Goal: Task Accomplishment & Management: Manage account settings

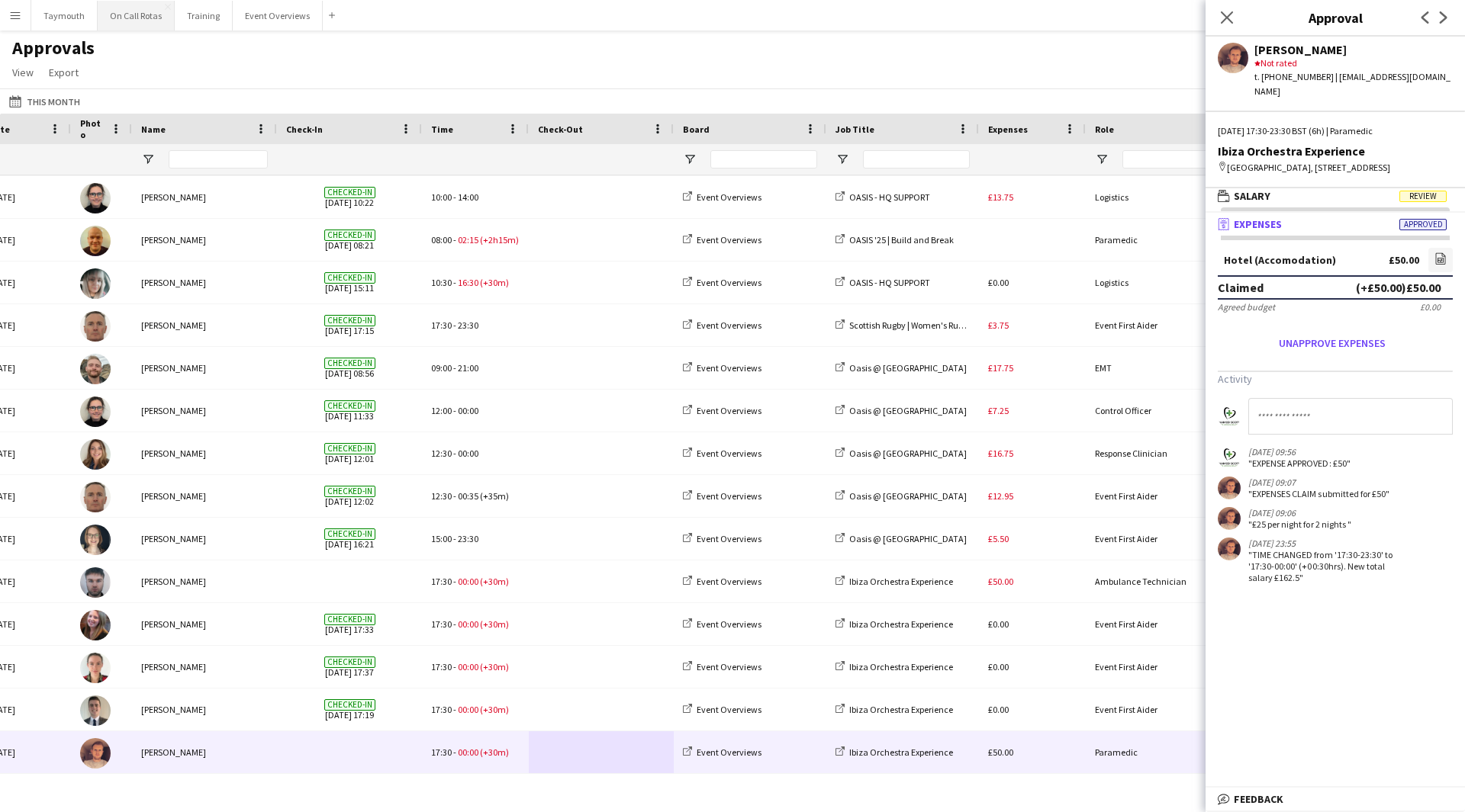
click at [163, 22] on button "On Call Rotas Close" at bounding box center [136, 16] width 77 height 30
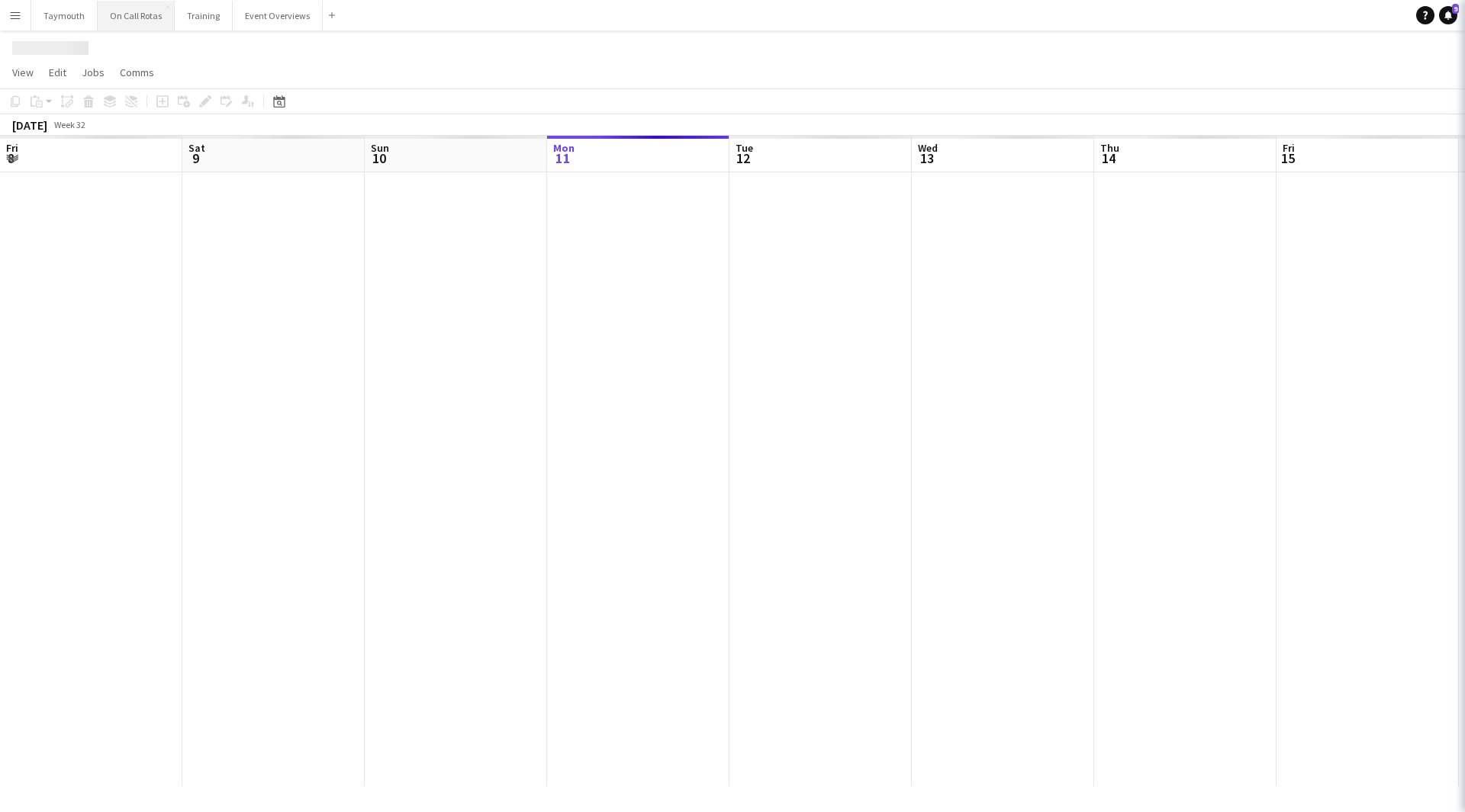
scroll to position [0, 365]
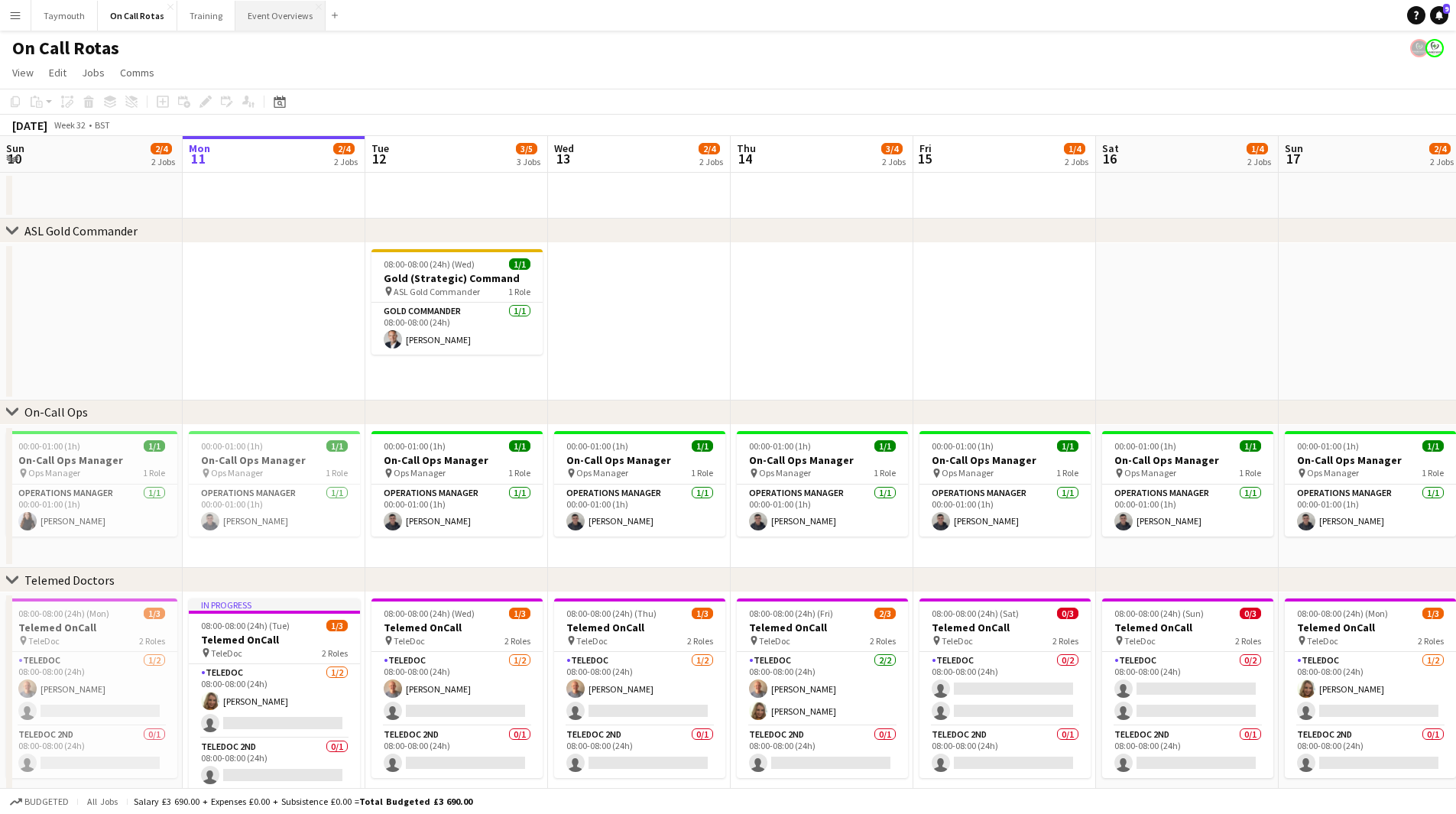
click at [284, 28] on button "Event Overviews Close" at bounding box center [280, 16] width 91 height 30
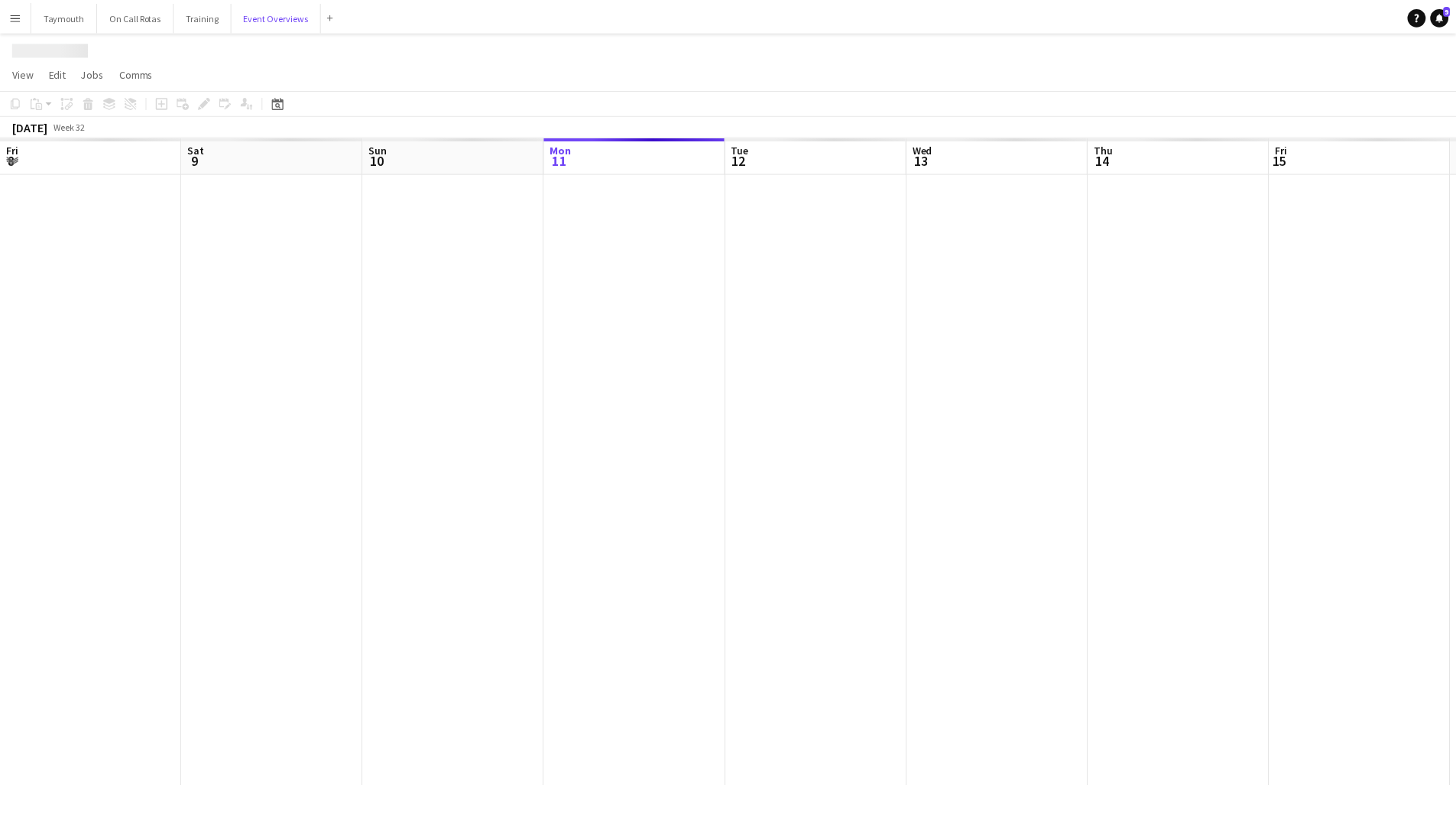
scroll to position [0, 366]
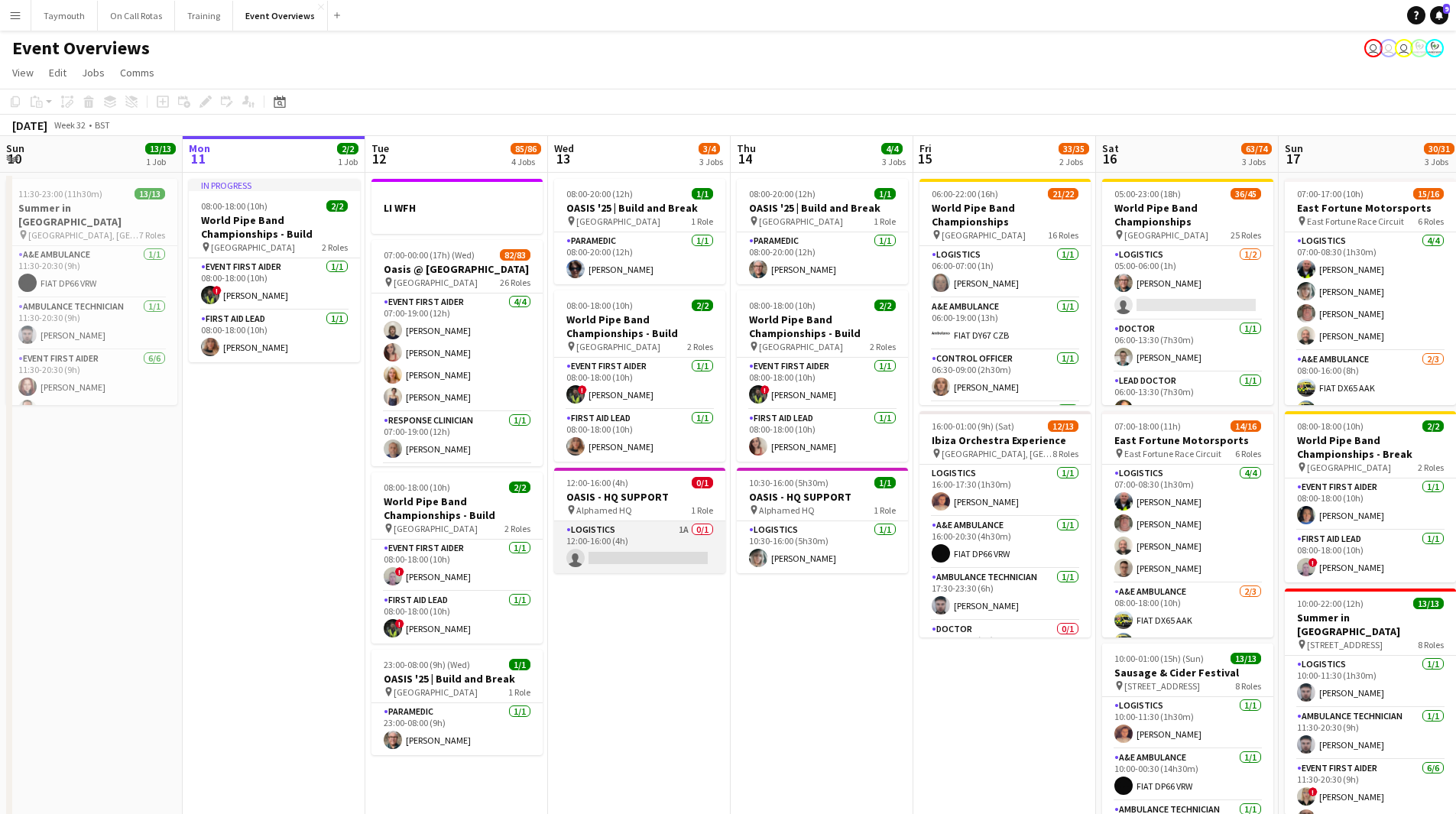
click at [672, 447] on app-card-role "Logistics 1A 0/1 12:00-16:00 (4h) single-neutral-actions" at bounding box center [640, 548] width 171 height 52
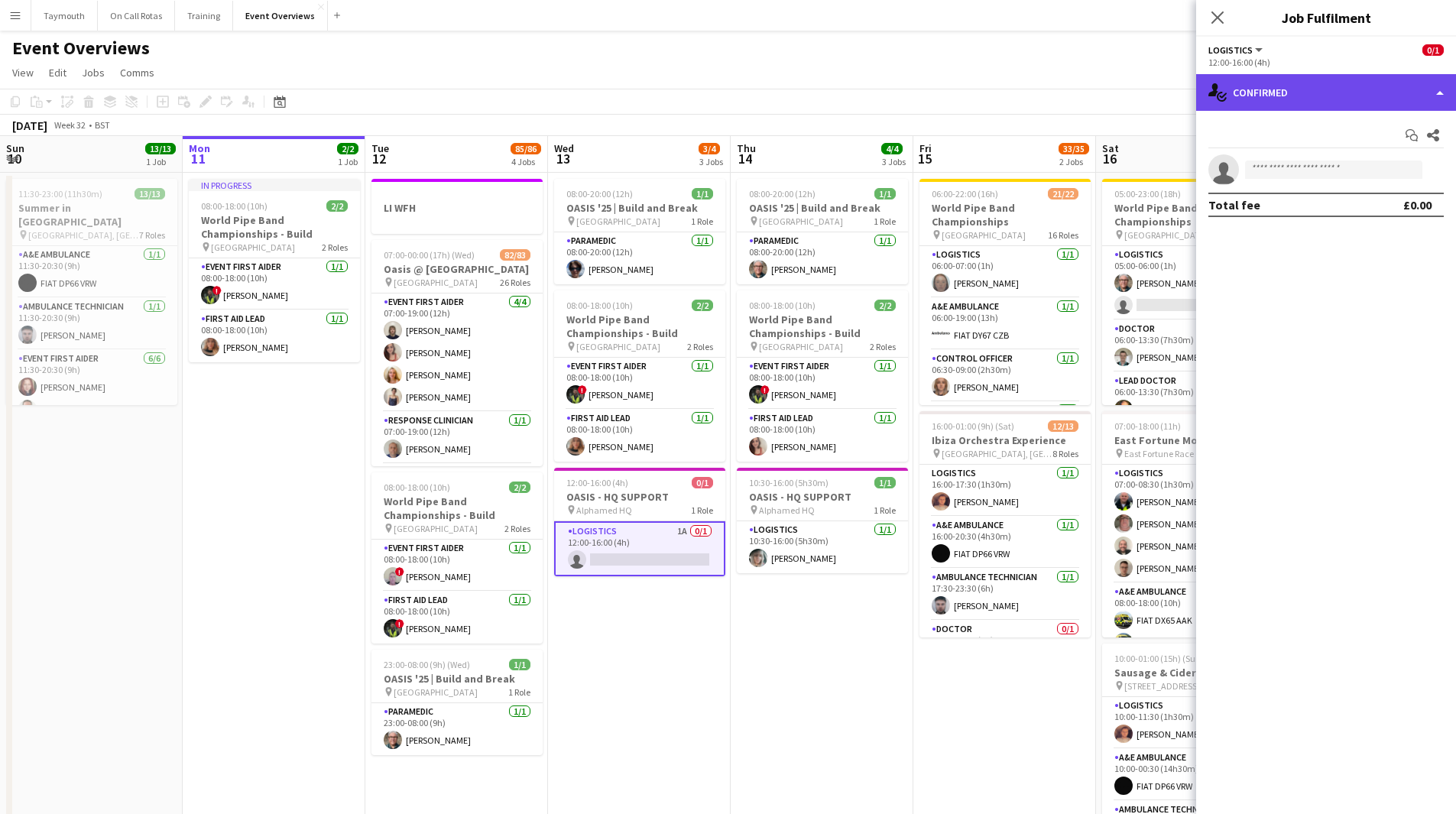
click at [977, 87] on div "single-neutral-actions-check-2 Confirmed" at bounding box center [1325, 92] width 260 height 37
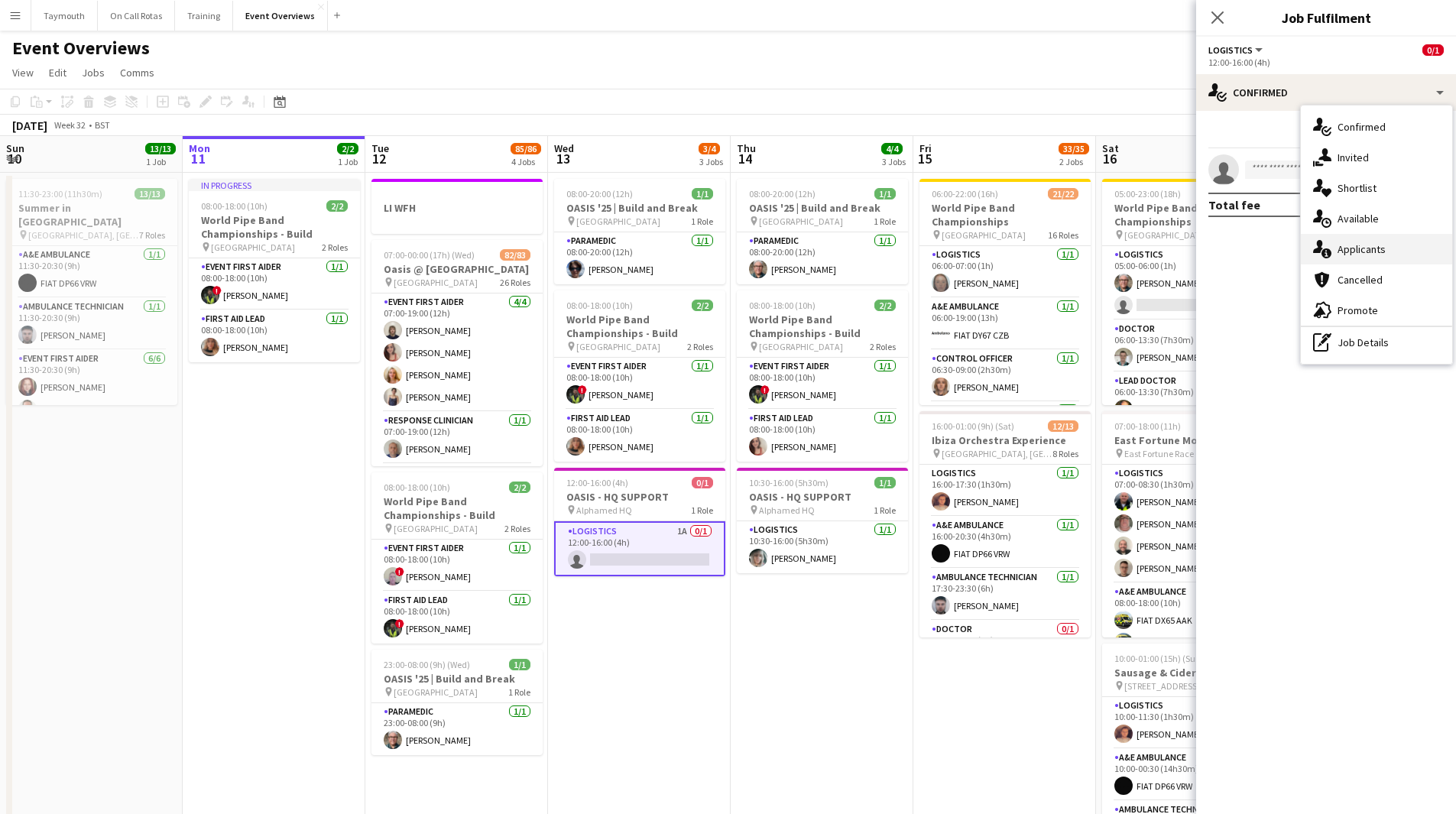
click at [977, 246] on div "single-neutral-actions-information Applicants" at bounding box center [1377, 249] width 151 height 30
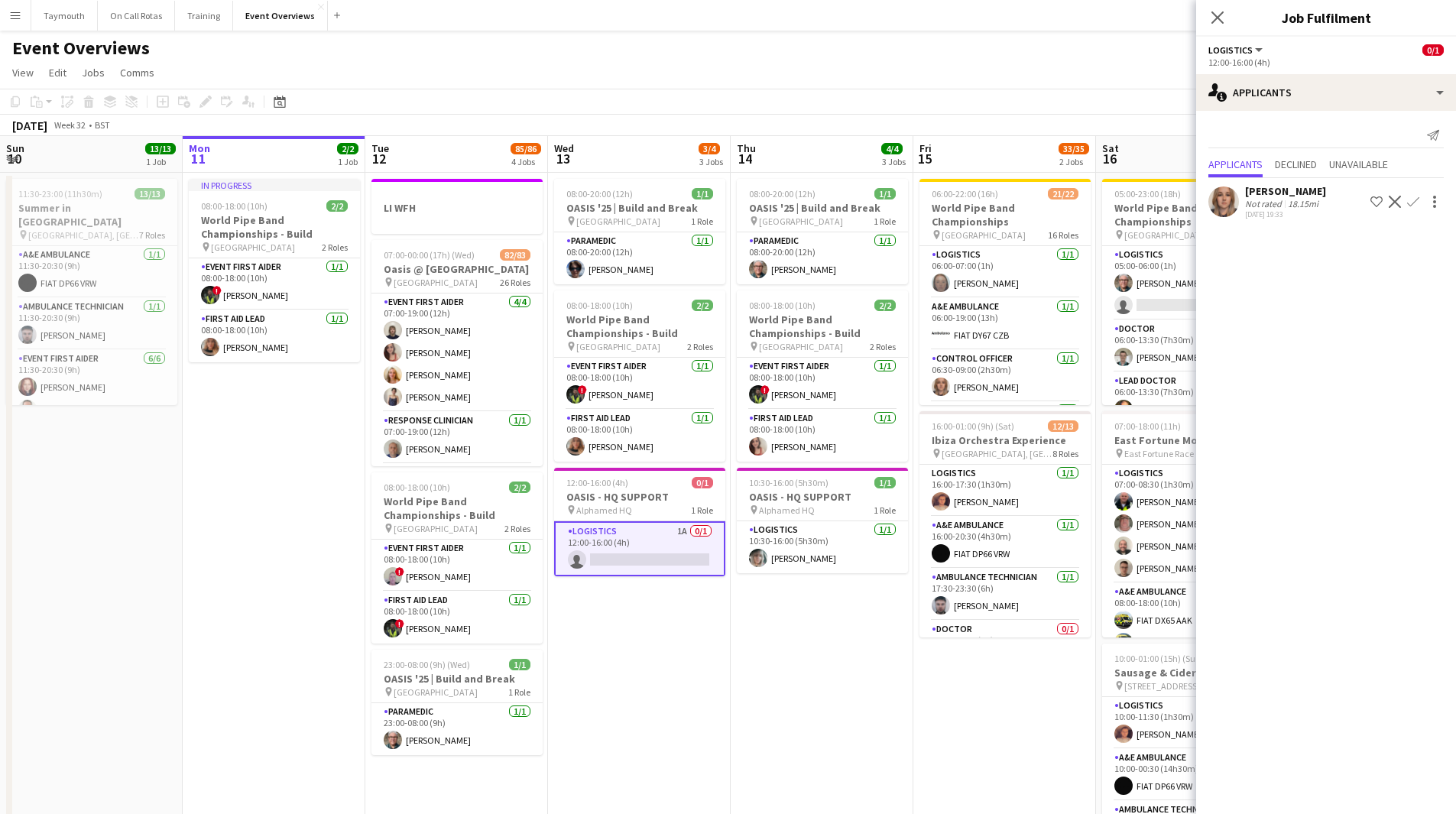
click at [977, 205] on app-icon "Confirm" at bounding box center [1413, 202] width 12 height 12
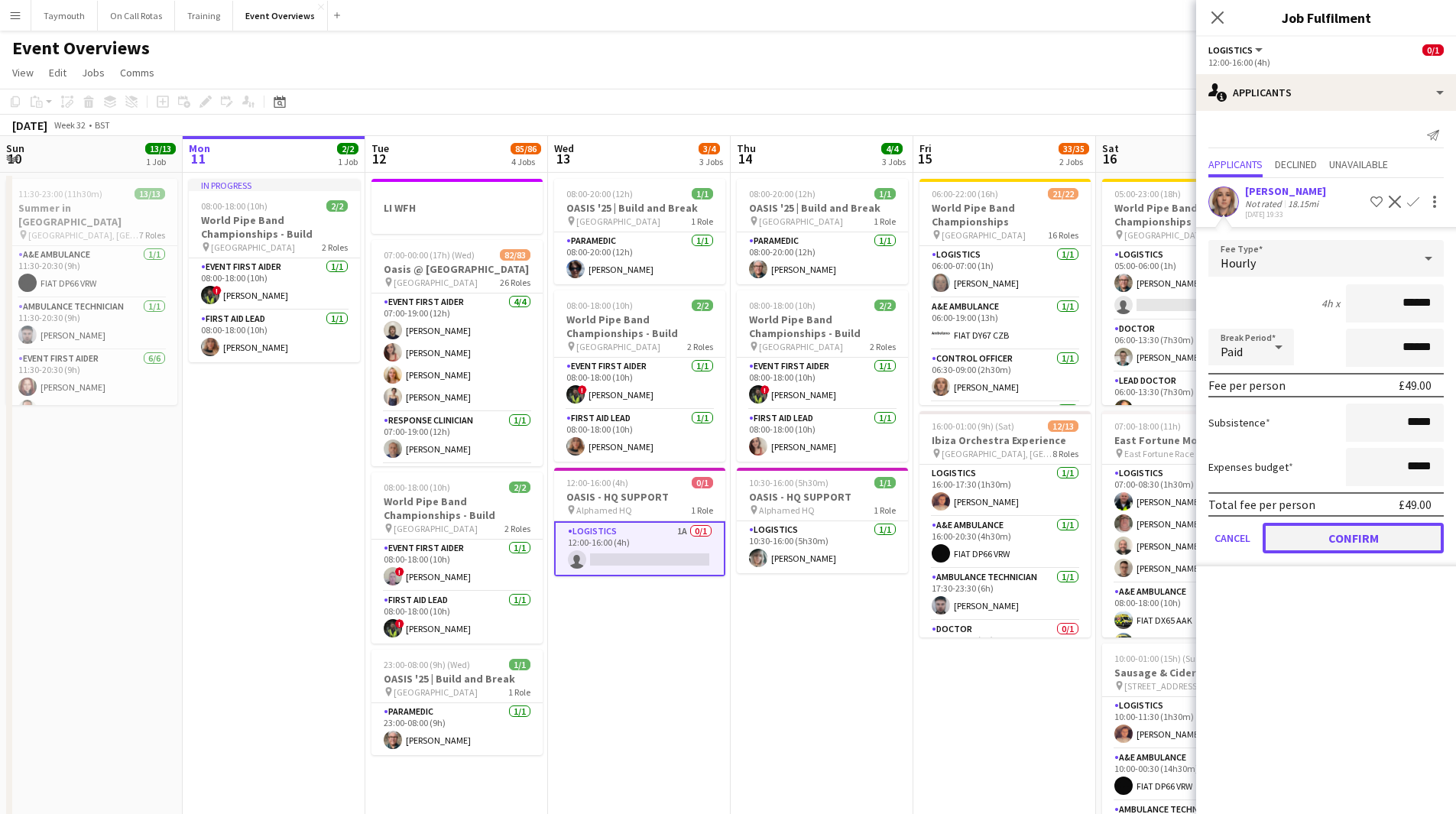
click at [977, 447] on button "Confirm" at bounding box center [1353, 538] width 181 height 30
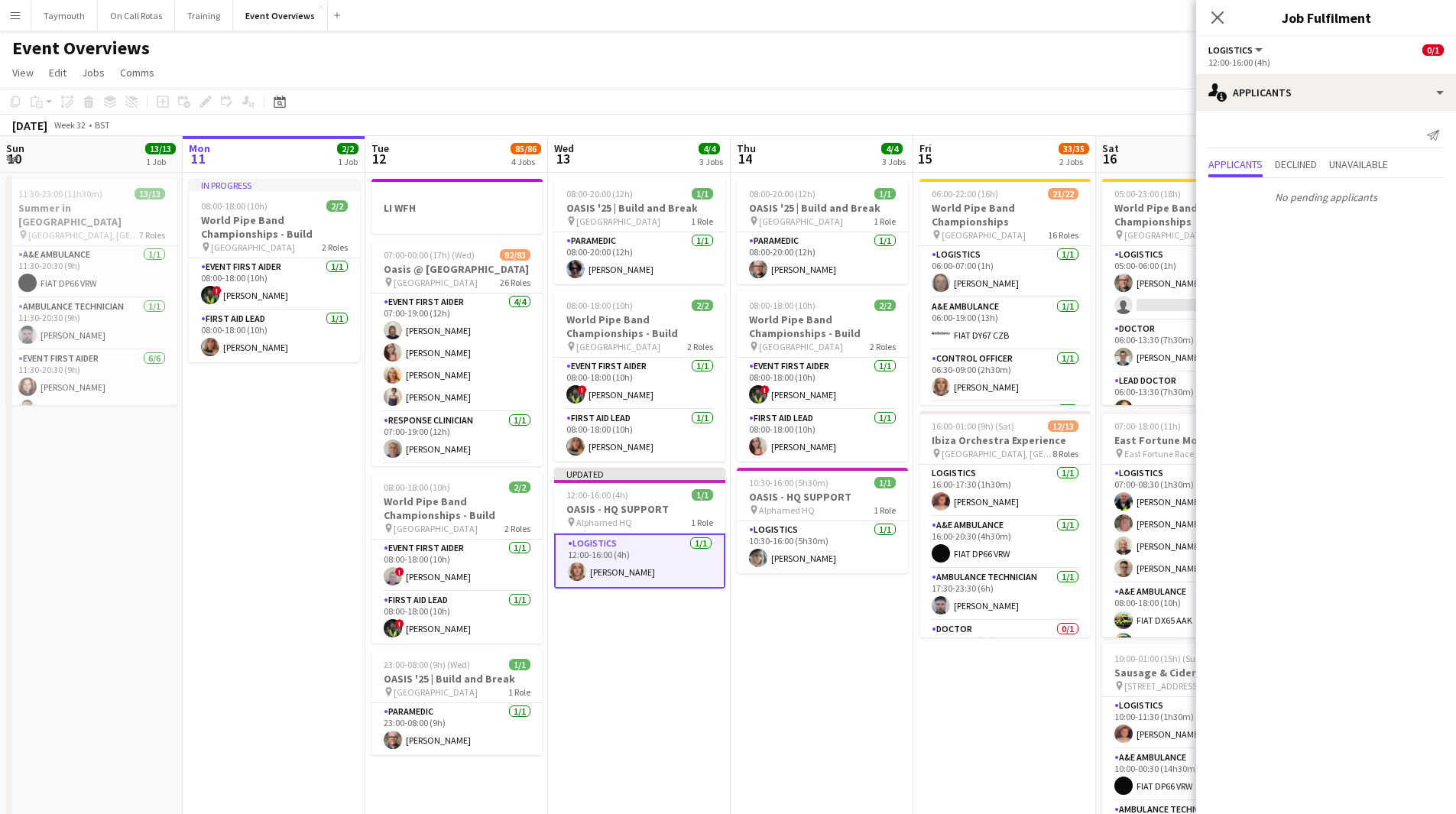
click at [766, 447] on app-date-cell "08:00-20:00 (12h) 1/1 OASIS '25 | Build and Break pin [GEOGRAPHIC_DATA] 1 Role …" at bounding box center [822, 536] width 183 height 728
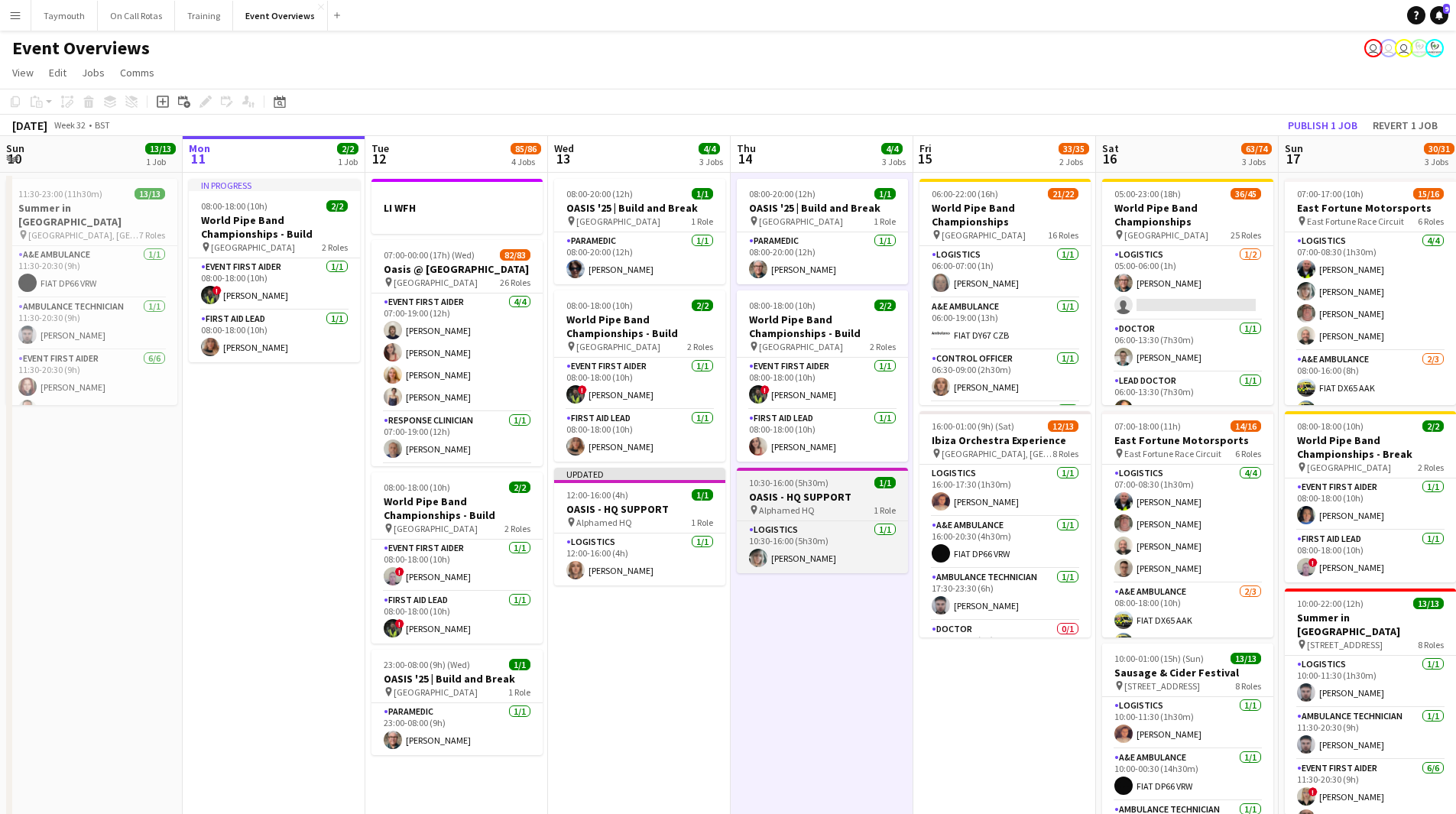
click at [830, 447] on h3 "OASIS - HQ SUPPORT" at bounding box center [822, 497] width 171 height 14
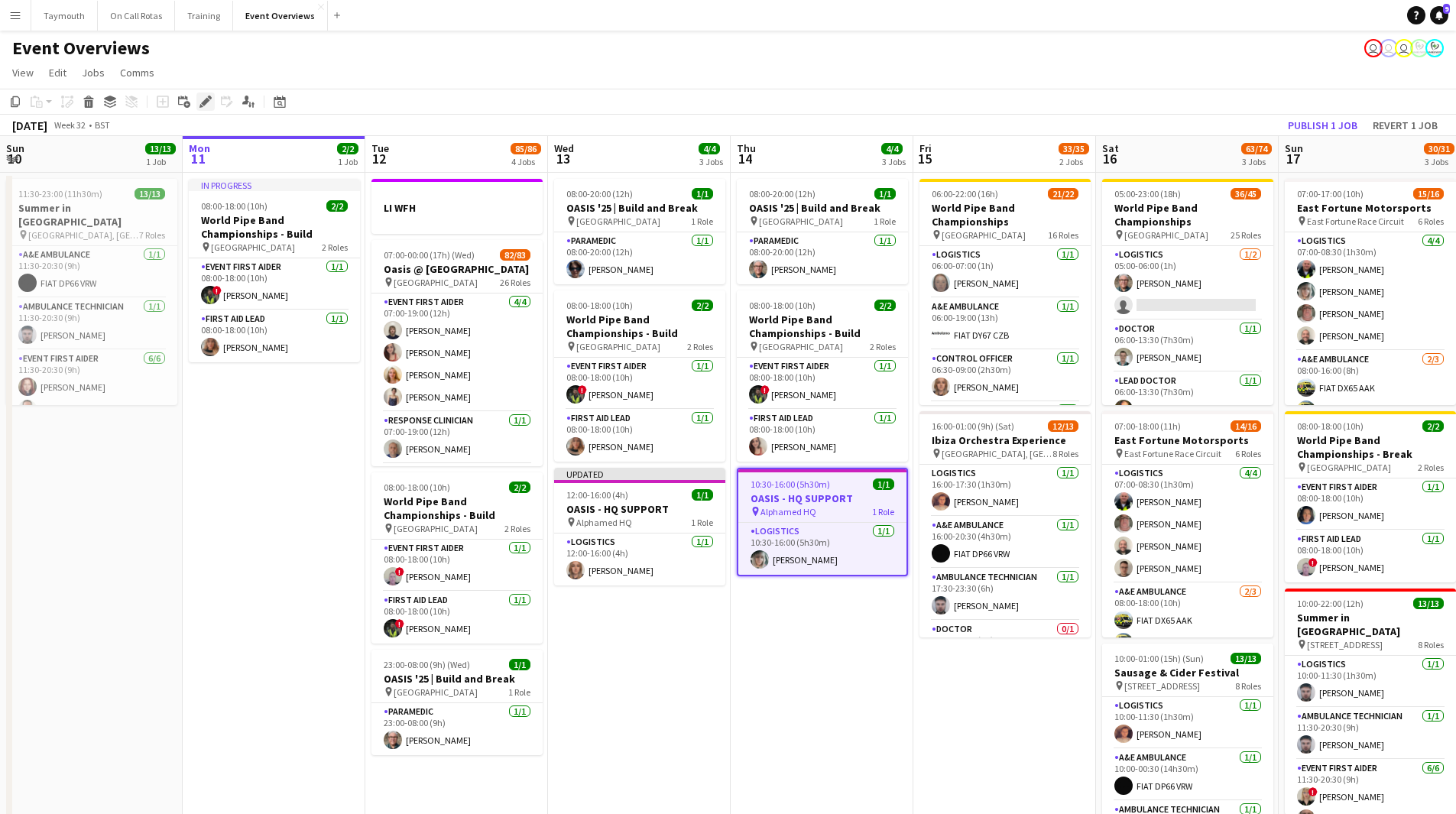
click at [208, 97] on icon "Edit" at bounding box center [205, 102] width 12 height 12
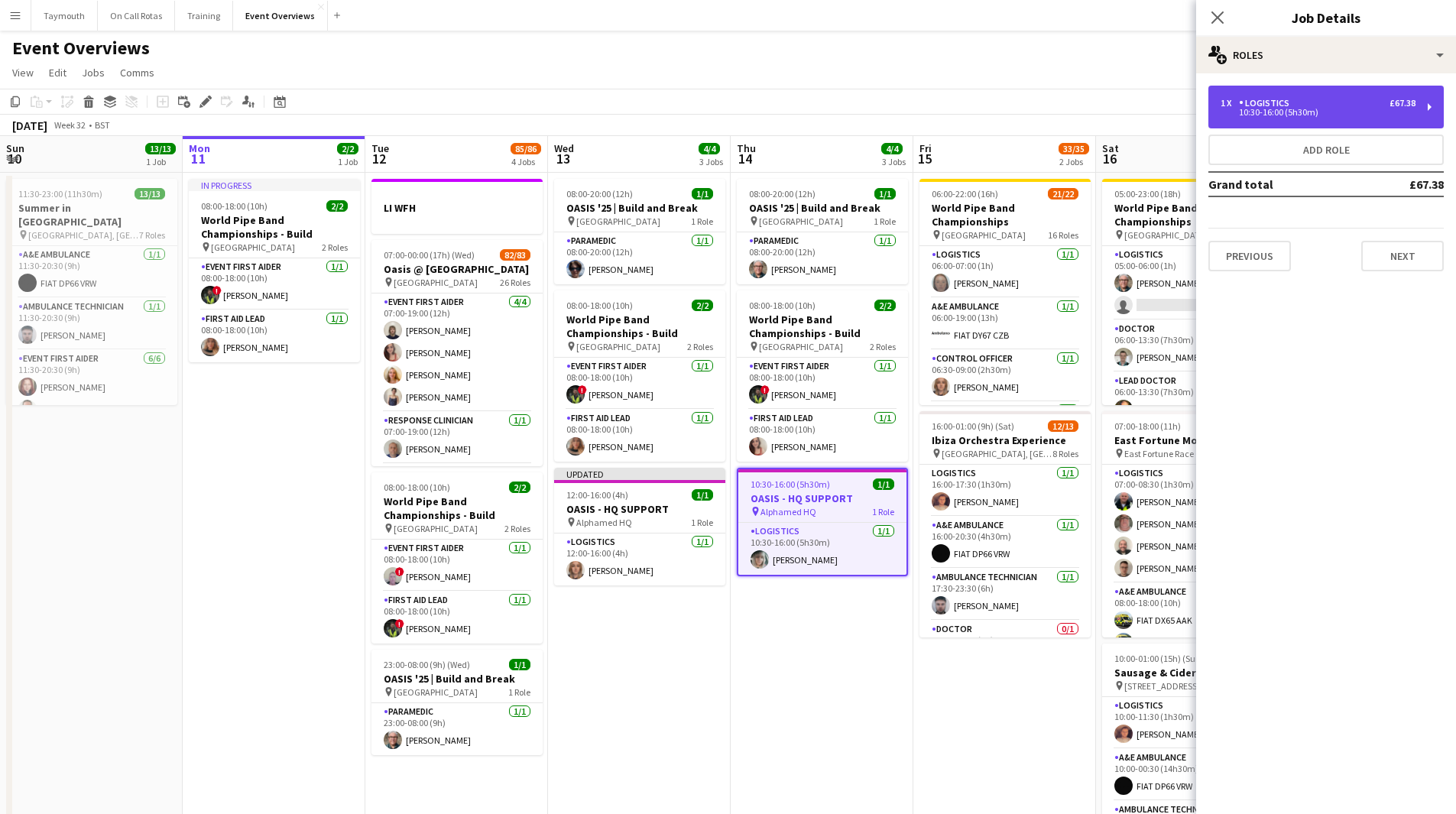
click at [977, 109] on div "10:30-16:00 (5h30m)" at bounding box center [1318, 112] width 195 height 8
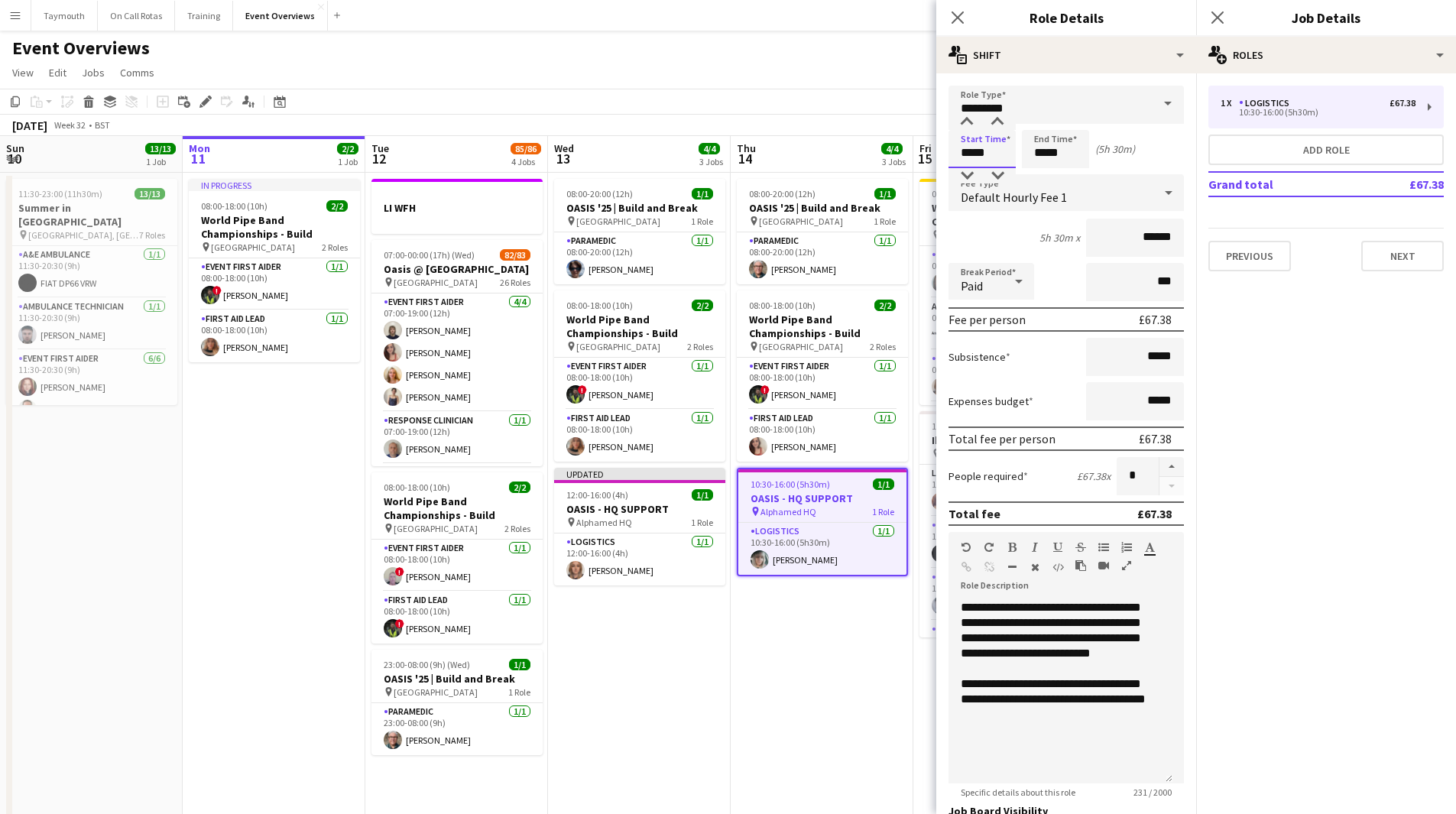
drag, startPoint x: 1002, startPoint y: 153, endPoint x: 492, endPoint y: 108, distance: 512.0
click at [497, 108] on body "Menu Boards Boards Boards All jobs Status Workforce Workforce My Workforce Recr…" at bounding box center [728, 450] width 1456 height 901
type input "*****"
click at [818, 447] on app-date-cell "08:00-20:00 (12h) 1/1 OASIS '25 | Build and Break pin [GEOGRAPHIC_DATA] 1 Role …" at bounding box center [822, 536] width 183 height 728
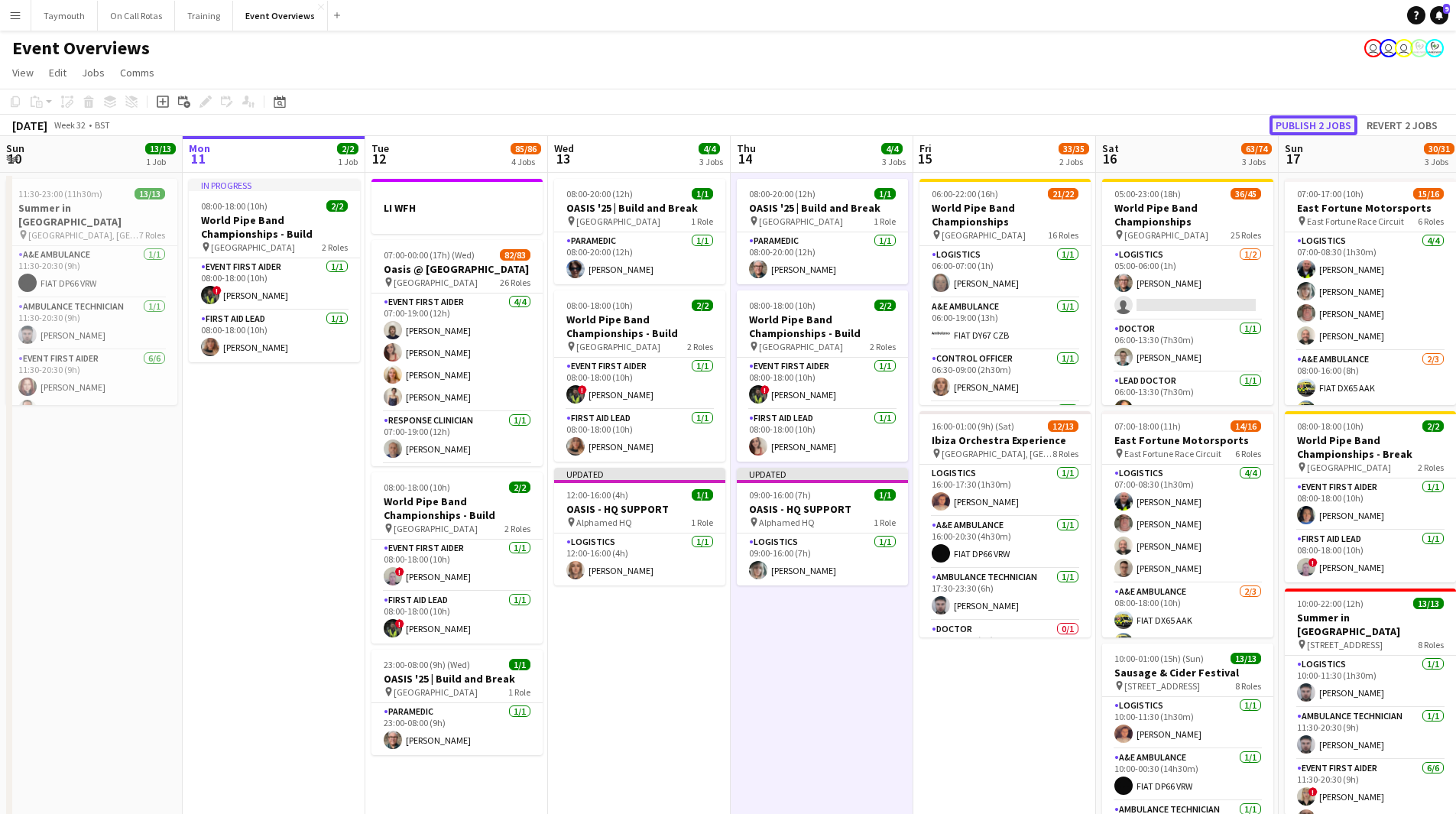
click at [977, 125] on button "Publish 2 jobs" at bounding box center [1313, 125] width 88 height 20
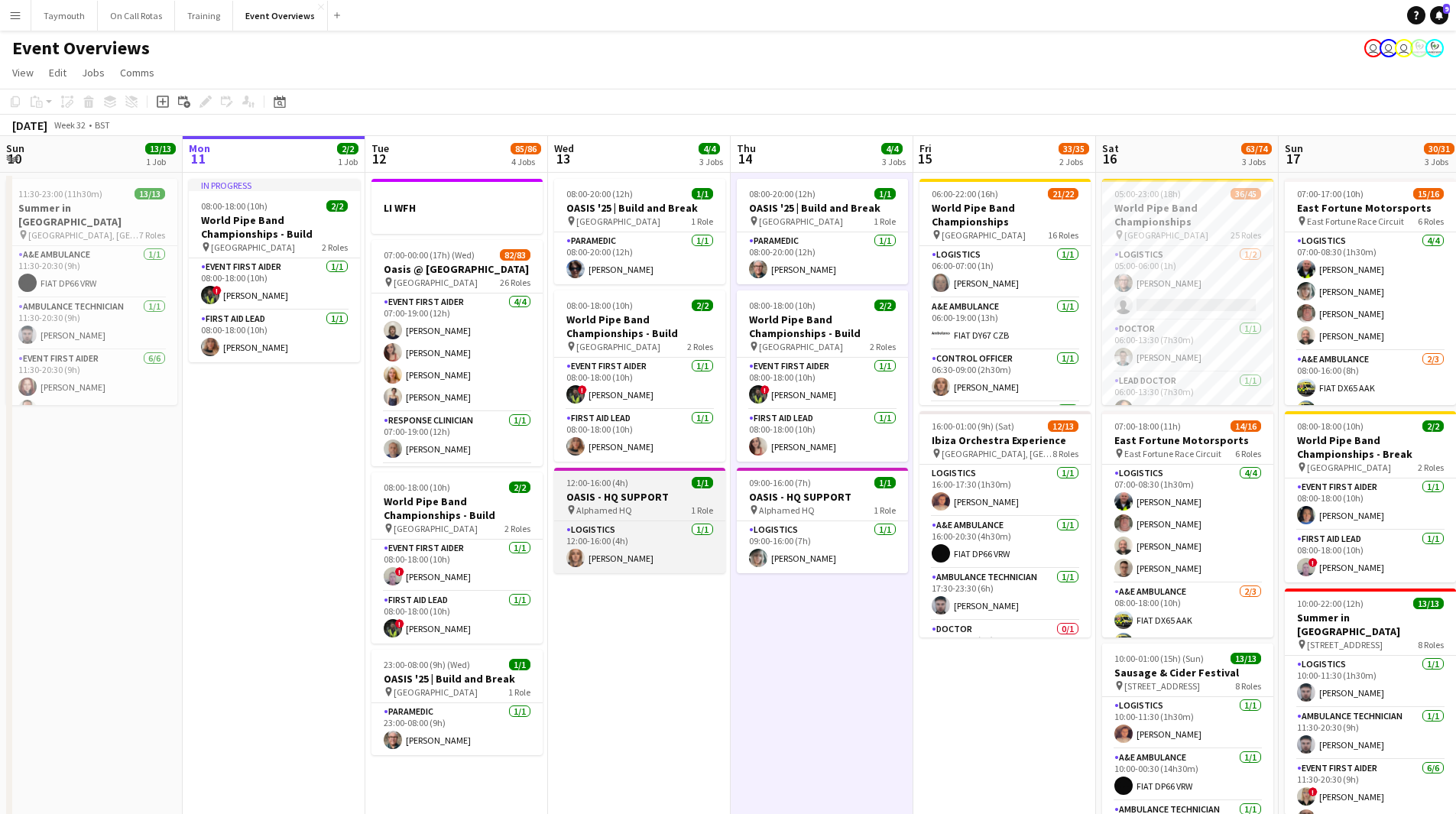
click at [590, 447] on h3 "OASIS - HQ SUPPORT" at bounding box center [640, 497] width 171 height 14
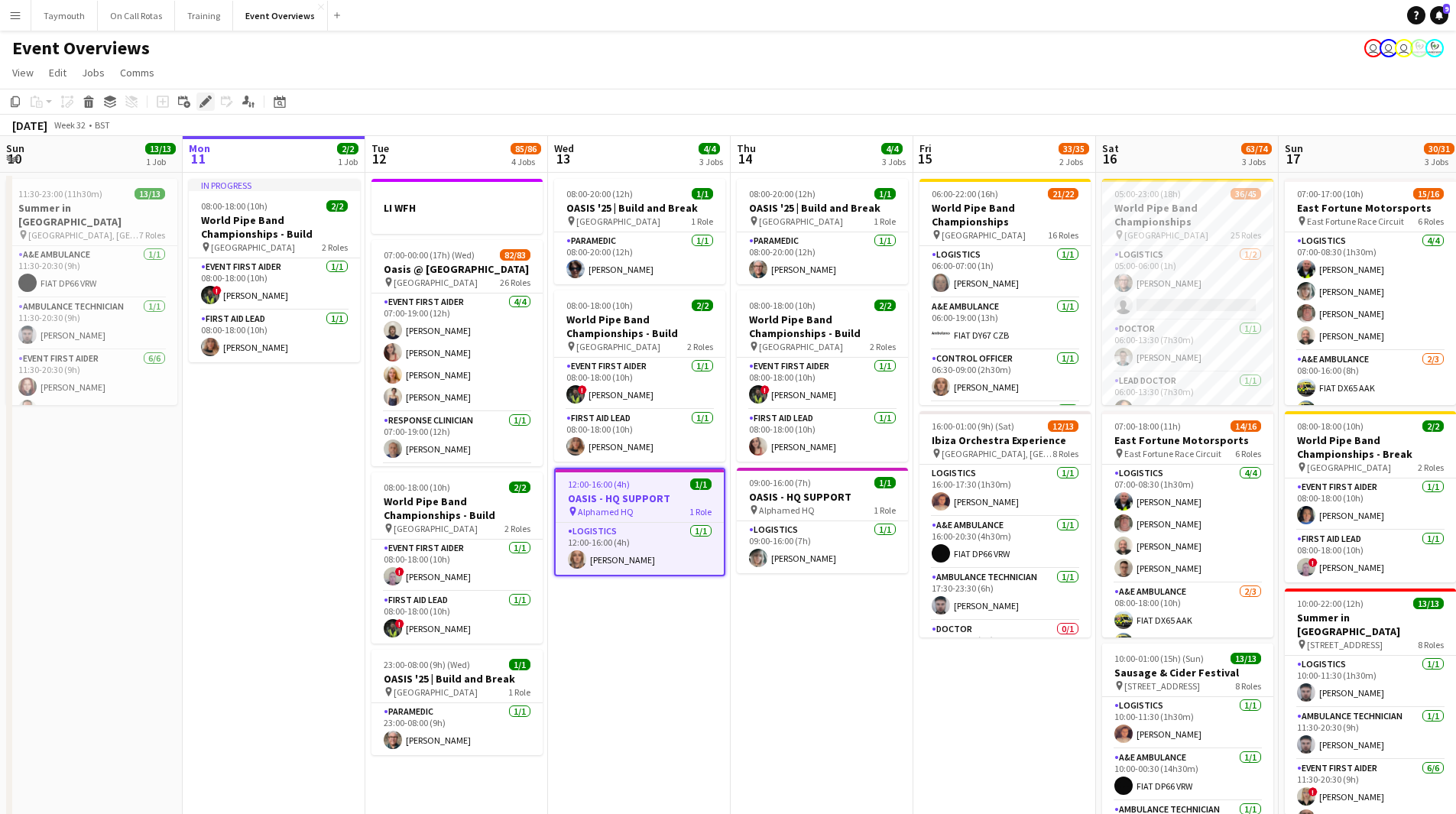
click at [204, 100] on icon "Edit" at bounding box center [205, 102] width 12 height 12
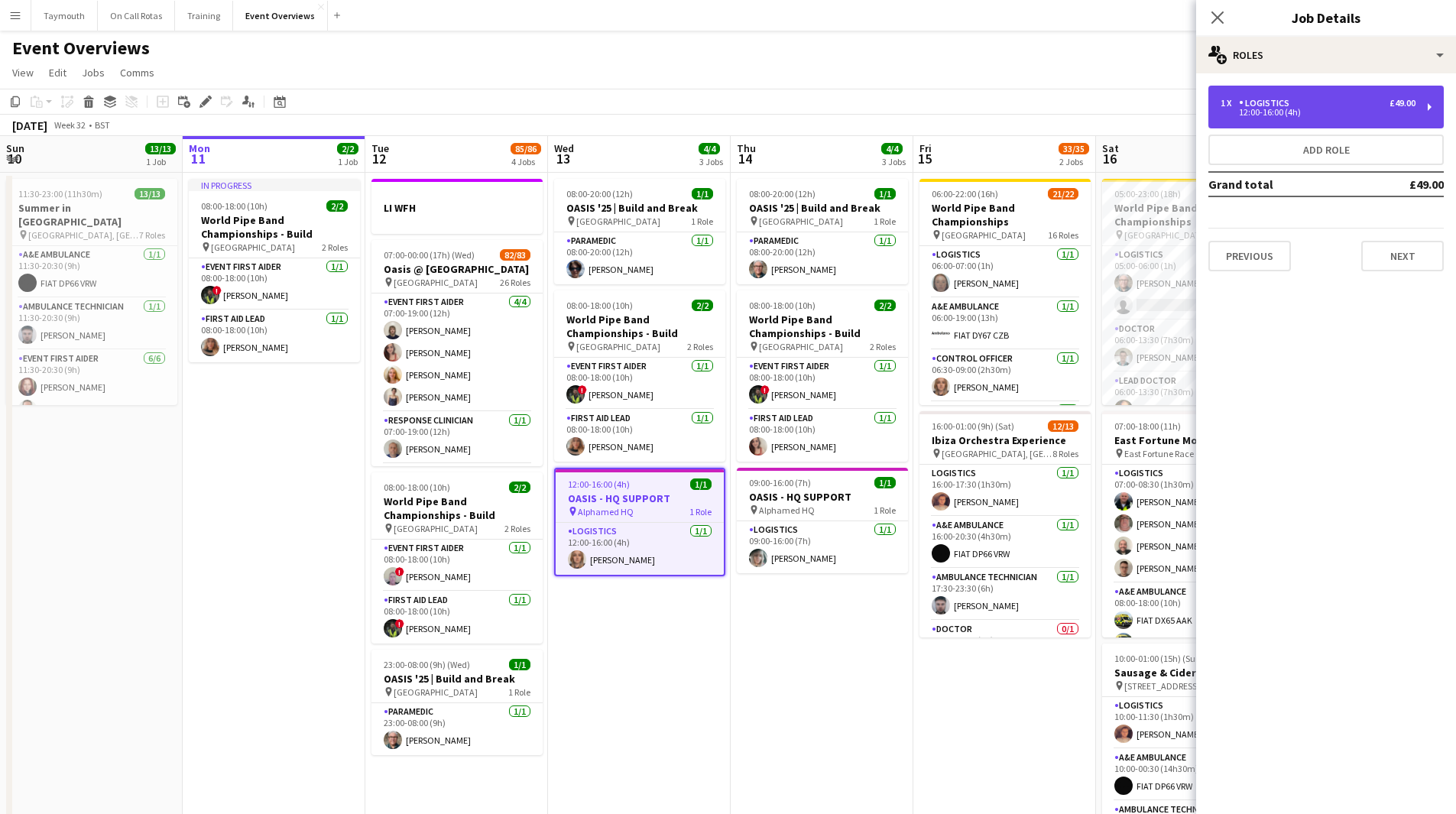
click at [977, 114] on div "12:00-16:00 (4h)" at bounding box center [1318, 112] width 195 height 8
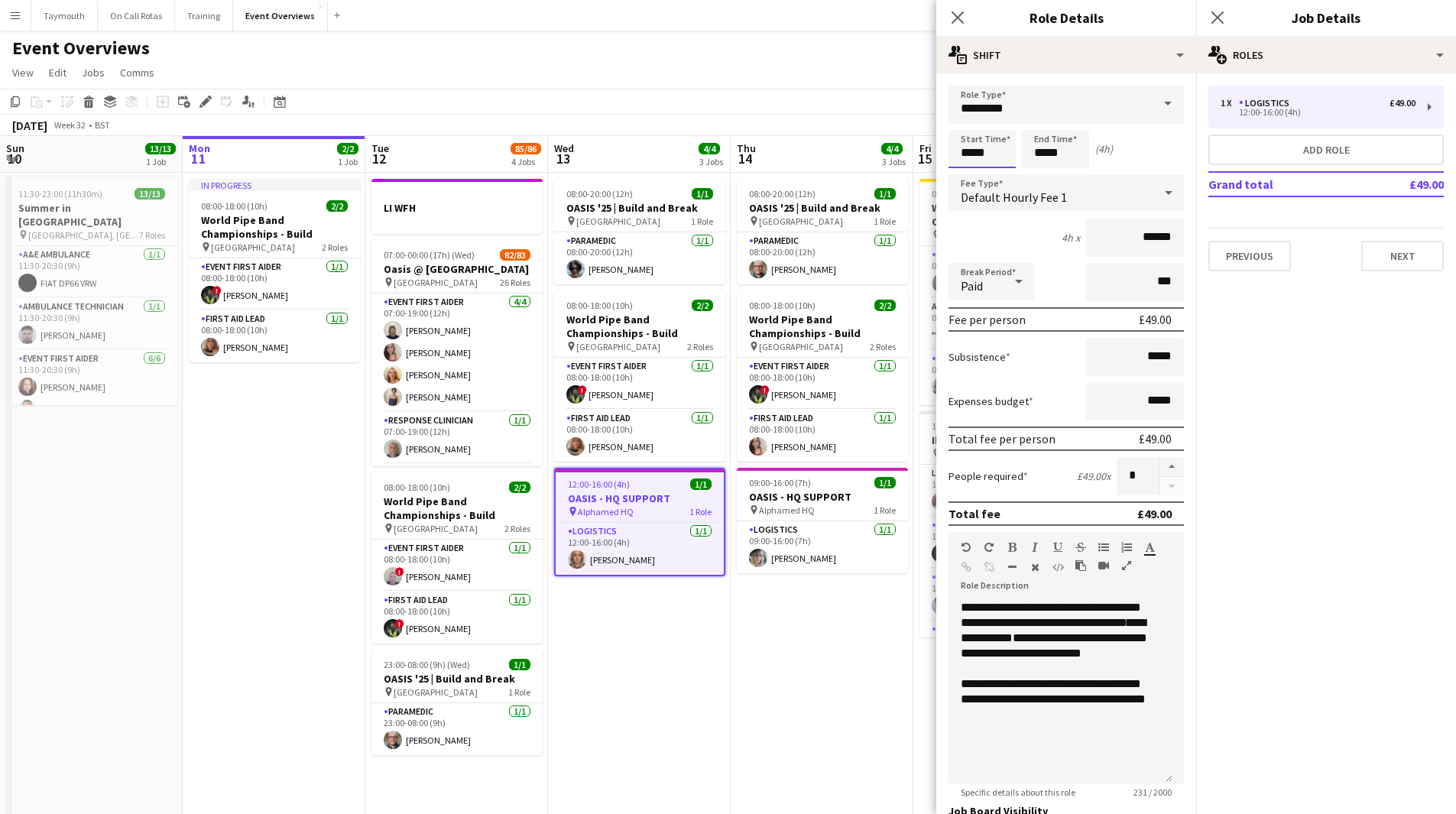
drag, startPoint x: 999, startPoint y: 151, endPoint x: 612, endPoint y: 116, distance: 388.6
click at [613, 116] on body "Menu Boards Boards Boards All jobs Status Workforce Workforce My Workforce Recr…" at bounding box center [728, 450] width 1456 height 901
type input "*****"
click at [795, 447] on app-date-cell "08:00-20:00 (12h) 1/1 OASIS '25 | Build and Break pin [GEOGRAPHIC_DATA] 1 Role …" at bounding box center [822, 536] width 183 height 728
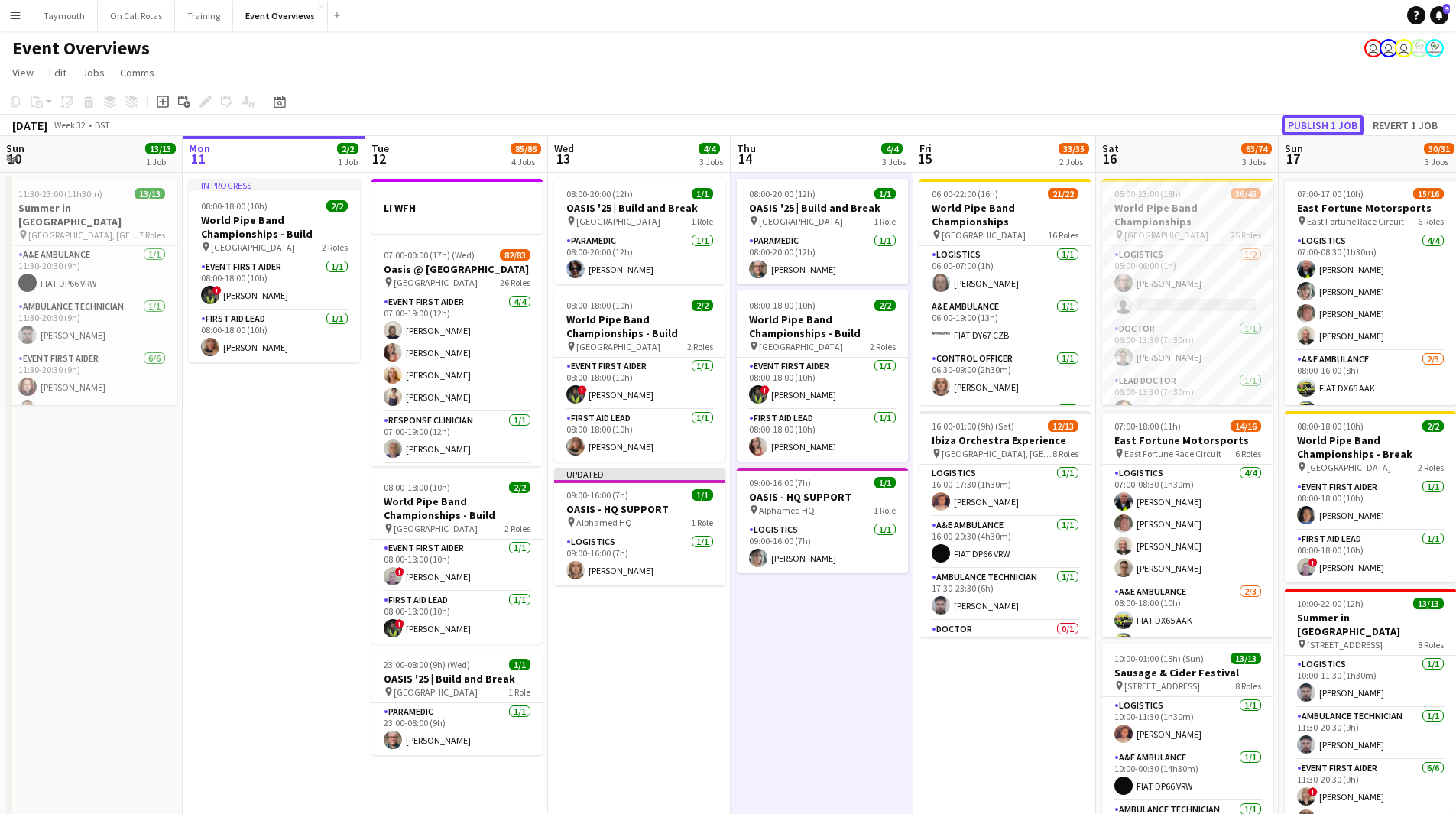
click at [977, 119] on button "Publish 1 job" at bounding box center [1323, 125] width 82 height 20
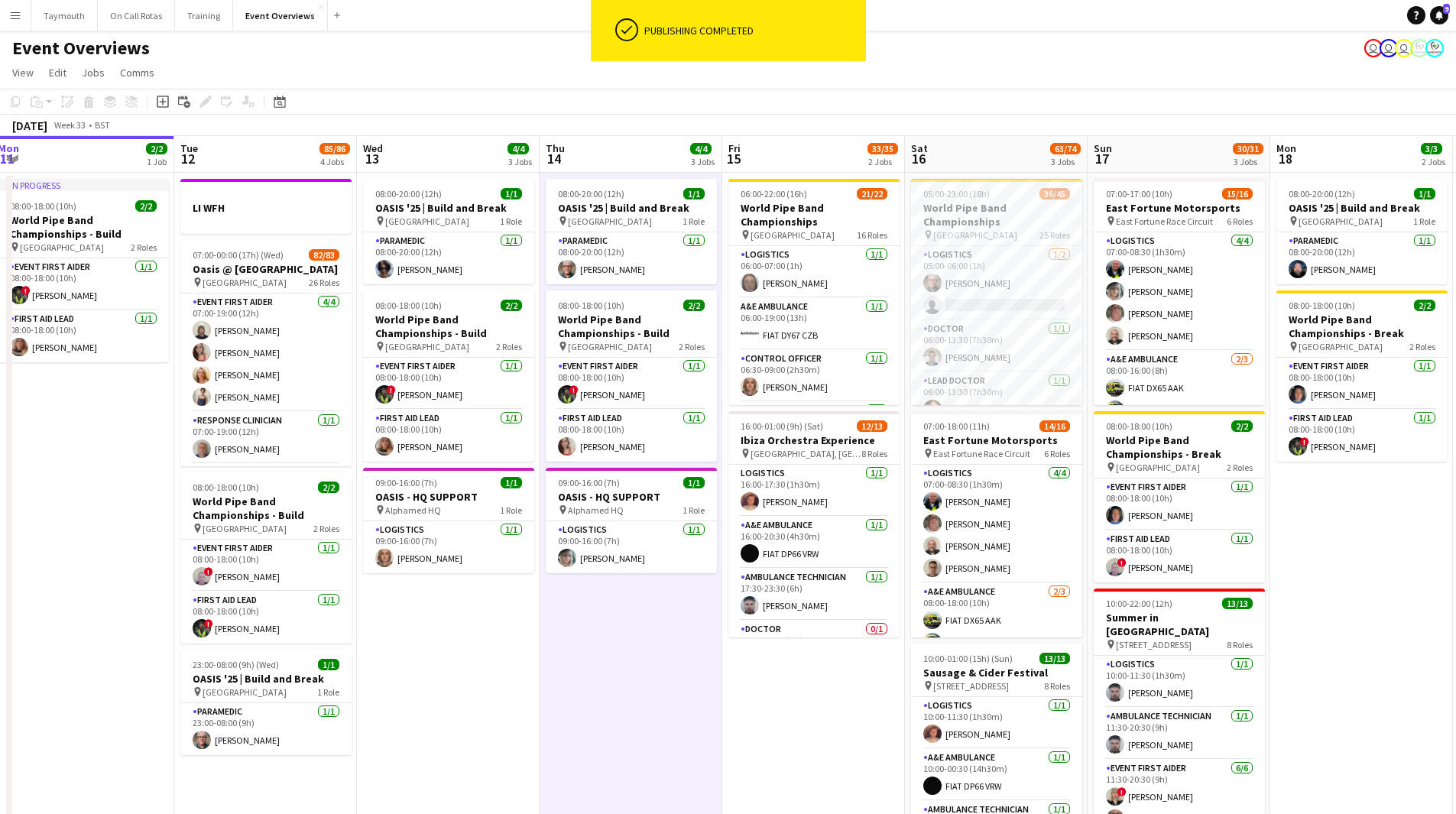
scroll to position [0, 568]
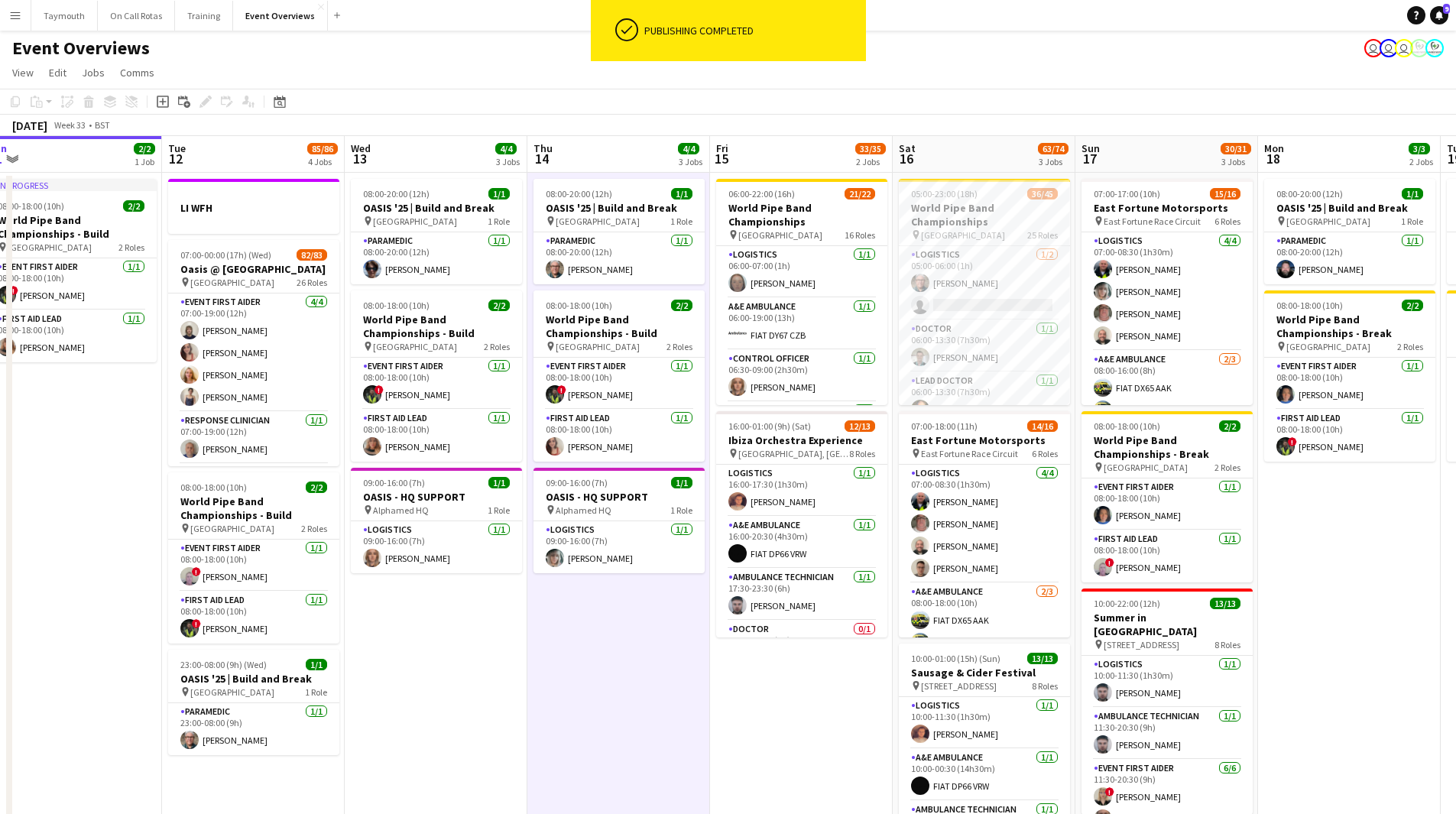
drag, startPoint x: 923, startPoint y: 673, endPoint x: 720, endPoint y: 658, distance: 203.6
click at [720, 447] on app-calendar-viewport "Fri 8 96/97 2 Jobs Sat 9 95/95 2 Jobs Sun 10 13/13 1 Job Mon 11 2/2 1 Job Tue 1…" at bounding box center [728, 518] width 1456 height 764
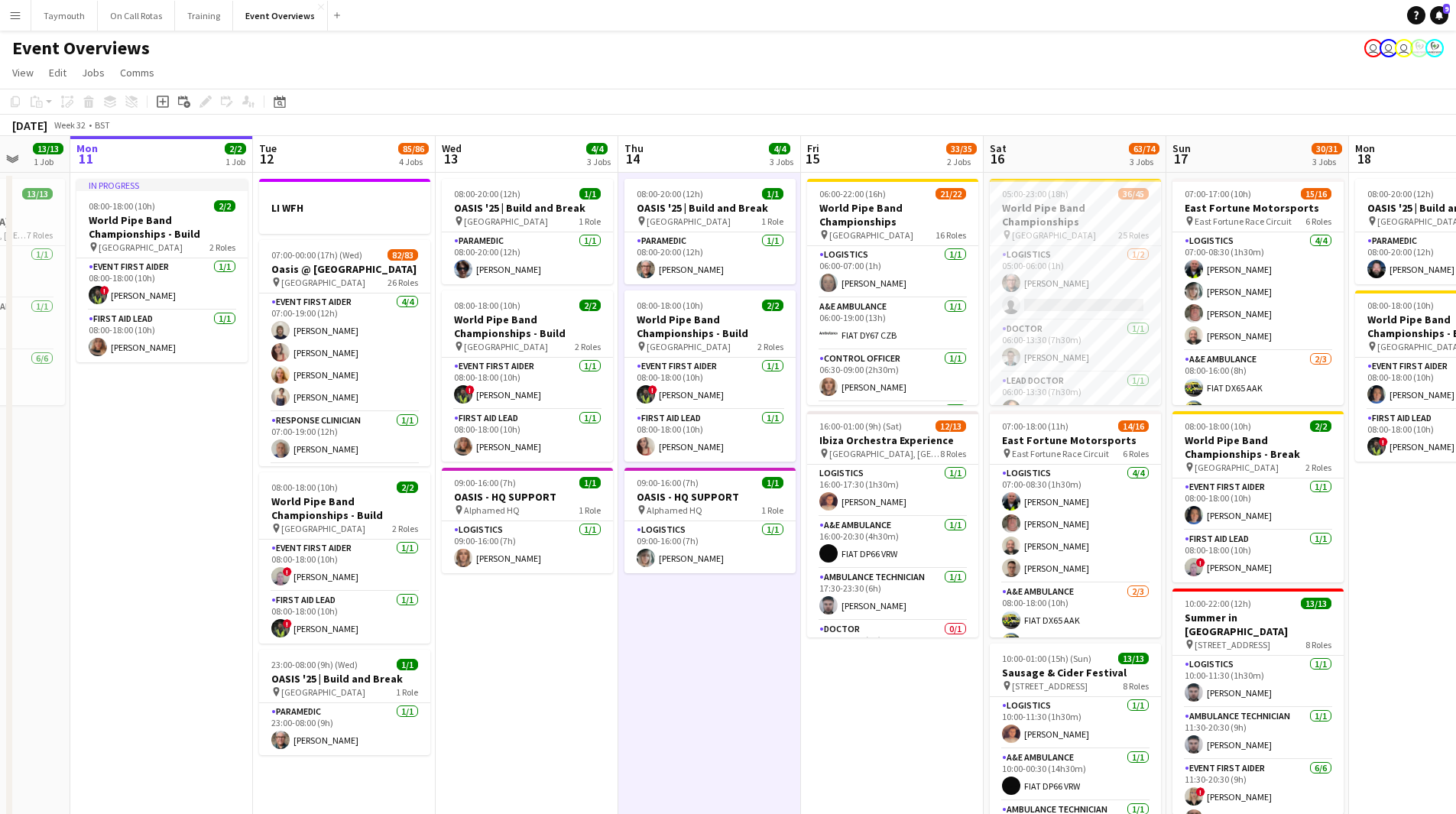
drag, startPoint x: 590, startPoint y: 647, endPoint x: 681, endPoint y: 648, distance: 91.0
click at [681, 447] on app-calendar-viewport "Fri 8 96/97 2 Jobs Sat 9 95/95 2 Jobs Sun 10 13/13 1 Job Mon 11 2/2 1 Job Tue 1…" at bounding box center [728, 518] width 1456 height 764
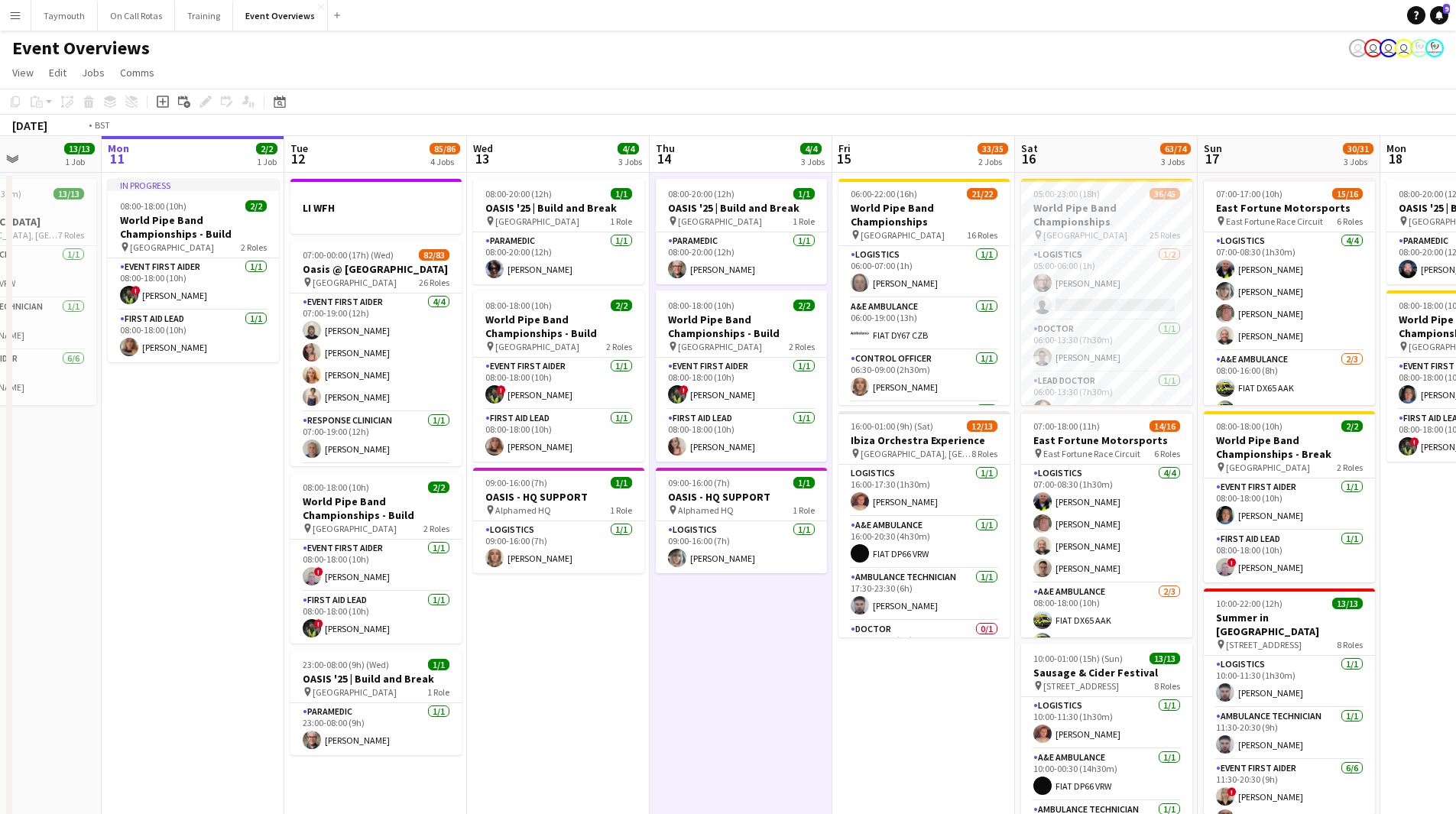
drag, startPoint x: 619, startPoint y: 699, endPoint x: 285, endPoint y: 651, distance: 337.4
click at [285, 447] on app-calendar-viewport "Fri 8 96/97 2 Jobs Sat 9 95/95 2 Jobs Sun 10 13/13 1 Job Mon 11 2/2 1 Job Tue 1…" at bounding box center [728, 518] width 1456 height 764
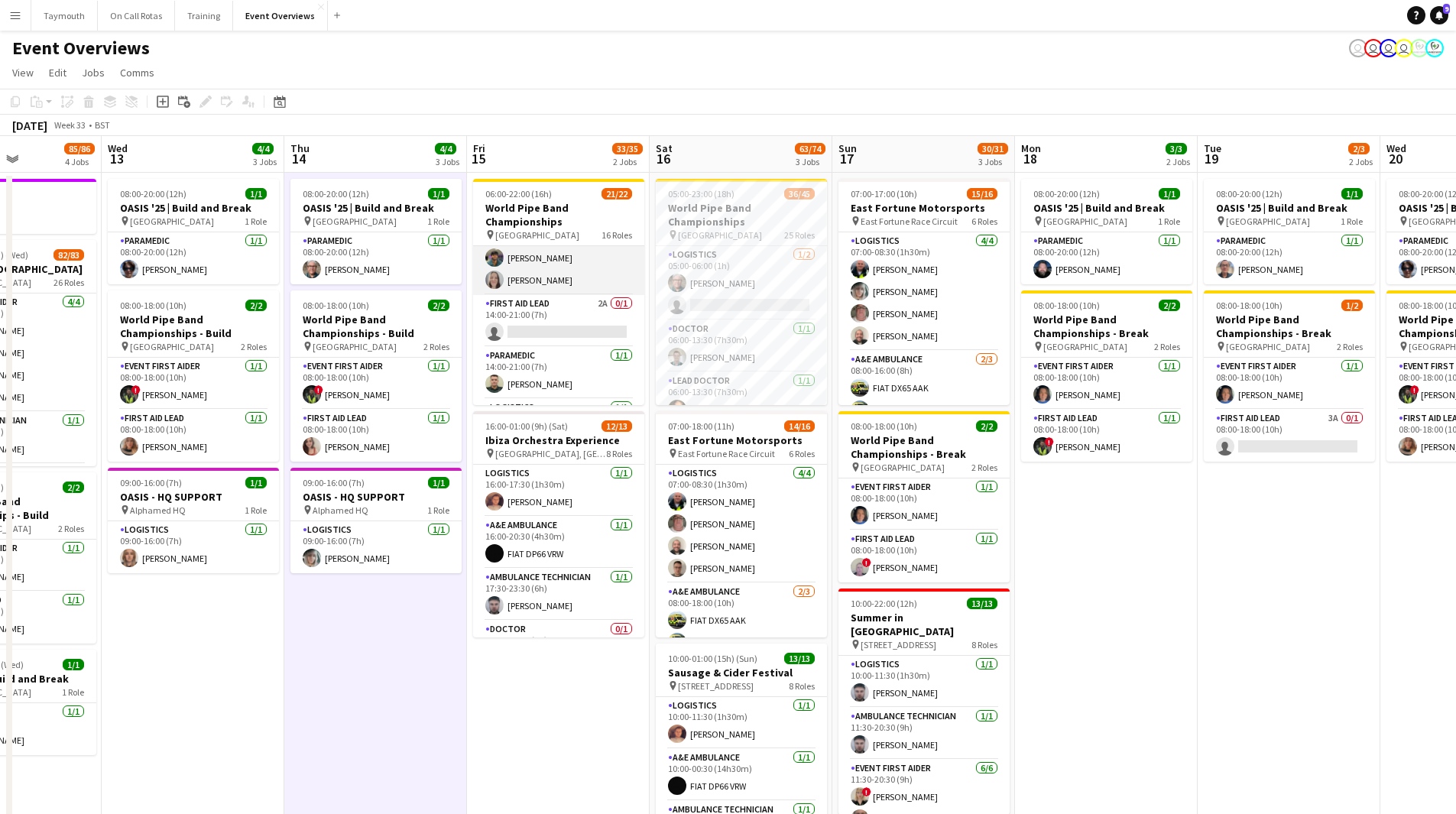
scroll to position [730, 0]
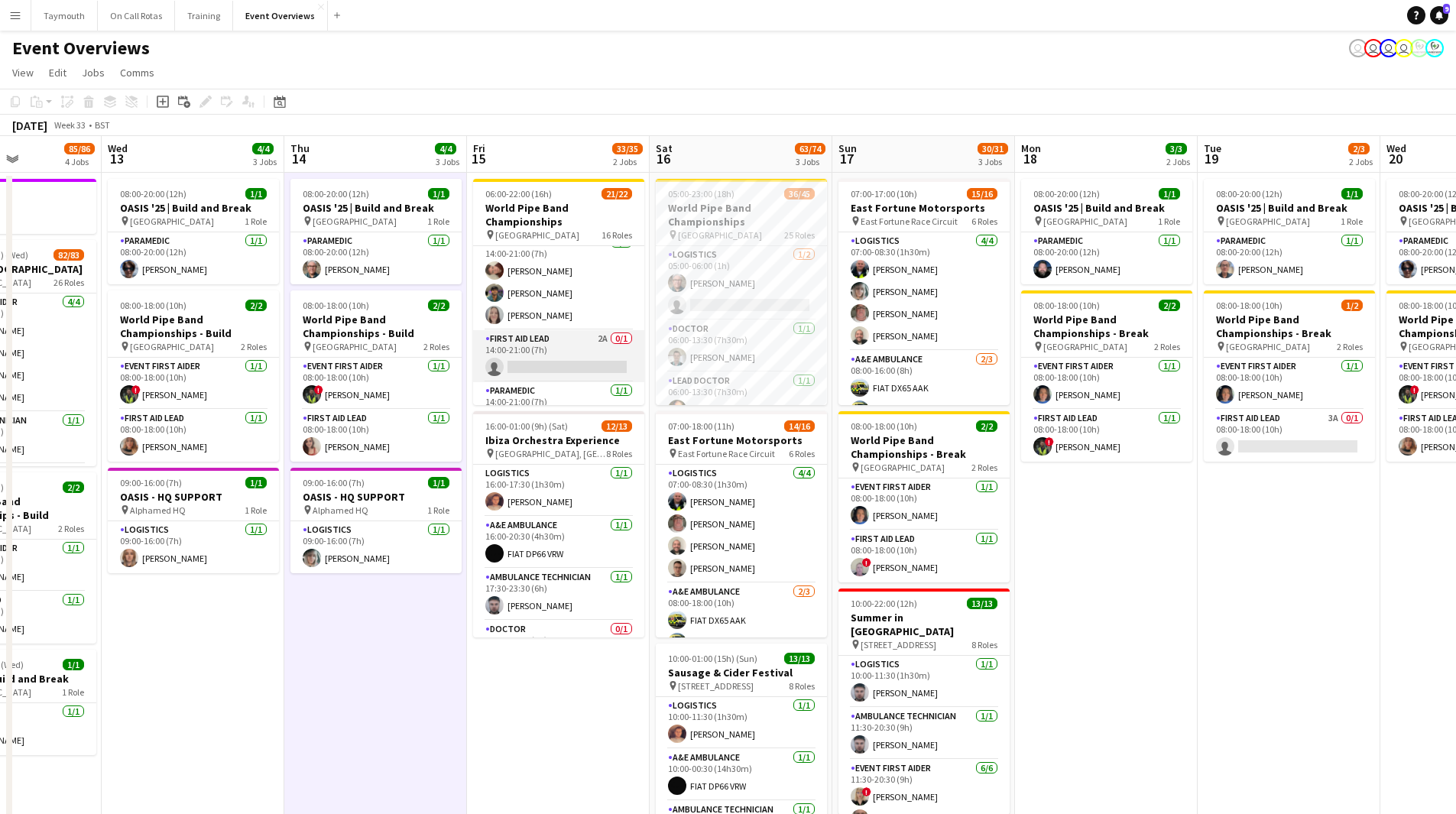
click at [560, 340] on app-card-role "First Aid Lead 2A 0/1 14:00-21:00 (7h) single-neutral-actions" at bounding box center [559, 356] width 171 height 52
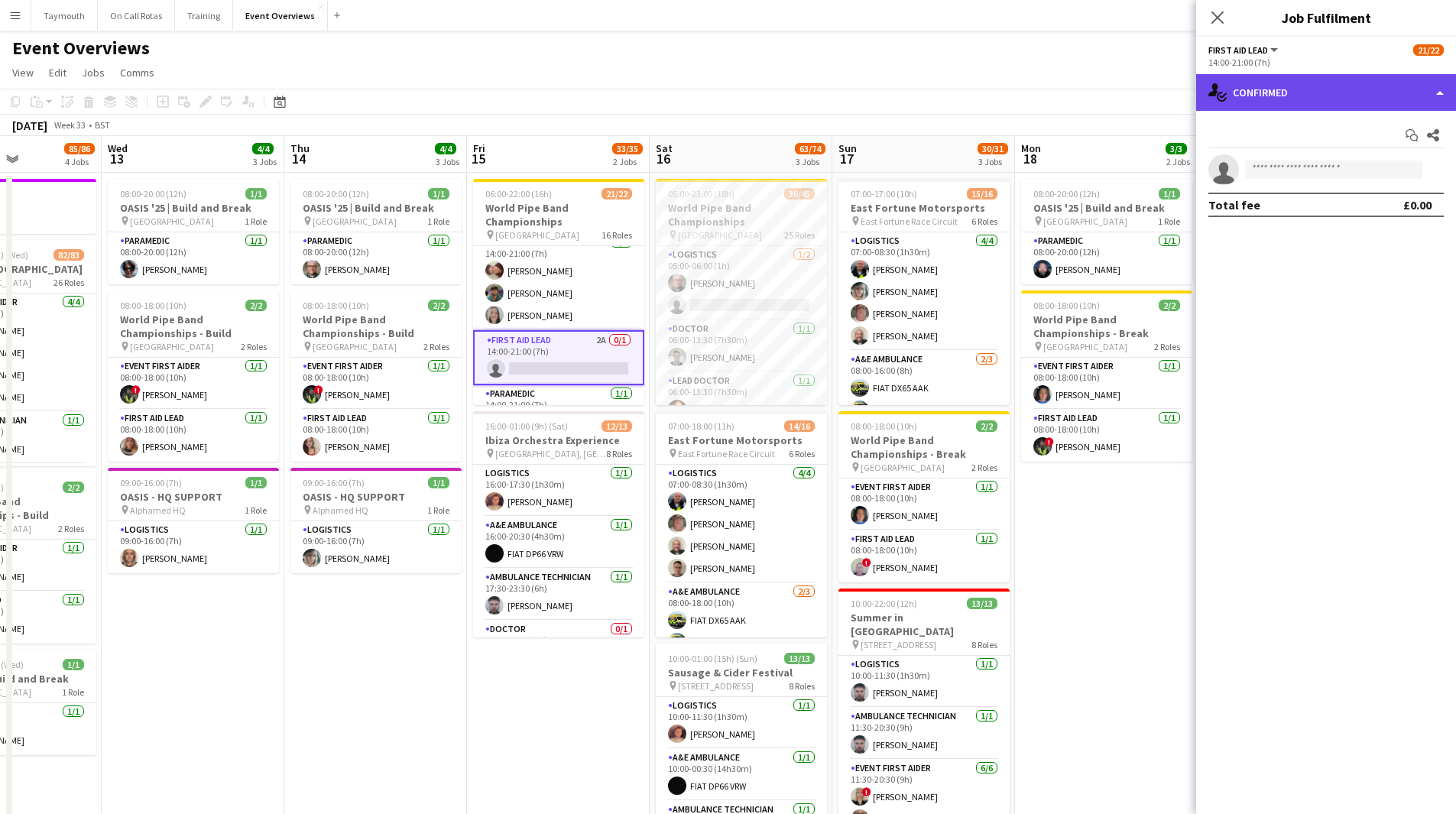
click at [977, 86] on div "single-neutral-actions-check-2 Confirmed" at bounding box center [1325, 92] width 260 height 37
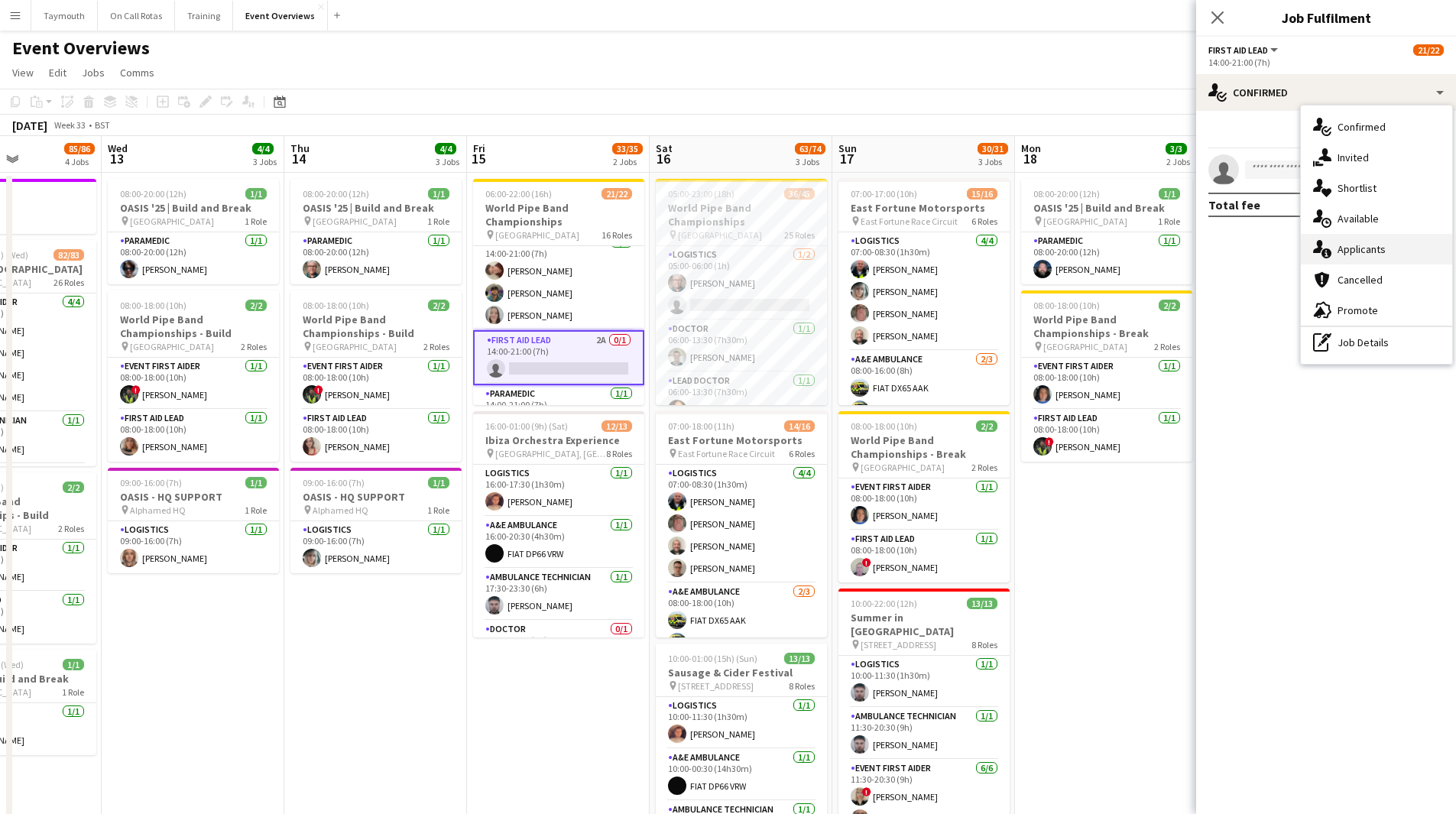
click at [977, 246] on div "single-neutral-actions-information Applicants" at bounding box center [1377, 249] width 151 height 30
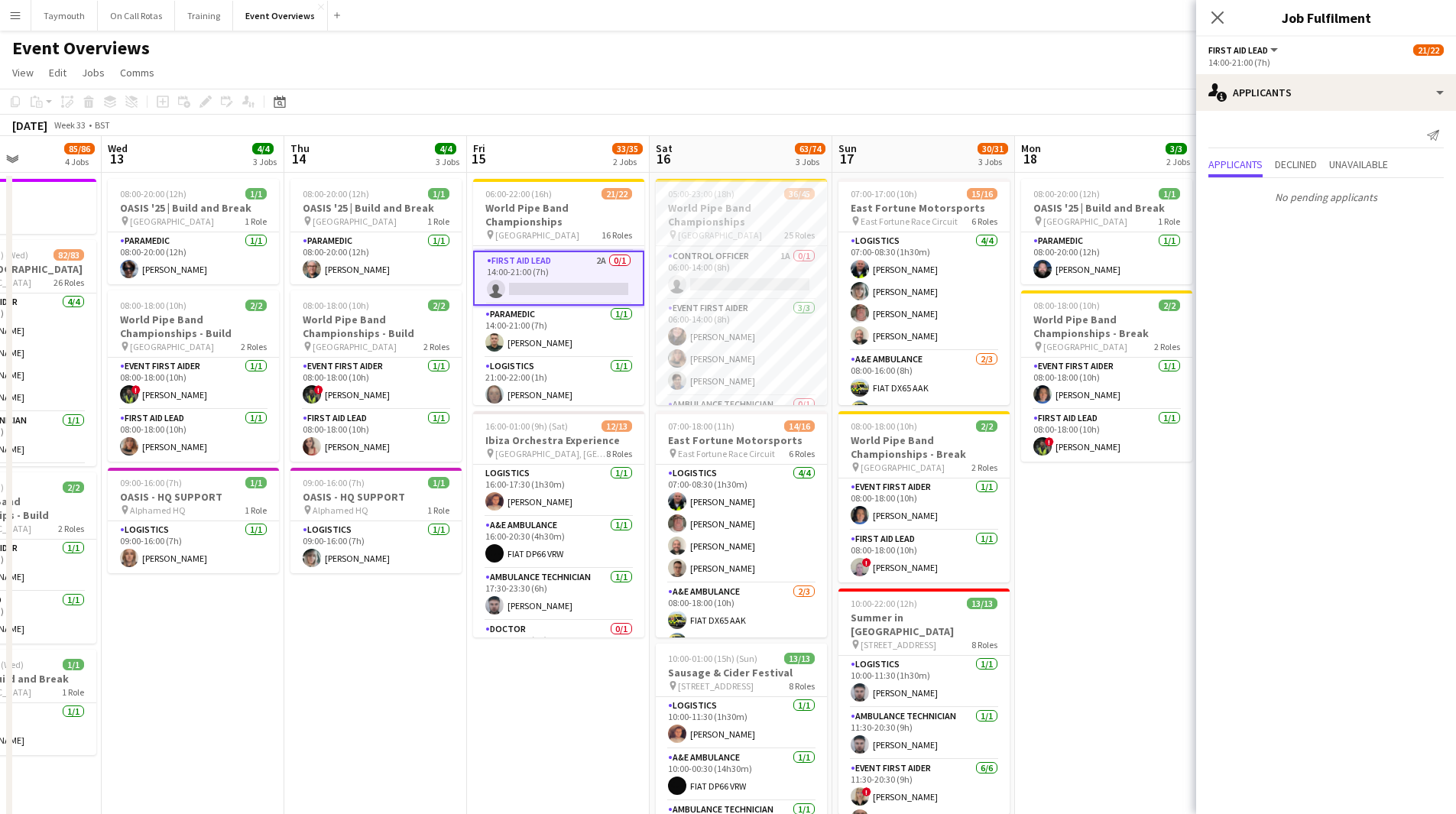
scroll to position [229, 0]
click at [744, 272] on app-card-role "Control Officer 1A 0/1 06:00-14:00 (8h) single-neutral-actions" at bounding box center [741, 273] width 171 height 52
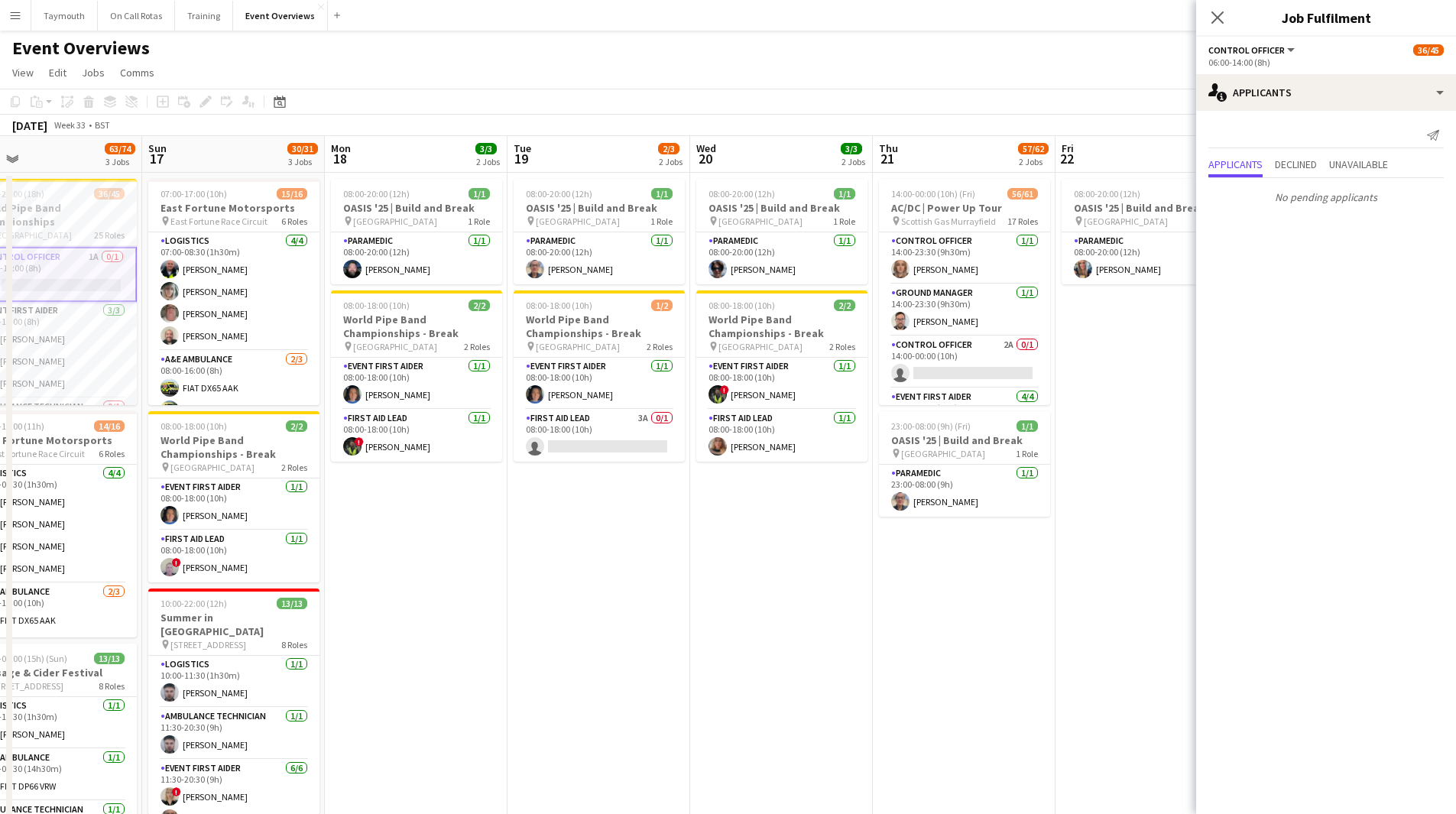
scroll to position [0, 538]
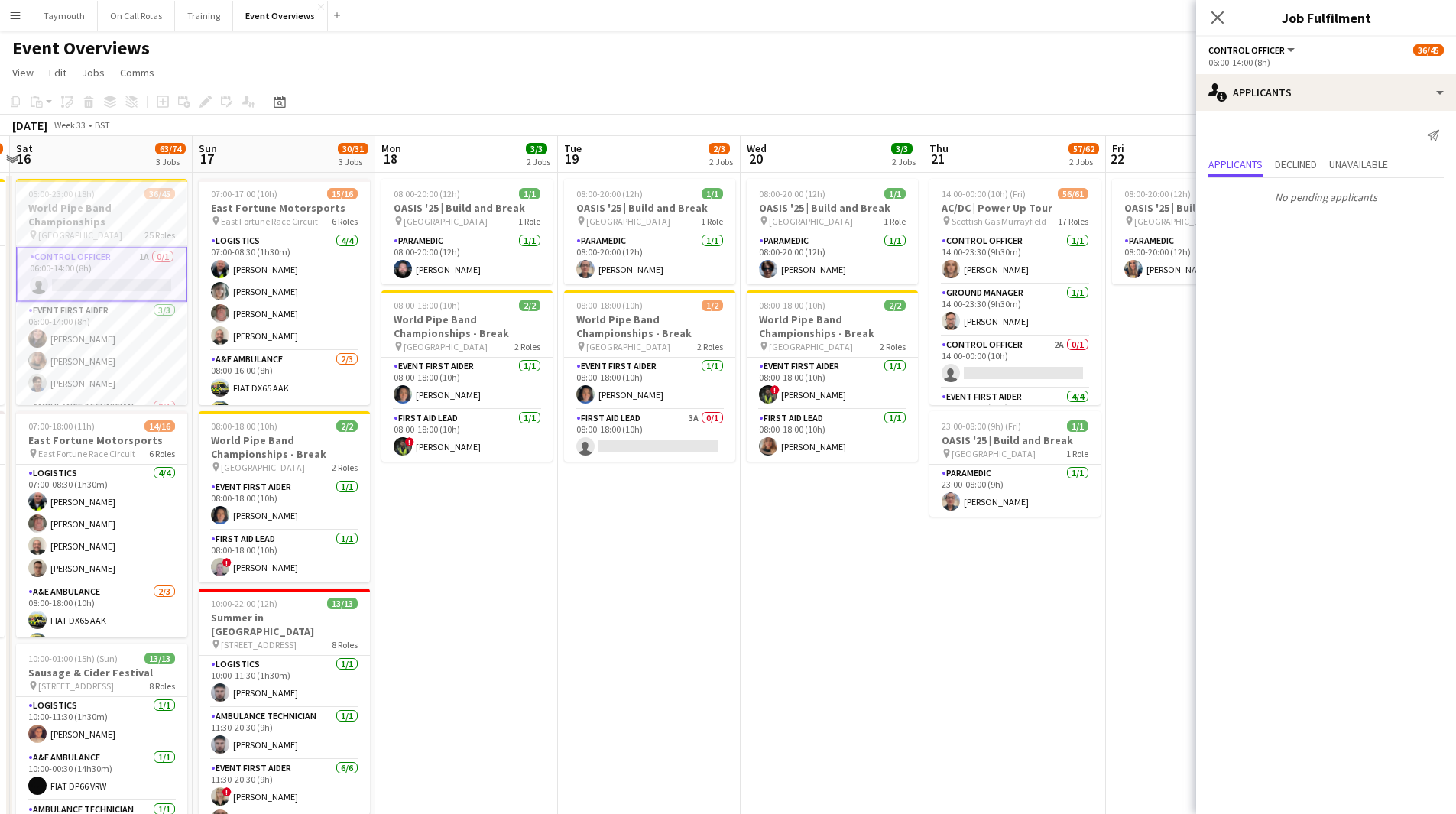
drag, startPoint x: 1088, startPoint y: 562, endPoint x: 448, endPoint y: 582, distance: 640.3
click at [448, 447] on app-calendar-viewport "Wed 13 4/4 3 Jobs Thu 14 4/4 3 Jobs Fri 15 33/35 2 Jobs Sat 16 63/74 3 Jobs Sun…" at bounding box center [728, 530] width 1456 height 790
click at [691, 437] on app-card-role "First Aid Lead 3A 0/1 08:00-18:00 (10h) single-neutral-actions" at bounding box center [649, 436] width 171 height 52
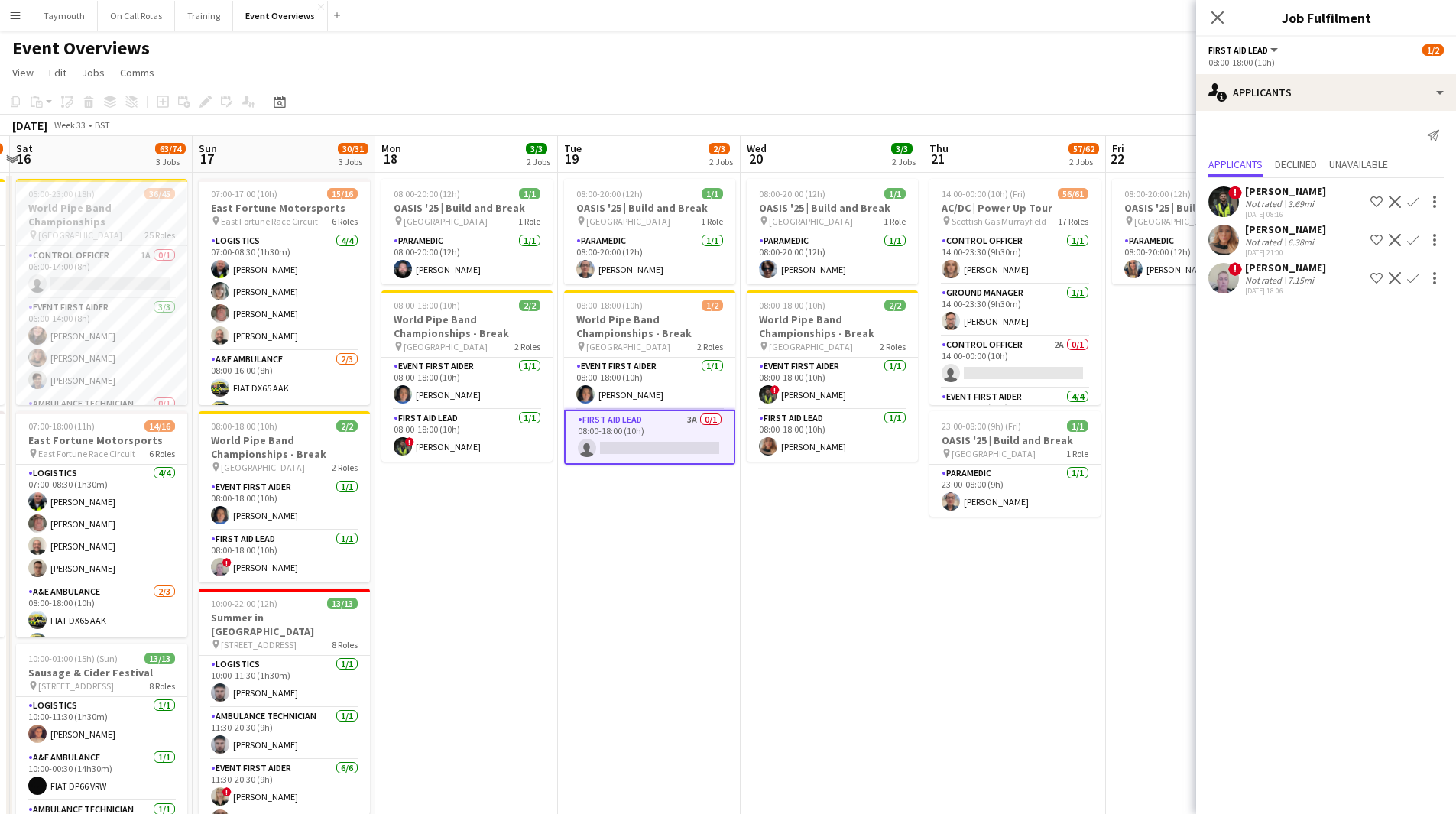
click at [977, 198] on app-icon "Confirm" at bounding box center [1413, 202] width 12 height 12
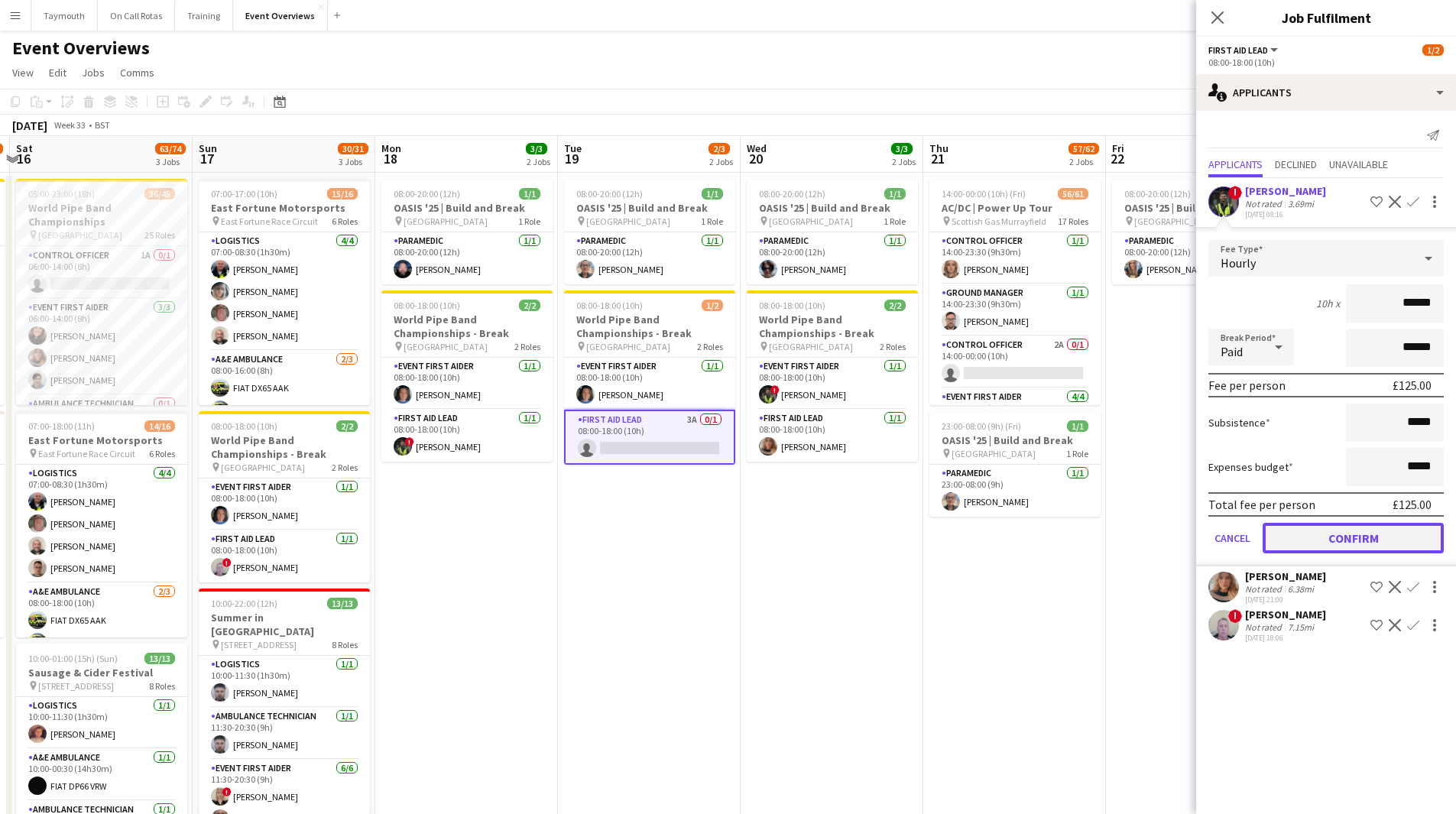
click at [977, 447] on button "Confirm" at bounding box center [1353, 538] width 181 height 30
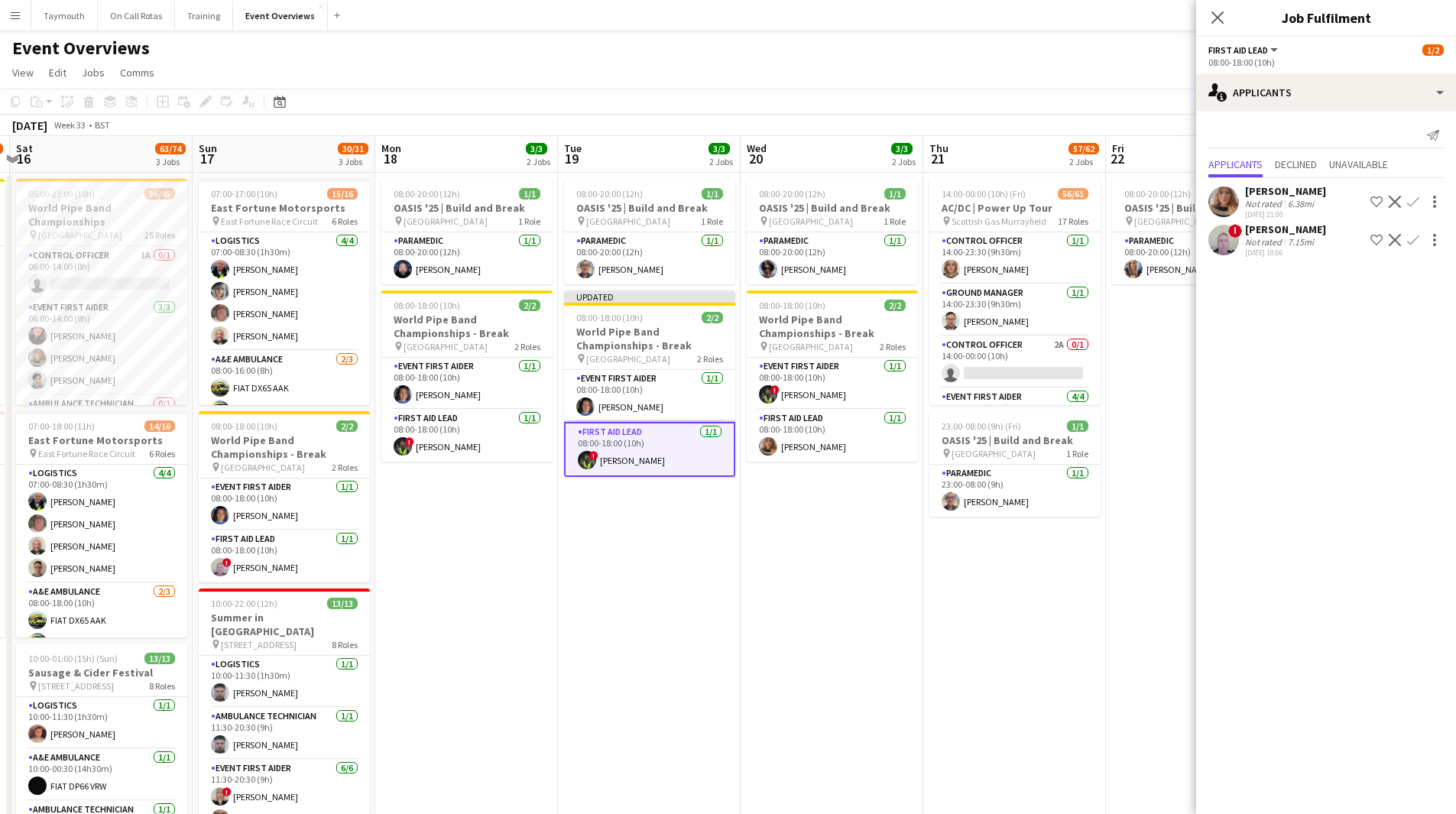
click at [570, 447] on app-date-cell "08:00-20:00 (12h) 1/1 OASIS '25 | Build and Break pin Murrayfield Stadium 1 Rol…" at bounding box center [649, 548] width 183 height 753
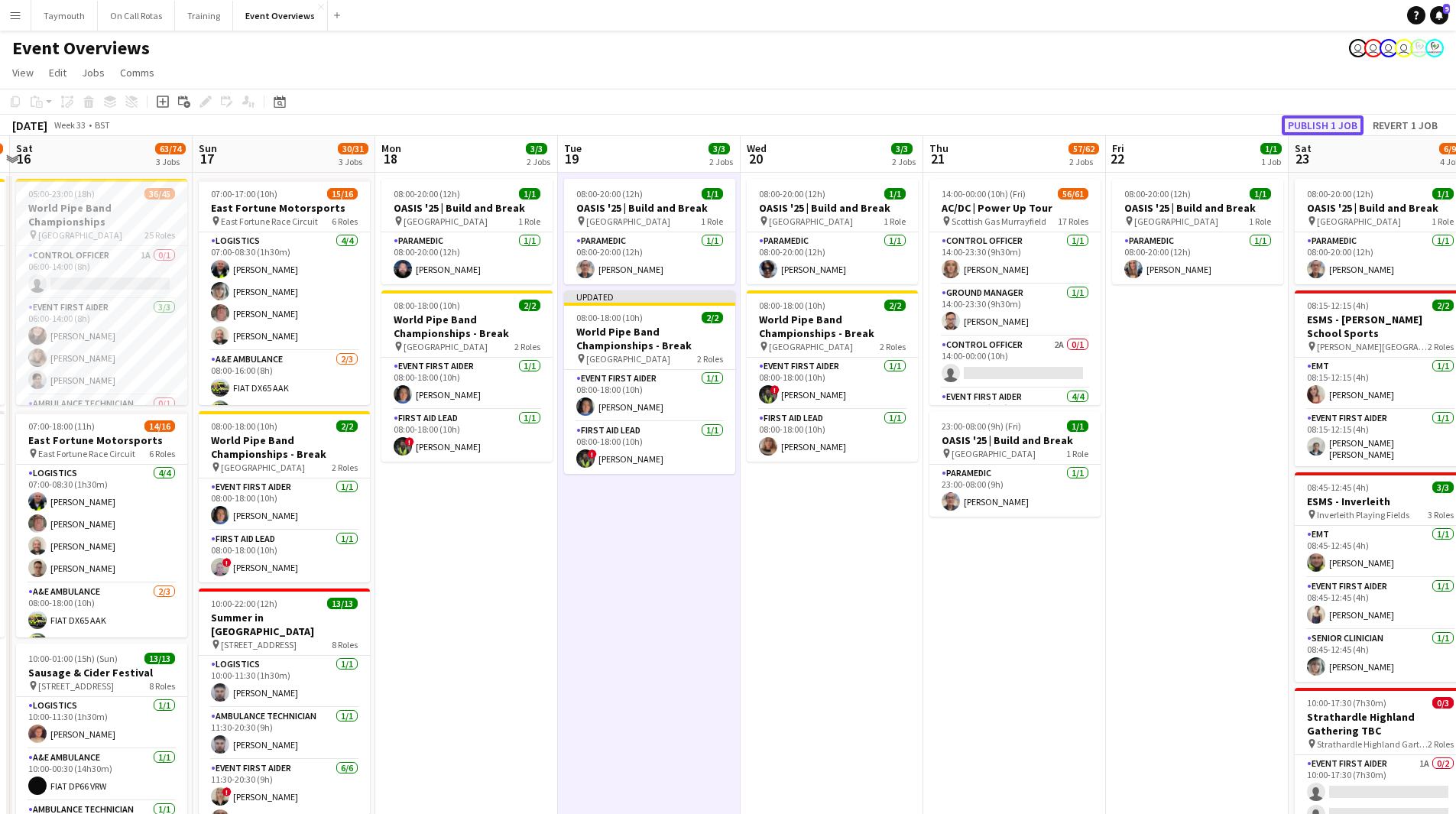
click at [977, 124] on button "Publish 1 job" at bounding box center [1323, 125] width 82 height 20
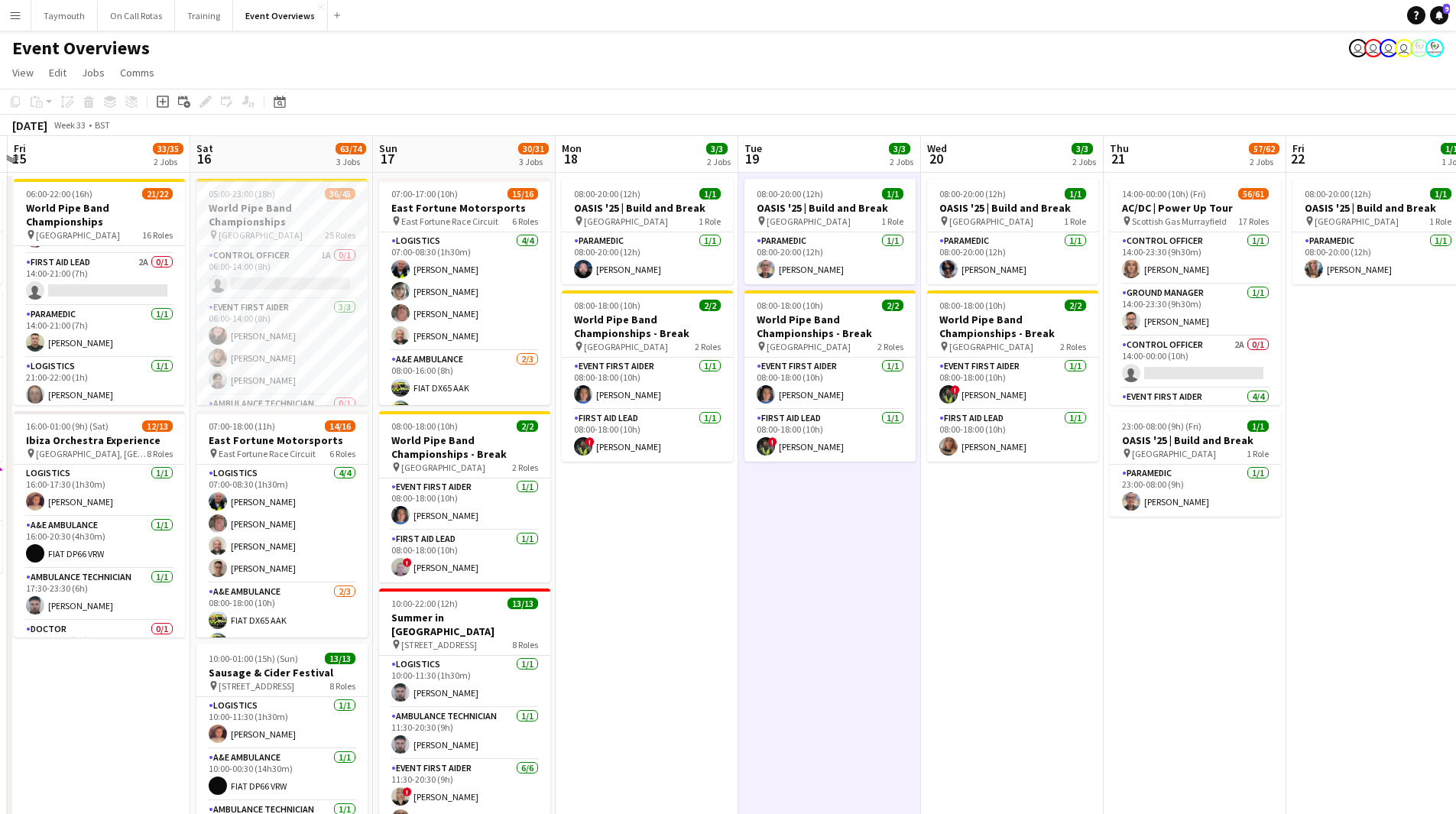
drag, startPoint x: 670, startPoint y: 589, endPoint x: 772, endPoint y: 583, distance: 102.2
click at [806, 447] on app-calendar-viewport "Wed 13 4/4 3 Jobs Thu 14 4/4 3 Jobs Fri 15 33/35 2 Jobs Sat 16 63/74 3 Jobs Sun…" at bounding box center [728, 530] width 1456 height 790
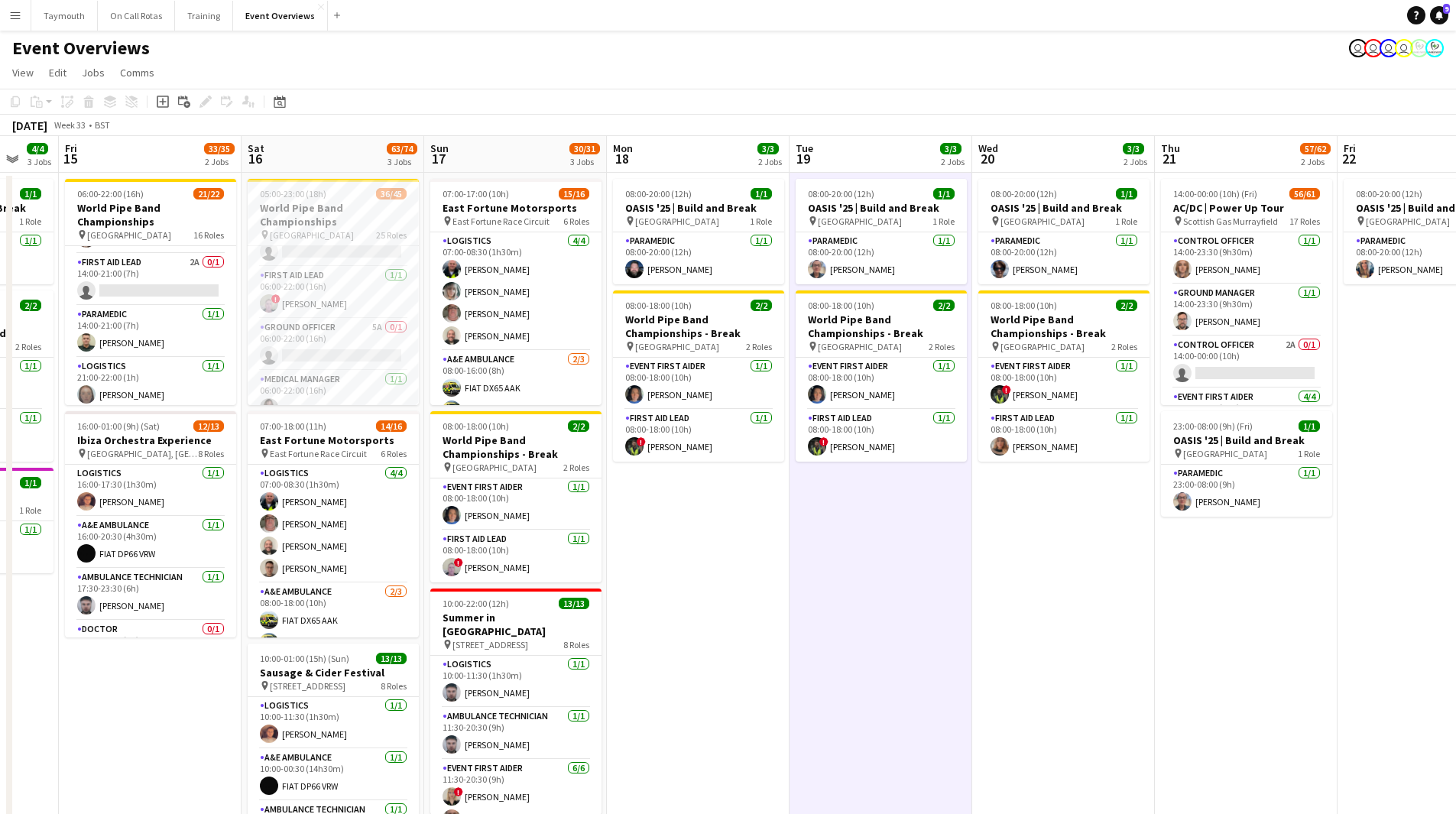
scroll to position [612, 0]
click at [353, 312] on app-card-role "Ground Officer 5A 0/1 06:00-22:00 (16h) single-neutral-actions" at bounding box center [333, 321] width 171 height 52
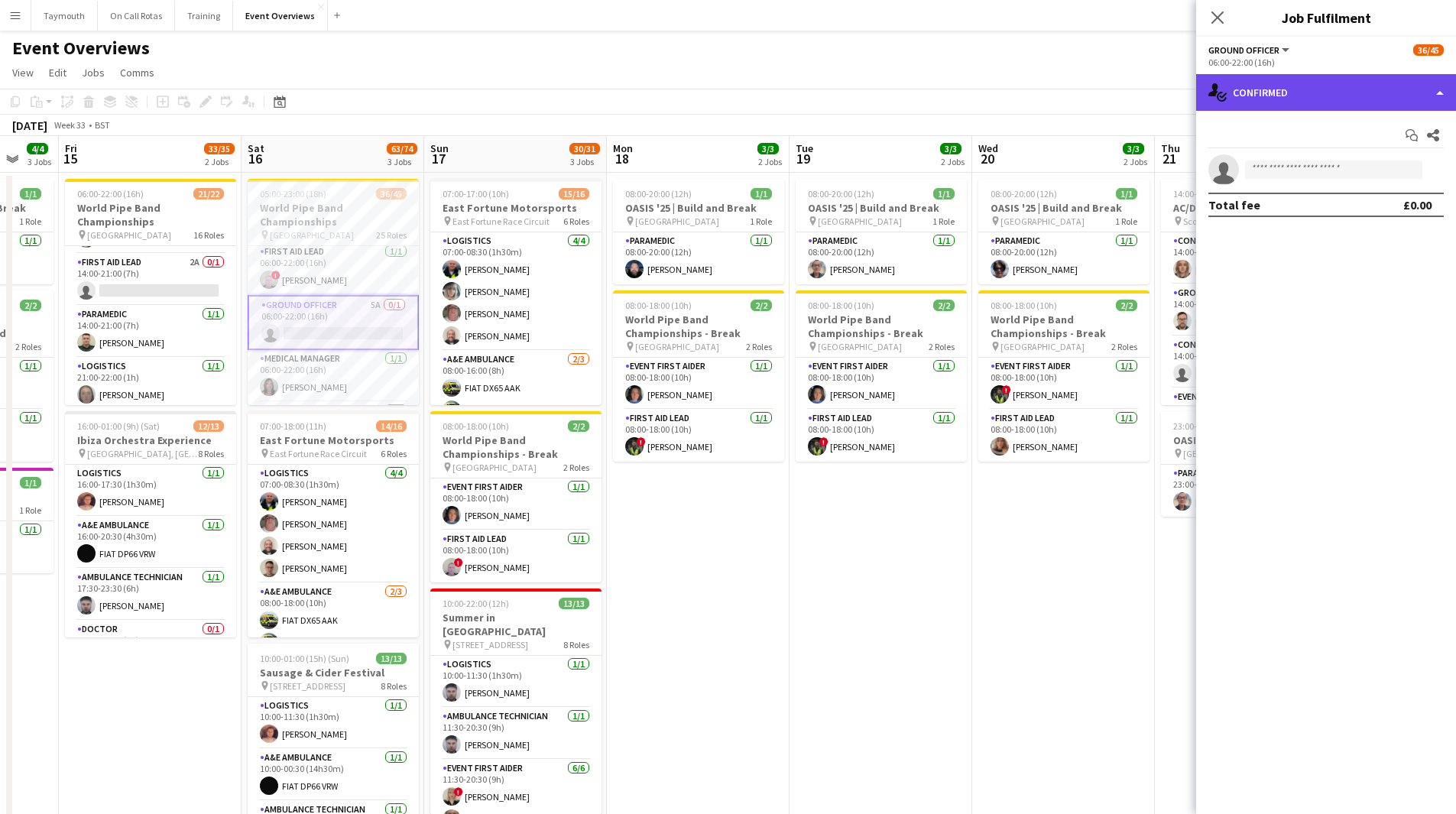
click at [977, 95] on div "single-neutral-actions-check-2 Confirmed" at bounding box center [1325, 92] width 260 height 37
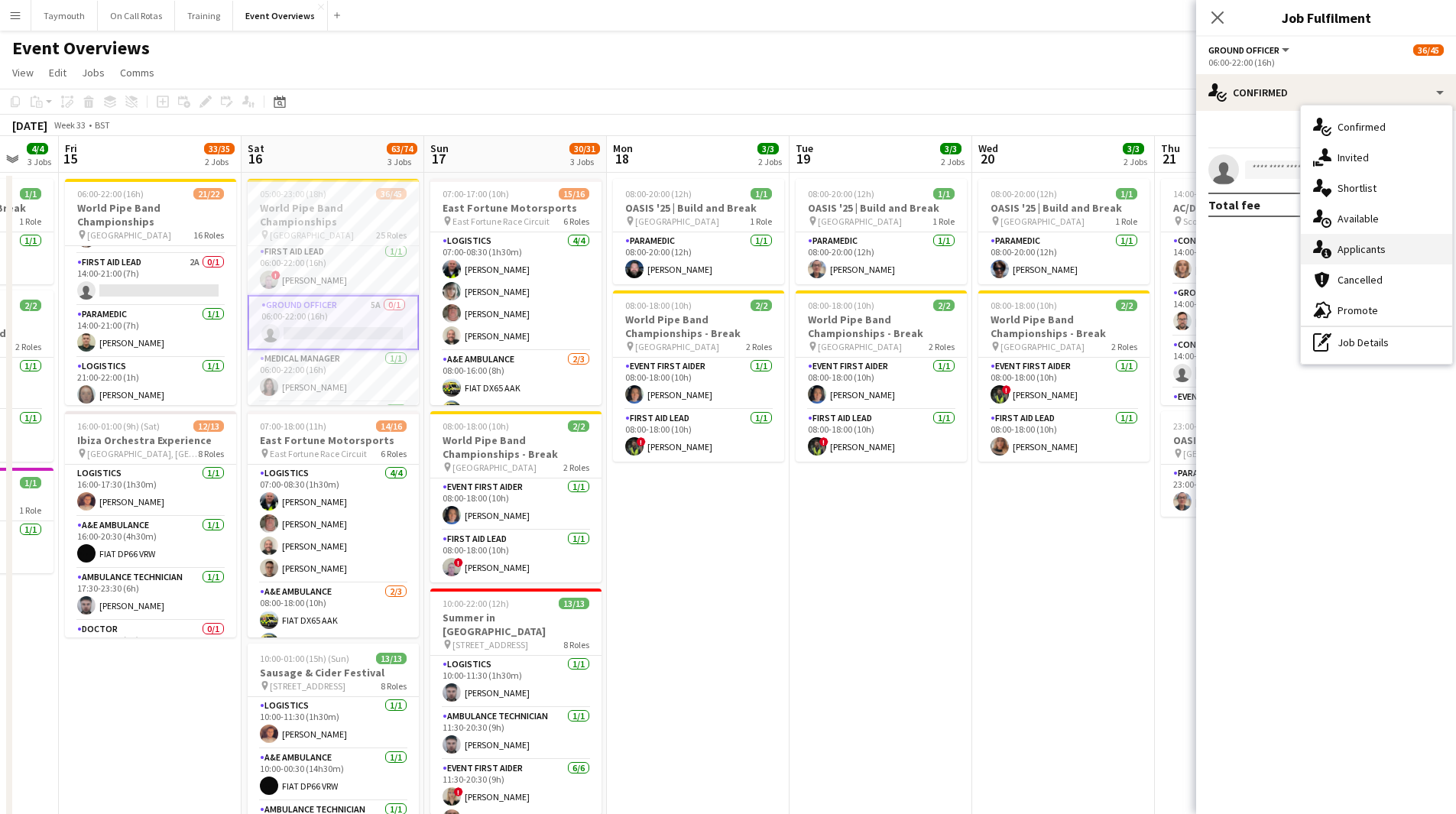
click at [977, 248] on div "single-neutral-actions-information Applicants" at bounding box center [1377, 249] width 151 height 30
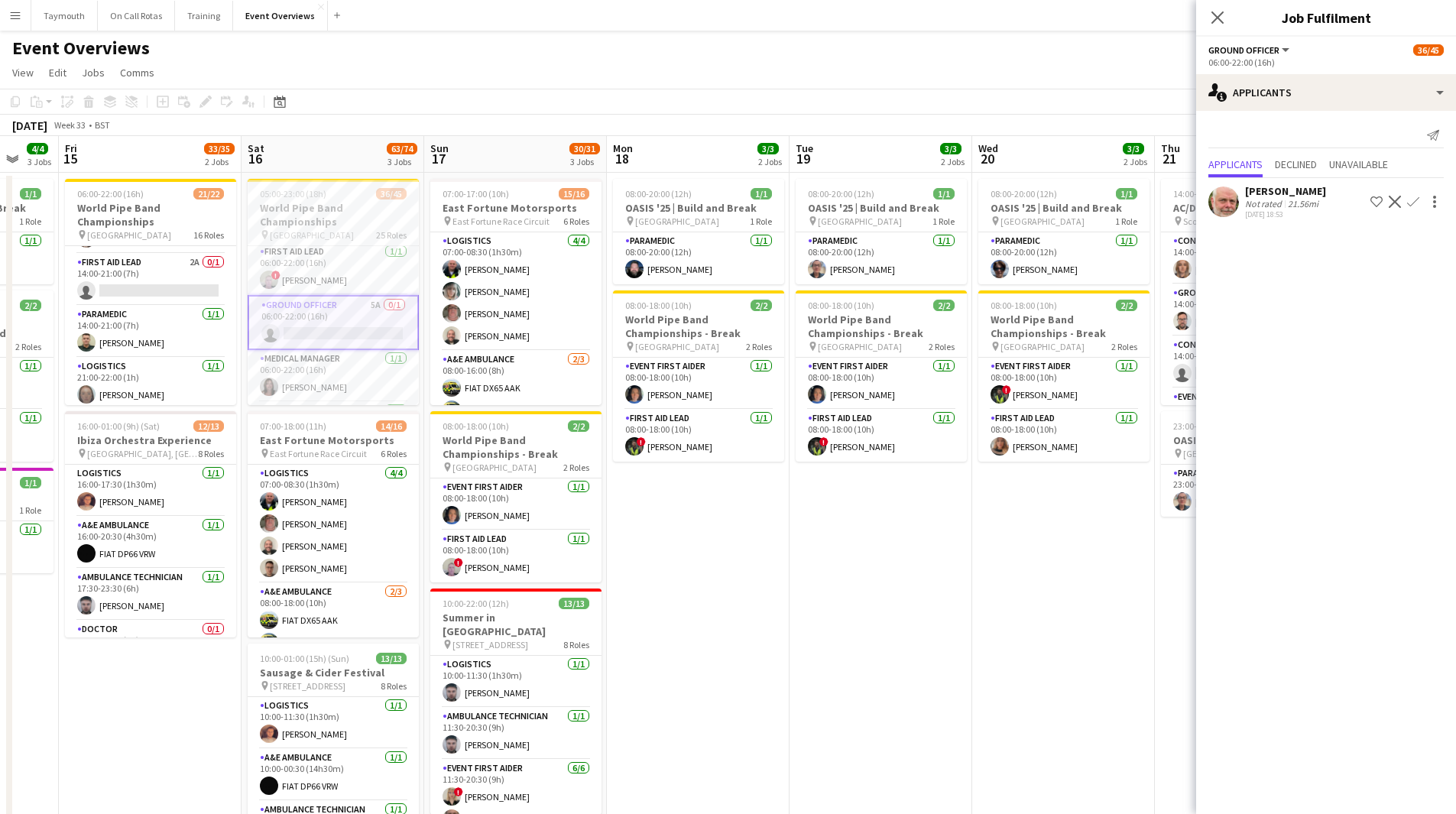
click at [977, 195] on button "Confirm" at bounding box center [1412, 201] width 18 height 18
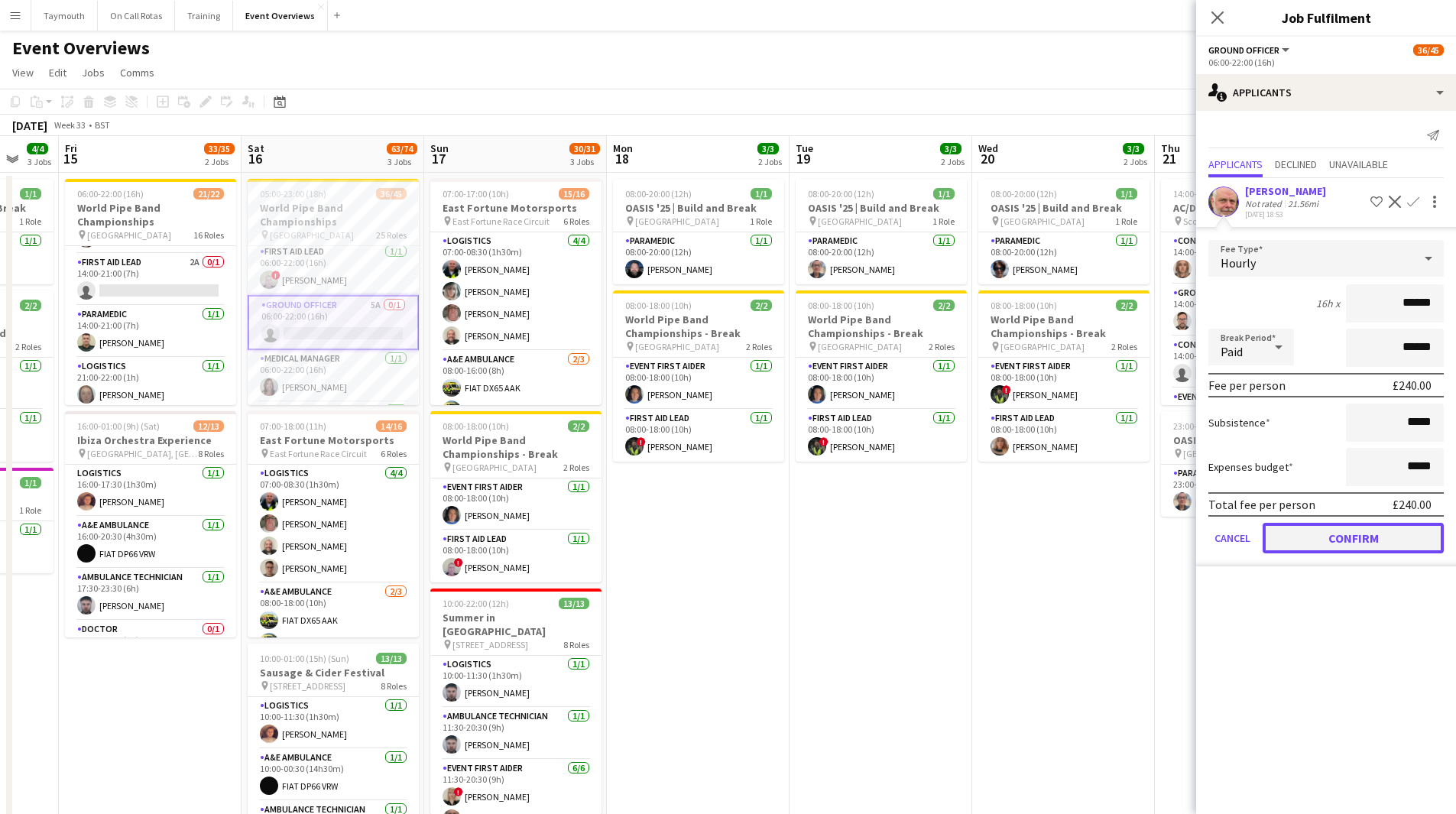
click at [977, 447] on button "Confirm" at bounding box center [1353, 538] width 181 height 30
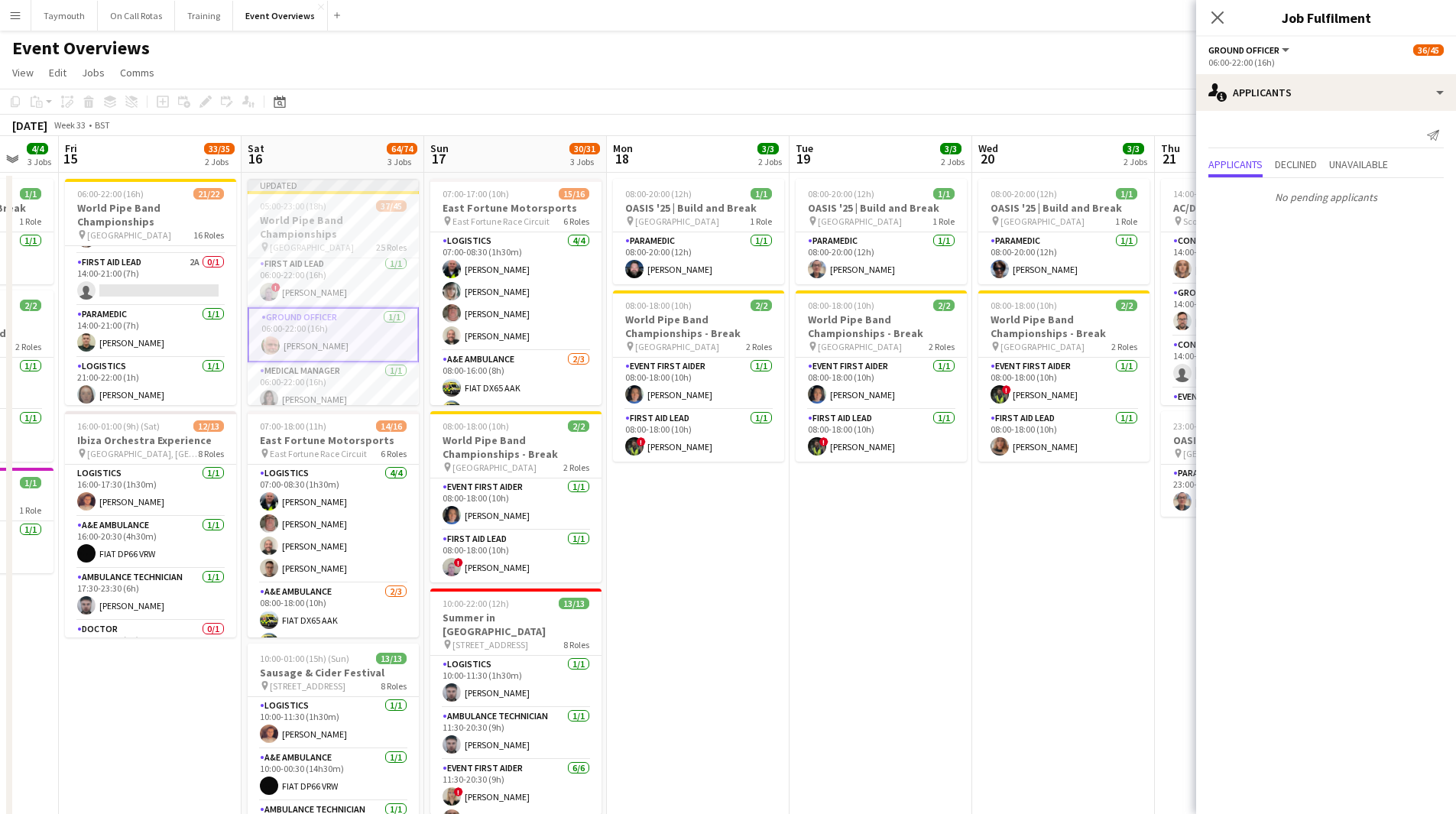
click at [902, 447] on app-date-cell "08:00-20:00 (12h) 1/1 OASIS '25 | Build and Break pin Murrayfield Stadium 1 Rol…" at bounding box center [881, 548] width 183 height 753
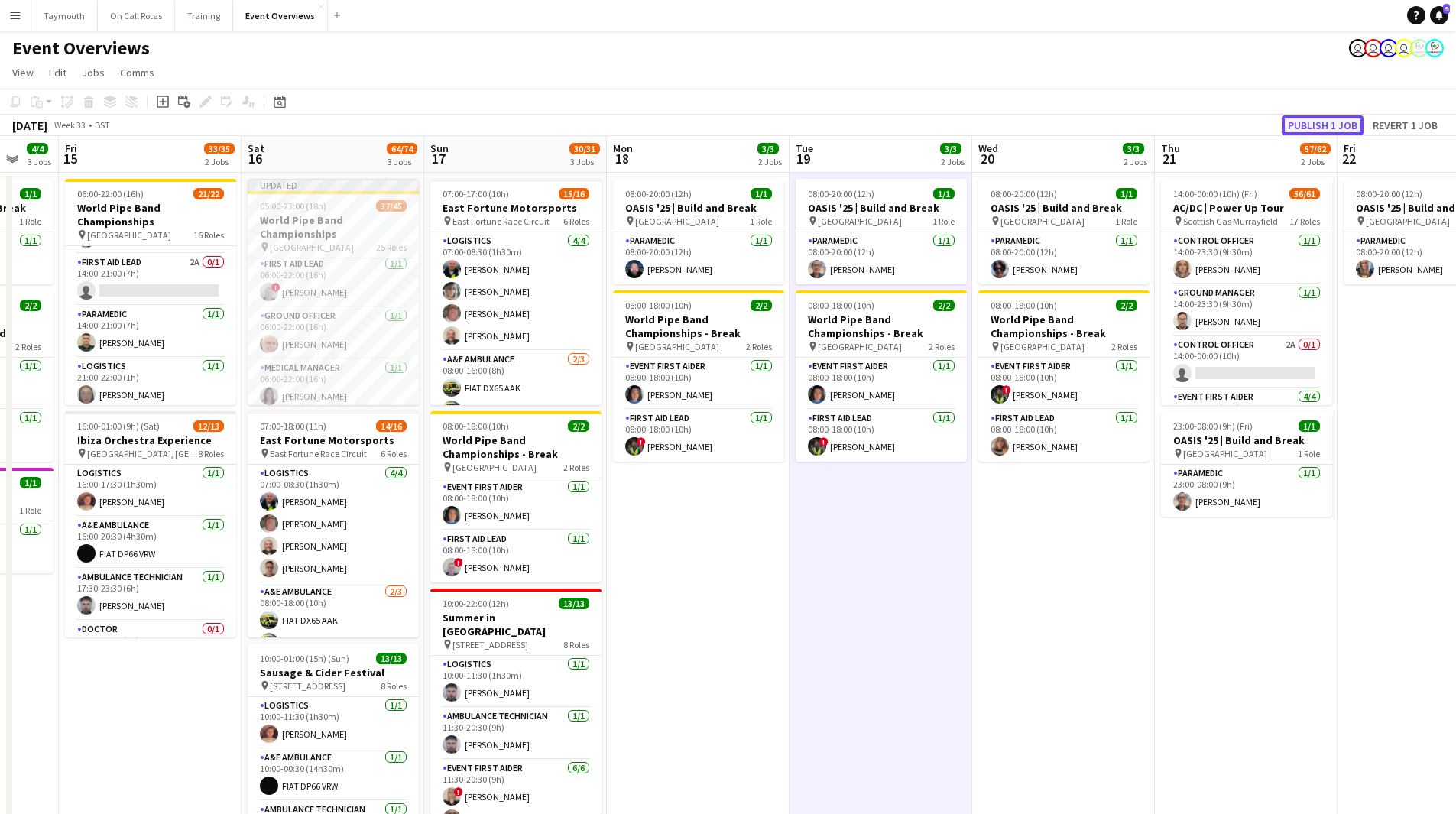
click at [977, 124] on button "Publish 1 job" at bounding box center [1323, 125] width 82 height 20
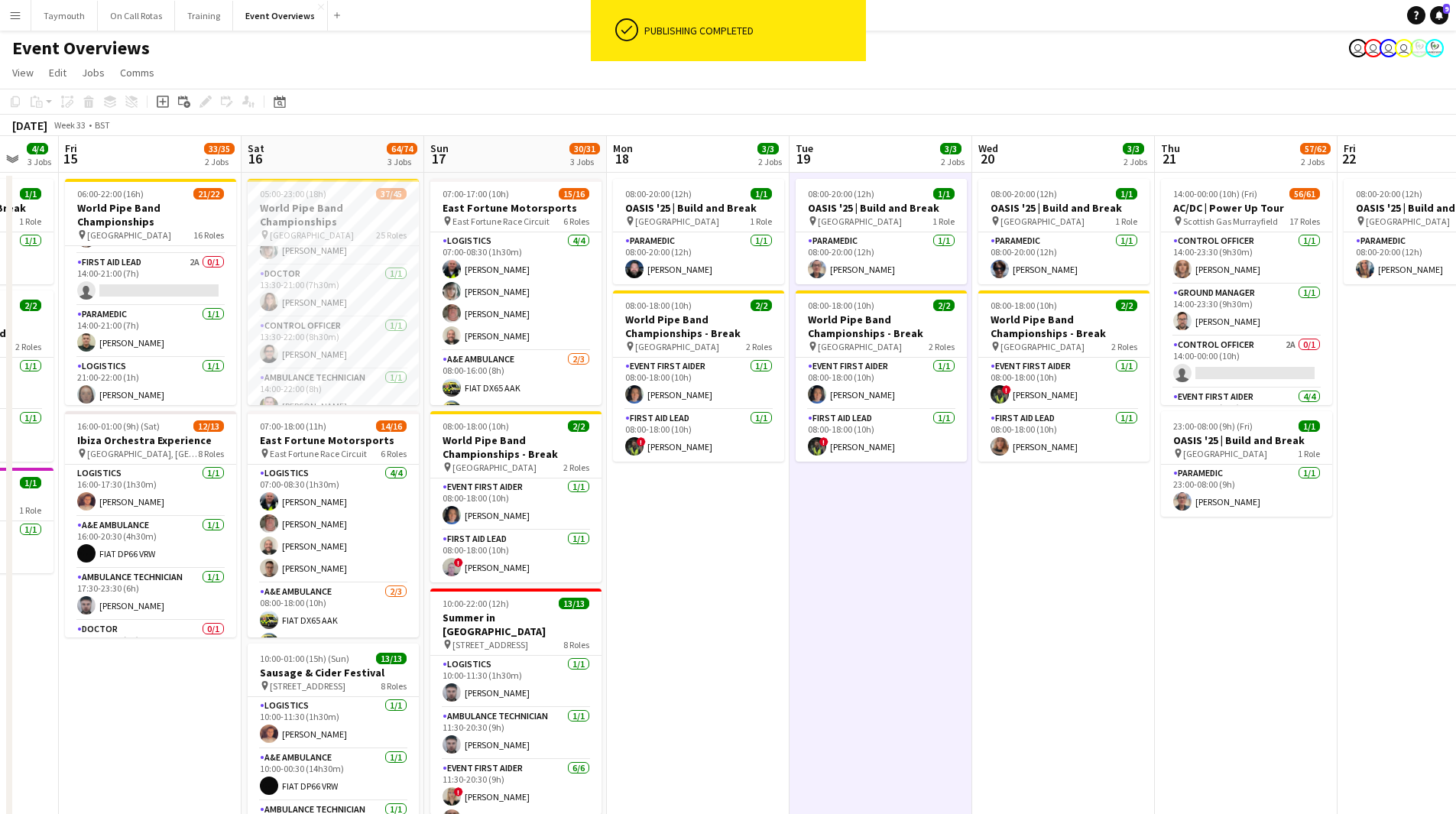
scroll to position [1147, 0]
click at [335, 268] on app-card-role "Lead Doctor 1A 0/1 13:00-21:00 (8h) single-neutral-actions" at bounding box center [333, 280] width 171 height 52
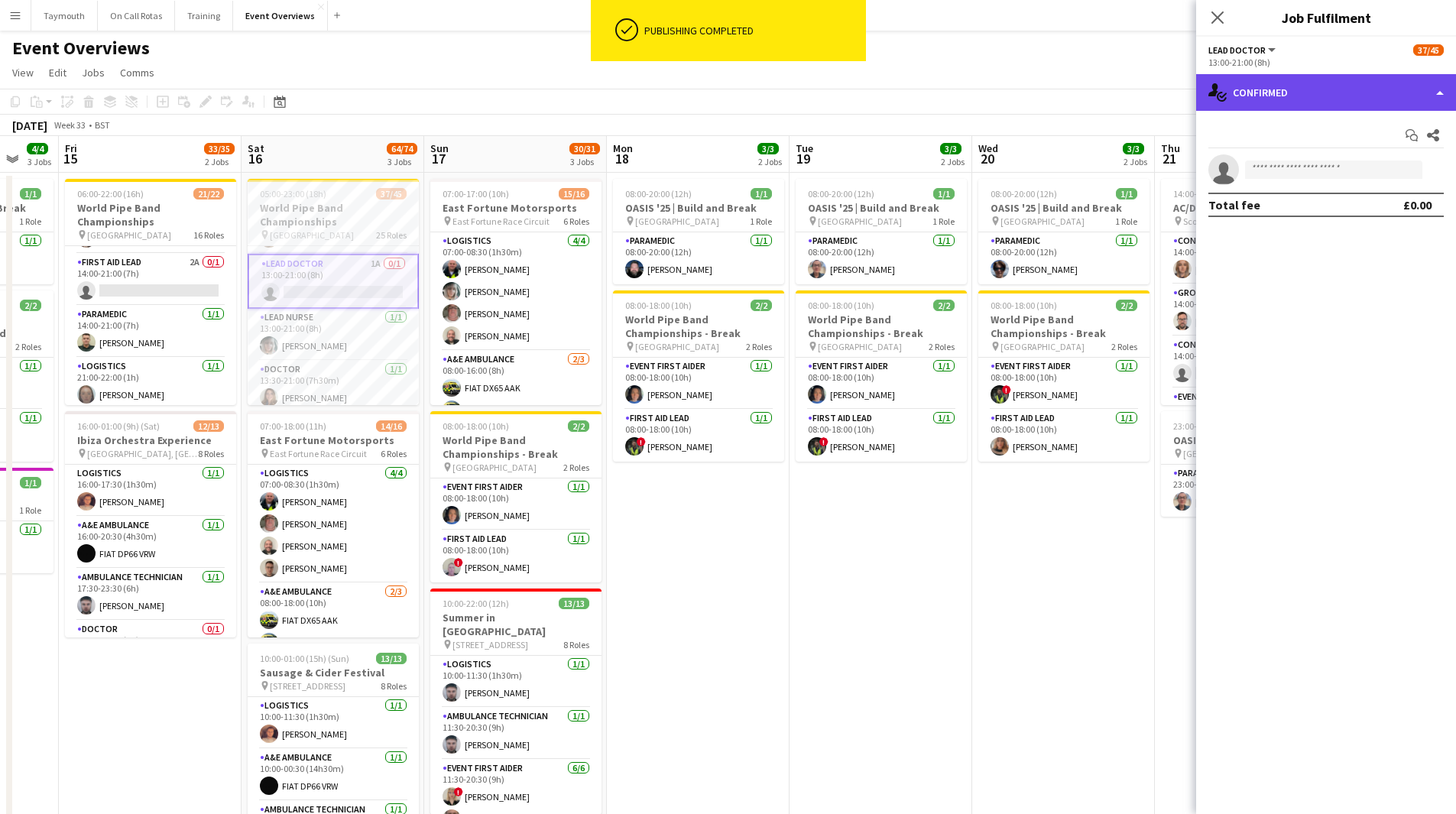
click at [977, 74] on div "single-neutral-actions-check-2 Confirmed" at bounding box center [1325, 92] width 260 height 37
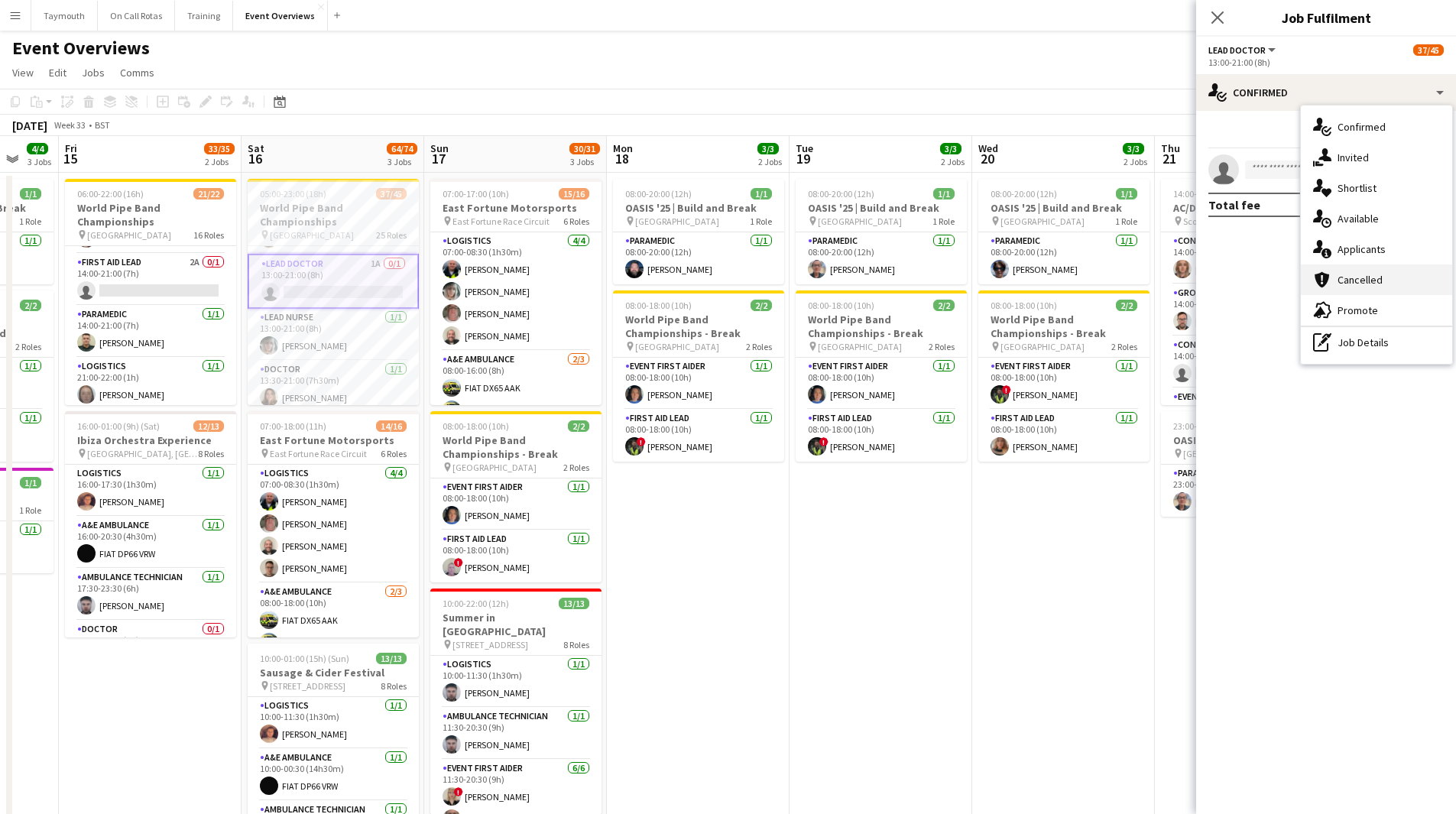
click at [977, 266] on div "cancellation Cancelled" at bounding box center [1377, 279] width 151 height 30
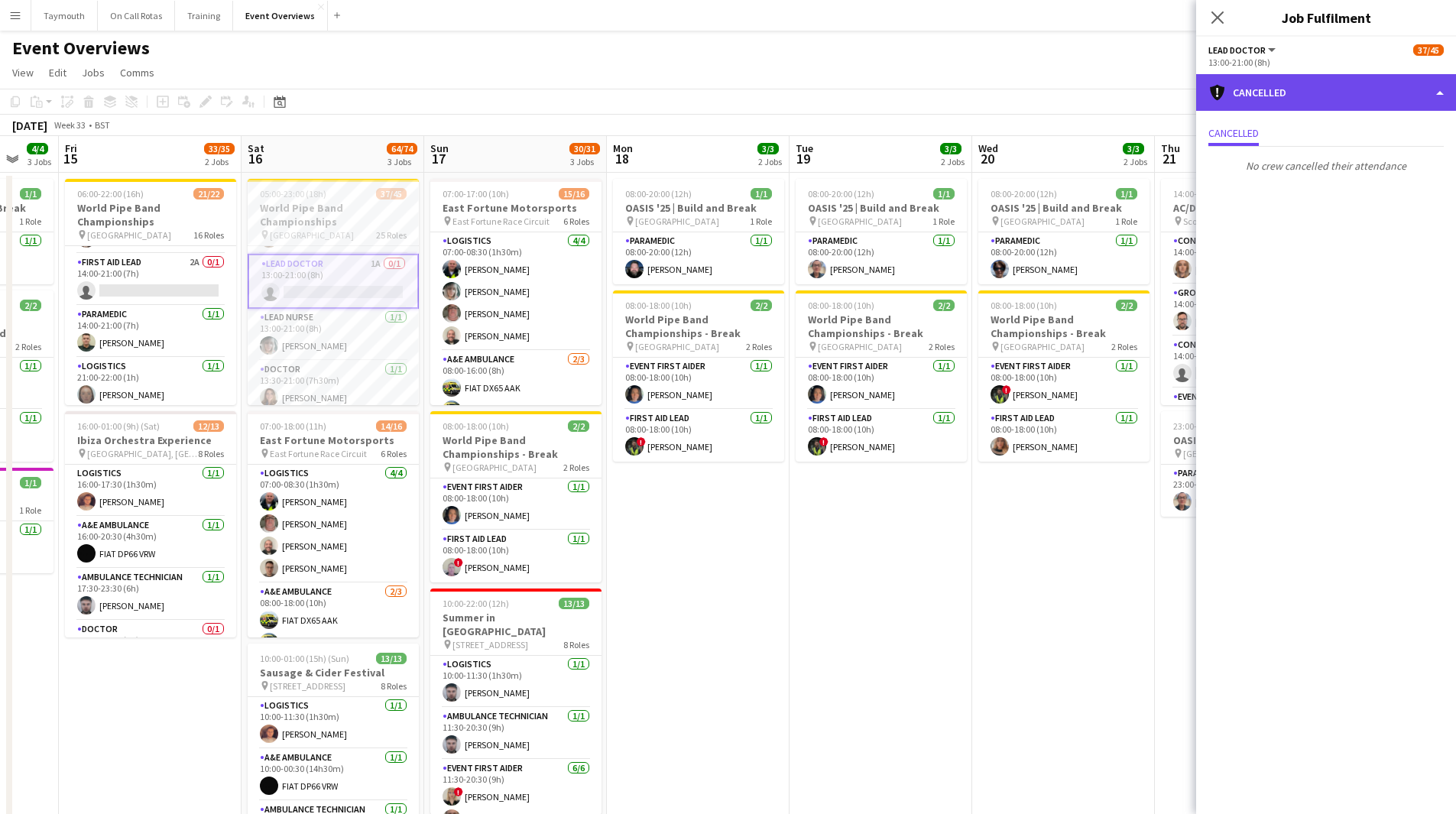
click at [977, 84] on div "cancellation Cancelled" at bounding box center [1325, 92] width 260 height 37
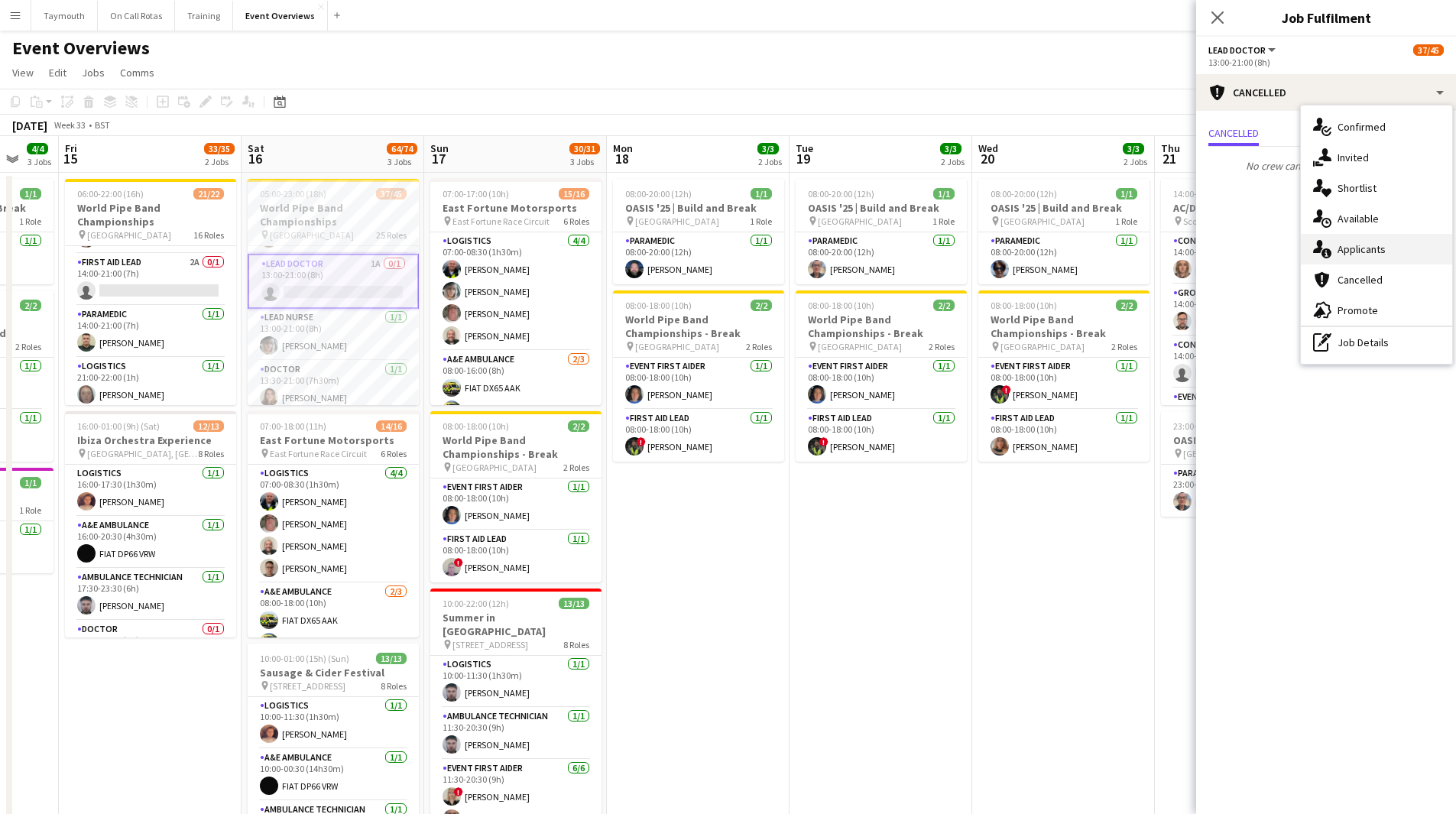
click at [977, 252] on div "single-neutral-actions-information Applicants" at bounding box center [1377, 249] width 151 height 30
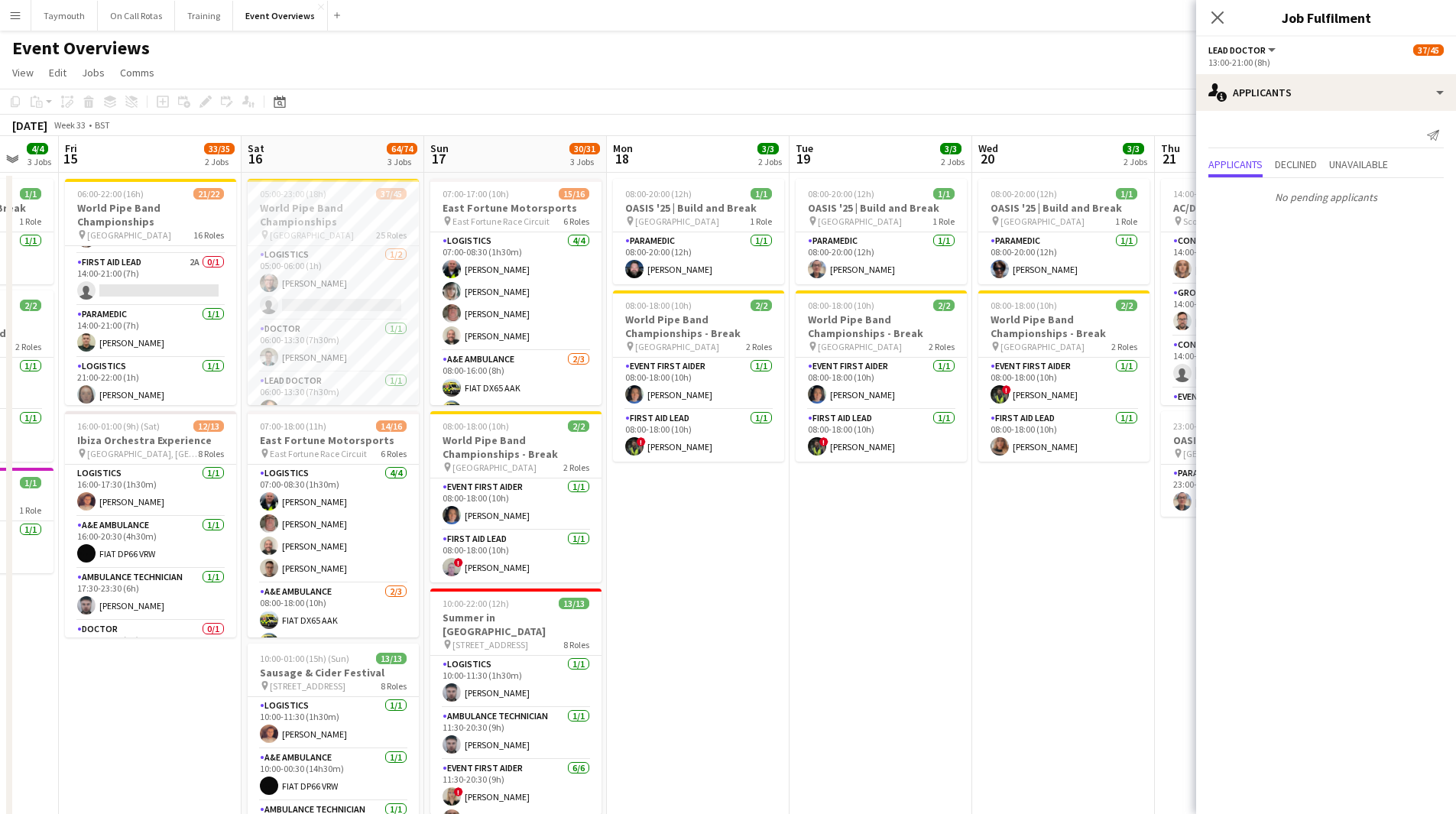
scroll to position [0, 328]
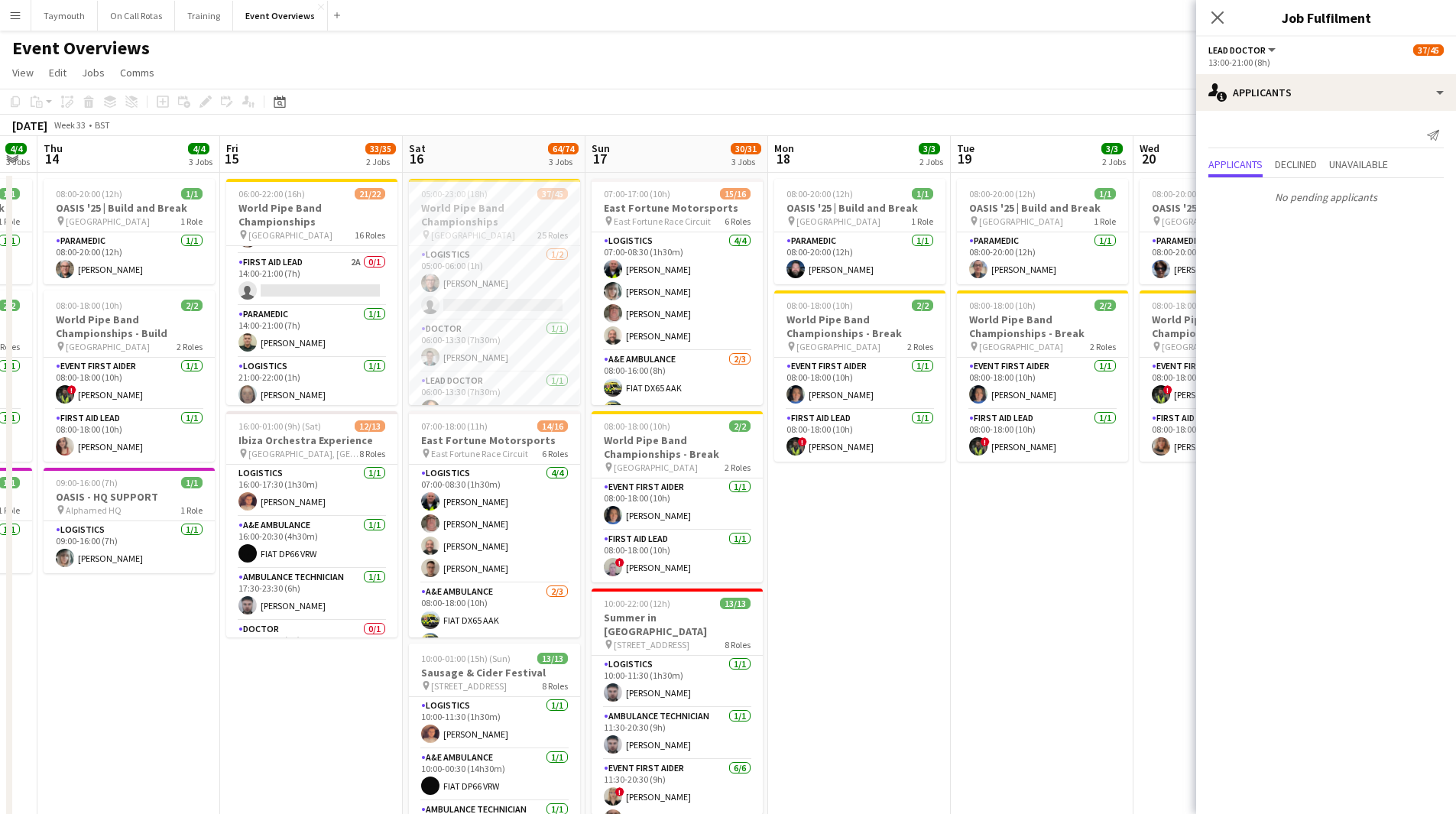
drag, startPoint x: 859, startPoint y: 606, endPoint x: 933, endPoint y: 611, distance: 74.2
click at [933, 447] on app-calendar-viewport "Tue 12 85/86 4 Jobs Wed 13 4/4 3 Jobs Thu 14 4/4 3 Jobs Fri 15 33/35 2 Jobs Sat…" at bounding box center [728, 530] width 1456 height 790
click at [311, 272] on app-card-role "First Aid Lead 2A 0/1 14:00-21:00 (7h) single-neutral-actions" at bounding box center [312, 280] width 171 height 52
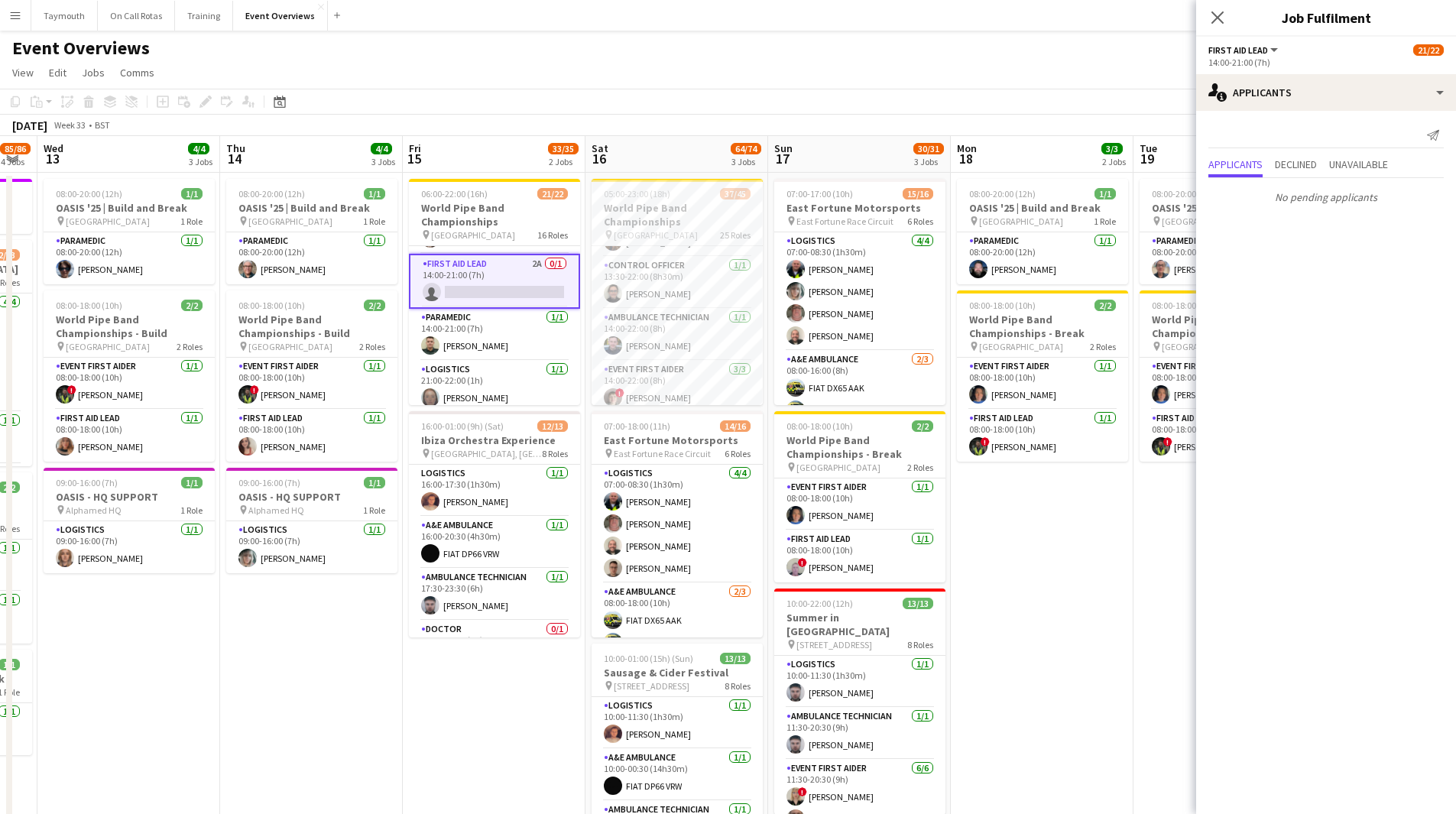
scroll to position [0, 391]
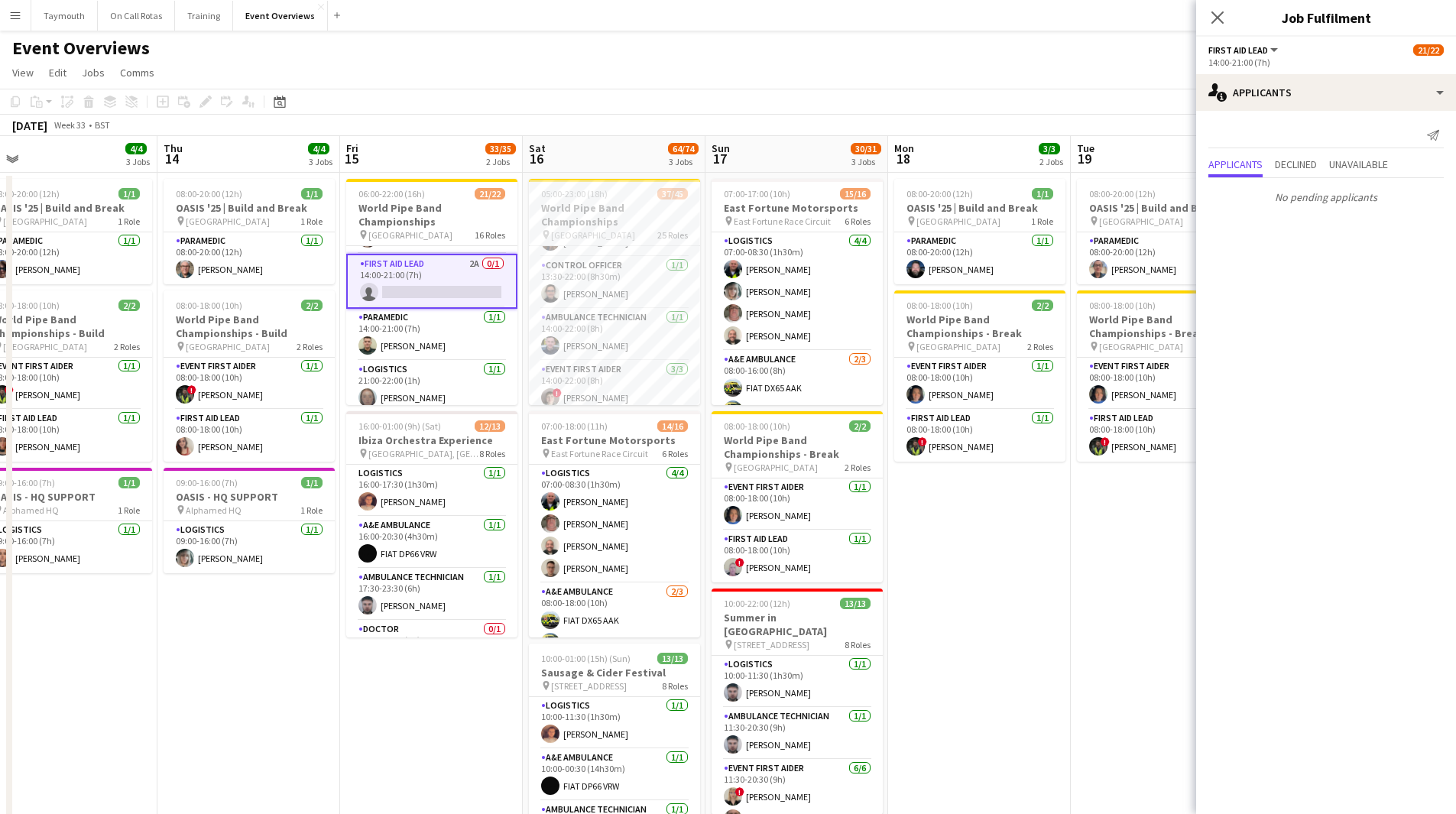
drag, startPoint x: 224, startPoint y: 690, endPoint x: 344, endPoint y: 693, distance: 120.0
click at [344, 447] on app-calendar-viewport "Mon 11 2/2 1 Job Tue 12 85/86 4 Jobs Wed 13 4/4 3 Jobs Thu 14 4/4 3 Jobs Fri 15…" at bounding box center [728, 530] width 1456 height 790
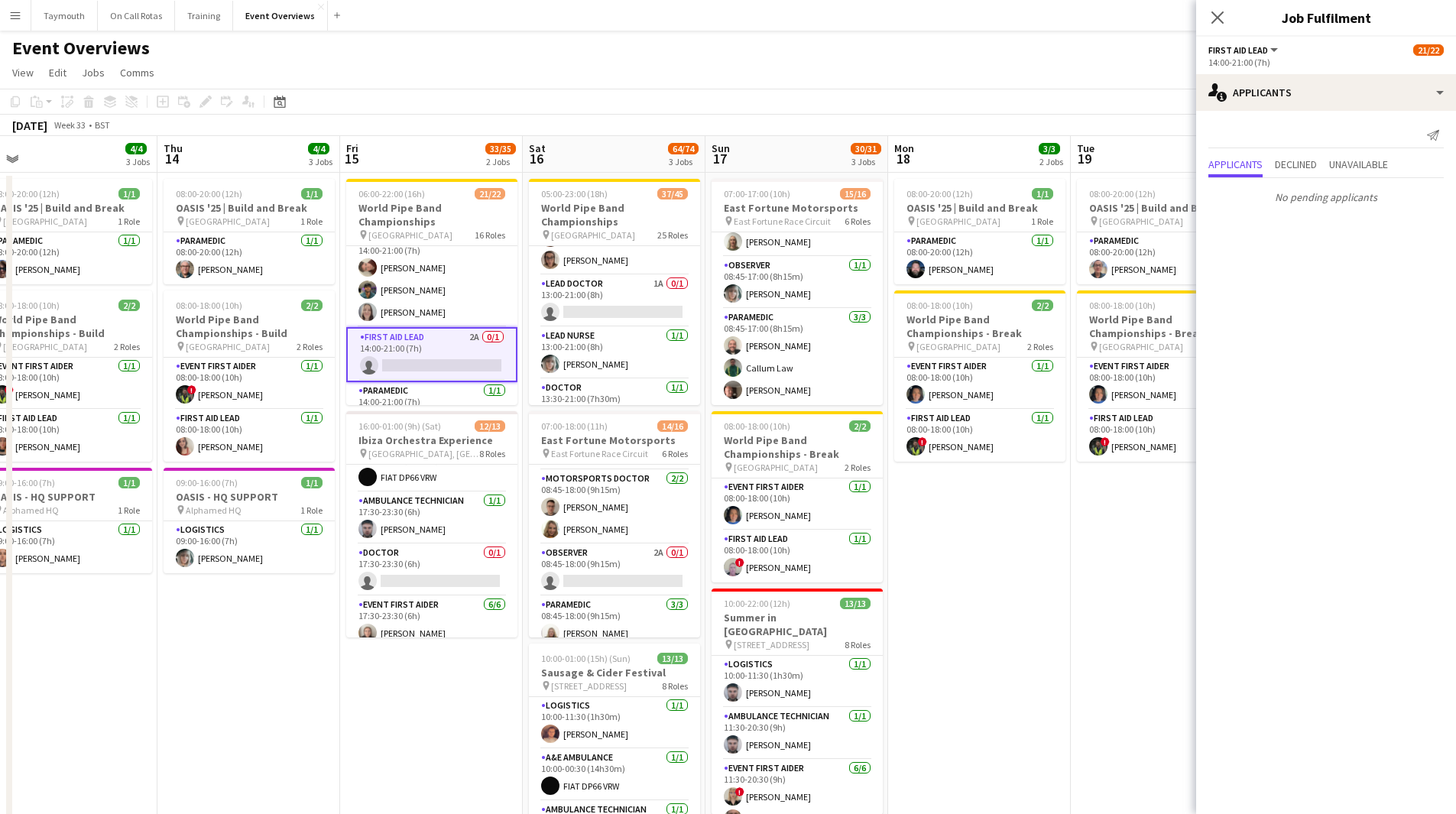
scroll to position [361, 0]
click at [599, 447] on app-card-role "Observer 2A 0/1 08:45-18:00 (9h15m) single-neutral-actions" at bounding box center [614, 515] width 171 height 52
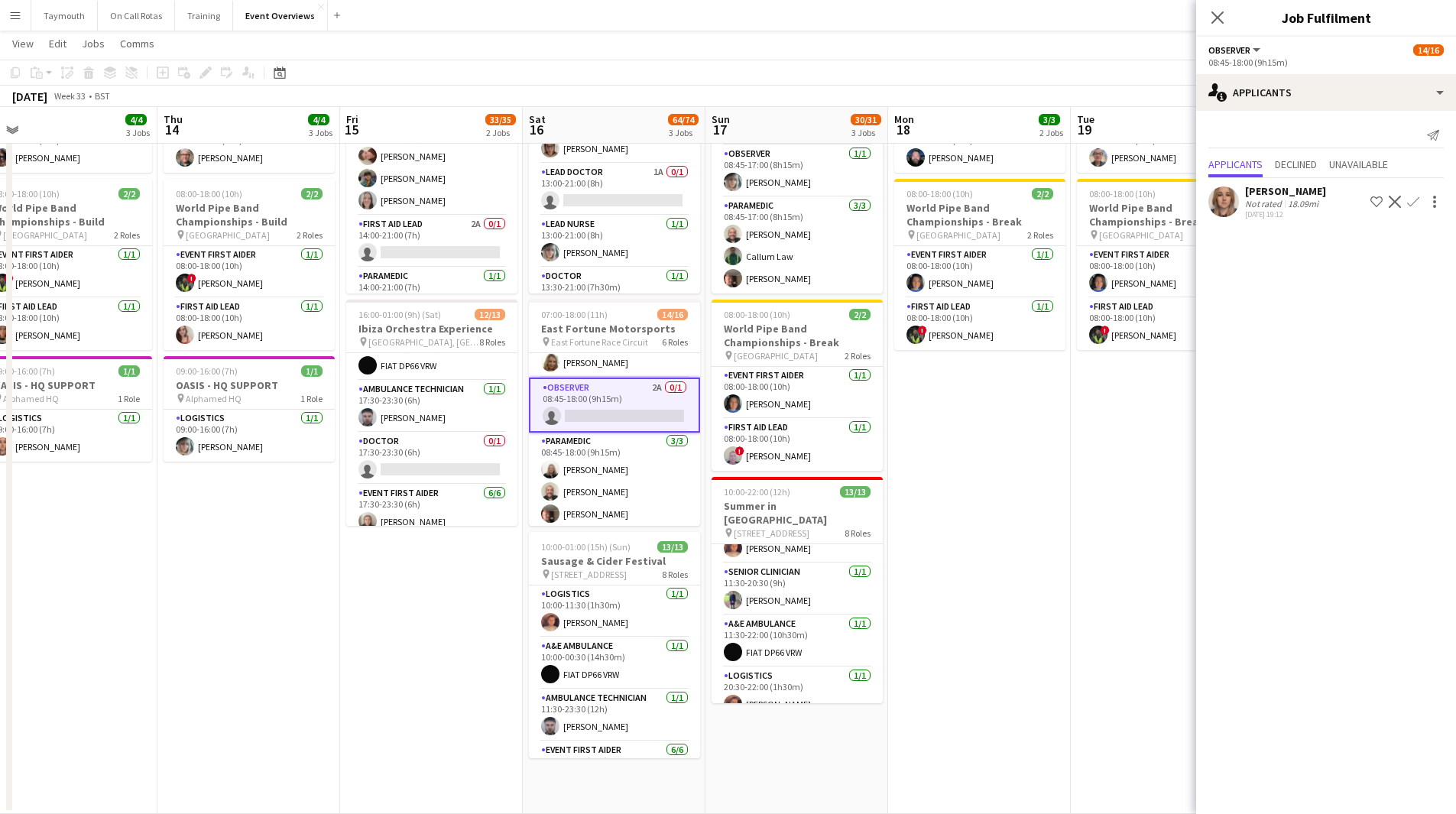
scroll to position [354, 0]
click at [968, 447] on app-date-cell "08:00-20:00 (12h) 1/1 OASIS '25 | Build and Break pin [GEOGRAPHIC_DATA] 1 Role …" at bounding box center [980, 437] width 183 height 753
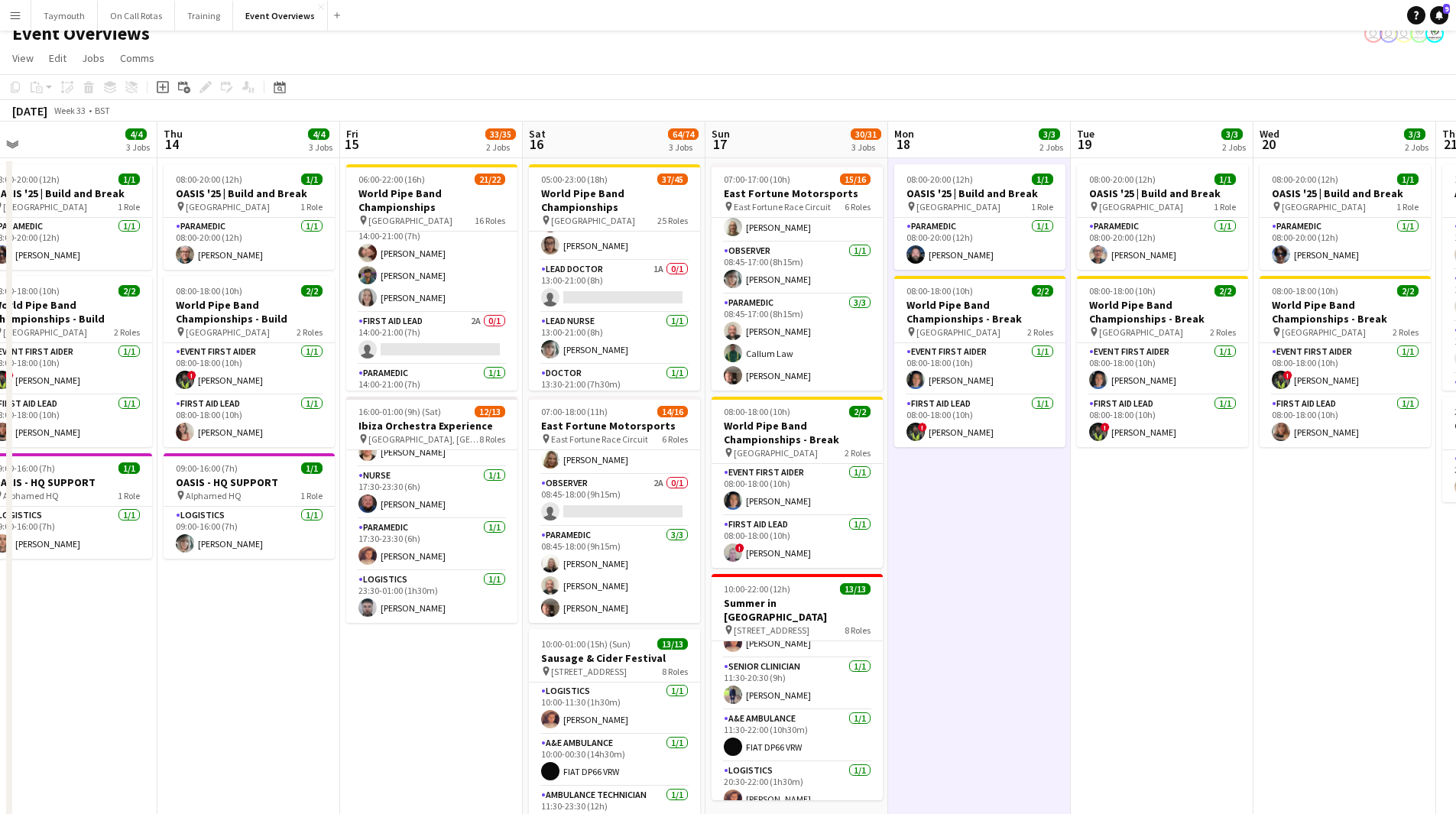
scroll to position [0, 0]
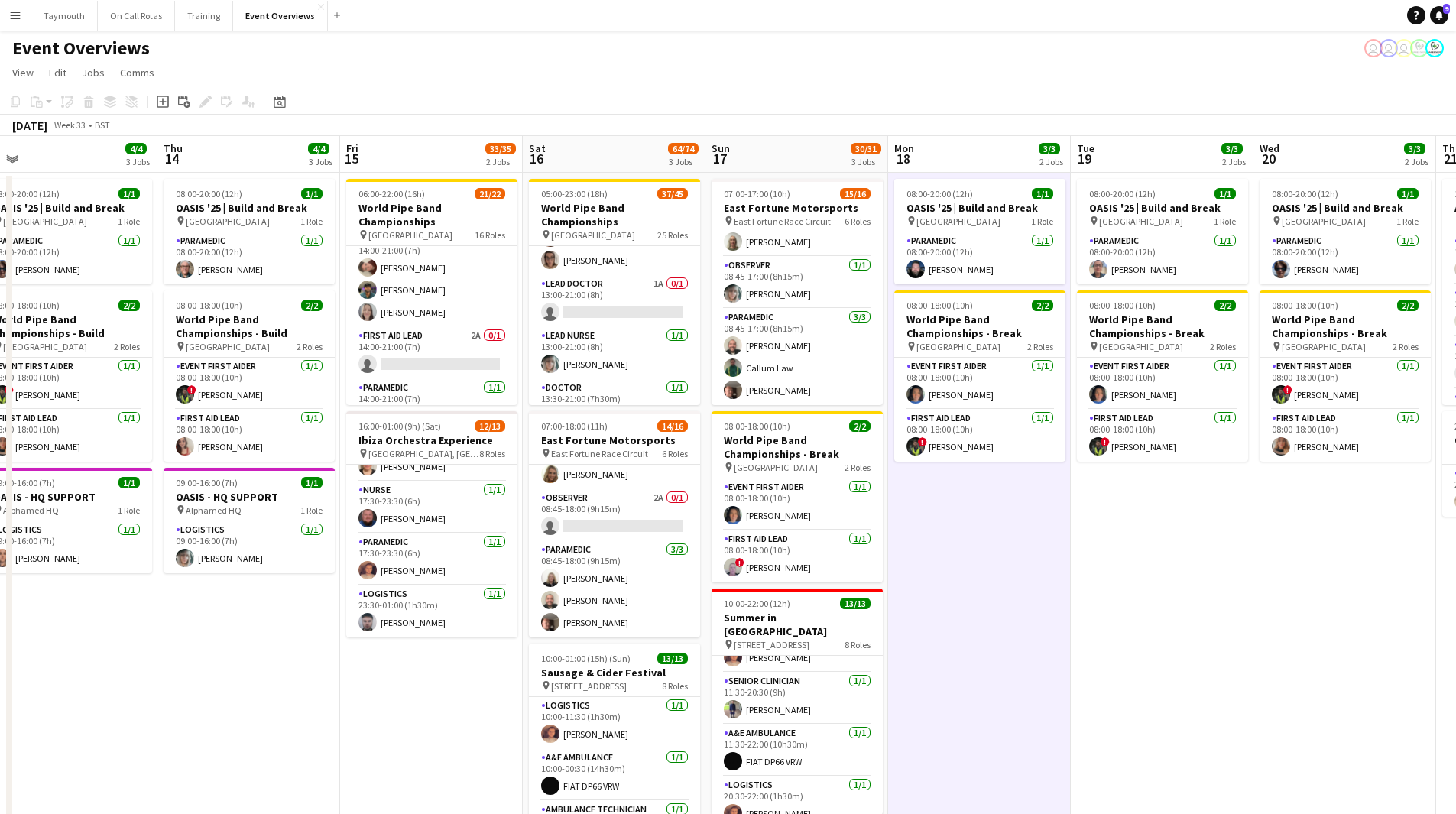
drag, startPoint x: 306, startPoint y: 650, endPoint x: 522, endPoint y: 670, distance: 216.9
click at [522, 447] on app-calendar-viewport "Mon 11 2/2 1 Job Tue 12 85/86 4 Jobs Wed 13 4/4 3 Jobs Thu 14 4/4 3 Jobs Fri 15…" at bounding box center [728, 530] width 1456 height 790
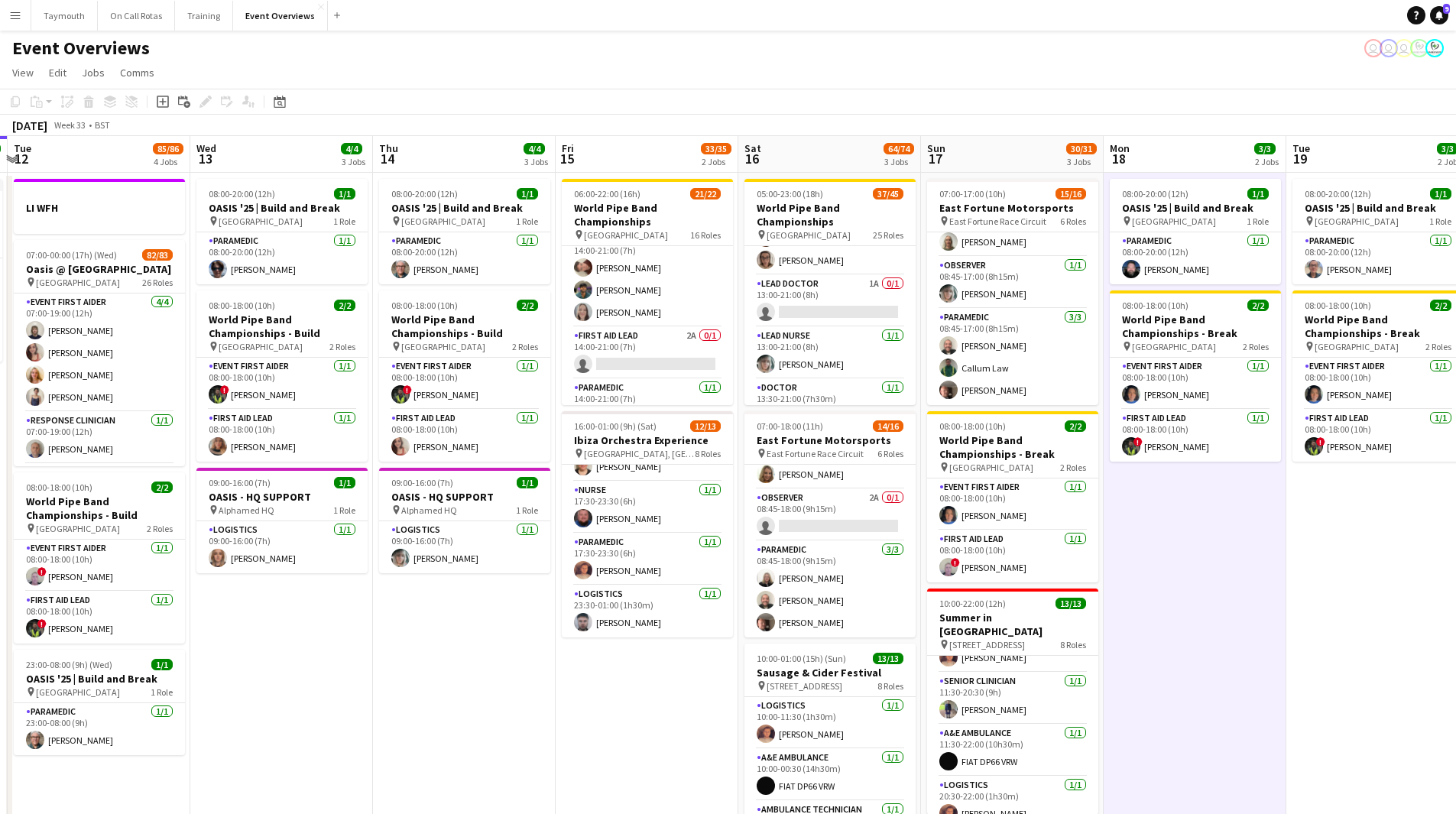
scroll to position [0, 426]
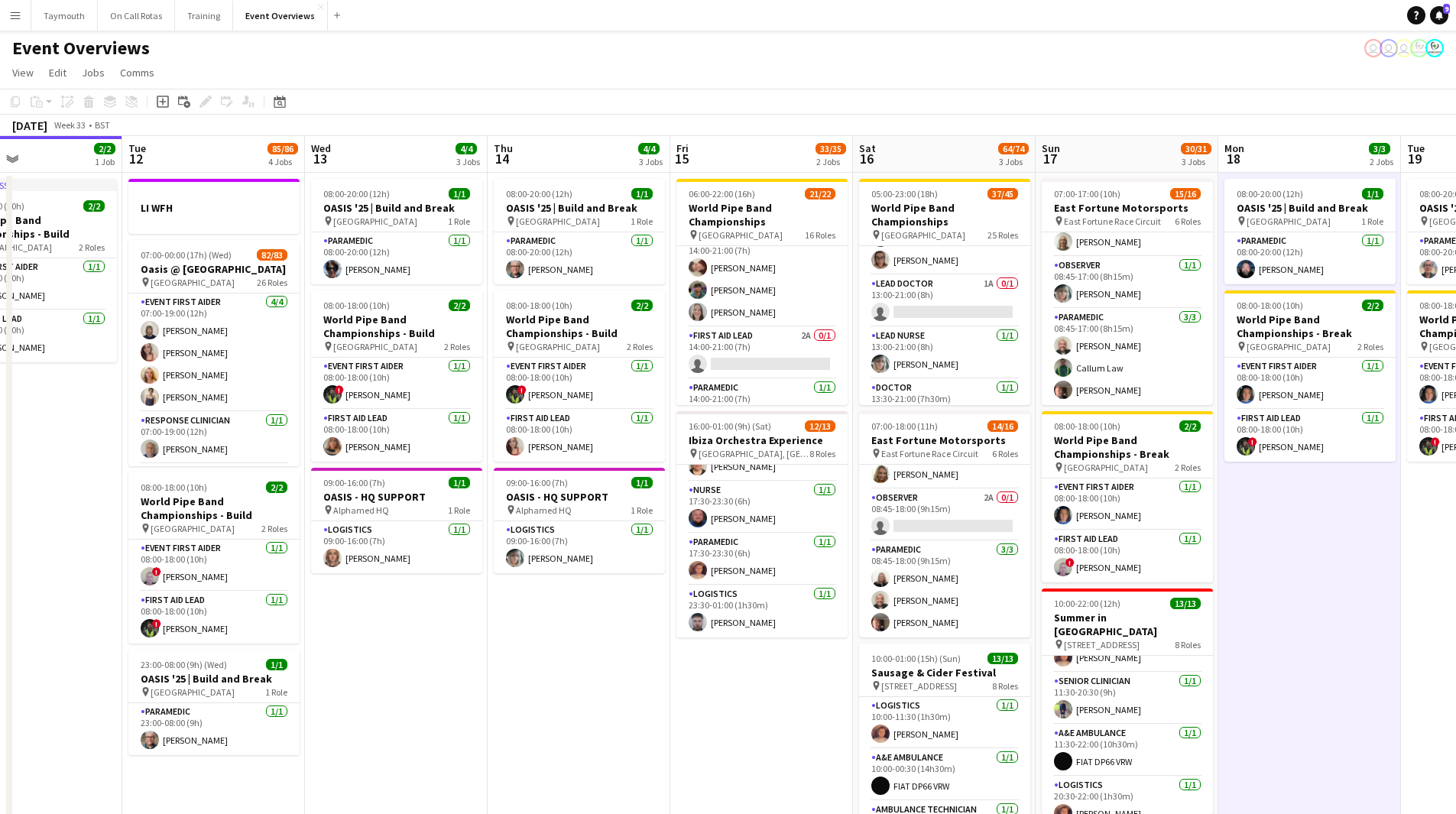
drag, startPoint x: 458, startPoint y: 675, endPoint x: 573, endPoint y: 682, distance: 115.2
click at [573, 447] on app-calendar-viewport "Sat 9 95/95 2 Jobs Sun 10 13/13 1 Job Mon 11 2/2 1 Job Tue 12 85/86 4 Jobs Wed …" at bounding box center [728, 530] width 1456 height 790
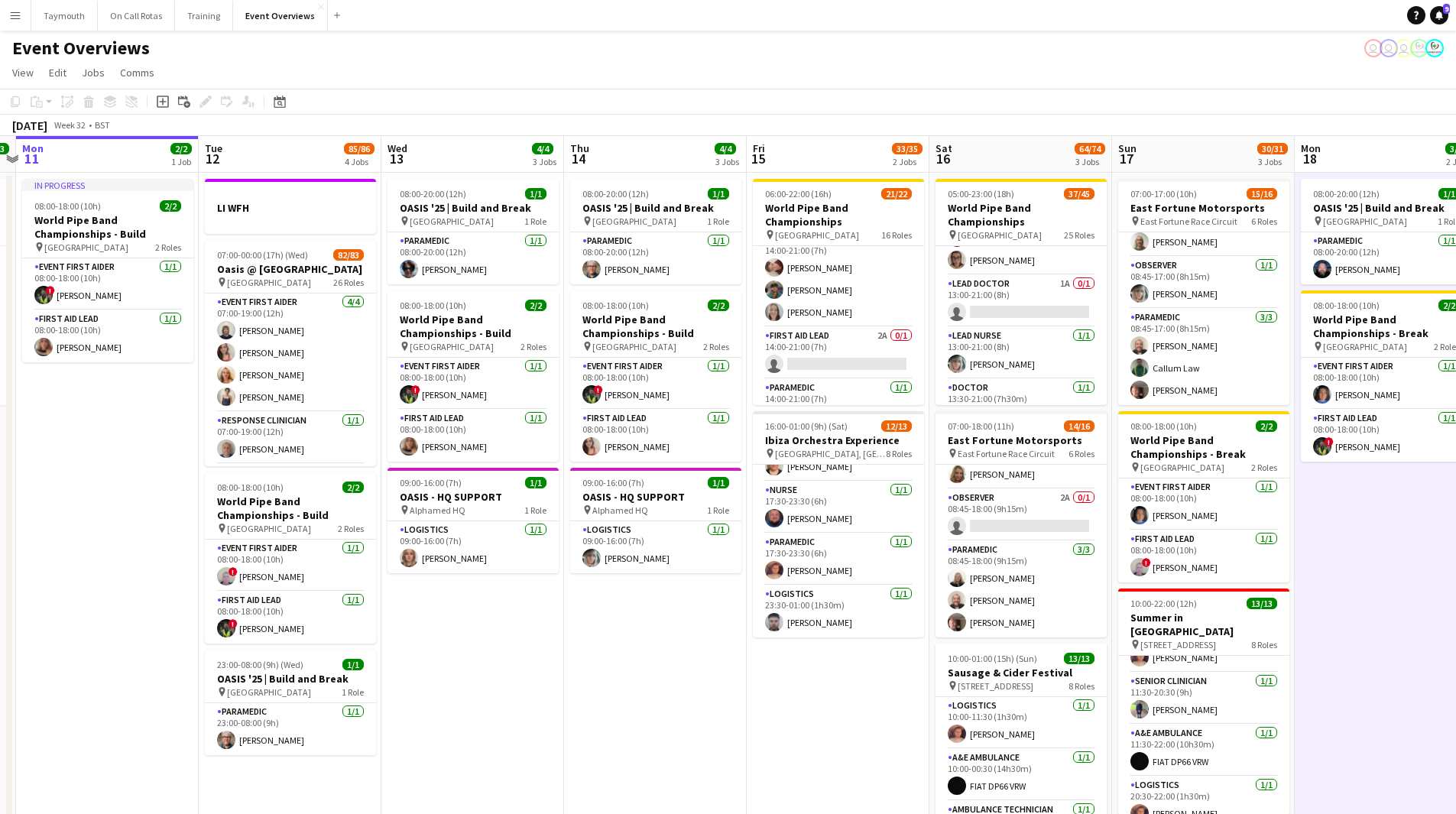
scroll to position [0, 336]
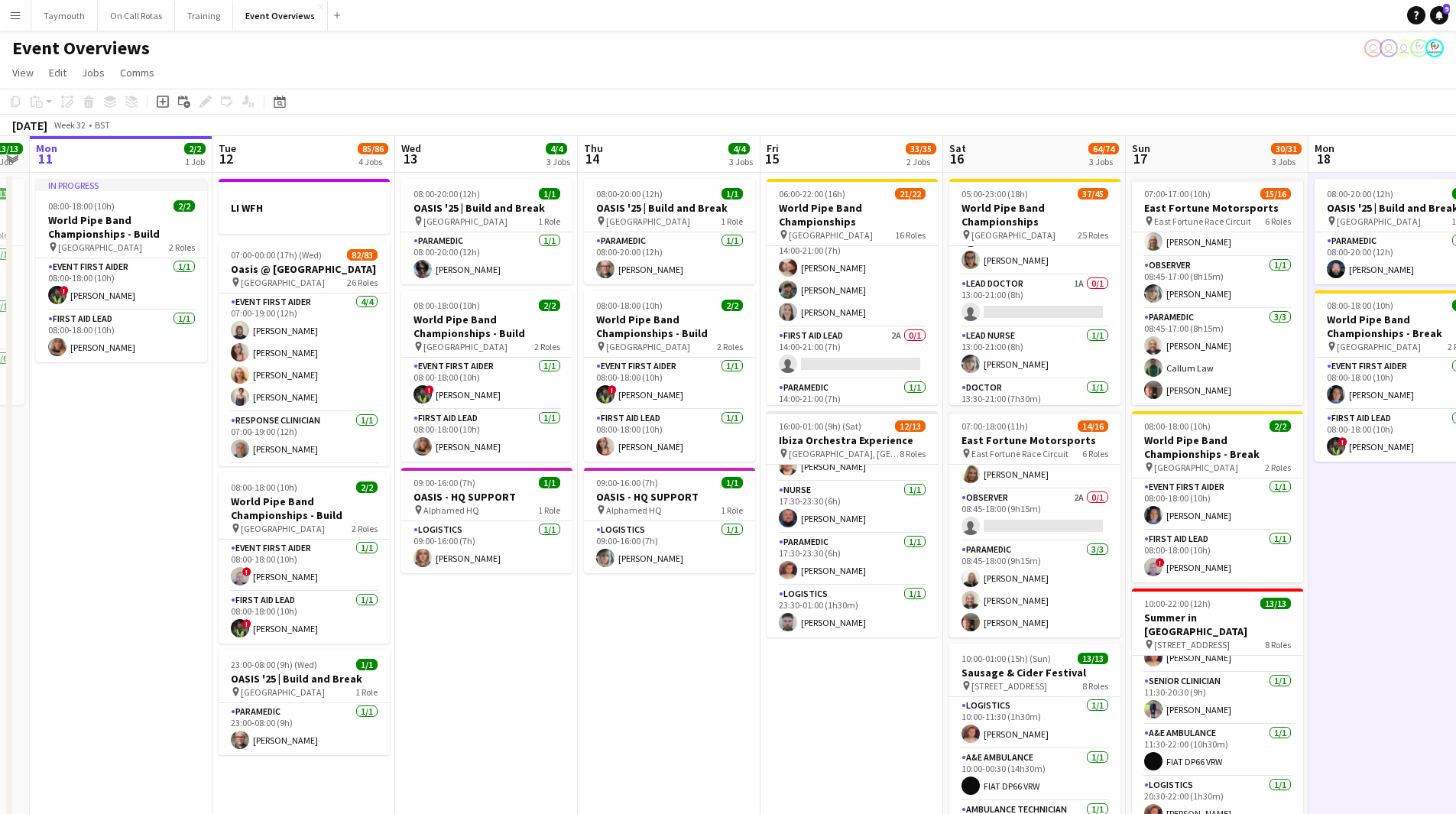
drag, startPoint x: 479, startPoint y: 682, endPoint x: 568, endPoint y: 685, distance: 89.1
click at [568, 447] on app-calendar-viewport "Sat 9 95/95 2 Jobs Sun 10 13/13 1 Job Mon 11 2/2 1 Job Tue 12 85/86 4 Jobs Wed …" at bounding box center [728, 530] width 1456 height 790
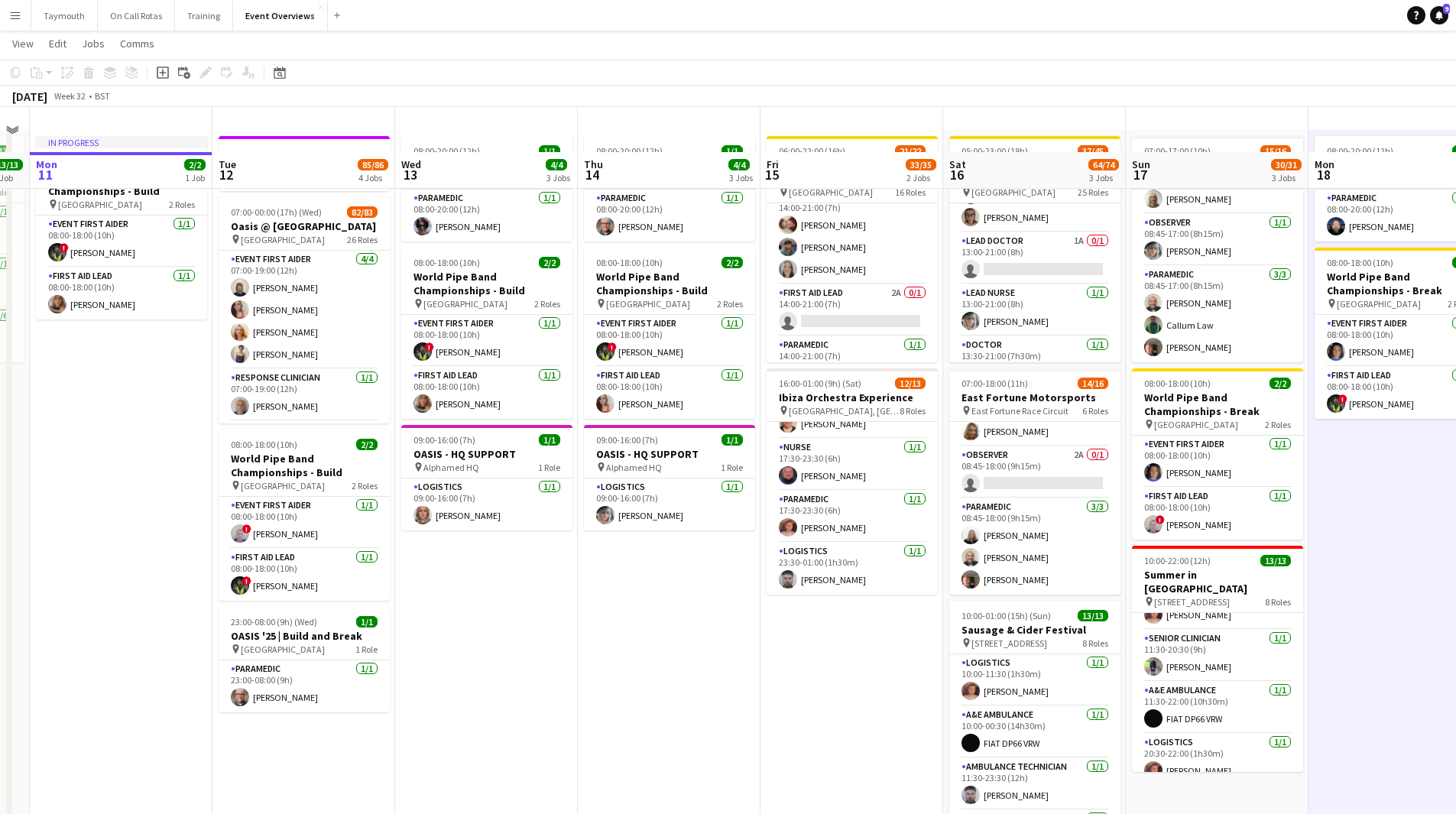
scroll to position [0, 0]
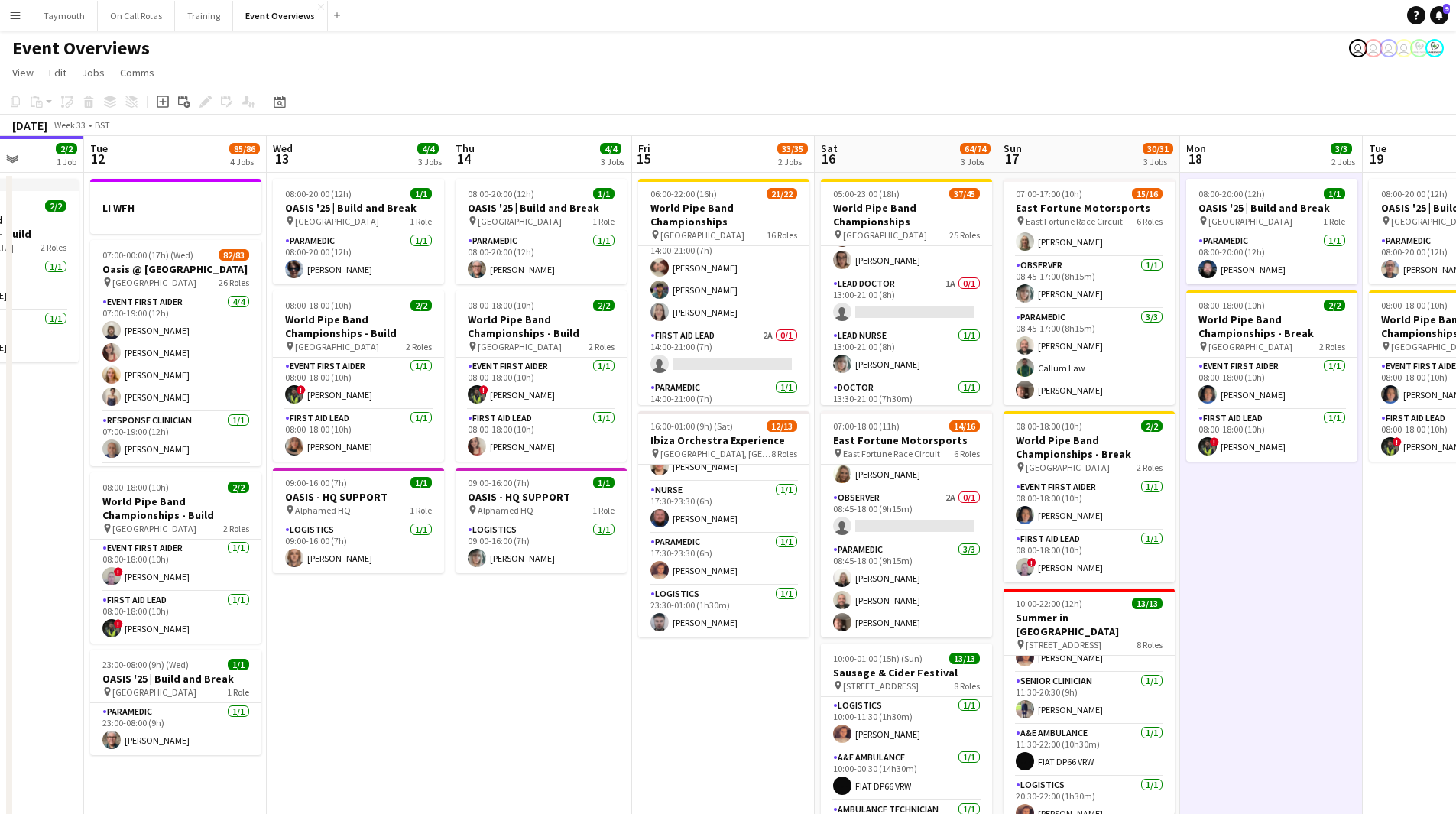
drag, startPoint x: 675, startPoint y: 682, endPoint x: 365, endPoint y: 674, distance: 310.1
click at [365, 447] on app-calendar-viewport "Sat 9 95/95 2 Jobs Sun 10 13/13 1 Job Mon 11 2/2 1 Job Tue 12 85/86 4 Jobs Wed …" at bounding box center [728, 530] width 1456 height 790
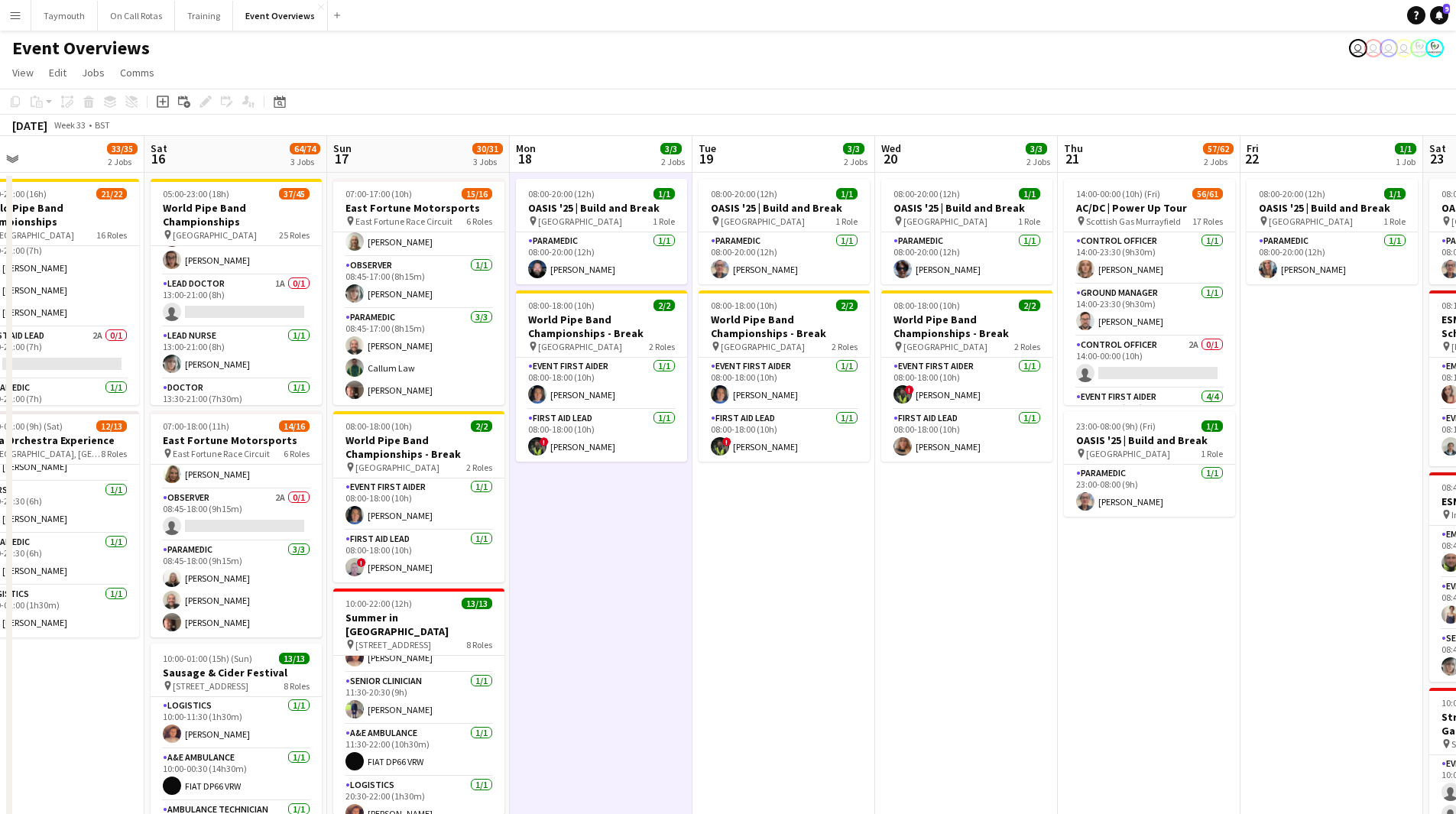
scroll to position [0, 411]
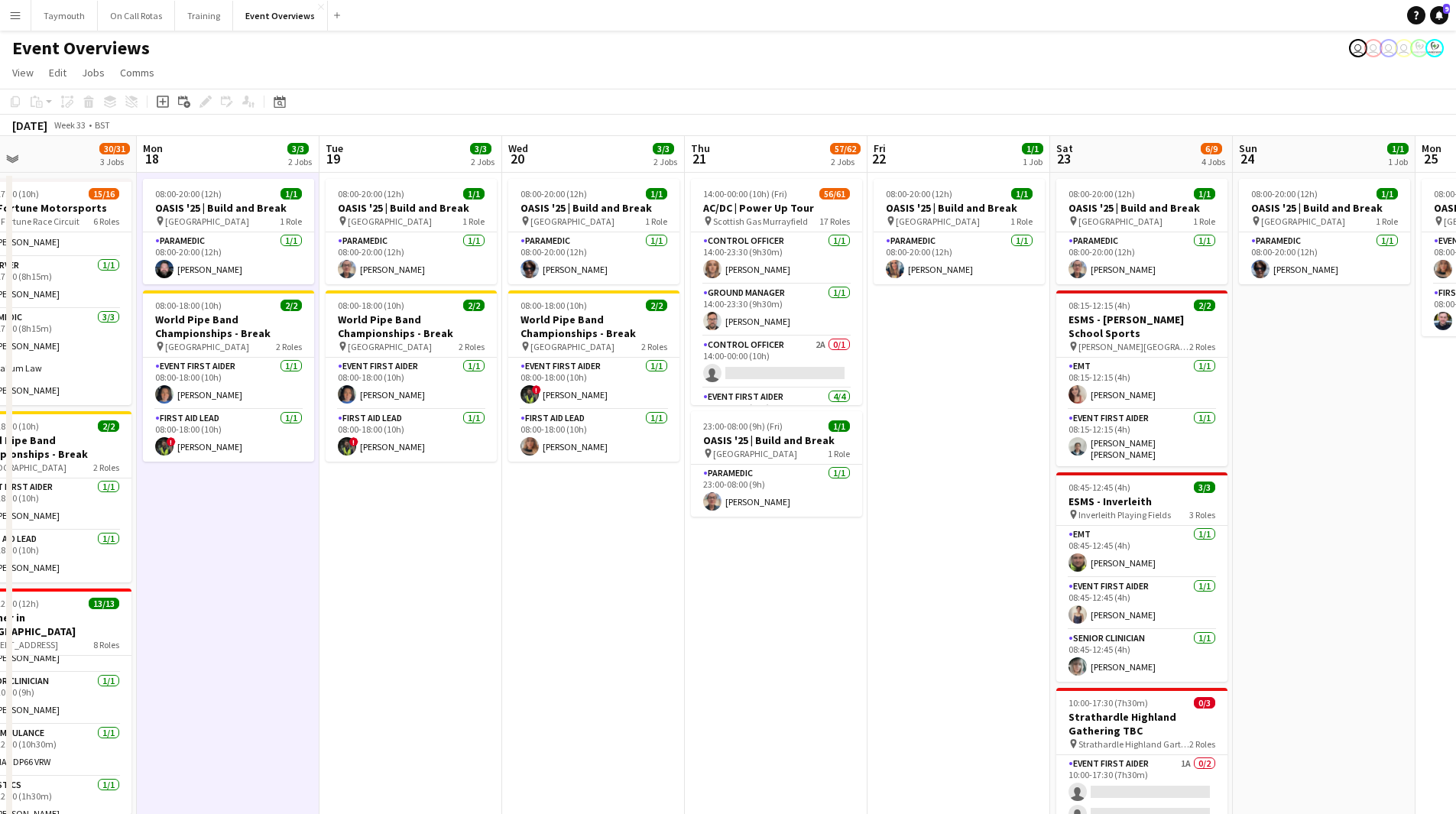
drag, startPoint x: 1384, startPoint y: 648, endPoint x: 523, endPoint y: 669, distance: 861.3
click at [523, 447] on app-calendar-viewport "Fri 15 33/35 2 Jobs Sat 16 64/74 3 Jobs Sun 17 30/31 3 Jobs Mon 18 3/3 2 Jobs T…" at bounding box center [728, 530] width 1456 height 790
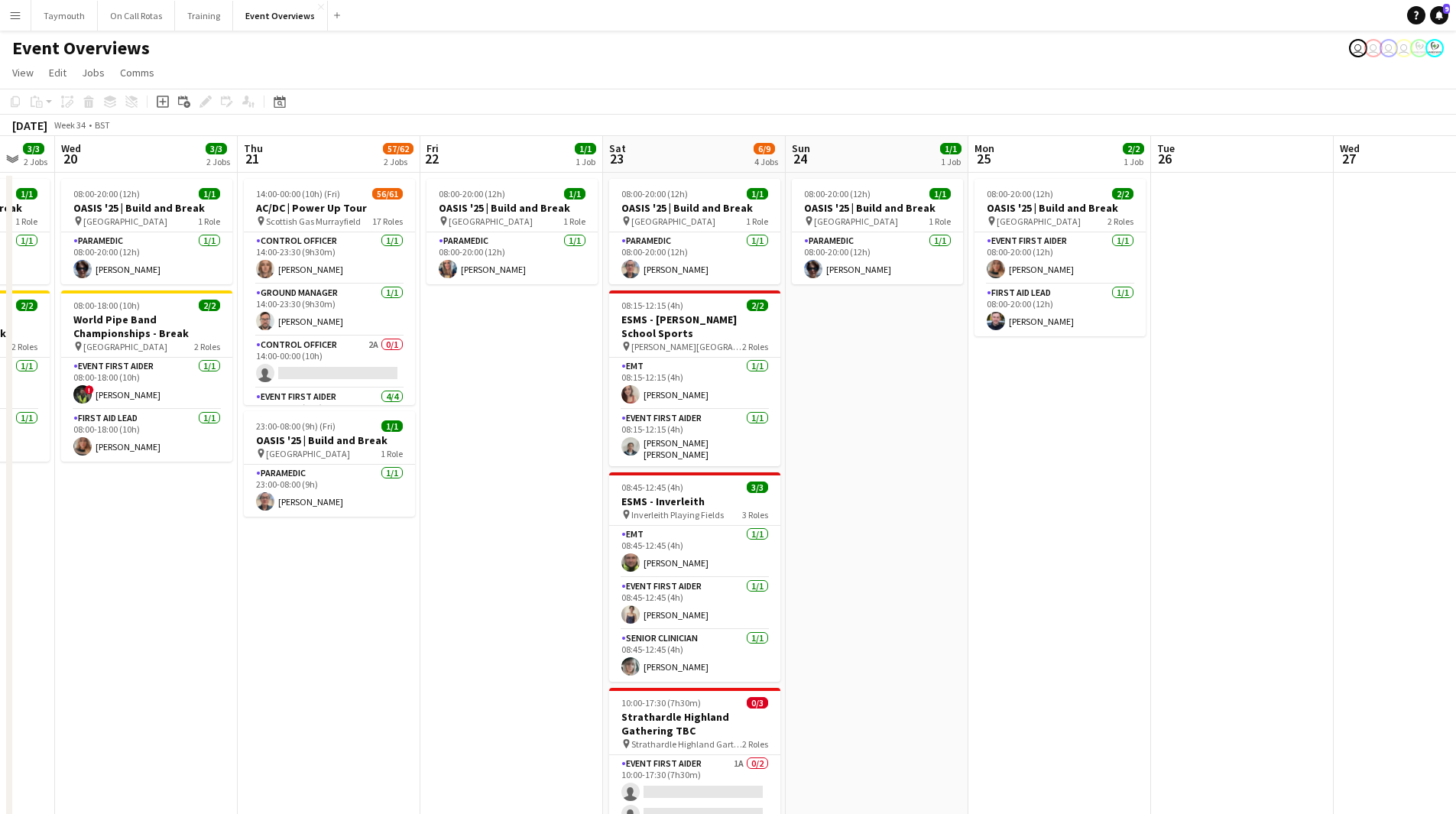
drag, startPoint x: 983, startPoint y: 616, endPoint x: 535, endPoint y: 640, distance: 448.6
click at [535, 447] on app-calendar-viewport "Sun 17 30/31 3 Jobs Mon 18 3/3 2 Jobs Tue 19 3/3 2 Jobs Wed 20 3/3 2 Jobs Thu 2…" at bounding box center [728, 530] width 1456 height 790
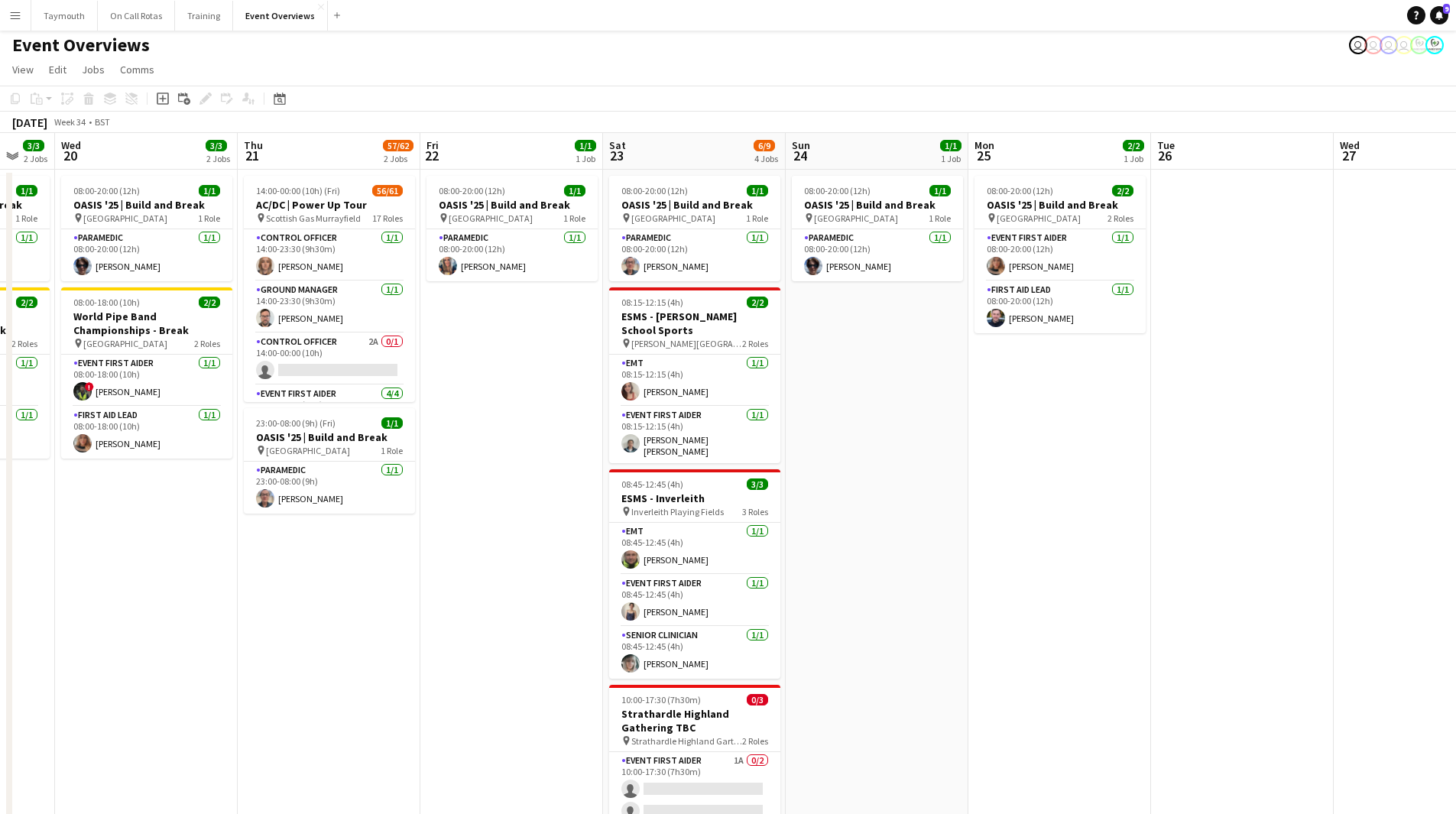
scroll to position [0, 0]
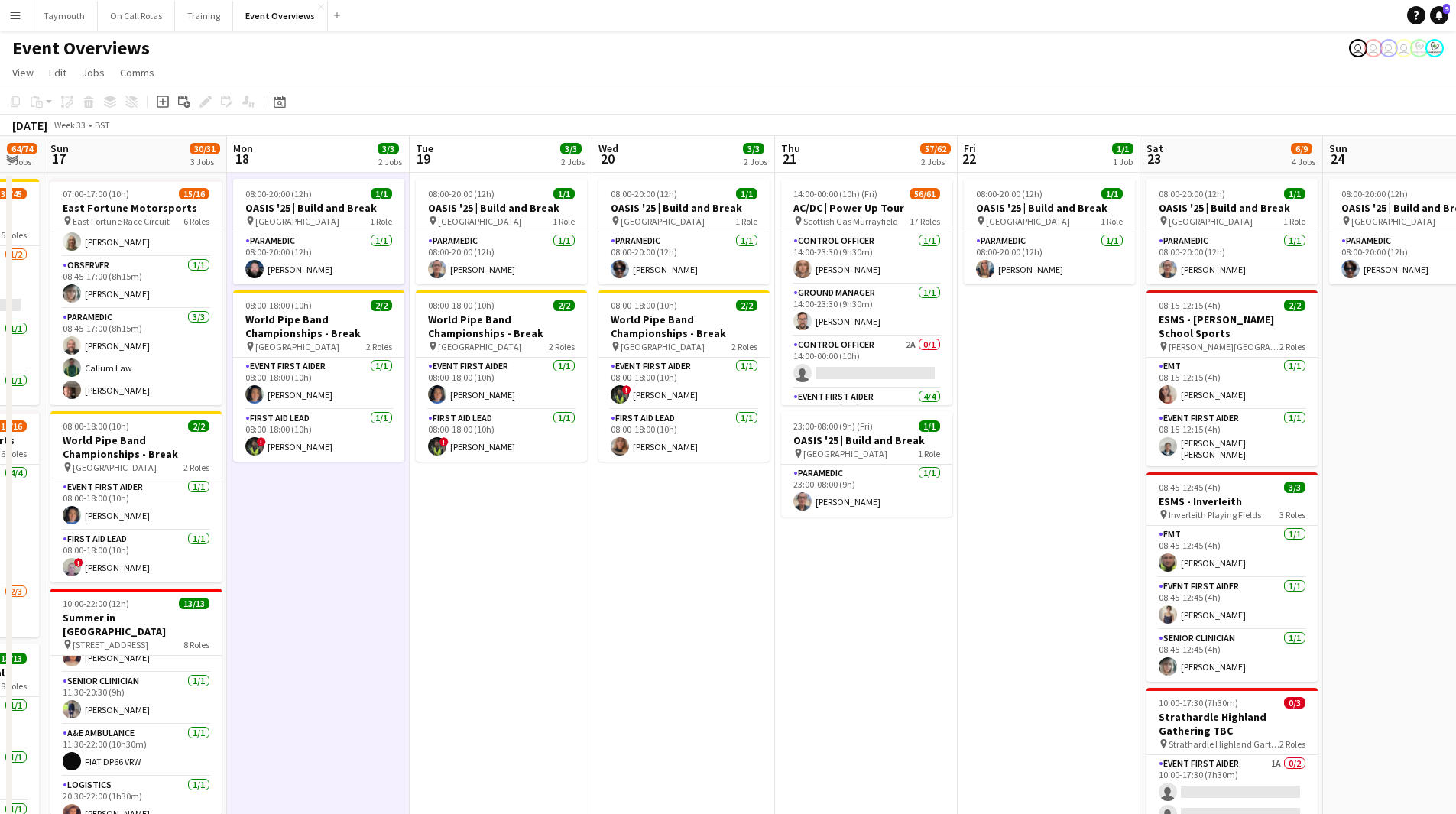
drag, startPoint x: 702, startPoint y: 658, endPoint x: 1019, endPoint y: 682, distance: 317.9
click at [977, 447] on app-calendar-viewport "Fri 15 33/35 2 Jobs Sat 16 64/74 3 Jobs Sun 17 30/31 3 Jobs Mon 18 3/3 2 Jobs T…" at bounding box center [728, 530] width 1456 height 790
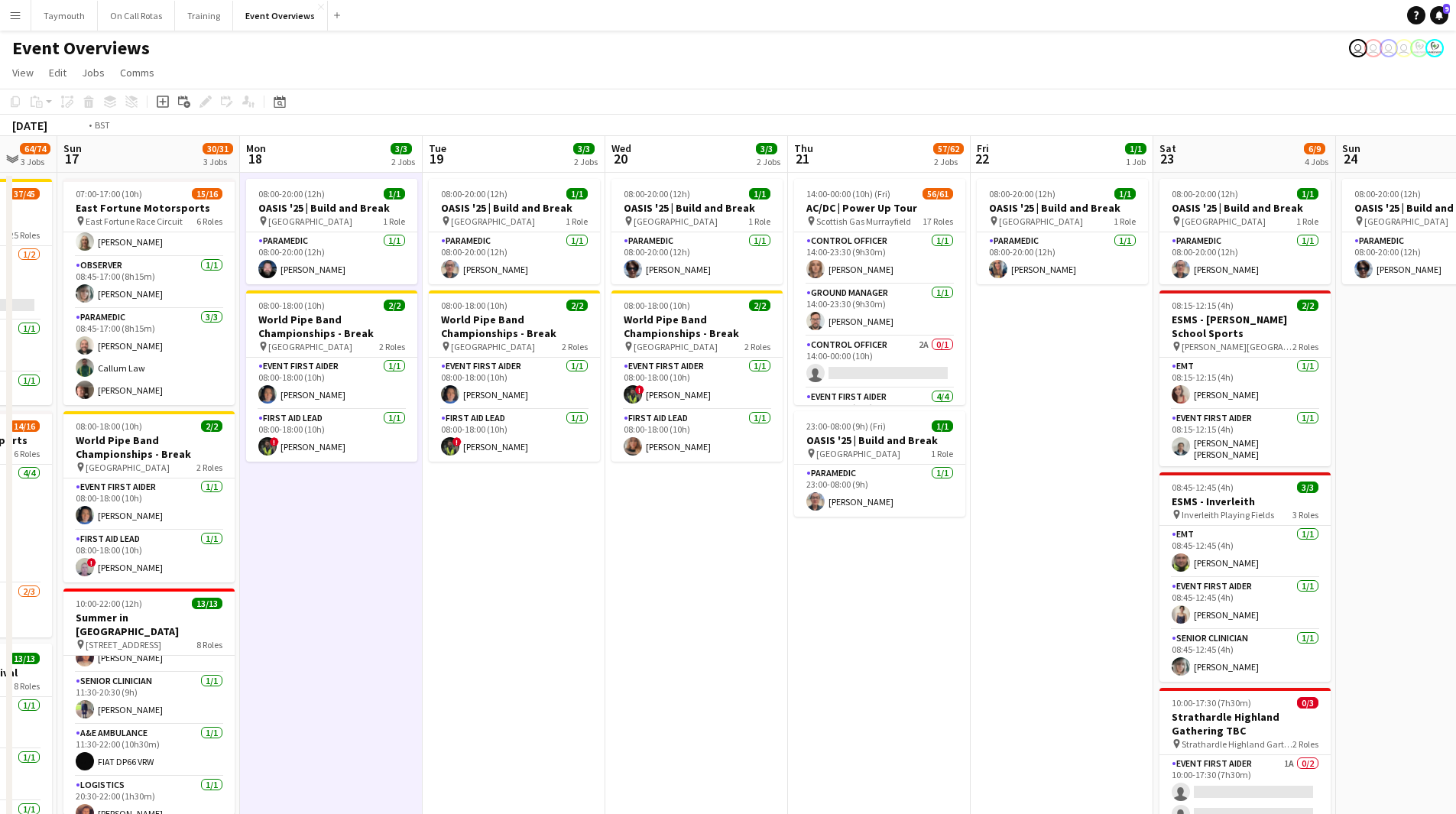
drag, startPoint x: 1019, startPoint y: 682, endPoint x: 498, endPoint y: 640, distance: 522.7
click at [0, 447] on html "Menu Boards Boards Boards All jobs Status Workforce Workforce My Workforce Recr…" at bounding box center [728, 463] width 1456 height 926
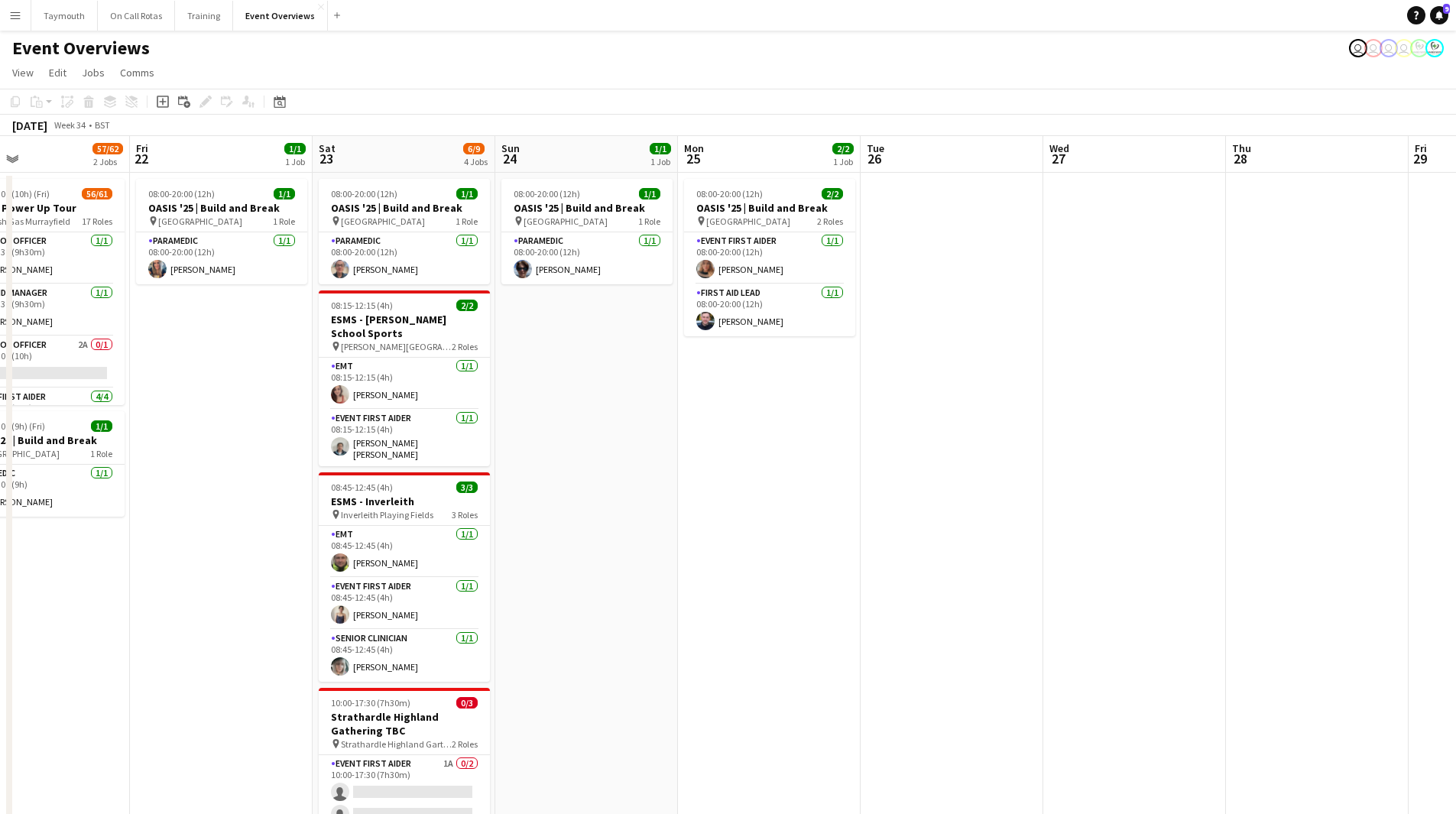
drag, startPoint x: 853, startPoint y: 669, endPoint x: -16, endPoint y: 639, distance: 869.5
click at [0, 447] on html "Menu Boards Boards Boards All jobs Status Workforce Workforce My Workforce Recr…" at bounding box center [728, 587] width 1456 height 1174
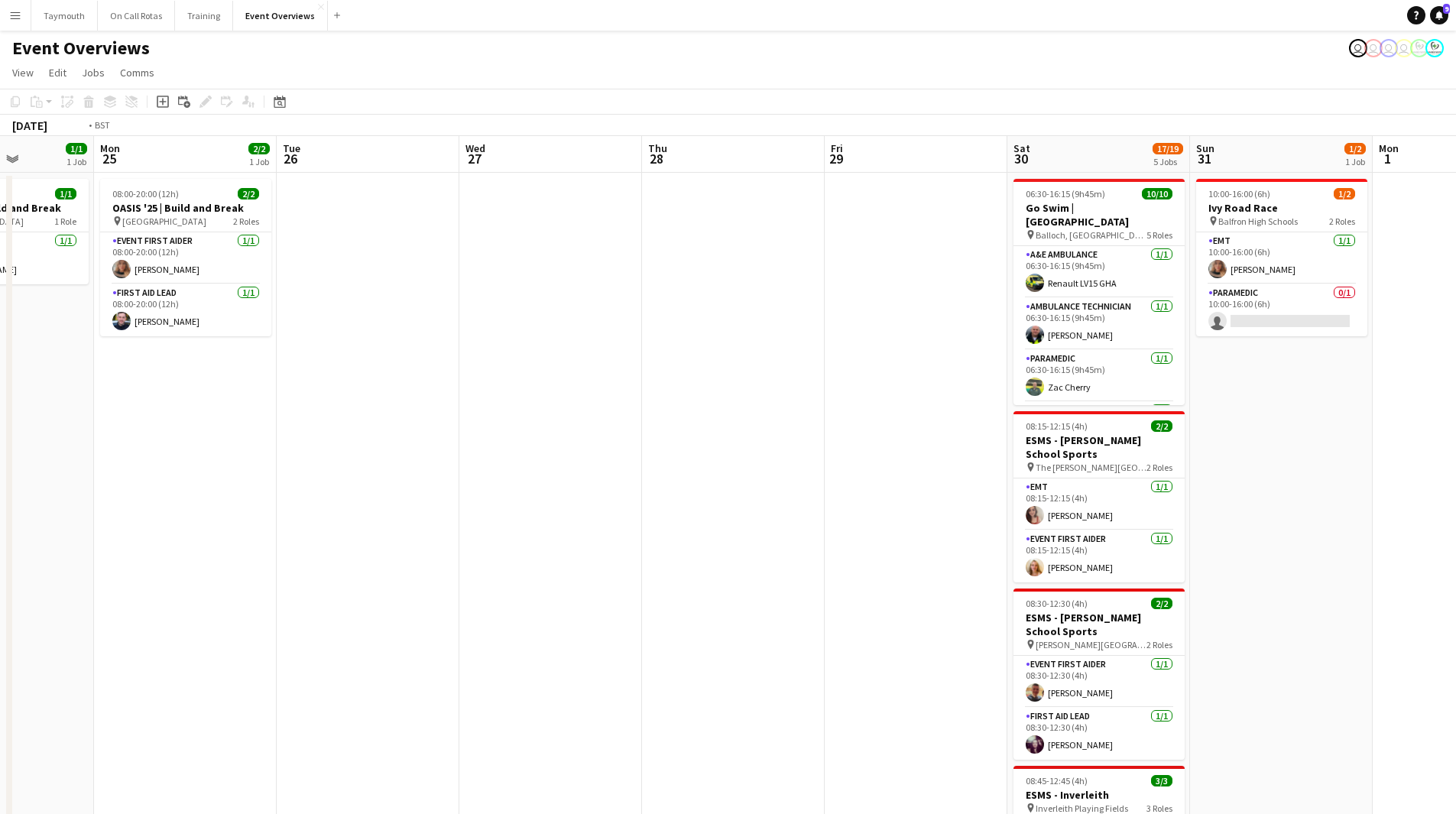
scroll to position [0, 572]
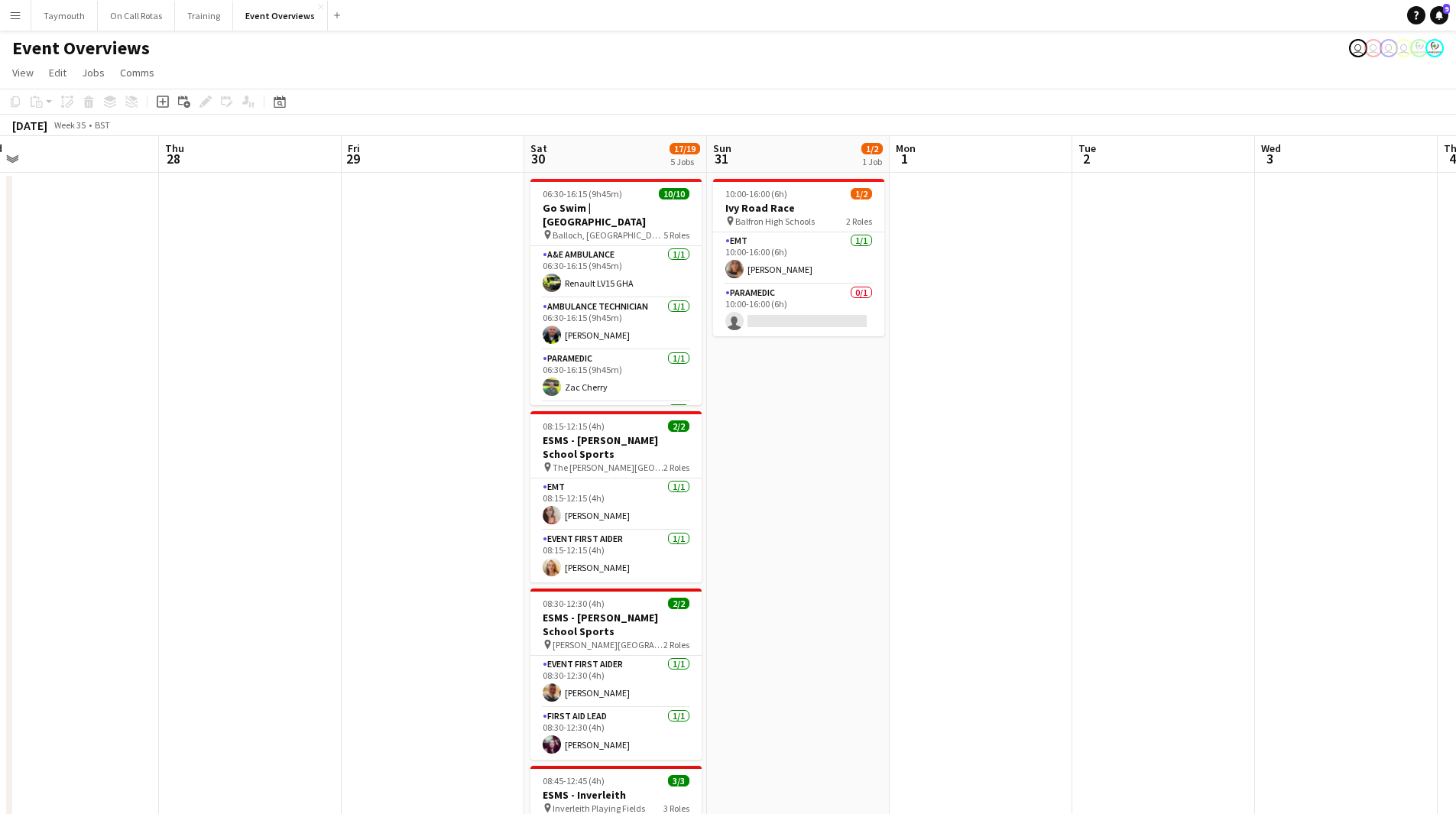
drag, startPoint x: 486, startPoint y: 637, endPoint x: -3, endPoint y: 623, distance: 489.2
click at [0, 447] on html "Menu Boards Boards Boards All jobs Status Workforce Workforce My Workforce Recr…" at bounding box center [728, 587] width 1456 height 1174
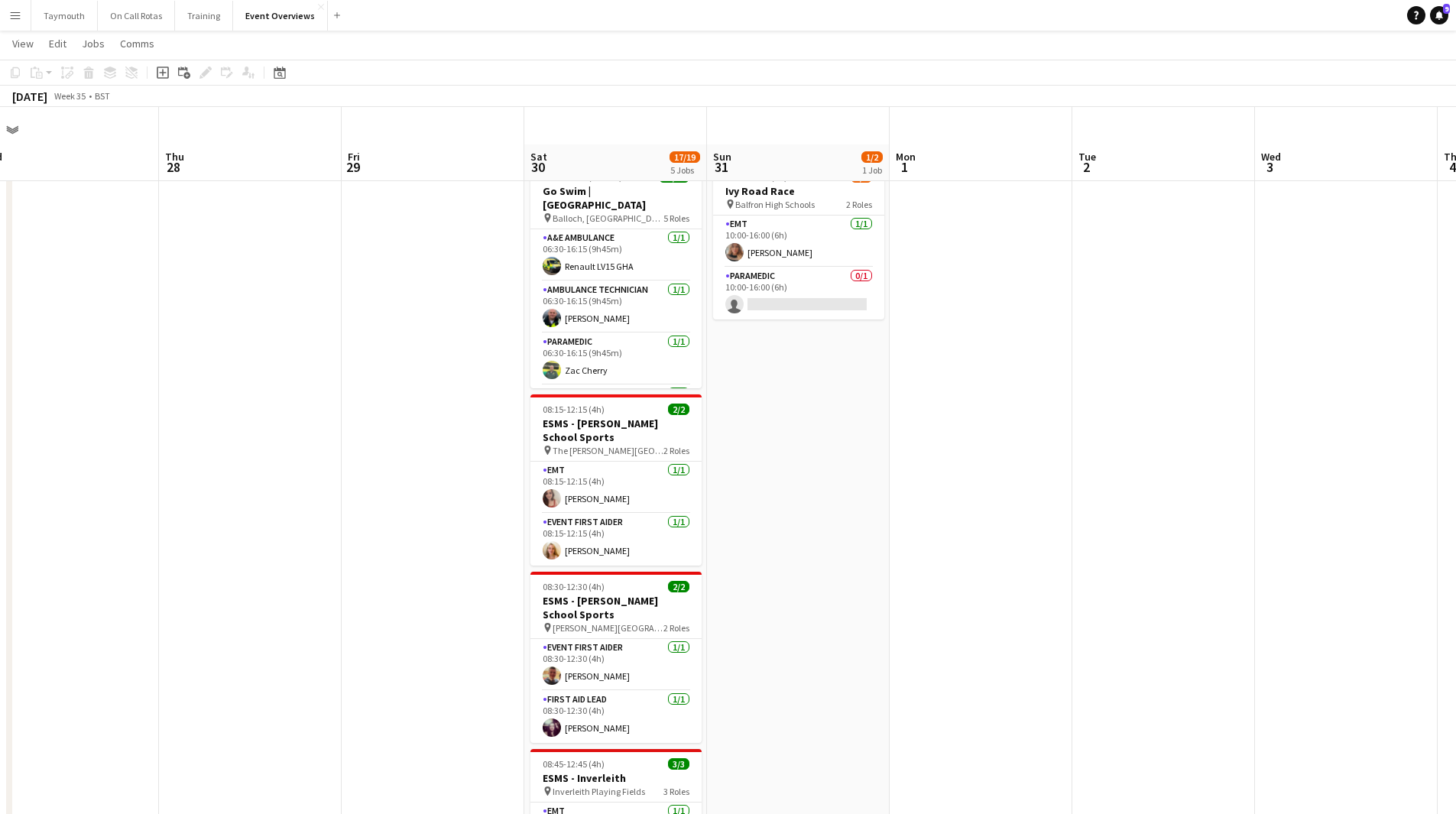
scroll to position [0, 0]
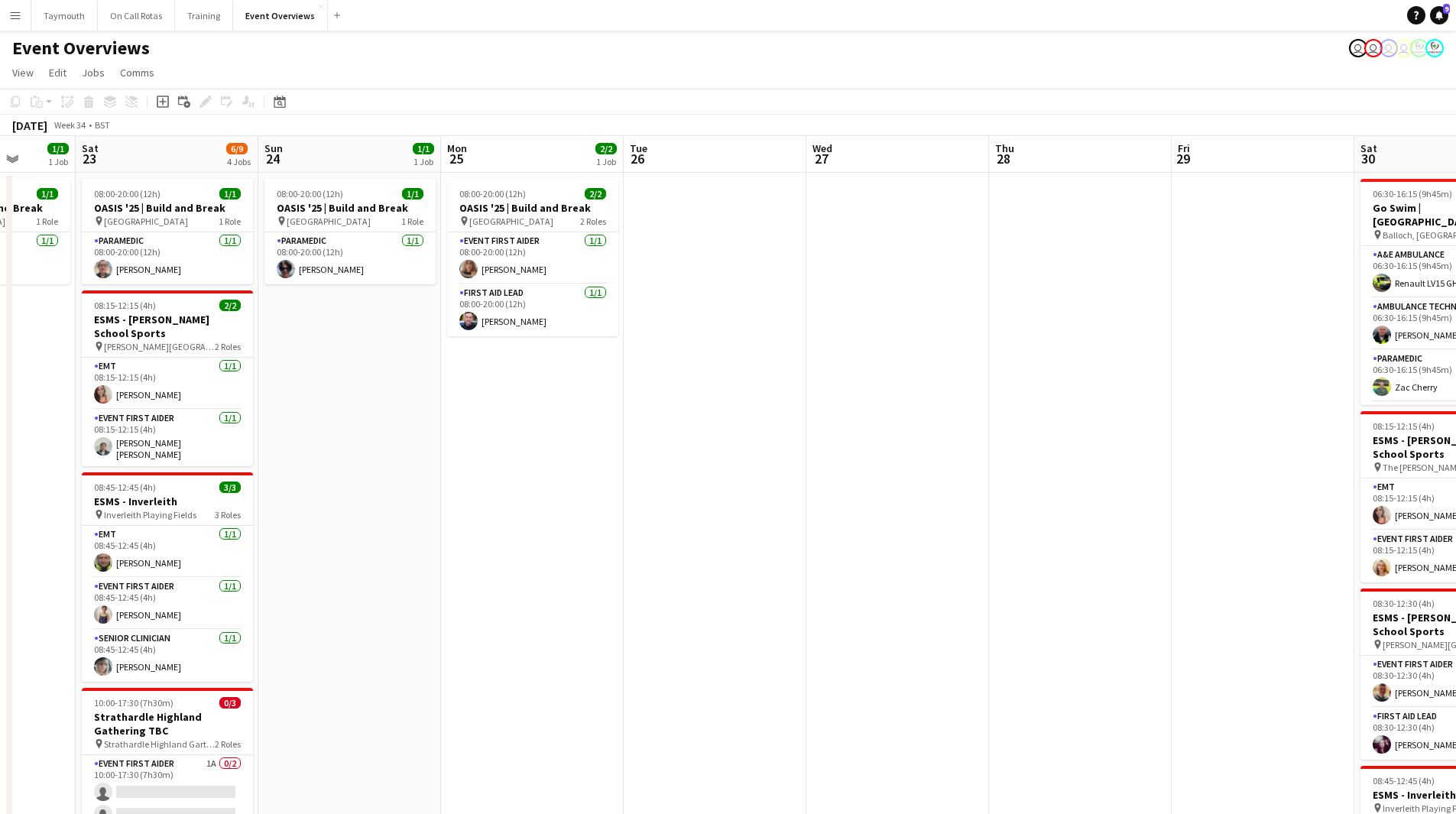
drag, startPoint x: 284, startPoint y: 518, endPoint x: 1116, endPoint y: 680, distance: 847.6
click at [977, 447] on app-calendar-viewport "Thu 21 57/62 2 Jobs Fri 22 1/1 1 Job Sat 23 6/9 4 Jobs Sun 24 1/1 1 Job Mon 25 …" at bounding box center [728, 655] width 1456 height 1039
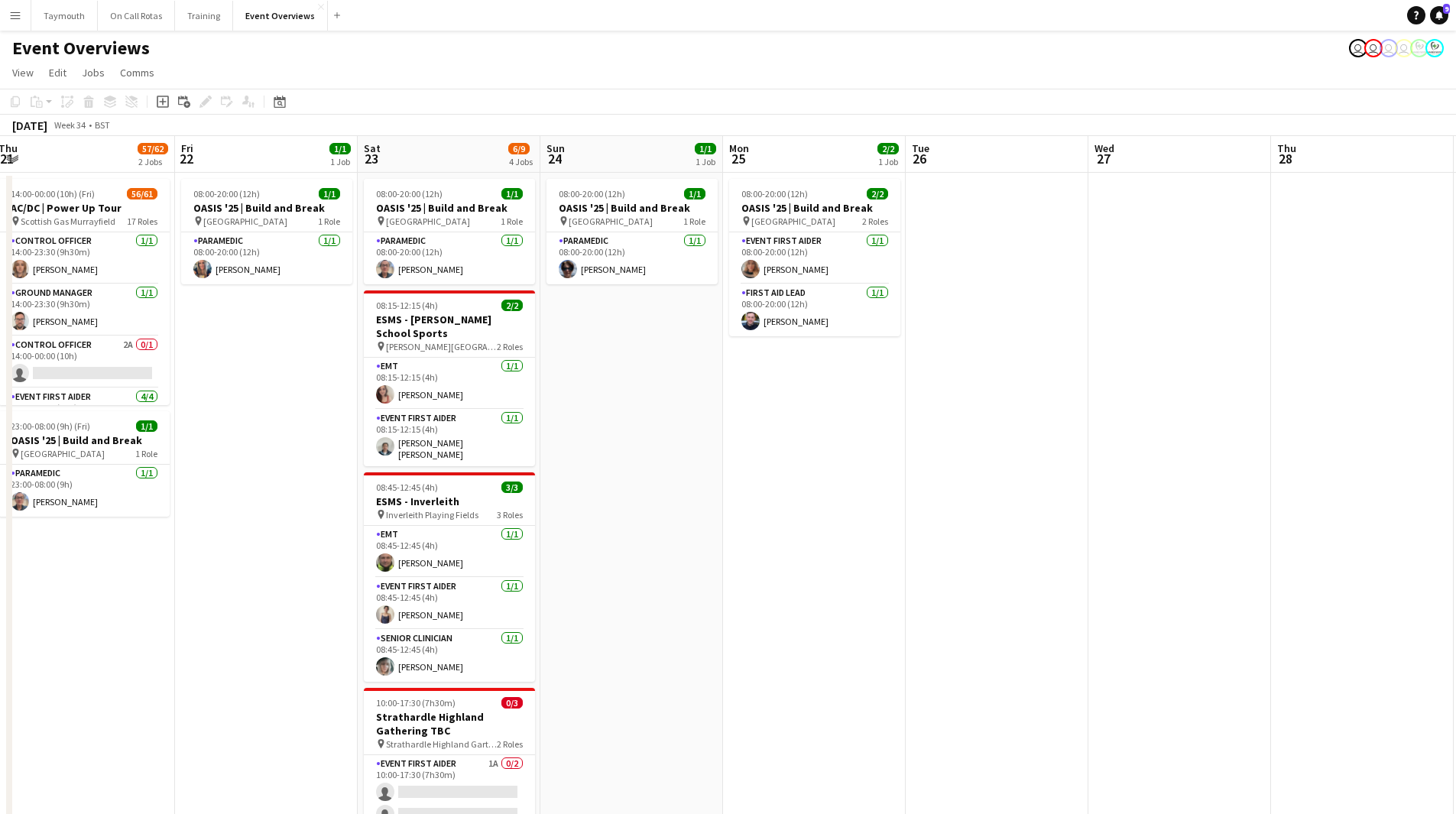
drag, startPoint x: 697, startPoint y: 568, endPoint x: 1015, endPoint y: 594, distance: 319.1
click at [977, 447] on app-calendar-viewport "Tue 19 3/3 2 Jobs Wed 20 3/3 2 Jobs Thu 21 57/62 2 Jobs Fri 22 1/1 1 Job Sat 23…" at bounding box center [728, 655] width 1456 height 1039
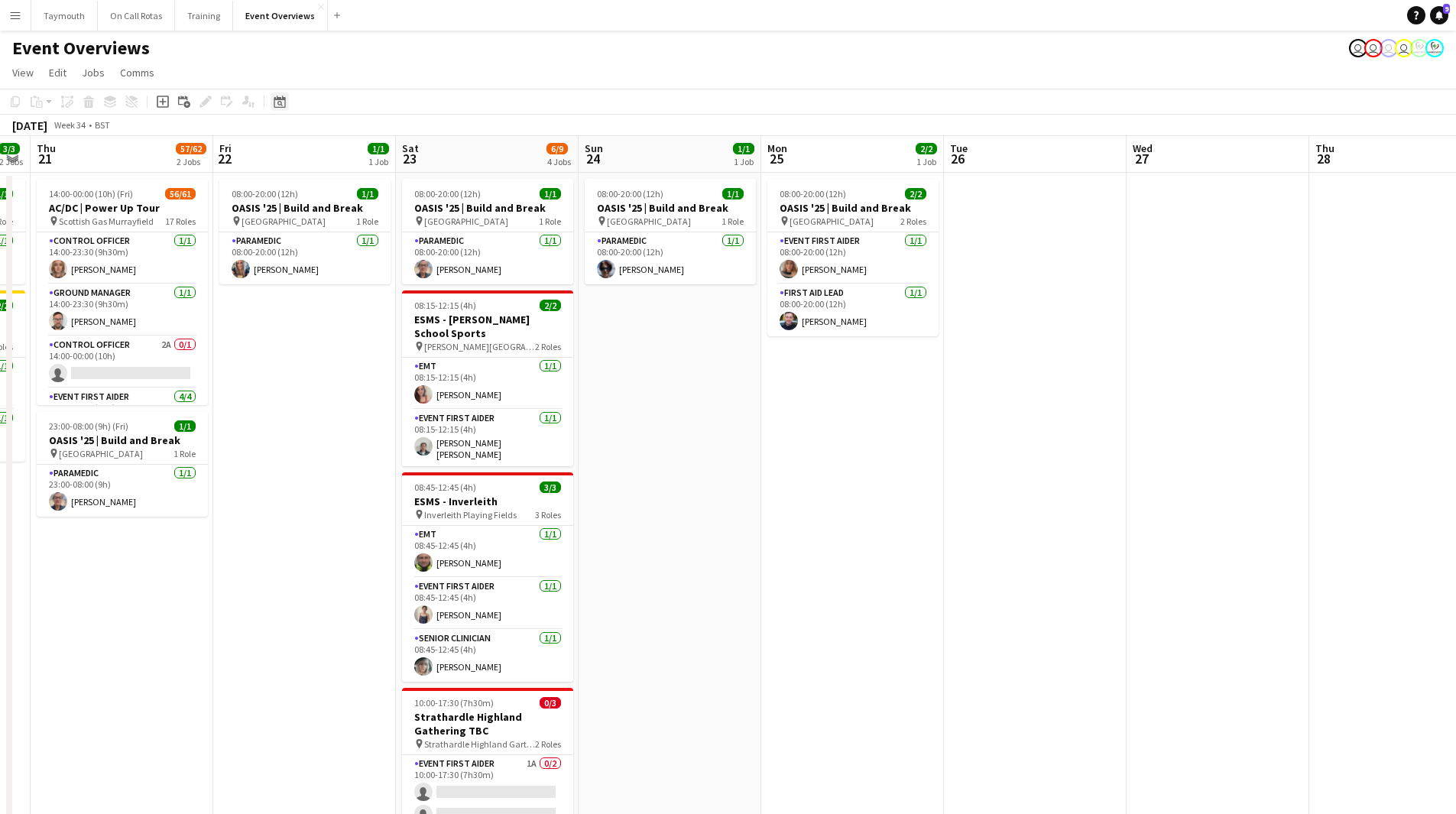
click at [287, 103] on div "Date picker" at bounding box center [279, 101] width 18 height 18
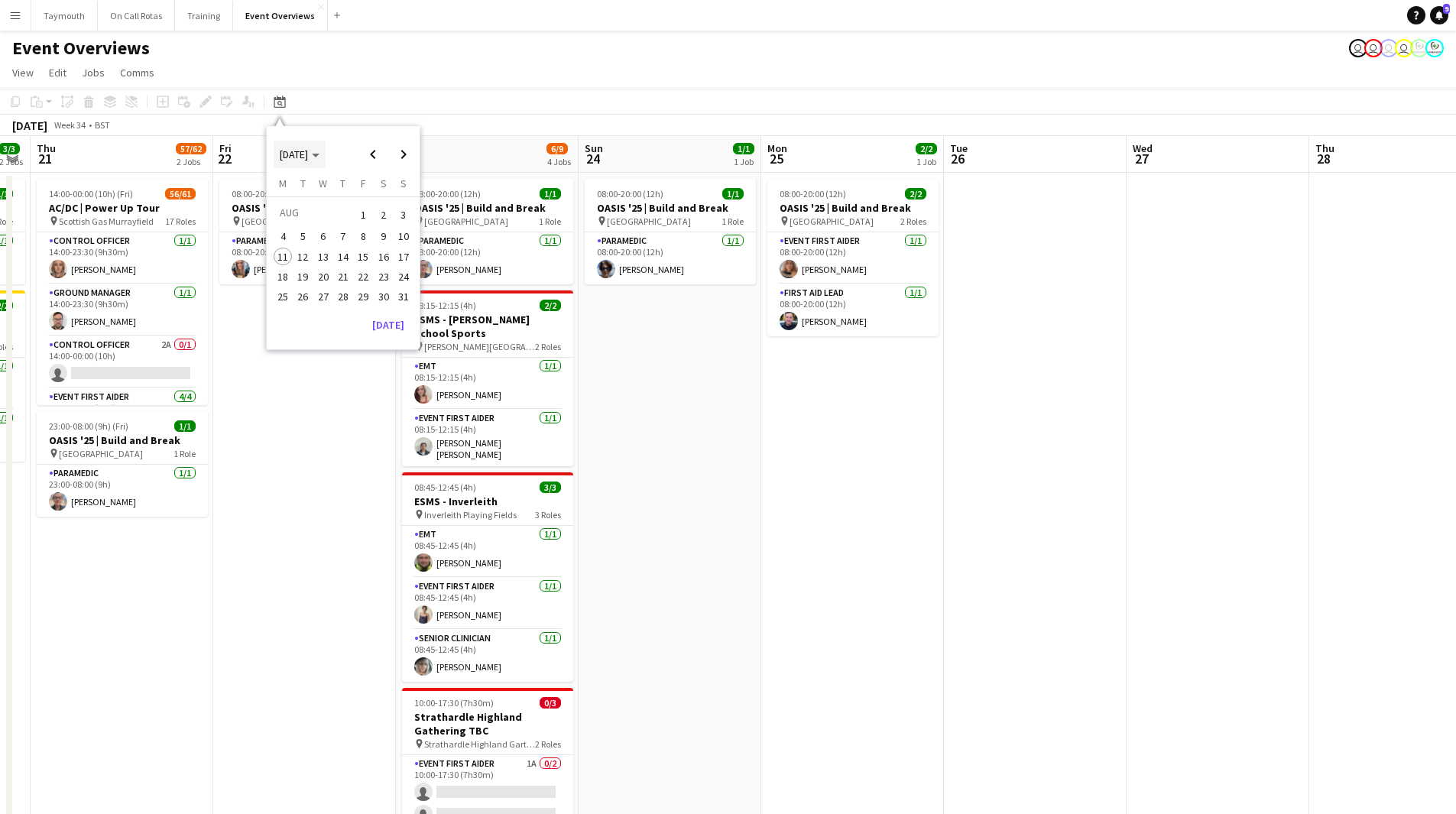
click at [308, 152] on span "[DATE]" at bounding box center [293, 155] width 28 height 14
click at [284, 232] on span "2024" at bounding box center [290, 232] width 31 height 18
click at [405, 255] on span "DEC" at bounding box center [395, 252] width 31 height 18
click at [399, 217] on span "1" at bounding box center [403, 214] width 18 height 22
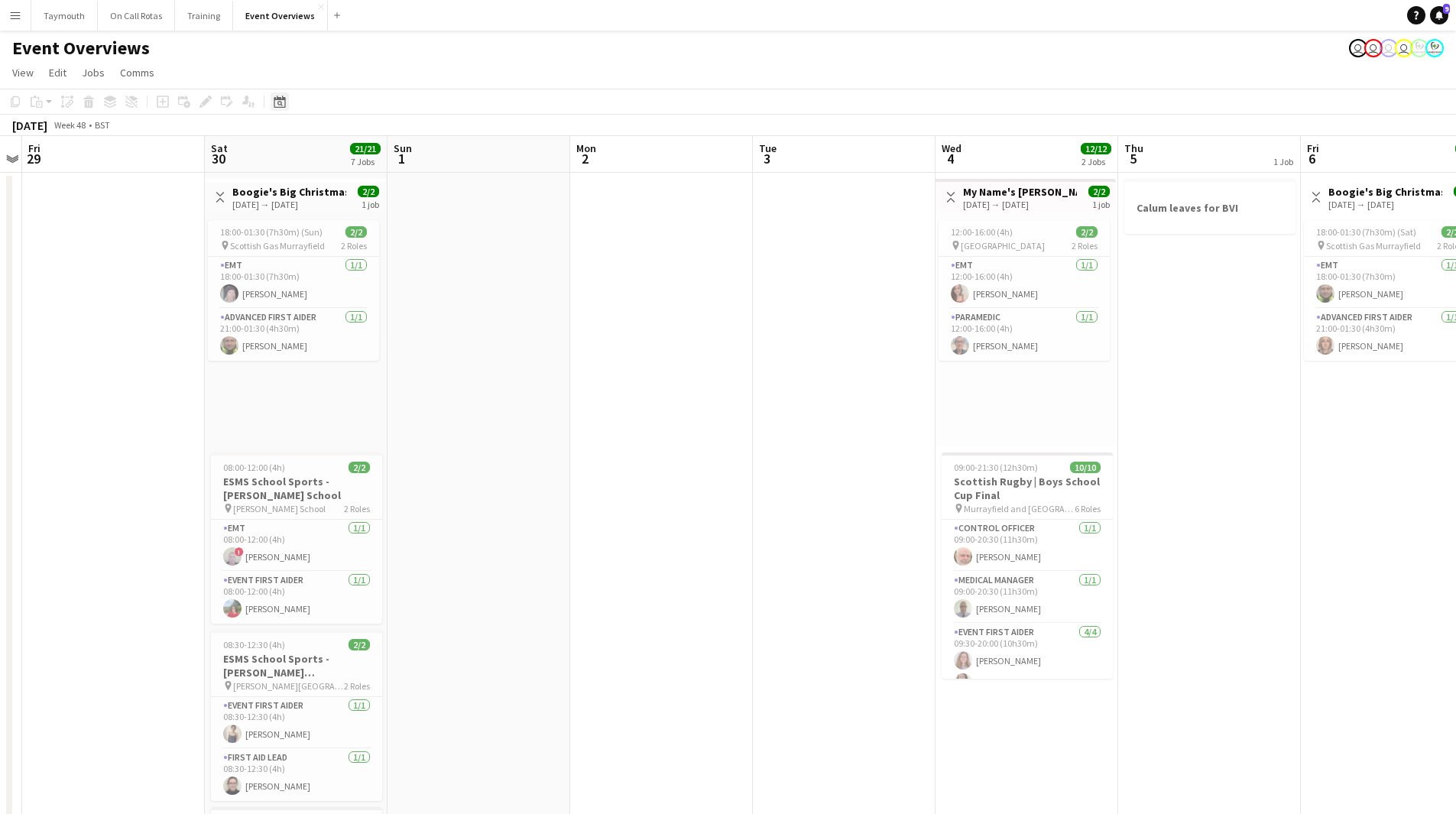
click at [278, 99] on icon at bounding box center [278, 102] width 11 height 12
click at [306, 322] on span "31" at bounding box center [303, 317] width 18 height 18
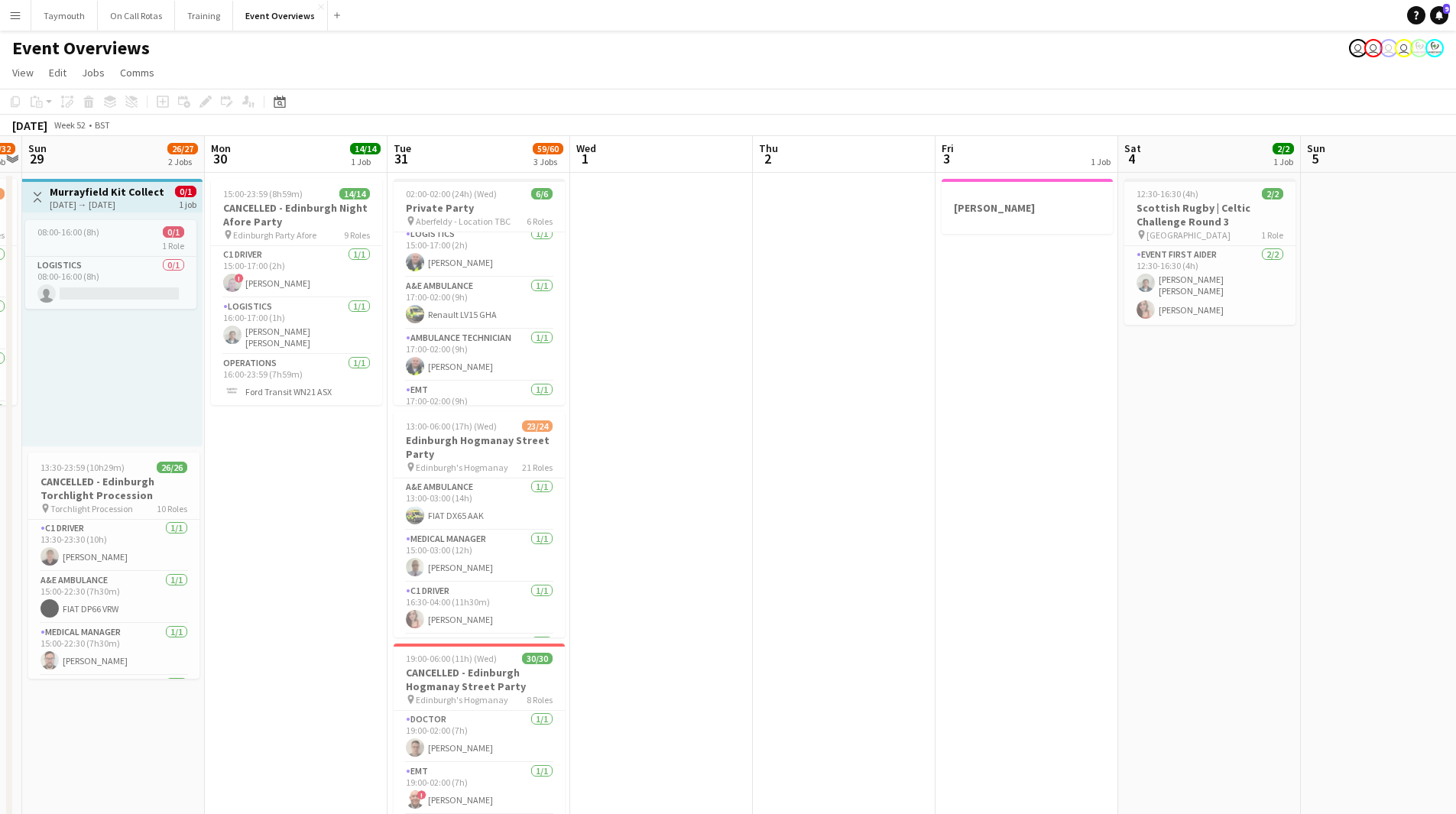
scroll to position [139, 0]
click at [276, 102] on icon "Date picker" at bounding box center [279, 102] width 12 height 12
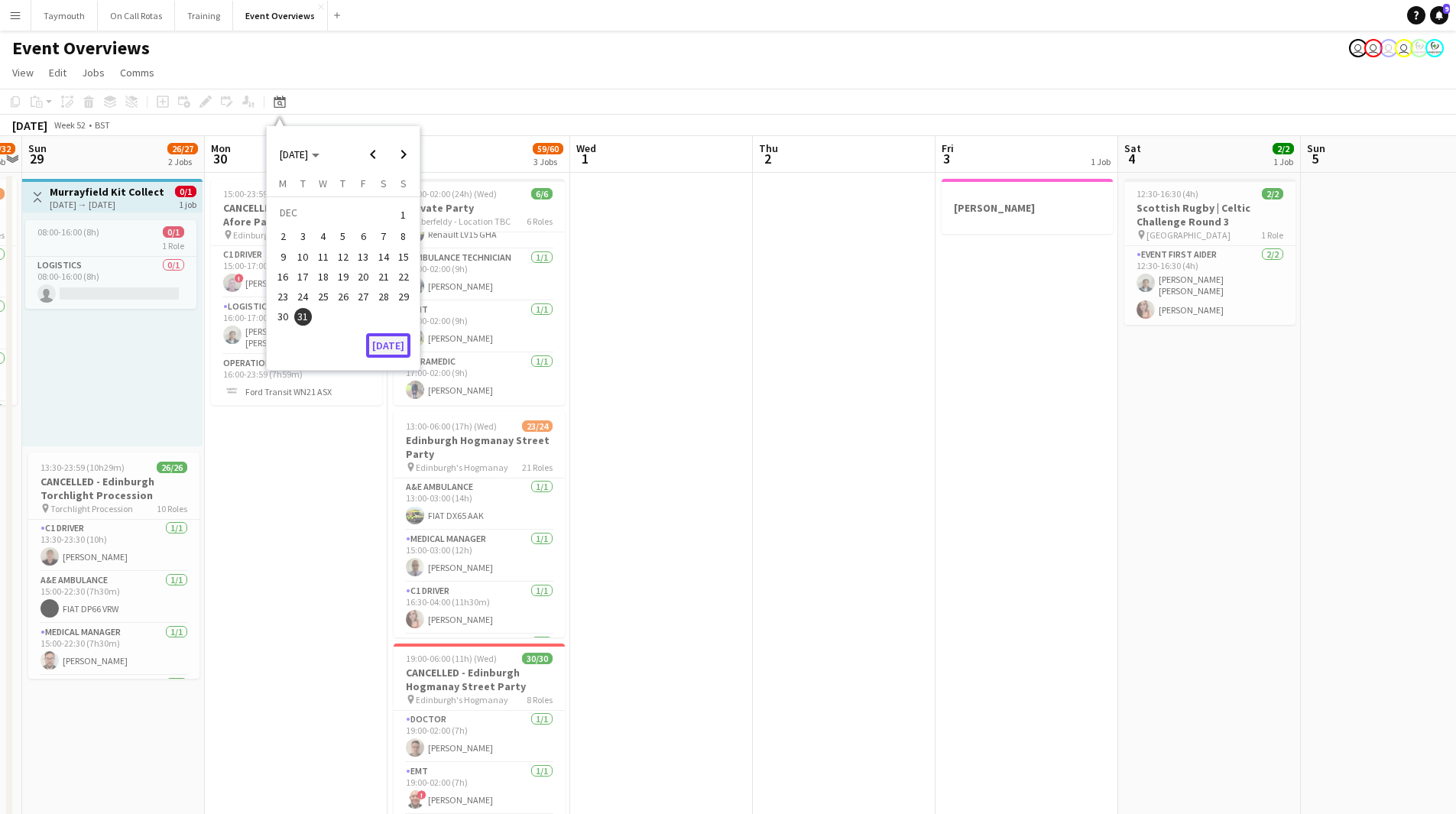
click at [384, 350] on button "[DATE]" at bounding box center [388, 346] width 44 height 24
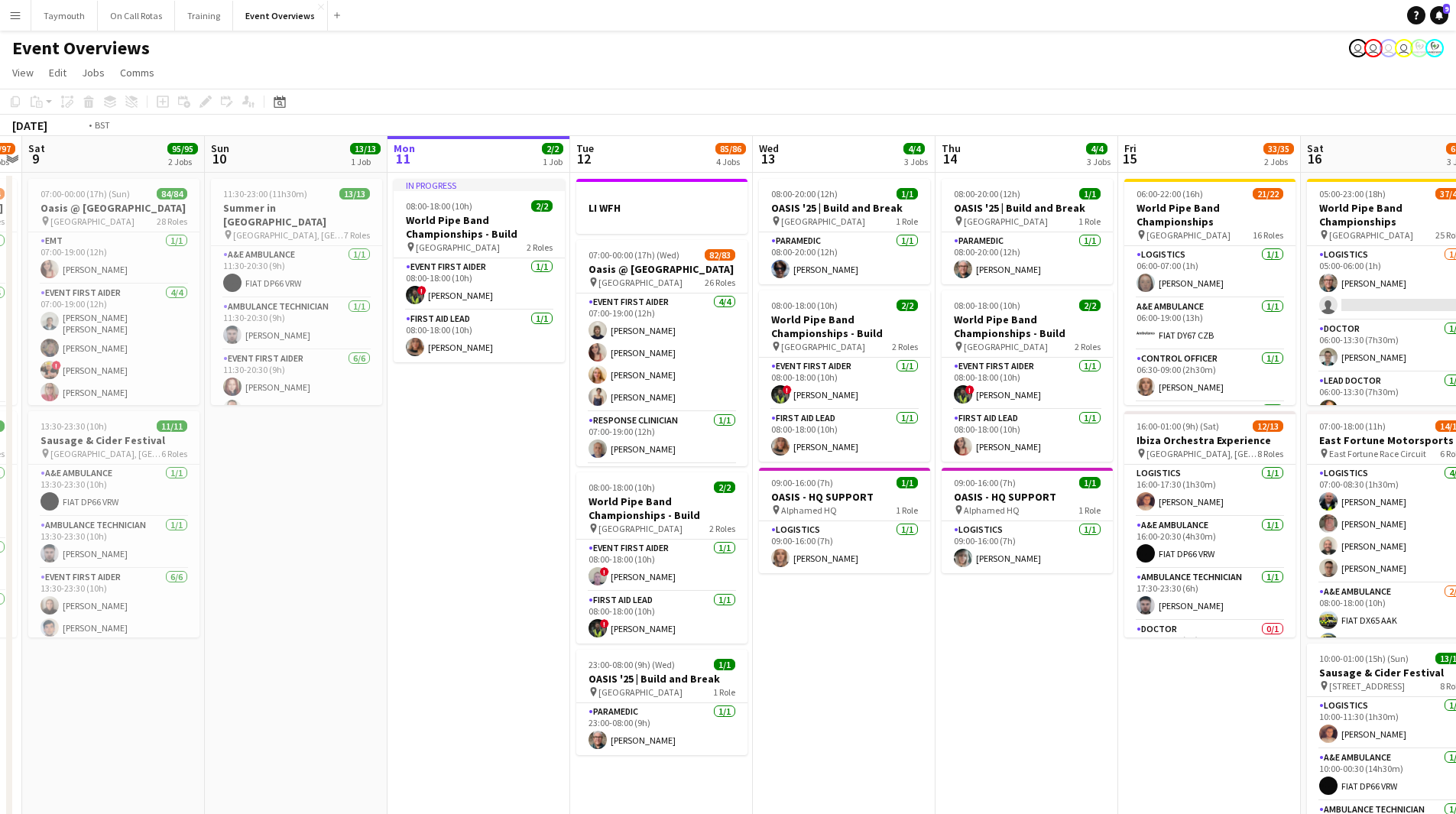
drag, startPoint x: 861, startPoint y: 679, endPoint x: -15, endPoint y: 649, distance: 876.5
click at [0, 447] on html "Menu Boards Boards Boards All jobs Status Workforce Workforce My Workforce Recr…" at bounding box center [728, 812] width 1456 height 1625
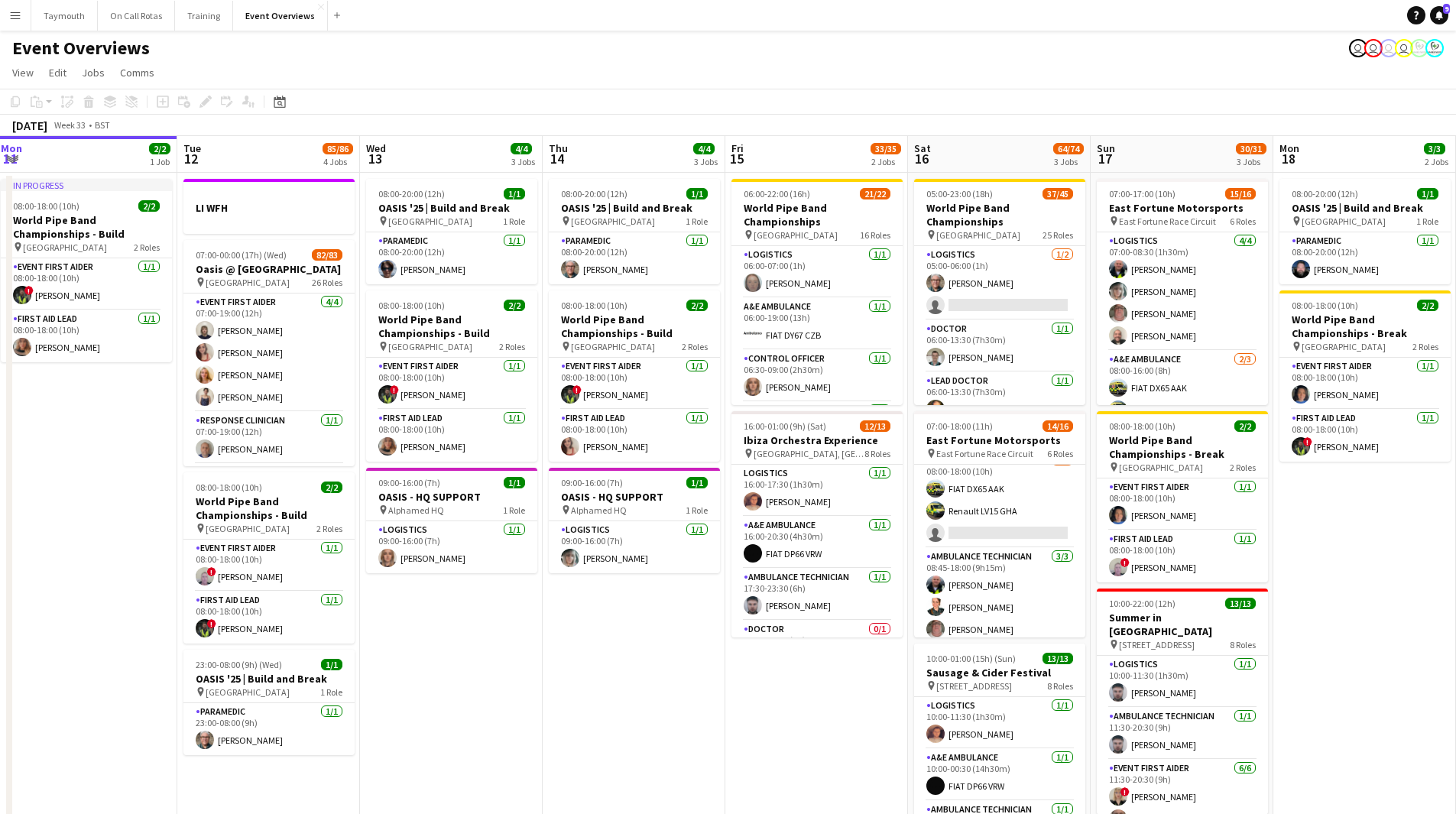
scroll to position [151, 0]
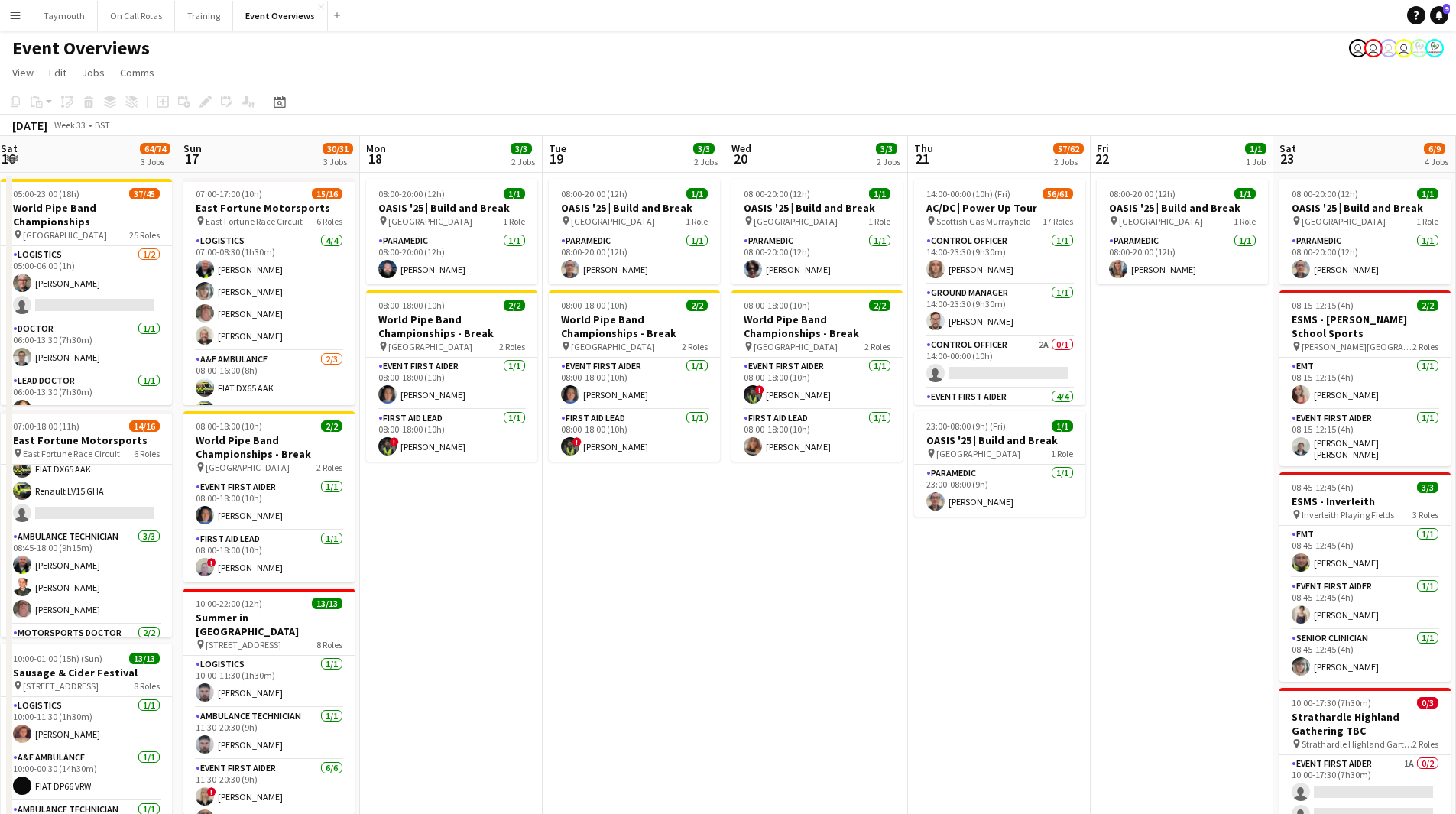
drag, startPoint x: 1290, startPoint y: 615, endPoint x: 157, endPoint y: 539, distance: 1135.5
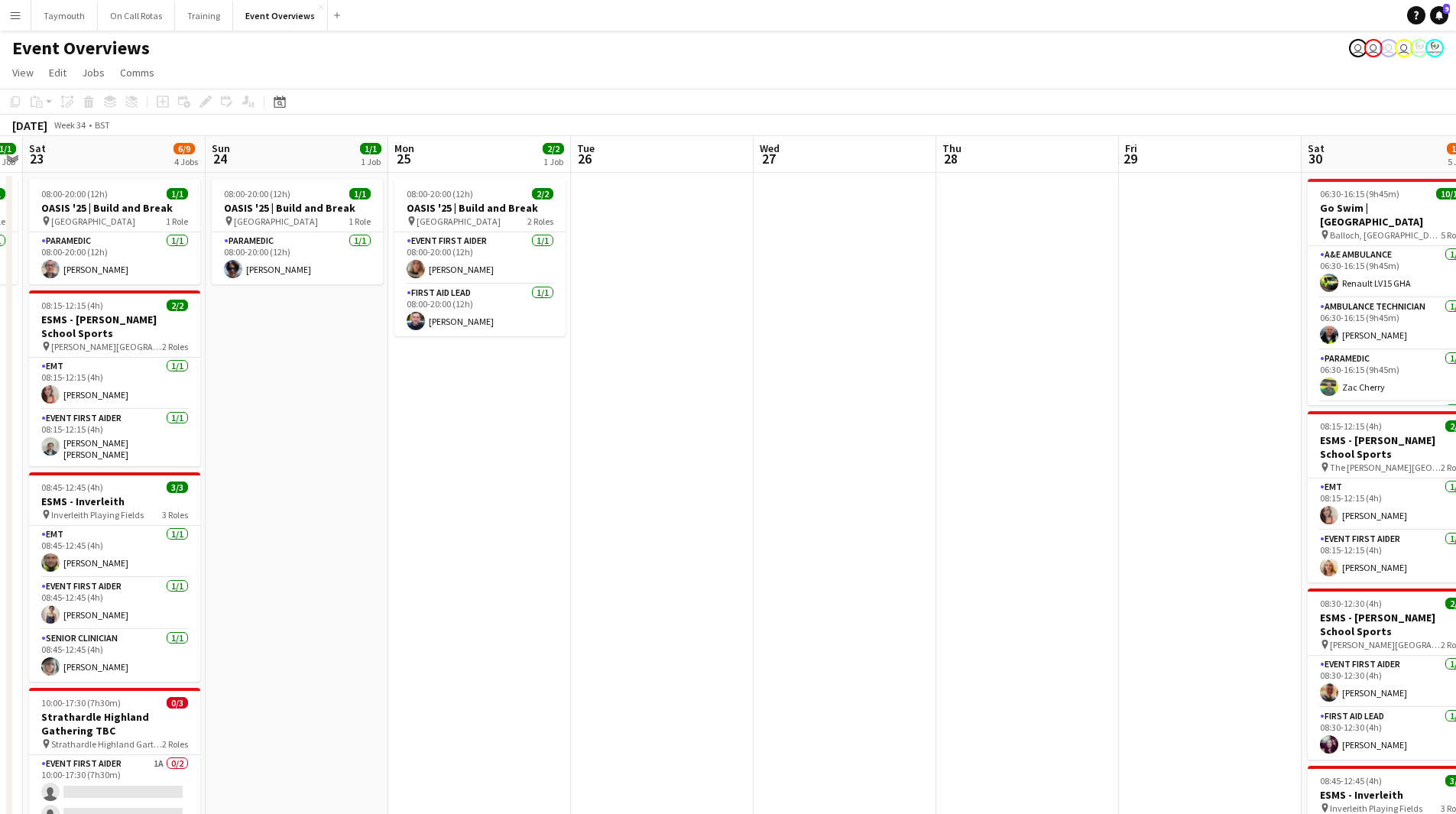
drag, startPoint x: 1227, startPoint y: 669, endPoint x: 426, endPoint y: 627, distance: 802.1
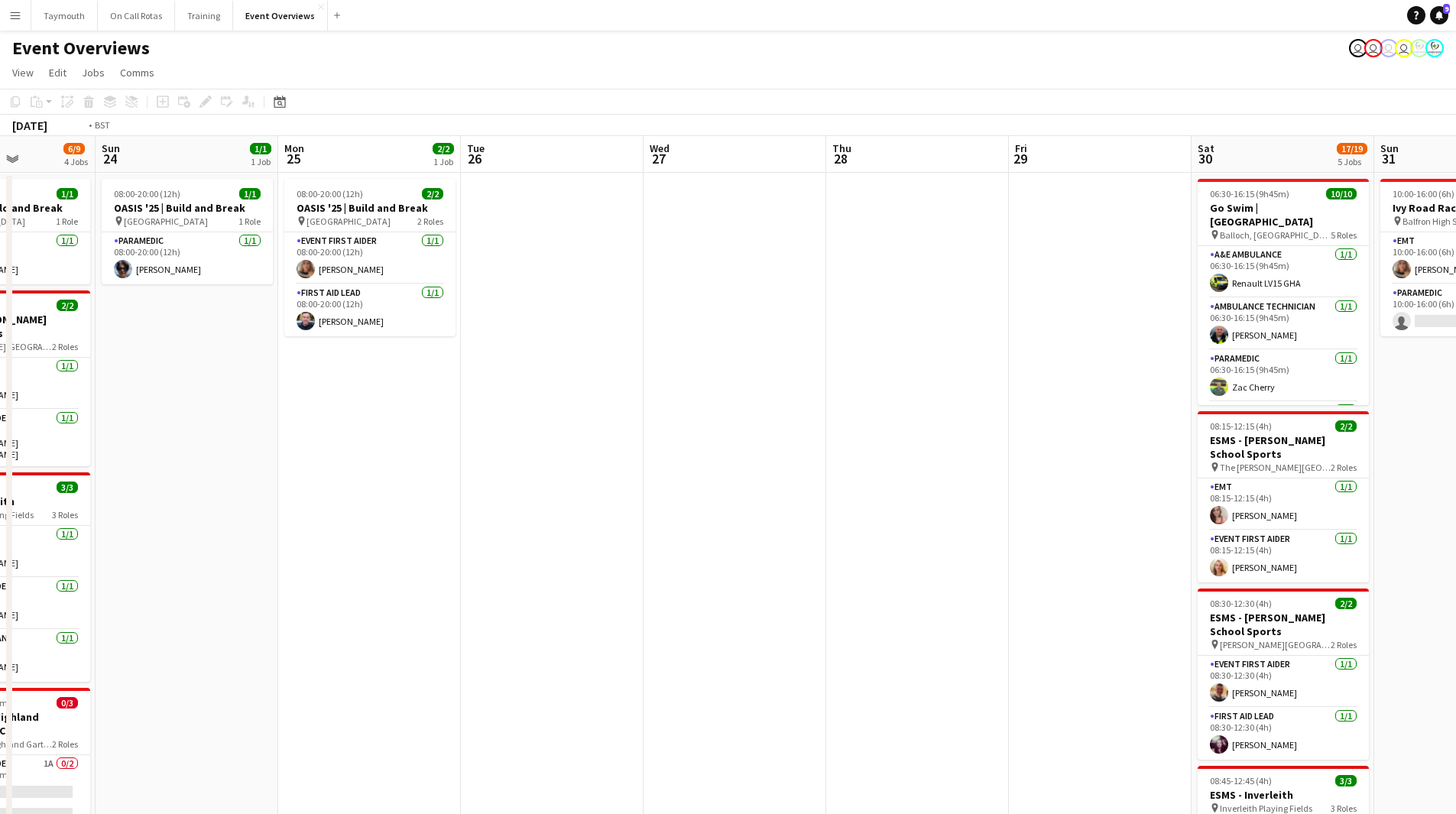
drag, startPoint x: 918, startPoint y: 669, endPoint x: 964, endPoint y: 631, distance: 59.7
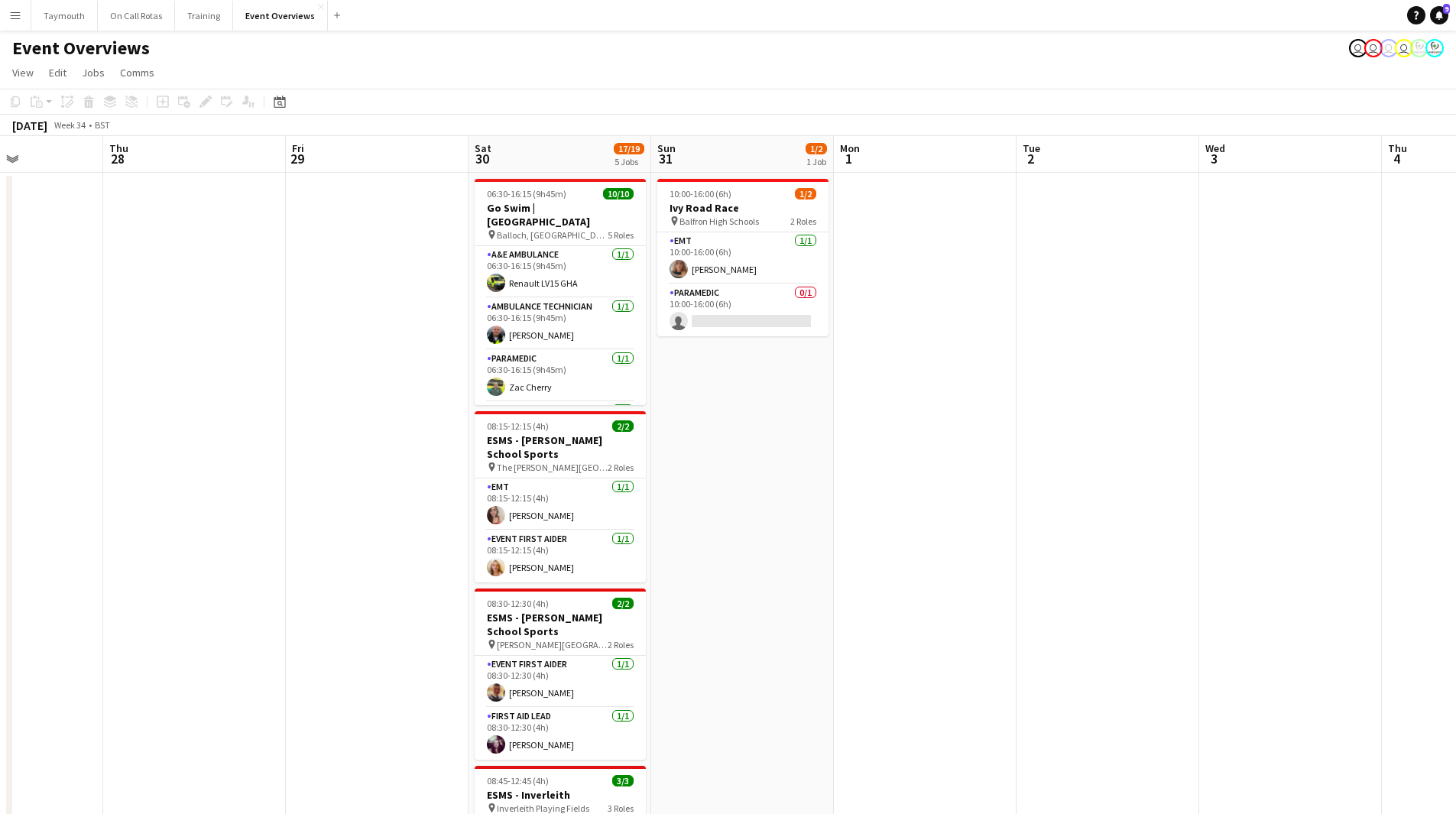
drag, startPoint x: 518, startPoint y: 661, endPoint x: 1037, endPoint y: 629, distance: 520.0
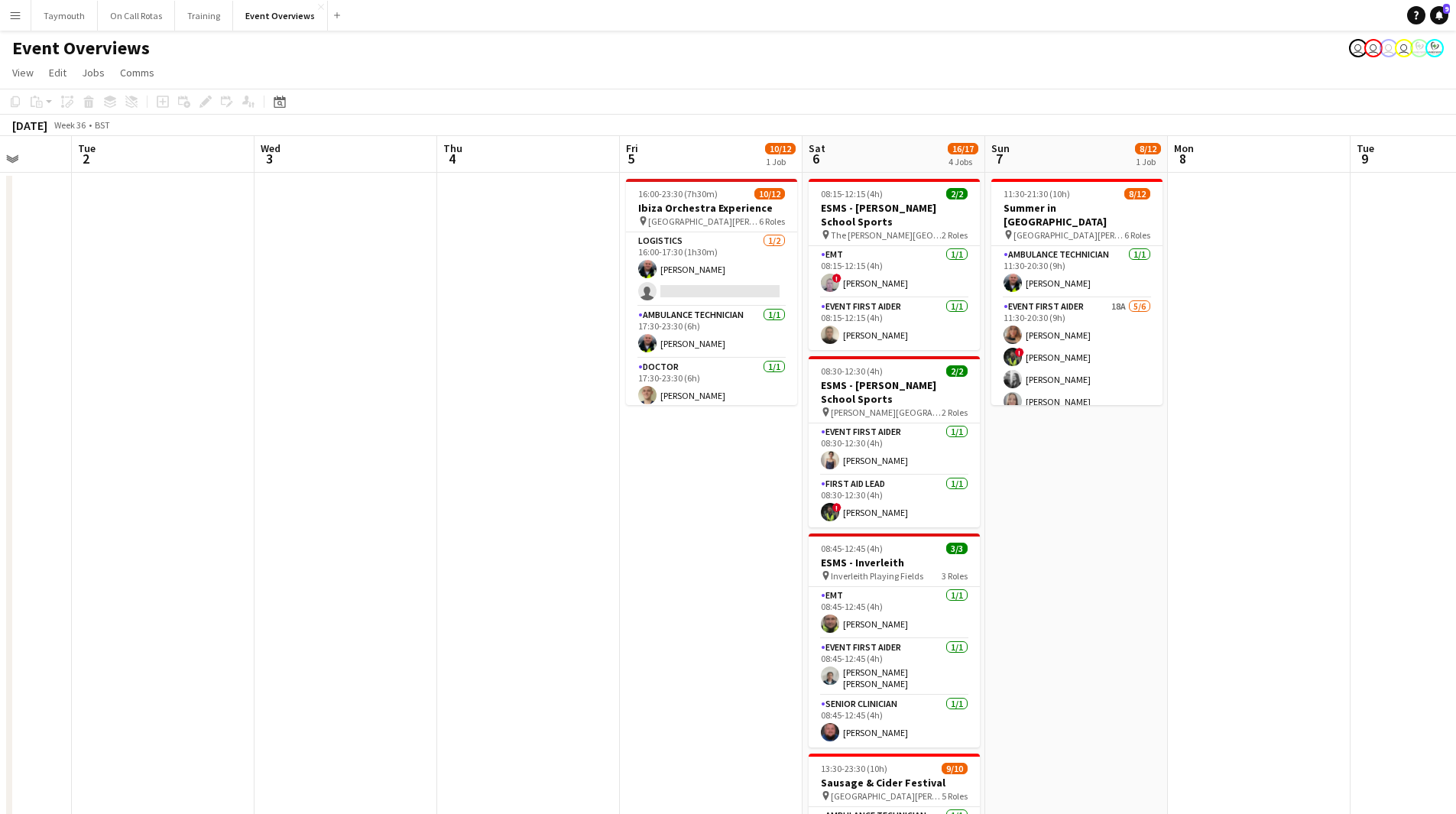
drag, startPoint x: 499, startPoint y: 646, endPoint x: 719, endPoint y: 658, distance: 220.3
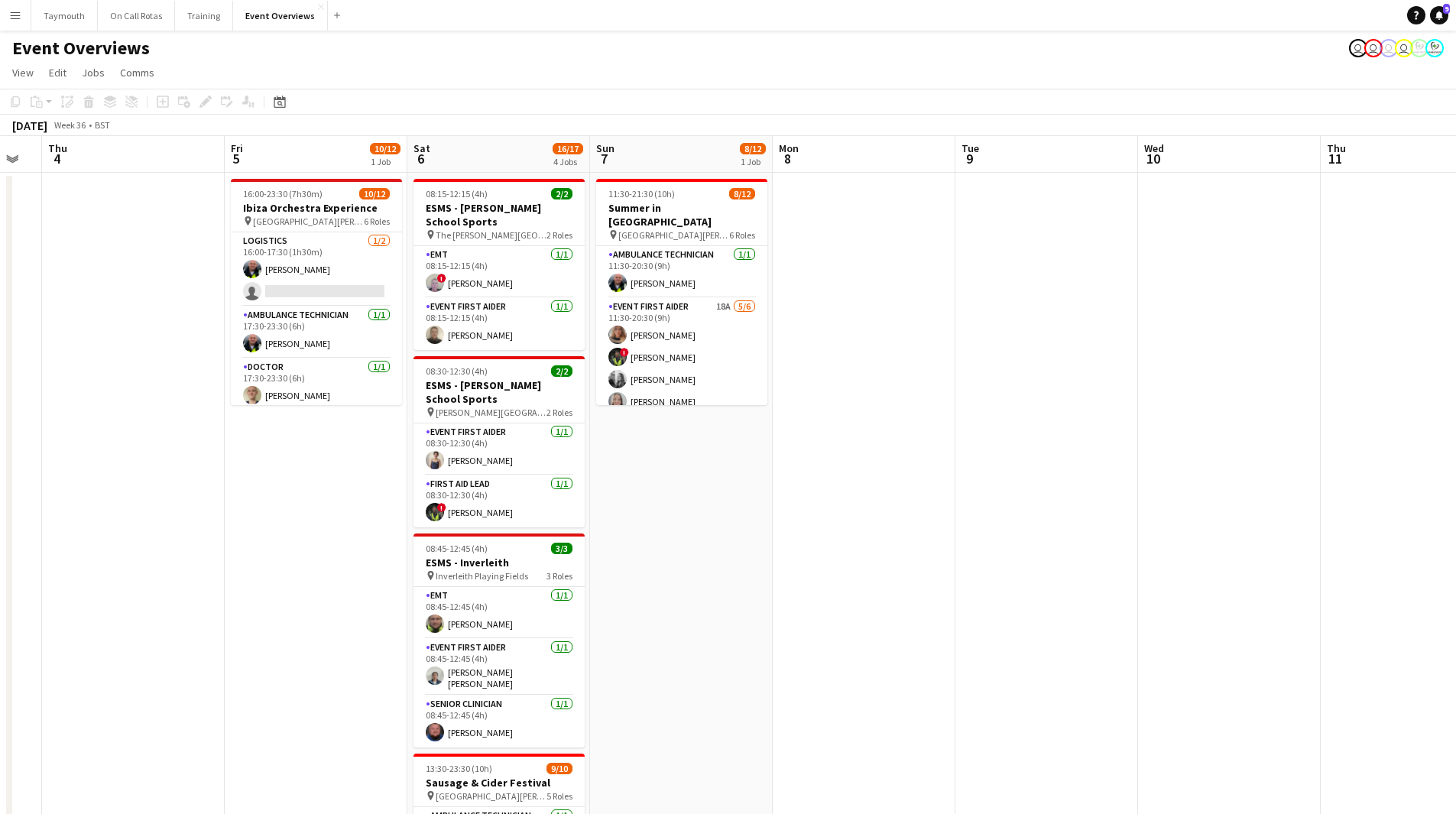
drag, startPoint x: 719, startPoint y: 658, endPoint x: 548, endPoint y: 597, distance: 181.6
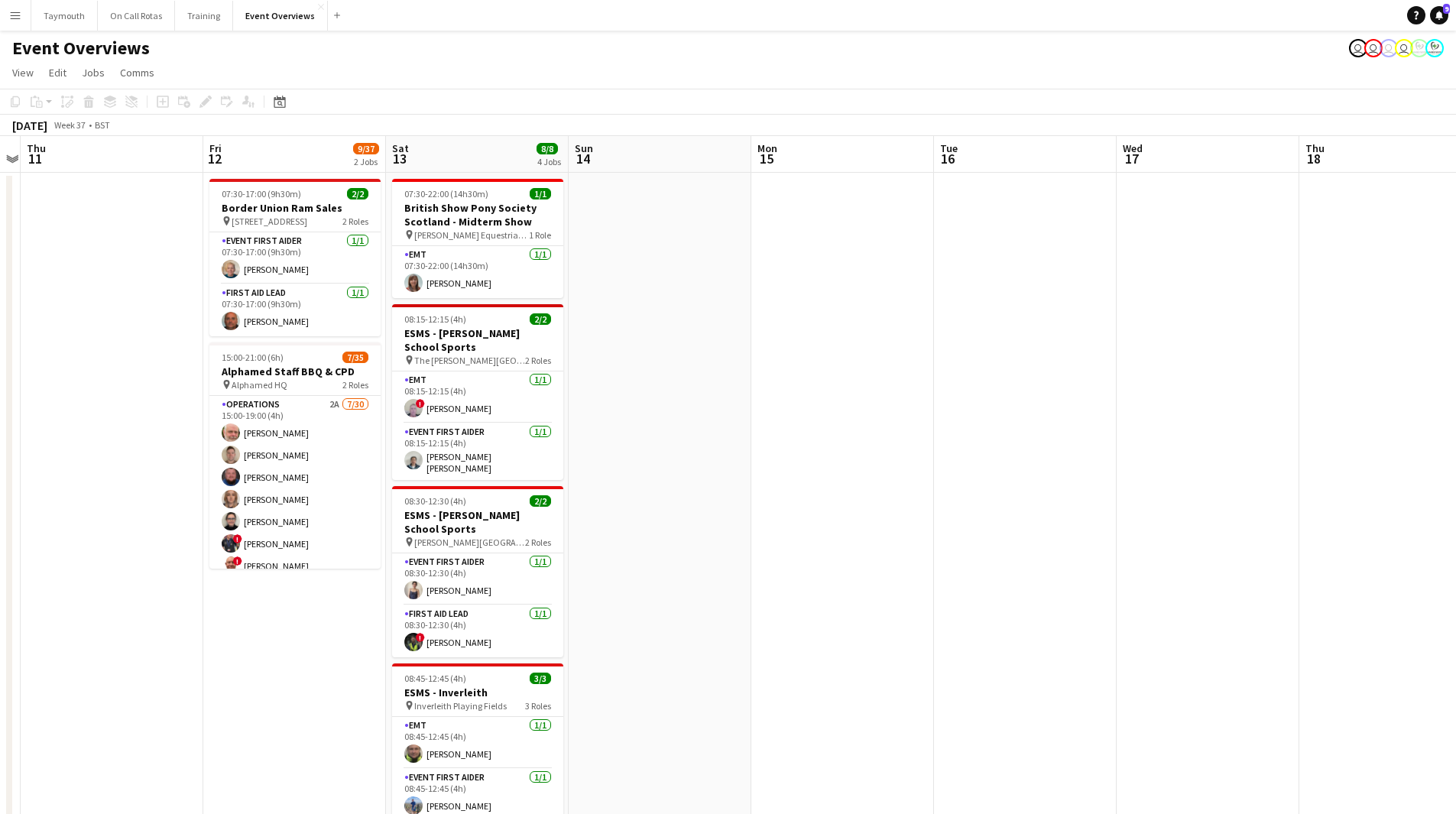
drag, startPoint x: 445, startPoint y: 609, endPoint x: 399, endPoint y: 593, distance: 48.7
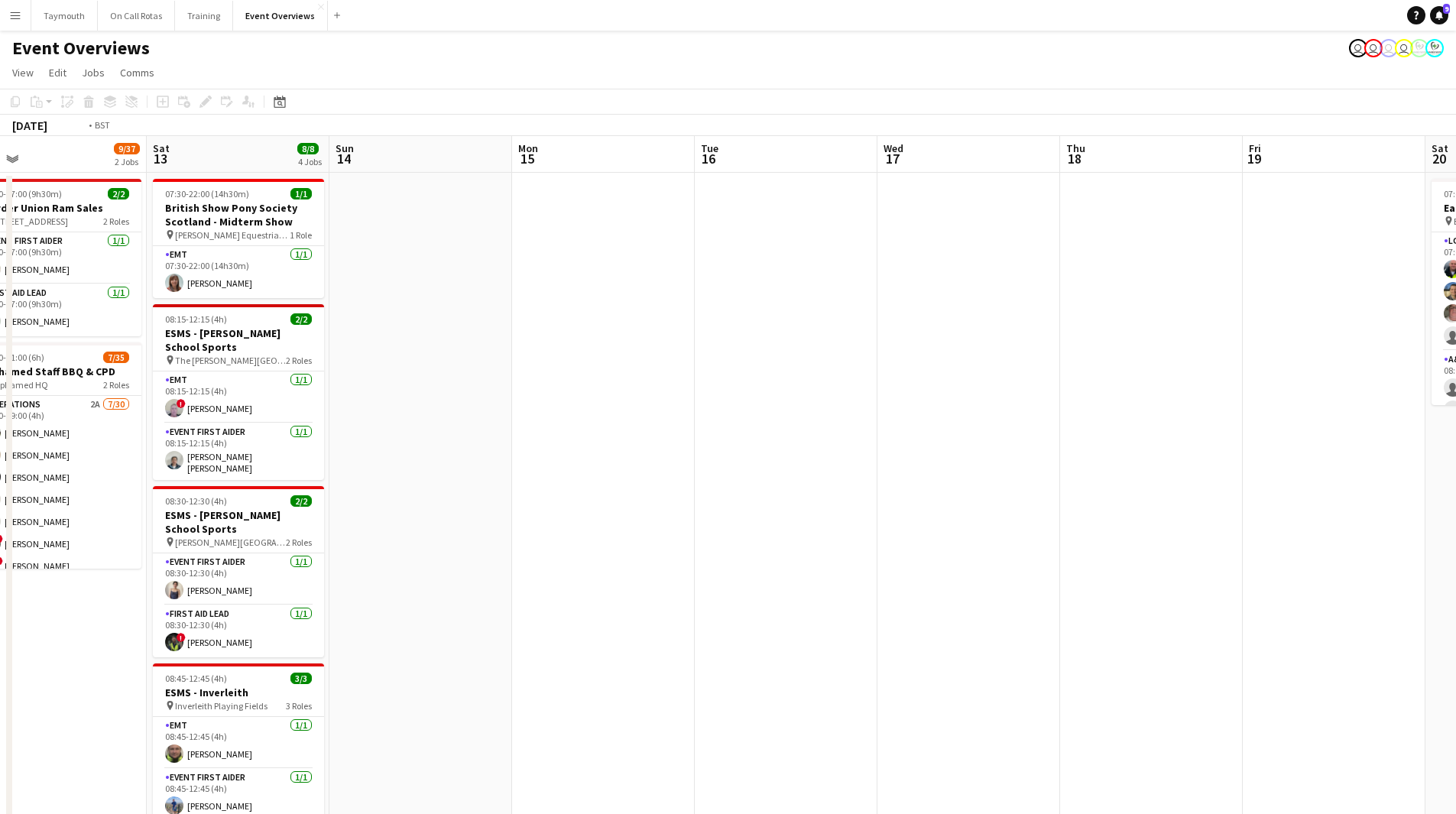
drag, startPoint x: 976, startPoint y: 603, endPoint x: 207, endPoint y: 554, distance: 770.6
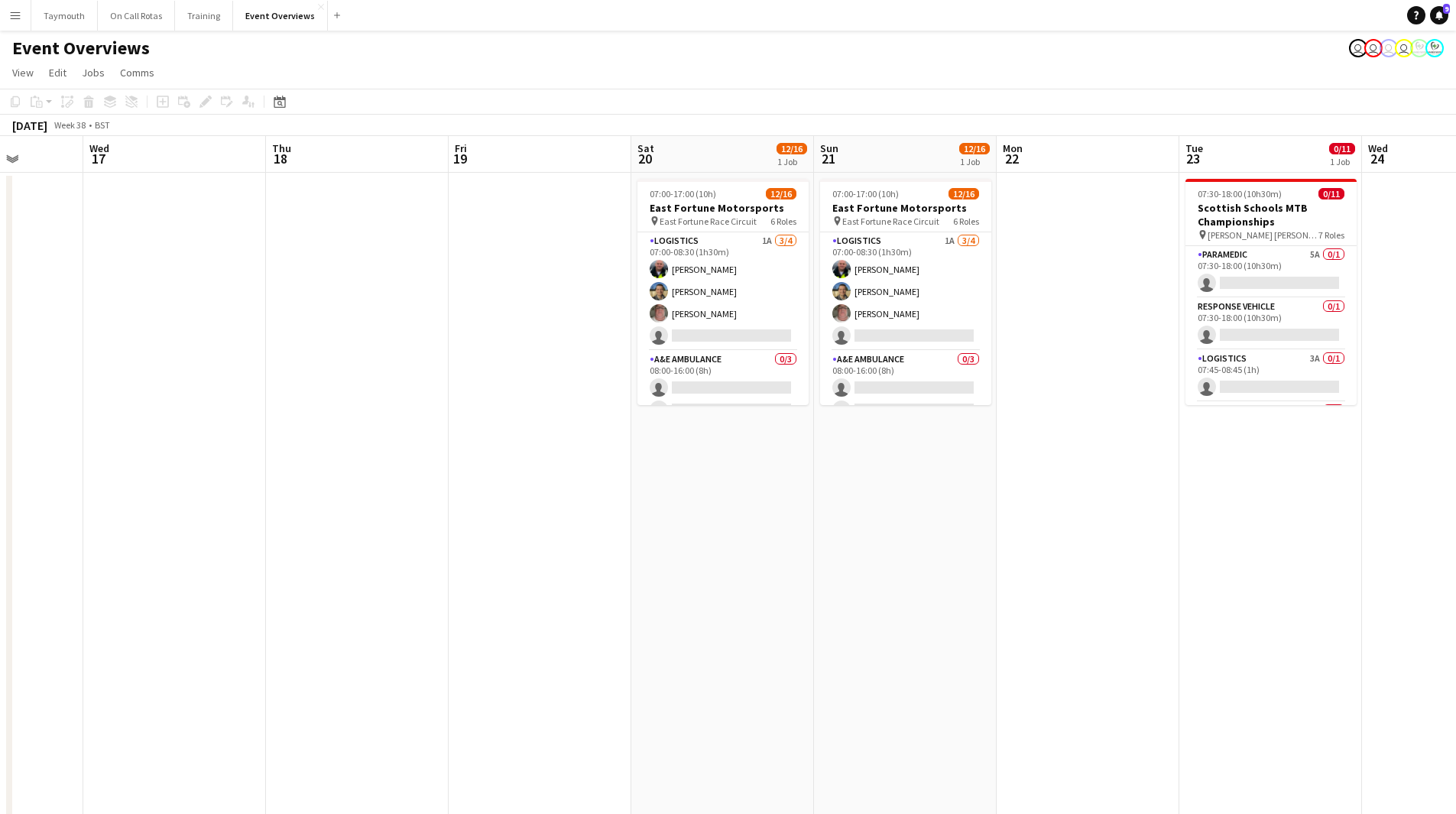
drag, startPoint x: 614, startPoint y: 592, endPoint x: 929, endPoint y: 587, distance: 315.0
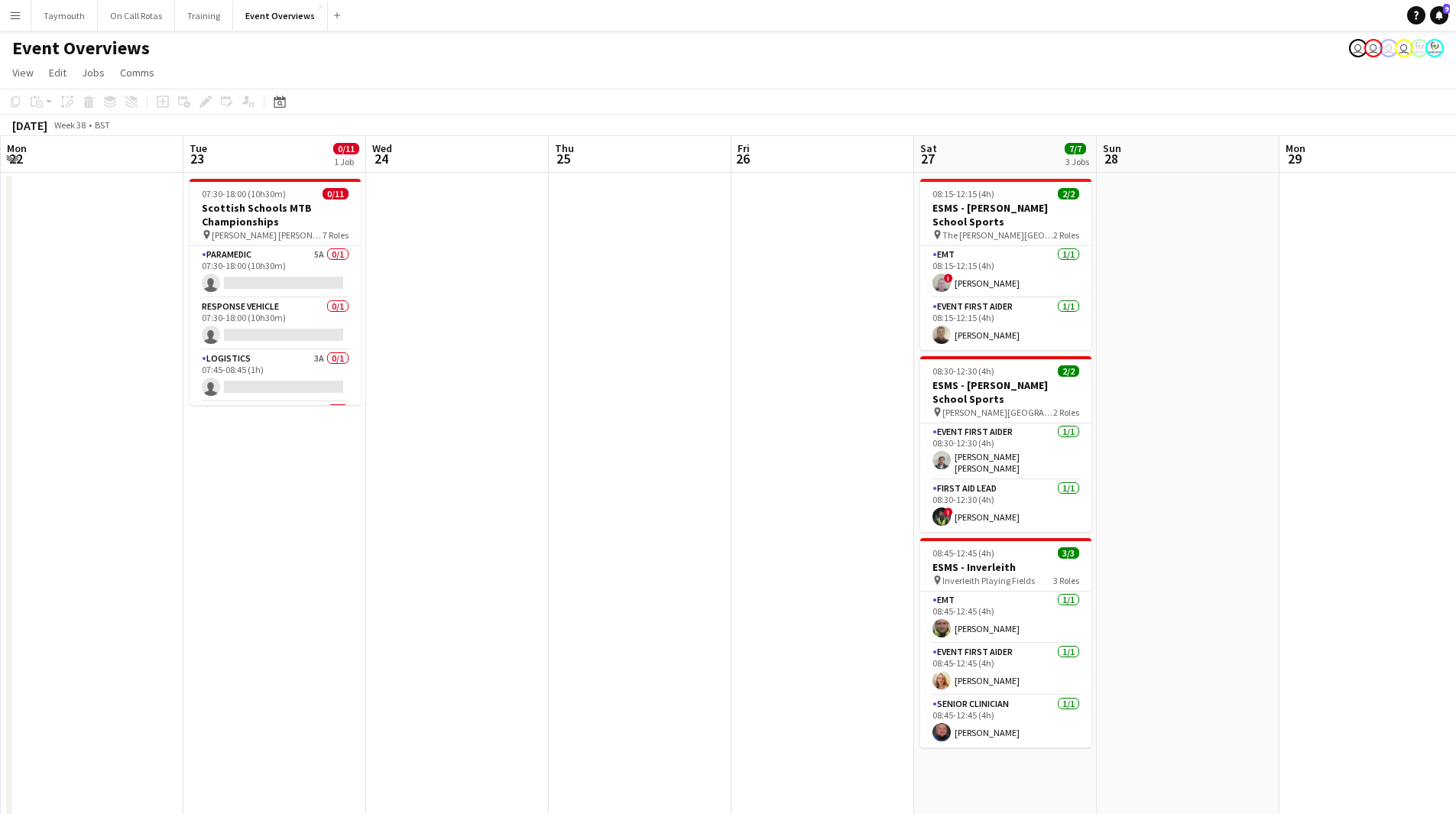
drag, startPoint x: 889, startPoint y: 605, endPoint x: 389, endPoint y: 575, distance: 500.9
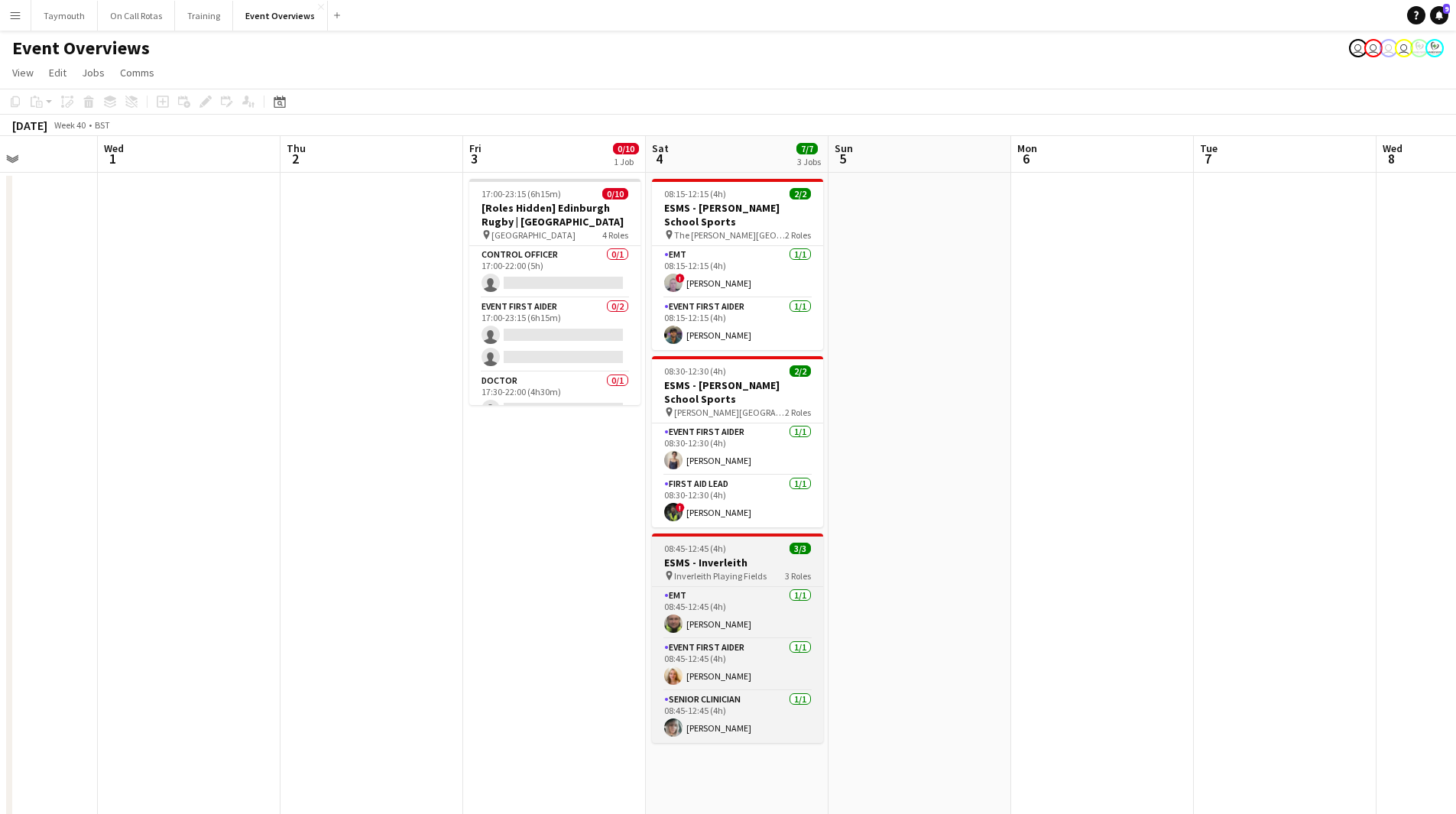
scroll to position [0, 450]
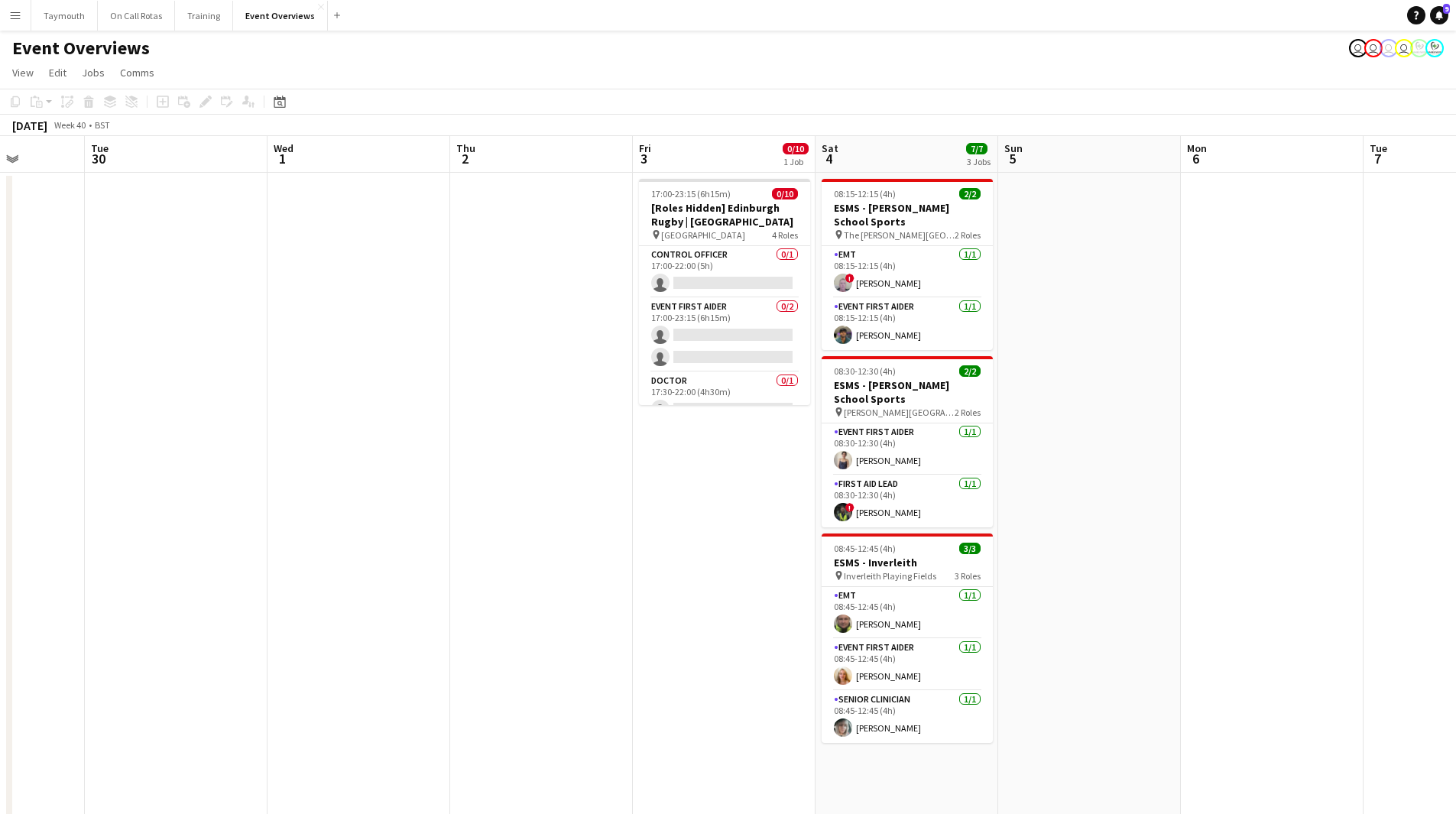
drag, startPoint x: 601, startPoint y: 506, endPoint x: 545, endPoint y: 508, distance: 56.0
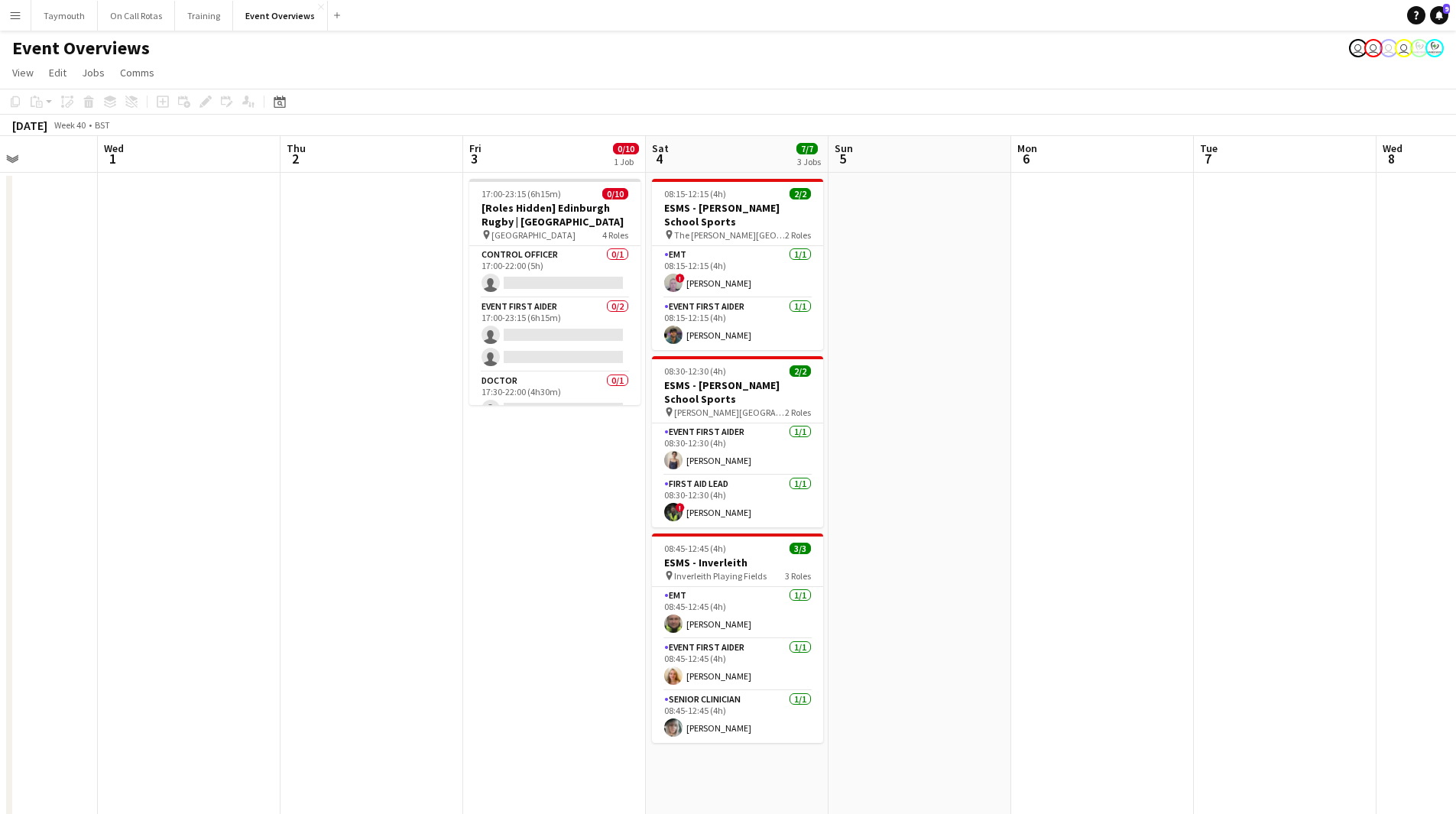
drag, startPoint x: 481, startPoint y: 538, endPoint x: 455, endPoint y: 537, distance: 26.0
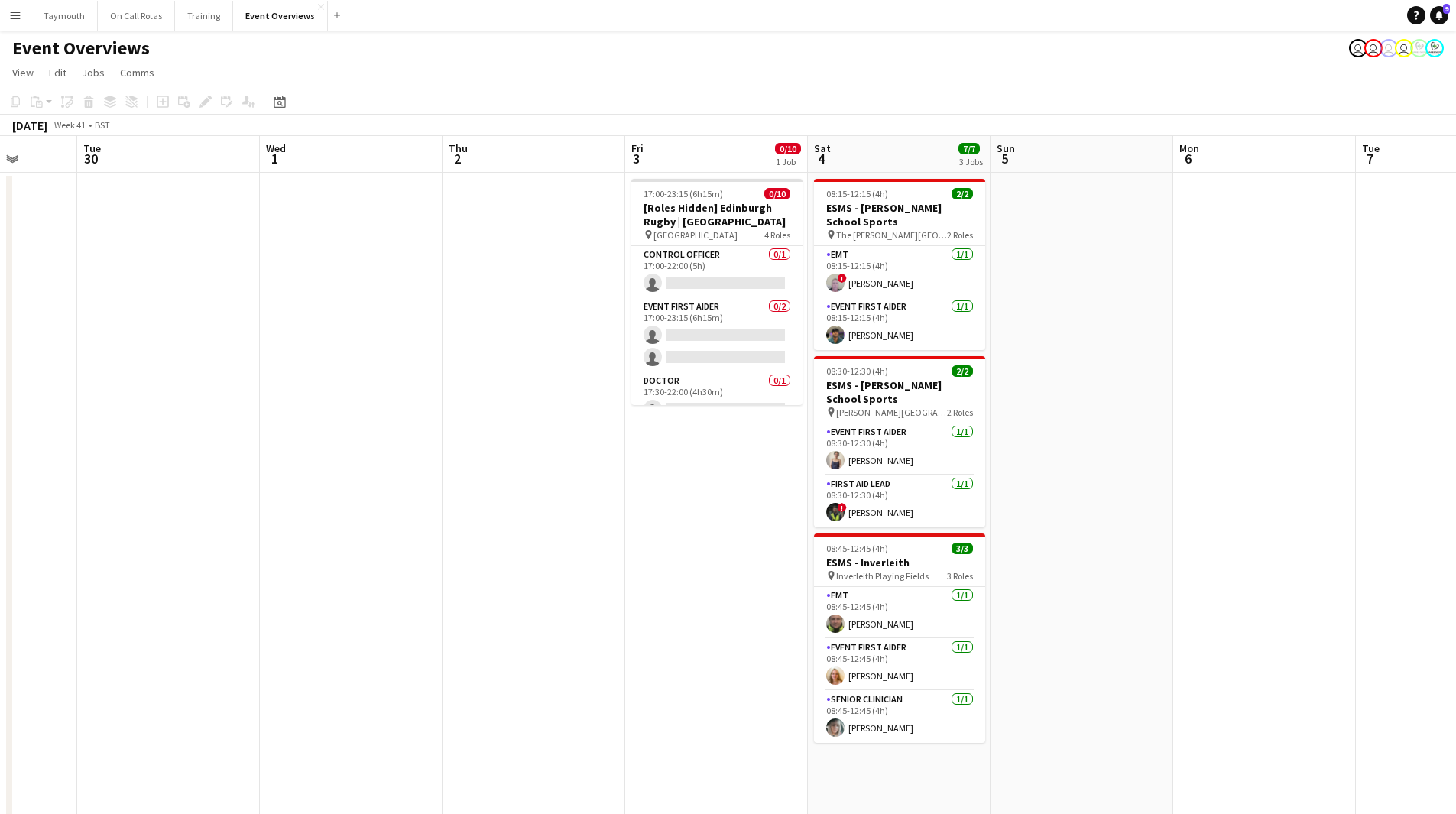
drag, startPoint x: 863, startPoint y: 554, endPoint x: 1466, endPoint y: 548, distance: 603.0
click at [977, 447] on html "Menu Boards Boards Boards All jobs Status Workforce Workforce My Workforce Recr…" at bounding box center [728, 812] width 1456 height 1625
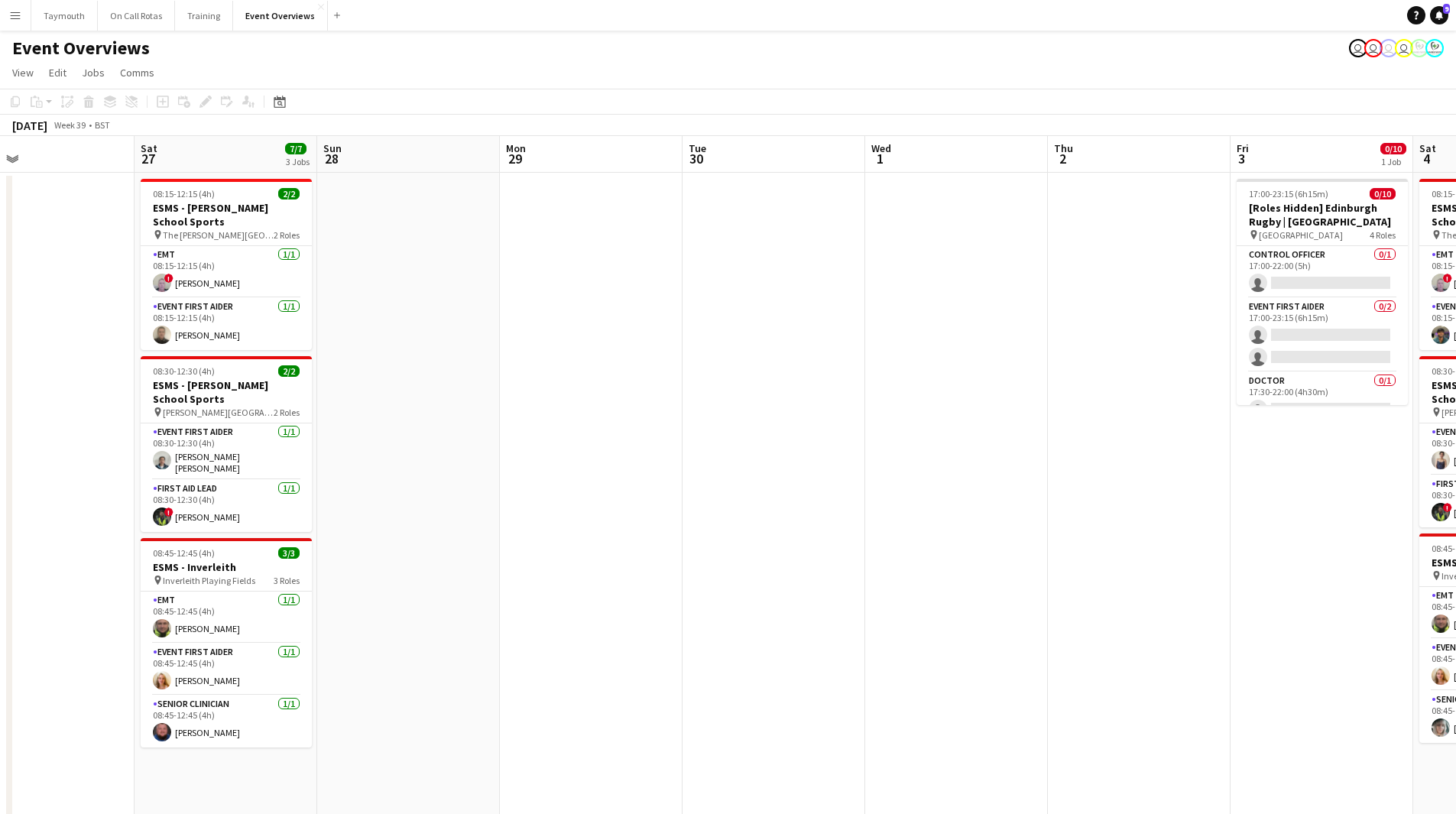
drag, startPoint x: 432, startPoint y: 548, endPoint x: 1059, endPoint y: 543, distance: 627.0
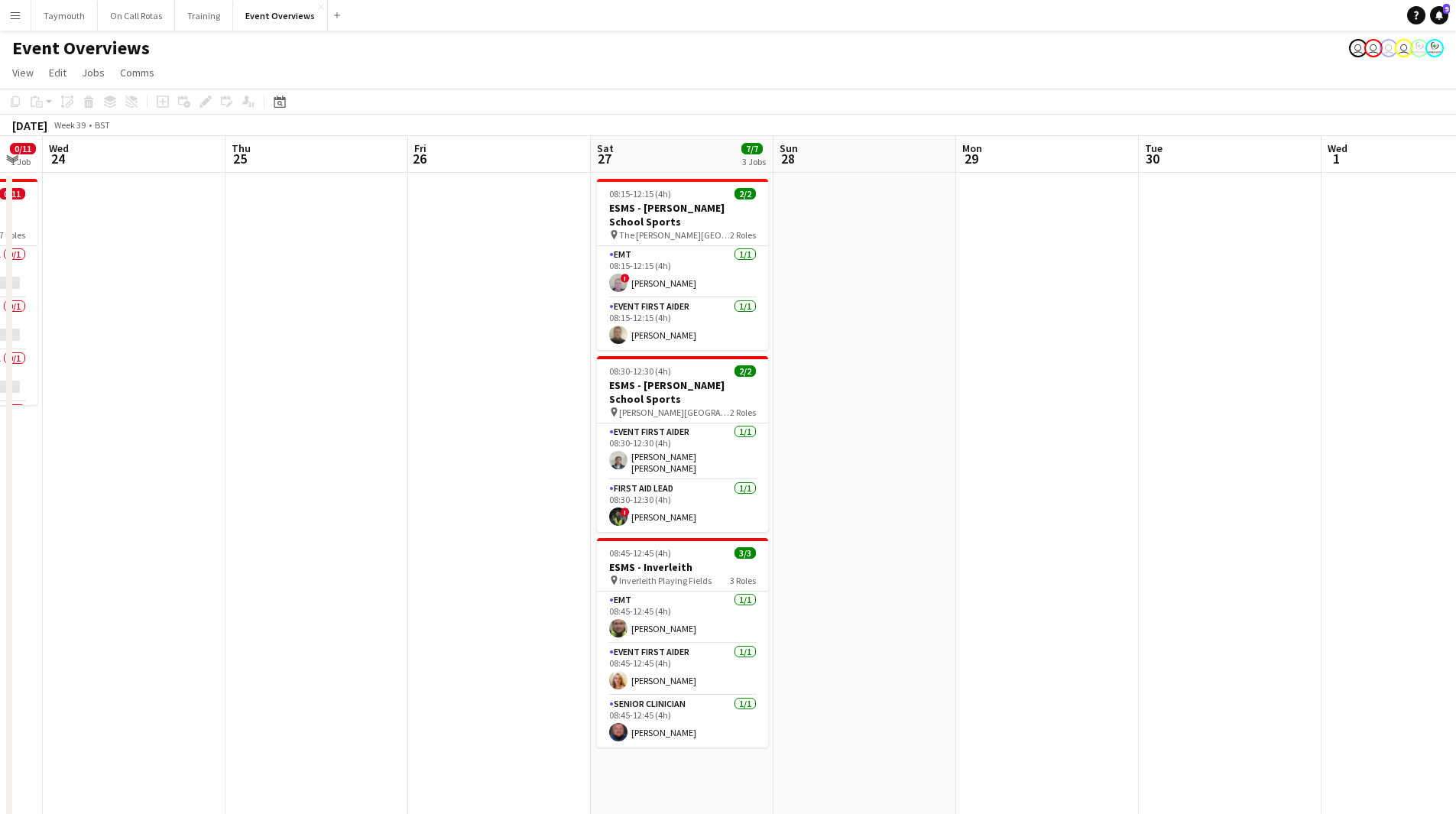
scroll to position [0, 506]
drag, startPoint x: 311, startPoint y: 519, endPoint x: 778, endPoint y: 555, distance: 468.4
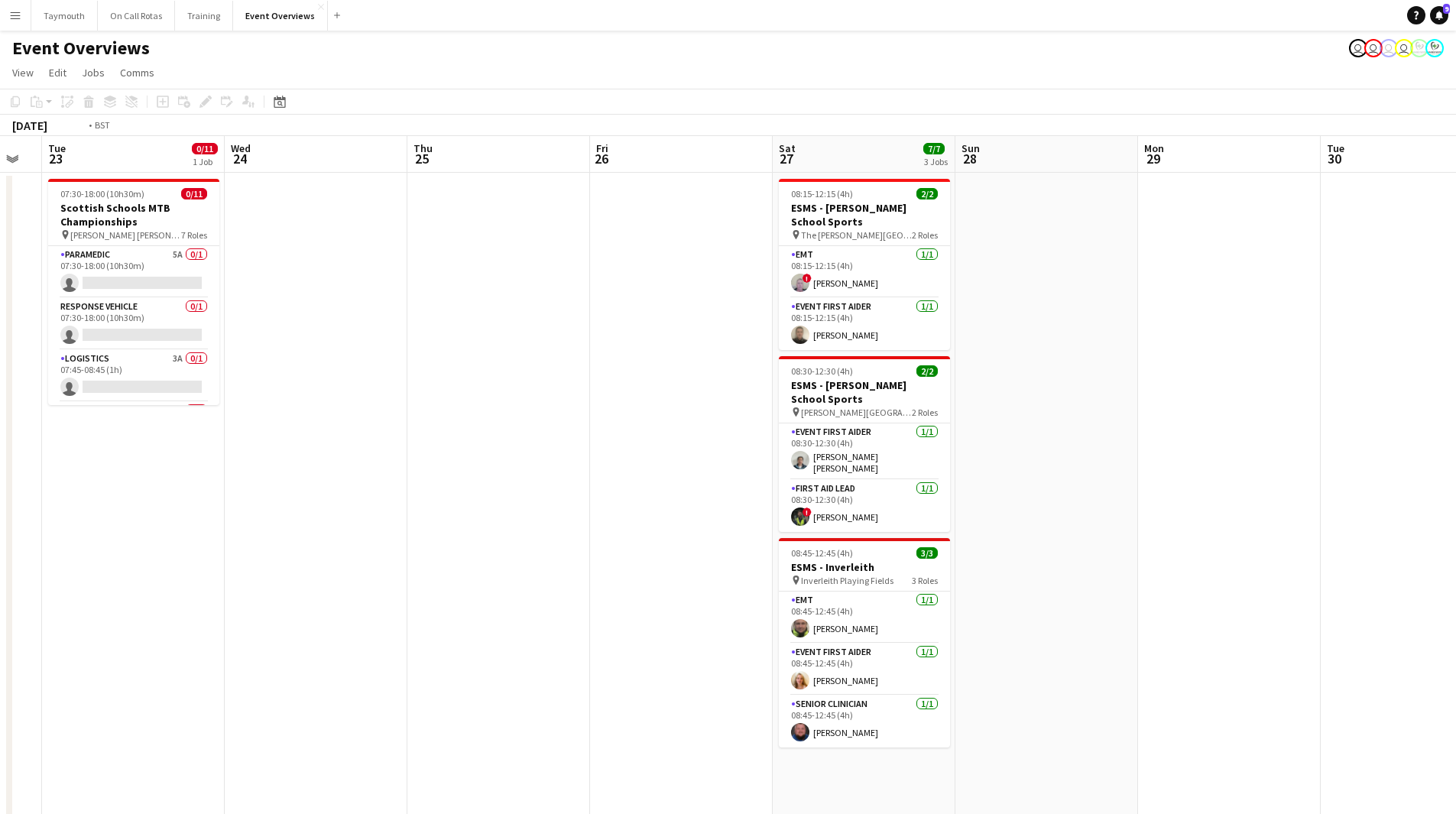
scroll to position [0, 397]
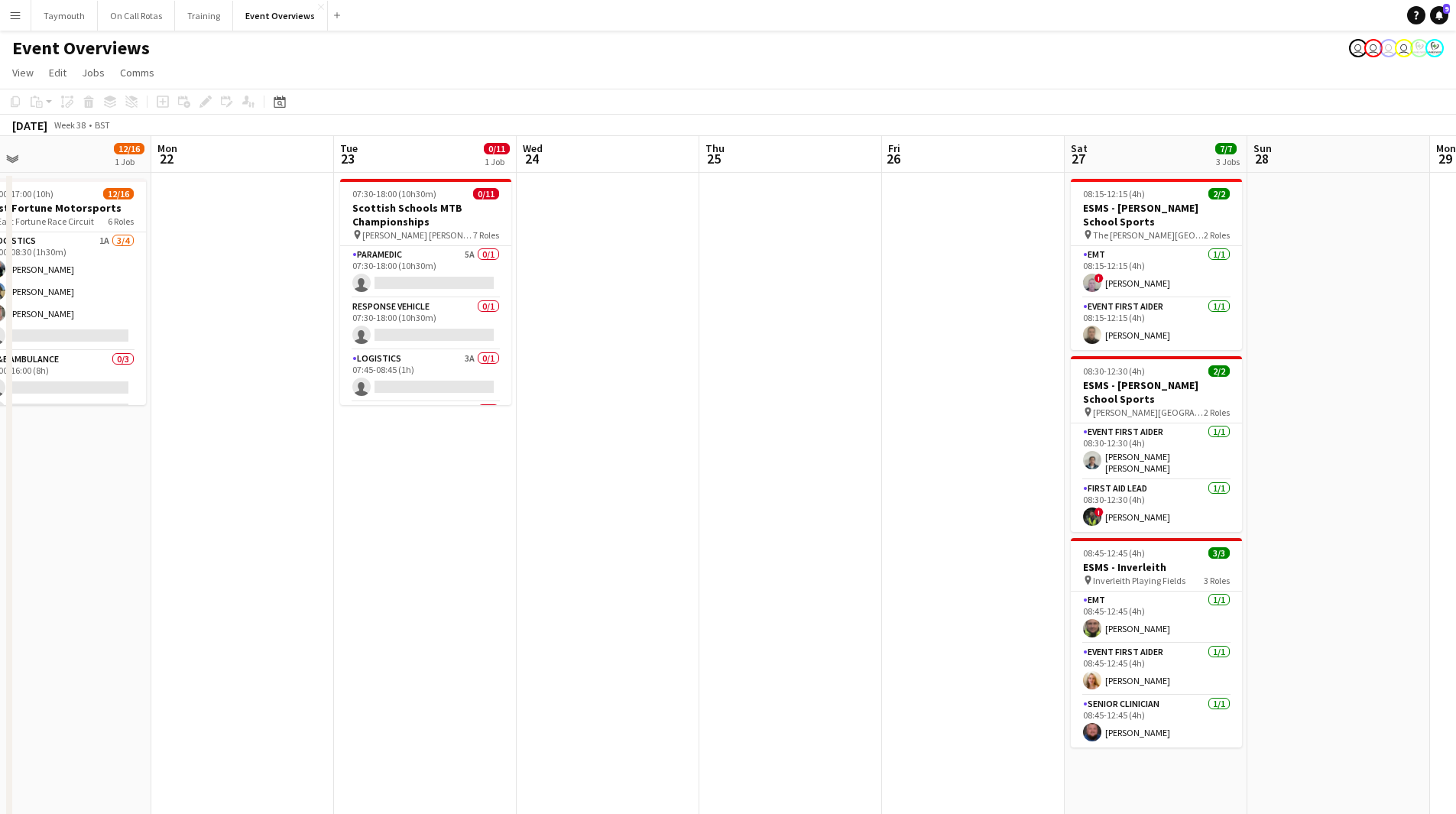
drag, startPoint x: 712, startPoint y: 536, endPoint x: 874, endPoint y: 559, distance: 163.6
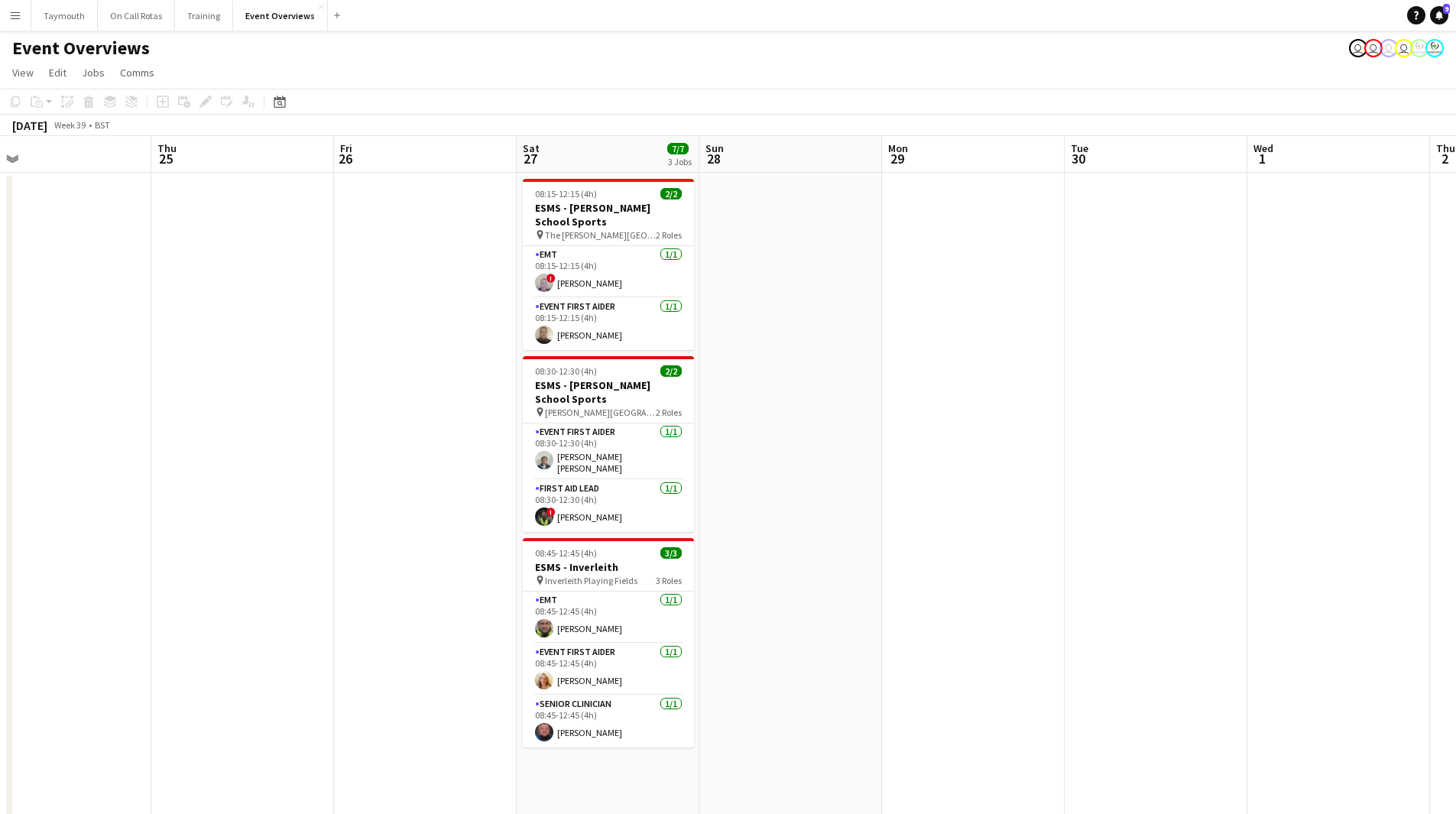
drag, startPoint x: 665, startPoint y: 508, endPoint x: 168, endPoint y: 506, distance: 497.0
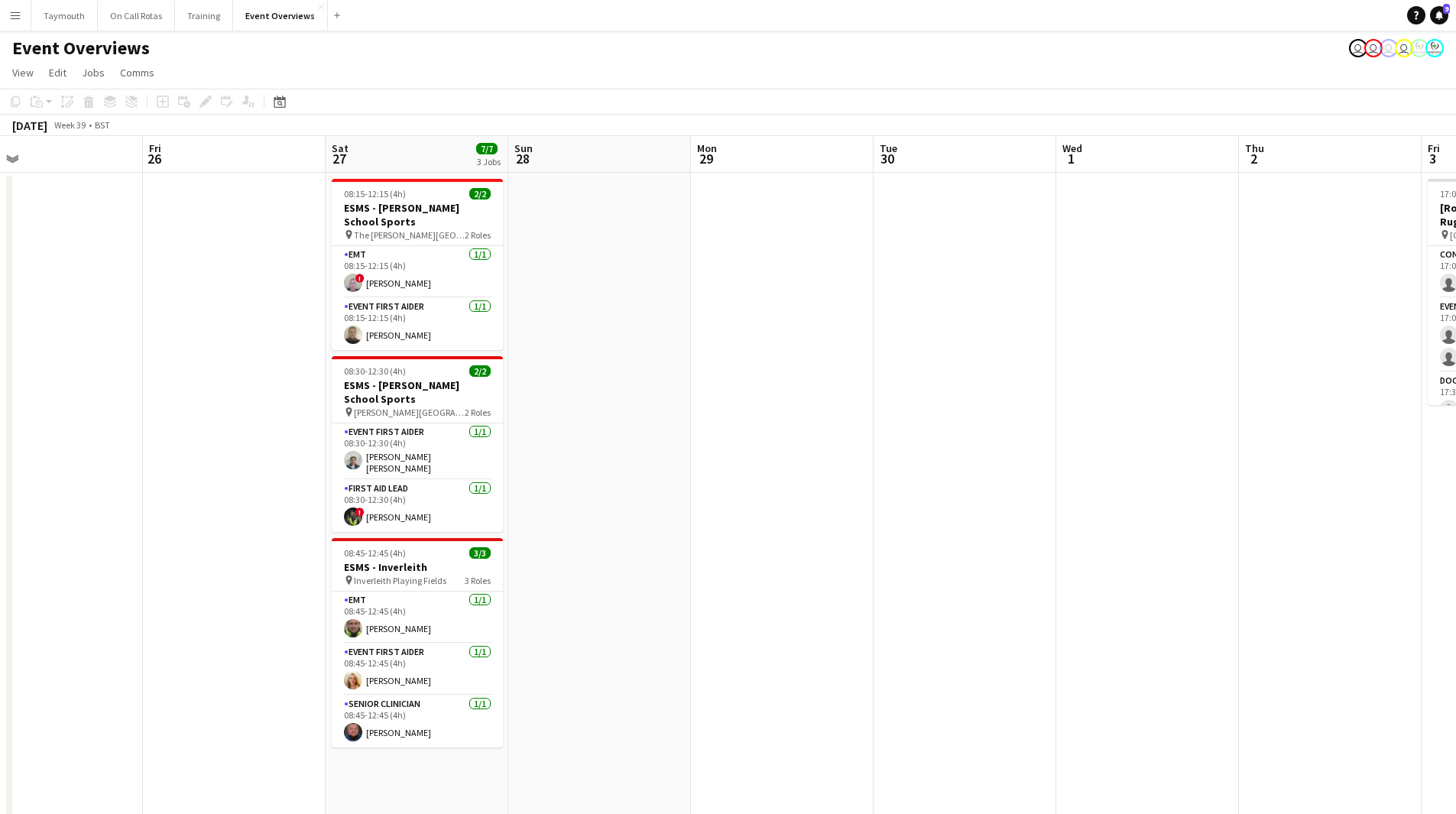
drag, startPoint x: 848, startPoint y: 531, endPoint x: 211, endPoint y: 487, distance: 638.5
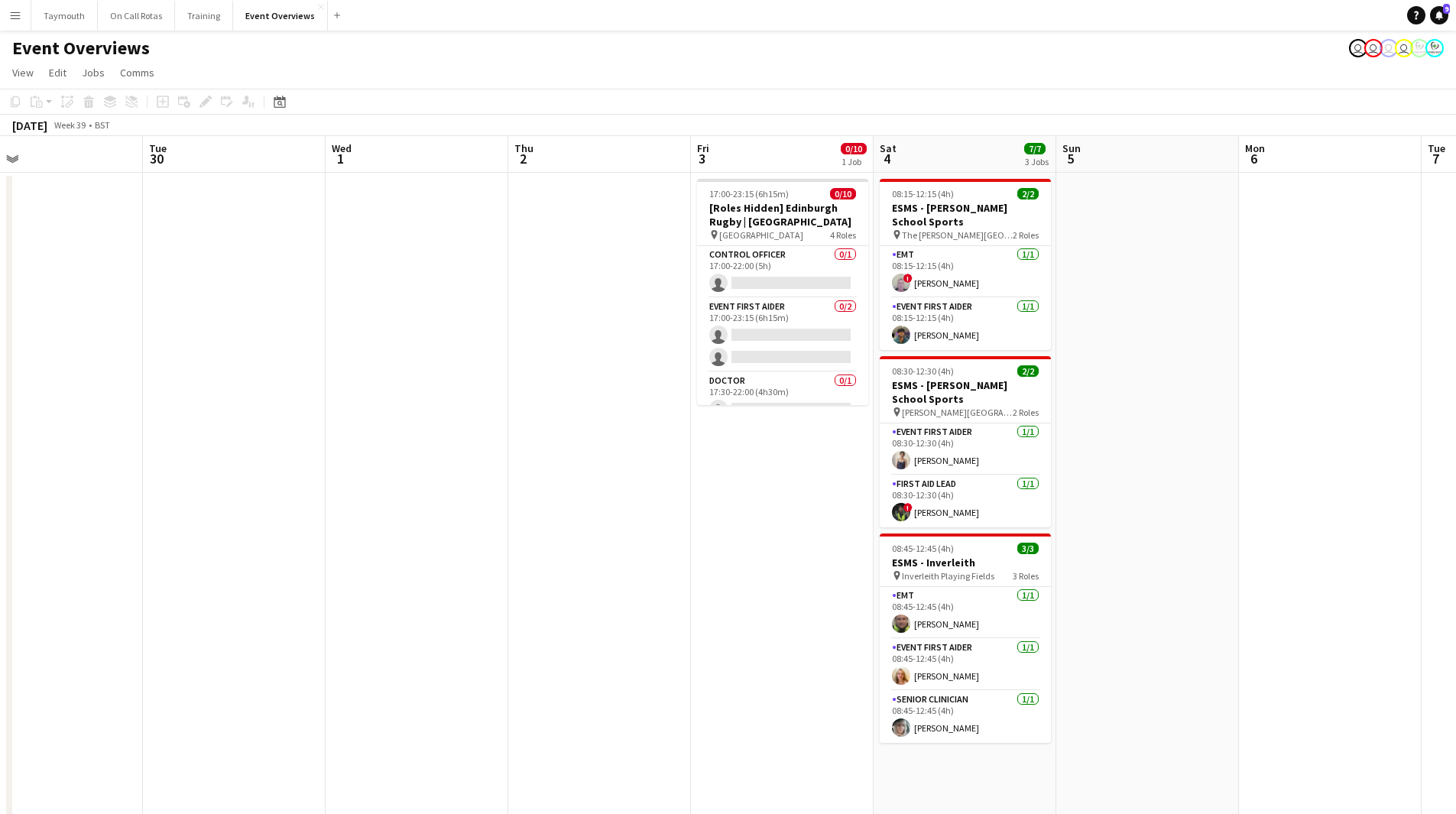
scroll to position [0, 486]
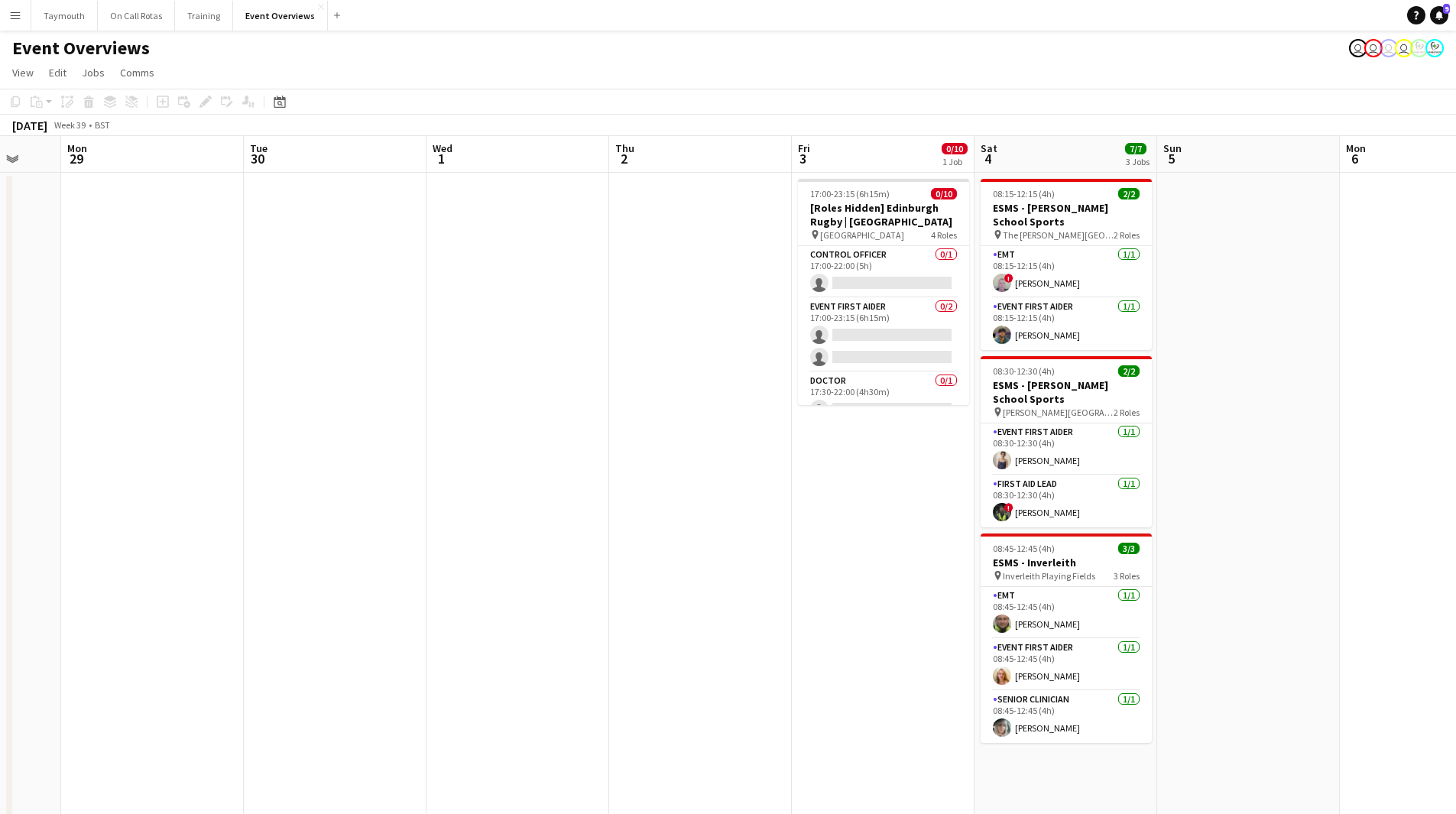
drag, startPoint x: 649, startPoint y: 458, endPoint x: 1163, endPoint y: 468, distance: 514.1
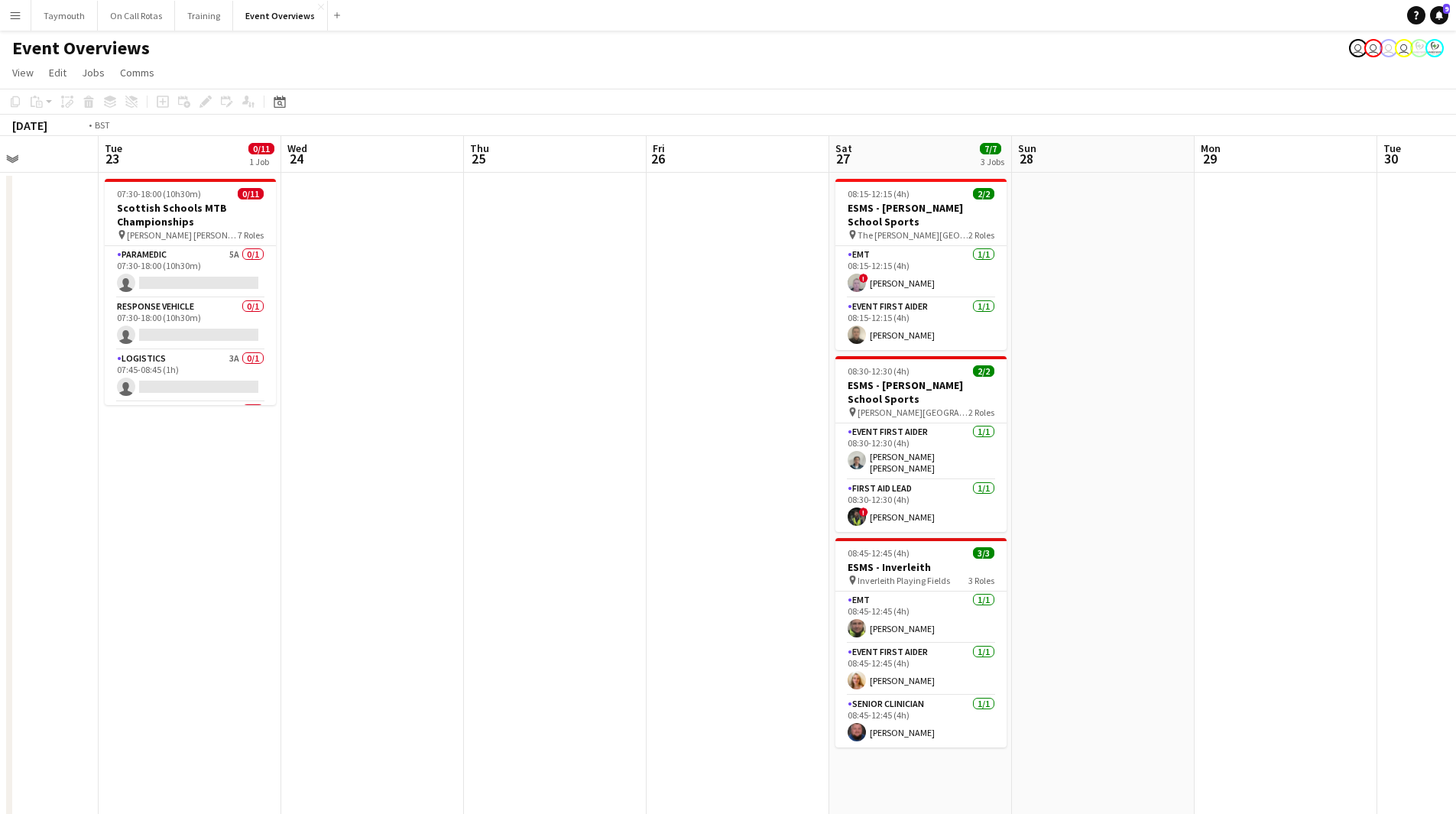
drag, startPoint x: 757, startPoint y: 505, endPoint x: 619, endPoint y: 515, distance: 138.4
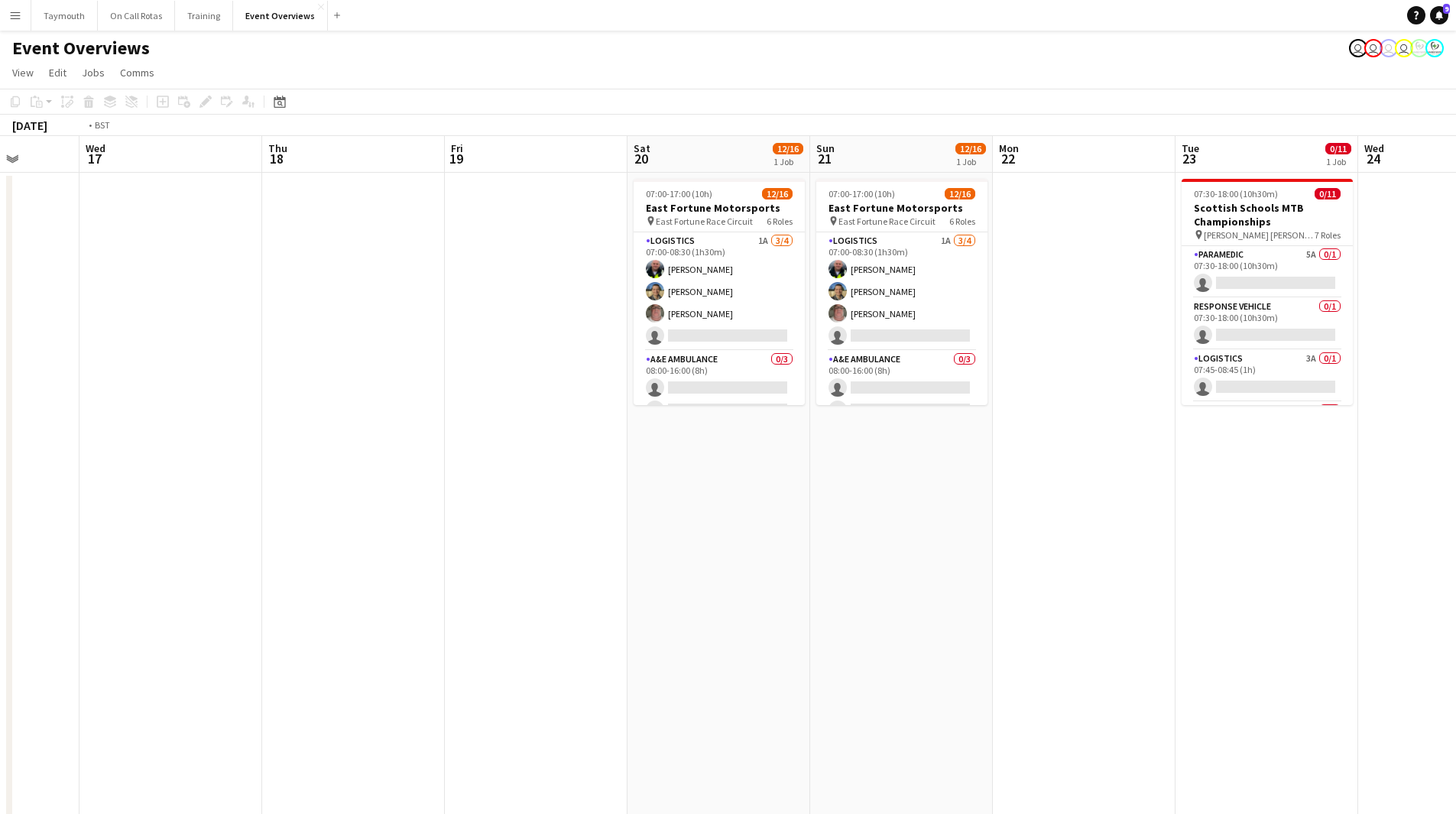
drag, startPoint x: 358, startPoint y: 585, endPoint x: 1054, endPoint y: 606, distance: 696.3
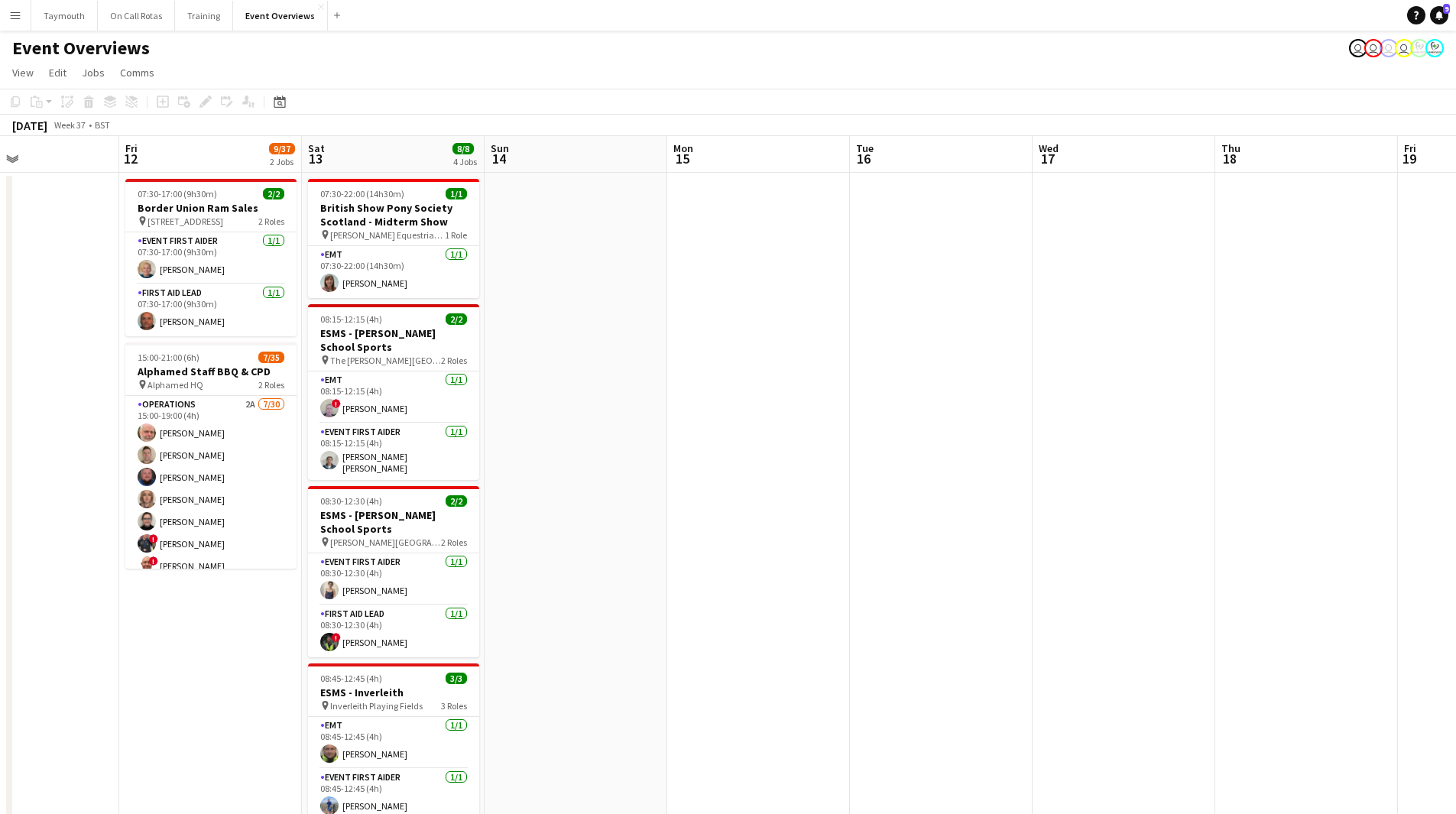
scroll to position [0, 332]
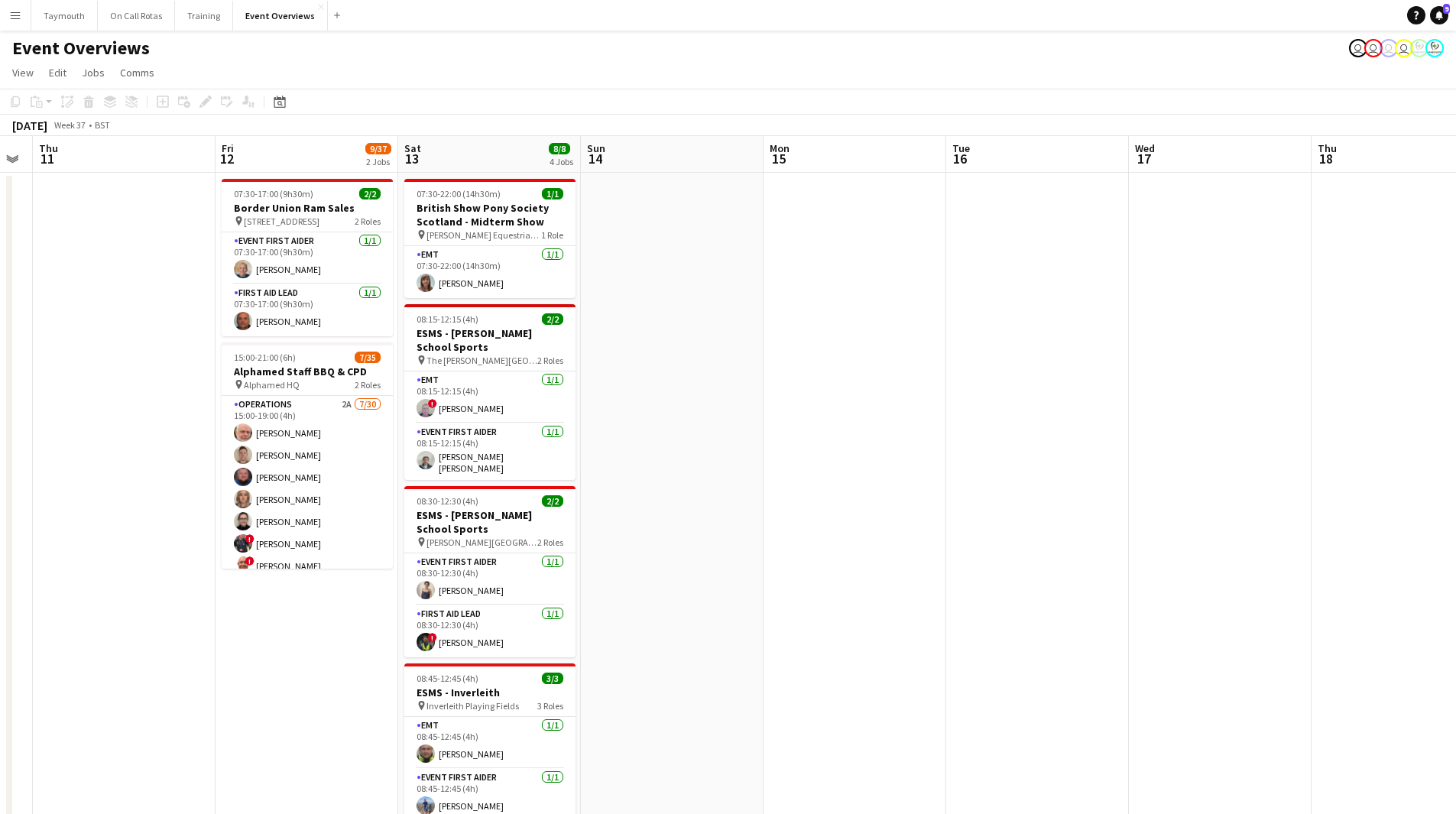
drag, startPoint x: 485, startPoint y: 595, endPoint x: 763, endPoint y: 602, distance: 278.1
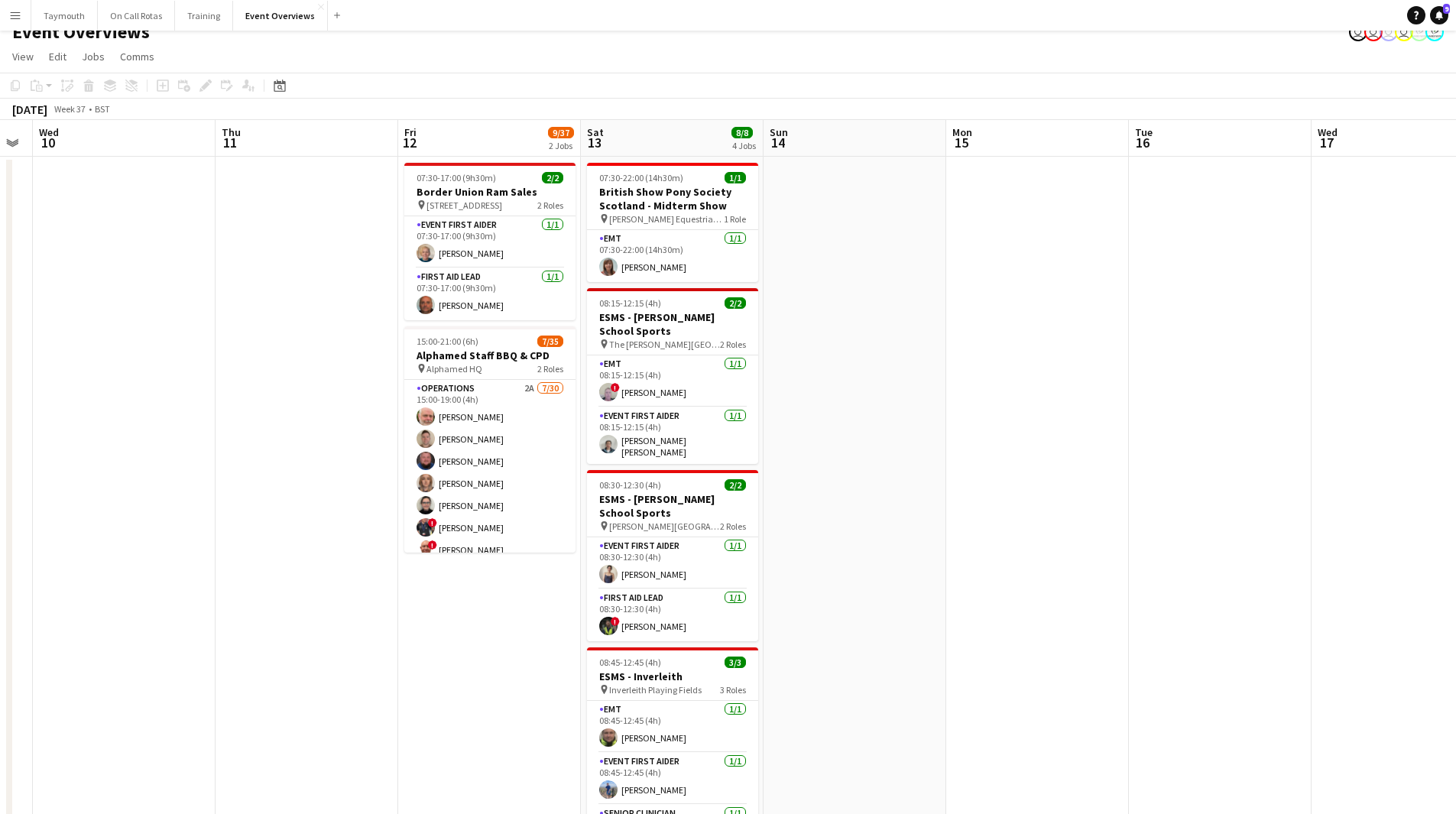
scroll to position [0, 0]
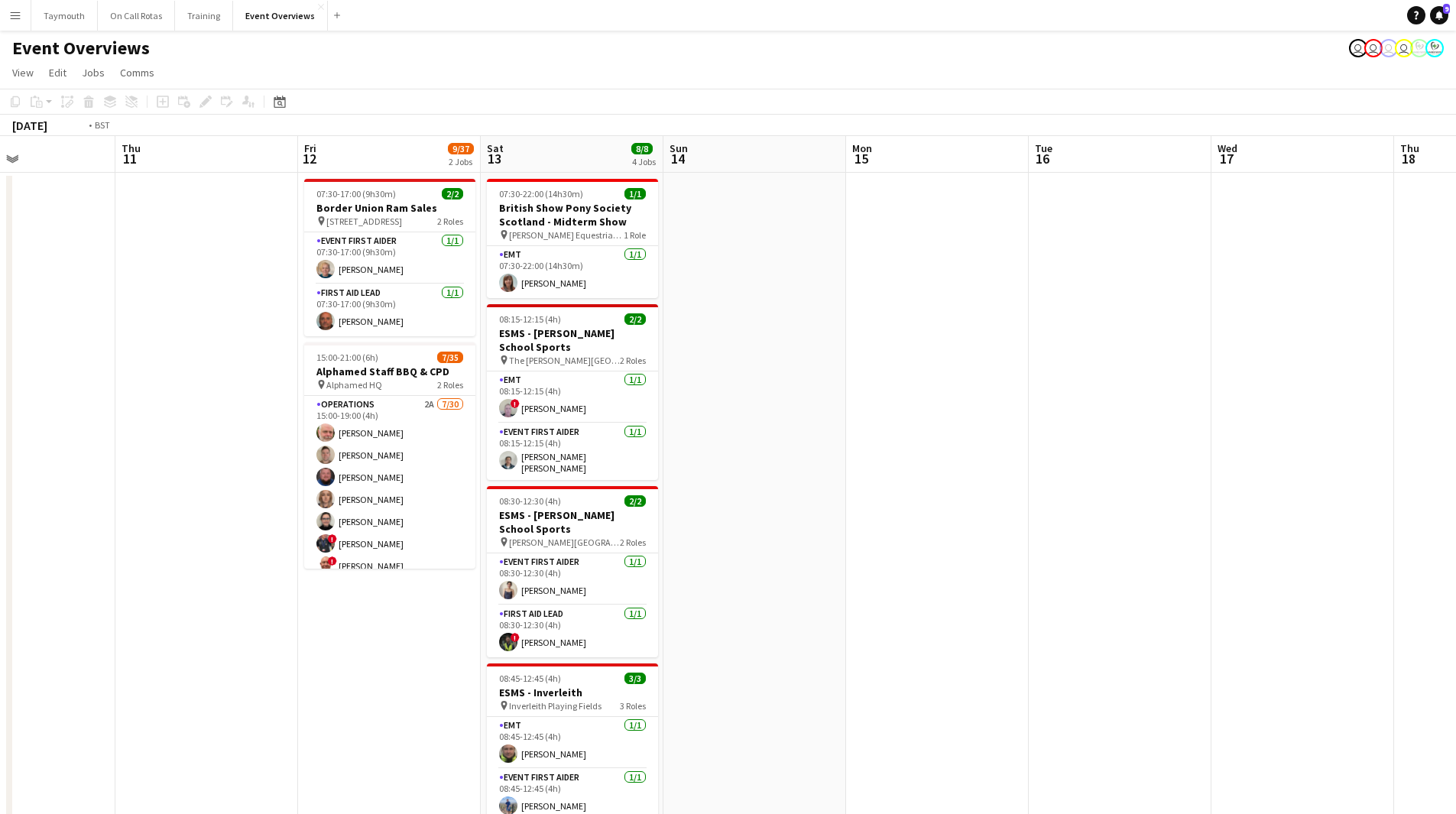
drag, startPoint x: 392, startPoint y: 606, endPoint x: 1027, endPoint y: 657, distance: 637.0
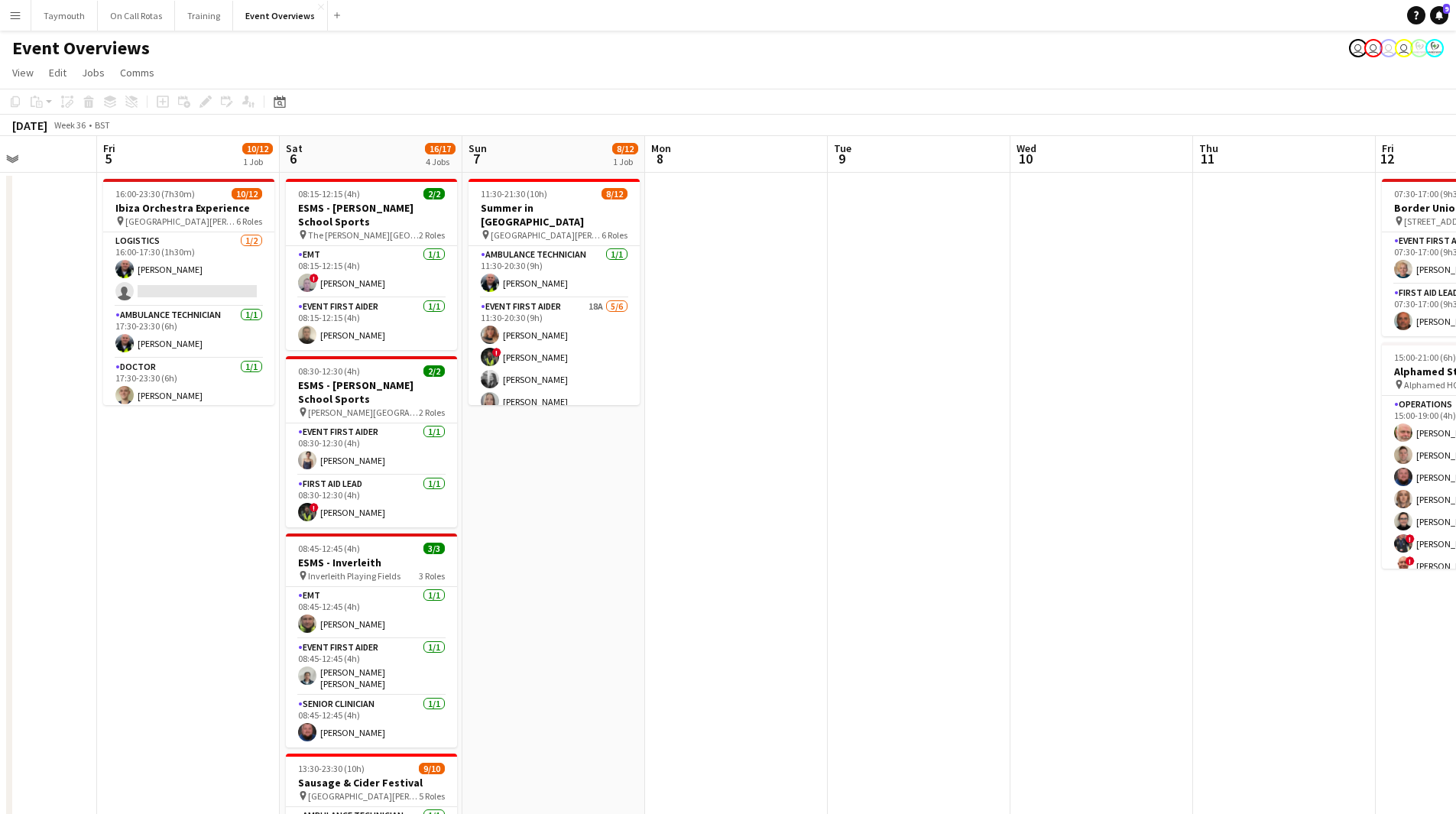
scroll to position [0, 449]
drag, startPoint x: 624, startPoint y: 619, endPoint x: 797, endPoint y: 628, distance: 173.2
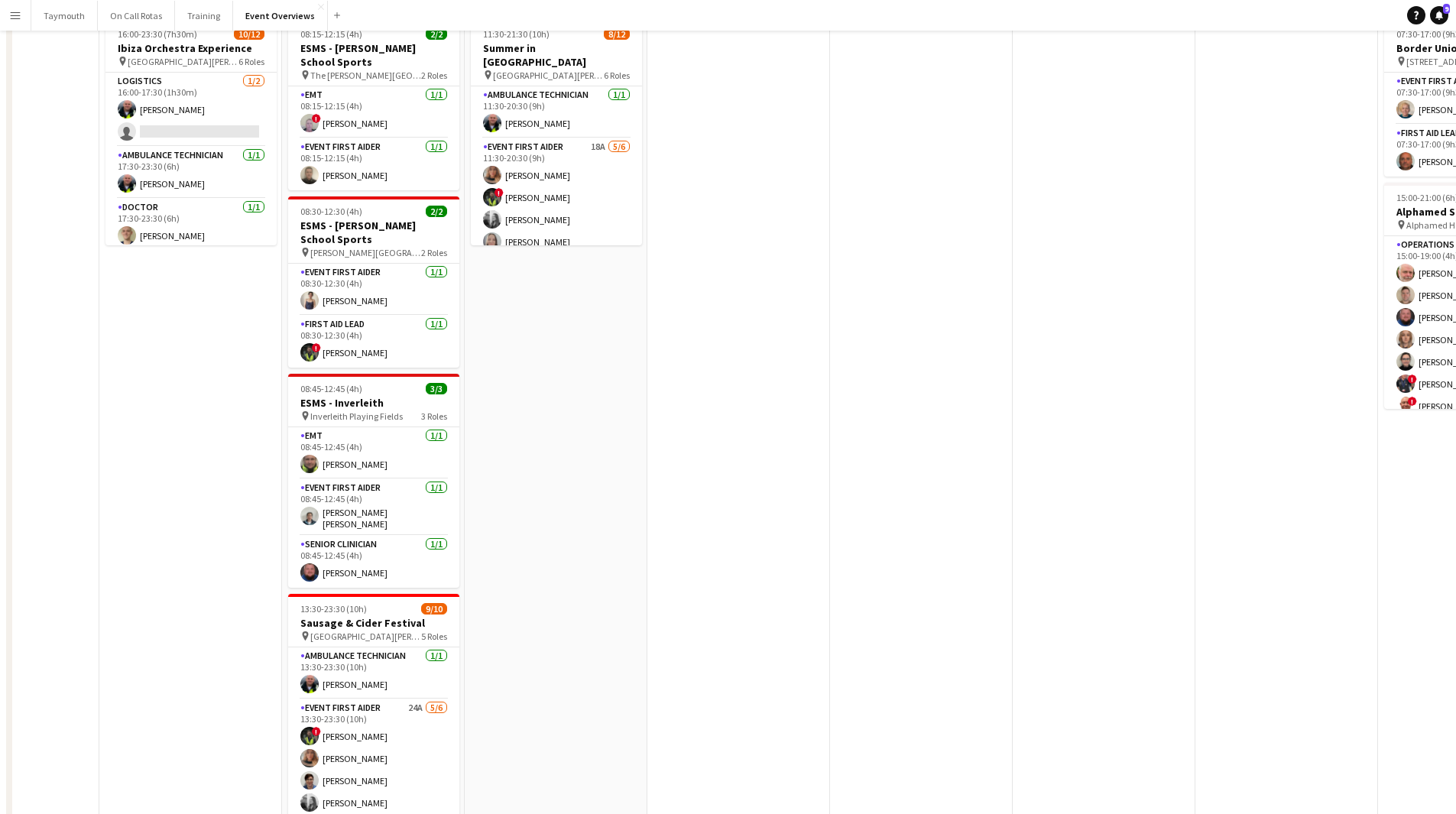
scroll to position [0, 0]
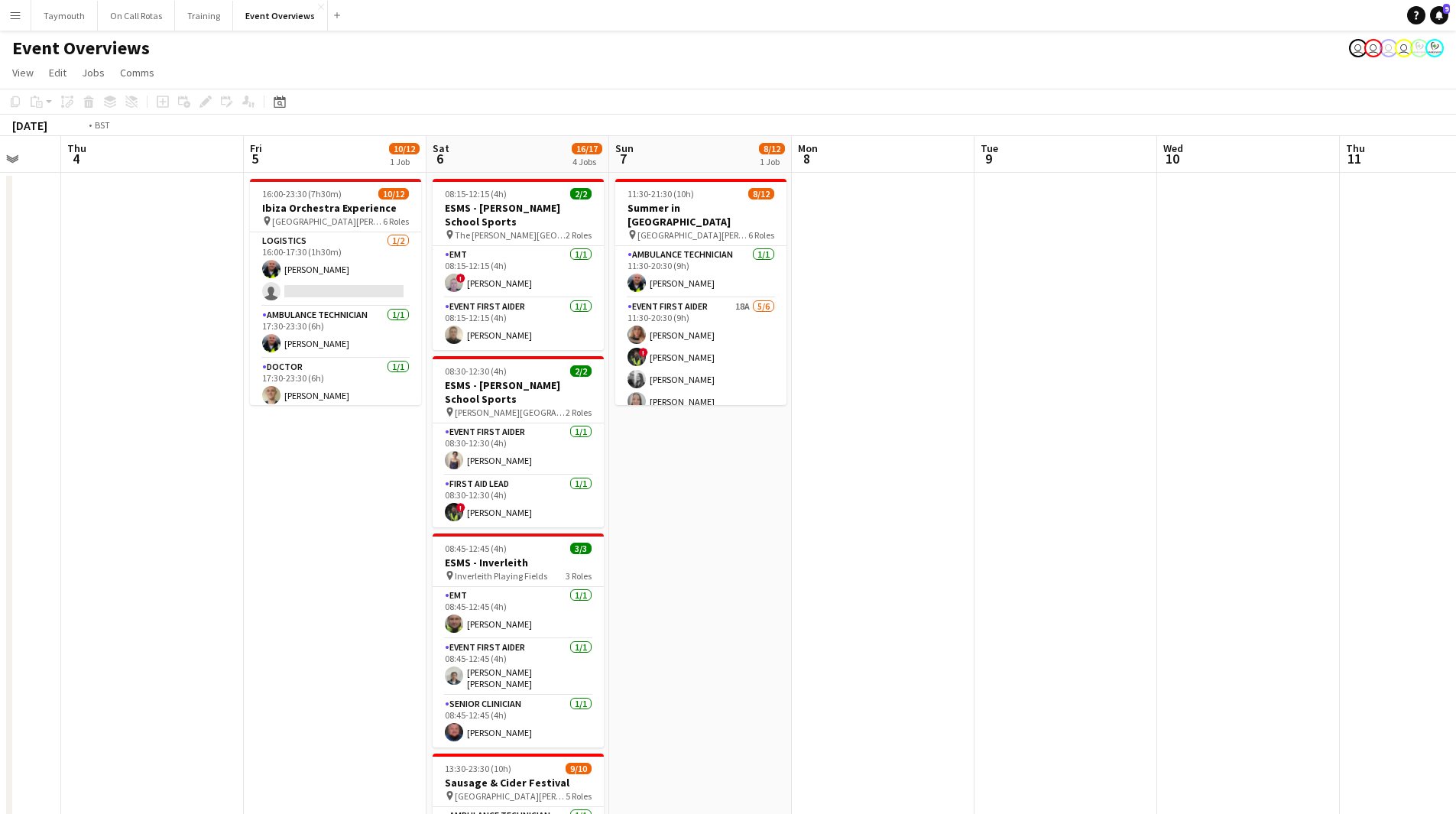
drag, startPoint x: 527, startPoint y: 578, endPoint x: 1177, endPoint y: 605, distance: 650.6
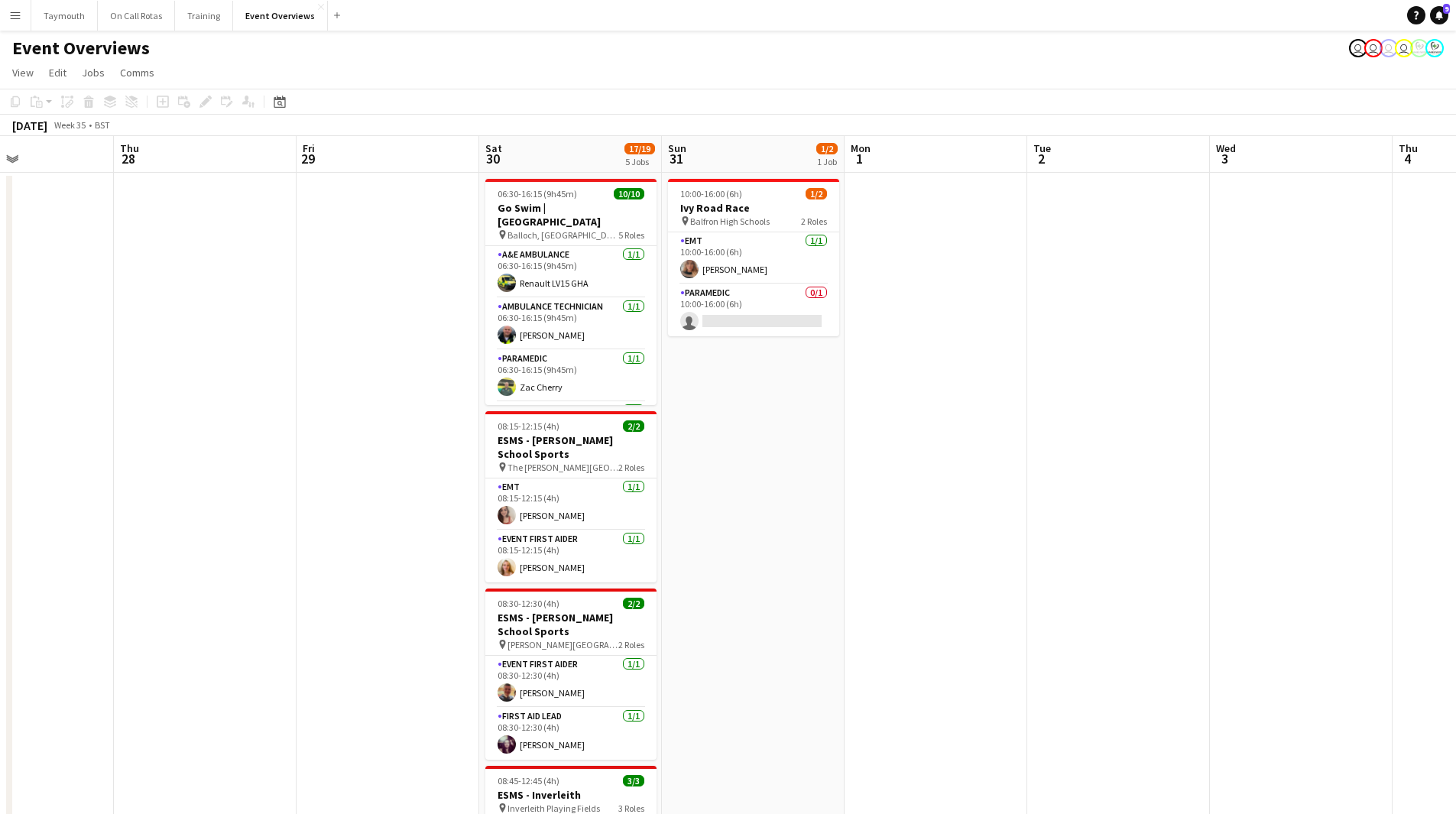
drag, startPoint x: 670, startPoint y: 592, endPoint x: 1051, endPoint y: 584, distance: 381.1
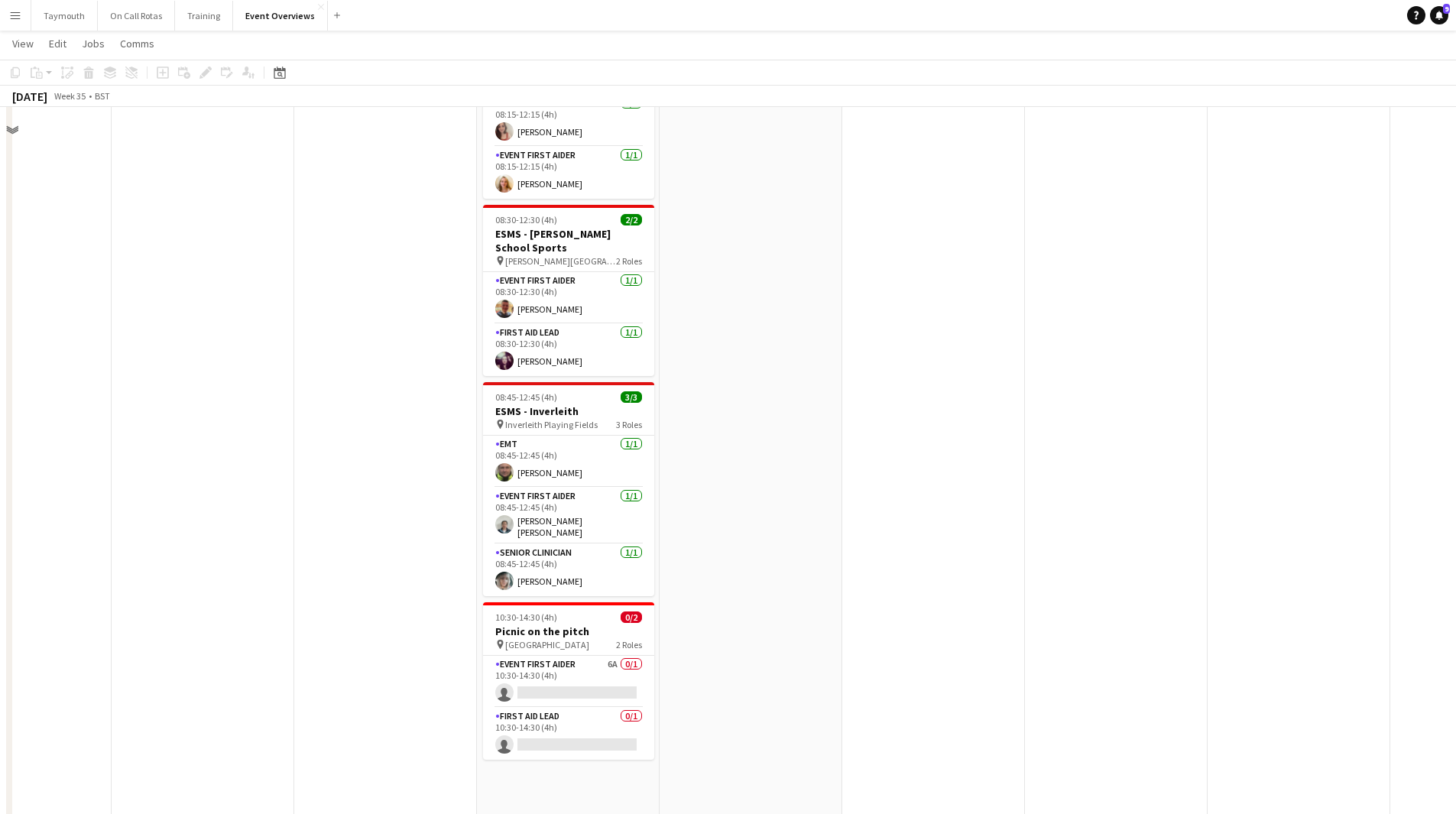
scroll to position [229, 0]
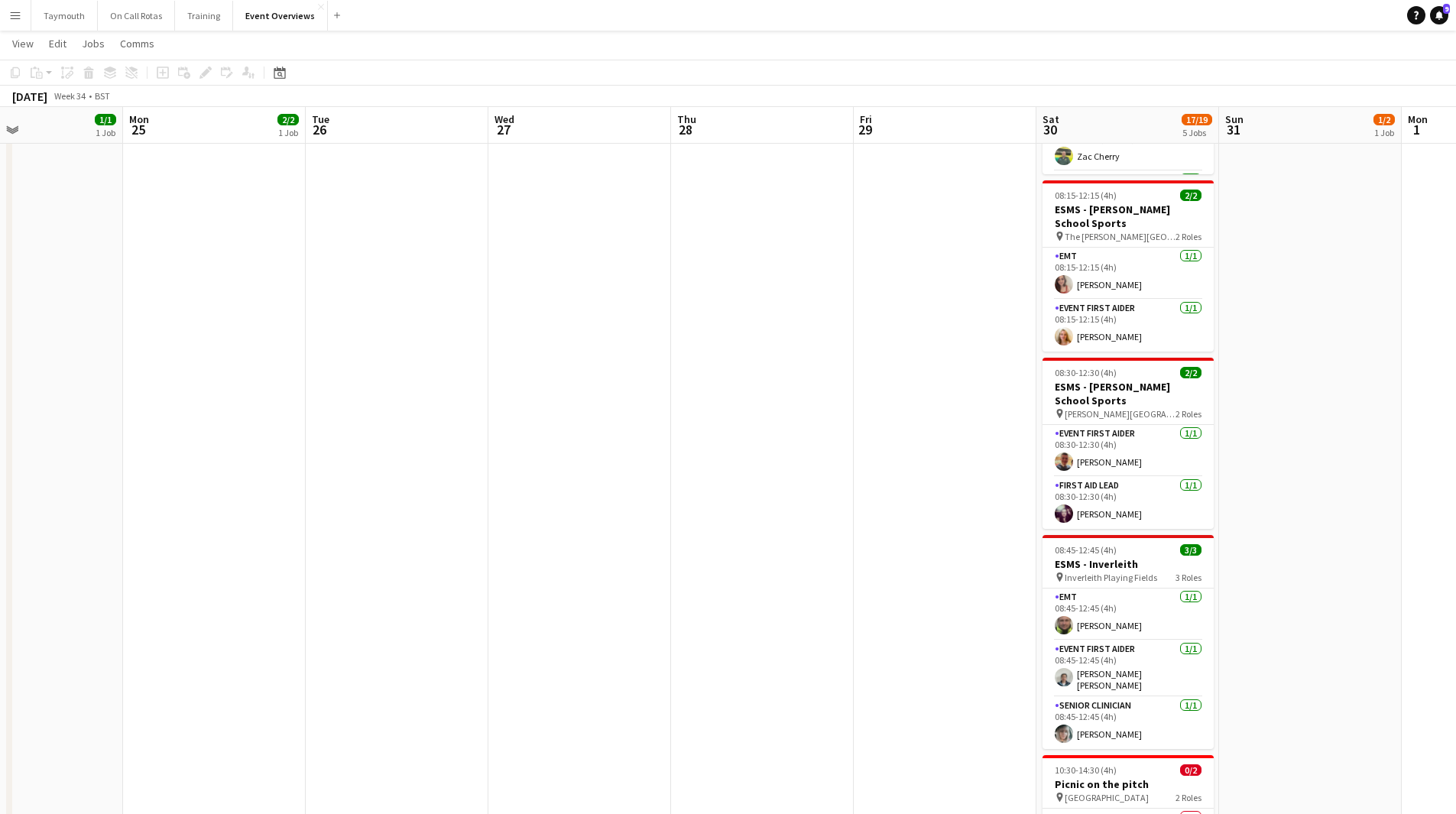
drag, startPoint x: 323, startPoint y: 612, endPoint x: 1144, endPoint y: 643, distance: 821.6
click at [977, 447] on app-calendar-viewport "Fri 22 1/1 1 Job Sat 23 6/9 4 Jobs Sun 24 1/1 1 Job Mon 25 2/2 1 Job Tue 26 Wed…" at bounding box center [728, 612] width 1456 height 1564
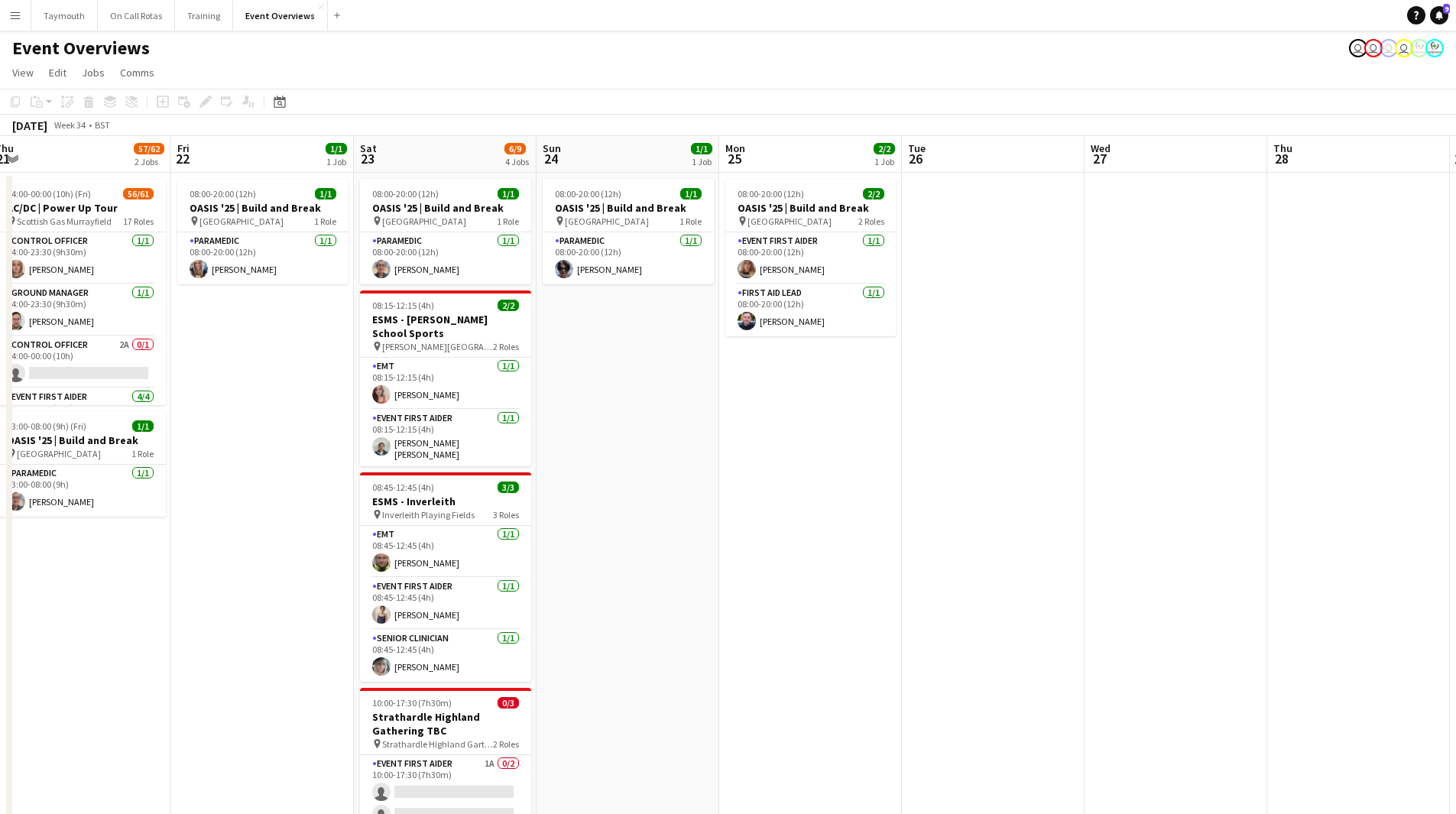
scroll to position [0, 361]
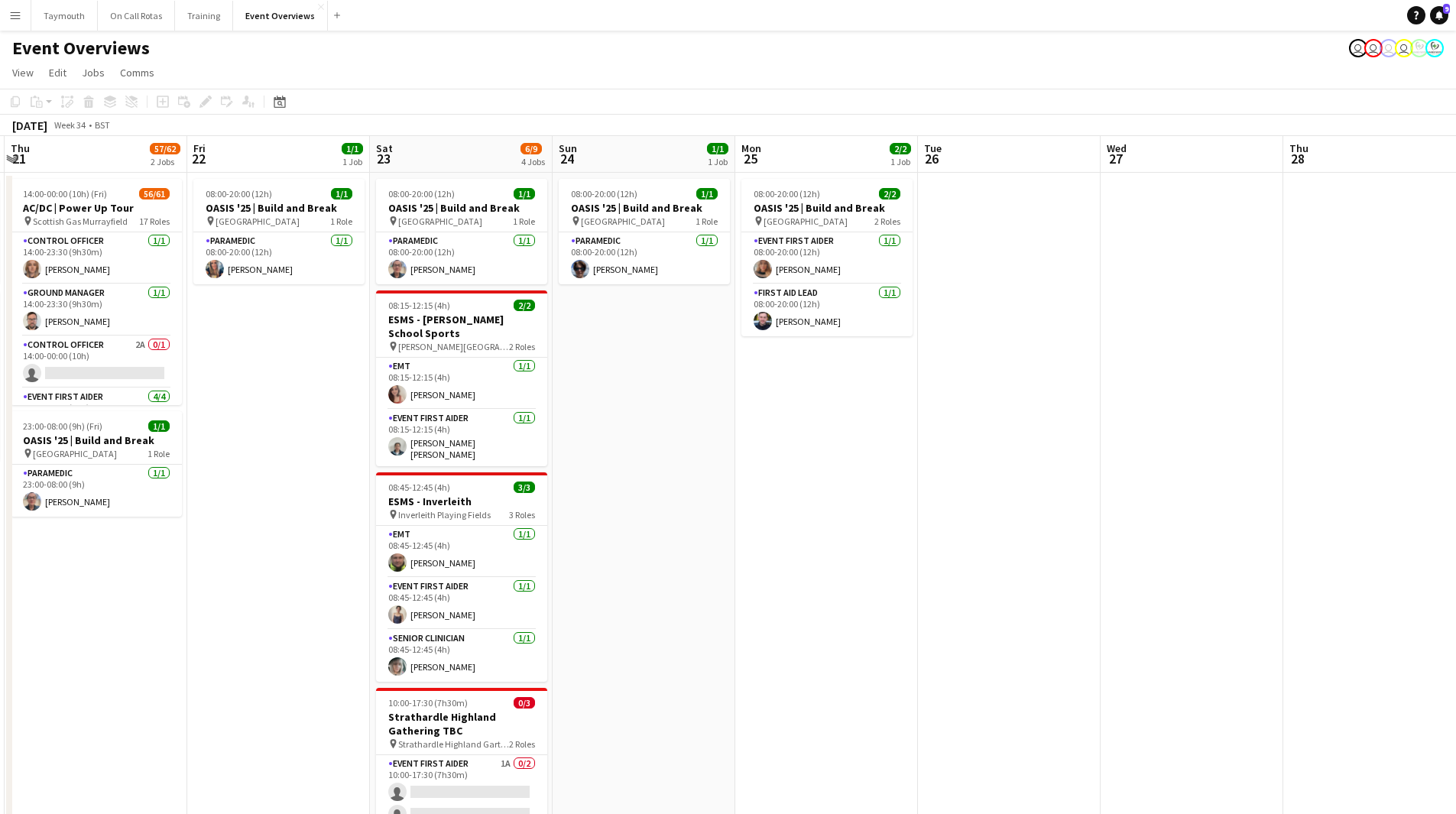
drag, startPoint x: 439, startPoint y: 602, endPoint x: 791, endPoint y: 625, distance: 352.8
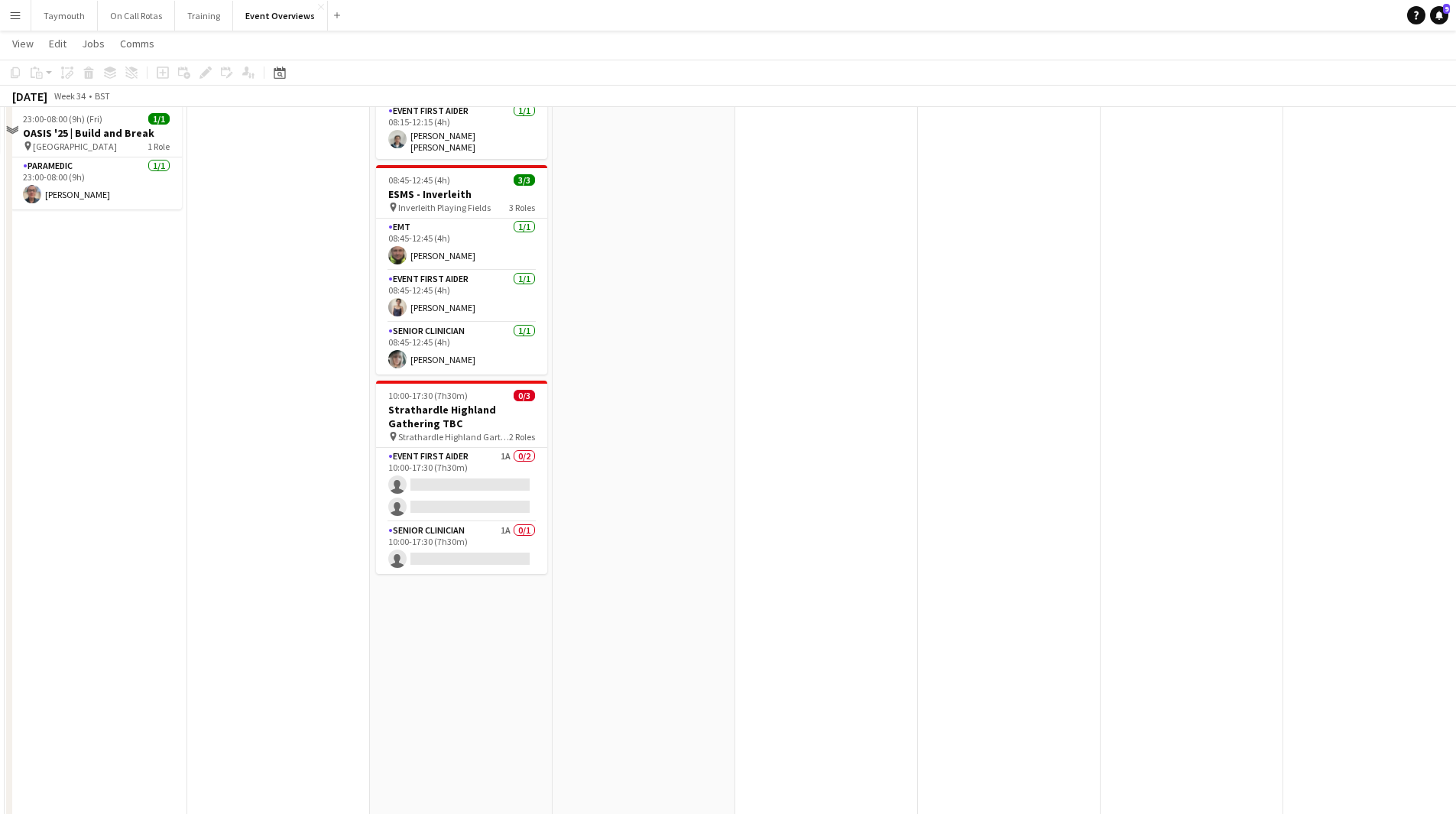
scroll to position [0, 0]
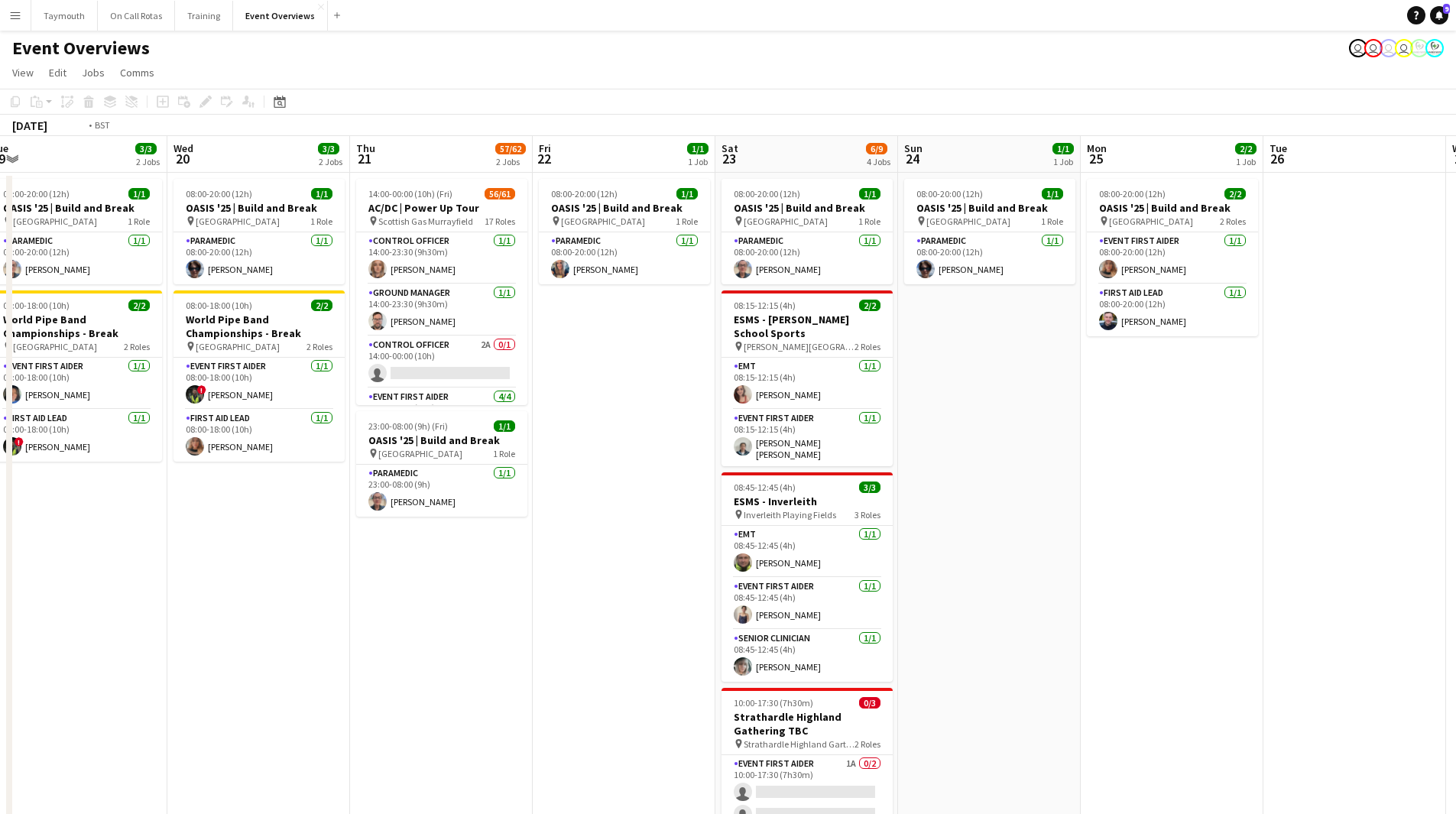
drag, startPoint x: 239, startPoint y: 528, endPoint x: 988, endPoint y: 612, distance: 753.7
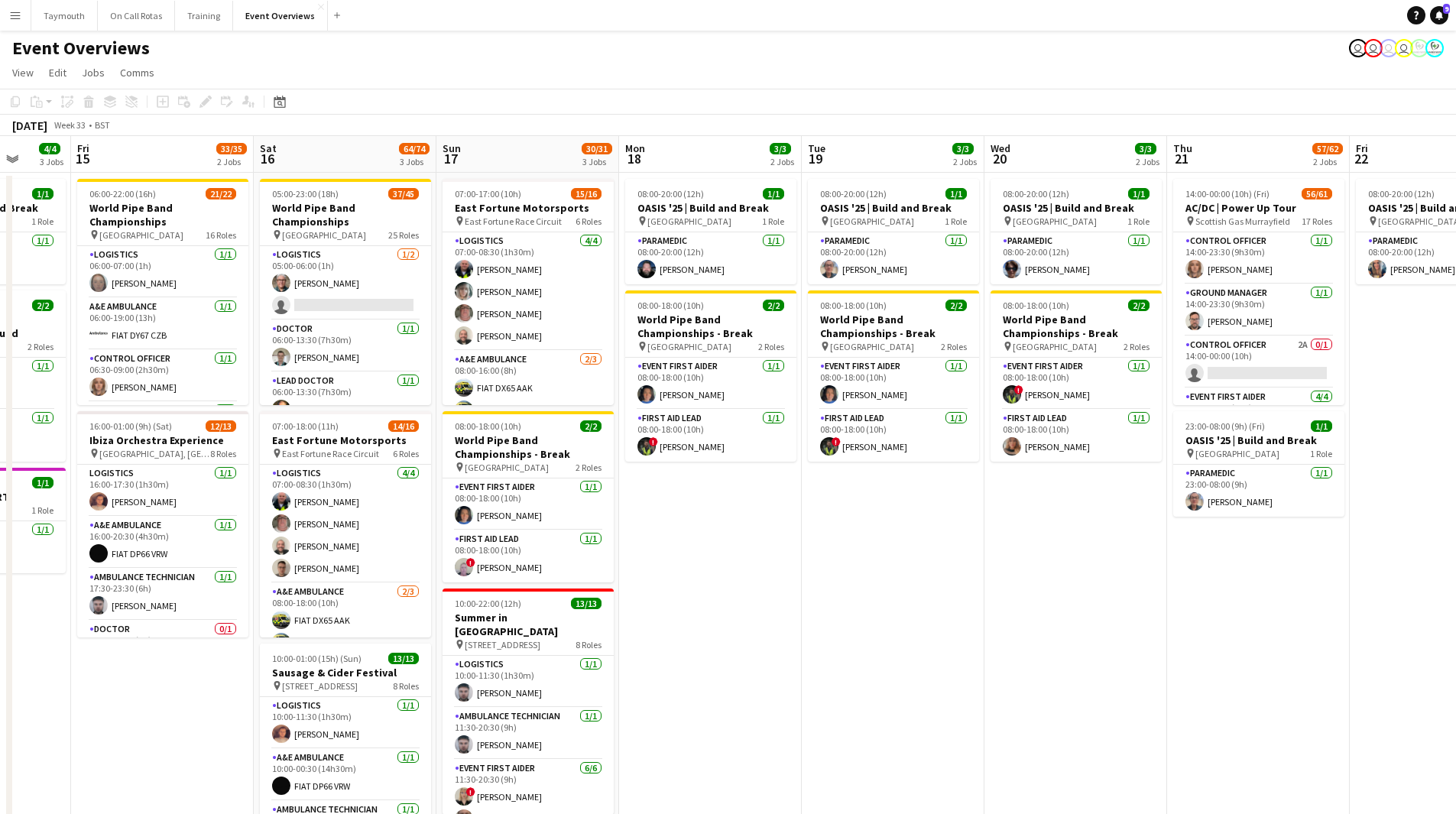
scroll to position [0, 411]
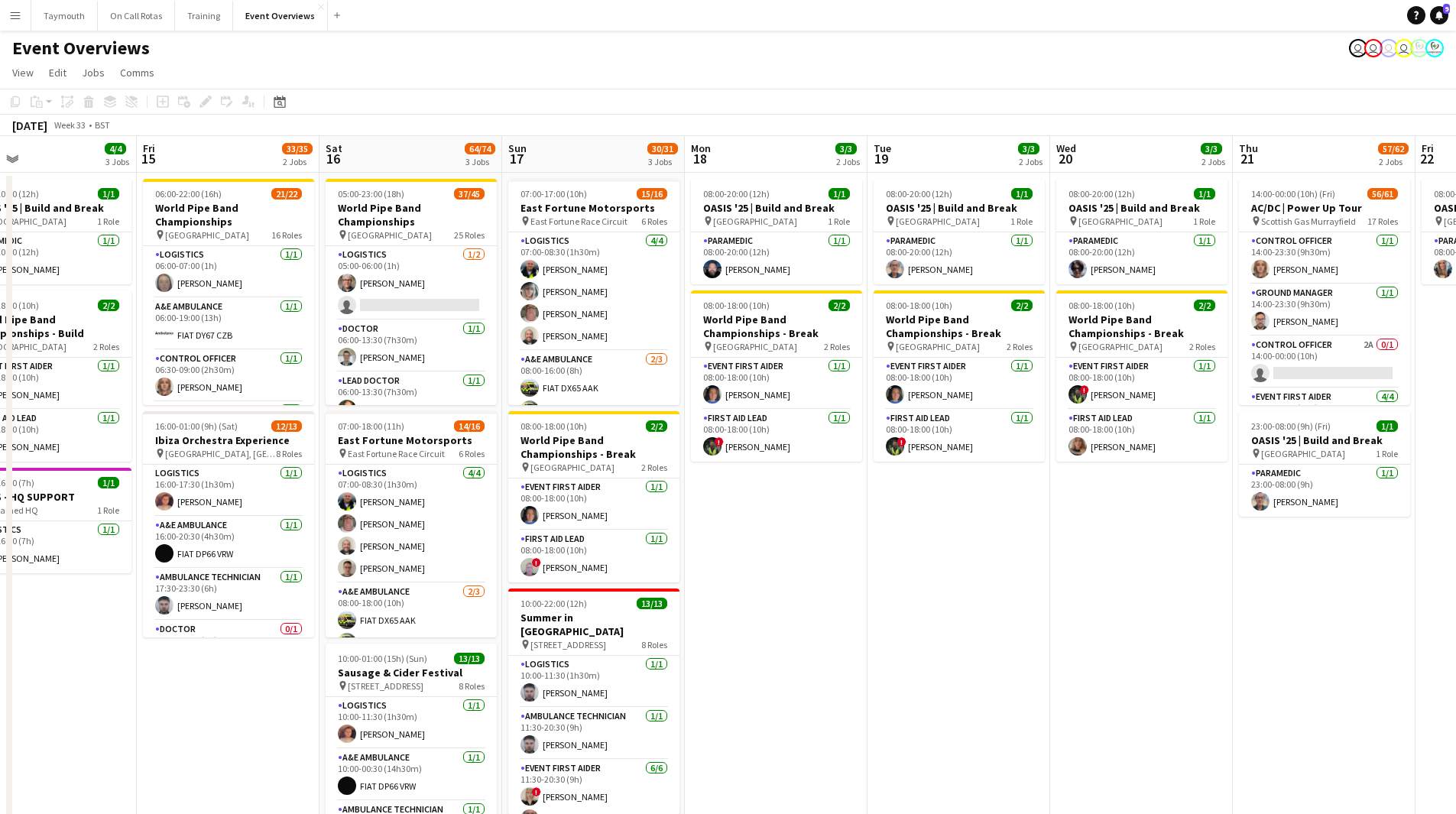
drag
click at [283, 106] on icon "Date picker" at bounding box center [279, 102] width 12 height 12
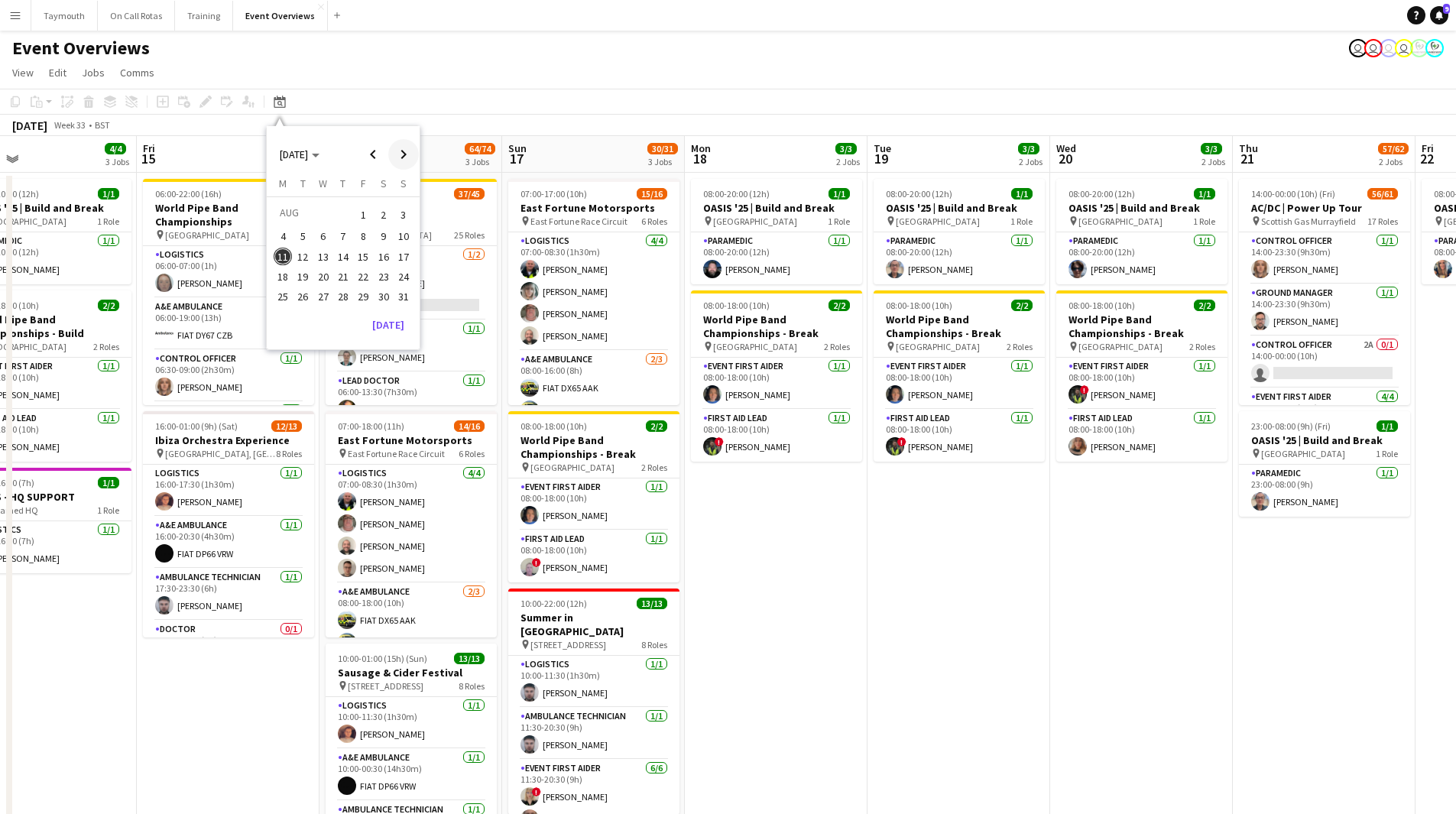
click at [393, 151] on span "Next month" at bounding box center [403, 154] width 30 height 30
click at [402, 150] on span "Next month" at bounding box center [403, 154] width 30 height 30
click at [386, 208] on span "1" at bounding box center [383, 214] width 18 height 22
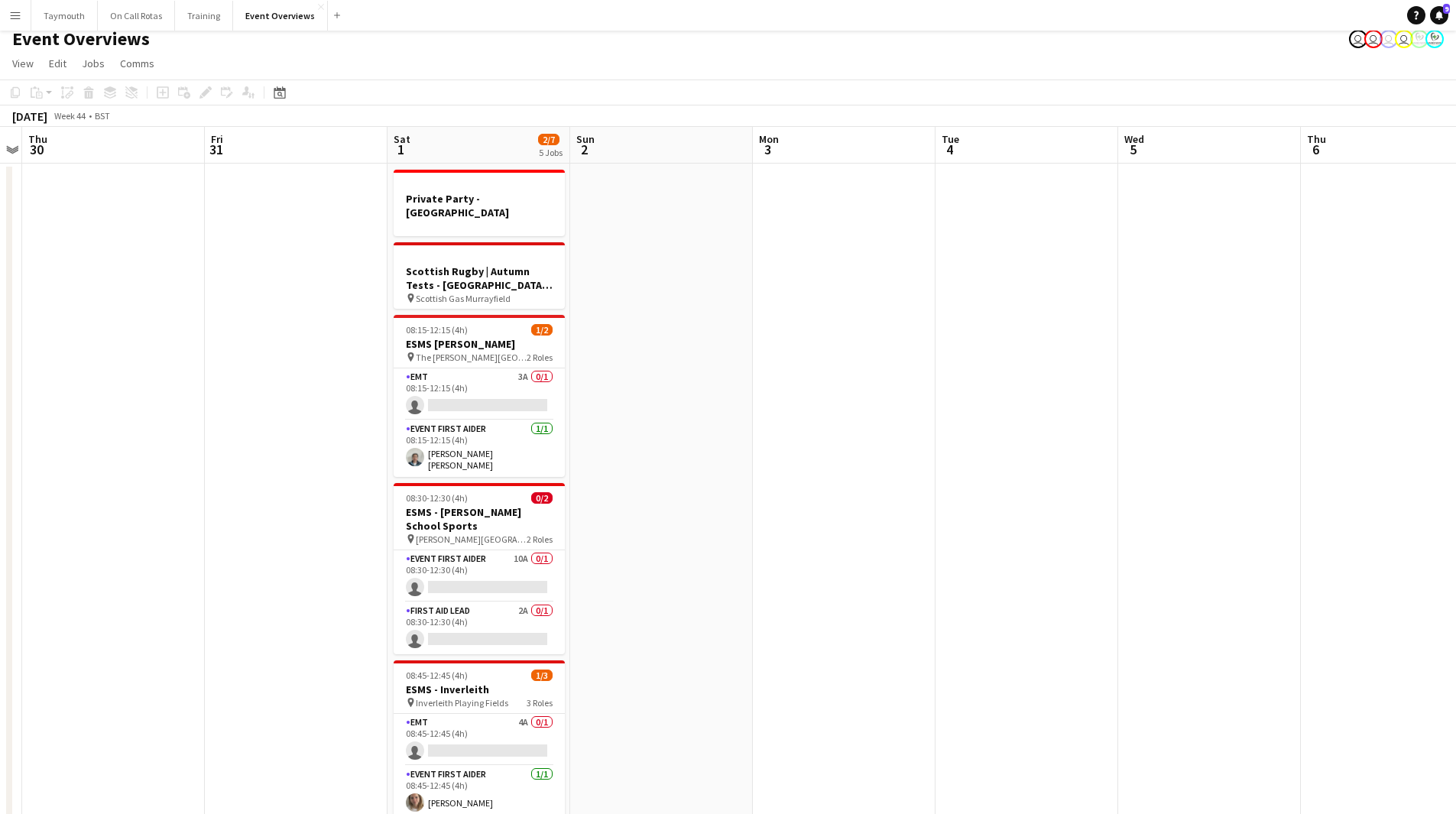
scroll to position [0, 0]
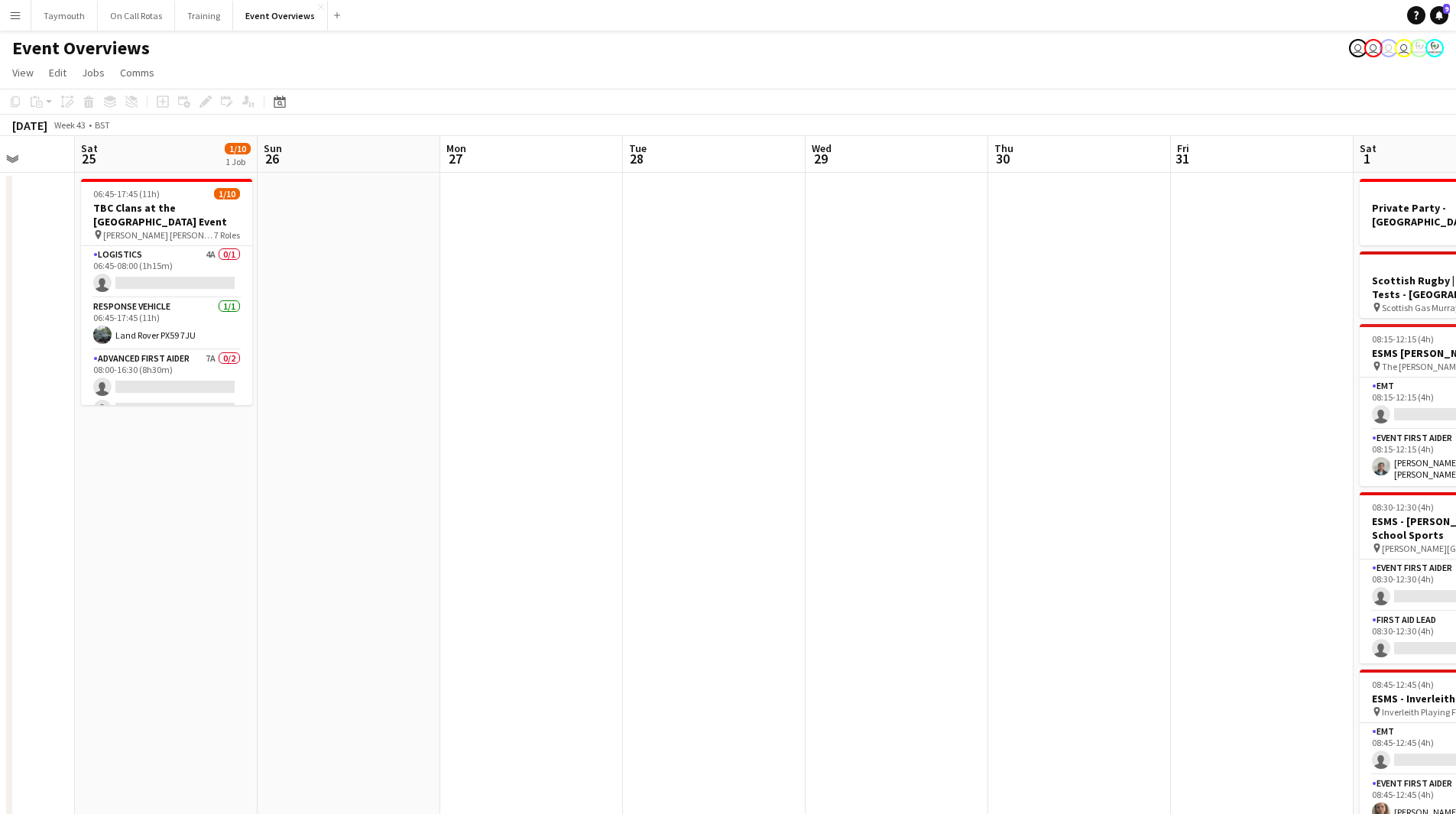
drag, startPoint x: 279, startPoint y: 493, endPoint x: 880, endPoint y: 536, distance: 602.5
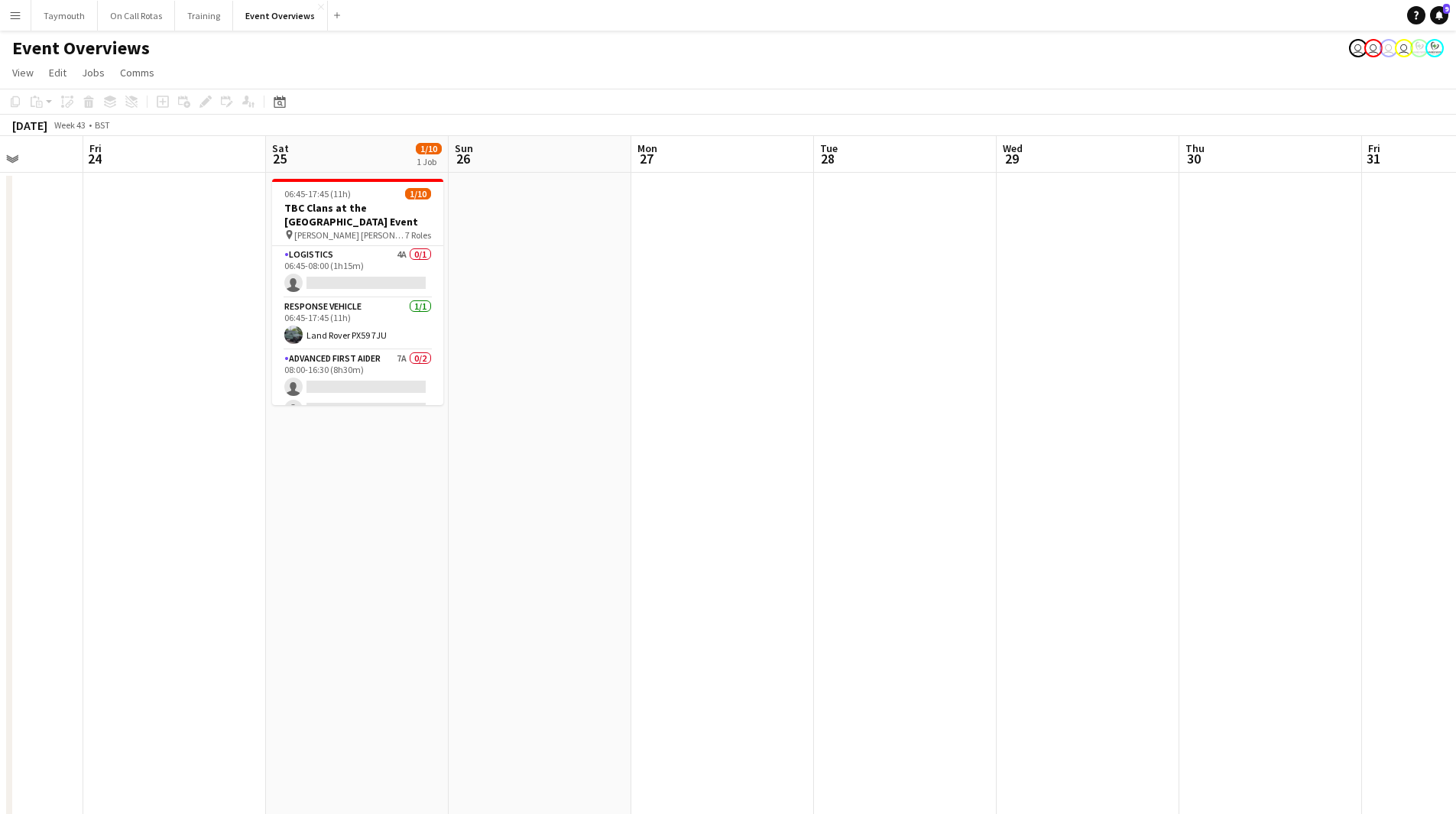
drag, startPoint x: 1208, startPoint y: 493, endPoint x: 486, endPoint y: 494, distance: 722.0
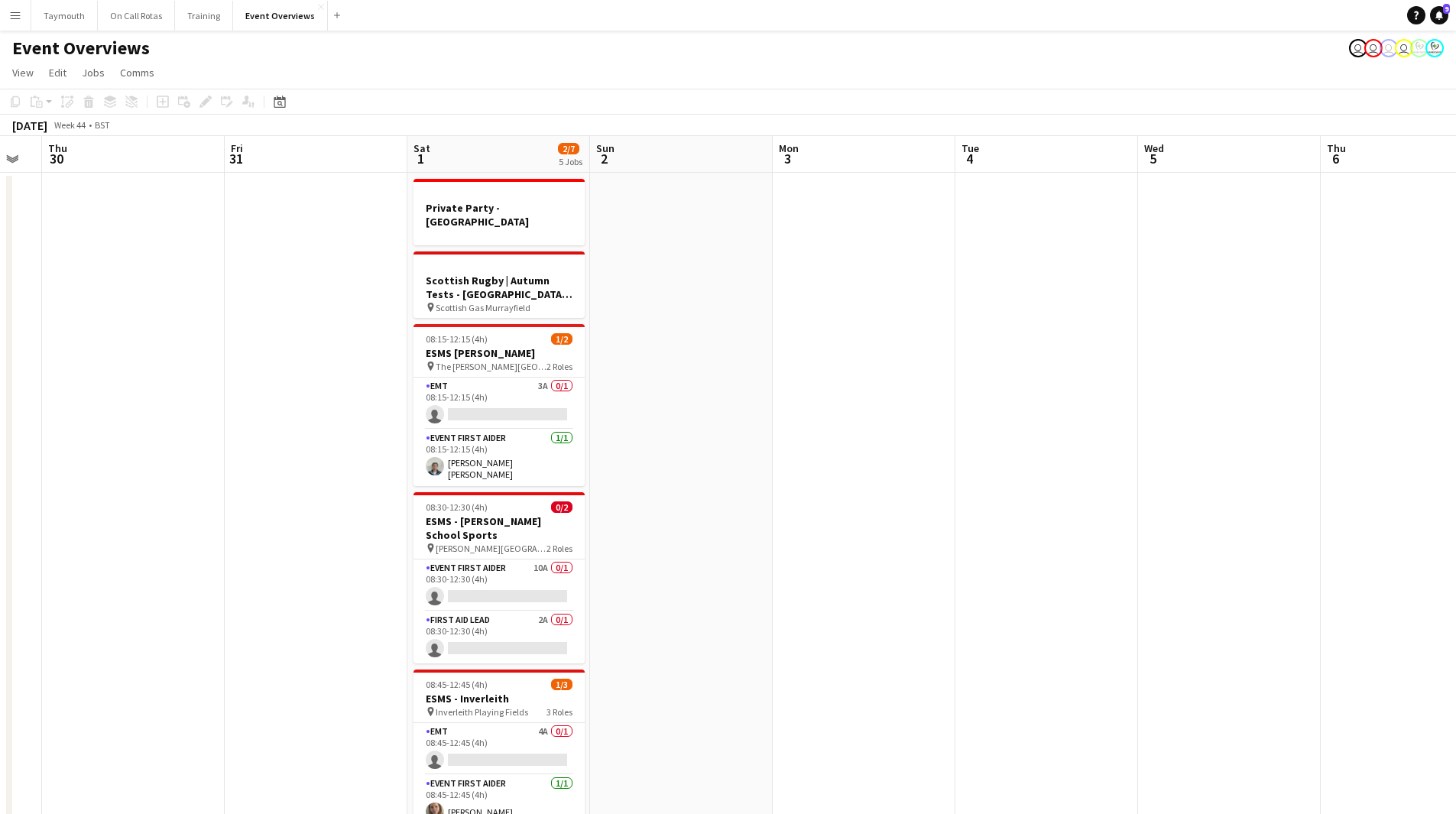
drag, startPoint x: 1178, startPoint y: 434, endPoint x: 678, endPoint y: 548, distance: 512.8
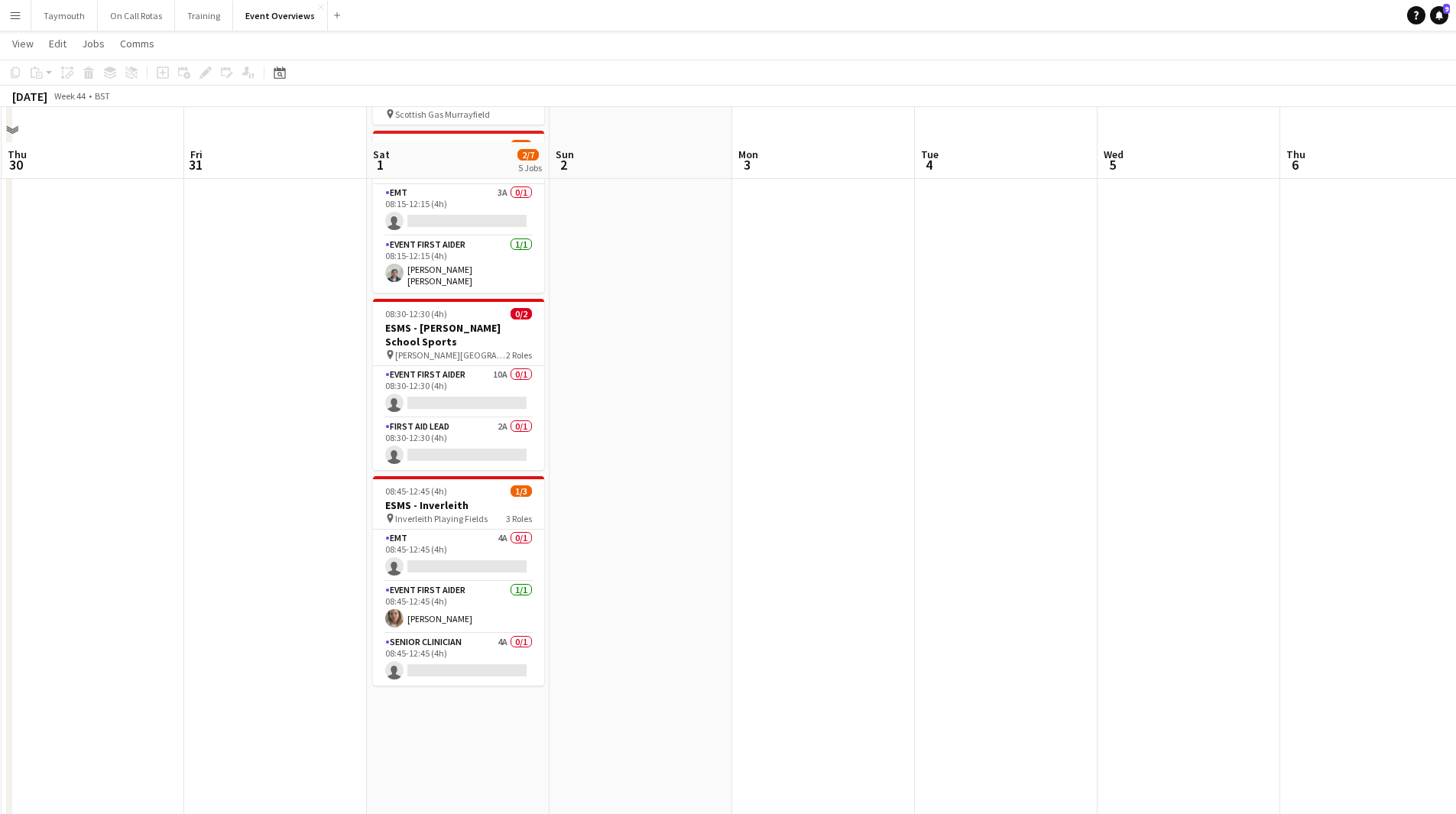
scroll to position [229, 0]
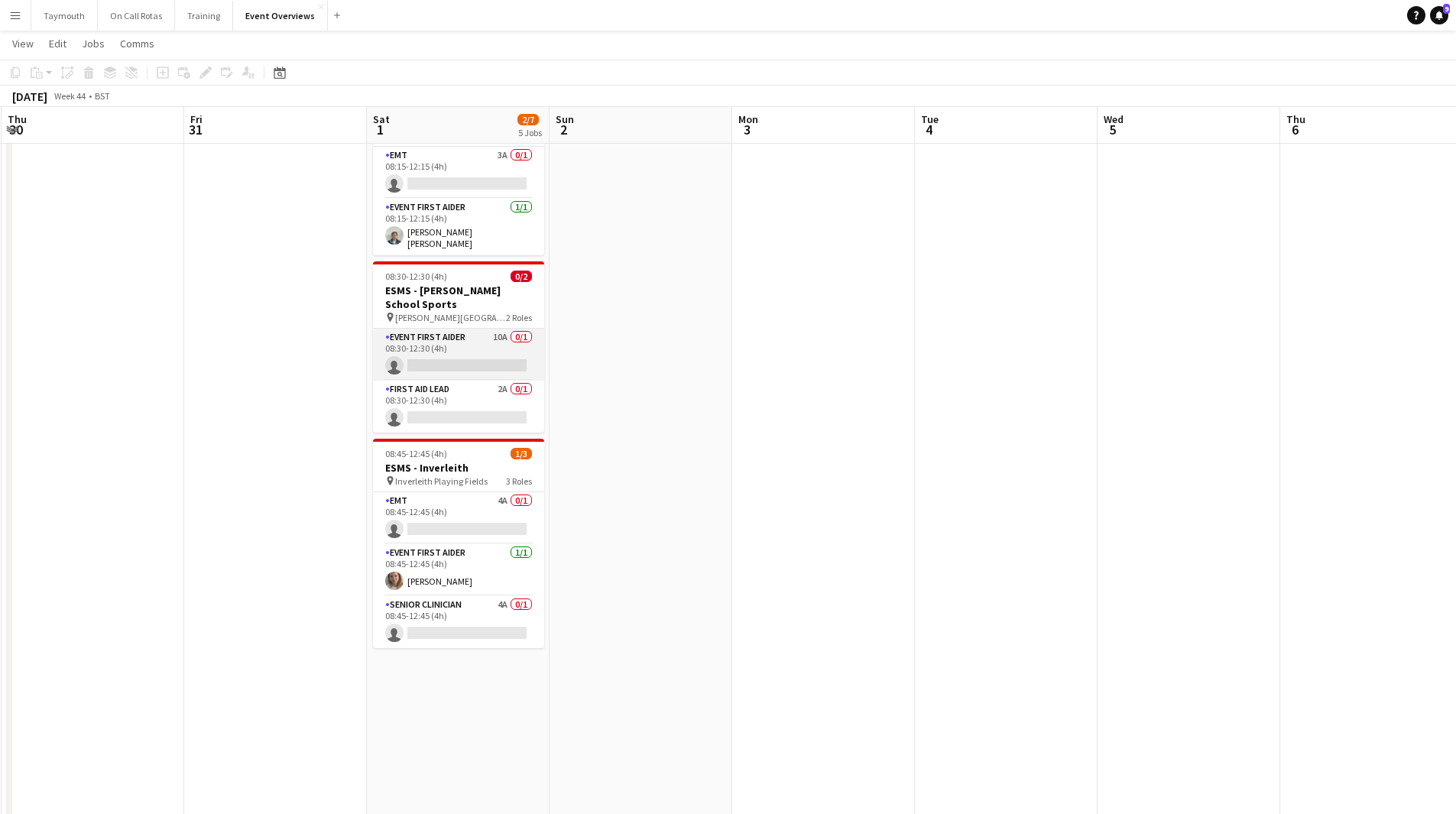
click at [480, 329] on app-card-role "Event First Aider 10A 0/1 08:30-12:30 (4h) single-neutral-actions" at bounding box center [459, 355] width 171 height 52
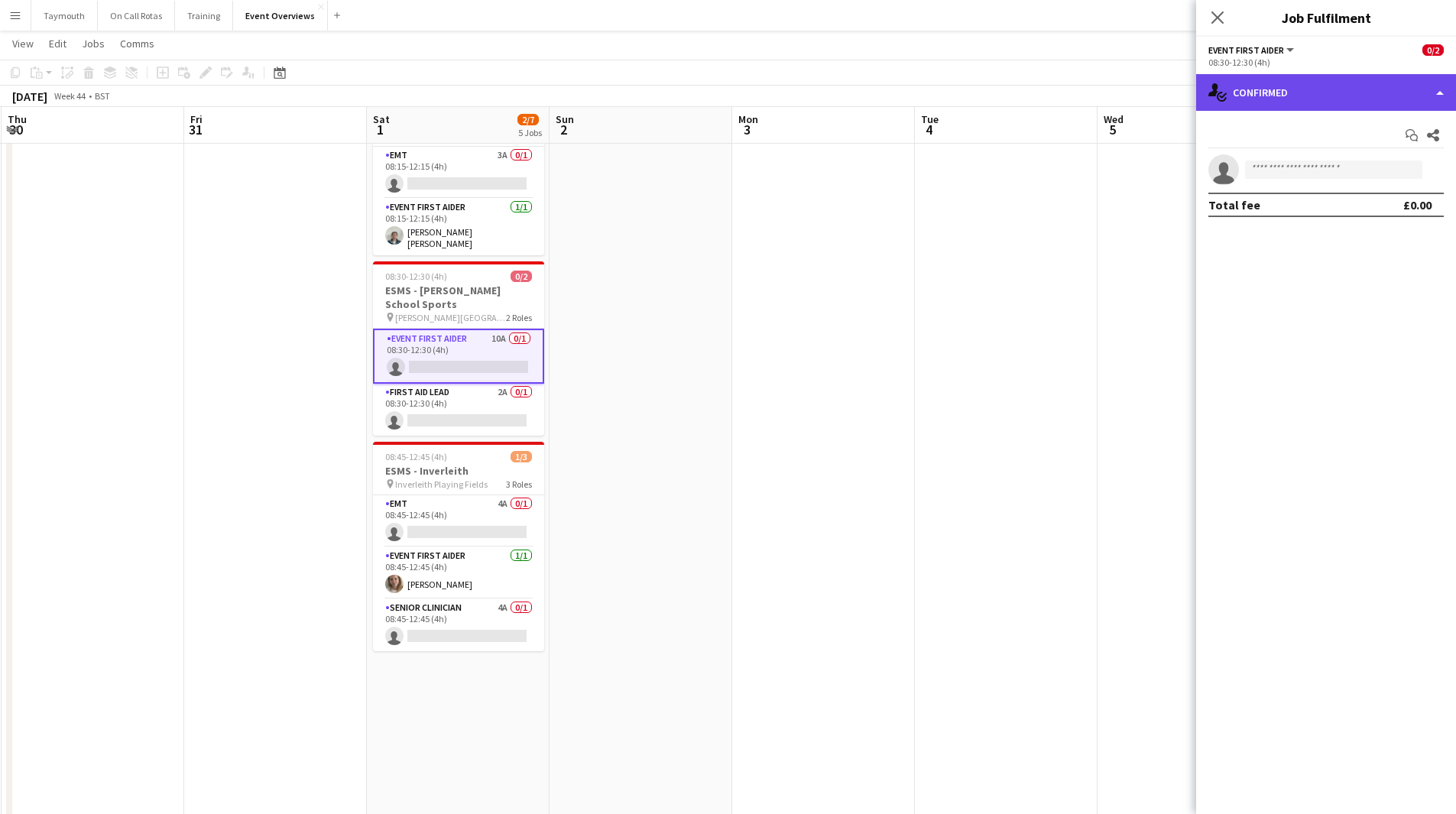
click at [977, 93] on div "single-neutral-actions-check-2 Confirmed" at bounding box center [1325, 92] width 260 height 37
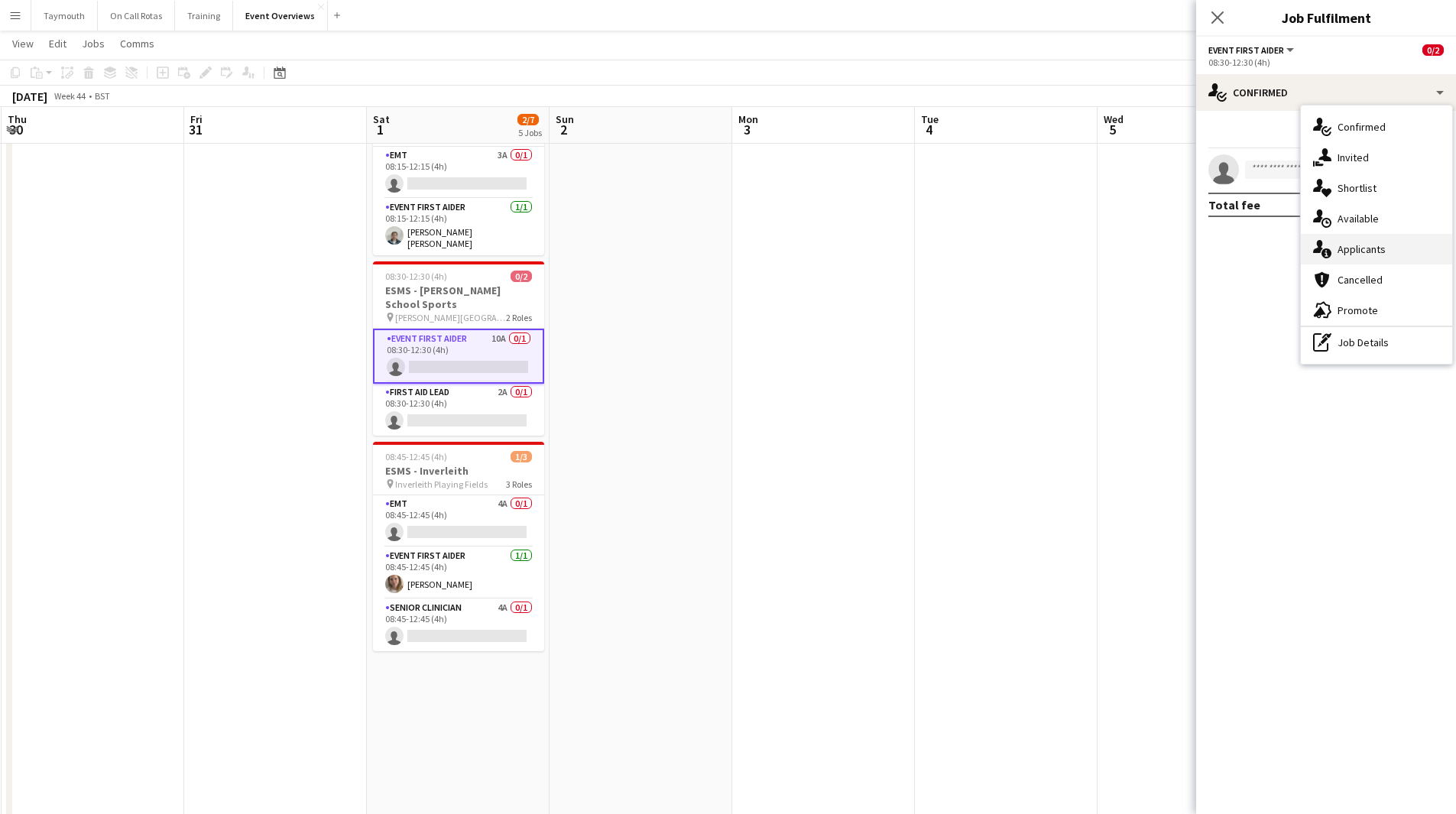
click at [977, 249] on div "single-neutral-actions-information Applicants" at bounding box center [1377, 249] width 151 height 30
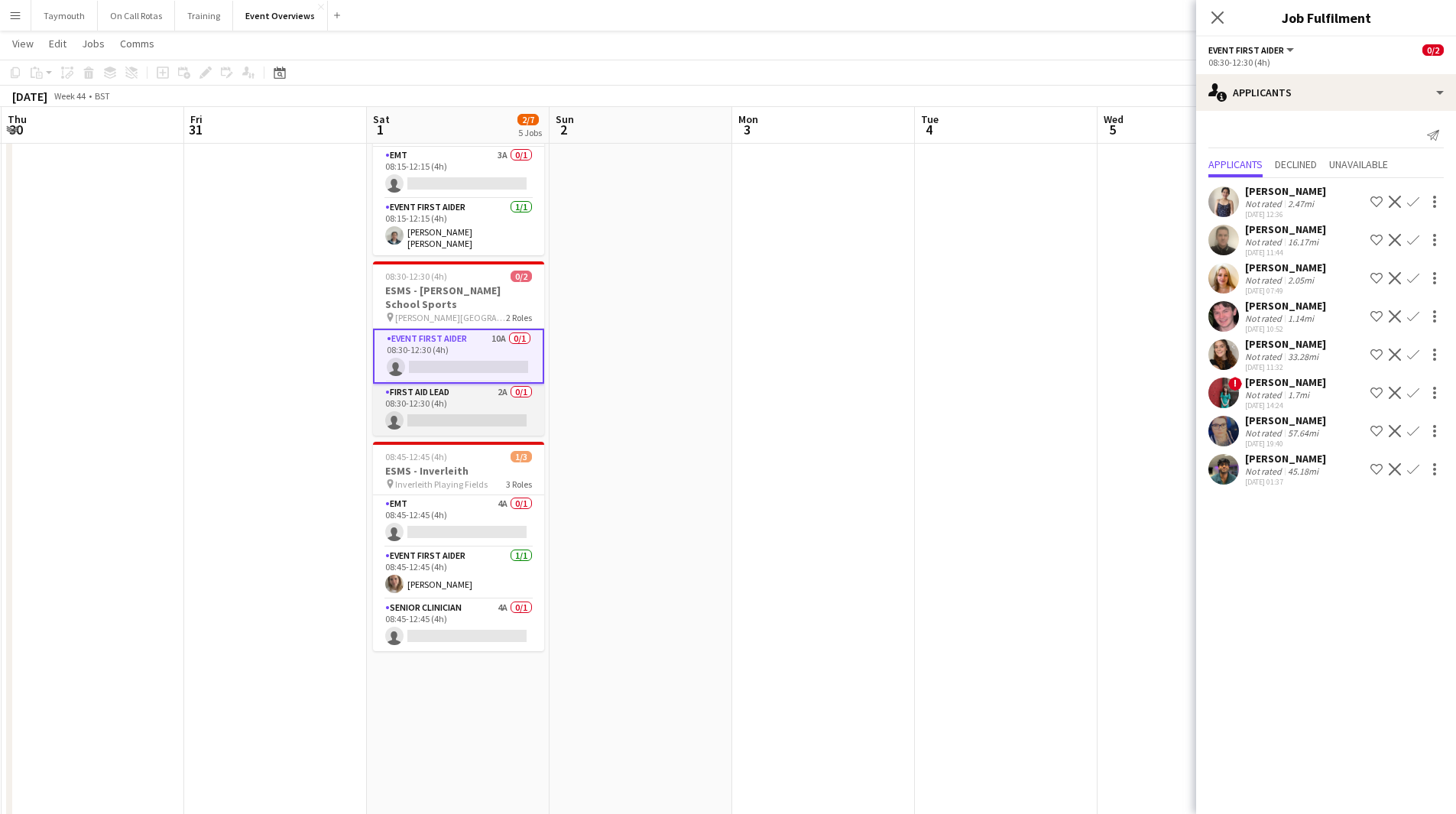
click at [460, 384] on app-card-role "First Aid Lead 2A 0/1 08:30-12:30 (4h) single-neutral-actions" at bounding box center [459, 410] width 171 height 52
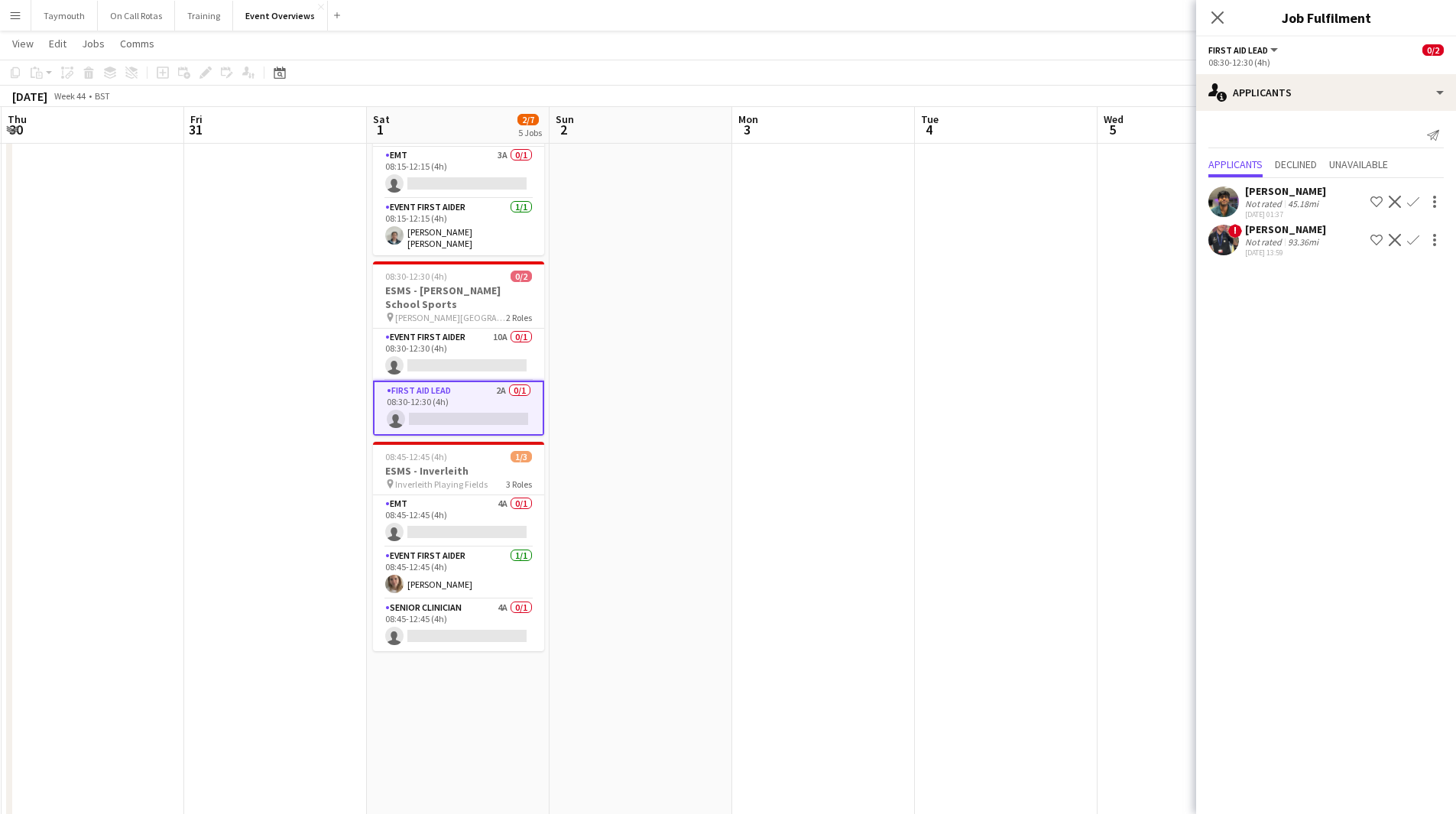
click at [977, 239] on app-icon "Decline" at bounding box center [1395, 240] width 12 height 12
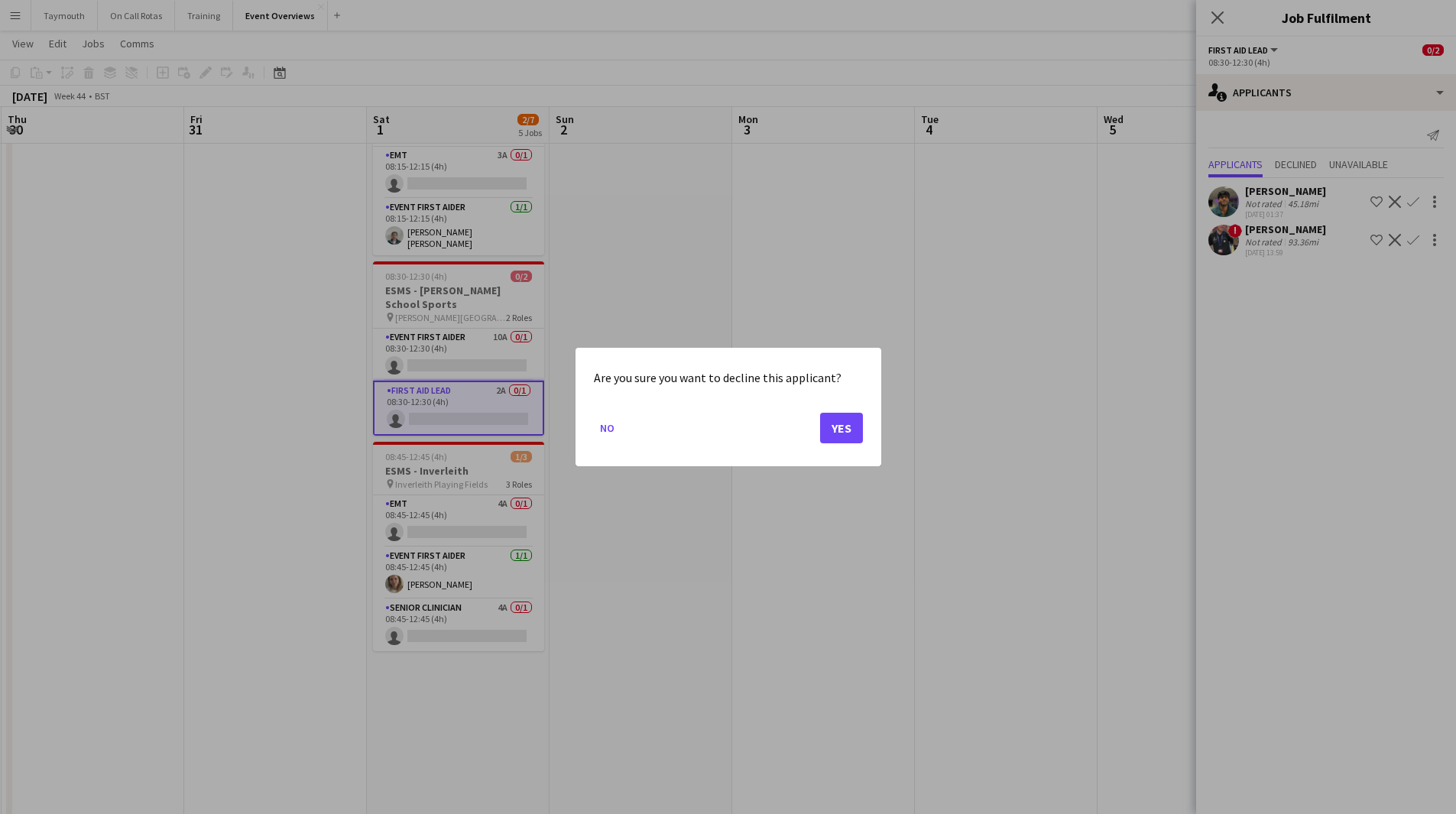
scroll to position [0, 0]
click at [600, 425] on button "No" at bounding box center [607, 428] width 27 height 24
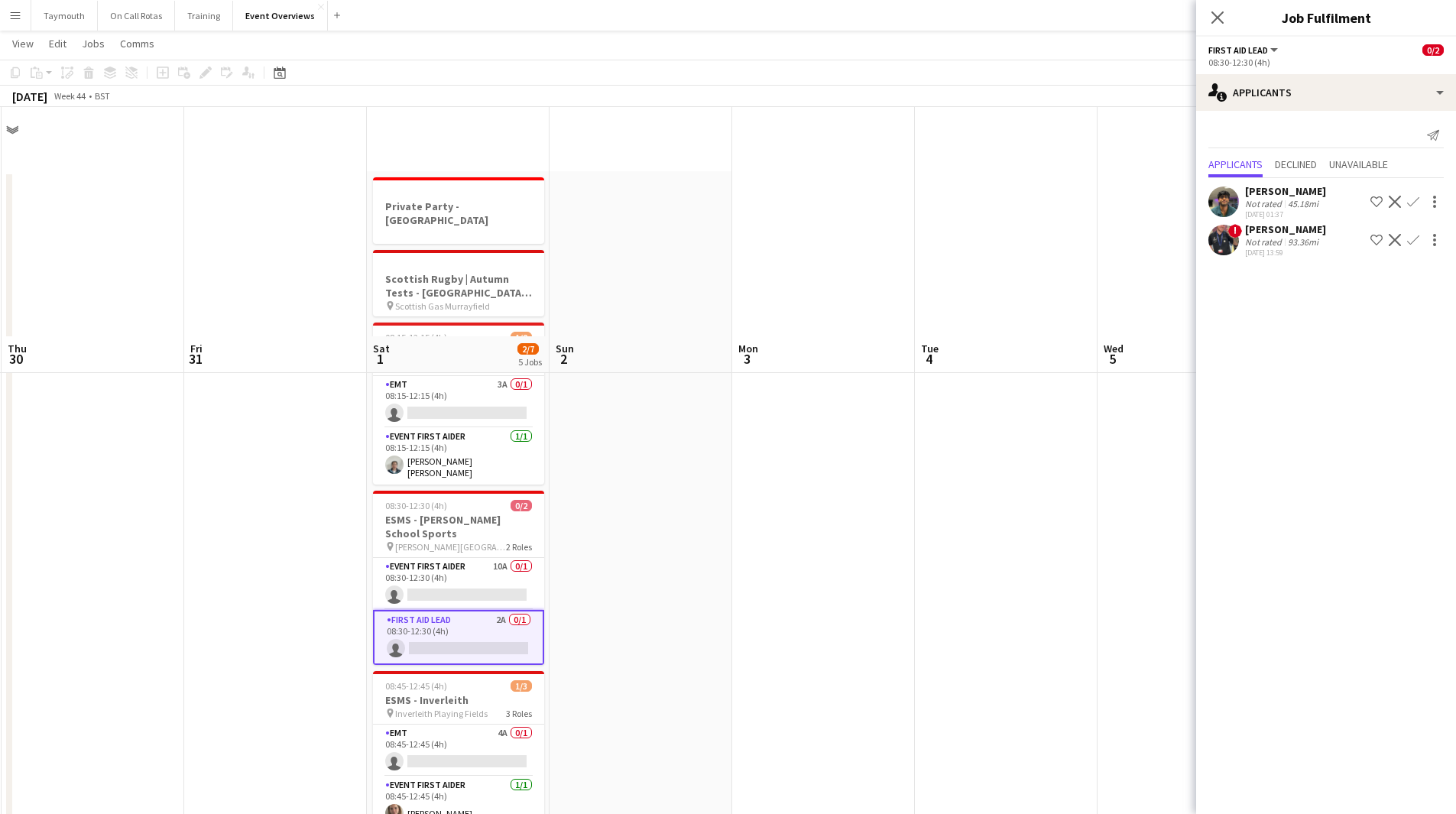
scroll to position [229, 0]
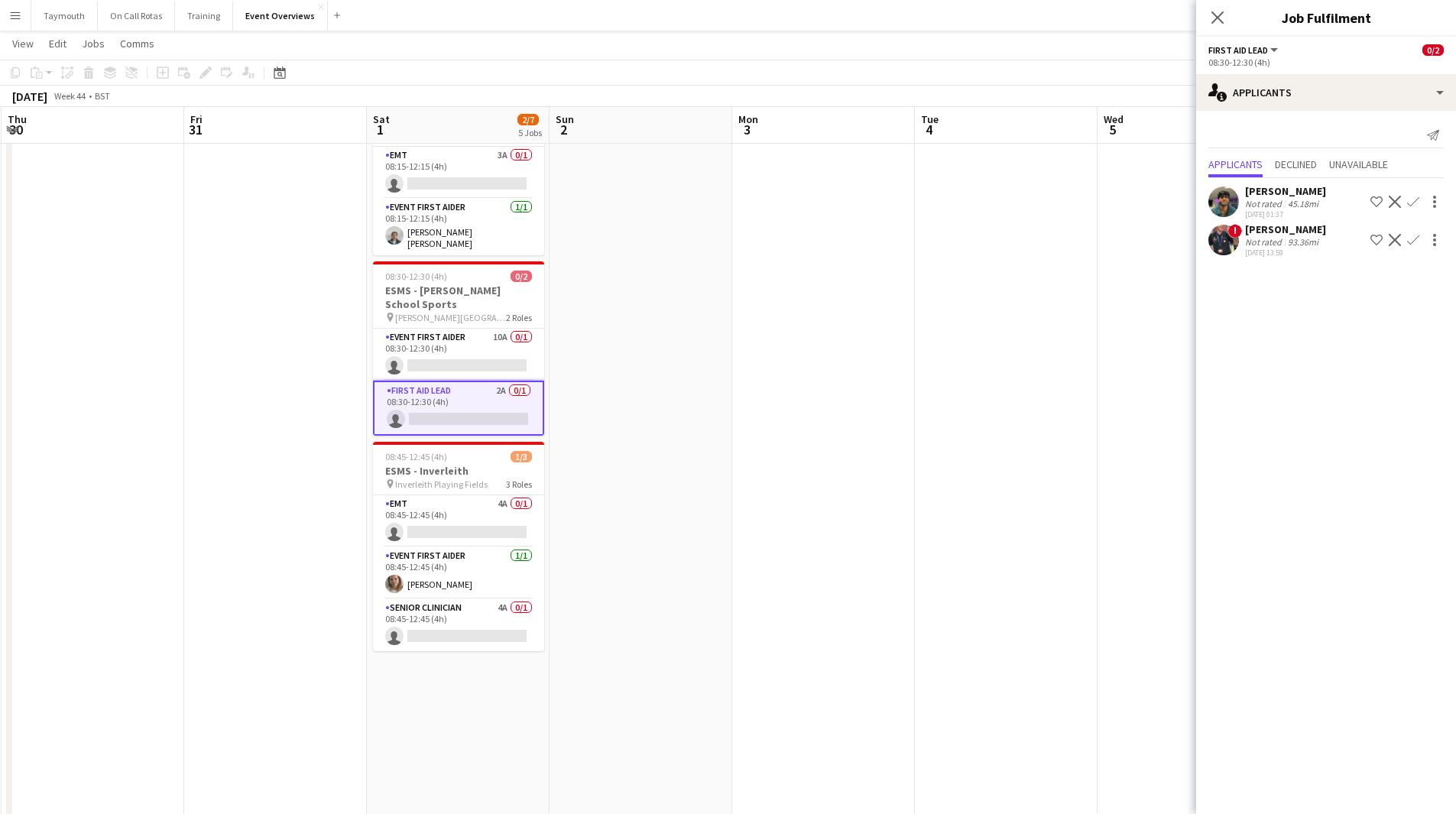
click at [977, 248] on div "03-08-2025 13:59" at bounding box center [1285, 252] width 81 height 10
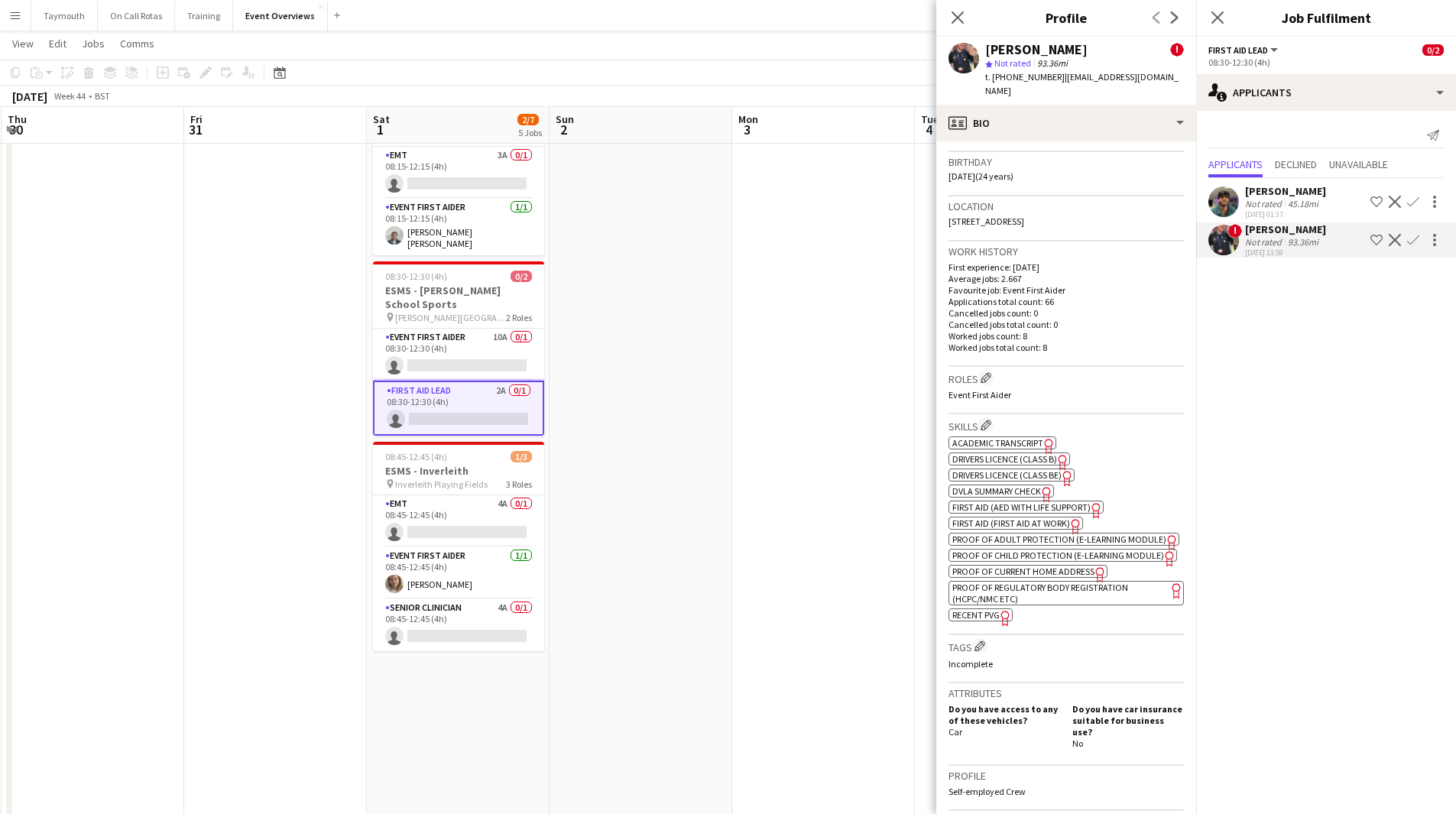
scroll to position [459, 0]
click at [977, 238] on app-icon "Decline" at bounding box center [1395, 240] width 12 height 12
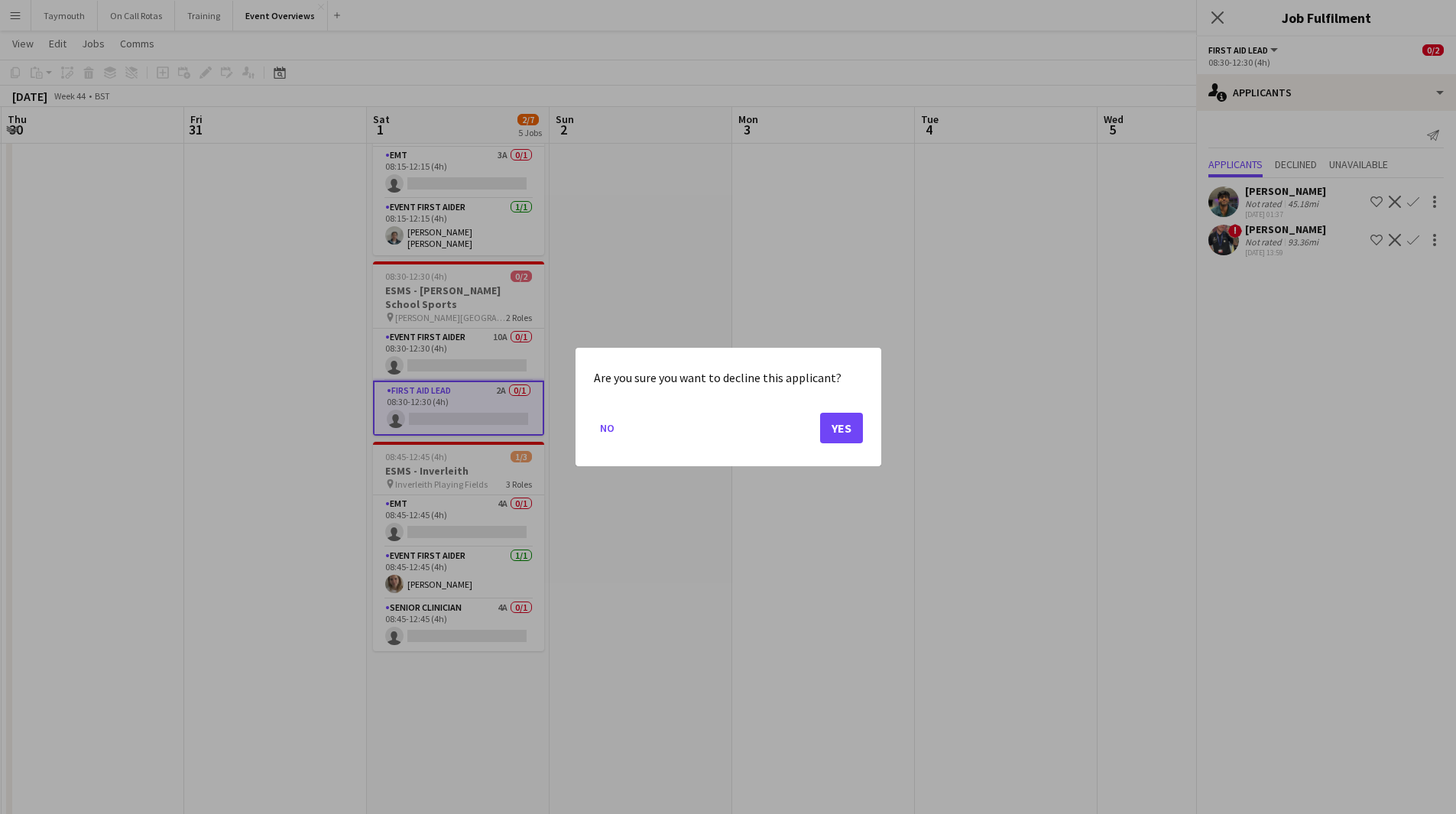
scroll to position [0, 0]
click at [843, 420] on button "Yes" at bounding box center [841, 427] width 43 height 30
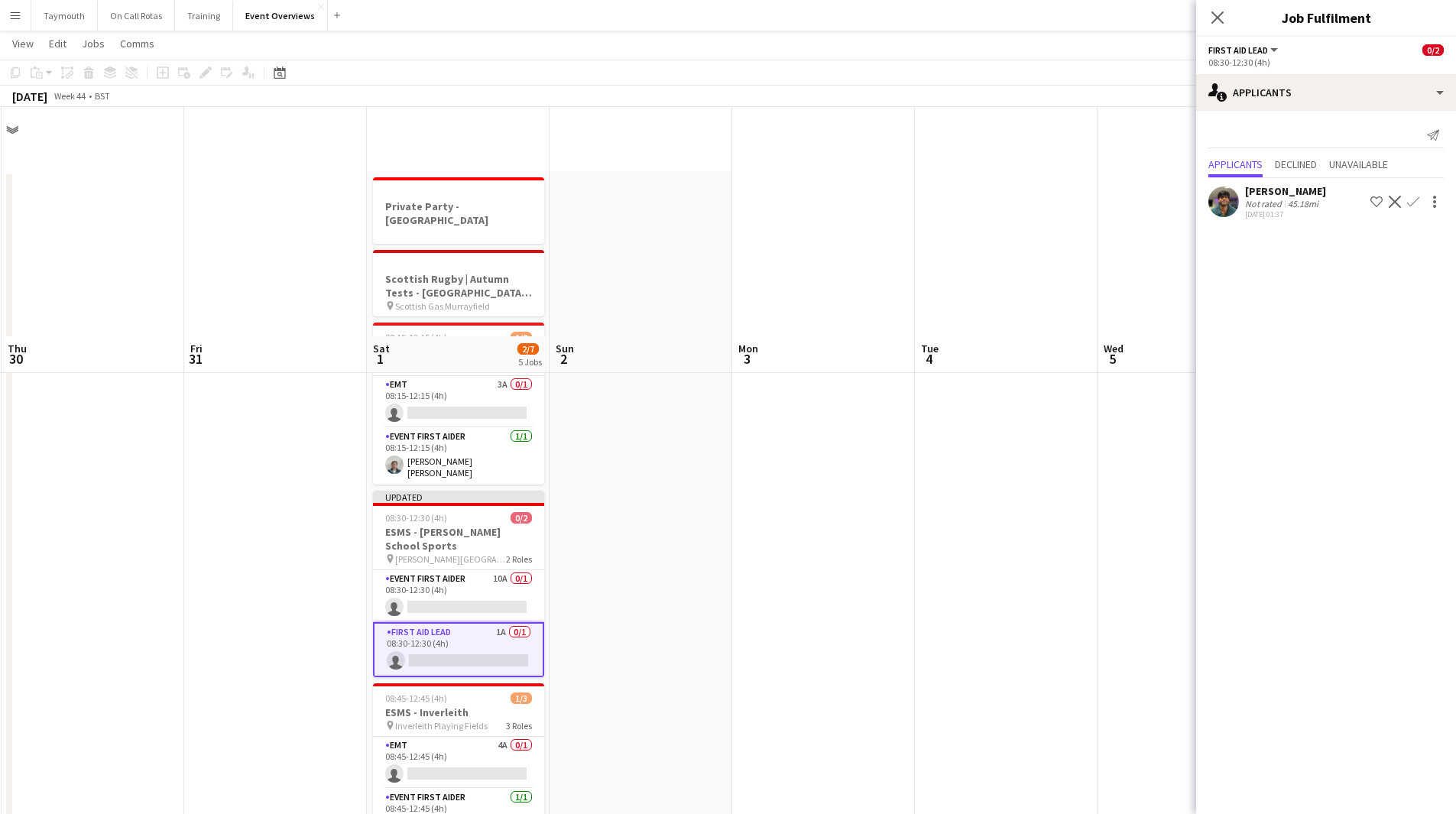
scroll to position [229, 0]
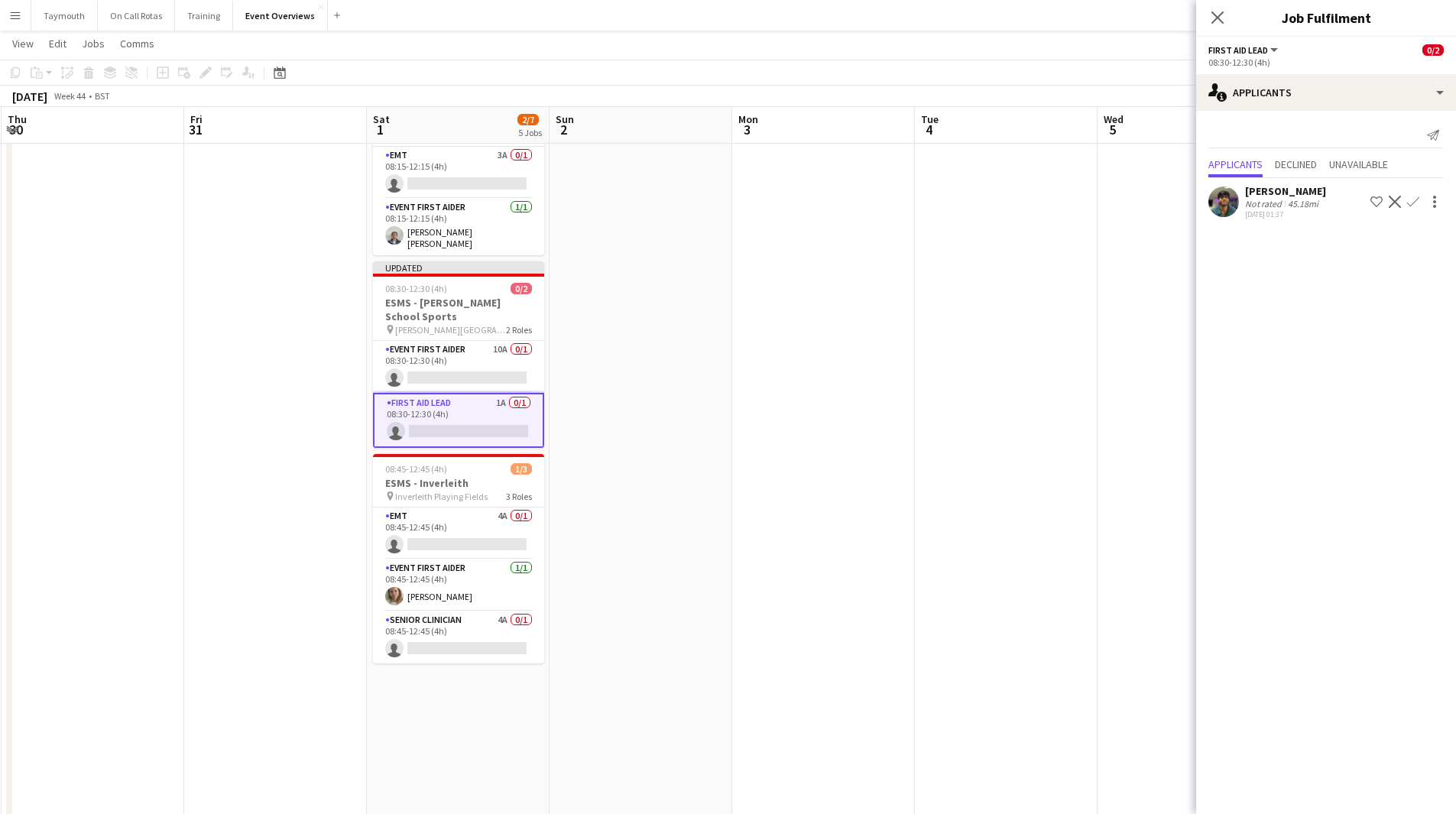
click at [977, 204] on div "45.18mi" at bounding box center [1303, 203] width 37 height 11
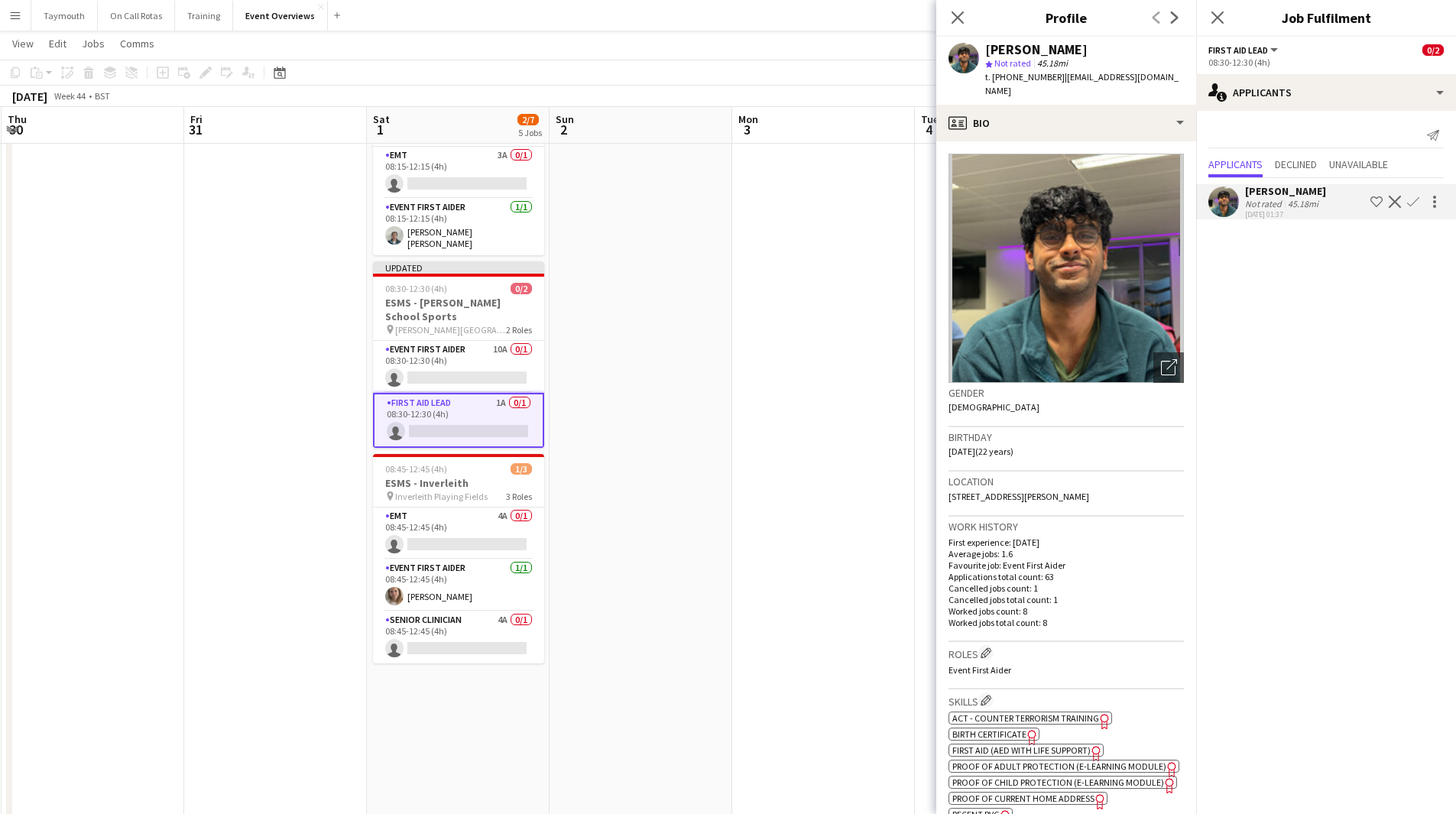
click at [977, 198] on app-icon "Decline" at bounding box center [1395, 202] width 12 height 12
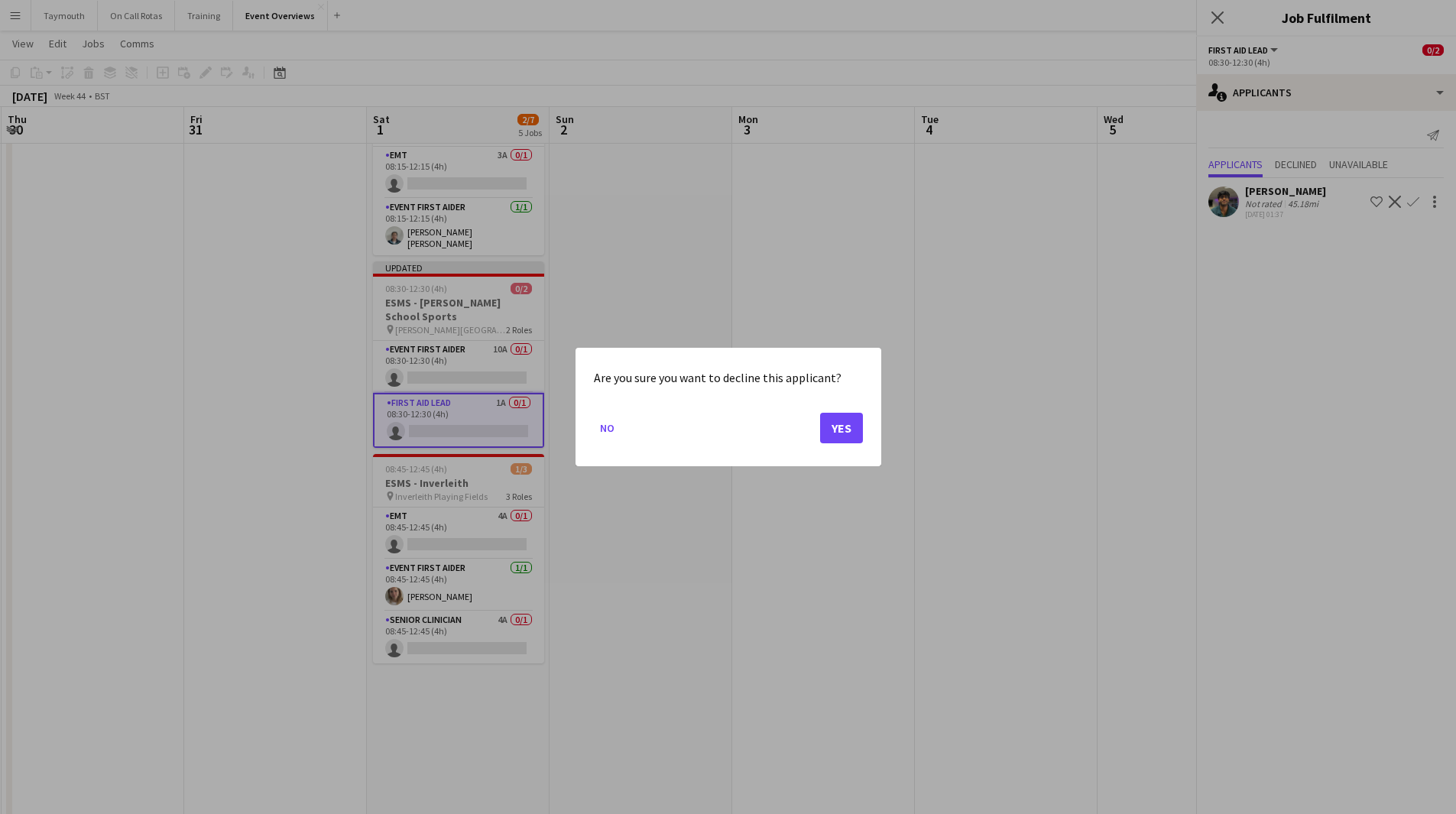
scroll to position [0, 0]
click at [842, 423] on button "Yes" at bounding box center [841, 427] width 43 height 30
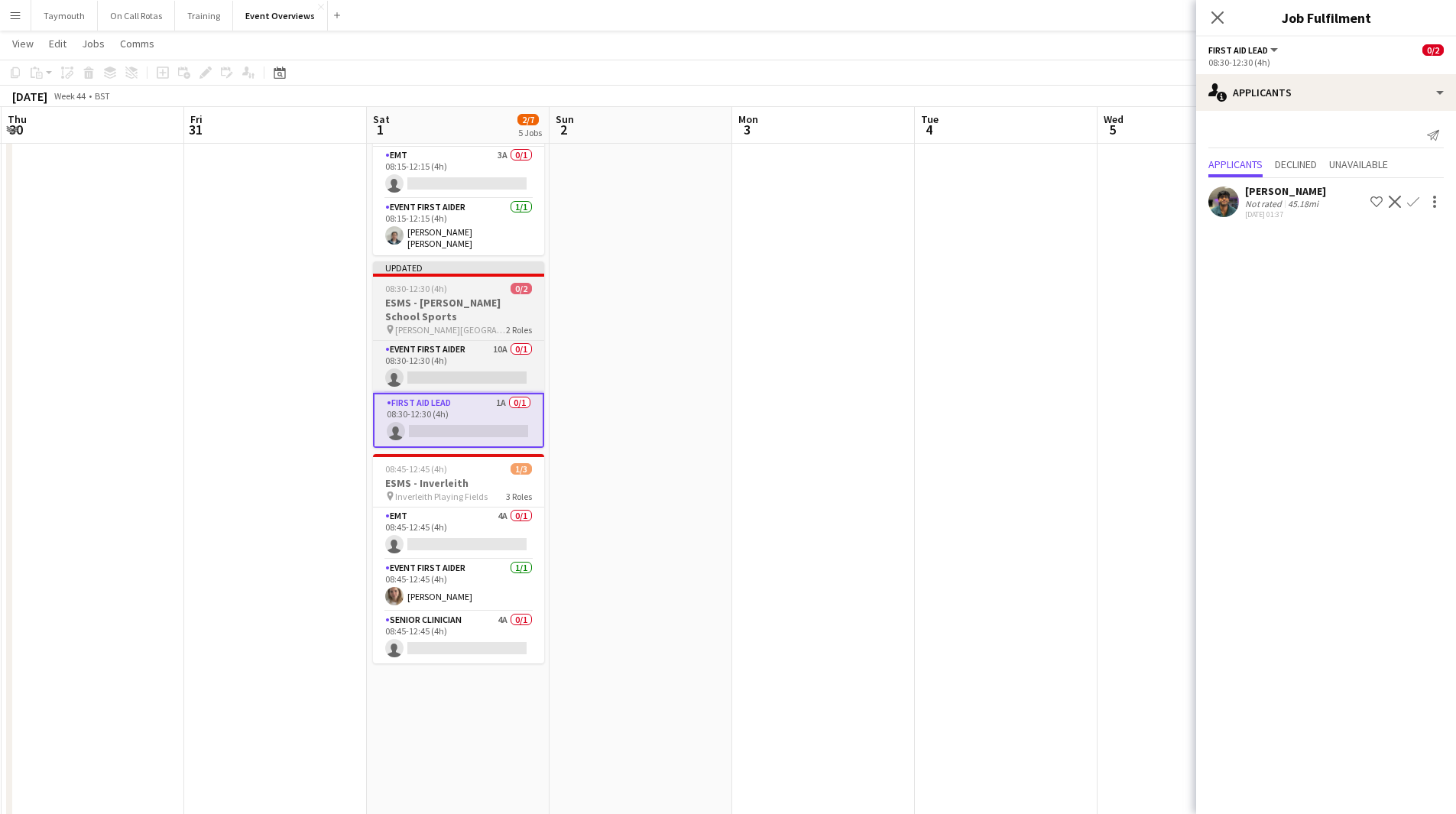
scroll to position [229, 0]
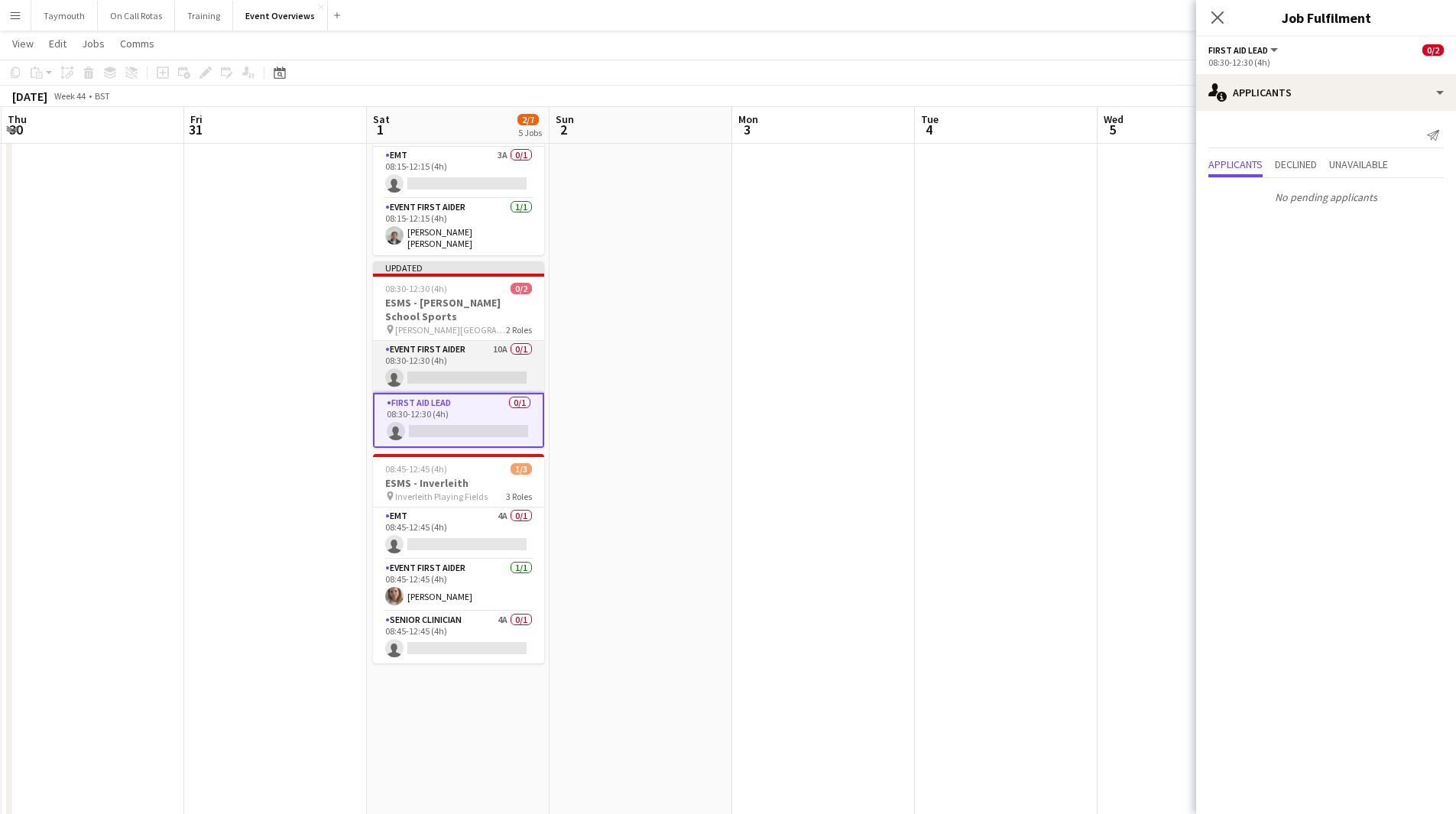
click at [495, 361] on app-card-role "Event First Aider 10A 0/1 08:30-12:30 (4h) single-neutral-actions" at bounding box center [459, 367] width 171 height 52
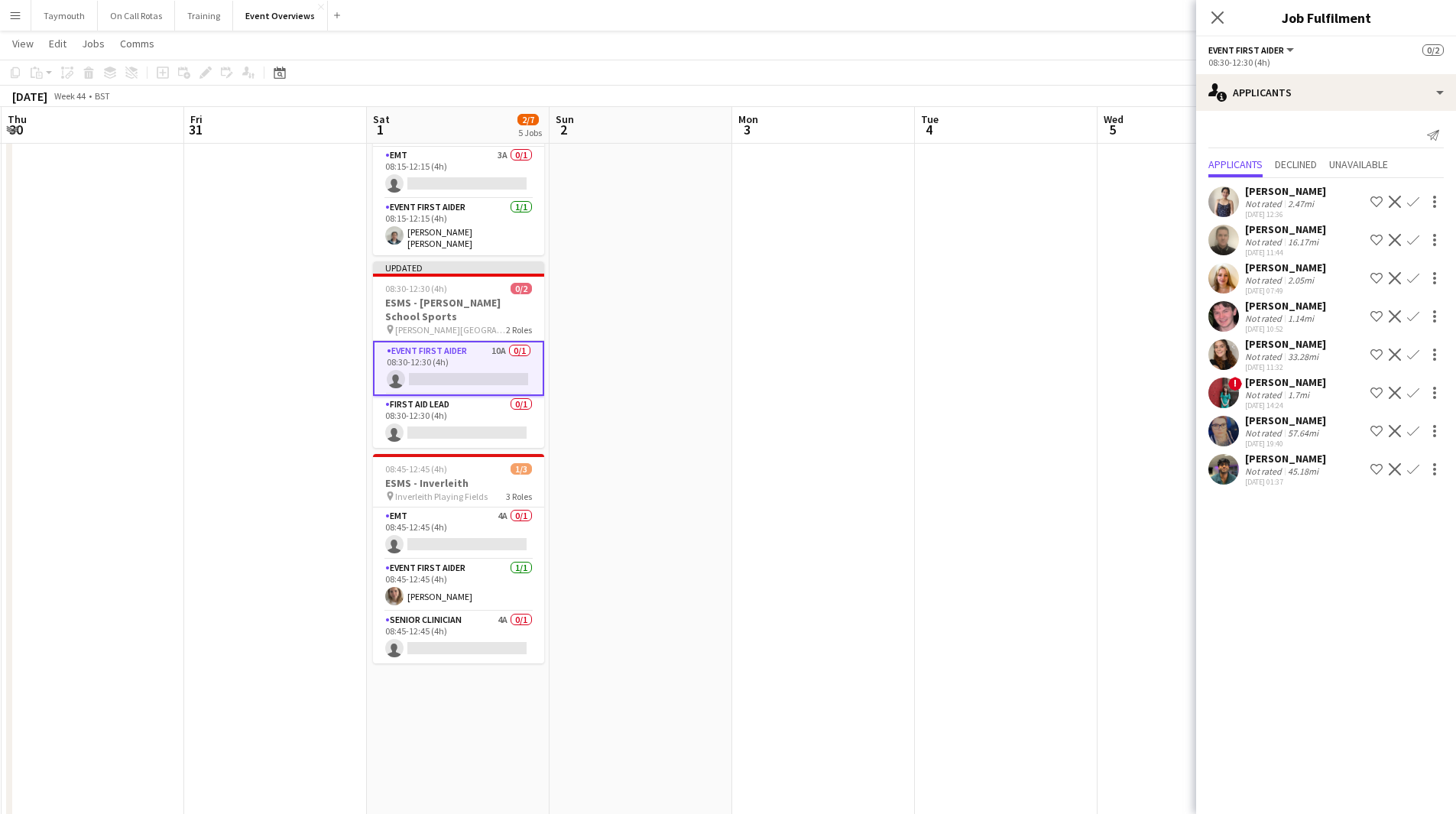
click at [977, 199] on app-icon "Confirm" at bounding box center [1413, 202] width 12 height 12
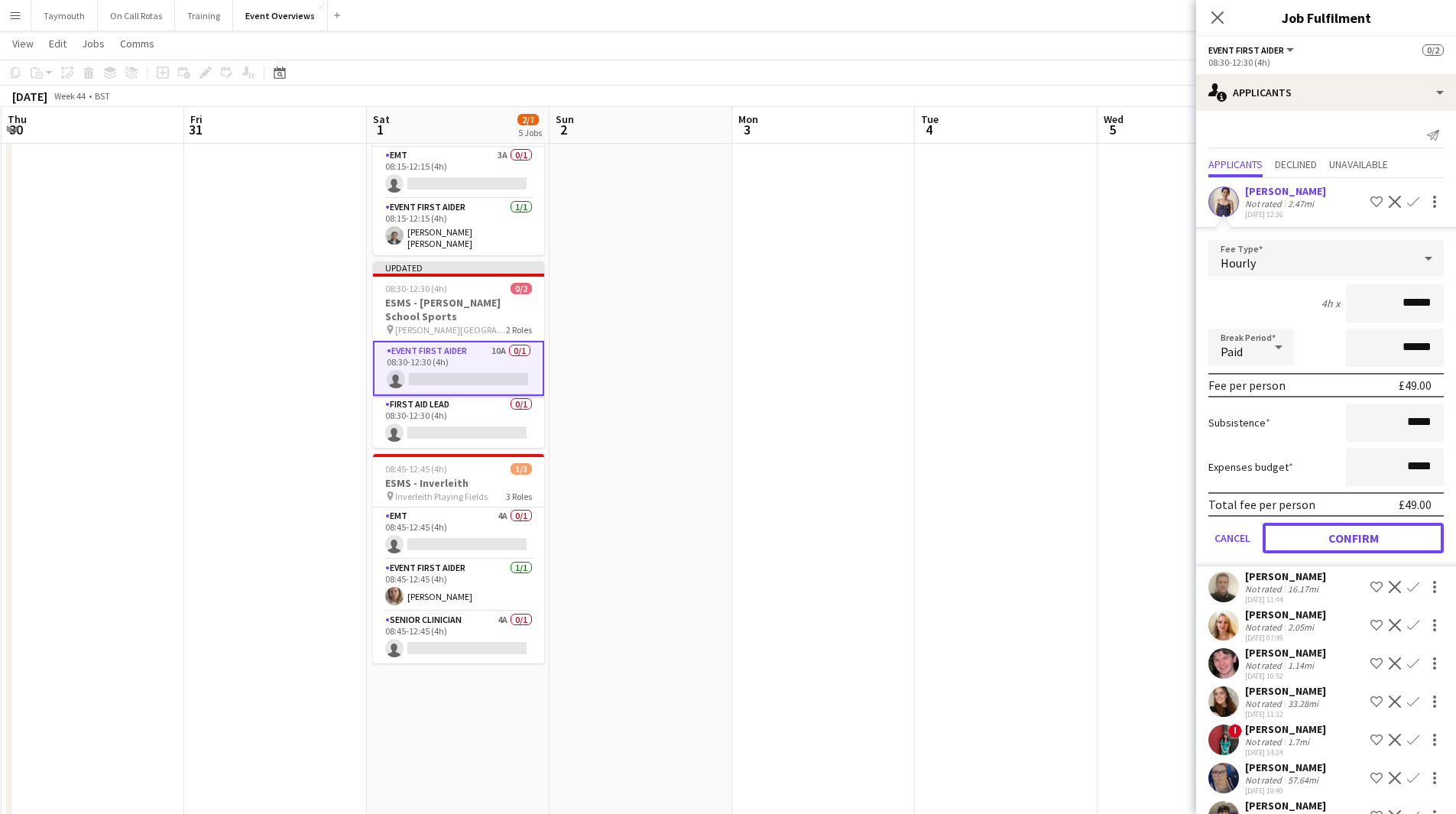
drag, startPoint x: 1347, startPoint y: 537, endPoint x: 1052, endPoint y: 535, distance: 295.0
click at [977, 447] on button "Confirm" at bounding box center [1353, 538] width 181 height 30
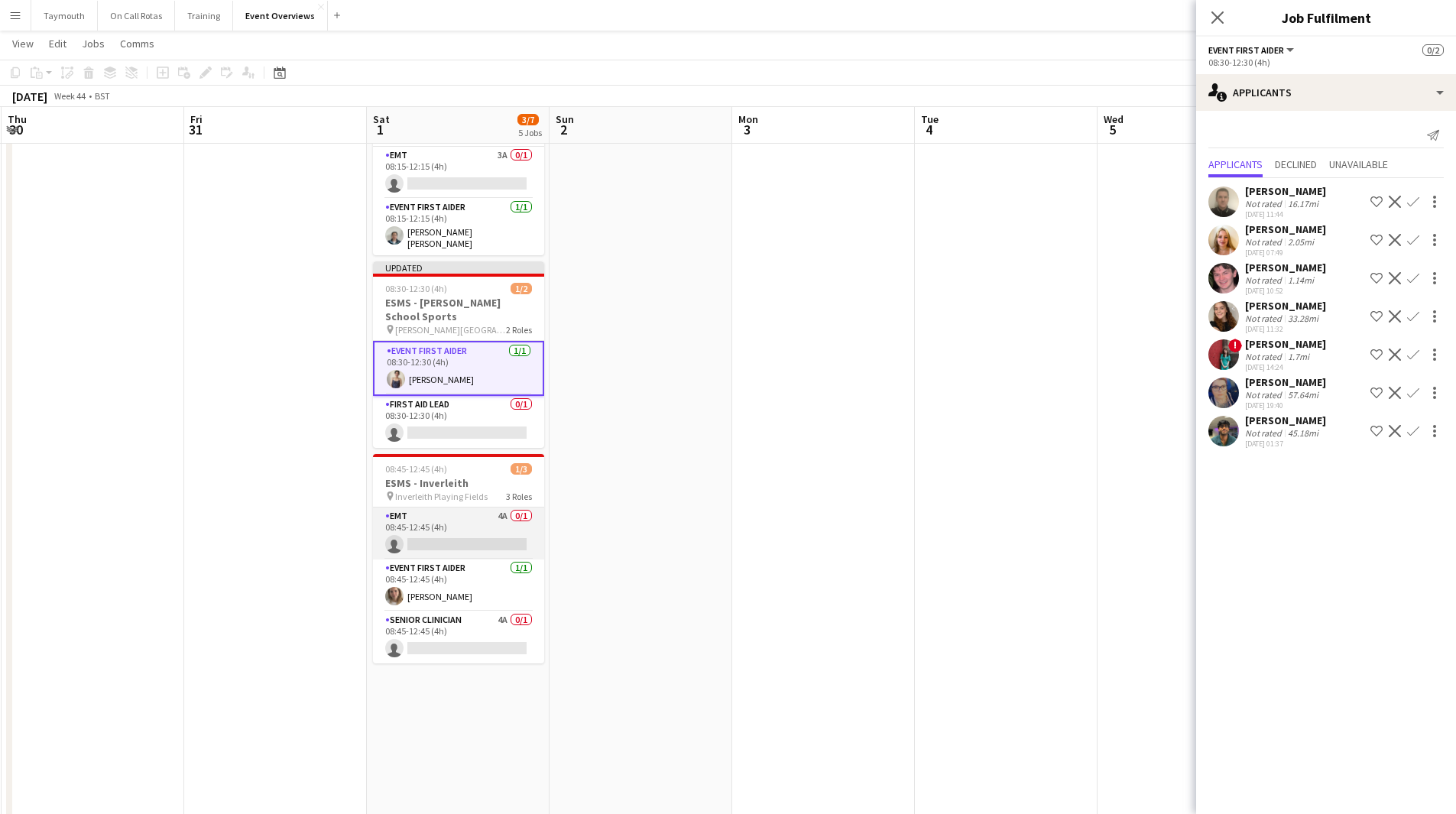
click at [474, 447] on app-card-role "EMT 4A 0/1 08:45-12:45 (4h) single-neutral-actions" at bounding box center [459, 534] width 171 height 52
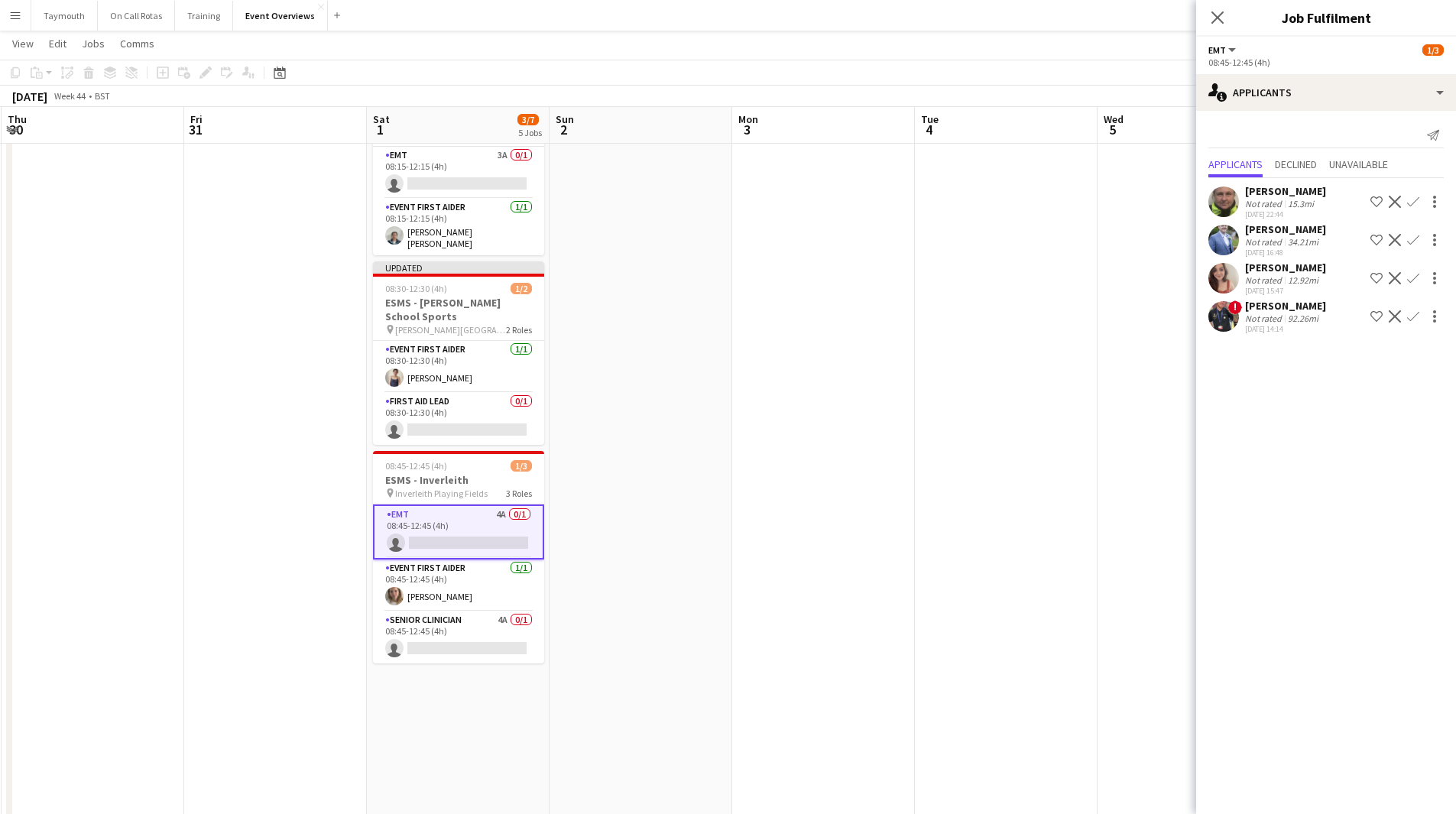
click at [977, 241] on app-icon "Confirm" at bounding box center [1413, 240] width 12 height 12
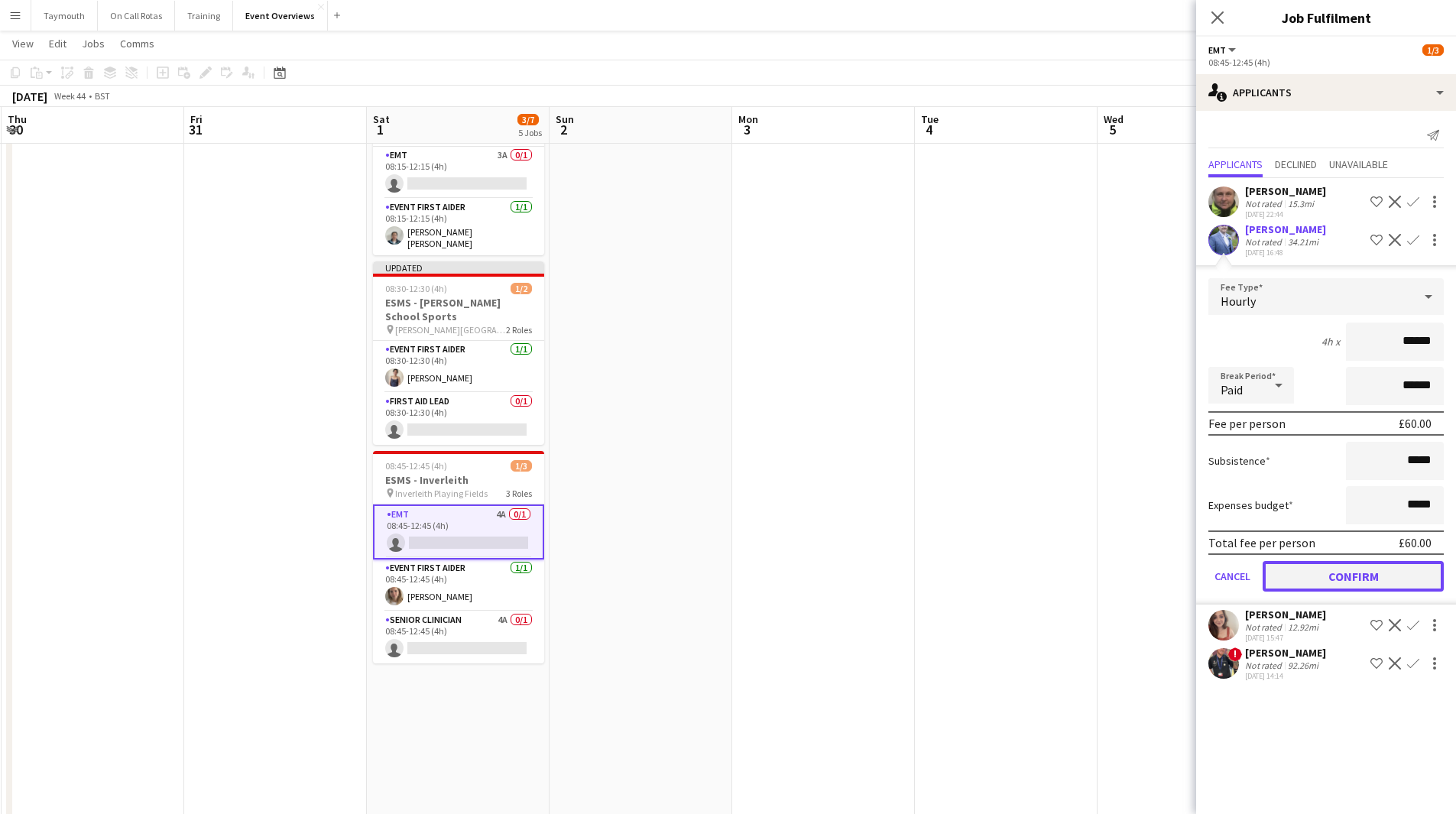
click at [977, 447] on button "Confirm" at bounding box center [1353, 576] width 181 height 30
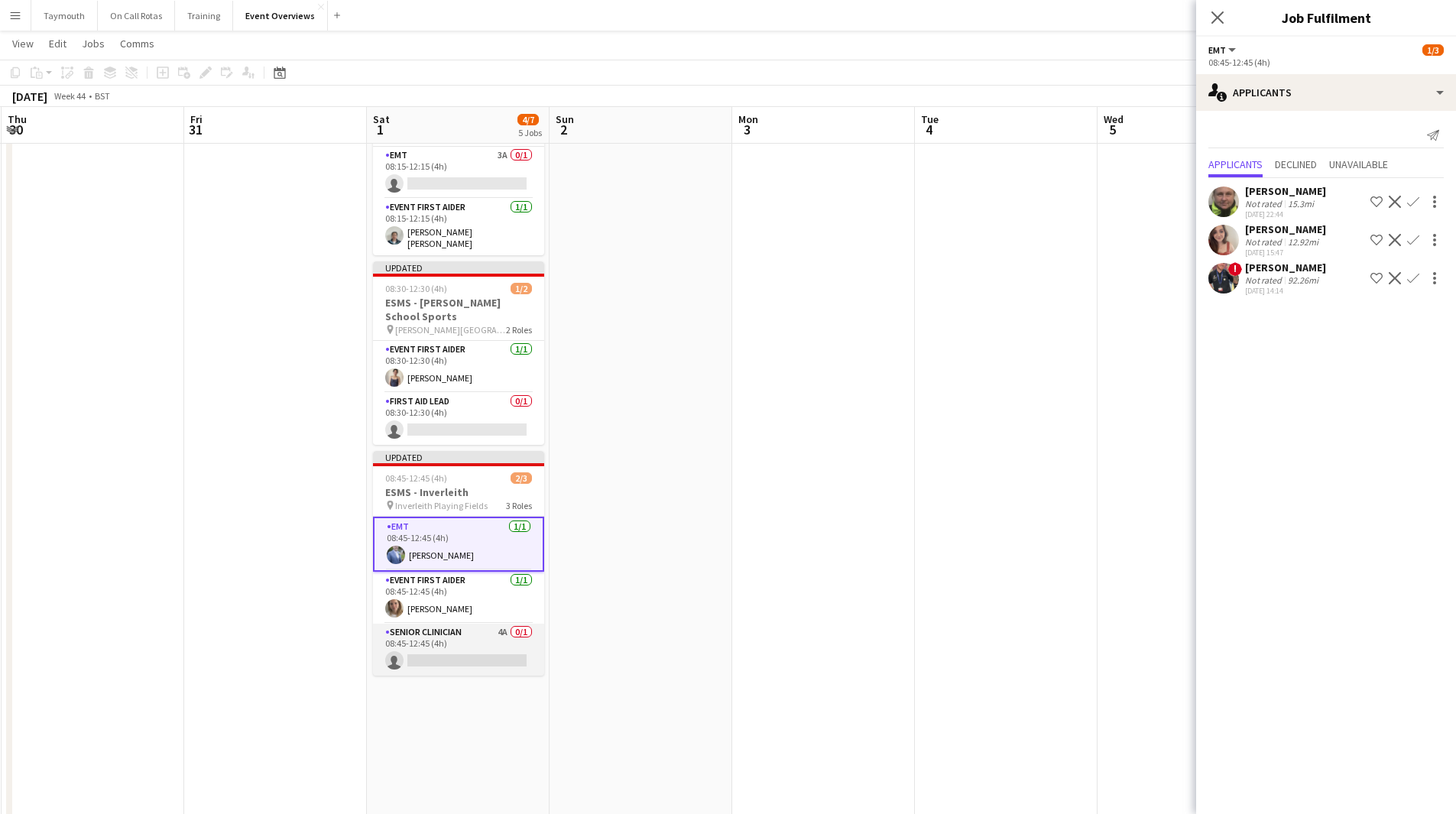
click at [500, 447] on app-card-role "Senior Clinician 4A 0/1 08:45-12:45 (4h) single-neutral-actions" at bounding box center [459, 650] width 171 height 52
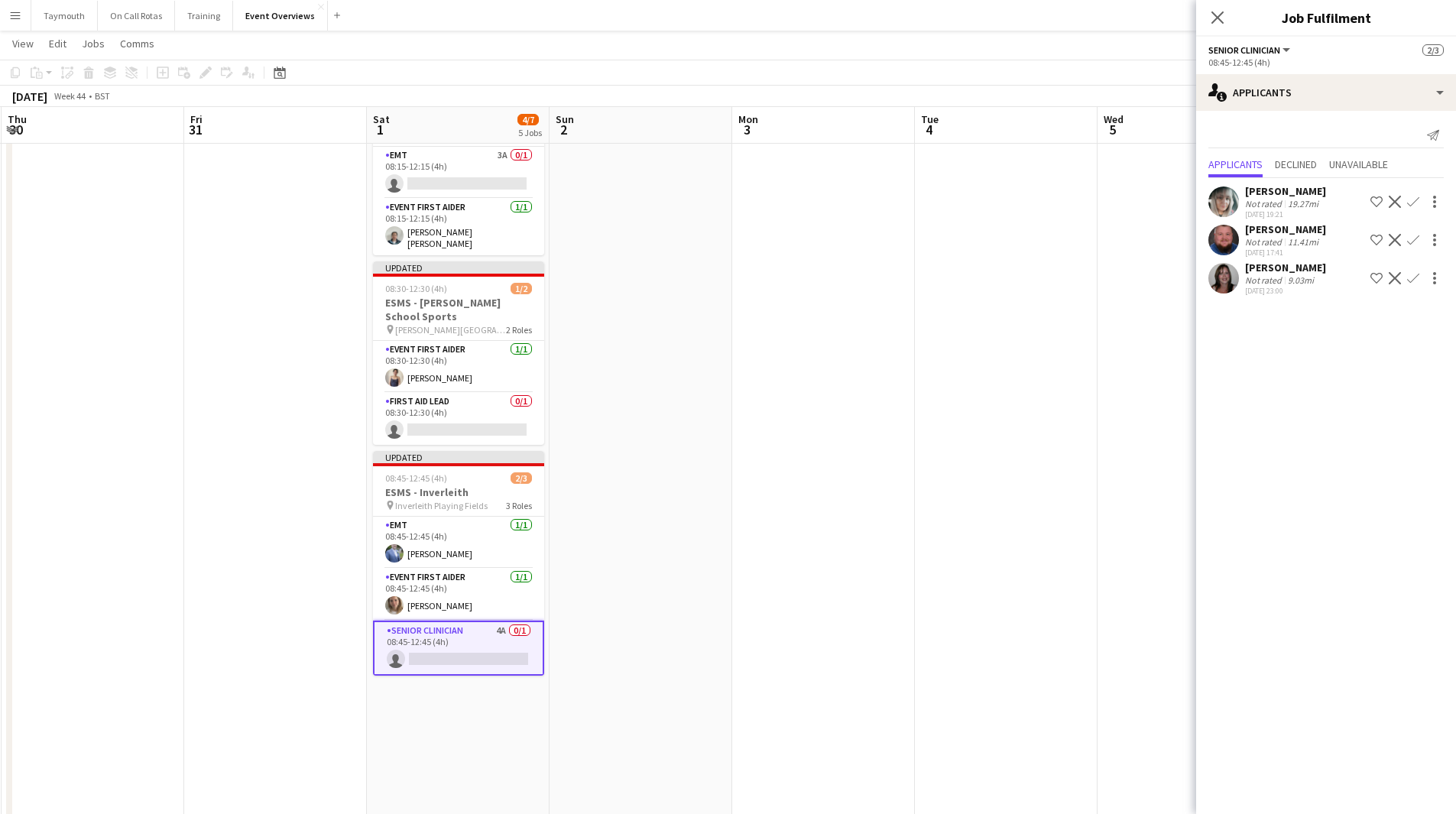
click at [977, 241] on div "11.41mi" at bounding box center [1303, 241] width 37 height 11
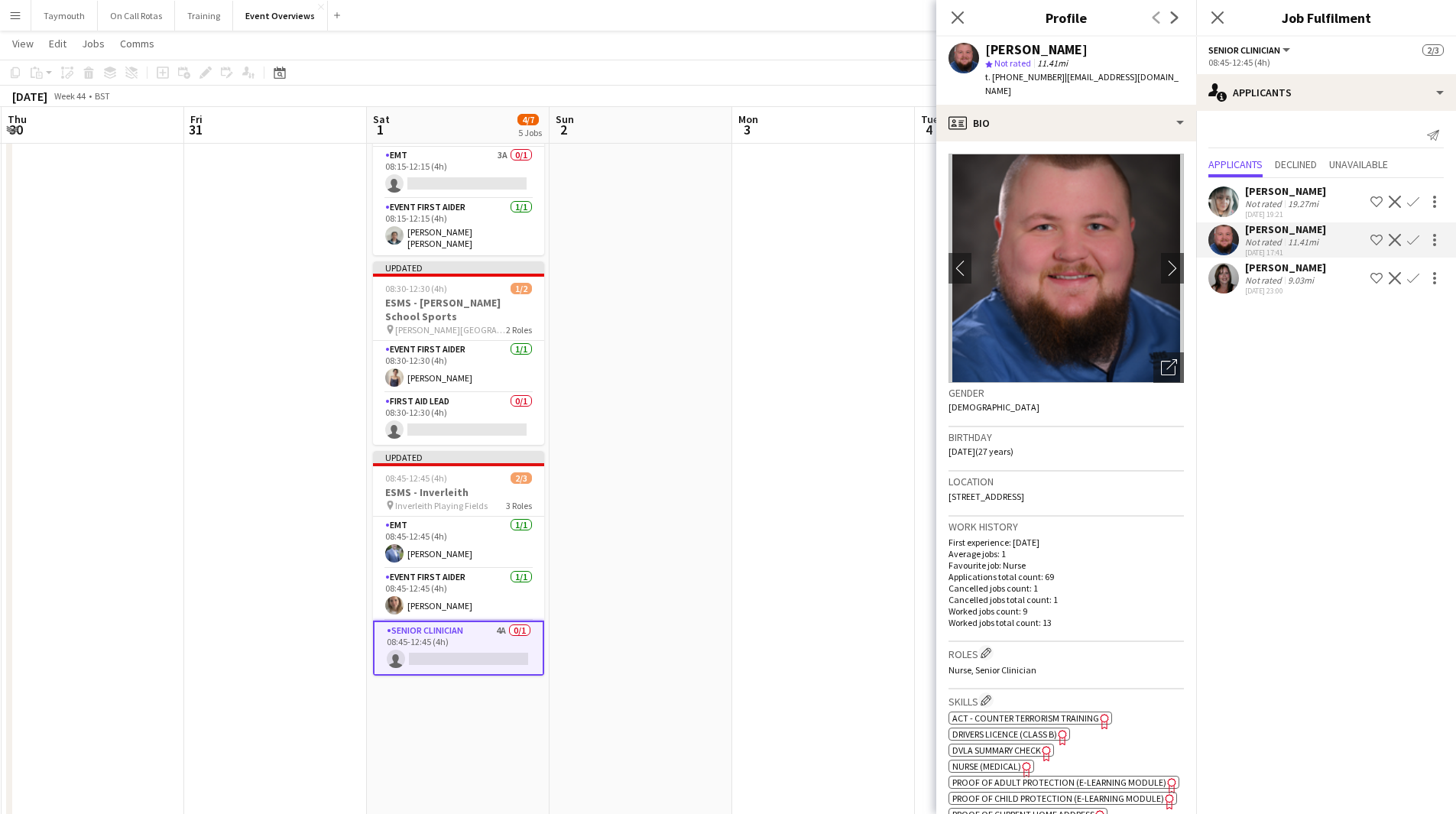
click at [977, 240] on app-icon "Confirm" at bounding box center [1413, 240] width 12 height 12
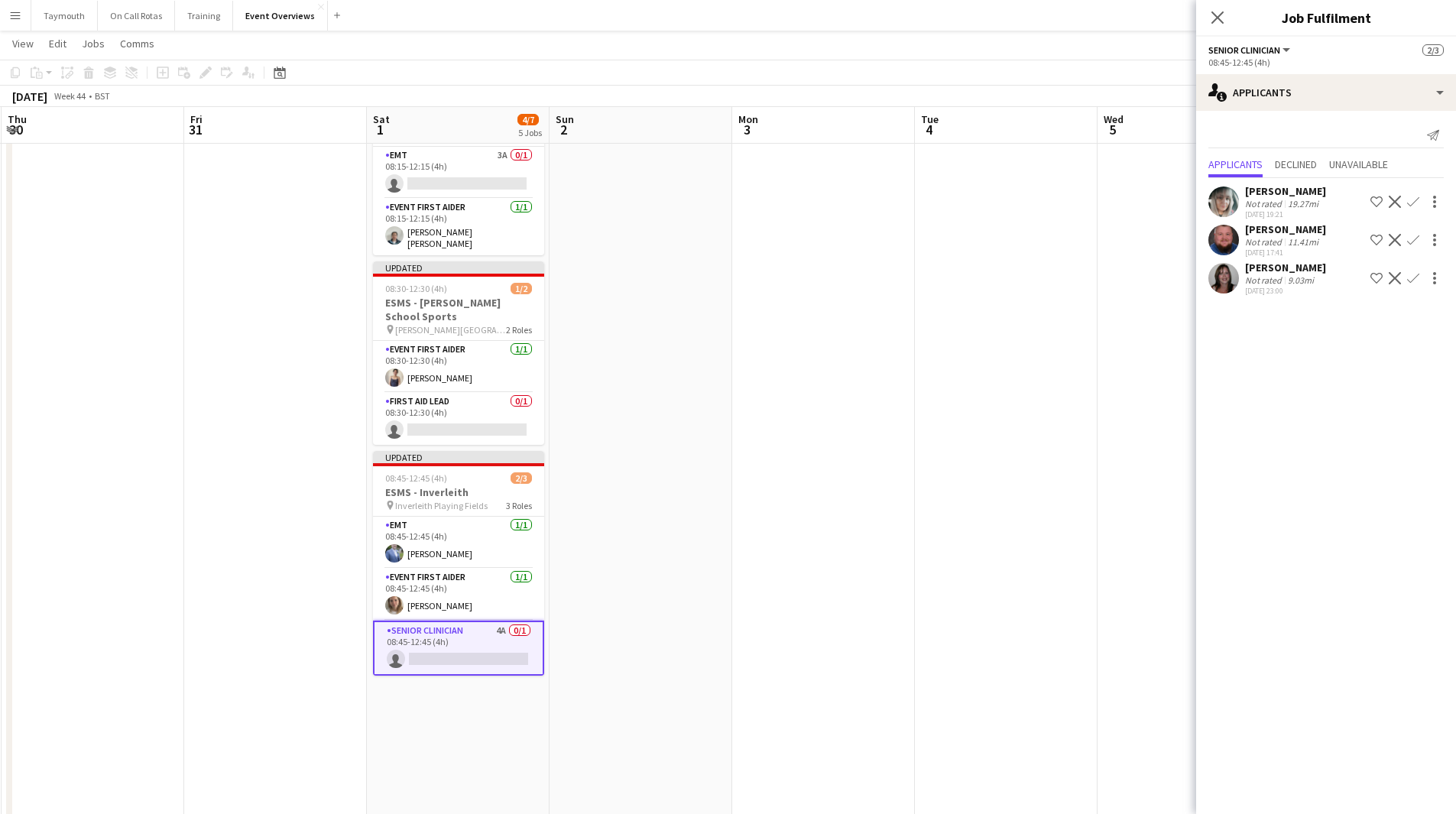
click at [977, 240] on app-icon "Confirm" at bounding box center [1413, 240] width 12 height 12
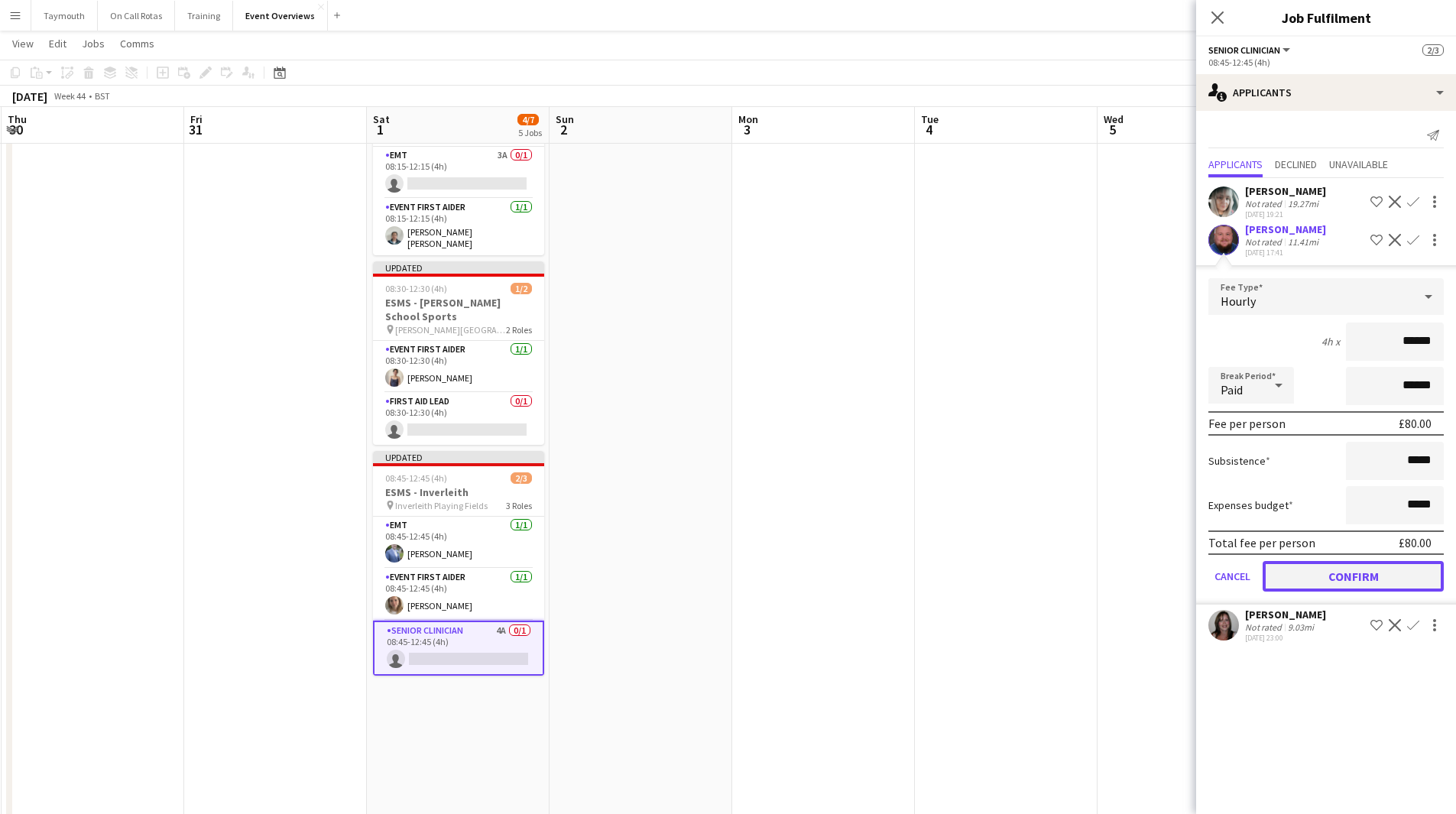
click at [977, 447] on button "Confirm" at bounding box center [1353, 576] width 181 height 30
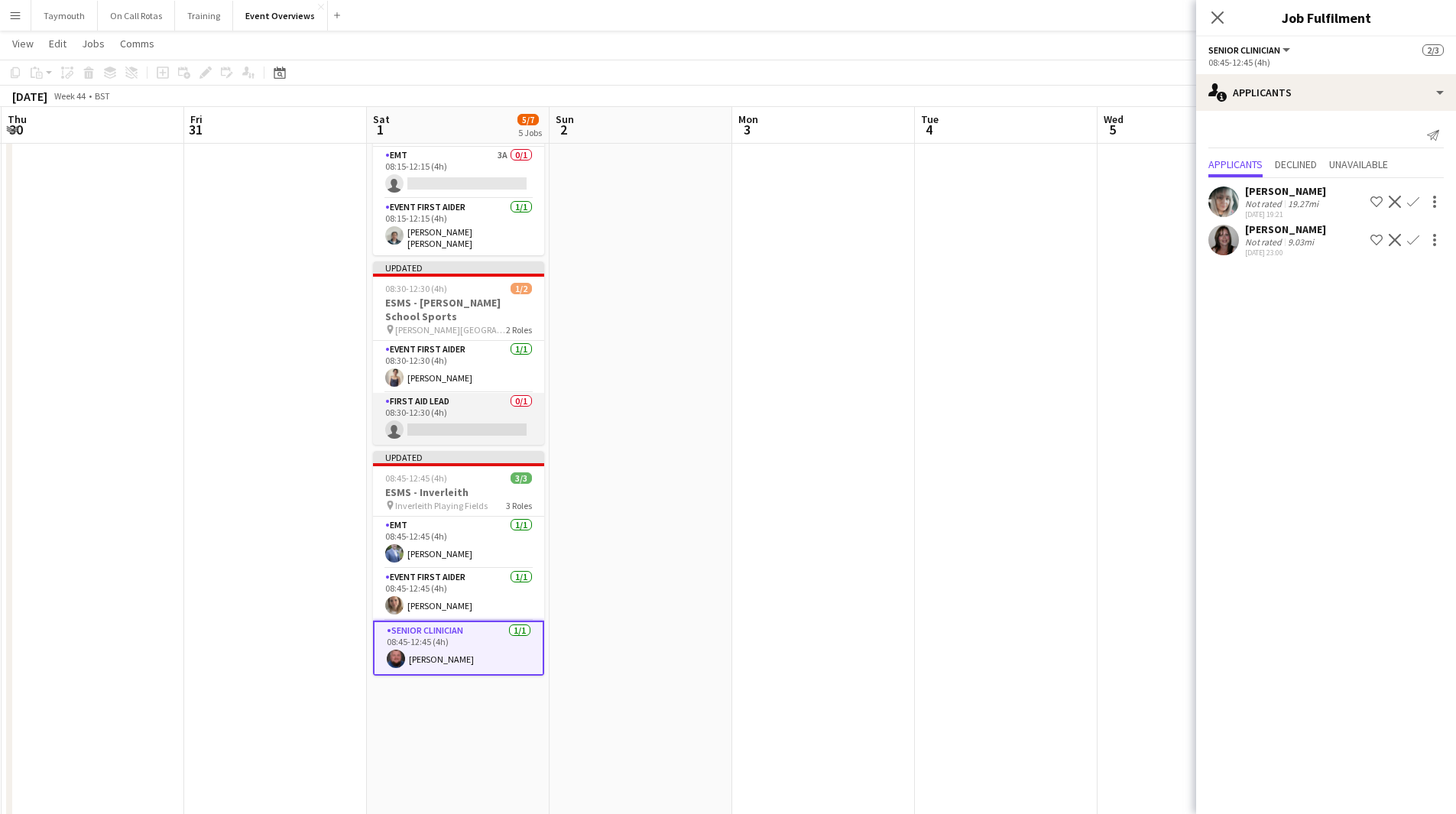
click at [484, 394] on app-card-role "First Aid Lead 0/1 08:30-12:30 (4h) single-neutral-actions" at bounding box center [459, 419] width 171 height 52
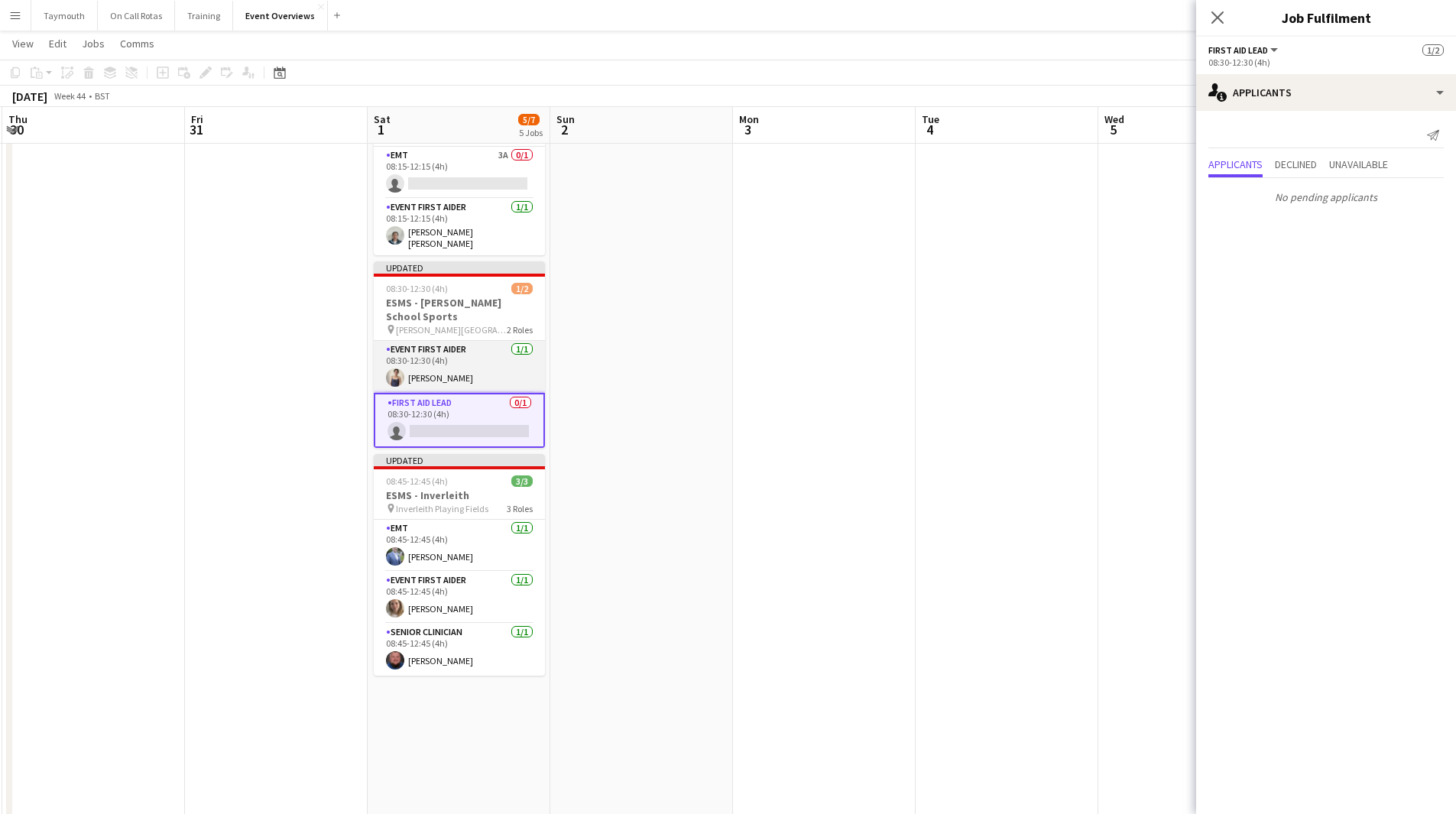
click at [486, 342] on app-card-role "Event First Aider 1/1 08:30-12:30 (4h) Kimberly Zou" at bounding box center [459, 367] width 171 height 52
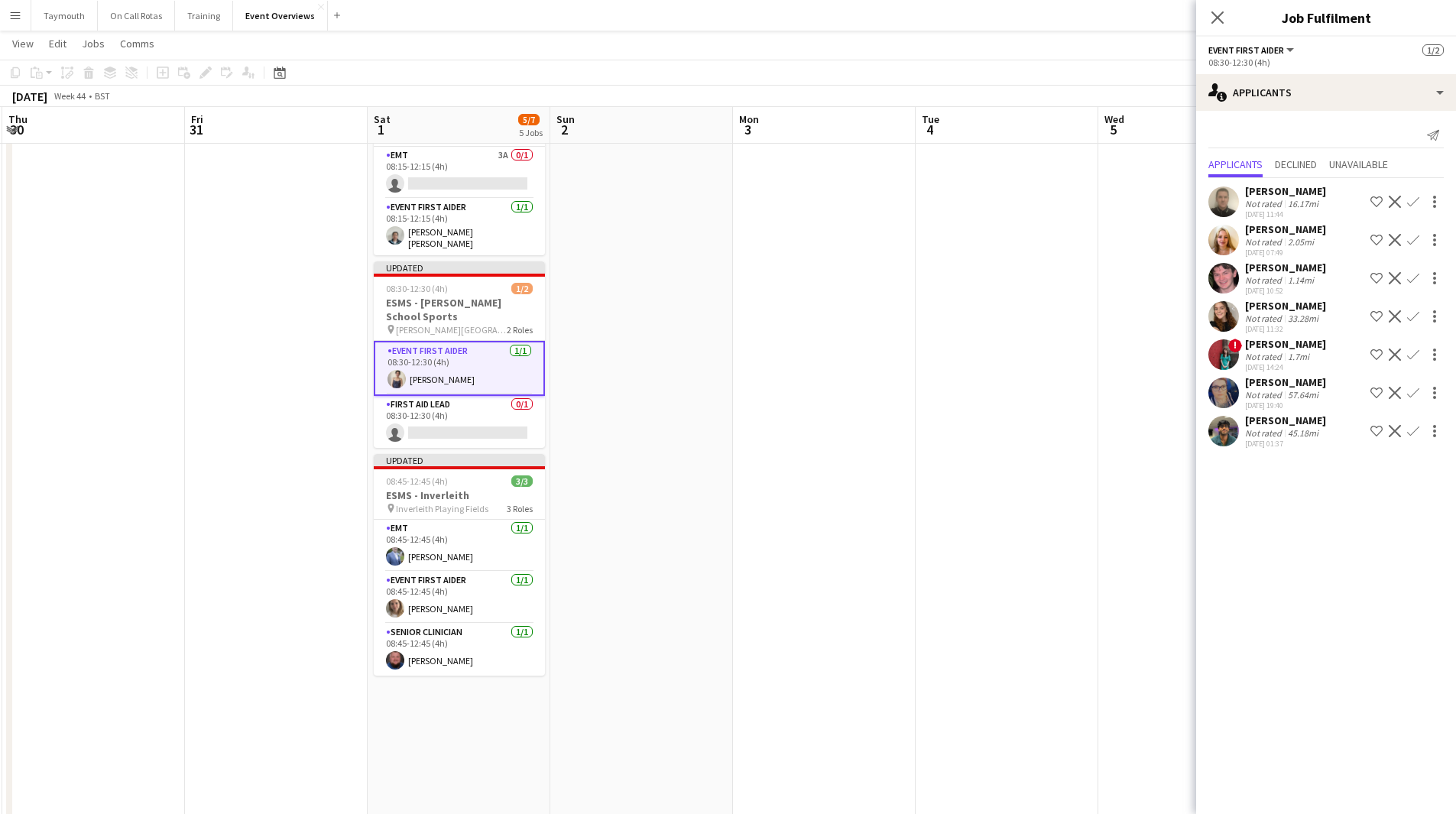
click at [977, 304] on div "[PERSON_NAME]" at bounding box center [1285, 306] width 81 height 14
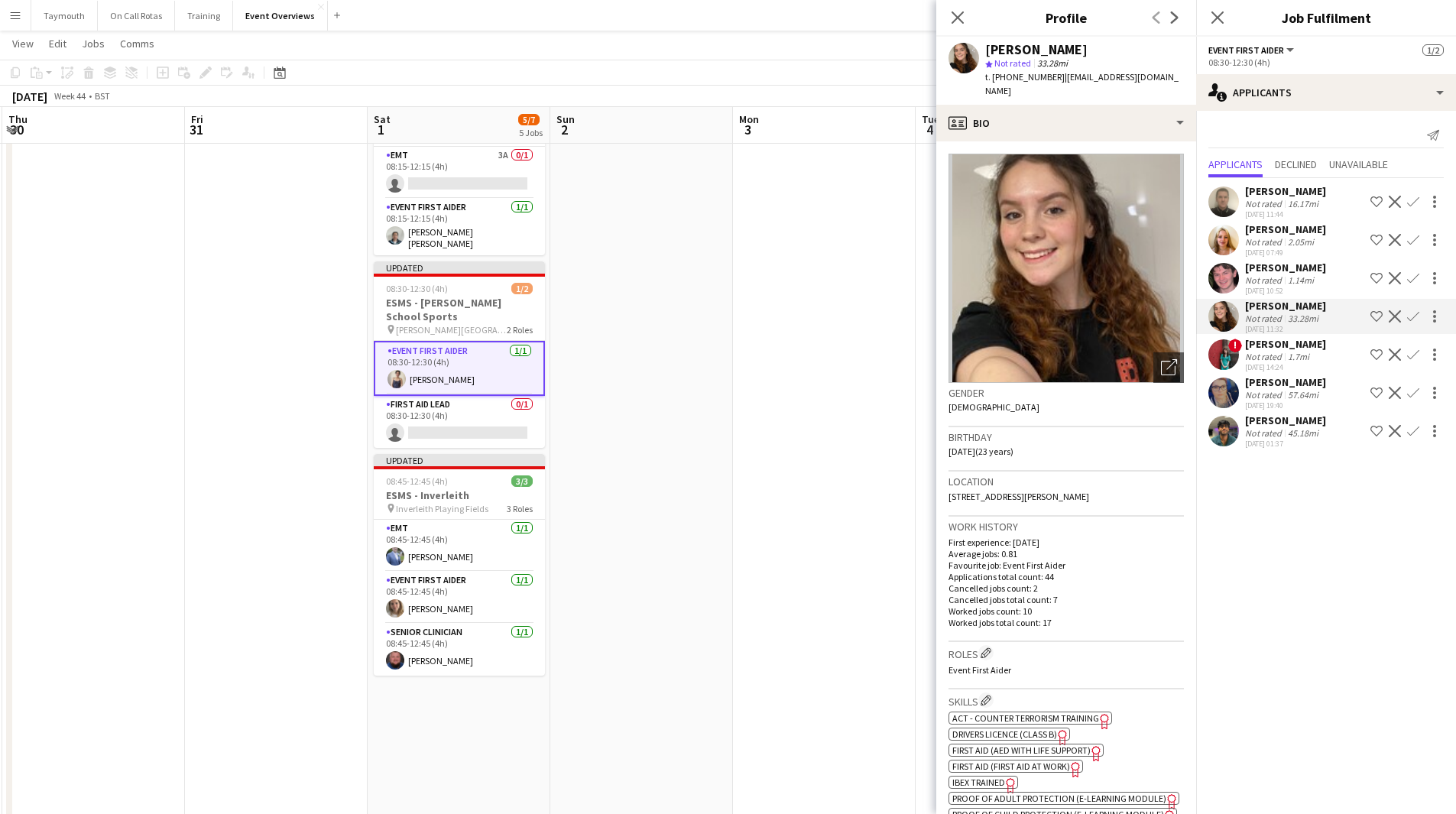
click at [977, 273] on div "[PERSON_NAME]" at bounding box center [1285, 267] width 81 height 14
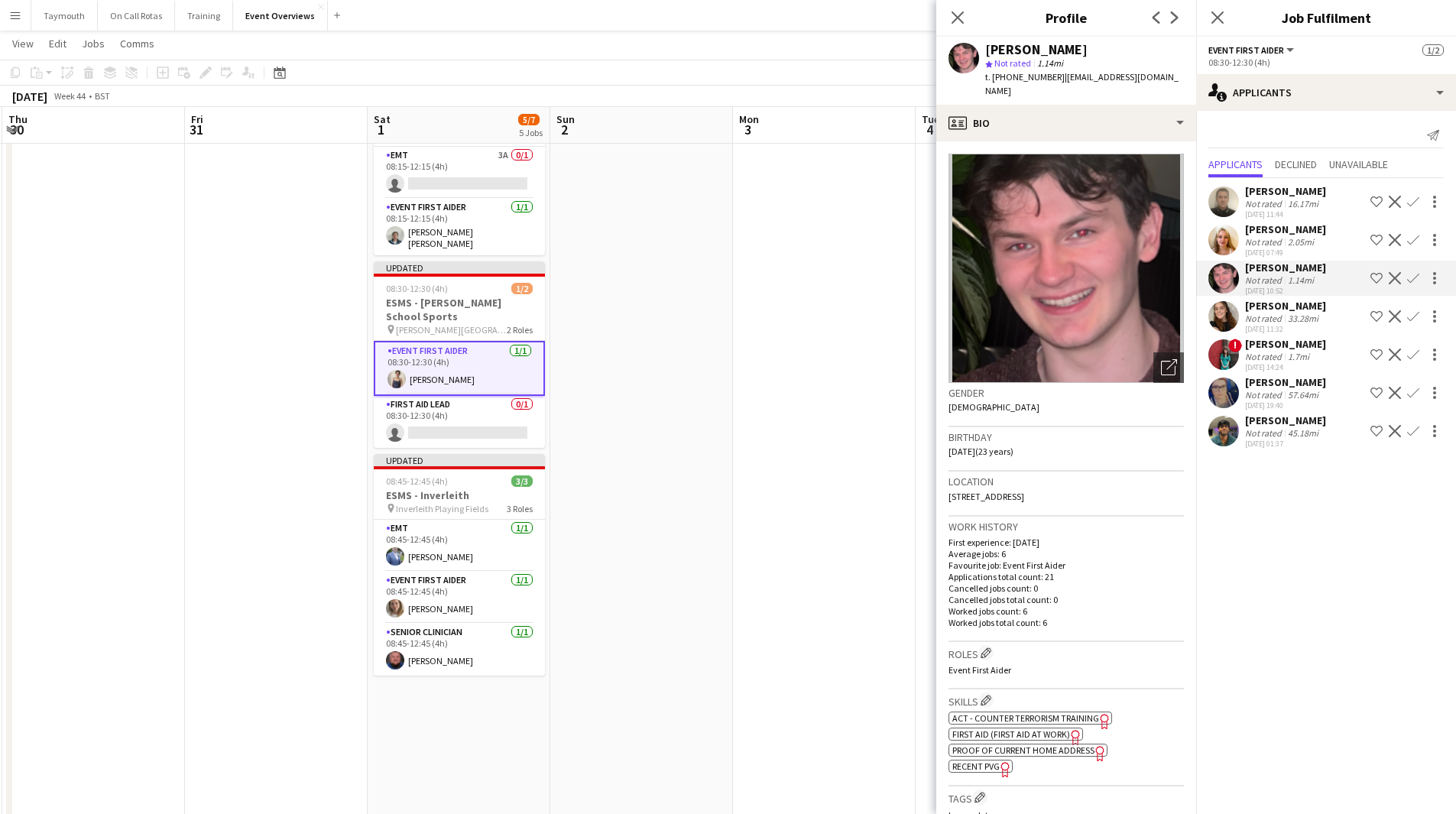
click at [977, 229] on div "[PERSON_NAME]" at bounding box center [1285, 230] width 81 height 14
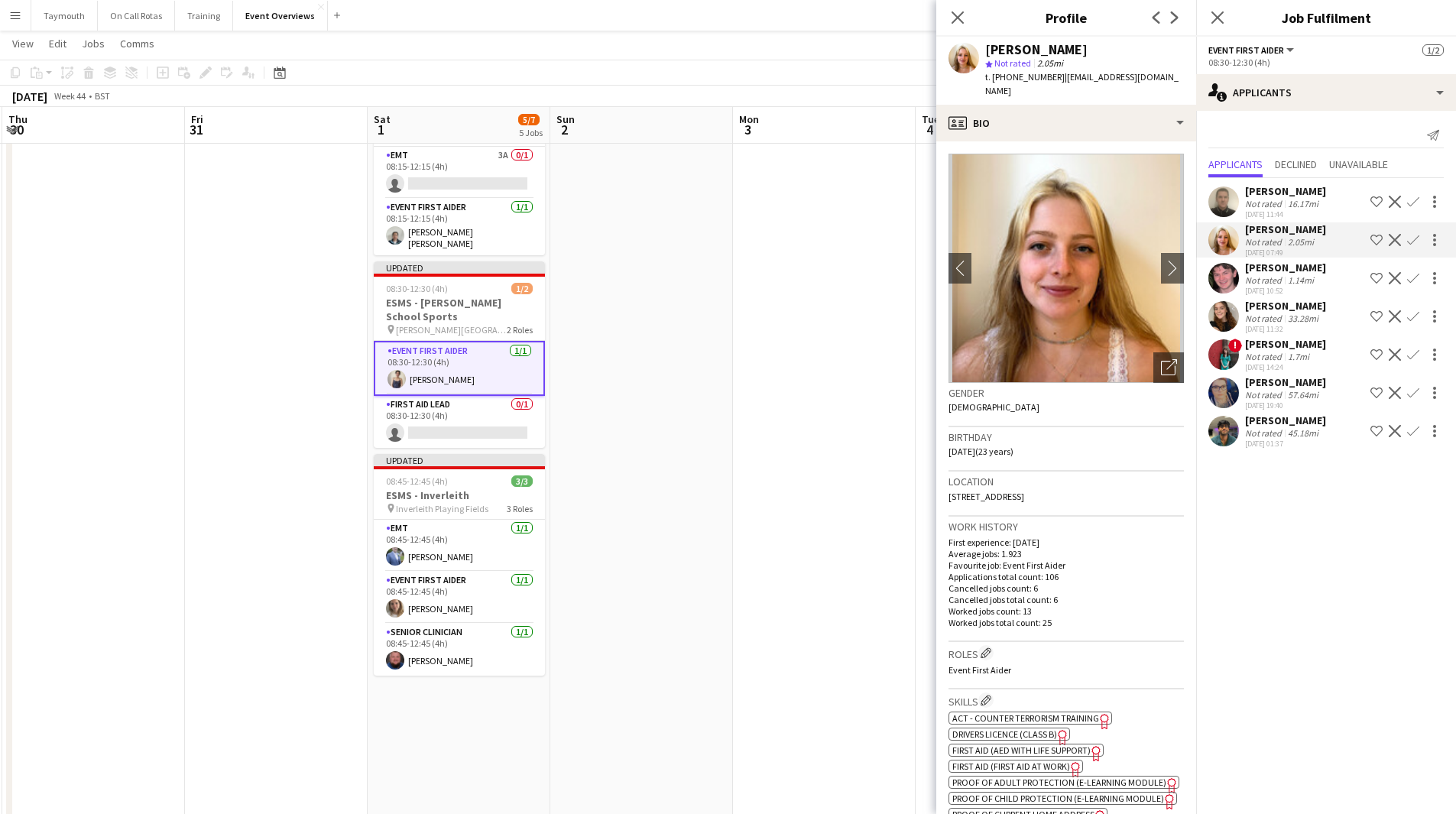
click at [977, 205] on div "16.17mi" at bounding box center [1303, 203] width 37 height 11
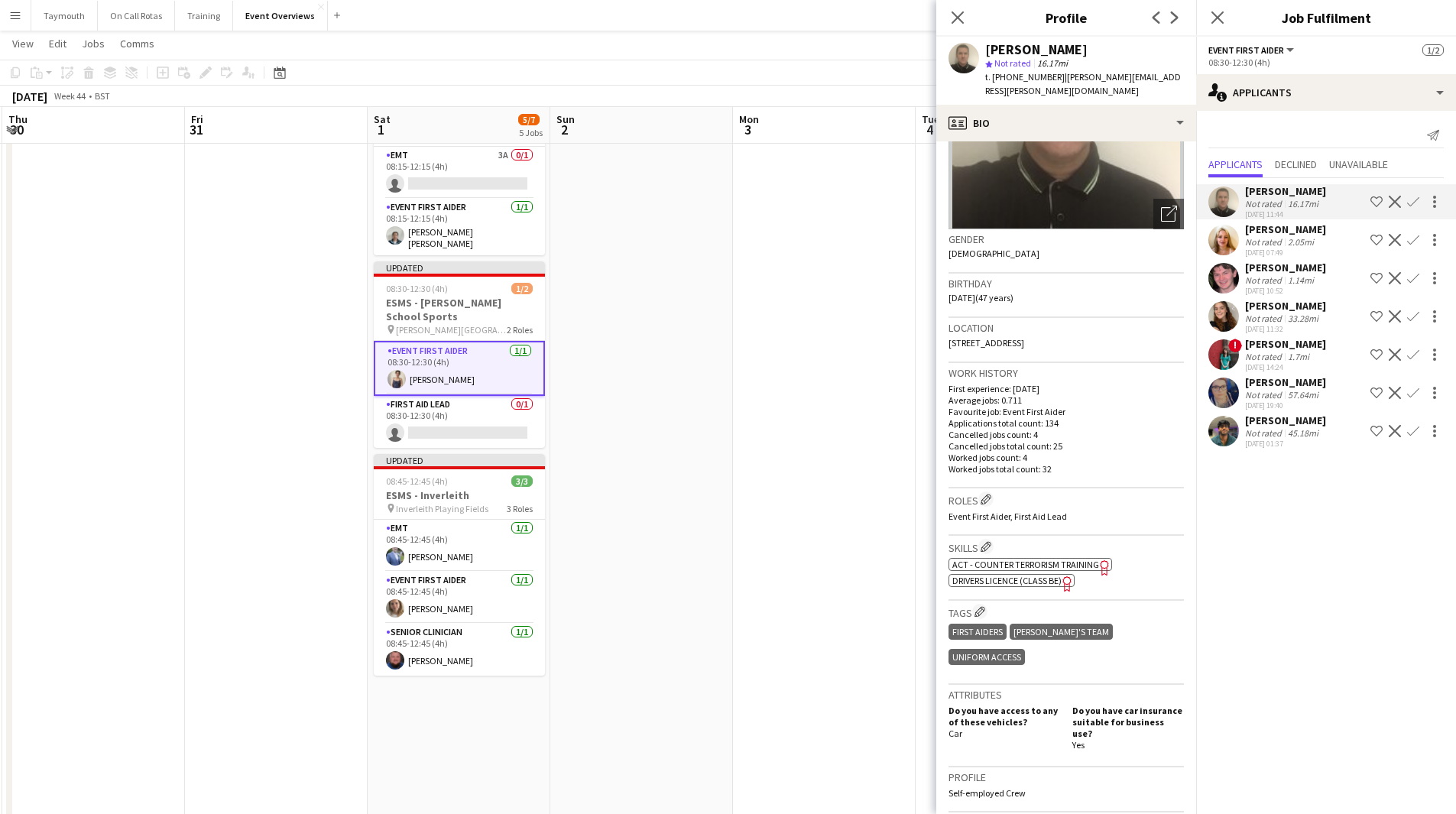
scroll to position [77, 0]
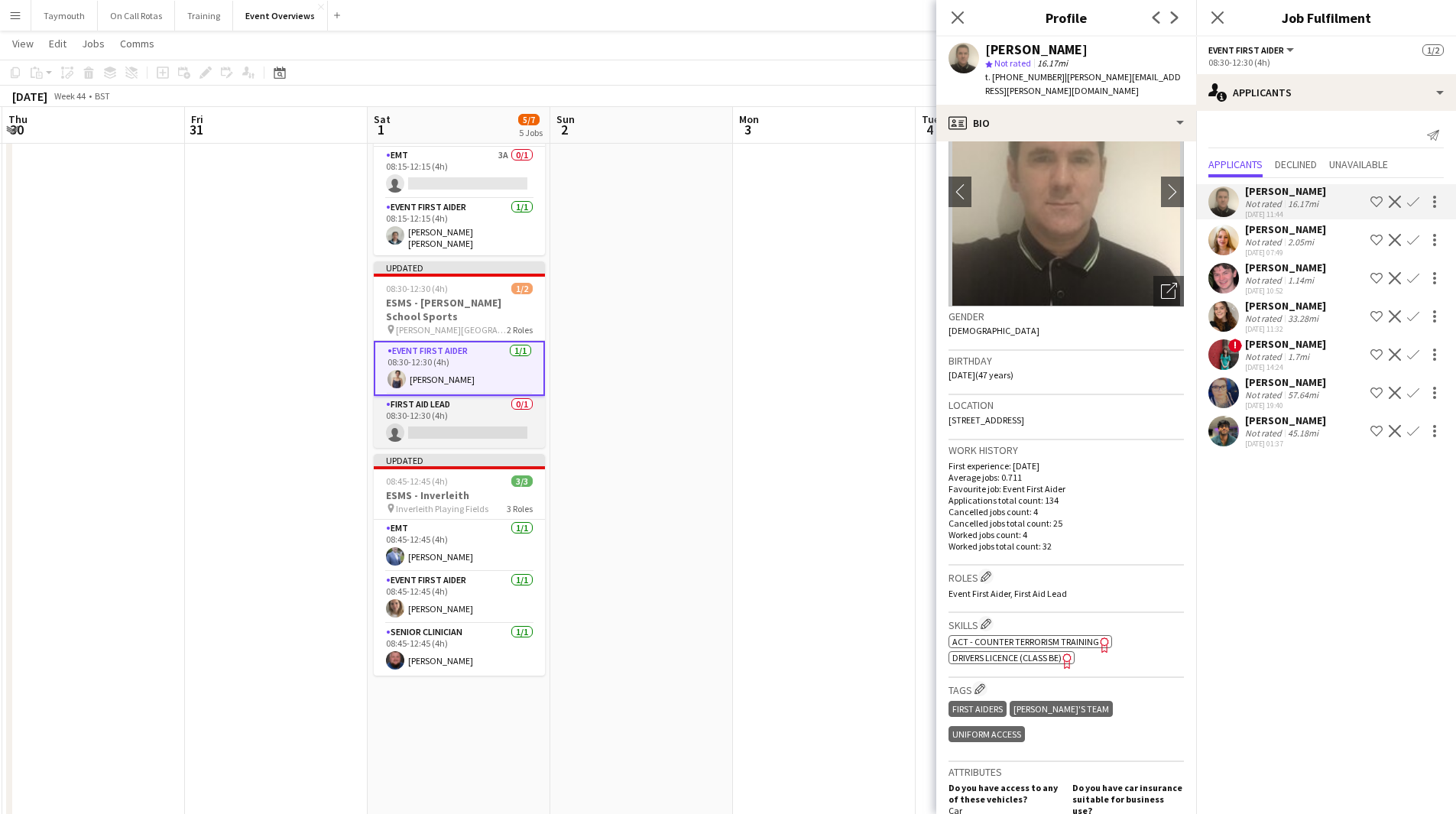
click at [462, 404] on app-card-role "First Aid Lead 0/1 08:30-12:30 (4h) single-neutral-actions" at bounding box center [459, 422] width 171 height 52
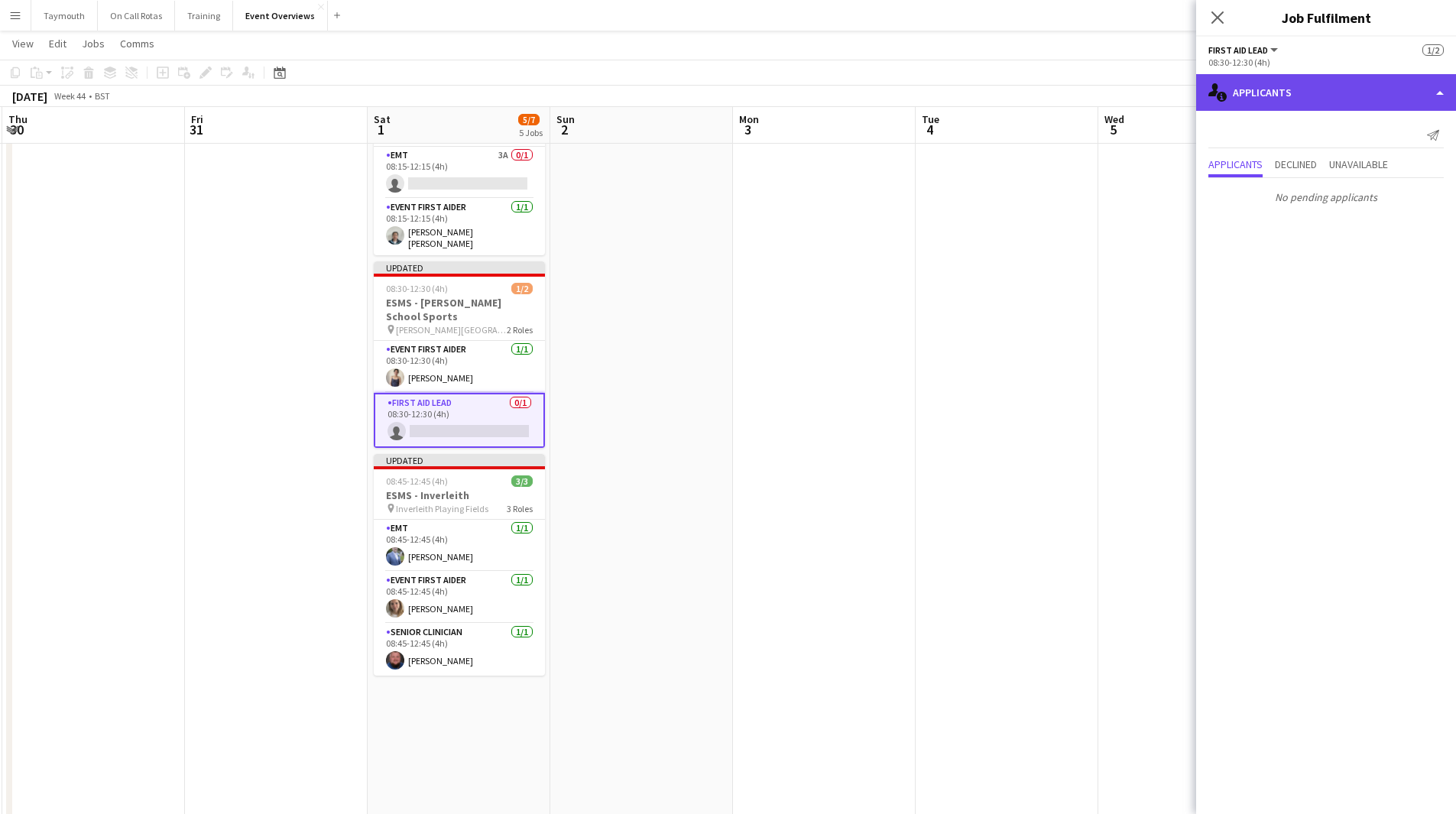
click at [977, 98] on div "single-neutral-actions-information Applicants" at bounding box center [1325, 92] width 260 height 37
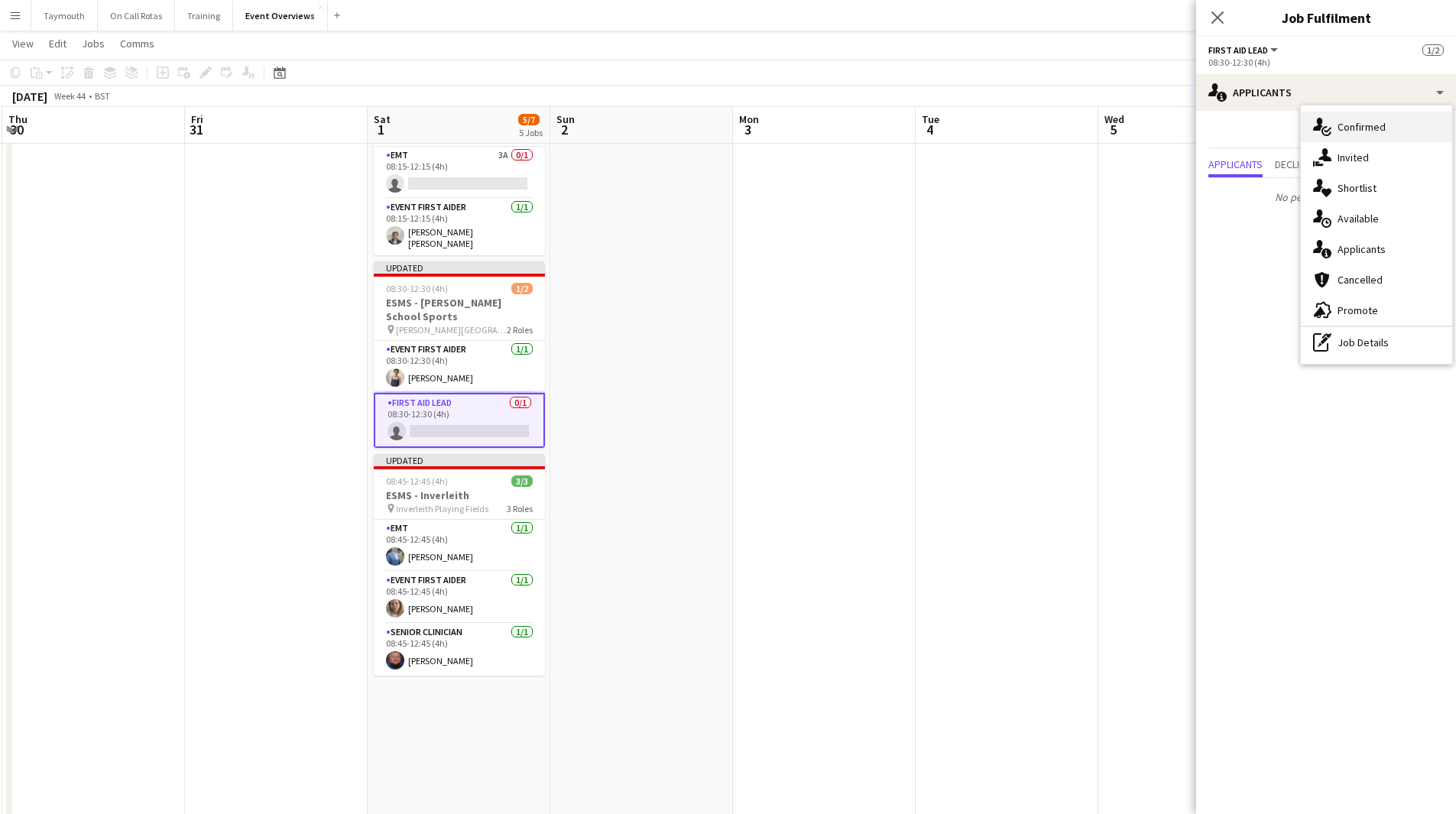
click at [977, 126] on div "single-neutral-actions-check-2 Confirmed" at bounding box center [1377, 126] width 151 height 30
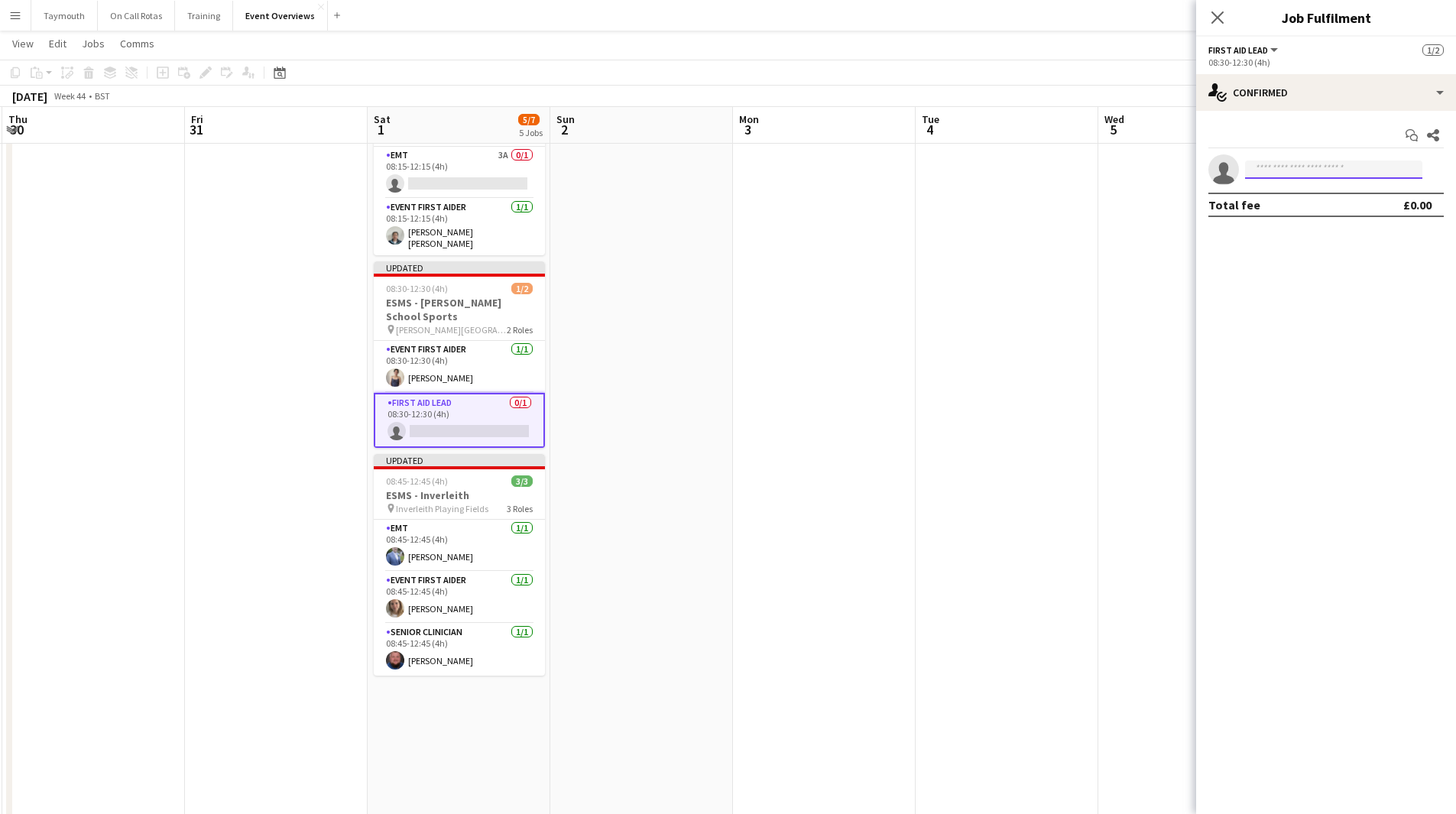
click at [977, 160] on input at bounding box center [1334, 169] width 178 height 18
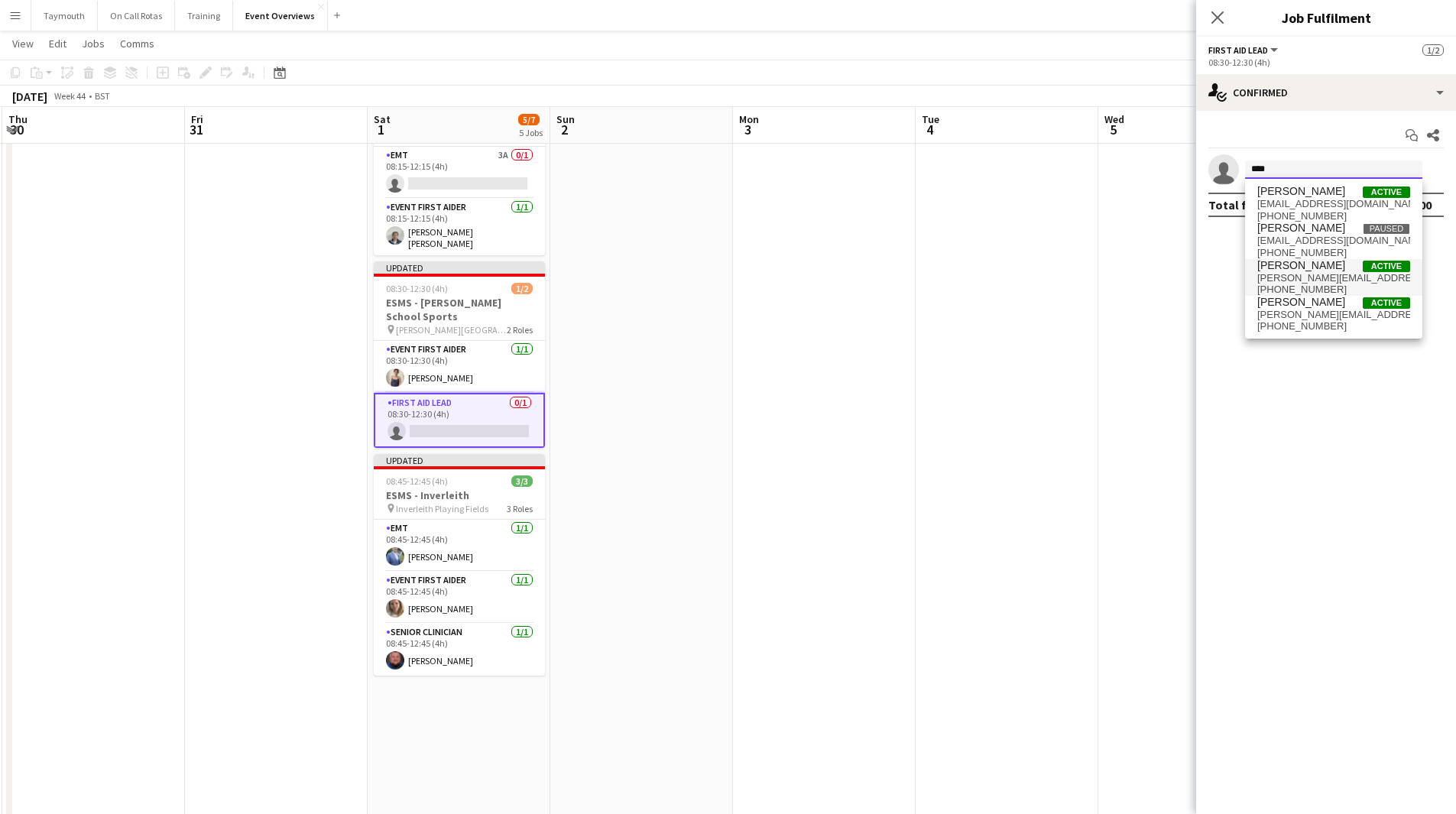
type input "****"
click at [977, 276] on span "sean.mannion@hib.co.uk" at bounding box center [1334, 279] width 153 height 12
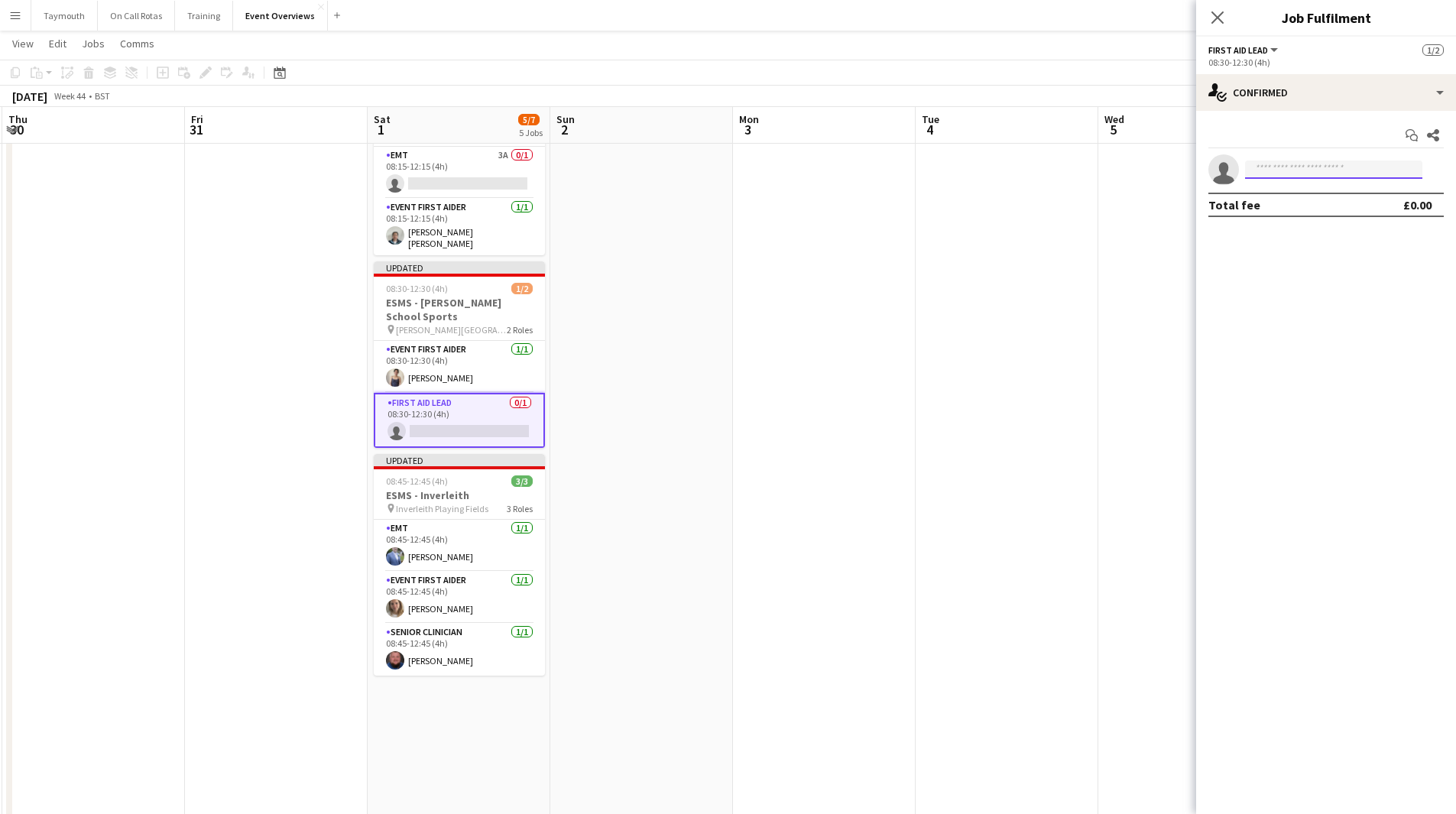
scroll to position [0, 0]
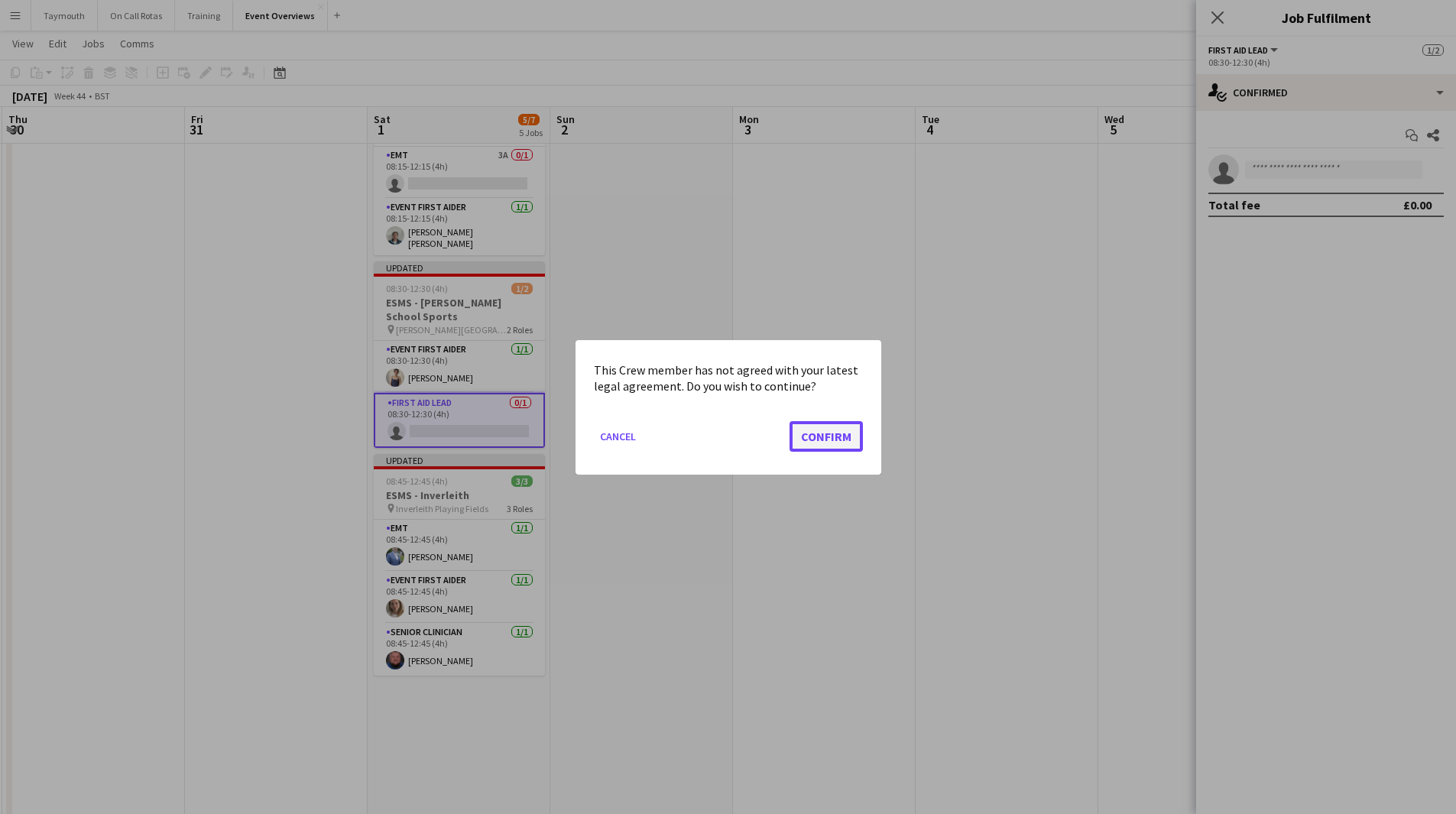
click at [834, 441] on button "Confirm" at bounding box center [826, 435] width 73 height 30
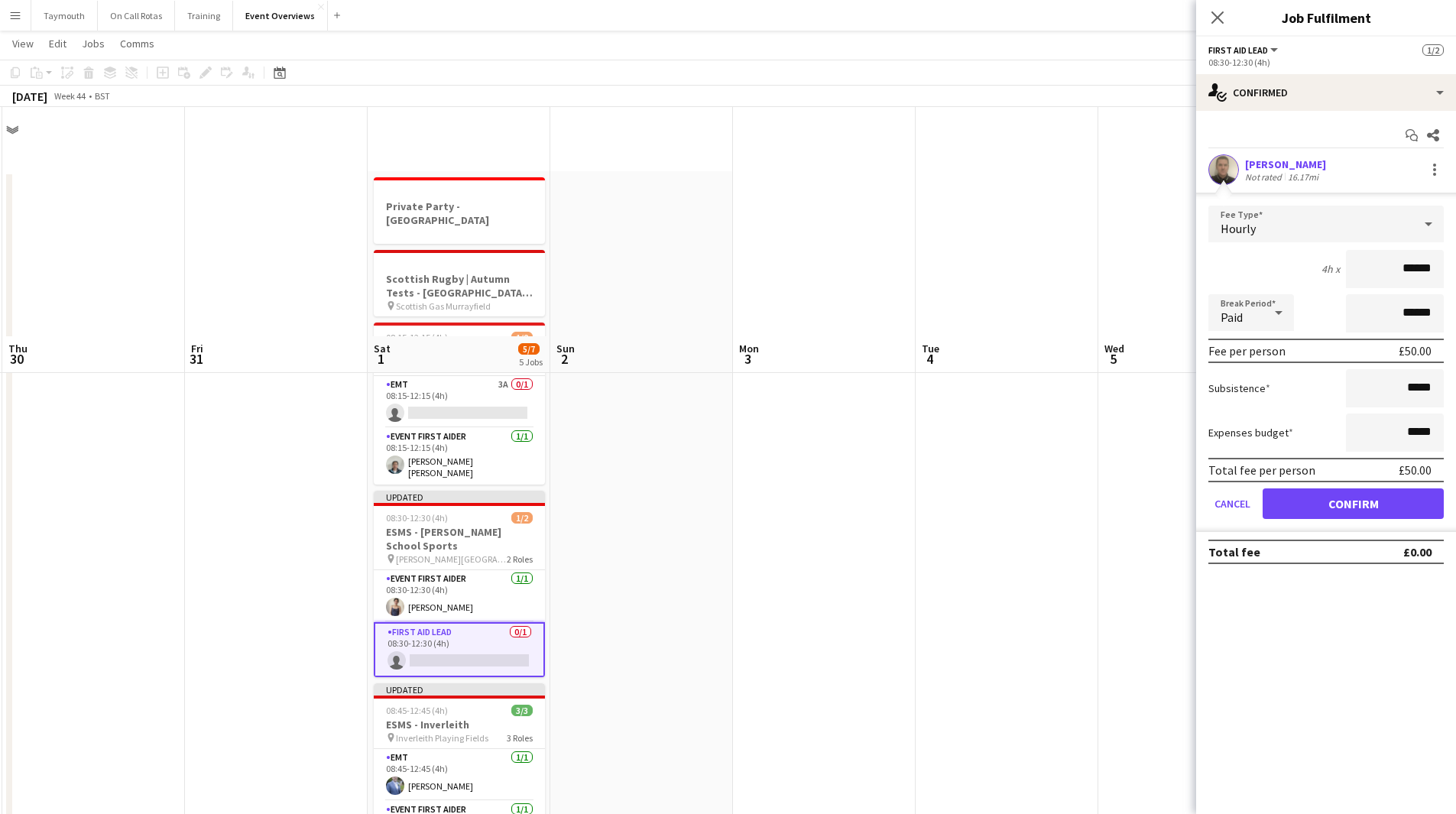
scroll to position [229, 0]
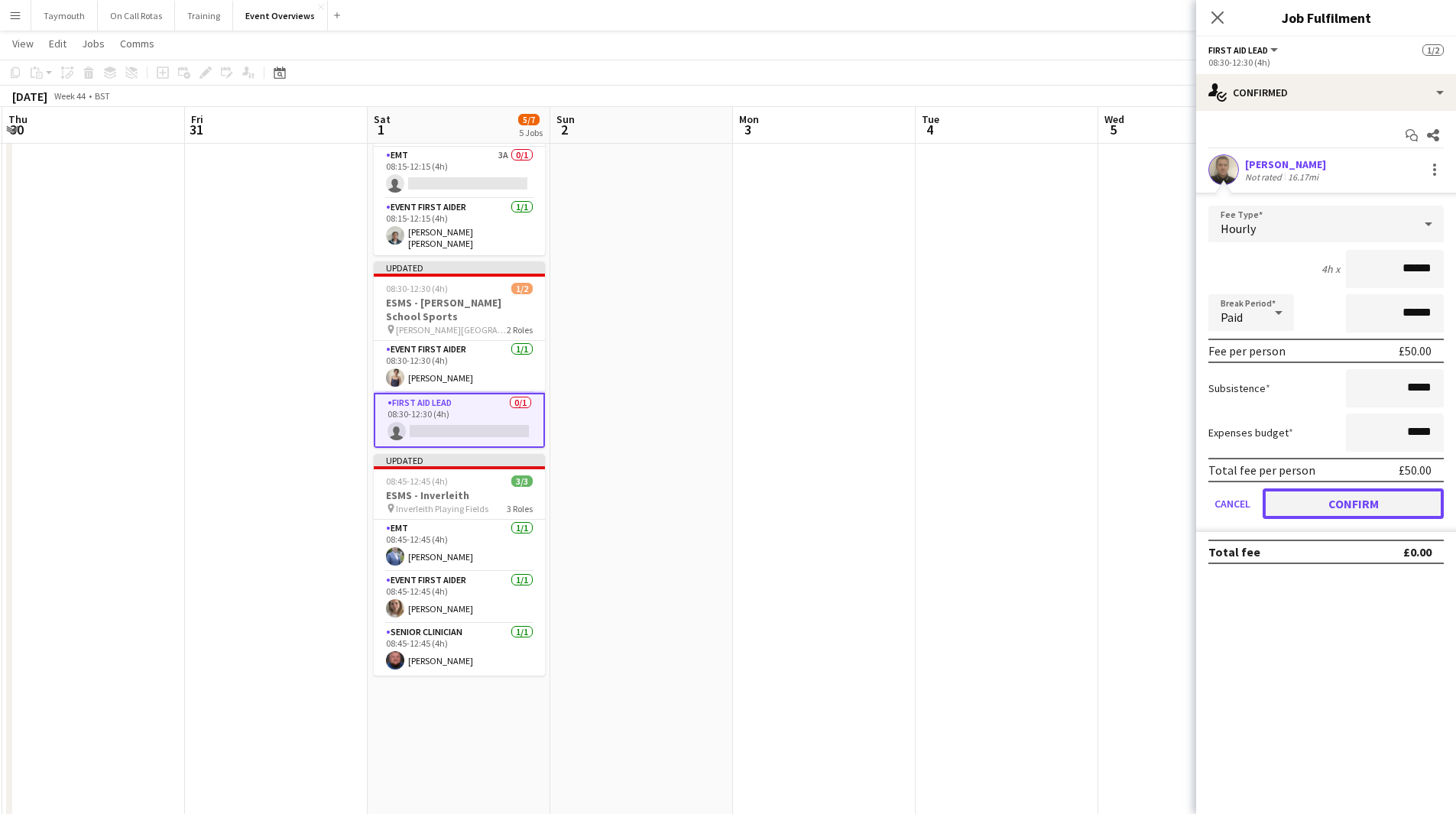
click at [977, 447] on button "Confirm" at bounding box center [1353, 503] width 181 height 30
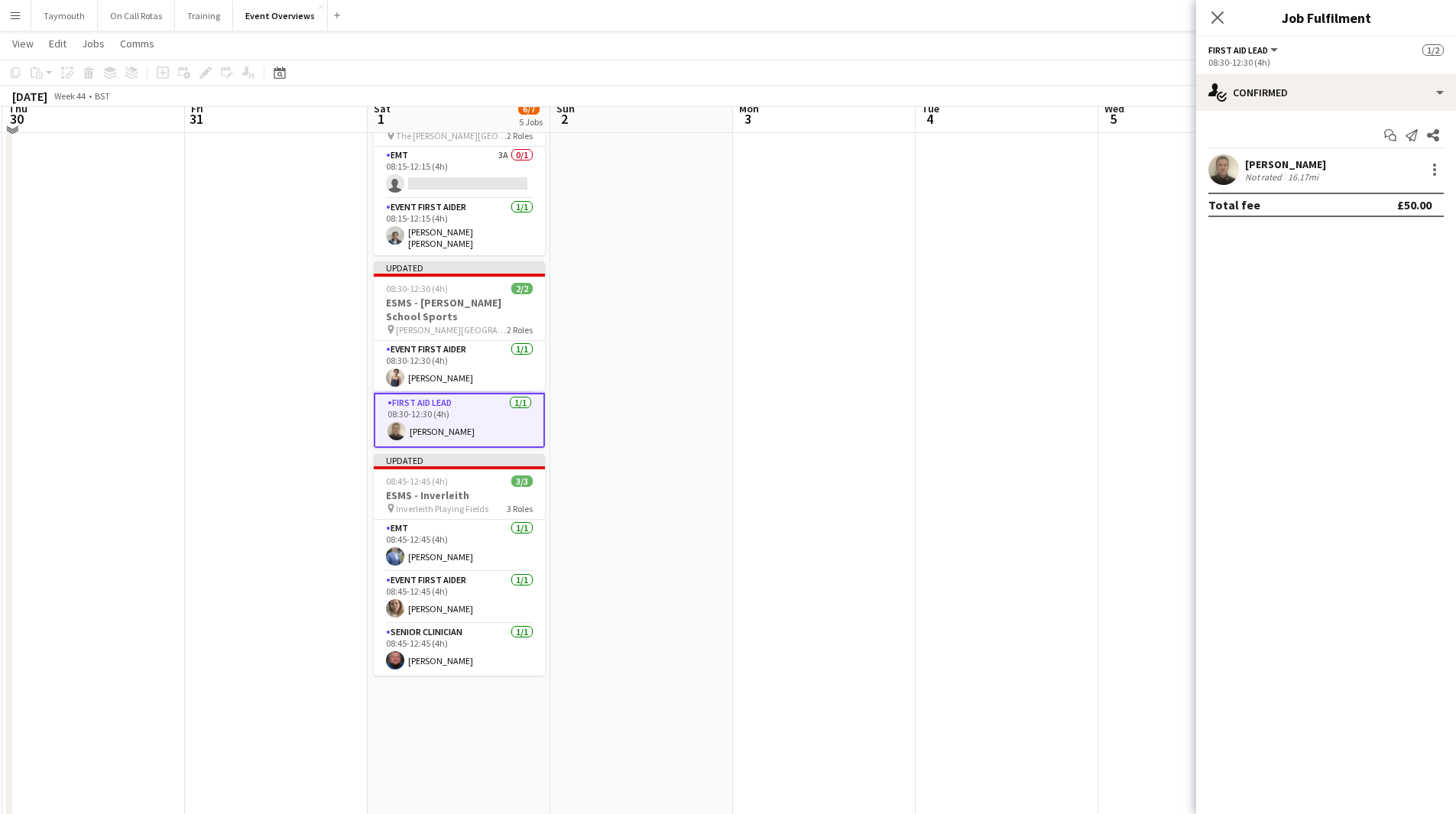
scroll to position [77, 0]
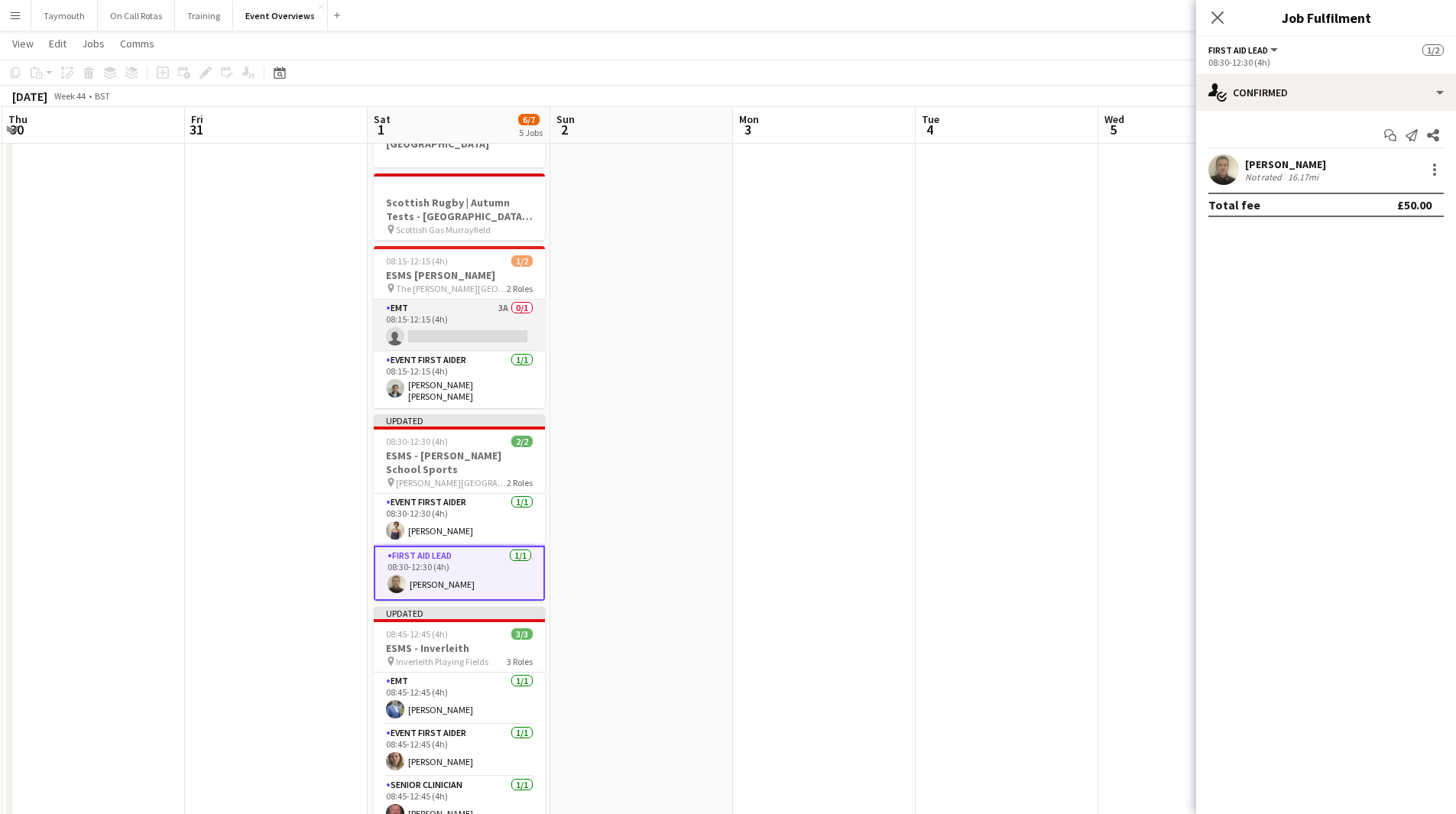
click at [450, 309] on app-card-role "EMT 3A 0/1 08:15-12:15 (4h) single-neutral-actions" at bounding box center [459, 326] width 171 height 52
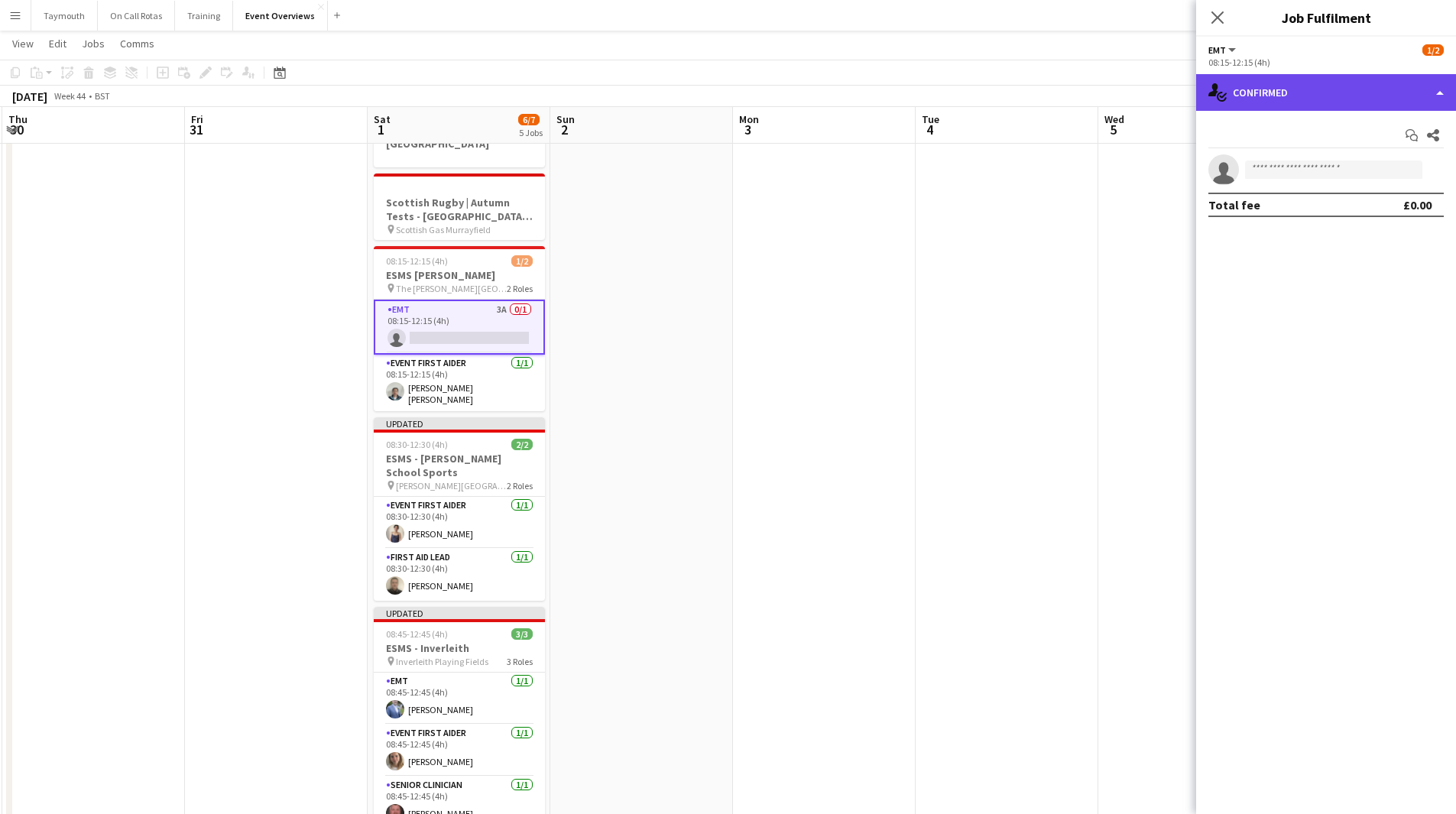
click at [977, 83] on div "single-neutral-actions-check-2 Confirmed" at bounding box center [1325, 92] width 260 height 37
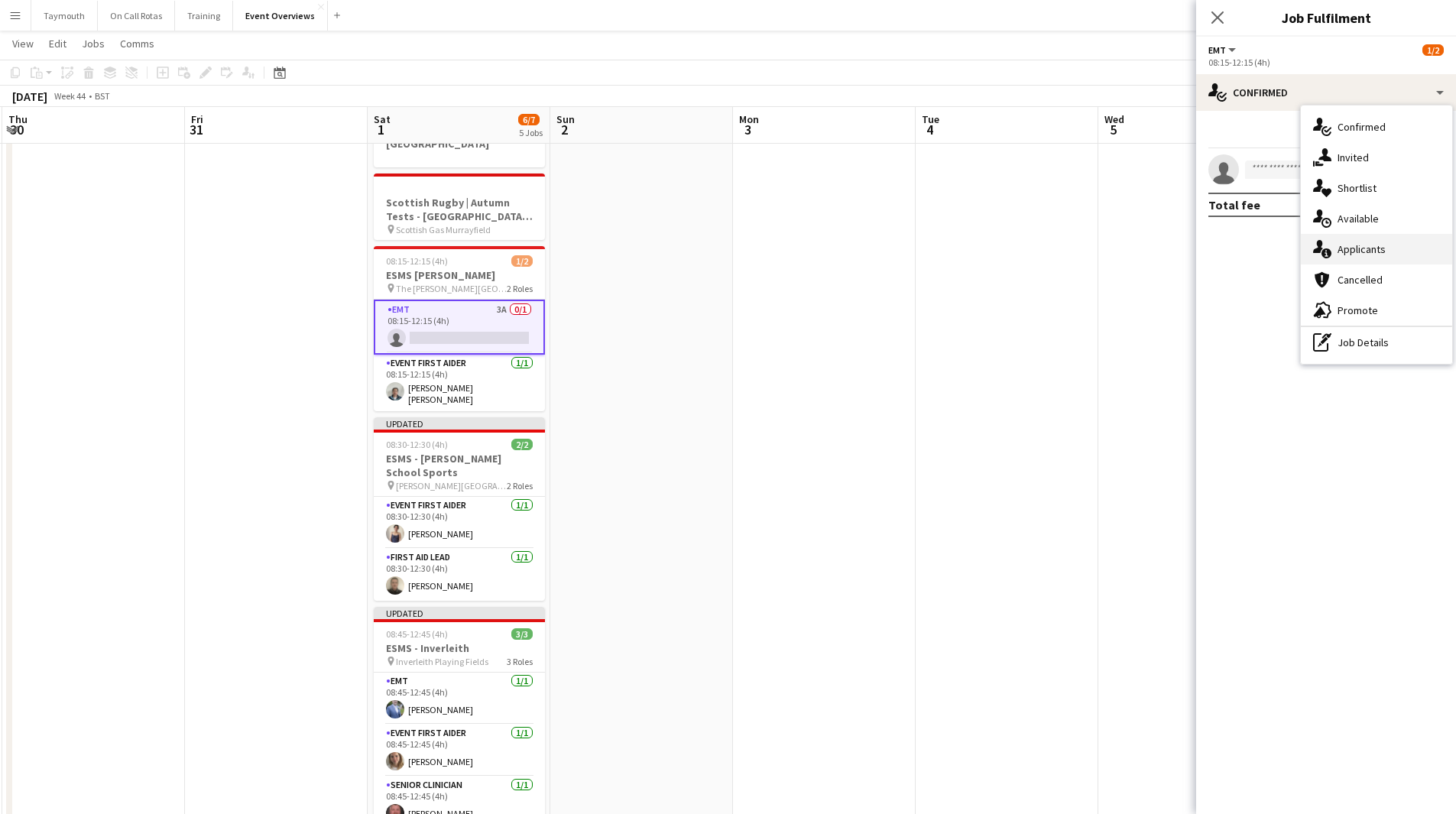
click at [977, 241] on div "single-neutral-actions-information Applicants" at bounding box center [1377, 249] width 151 height 30
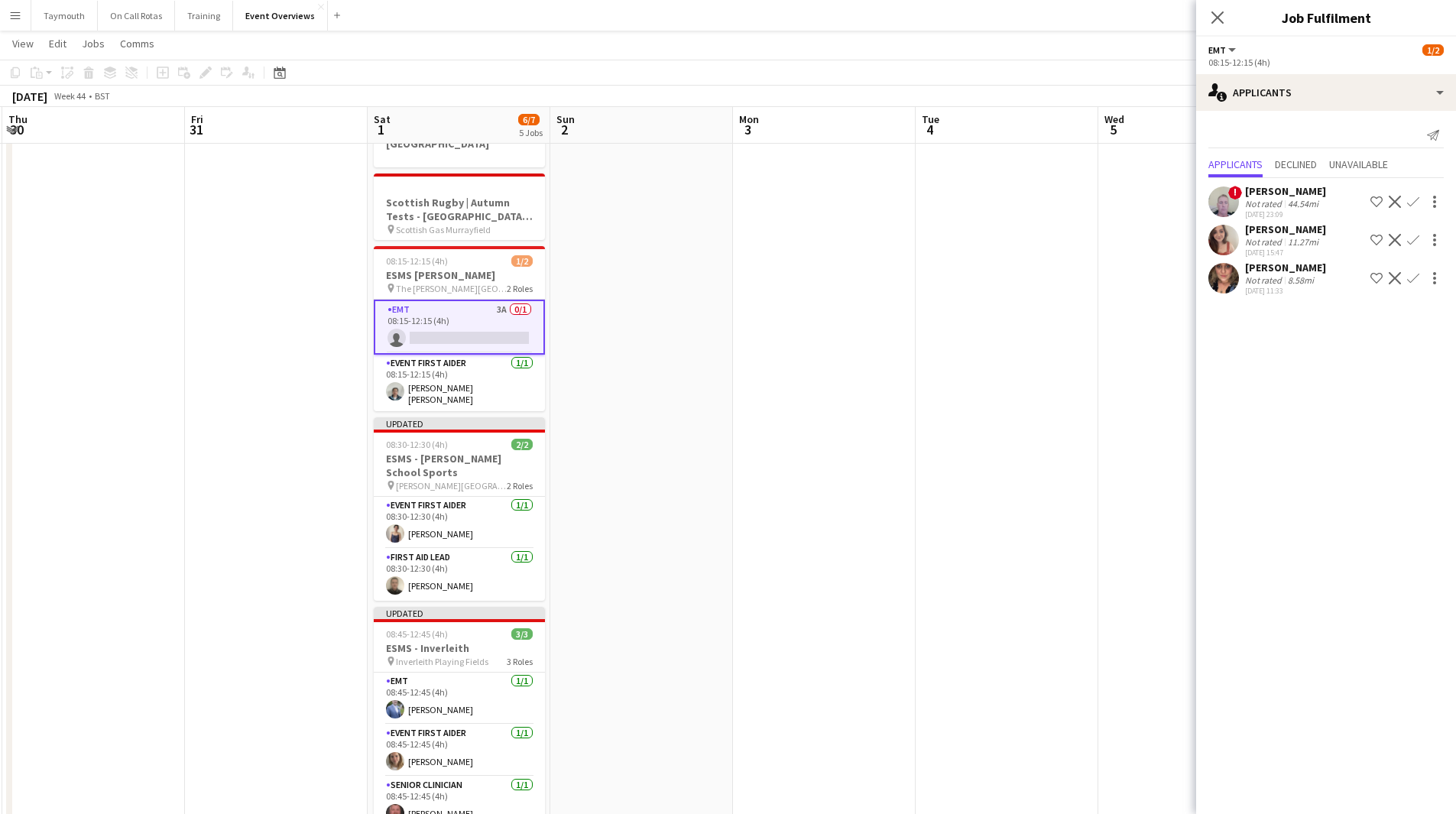
click at [977, 198] on app-icon "Confirm" at bounding box center [1413, 202] width 12 height 12
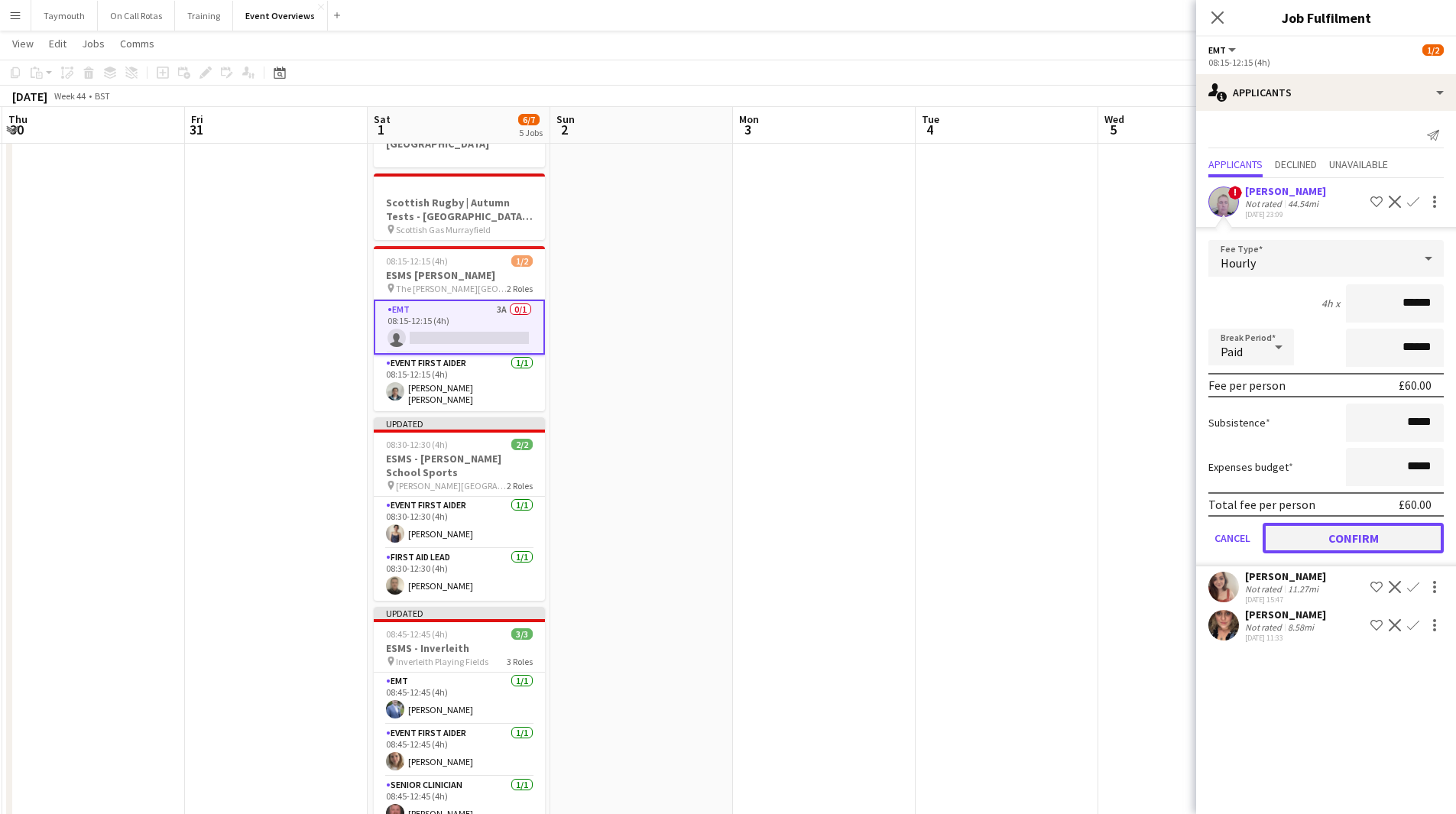
click at [977, 447] on button "Confirm" at bounding box center [1353, 538] width 181 height 30
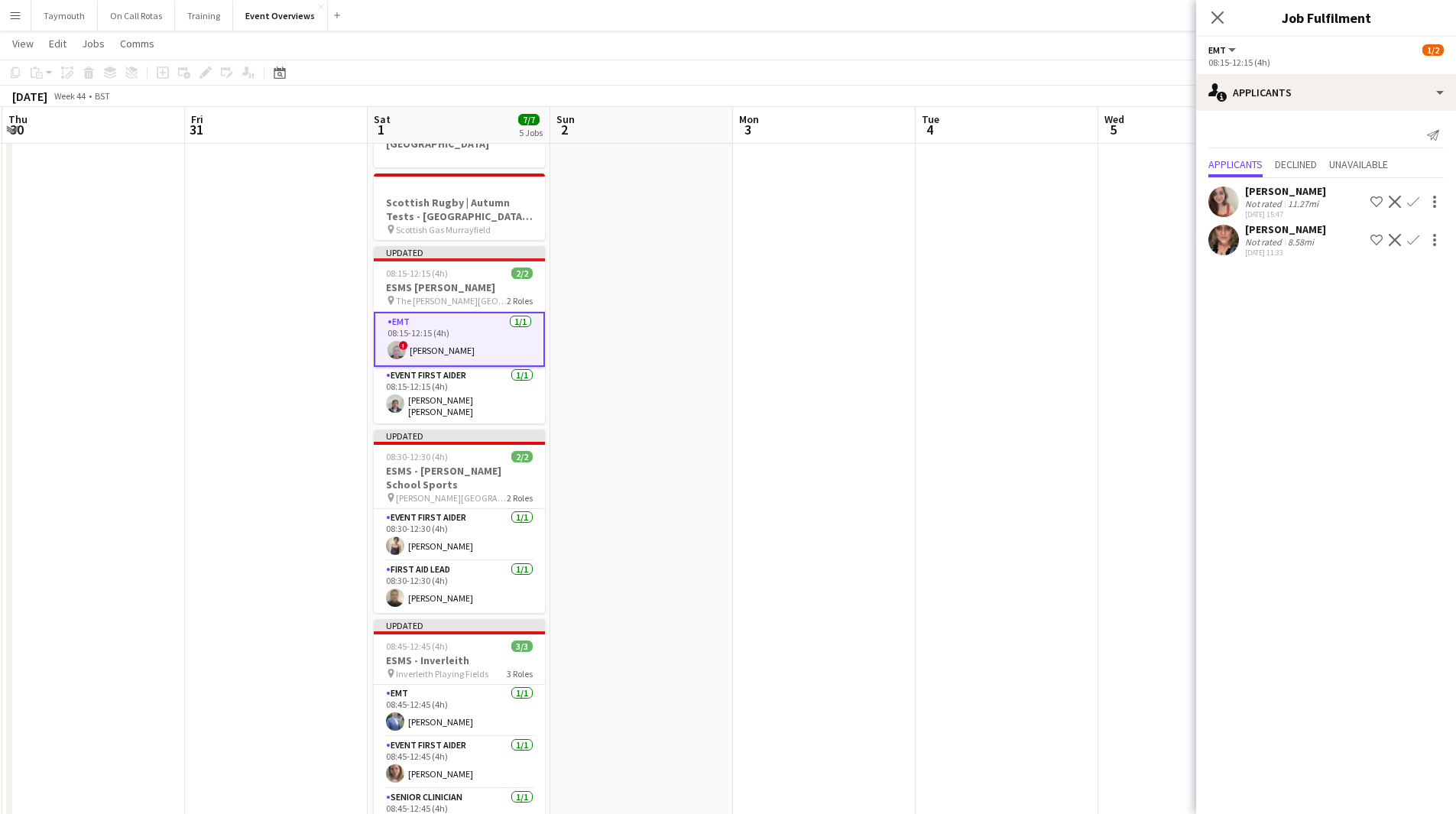
click at [849, 447] on app-date-cell at bounding box center [824, 821] width 183 height 1452
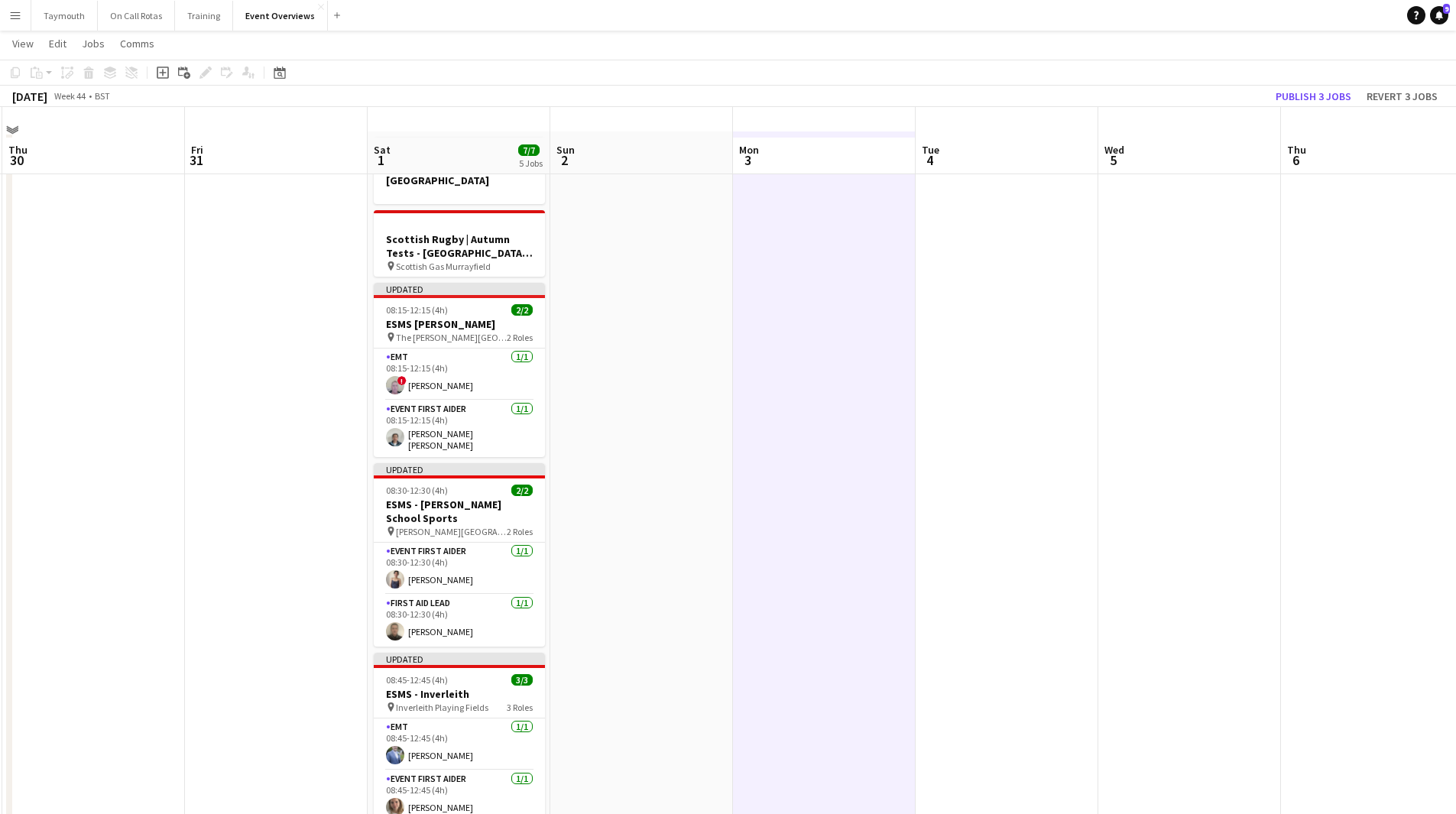
scroll to position [0, 0]
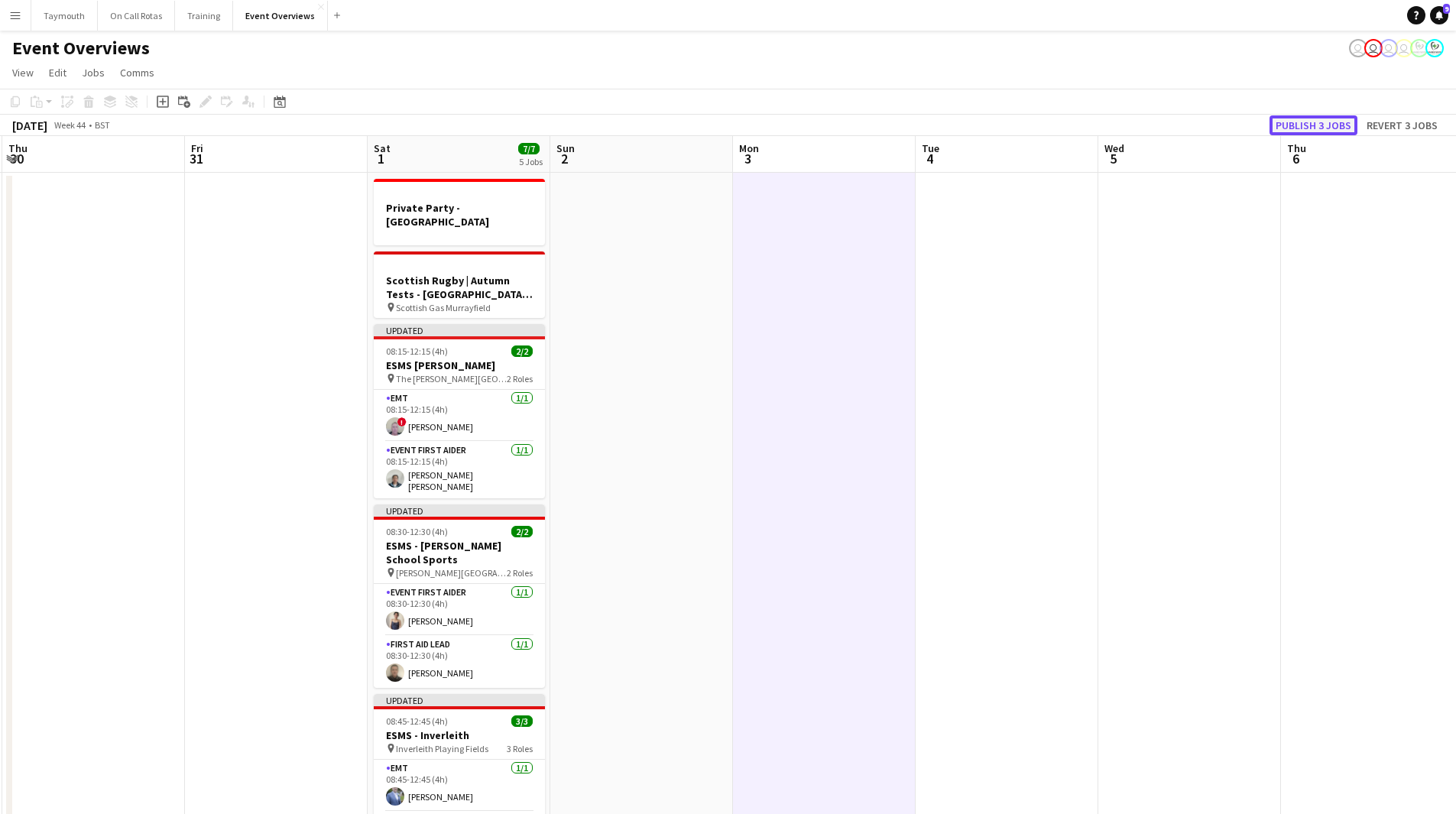
click at [977, 124] on button "Publish 3 jobs" at bounding box center [1313, 125] width 88 height 20
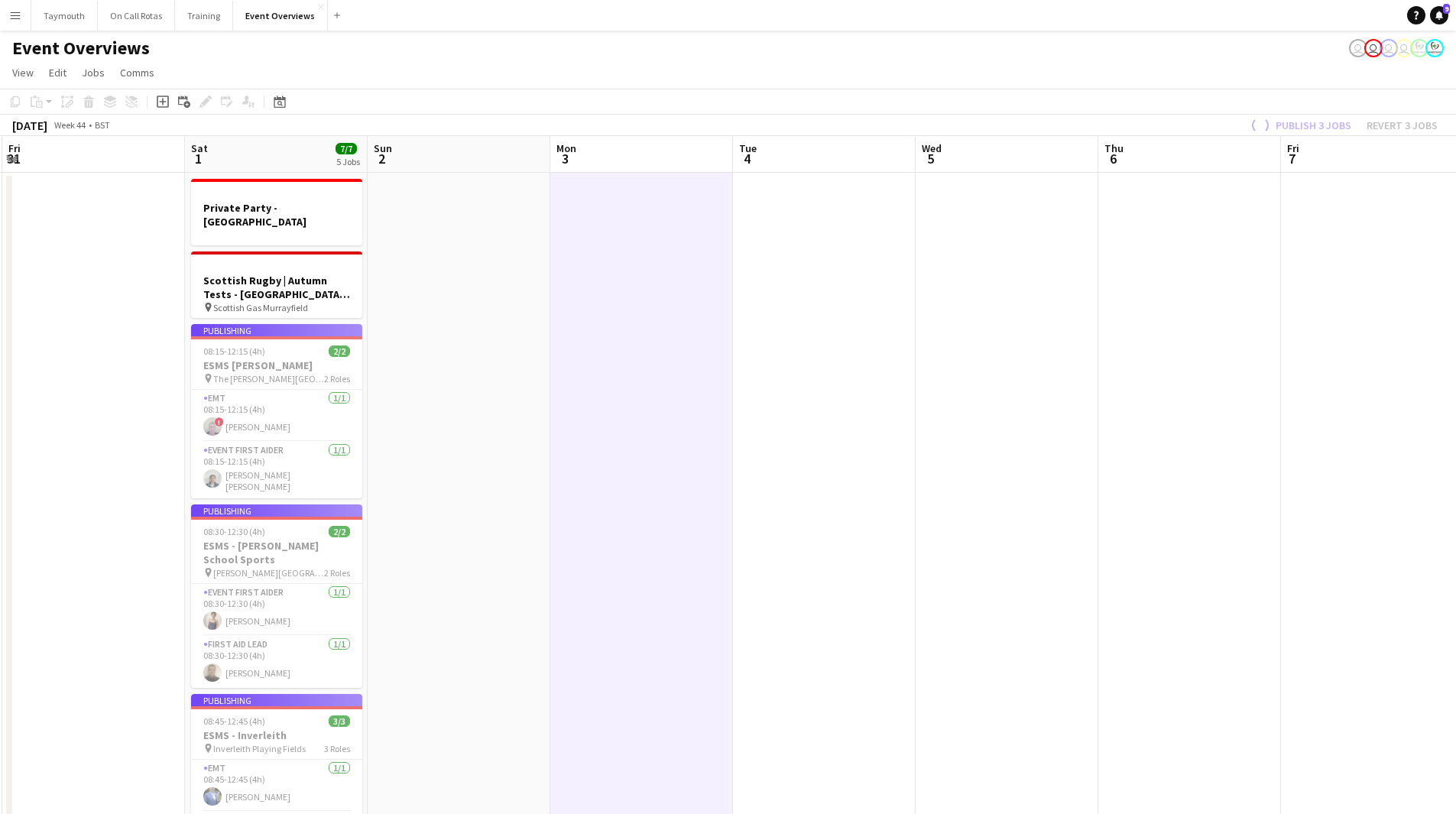
drag, startPoint x: 774, startPoint y: 491, endPoint x: 956, endPoint y: 515, distance: 183.6
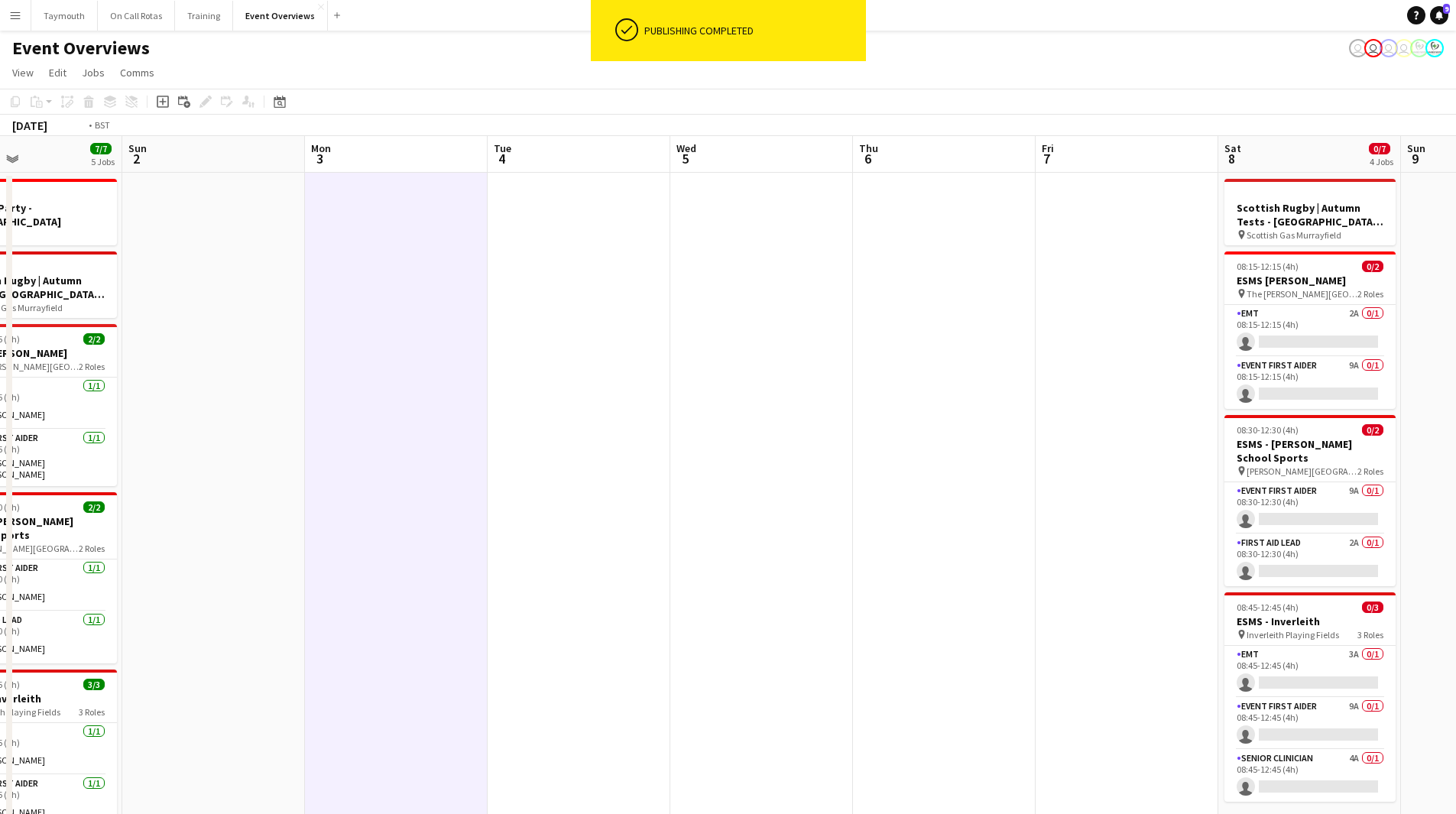
drag, startPoint x: 634, startPoint y: 521, endPoint x: 423, endPoint y: 487, distance: 213.7
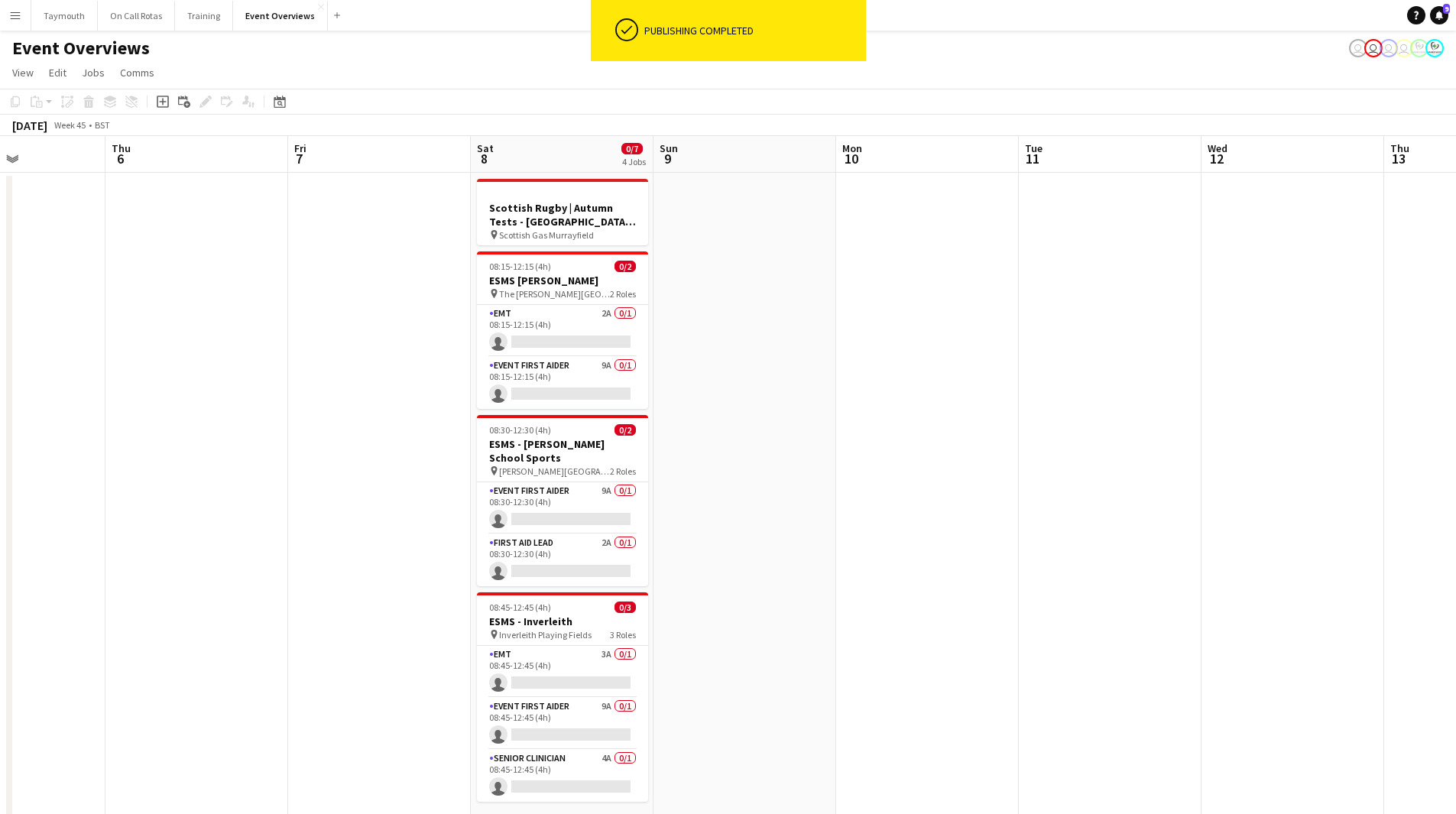
drag, startPoint x: 566, startPoint y: 478, endPoint x: 317, endPoint y: 488, distance: 249.2
click at [587, 326] on app-card-role "EMT 2A 0/1 08:15-12:15 (4h) single-neutral-actions" at bounding box center [560, 331] width 171 height 52
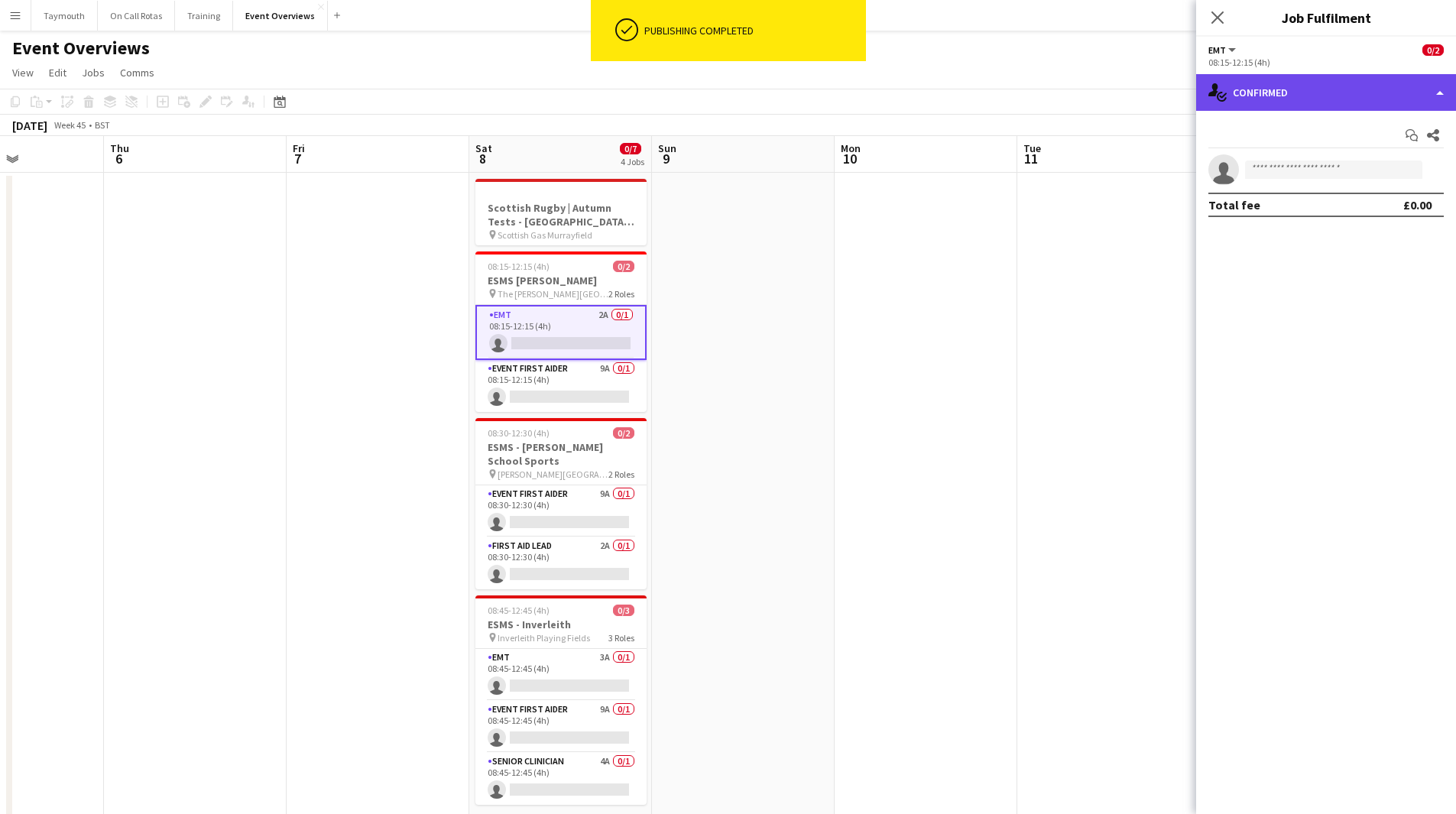
click at [977, 85] on div "single-neutral-actions-check-2 Confirmed" at bounding box center [1325, 92] width 260 height 37
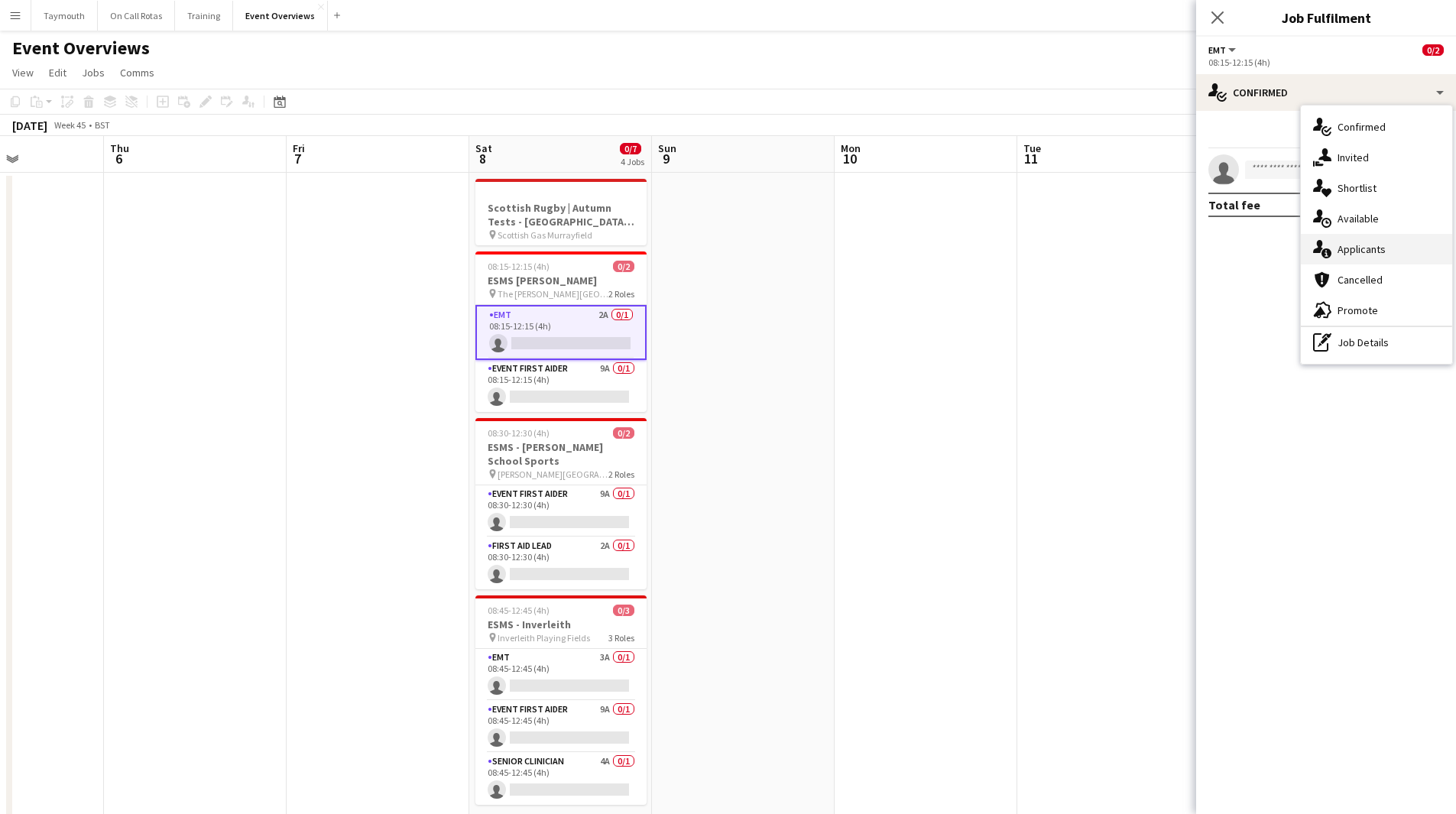
click at [977, 236] on div "single-neutral-actions-information Applicants" at bounding box center [1377, 249] width 151 height 30
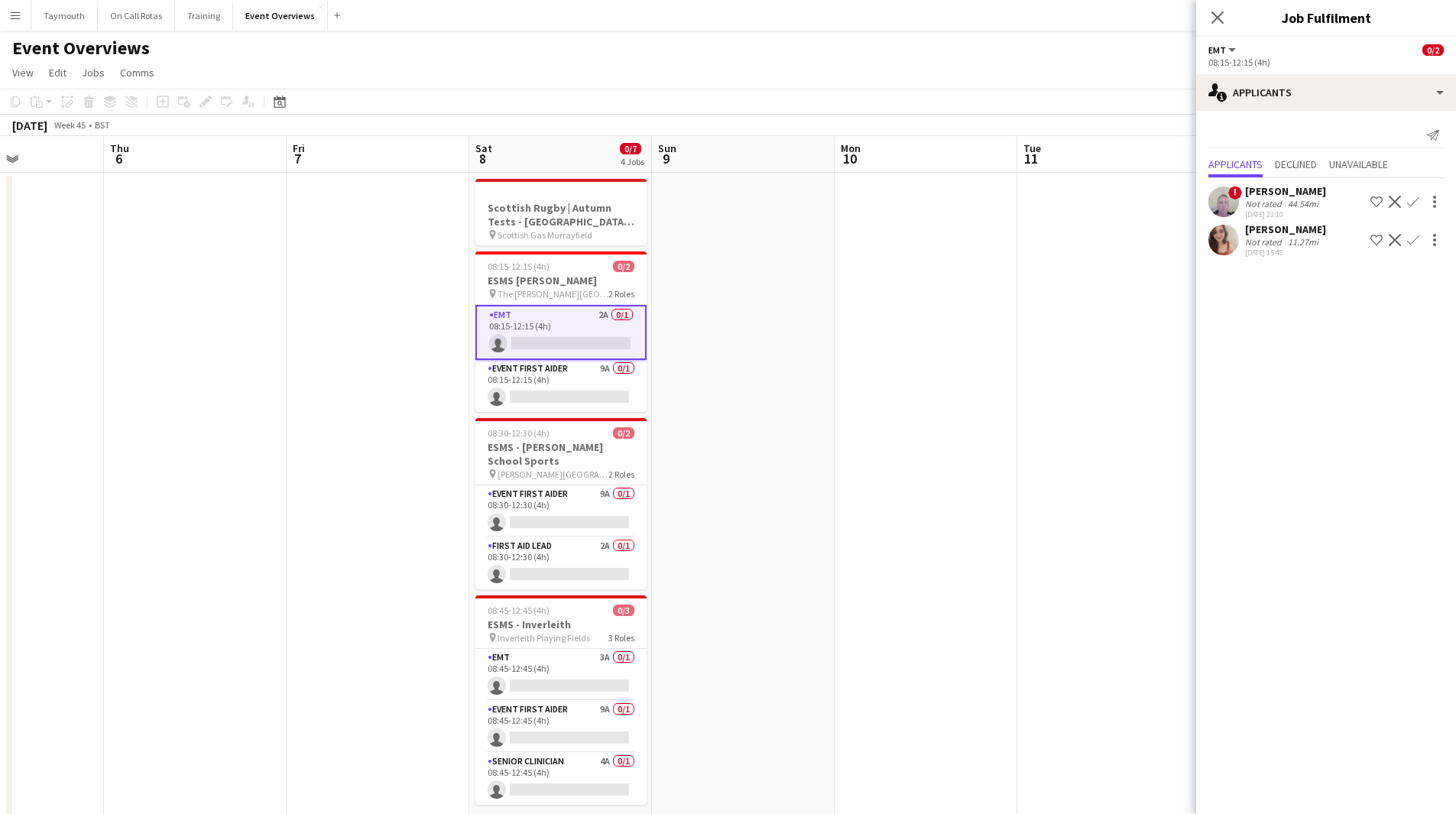
click at [977, 200] on app-icon "Confirm" at bounding box center [1413, 202] width 12 height 12
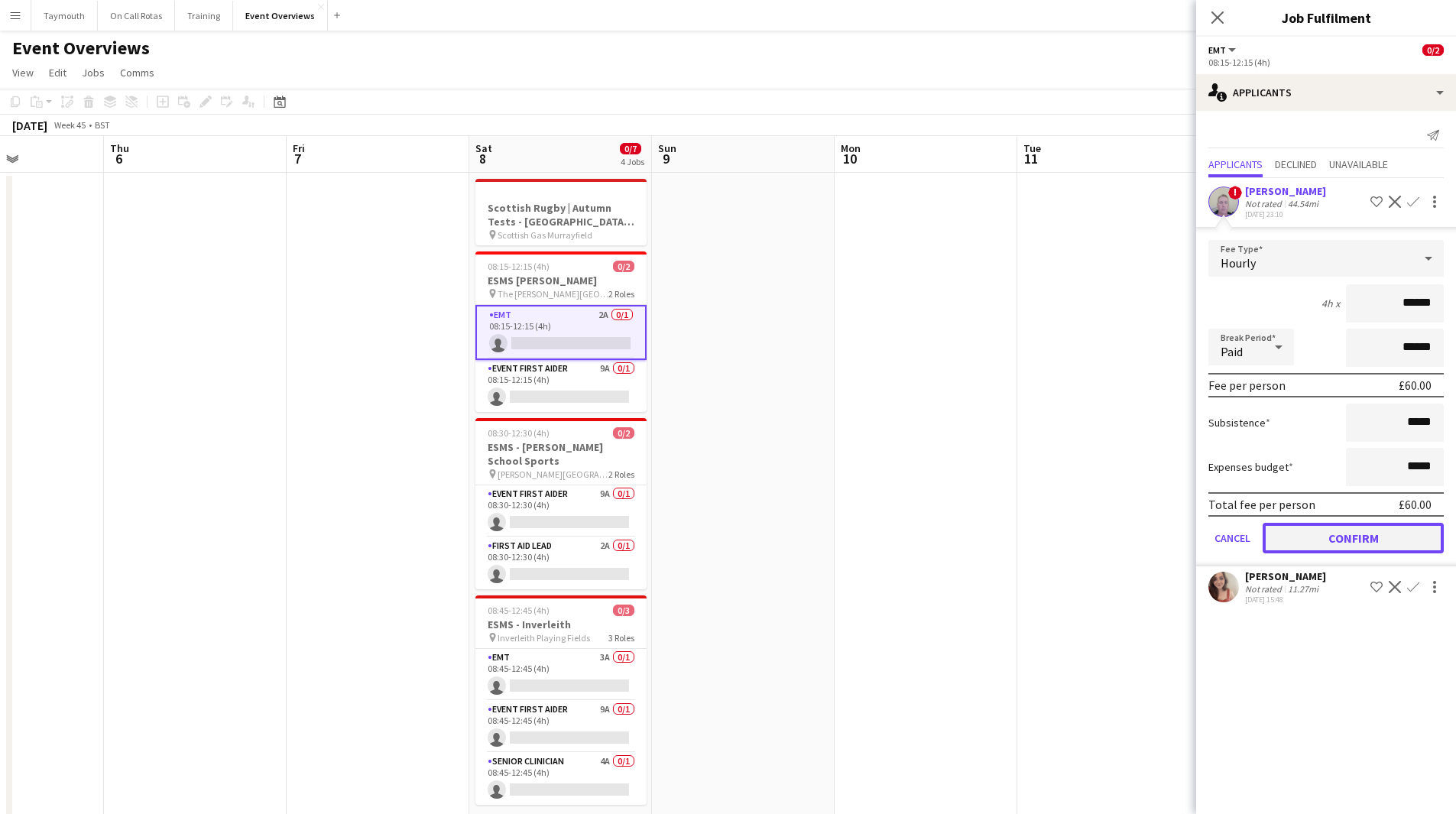
click at [977, 447] on button "Confirm" at bounding box center [1353, 538] width 181 height 30
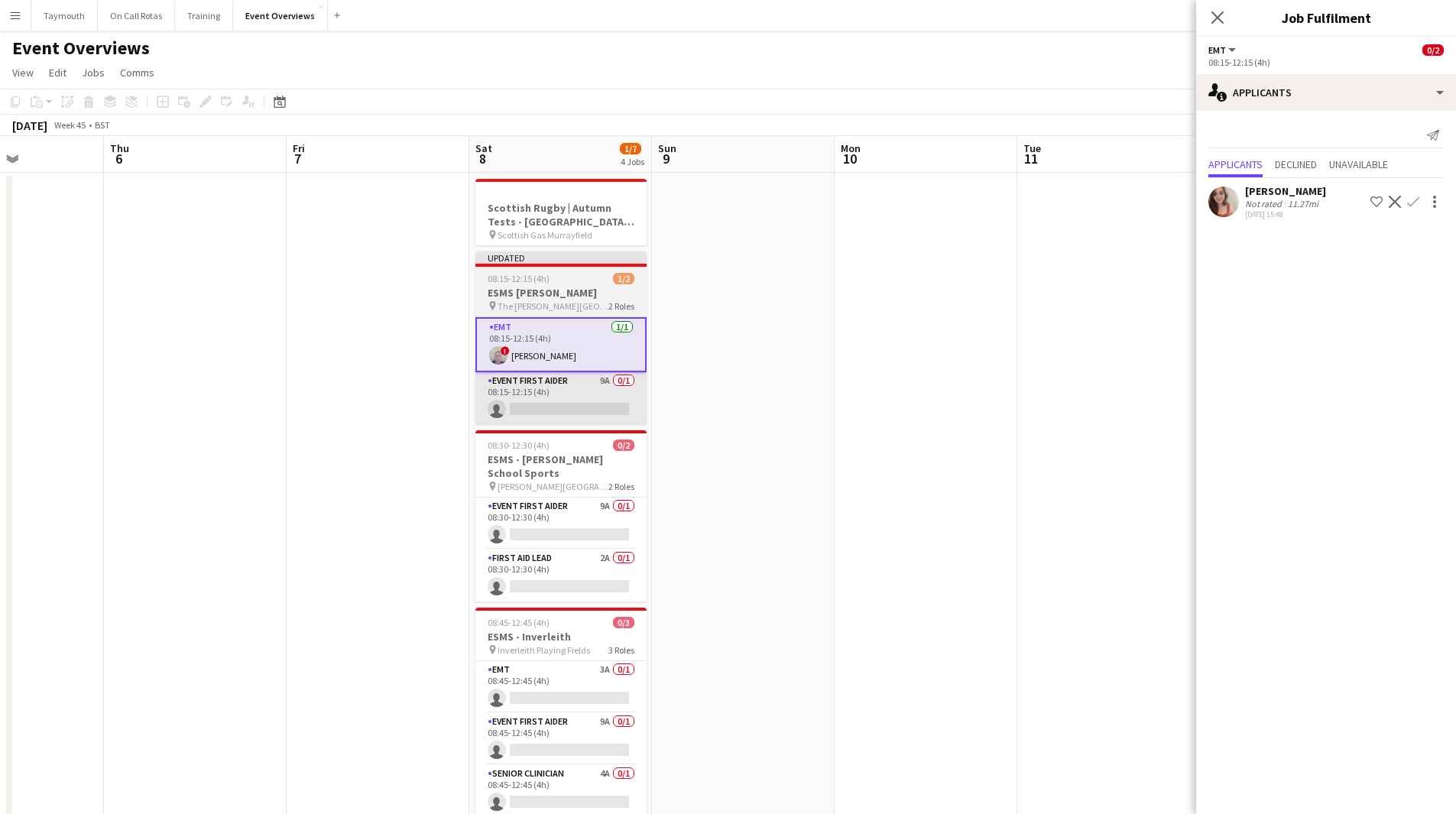
click at [609, 394] on app-card-role "Event First Aider 9A 0/1 08:15-12:15 (4h) single-neutral-actions" at bounding box center [560, 399] width 171 height 52
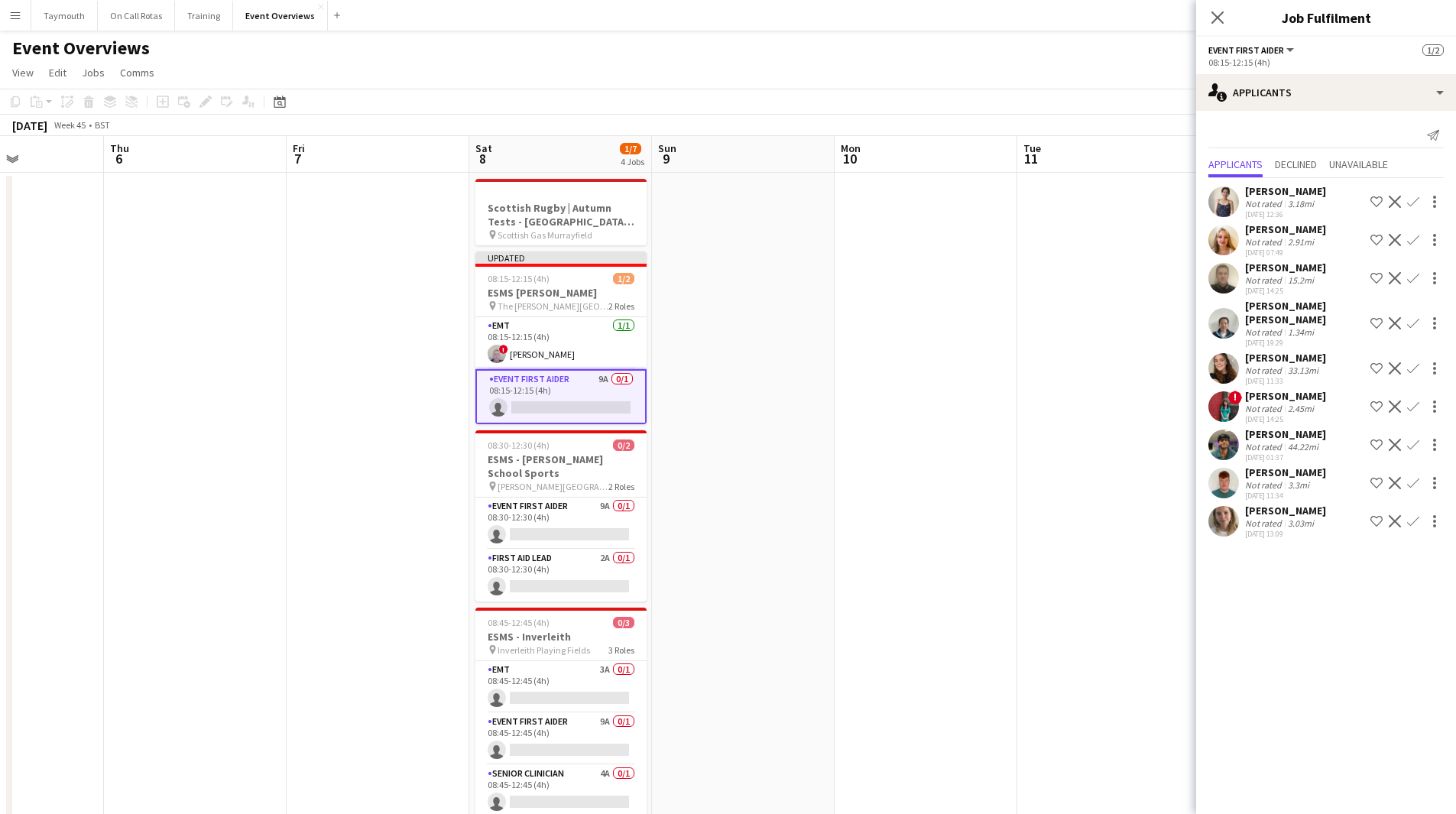
click at [977, 439] on app-icon "Confirm" at bounding box center [1413, 445] width 12 height 12
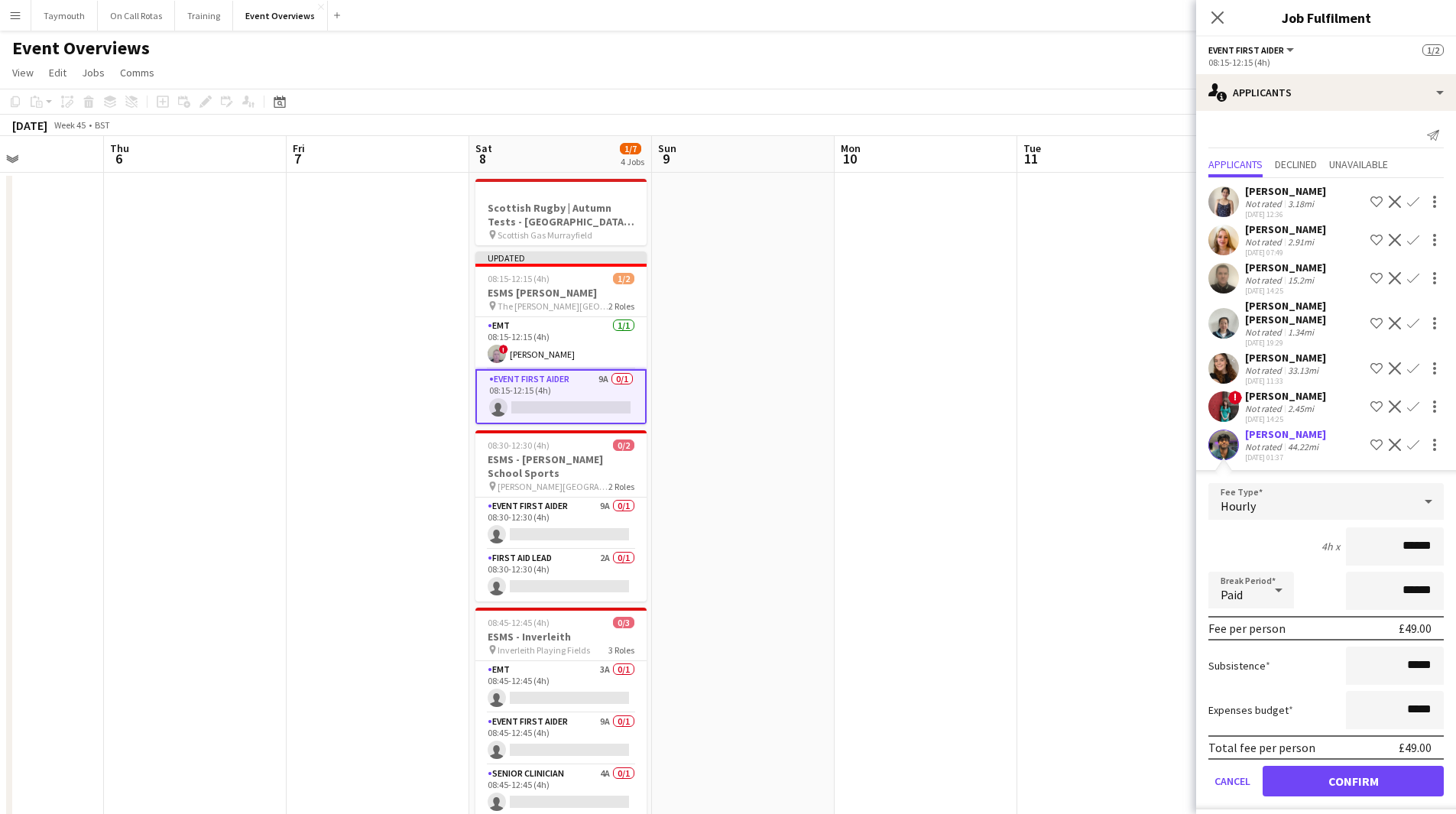
scroll to position [73, 0]
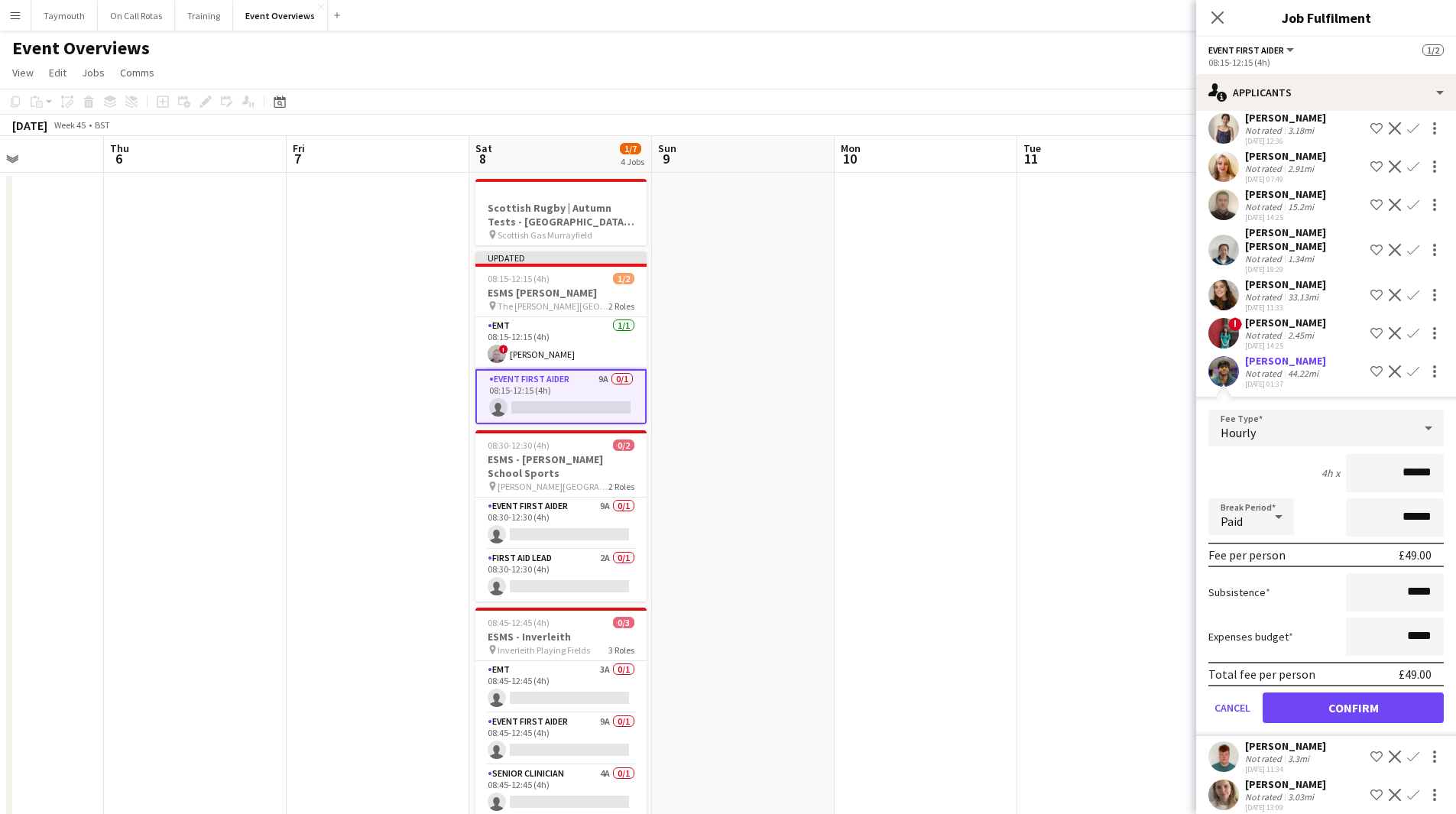
click at [977, 447] on app-icon "Confirm" at bounding box center [1413, 757] width 12 height 12
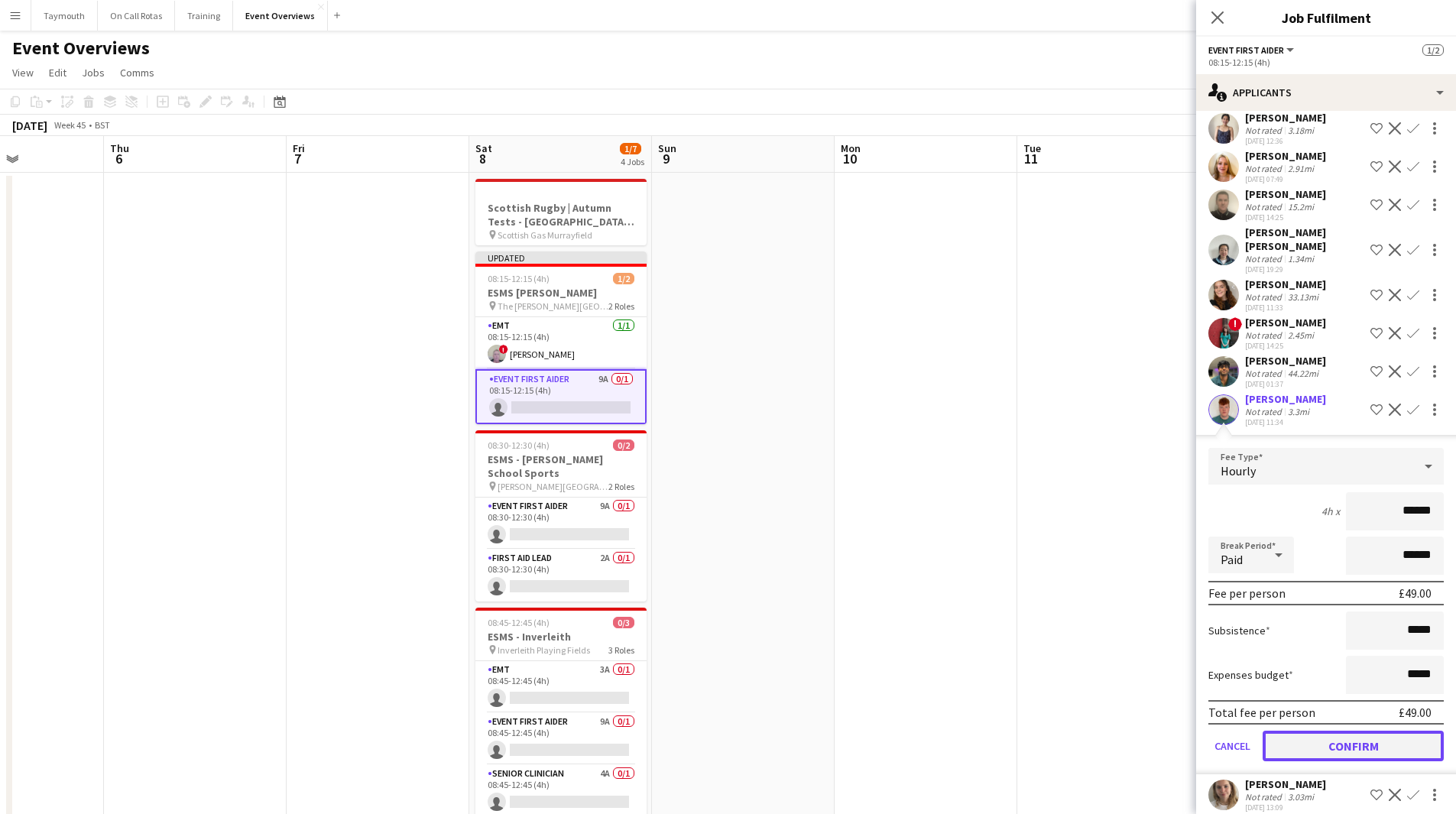
click at [977, 447] on button "Confirm" at bounding box center [1353, 746] width 181 height 30
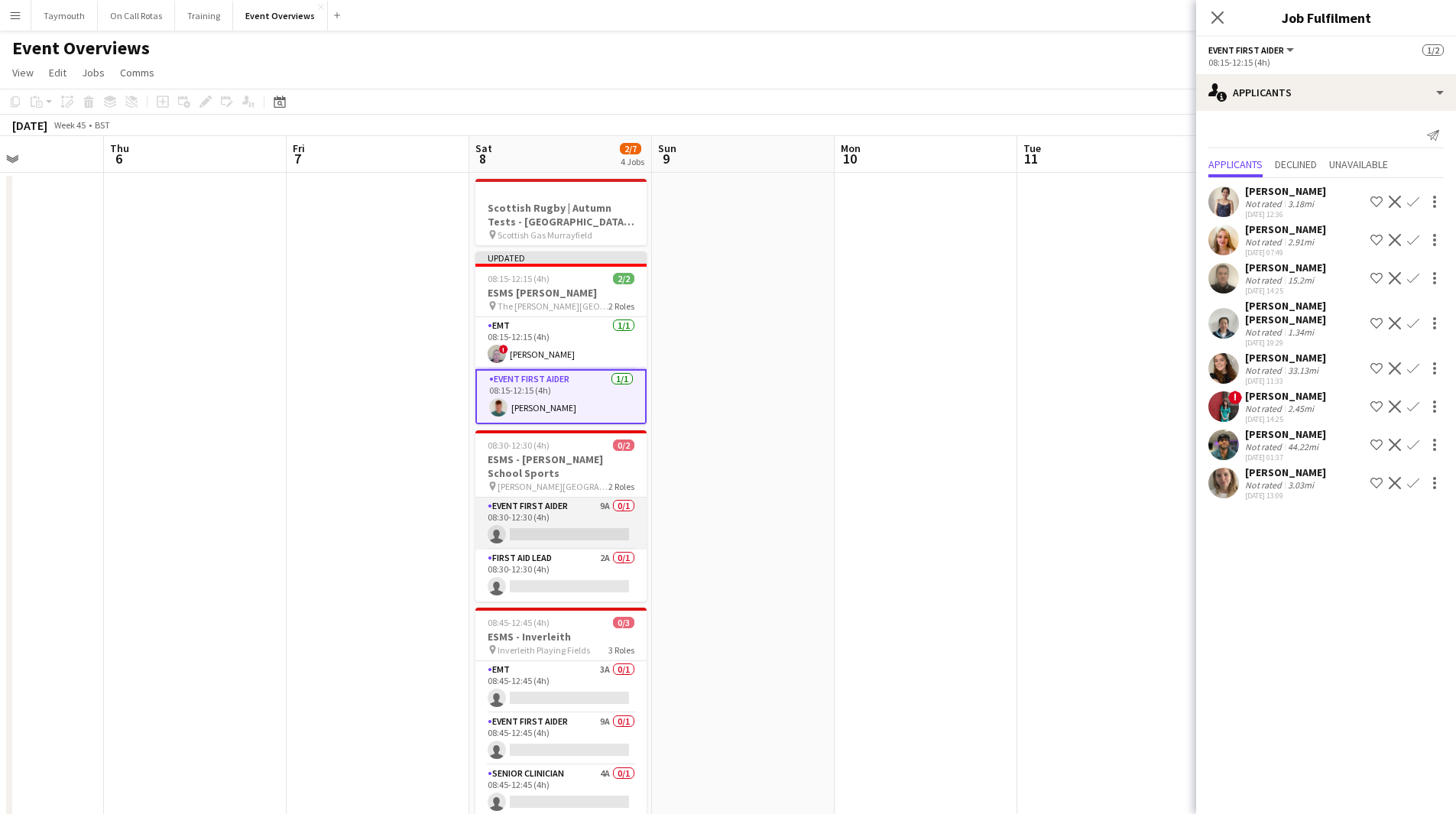
click at [561, 447] on app-card-role "Event First Aider 9A 0/1 08:30-12:30 (4h) single-neutral-actions" at bounding box center [560, 524] width 171 height 52
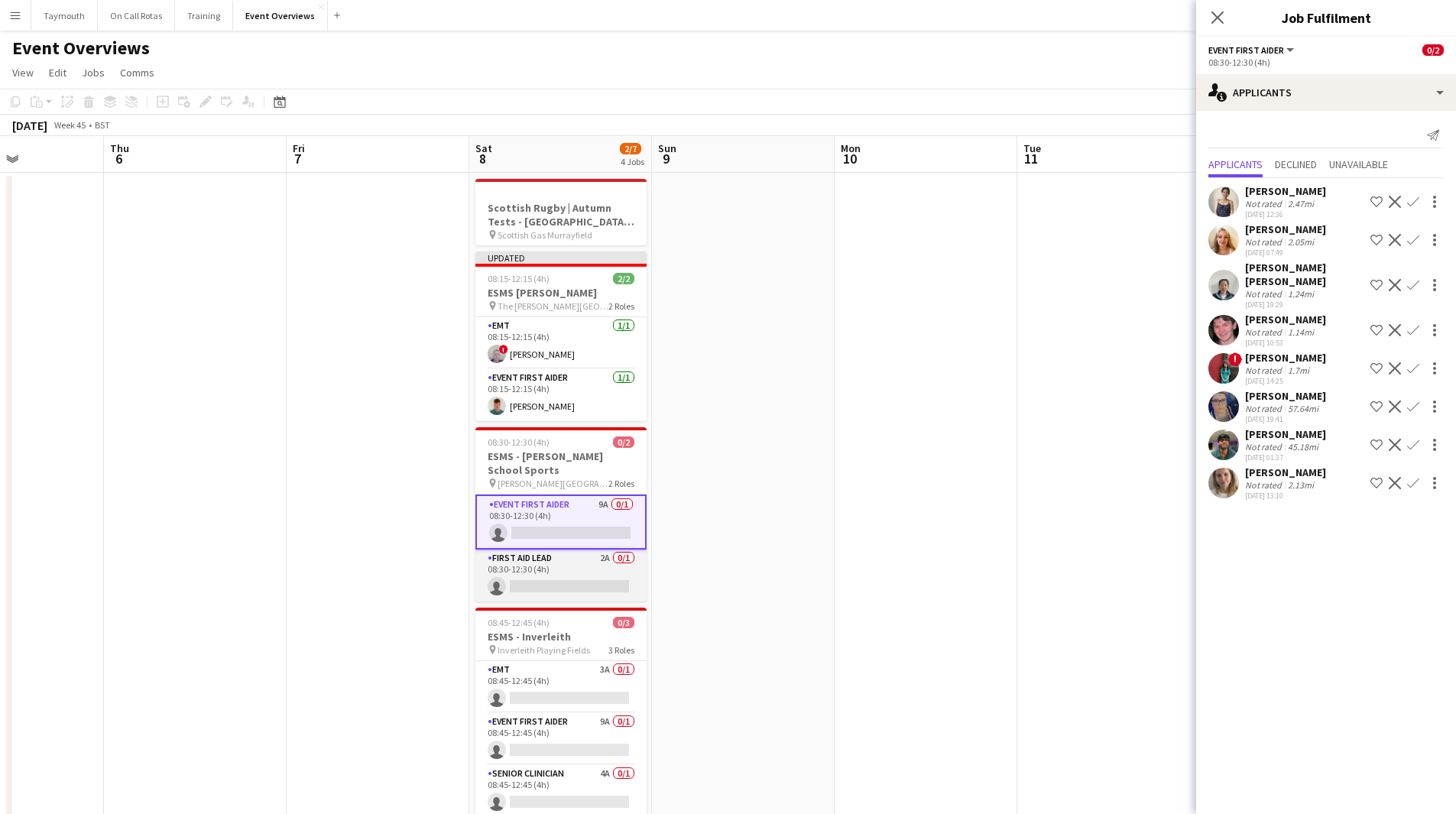
click at [575, 447] on app-card-role "First Aid Lead 2A 0/1 08:30-12:30 (4h) single-neutral-actions" at bounding box center [560, 575] width 171 height 52
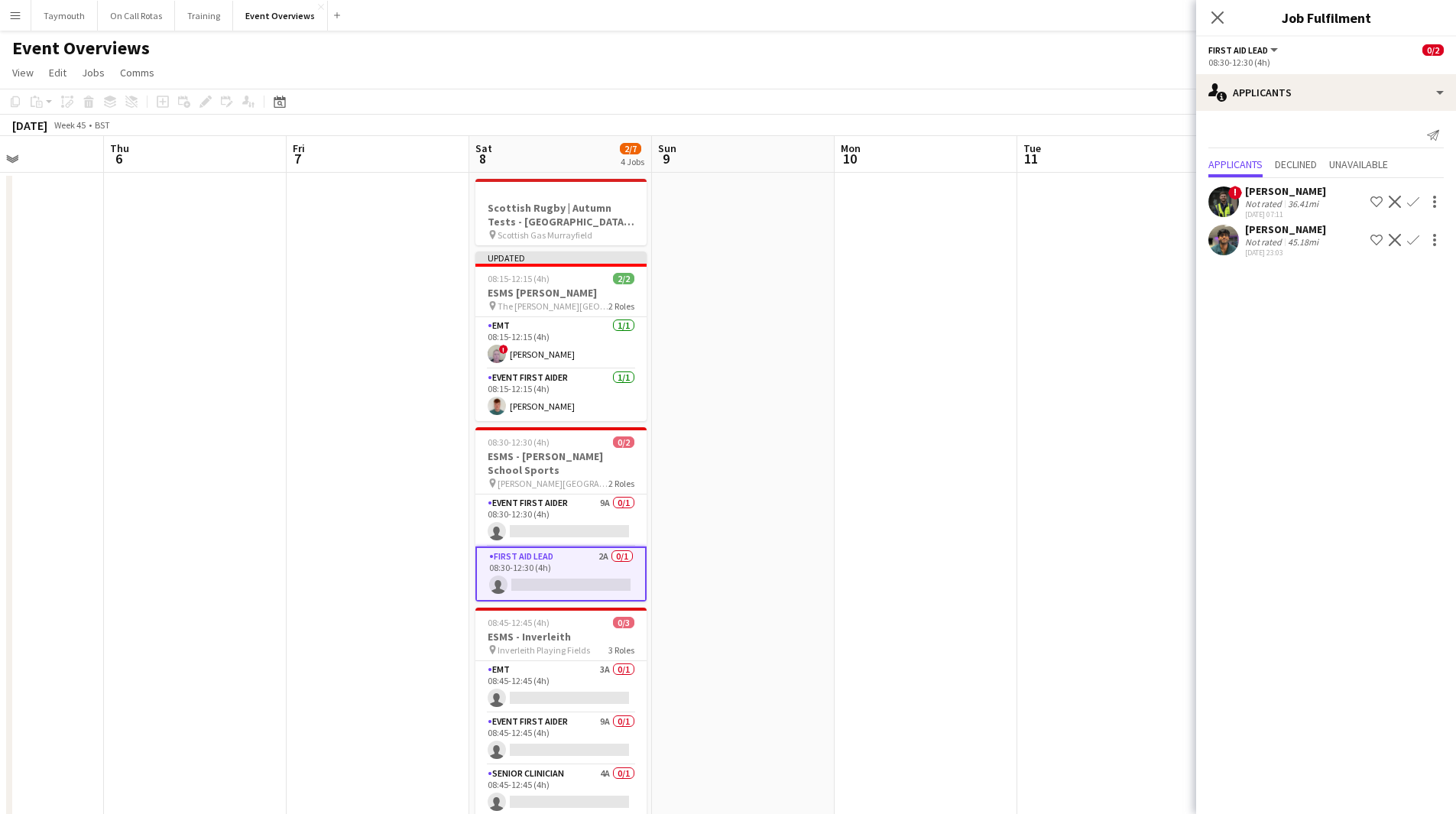
click at [977, 198] on app-icon "Confirm" at bounding box center [1413, 202] width 12 height 12
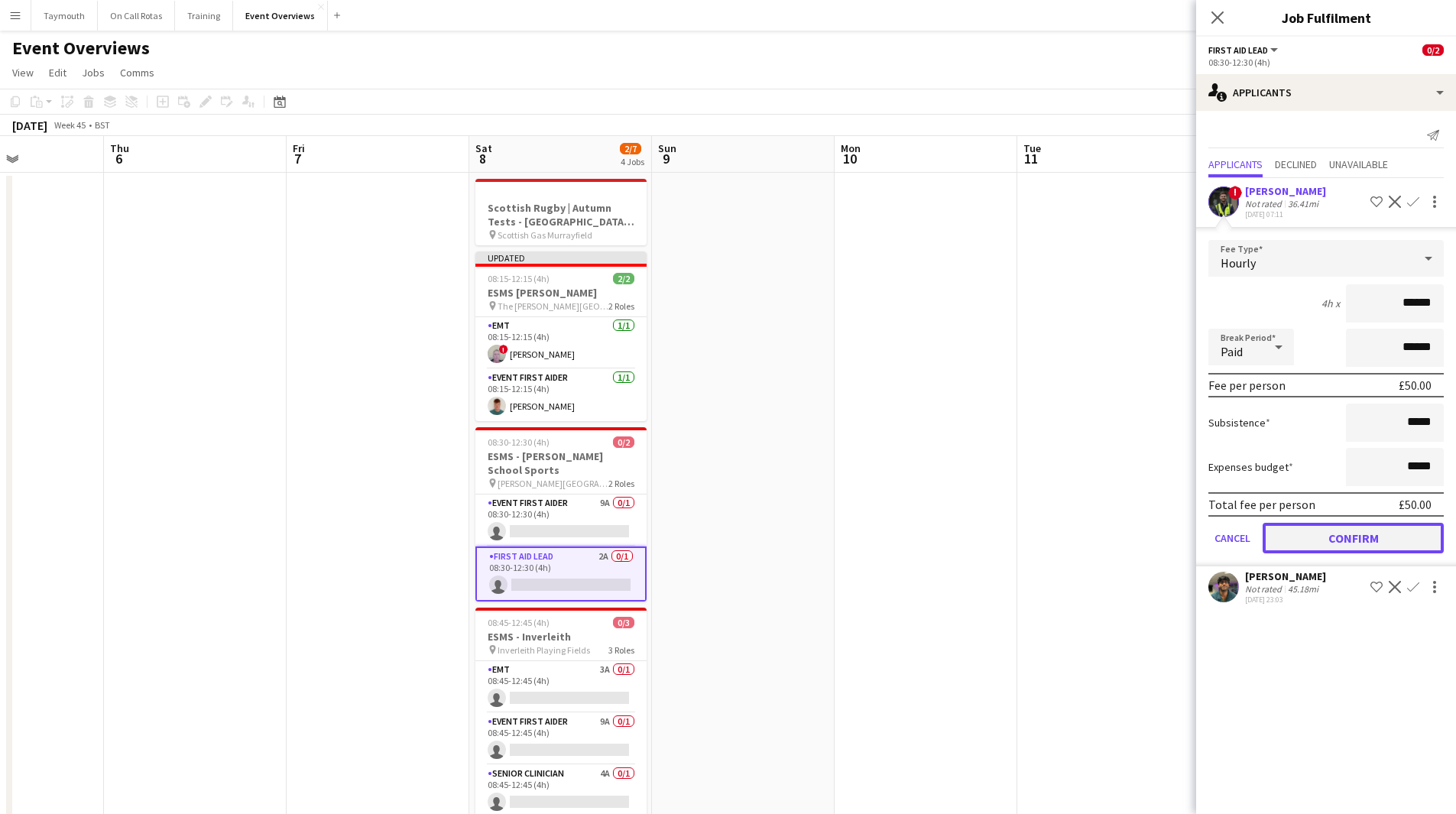
click at [977, 447] on button "Confirm" at bounding box center [1353, 538] width 181 height 30
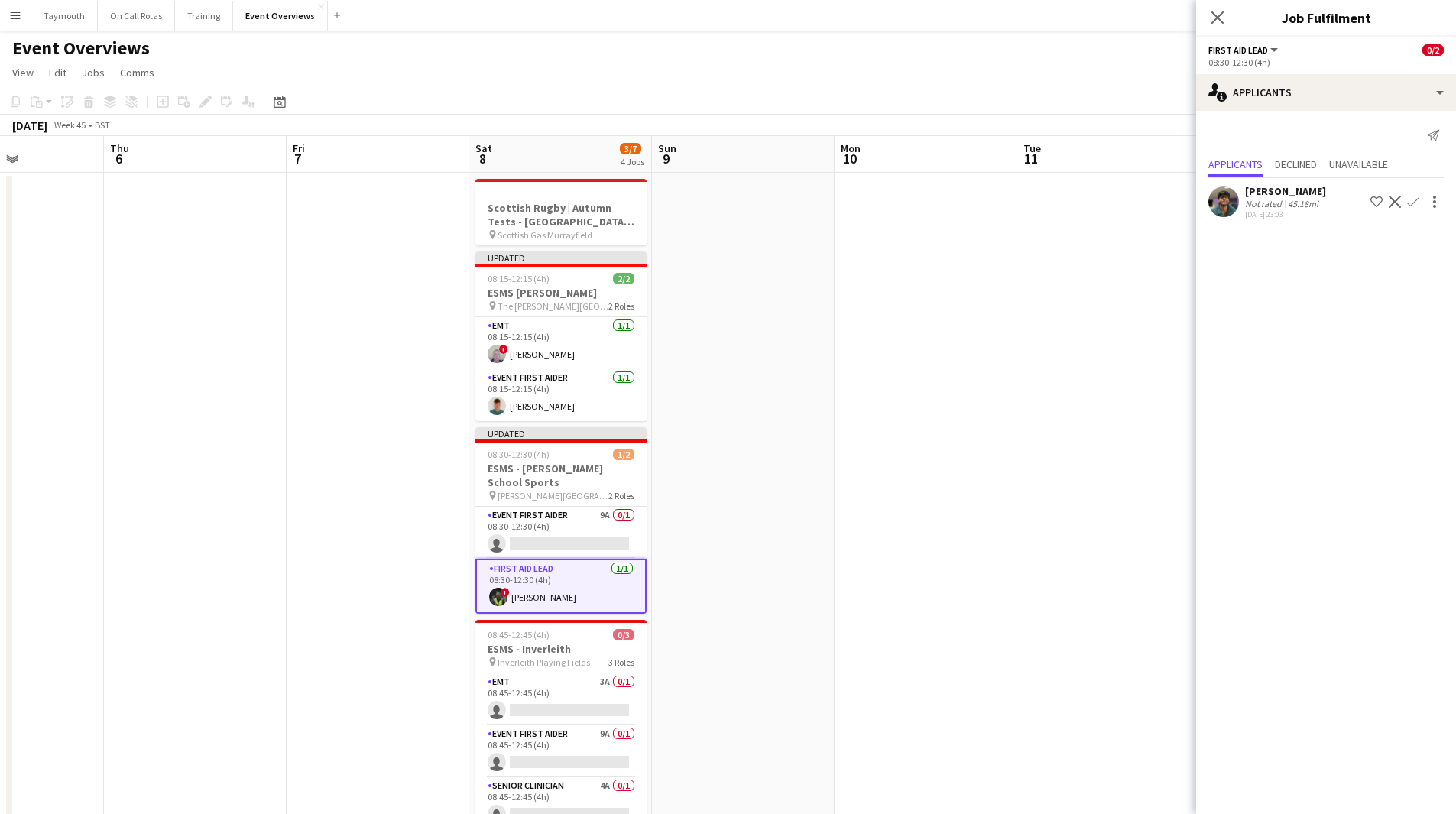
click at [977, 202] on app-icon "Decline" at bounding box center [1395, 202] width 12 height 12
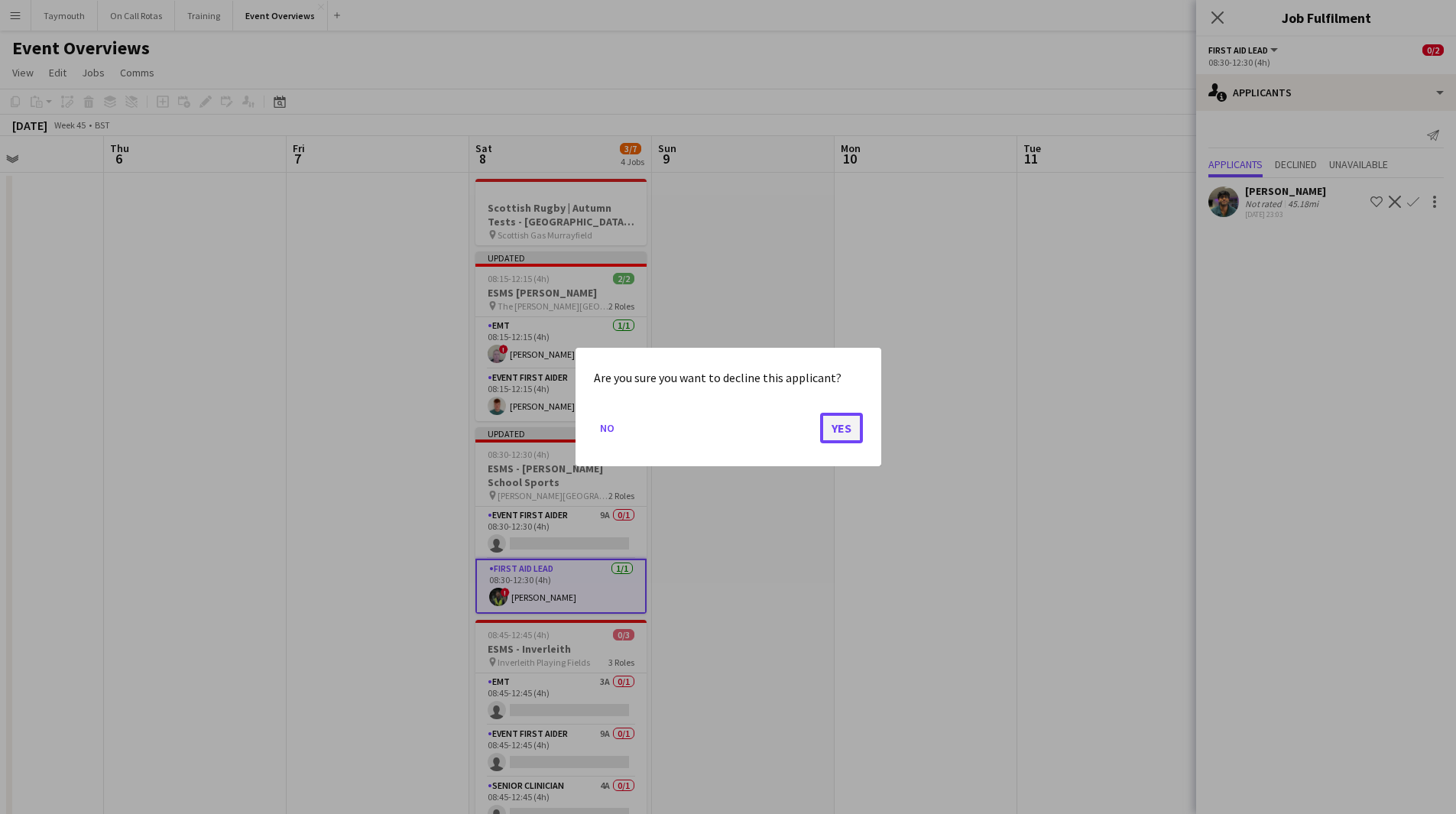
click at [850, 426] on button "Yes" at bounding box center [841, 427] width 43 height 30
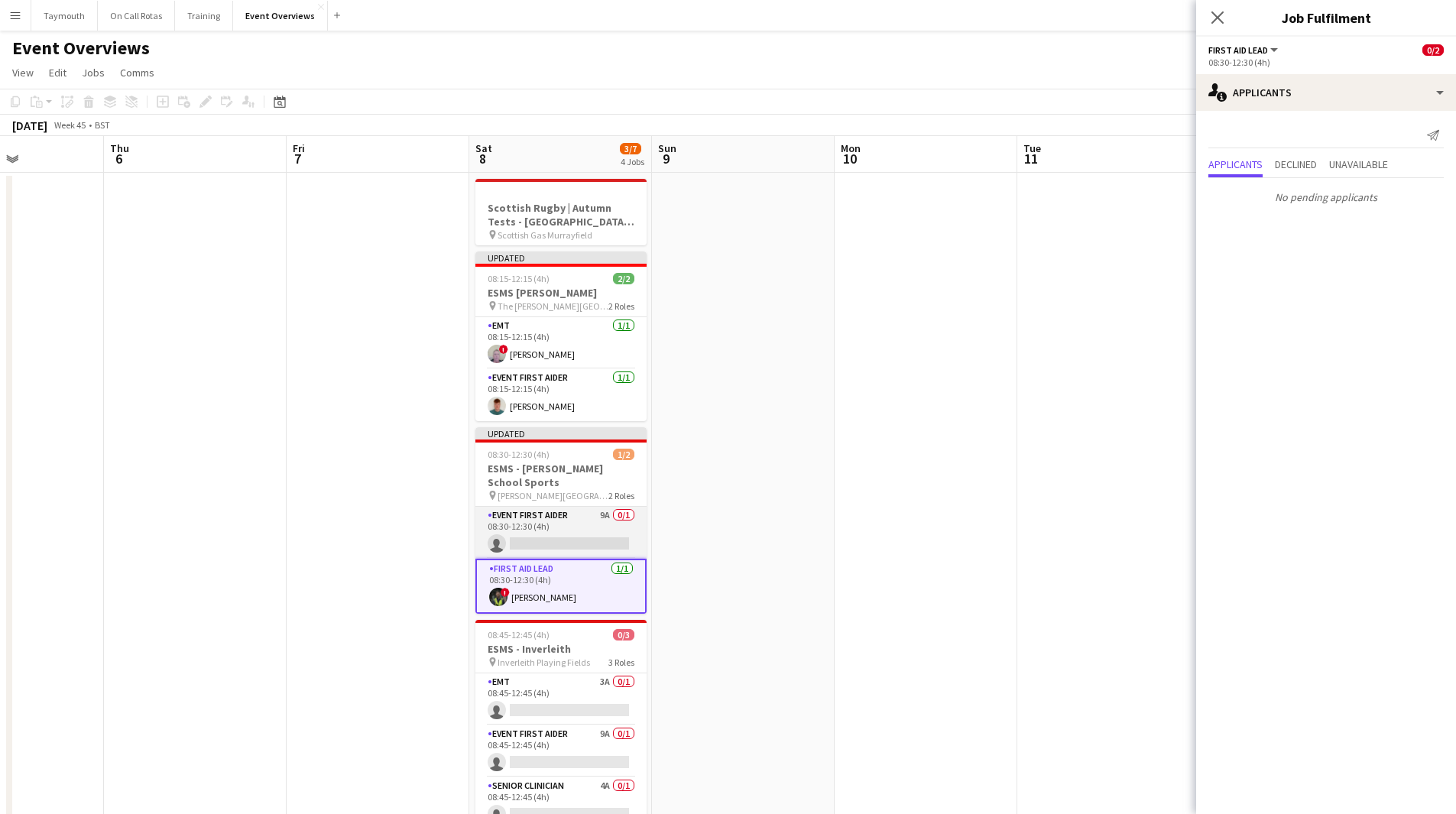
click at [568, 447] on app-card-role "Event First Aider 9A 0/1 08:30-12:30 (4h) single-neutral-actions" at bounding box center [560, 533] width 171 height 52
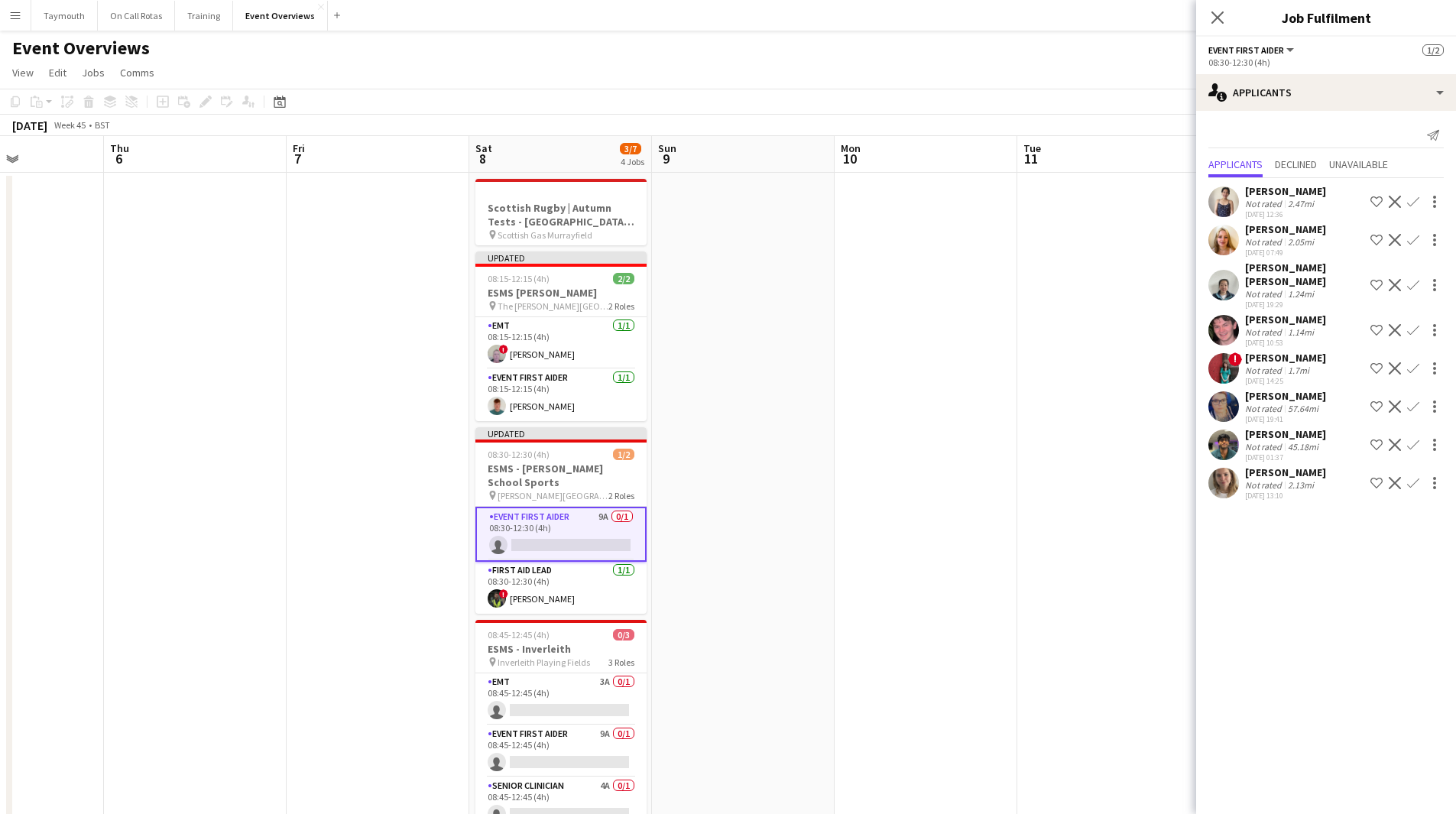
click at [977, 439] on app-icon "Confirm" at bounding box center [1413, 445] width 12 height 12
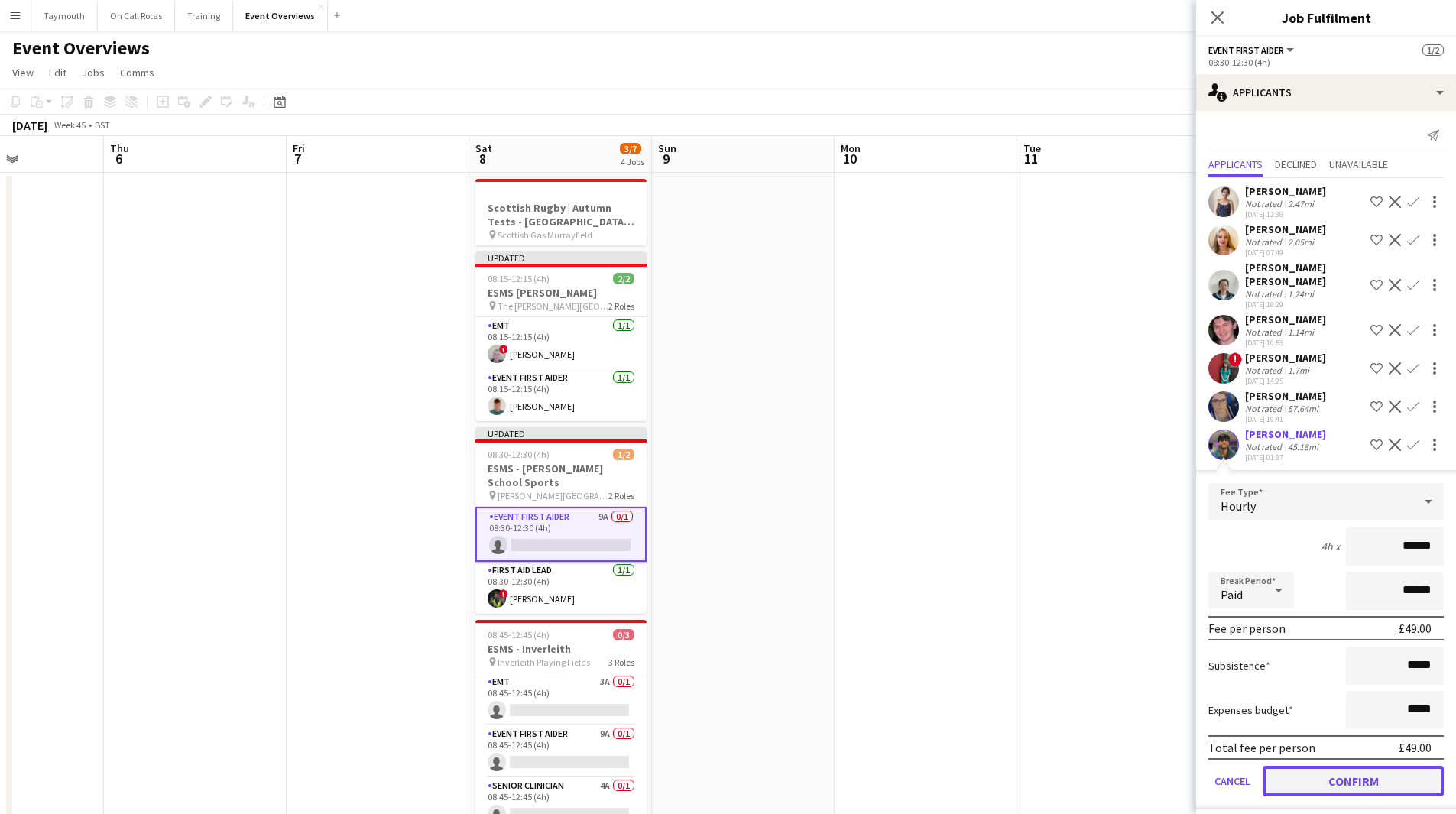
click at [977, 447] on button "Confirm" at bounding box center [1353, 781] width 181 height 30
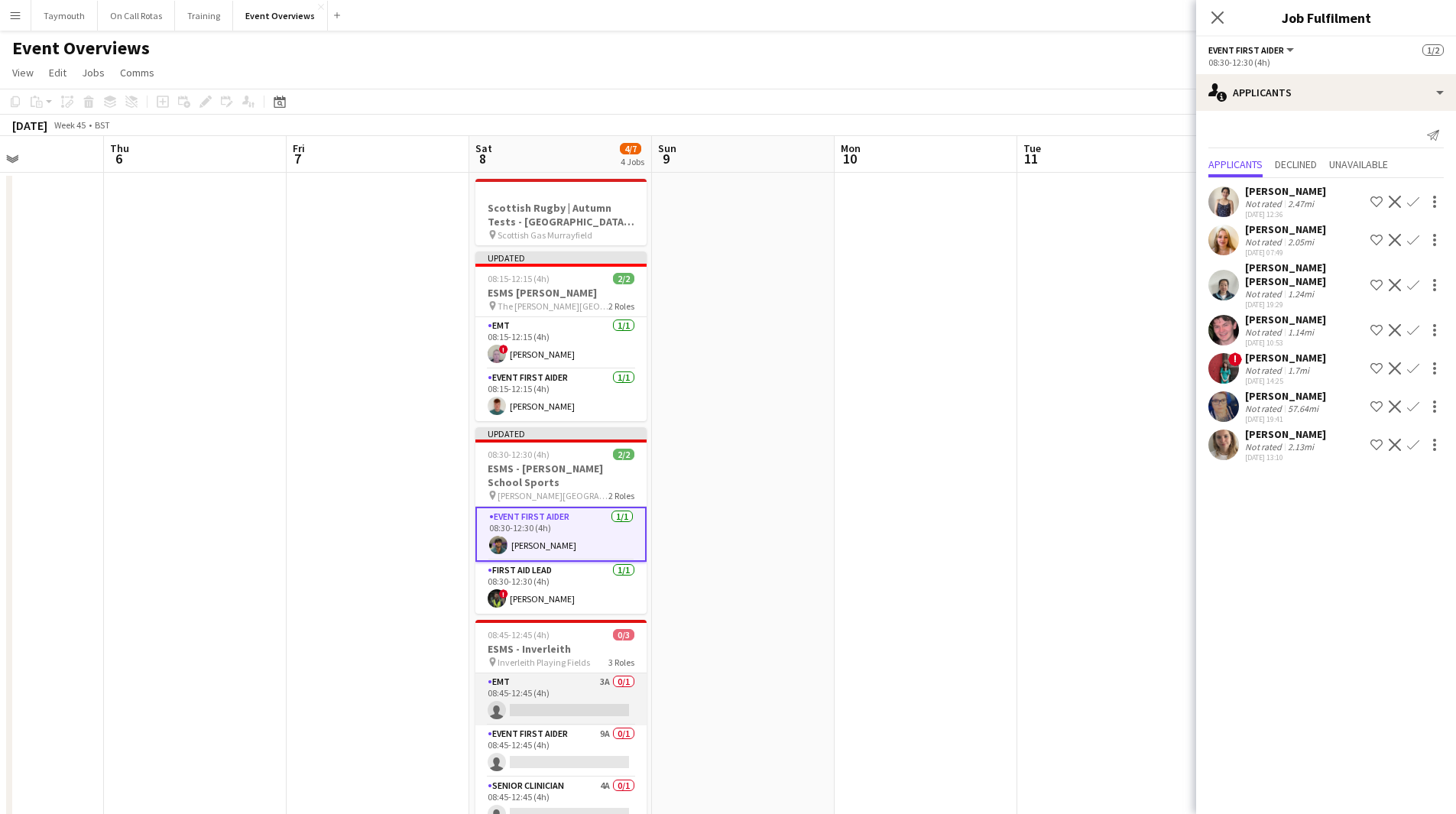
click at [587, 447] on app-card-role "EMT 3A 0/1 08:45-12:45 (4h) single-neutral-actions" at bounding box center [560, 700] width 171 height 52
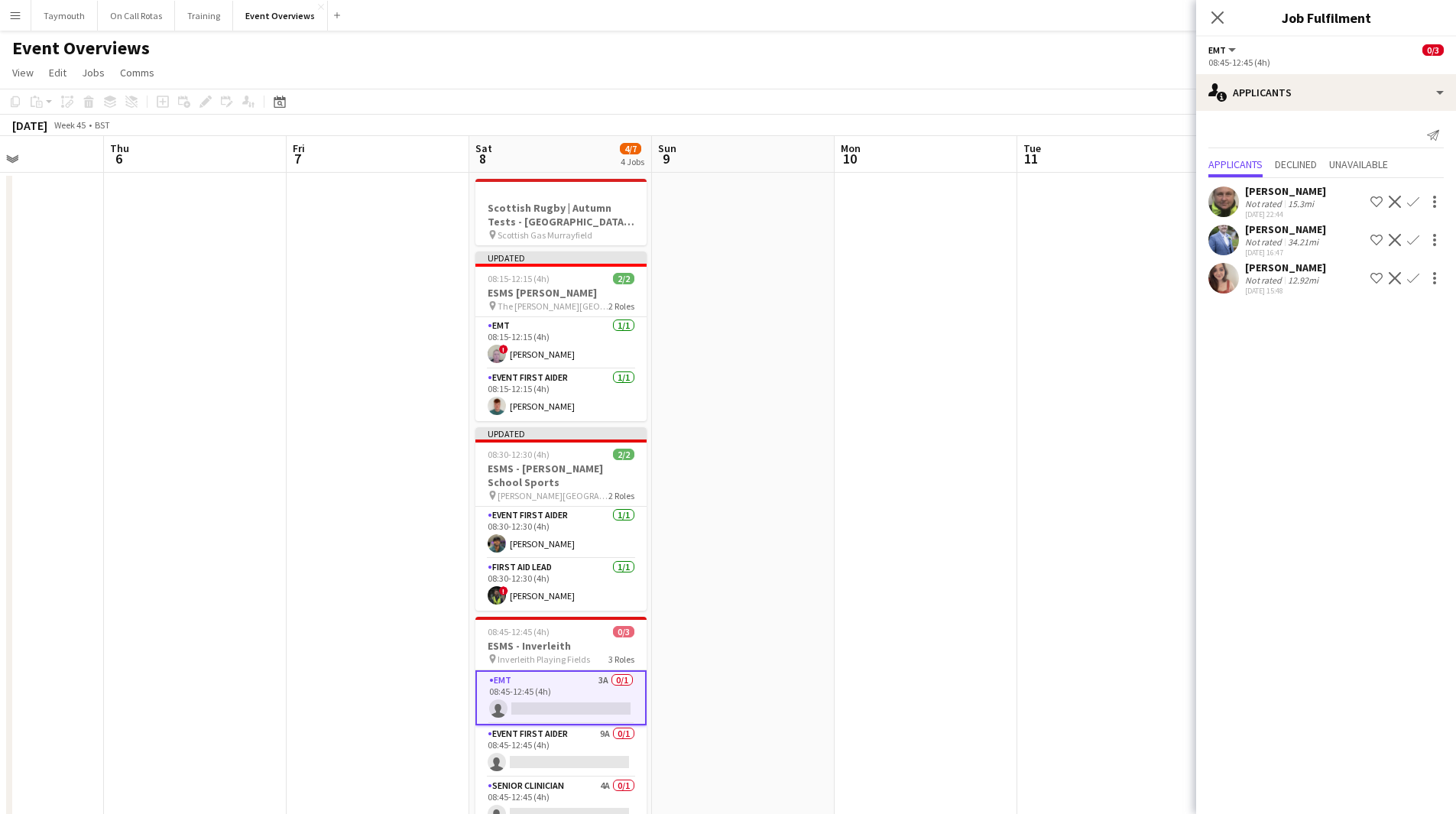
click at [977, 279] on app-icon "Confirm" at bounding box center [1413, 279] width 12 height 12
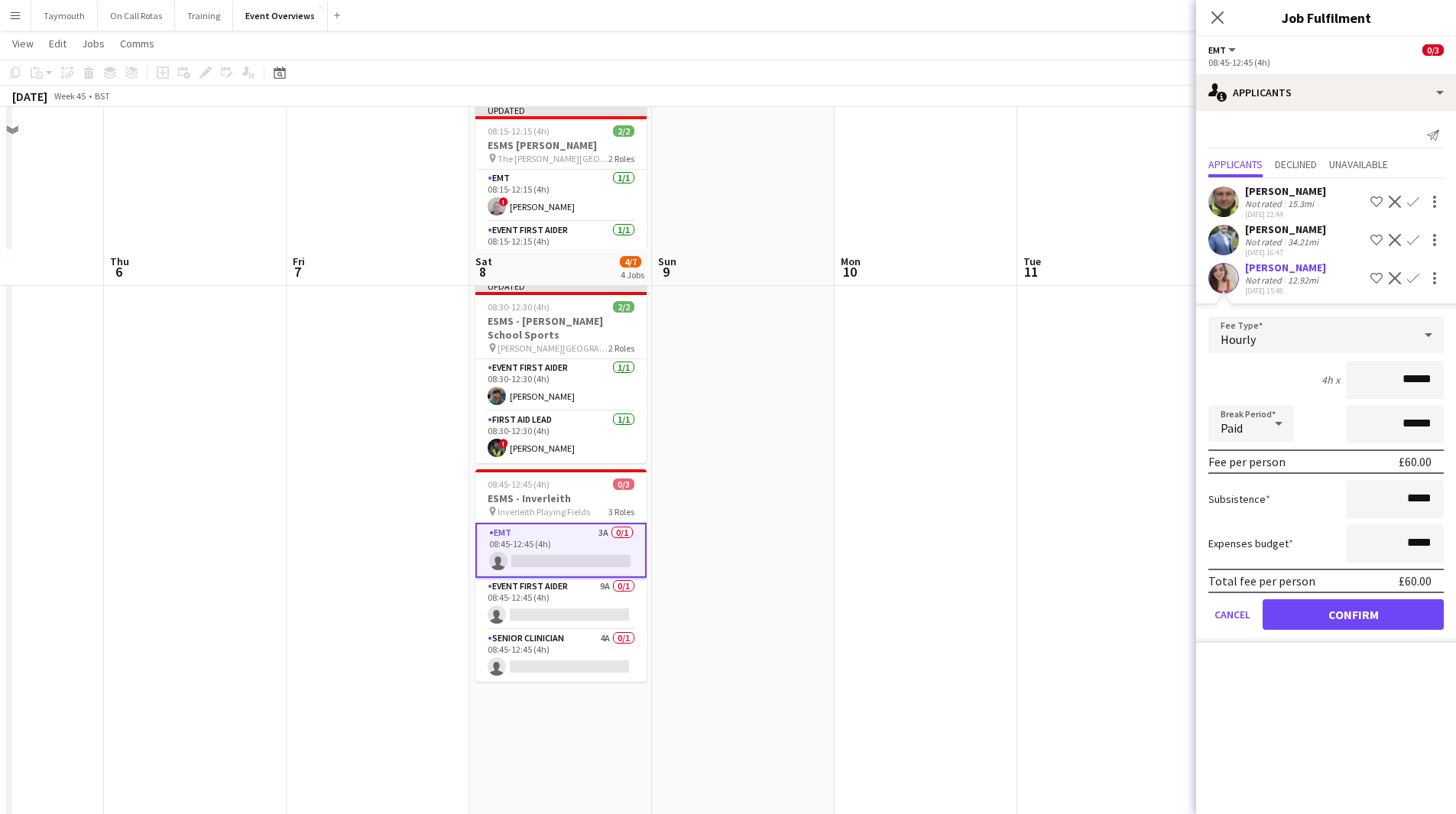
scroll to position [306, 0]
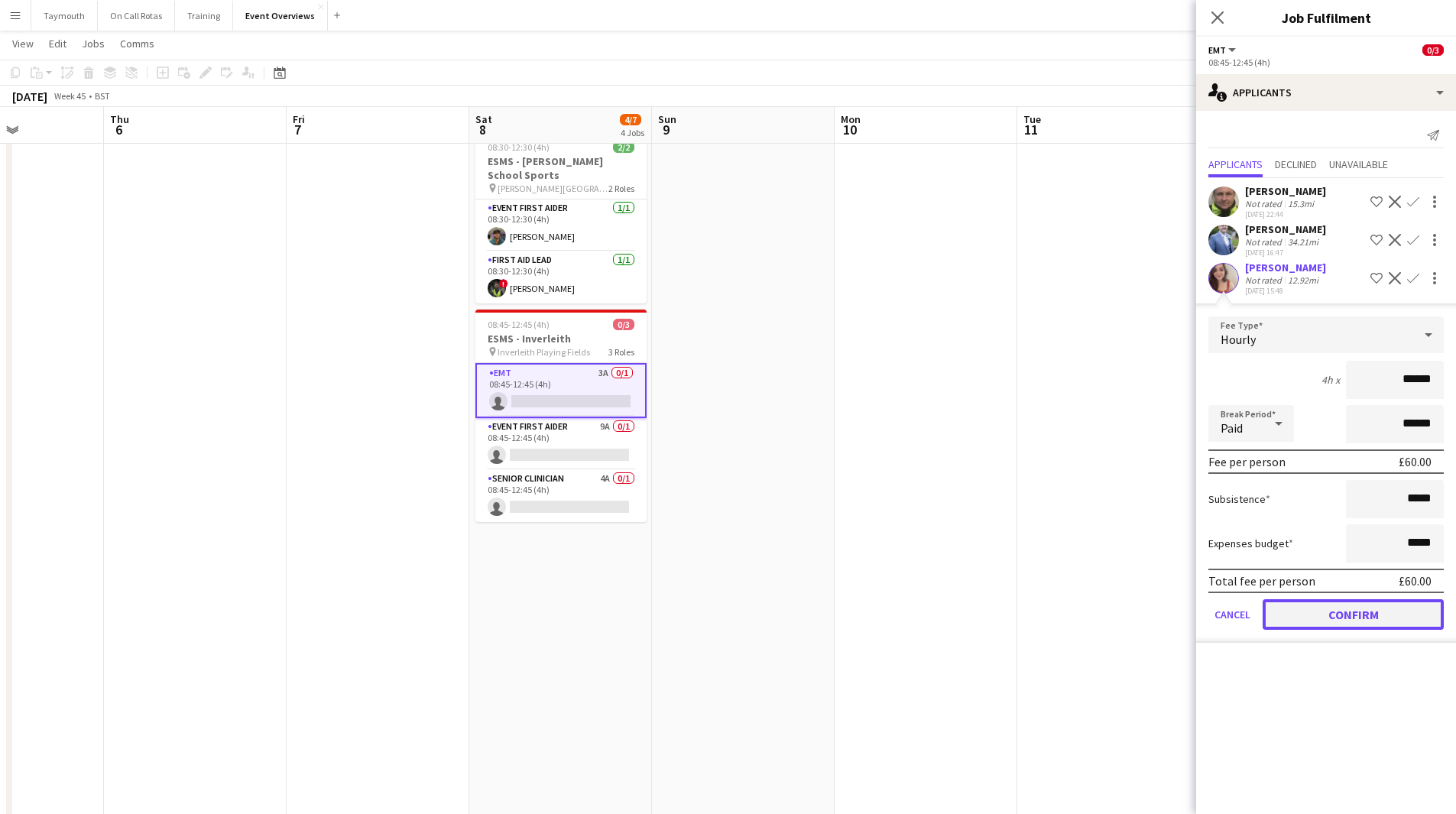
click at [977, 447] on button "Confirm" at bounding box center [1353, 615] width 181 height 30
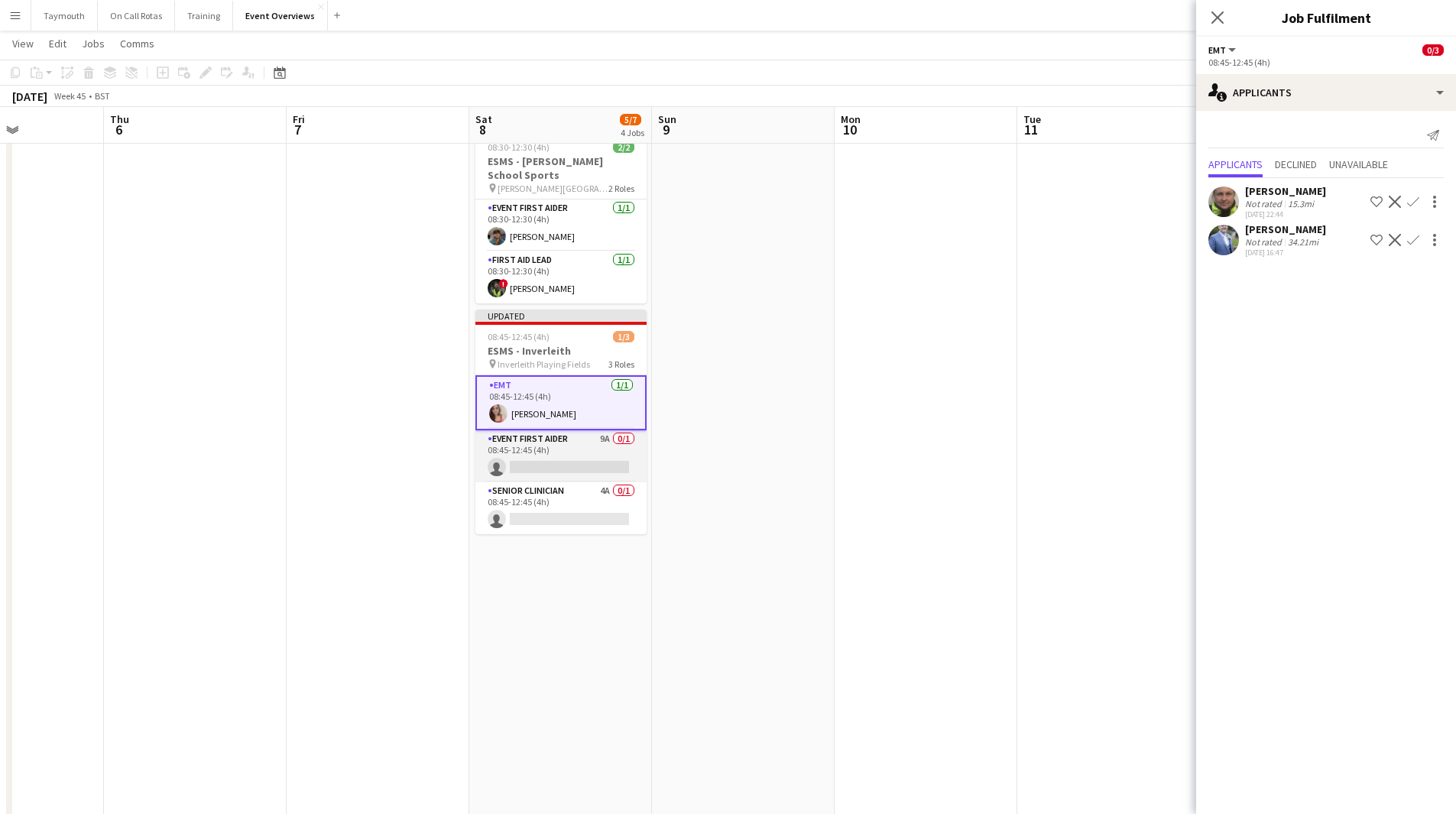
click at [617, 447] on app-card-role "Event First Aider 9A 0/1 08:45-12:45 (4h) single-neutral-actions" at bounding box center [560, 456] width 171 height 52
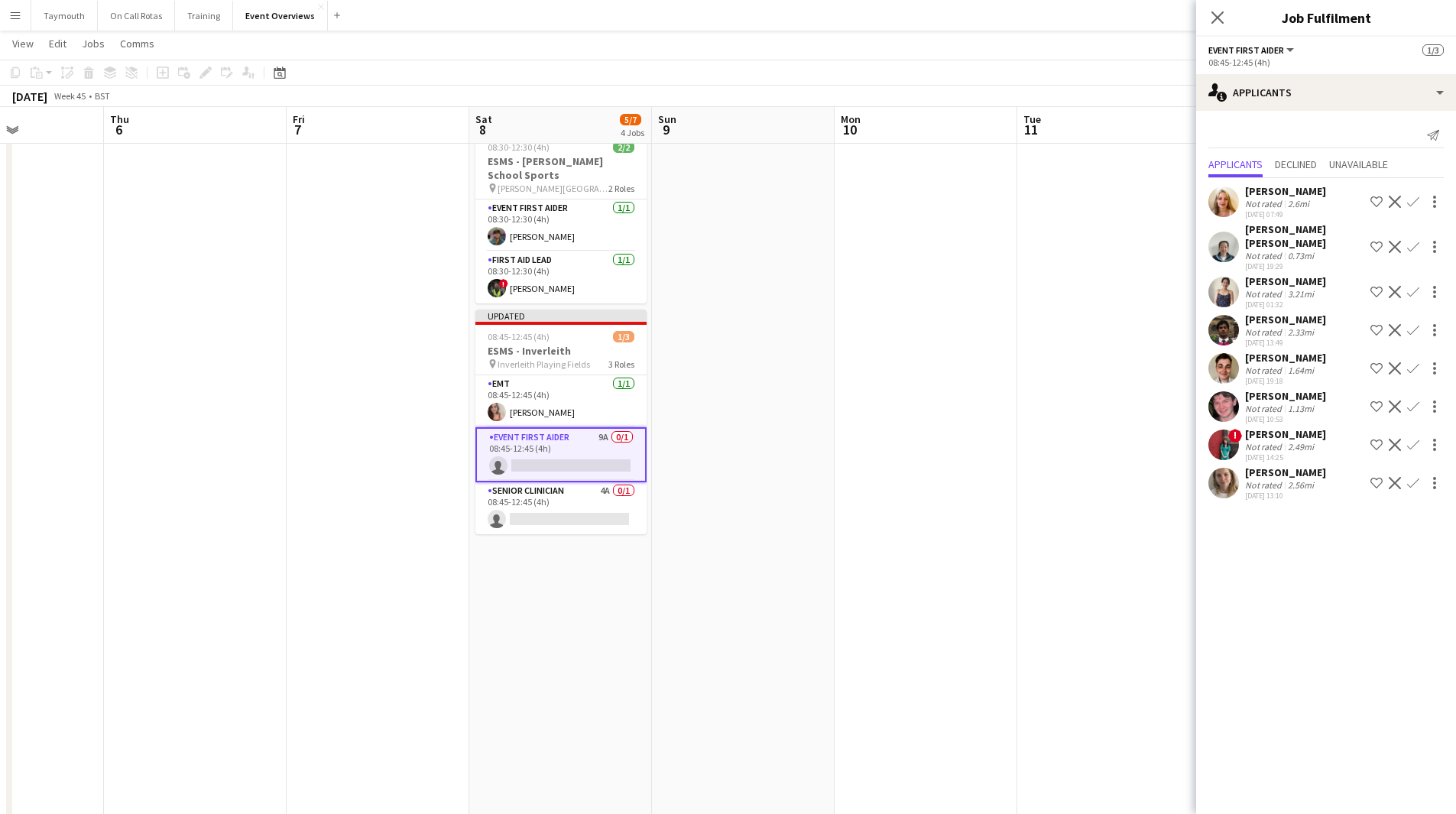
click at [977, 362] on app-icon "Confirm" at bounding box center [1413, 368] width 12 height 12
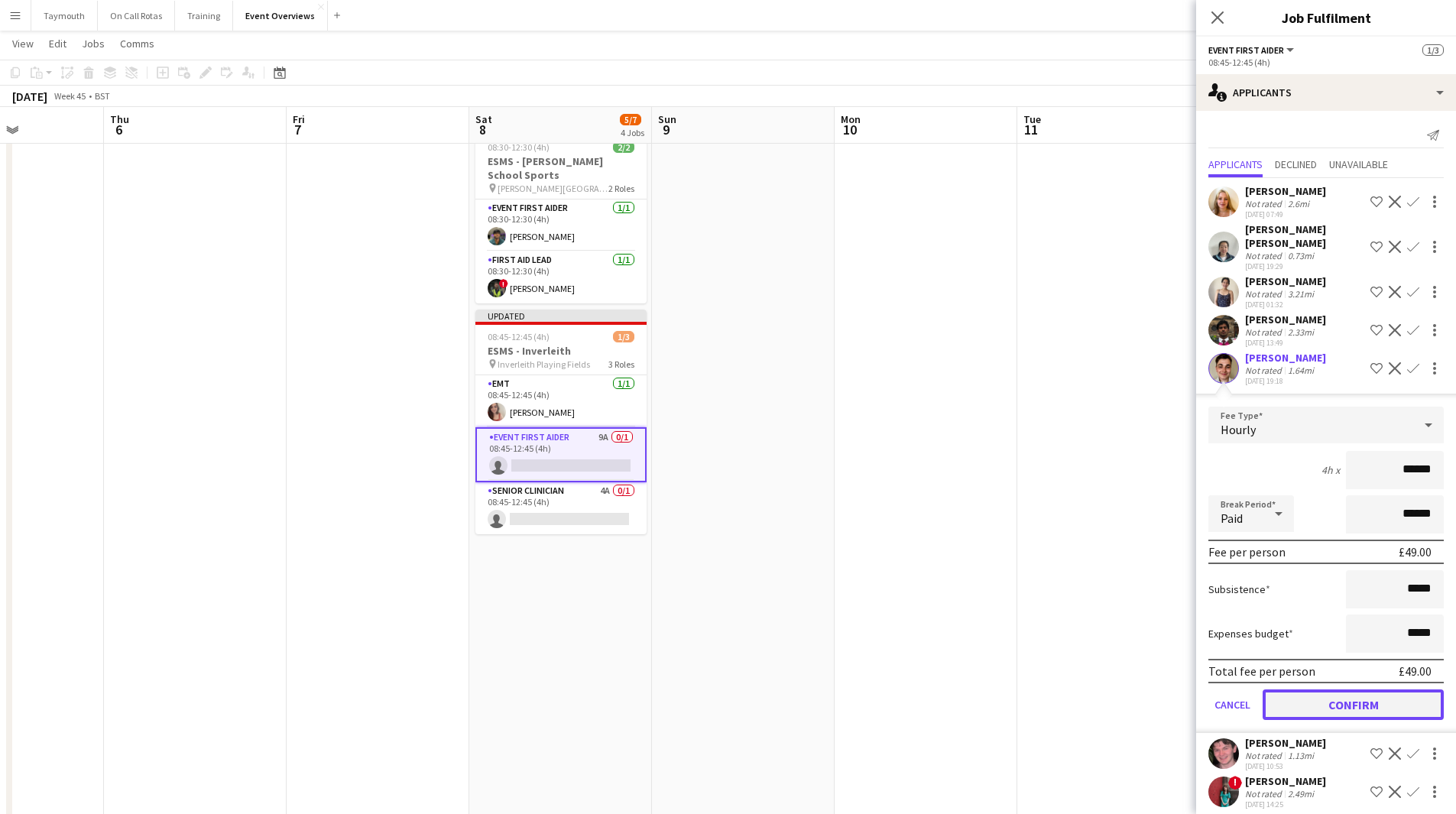
click at [977, 447] on button "Confirm" at bounding box center [1353, 704] width 181 height 30
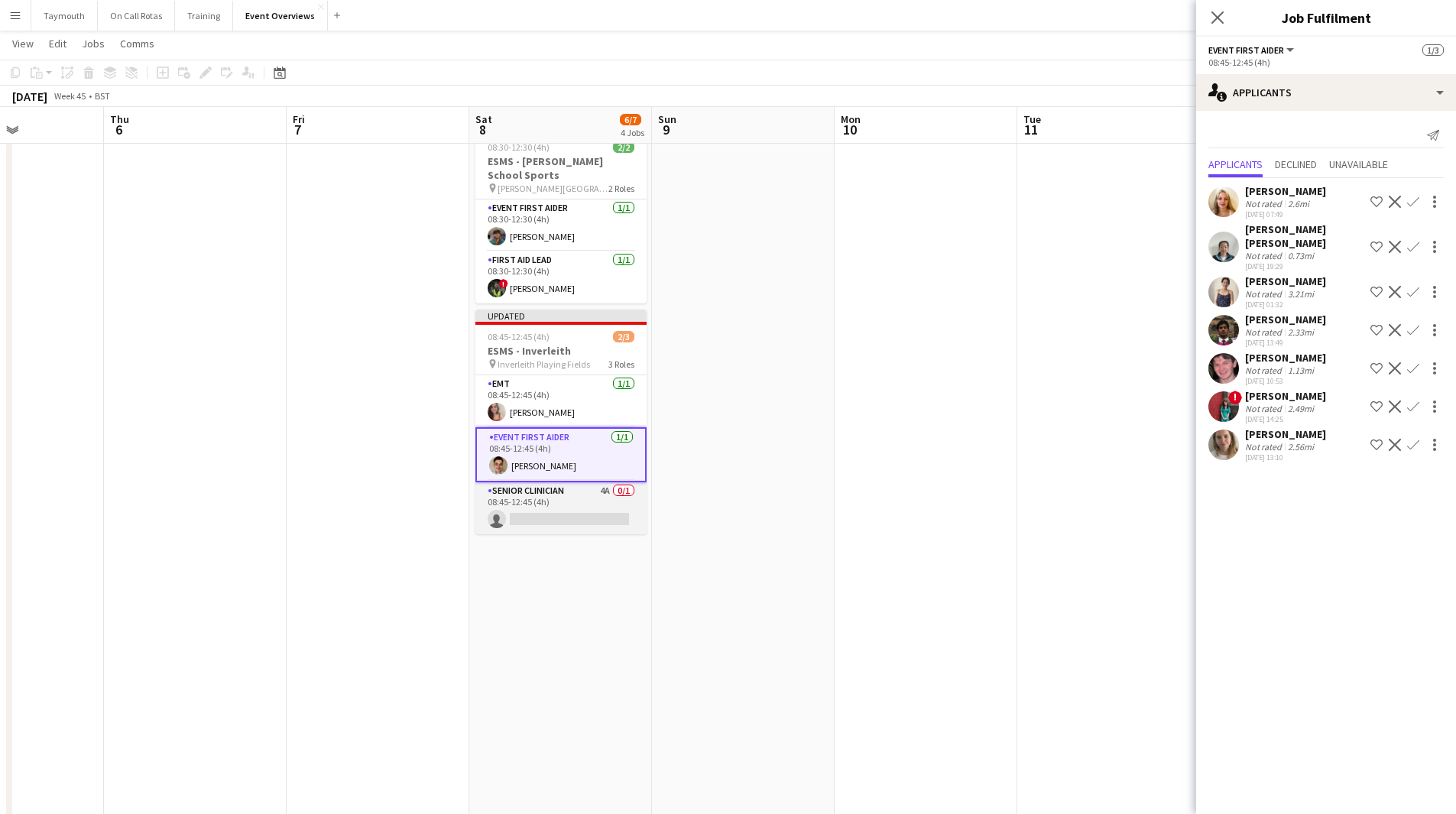
click at [585, 447] on app-card-role "Senior Clinician 4A 0/1 08:45-12:45 (4h) single-neutral-actions" at bounding box center [560, 508] width 171 height 52
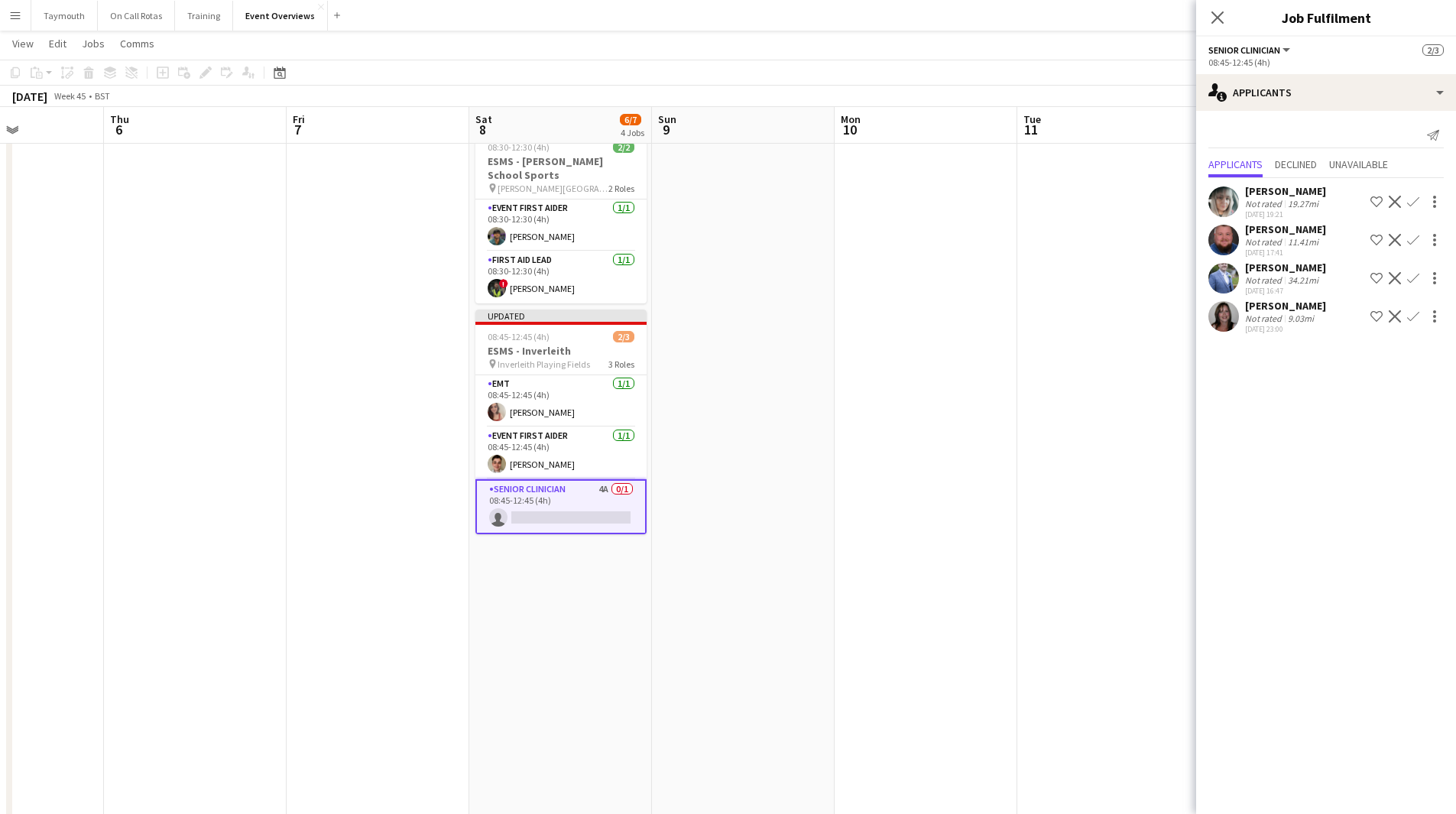
click at [977, 235] on app-icon "Confirm" at bounding box center [1413, 240] width 12 height 12
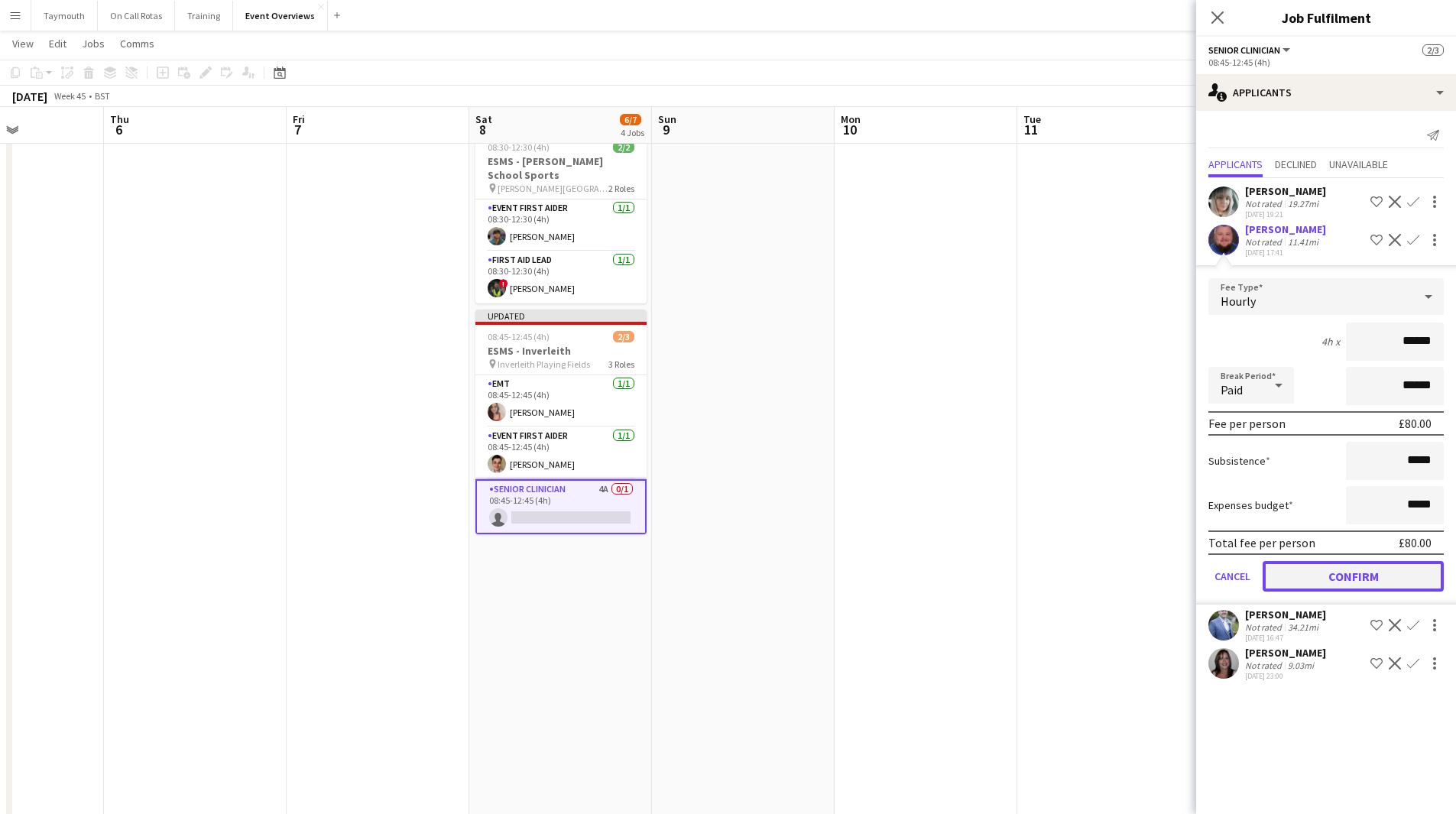
click at [977, 447] on button "Confirm" at bounding box center [1353, 576] width 181 height 30
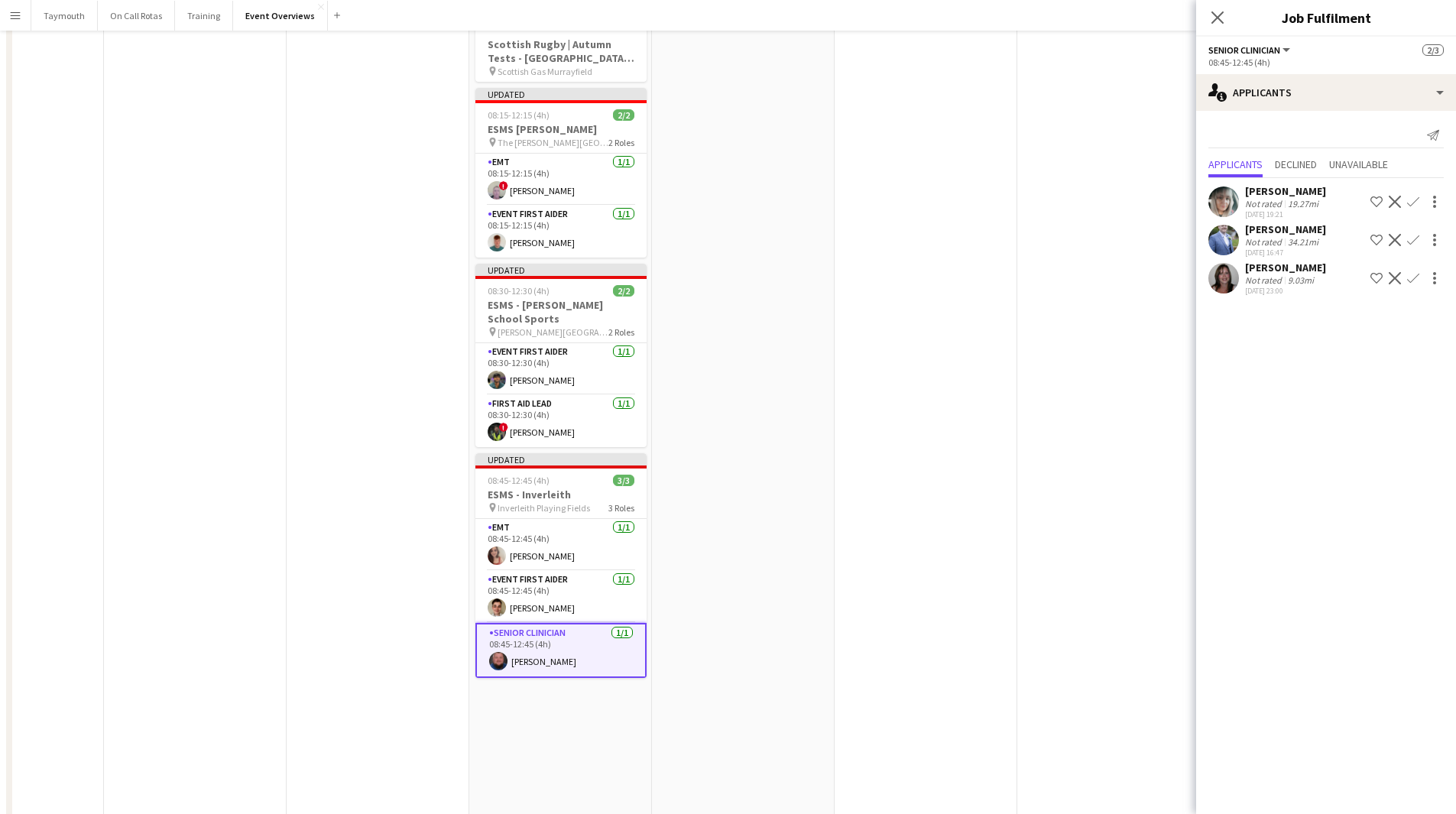
scroll to position [0, 0]
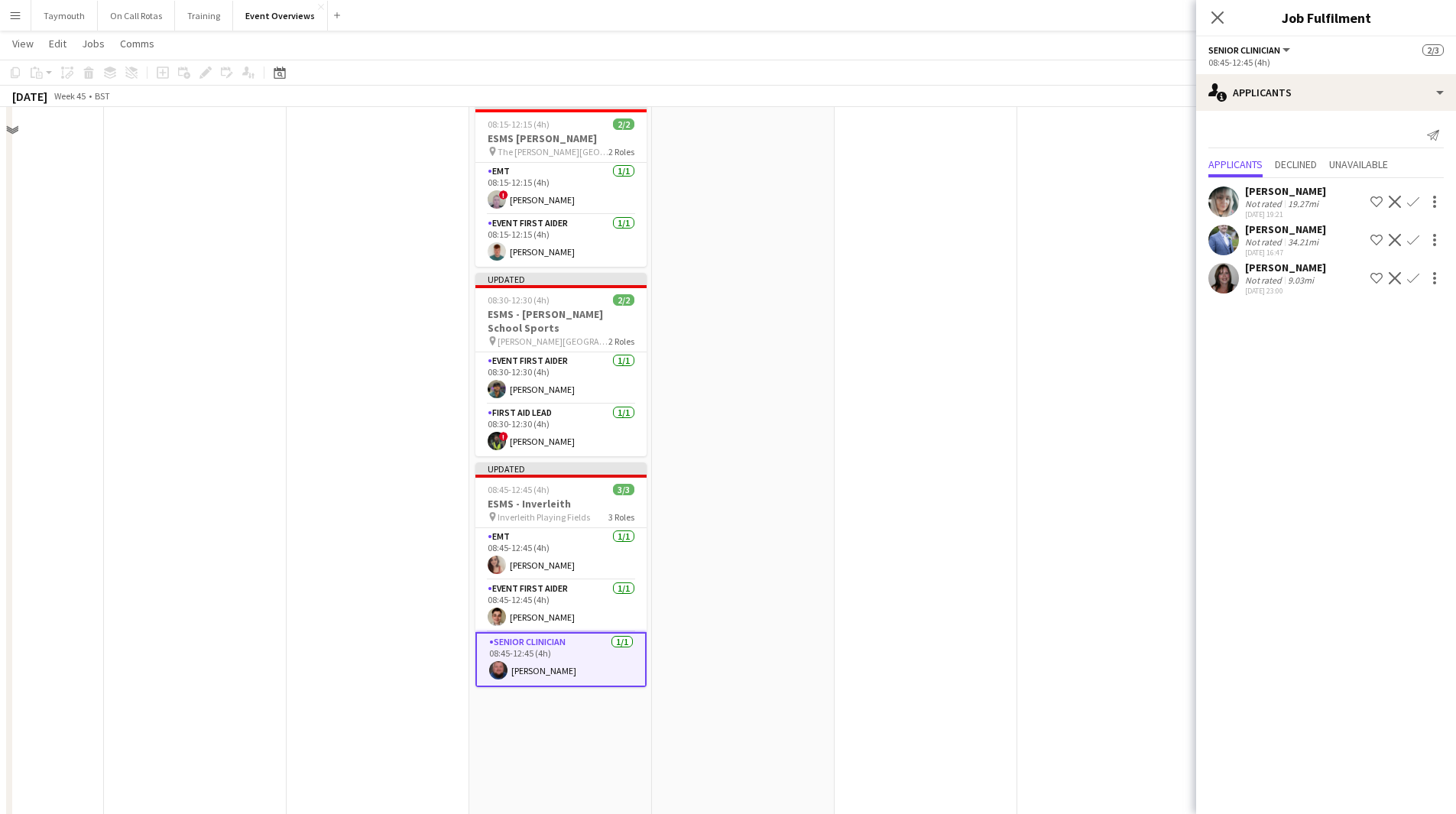
click at [869, 447] on app-date-cell at bounding box center [926, 744] width 183 height 1452
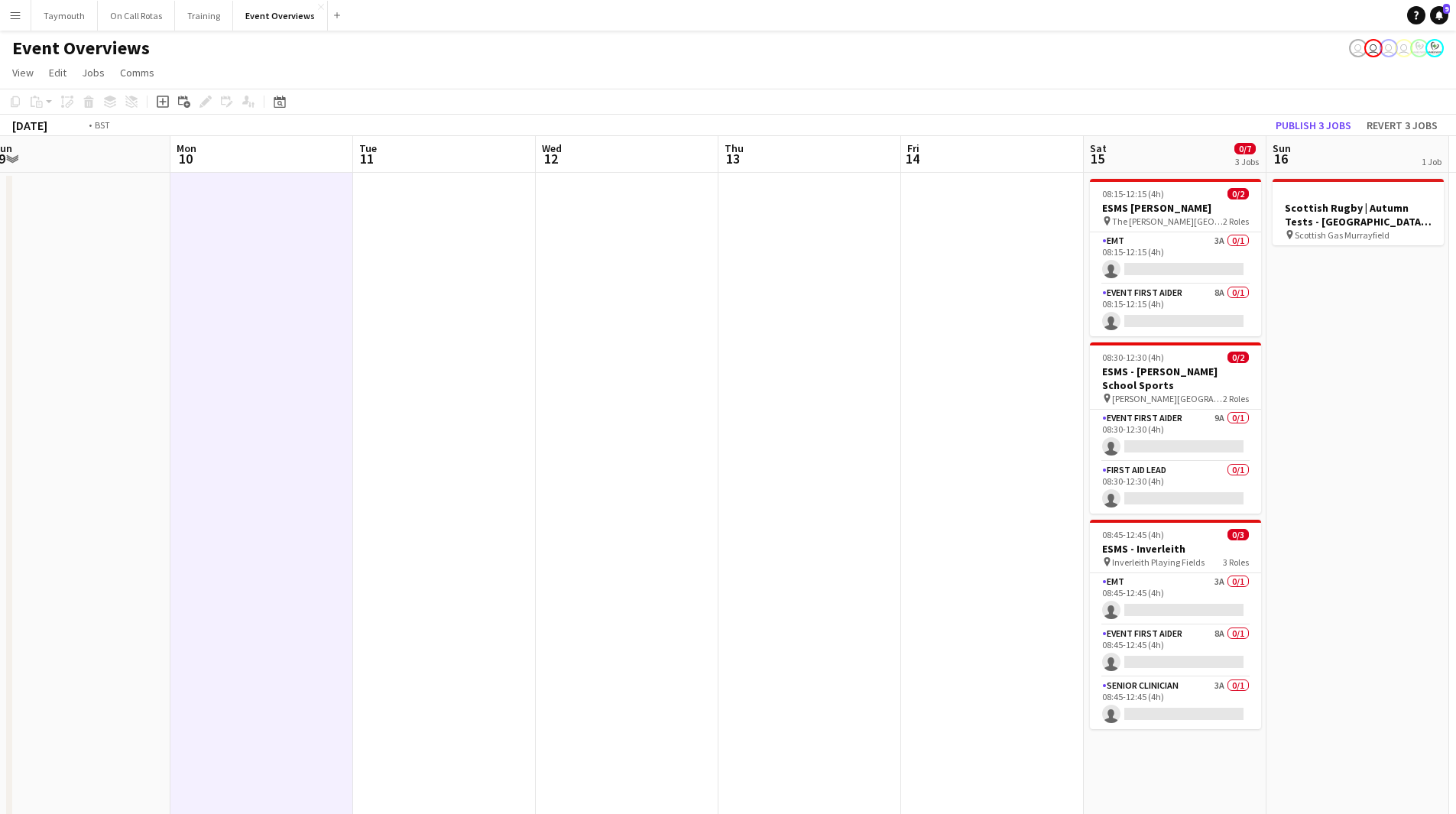
drag, startPoint x: 701, startPoint y: 567, endPoint x: 594, endPoint y: 543, distance: 109.7
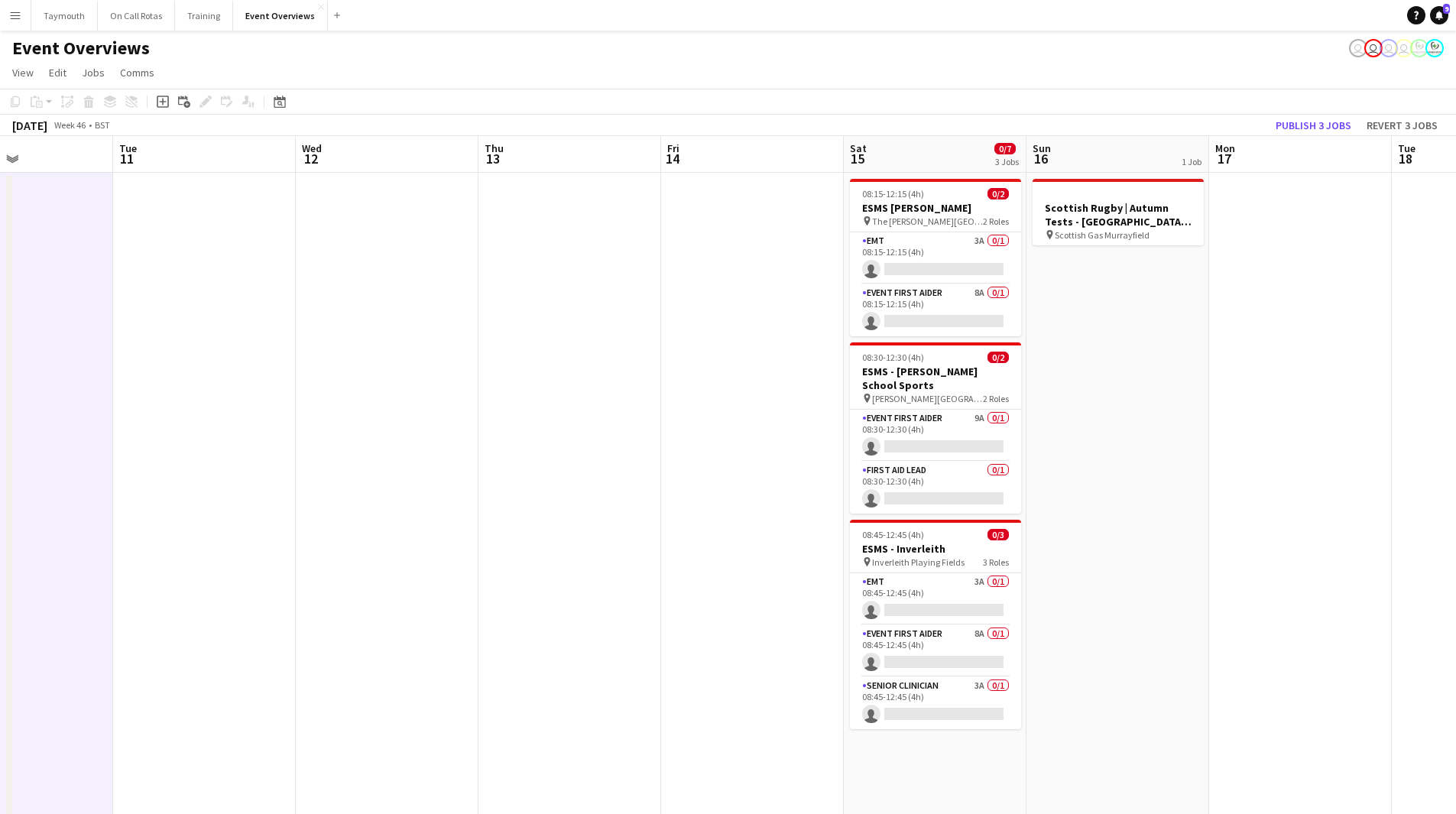
drag, startPoint x: 652, startPoint y: 394, endPoint x: 484, endPoint y: 398, distance: 168.0
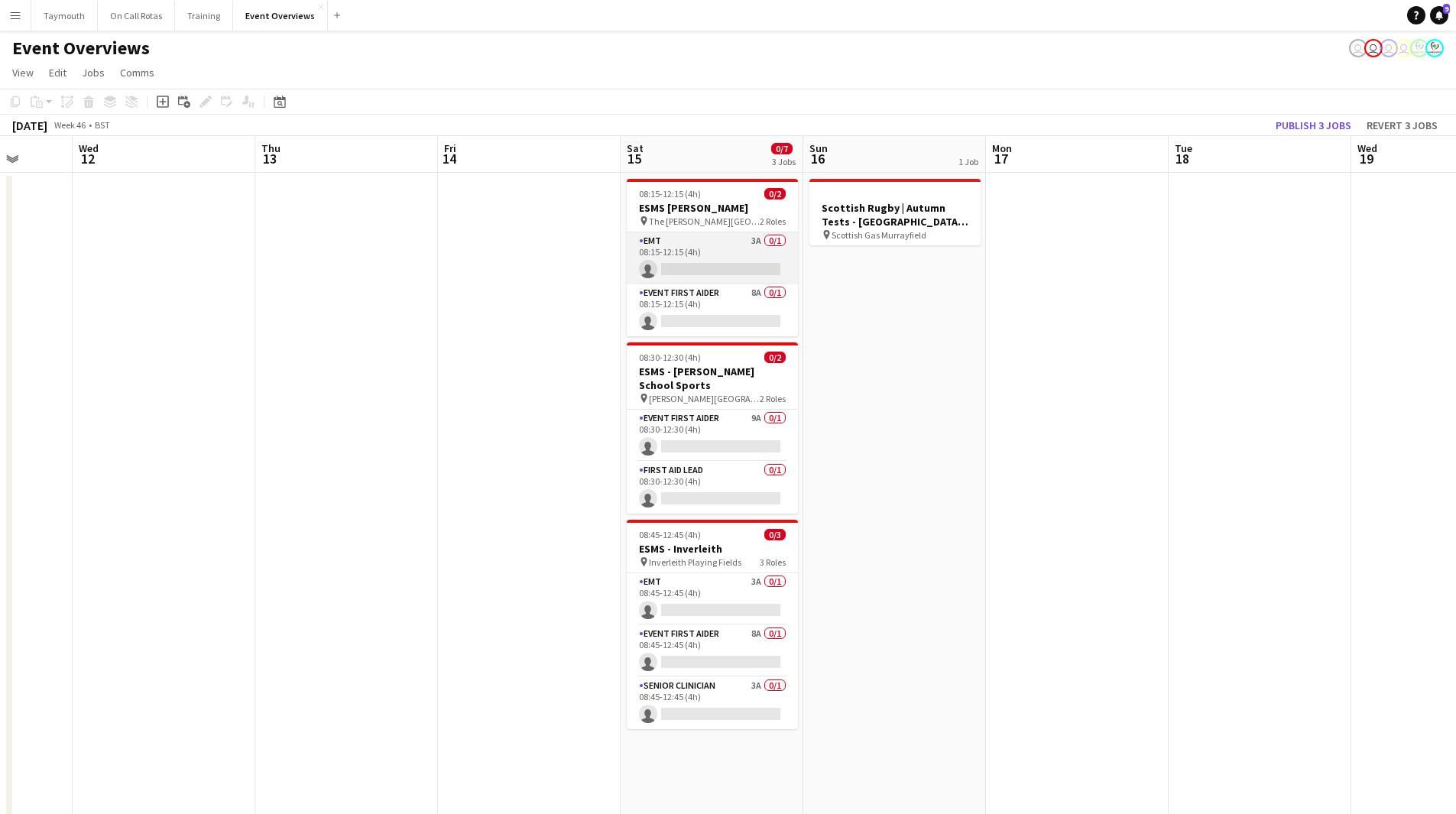
click at [713, 252] on app-card-role "EMT 3A 0/1 08:15-12:15 (4h) single-neutral-actions" at bounding box center [712, 259] width 171 height 52
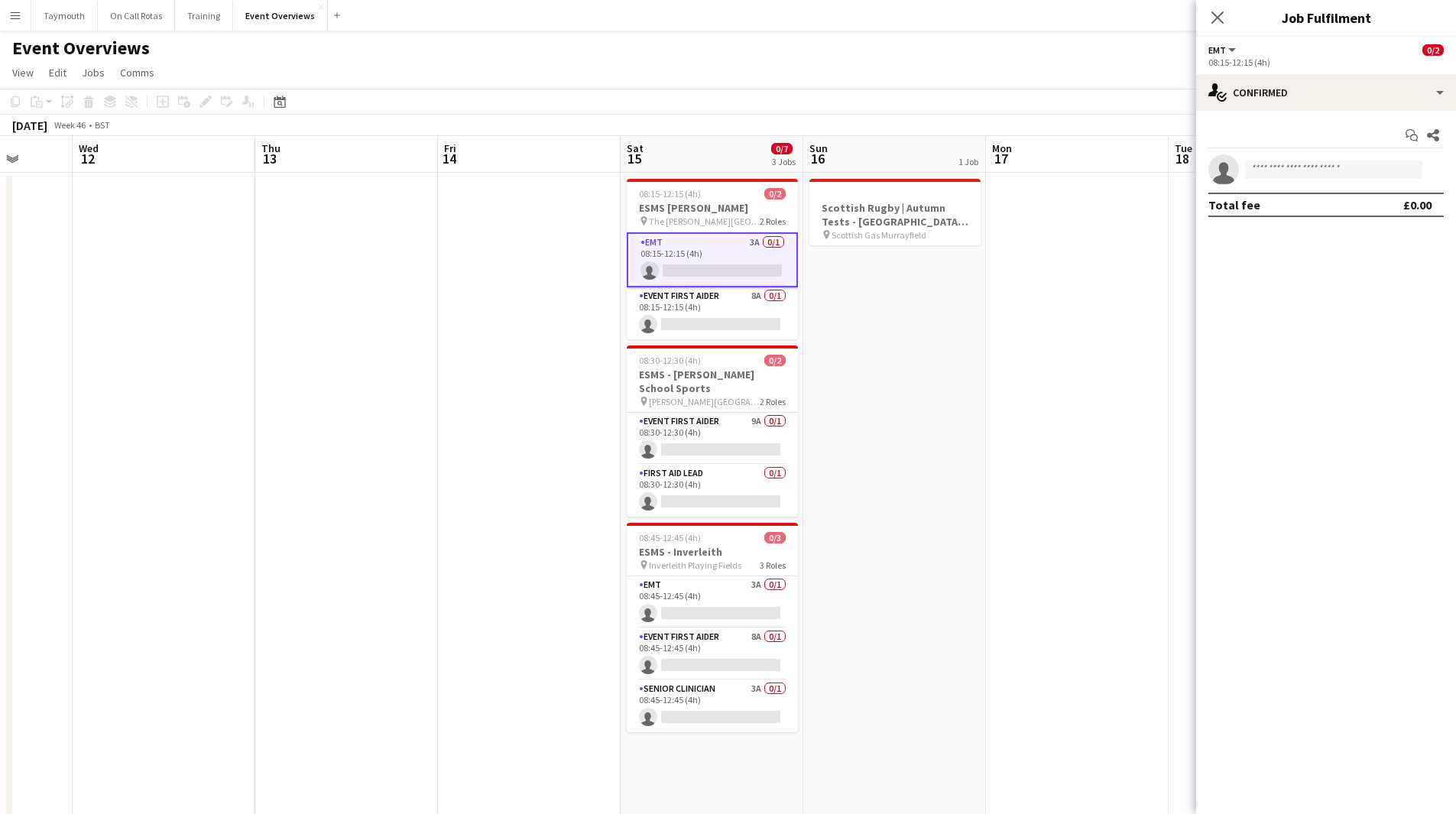
drag, startPoint x: 1001, startPoint y: 436, endPoint x: 540, endPoint y: 444, distance: 461.1
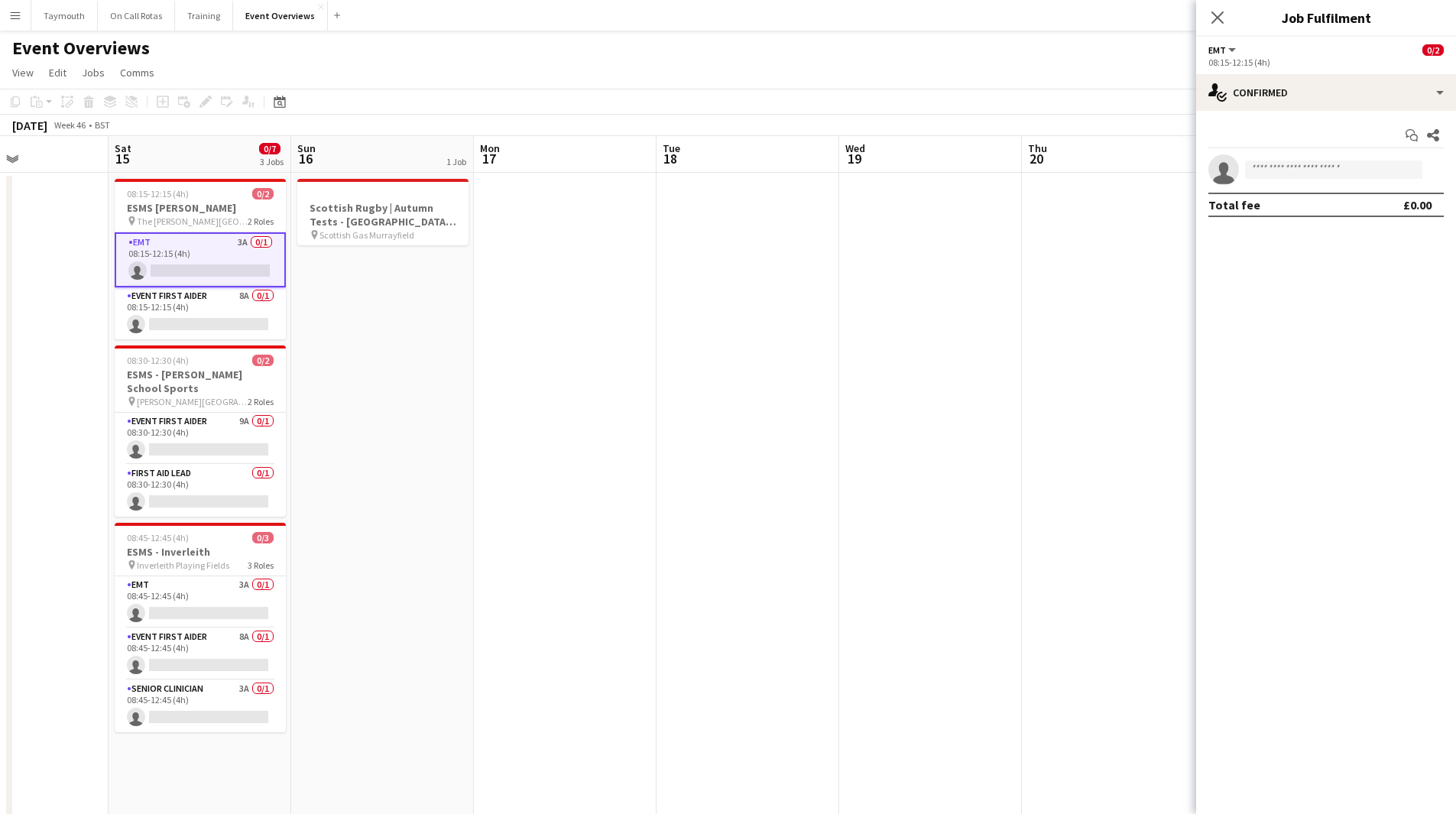
drag, startPoint x: 632, startPoint y: 464, endPoint x: 238, endPoint y: 466, distance: 394.0
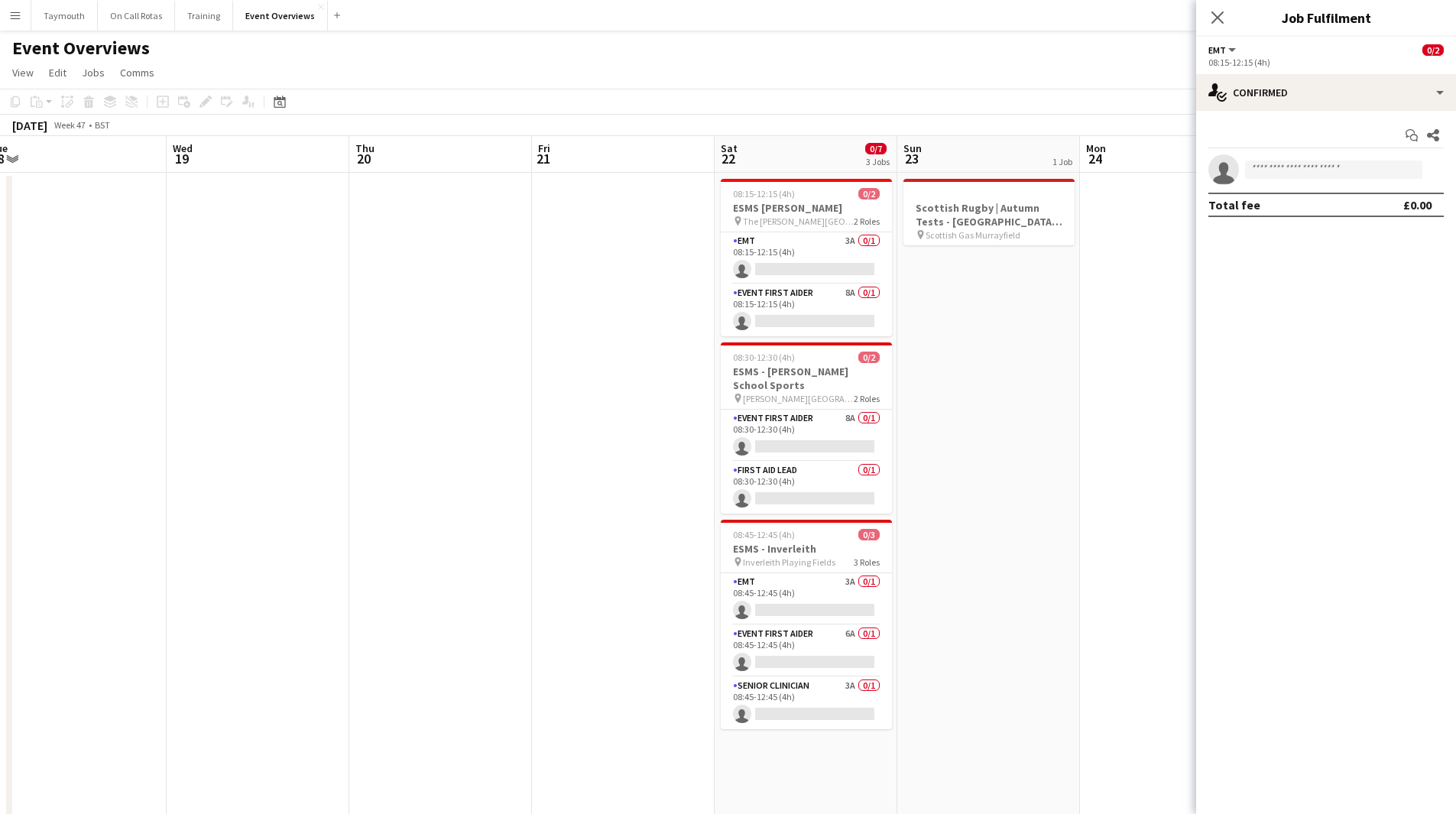
drag, startPoint x: 591, startPoint y: 491, endPoint x: 298, endPoint y: 484, distance: 293.1
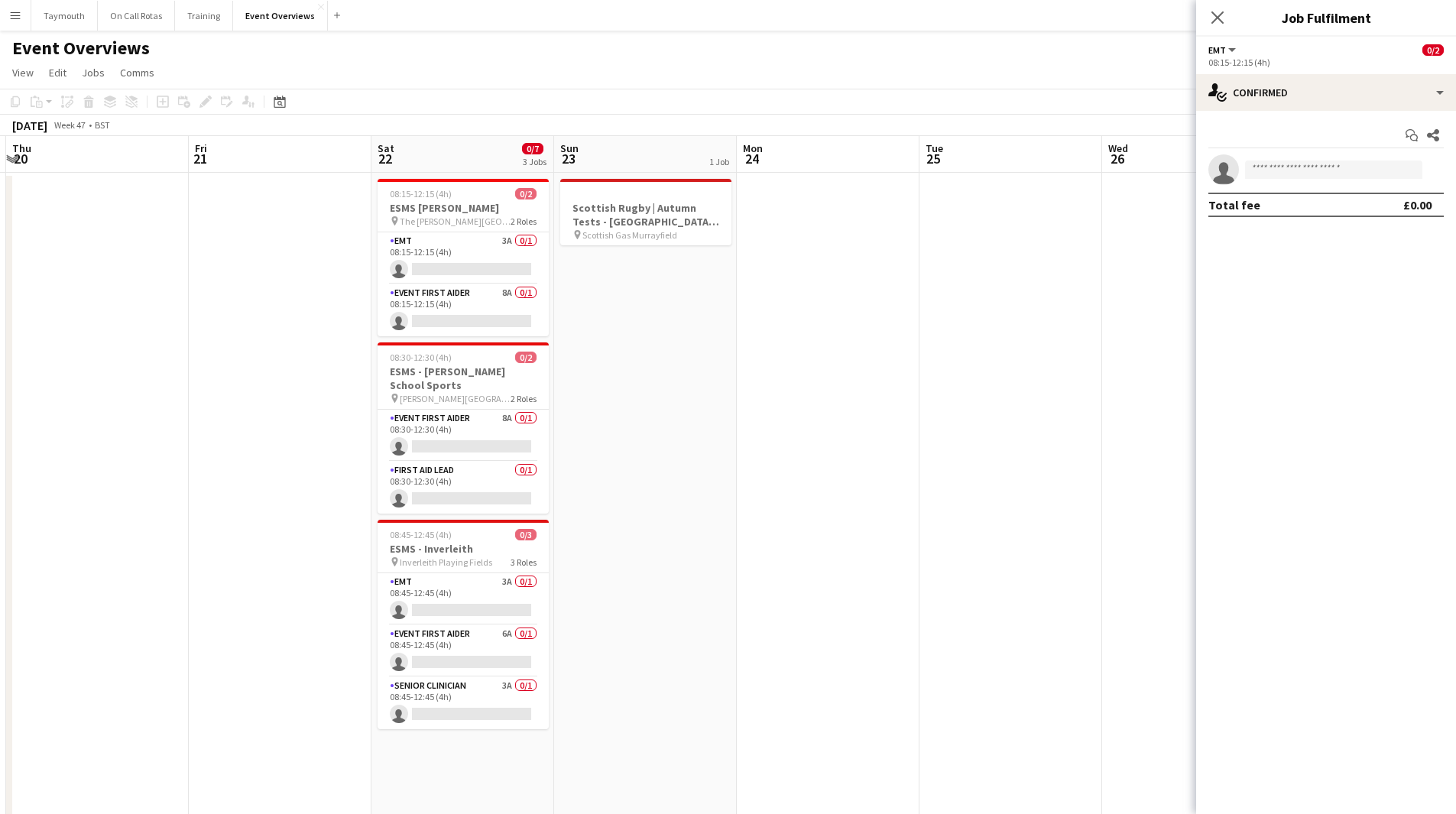
drag, startPoint x: 301, startPoint y: 484, endPoint x: -131, endPoint y: 487, distance: 432.0
click at [0, 447] on html "Menu Boards Boards Boards All jobs Status Workforce Workforce My Workforce Recr…" at bounding box center [728, 812] width 1456 height 1625
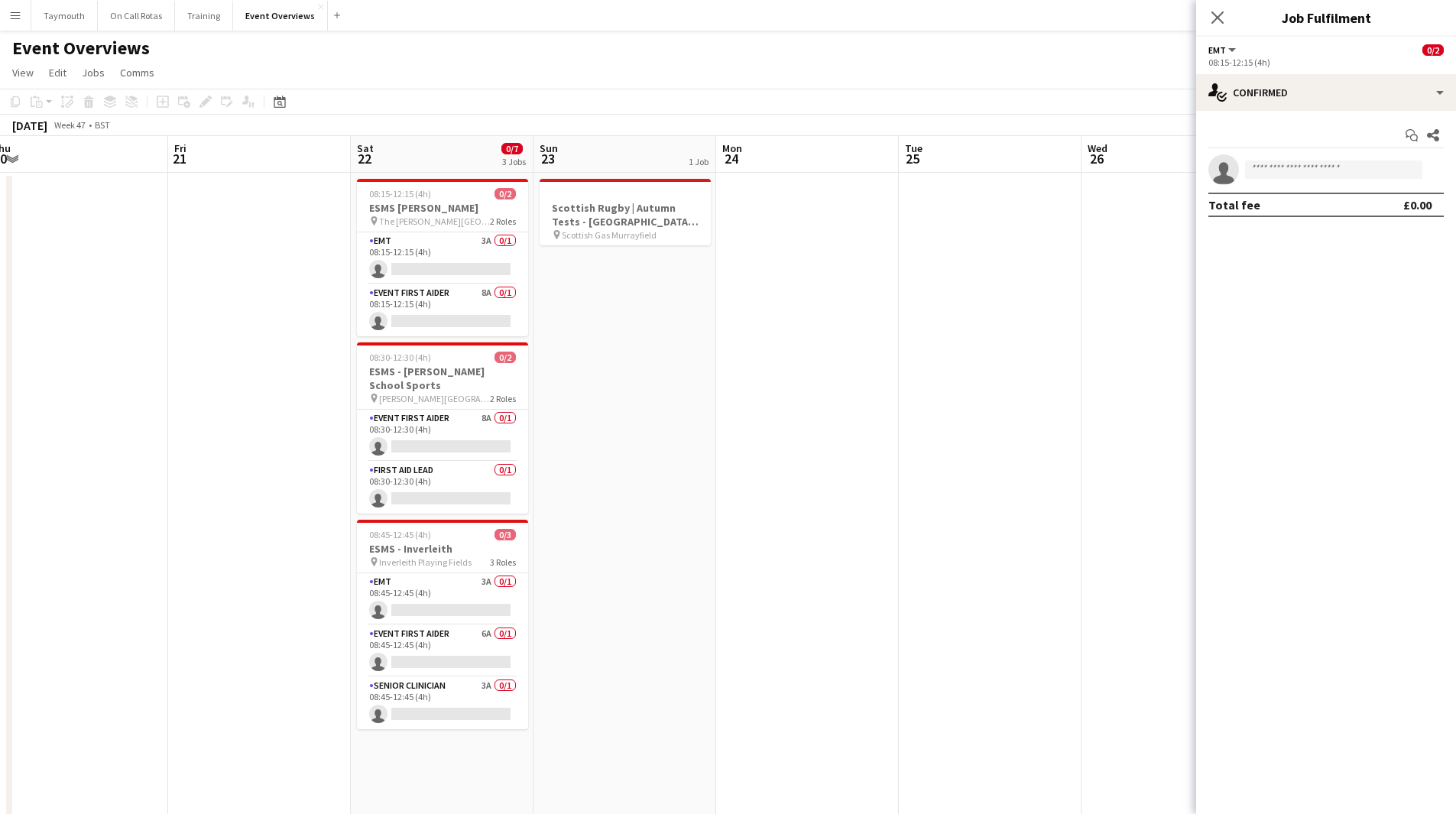
drag, startPoint x: 835, startPoint y: 543, endPoint x: 436, endPoint y: 533, distance: 399.1
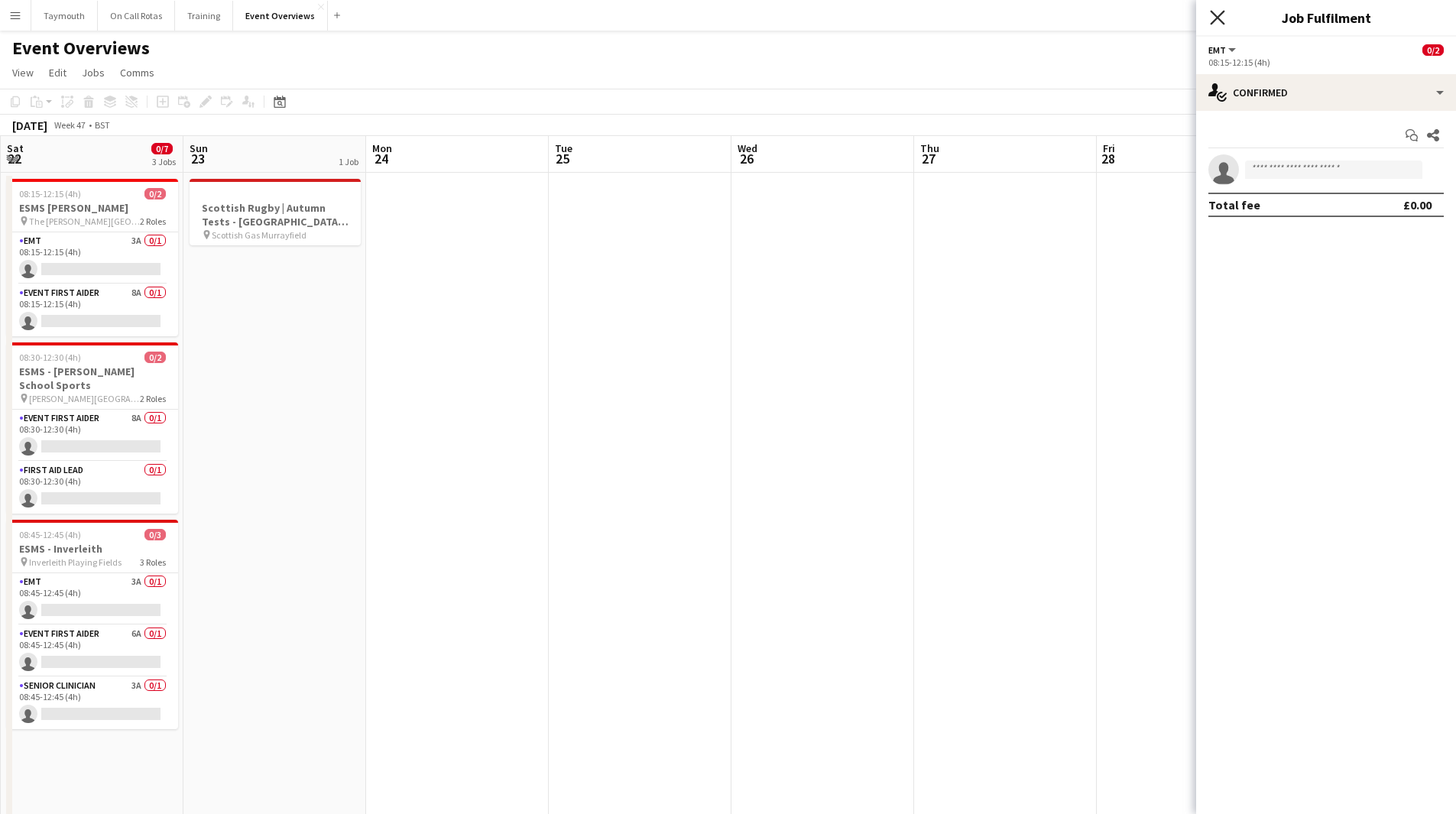
click at [977, 16] on icon "Close pop-in" at bounding box center [1217, 17] width 15 height 15
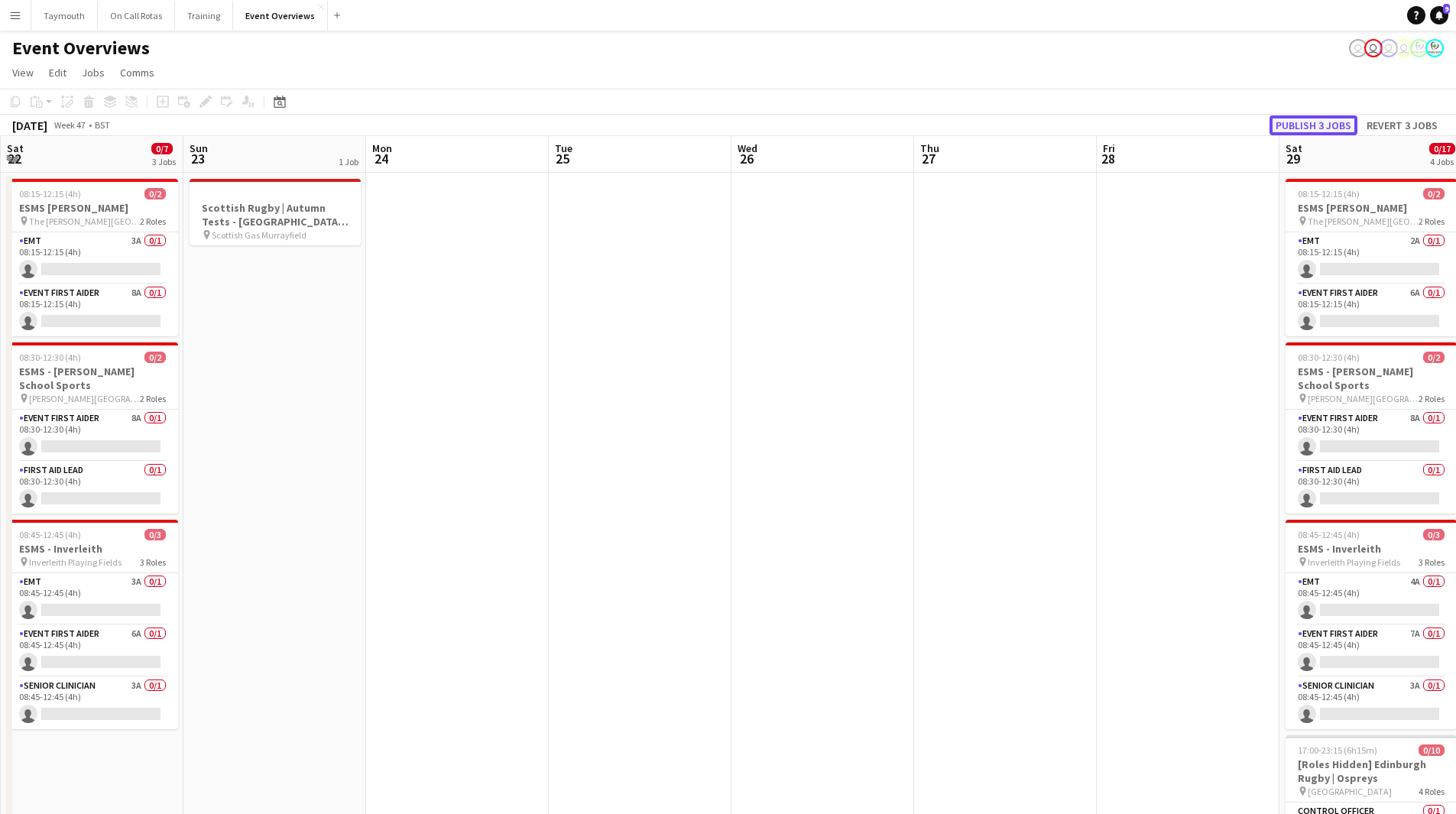
click at [977, 125] on button "Publish 3 jobs" at bounding box center [1313, 125] width 88 height 20
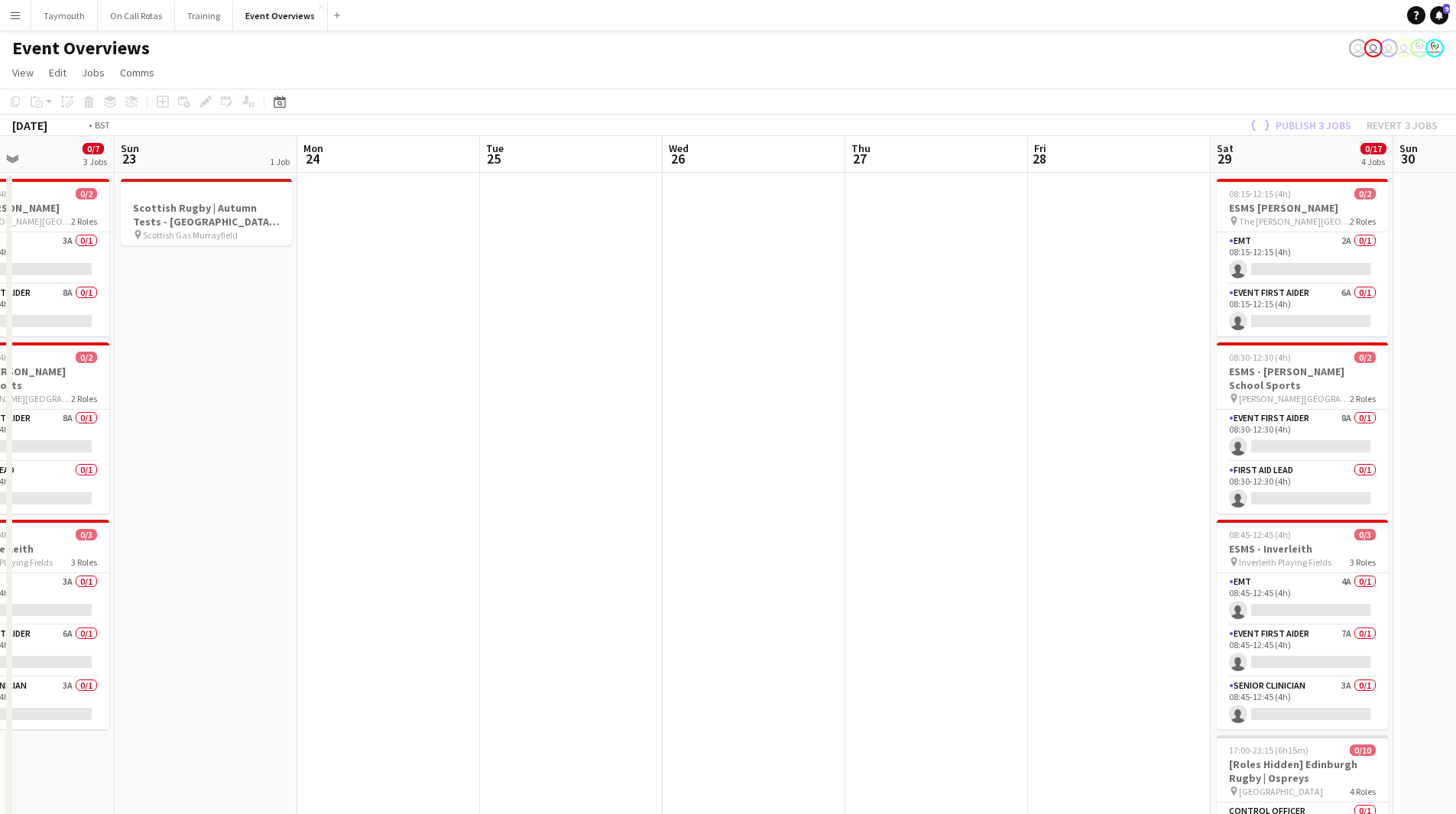
drag, startPoint x: 1079, startPoint y: 450, endPoint x: 521, endPoint y: 403, distance: 560.0
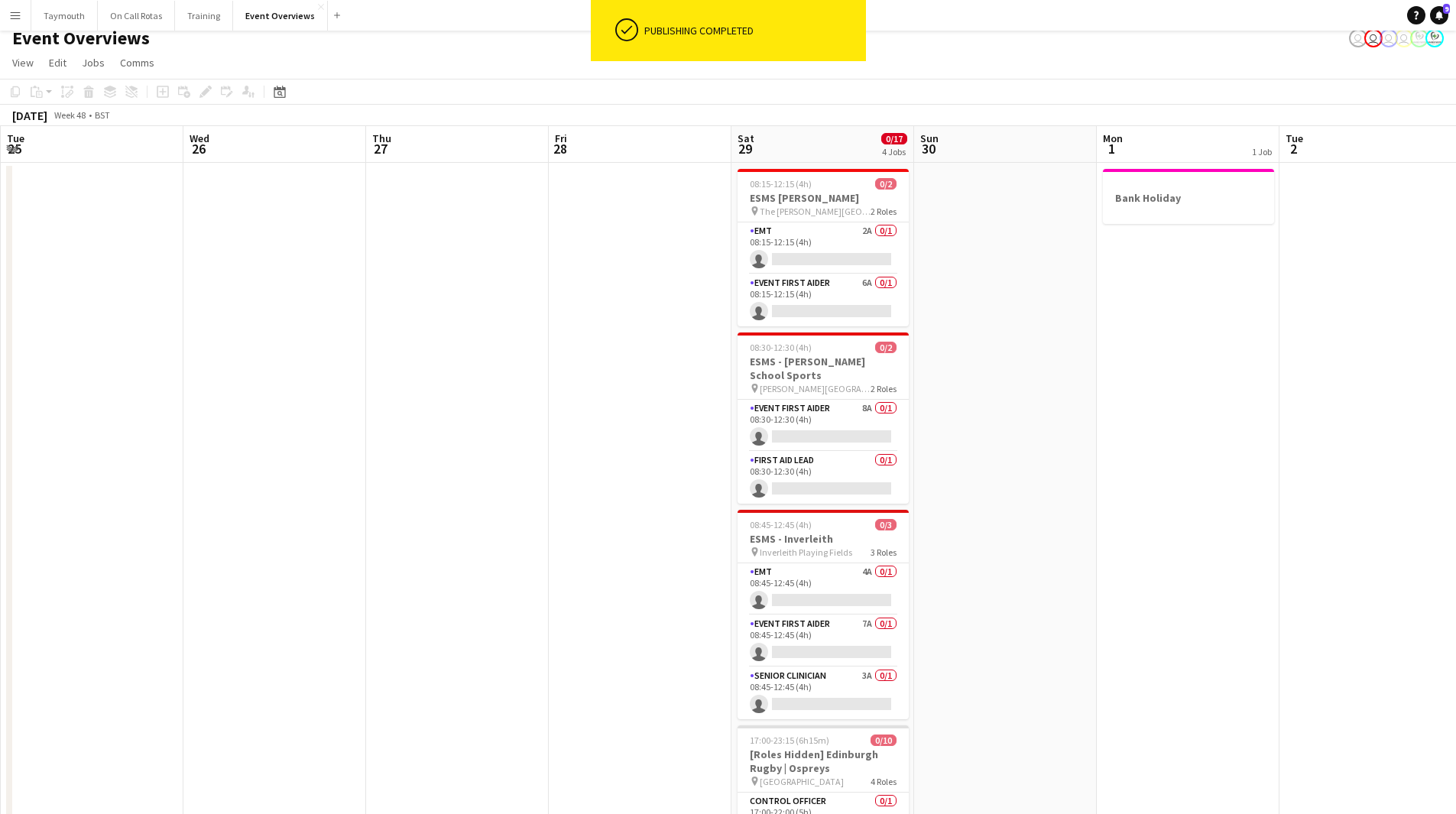
scroll to position [0, 0]
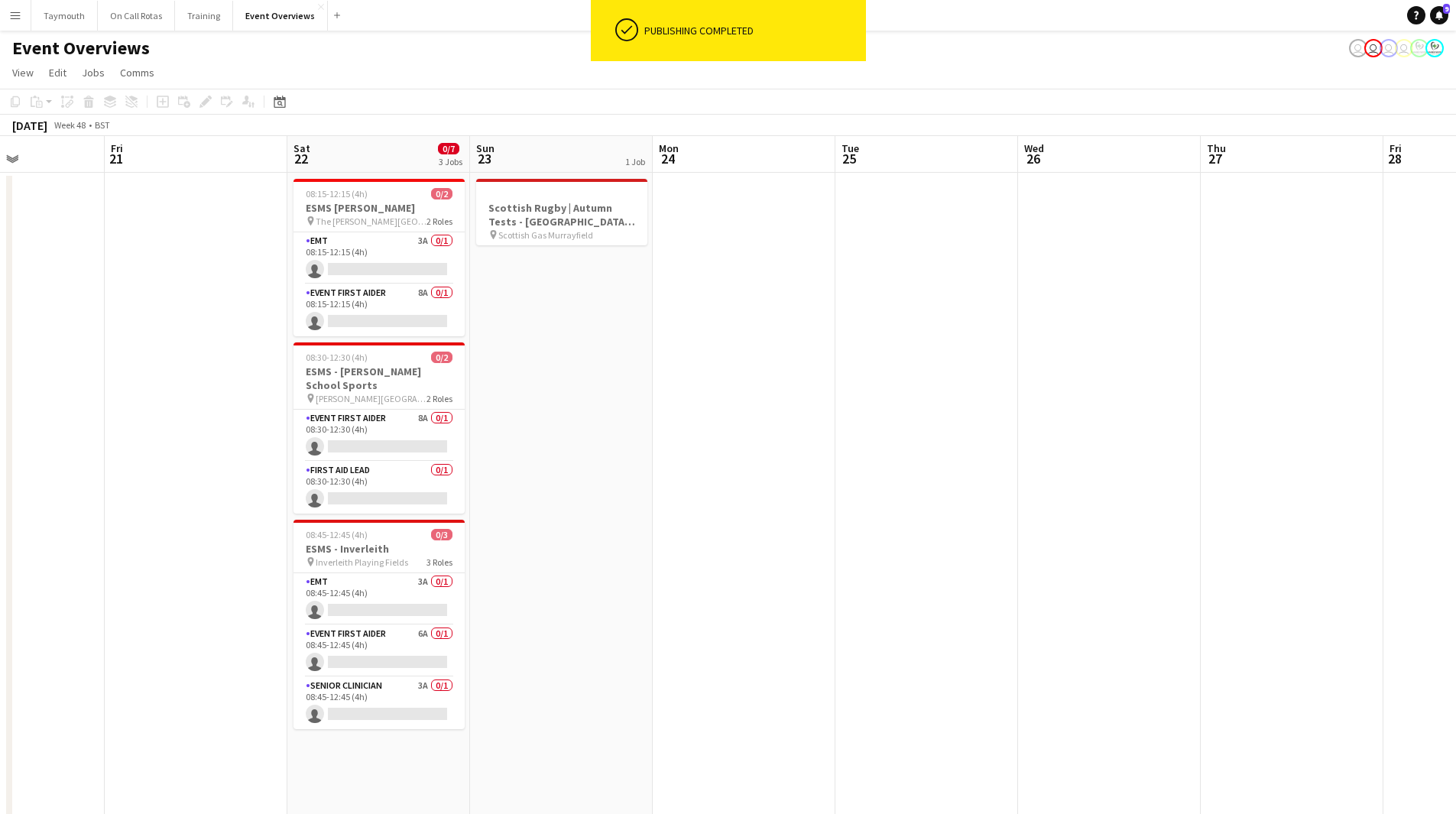
drag, startPoint x: 702, startPoint y: 558, endPoint x: 1075, endPoint y: 522, distance: 374.7
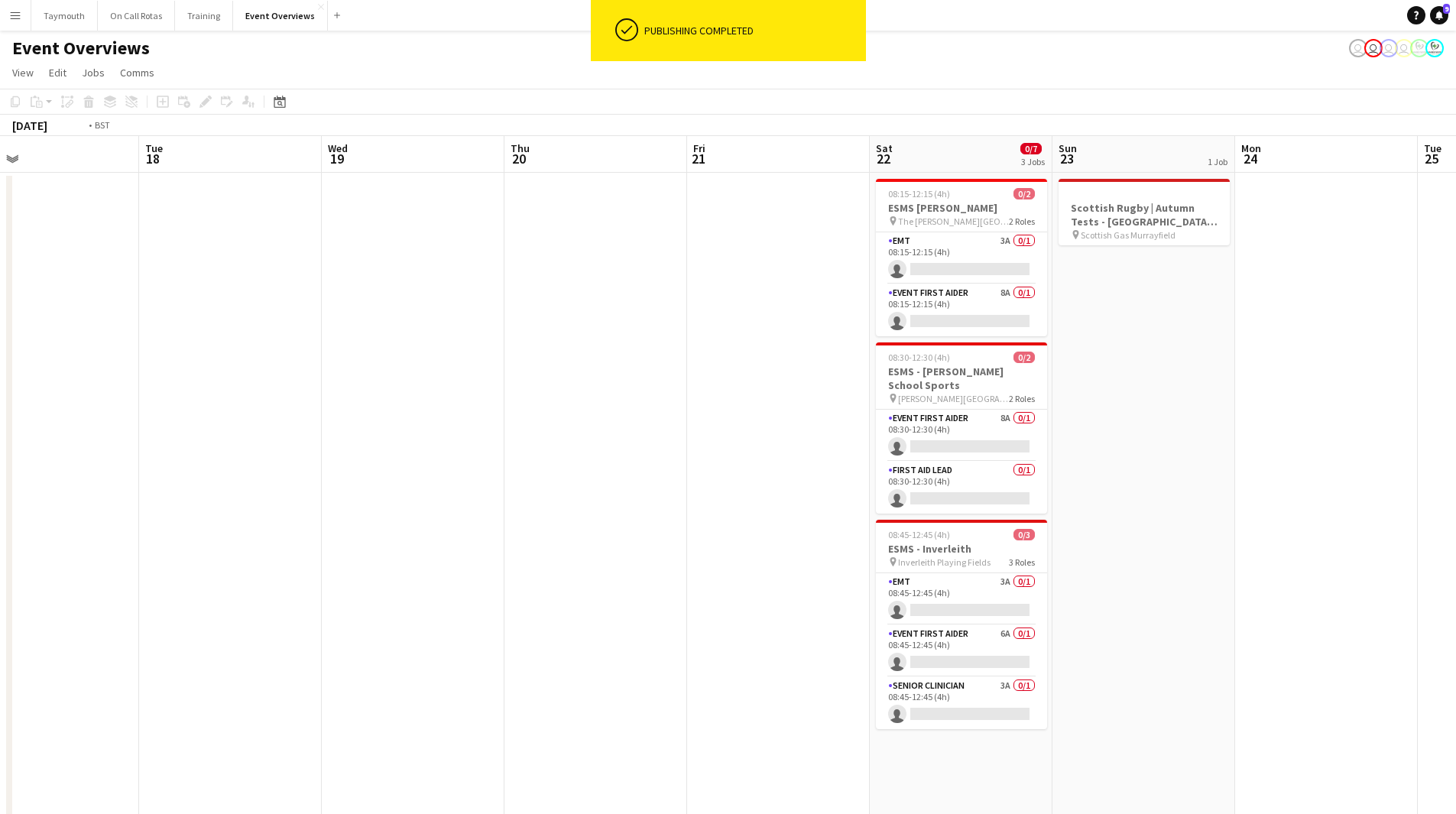
drag, startPoint x: 441, startPoint y: 535, endPoint x: 1097, endPoint y: 542, distance: 656.0
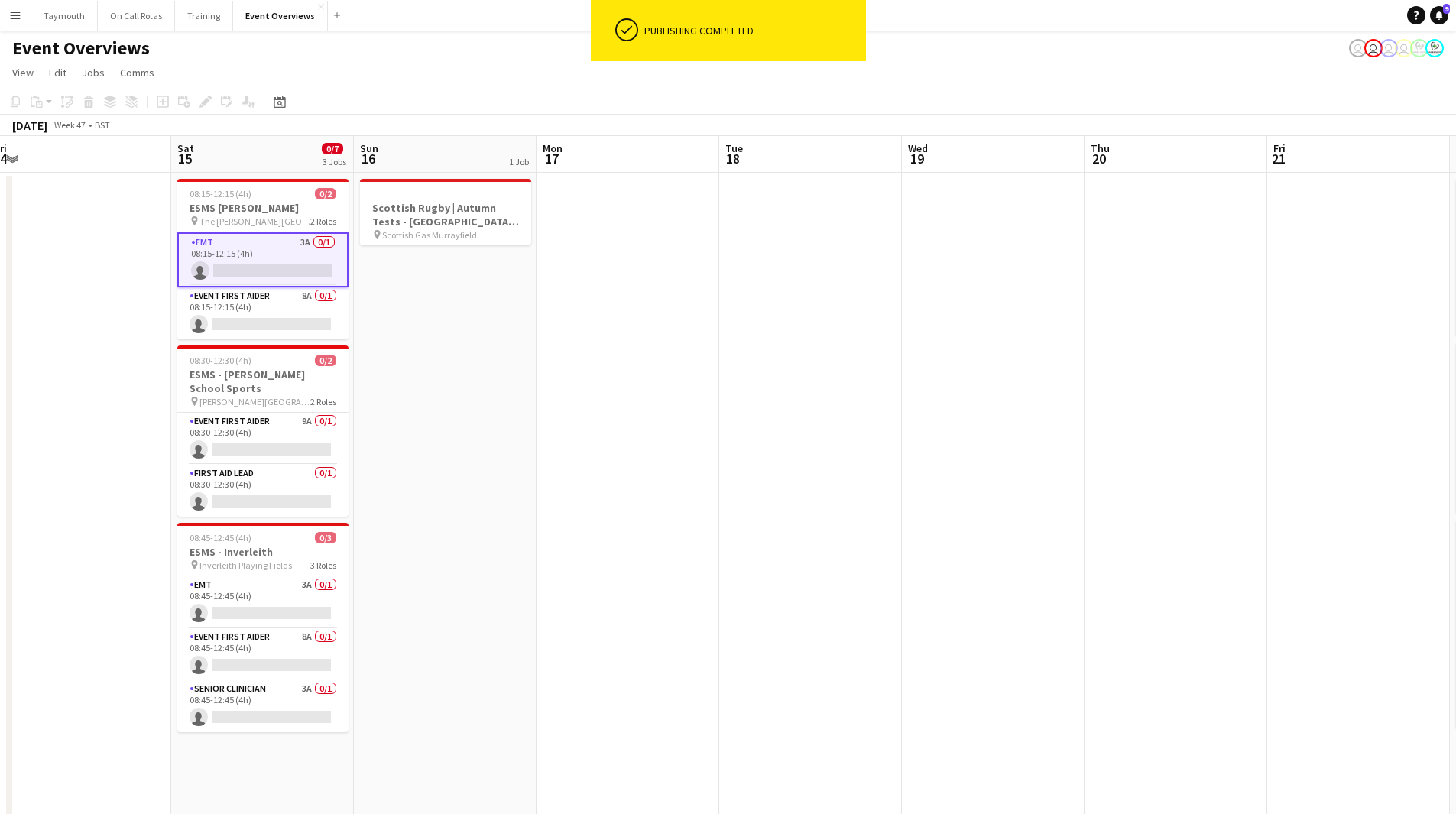
drag, startPoint x: 506, startPoint y: 520, endPoint x: 1151, endPoint y: 555, distance: 645.9
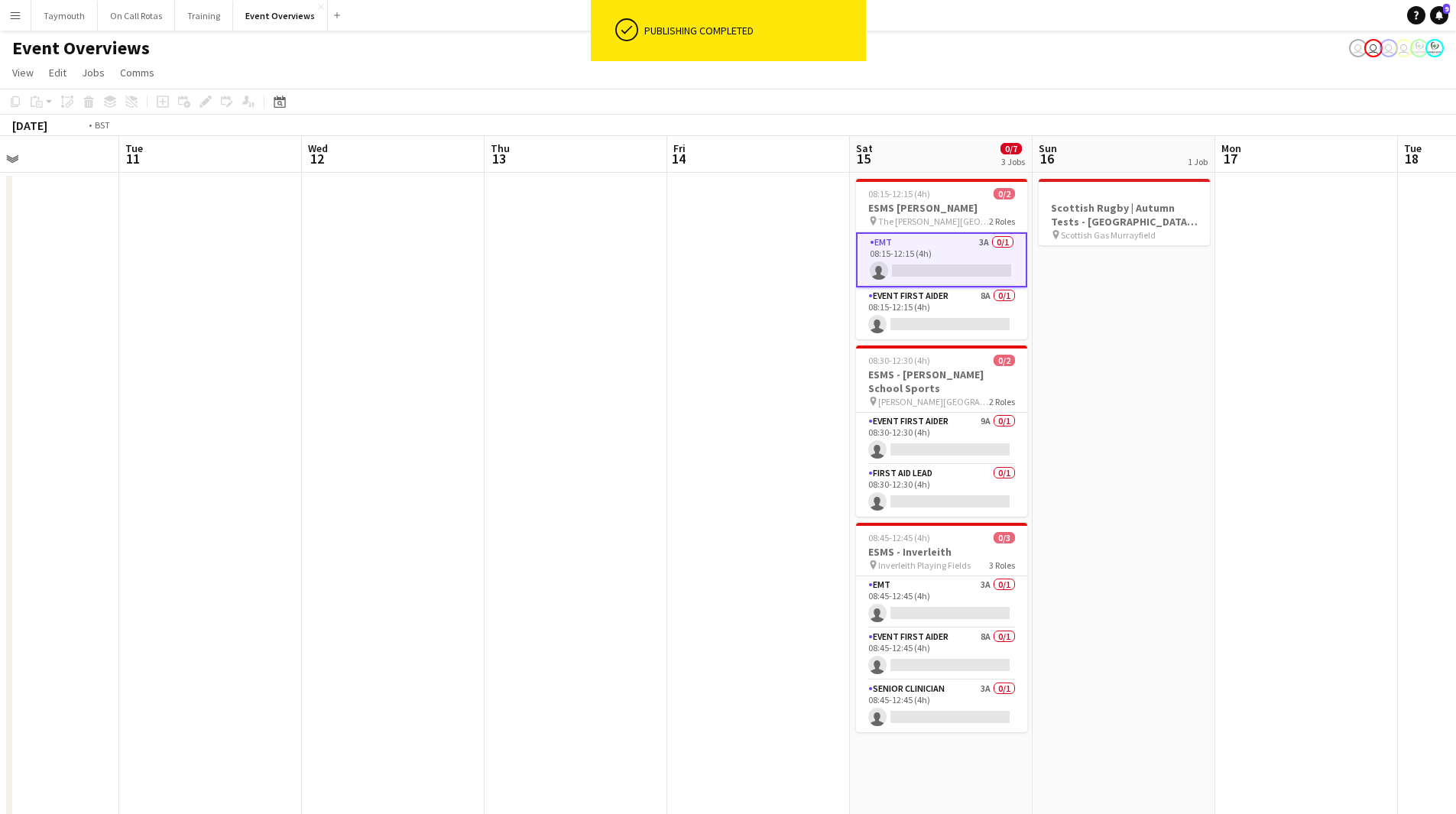
drag, startPoint x: 411, startPoint y: 511, endPoint x: 970, endPoint y: 542, distance: 559.9
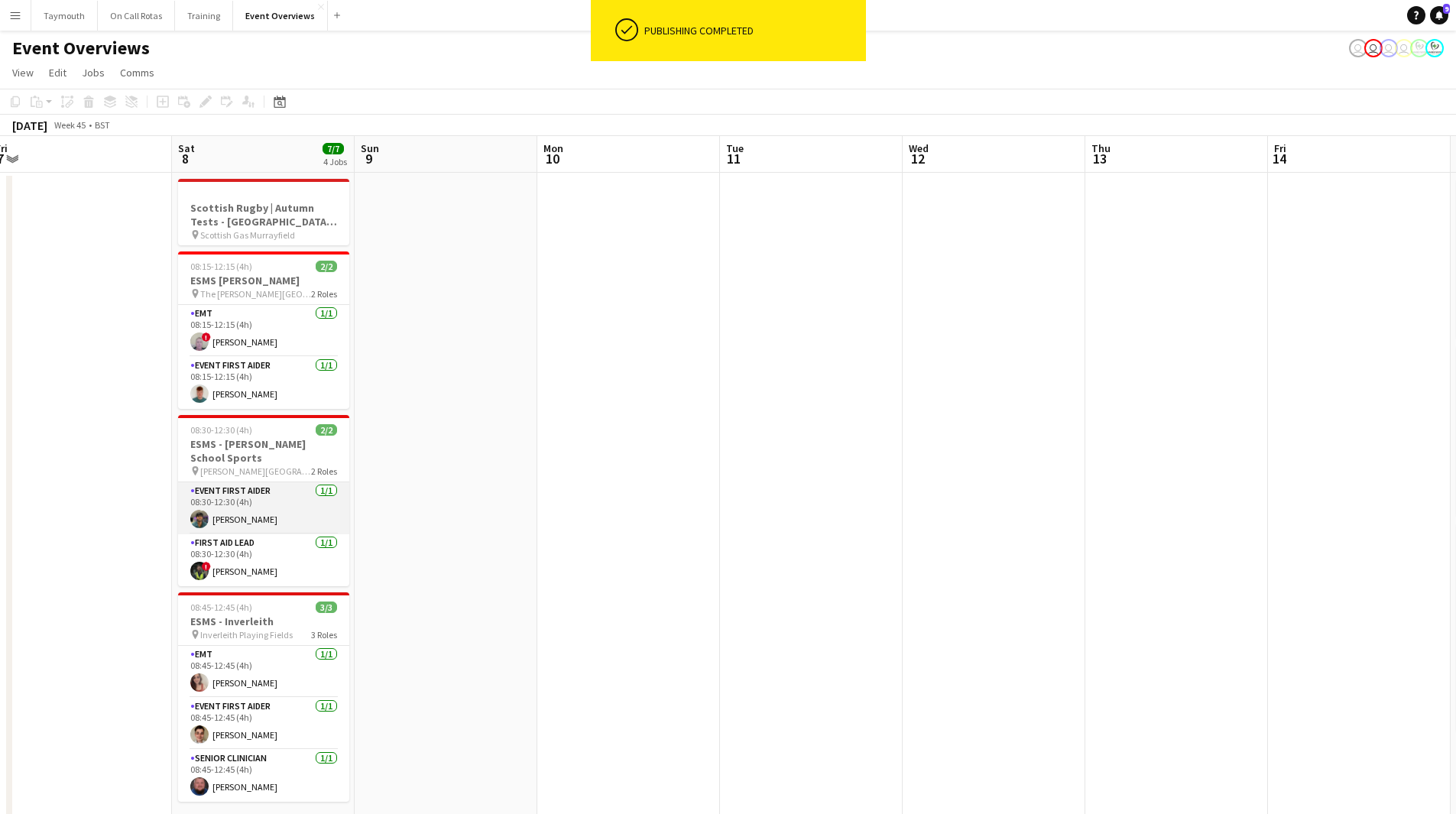
drag, startPoint x: 1117, startPoint y: 501, endPoint x: 1086, endPoint y: 509, distance: 32.0
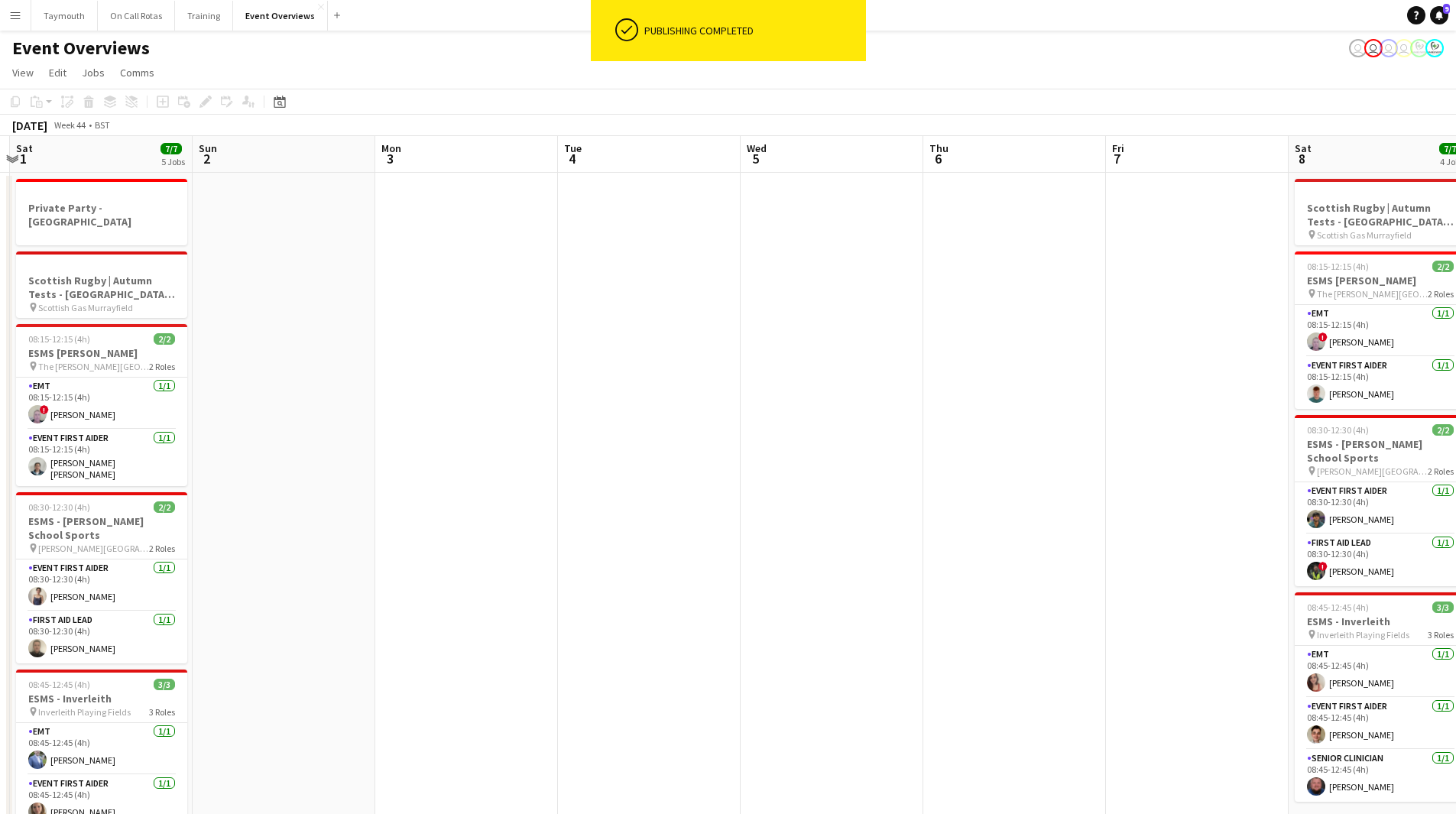
drag, startPoint x: 328, startPoint y: 468, endPoint x: 1145, endPoint y: 452, distance: 817.2
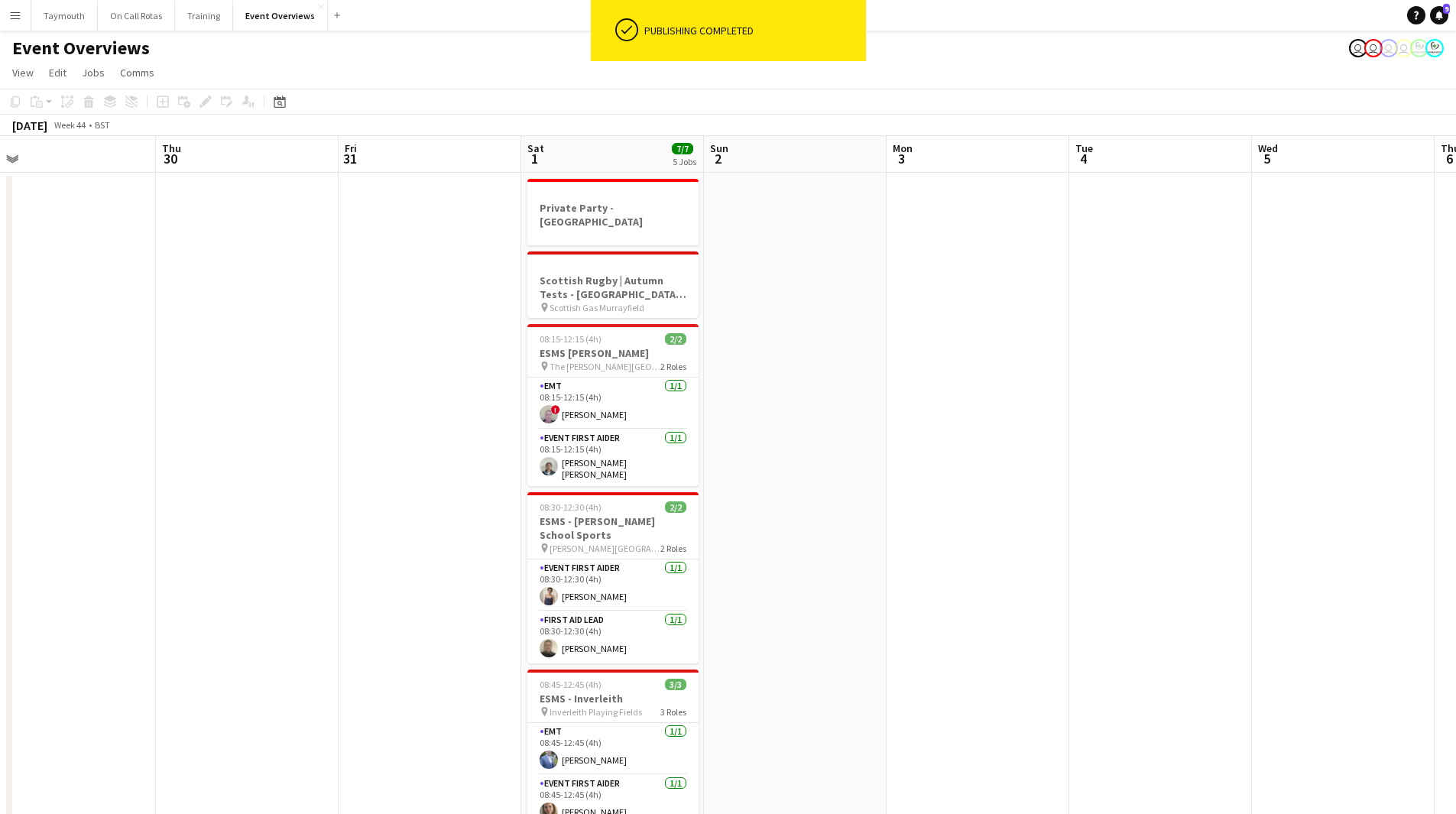
scroll to position [0, 330]
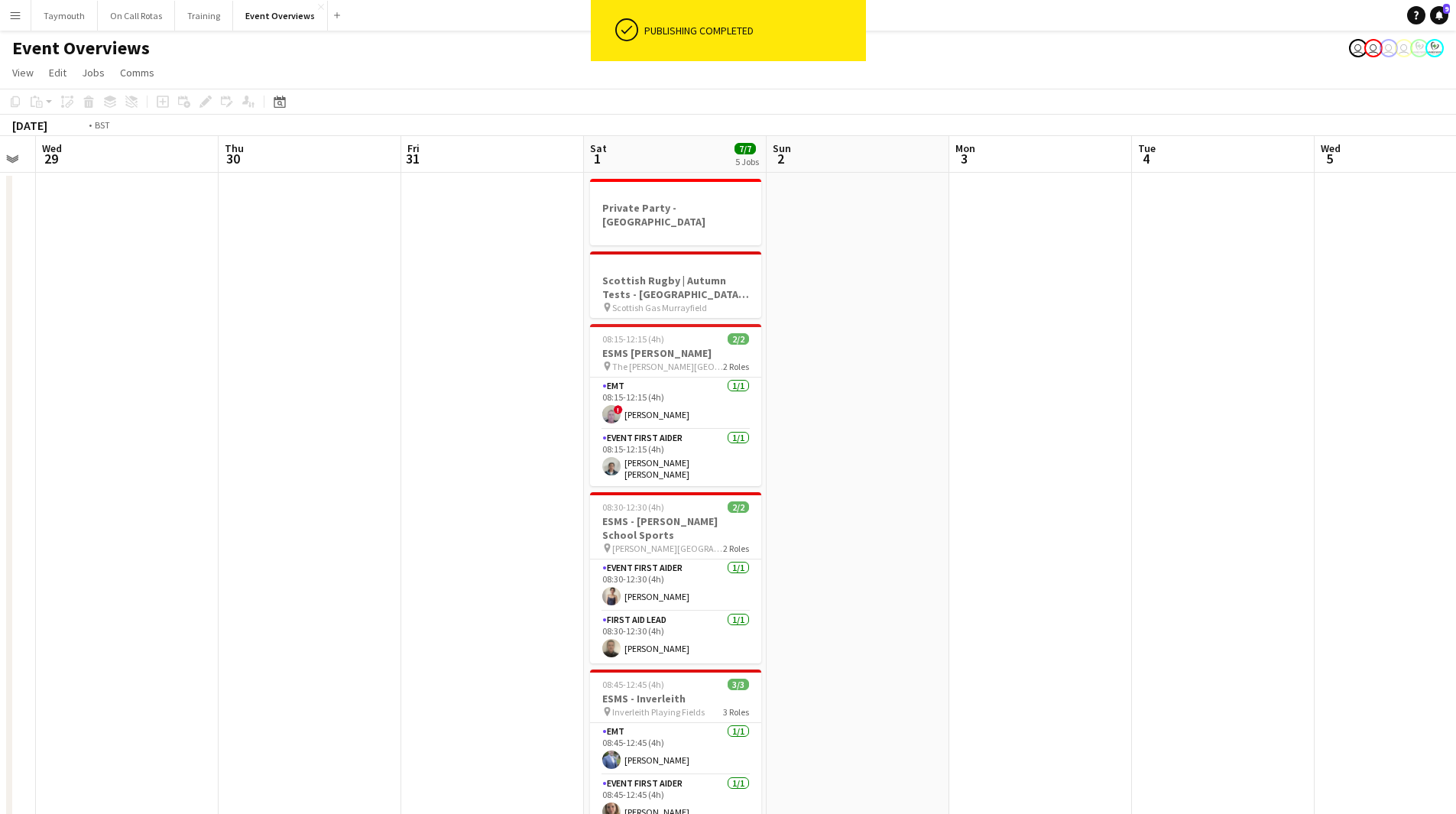
drag, startPoint x: 583, startPoint y: 486, endPoint x: 897, endPoint y: 533, distance: 317.5
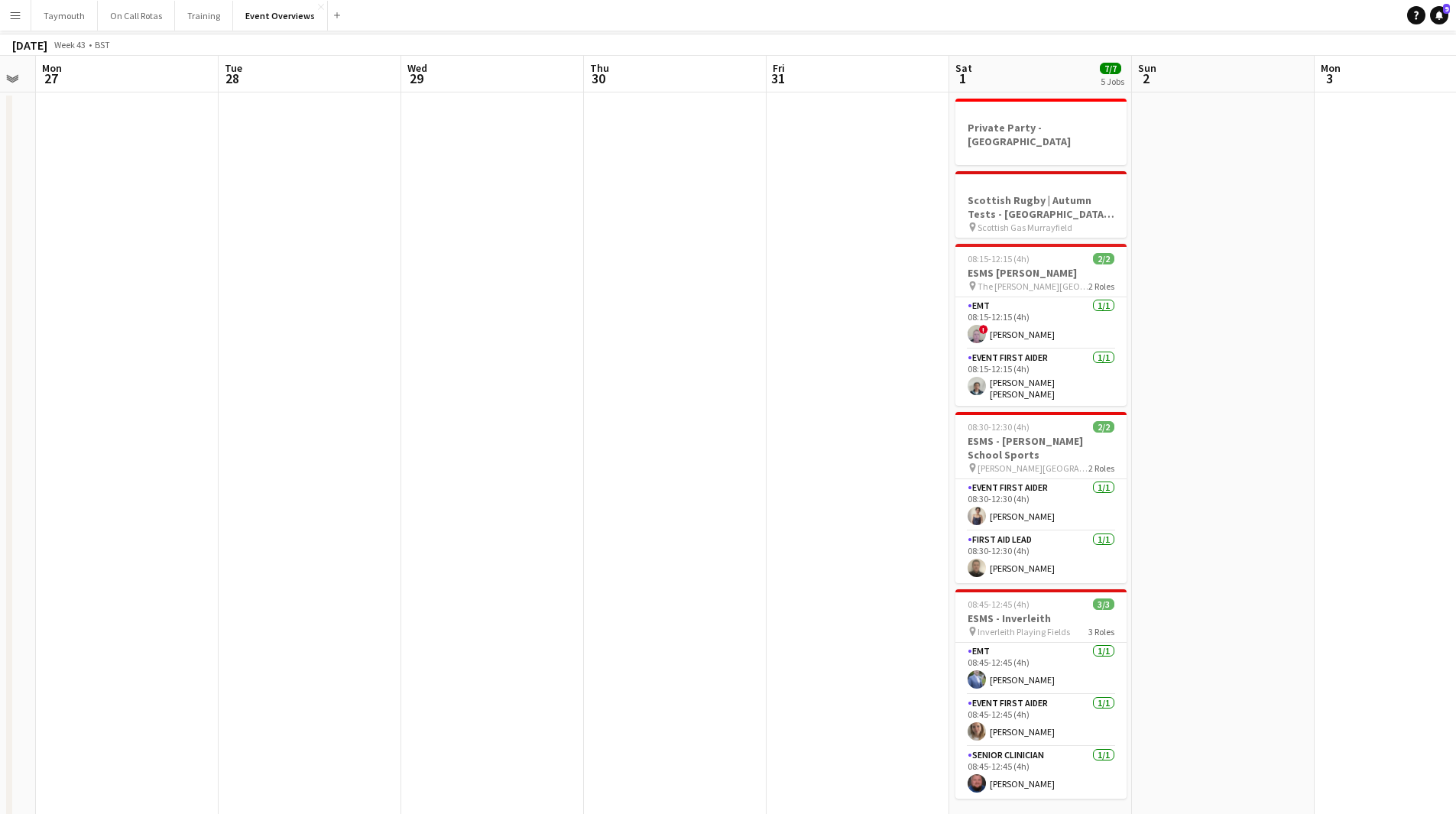
scroll to position [0, 0]
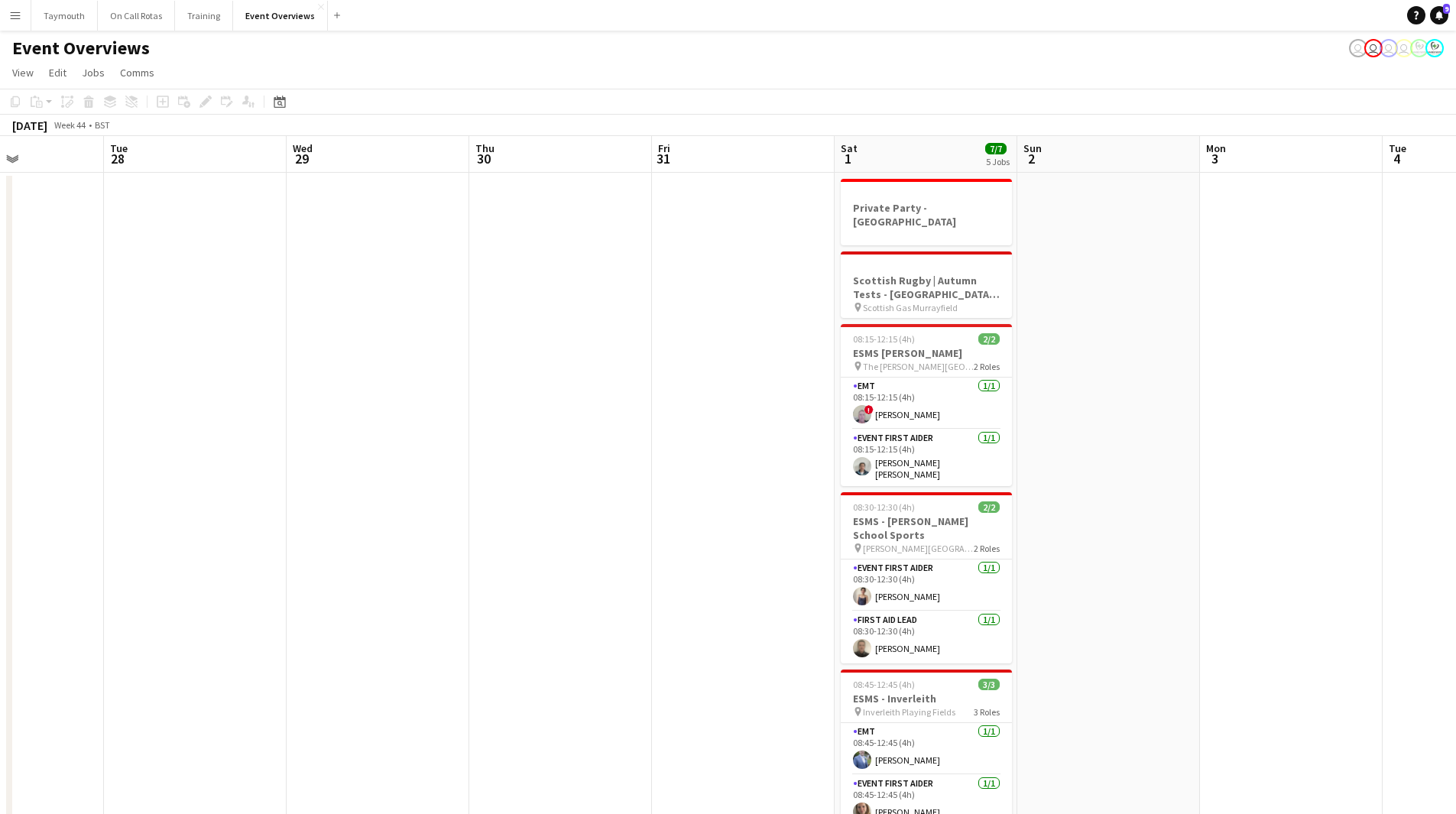
drag, startPoint x: 835, startPoint y: 486, endPoint x: 692, endPoint y: 496, distance: 143.3
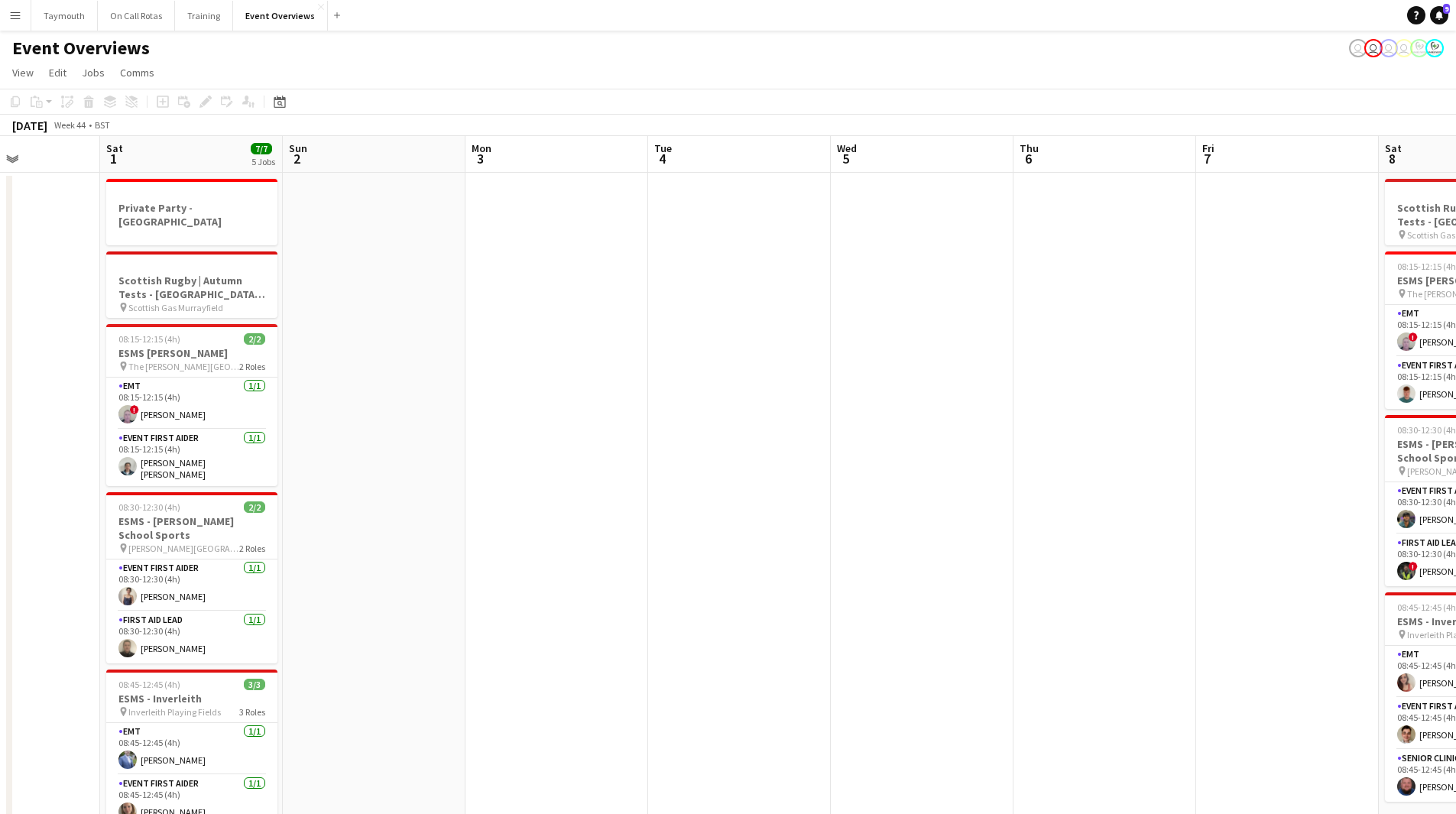
drag, startPoint x: 1112, startPoint y: 494, endPoint x: 428, endPoint y: 496, distance: 684.0
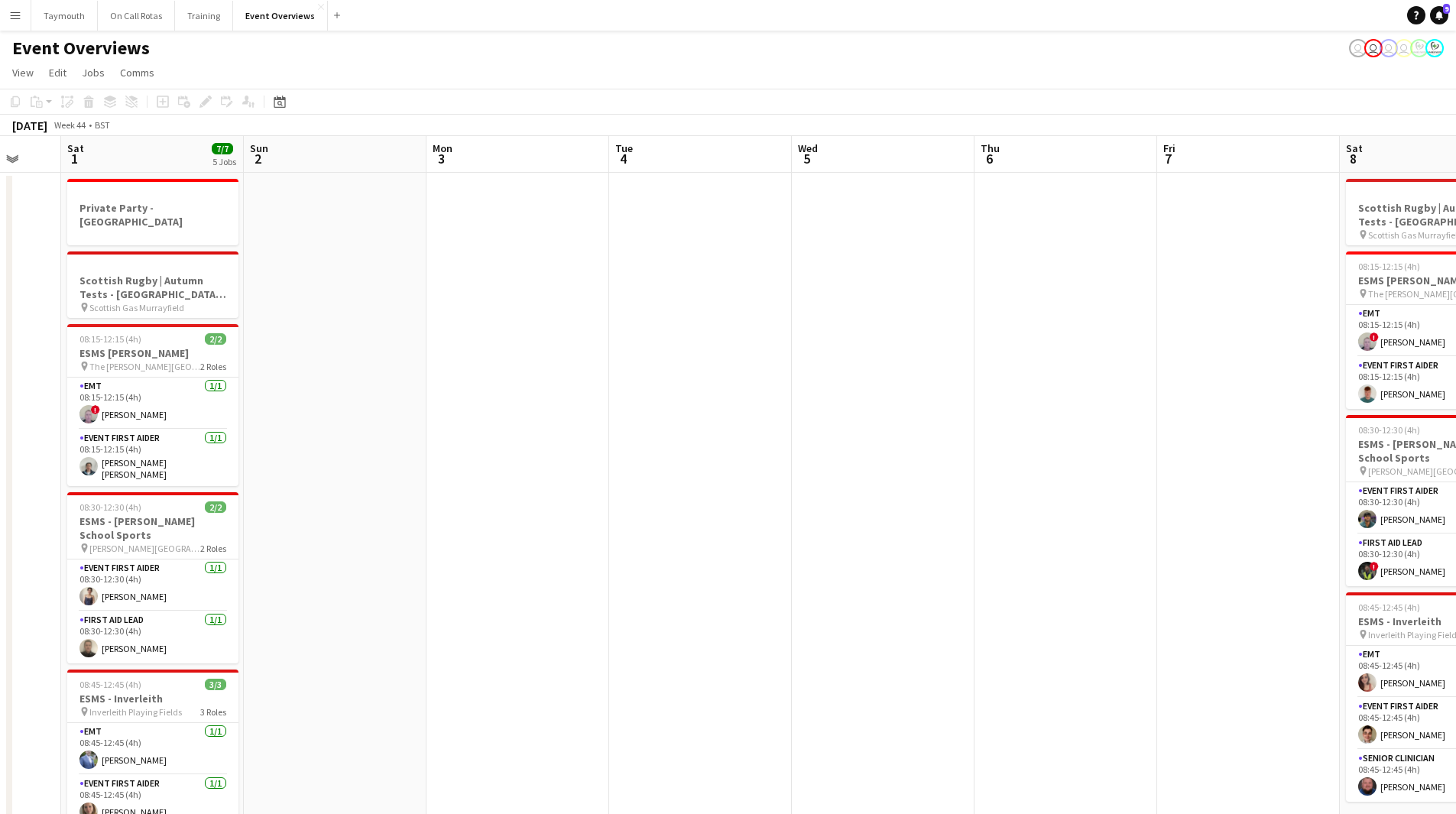
scroll to position [0, 477]
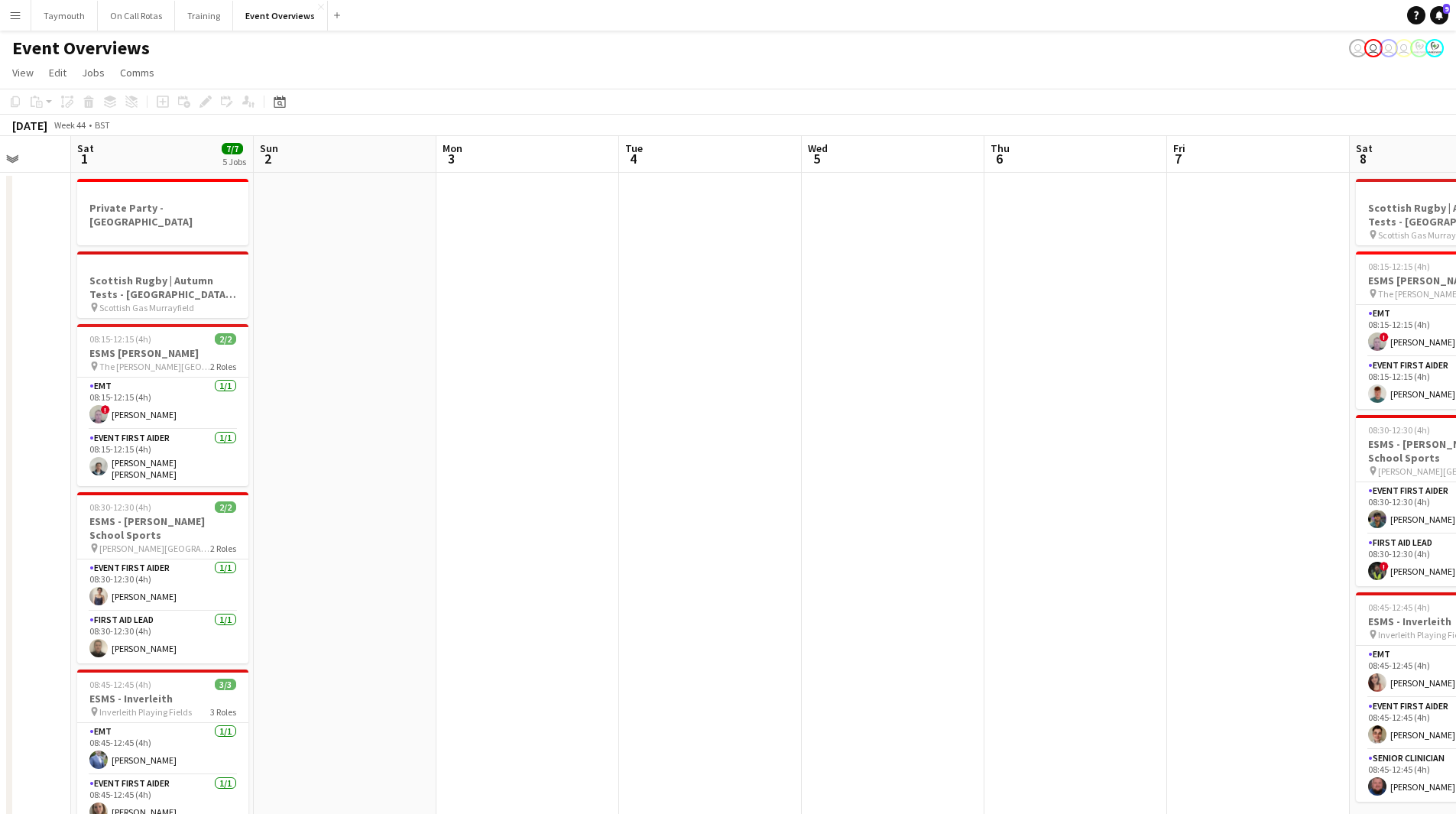
drag, startPoint x: 307, startPoint y: 501, endPoint x: 374, endPoint y: 500, distance: 67.0
click at [205, 447] on app-card-role "Event First Aider 1/1 08:15-12:15 (4h) Nancy Chen Yu Han" at bounding box center [163, 458] width 171 height 57
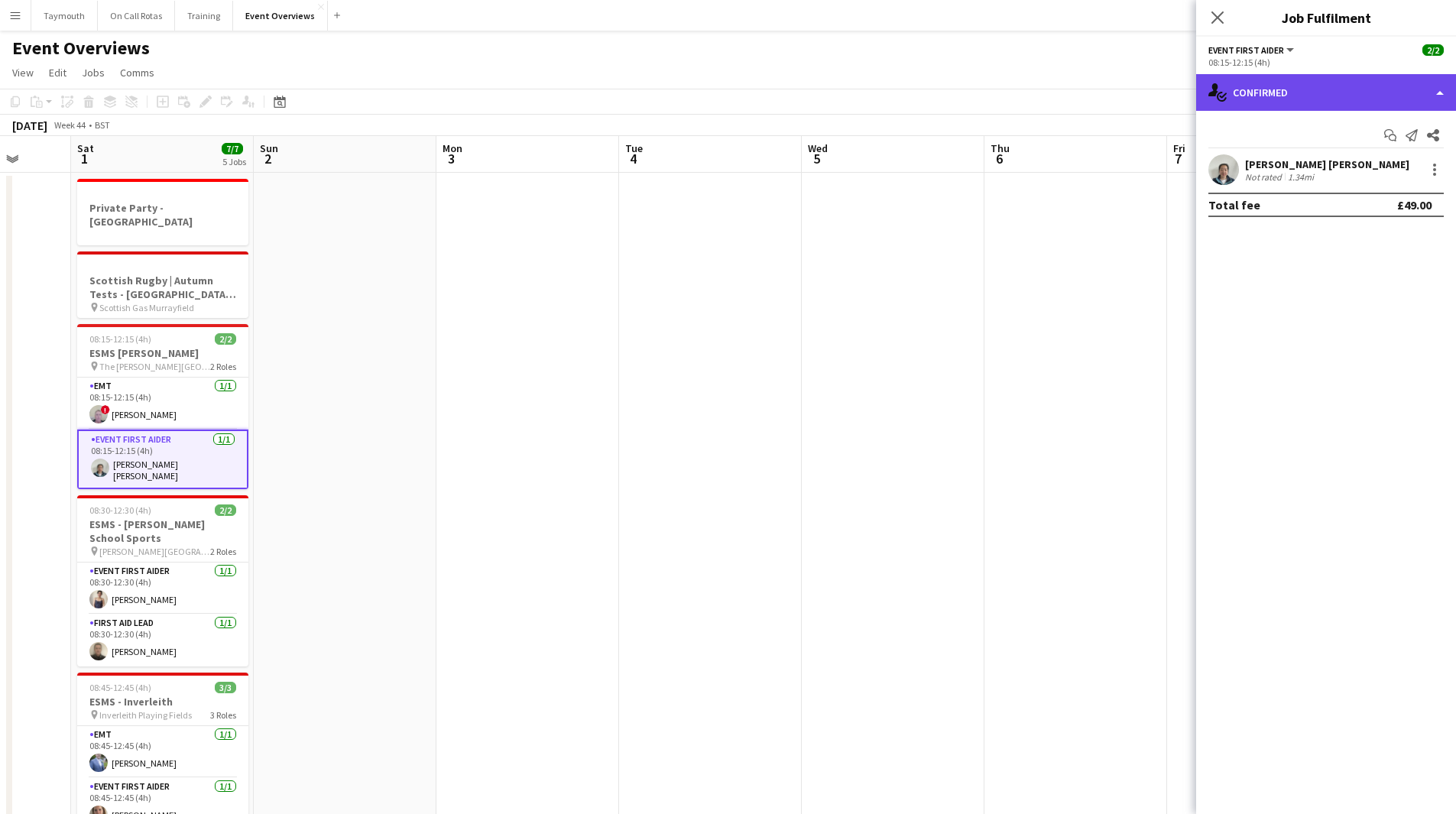
click at [977, 102] on div "single-neutral-actions-check-2 Confirmed" at bounding box center [1325, 92] width 260 height 37
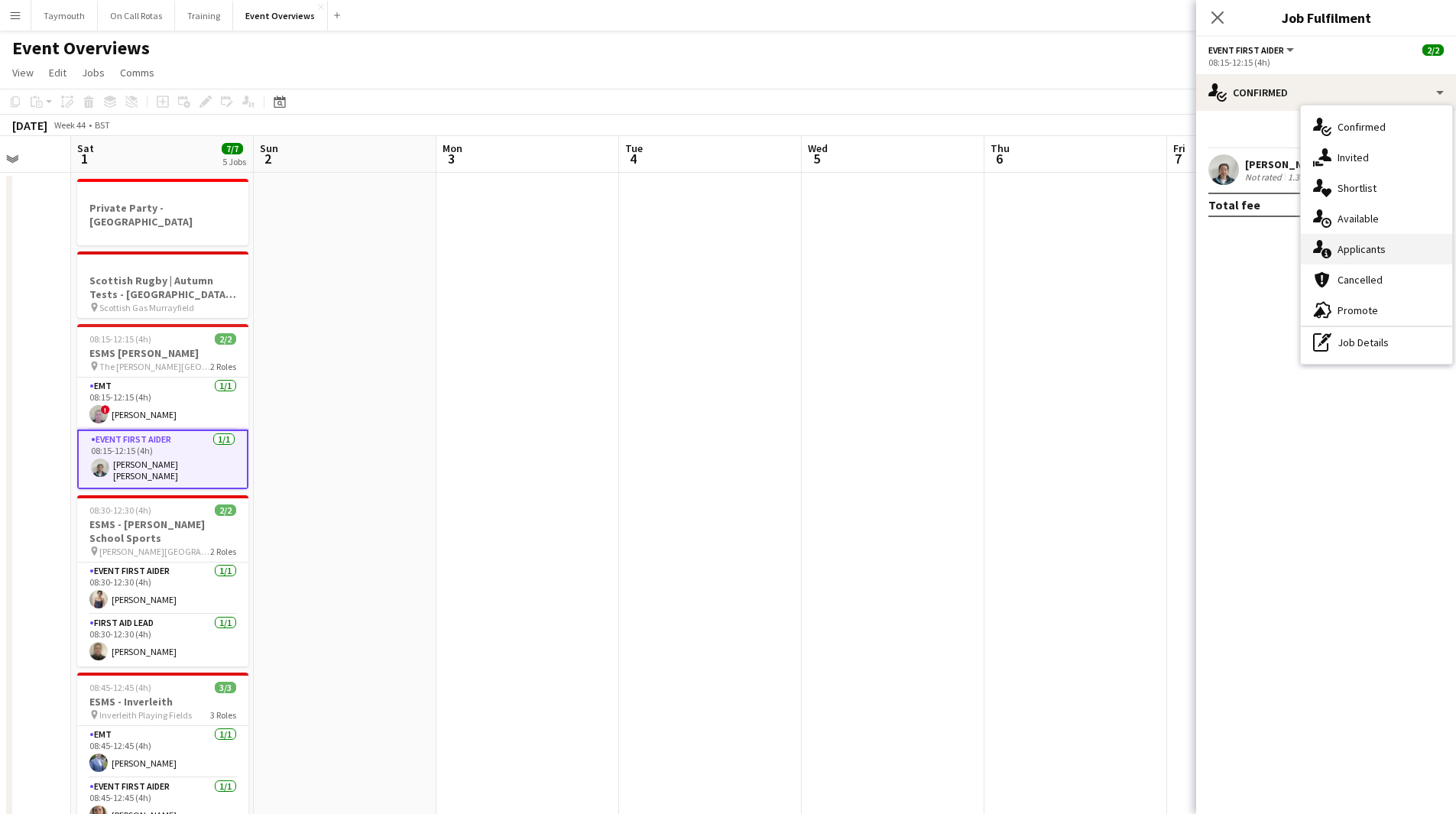
click at [977, 250] on div "single-neutral-actions-information Applicants" at bounding box center [1377, 249] width 151 height 30
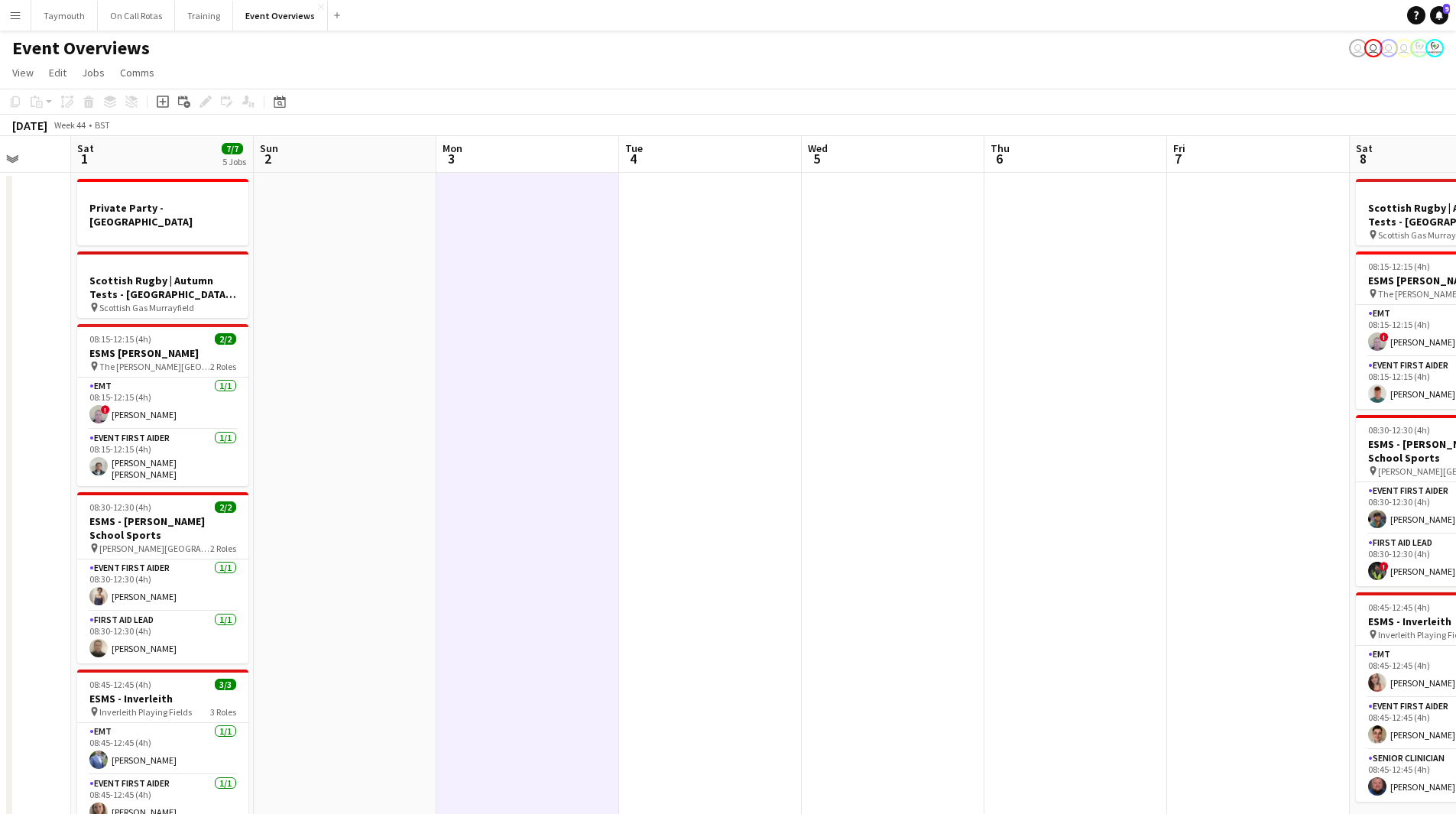
drag, startPoint x: 552, startPoint y: 429, endPoint x: 1033, endPoint y: 402, distance: 481.8
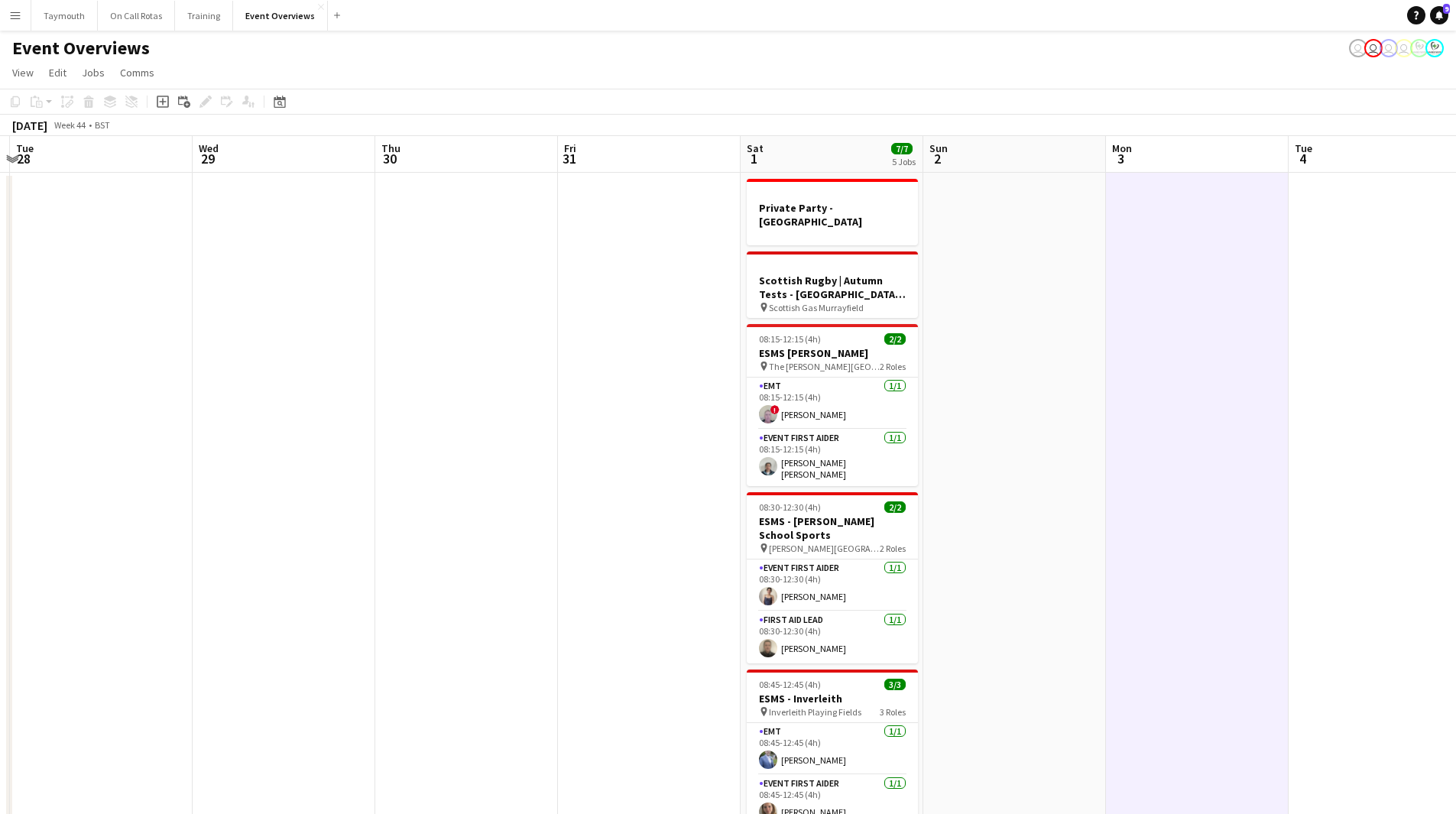
drag, startPoint x: 234, startPoint y: 481, endPoint x: 501, endPoint y: 503, distance: 267.9
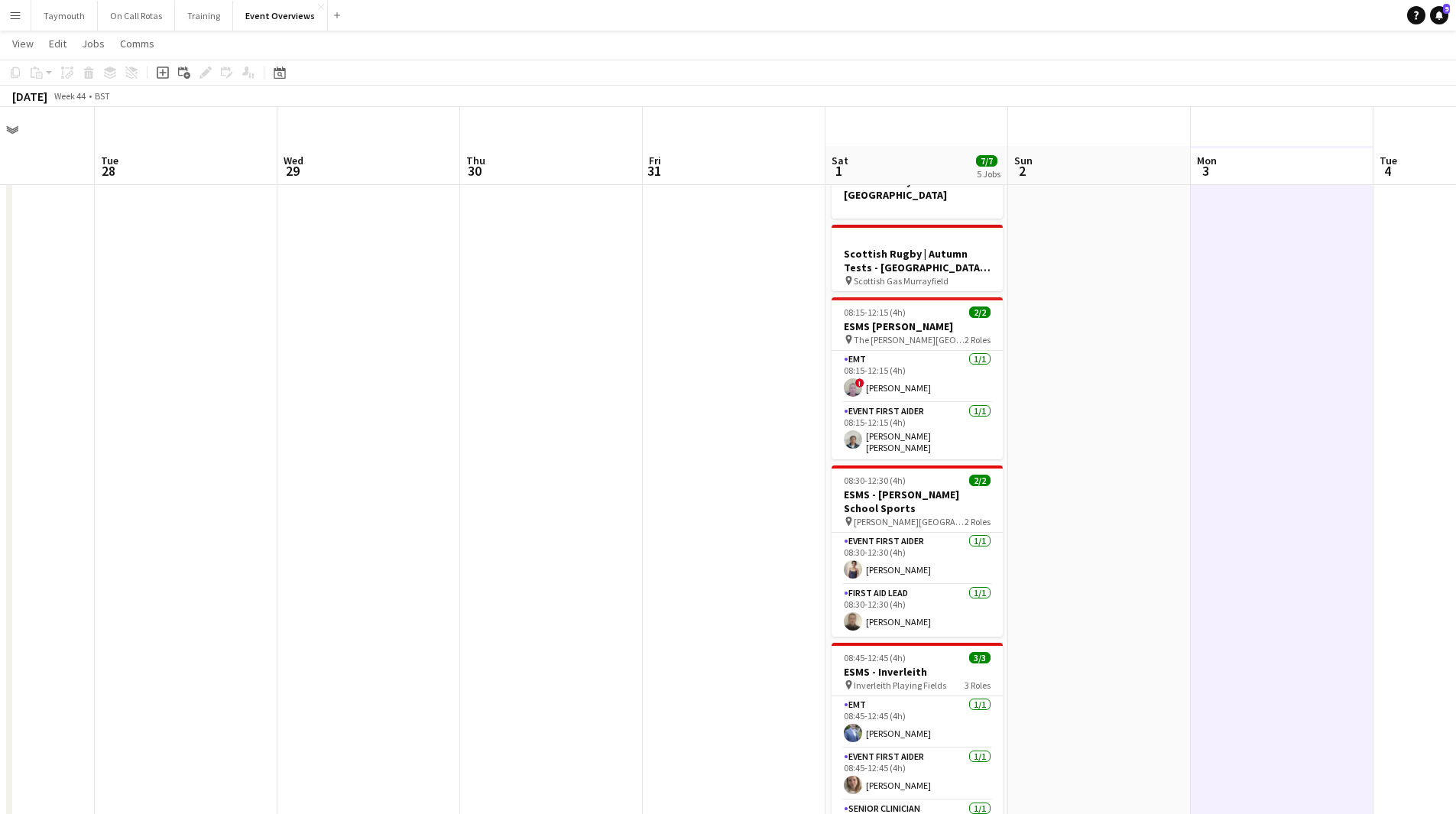
scroll to position [0, 0]
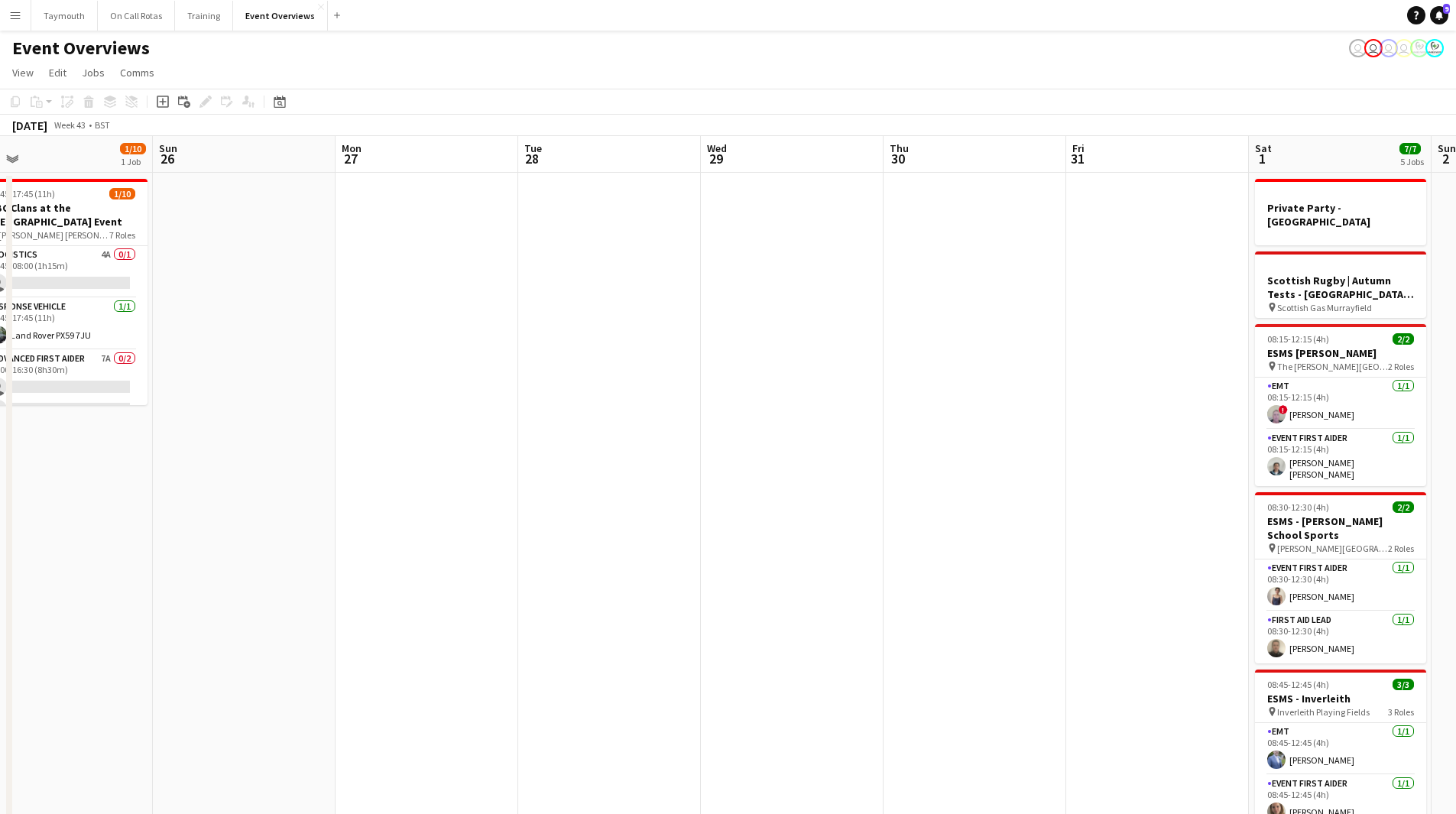
drag, startPoint x: 365, startPoint y: 403, endPoint x: 819, endPoint y: 436, distance: 455.2
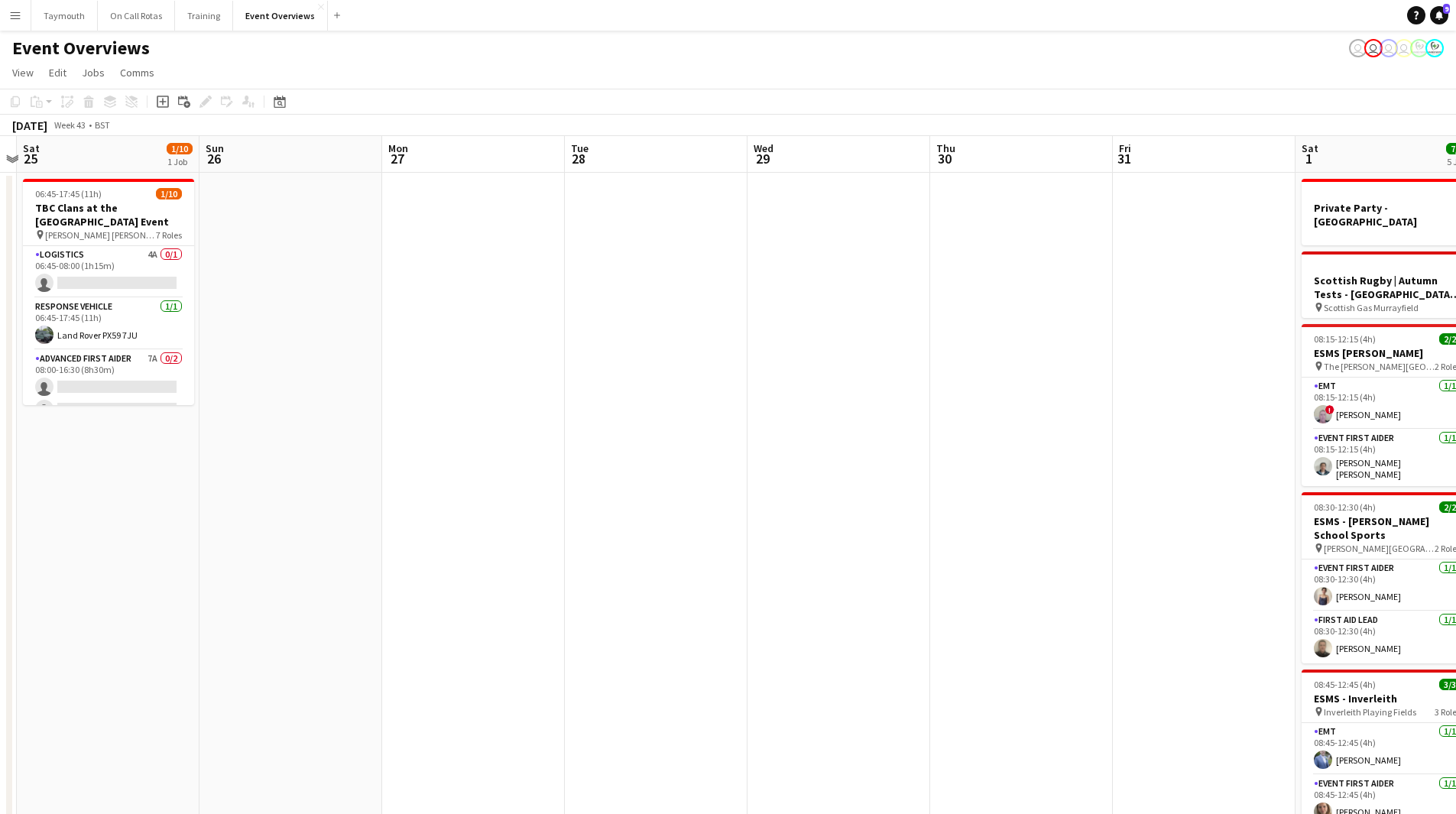
drag, startPoint x: 336, startPoint y: 468, endPoint x: 522, endPoint y: 506, distance: 189.8
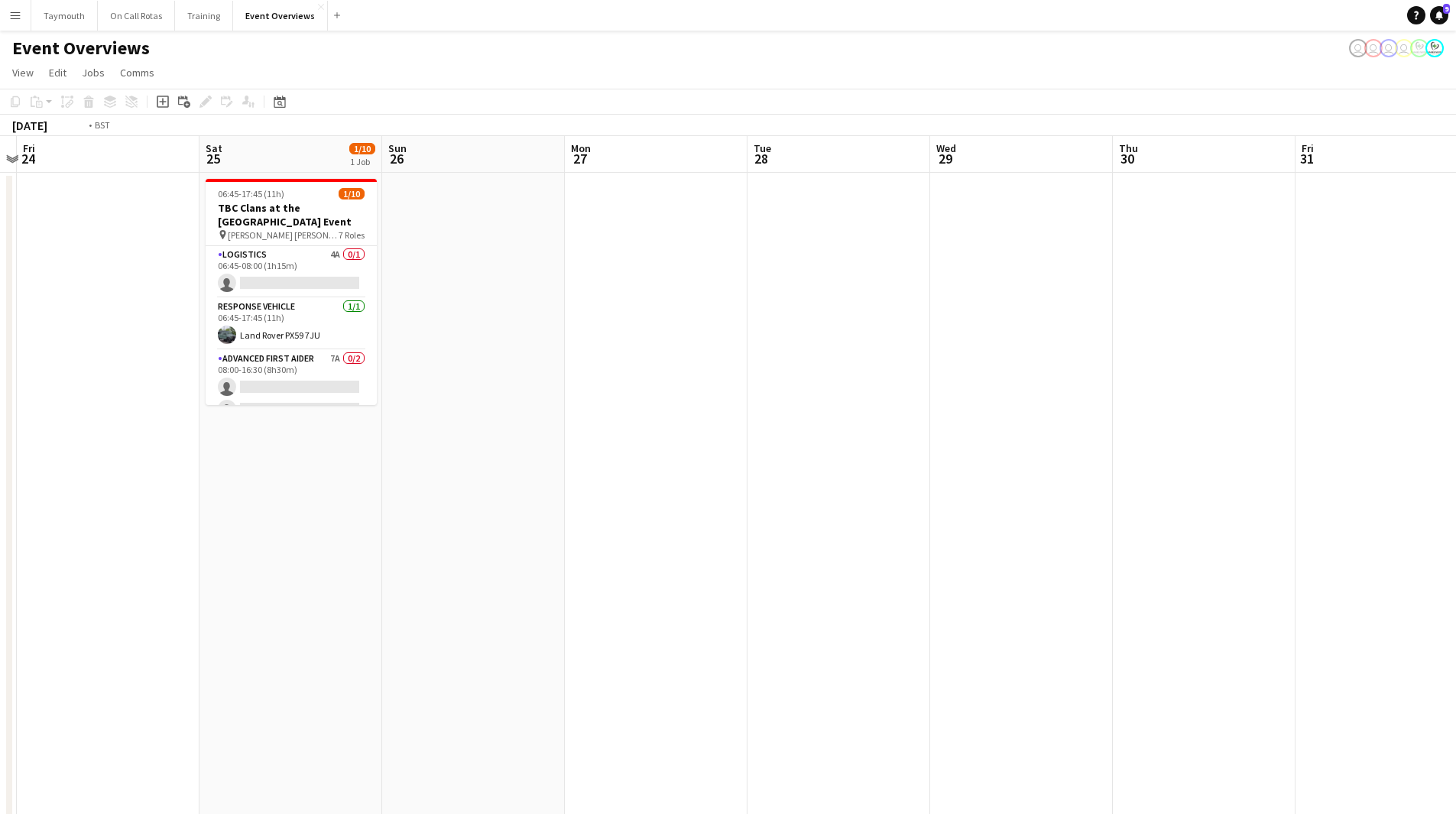
drag, startPoint x: 744, startPoint y: 631, endPoint x: 1352, endPoint y: 656, distance: 608.5
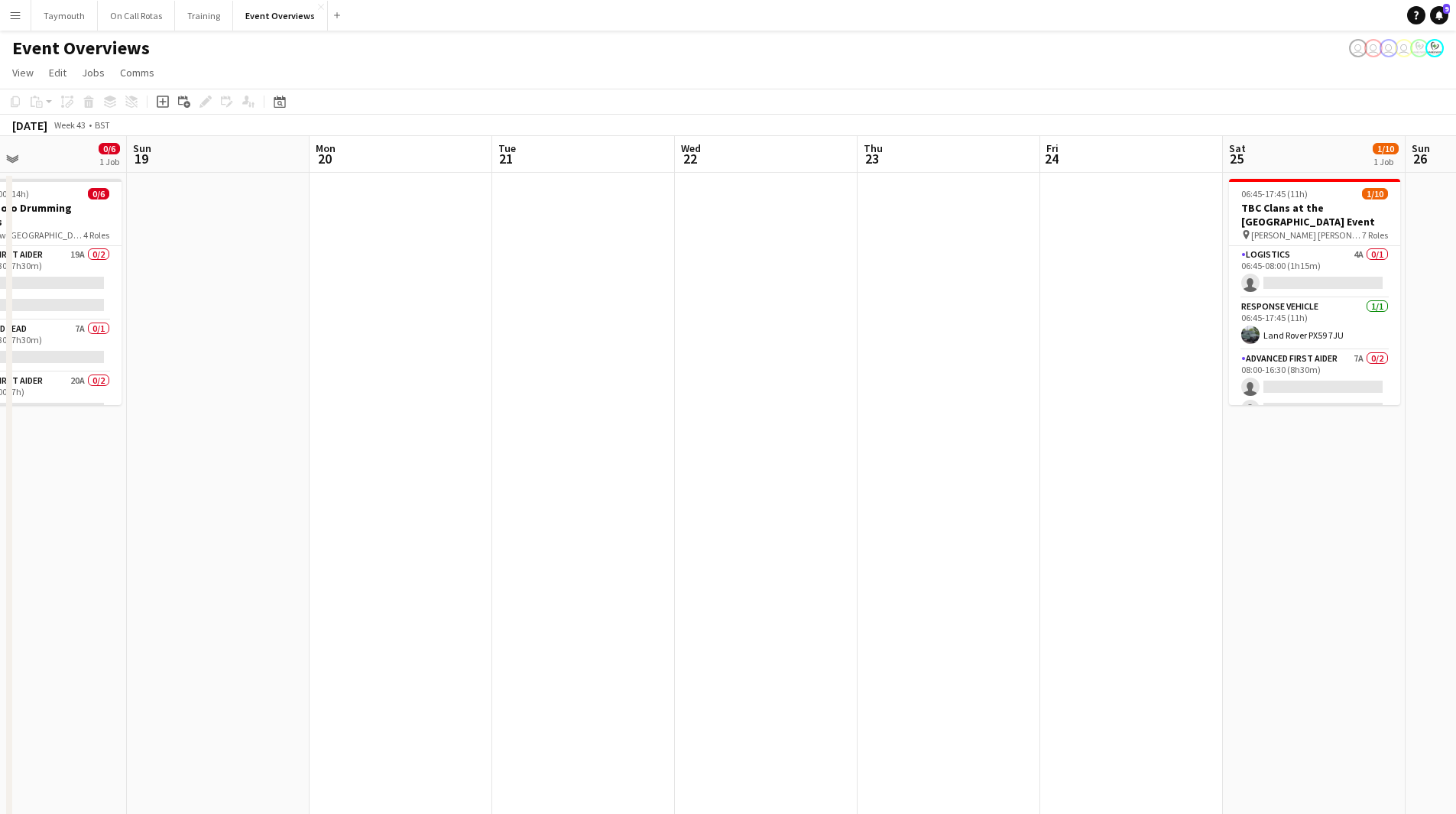
drag, startPoint x: 469, startPoint y: 649, endPoint x: 1164, endPoint y: 653, distance: 695.0
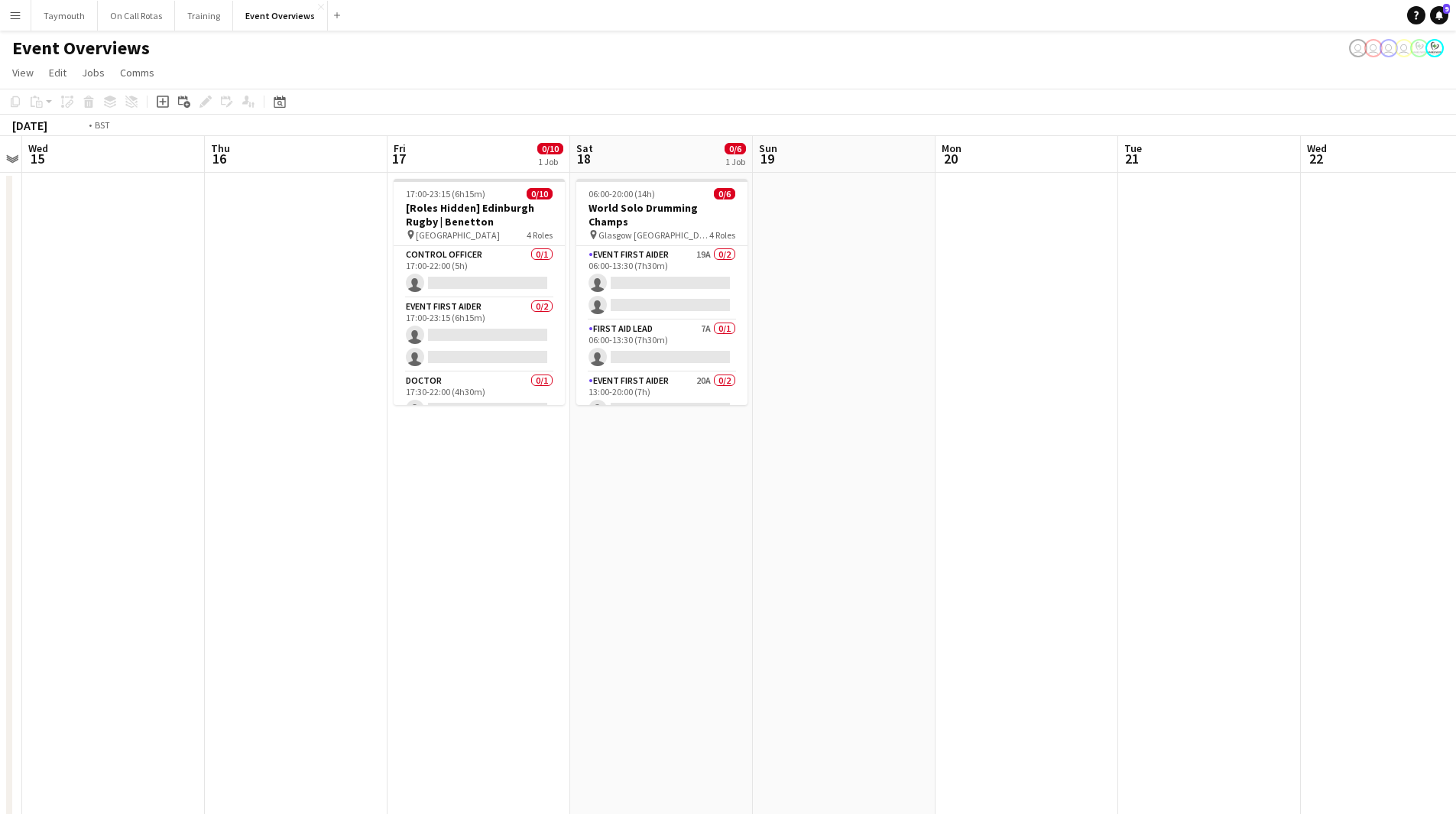
drag, startPoint x: 414, startPoint y: 638, endPoint x: 1119, endPoint y: 617, distance: 705.3
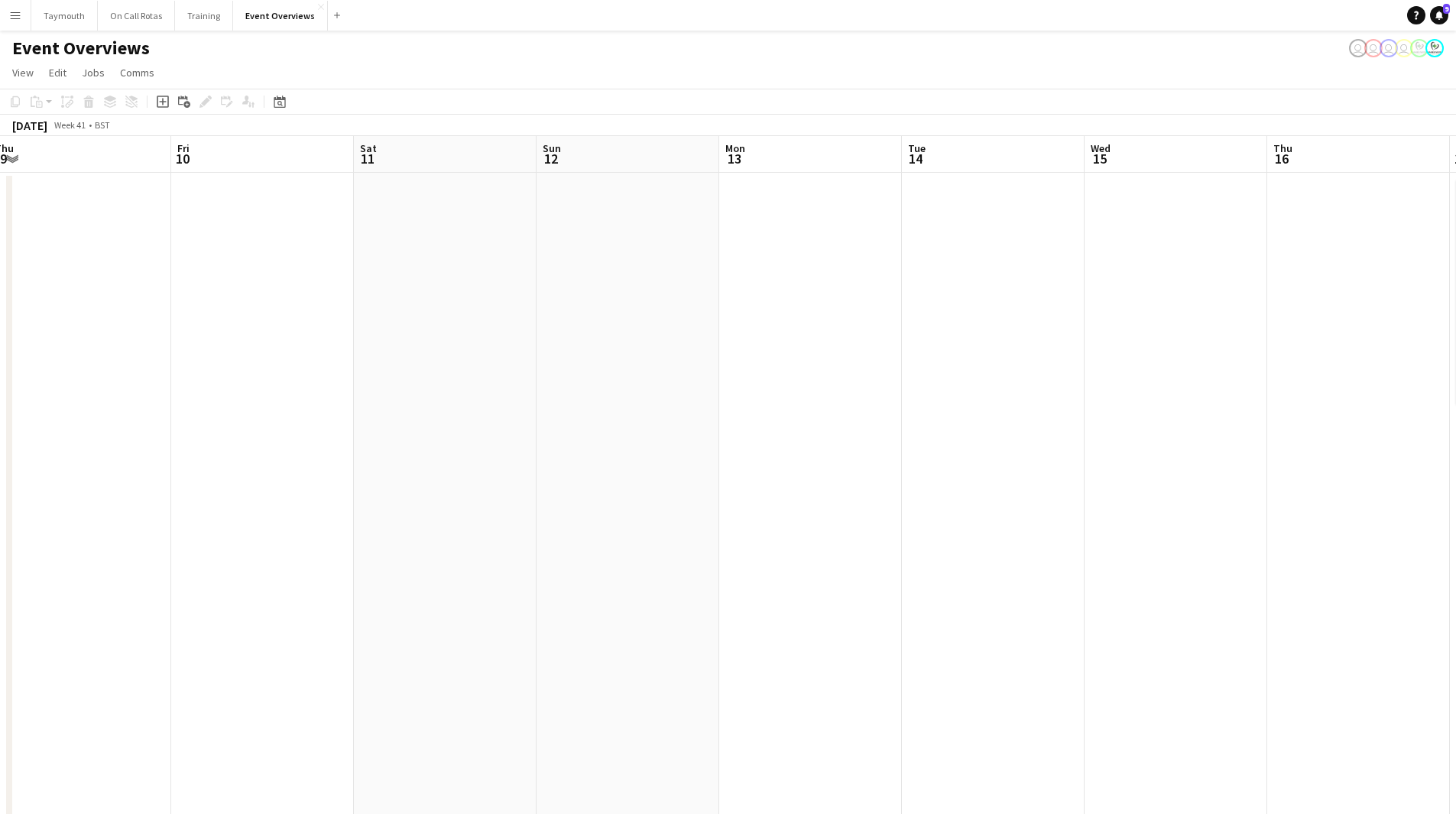
drag, startPoint x: 786, startPoint y: 652, endPoint x: 883, endPoint y: 656, distance: 97.1
drag, startPoint x: 758, startPoint y: 619, endPoint x: 1004, endPoint y: 676, distance: 252.5
drag, startPoint x: 1060, startPoint y: 649, endPoint x: 1194, endPoint y: 652, distance: 134.0
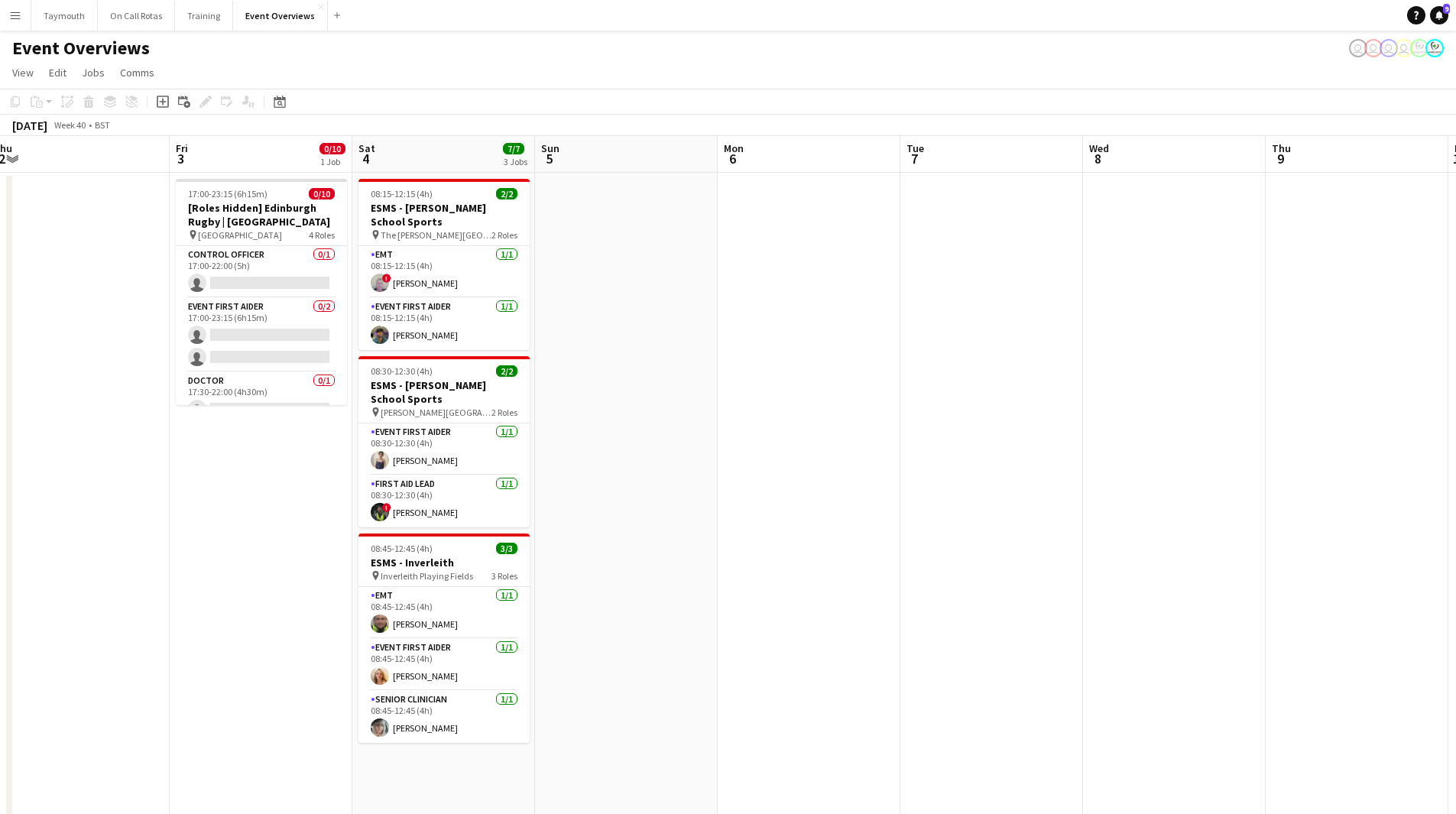
drag, startPoint x: 660, startPoint y: 652, endPoint x: 785, endPoint y: 666, distance: 125.8
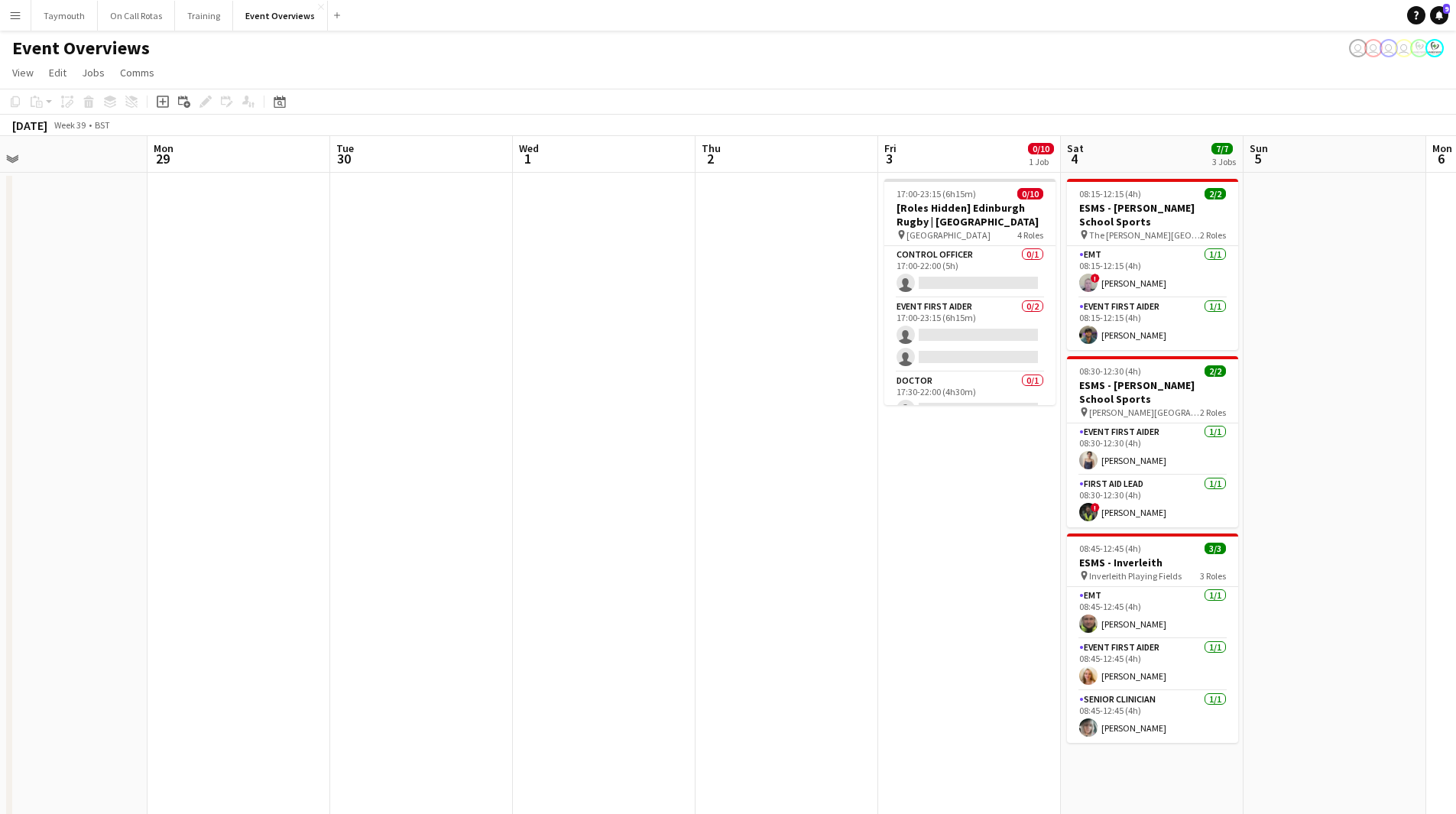
scroll to position [0, 400]
click at [282, 101] on icon "Date picker" at bounding box center [279, 102] width 12 height 12
click at [382, 154] on span "Previous month" at bounding box center [372, 154] width 30 height 30
click at [413, 158] on span "Next month" at bounding box center [403, 154] width 30 height 30
drag, startPoint x: 383, startPoint y: 312, endPoint x: 386, endPoint y: 320, distance: 8.5
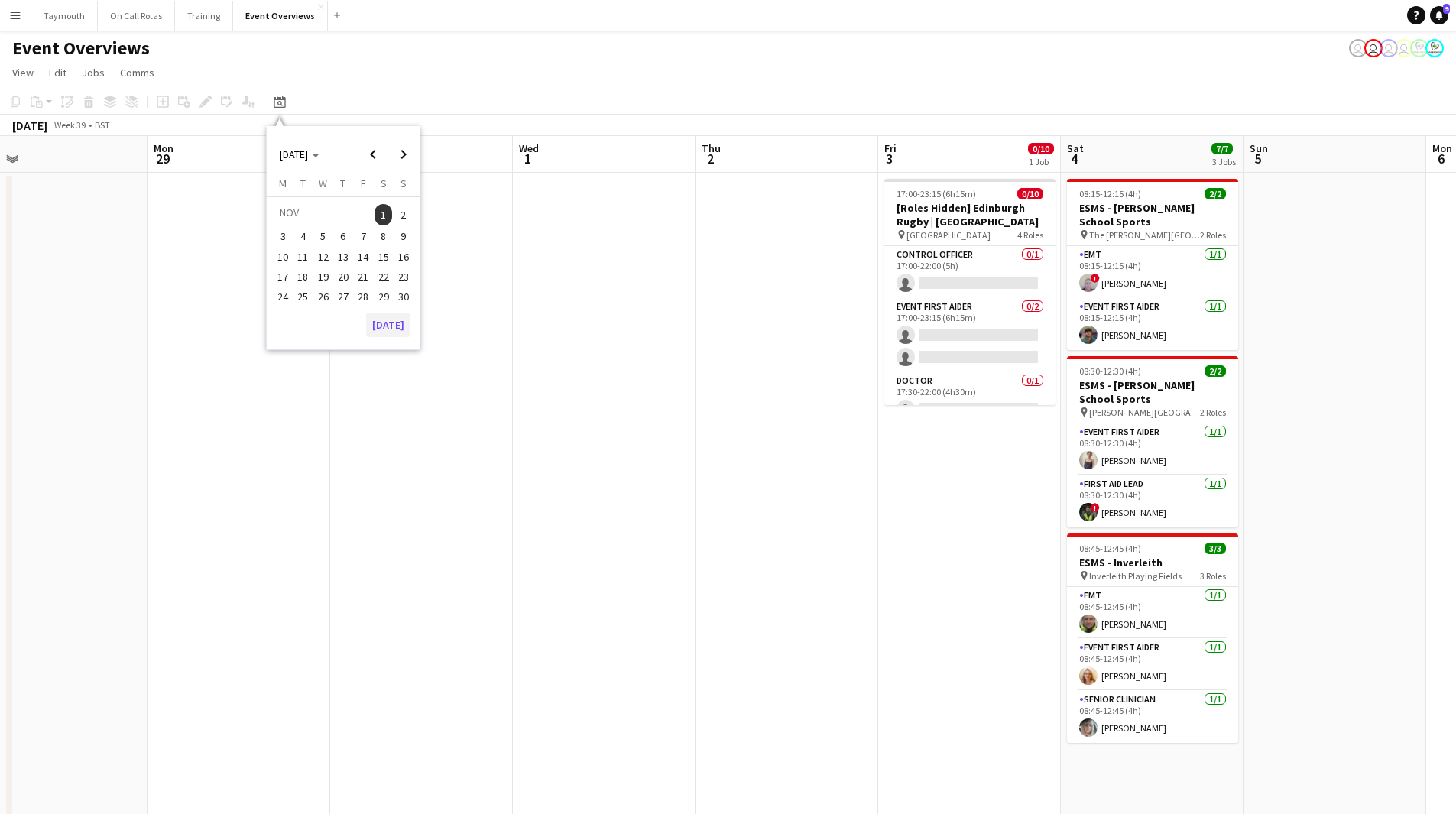
click at [385, 313] on div "NOV 2025 NOV 2025 Monday M Tuesday T Wednesday W Thursday T Friday F Saturday S…" at bounding box center [344, 238] width 153 height 224
click at [386, 323] on button "[DATE]" at bounding box center [388, 325] width 44 height 24
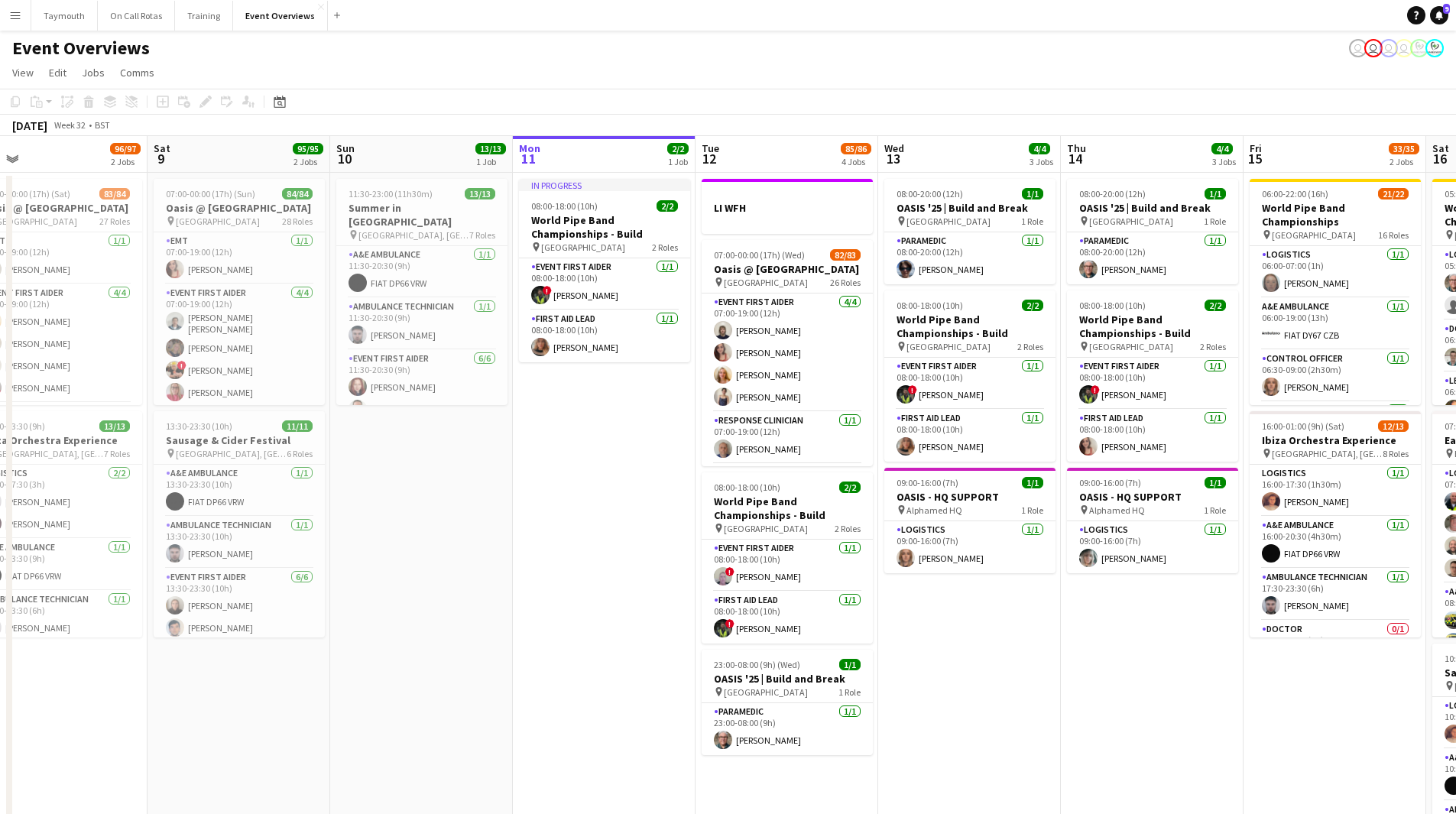
scroll to position [0, 526]
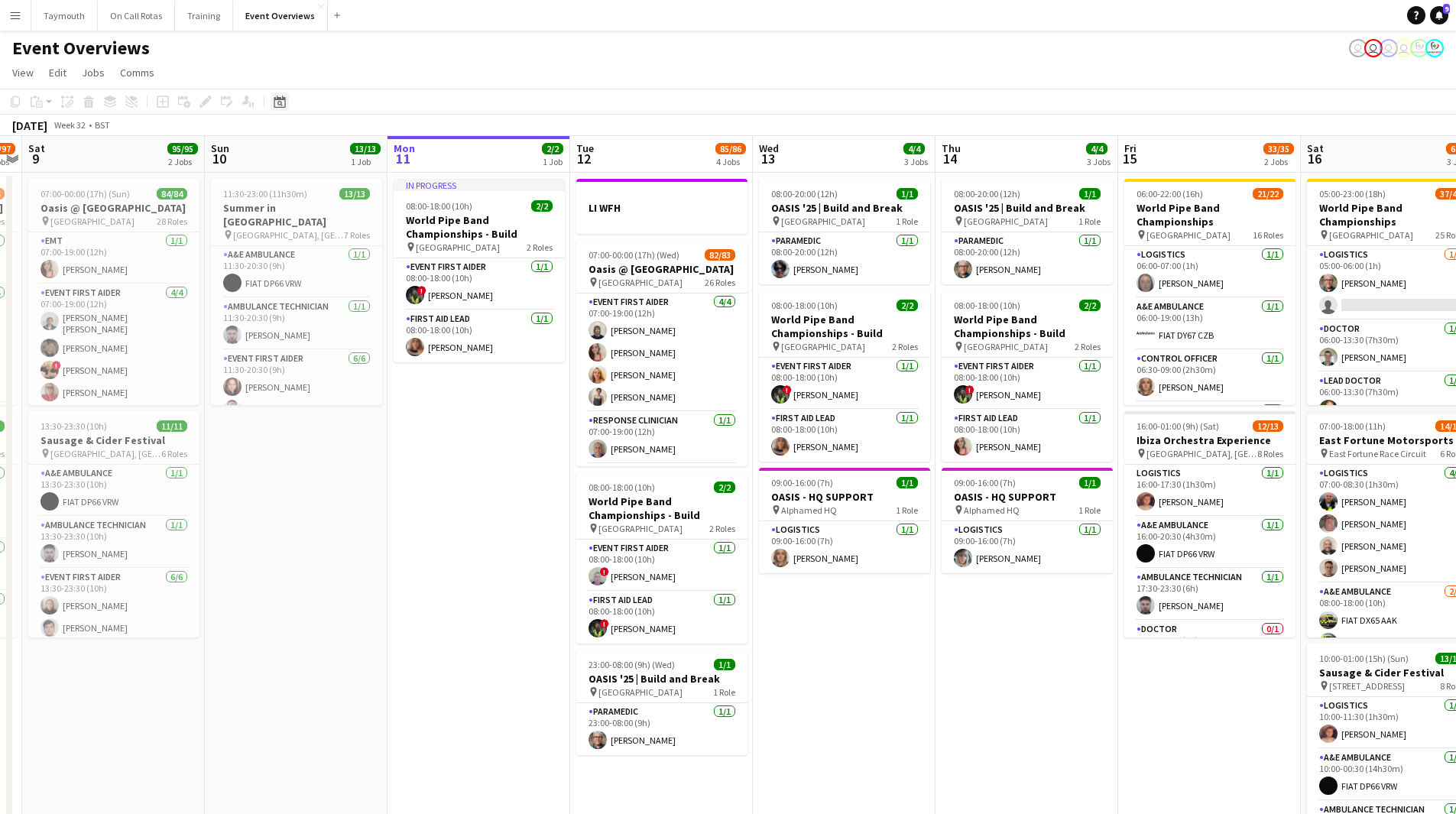
click at [285, 107] on icon at bounding box center [278, 102] width 11 height 12
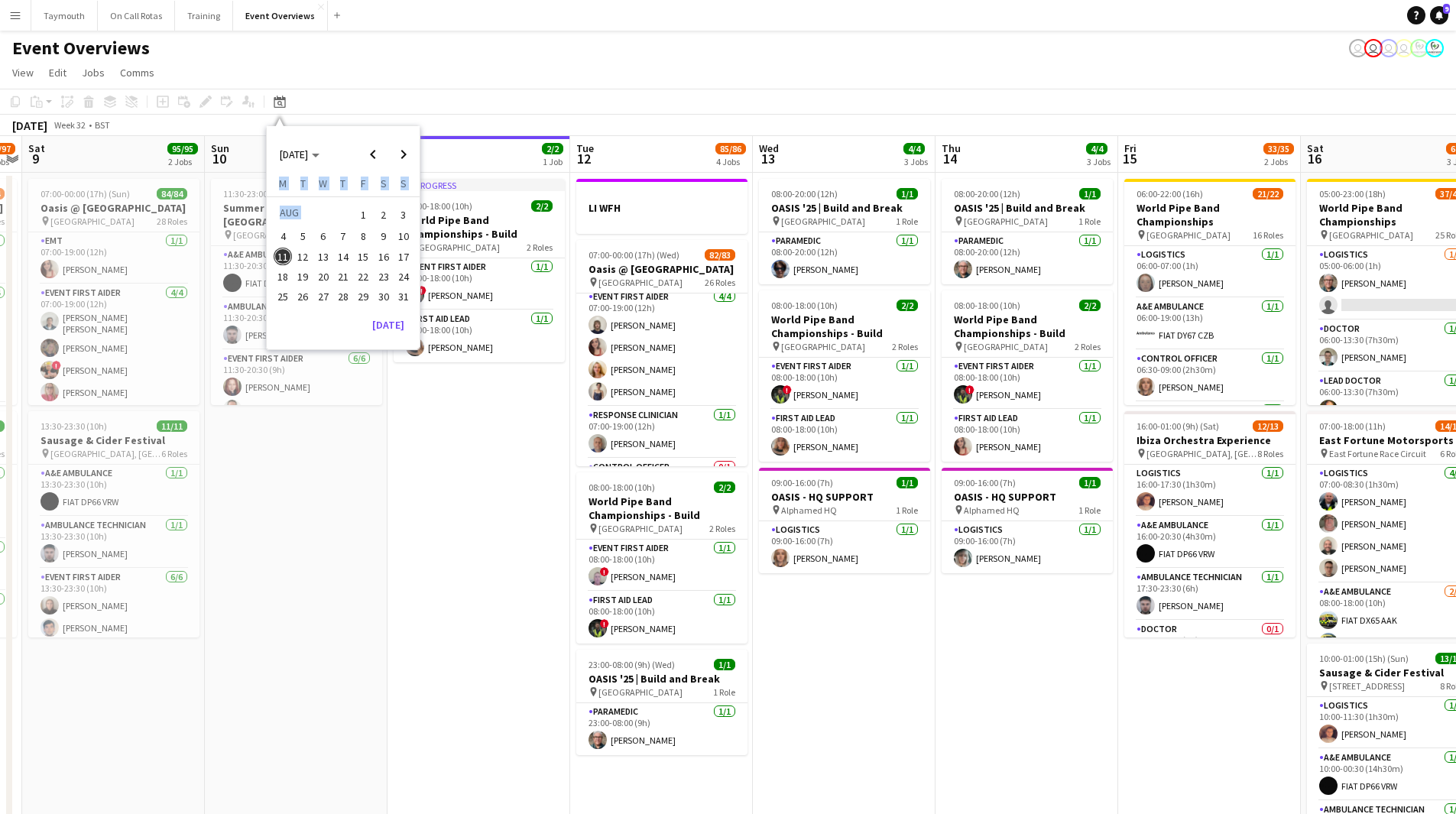
scroll to position [0, 0]
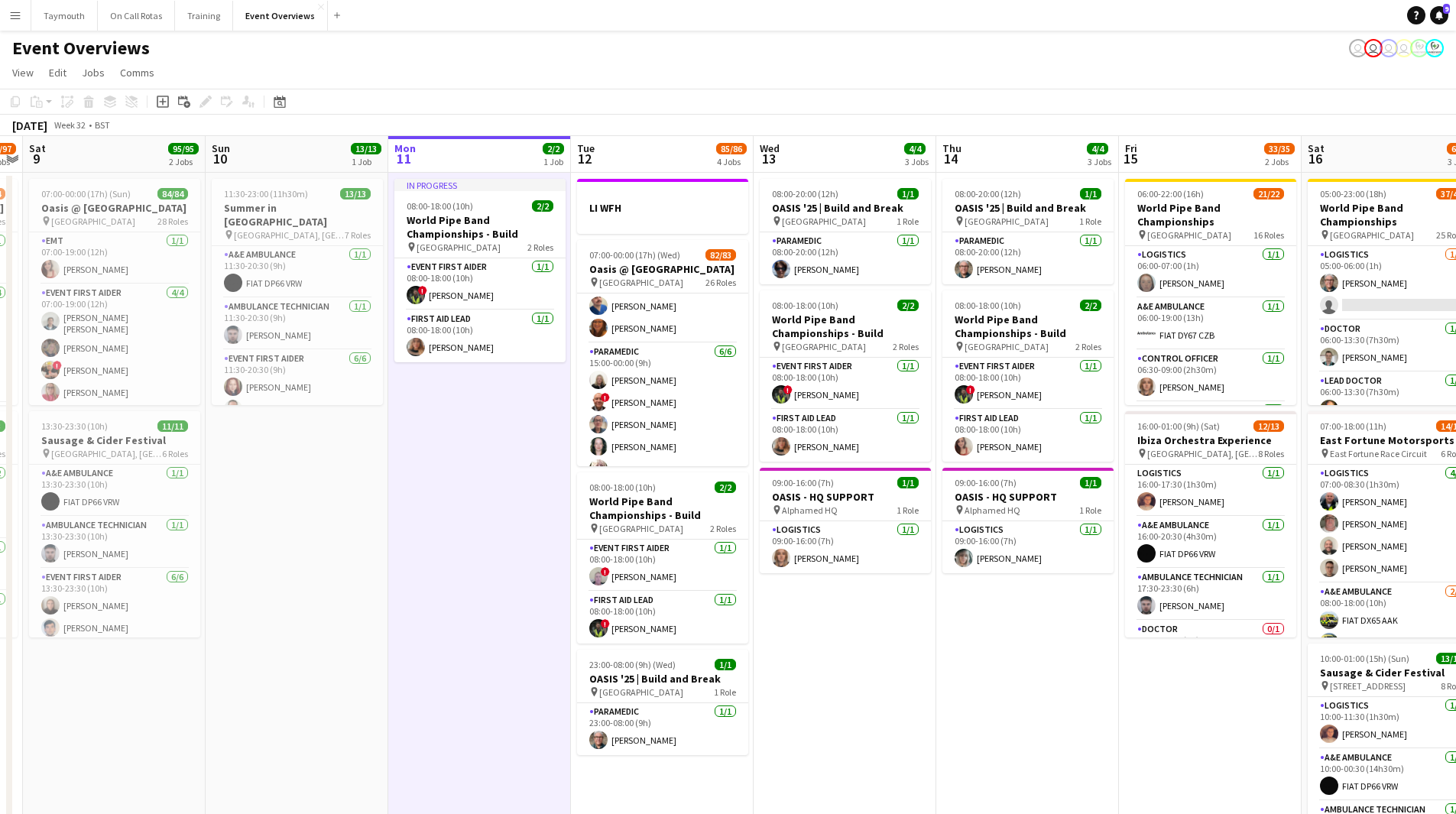
scroll to position [2443, 0]
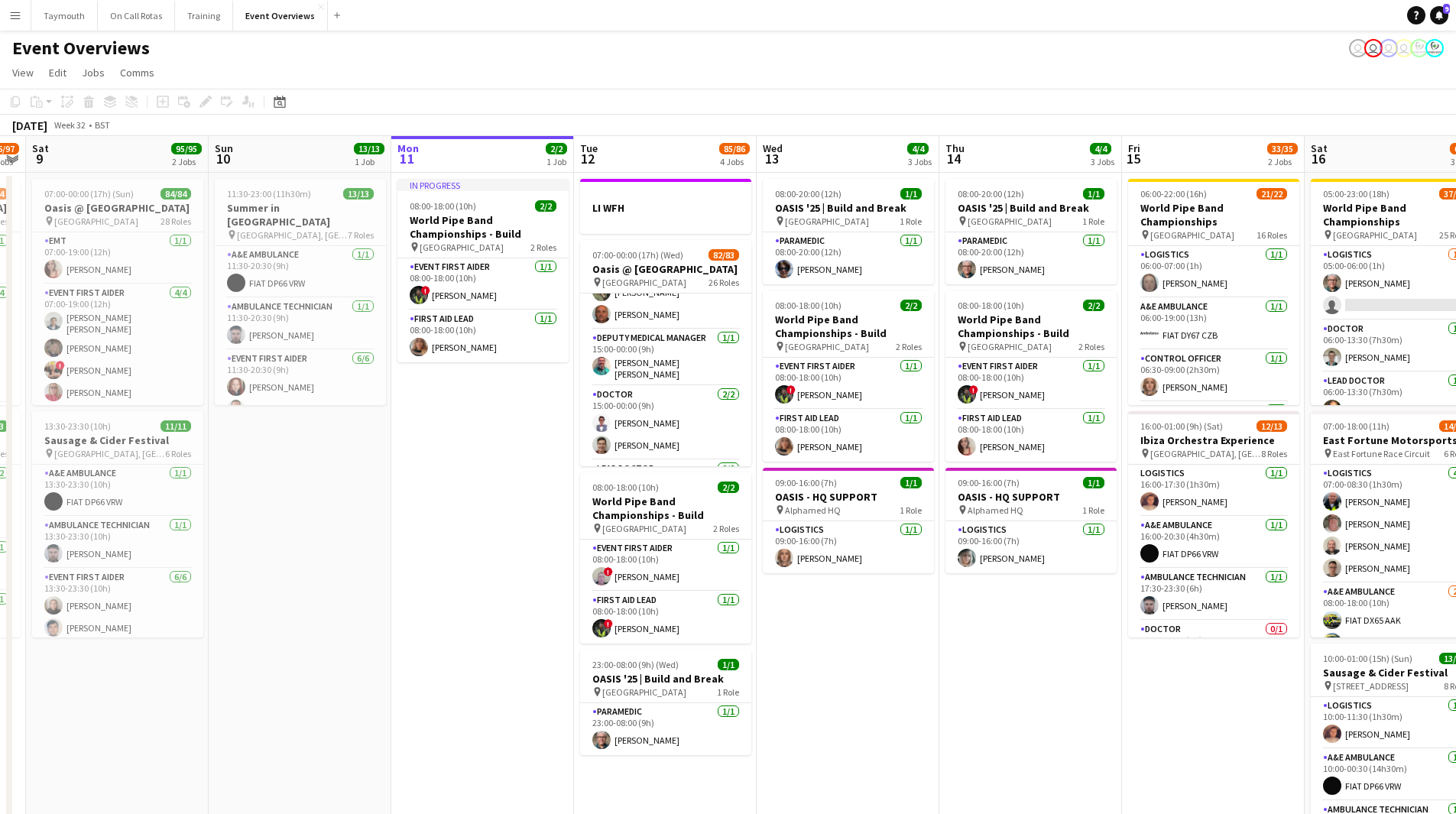
scroll to position [0, 541]
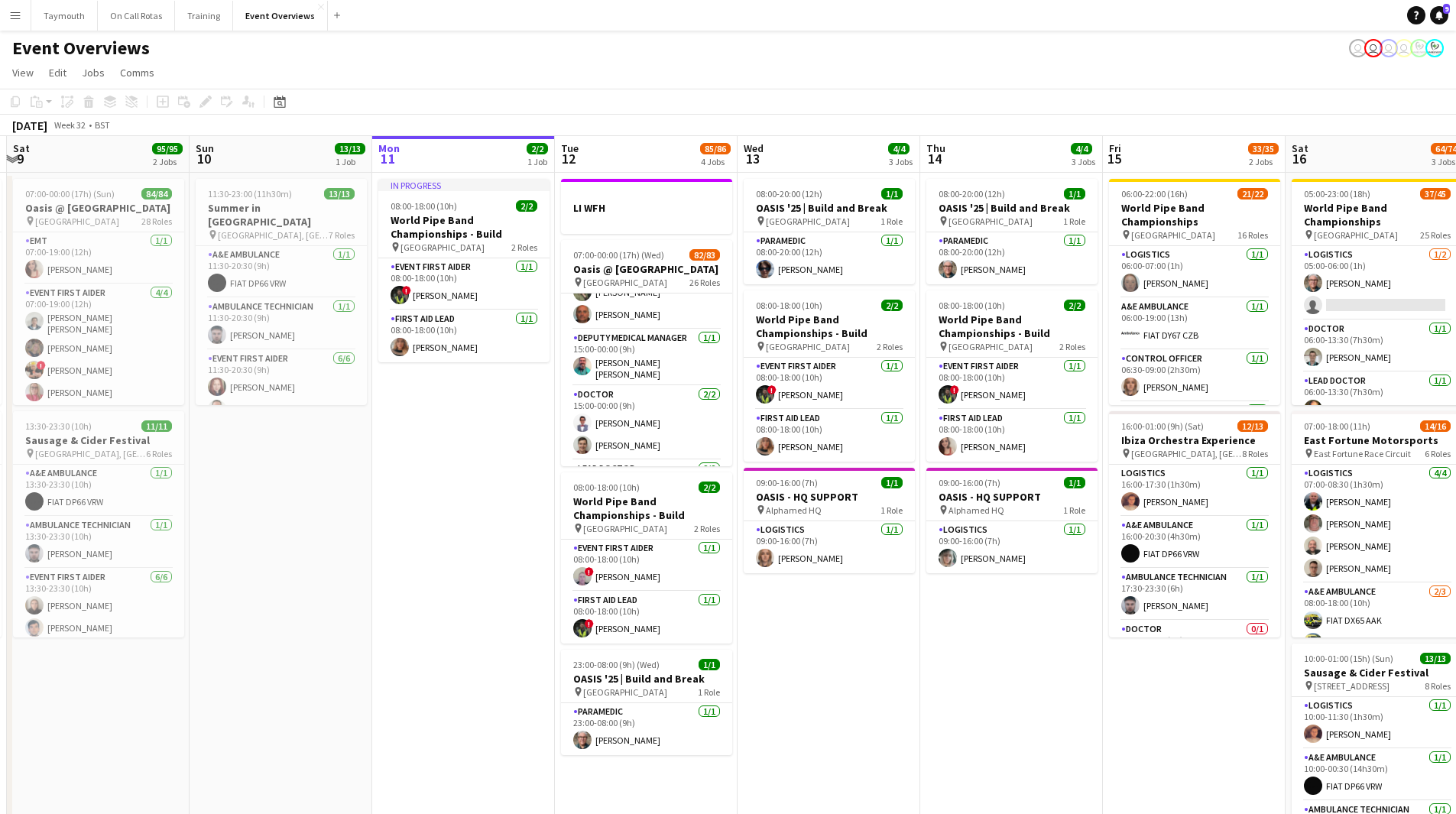
drag, startPoint x: 486, startPoint y: 492, endPoint x: 467, endPoint y: 502, distance: 21.5
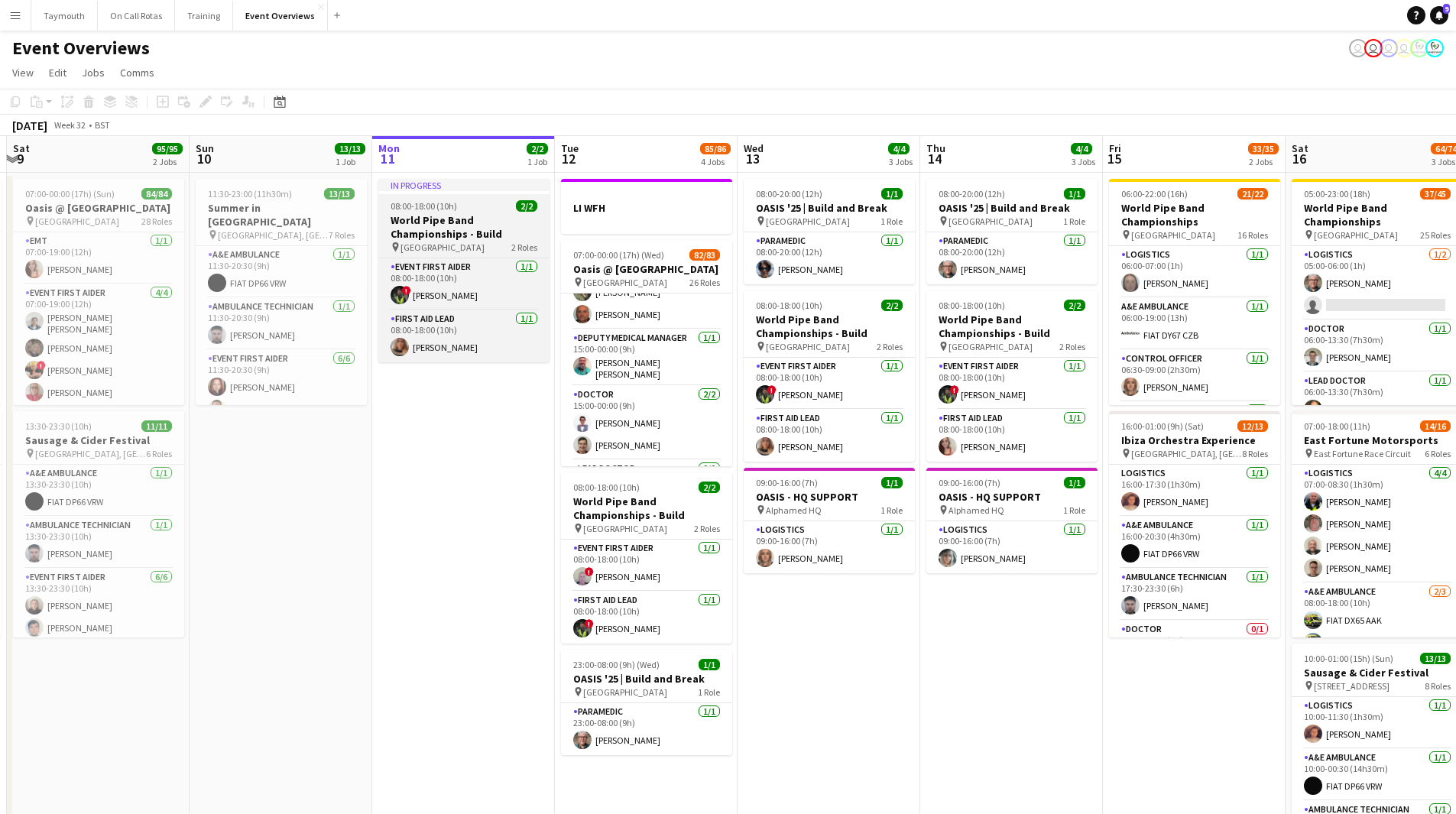
click at [461, 218] on h3 "World Pipe Band Championships - Build" at bounding box center [464, 227] width 171 height 28
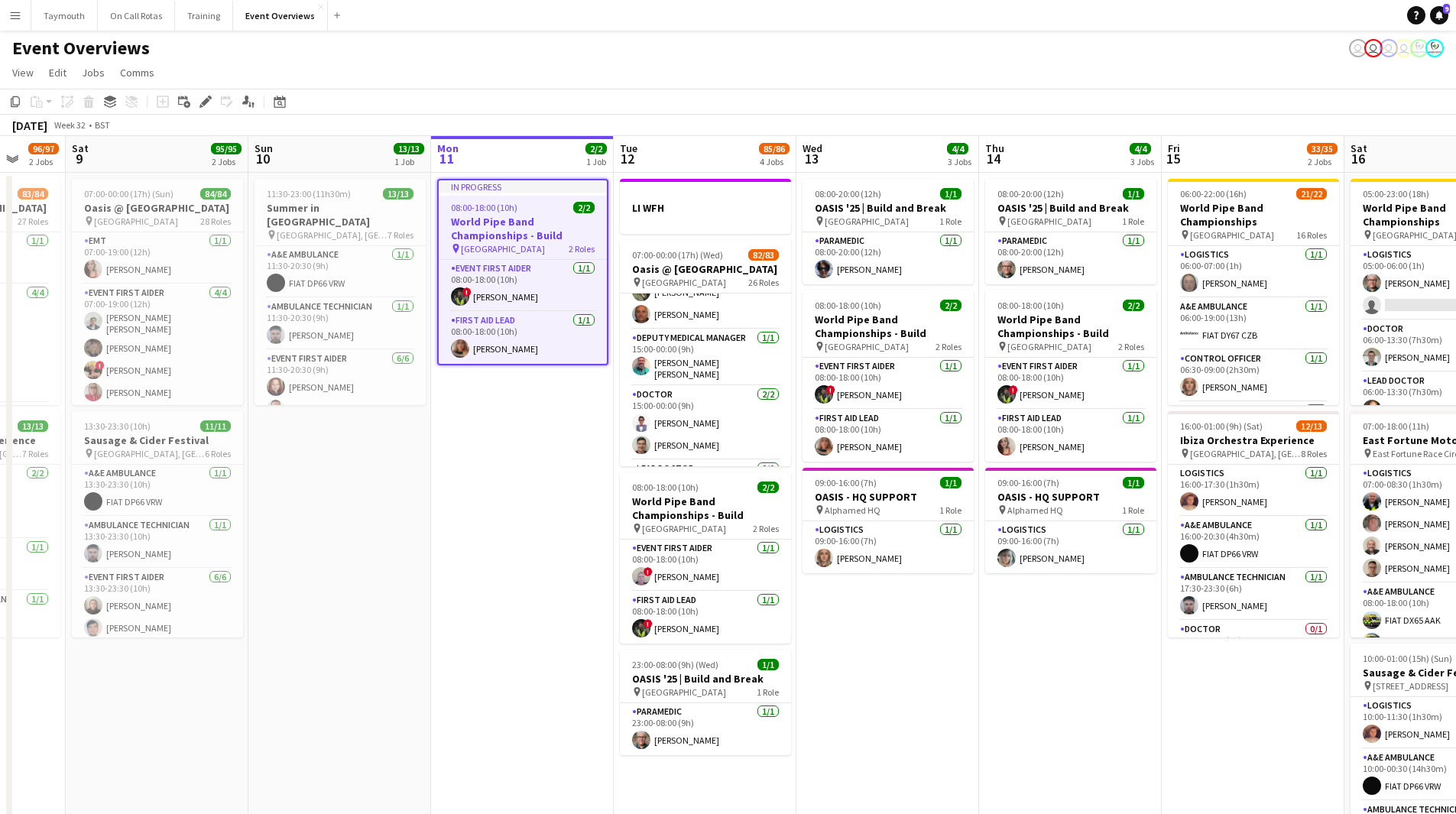
scroll to position [0, 439]
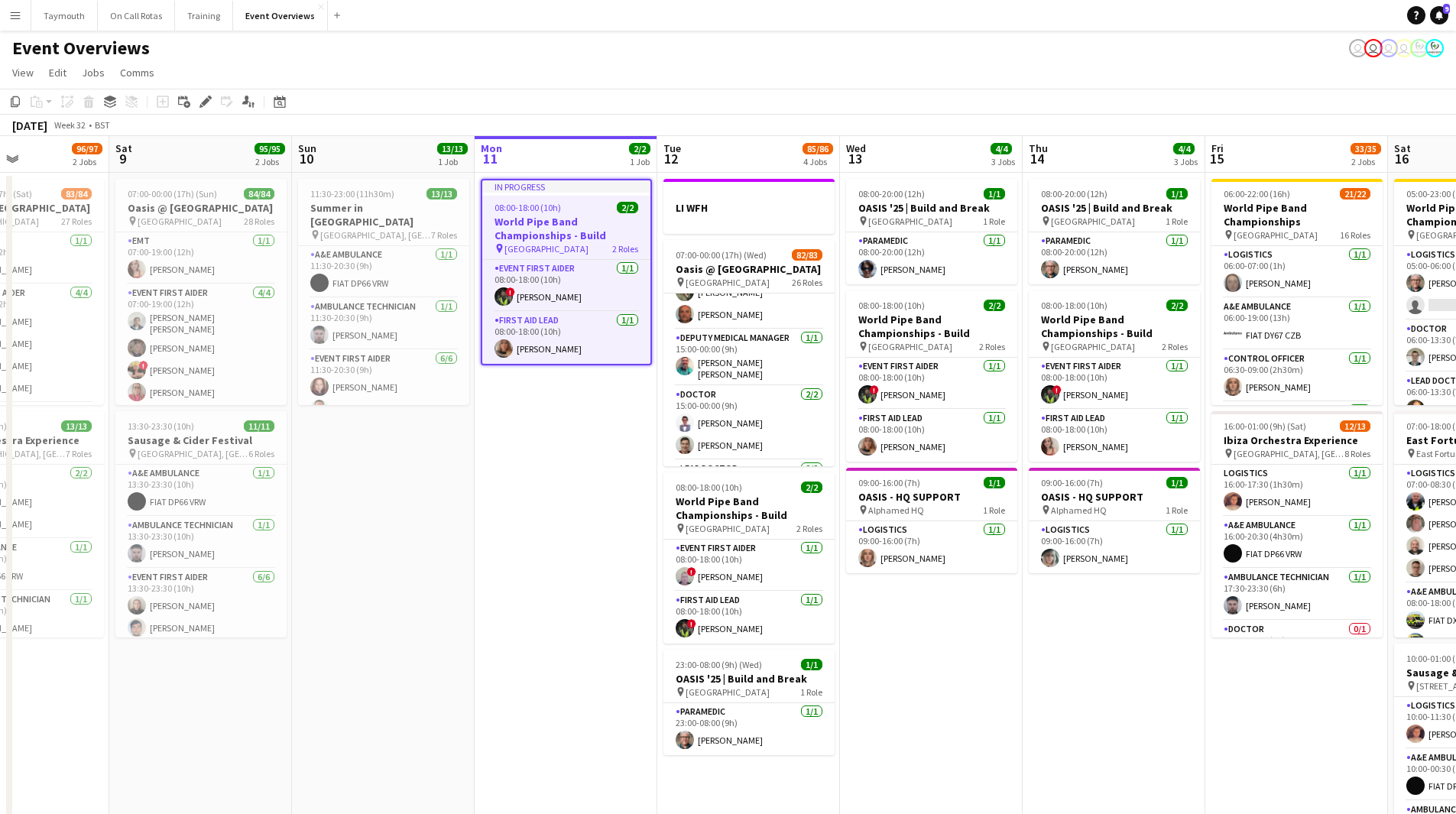
drag, startPoint x: 321, startPoint y: 528, endPoint x: 424, endPoint y: 529, distance: 103.0
drag, startPoint x: 424, startPoint y: 528, endPoint x: 512, endPoint y: 329, distance: 217.6
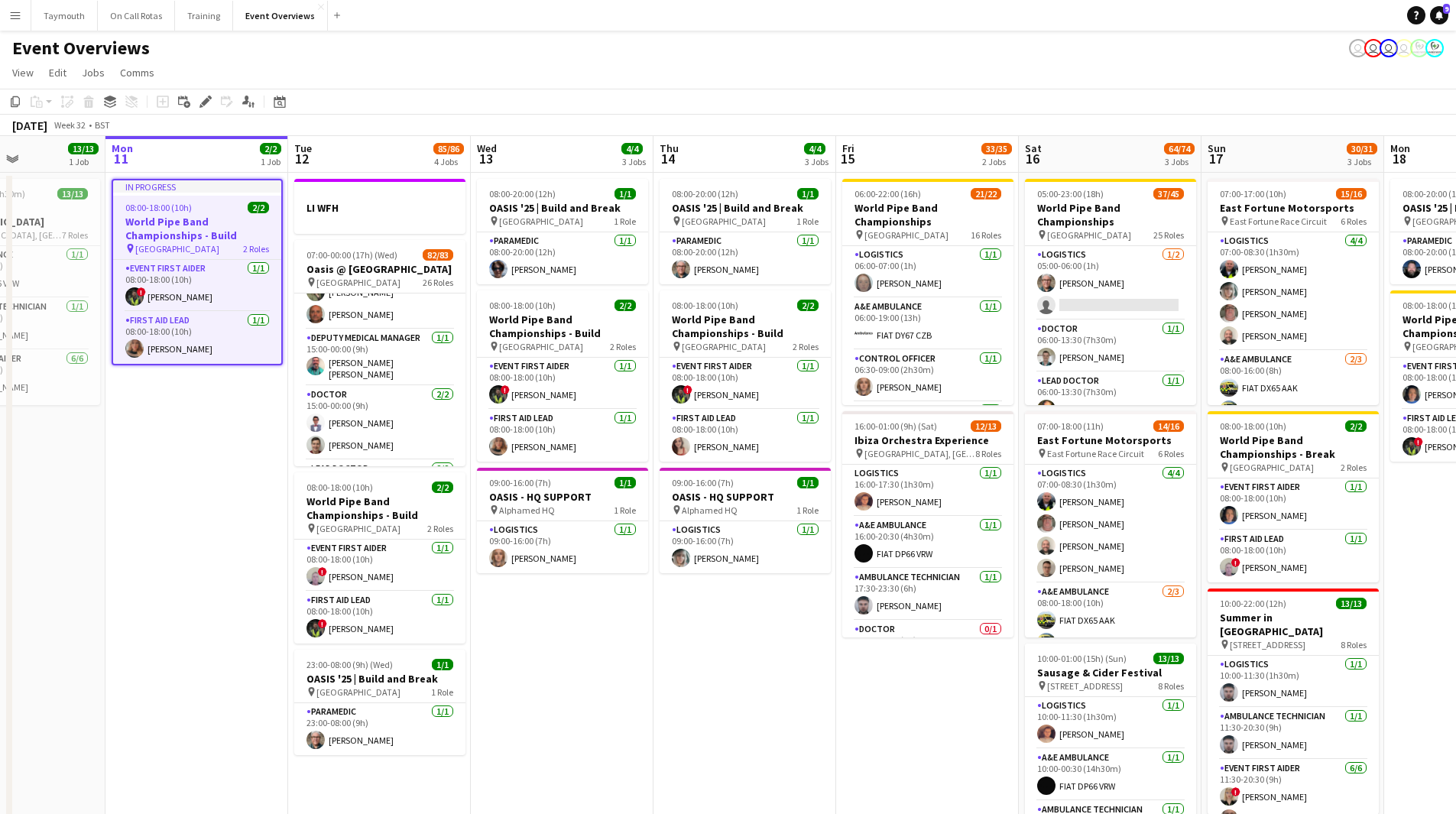
drag, startPoint x: 1099, startPoint y: 736, endPoint x: 832, endPoint y: 744, distance: 267.1
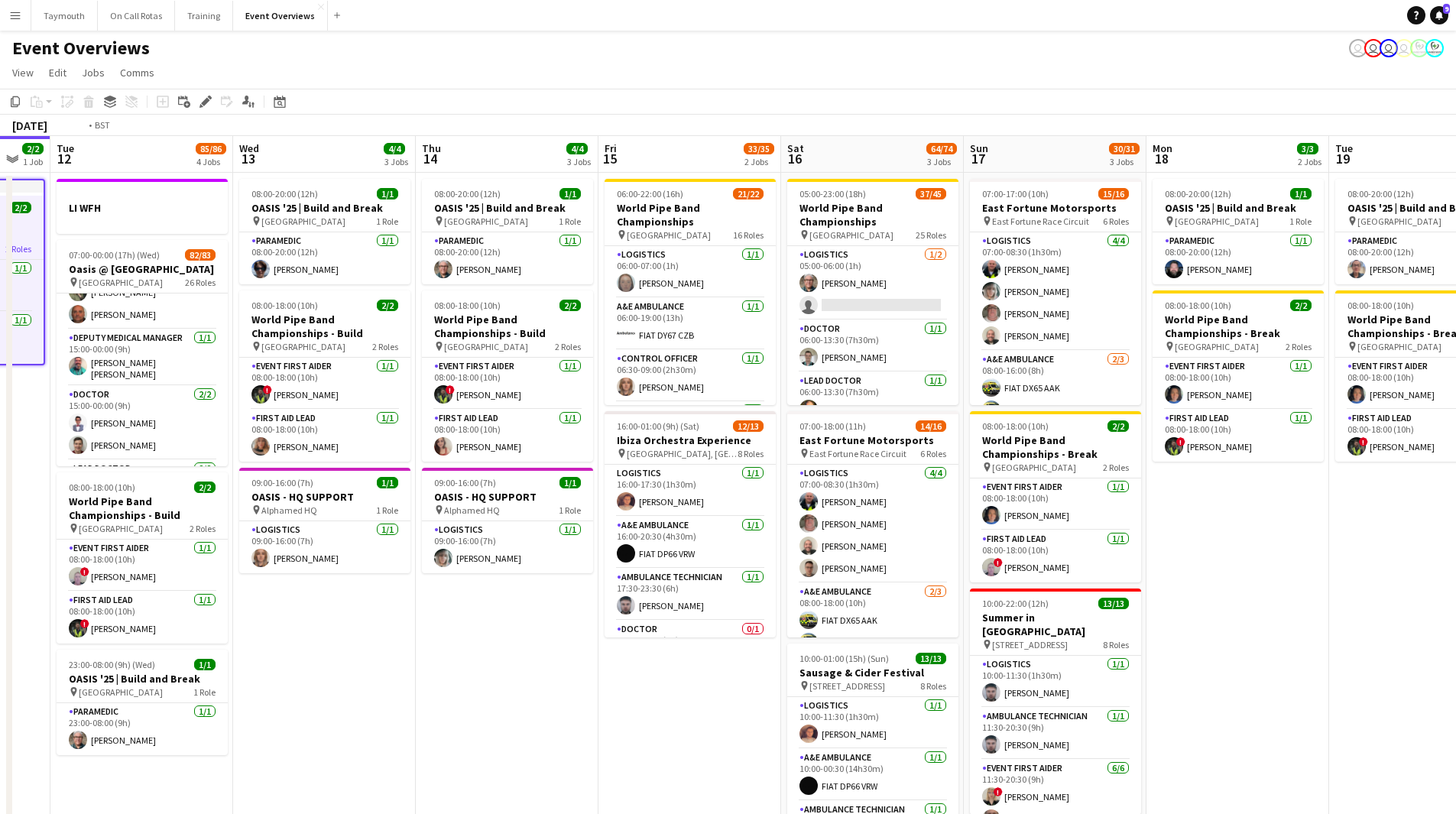
drag, startPoint x: 920, startPoint y: 693, endPoint x: 624, endPoint y: 669, distance: 297.0
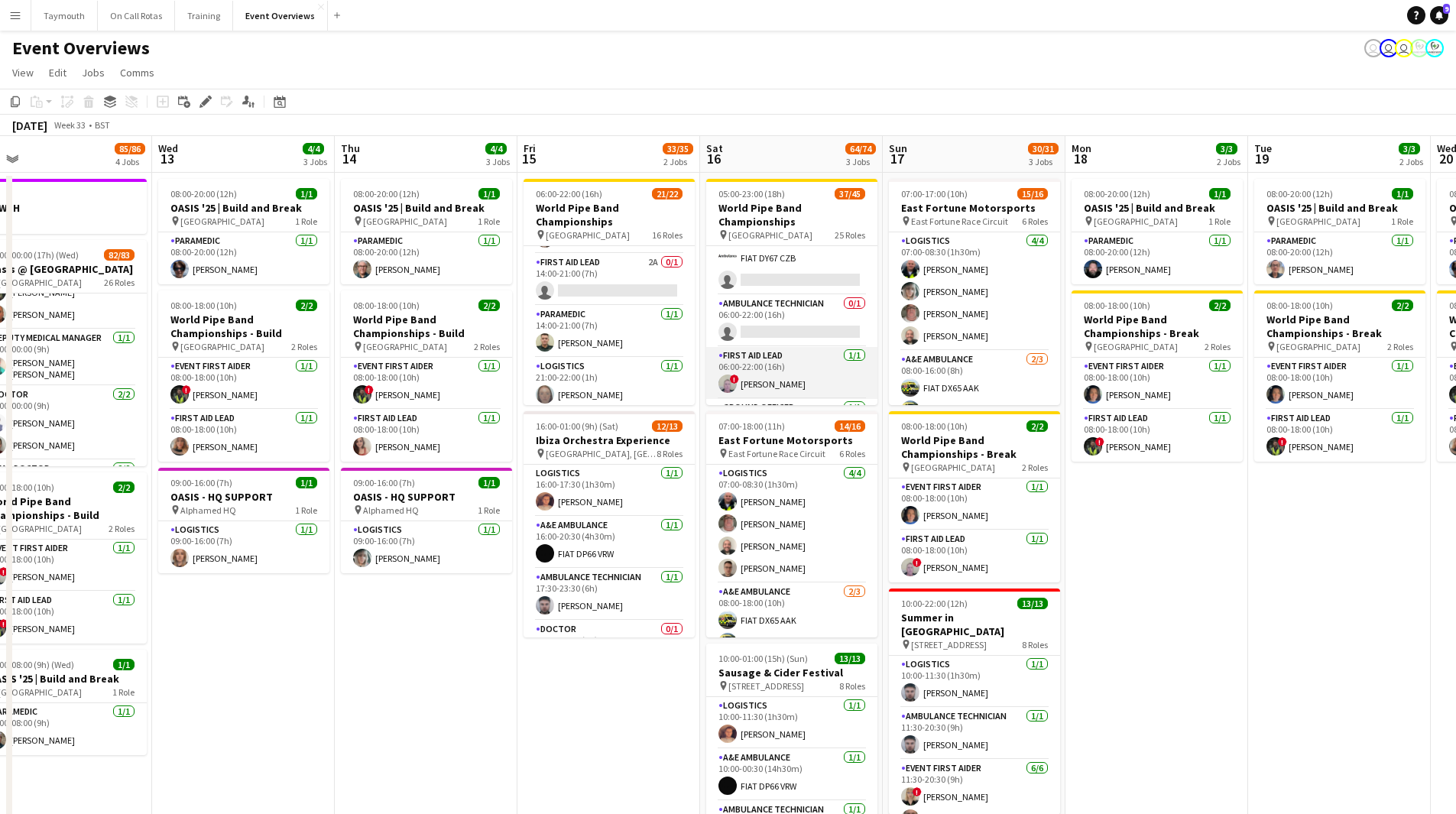
scroll to position [535, 0]
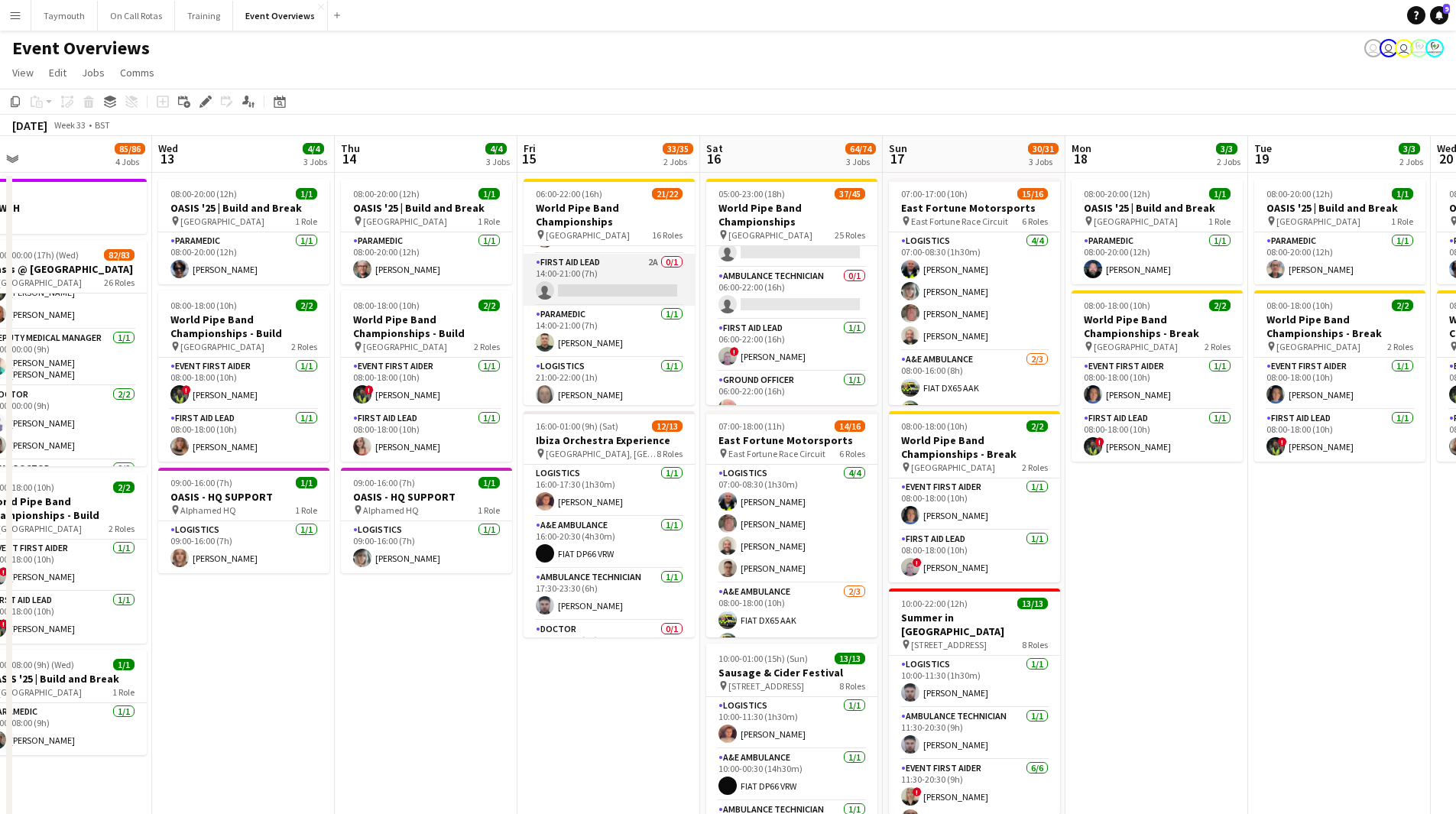
click at [615, 267] on app-card-role "First Aid Lead 2A 0/1 14:00-21:00 (7h) single-neutral-actions" at bounding box center [609, 280] width 171 height 52
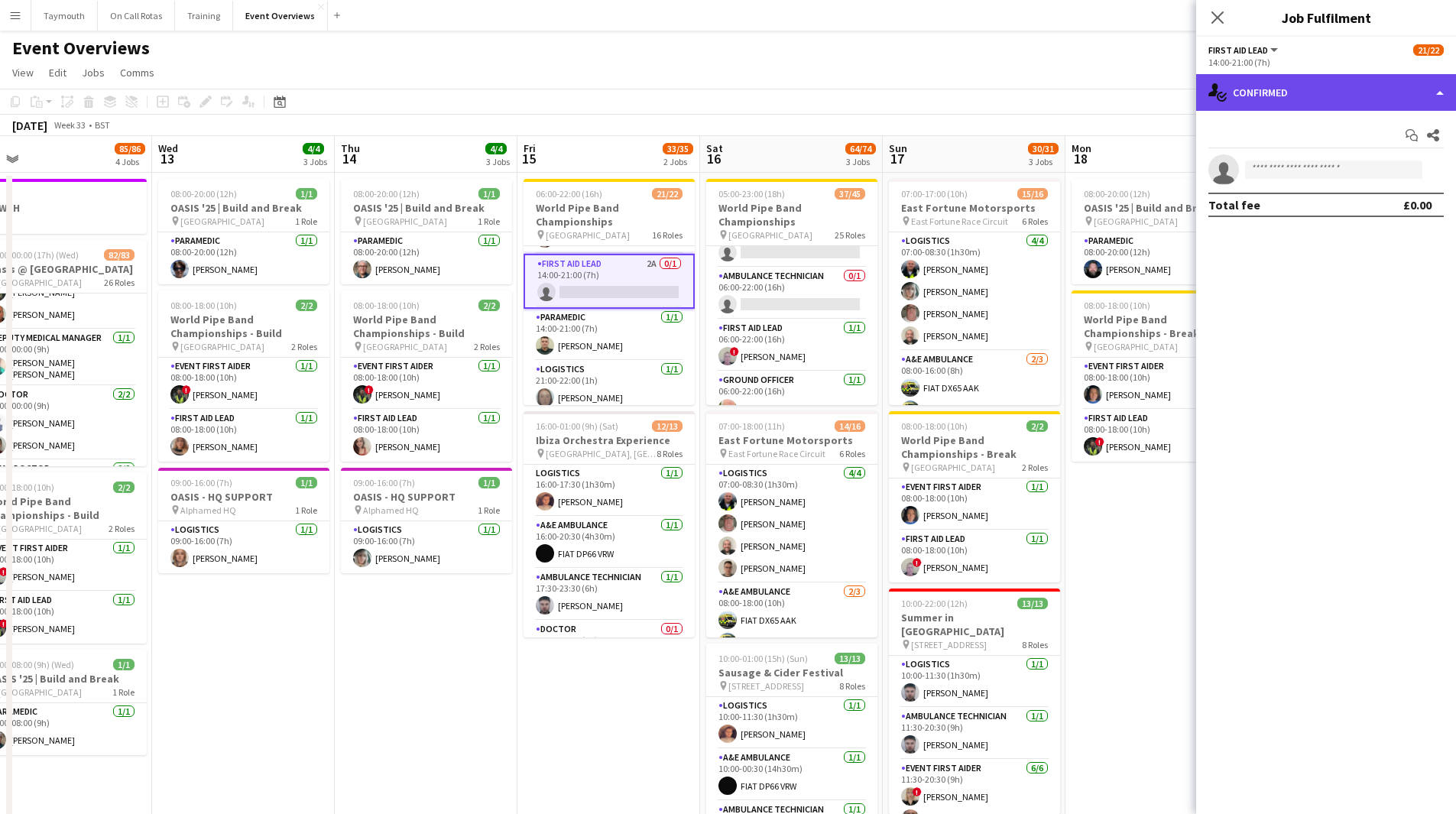
click at [977, 103] on div "single-neutral-actions-check-2 Confirmed" at bounding box center [1325, 92] width 260 height 37
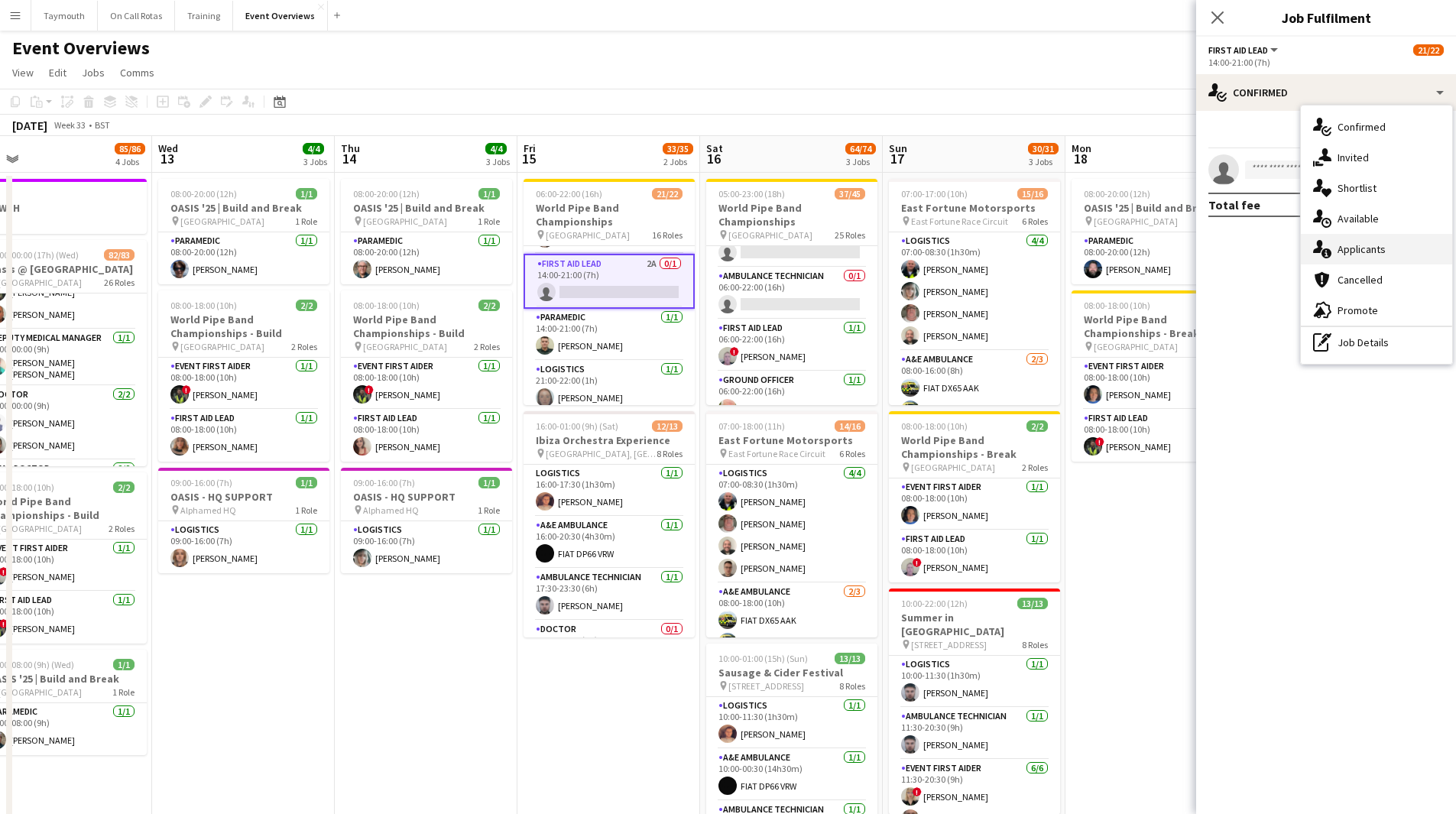
click at [977, 248] on div "single-neutral-actions-information Applicants" at bounding box center [1377, 249] width 151 height 30
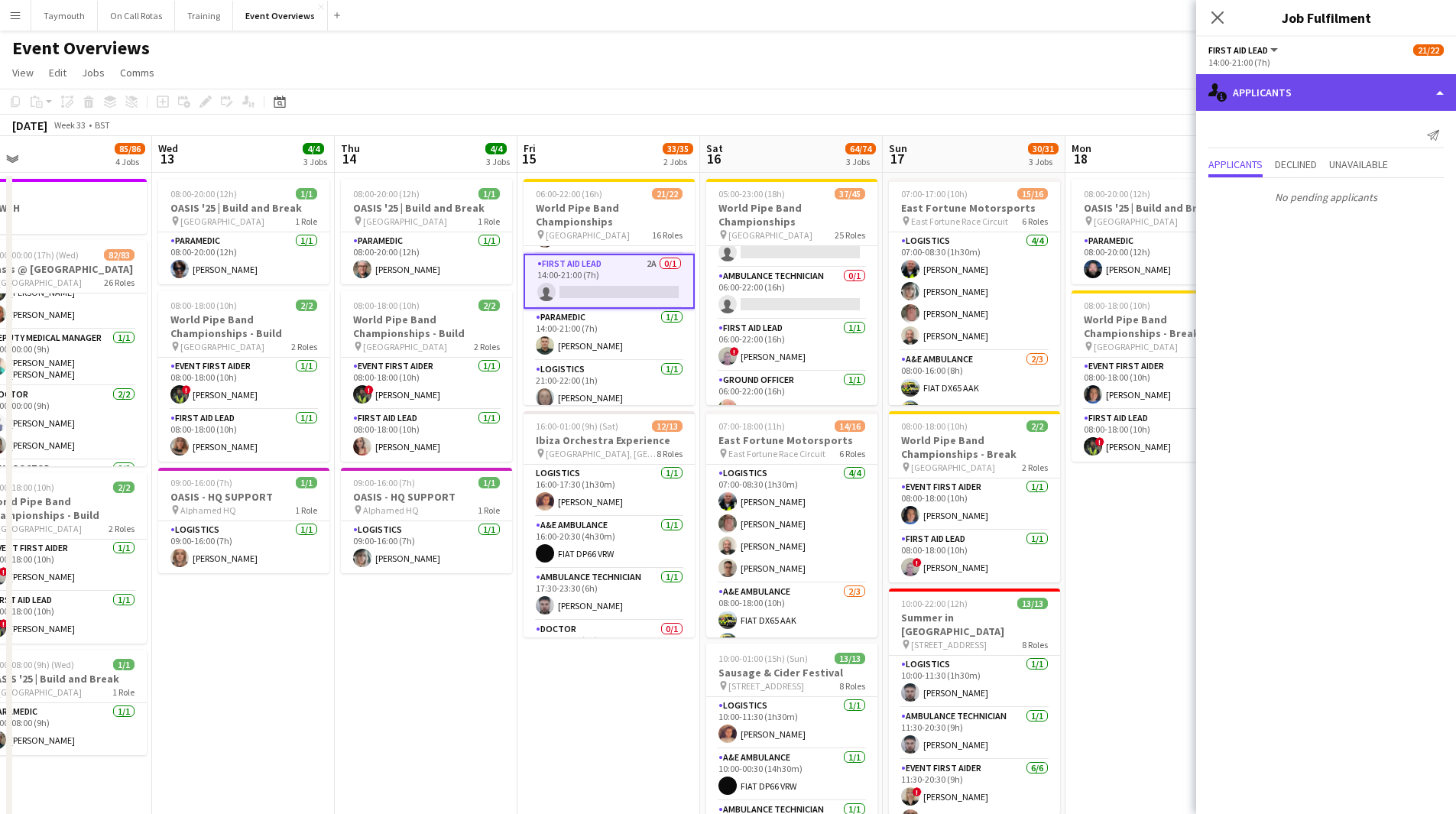
click at [977, 99] on div "single-neutral-actions-information Applicants" at bounding box center [1325, 92] width 260 height 37
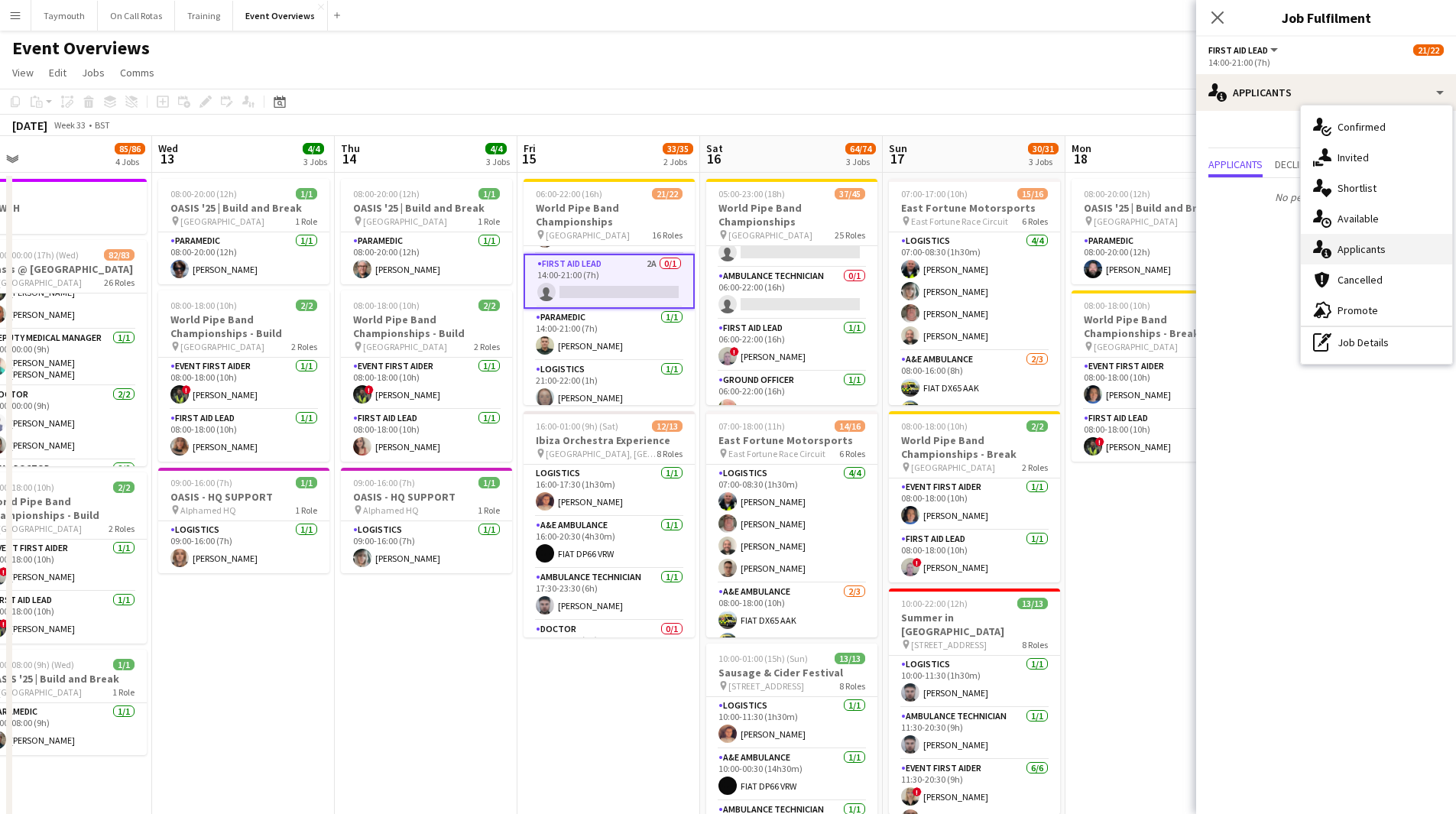
click at [977, 257] on div "single-neutral-actions-information Applicants" at bounding box center [1377, 249] width 151 height 30
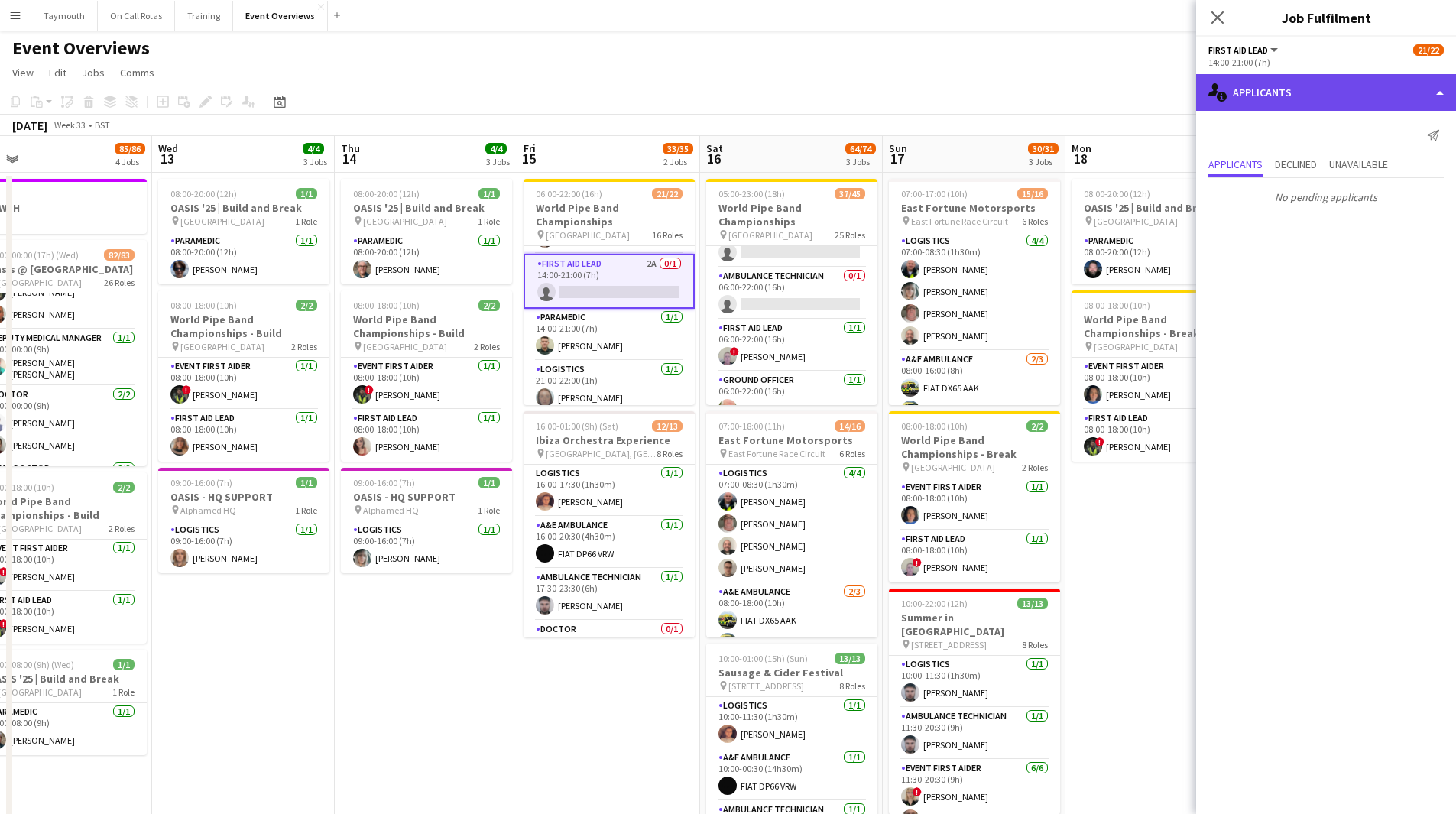
click at [977, 91] on div "single-neutral-actions-information Applicants" at bounding box center [1325, 92] width 260 height 37
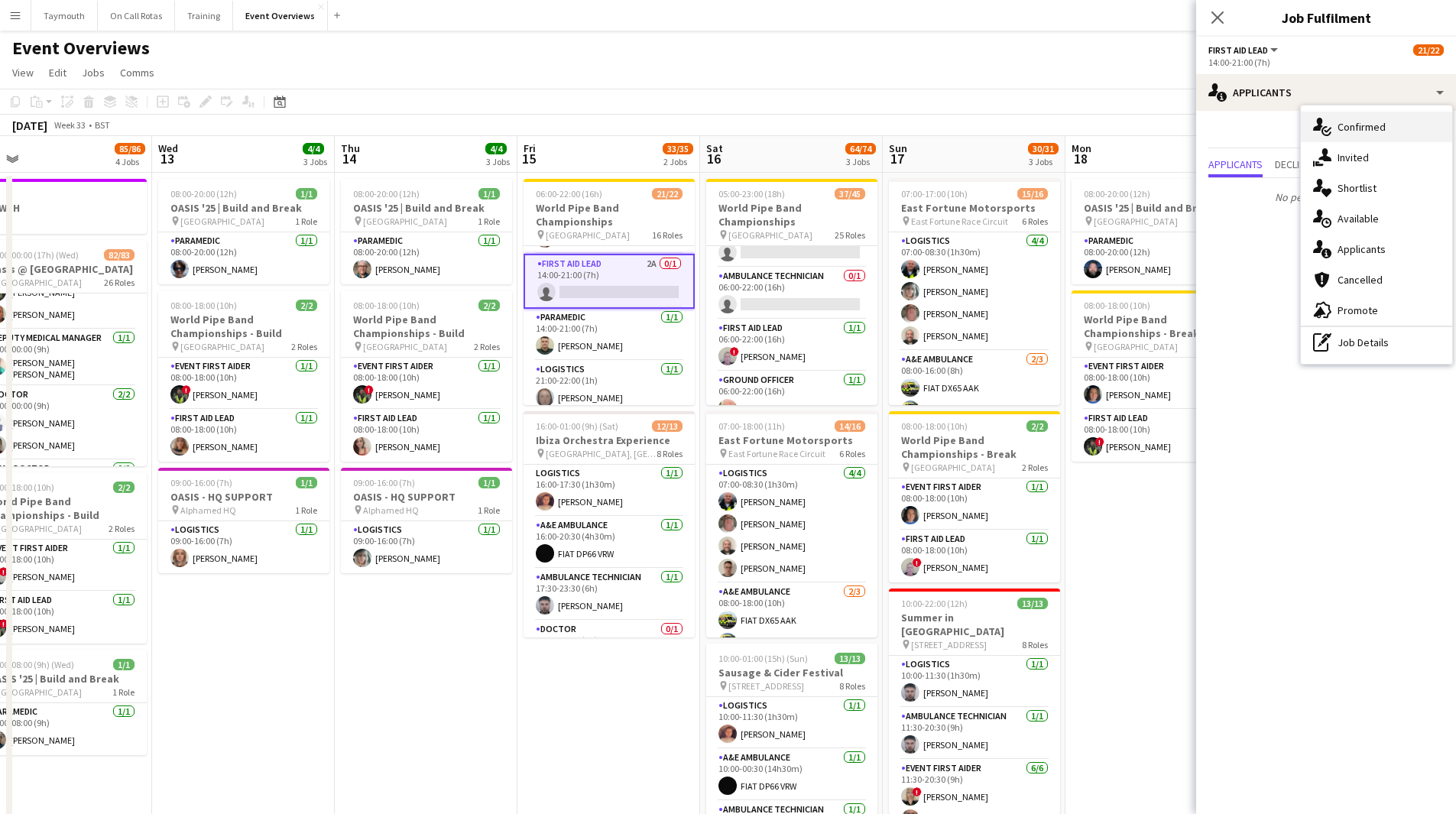
click at [977, 118] on div "single-neutral-actions-check-2 Confirmed" at bounding box center [1377, 126] width 151 height 30
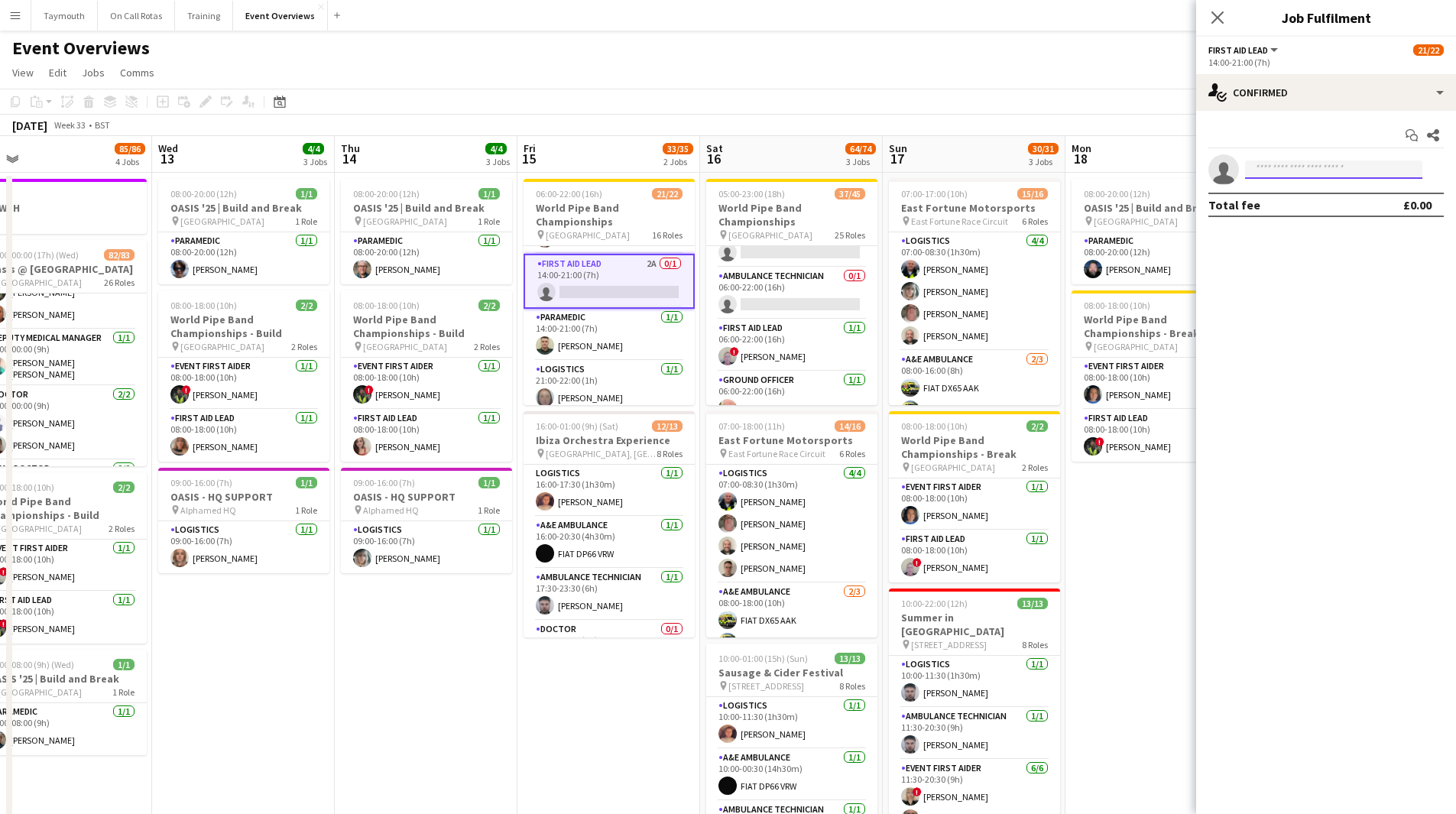
click at [977, 169] on input at bounding box center [1334, 169] width 178 height 18
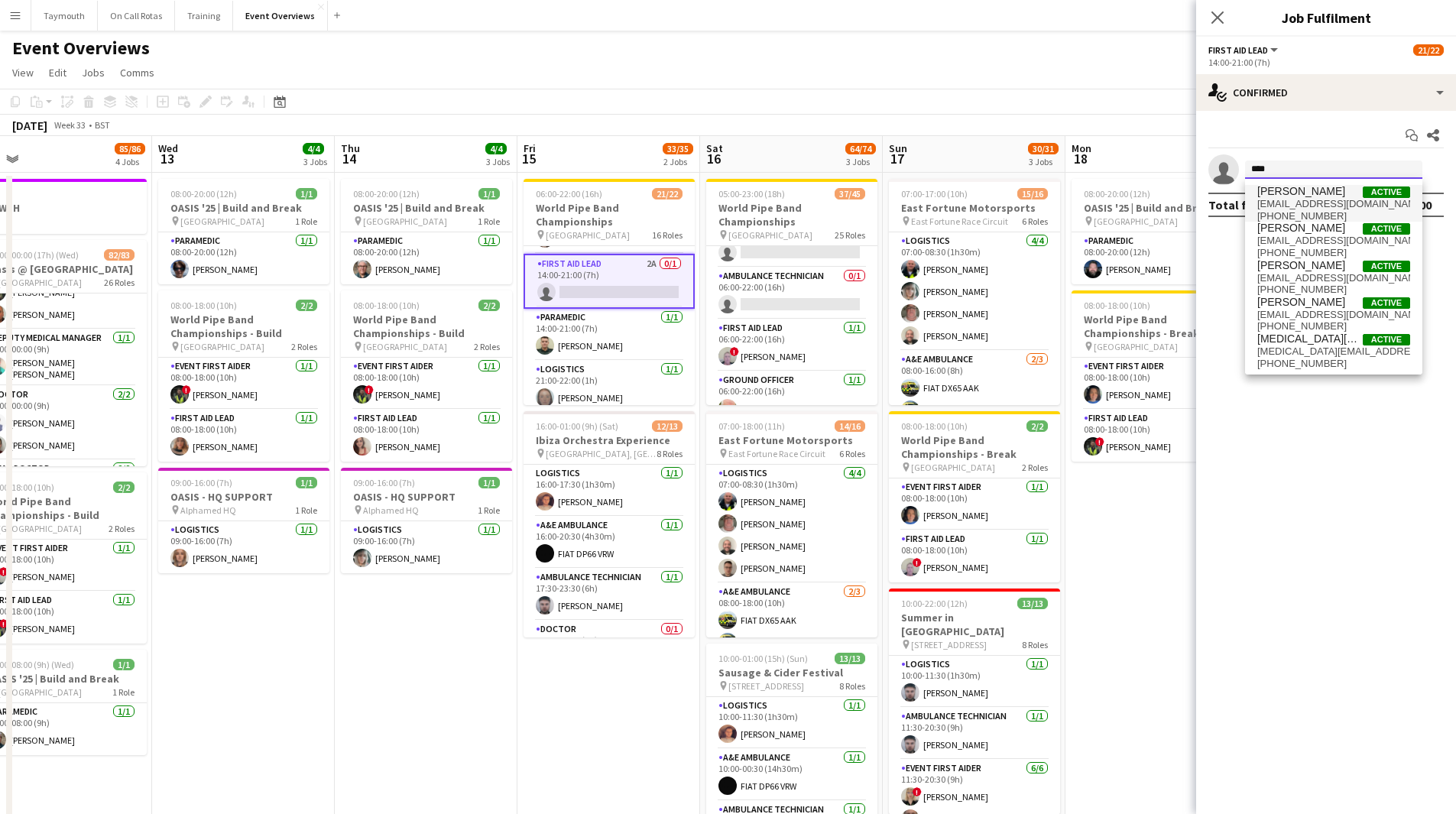
type input "****"
click at [977, 211] on span "[PHONE_NUMBER]" at bounding box center [1334, 217] width 153 height 12
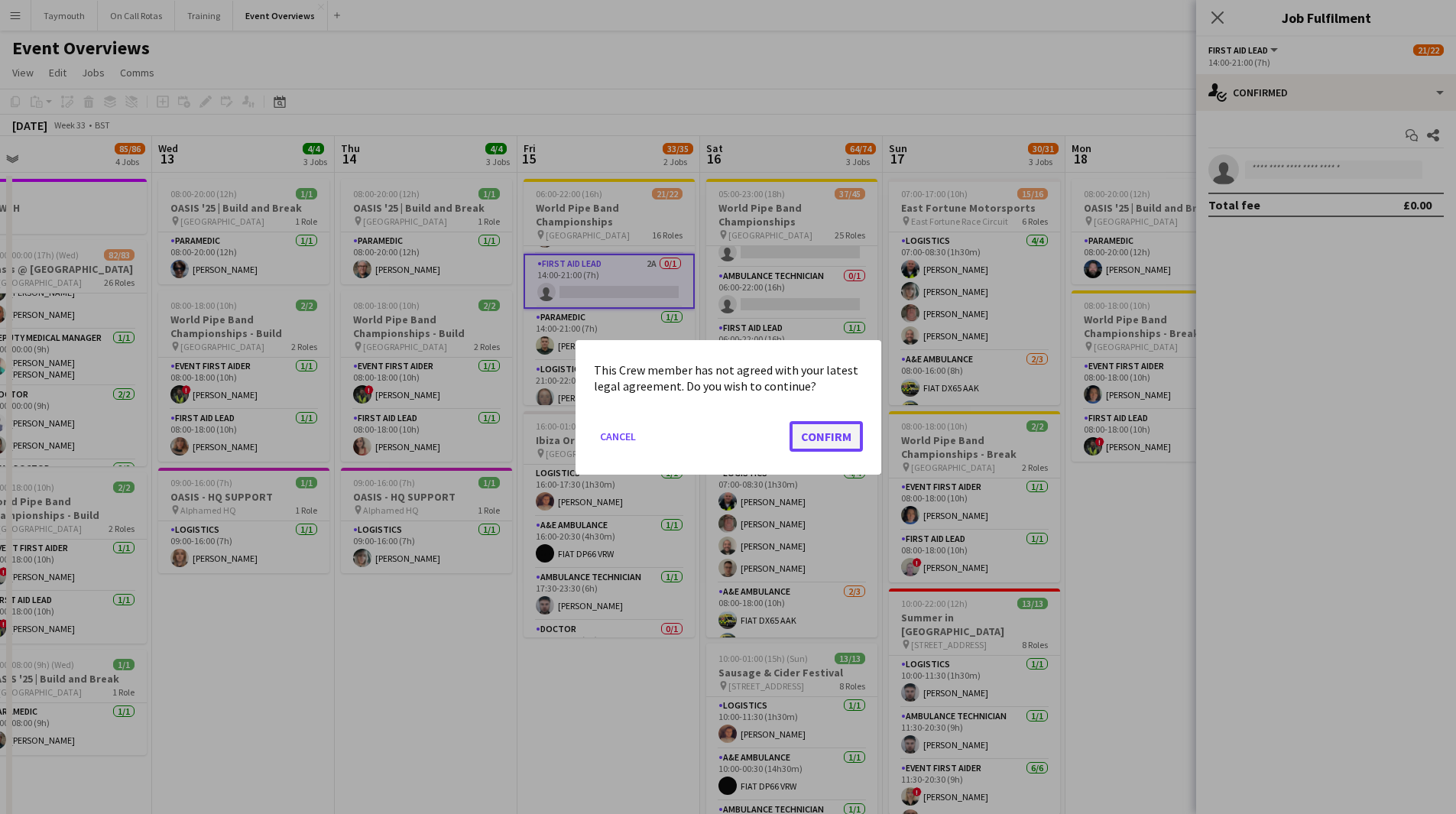
click at [829, 436] on button "Confirm" at bounding box center [826, 435] width 73 height 30
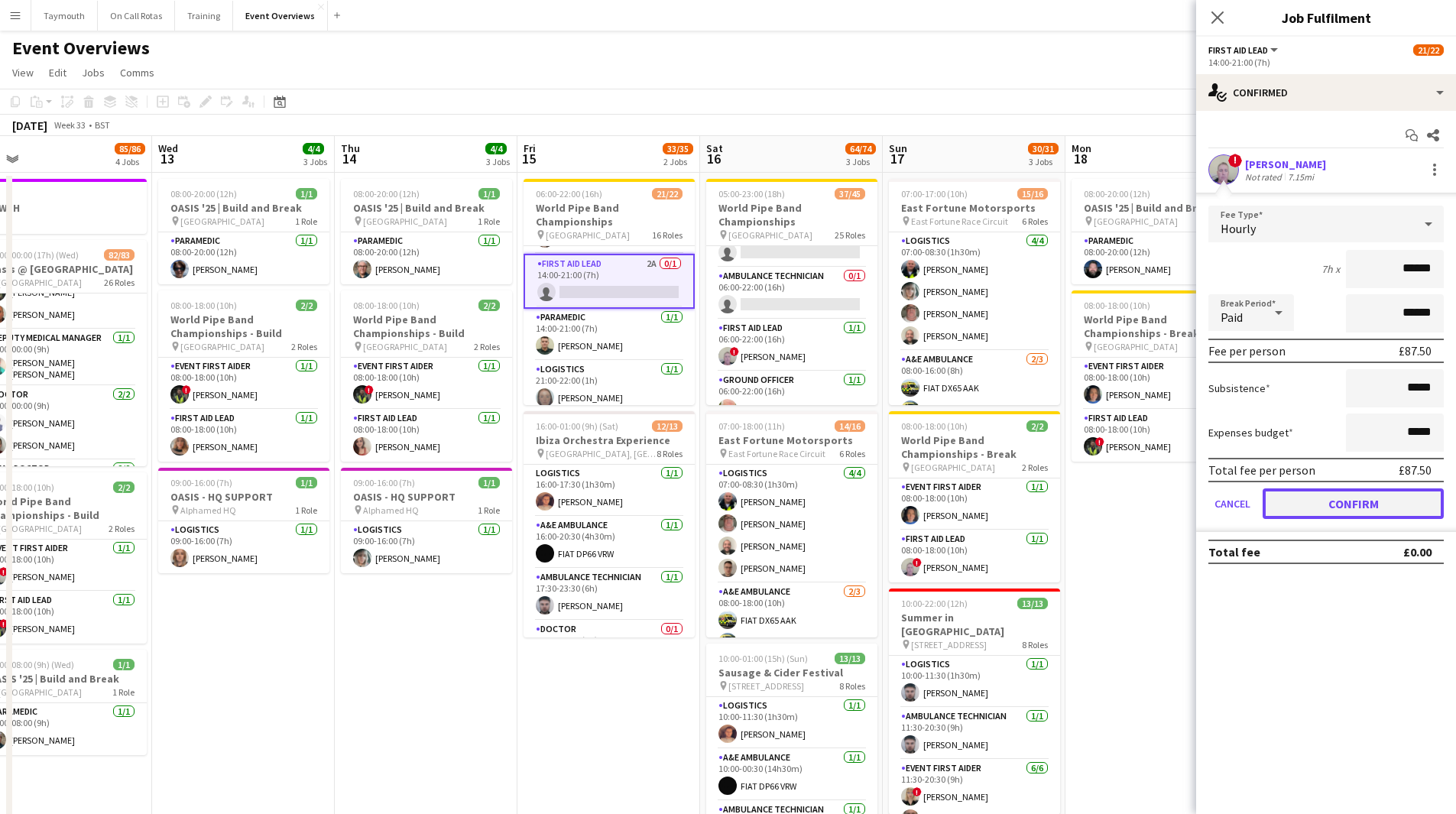
click at [977, 447] on button "Confirm" at bounding box center [1353, 503] width 181 height 30
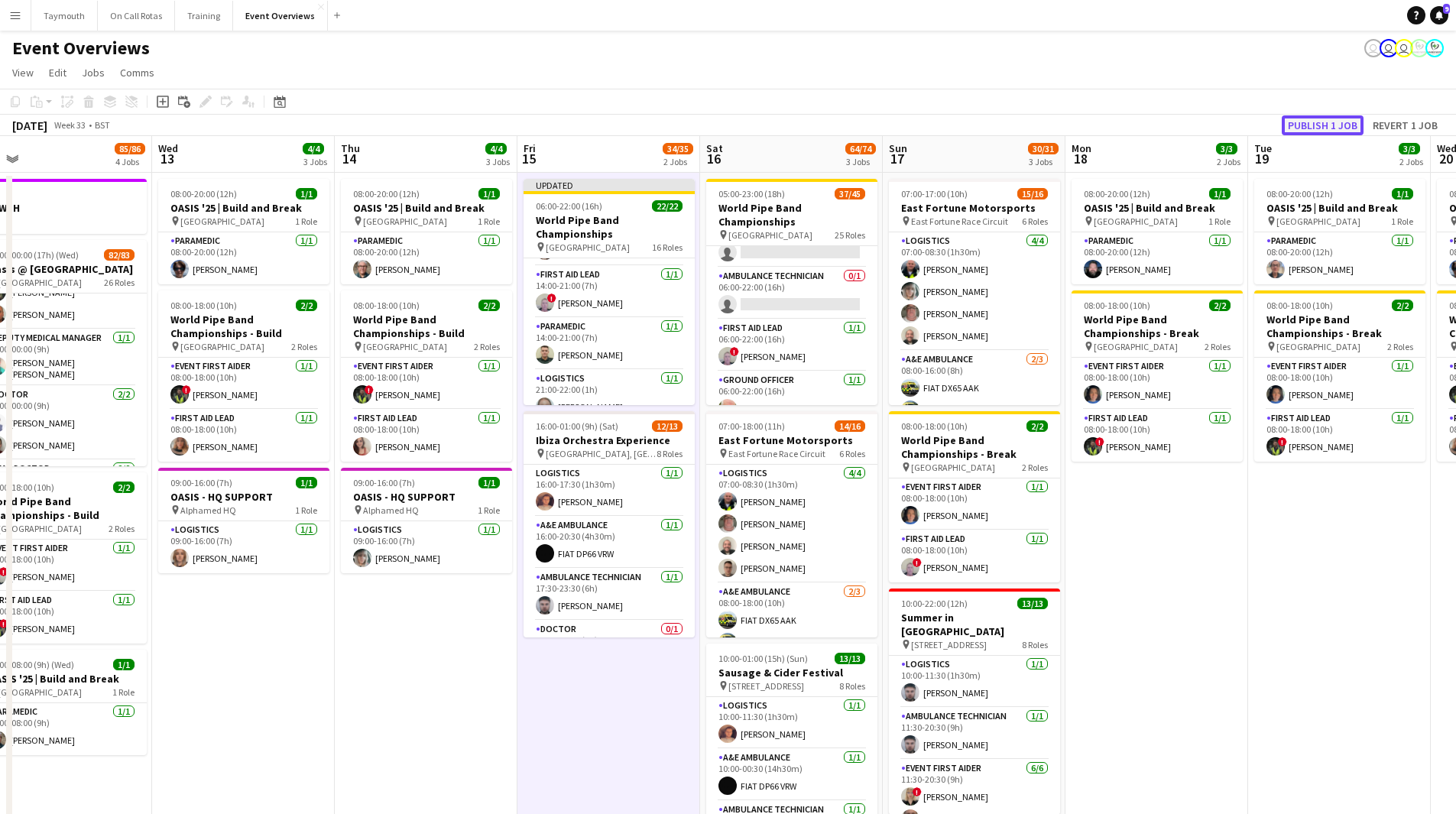
click at [977, 118] on button "Publish 1 job" at bounding box center [1323, 125] width 82 height 20
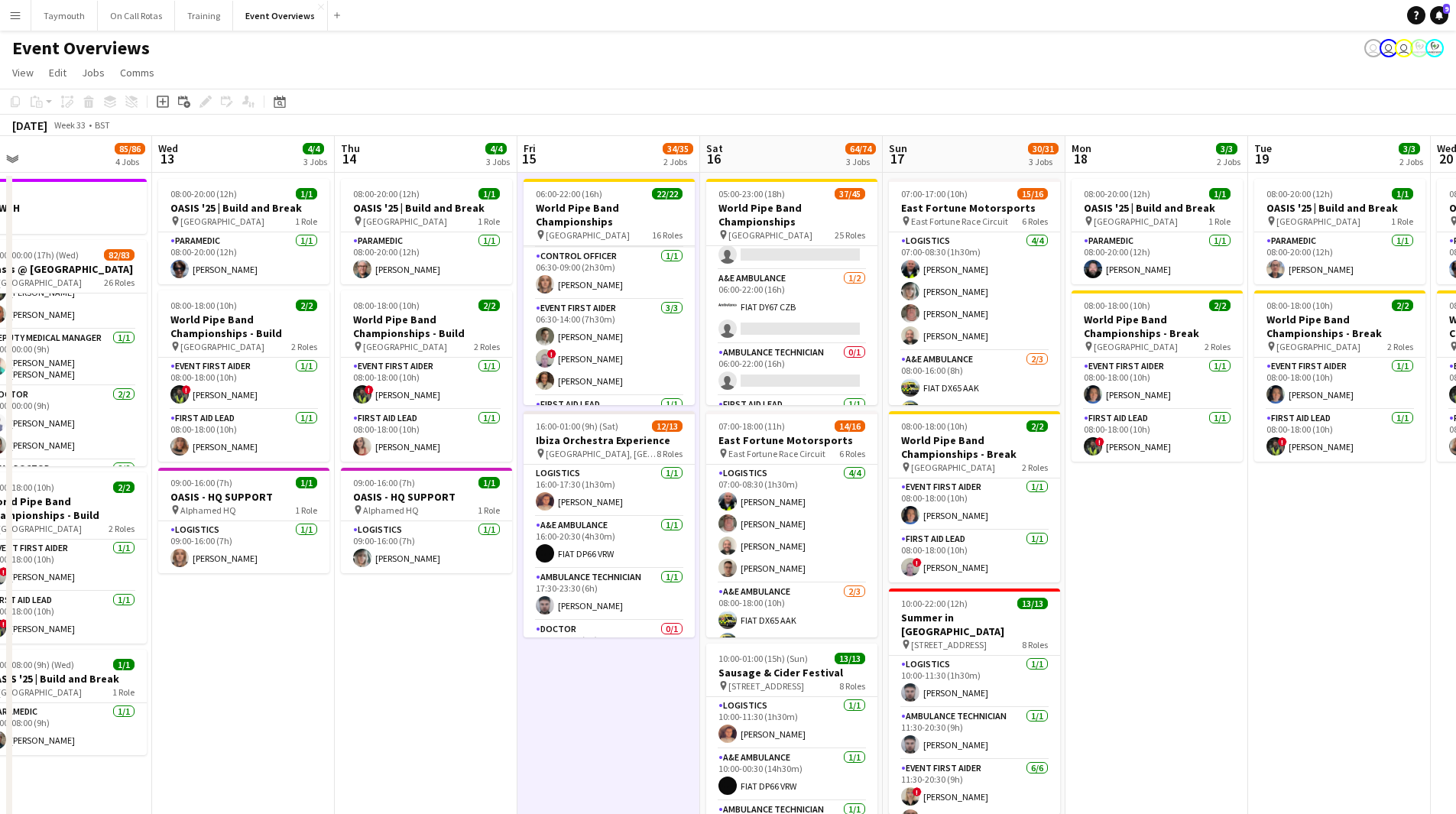
scroll to position [0, 0]
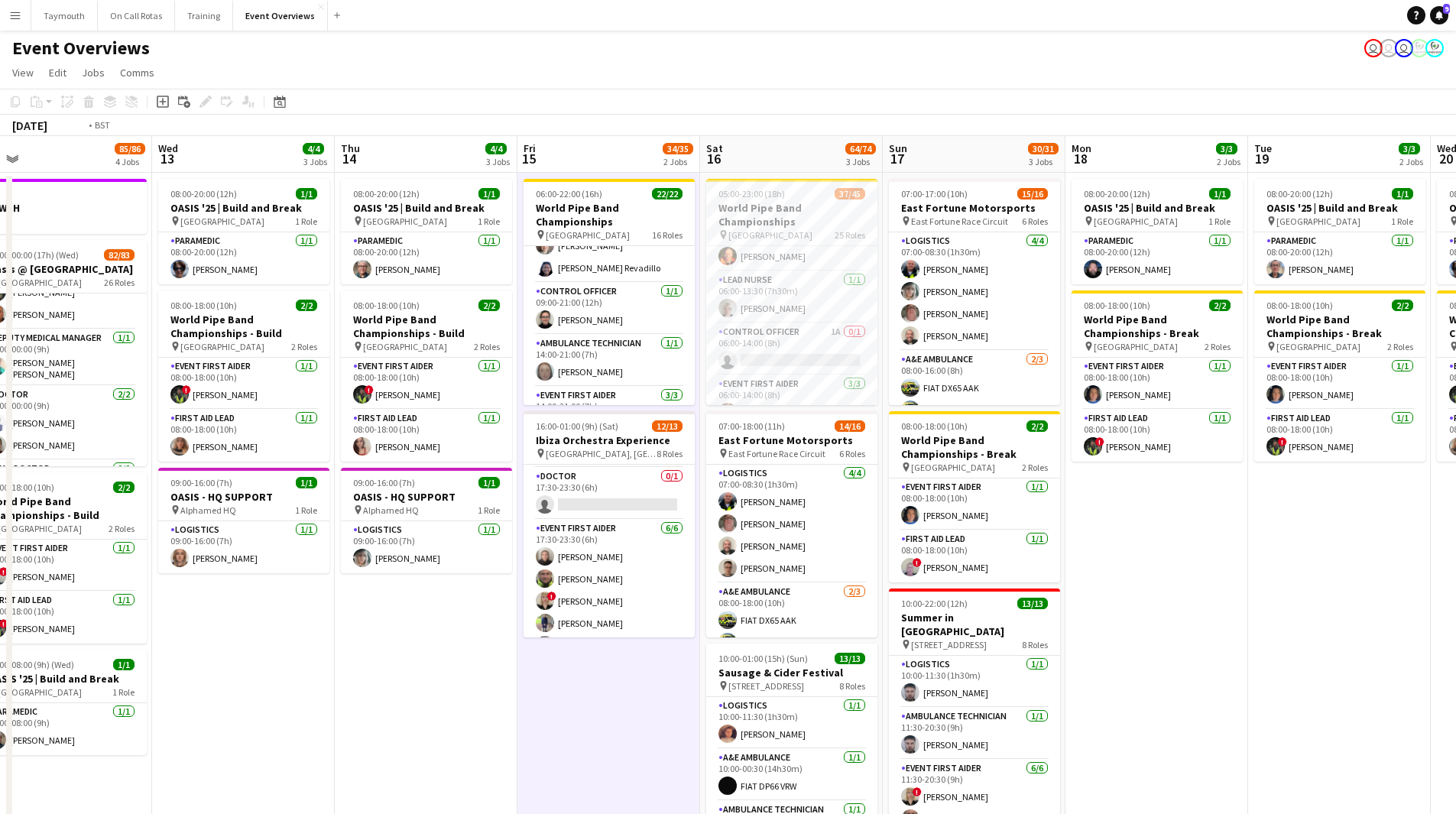
scroll to position [0, 338]
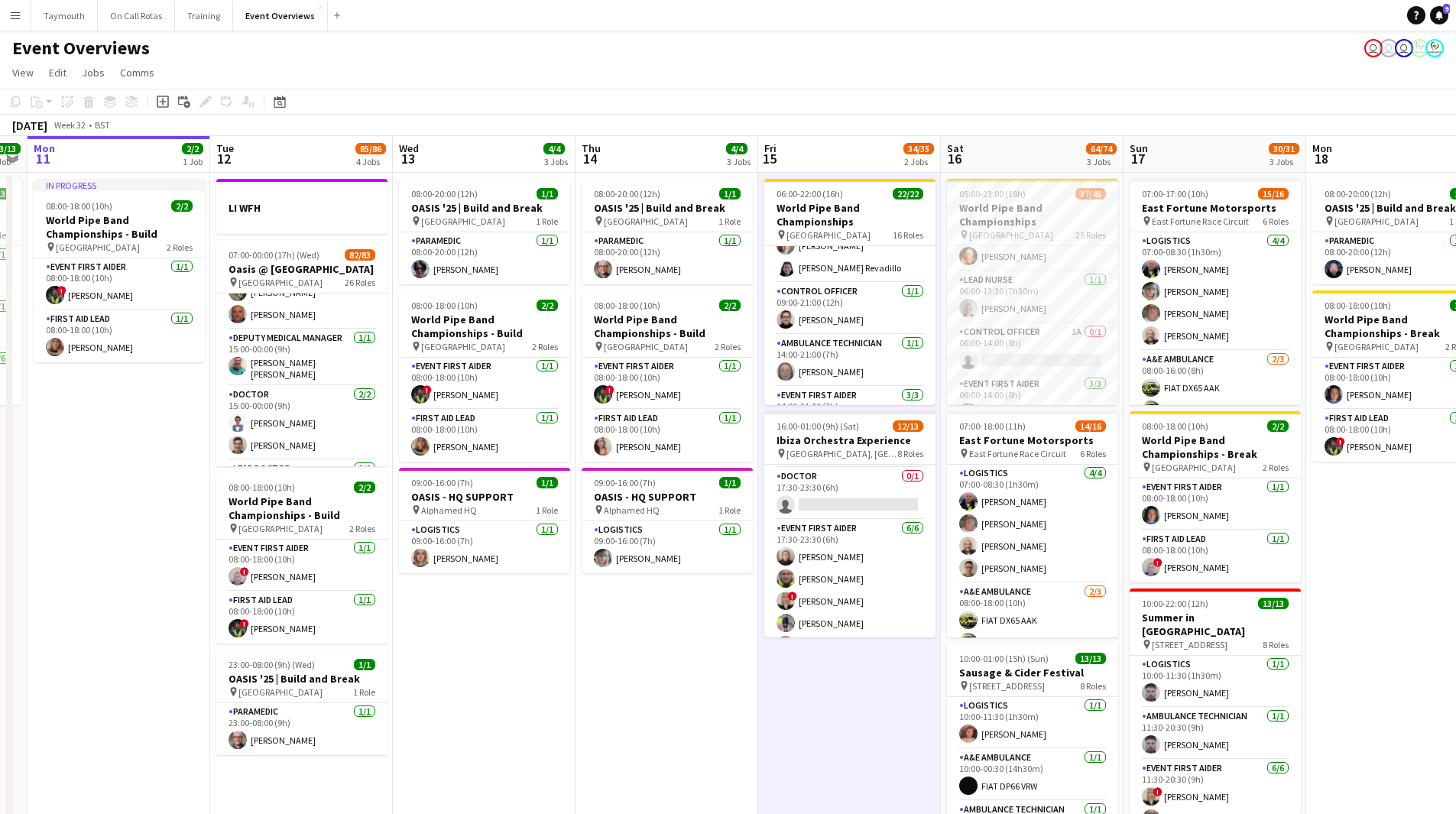
drag, startPoint x: 272, startPoint y: 661, endPoint x: 513, endPoint y: 655, distance: 241.1
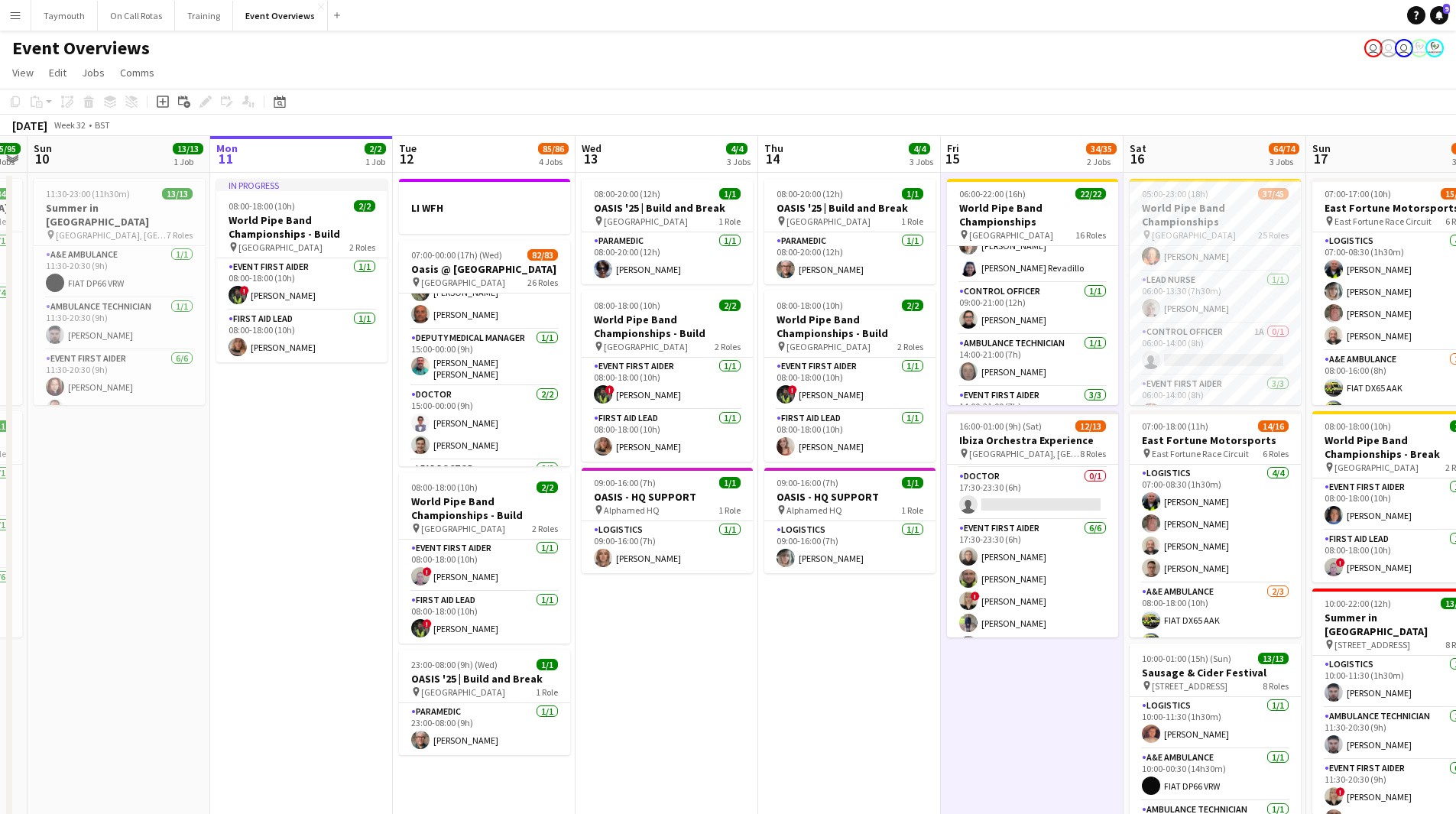
drag, startPoint x: 493, startPoint y: 696, endPoint x: 566, endPoint y: 702, distance: 73.2
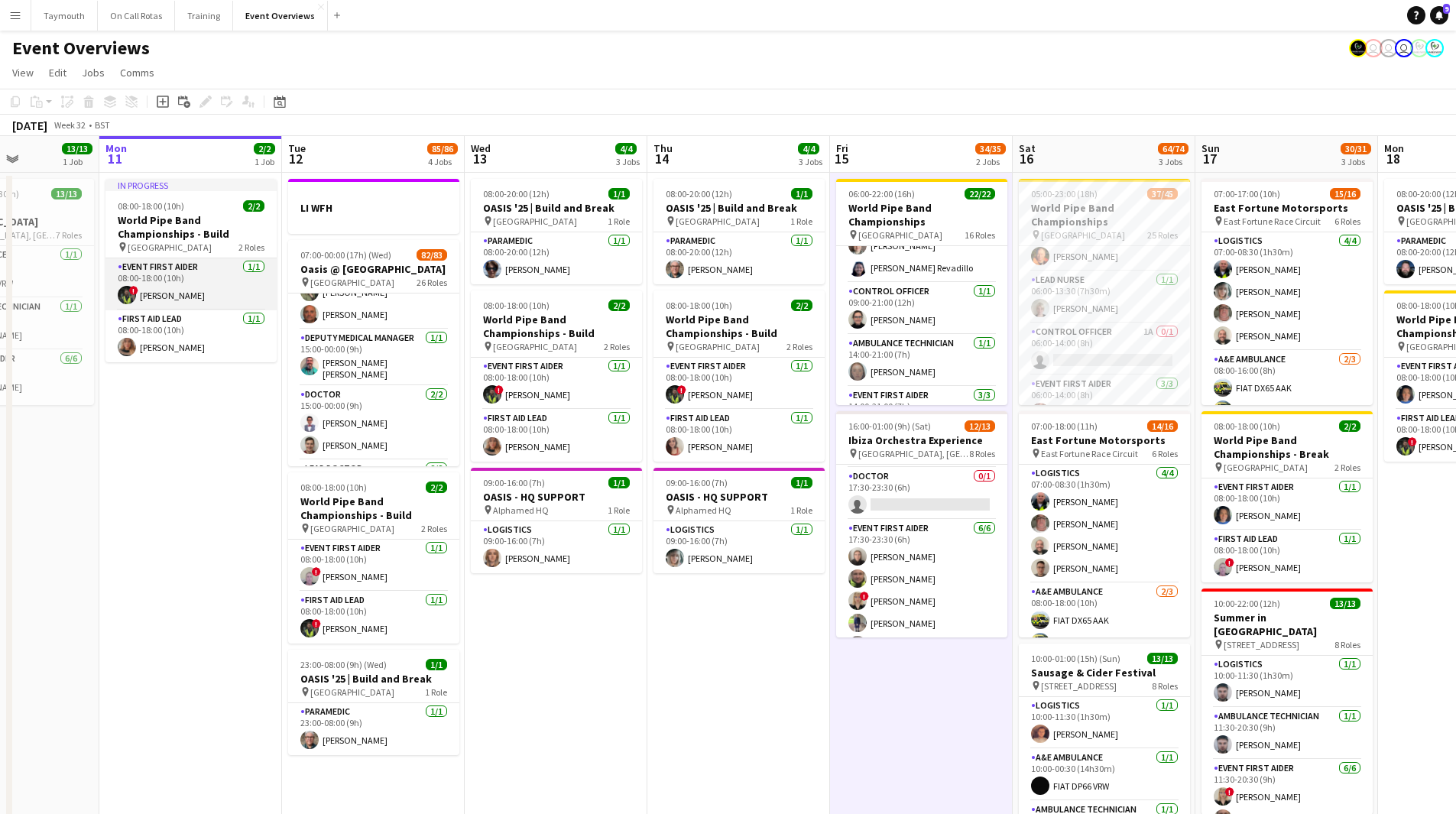
click at [153, 286] on app-card-role "Event First Aider 1/1 08:00-18:00 (10h) ! Mitchell Gavin" at bounding box center [191, 285] width 171 height 52
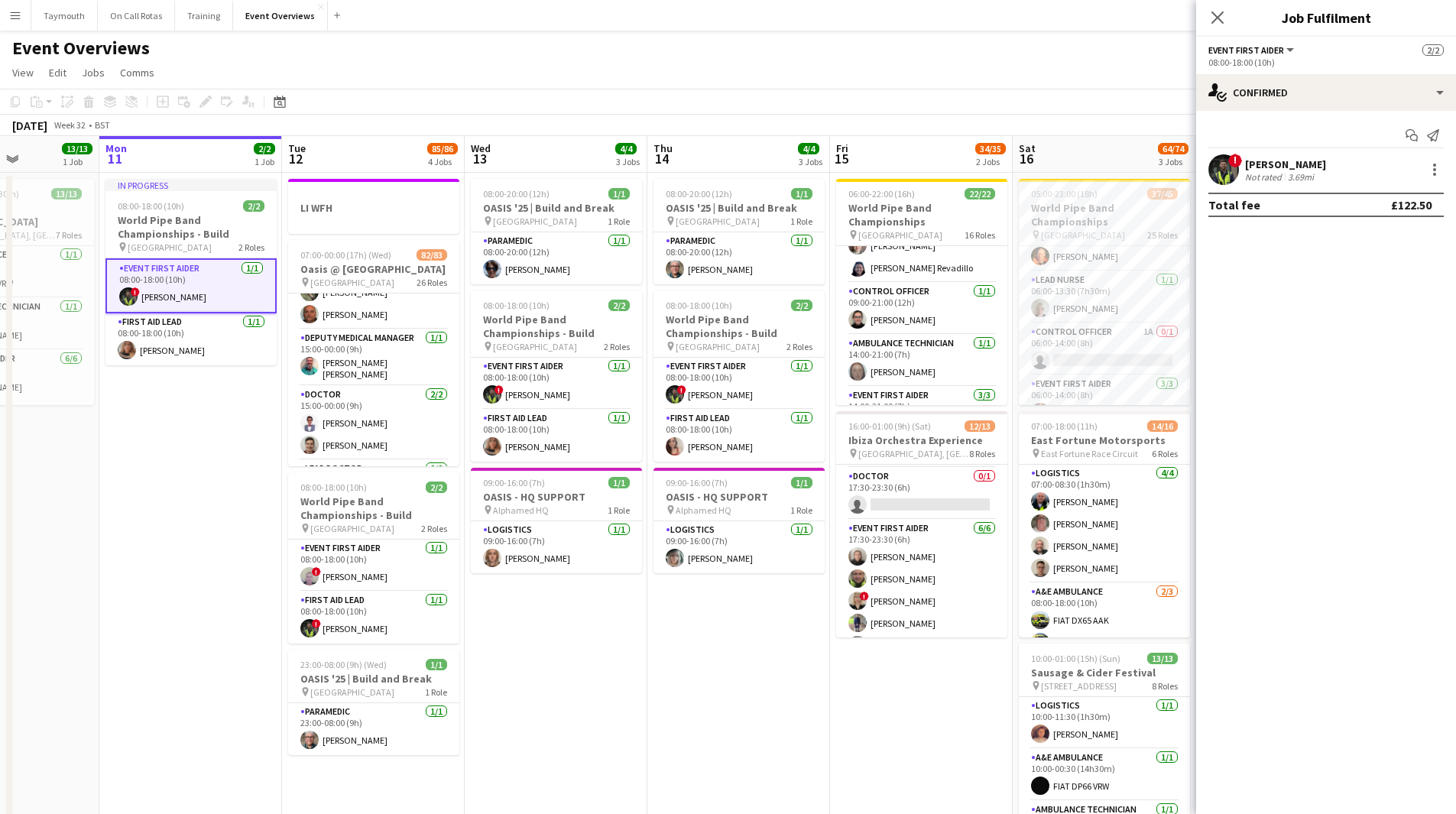
click at [977, 160] on div "[PERSON_NAME]" at bounding box center [1285, 165] width 81 height 14
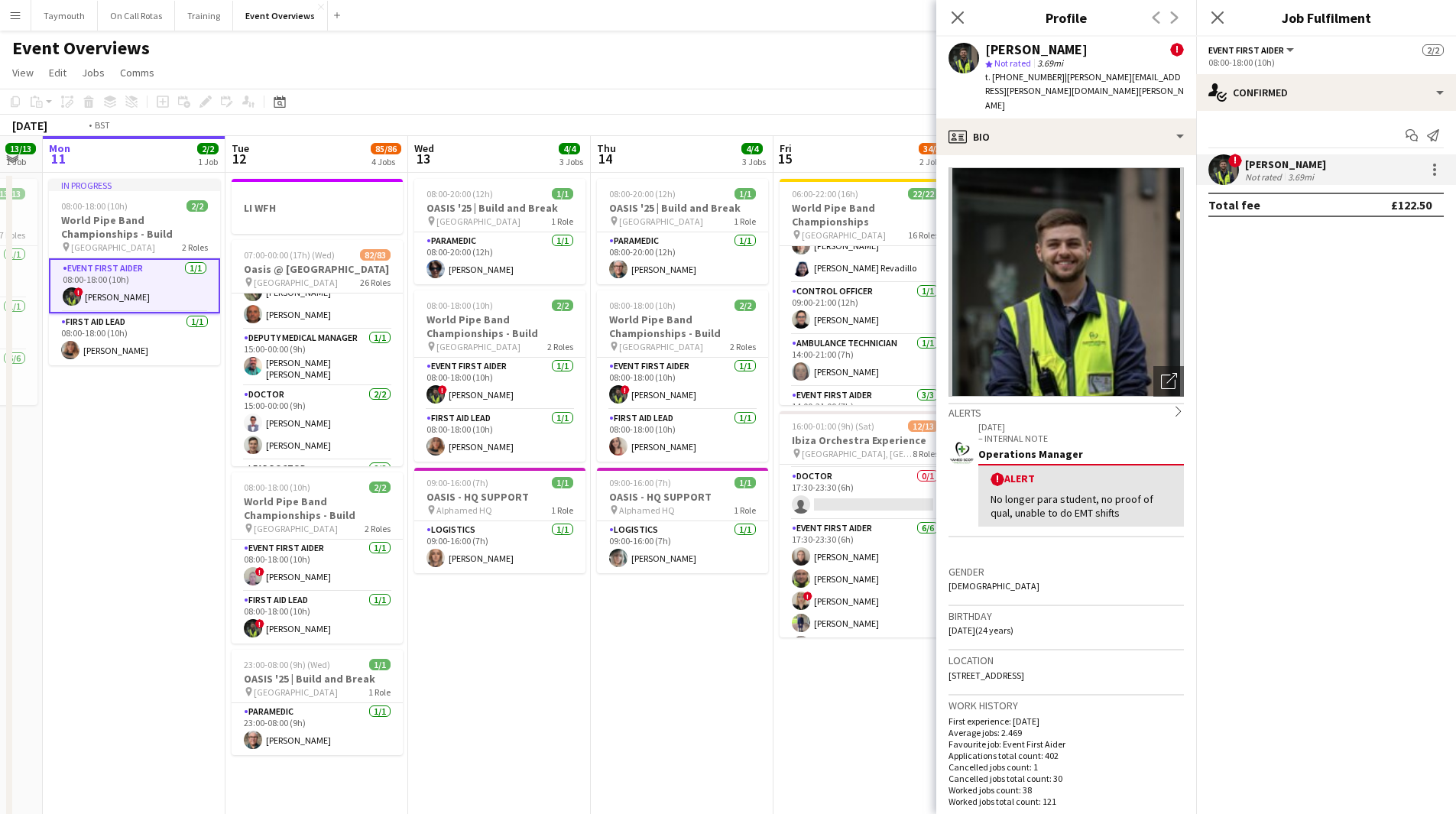
drag, startPoint x: 728, startPoint y: 778, endPoint x: 415, endPoint y: 750, distance: 314.2
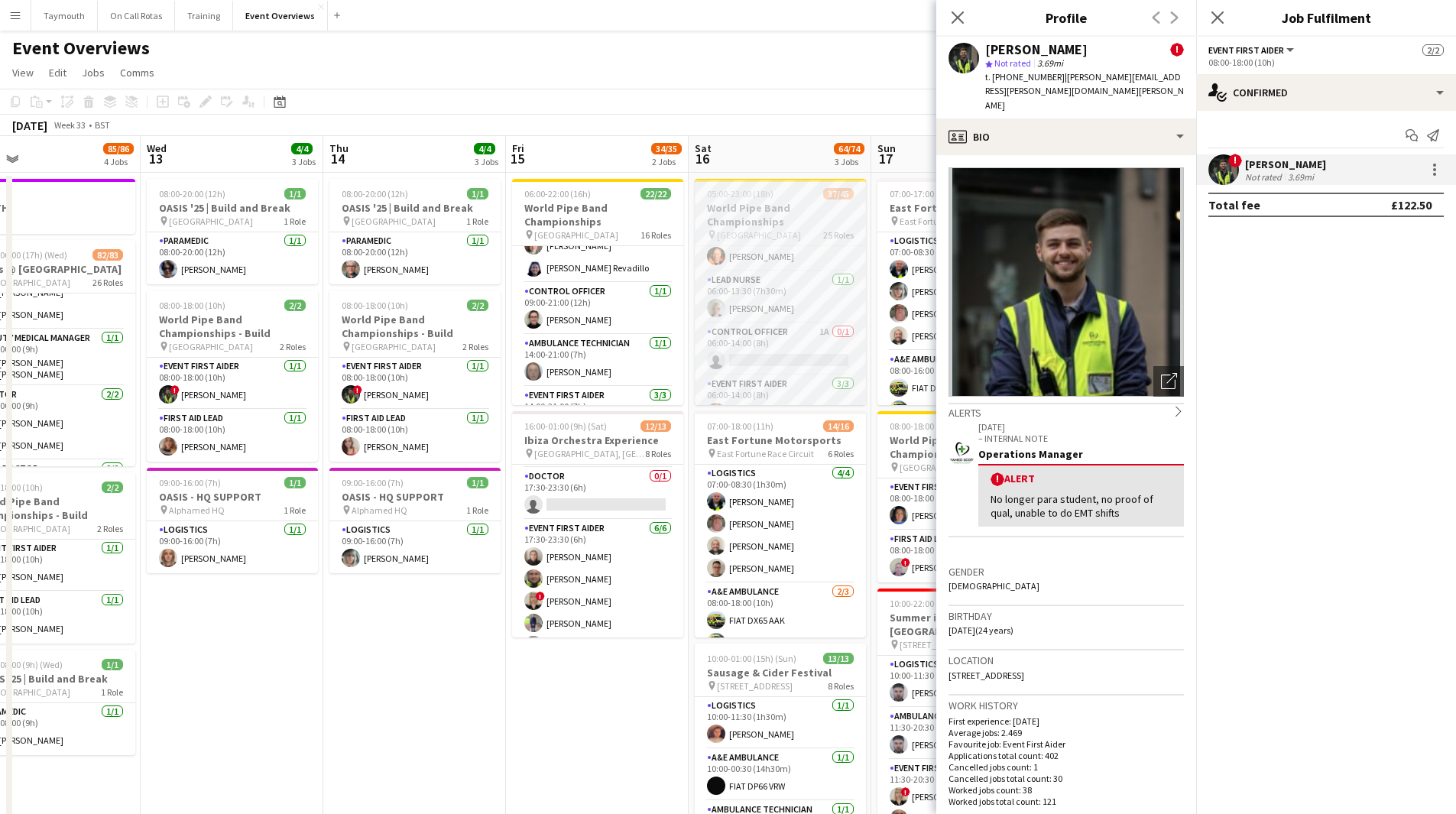
click at [805, 198] on div "05:00-23:00 (18h) 37/45" at bounding box center [780, 193] width 171 height 11
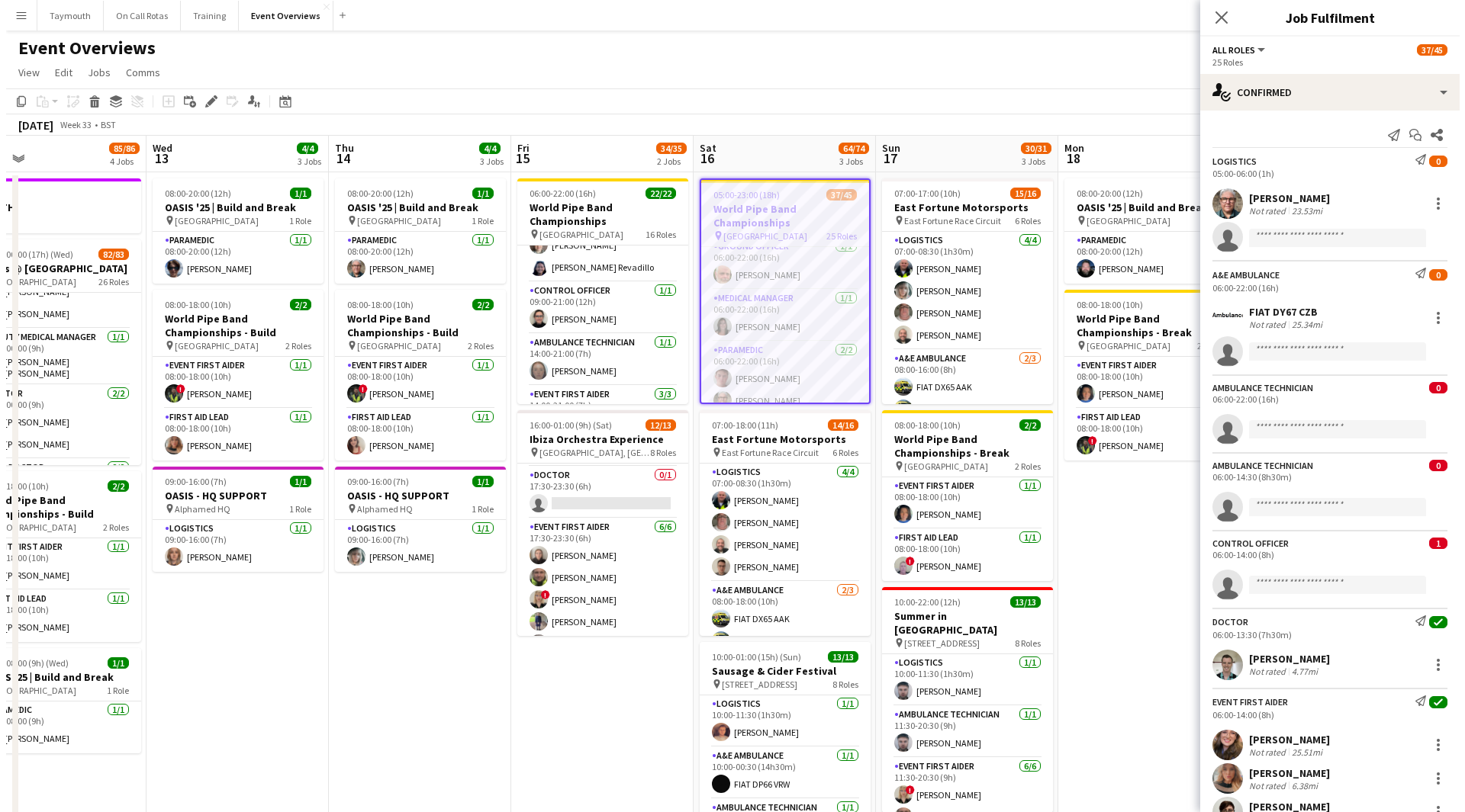
scroll to position [744, 0]
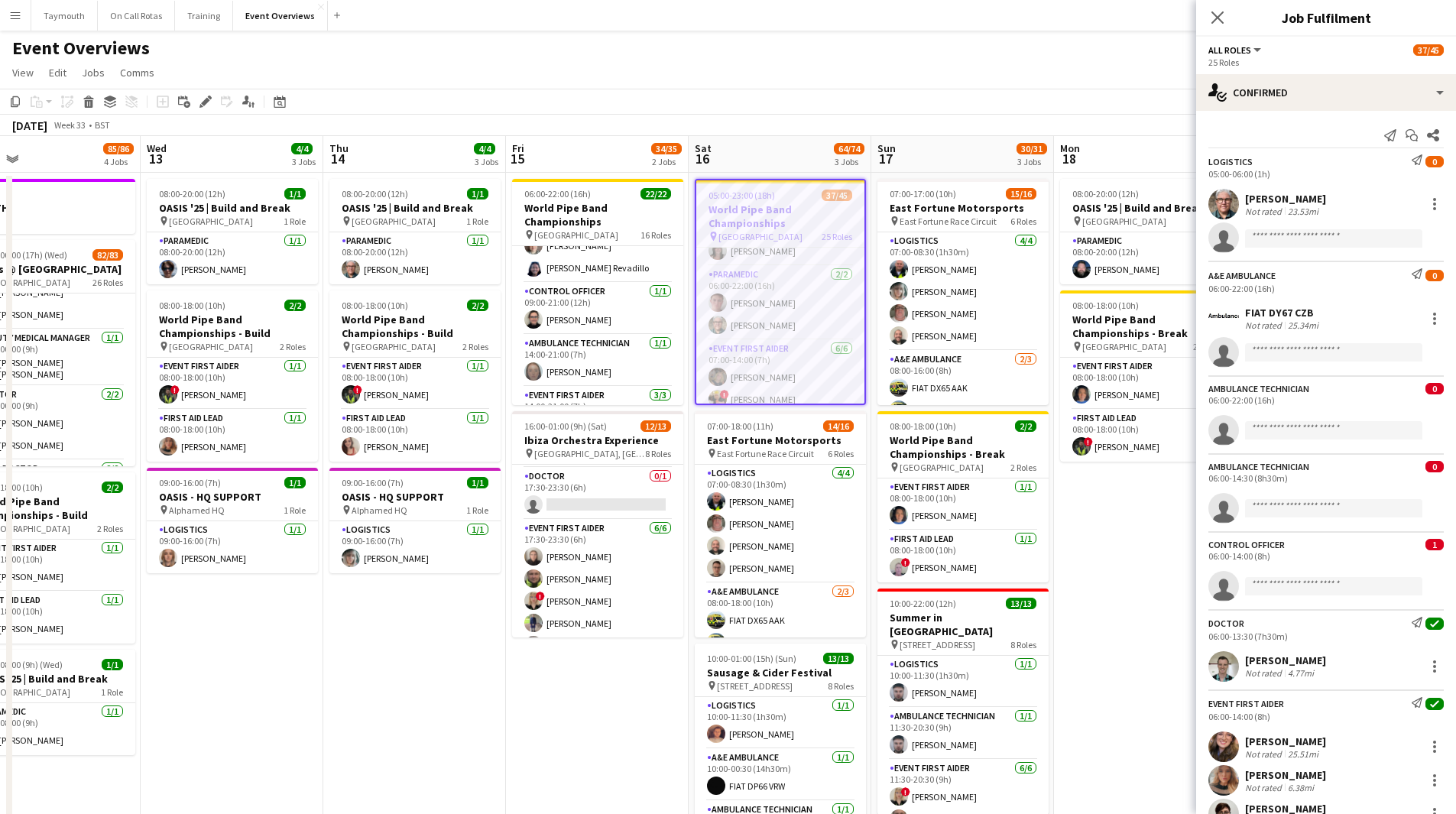
click at [22, 20] on button "Menu" at bounding box center [15, 15] width 30 height 30
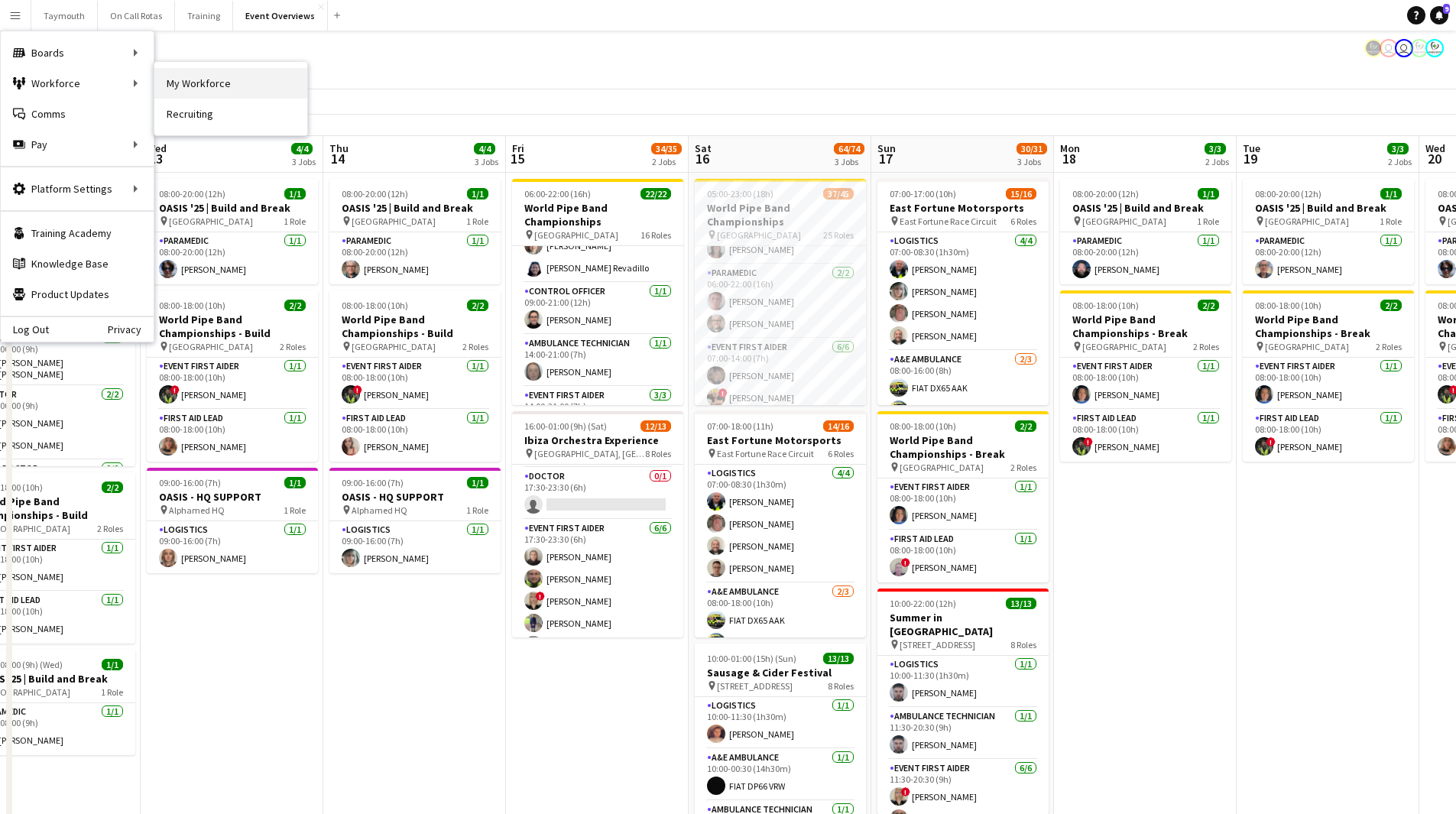
click at [243, 84] on link "My Workforce" at bounding box center [231, 83] width 153 height 30
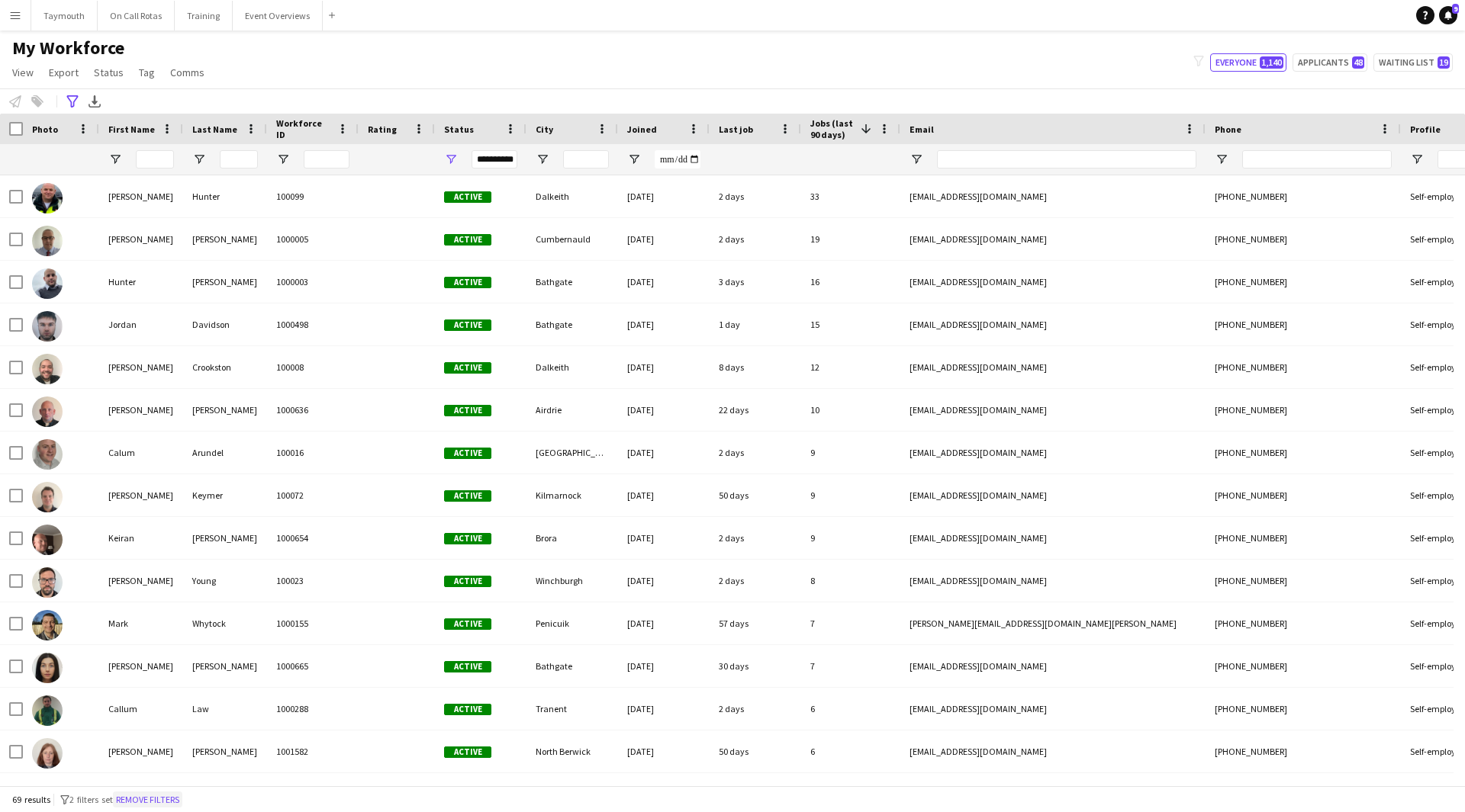
click at [143, 446] on button "Remove filters" at bounding box center [148, 800] width 70 height 17
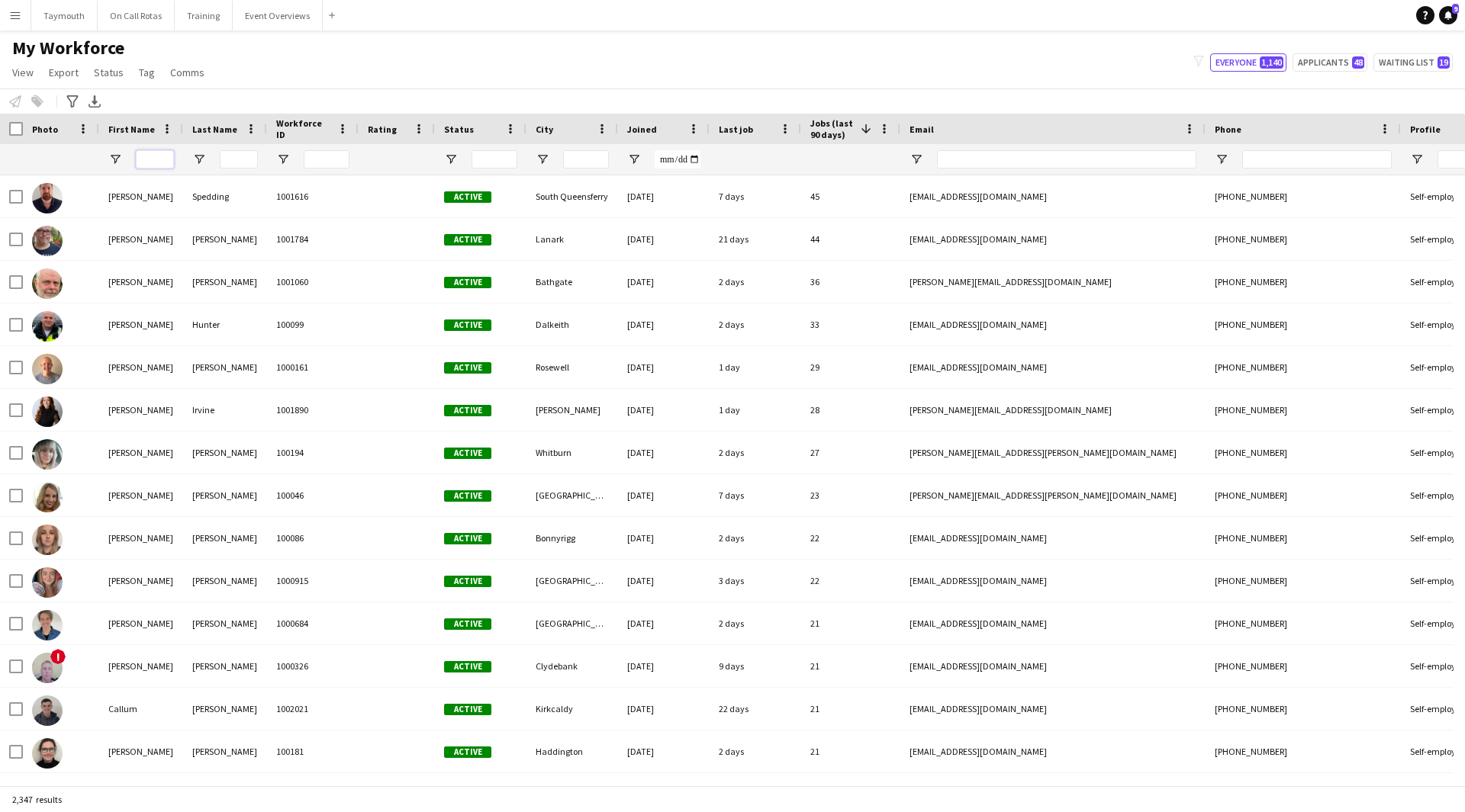
click at [150, 160] on input "First Name Filter Input" at bounding box center [155, 159] width 38 height 18
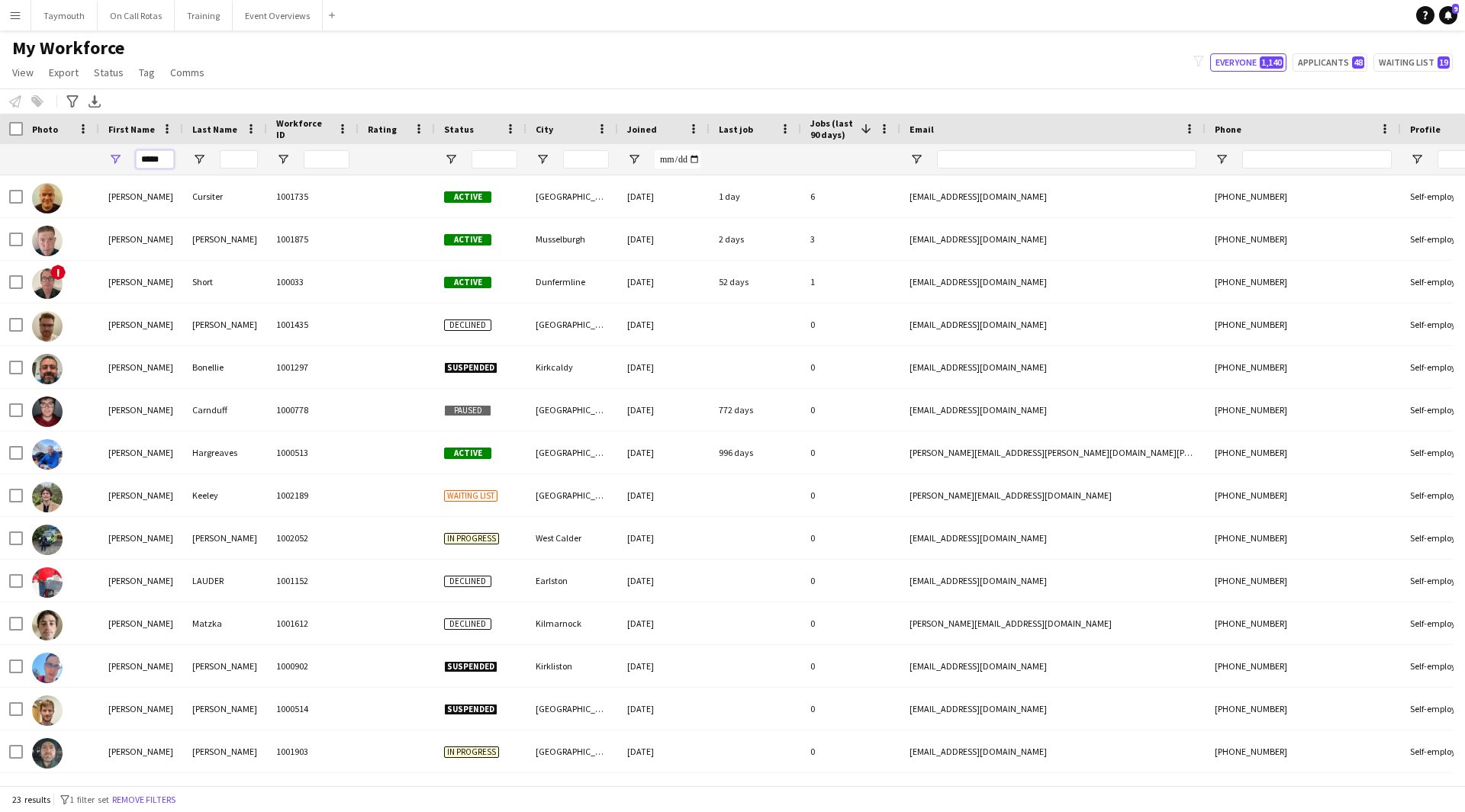
type input "*****"
click at [247, 160] on input "Last Name Filter Input" at bounding box center [239, 159] width 38 height 18
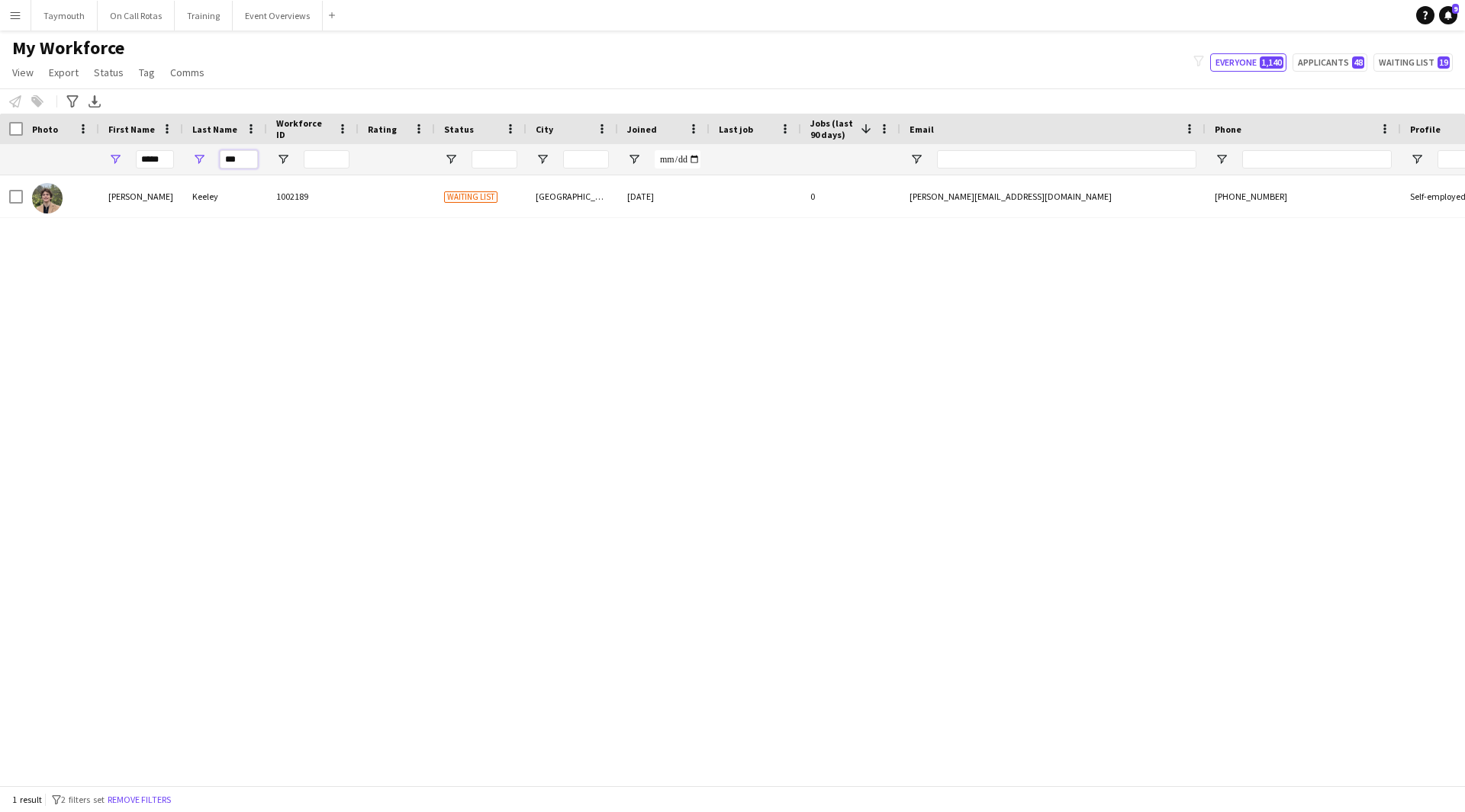
type input "***"
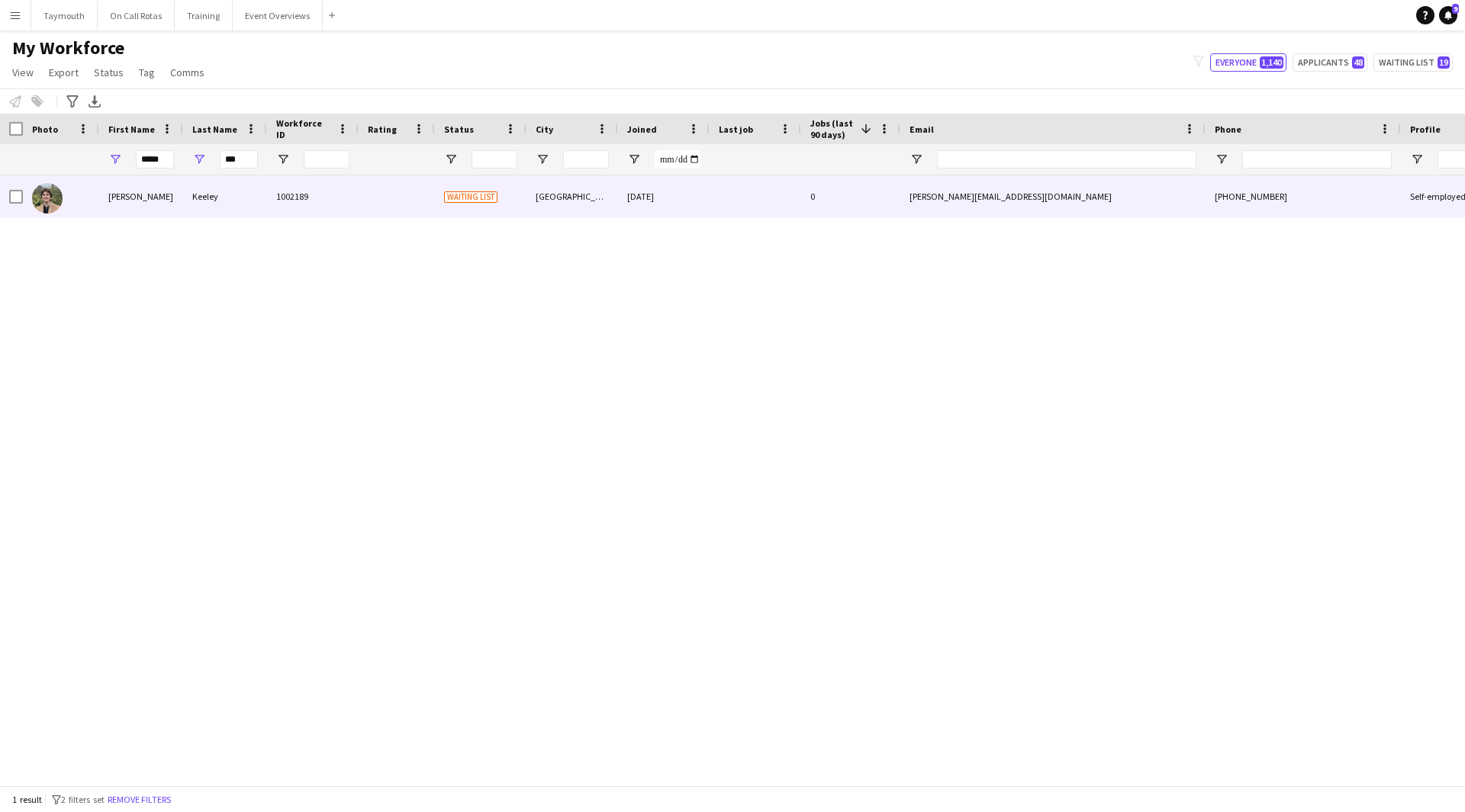
click at [283, 211] on div "1002189" at bounding box center [312, 196] width 91 height 42
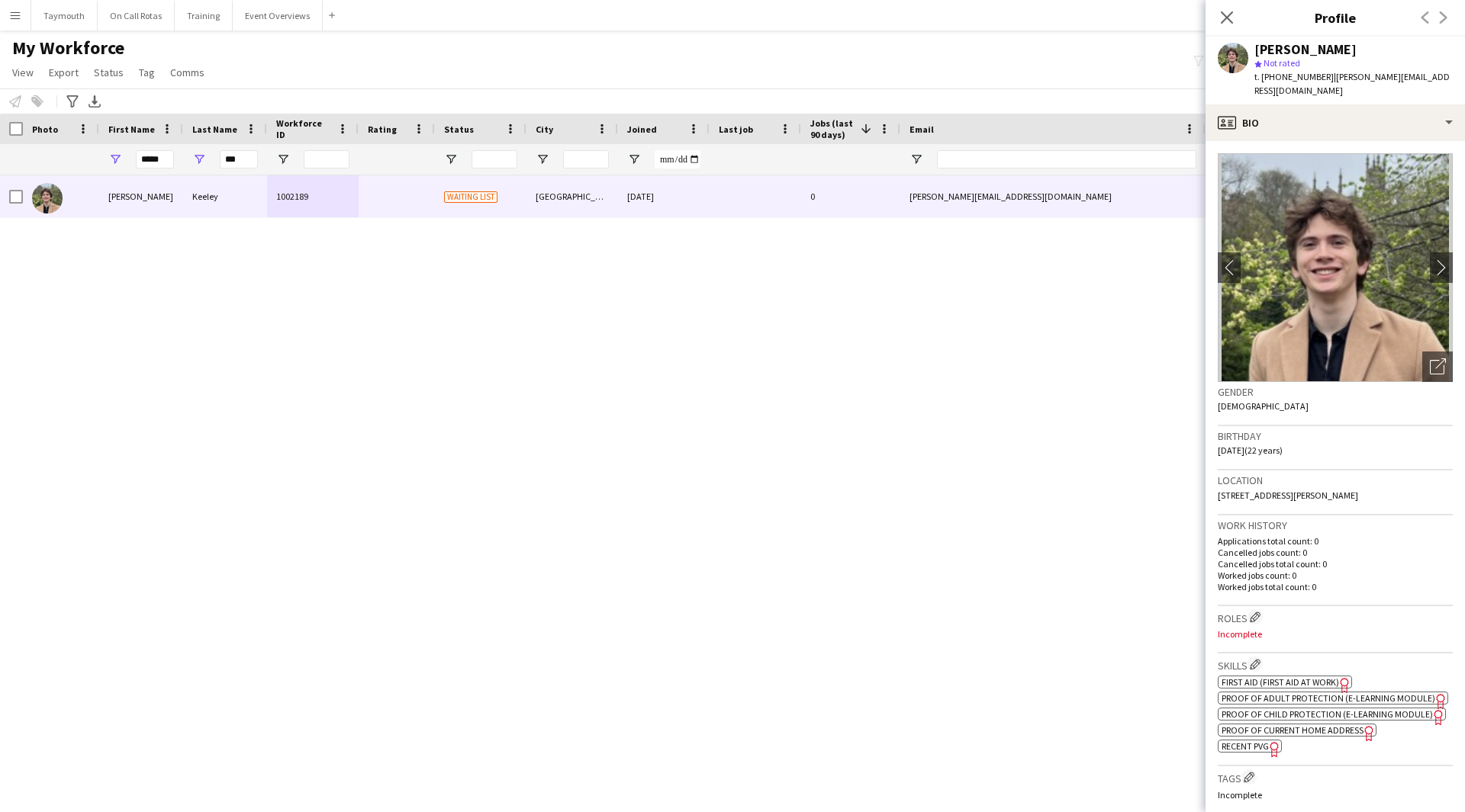
click at [976, 82] on span "| james.ackeeley@gmail.com" at bounding box center [1352, 83] width 196 height 25
click at [976, 104] on div "profile Bio" at bounding box center [1336, 122] width 260 height 36
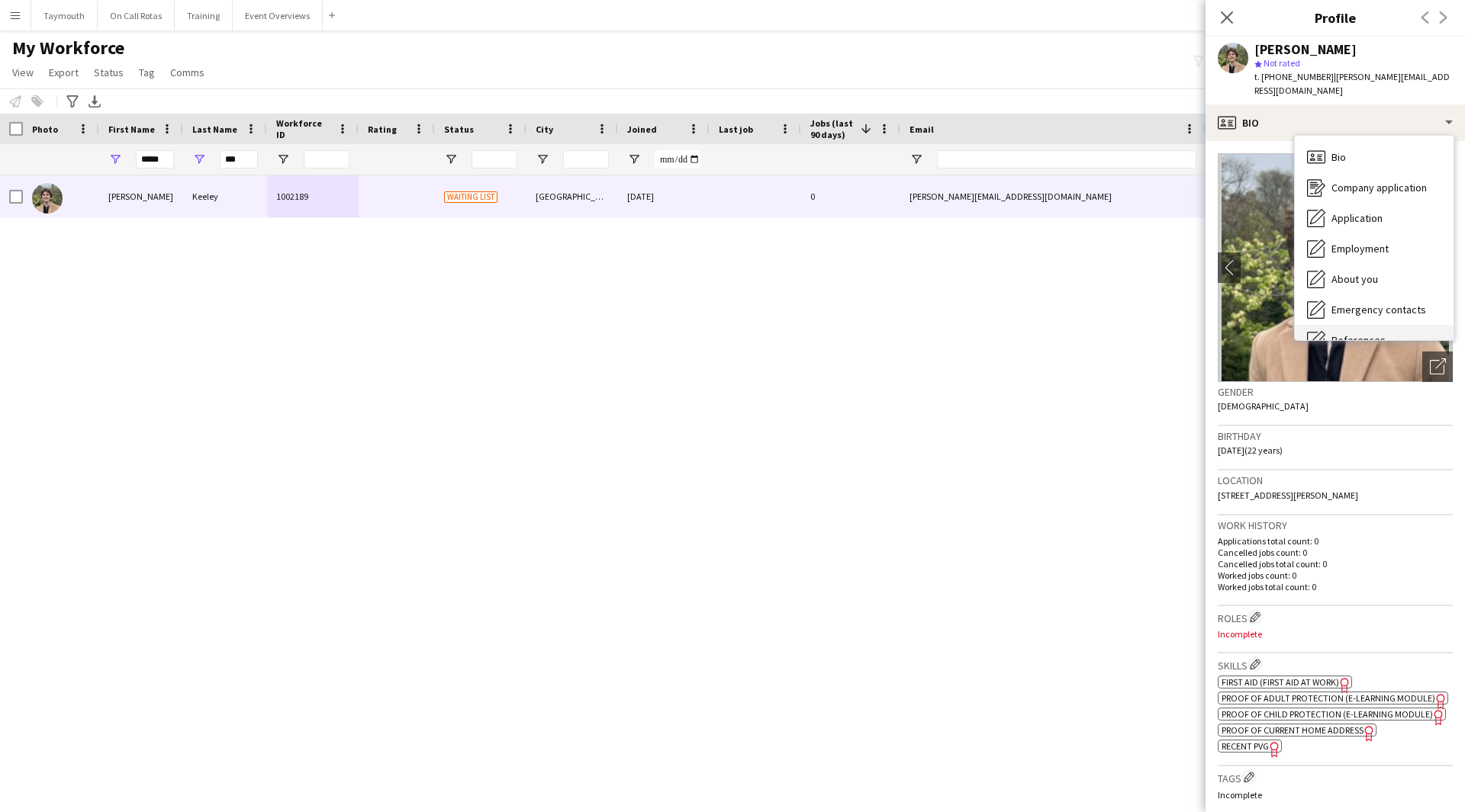
click at [976, 333] on span "References" at bounding box center [1359, 340] width 54 height 14
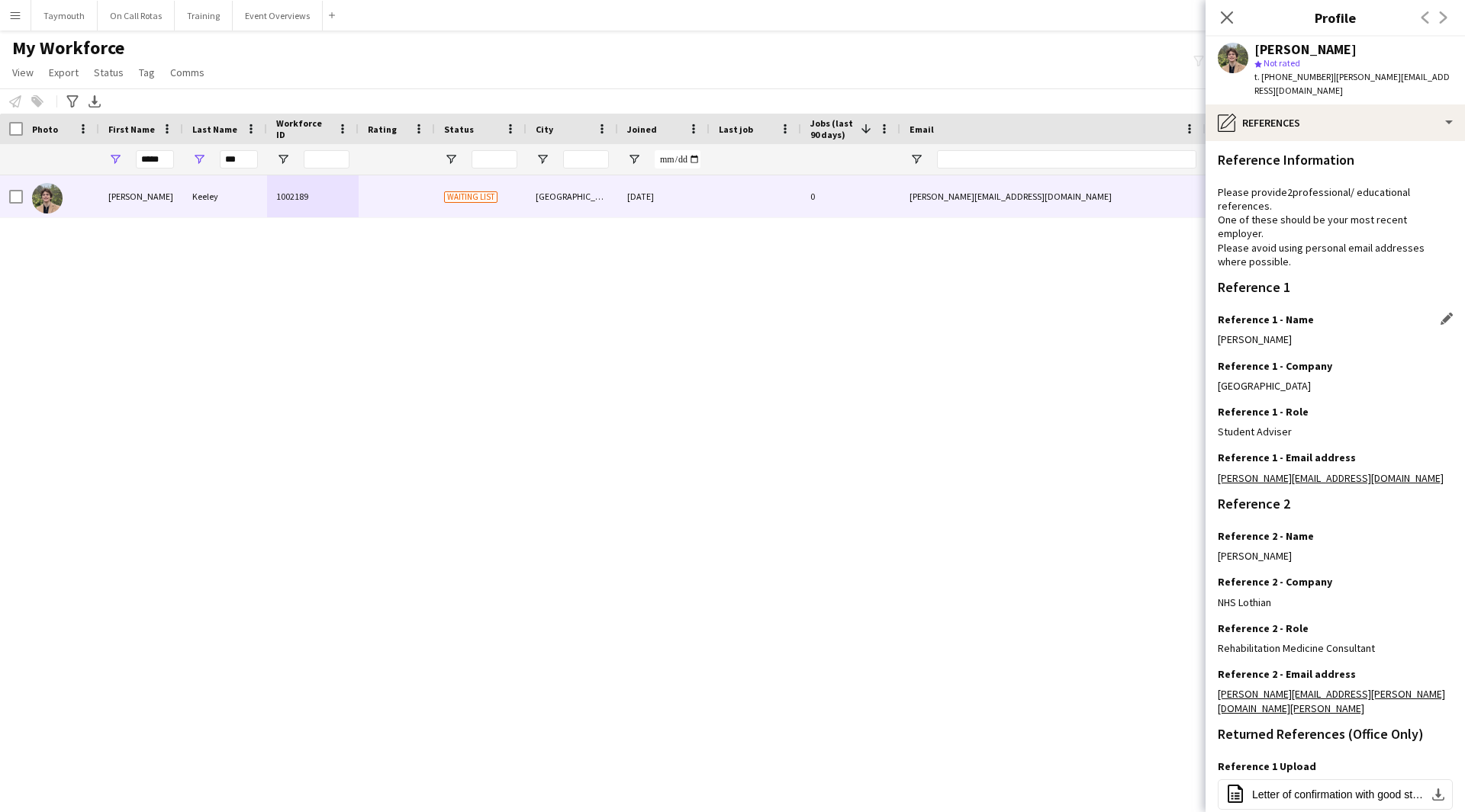
scroll to position [121, 0]
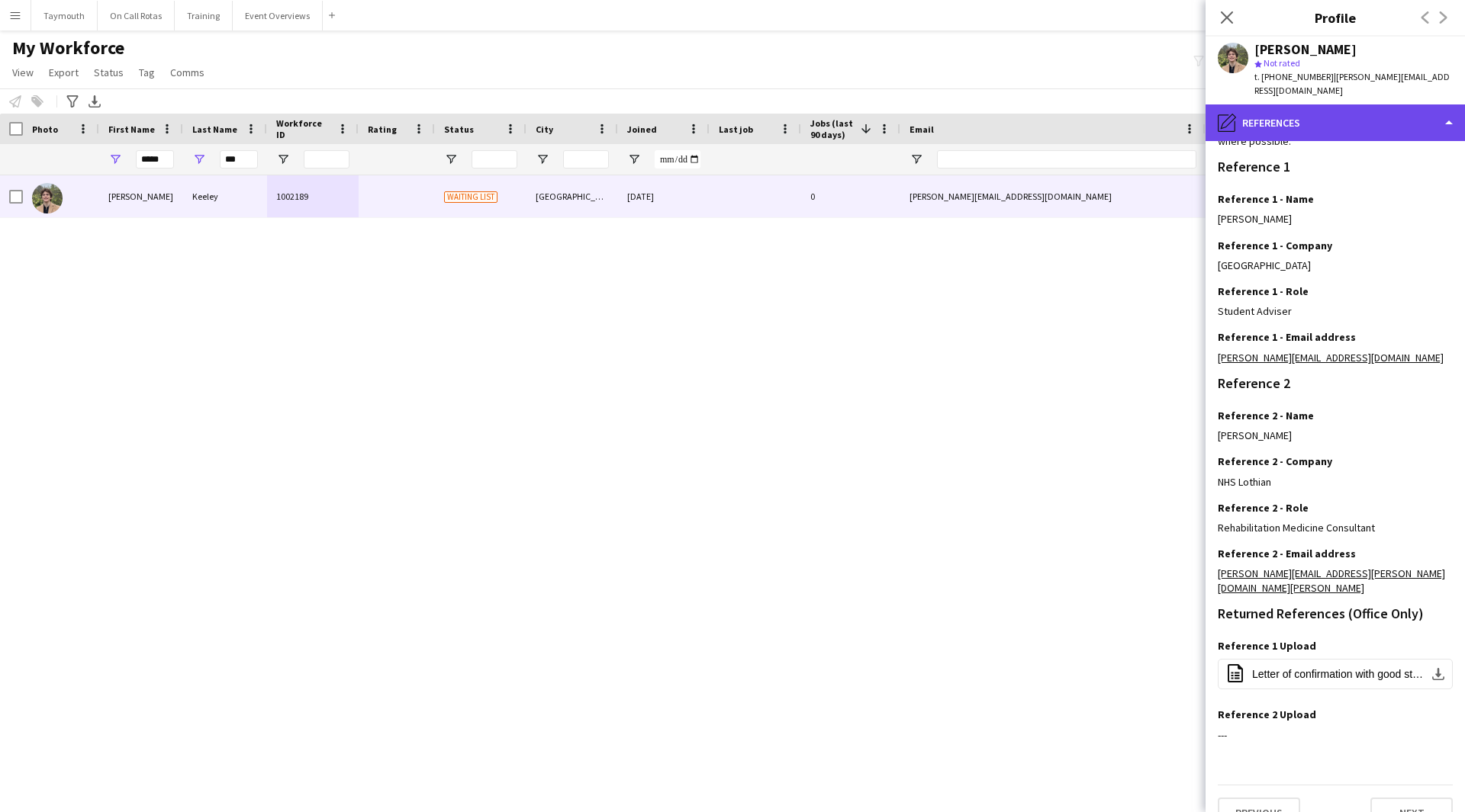
click at [976, 119] on div "pencil4 References" at bounding box center [1336, 122] width 260 height 36
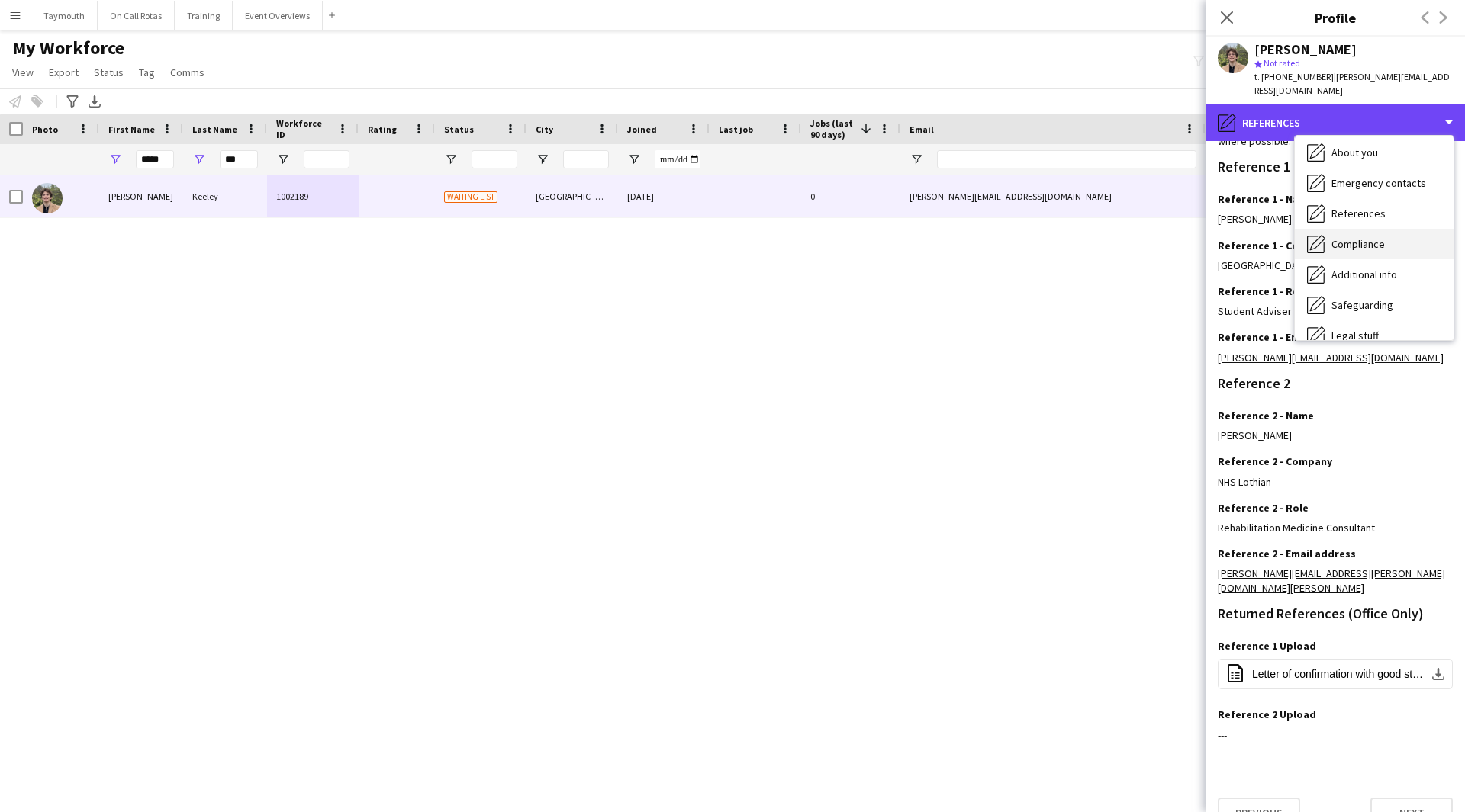
scroll to position [153, 0]
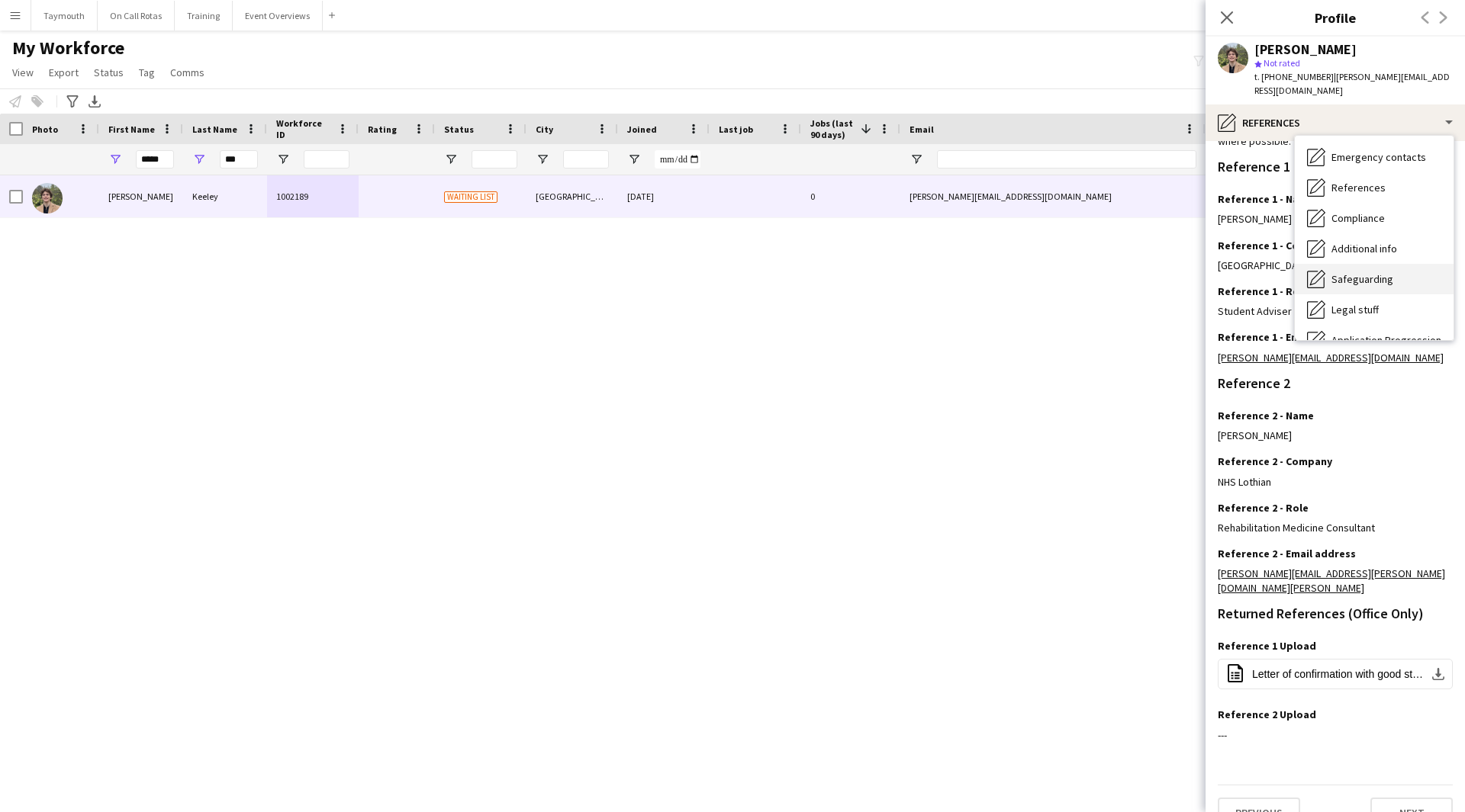
click at [976, 274] on div "Safeguarding Safeguarding" at bounding box center [1374, 279] width 159 height 30
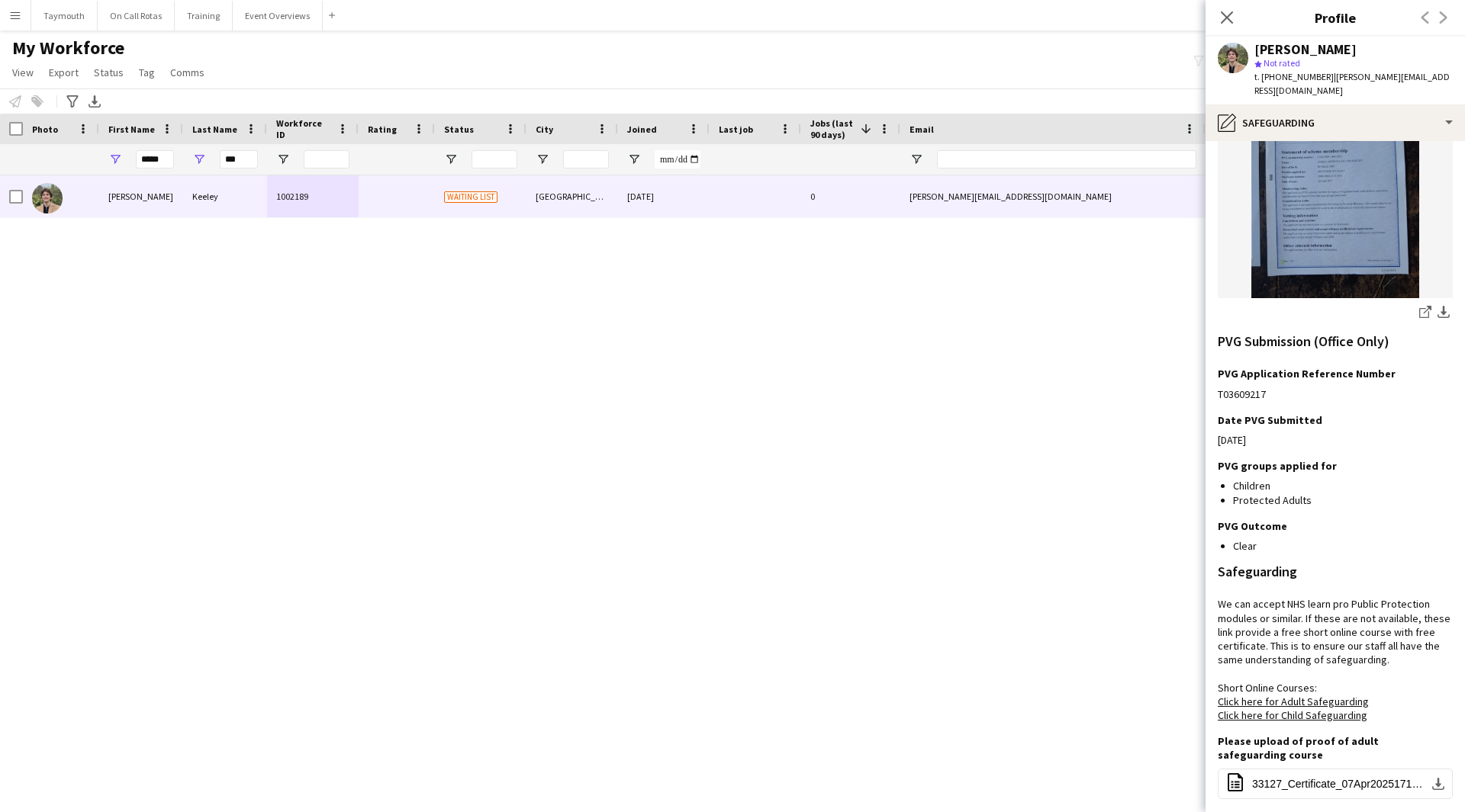
scroll to position [305, 0]
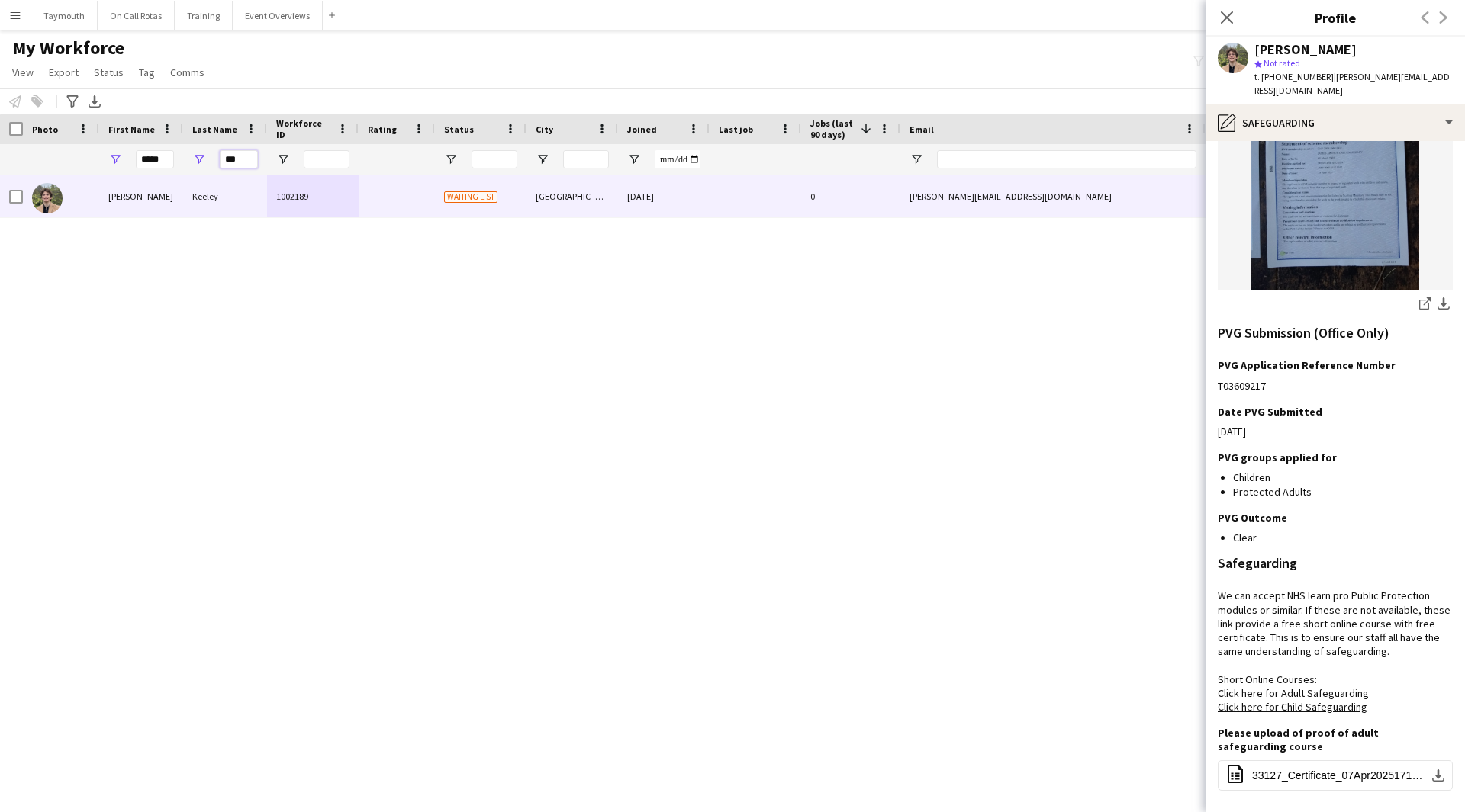
drag, startPoint x: 242, startPoint y: 160, endPoint x: 66, endPoint y: 148, distance: 176.4
click at [66, 148] on div "***** ***" at bounding box center [945, 159] width 1890 height 30
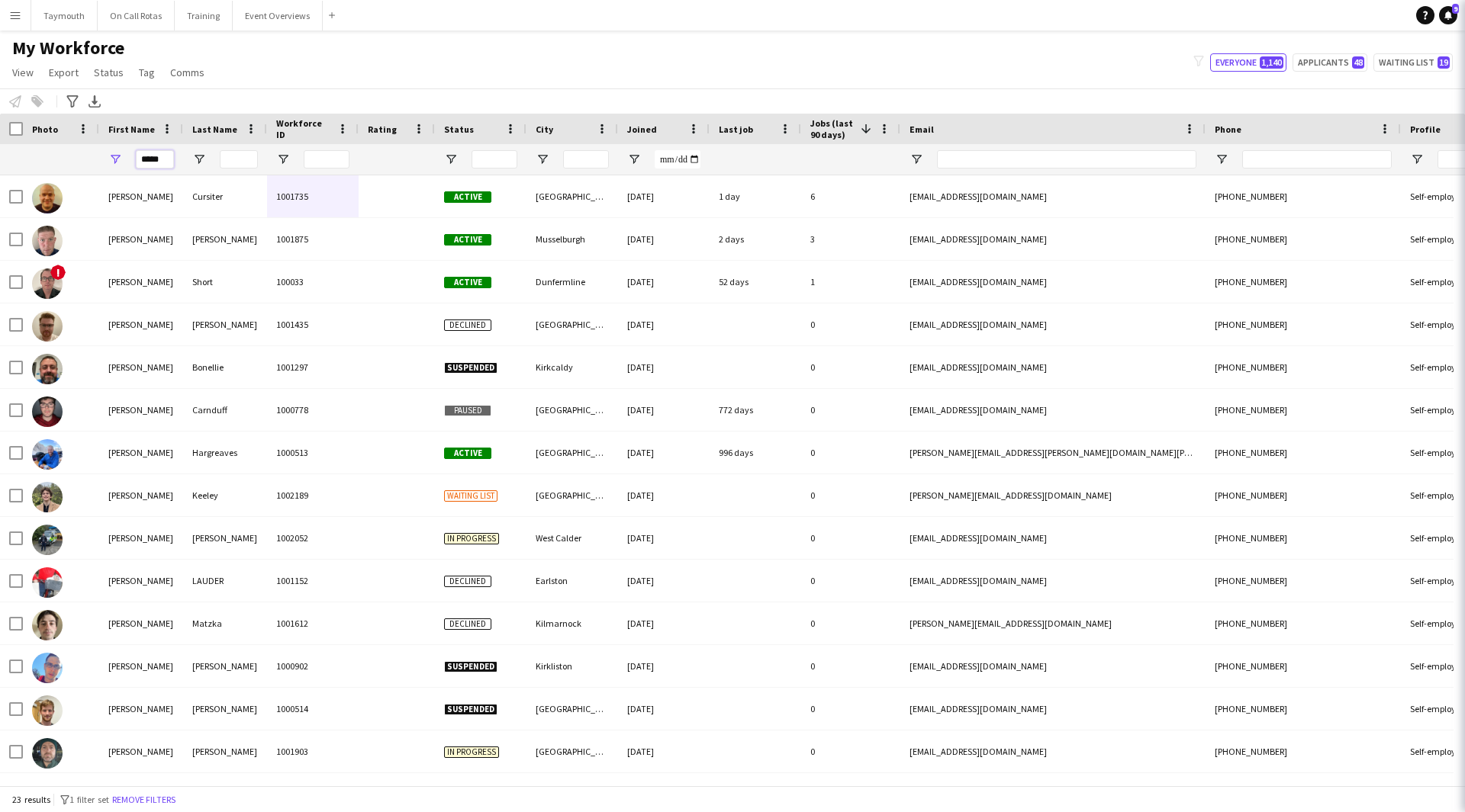
drag, startPoint x: 163, startPoint y: 163, endPoint x: -63, endPoint y: 125, distance: 229.2
click at [0, 125] on html "Menu Boards Boards Boards All jobs Status Workforce Workforce My Workforce Recr…" at bounding box center [732, 406] width 1465 height 812
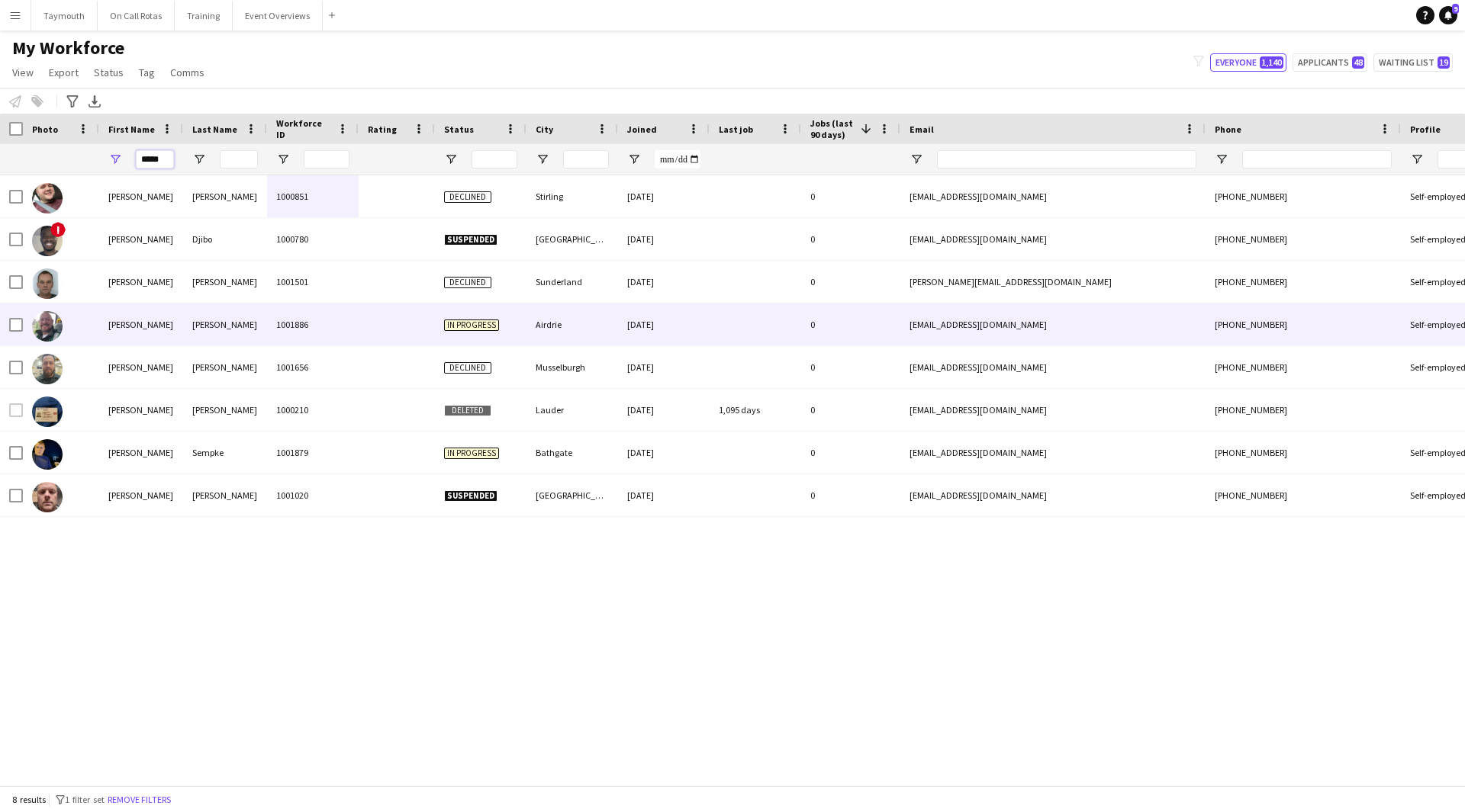
type input "*****"
click at [274, 316] on div "1001886" at bounding box center [312, 325] width 91 height 42
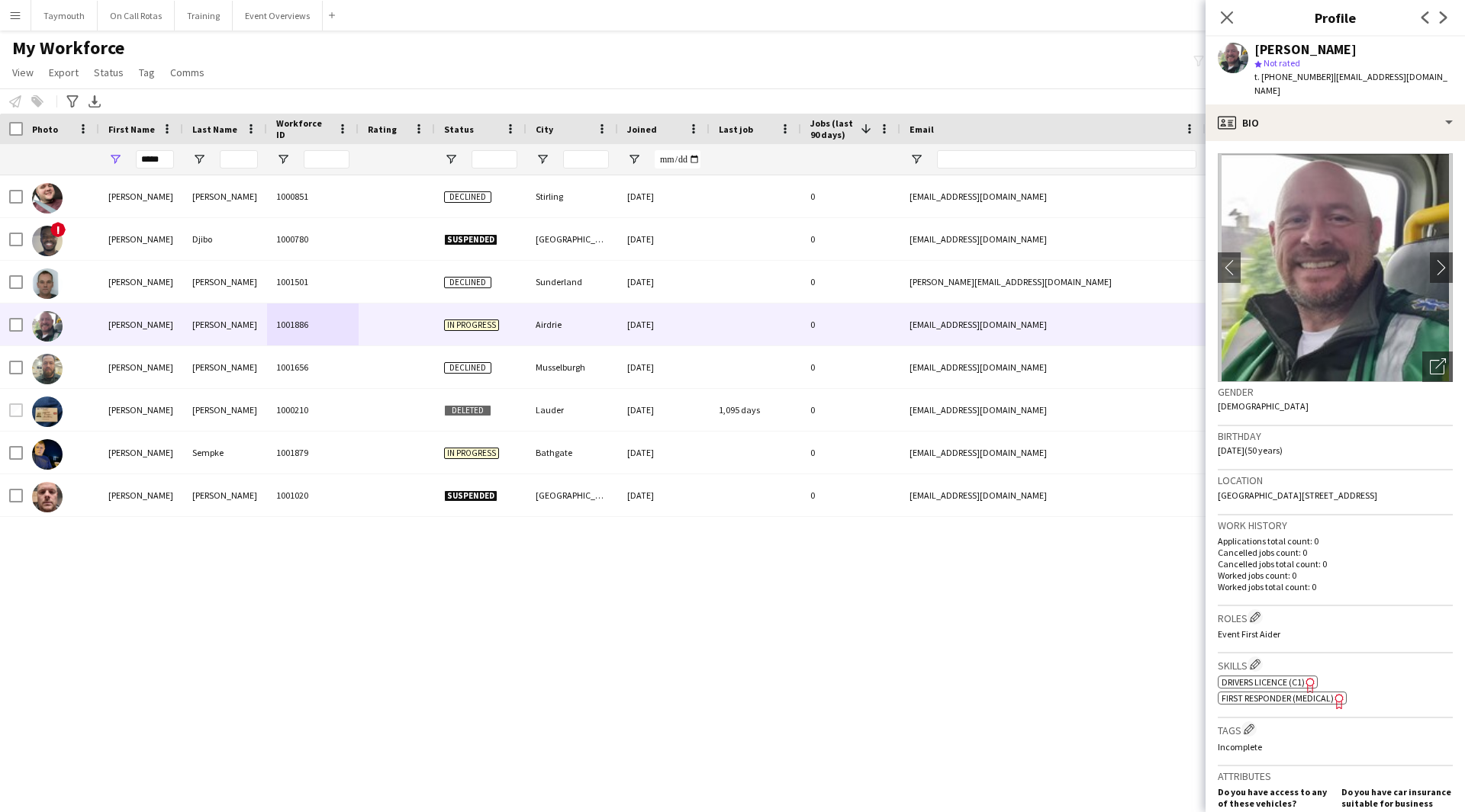
click at [976, 446] on span "First Responder (Medical)" at bounding box center [1277, 697] width 112 height 11
click at [976, 141] on app-crew-profile-bio "chevron-left chevron-right Open photos pop-in Gender Male Birthday 26-10-1974 (…" at bounding box center [1336, 476] width 260 height 671
click at [976, 114] on div "profile Bio" at bounding box center [1336, 122] width 260 height 36
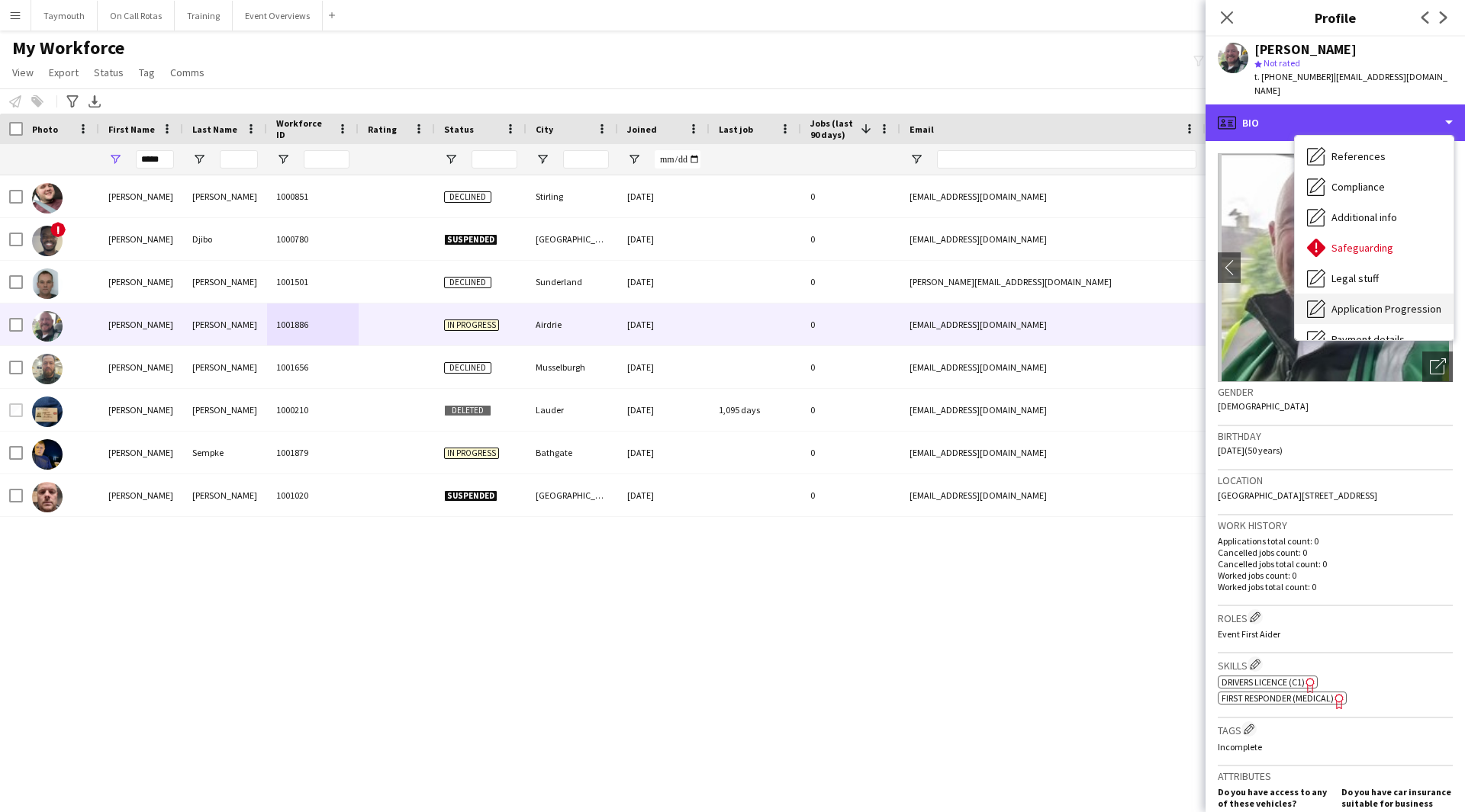
scroll to position [266, 0]
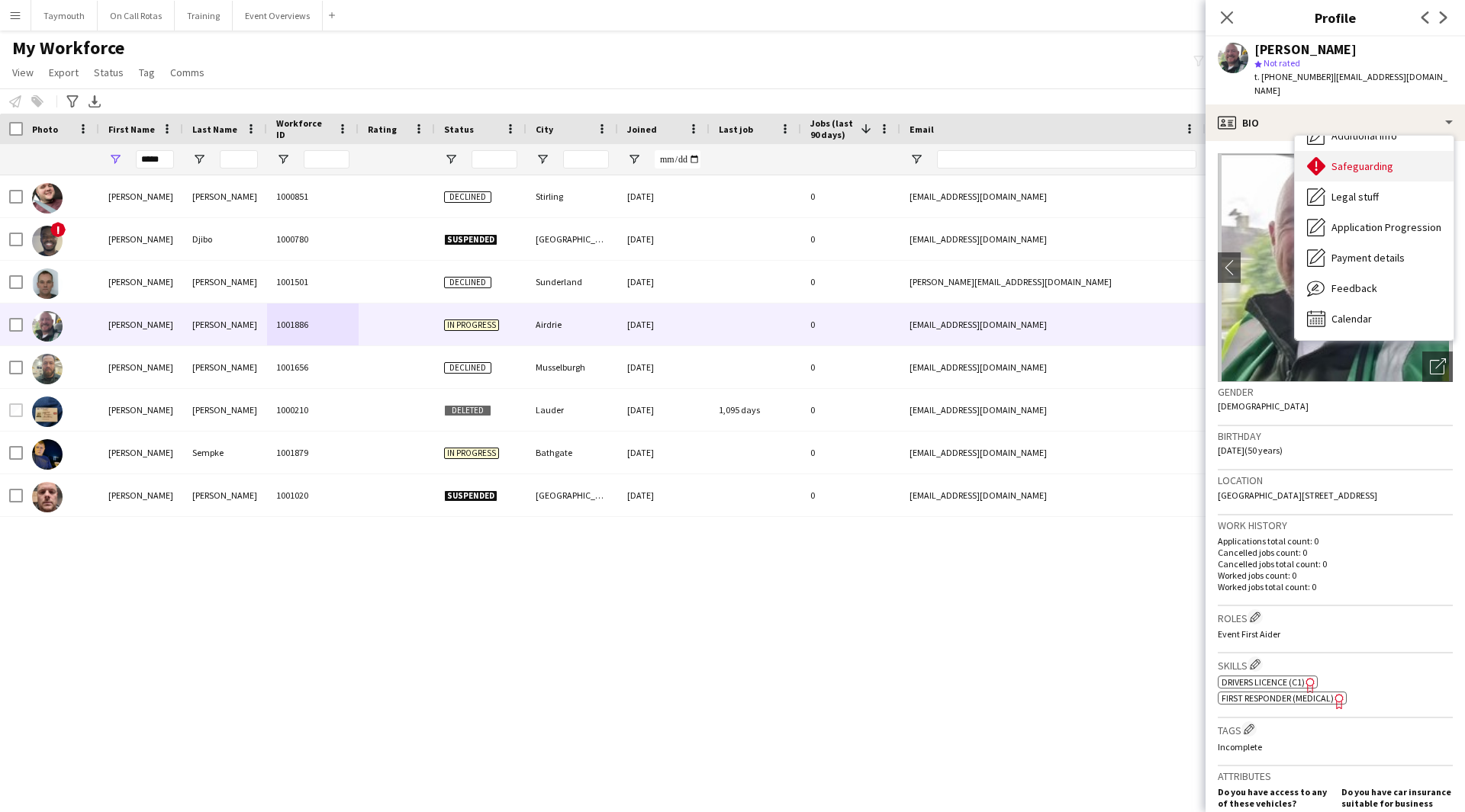
click at [976, 164] on div "Safeguarding Safeguarding" at bounding box center [1374, 166] width 159 height 30
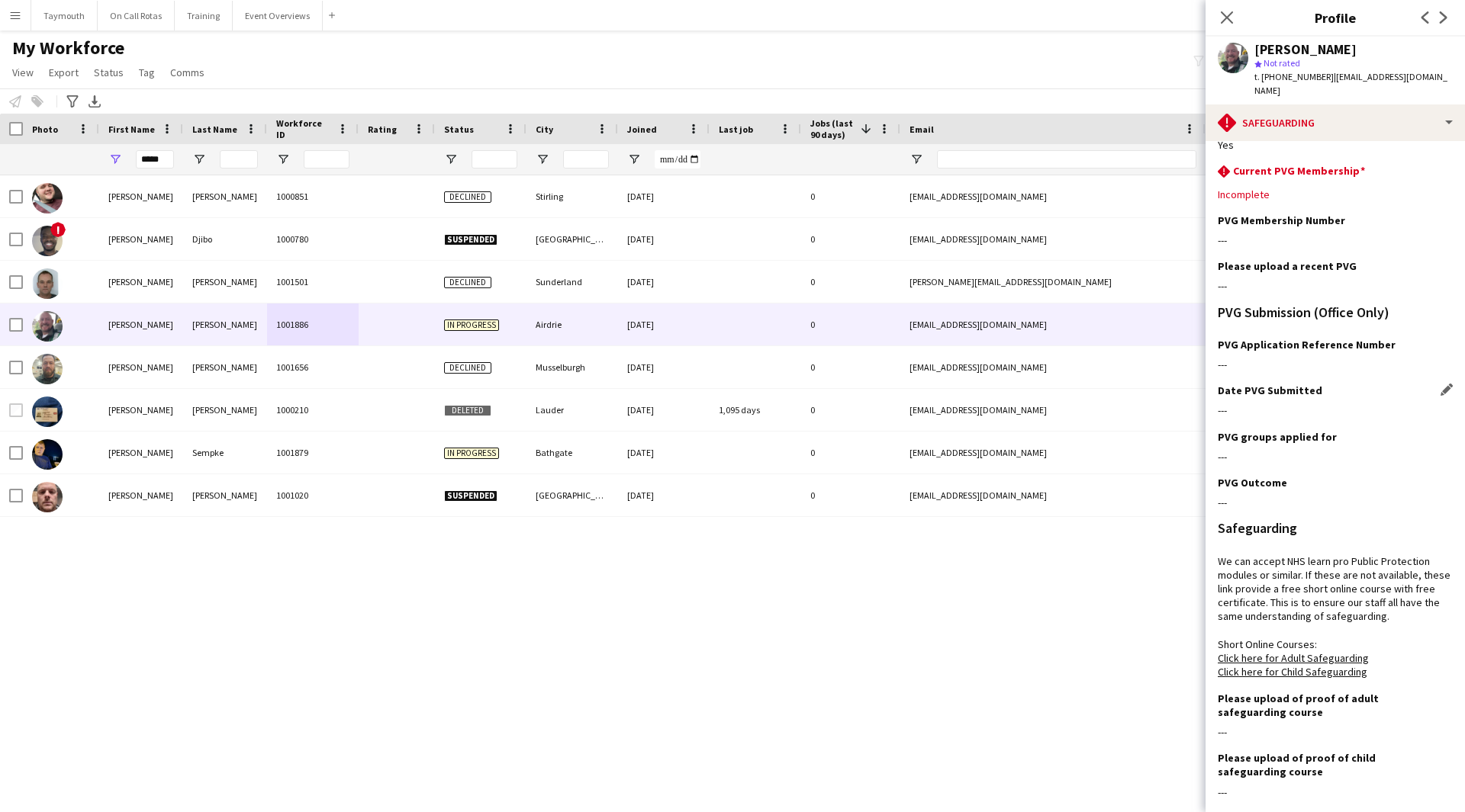
scroll to position [152, 0]
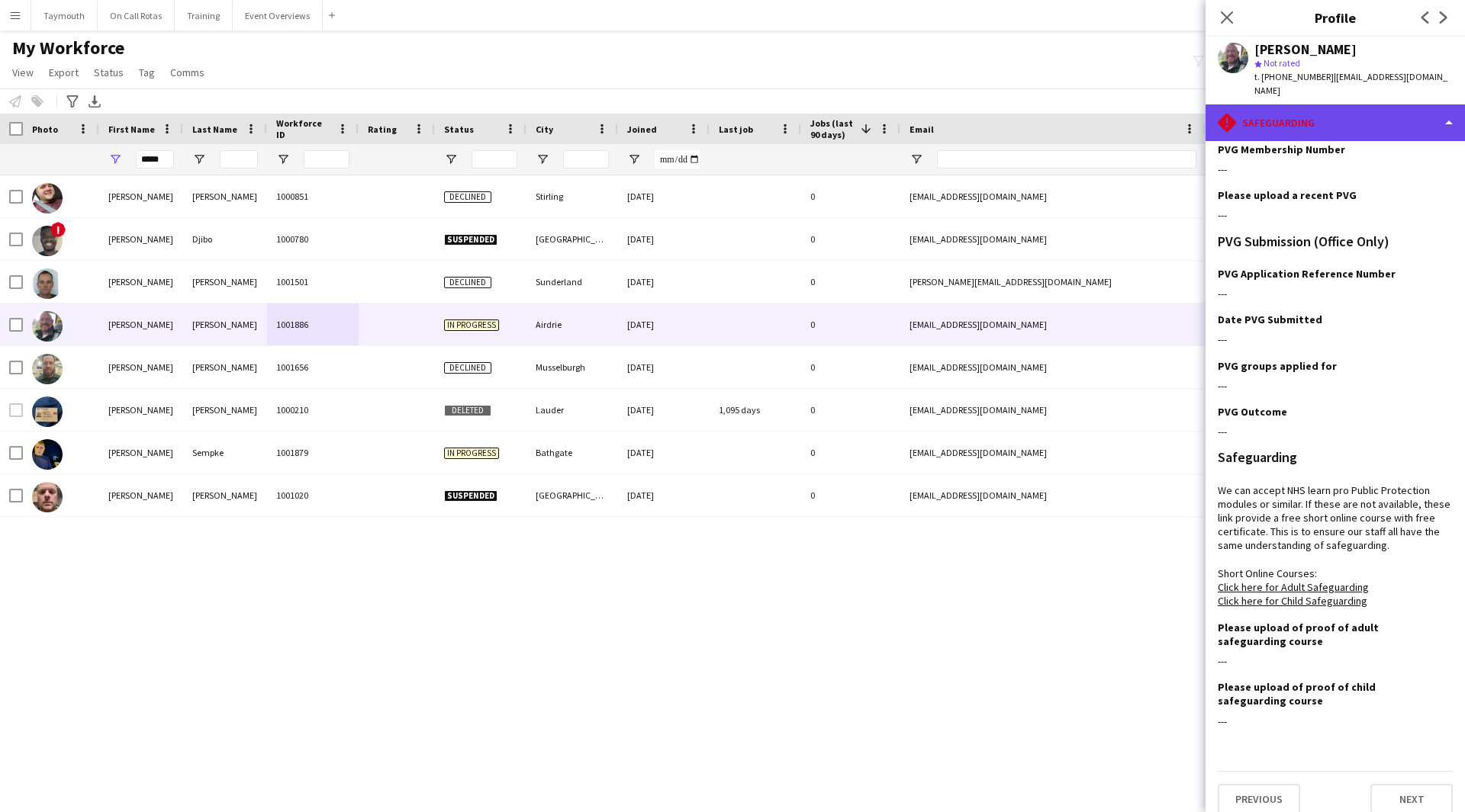
click at [976, 124] on div "rhombus-alert Safeguarding" at bounding box center [1336, 122] width 260 height 36
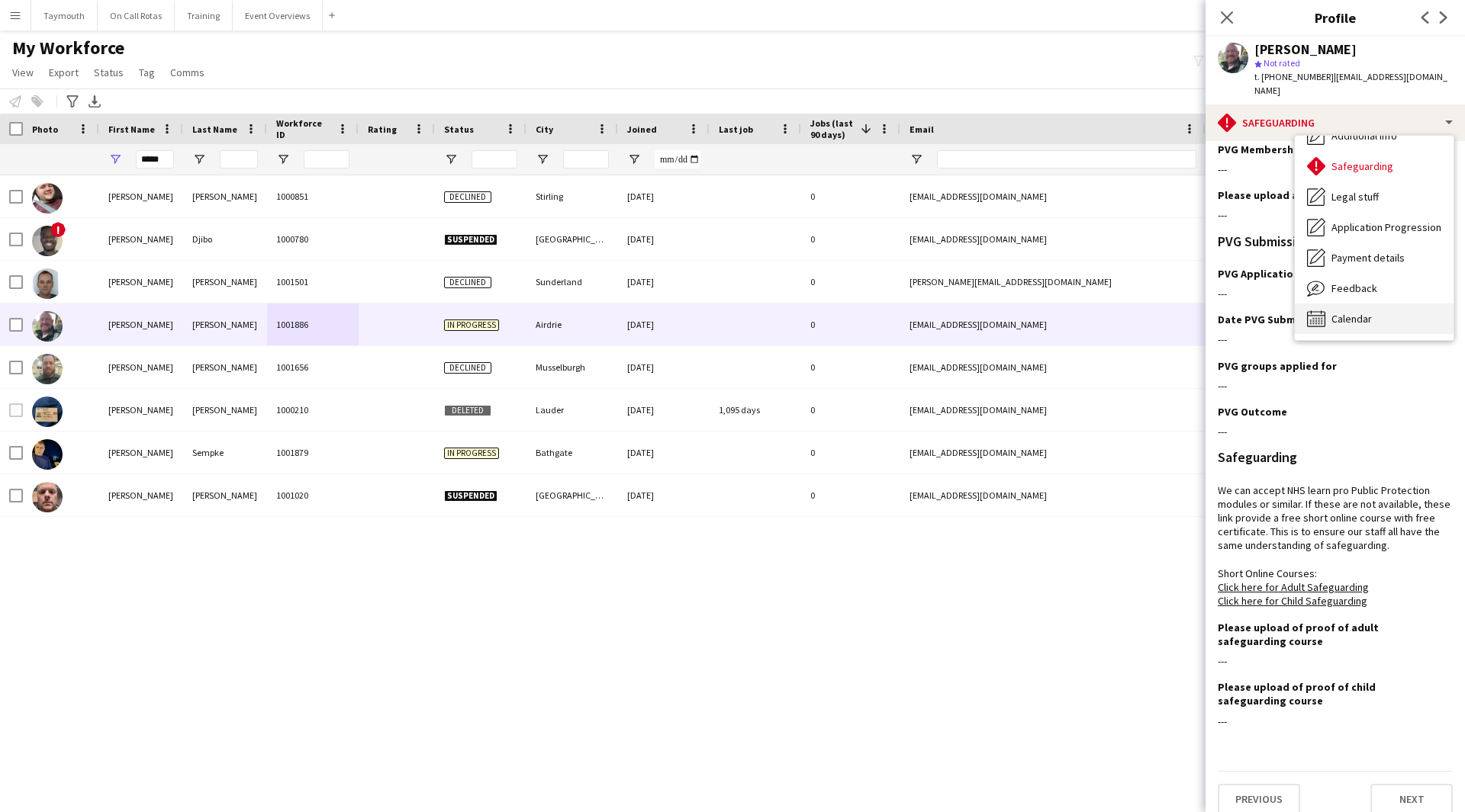
click at [976, 308] on div "Calendar Calendar" at bounding box center [1374, 319] width 159 height 30
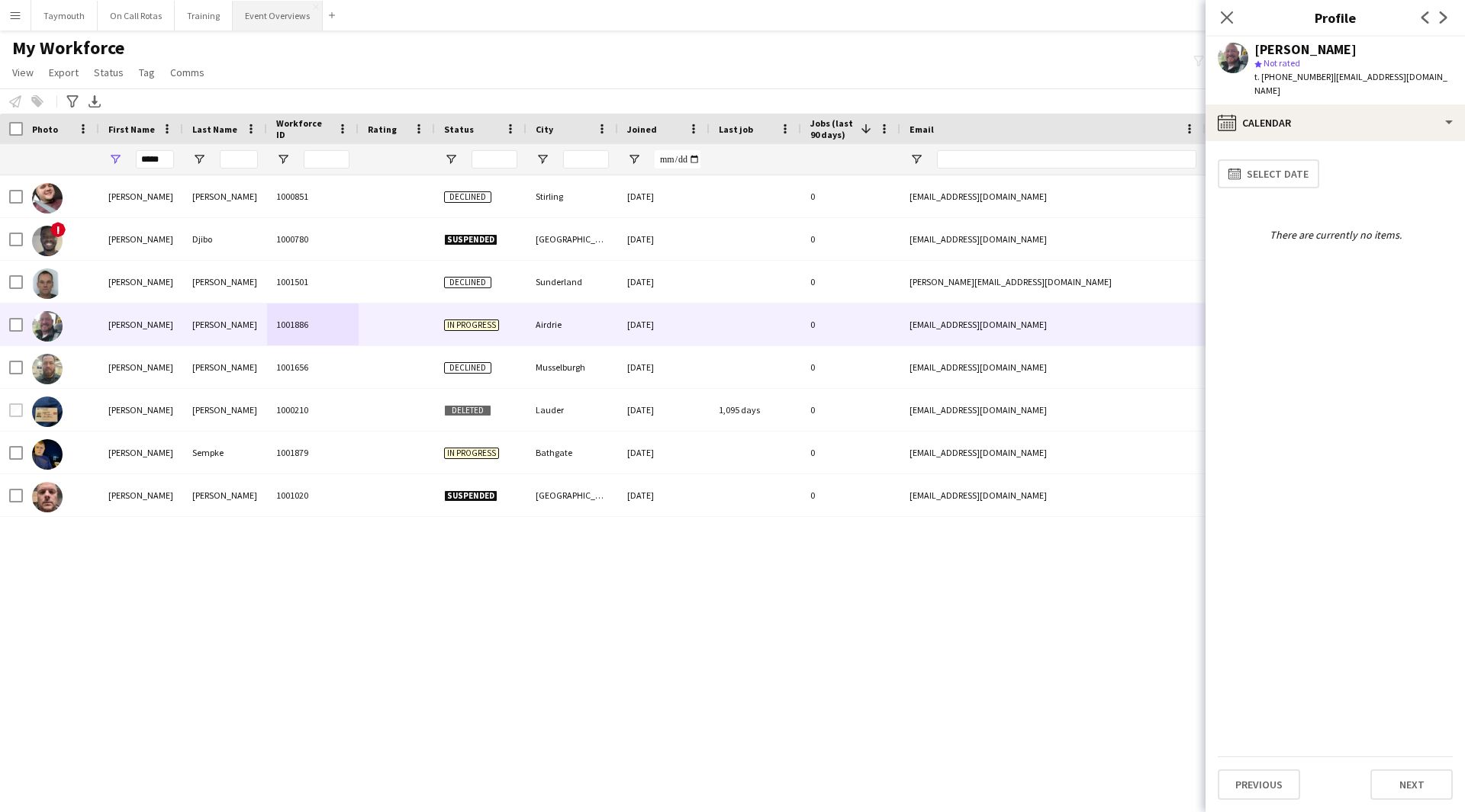
click at [277, 20] on button "Event Overviews Close" at bounding box center [278, 16] width 90 height 30
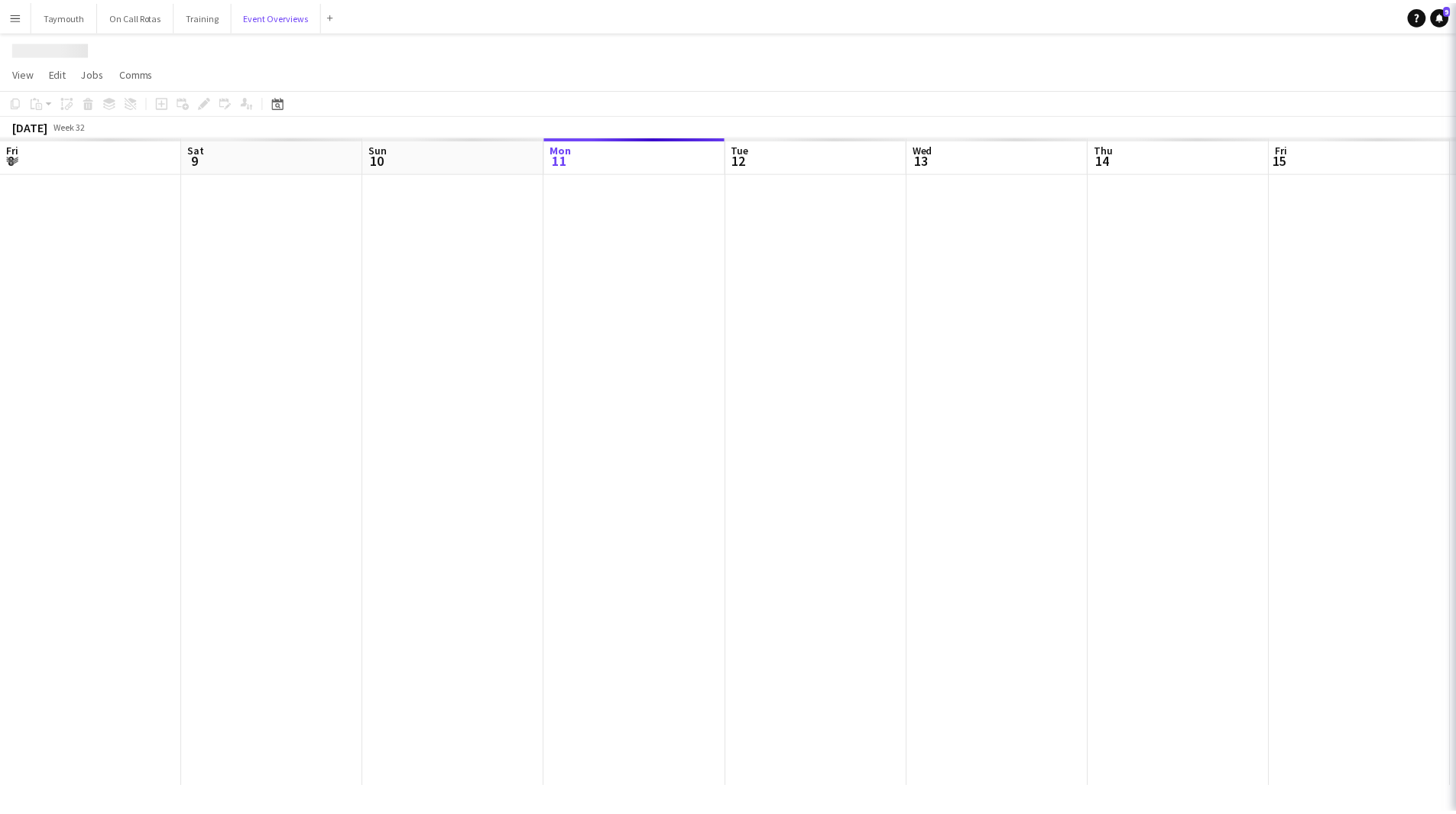
scroll to position [0, 366]
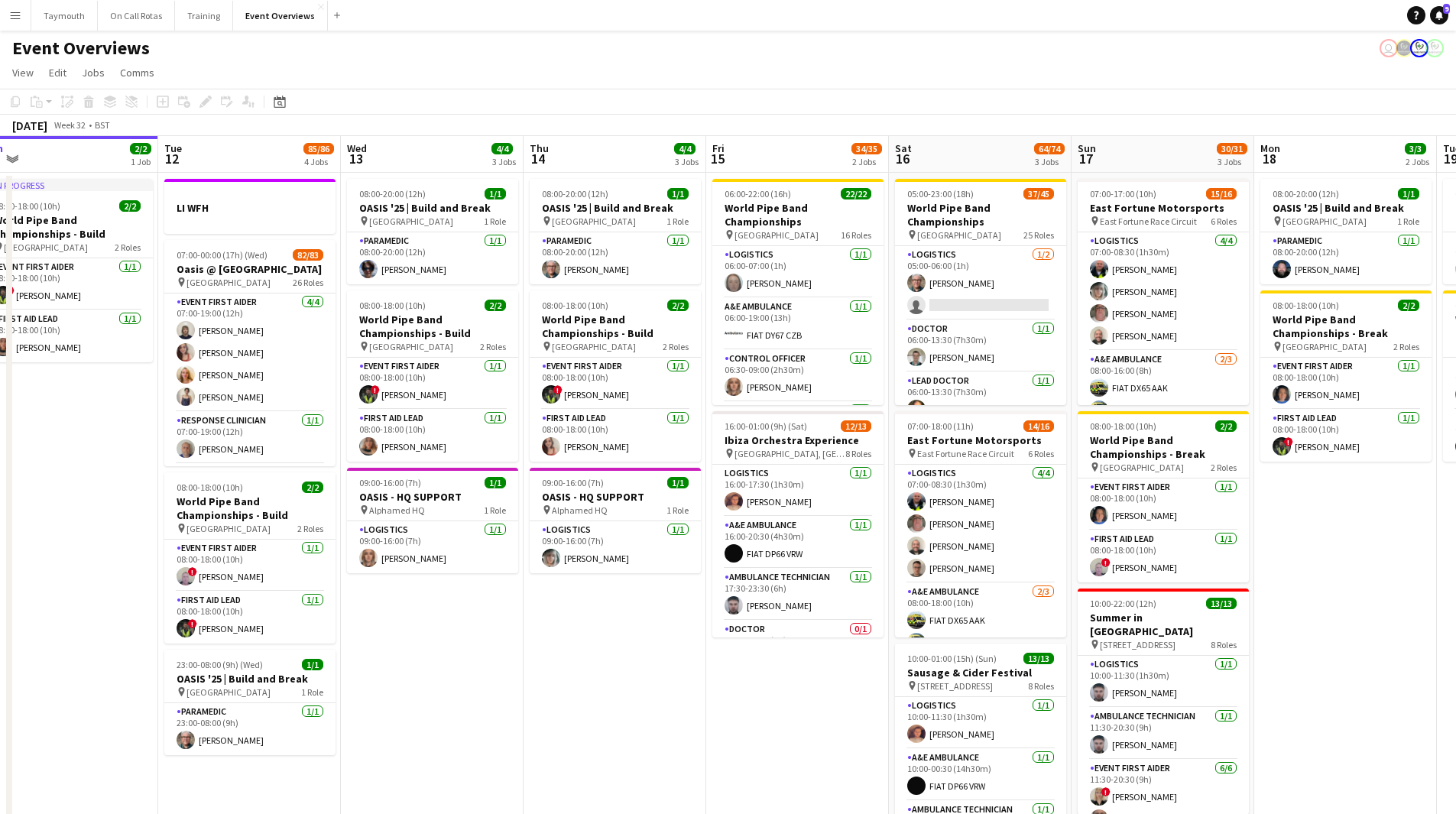
drag, startPoint x: 857, startPoint y: 566, endPoint x: 455, endPoint y: 575, distance: 402.1
click at [455, 447] on app-calendar-viewport "Fri 8 96/97 2 Jobs Sat 9 95/95 2 Jobs Sun 10 13/13 1 Job Mon 11 2/2 1 Job Tue 1…" at bounding box center [728, 518] width 1456 height 764
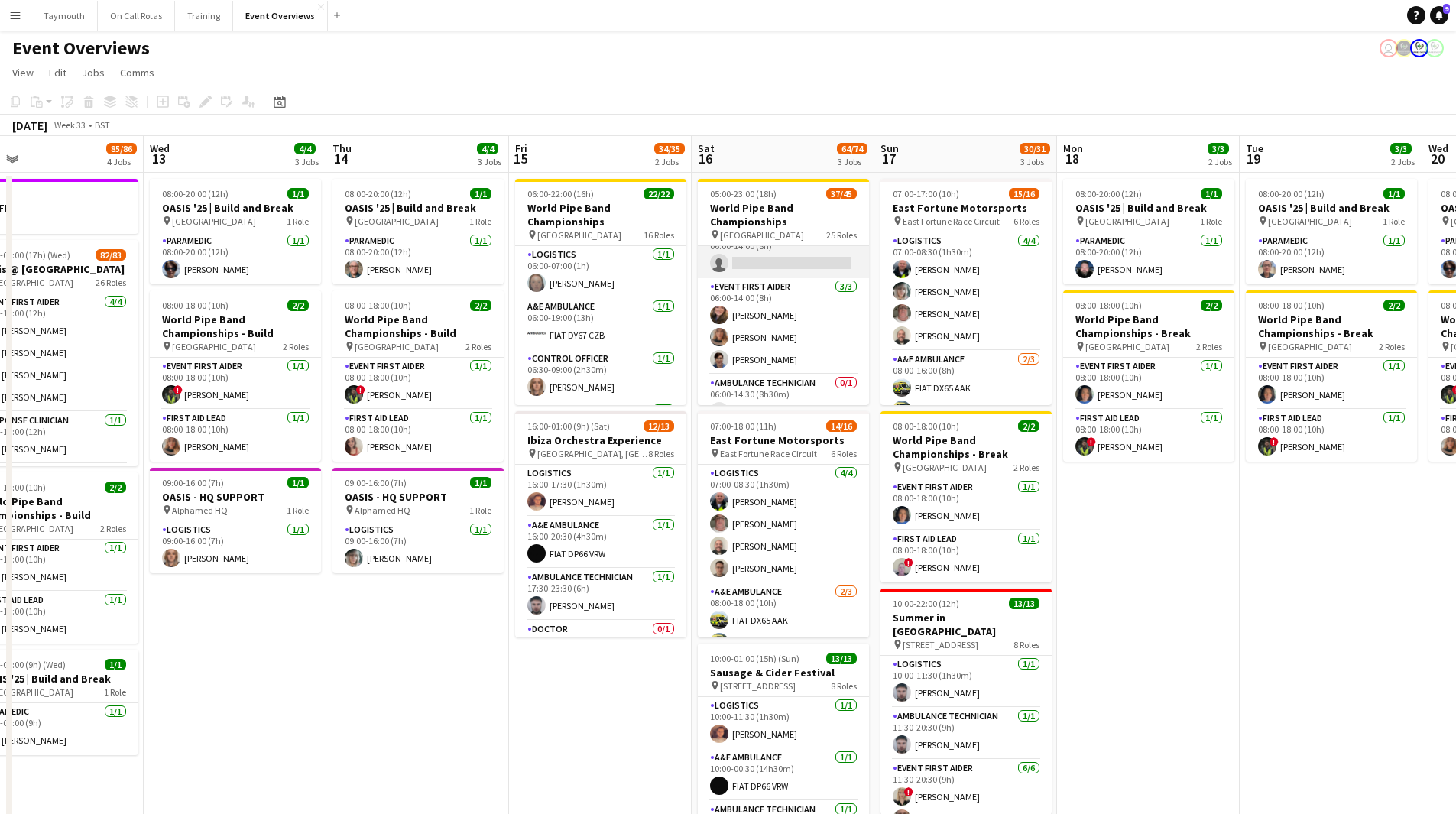
scroll to position [229, 0]
drag, startPoint x: 806, startPoint y: 257, endPoint x: 829, endPoint y: 263, distance: 23.8
click at [802, 255] on app-card-role "Control Officer 2A 0/1 06:00-14:00 (8h) single-neutral-actions" at bounding box center [783, 273] width 171 height 52
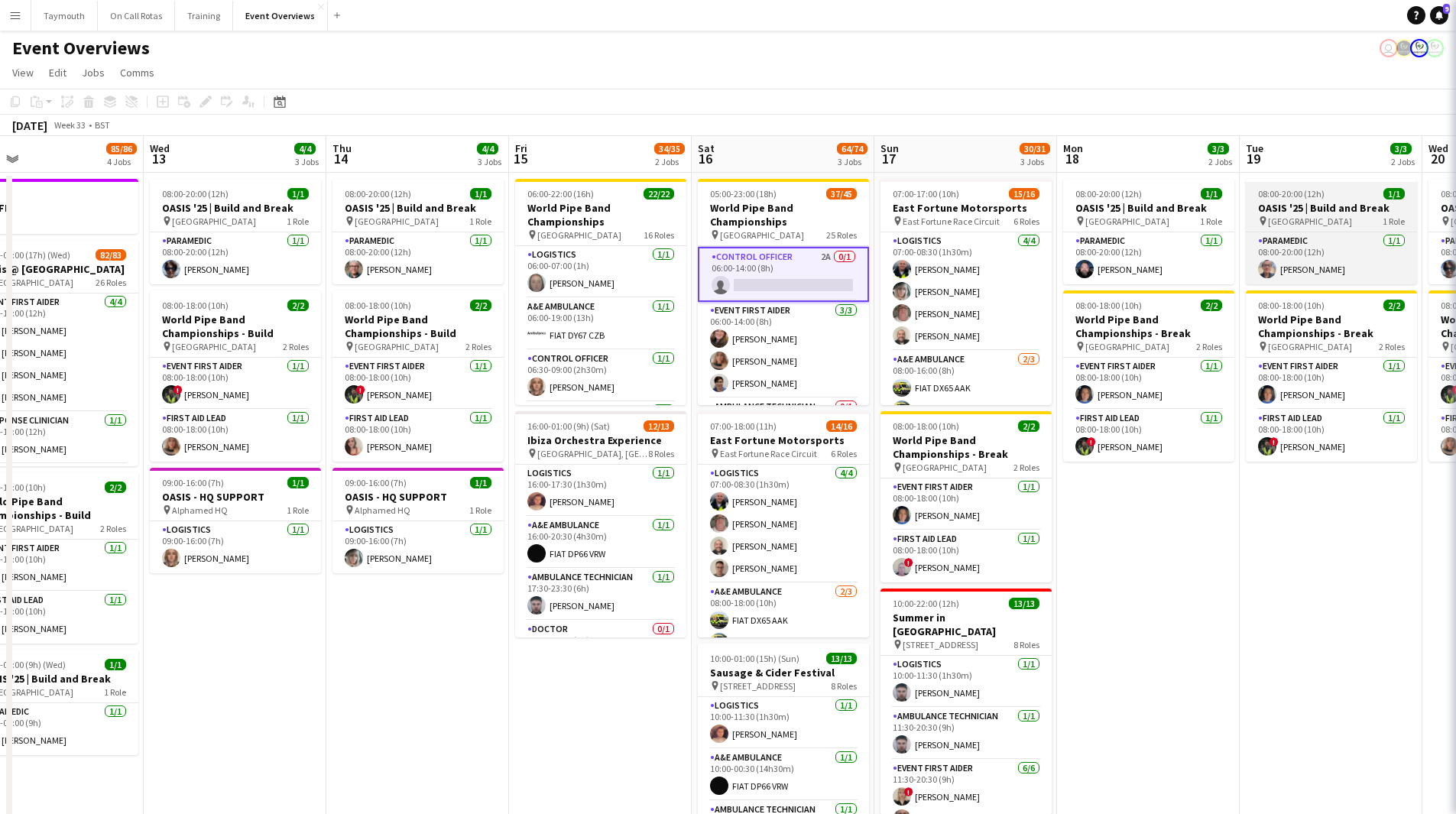
scroll to position [0, 590]
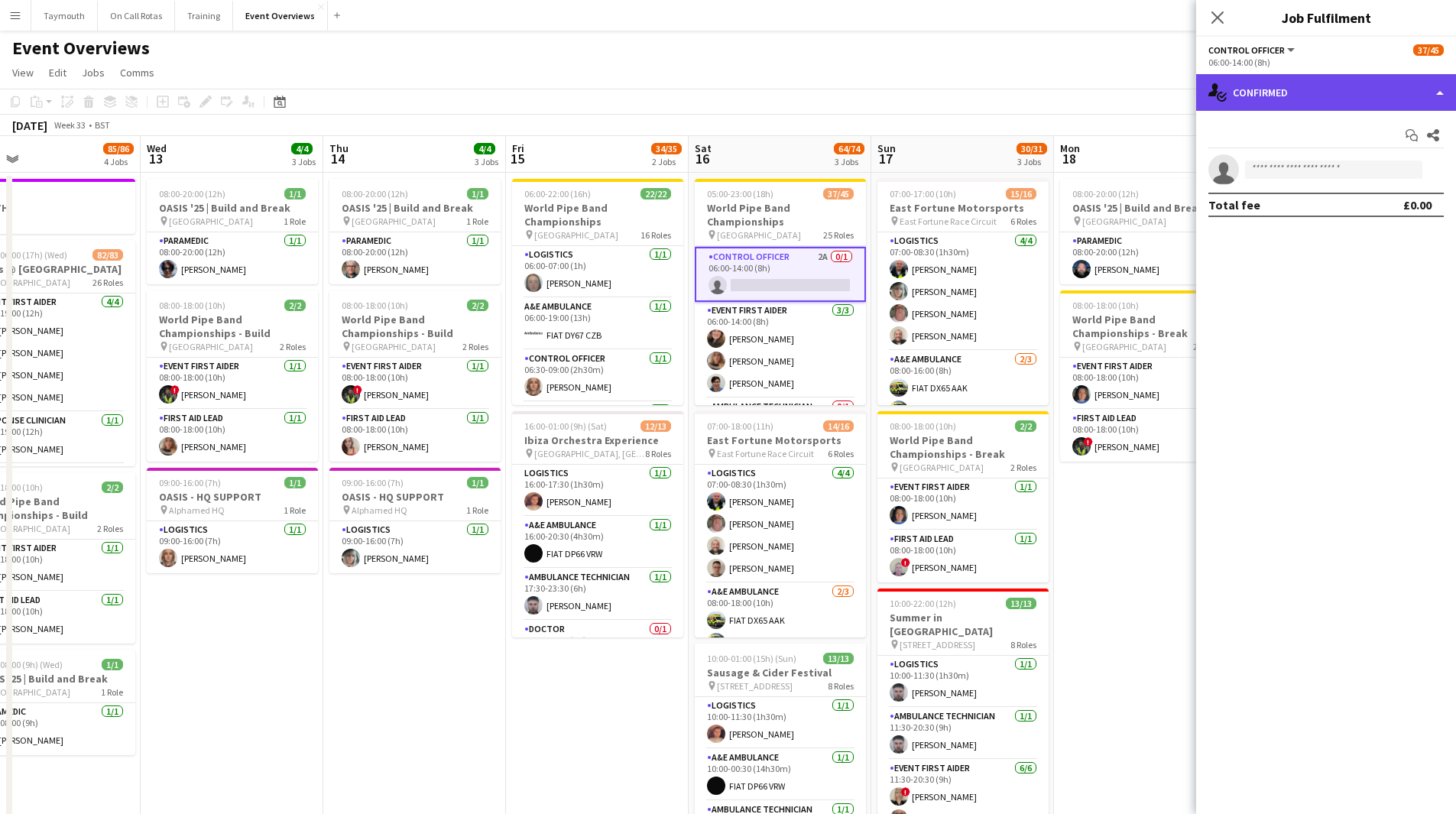
click at [977, 95] on div "single-neutral-actions-check-2 Confirmed" at bounding box center [1325, 92] width 260 height 37
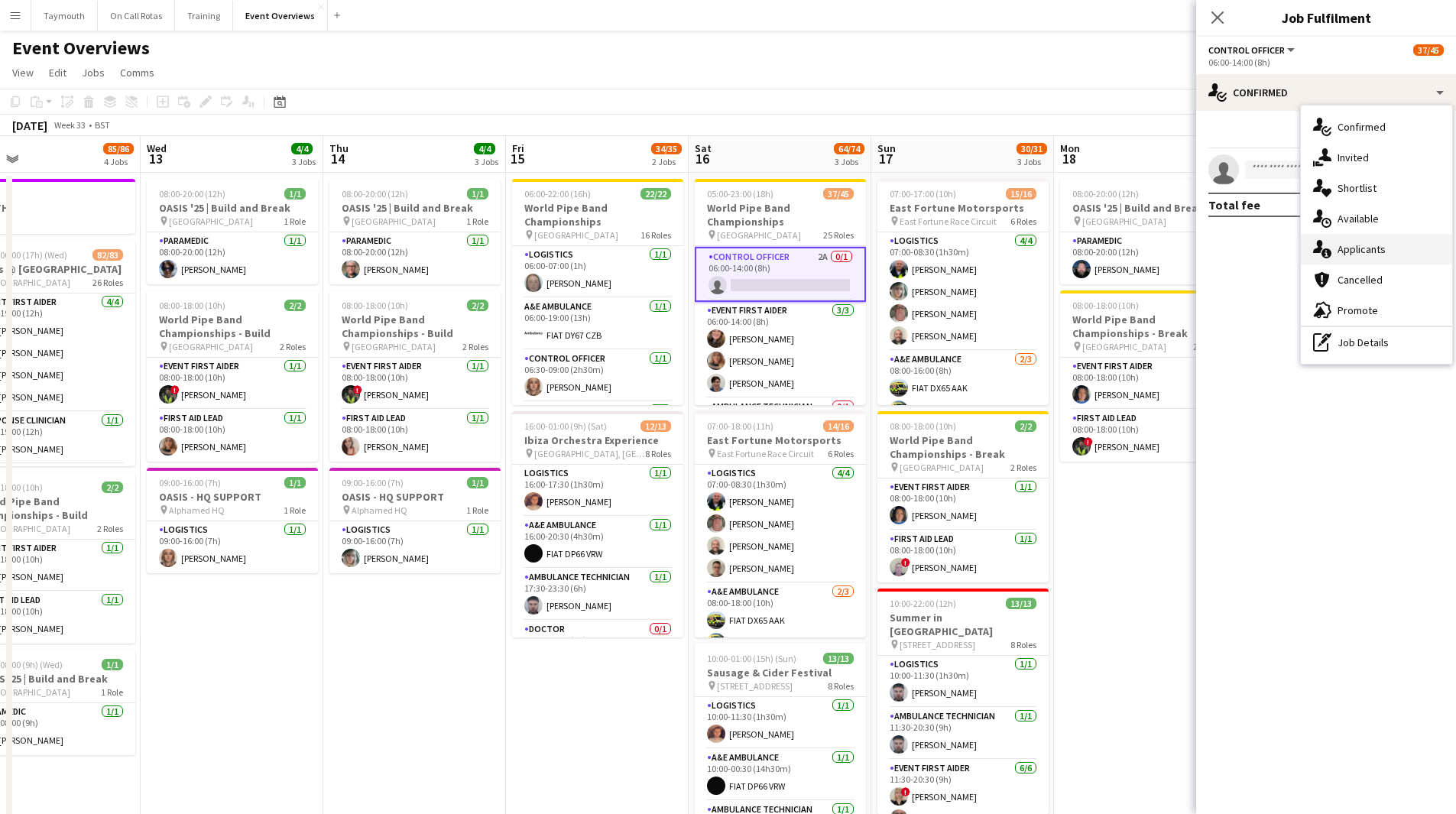
click at [977, 260] on div "single-neutral-actions-information Applicants" at bounding box center [1377, 249] width 151 height 30
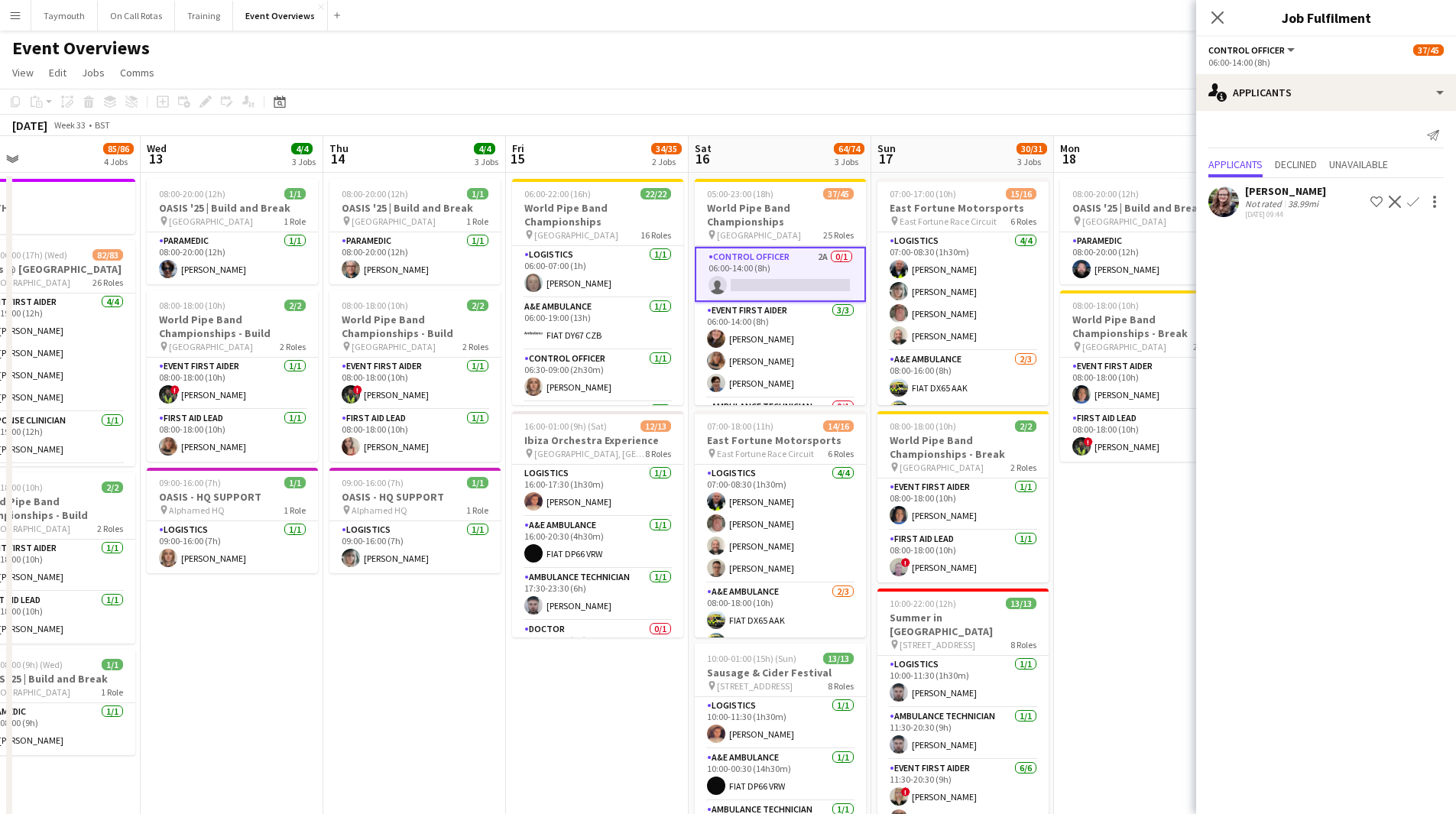
click at [977, 204] on app-icon "Confirm" at bounding box center [1413, 202] width 12 height 12
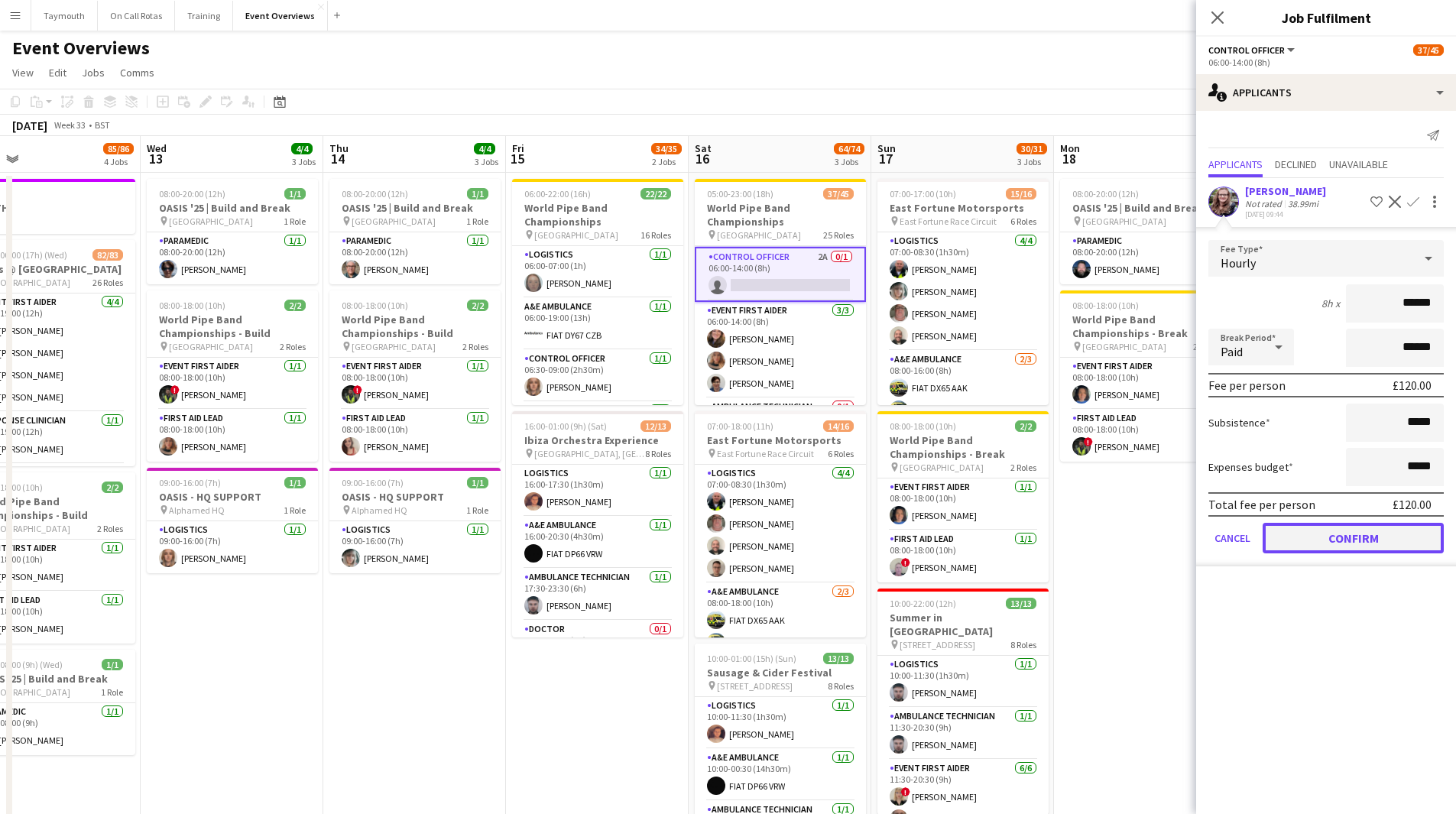
click at [977, 447] on button "Confirm" at bounding box center [1353, 538] width 181 height 30
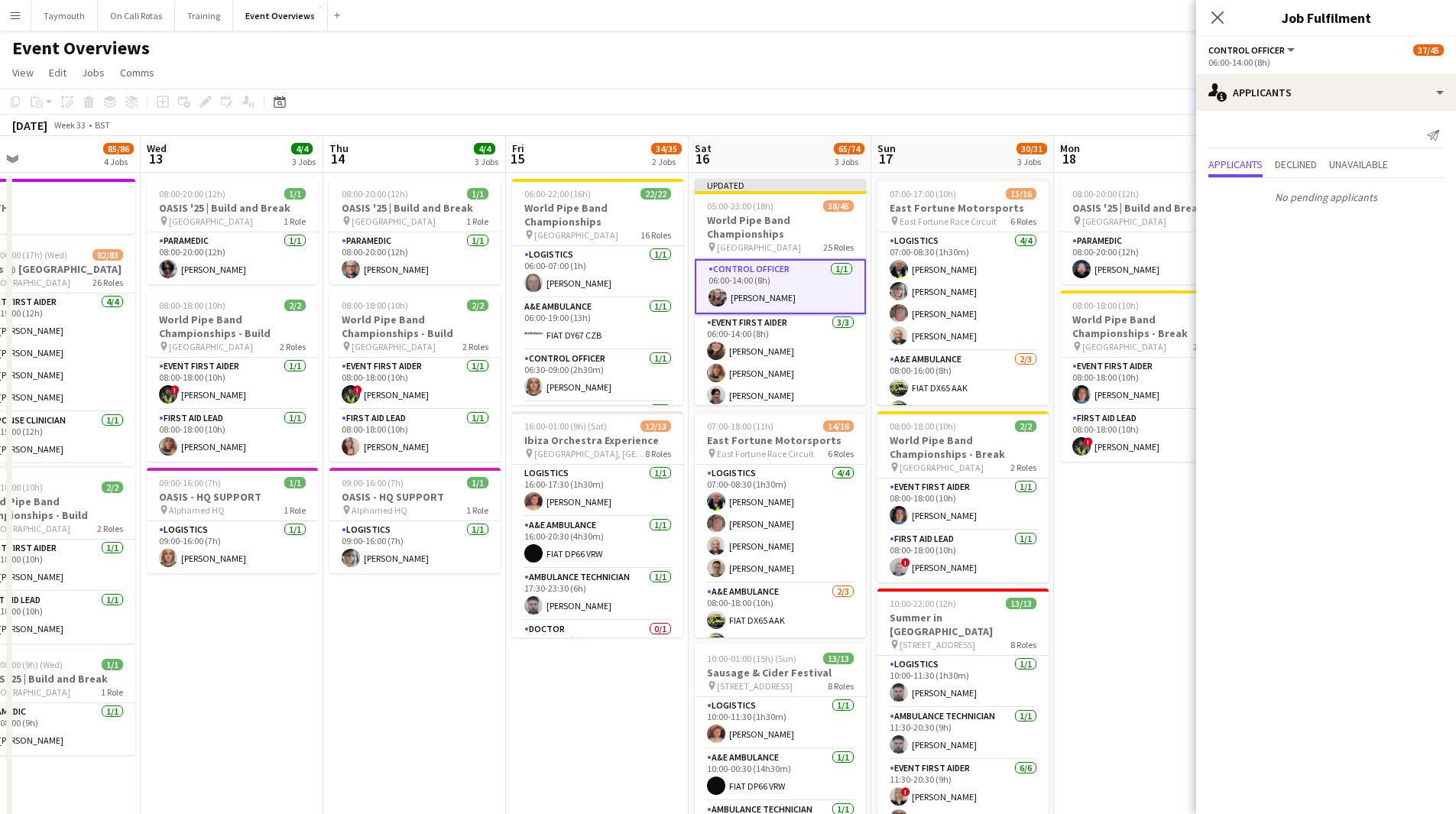
click at [786, 293] on app-card-role "Control Officer 1/1 06:00-14:00 (8h) Jodie Craig" at bounding box center [780, 286] width 171 height 55
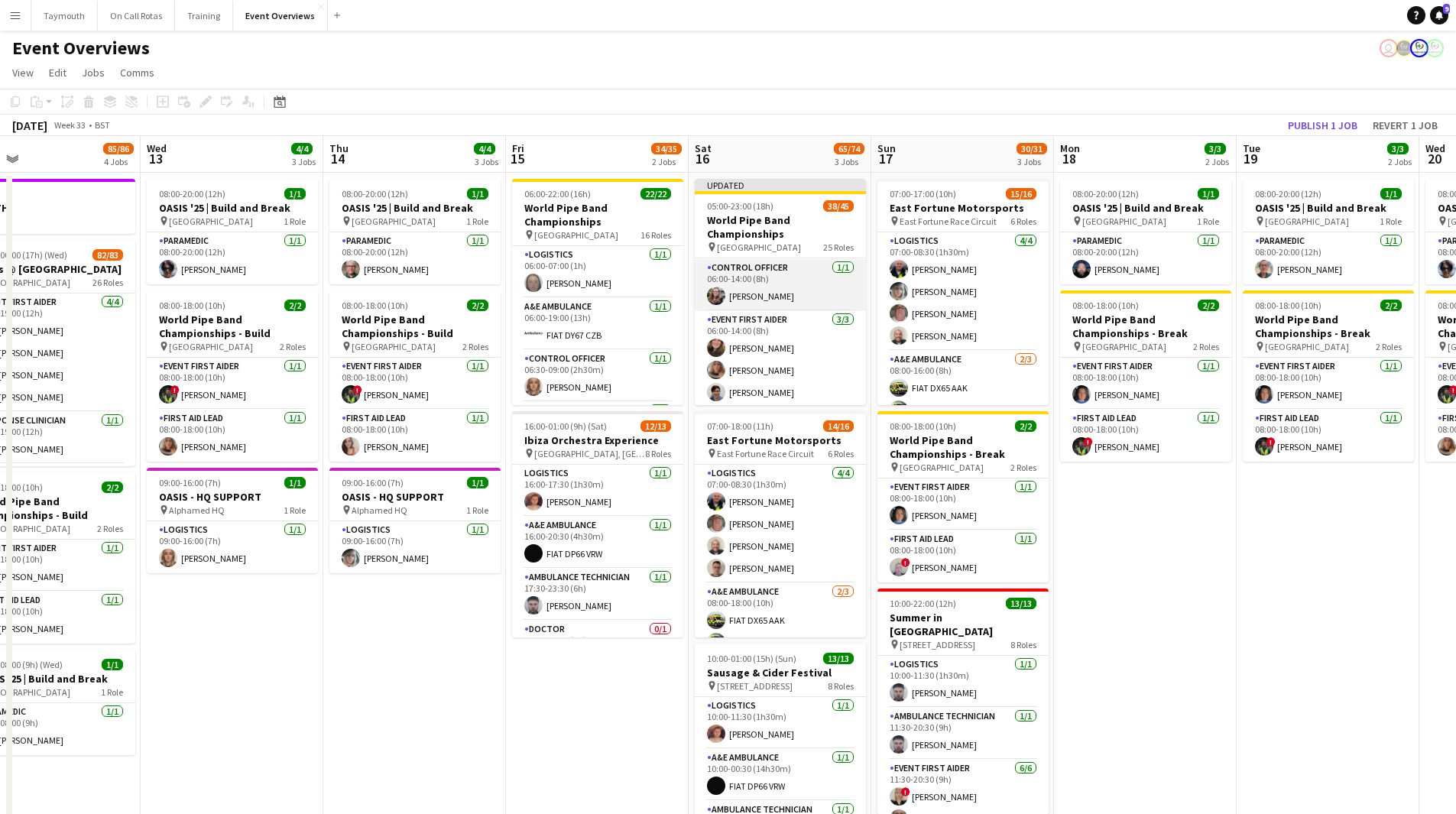
drag, startPoint x: 814, startPoint y: 295, endPoint x: 968, endPoint y: 299, distance: 154.1
click at [813, 294] on app-card-role "Control Officer 1/1 06:00-14:00 (8h) Jodie Craig" at bounding box center [780, 286] width 171 height 52
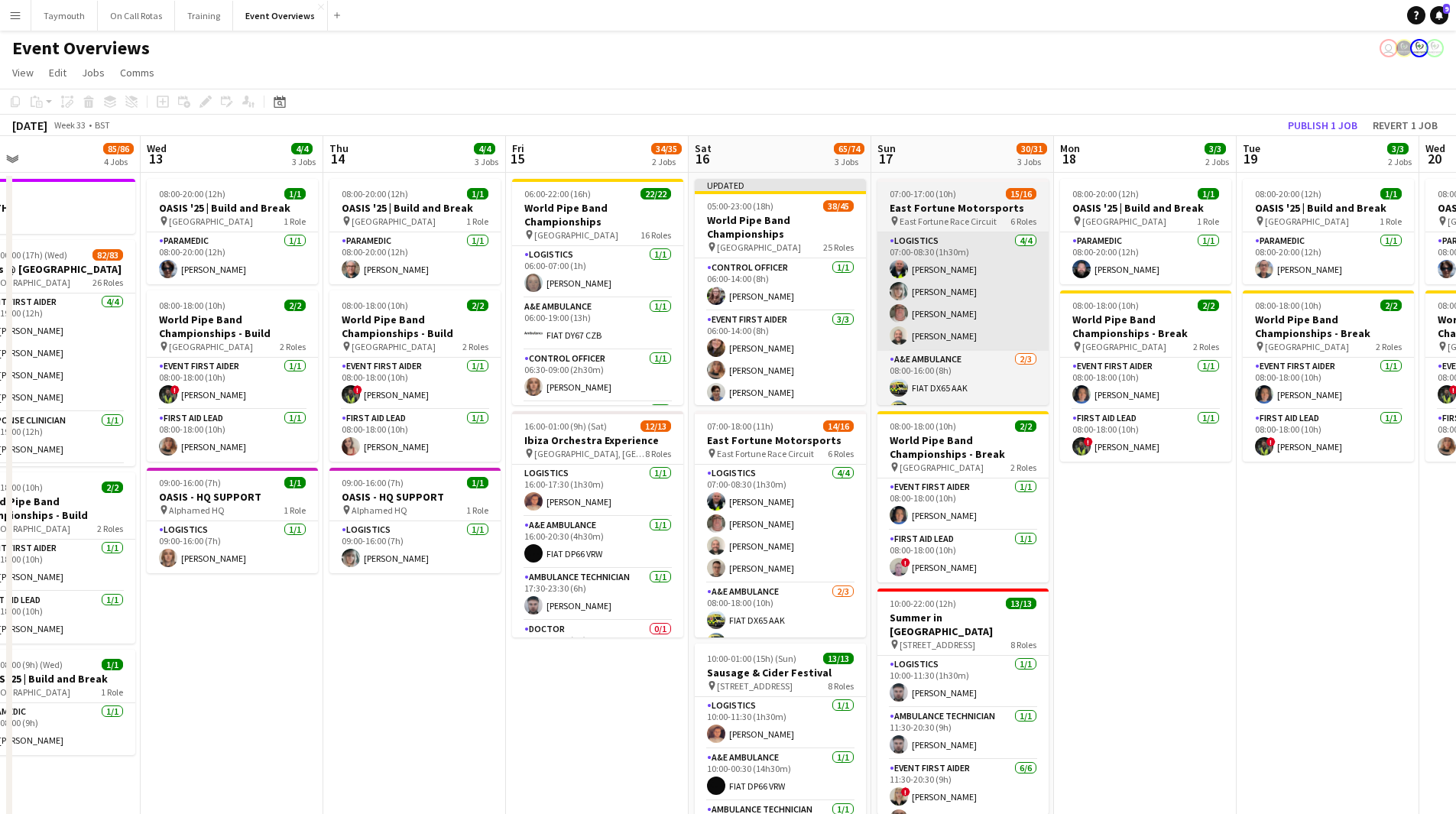
scroll to position [0, 591]
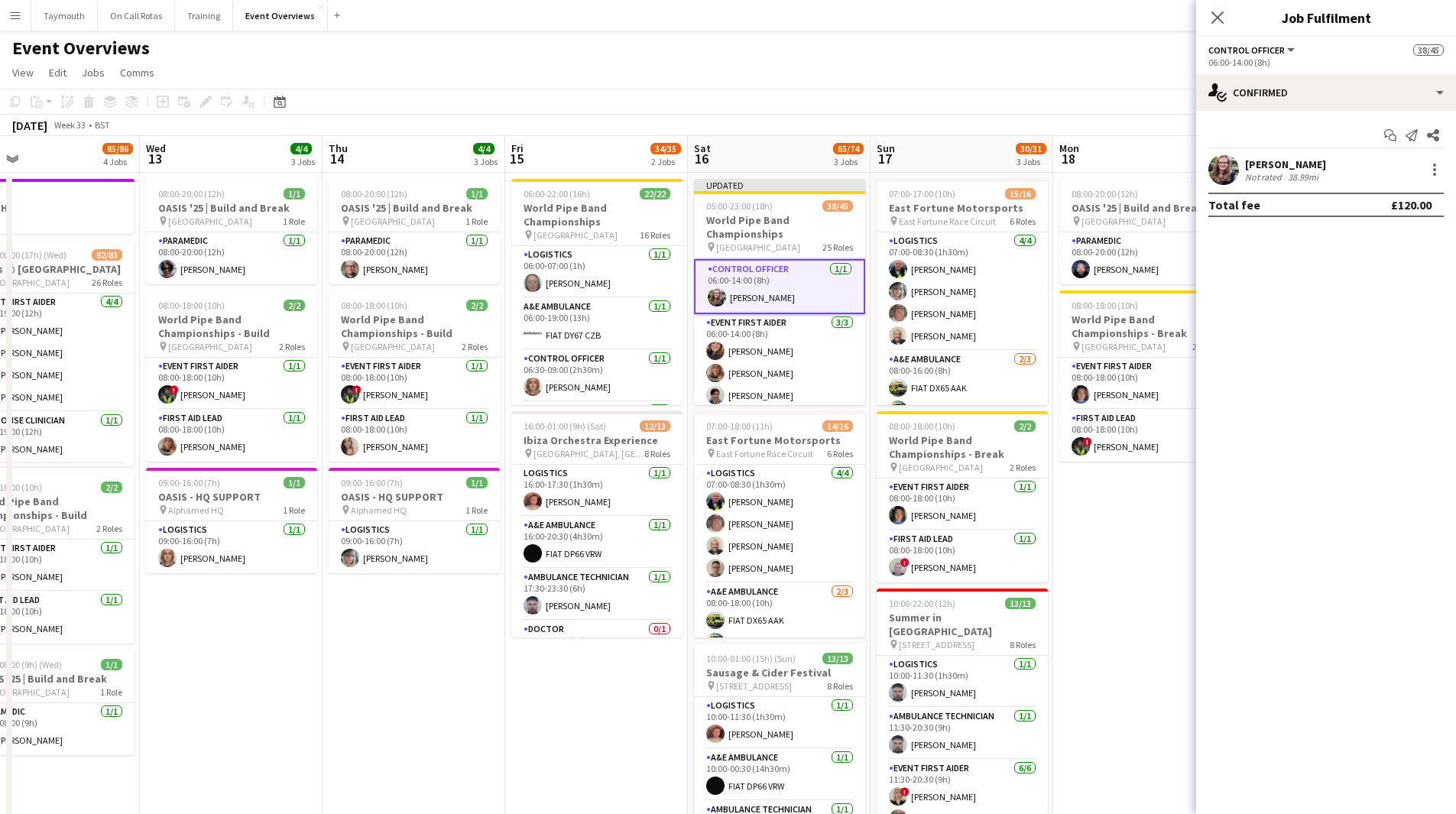
click at [977, 167] on div "[PERSON_NAME]" at bounding box center [1285, 165] width 81 height 14
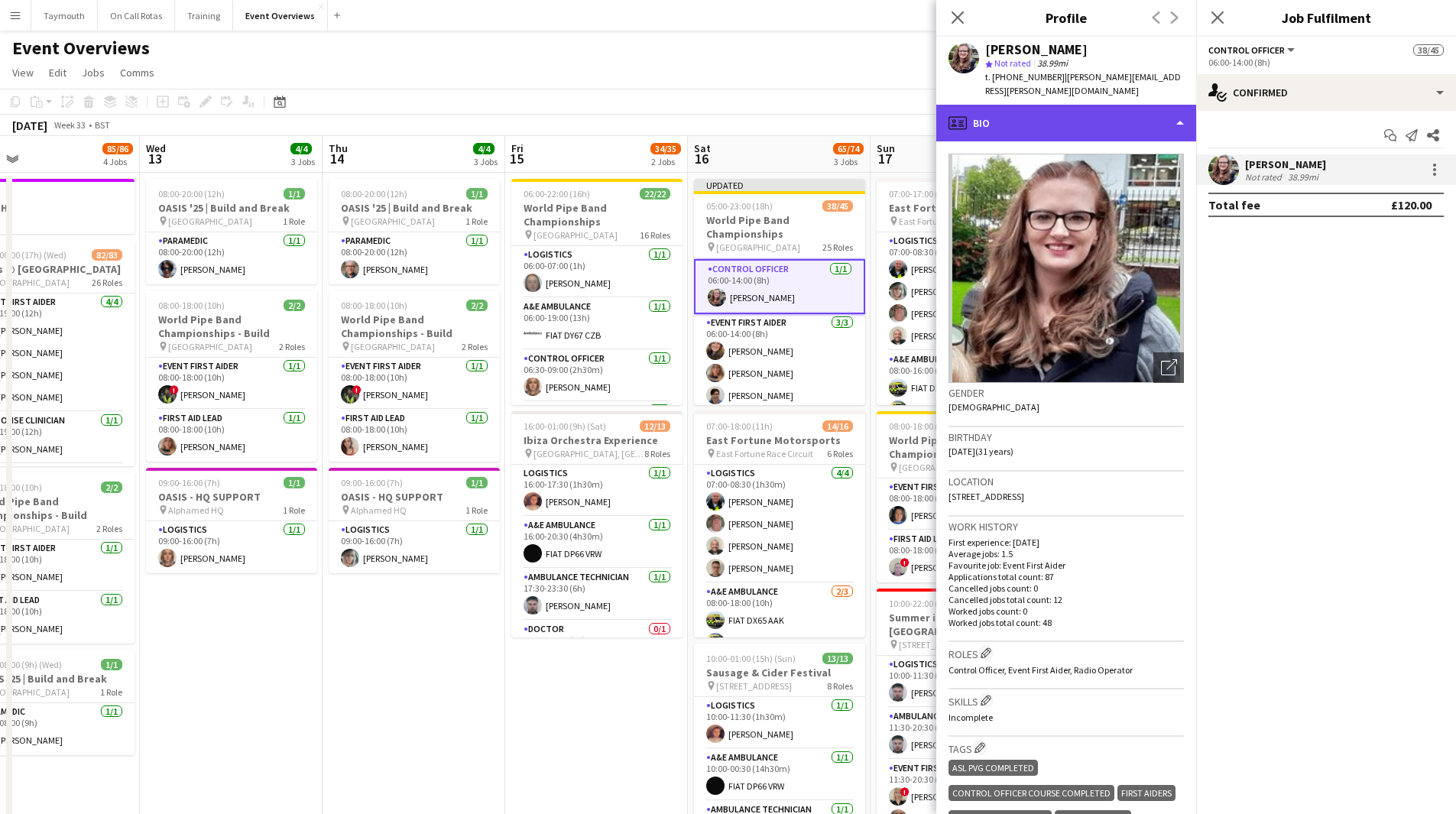
click at [977, 104] on div "profile Bio" at bounding box center [1066, 123] width 260 height 37
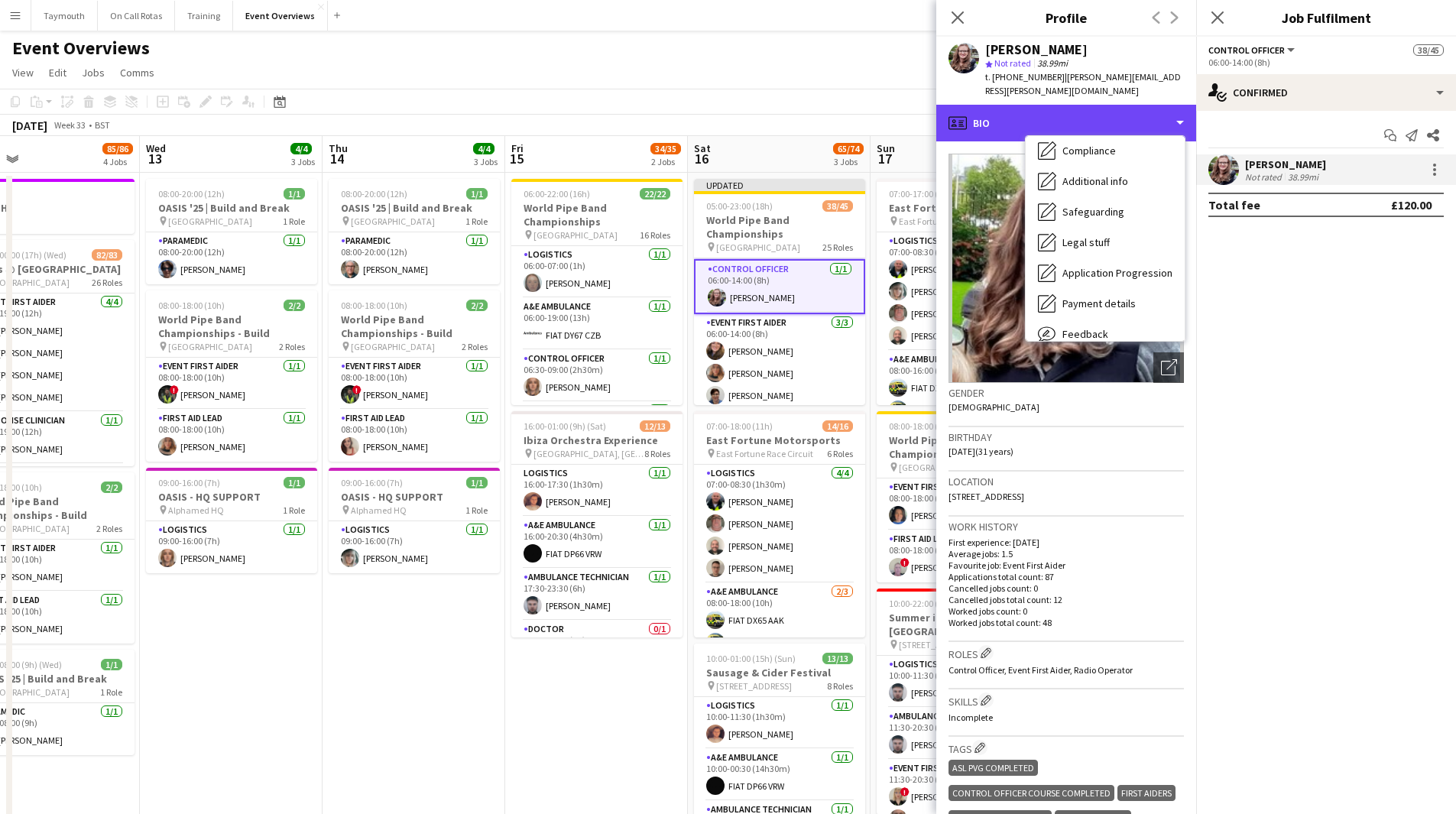
scroll to position [266, 0]
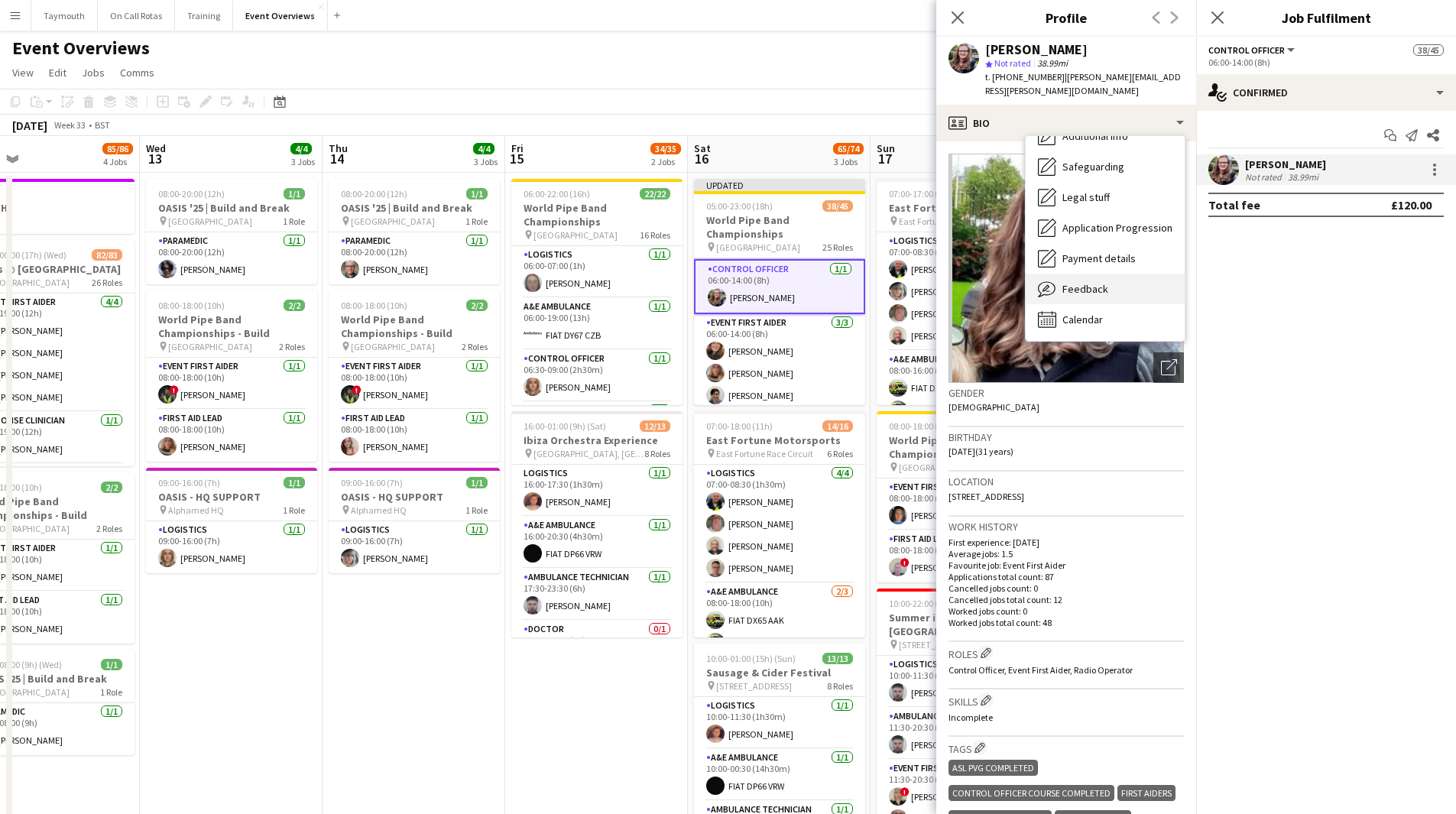
click at [977, 273] on div "Feedback Feedback" at bounding box center [1105, 288] width 159 height 30
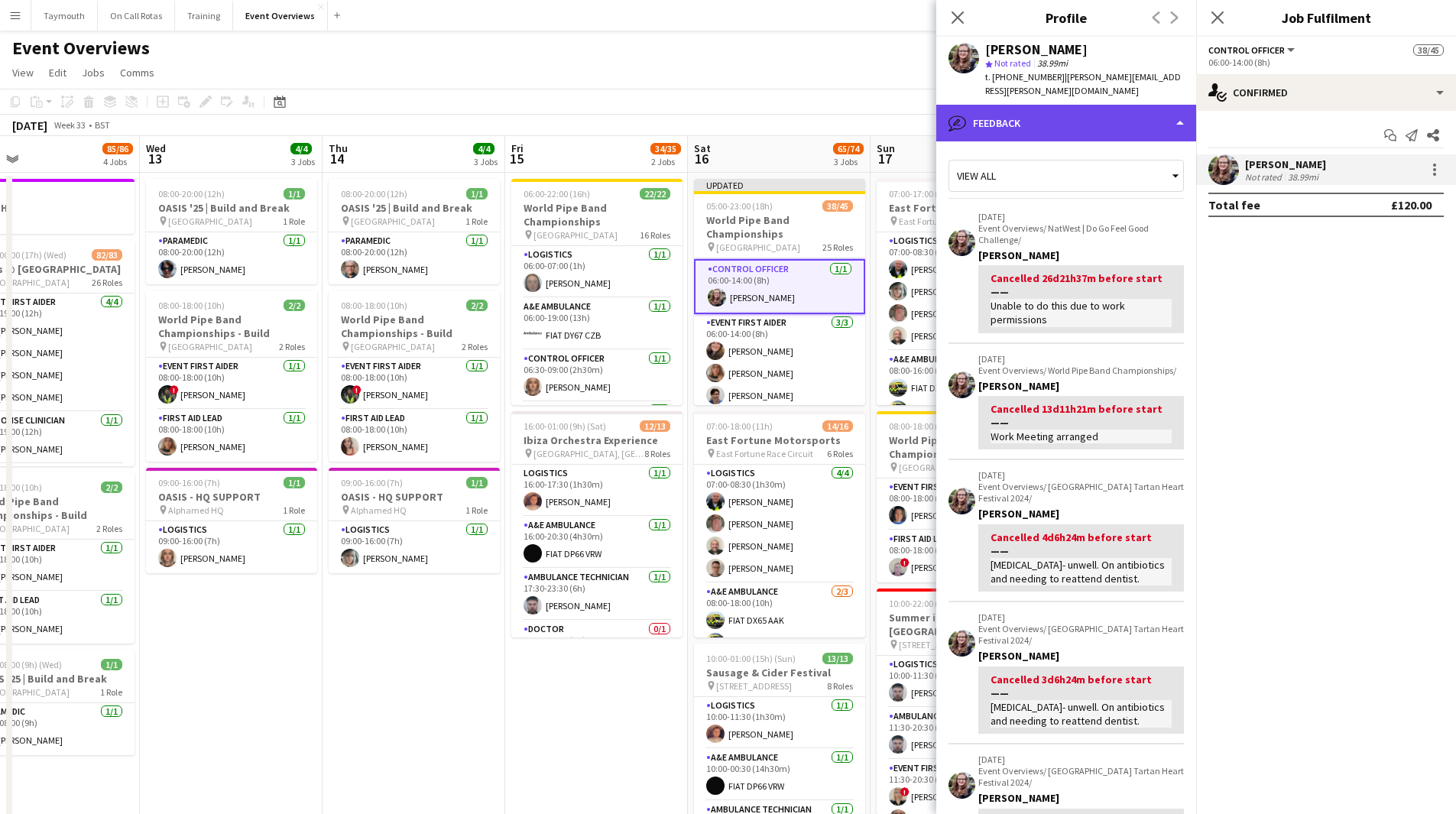
click at [977, 116] on div "bubble-pencil Feedback" at bounding box center [1066, 123] width 260 height 37
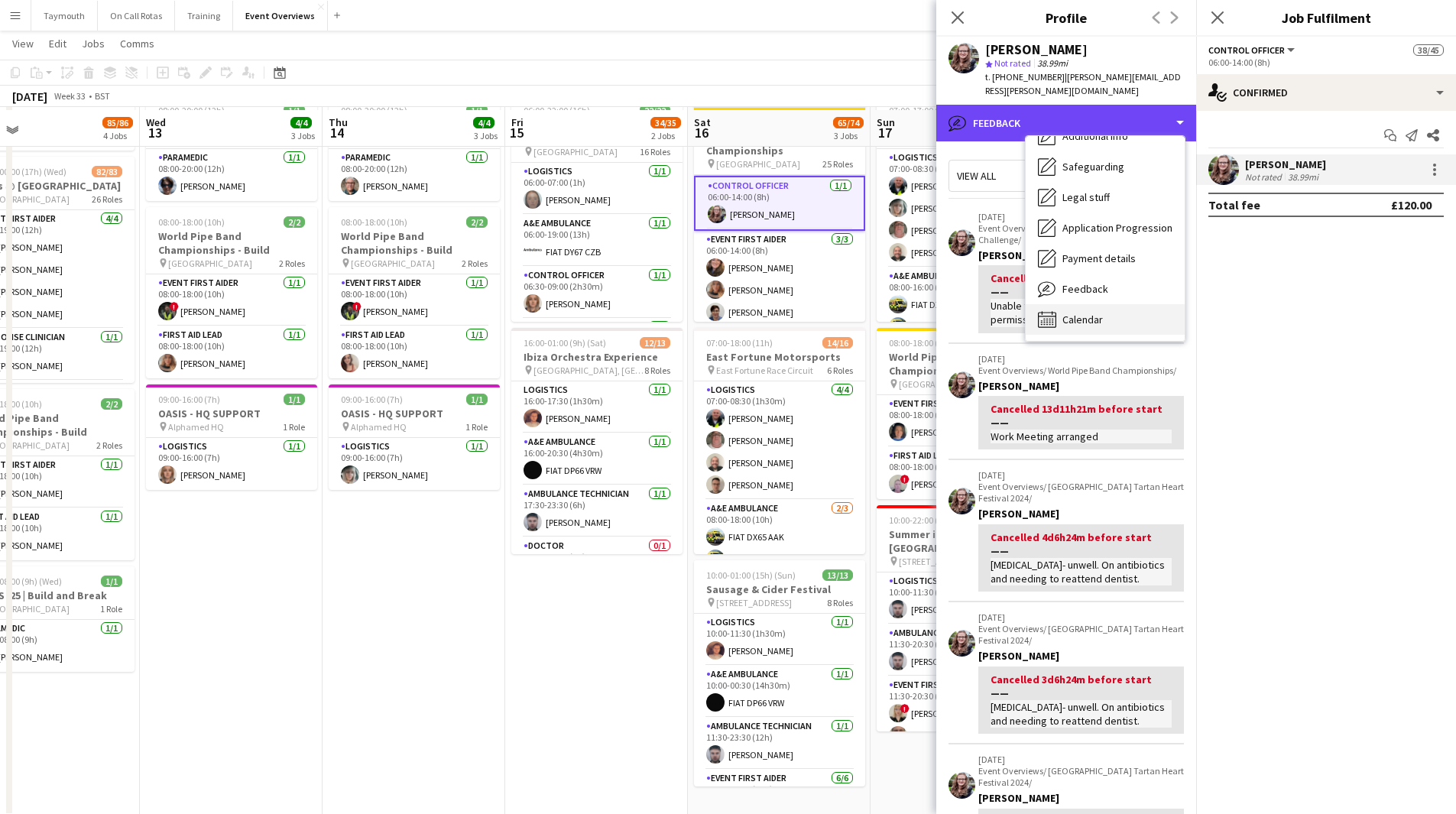
scroll to position [84, 0]
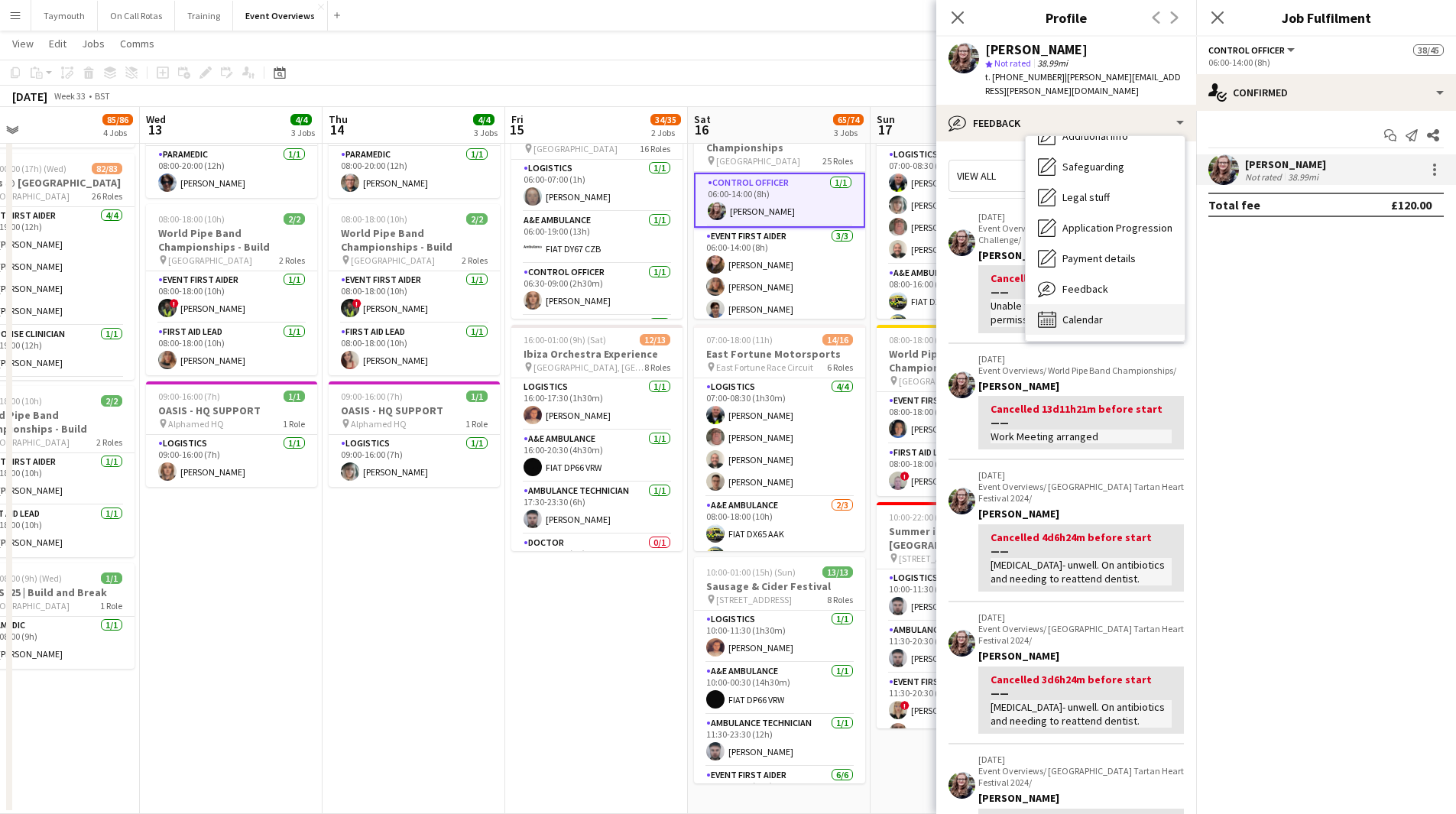
click at [977, 305] on div "Calendar Calendar" at bounding box center [1105, 320] width 159 height 30
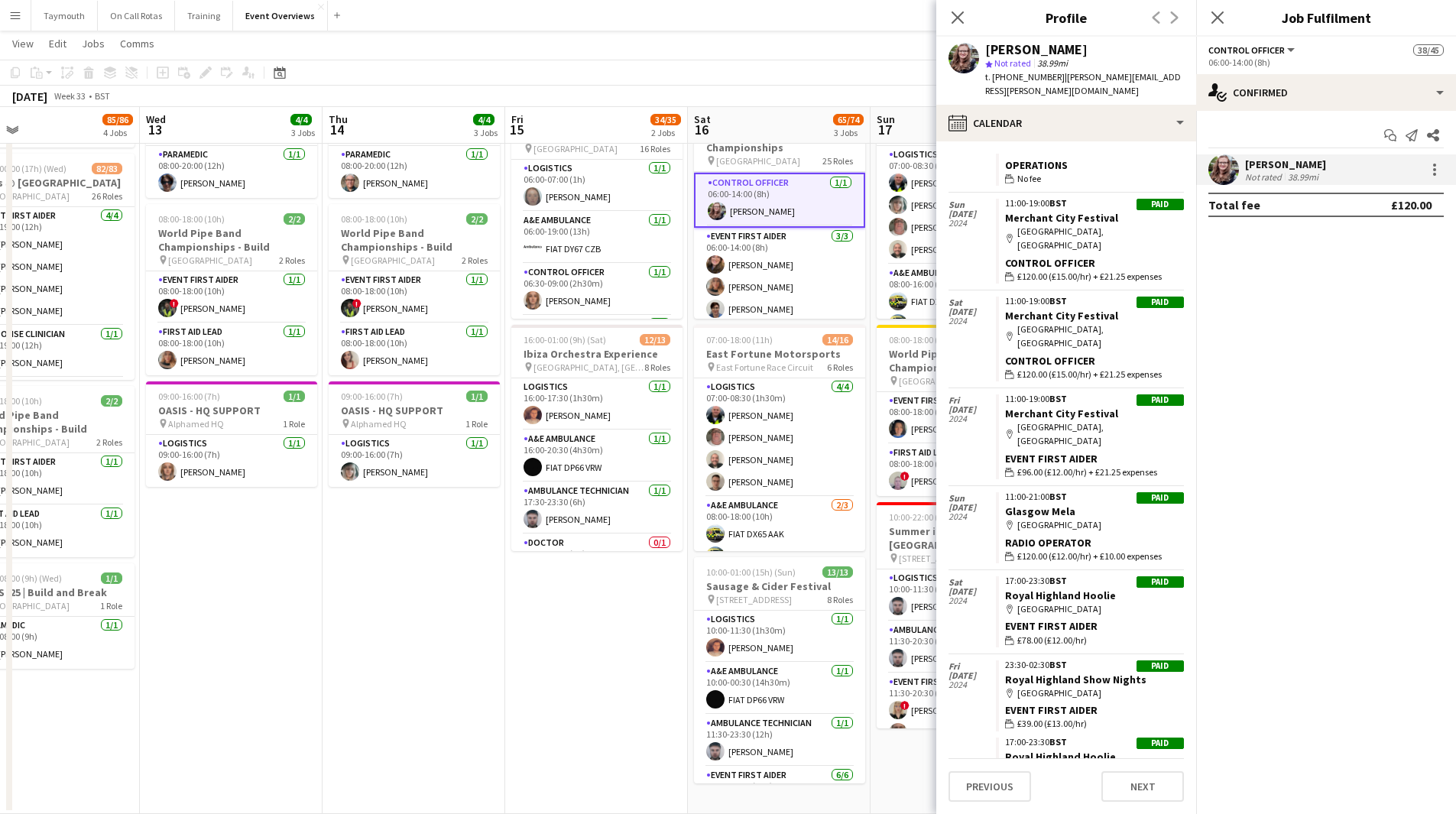
scroll to position [595, 0]
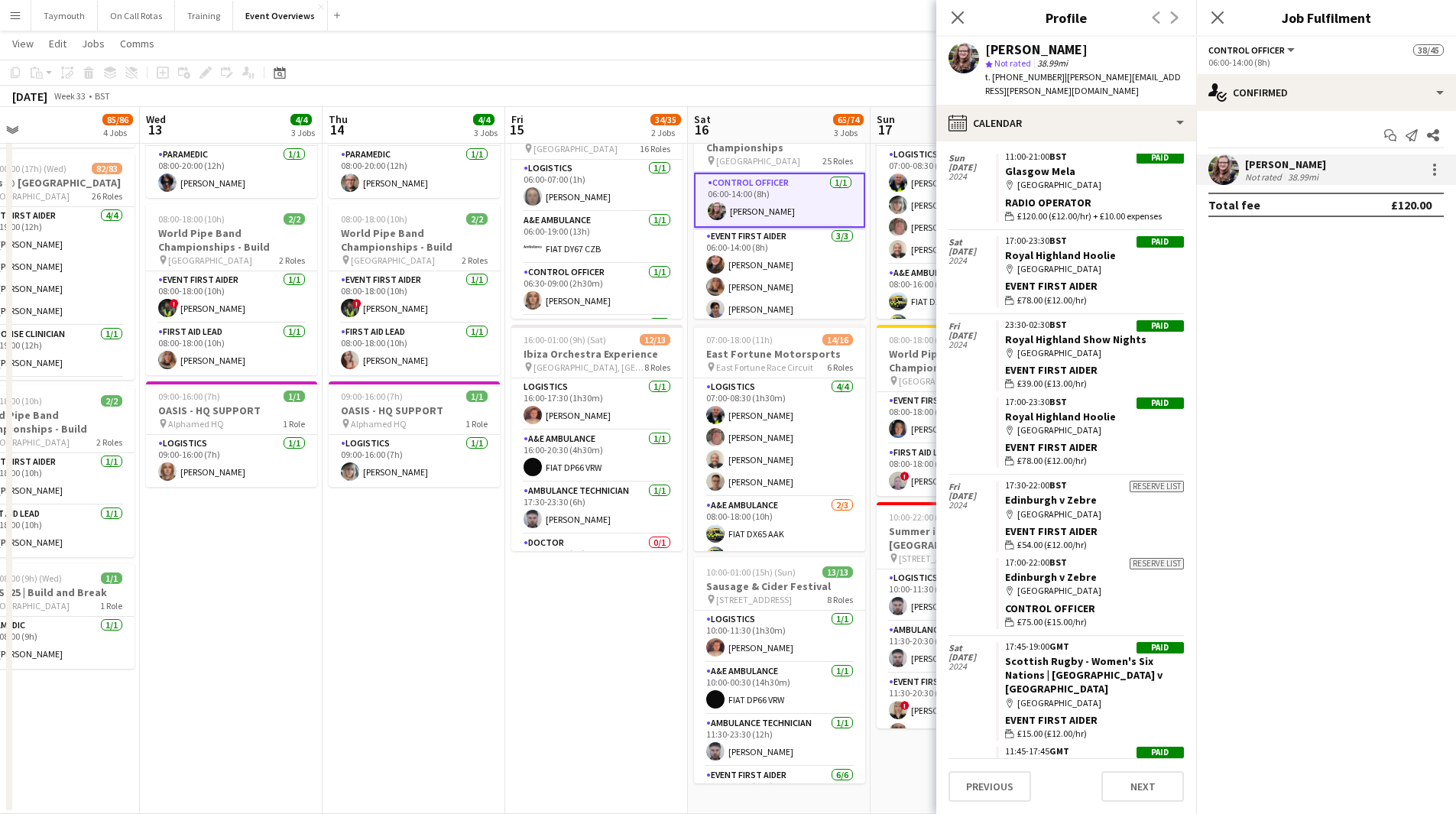
click at [470, 447] on app-date-cell "08:00-20:00 (12h) 1/1 OASIS '25 | Build and Break pin [GEOGRAPHIC_DATA] 1 Role …" at bounding box center [414, 450] width 183 height 728
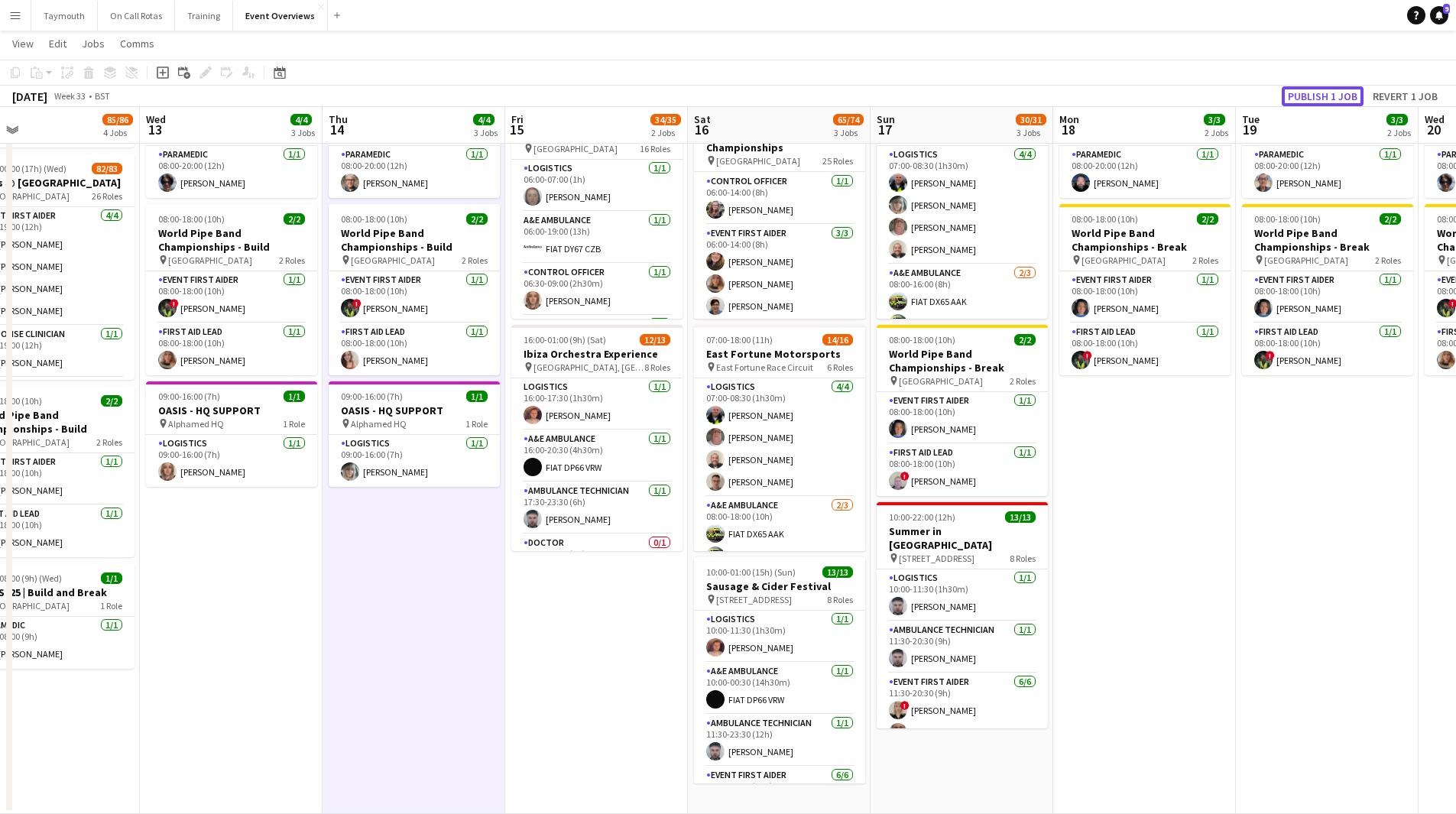
drag, startPoint x: 1346, startPoint y: 90, endPoint x: 1208, endPoint y: 129, distance: 143.4
click at [977, 90] on button "Publish 1 job" at bounding box center [1323, 96] width 82 height 20
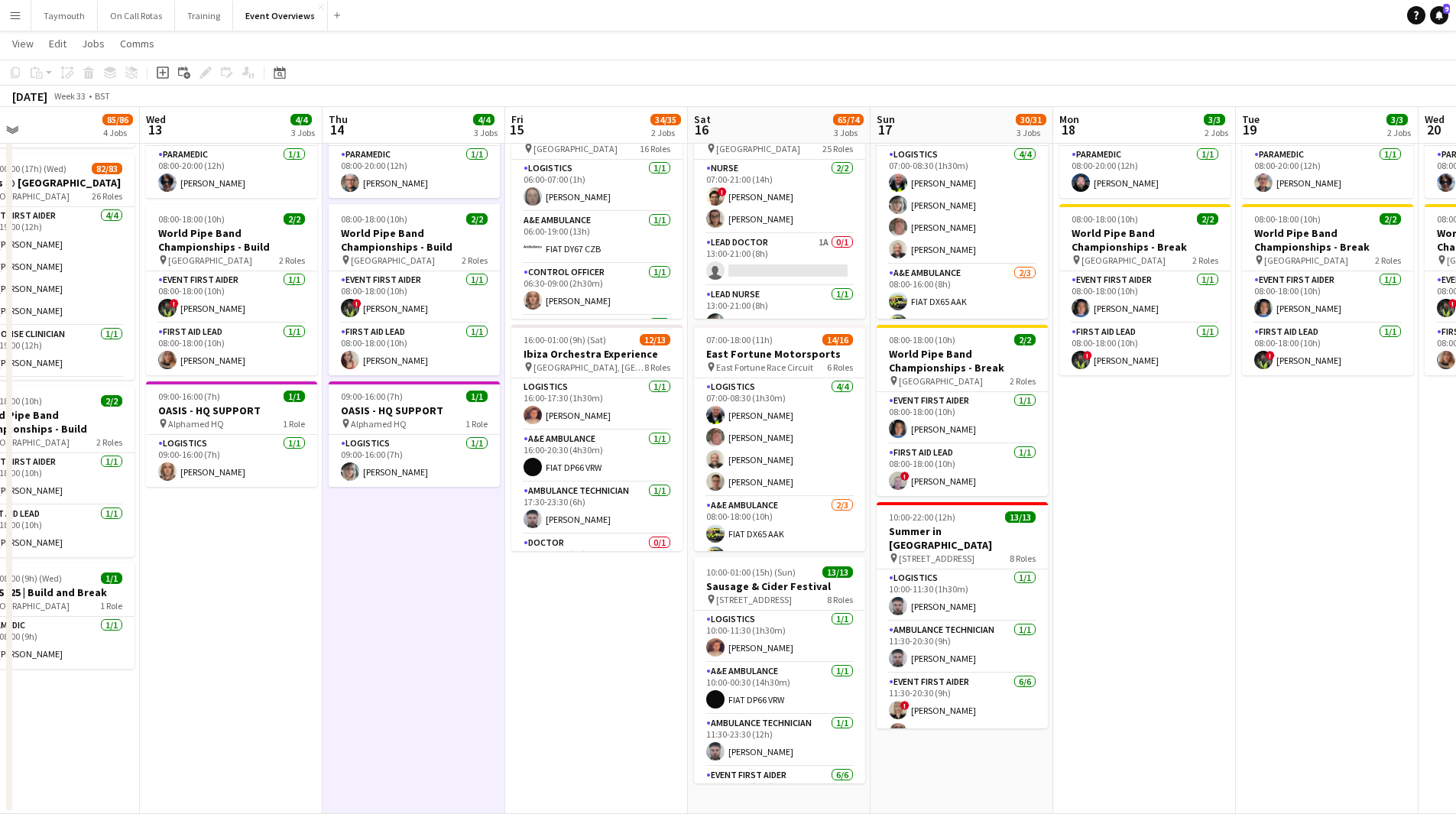
scroll to position [1071, 0]
click at [778, 246] on app-card-role "Lead Doctor 1A 0/1 13:00-21:00 (8h) single-neutral-actions" at bounding box center [779, 270] width 171 height 52
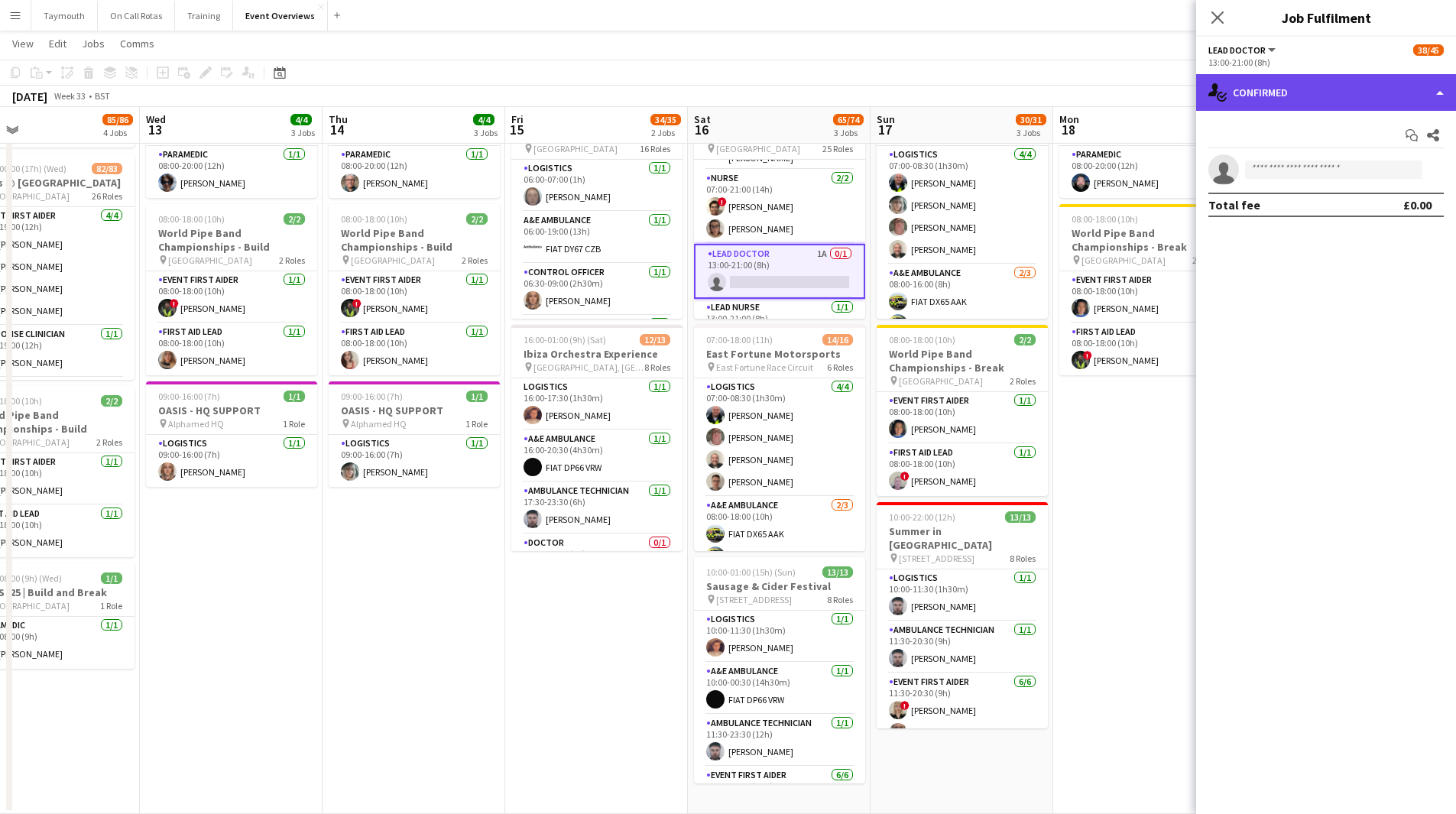
click at [977, 92] on div "single-neutral-actions-check-2 Confirmed" at bounding box center [1325, 92] width 260 height 37
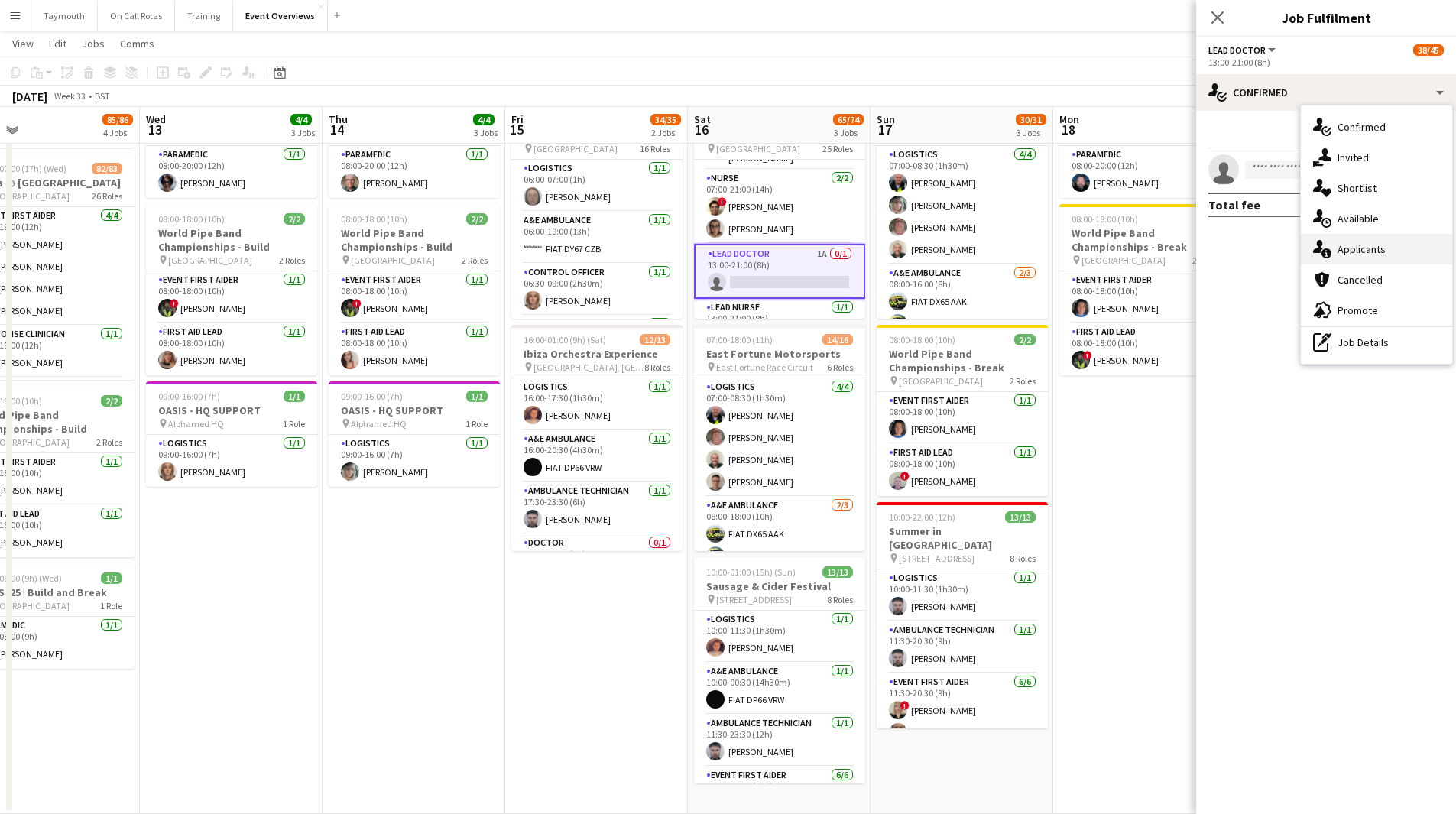
click at [977, 260] on div "single-neutral-actions-information Applicants" at bounding box center [1377, 249] width 151 height 30
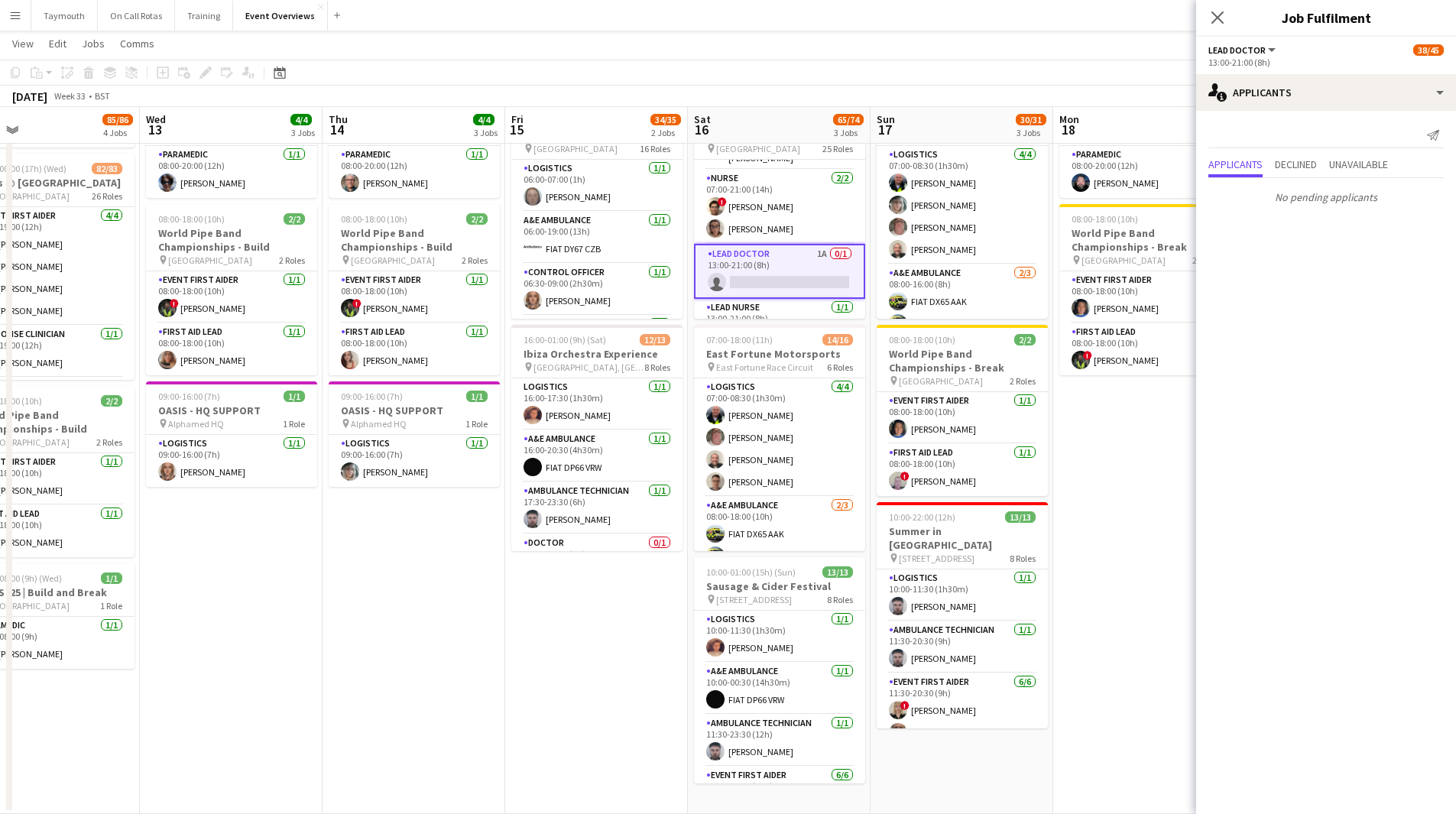
click at [397, 447] on app-date-cell "08:00-20:00 (12h) 1/1 OASIS '25 | Build and Break pin [GEOGRAPHIC_DATA] 1 Role …" at bounding box center [414, 450] width 183 height 728
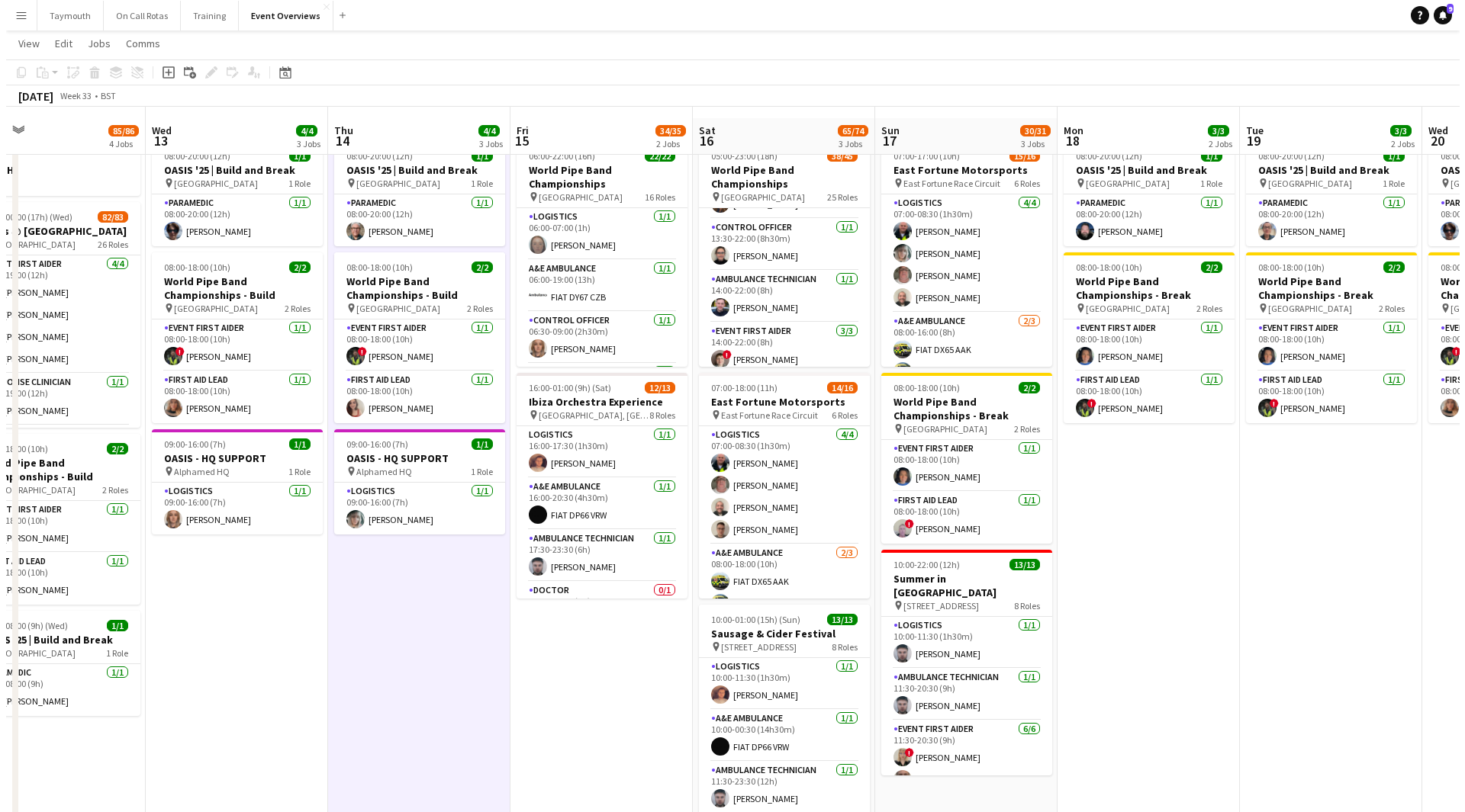
scroll to position [0, 0]
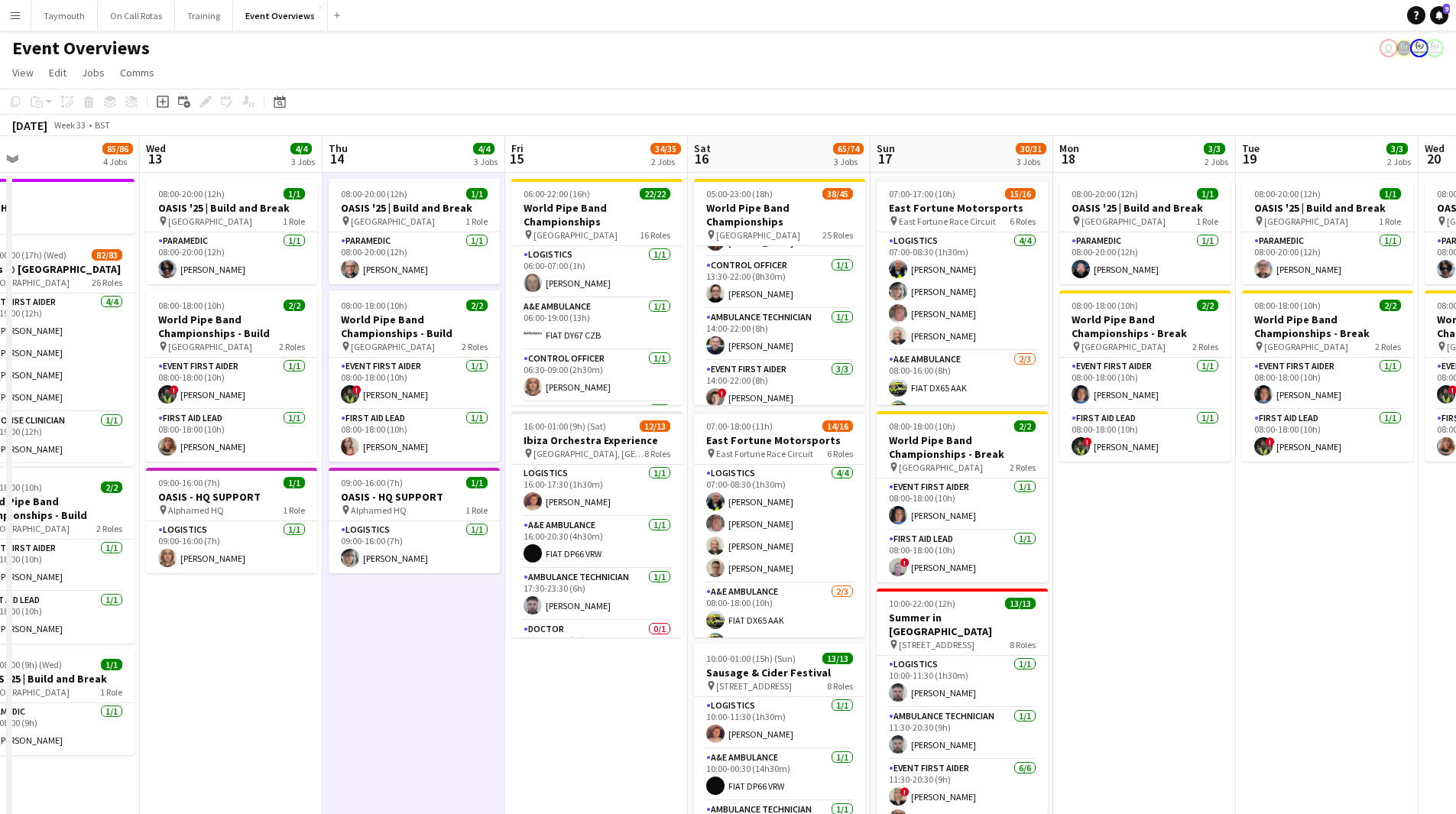
click at [6, 16] on button "Menu" at bounding box center [15, 15] width 30 height 30
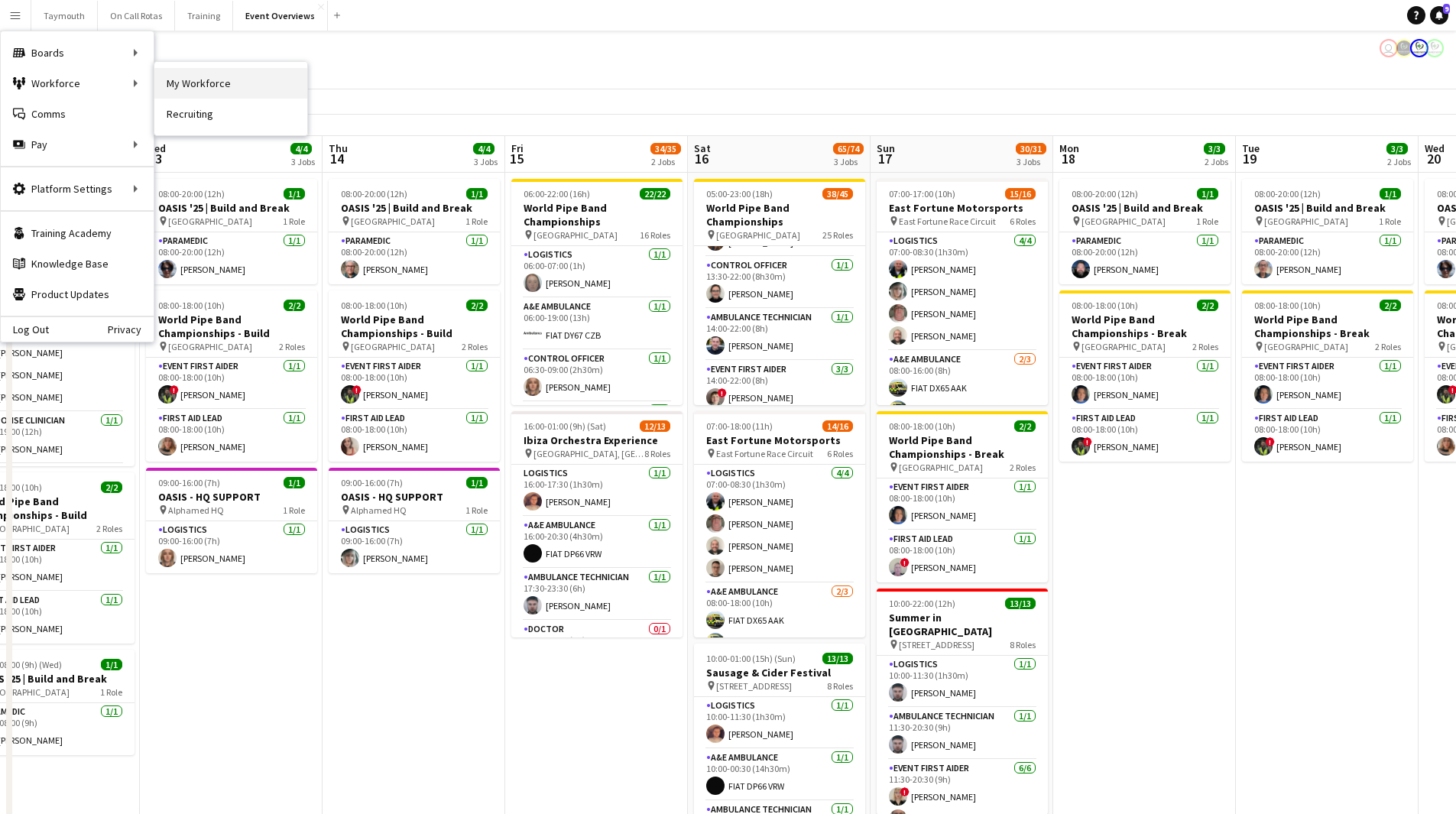
click at [190, 86] on link "My Workforce" at bounding box center [231, 83] width 153 height 30
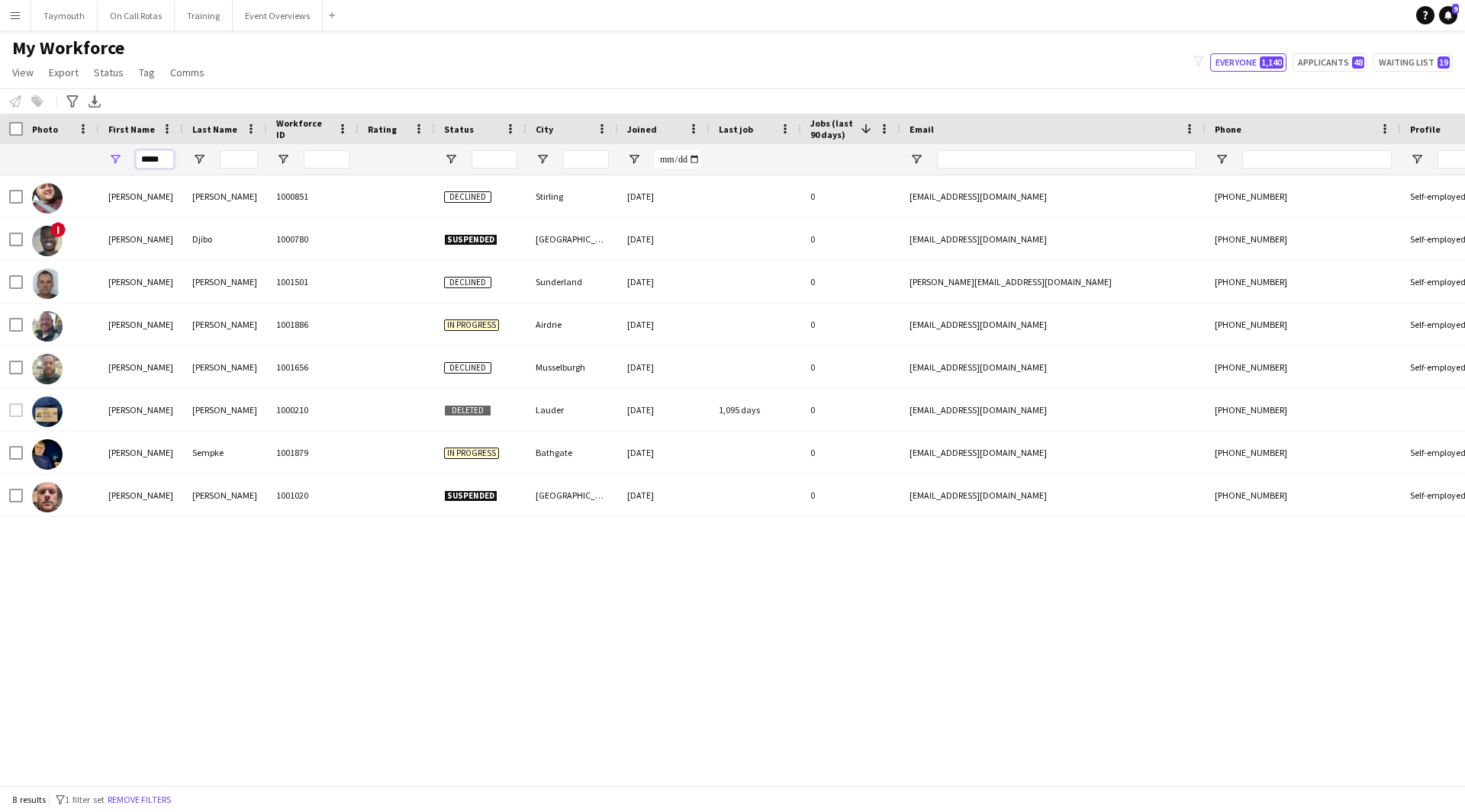
drag, startPoint x: 166, startPoint y: 159, endPoint x: -341, endPoint y: 124, distance: 508.2
click at [0, 124] on html "Menu Boards Boards Boards All jobs Status Workforce Workforce My Workforce Recr…" at bounding box center [732, 406] width 1465 height 812
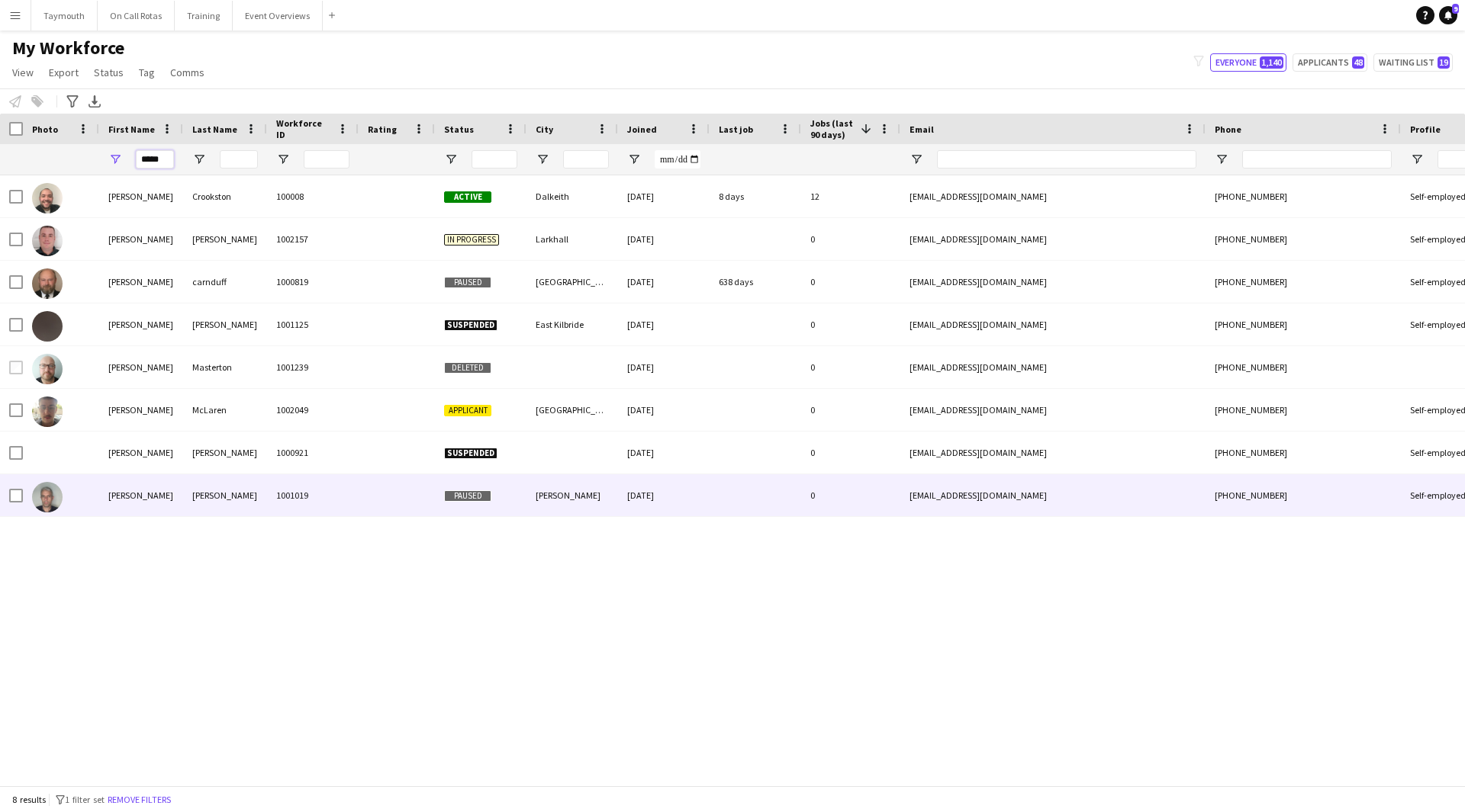
type input "*****"
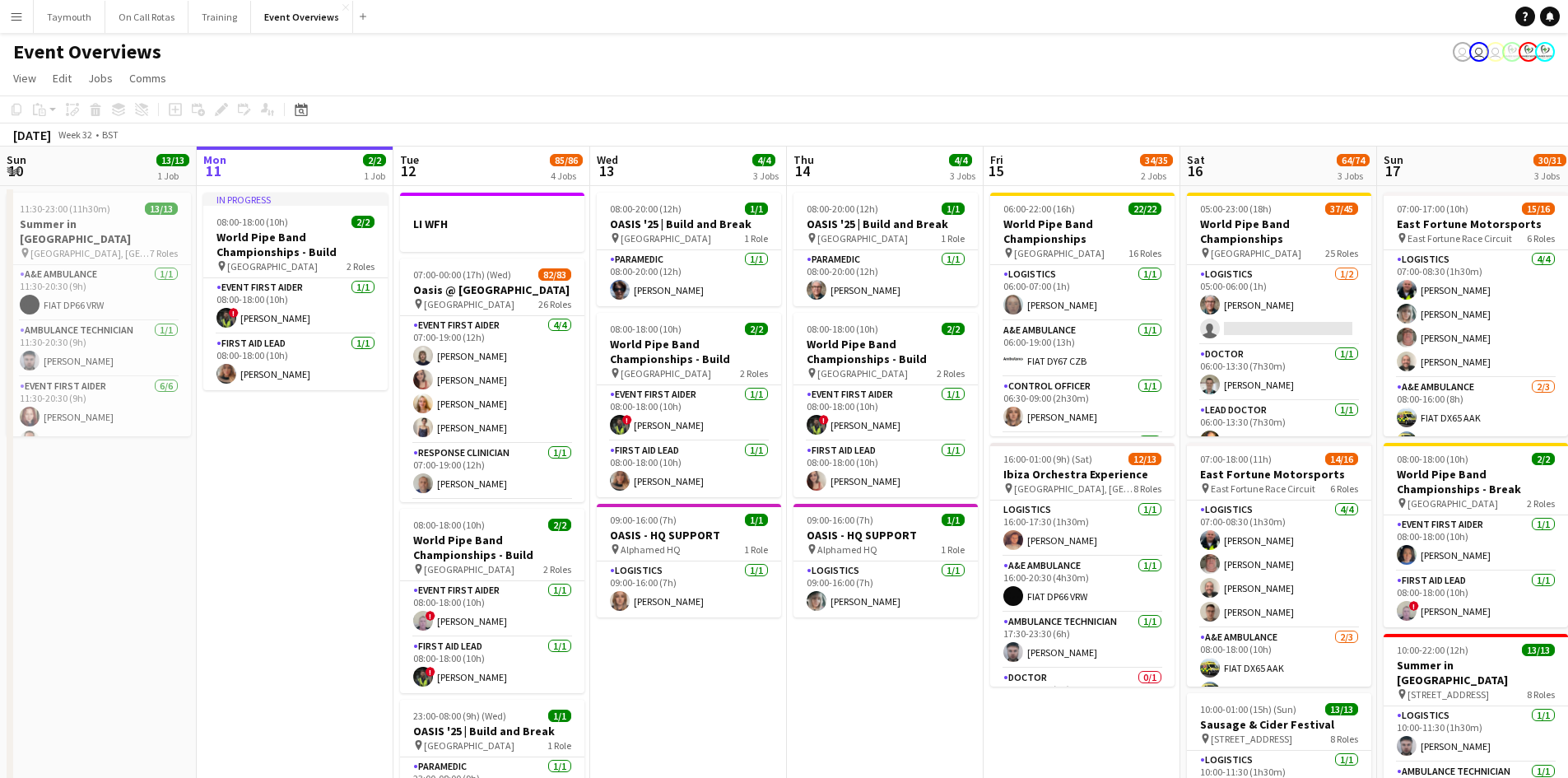
click at [23, 12] on button "Menu" at bounding box center [16, 16] width 33 height 33
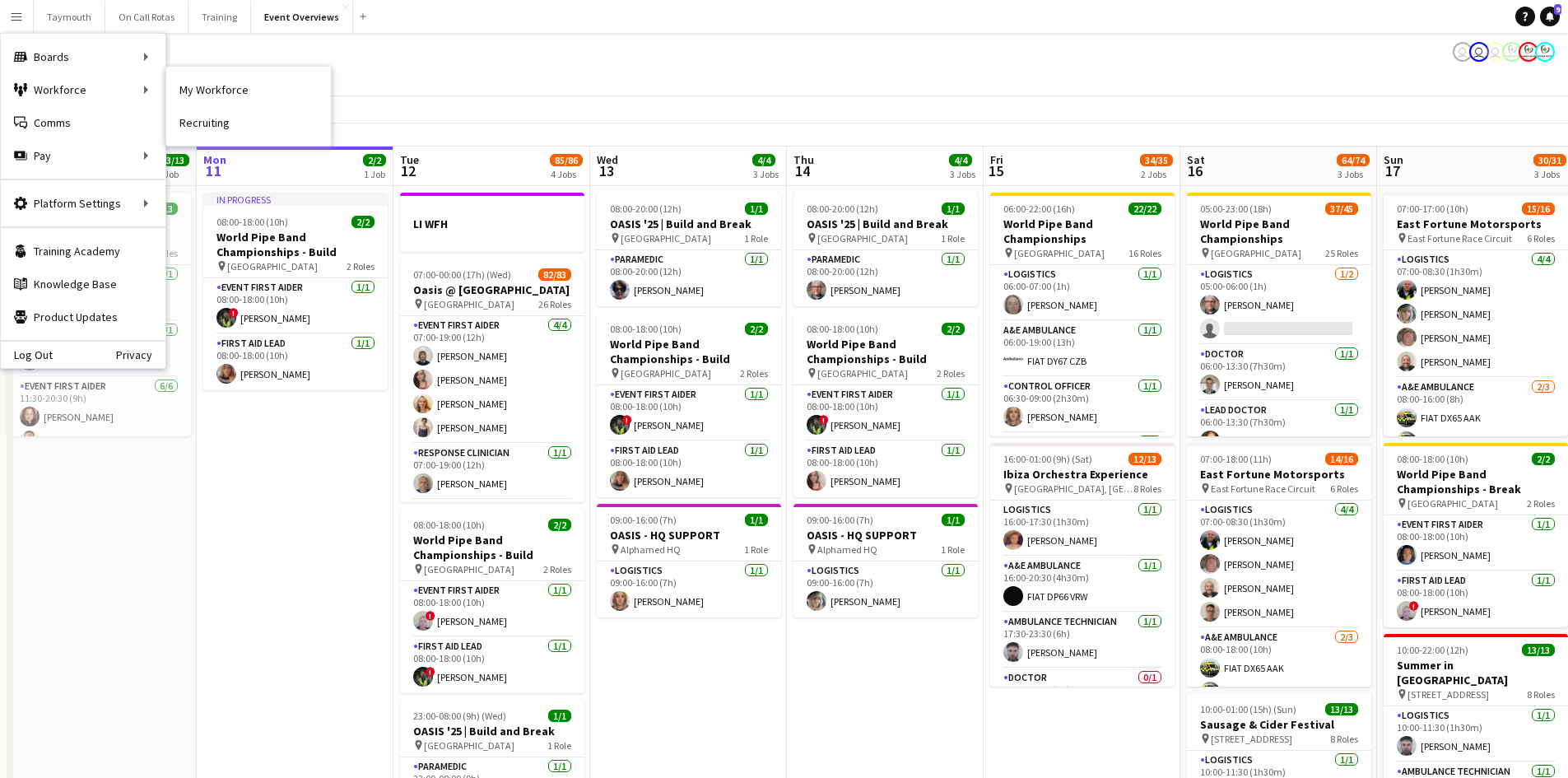
click at [227, 93] on link "My Workforce" at bounding box center [248, 89] width 165 height 33
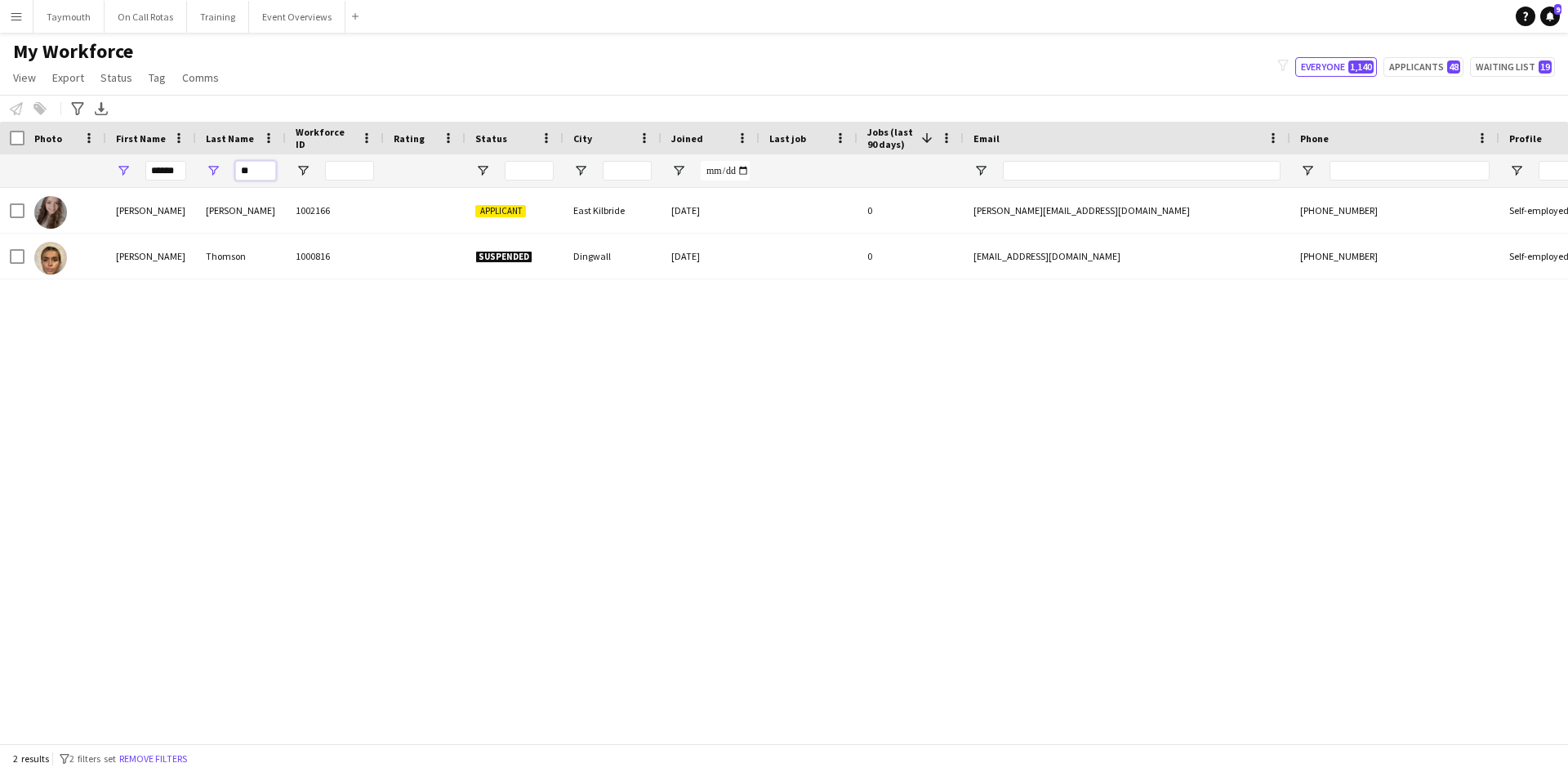
drag, startPoint x: 268, startPoint y: 172, endPoint x: -108, endPoint y: 93, distance: 384.2
click at [0, 93] on html "Menu Boards Boards Boards All jobs Status Workforce Workforce My Workforce Recr…" at bounding box center [784, 386] width 1568 height 772
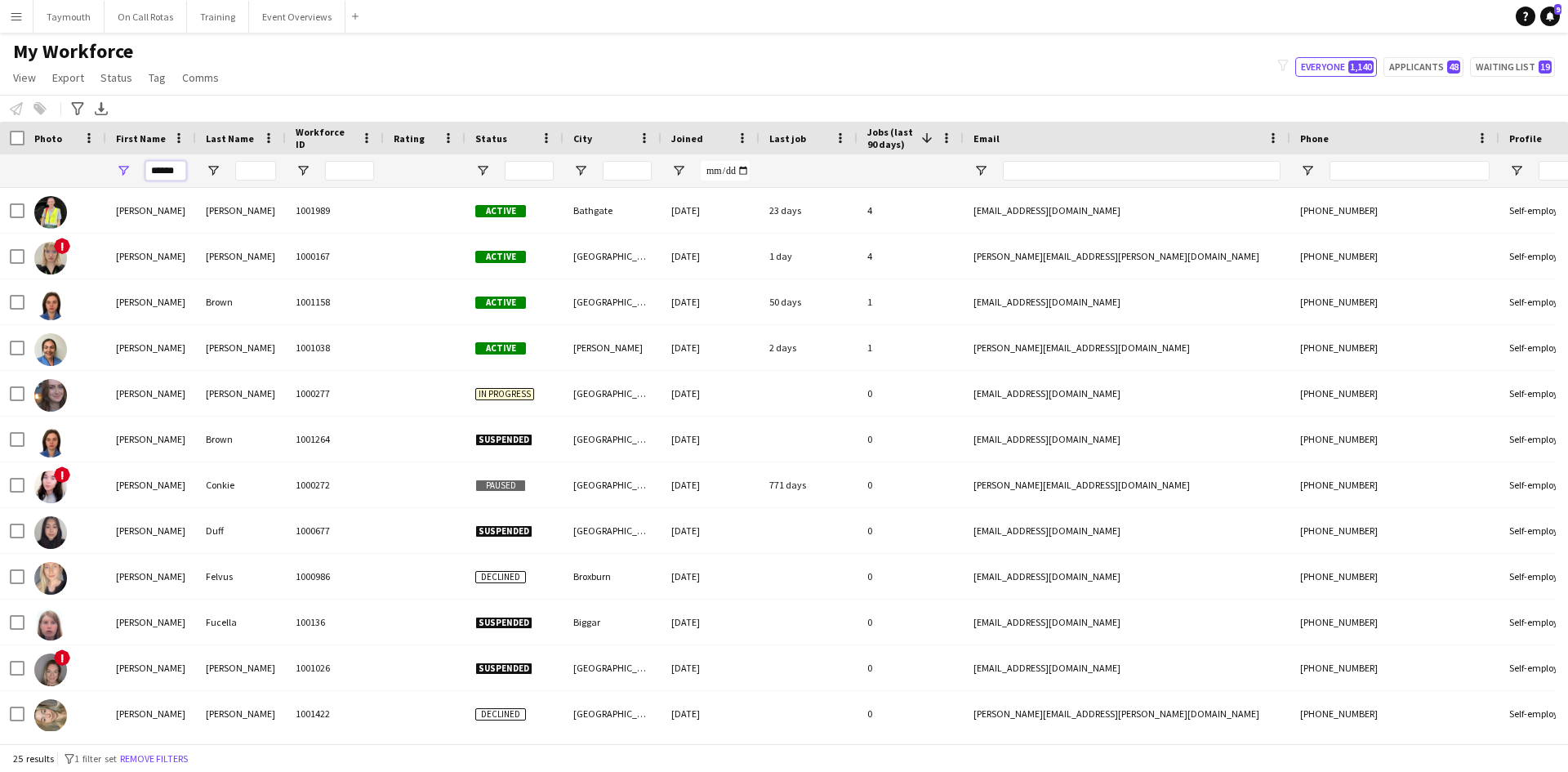
drag, startPoint x: 178, startPoint y: 166, endPoint x: -5, endPoint y: 150, distance: 183.7
click at [0, 150] on html "Menu Boards Boards Boards All jobs Status Workforce Workforce My Workforce Recr…" at bounding box center [784, 386] width 1568 height 772
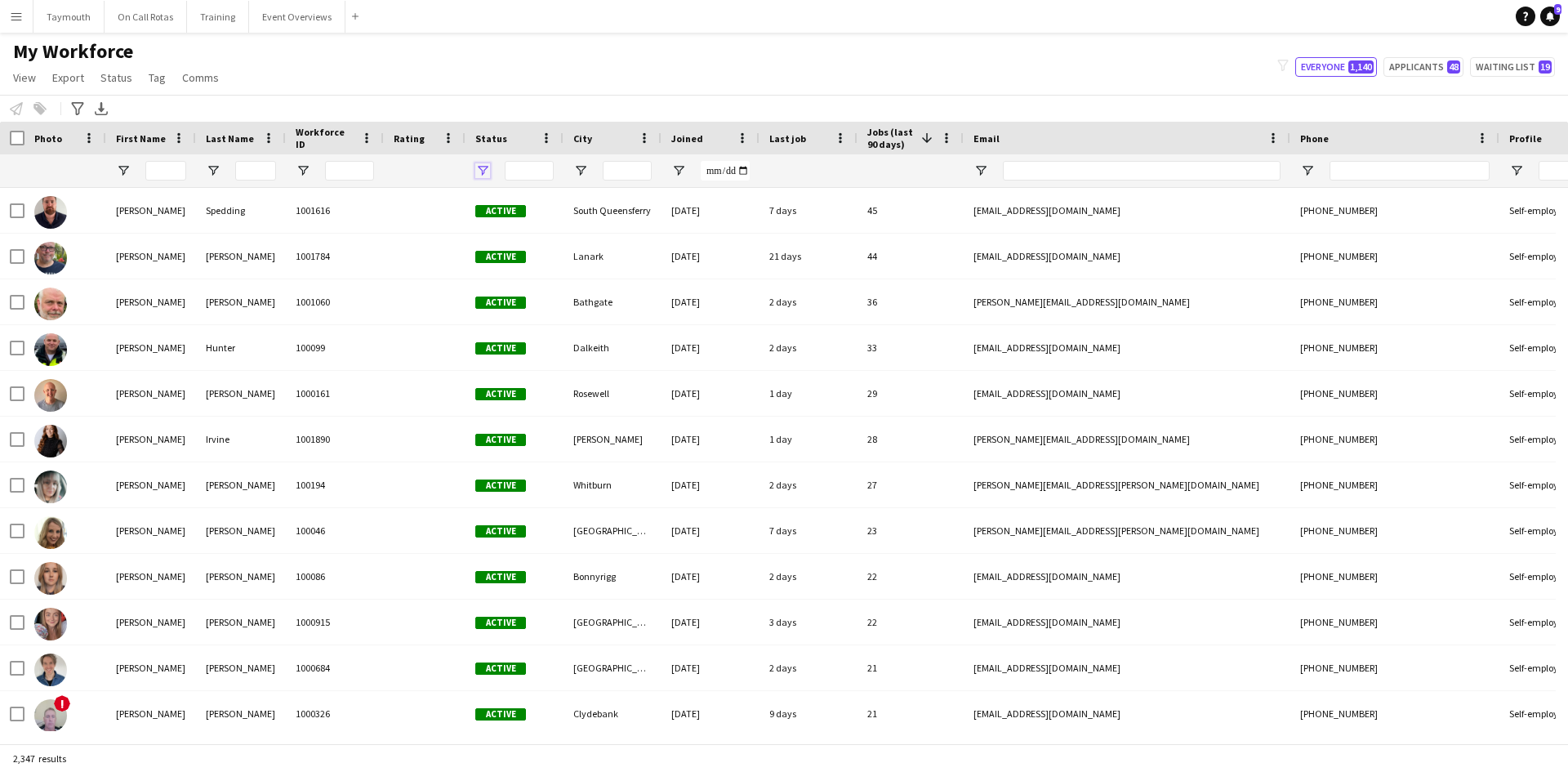
click at [488, 174] on span "Open Filter Menu" at bounding box center [483, 171] width 15 height 15
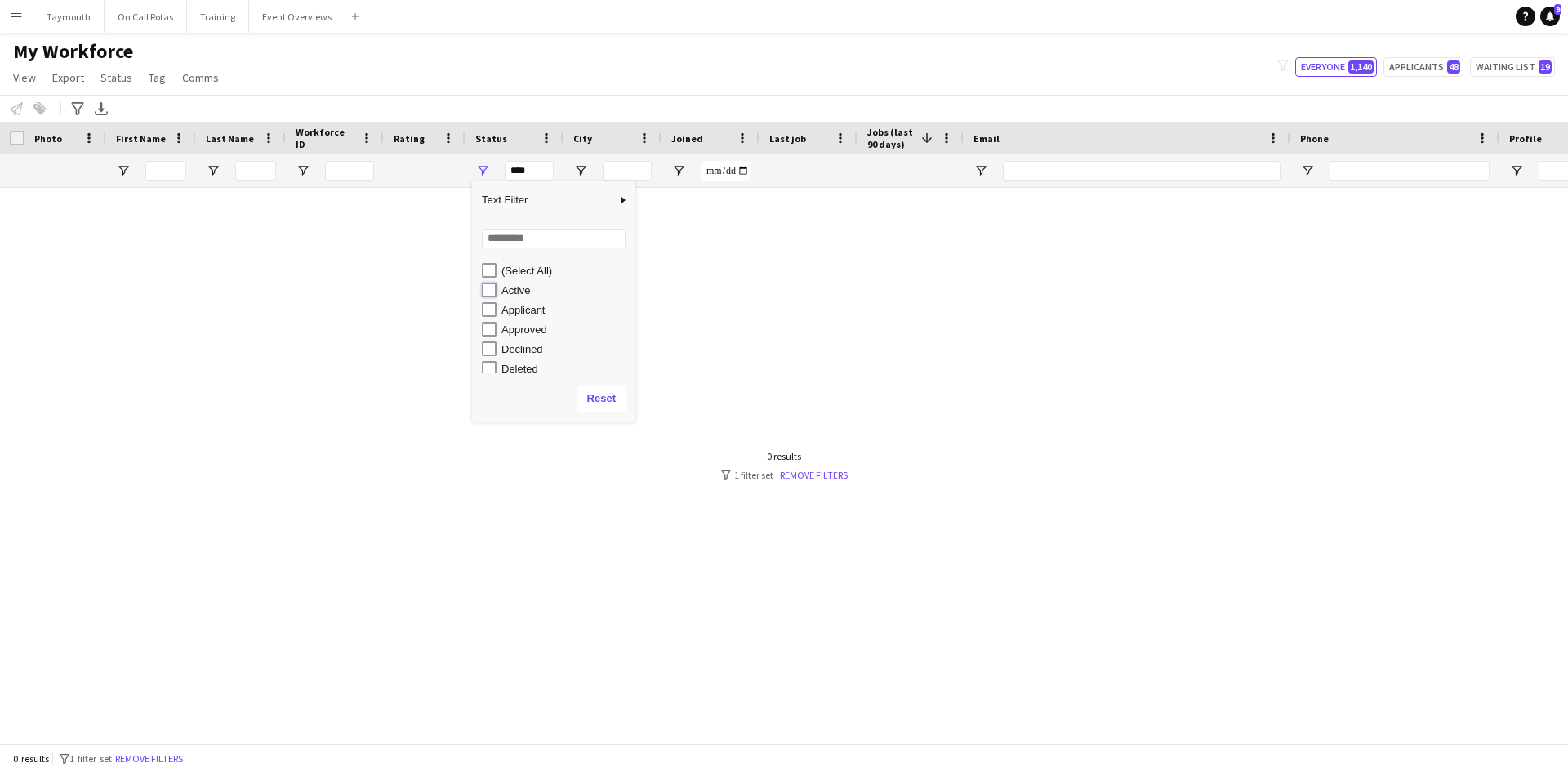
type input "**********"
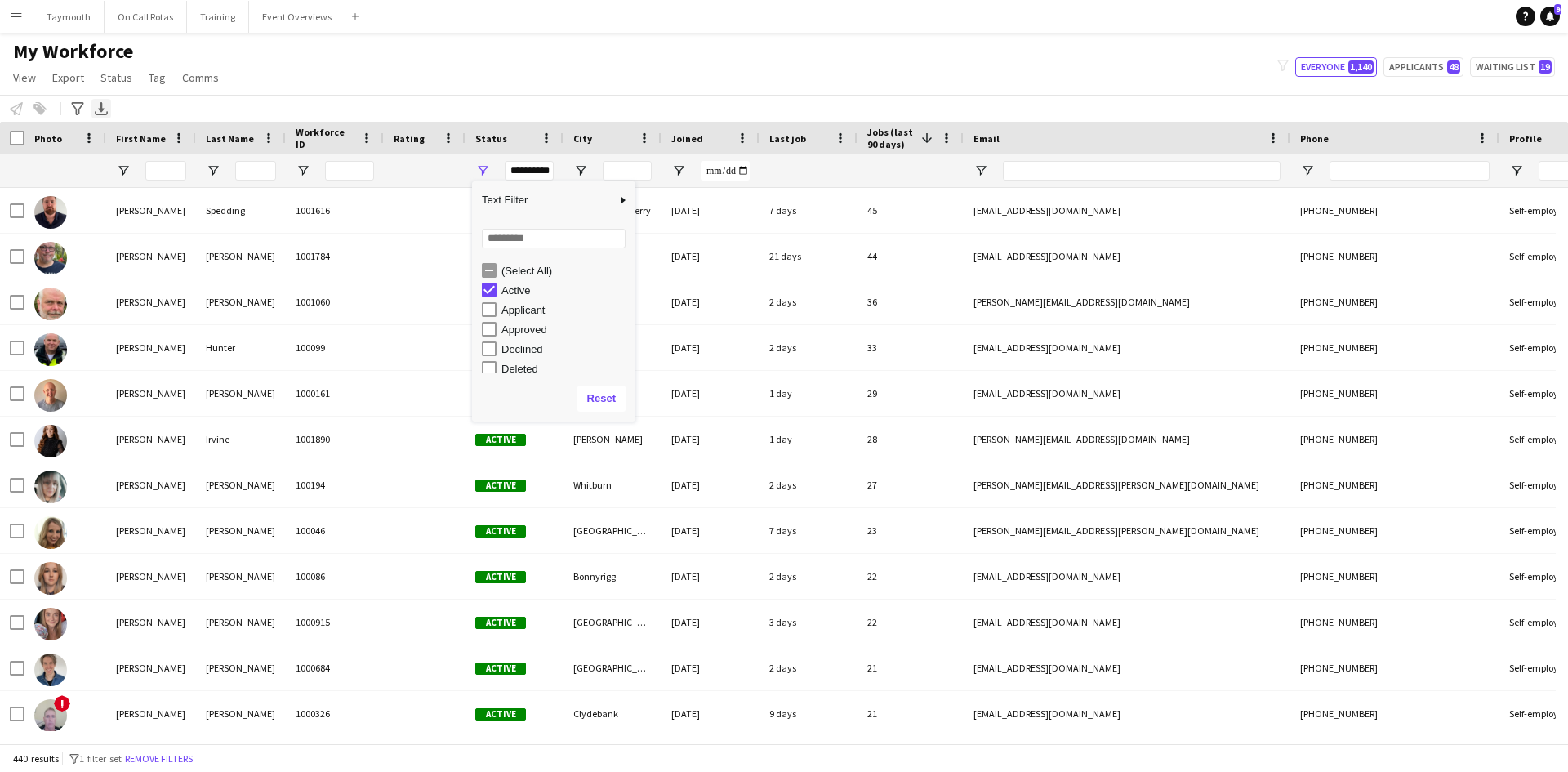
click at [93, 110] on div "Export XLSX" at bounding box center [100, 108] width 20 height 20
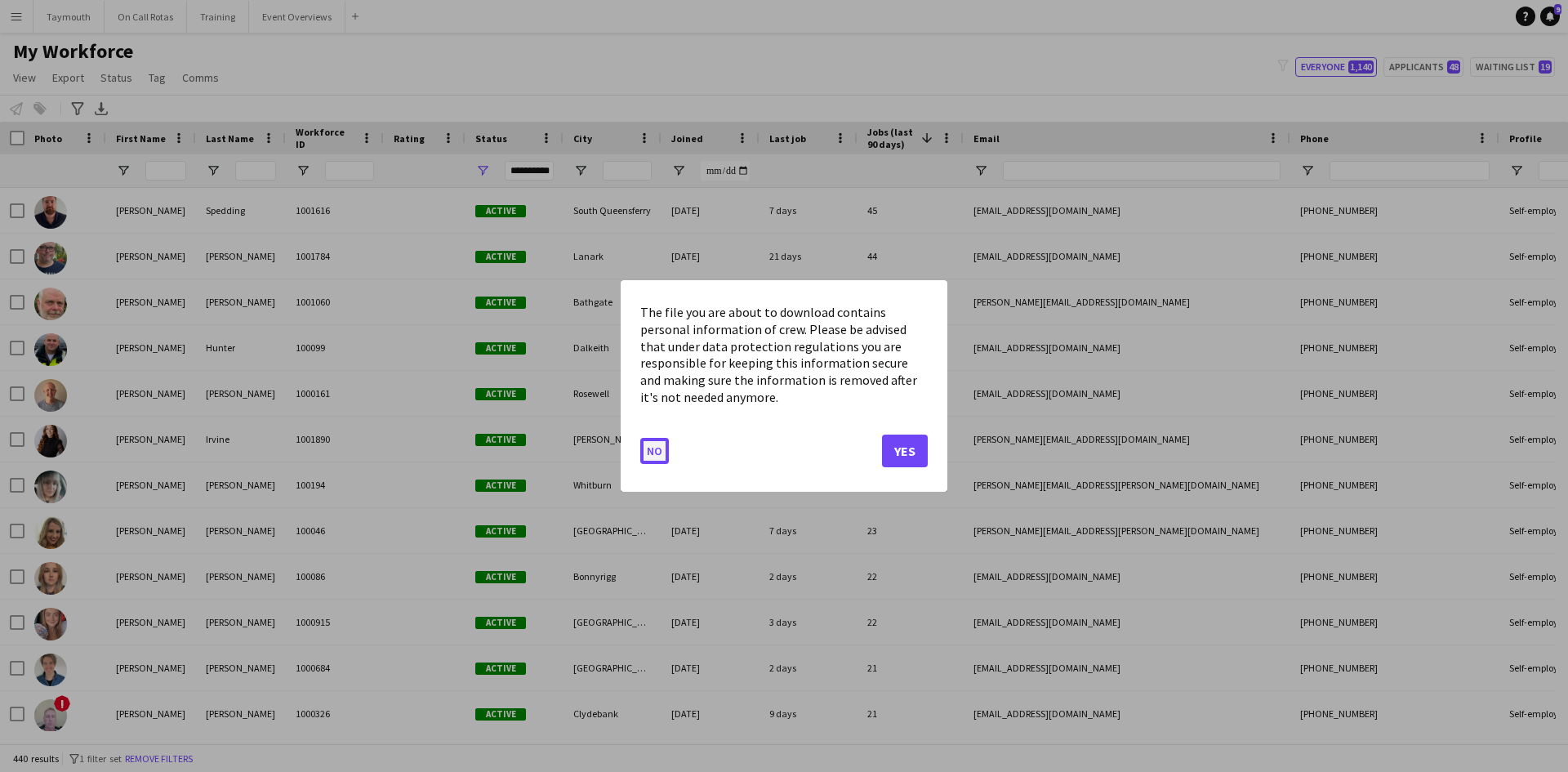
click at [666, 455] on button "No" at bounding box center [655, 451] width 29 height 26
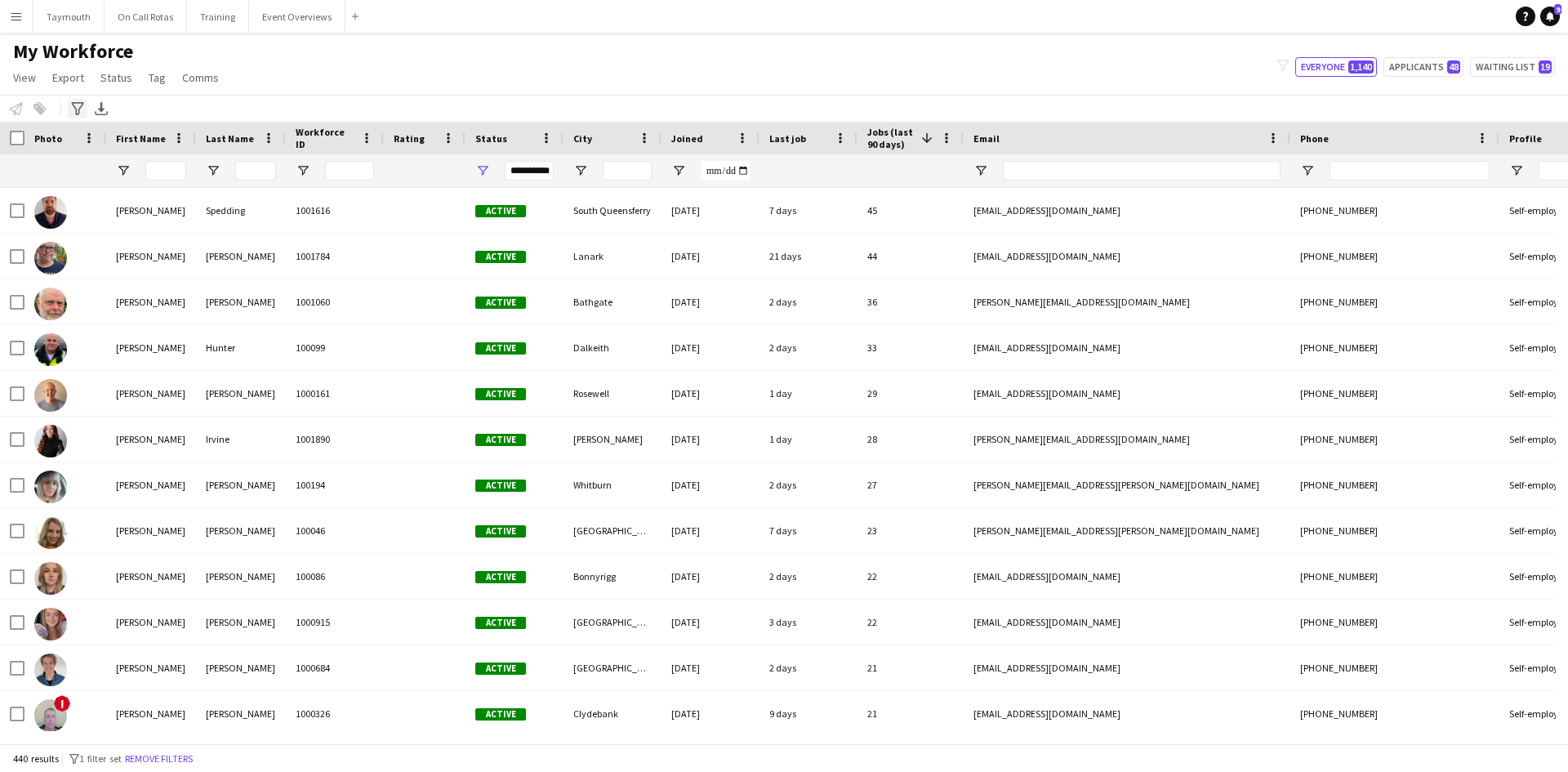
click at [81, 111] on icon "Advanced filters" at bounding box center [77, 109] width 13 height 13
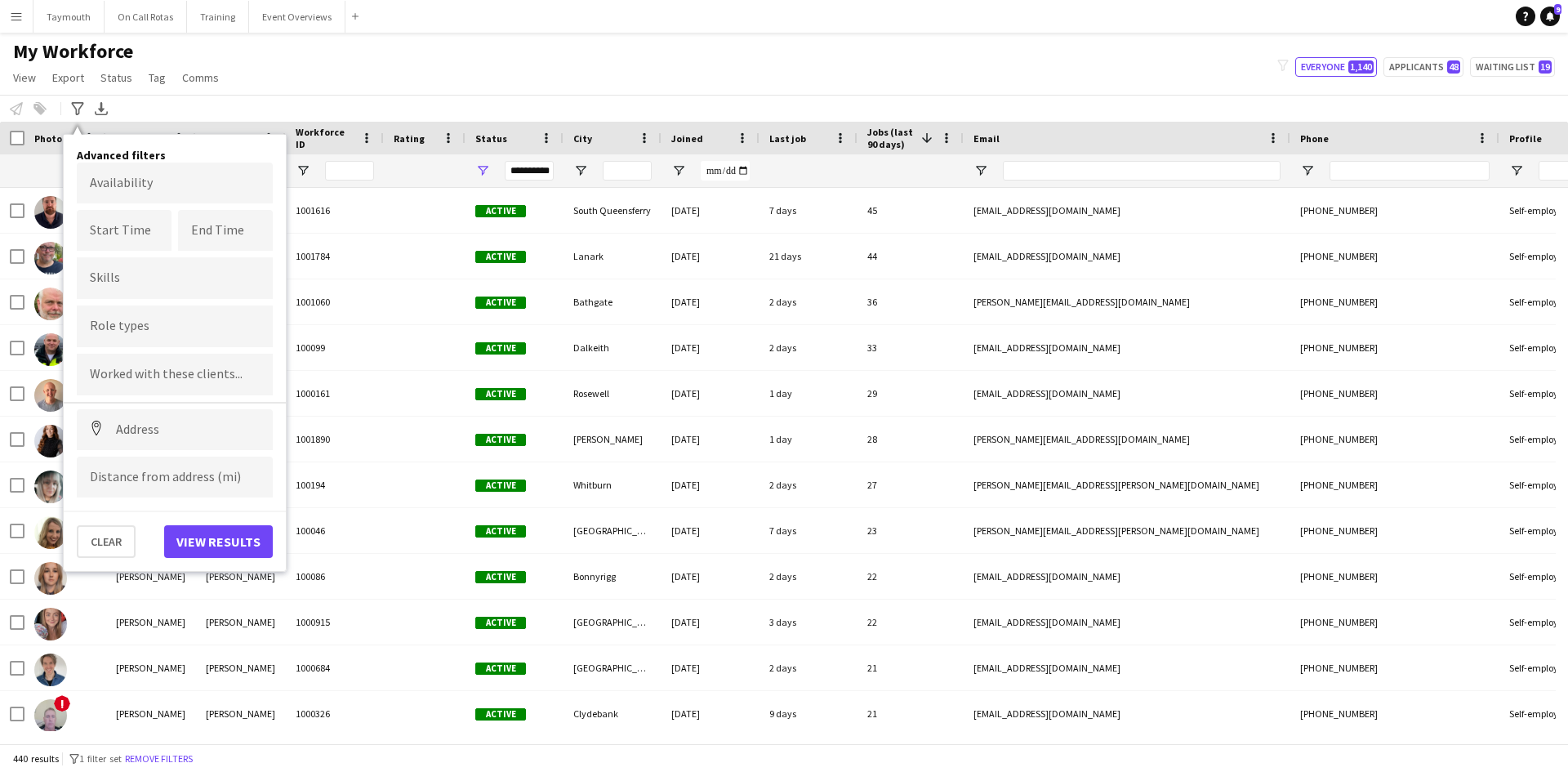
click at [163, 332] on input "Type to search role types..." at bounding box center [175, 326] width 170 height 15
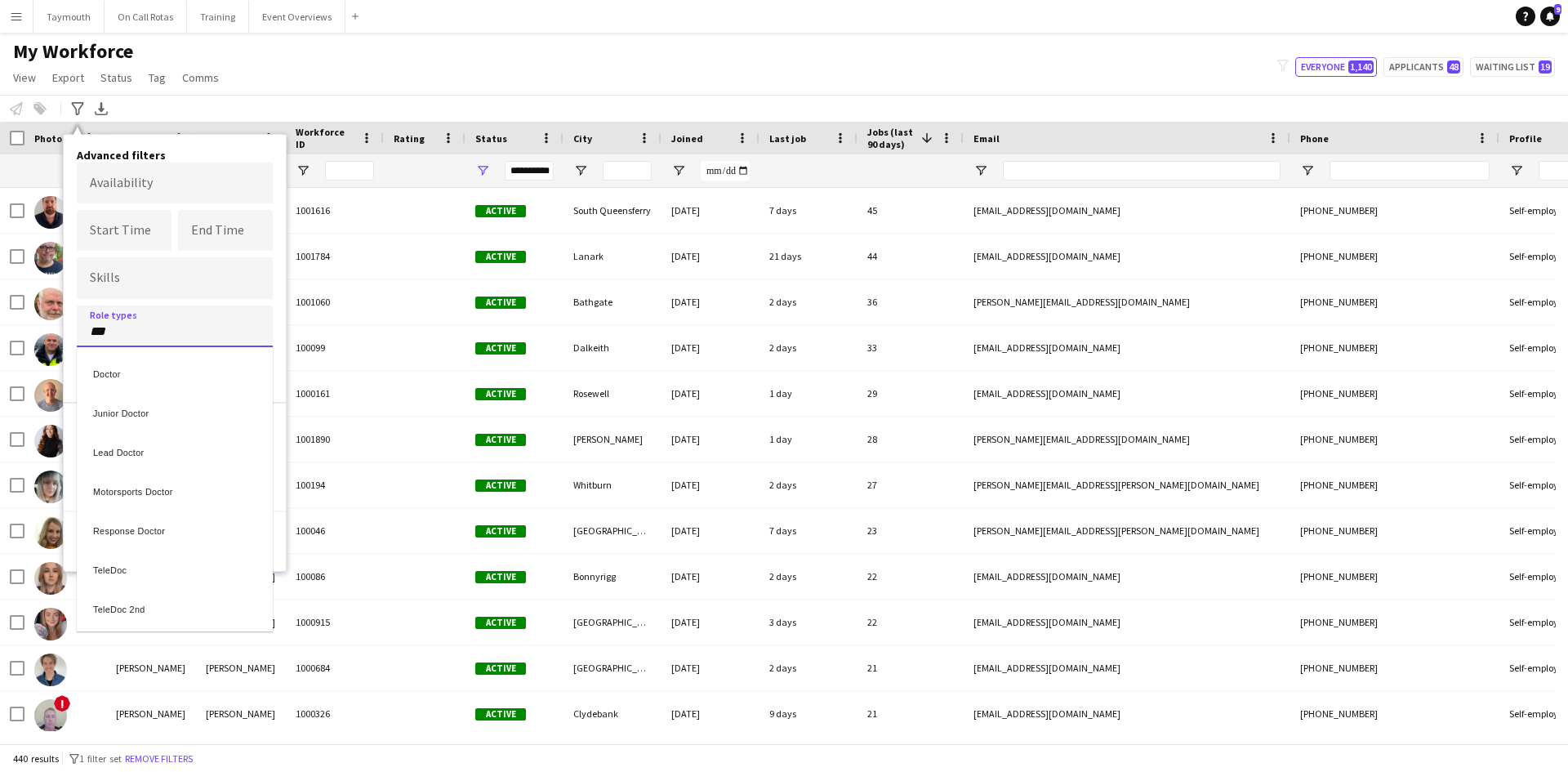
type input "***"
click at [153, 389] on div "Doctor" at bounding box center [175, 372] width 196 height 39
type input "**"
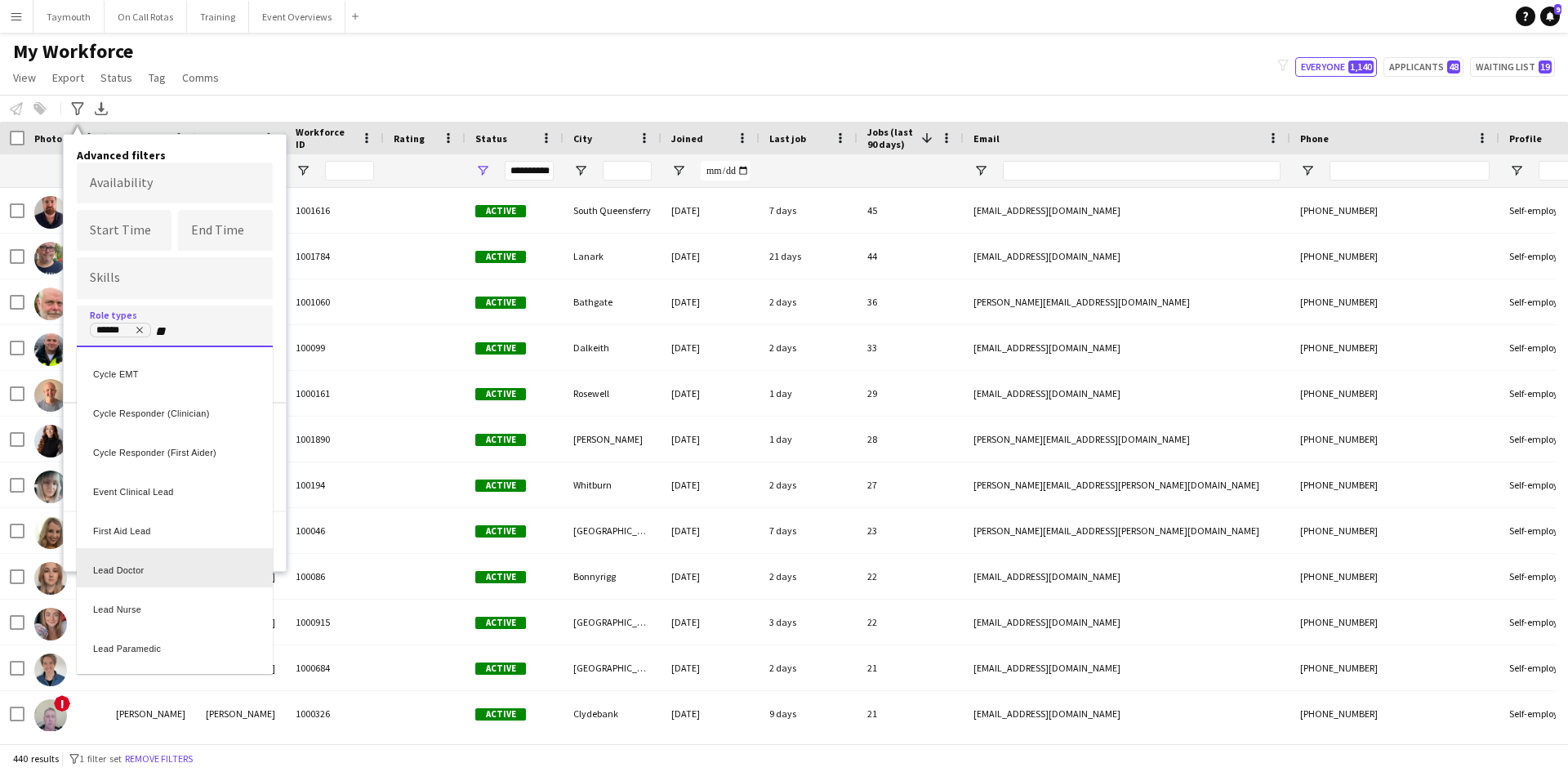
click at [139, 579] on div "Lead Doctor" at bounding box center [175, 567] width 196 height 39
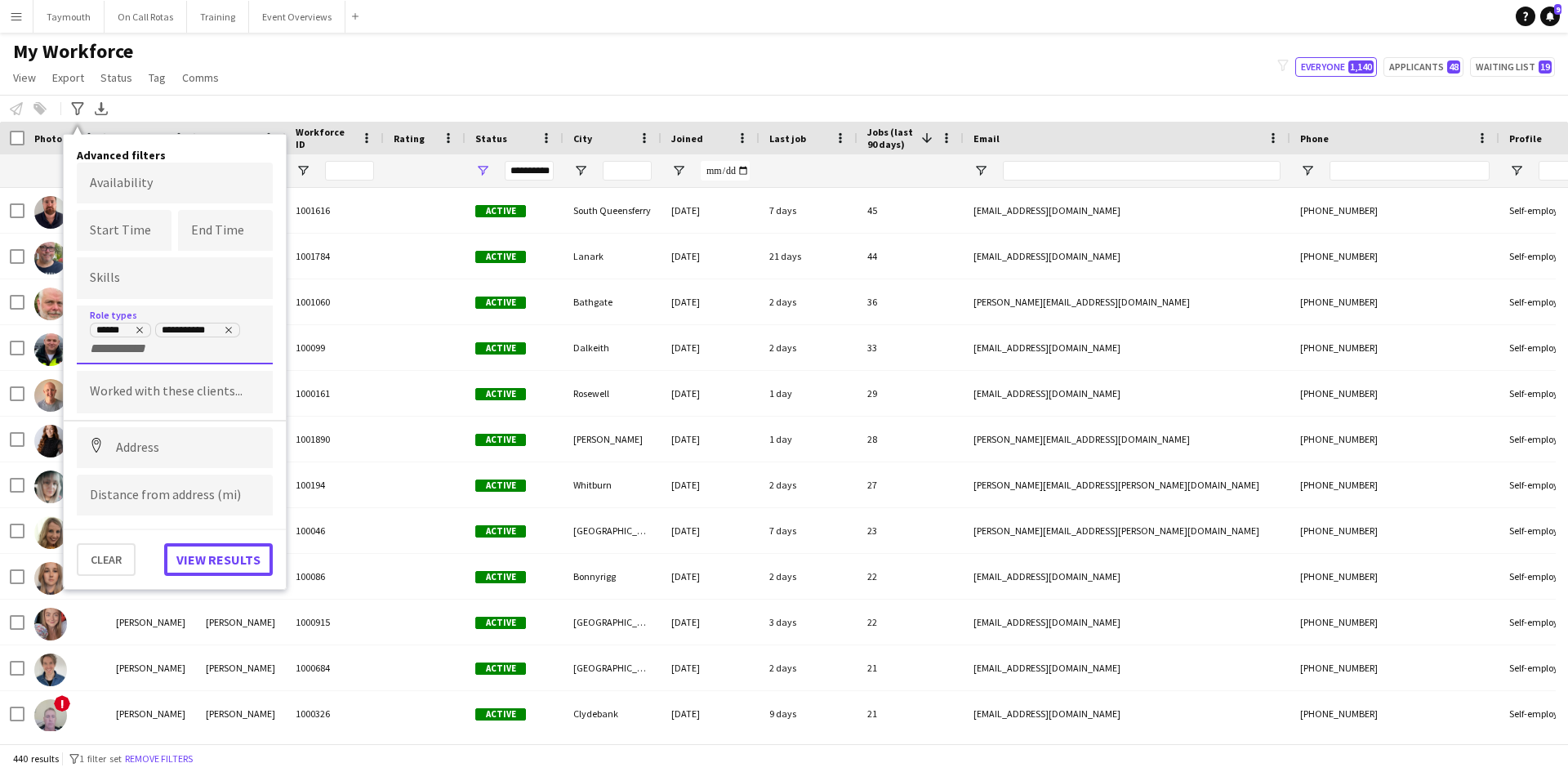
drag, startPoint x: 227, startPoint y: 558, endPoint x: 235, endPoint y: 557, distance: 8.1
click at [235, 557] on button "View results" at bounding box center [219, 559] width 109 height 33
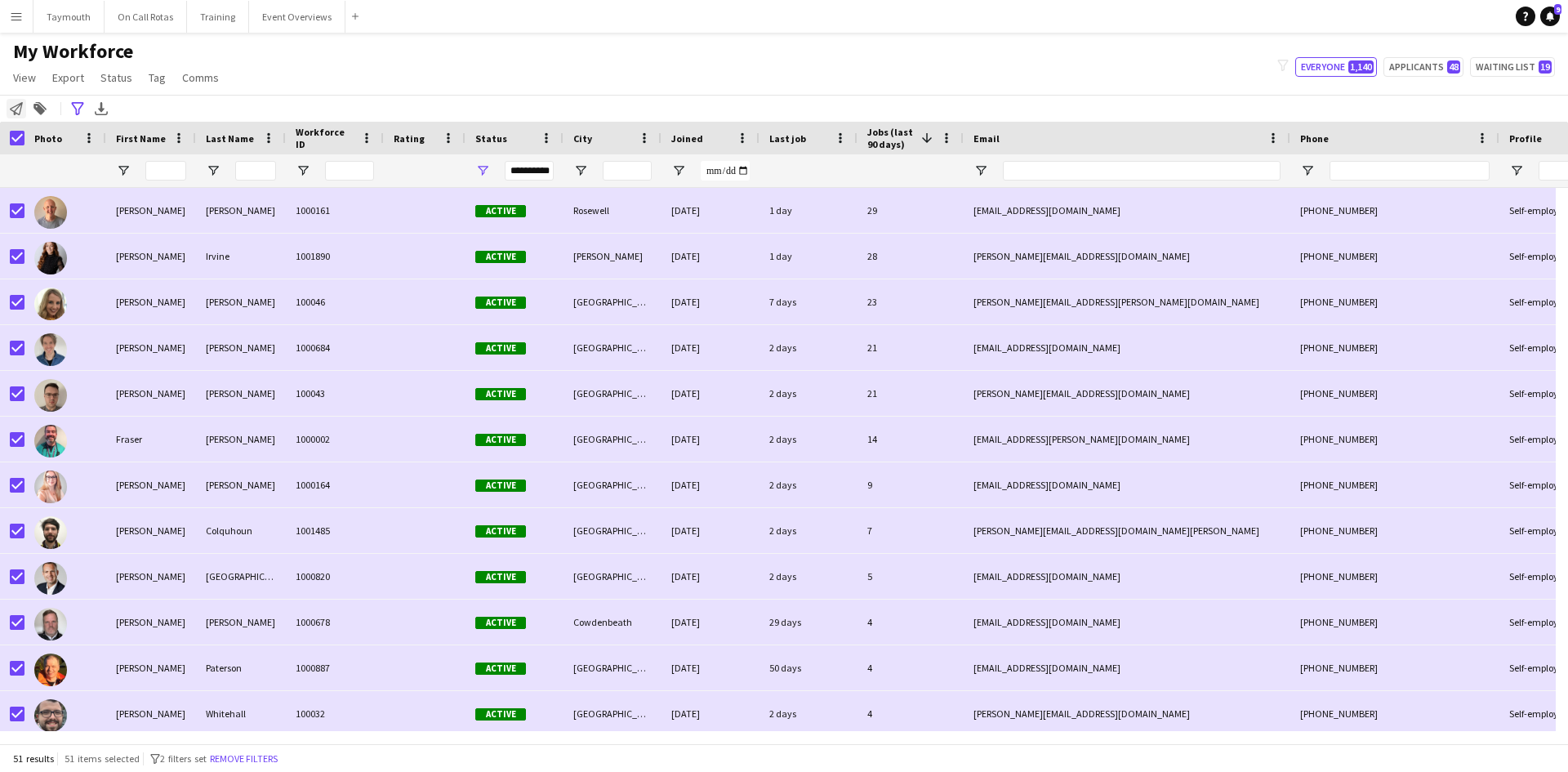
click at [19, 112] on icon "Notify workforce" at bounding box center [17, 109] width 13 height 13
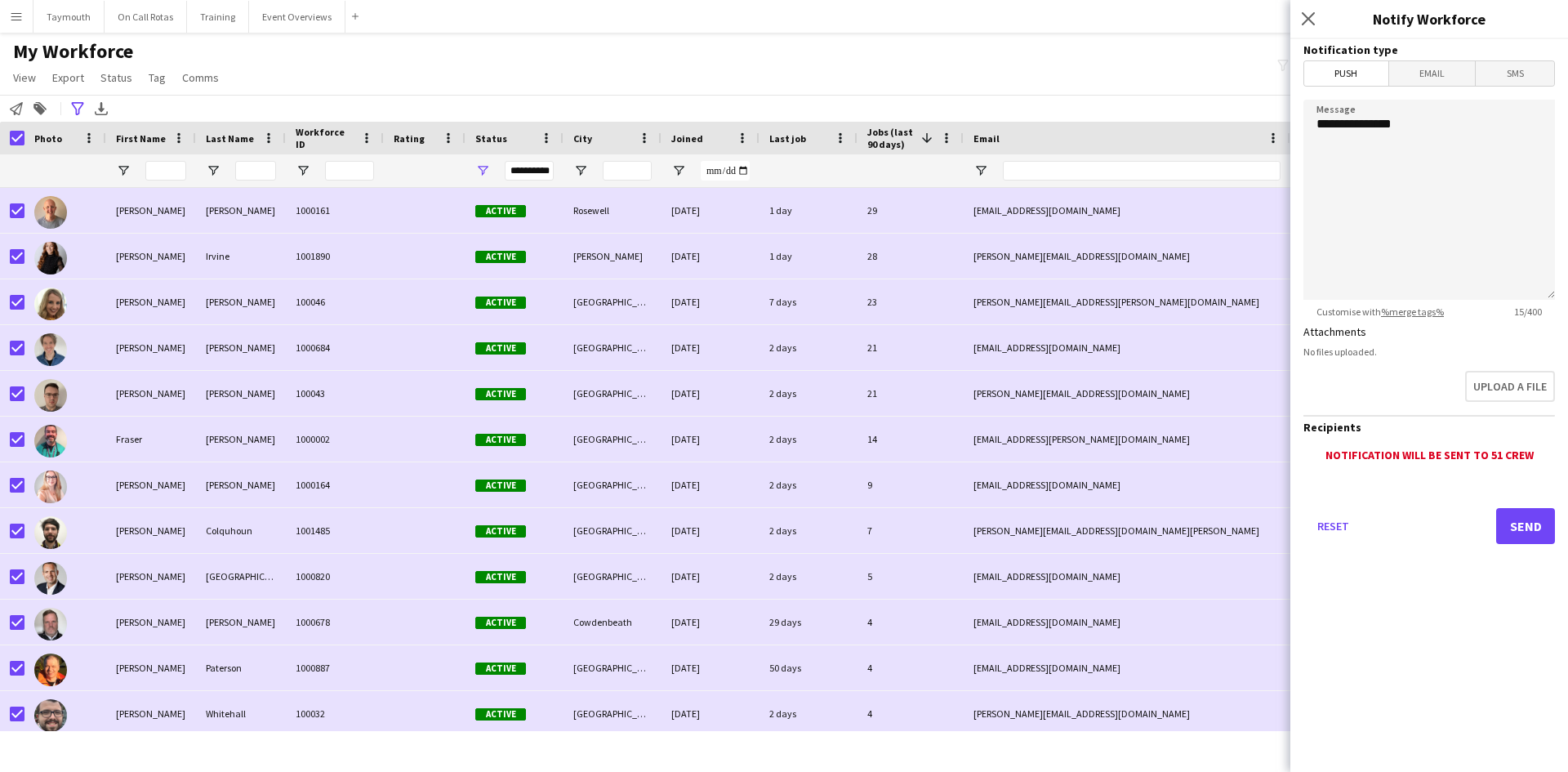
drag, startPoint x: 1438, startPoint y: 73, endPoint x: 1369, endPoint y: 93, distance: 71.8
click at [1438, 73] on span "Email" at bounding box center [1432, 73] width 86 height 24
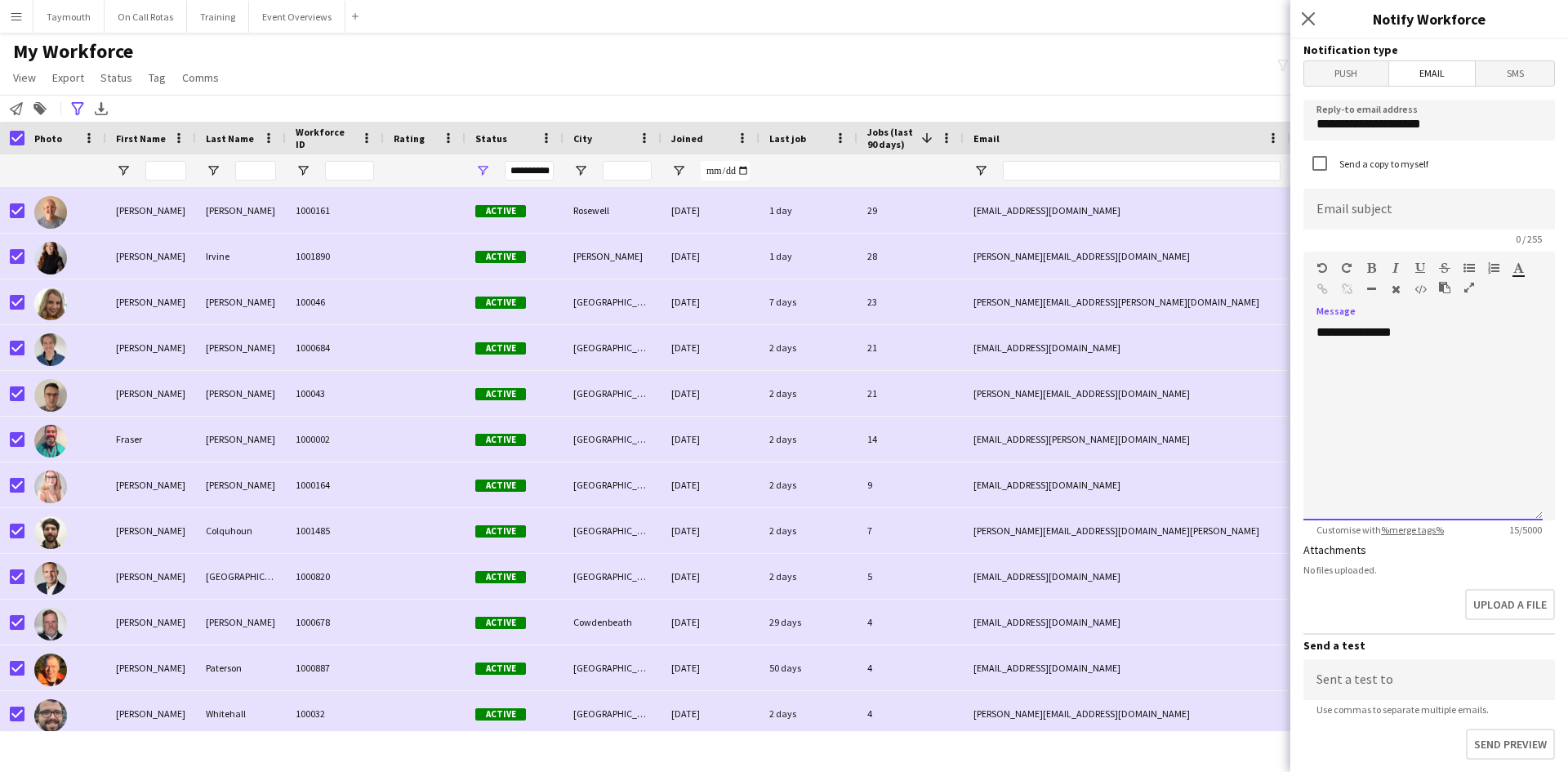
click at [1472, 339] on div "**********" at bounding box center [1423, 422] width 239 height 196
click at [1450, 336] on div "**********" at bounding box center [1423, 422] width 239 height 196
click at [1471, 290] on icon "button" at bounding box center [1469, 287] width 10 height 11
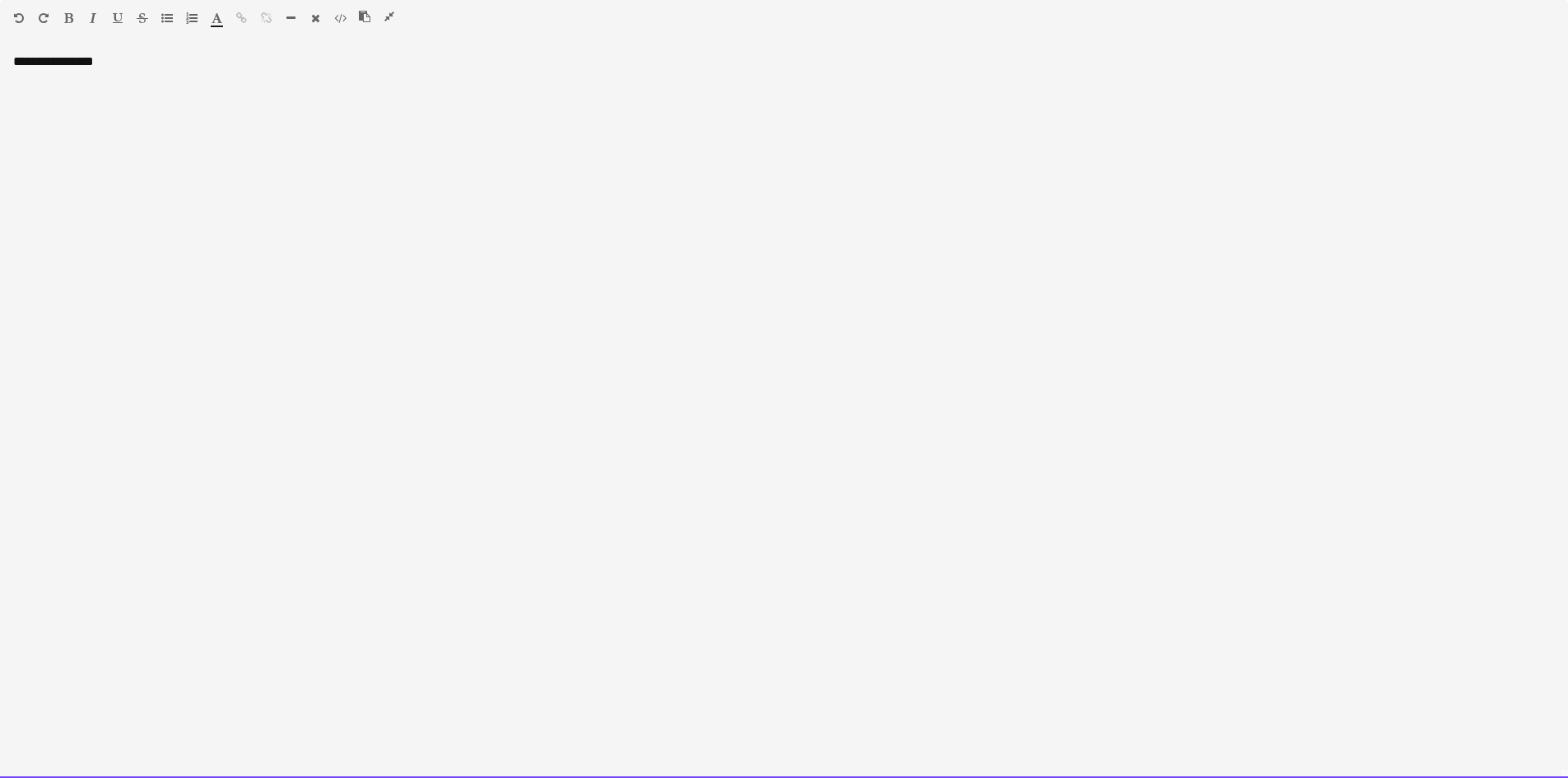
click at [178, 68] on div "**********" at bounding box center [784, 415] width 1568 height 725
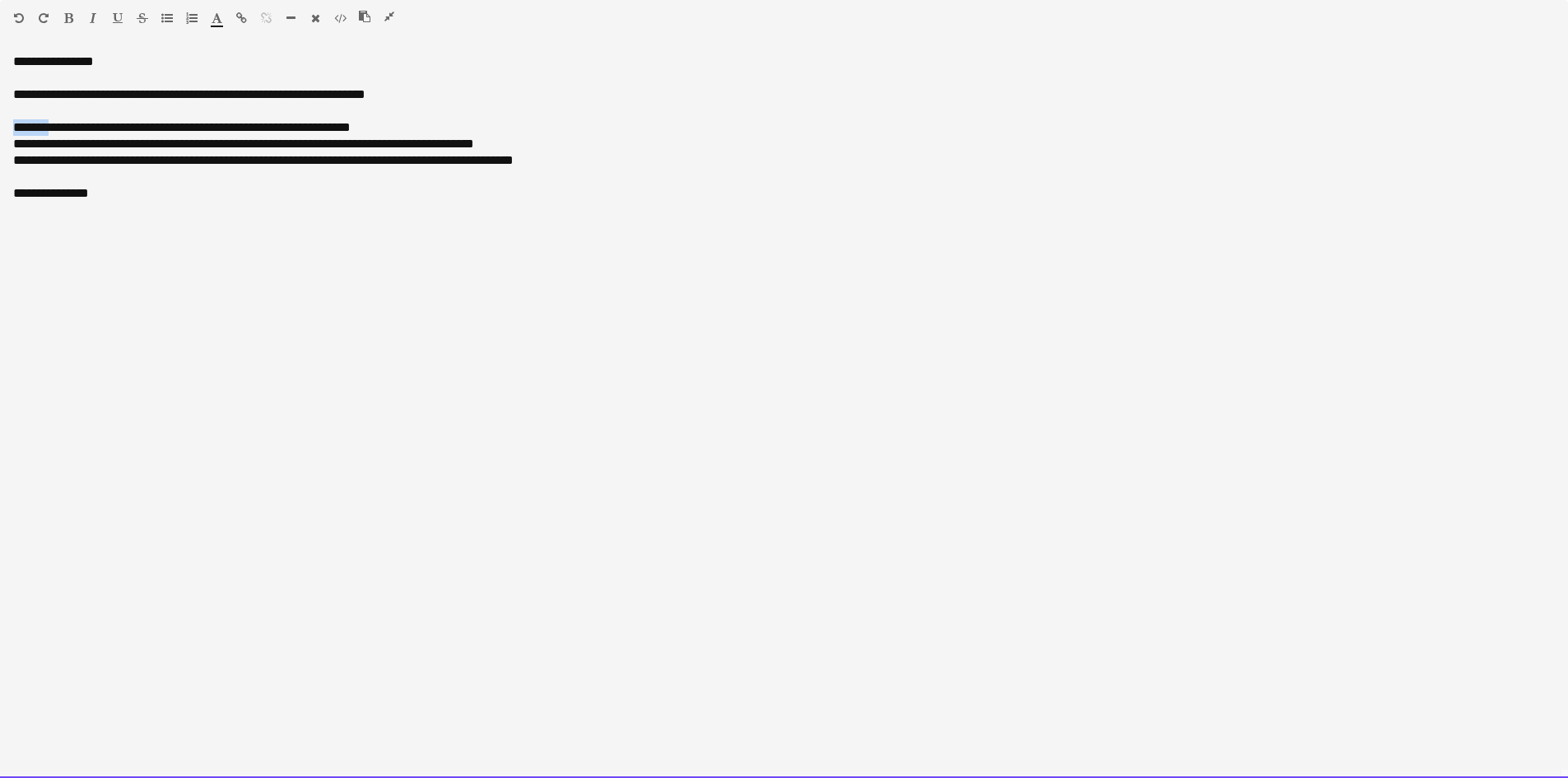
drag, startPoint x: 53, startPoint y: 125, endPoint x: 7, endPoint y: 128, distance: 46.1
click at [7, 128] on div "**********" at bounding box center [784, 415] width 1568 height 725
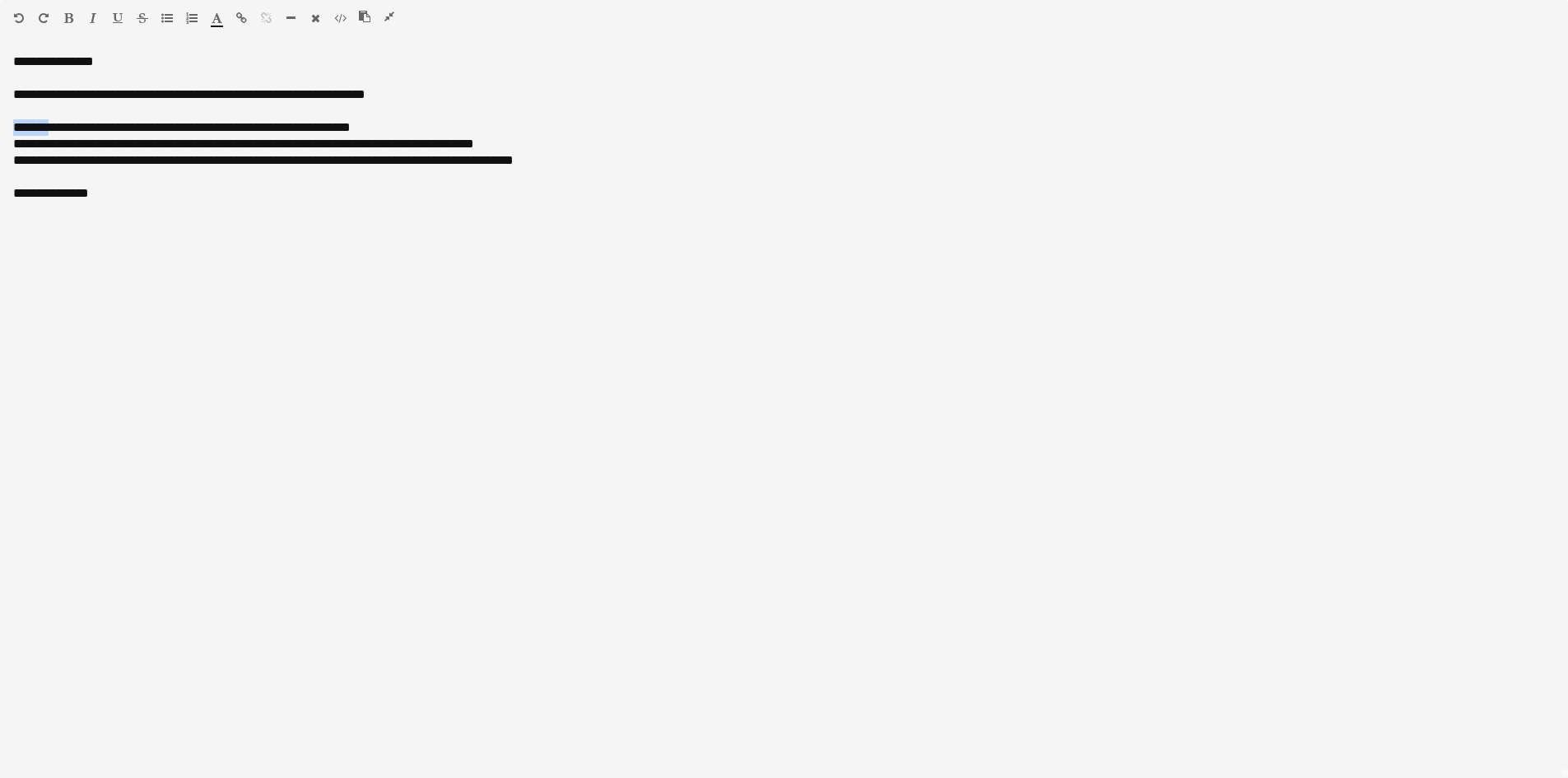
click at [71, 11] on button "button" at bounding box center [68, 18] width 11 height 13
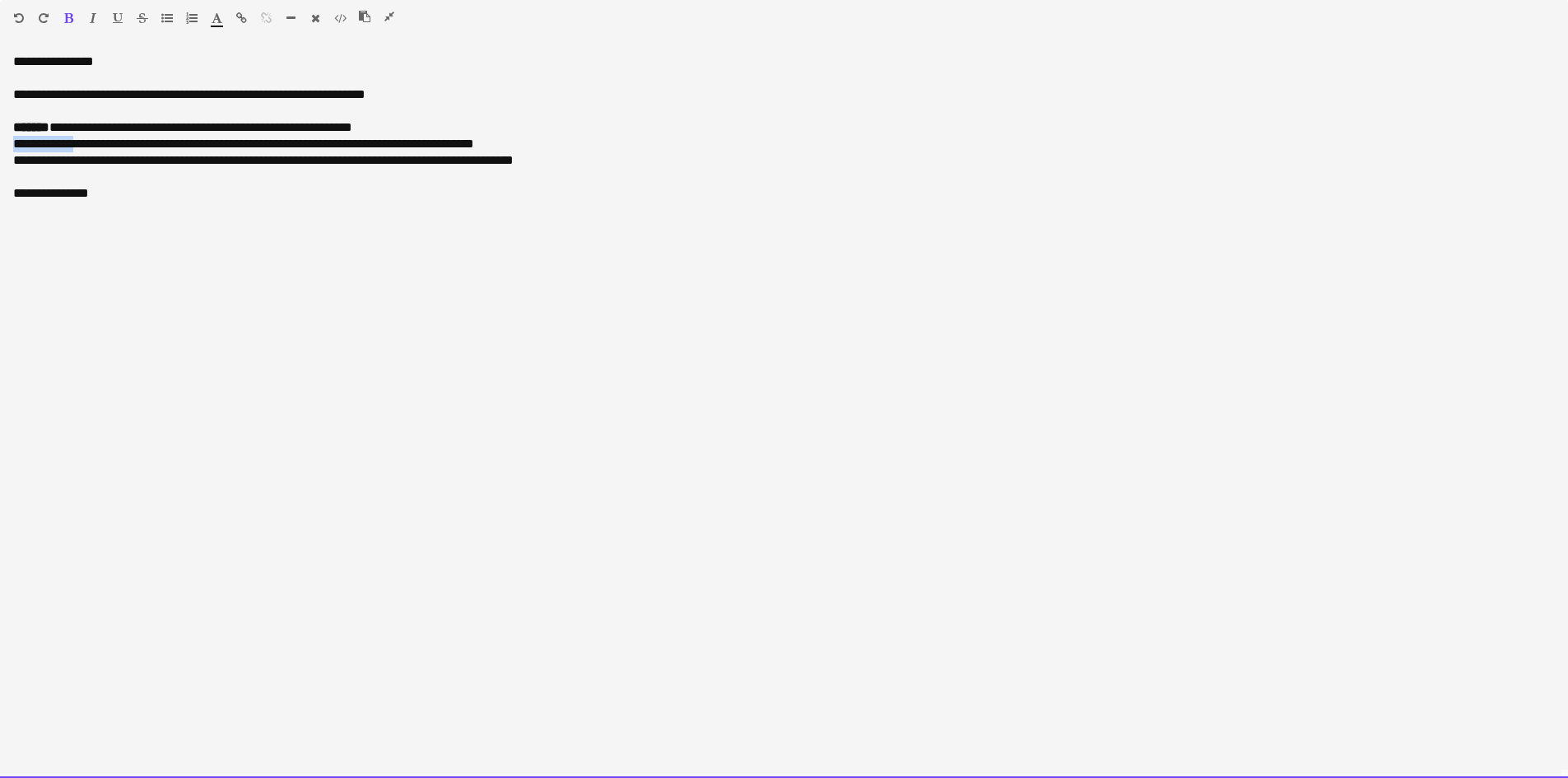
drag, startPoint x: 84, startPoint y: 142, endPoint x: 7, endPoint y: 148, distance: 77.2
click at [7, 148] on div "**********" at bounding box center [784, 415] width 1568 height 725
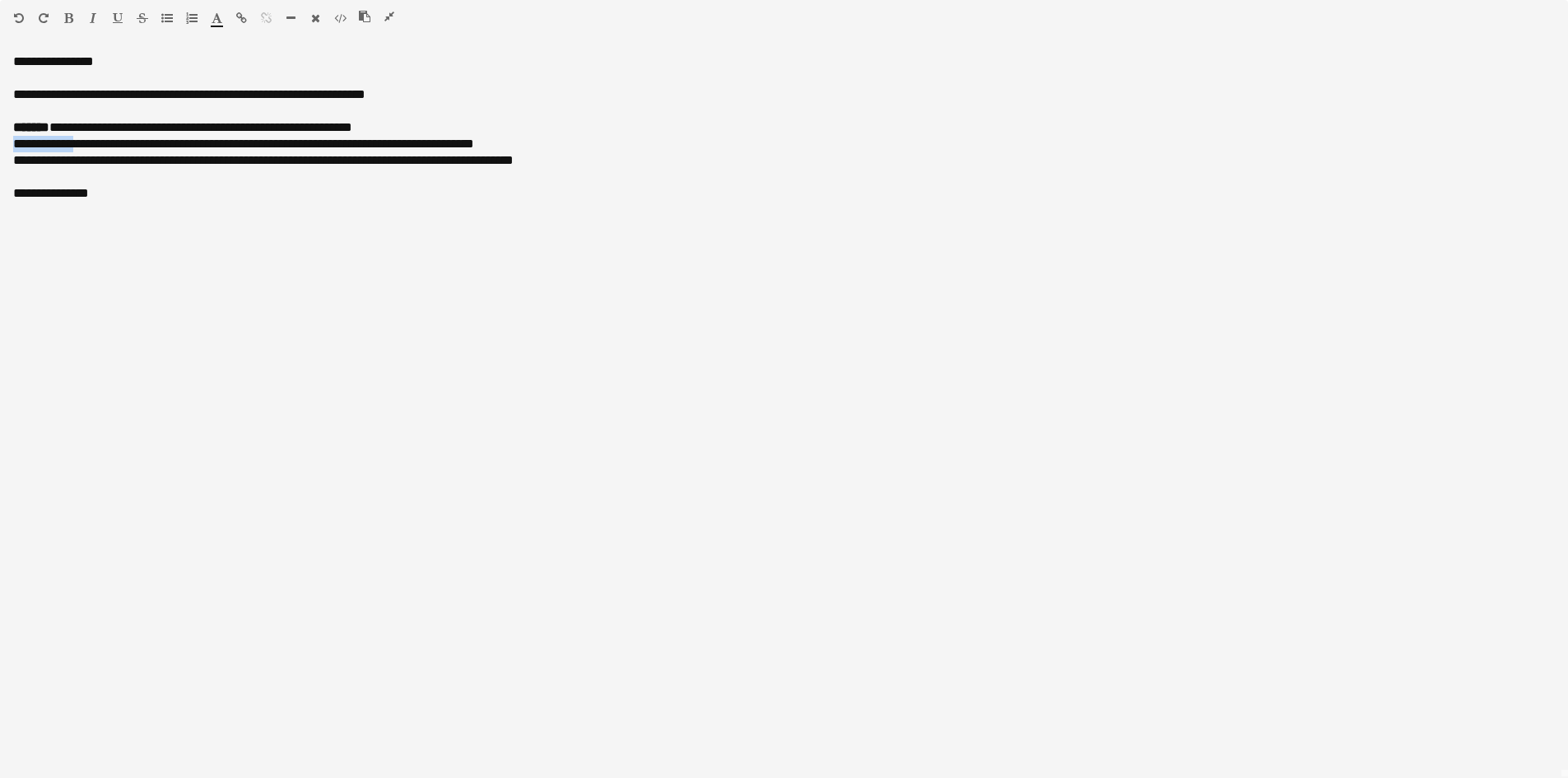
click at [70, 21] on icon "button" at bounding box center [69, 18] width 9 height 11
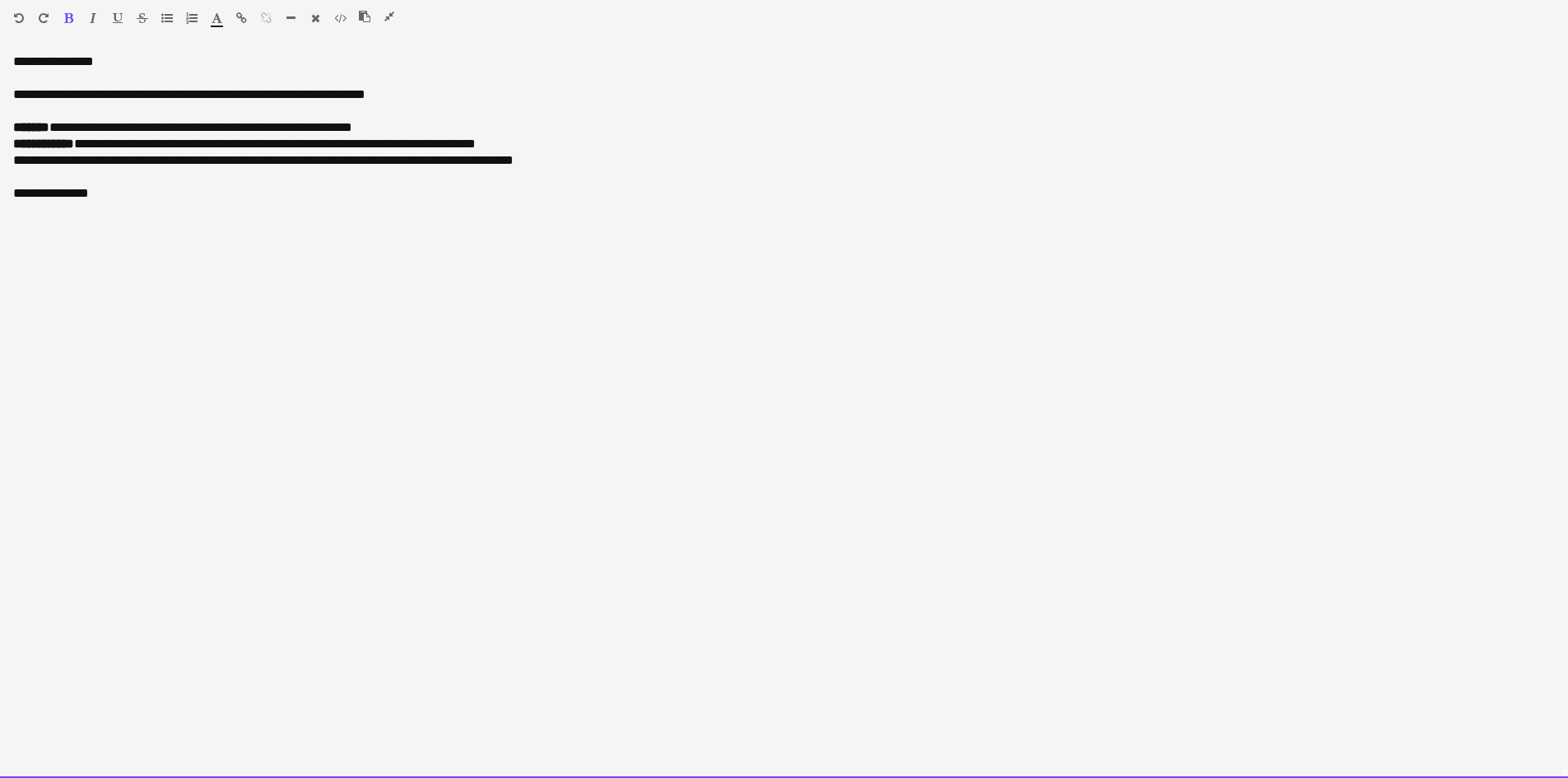
click at [58, 119] on div "**********" at bounding box center [784, 127] width 1542 height 17
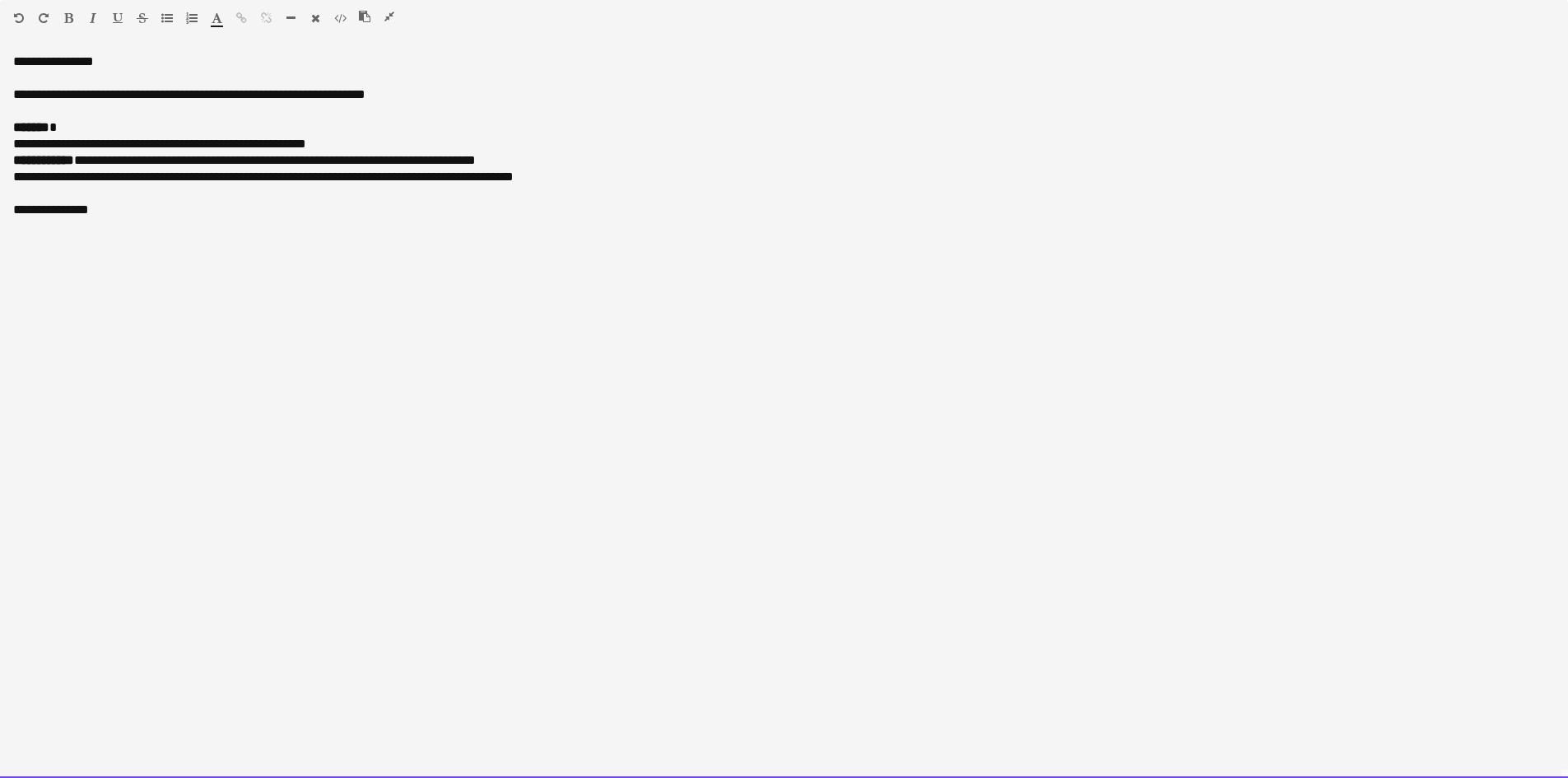
click at [166, 146] on div "**********" at bounding box center [784, 135] width 1542 height 33
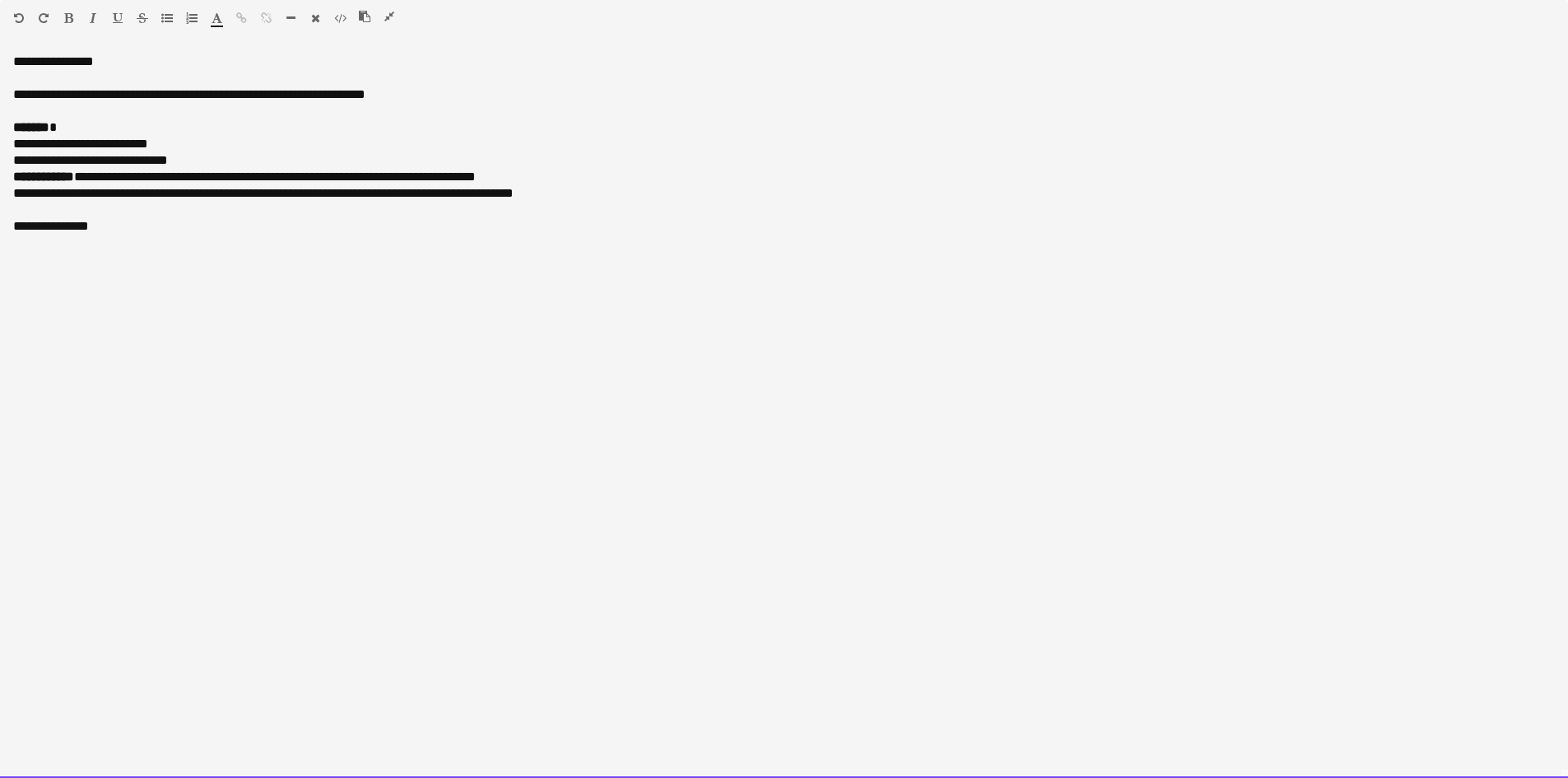
click at [180, 142] on div "**********" at bounding box center [784, 143] width 1542 height 50
drag, startPoint x: 336, startPoint y: 147, endPoint x: 182, endPoint y: 101, distance: 160.7
click at [166, 141] on div "**********" at bounding box center [784, 143] width 1542 height 50
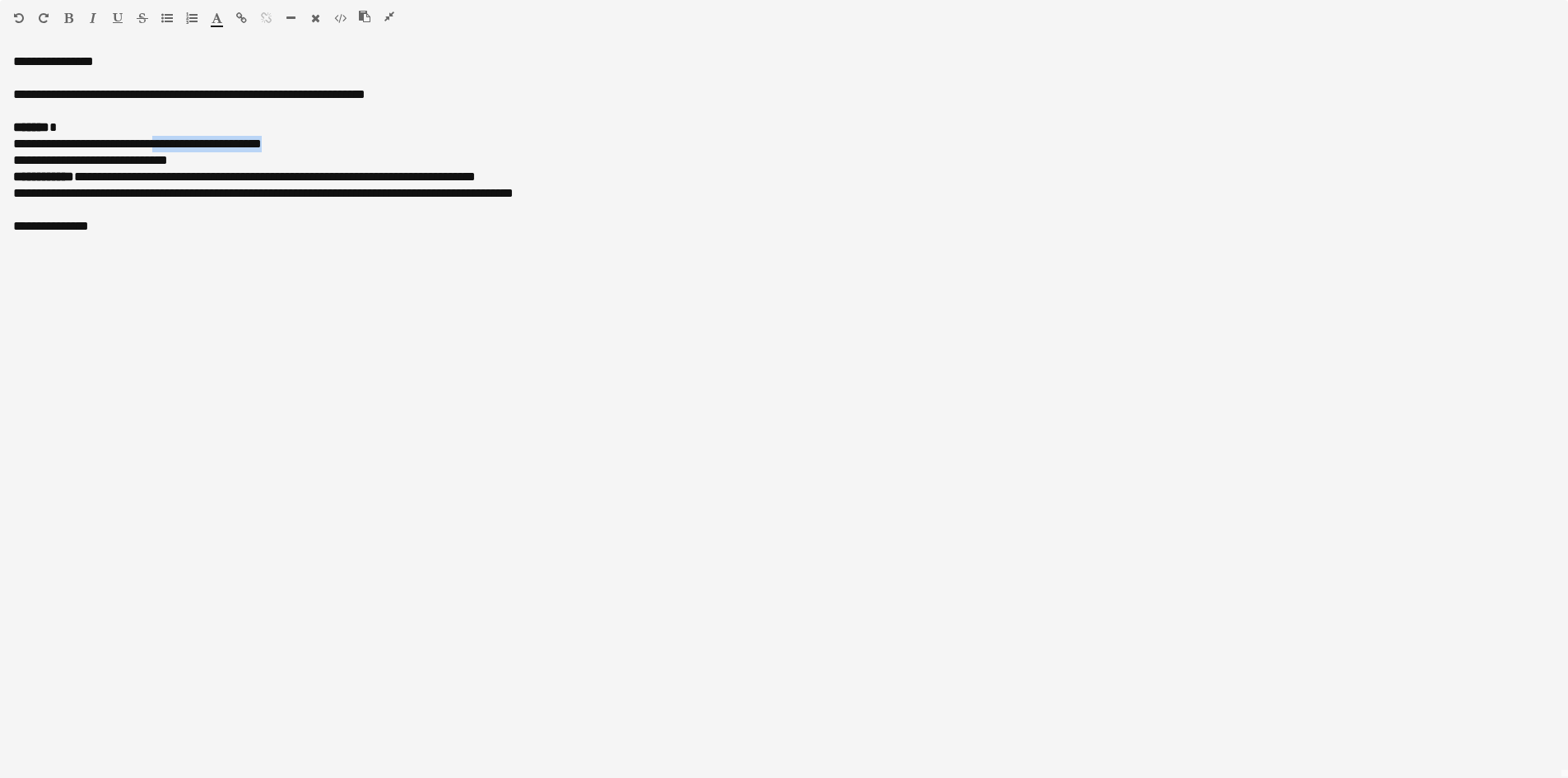
click at [89, 15] on button "button" at bounding box center [93, 18] width 11 height 13
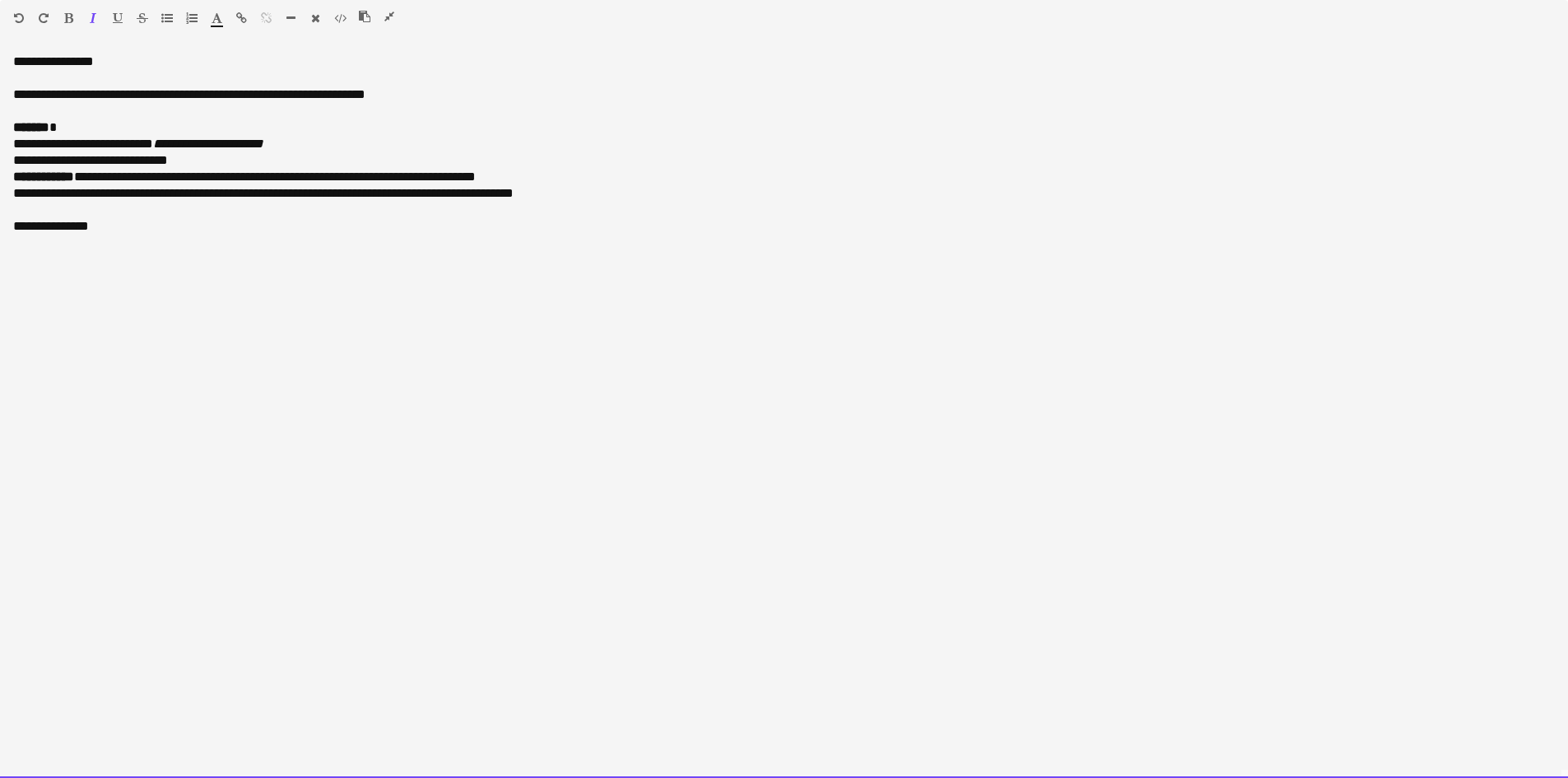
click at [285, 162] on div "**********" at bounding box center [784, 143] width 1542 height 50
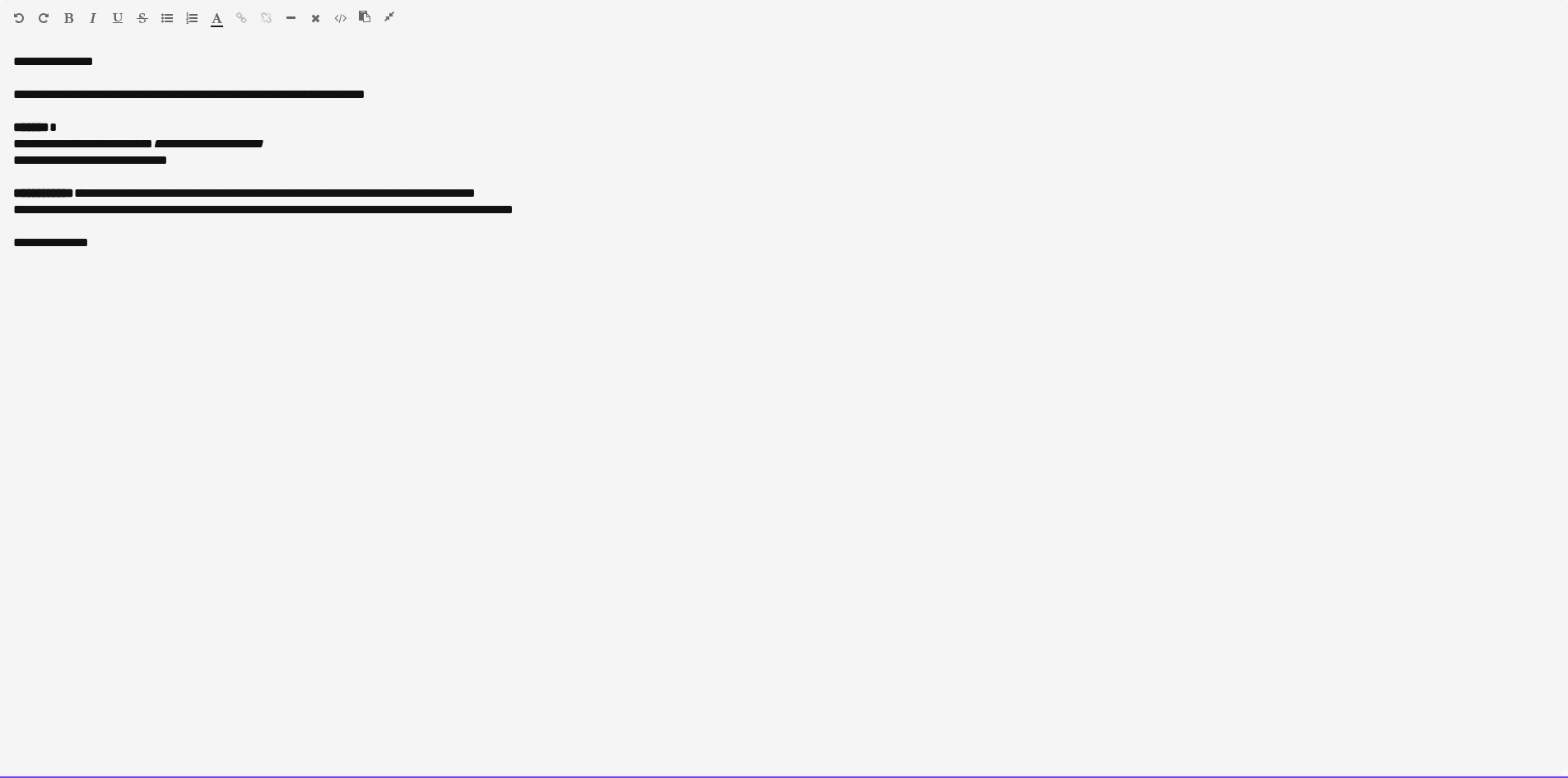
click at [367, 194] on div "**********" at bounding box center [784, 194] width 1542 height 17
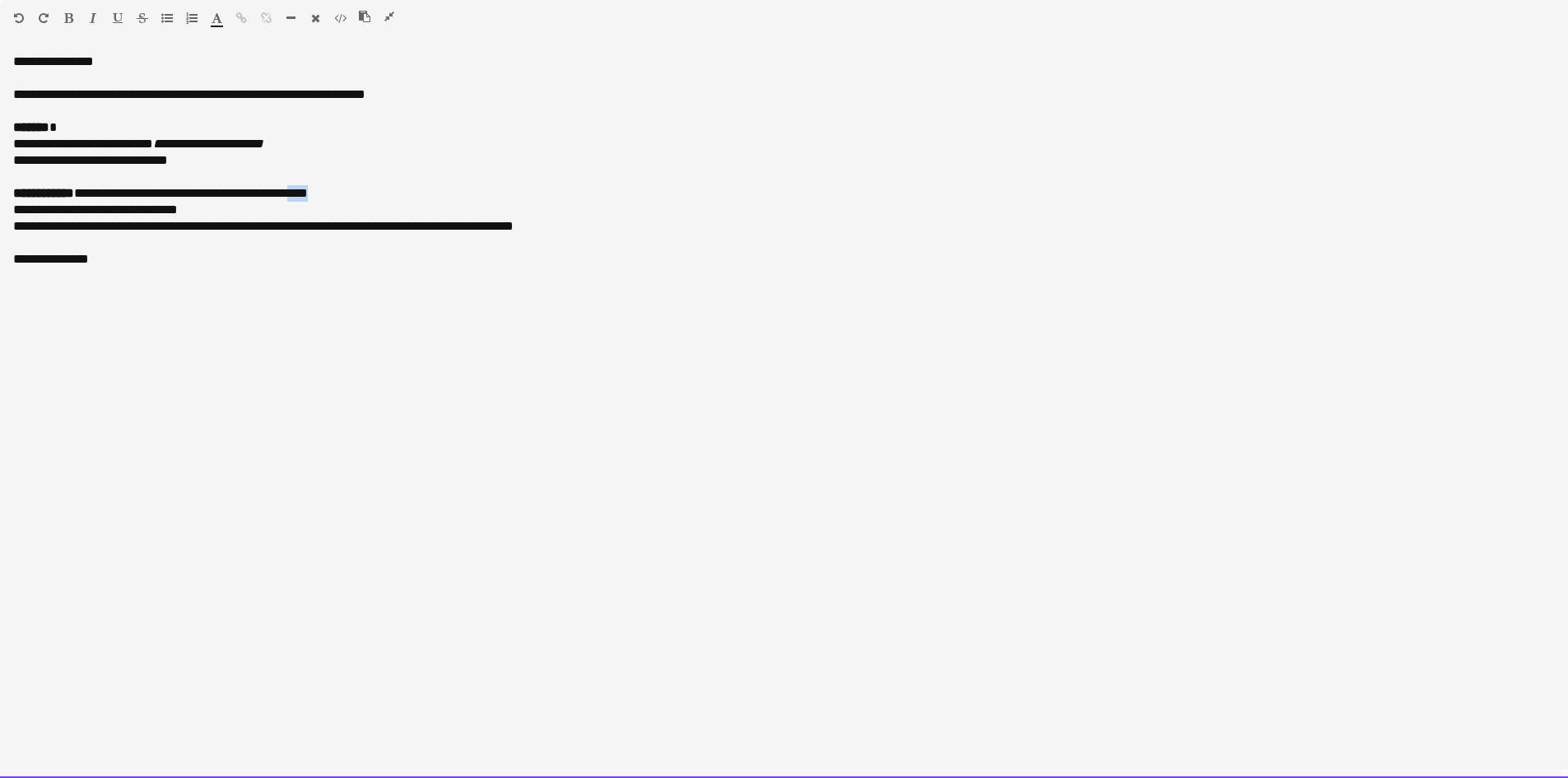
drag, startPoint x: 402, startPoint y: 200, endPoint x: 340, endPoint y: 196, distance: 62.1
click at [340, 197] on div "**********" at bounding box center [784, 202] width 1542 height 33
drag, startPoint x: 370, startPoint y: 200, endPoint x: 280, endPoint y: 194, distance: 90.2
click at [280, 194] on div "**********" at bounding box center [784, 202] width 1542 height 33
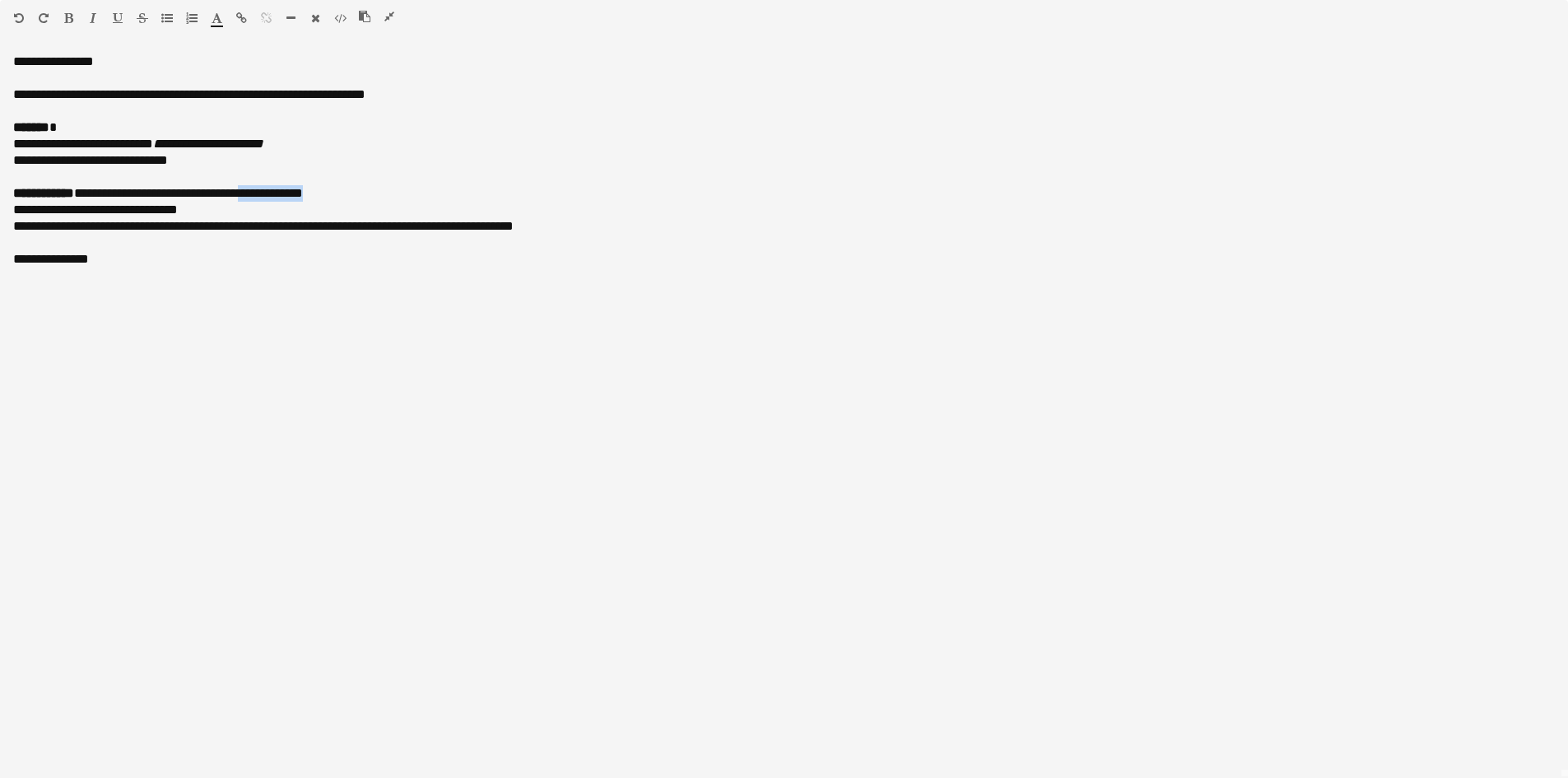
click at [91, 13] on icon "button" at bounding box center [93, 18] width 7 height 11
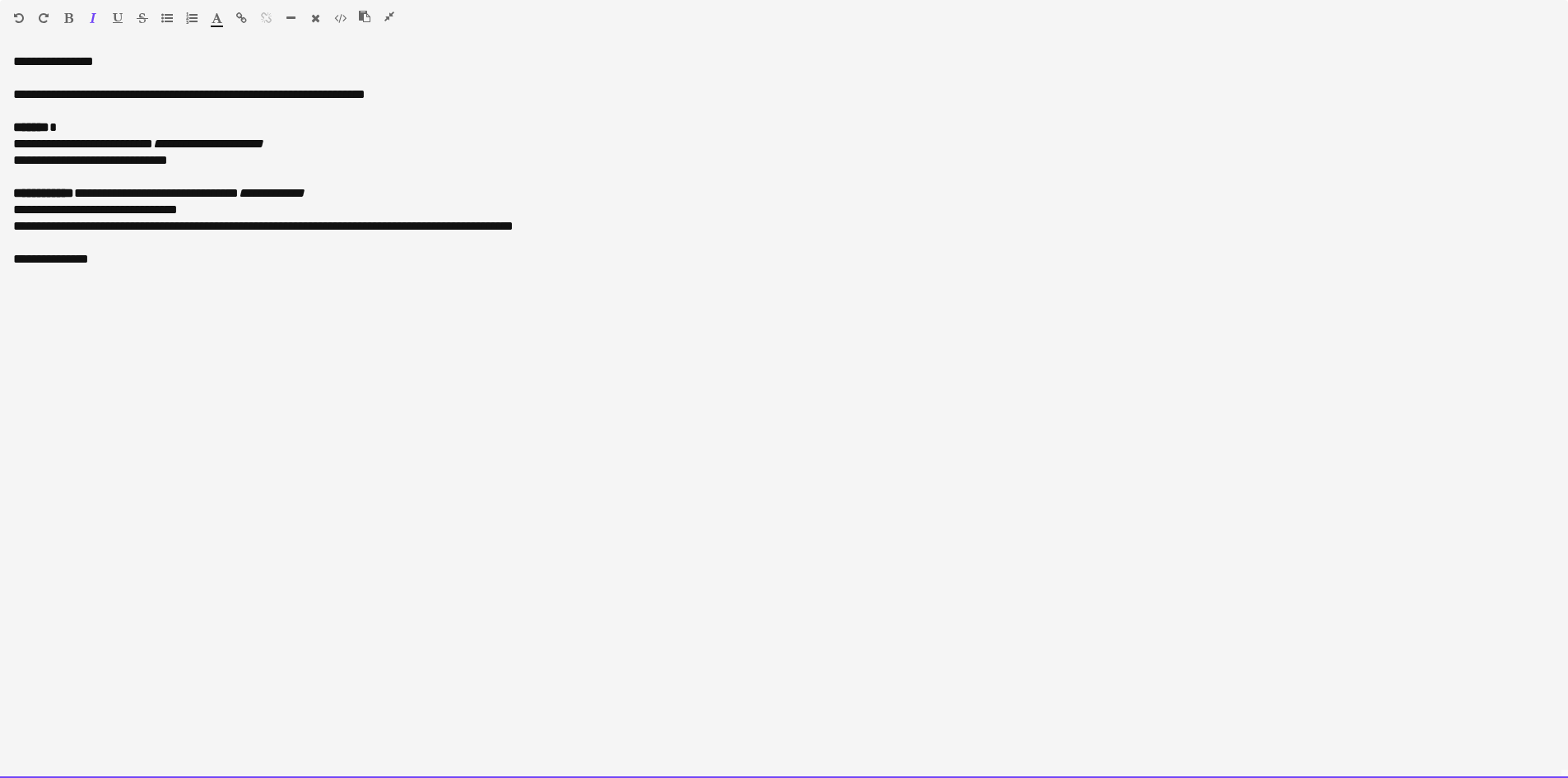
click at [385, 197] on div "**********" at bounding box center [784, 202] width 1542 height 33
click at [261, 211] on div "**********" at bounding box center [784, 202] width 1542 height 33
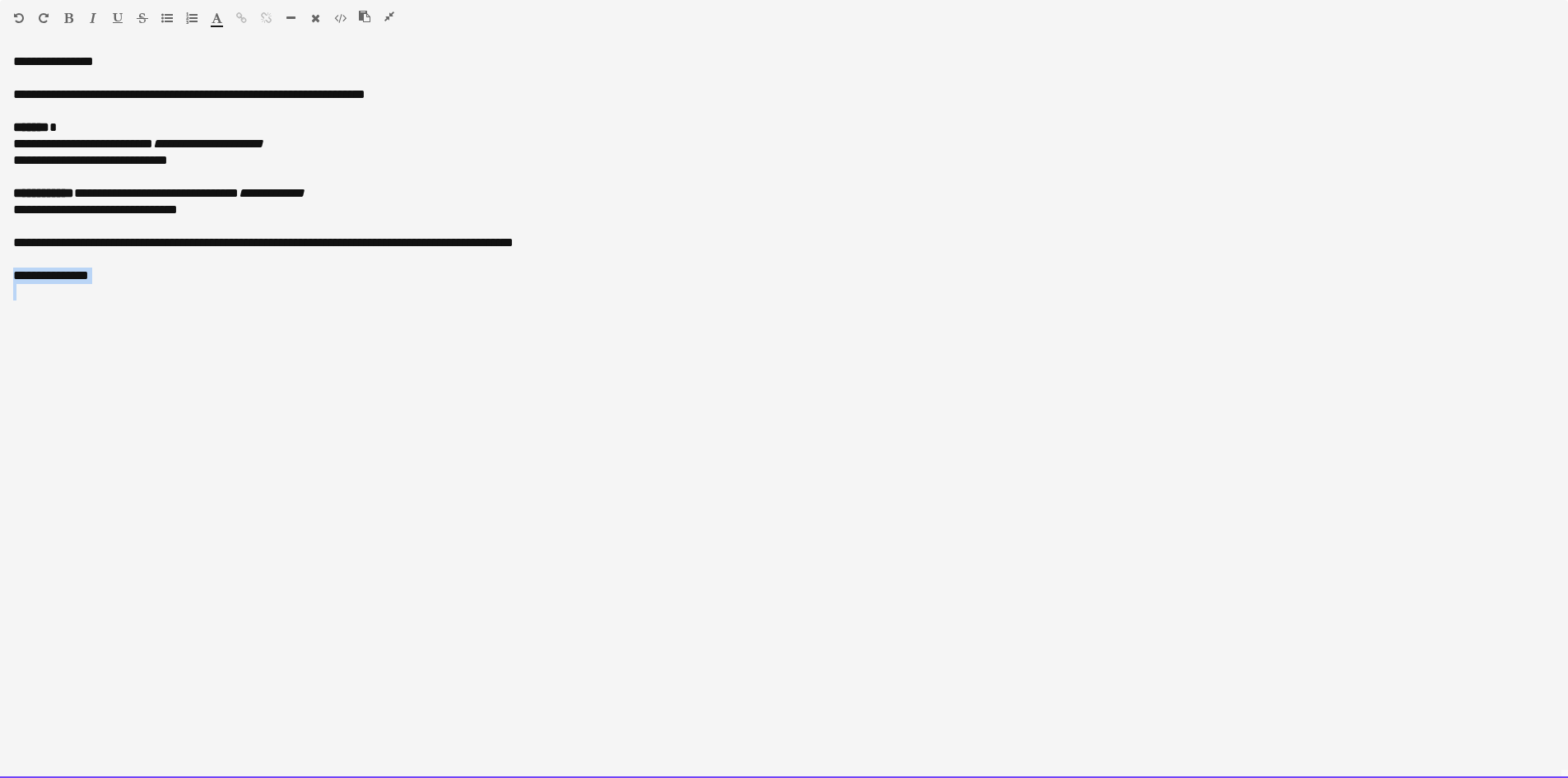
drag, startPoint x: 172, startPoint y: 286, endPoint x: 2, endPoint y: 274, distance: 170.4
click at [8, 278] on div "**********" at bounding box center [784, 415] width 1568 height 725
drag, startPoint x: 119, startPoint y: 303, endPoint x: 2, endPoint y: 292, distance: 117.5
click at [2, 292] on div "**********" at bounding box center [784, 415] width 1568 height 725
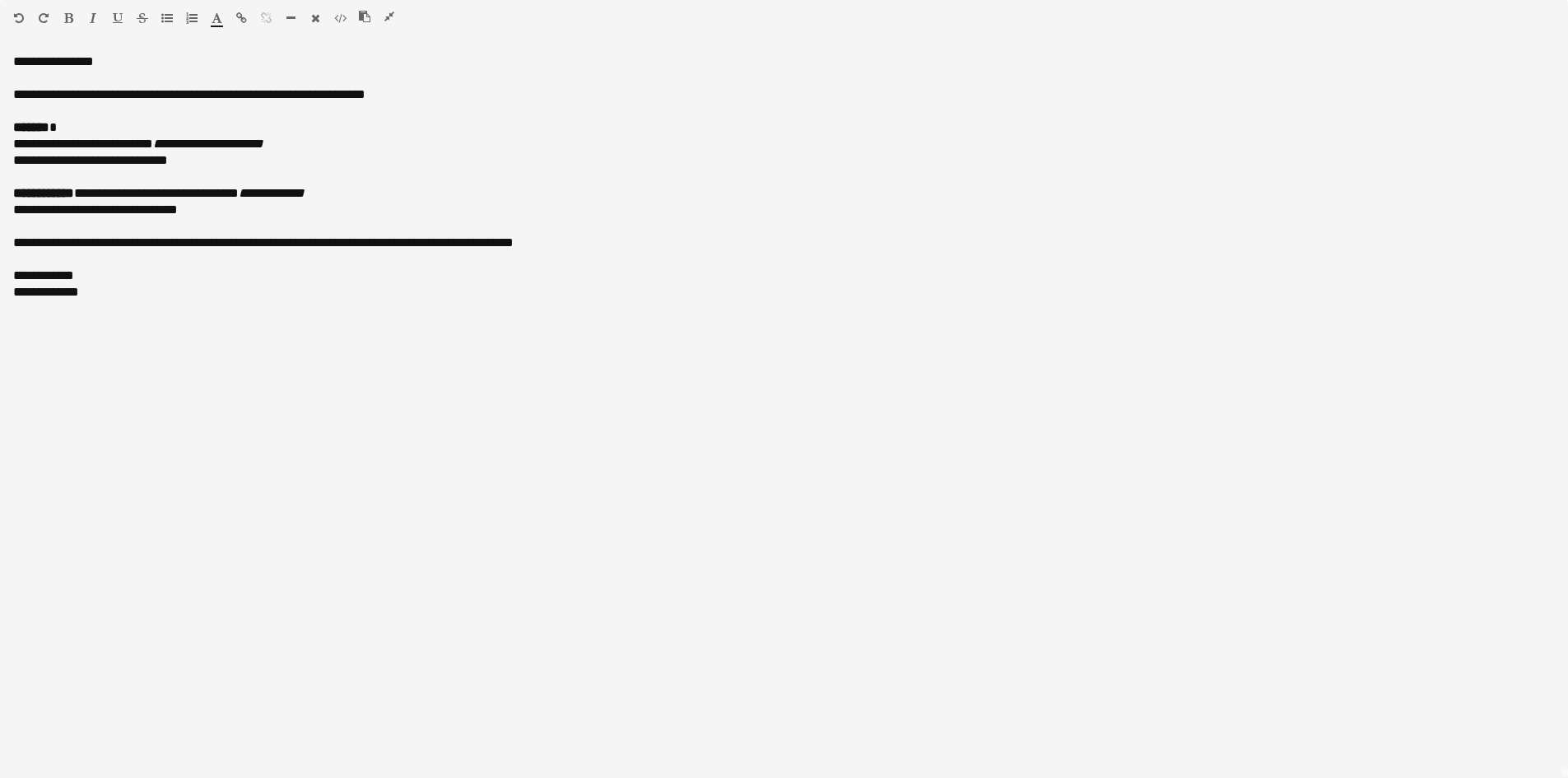
click at [91, 17] on icon "button" at bounding box center [93, 18] width 7 height 11
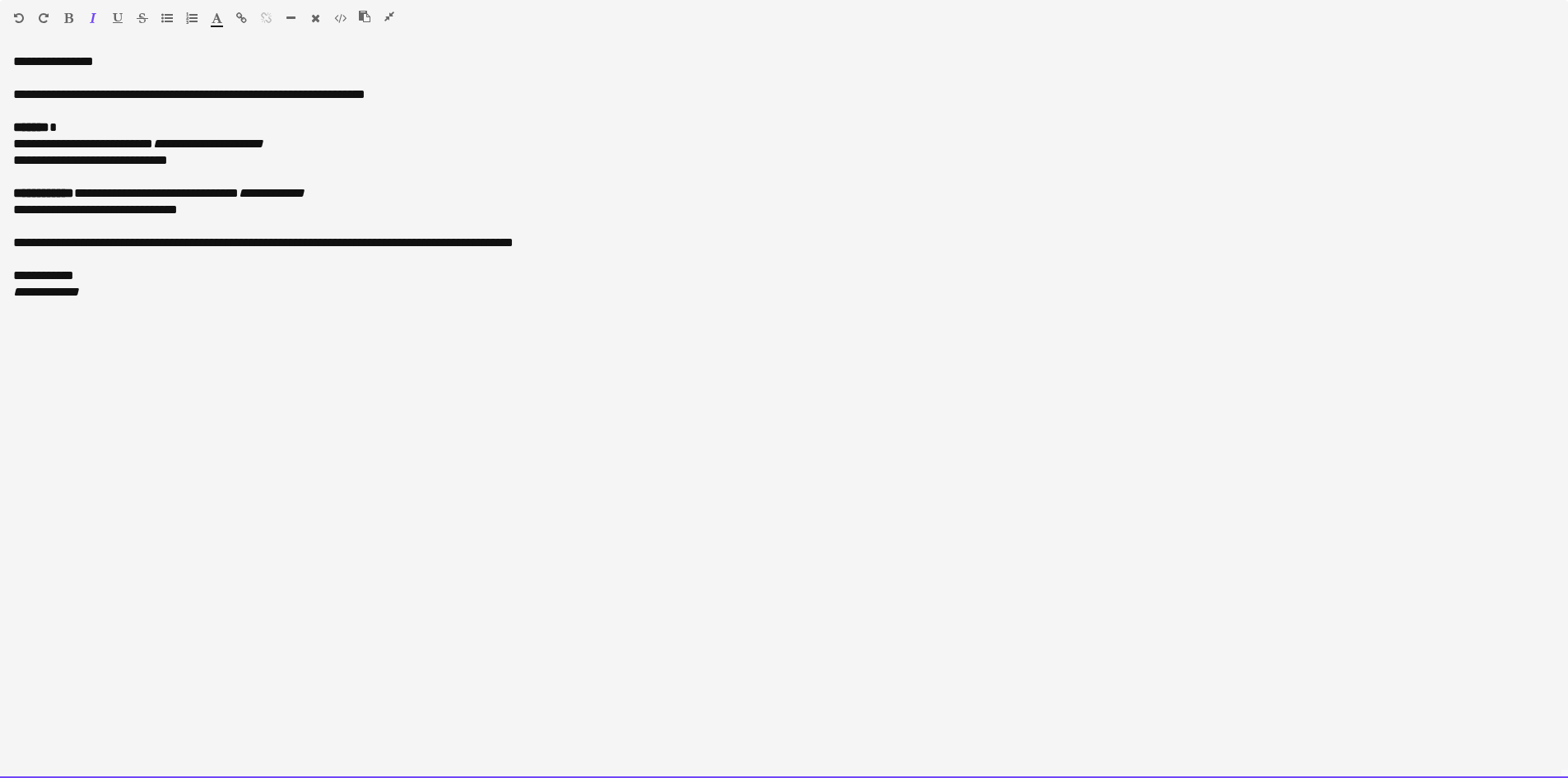
click at [98, 194] on div "**********" at bounding box center [784, 210] width 1542 height 50
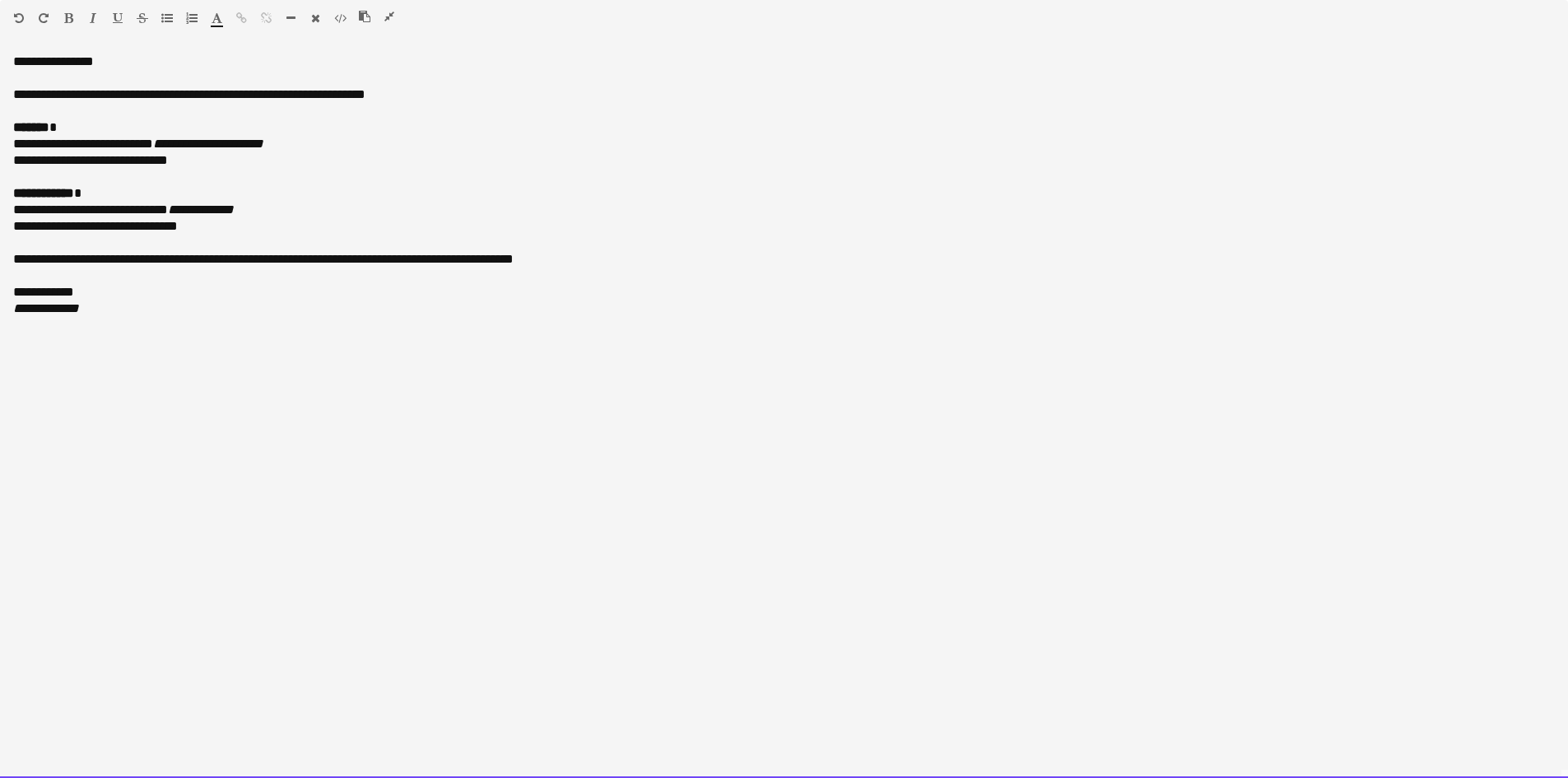
click at [95, 193] on div "**********" at bounding box center [784, 218] width 1542 height 66
click at [67, 134] on div "**********" at bounding box center [784, 152] width 1542 height 66
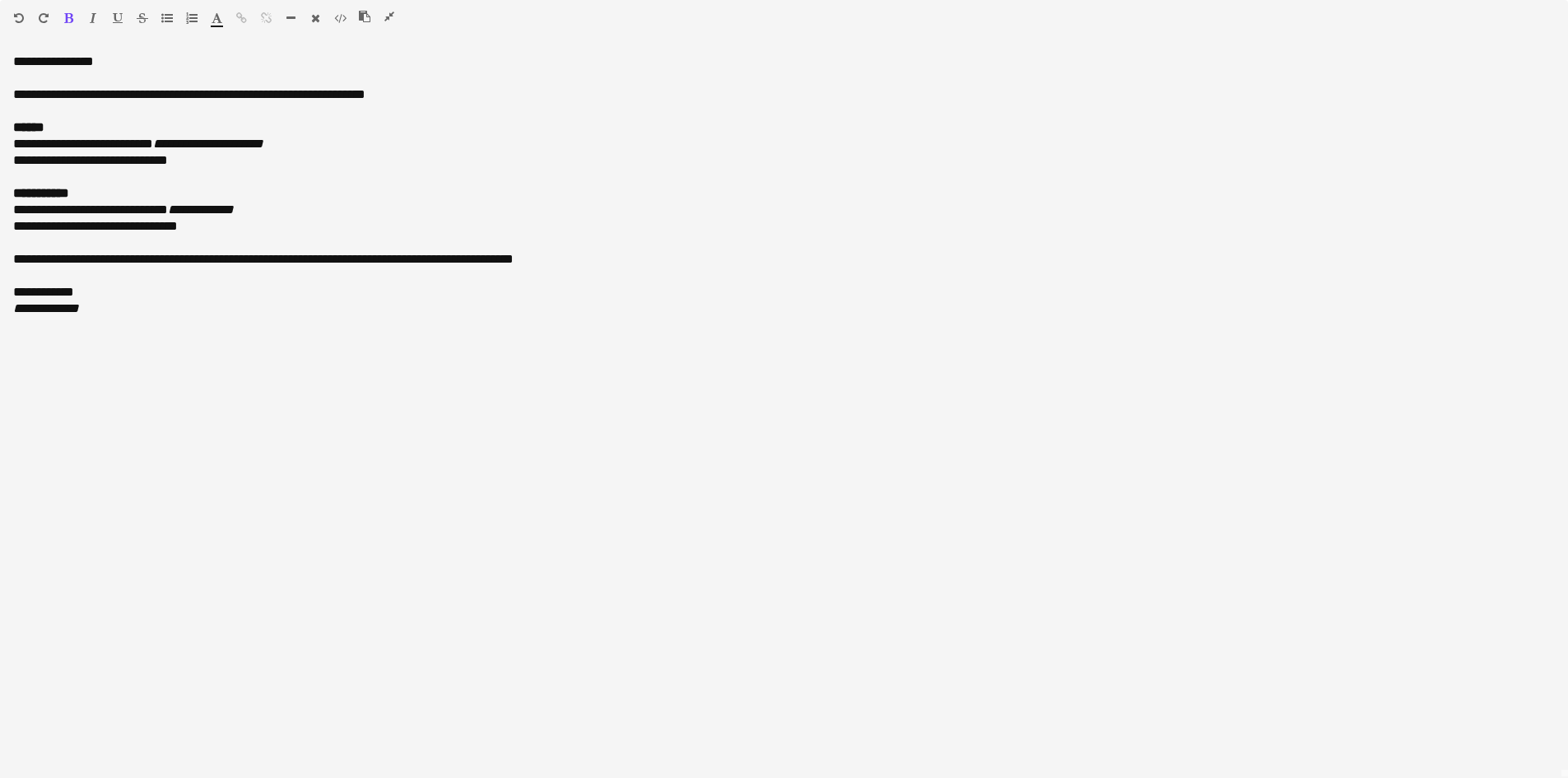
click at [390, 17] on icon "button" at bounding box center [389, 16] width 10 height 11
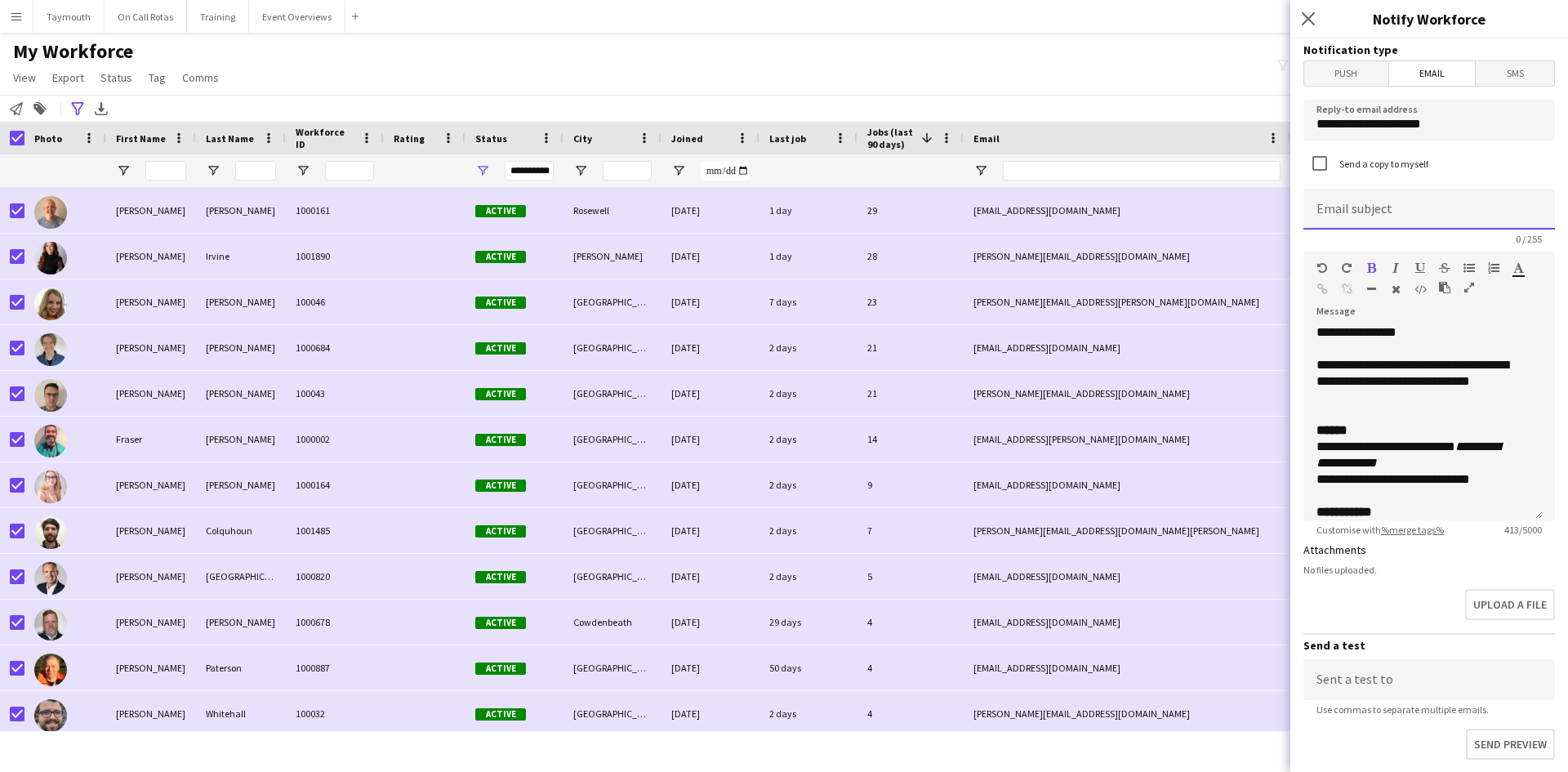
click at [1396, 214] on input at bounding box center [1429, 209] width 251 height 41
paste input "**********"
drag, startPoint x: 1452, startPoint y: 214, endPoint x: 1363, endPoint y: 217, distance: 89.1
click at [1363, 217] on input "**********" at bounding box center [1423, 209] width 239 height 41
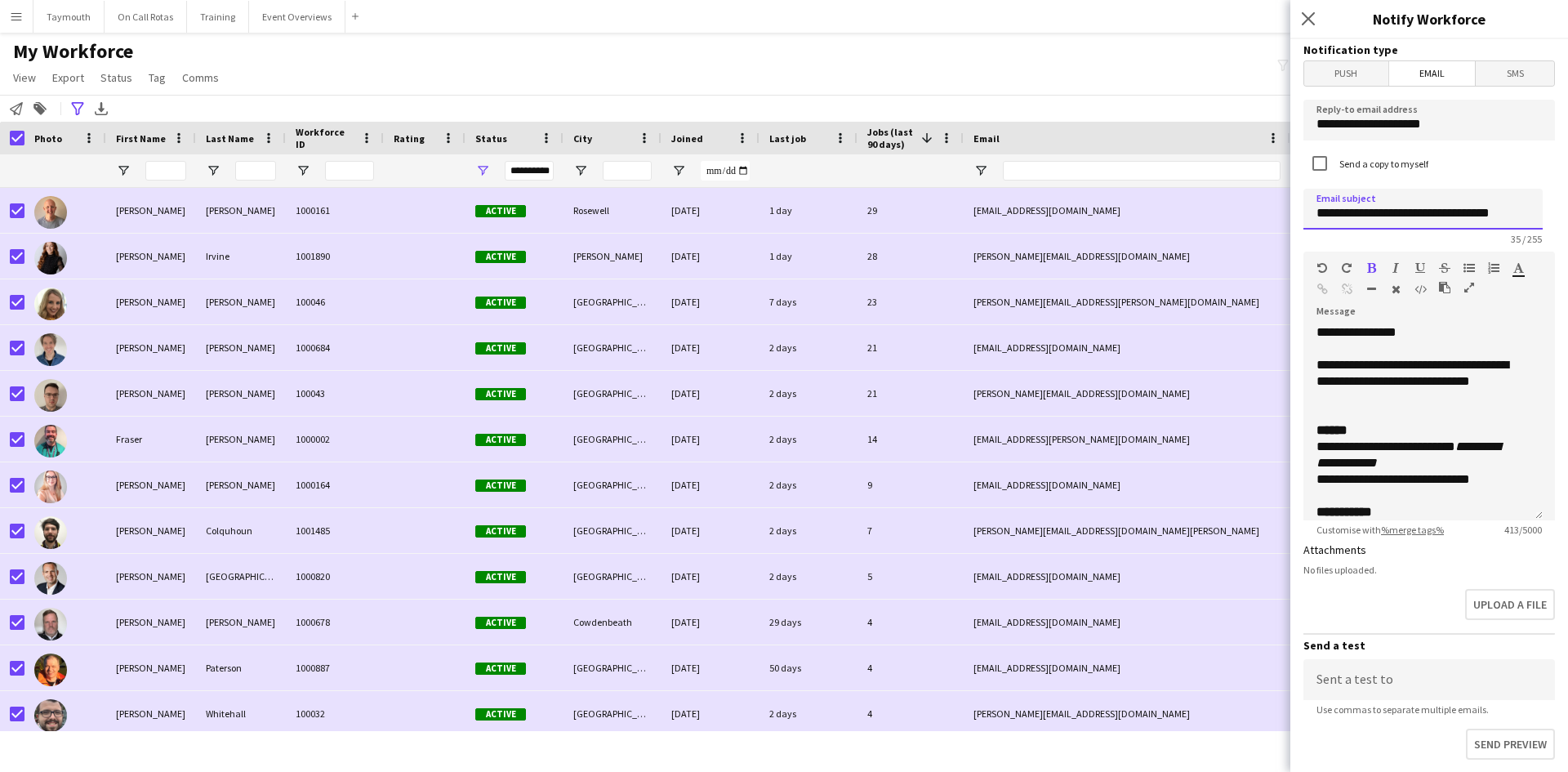
scroll to position [0, 0]
drag, startPoint x: 1433, startPoint y: 214, endPoint x: 1392, endPoint y: 214, distance: 41.0
click at [1392, 214] on input "**********" at bounding box center [1423, 209] width 239 height 41
click at [1311, 216] on input "**********" at bounding box center [1423, 209] width 239 height 41
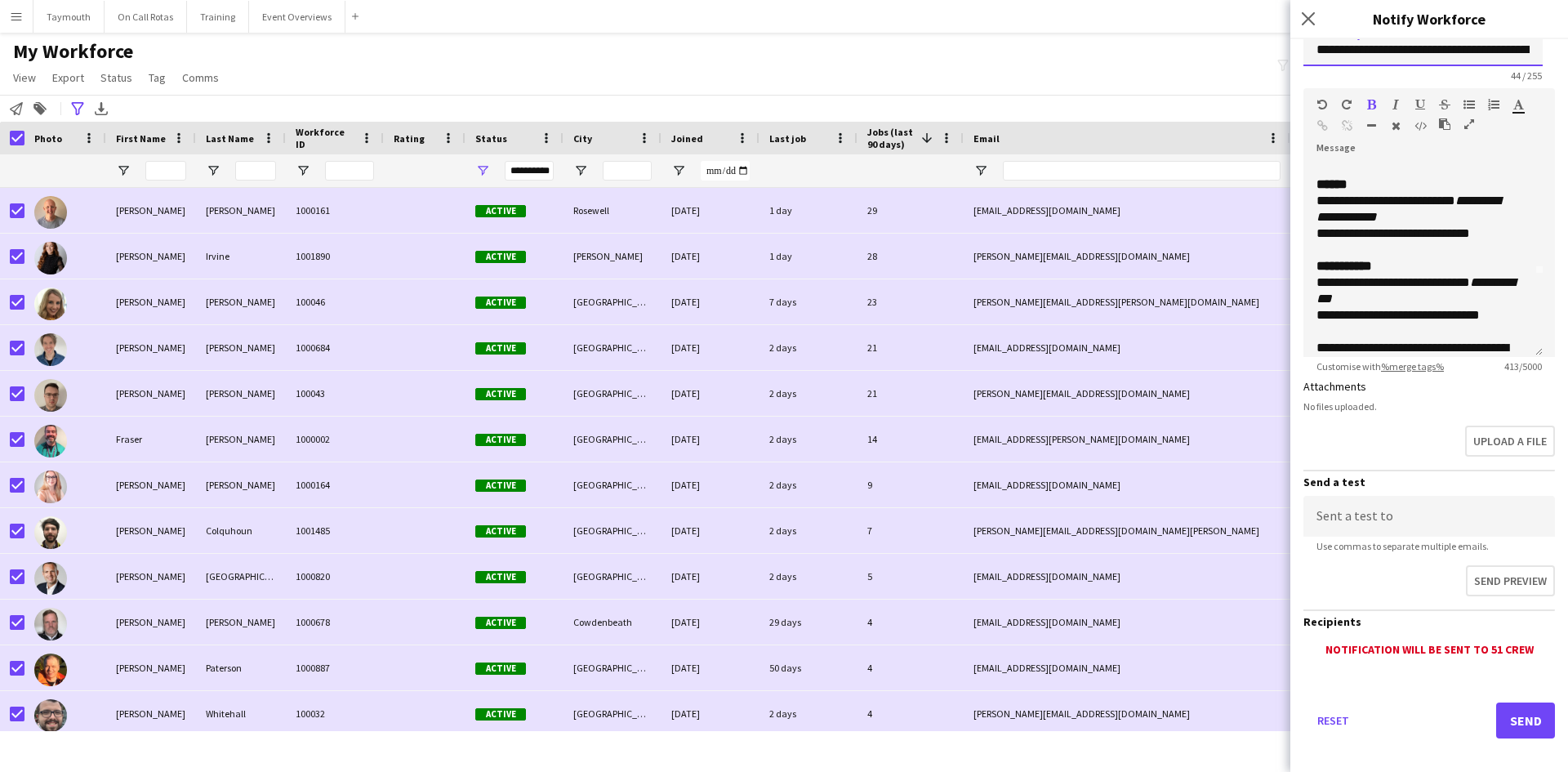
scroll to position [209, 0]
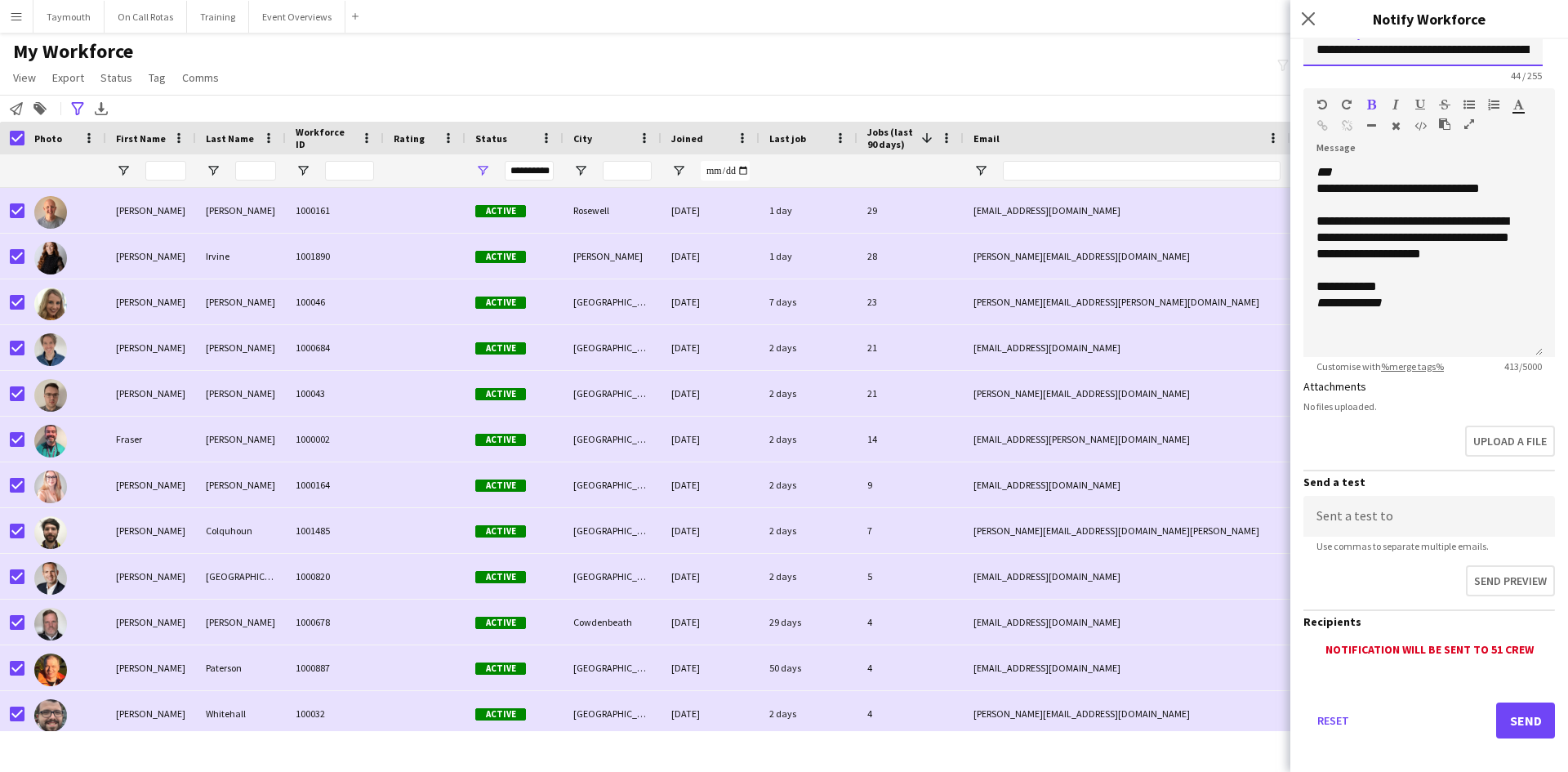
type input "**********"
click at [1516, 709] on button "Send" at bounding box center [1525, 720] width 59 height 36
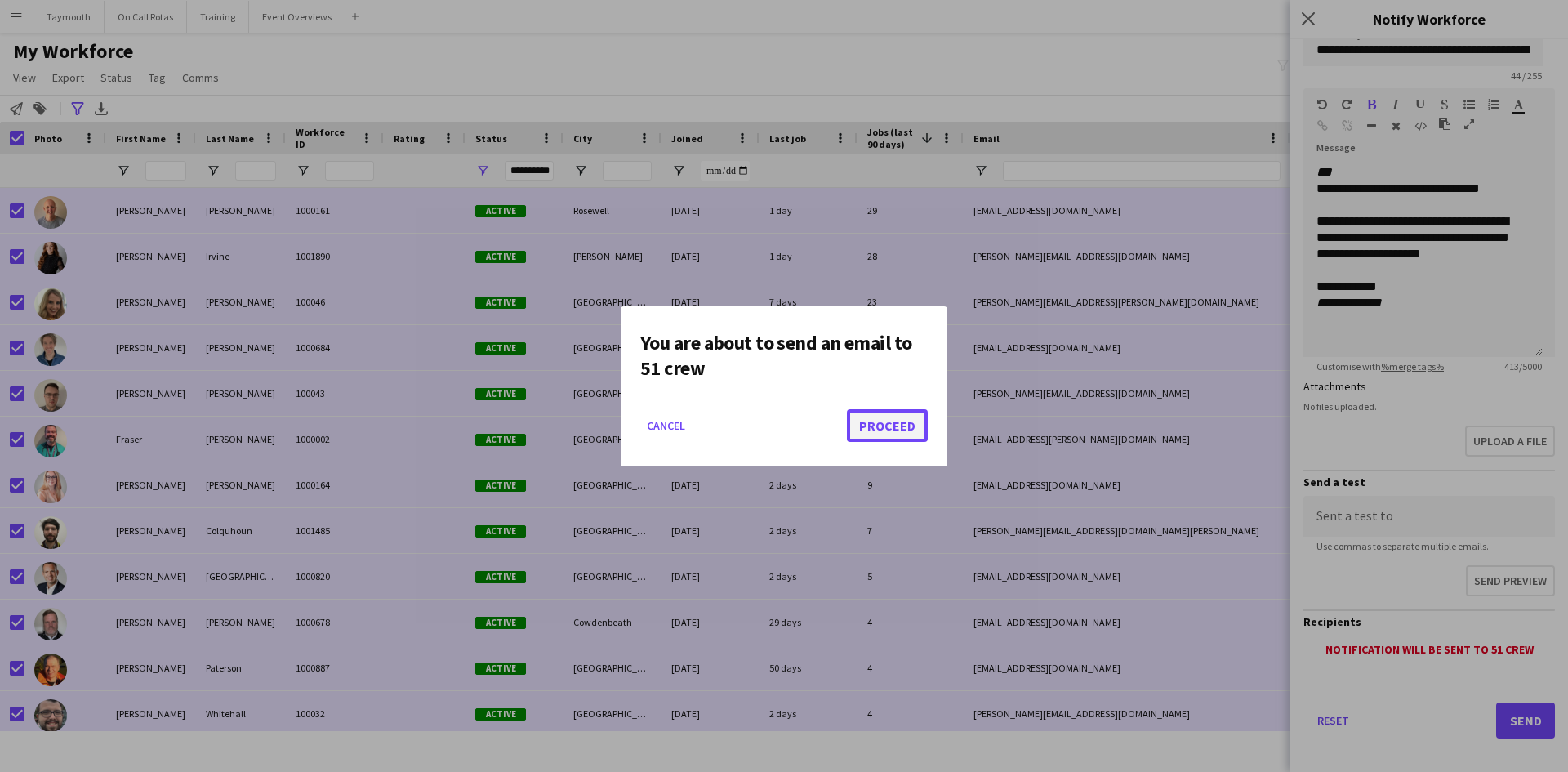
click at [913, 425] on button "Proceed" at bounding box center [887, 425] width 81 height 33
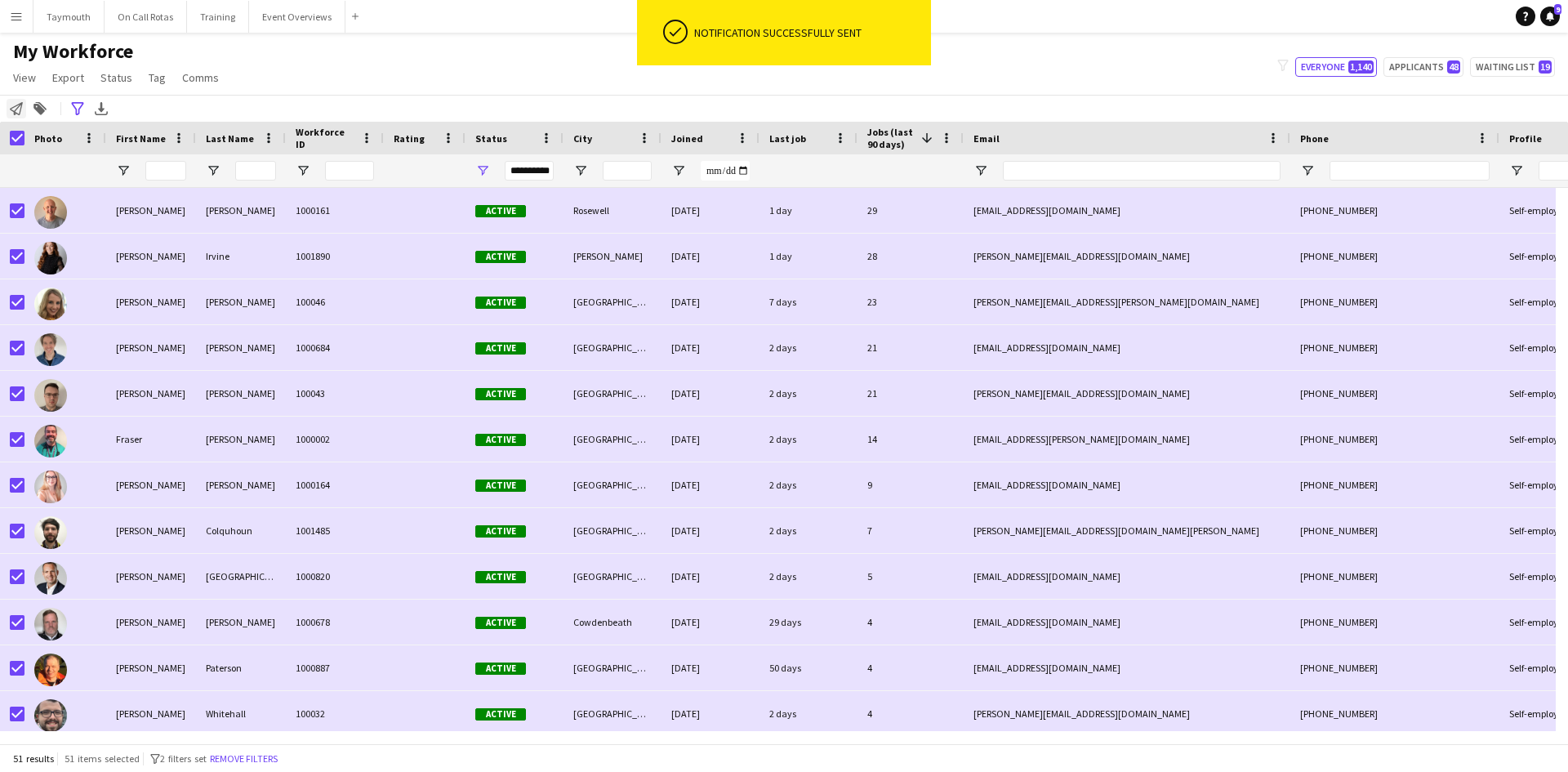
click at [22, 111] on icon "Notify workforce" at bounding box center [17, 109] width 13 height 13
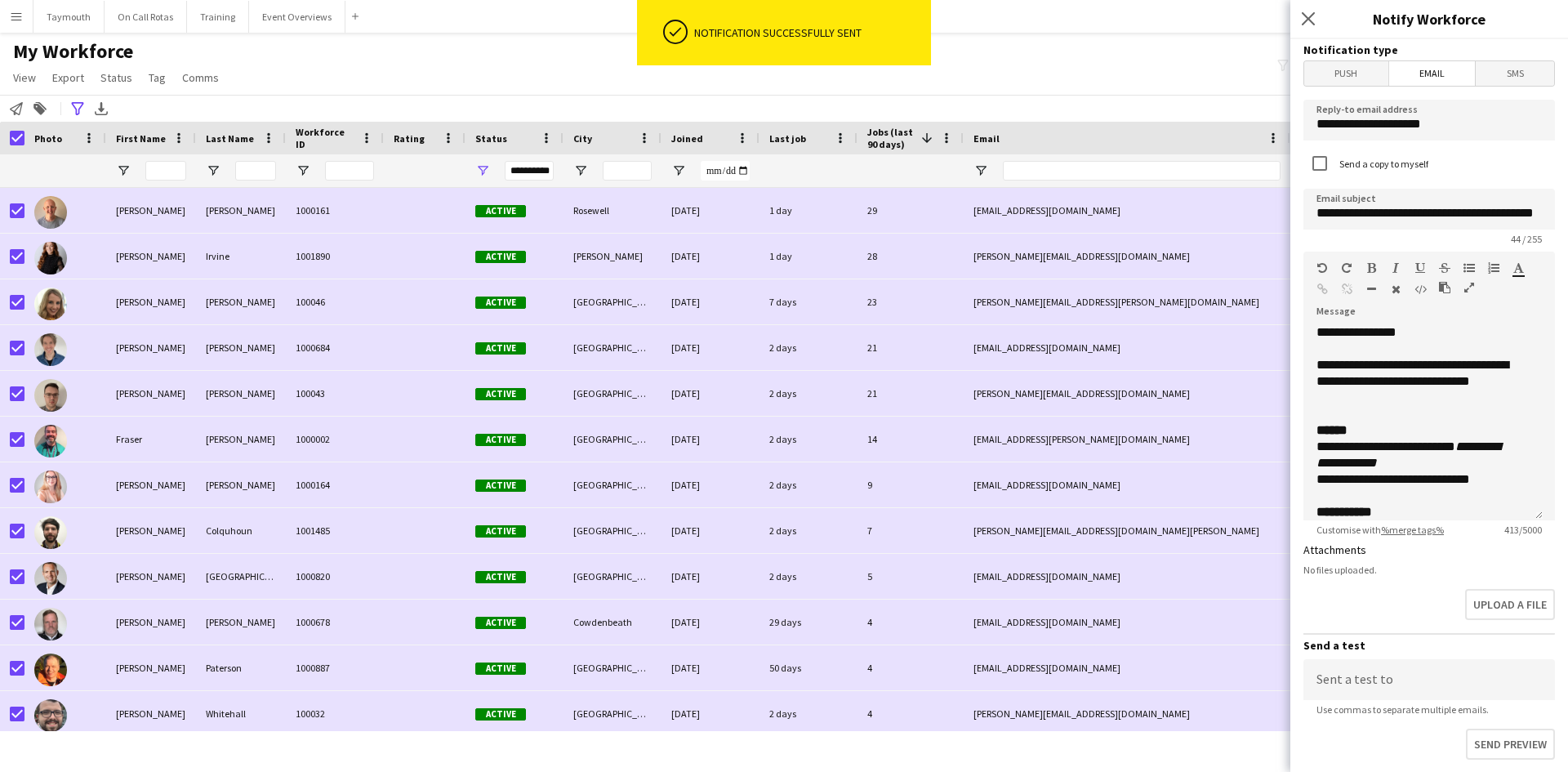
scroll to position [82, 0]
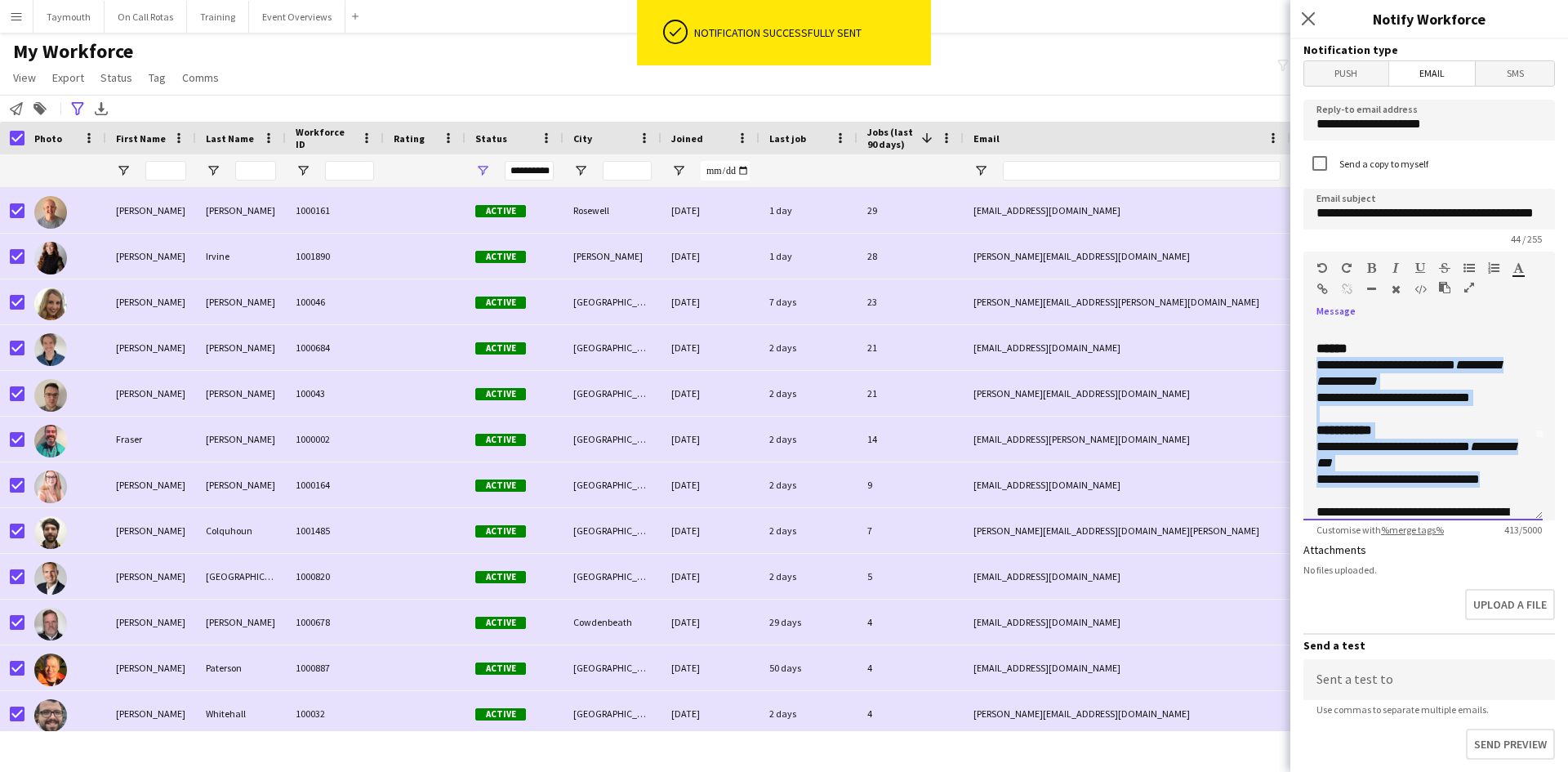
drag, startPoint x: 1484, startPoint y: 480, endPoint x: 1293, endPoint y: 359, distance: 226.1
click at [1293, 359] on form "**********" at bounding box center [1429, 493] width 278 height 909
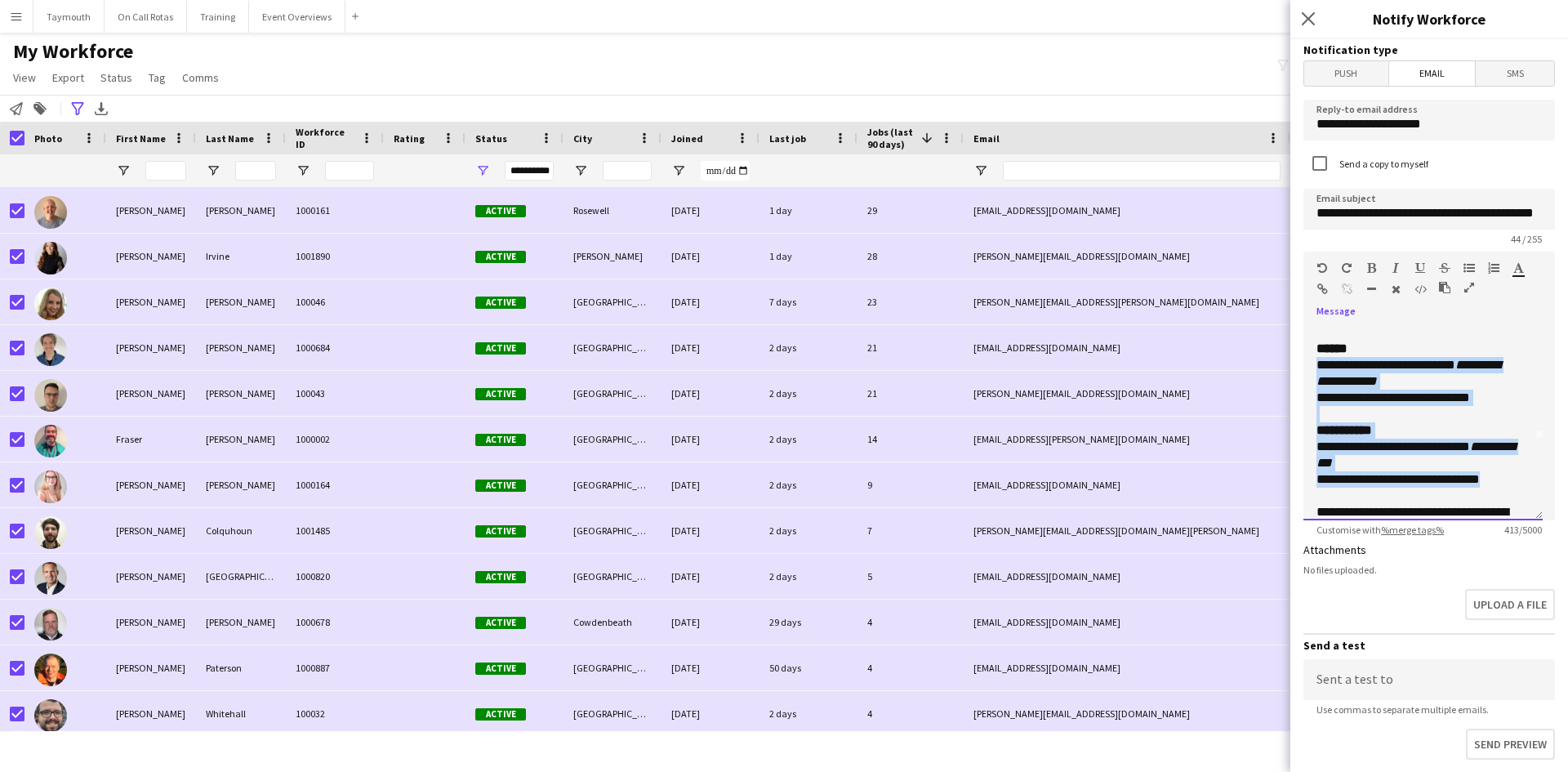
click at [1489, 466] on div "**********" at bounding box center [1417, 463] width 201 height 82
click at [1515, 483] on div "**********" at bounding box center [1417, 463] width 201 height 82
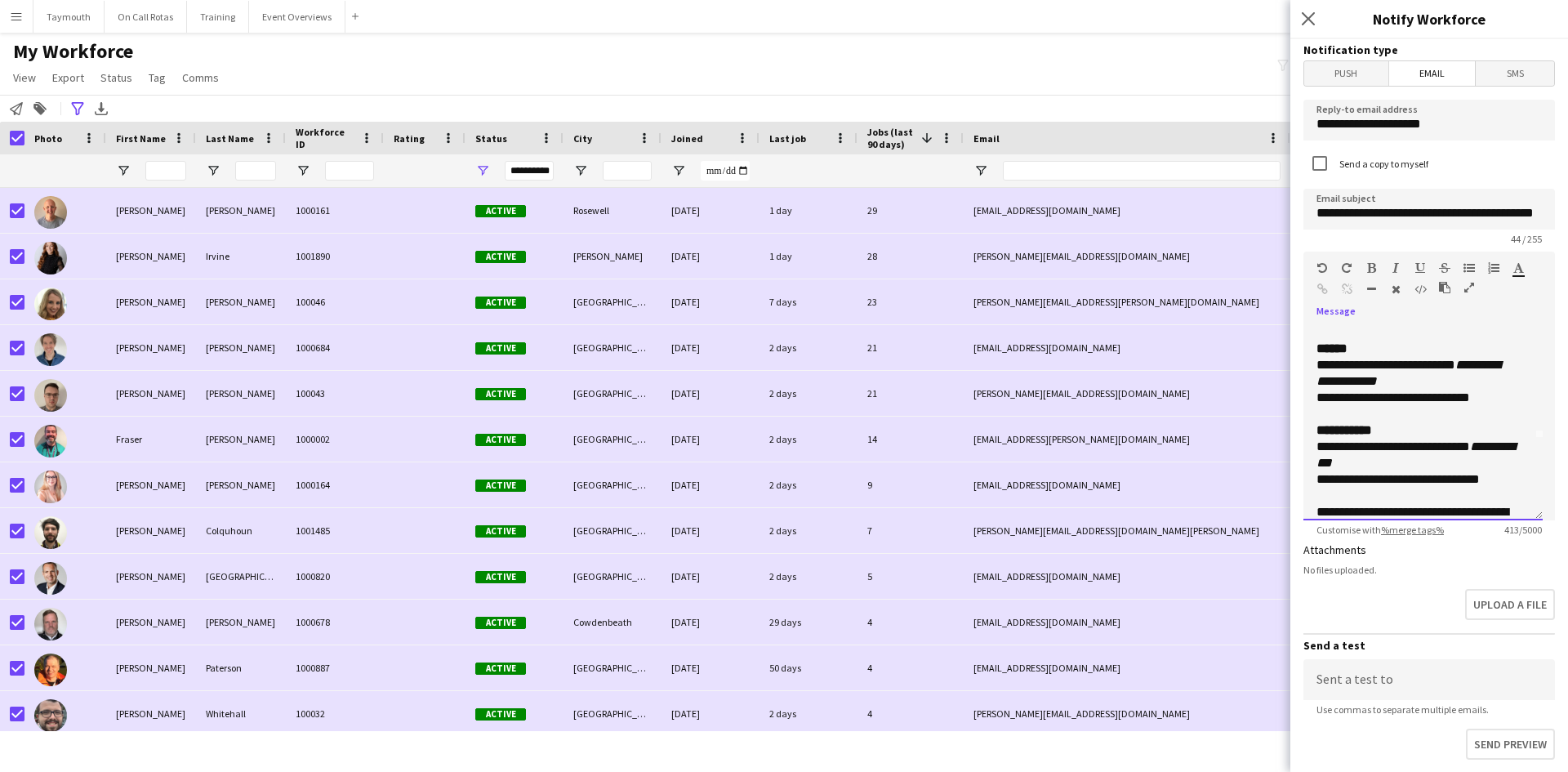
click at [1518, 484] on div "**********" at bounding box center [1423, 422] width 239 height 196
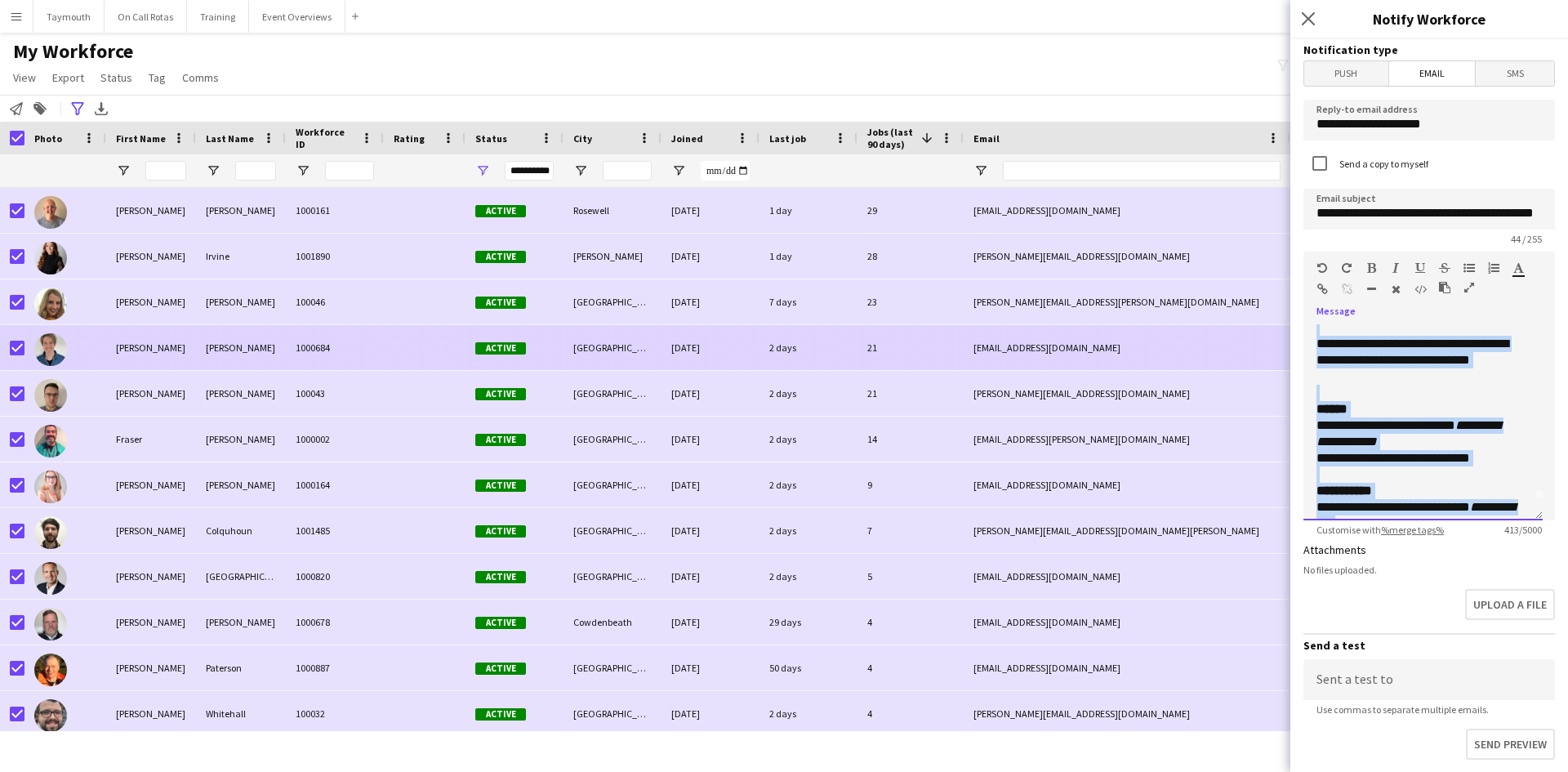
scroll to position [4, 0]
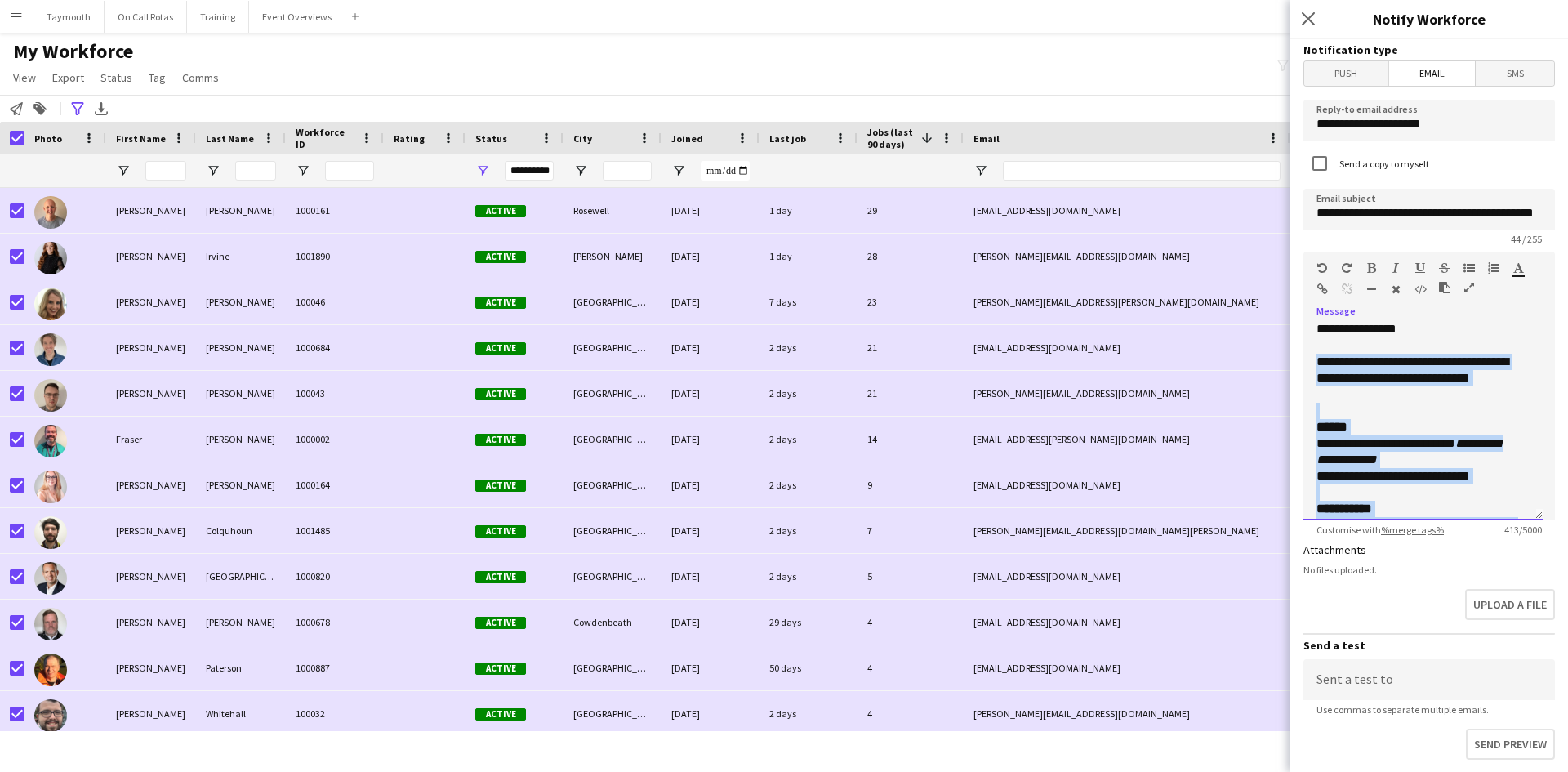
drag, startPoint x: 1480, startPoint y: 414, endPoint x: 1296, endPoint y: 362, distance: 191.2
click at [1296, 362] on form "**********" at bounding box center [1429, 493] width 278 height 909
copy div "**********"
click at [9, 136] on div at bounding box center [12, 138] width 24 height 33
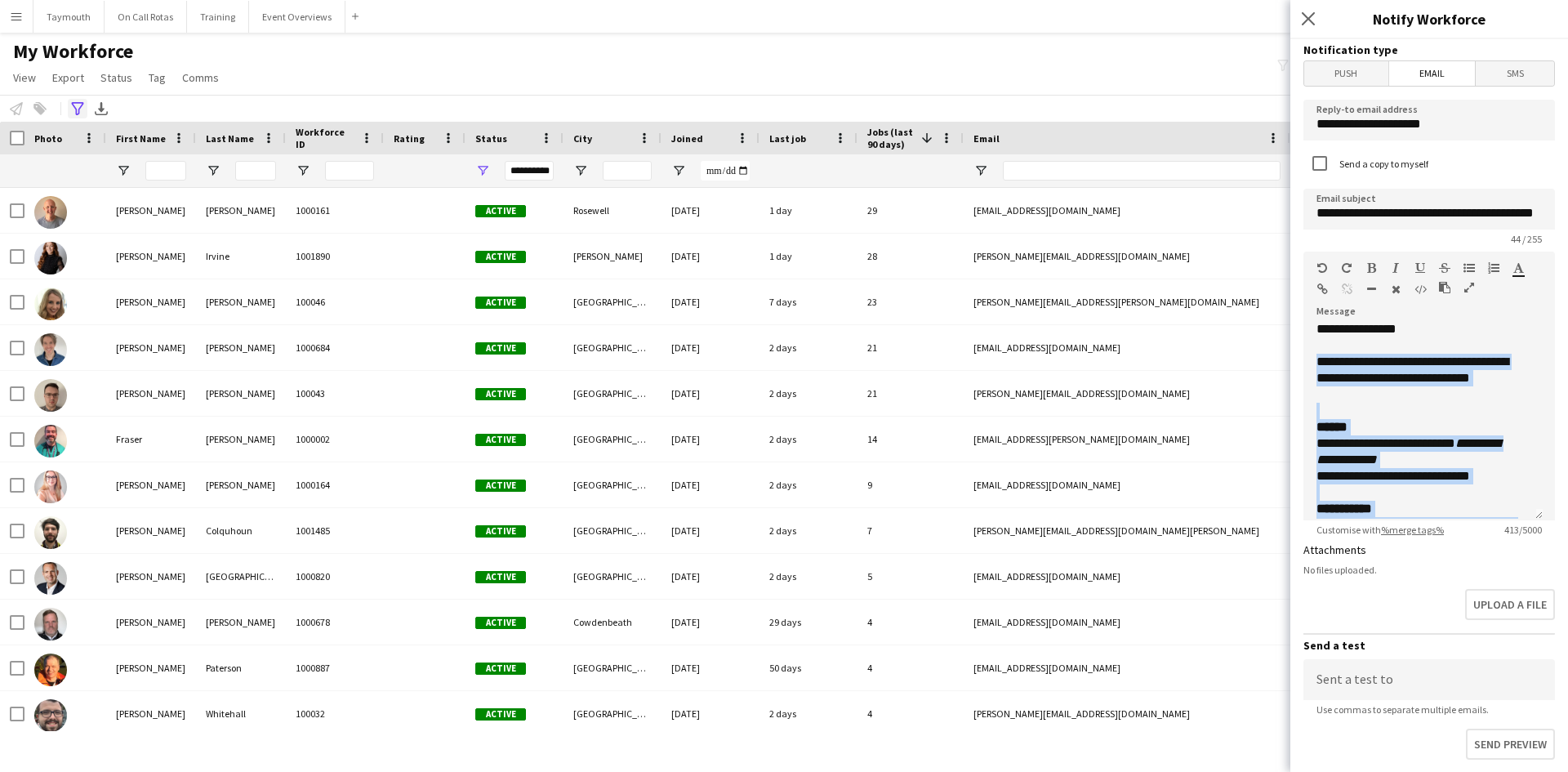
click at [73, 117] on div "Advanced filters" at bounding box center [77, 108] width 20 height 20
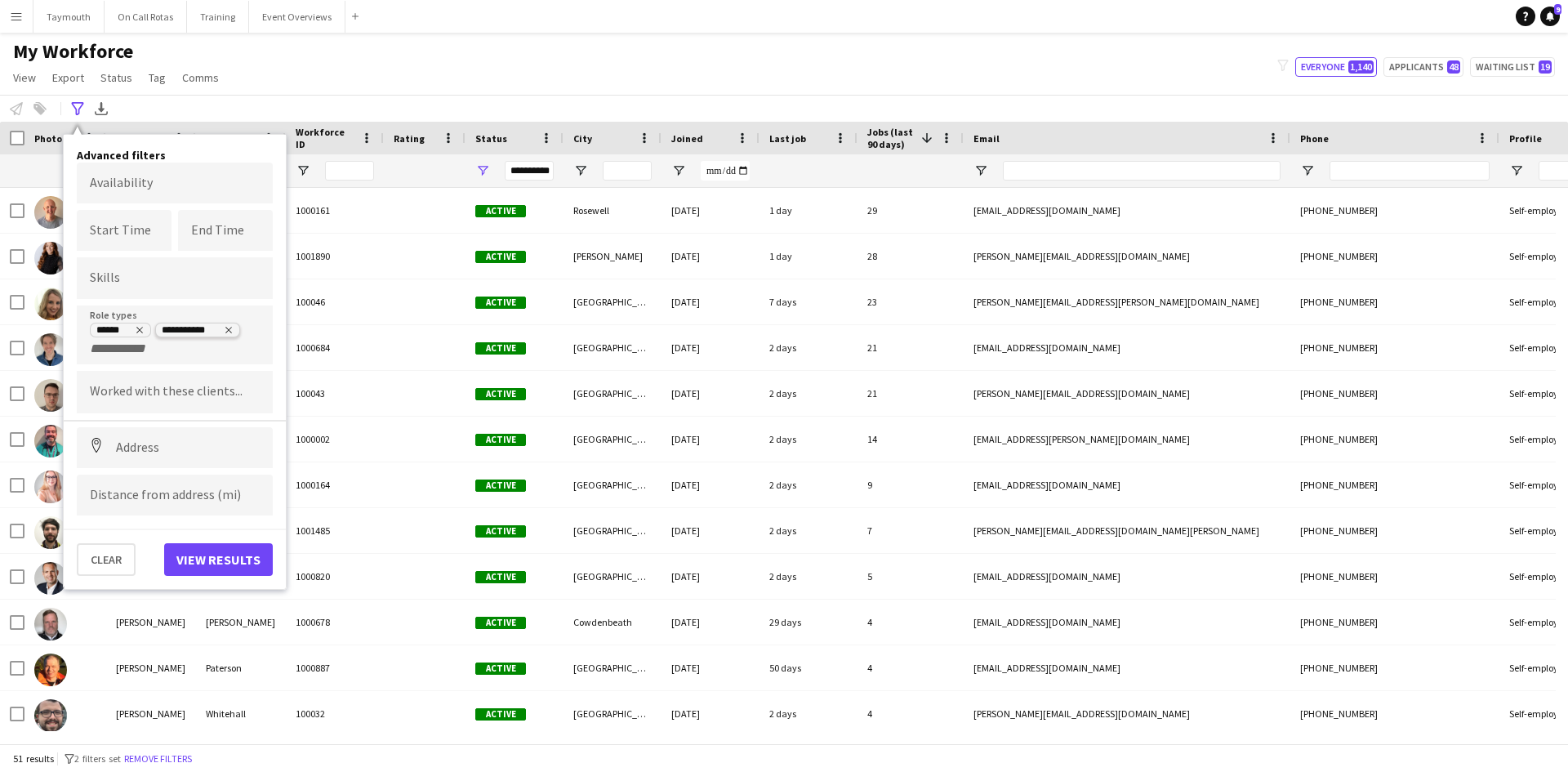
click at [232, 330] on icon "Remove tag" at bounding box center [229, 330] width 10 height 10
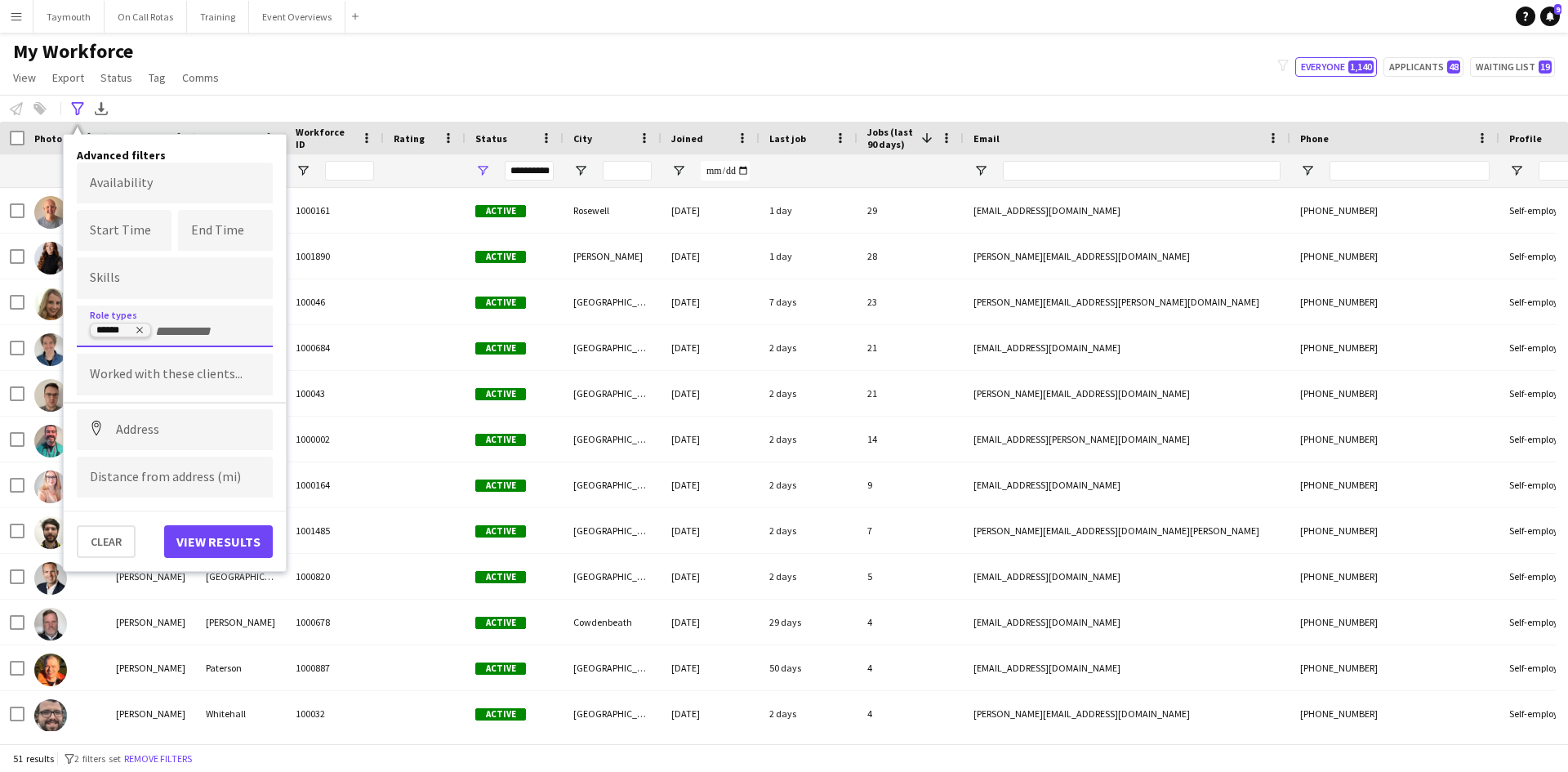
click at [140, 330] on icon "Remove tag" at bounding box center [140, 330] width 7 height 7
type input "*******"
click at [169, 369] on div "Control Officer" at bounding box center [175, 372] width 196 height 39
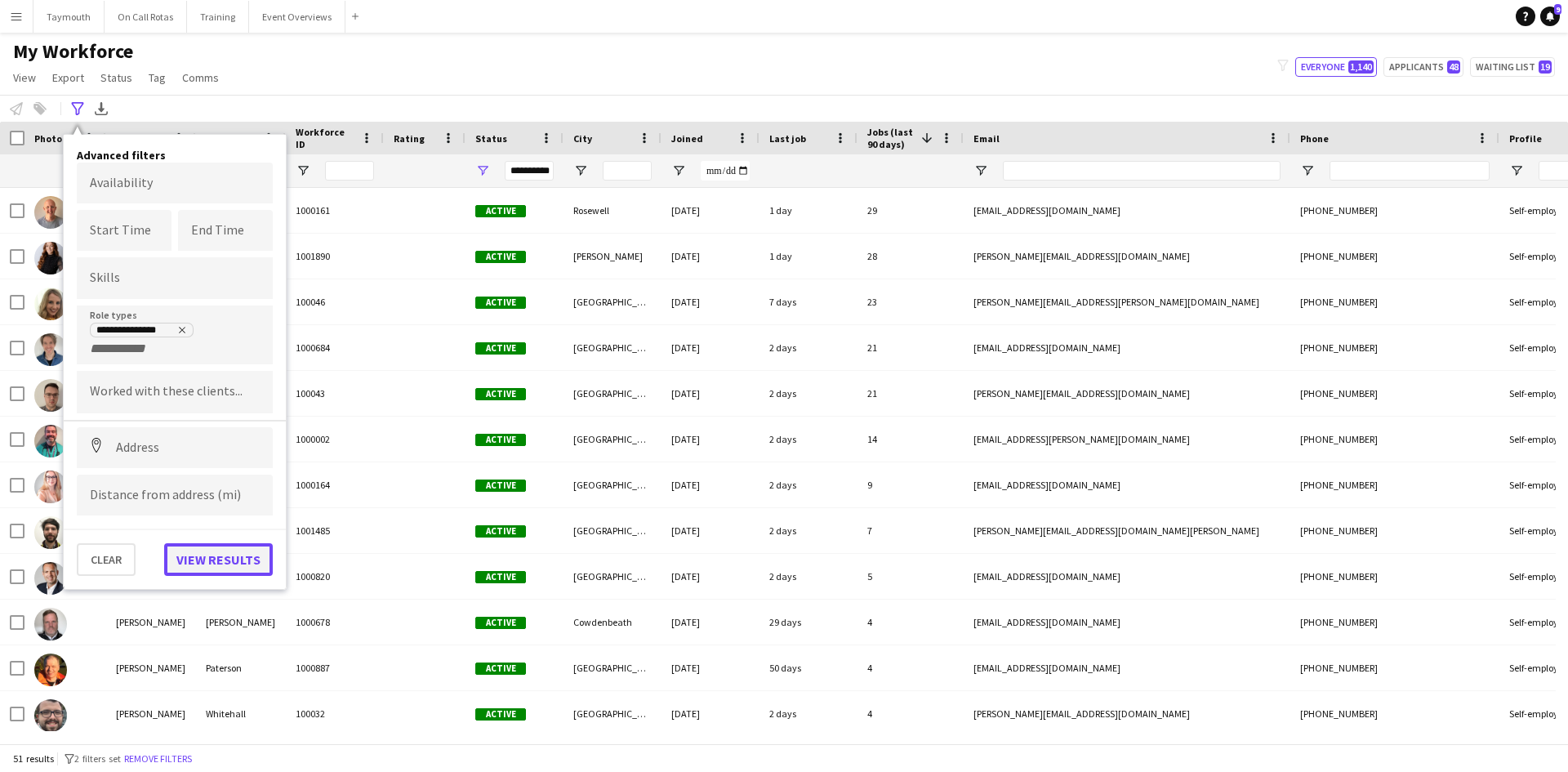
click at [231, 572] on button "View results" at bounding box center [219, 559] width 109 height 33
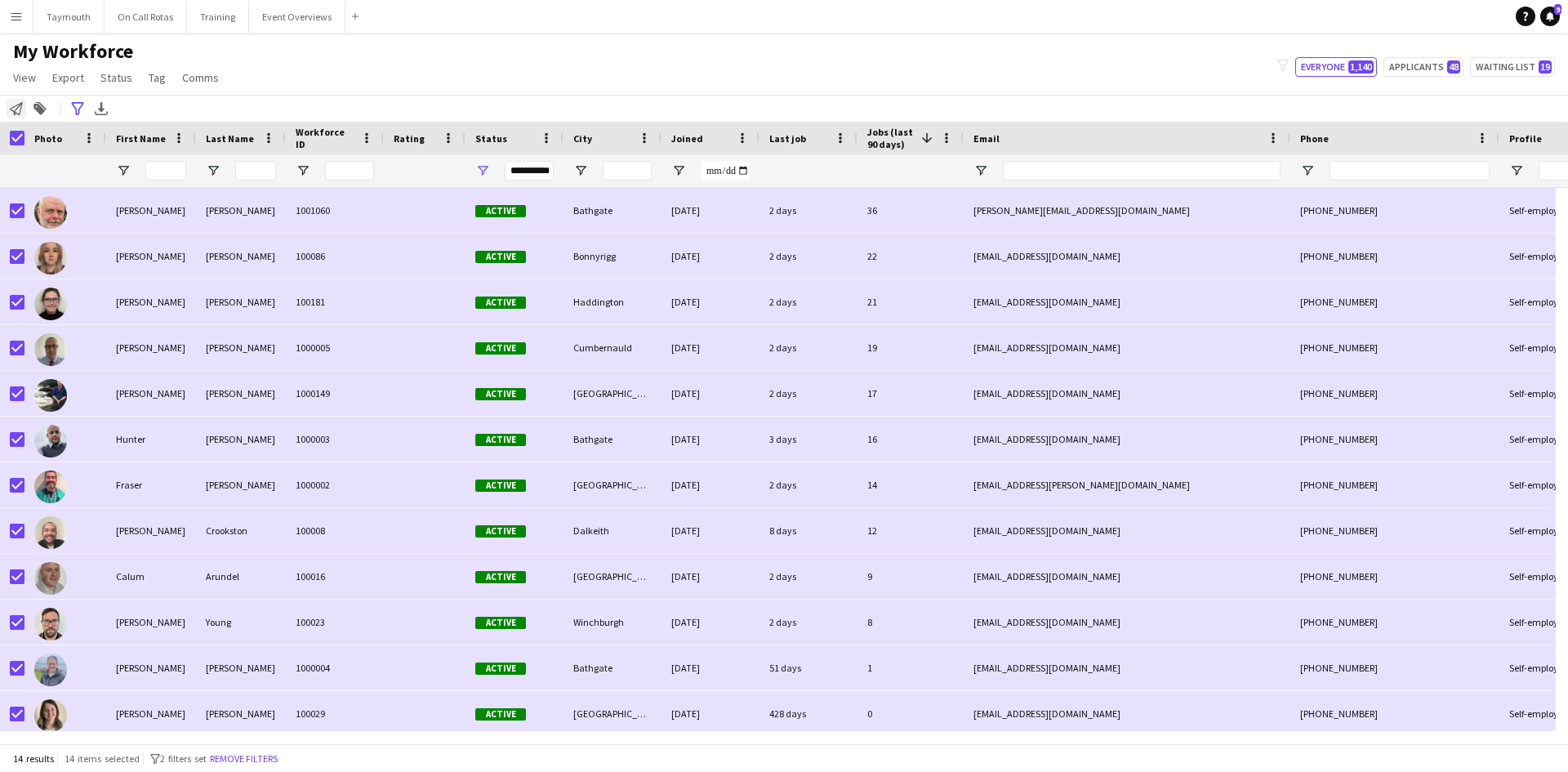
click at [23, 111] on div "Notify workforce" at bounding box center [16, 108] width 20 height 20
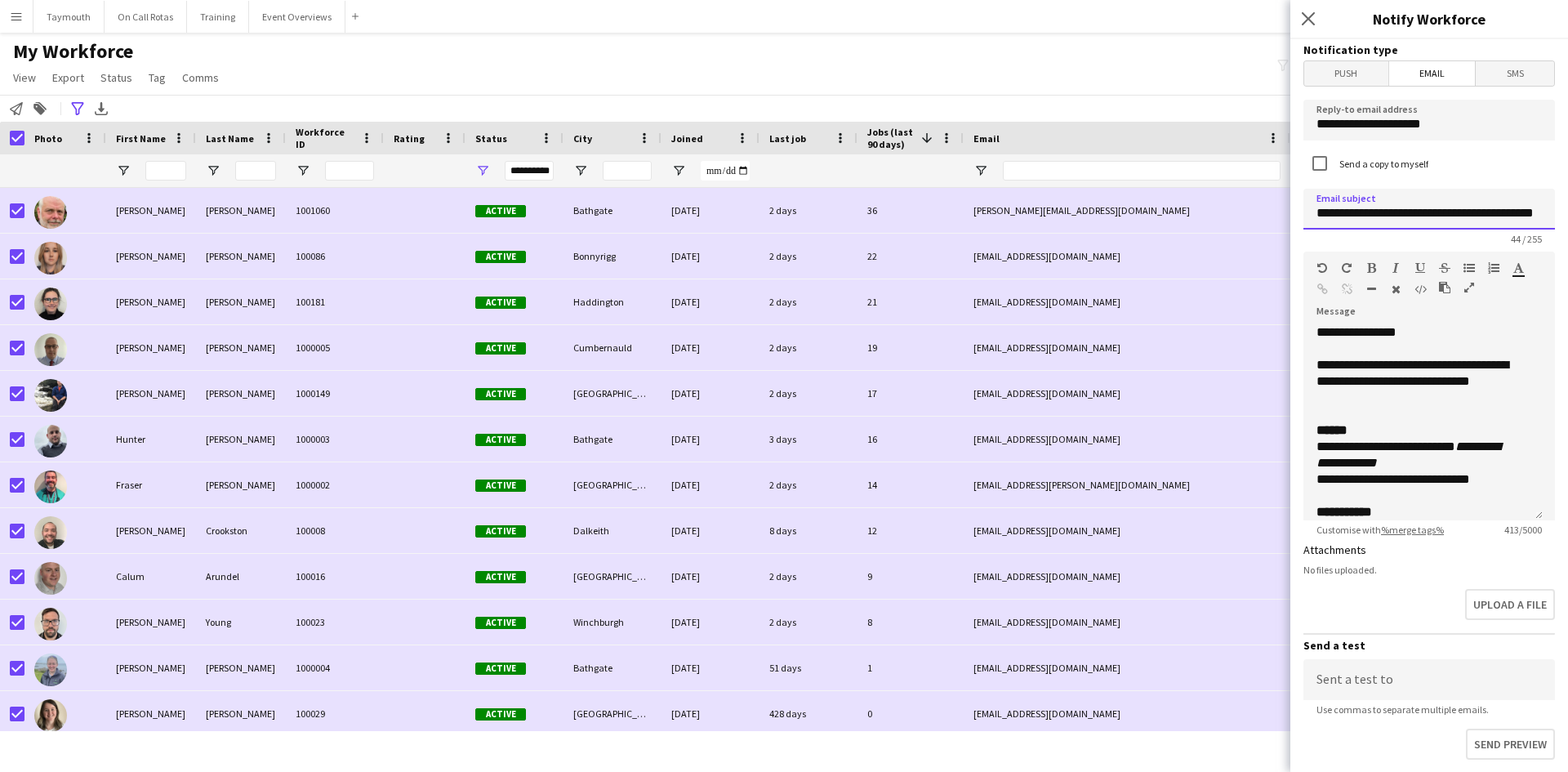
click at [1442, 207] on input "**********" at bounding box center [1429, 209] width 251 height 41
drag, startPoint x: 1430, startPoint y: 211, endPoint x: 1358, endPoint y: 212, distance: 72.0
click at [1358, 212] on input "**********" at bounding box center [1429, 209] width 251 height 41
drag, startPoint x: 1506, startPoint y: 214, endPoint x: 1672, endPoint y: 211, distance: 166.0
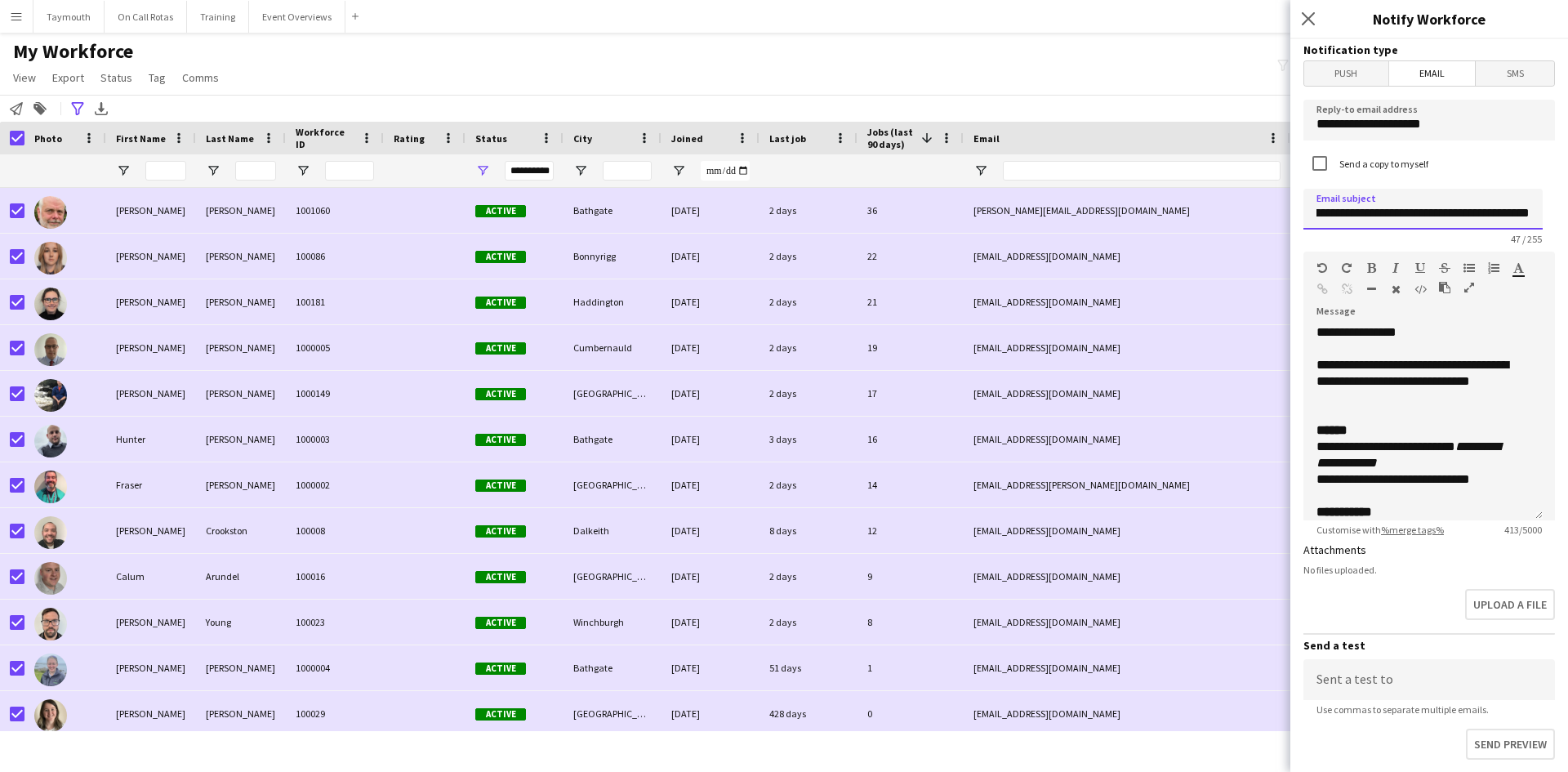
click at [1567, 211] on html "Menu Boards Boards Boards All jobs Status Workforce Workforce My Workforce Recr…" at bounding box center [784, 386] width 1568 height 772
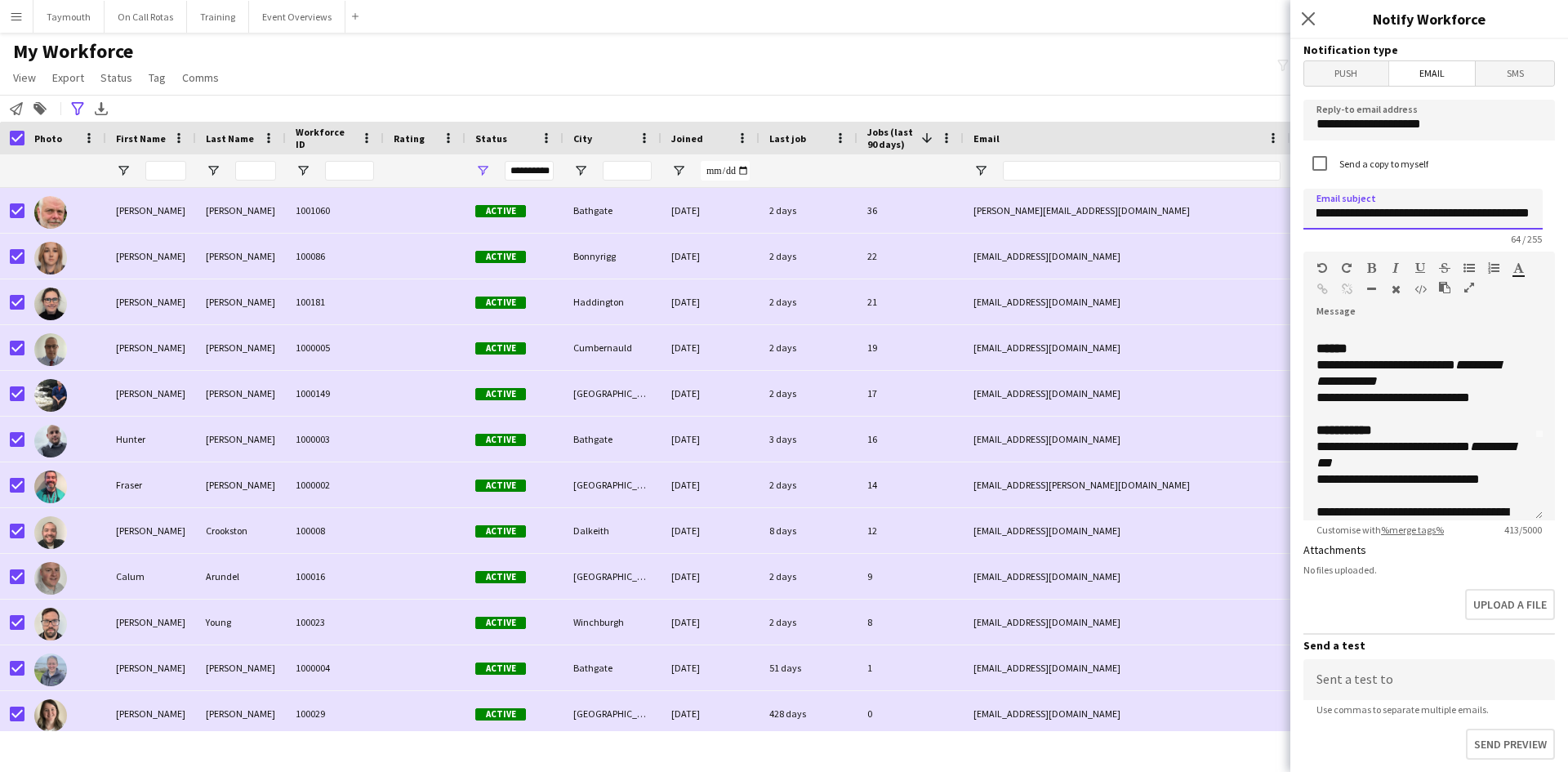
type input "**********"
drag, startPoint x: 1399, startPoint y: 430, endPoint x: 1318, endPoint y: 432, distance: 81.0
click at [1318, 432] on div "**********" at bounding box center [1417, 463] width 201 height 82
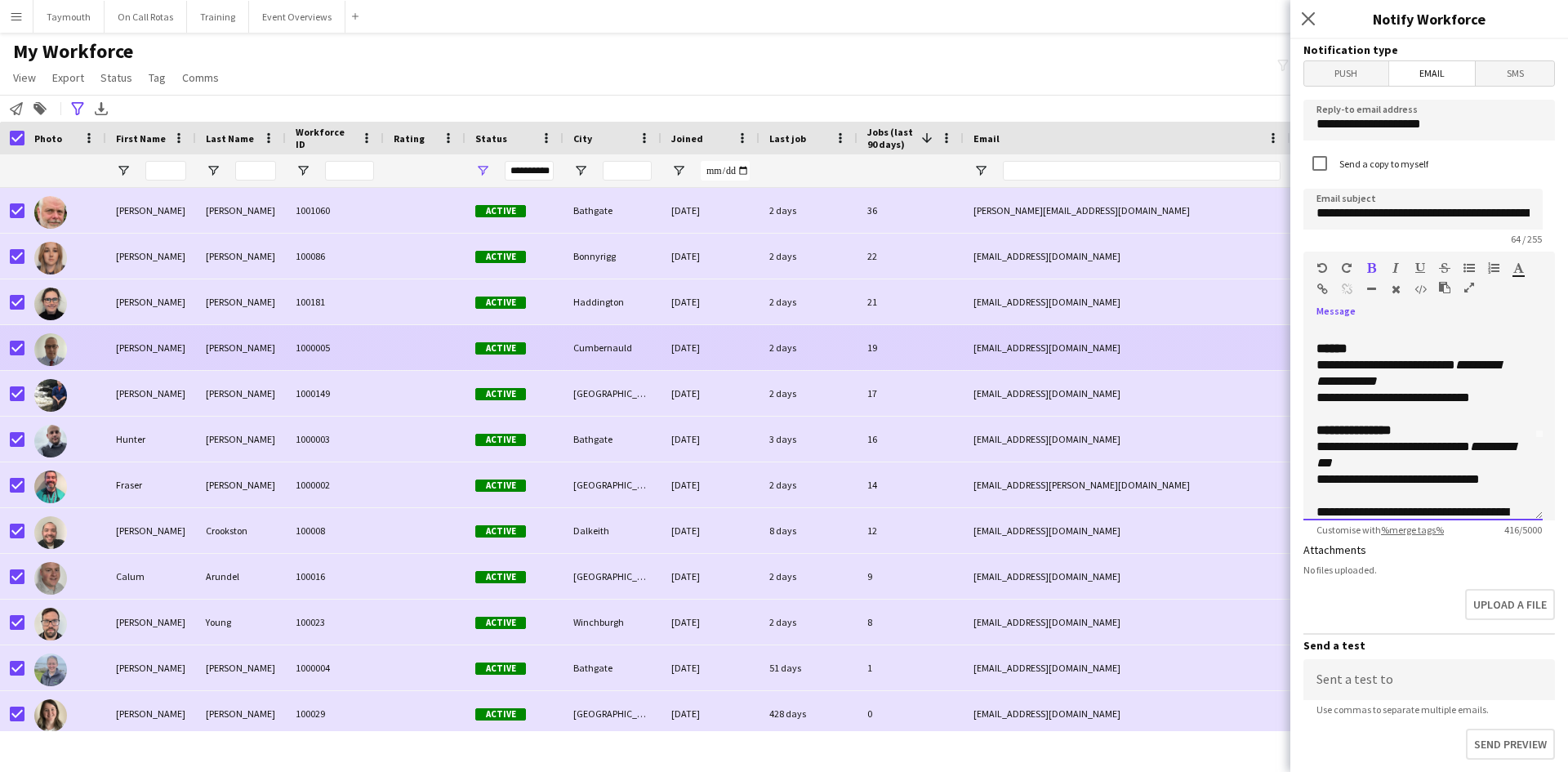
drag, startPoint x: 1495, startPoint y: 401, endPoint x: 1282, endPoint y: 354, distance: 218.1
click at [1282, 354] on body "Menu Boards Boards Boards All jobs Status Workforce Workforce My Workforce Recr…" at bounding box center [784, 386] width 1568 height 772
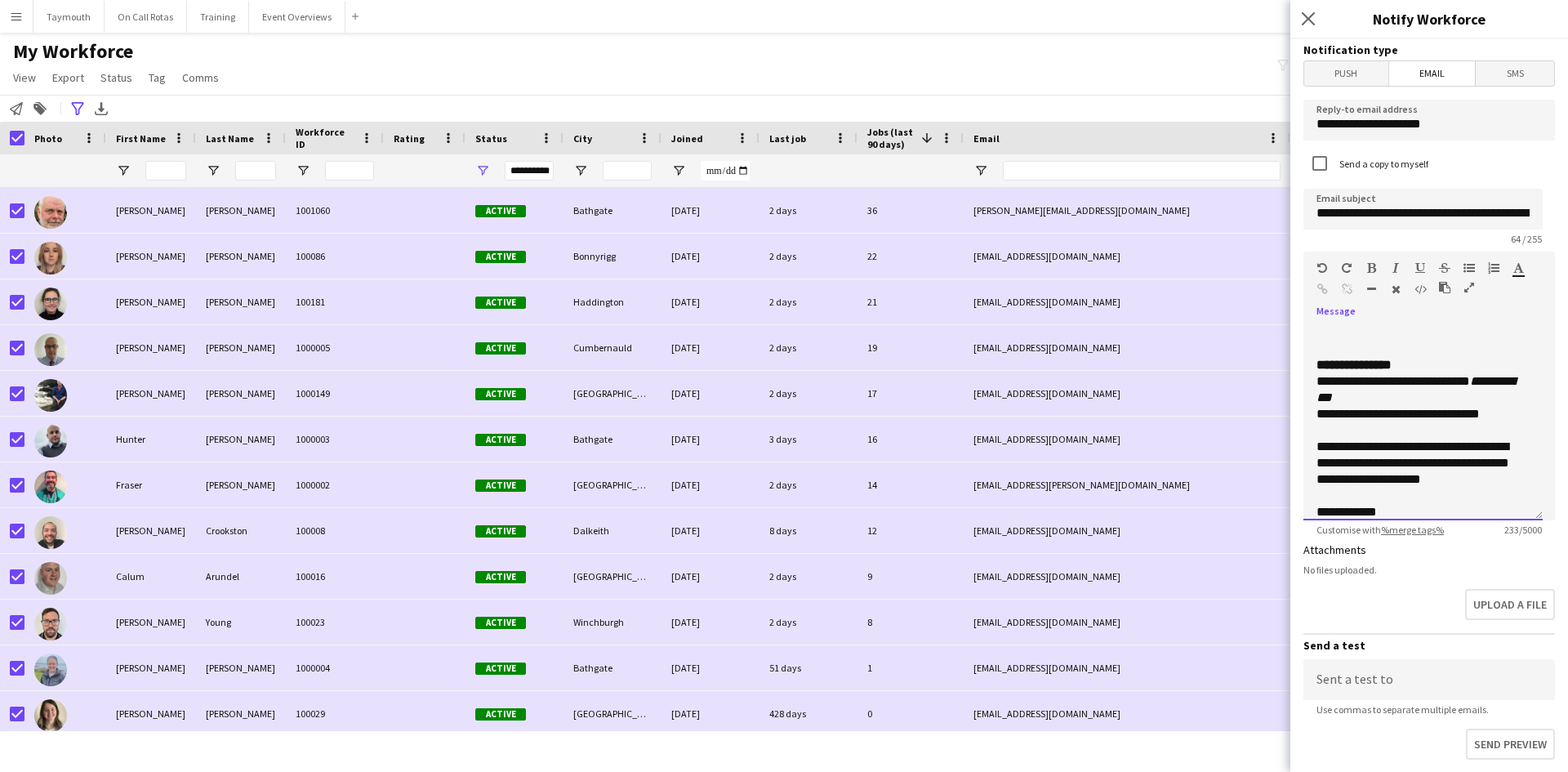
click at [1343, 346] on div at bounding box center [1417, 340] width 201 height 33
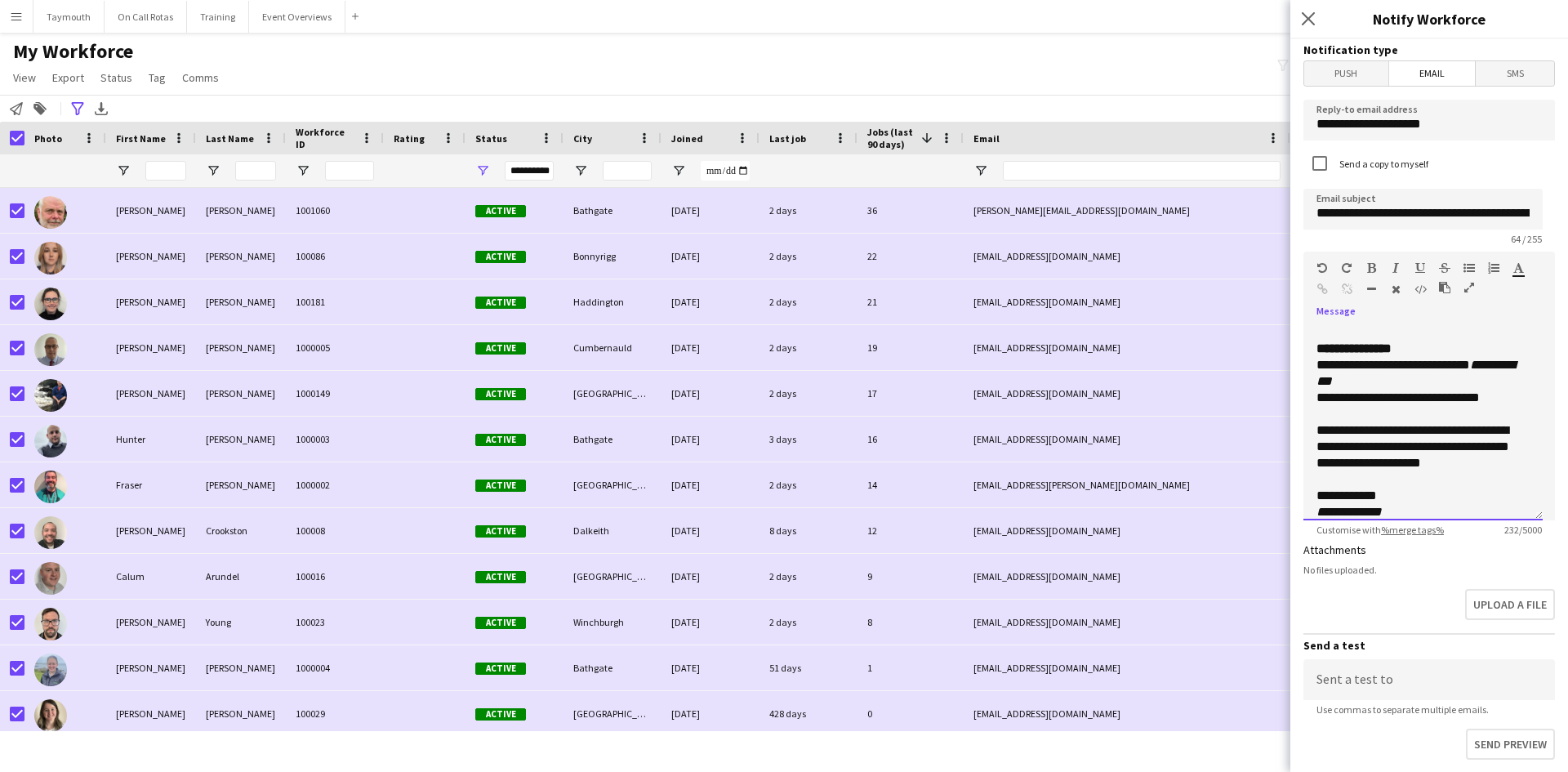
drag, startPoint x: 1469, startPoint y: 397, endPoint x: 1442, endPoint y: 401, distance: 27.3
click at [1442, 401] on div "**********" at bounding box center [1417, 381] width 201 height 82
click at [1486, 400] on div "**********" at bounding box center [1417, 381] width 201 height 82
click at [1465, 292] on icon "button" at bounding box center [1469, 287] width 10 height 11
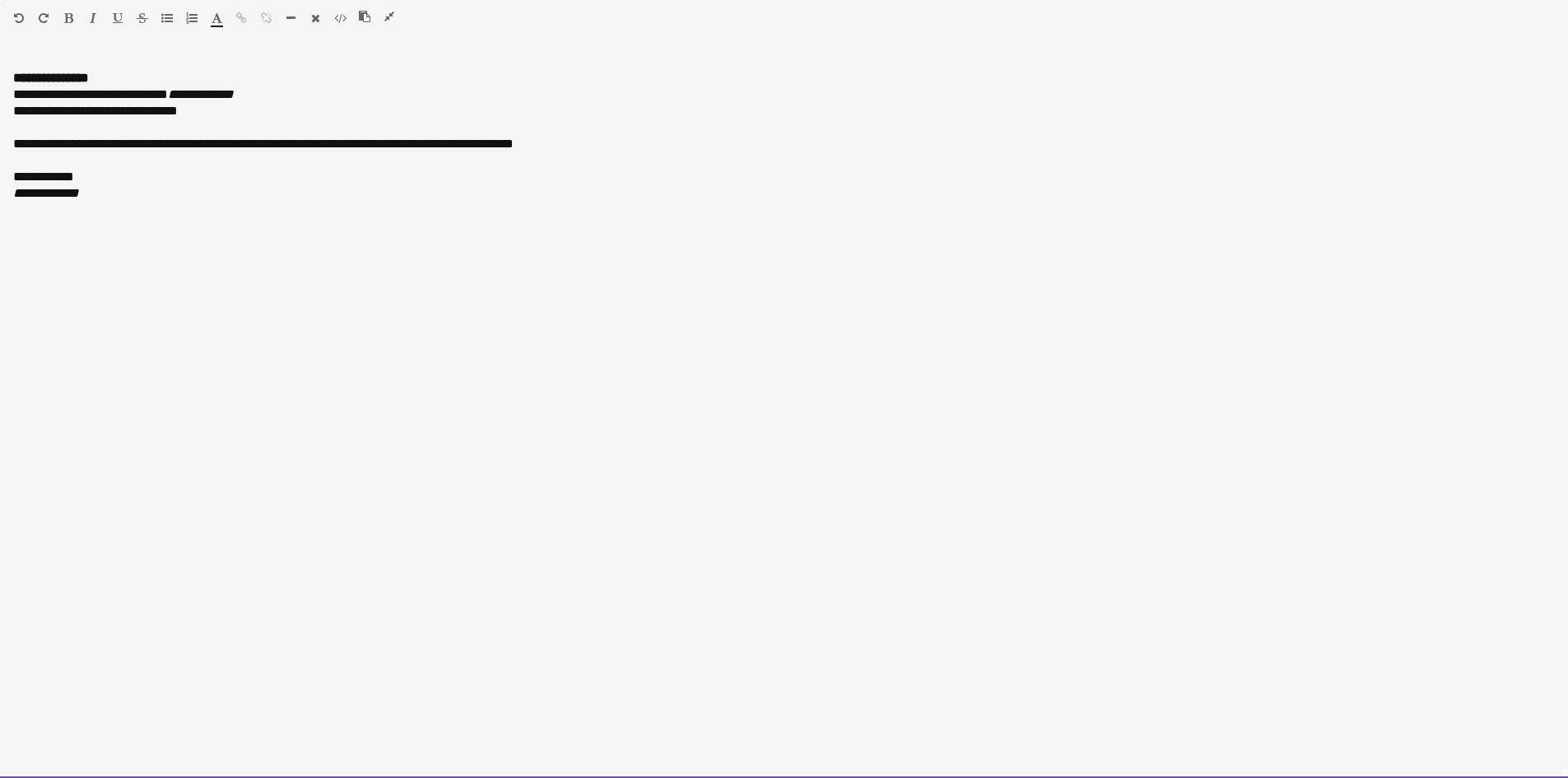
click at [48, 54] on div at bounding box center [784, 62] width 1542 height 17
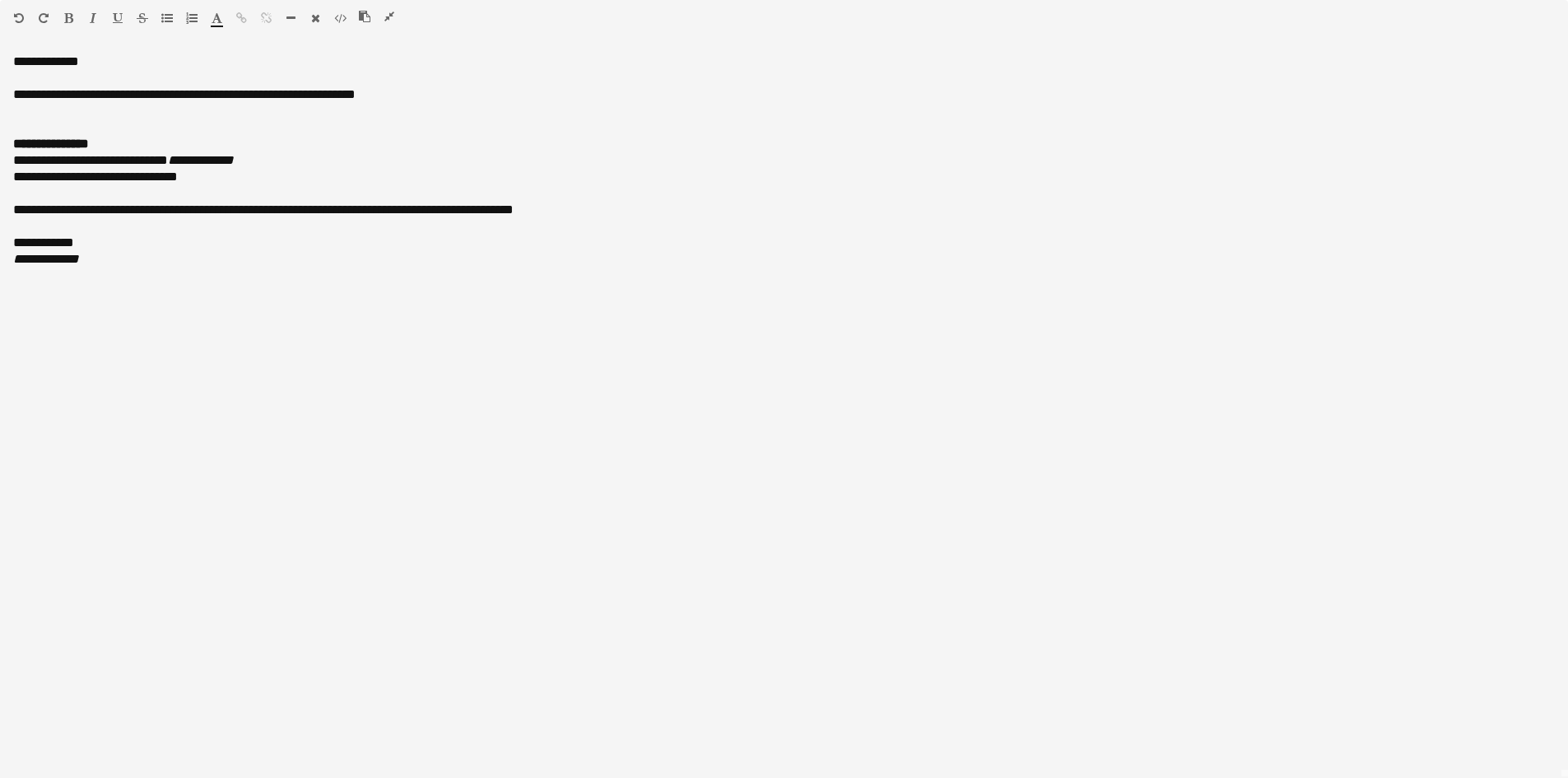
click at [393, 16] on icon "button" at bounding box center [389, 16] width 10 height 11
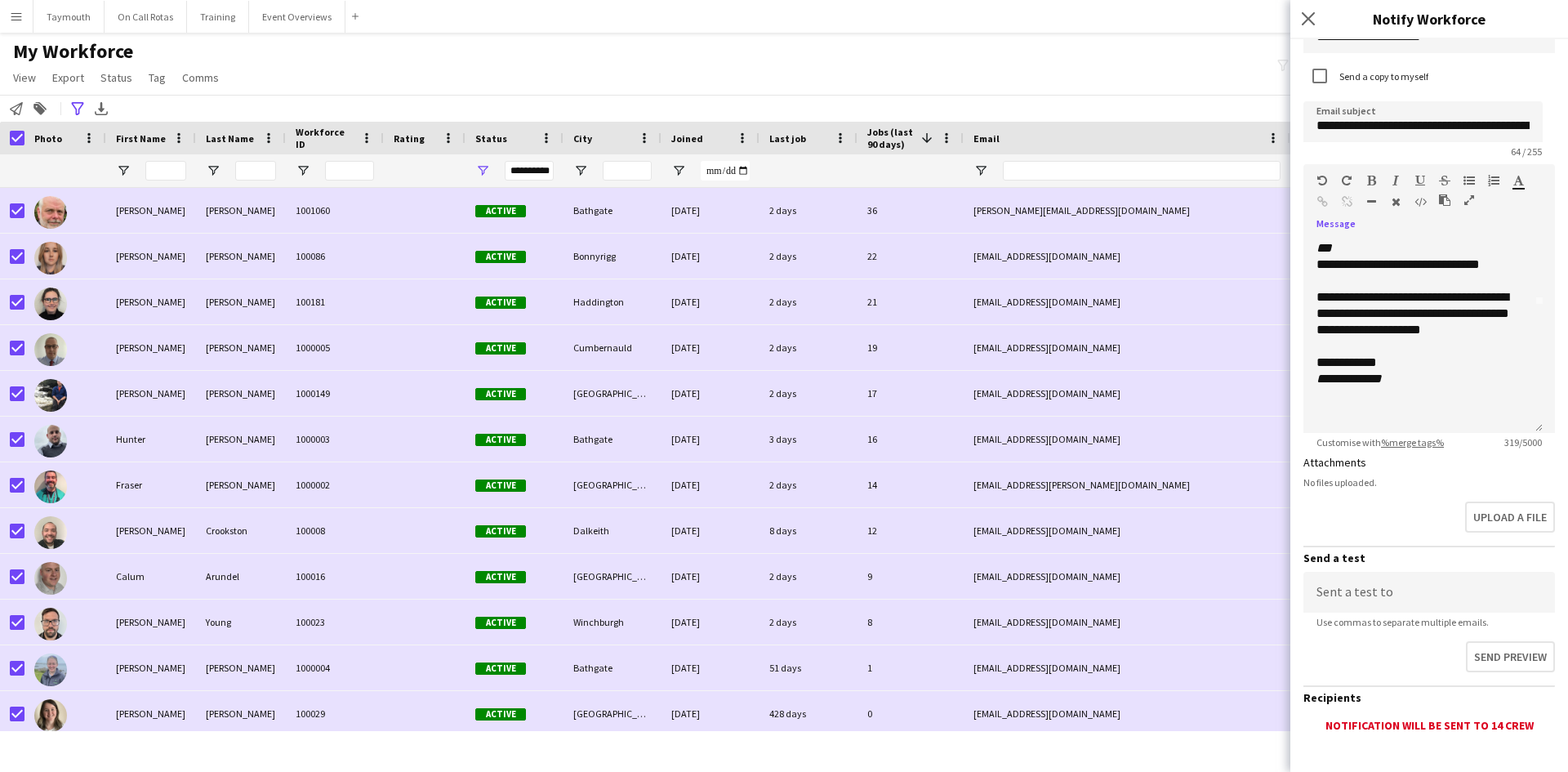
scroll to position [164, 0]
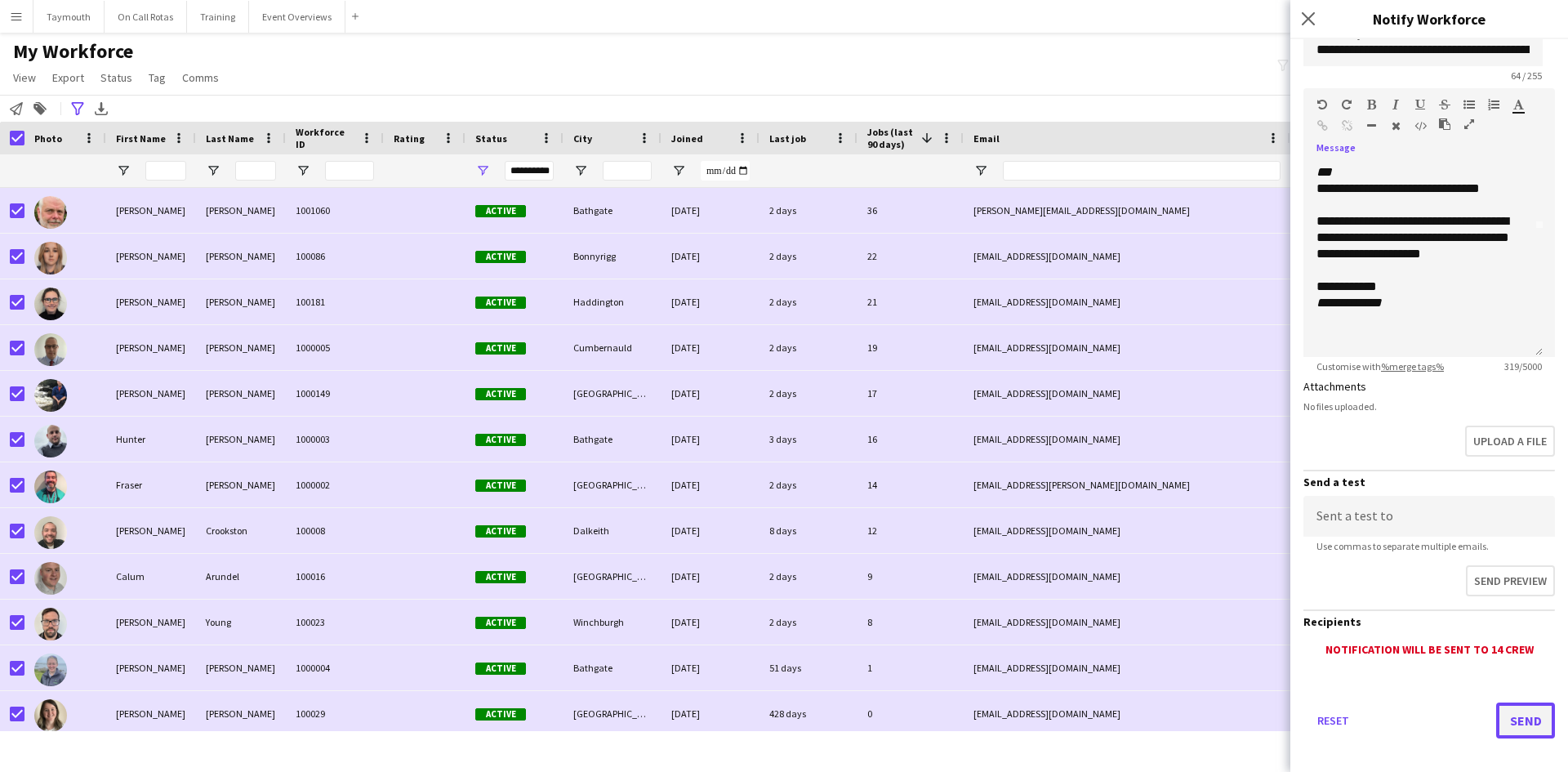
click at [1514, 719] on button "Send" at bounding box center [1525, 720] width 59 height 36
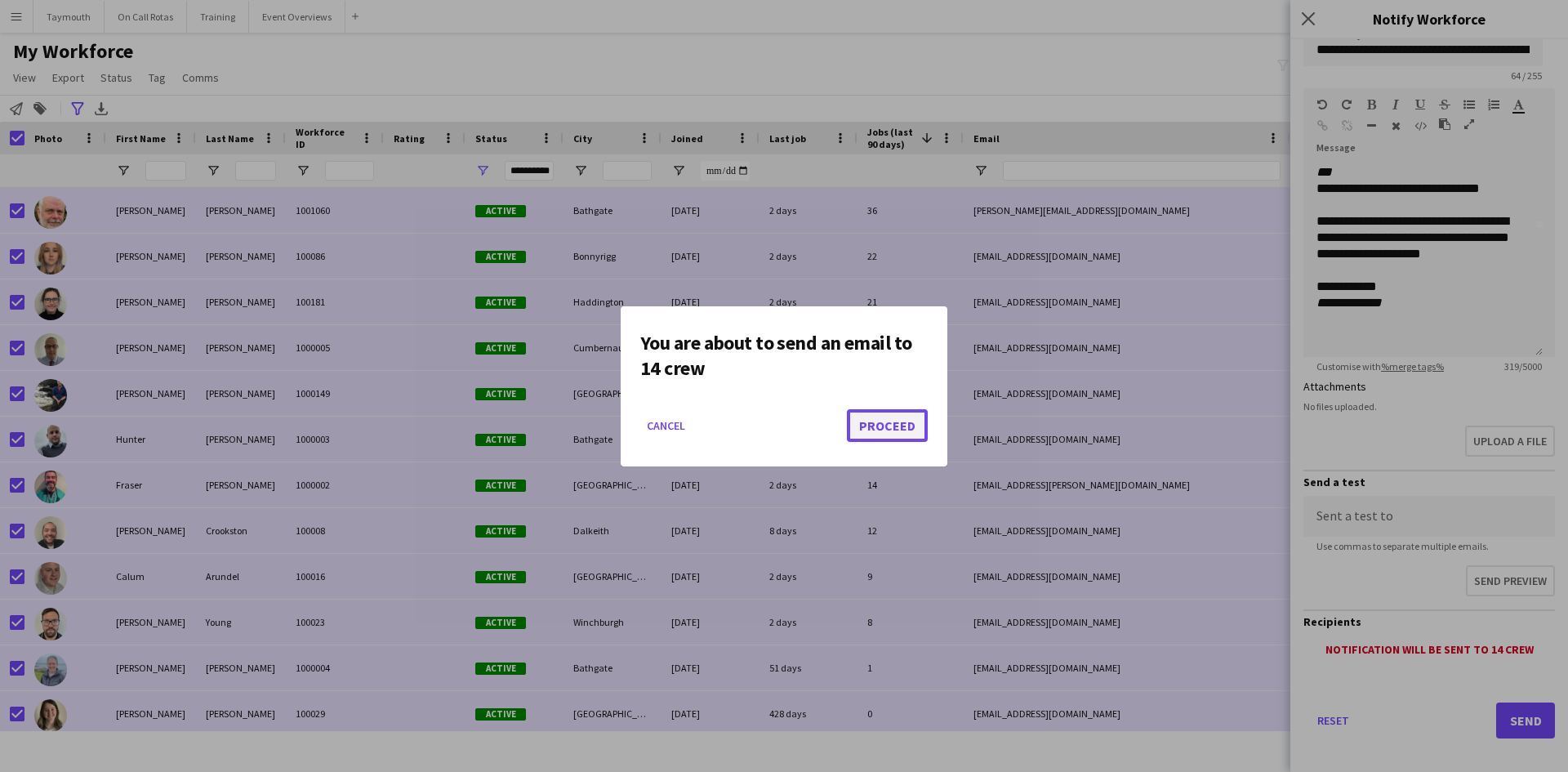
click at [902, 424] on button "Proceed" at bounding box center [887, 425] width 81 height 33
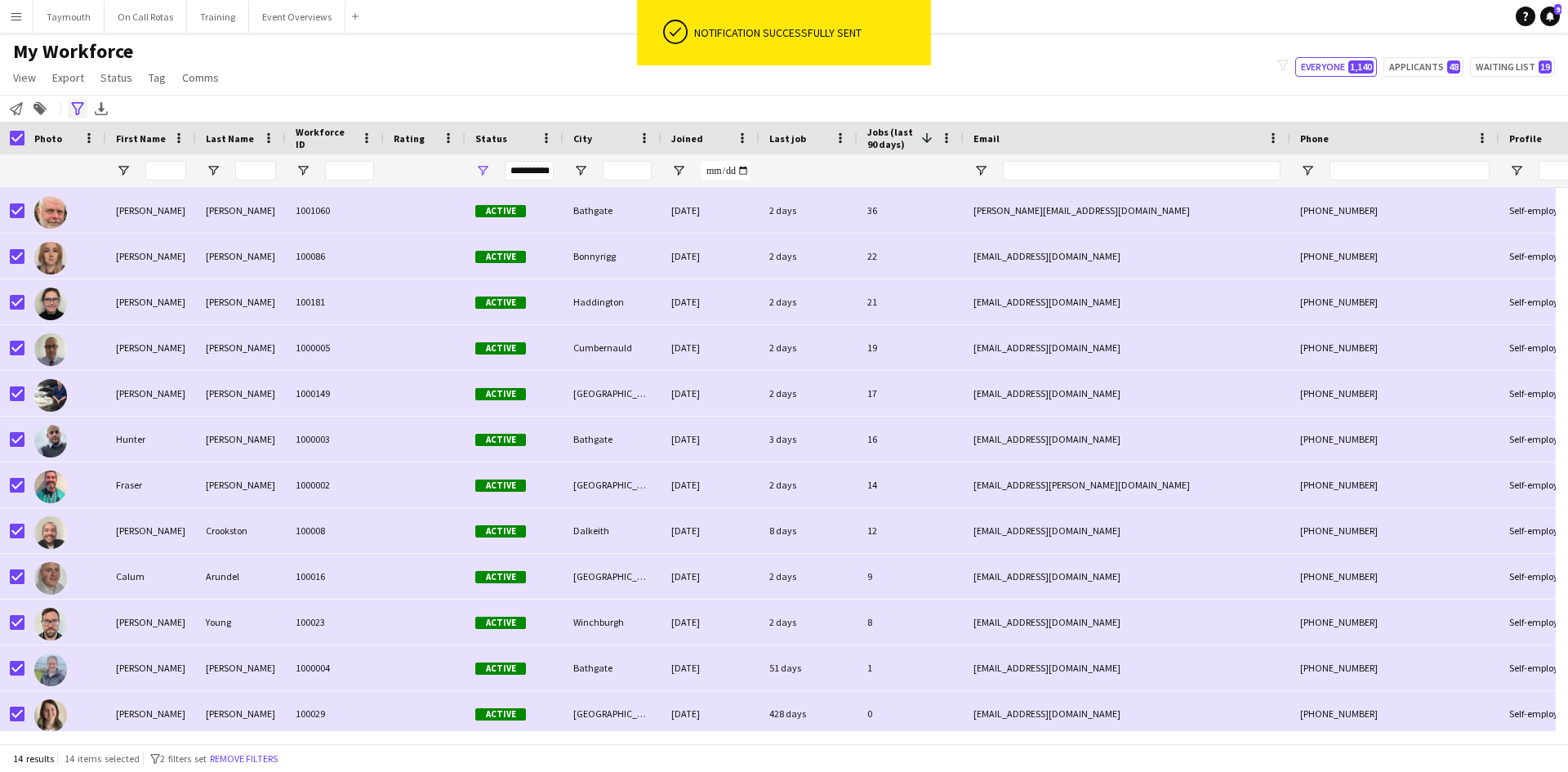
click at [75, 107] on icon at bounding box center [76, 109] width 12 height 13
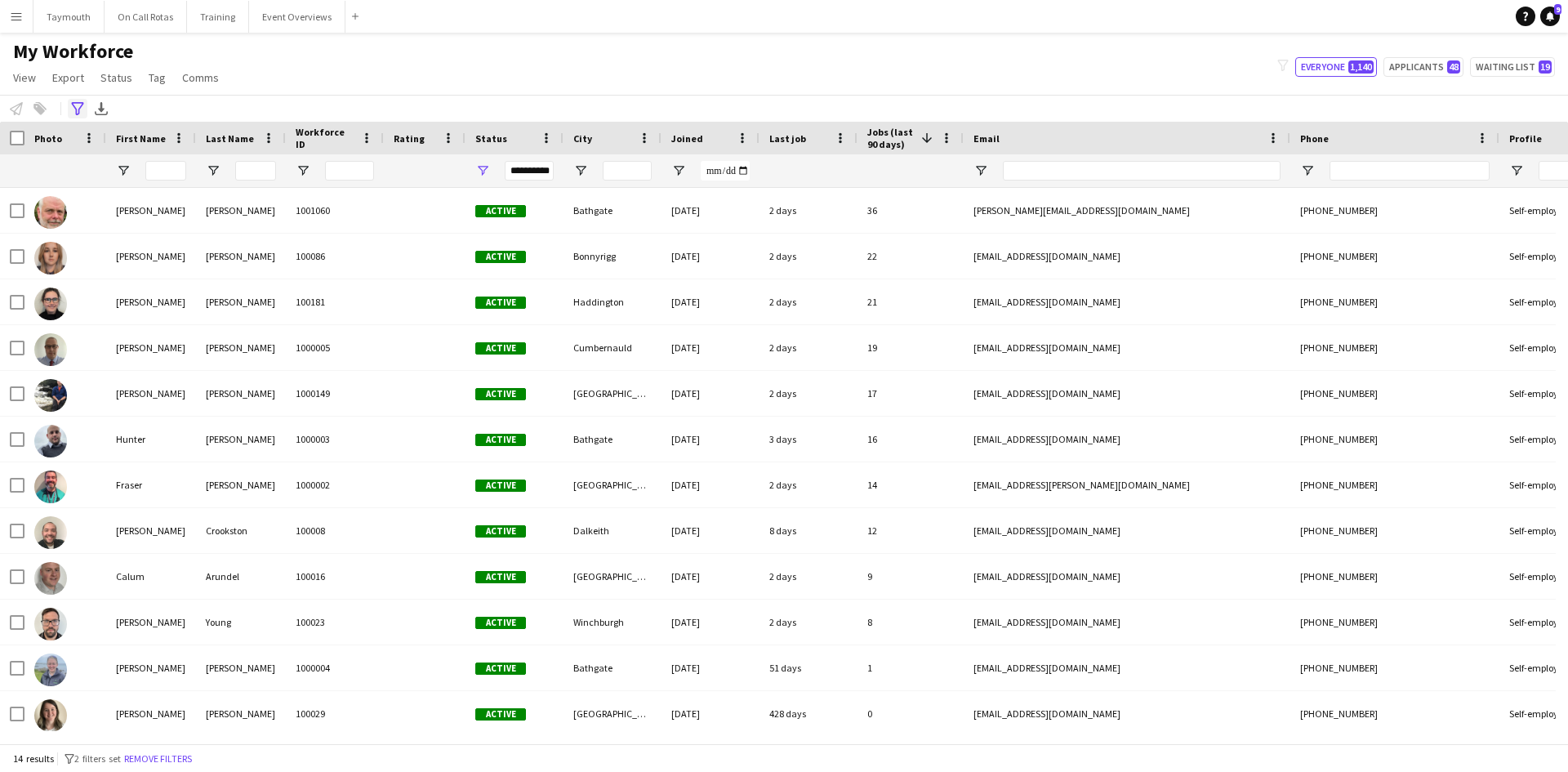
click at [76, 111] on icon at bounding box center [76, 109] width 12 height 13
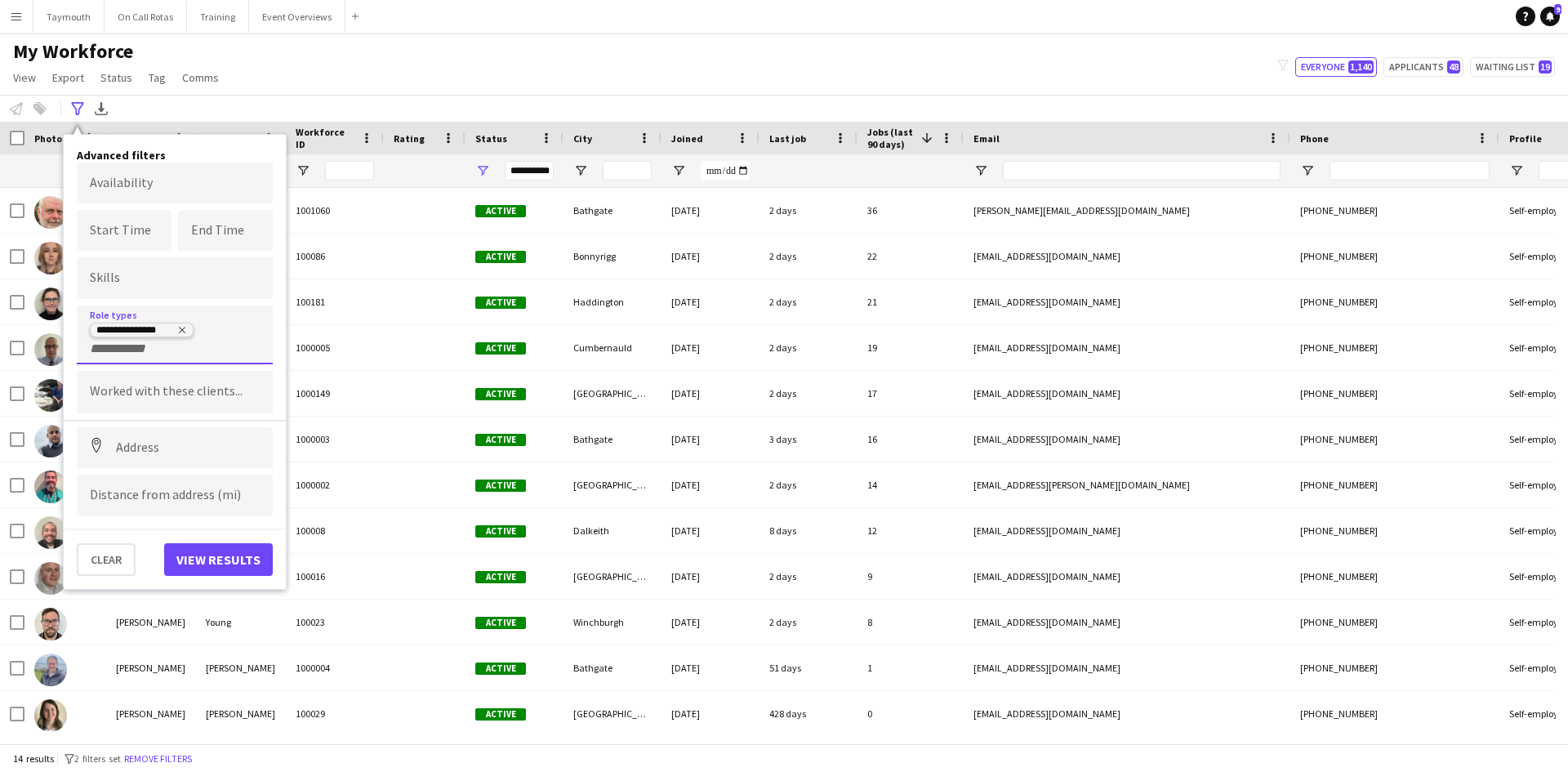
click at [182, 325] on tag "**********" at bounding box center [142, 330] width 104 height 15
click at [183, 331] on icon "Remove tag" at bounding box center [182, 330] width 10 height 10
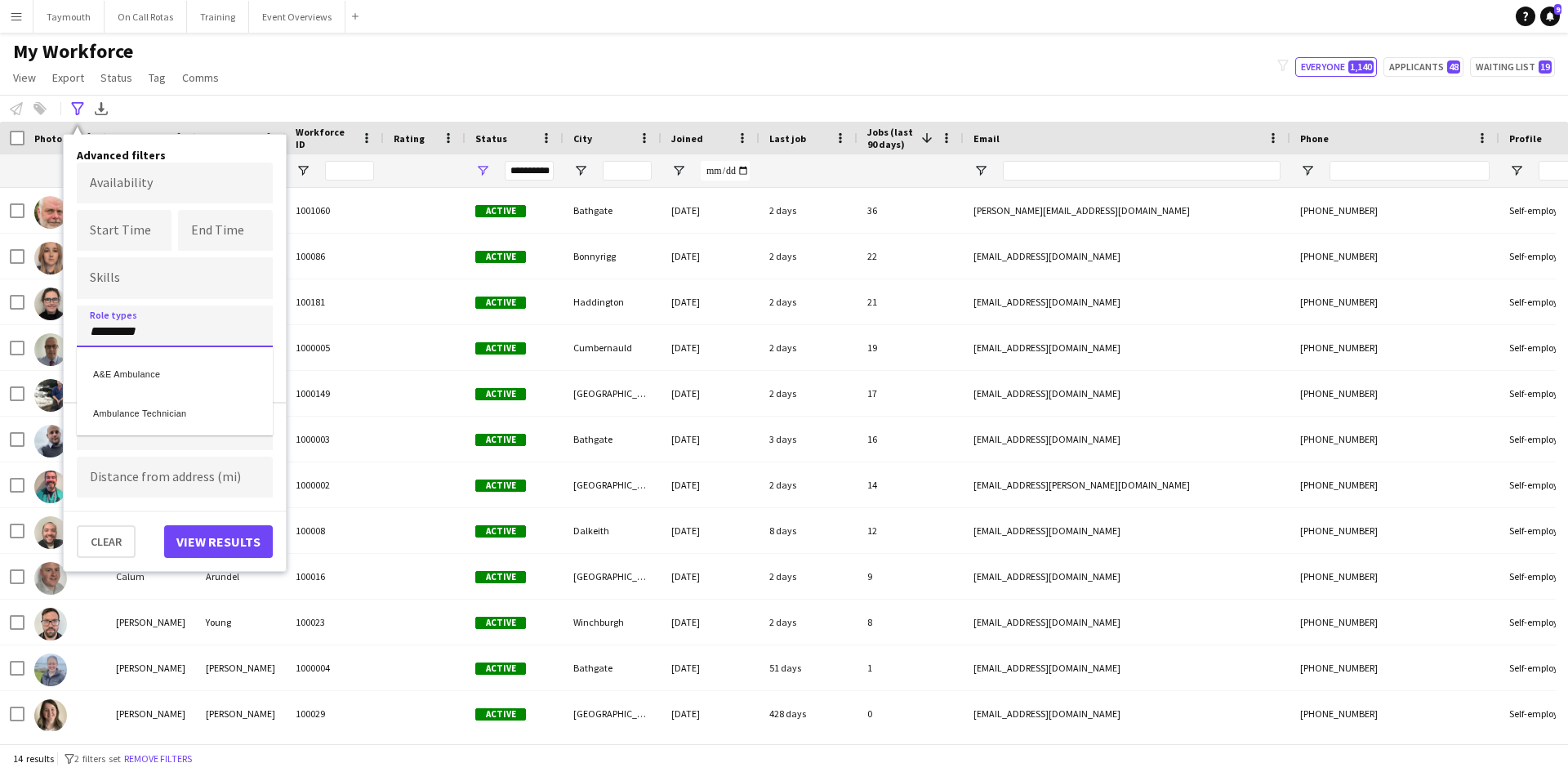
type input "*********"
click at [157, 415] on div "Ambulance Technician" at bounding box center [175, 411] width 196 height 39
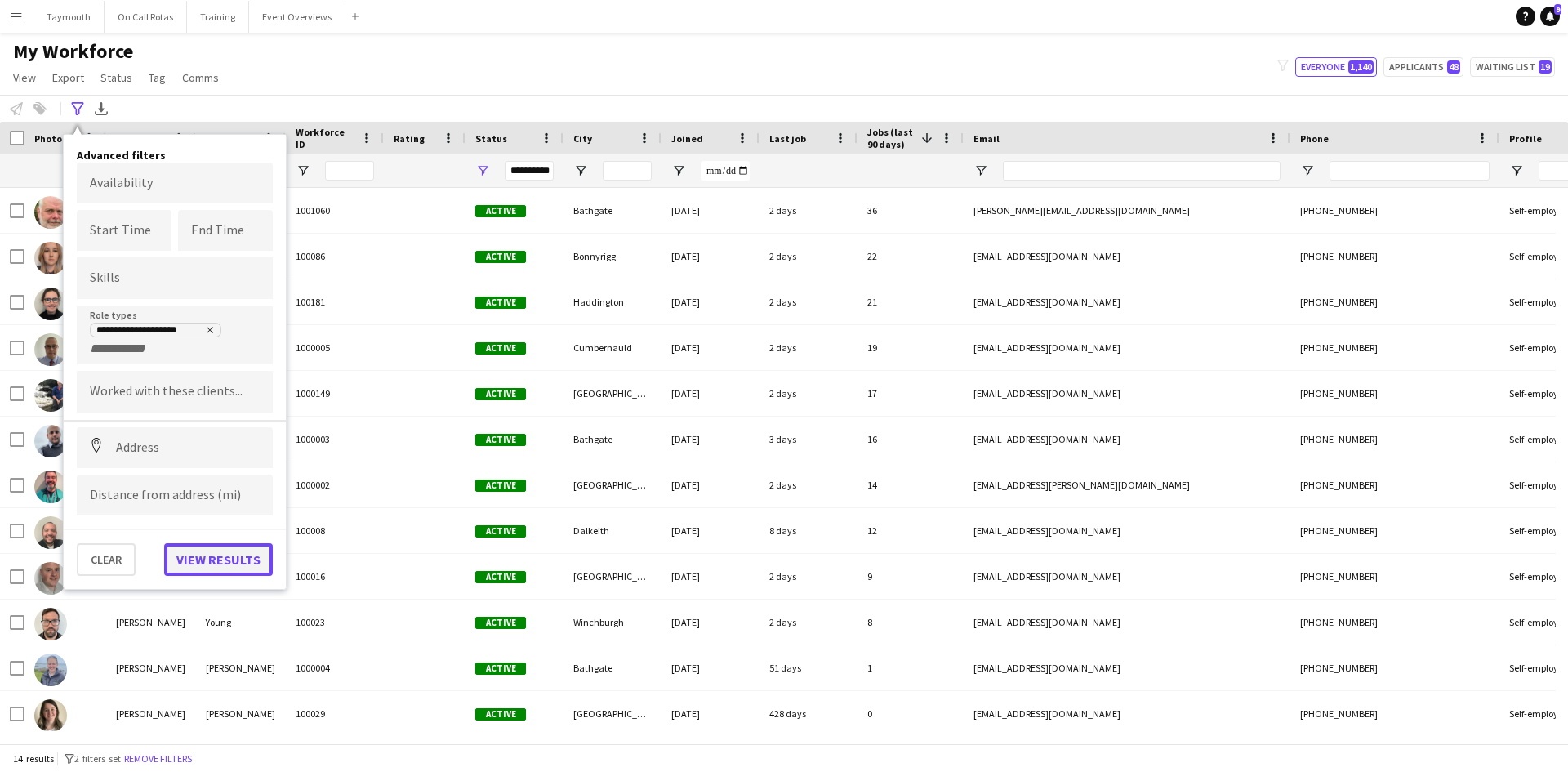
click at [238, 558] on button "View results" at bounding box center [219, 559] width 109 height 33
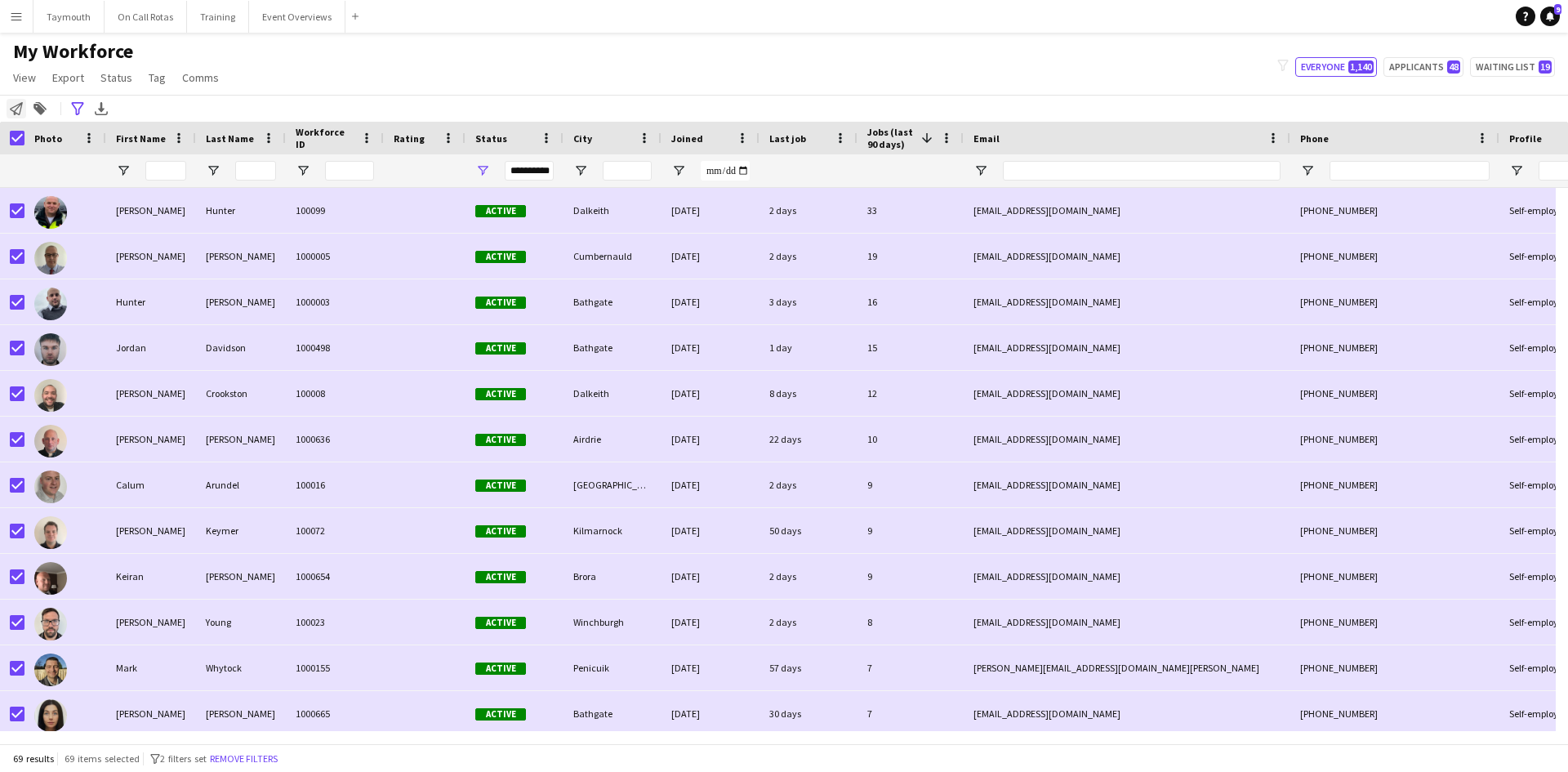
click at [16, 108] on icon "Notify workforce" at bounding box center [17, 109] width 13 height 13
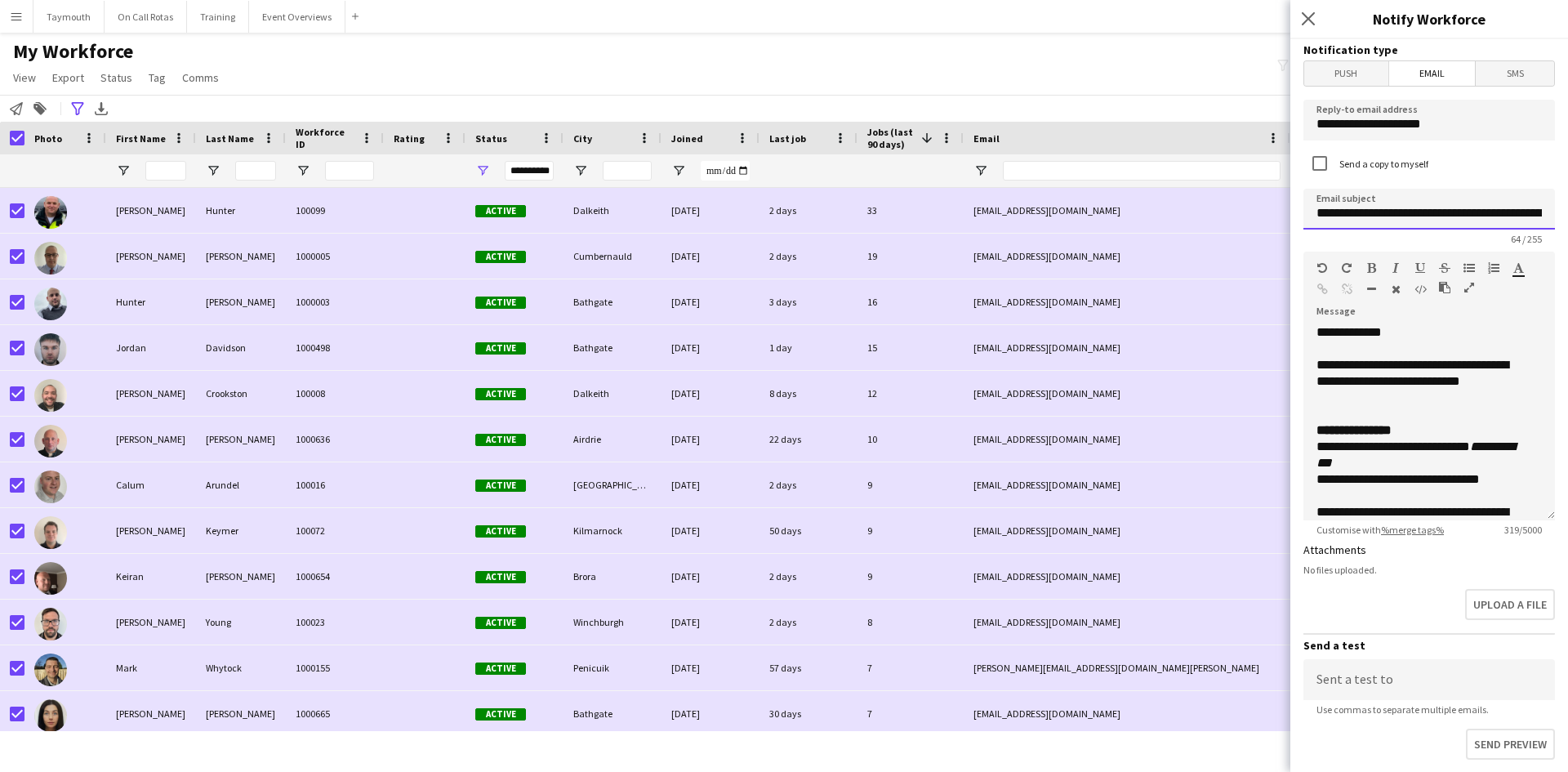
click at [1482, 214] on input "**********" at bounding box center [1429, 209] width 251 height 41
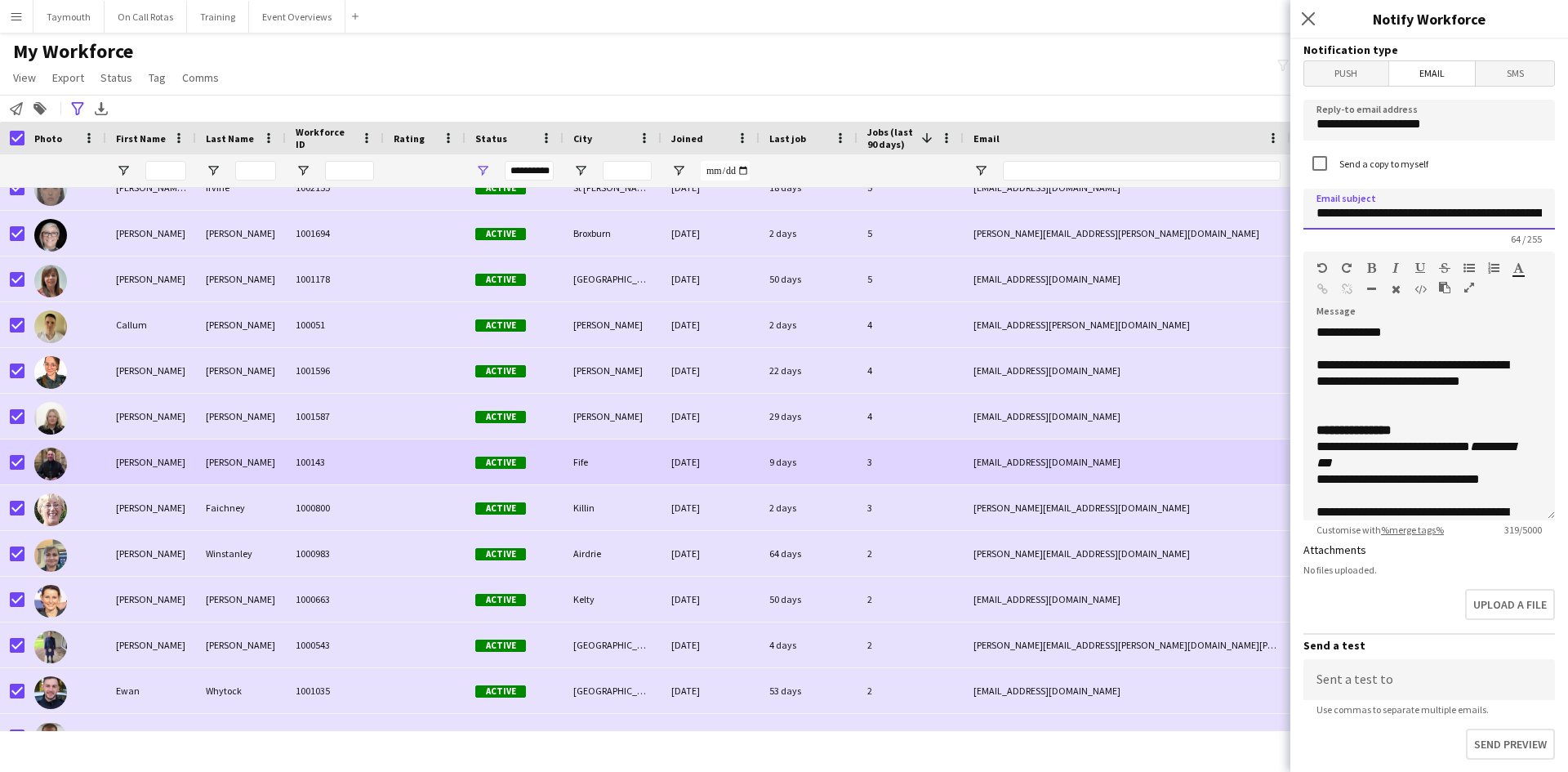
scroll to position [0, 0]
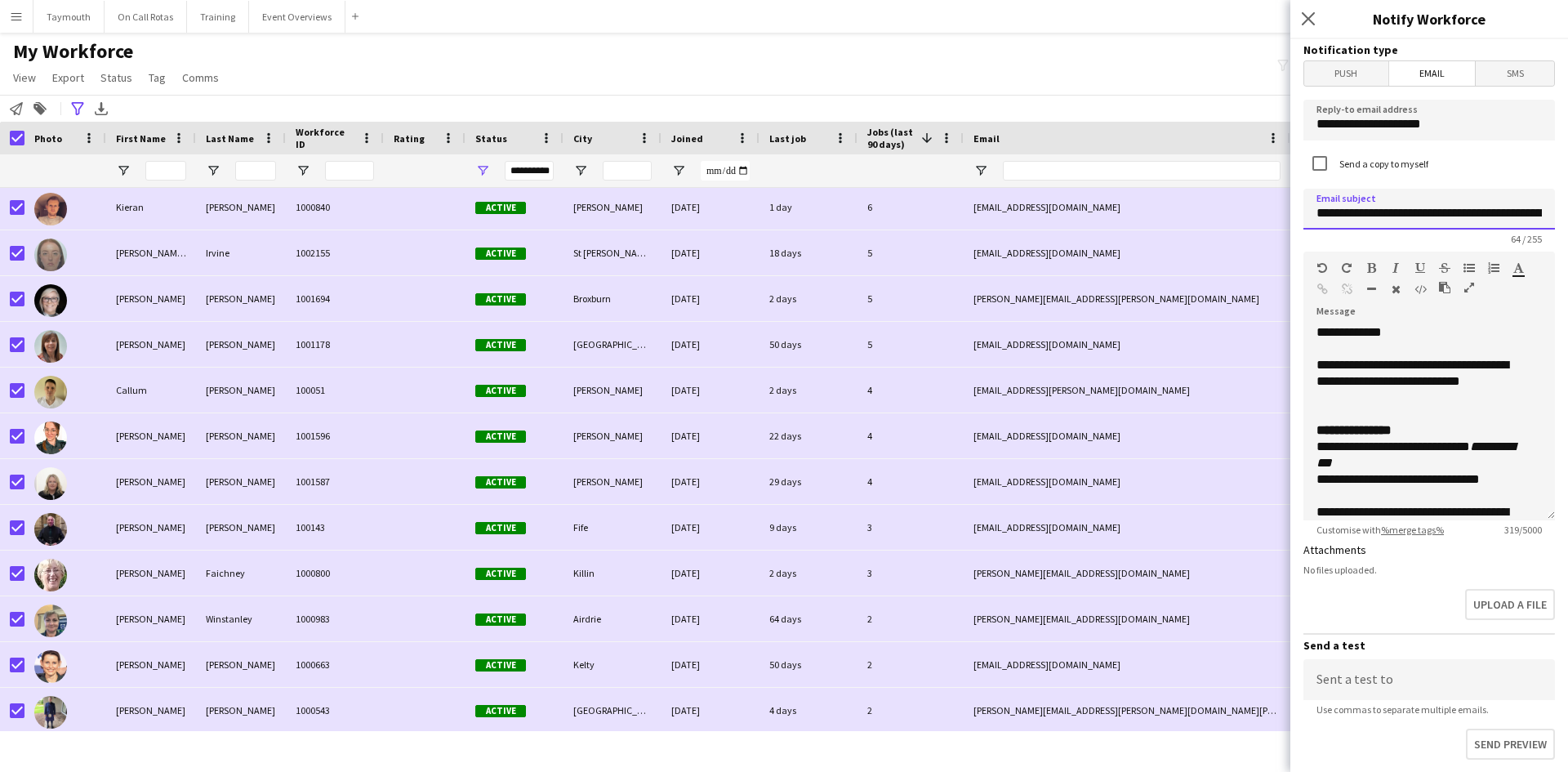
click at [1420, 216] on input "**********" at bounding box center [1429, 209] width 251 height 41
drag, startPoint x: 1434, startPoint y: 211, endPoint x: 1359, endPoint y: 216, distance: 75.2
click at [1359, 216] on input "**********" at bounding box center [1429, 209] width 251 height 41
type input "**********"
drag, startPoint x: 1407, startPoint y: 426, endPoint x: 1318, endPoint y: 427, distance: 89.0
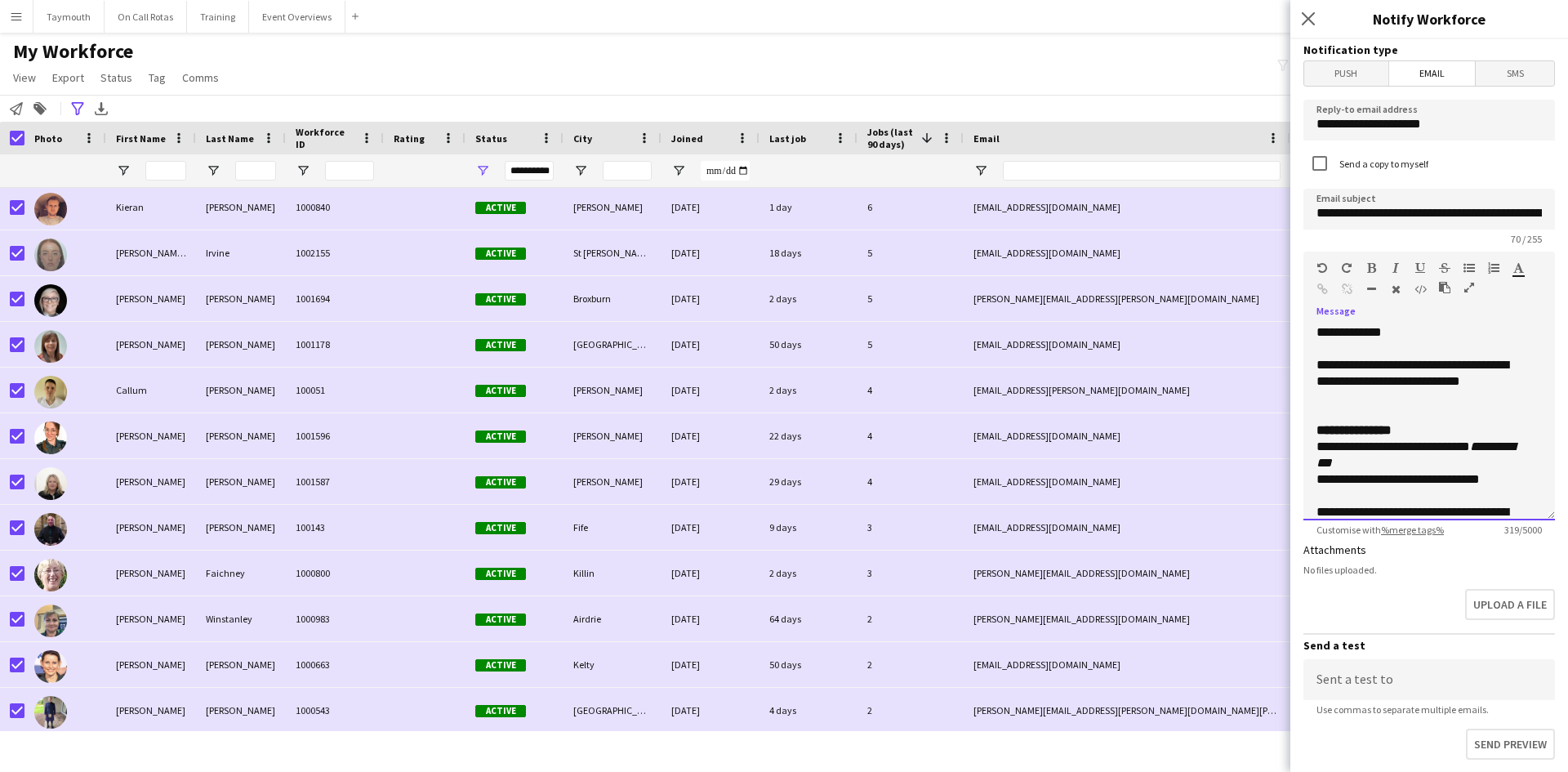
click at [1318, 427] on div "**********" at bounding box center [1417, 463] width 201 height 82
click at [1487, 480] on div "**********" at bounding box center [1417, 463] width 201 height 82
drag, startPoint x: 1451, startPoint y: 379, endPoint x: 1369, endPoint y: 384, distance: 82.2
click at [1369, 384] on div "**********" at bounding box center [1417, 381] width 201 height 82
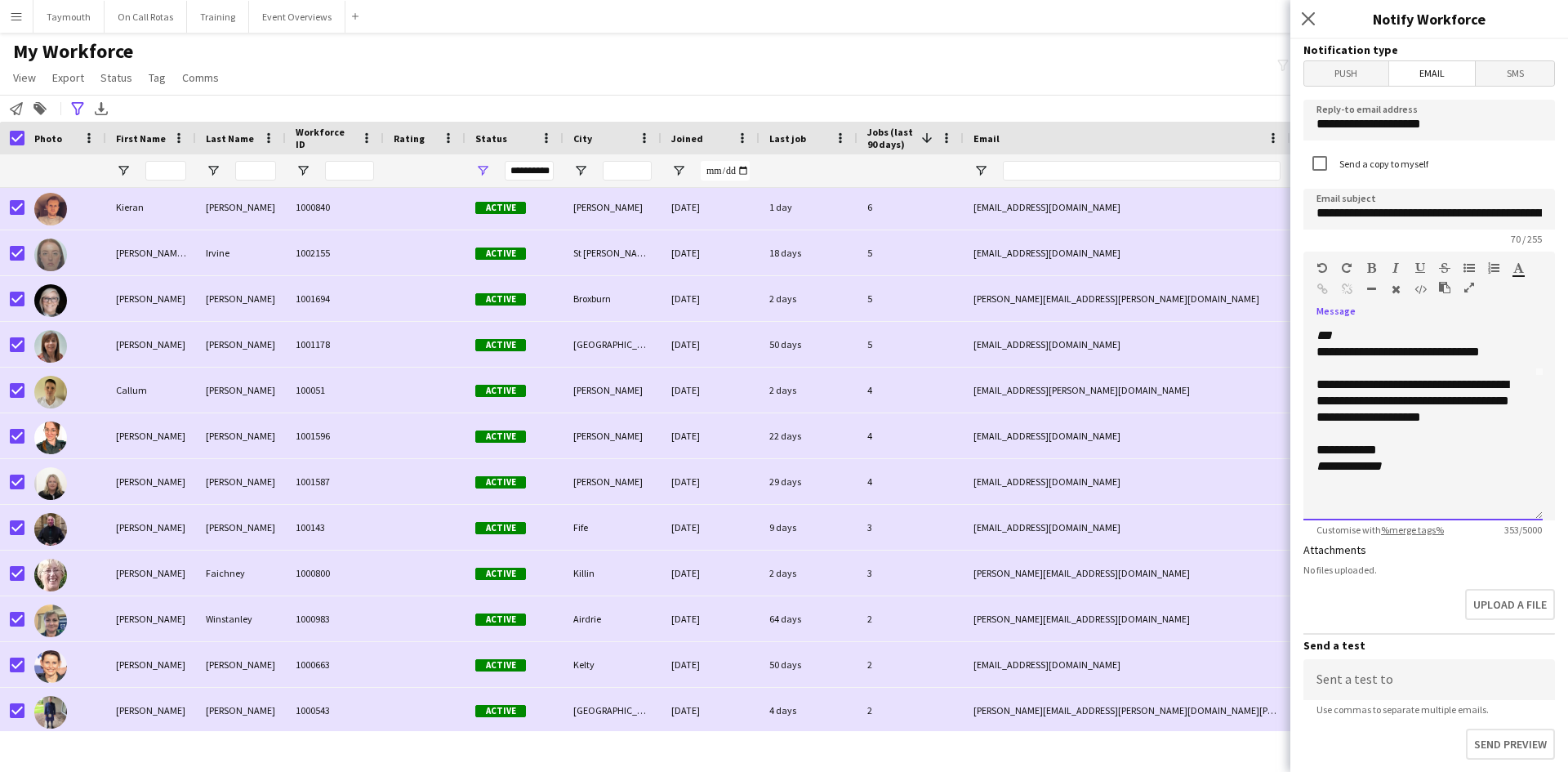
scroll to position [82, 0]
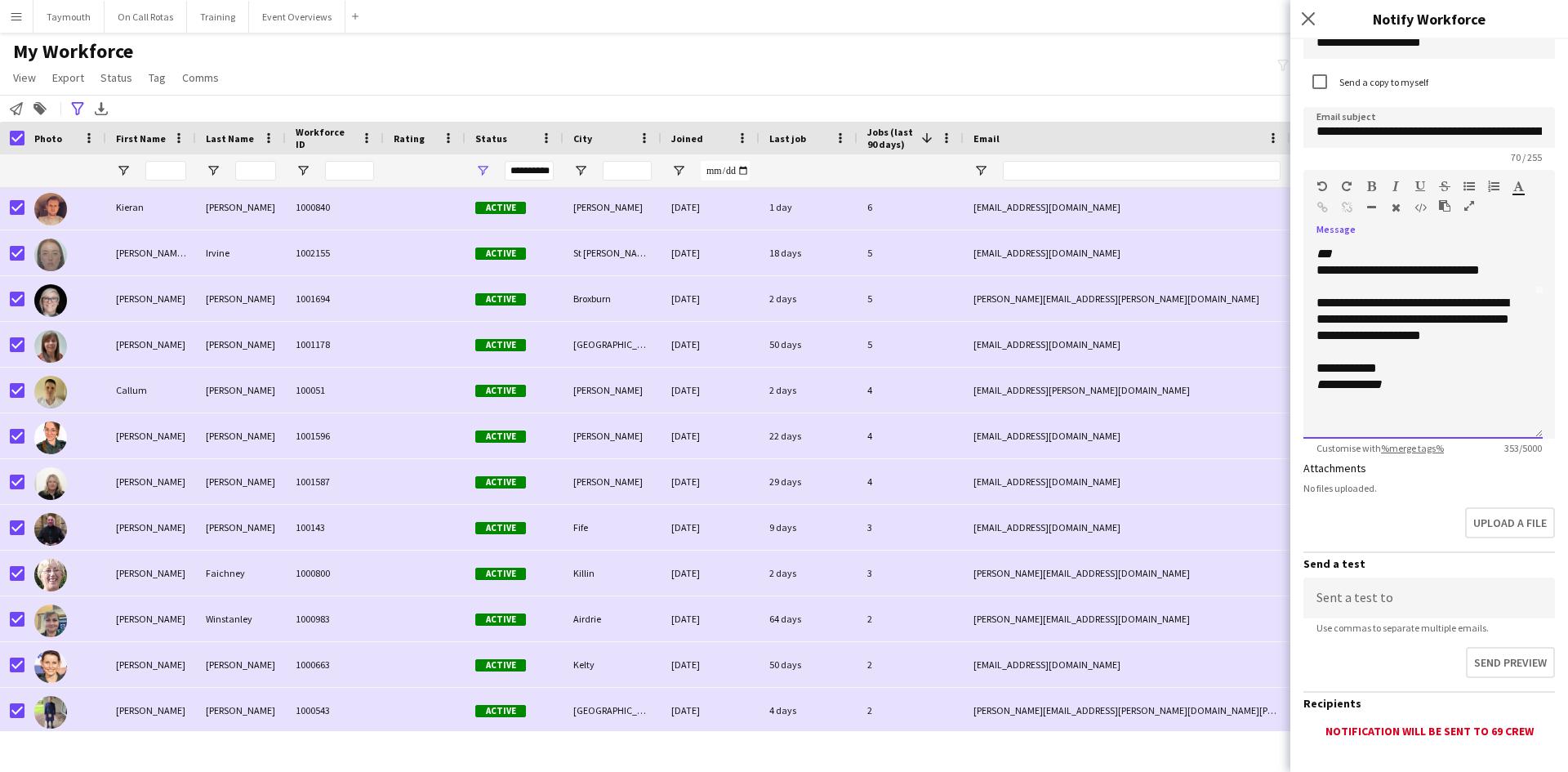
click at [1314, 302] on div "**********" at bounding box center [1423, 340] width 239 height 196
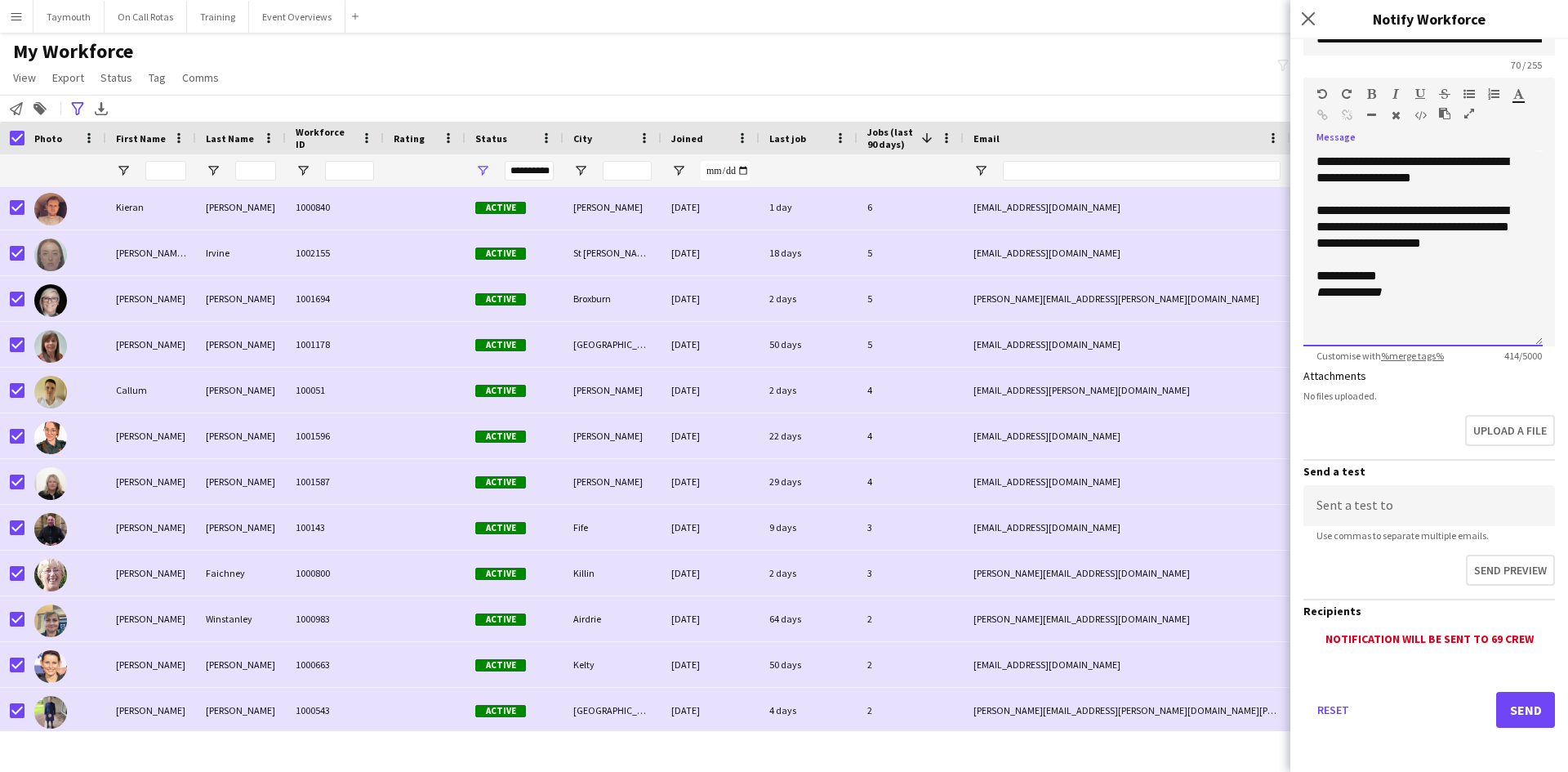
scroll to position [176, 0]
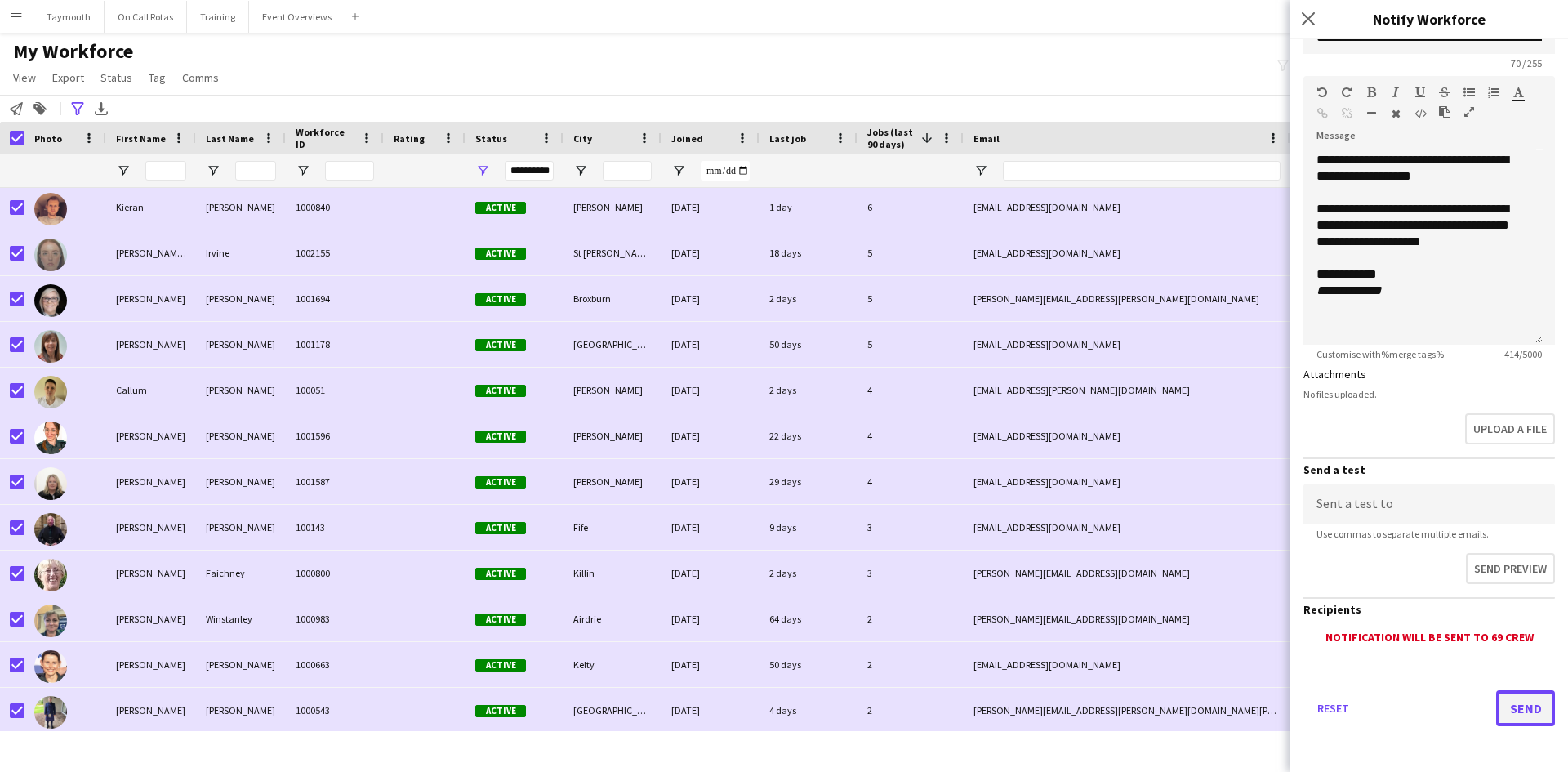
click at [1505, 714] on button "Send" at bounding box center [1525, 708] width 59 height 36
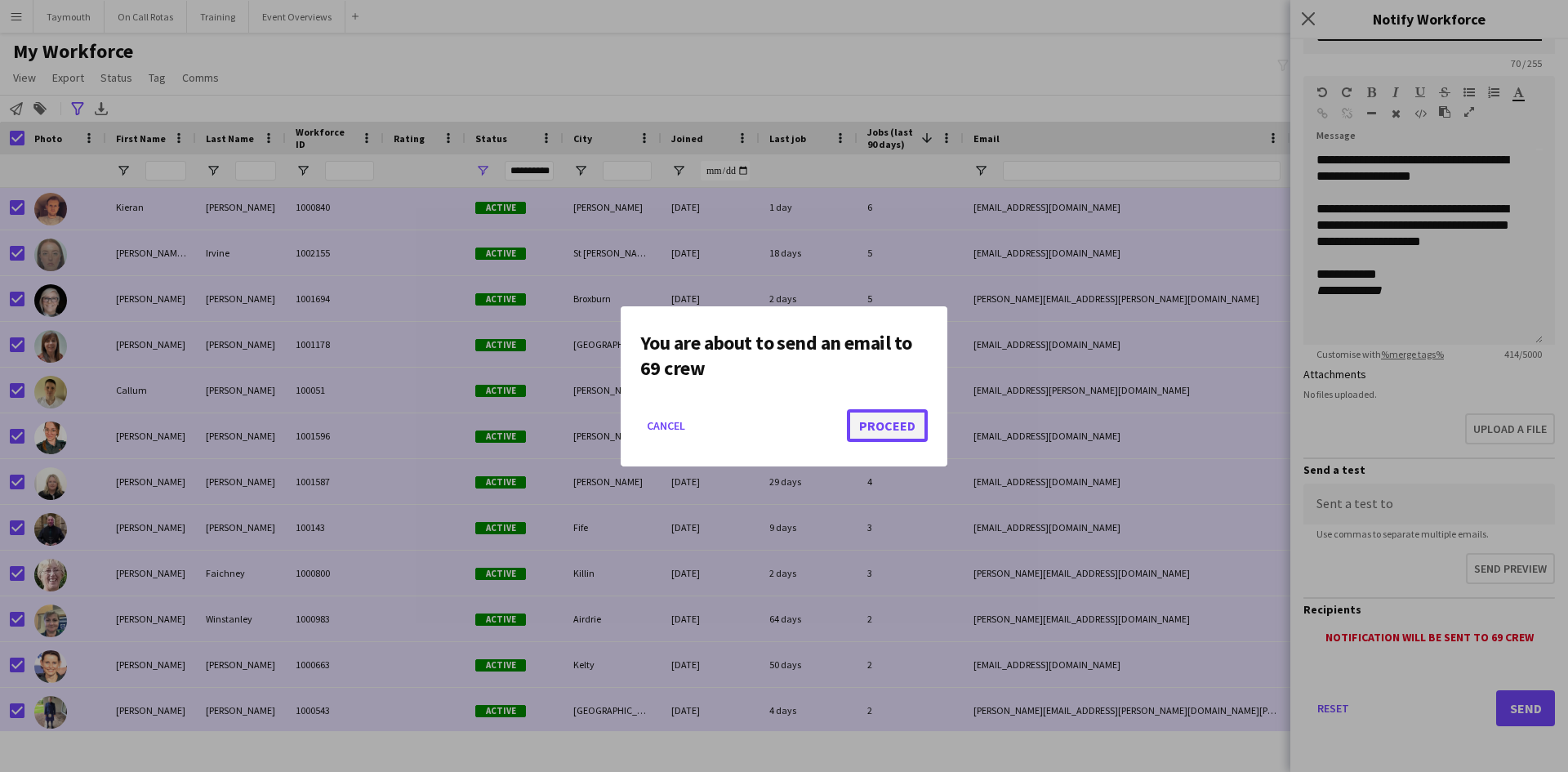
click at [909, 430] on button "Proceed" at bounding box center [887, 425] width 81 height 33
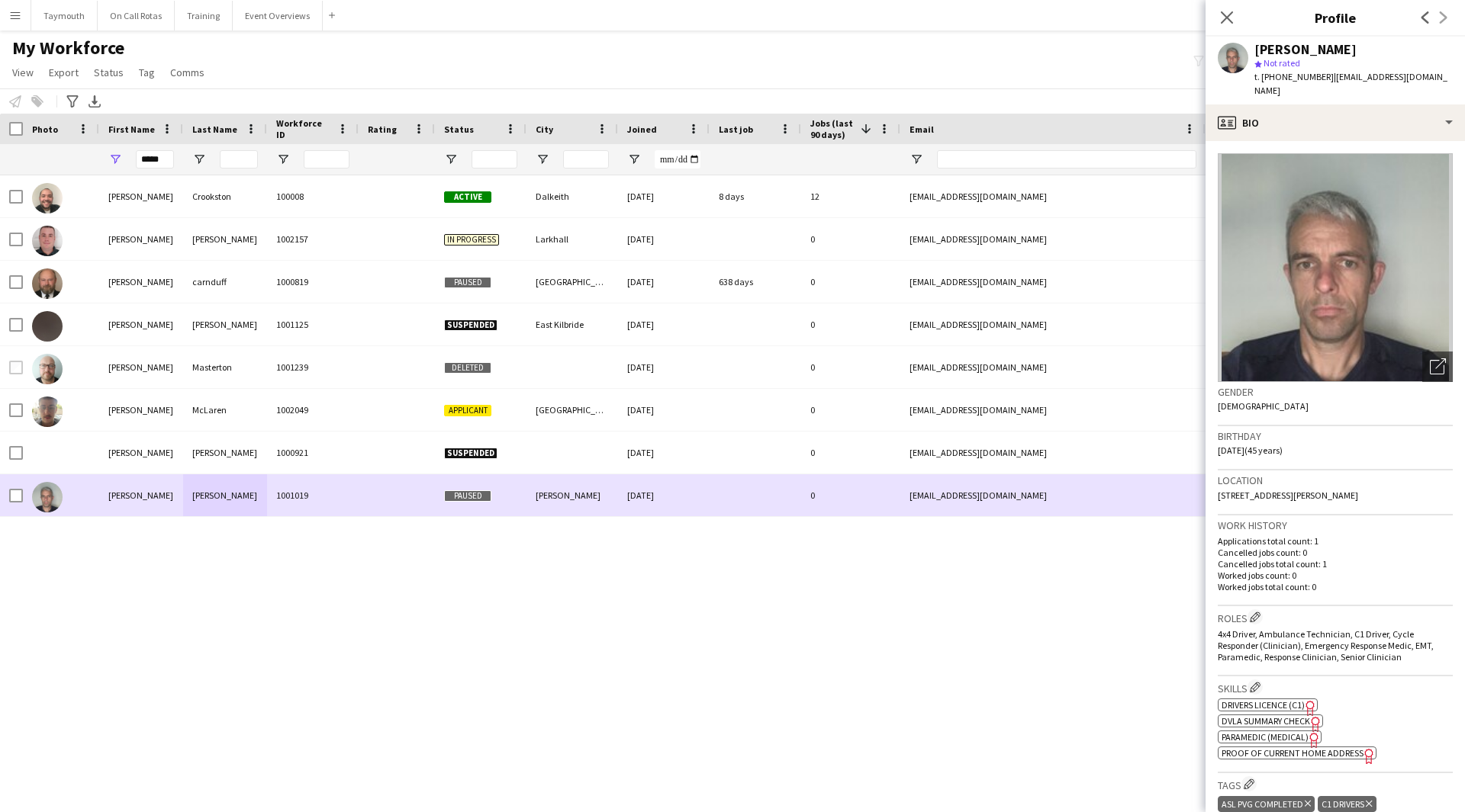
click at [16, 505] on div at bounding box center [17, 495] width 14 height 43
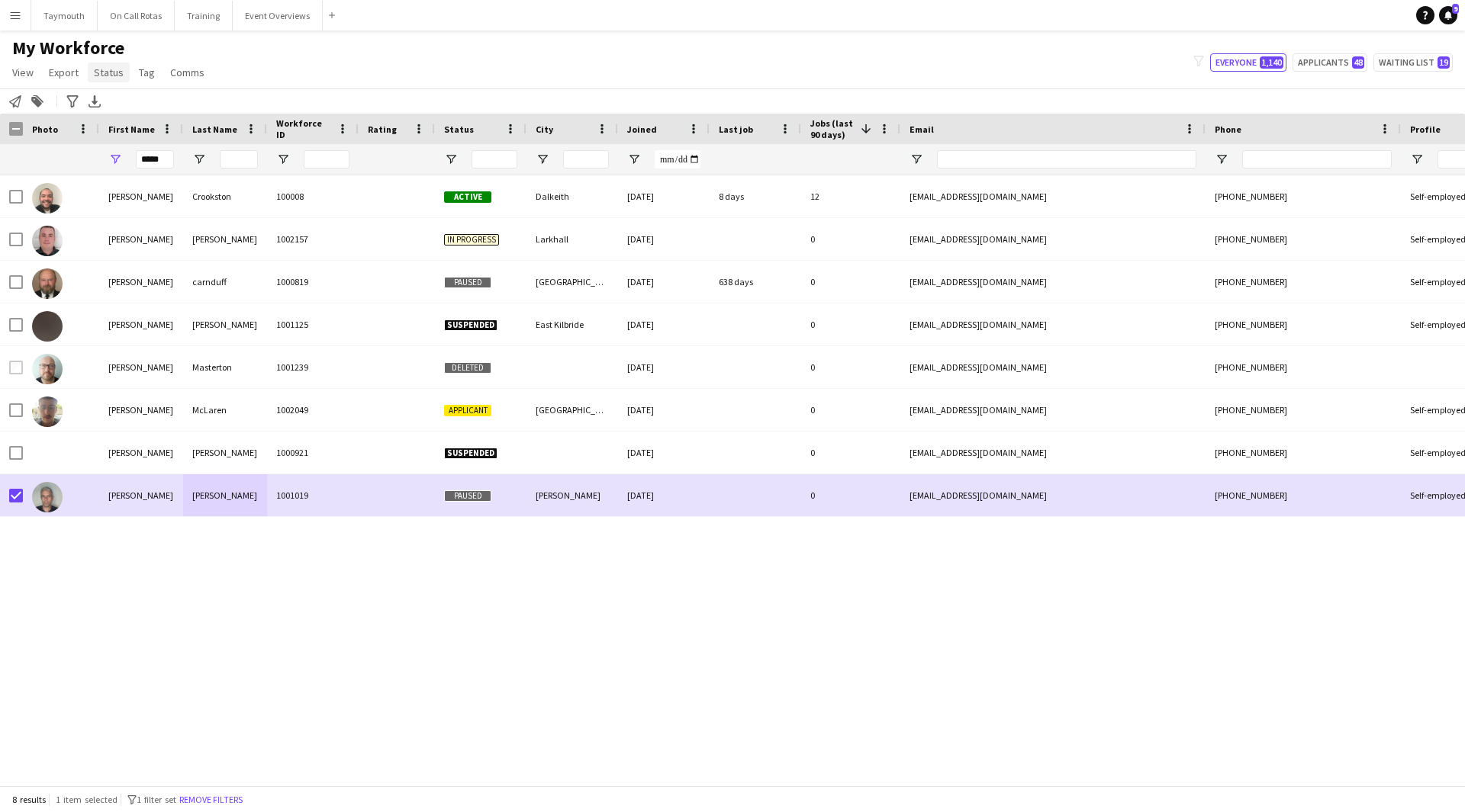
click at [108, 72] on span "Status" at bounding box center [109, 73] width 30 height 14
click at [123, 116] on link "Edit" at bounding box center [141, 105] width 107 height 32
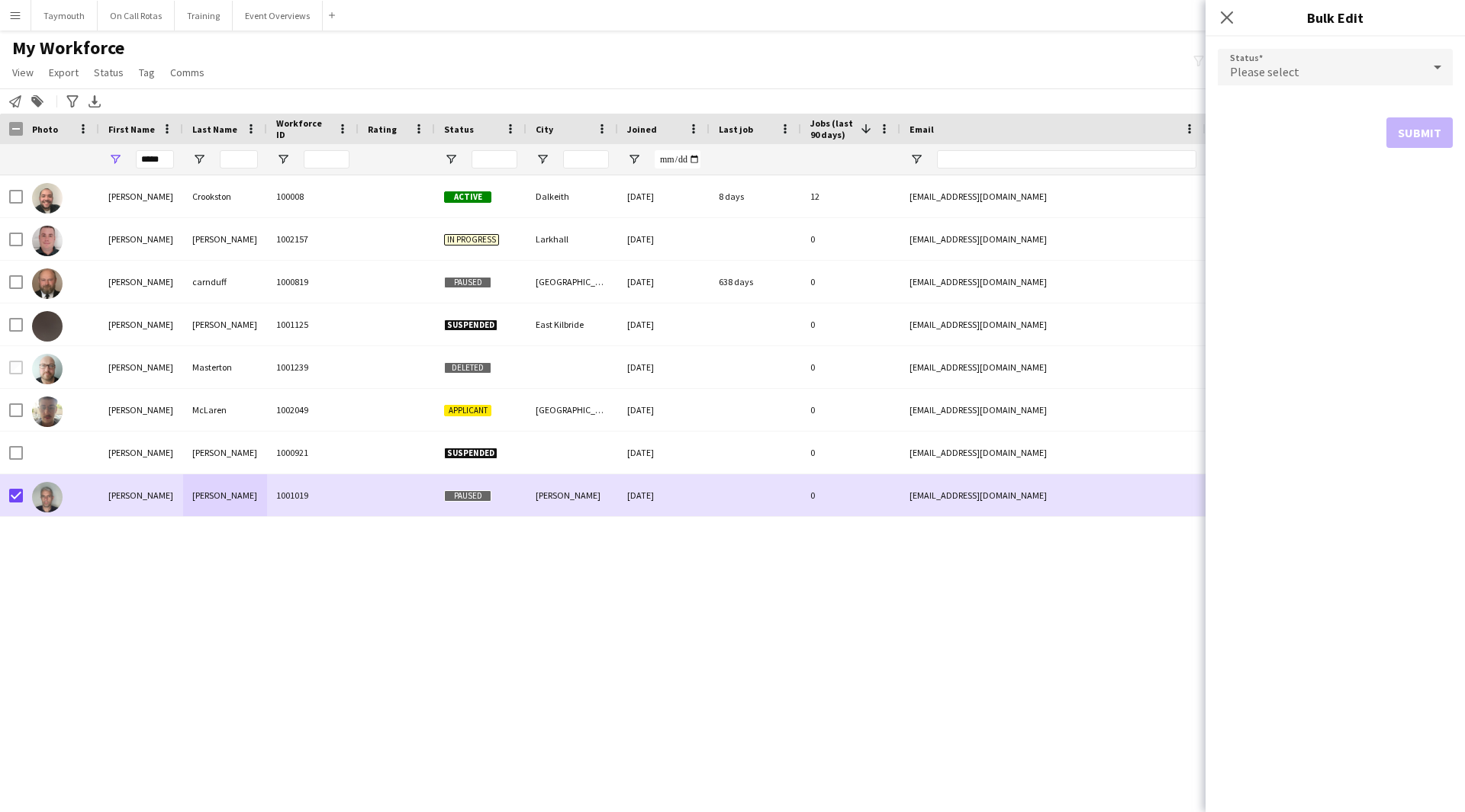
click at [1373, 62] on div "Please select" at bounding box center [1320, 67] width 204 height 36
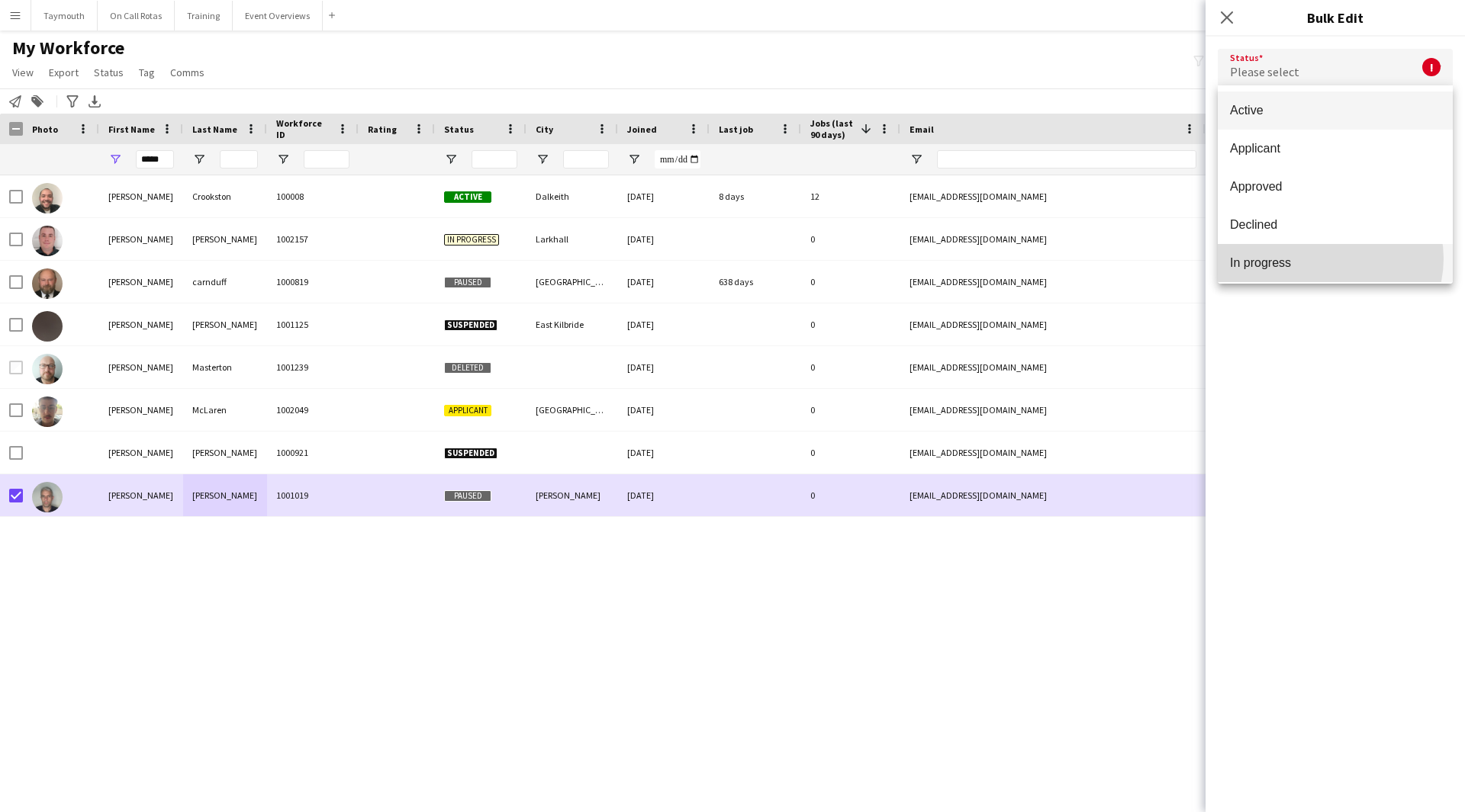
click at [1329, 259] on span "In progress" at bounding box center [1336, 262] width 210 height 15
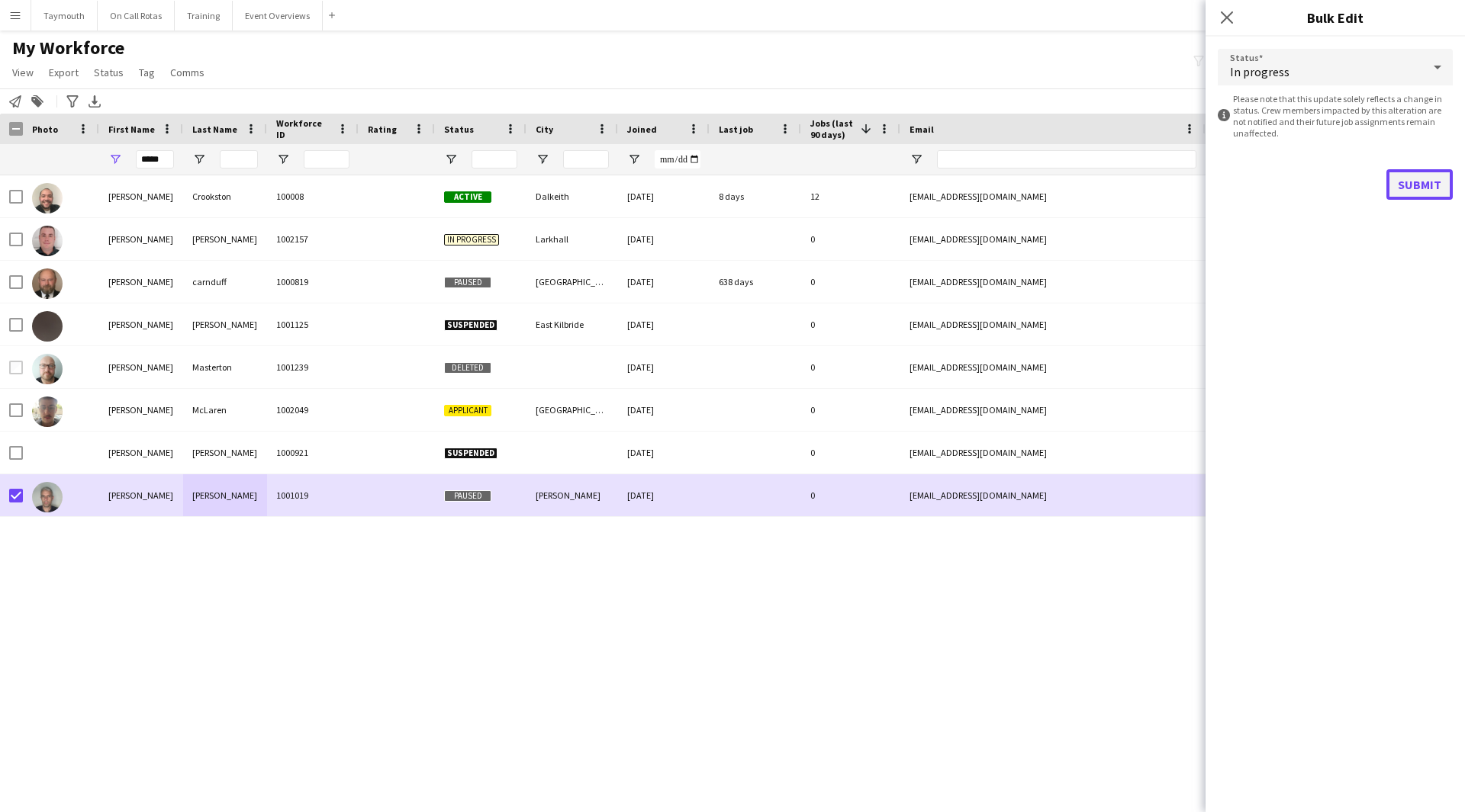
click at [1425, 178] on button "Submit" at bounding box center [1420, 184] width 66 height 30
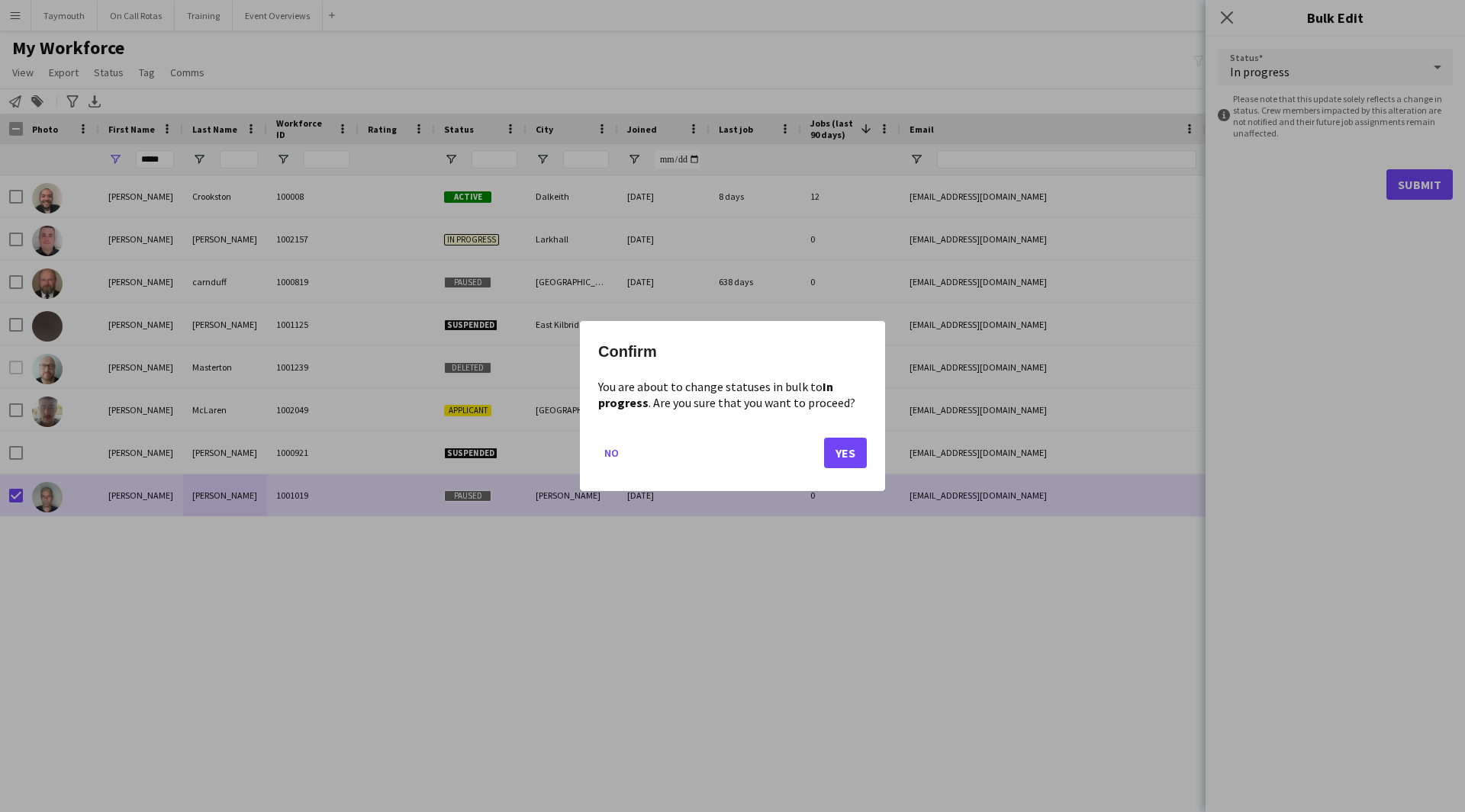
click at [868, 442] on div "Confirm You are about to change statuses in bulk to In progress . Are you sure …" at bounding box center [732, 406] width 305 height 170
click at [855, 455] on button "Yes" at bounding box center [845, 452] width 43 height 30
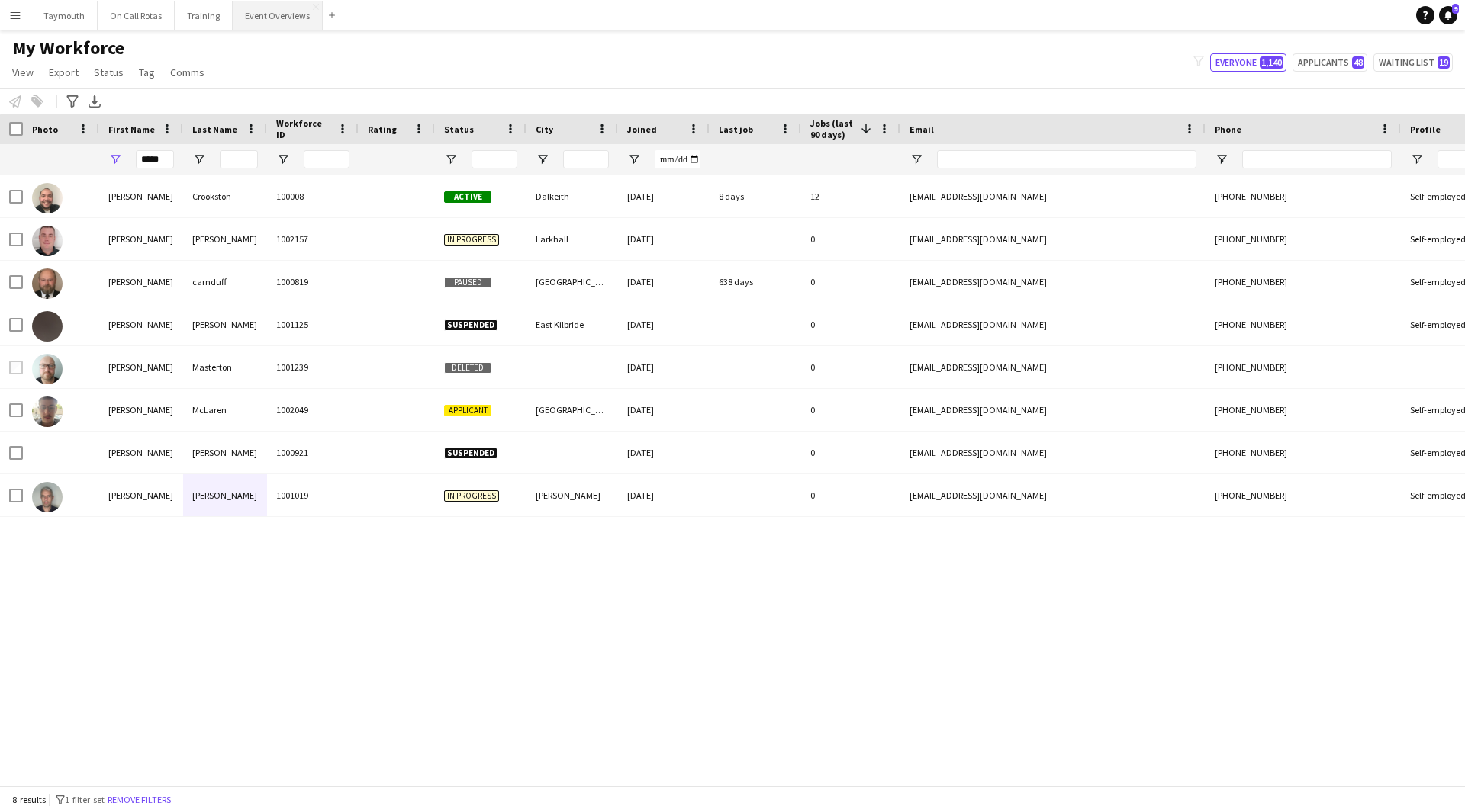
click at [242, 9] on button "Event Overviews Close" at bounding box center [278, 16] width 90 height 30
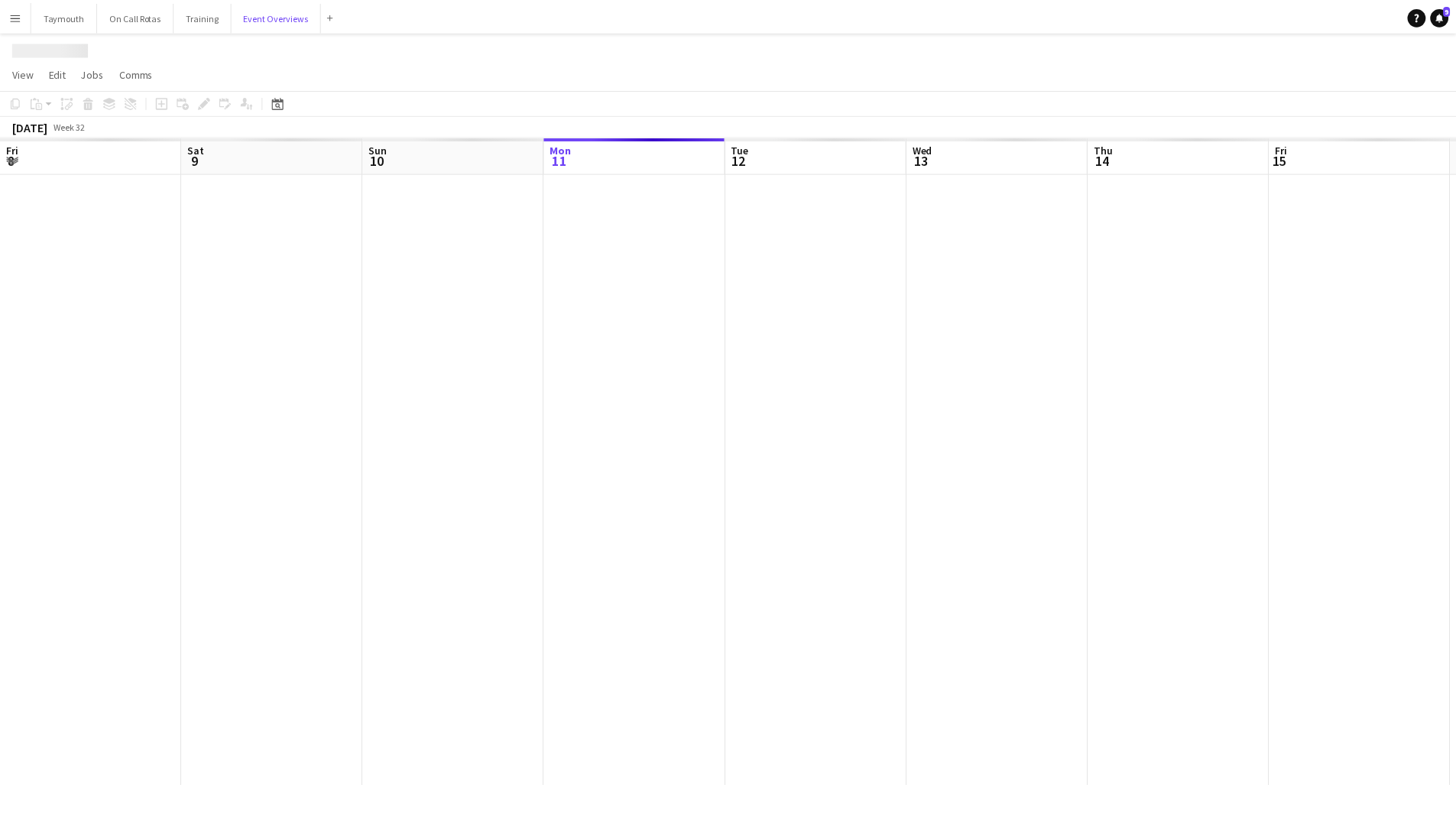
scroll to position [0, 366]
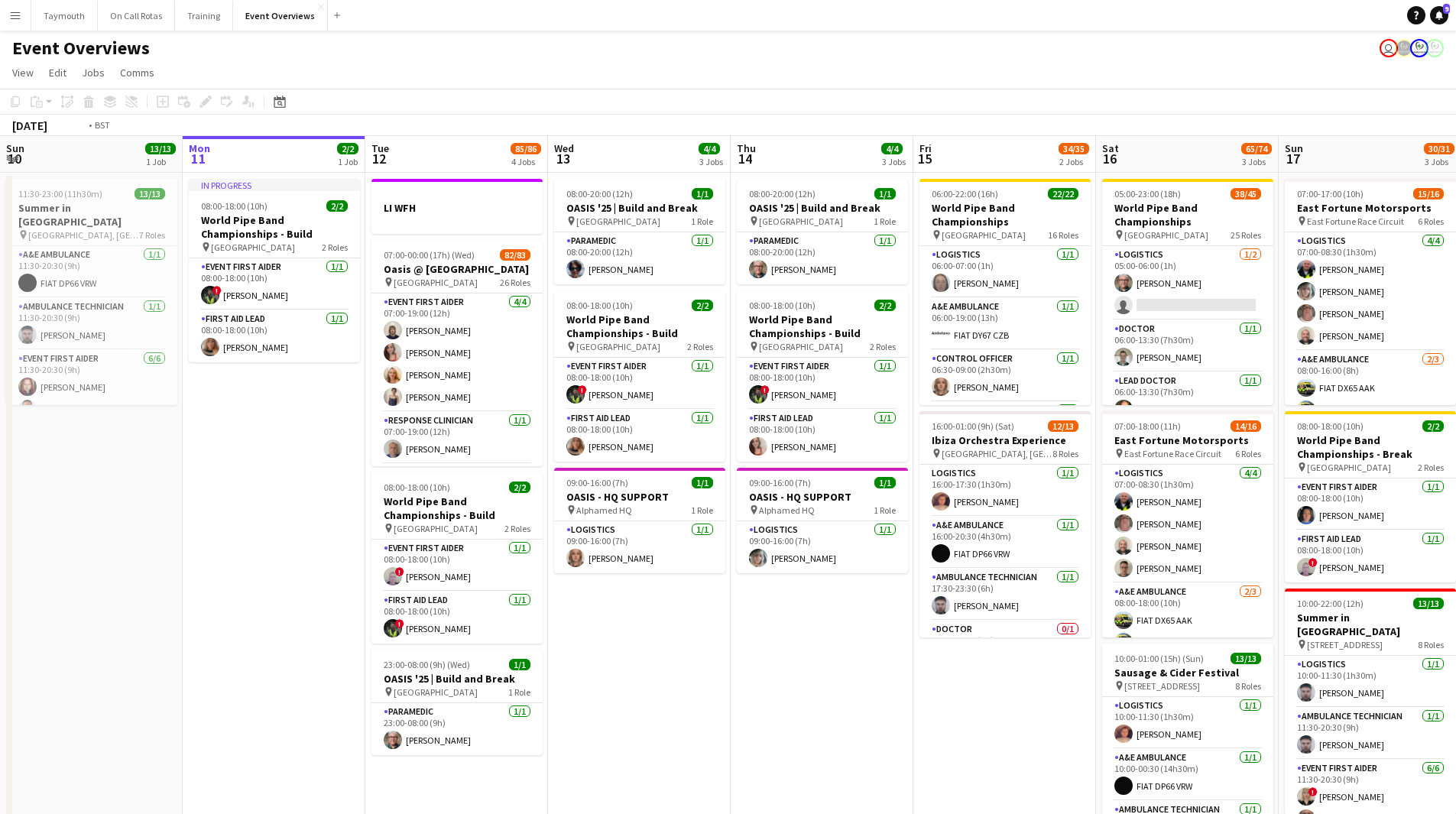
drag, startPoint x: 875, startPoint y: 679, endPoint x: -71, endPoint y: 700, distance: 946.2
click at [0, 700] on html "Menu Boards Boards Boards All jobs Status Workforce Workforce My Workforce Recr…" at bounding box center [728, 450] width 1456 height 901
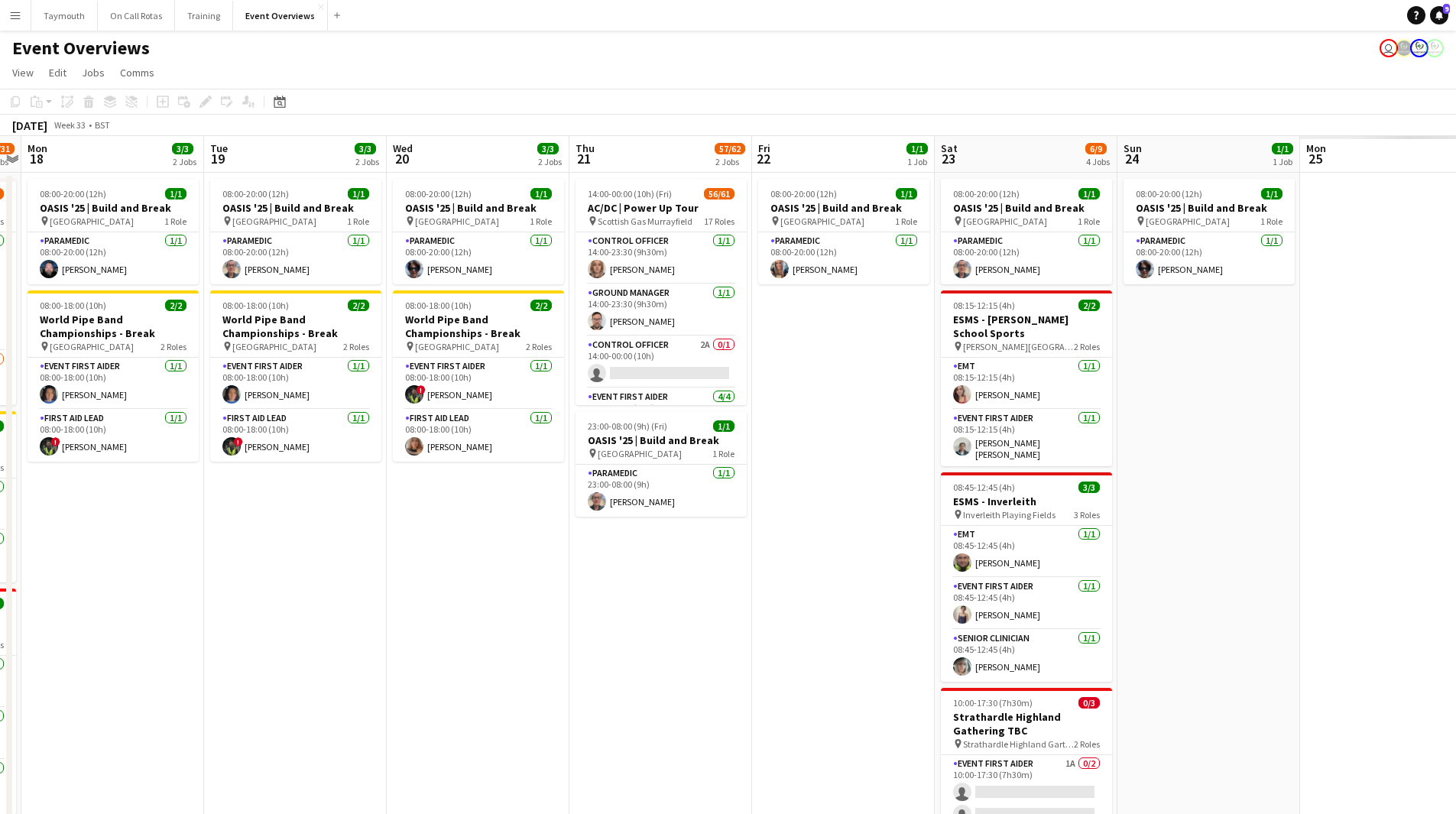
drag, startPoint x: 151, startPoint y: 702, endPoint x: 428, endPoint y: 694, distance: 277.1
click at [110, 702] on app-calendar-viewport "Fri 15 34/35 2 Jobs Sat 16 65/74 3 Jobs Sun 17 30/31 3 Jobs Mon 18 3/3 2 Jobs T…" at bounding box center [728, 530] width 1456 height 790
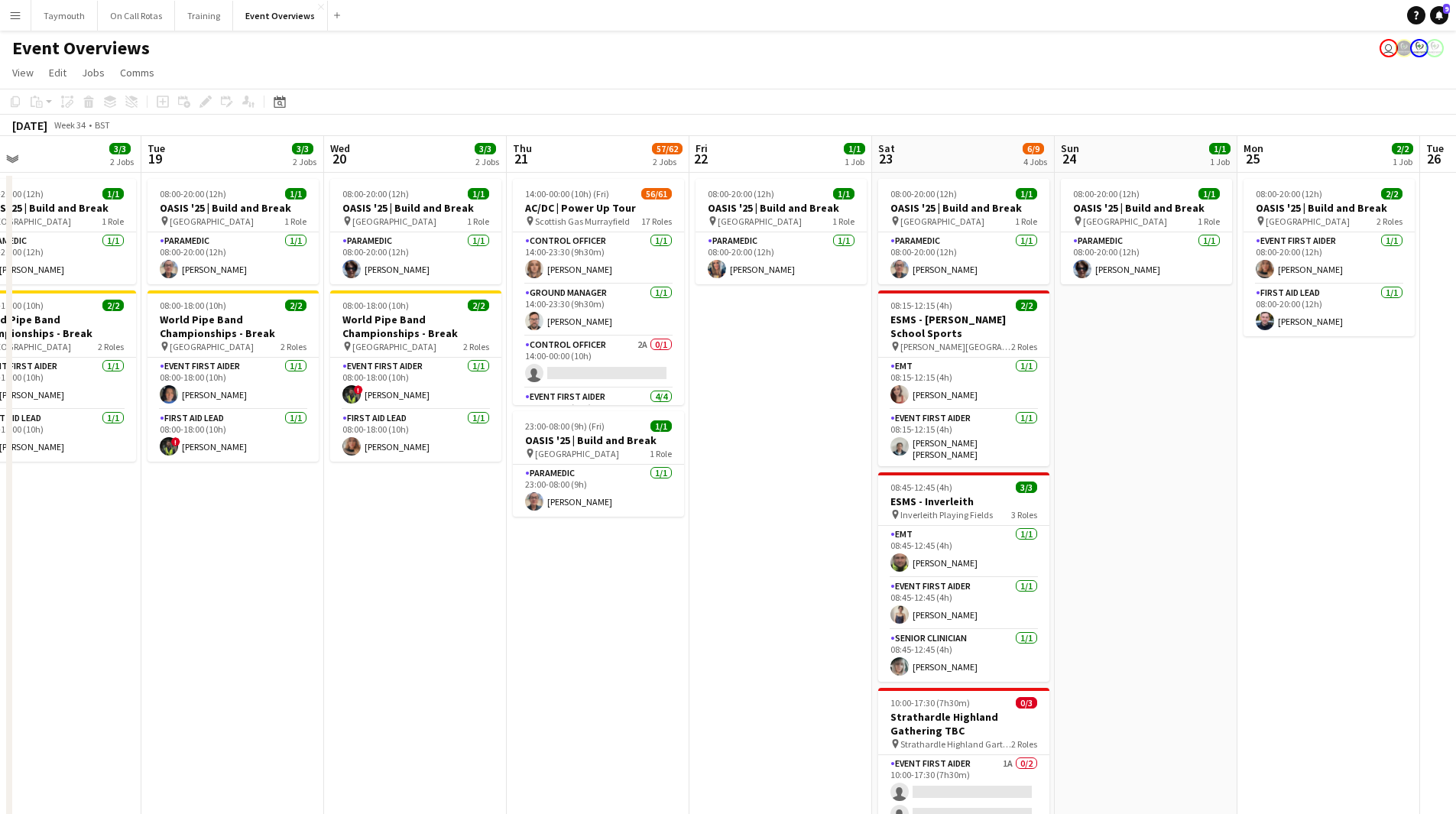
scroll to position [0, 568]
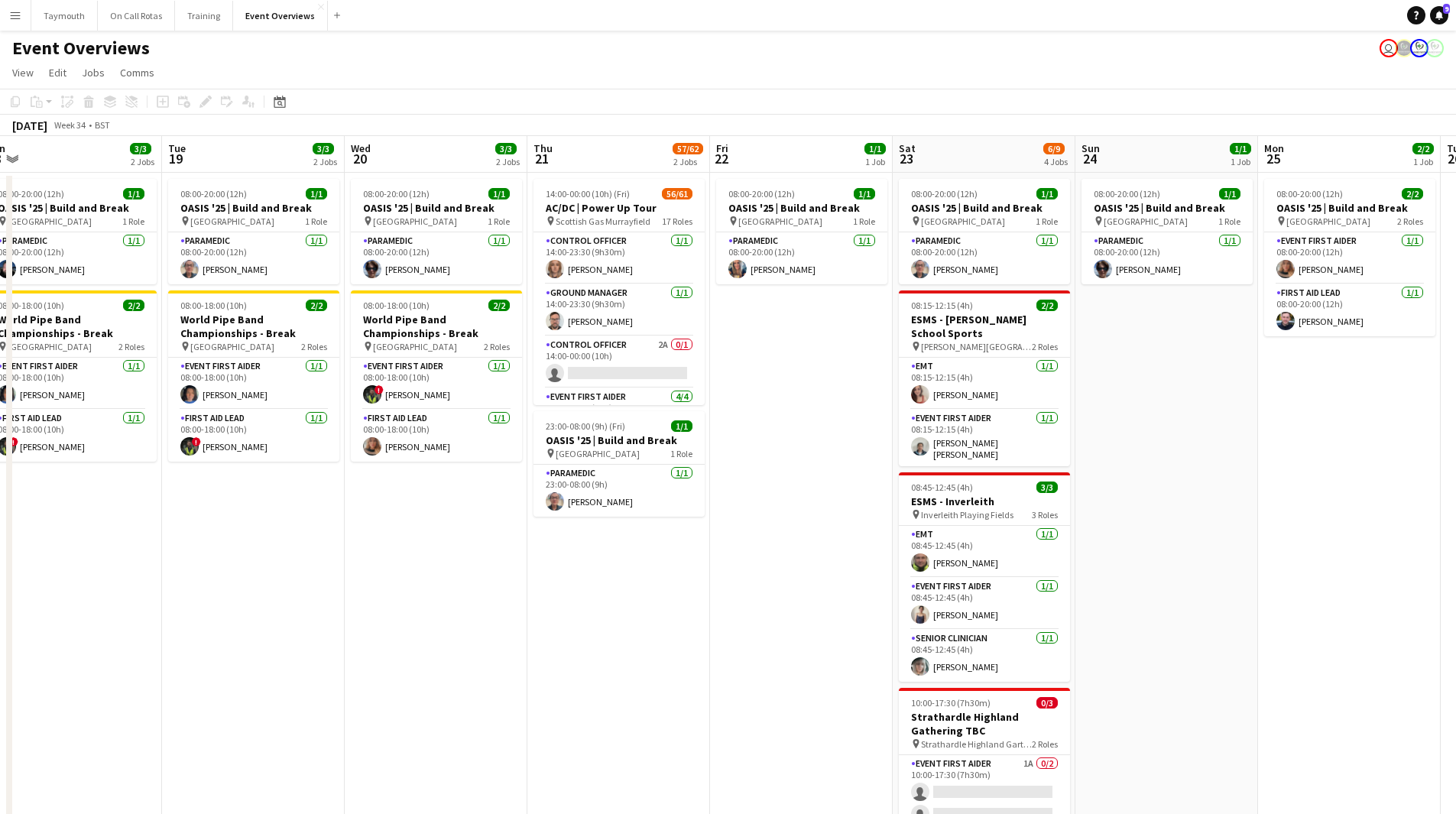
drag, startPoint x: 815, startPoint y: 669, endPoint x: 453, endPoint y: 693, distance: 362.8
click at [453, 693] on app-calendar-viewport "Fri 15 34/35 2 Jobs Sat 16 65/74 3 Jobs Sun 17 30/31 3 Jobs Mon 18 3/3 2 Jobs T…" at bounding box center [728, 530] width 1456 height 790
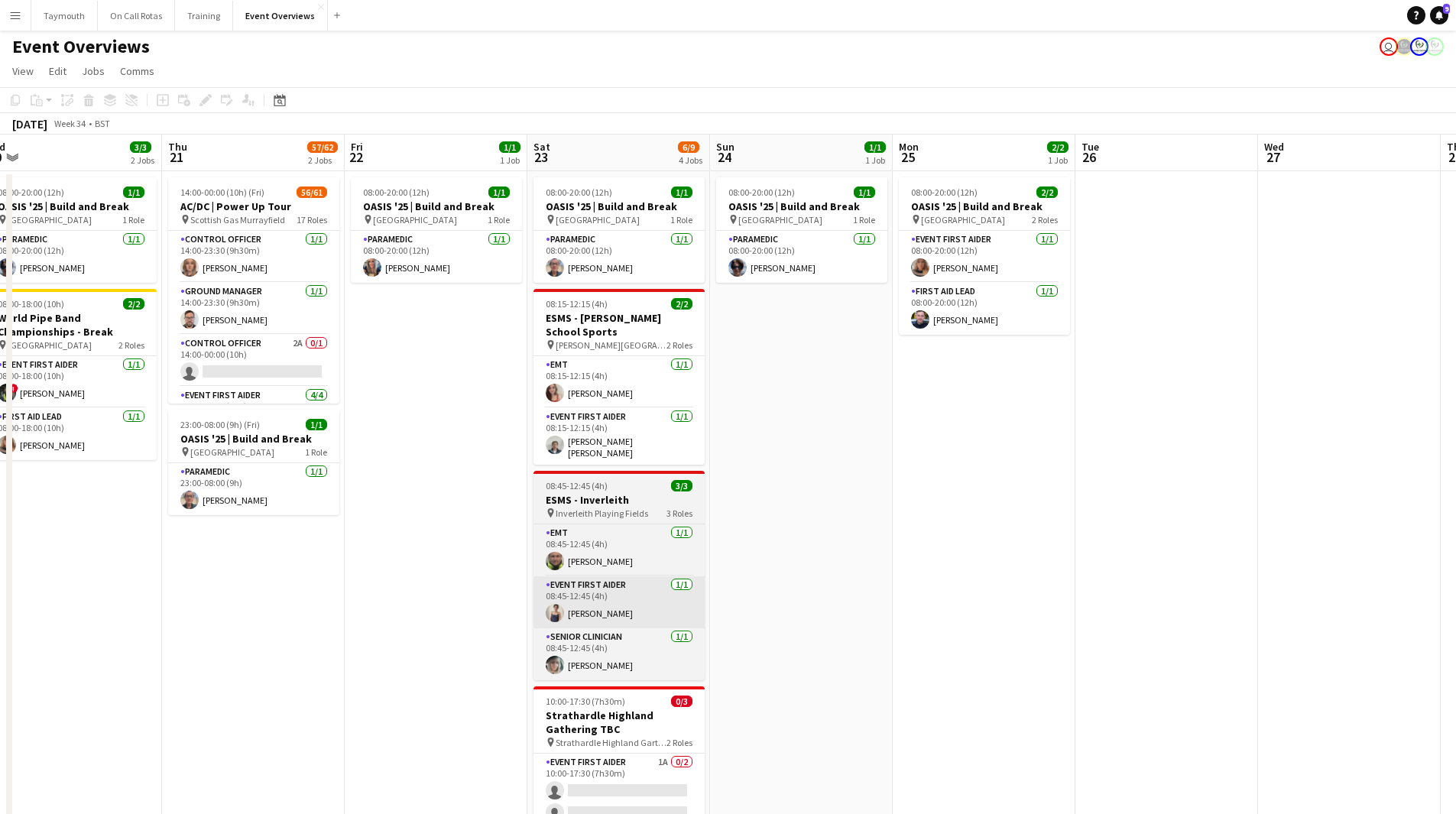
scroll to position [0, 0]
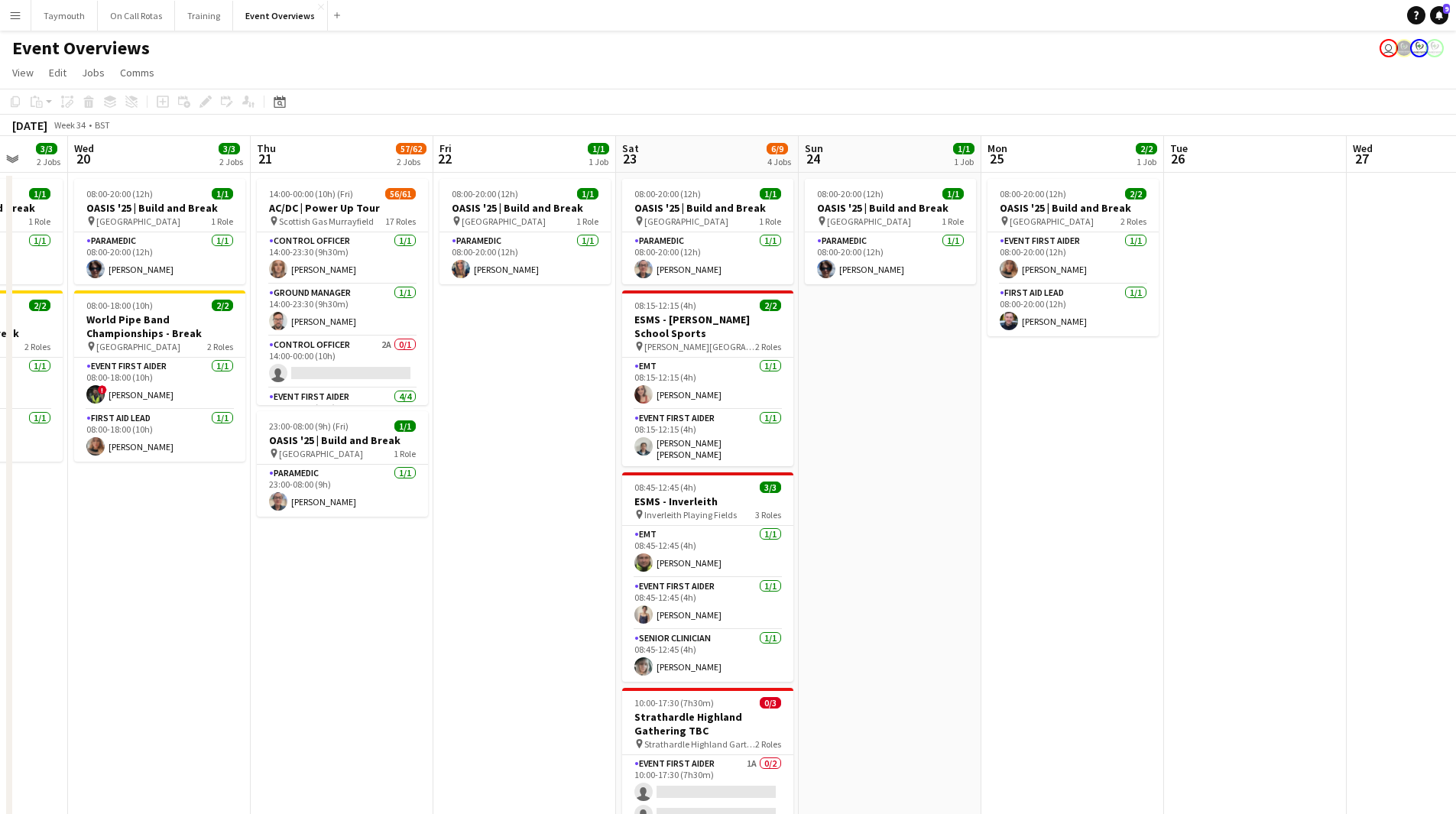
drag, startPoint x: 437, startPoint y: 598, endPoint x: 526, endPoint y: 594, distance: 89.1
click at [526, 594] on app-calendar-viewport "Sun 17 30/31 3 Jobs Mon 18 3/3 2 Jobs Tue 19 3/3 2 Jobs Wed 20 3/3 2 Jobs Thu 2…" at bounding box center [728, 530] width 1456 height 790
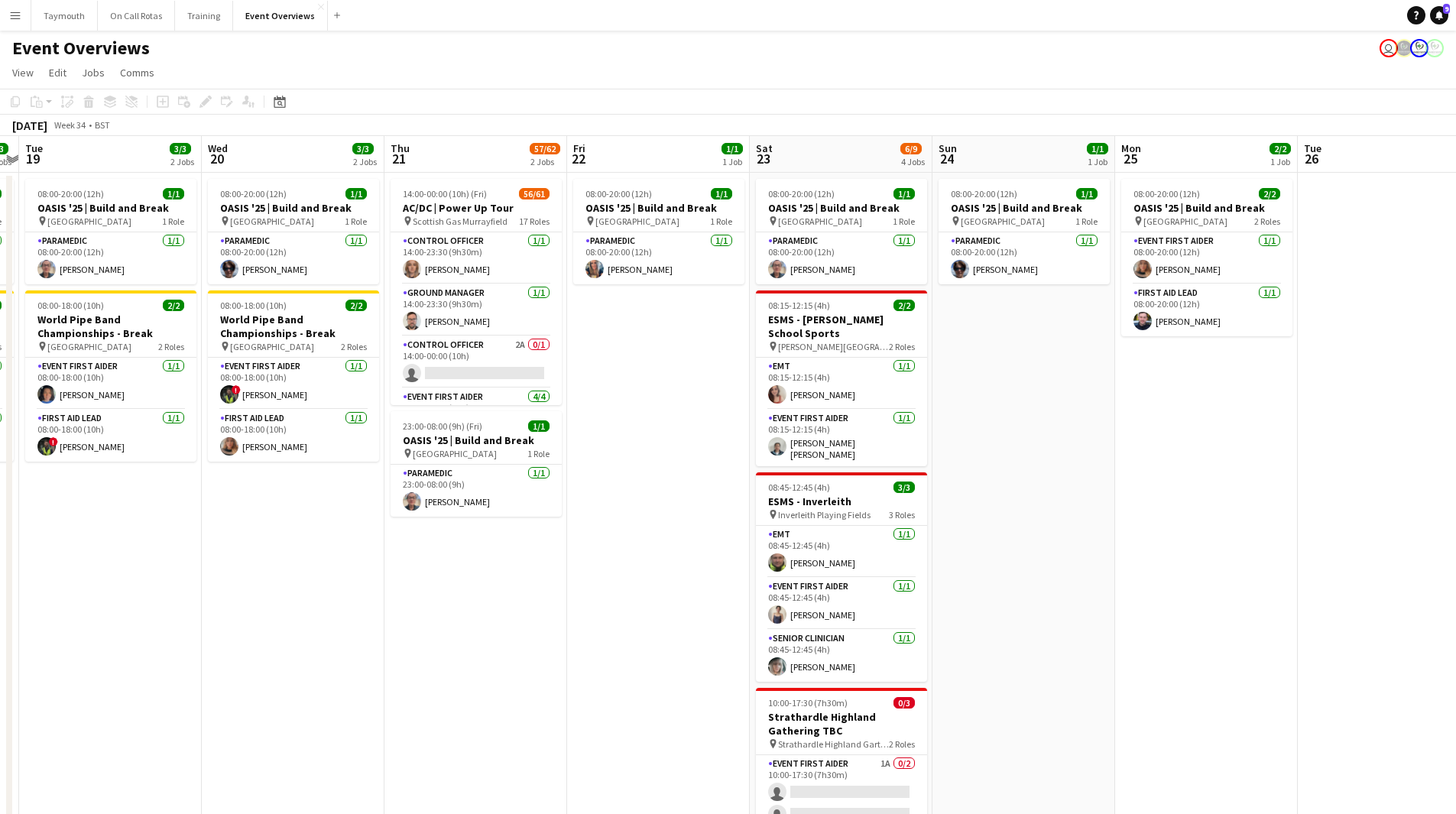
drag, startPoint x: 525, startPoint y: 365, endPoint x: 713, endPoint y: 426, distance: 197.6
click at [706, 422] on app-calendar-viewport "Sun 17 30/31 3 Jobs Mon 18 3/3 2 Jobs Tue 19 3/3 2 Jobs Wed 20 3/3 2 Jobs Thu 2…" at bounding box center [728, 530] width 1456 height 790
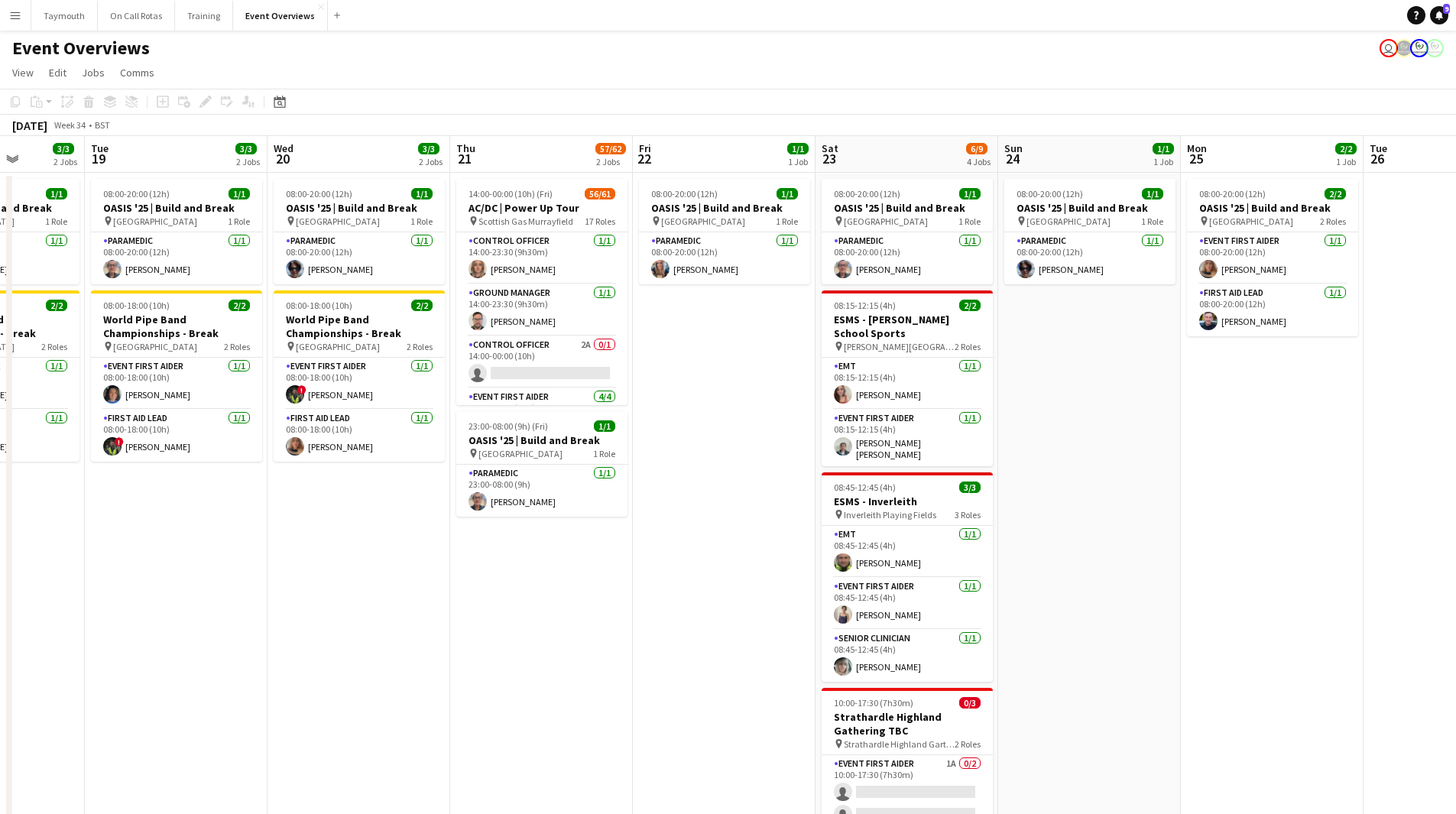
drag, startPoint x: 968, startPoint y: 619, endPoint x: 708, endPoint y: 612, distance: 260.1
click at [963, 619] on app-calendar-viewport "Sat 16 65/74 3 Jobs Sun 17 30/31 3 Jobs Mon 18 3/3 2 Jobs Tue 19 3/3 2 Jobs Wed…" at bounding box center [728, 530] width 1456 height 790
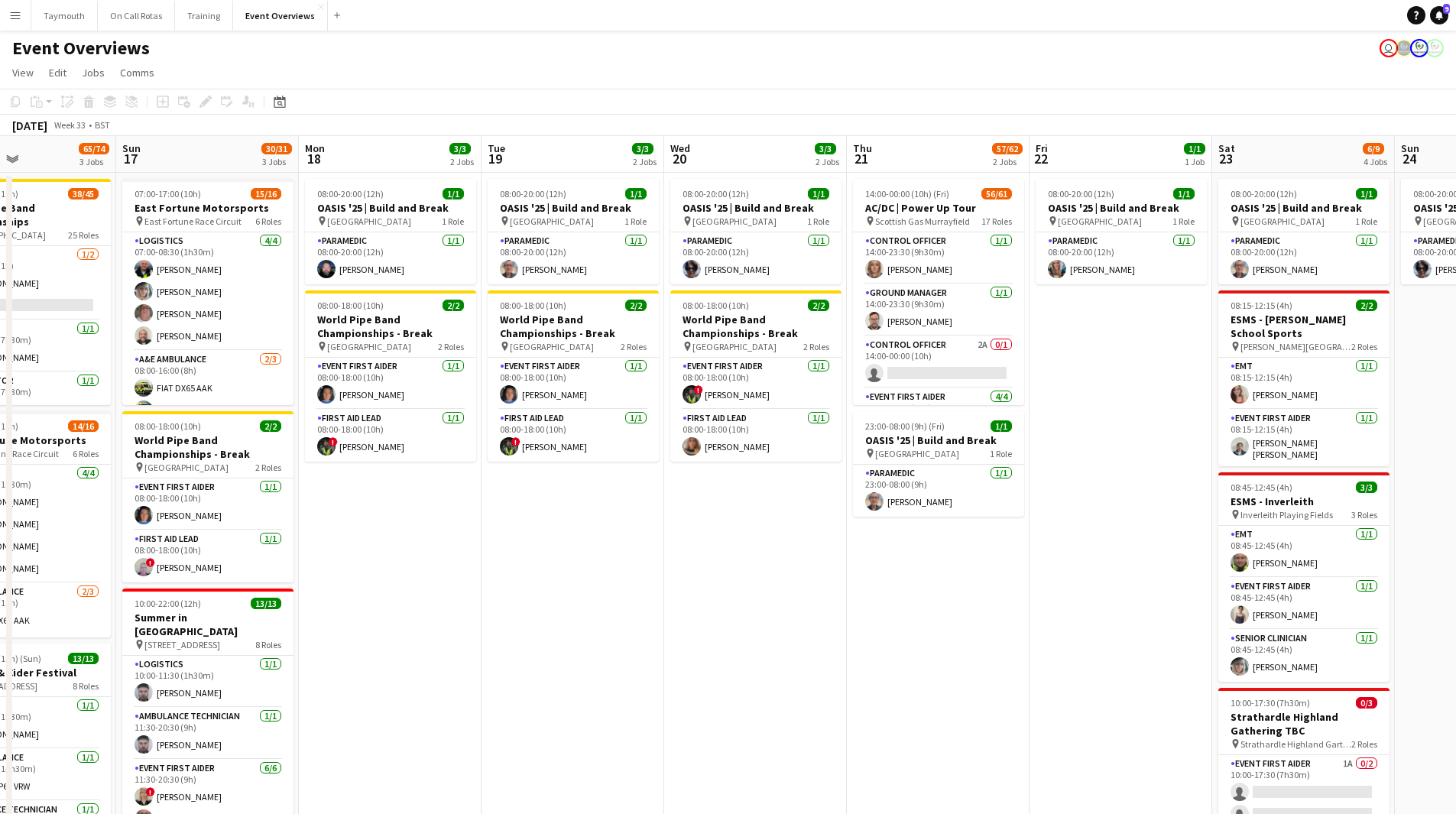
scroll to position [0, 417]
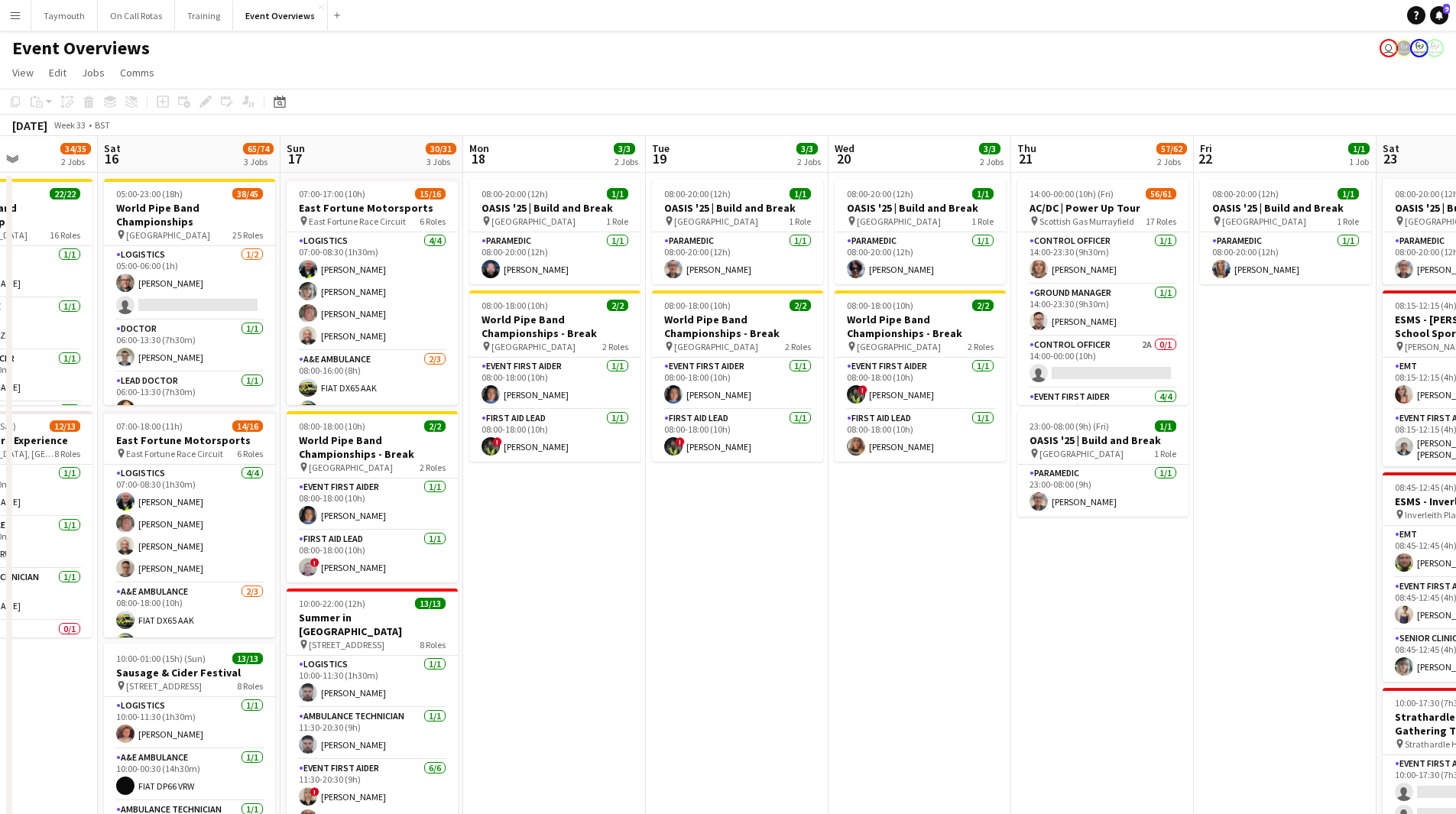
drag, startPoint x: 665, startPoint y: 613, endPoint x: 1134, endPoint y: 614, distance: 469.0
click at [1134, 614] on app-calendar-viewport "Wed 13 4/4 3 Jobs Thu 14 4/4 3 Jobs Fri 15 34/35 2 Jobs Sat 16 65/74 3 Jobs Sun…" at bounding box center [728, 530] width 1456 height 790
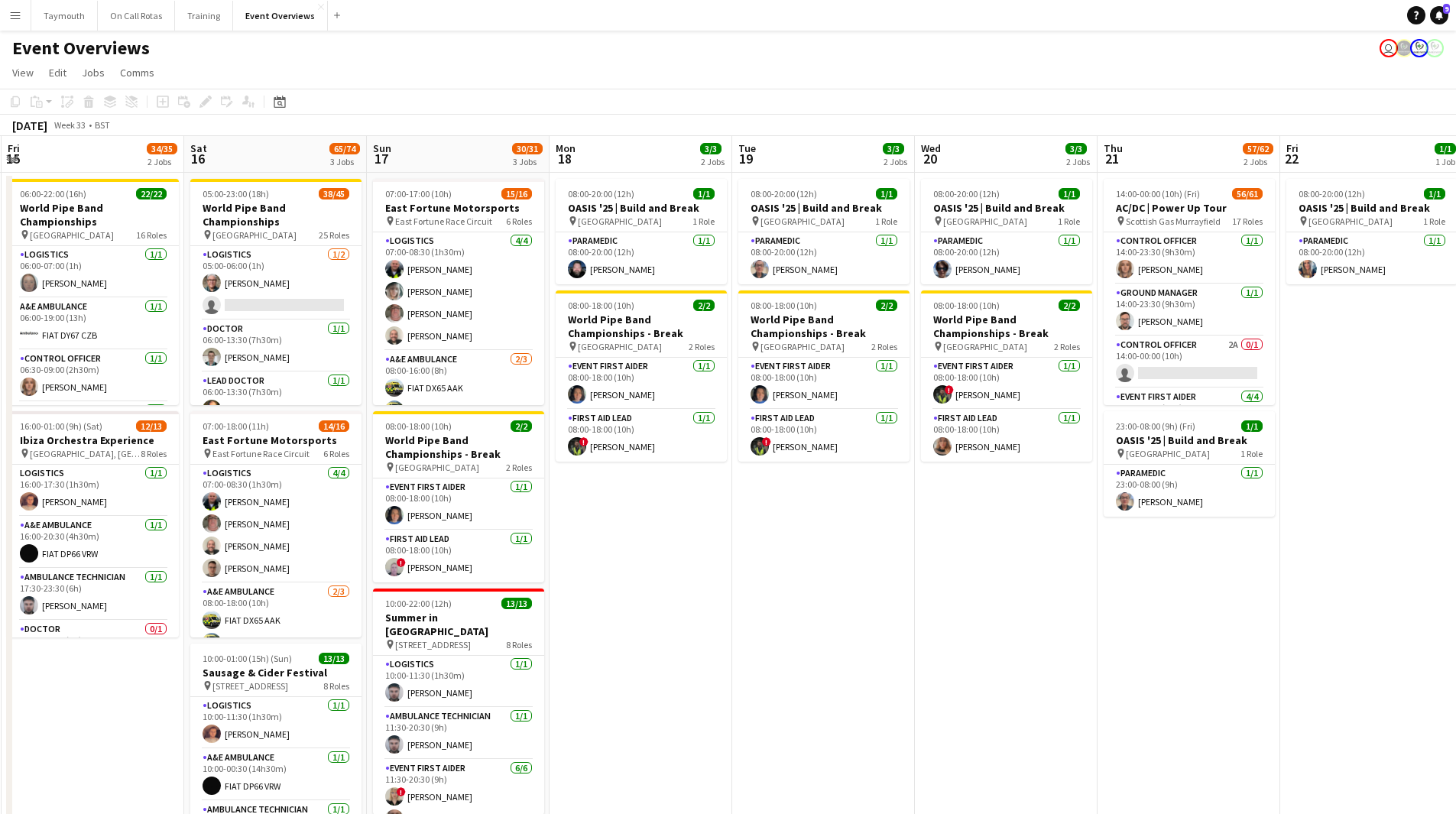
scroll to position [0, 359]
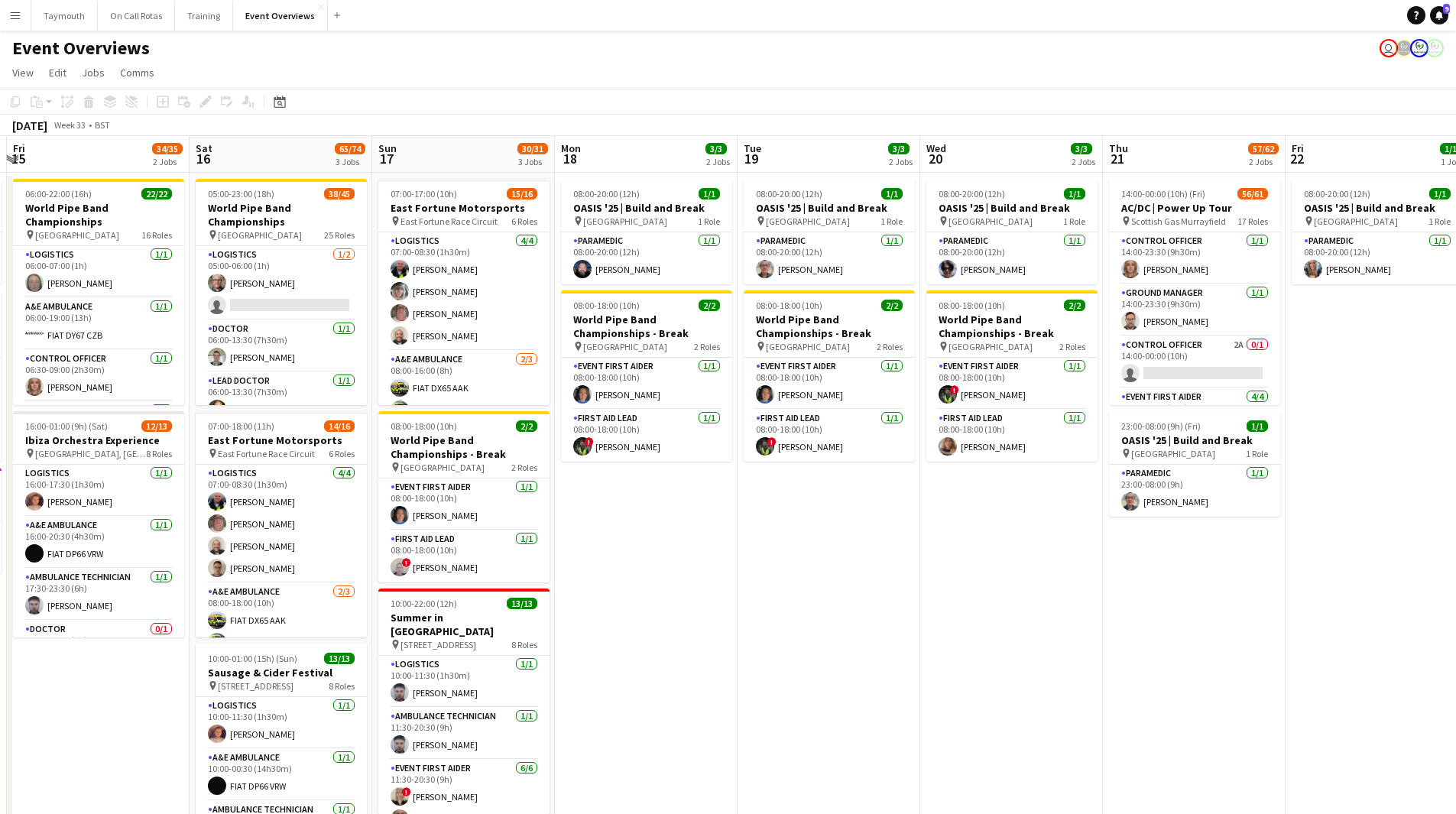
drag, startPoint x: 829, startPoint y: 639, endPoint x: 921, endPoint y: 645, distance: 92.2
click at [921, 645] on app-calendar-viewport "Wed 13 4/4 3 Jobs Thu 14 4/4 3 Jobs Fri 15 34/35 2 Jobs Sat 16 65/74 3 Jobs Sun…" at bounding box center [728, 530] width 1456 height 790
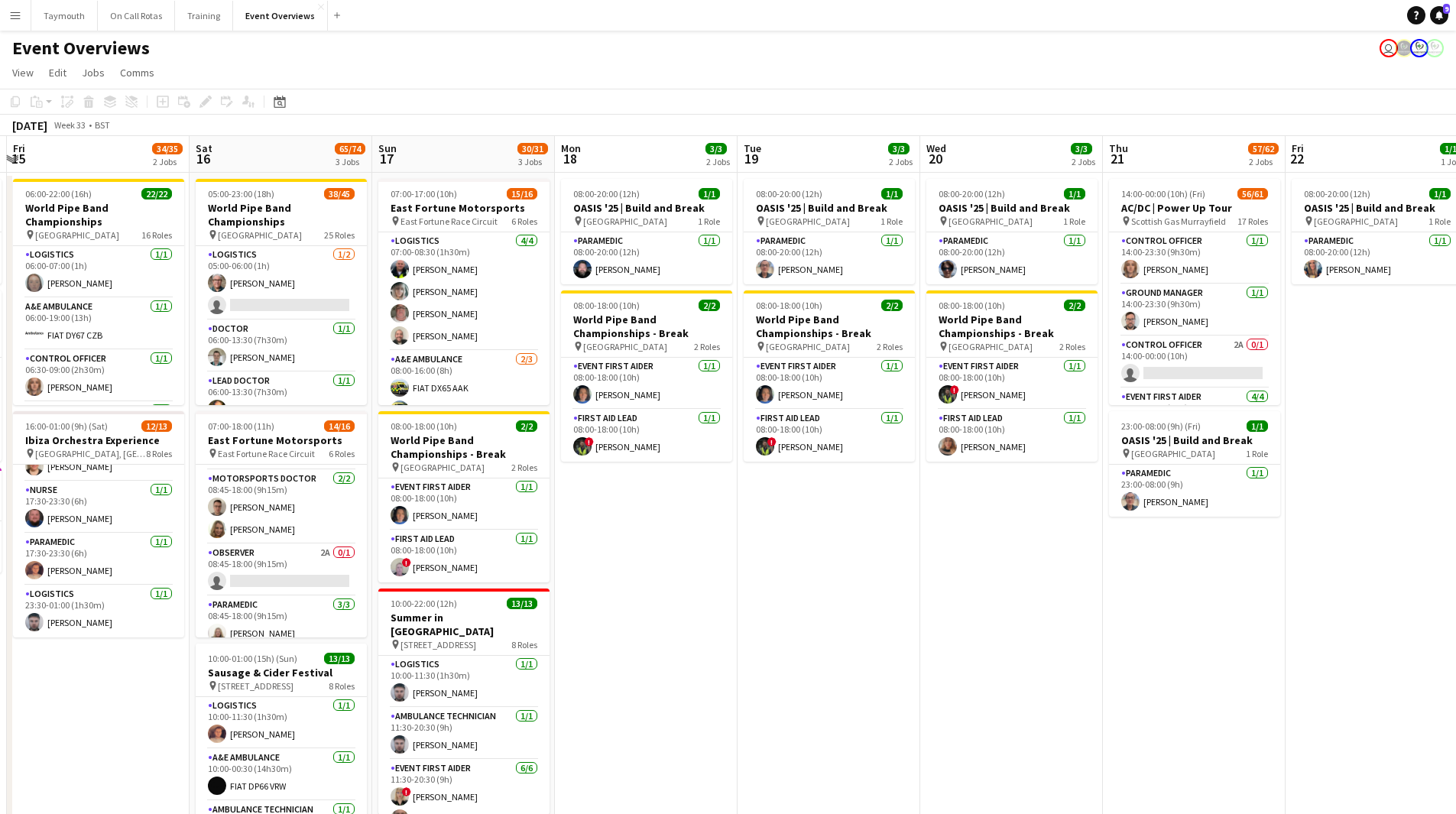
scroll to position [361, 0]
drag, startPoint x: 1083, startPoint y: 637, endPoint x: 550, endPoint y: 635, distance: 533.0
click at [550, 637] on app-calendar-viewport "Wed 13 4/4 3 Jobs Thu 14 4/4 3 Jobs Fri 15 34/35 2 Jobs Sat 16 65/74 3 Jobs Sun…" at bounding box center [728, 530] width 1456 height 790
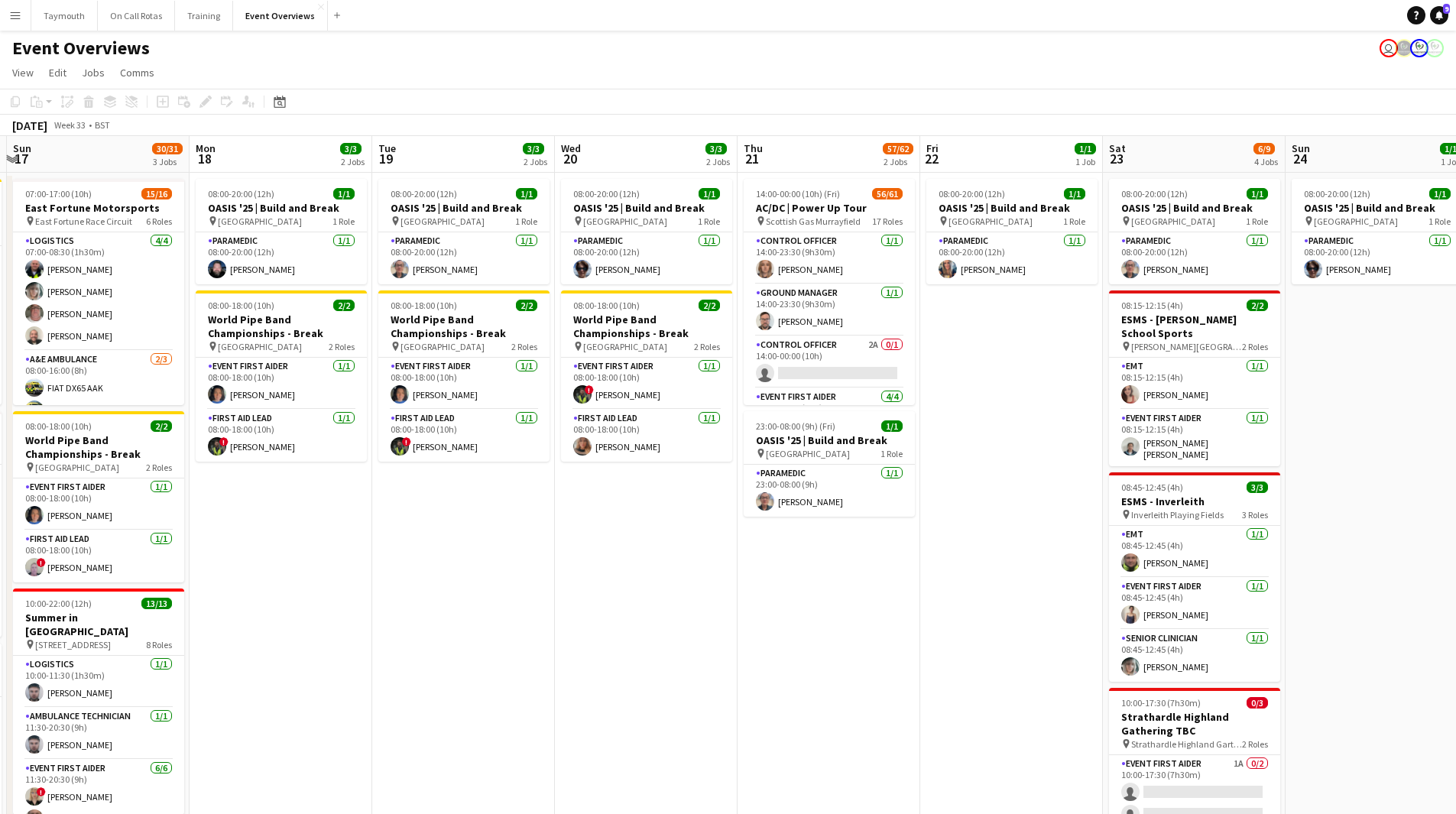
scroll to position [0, 526]
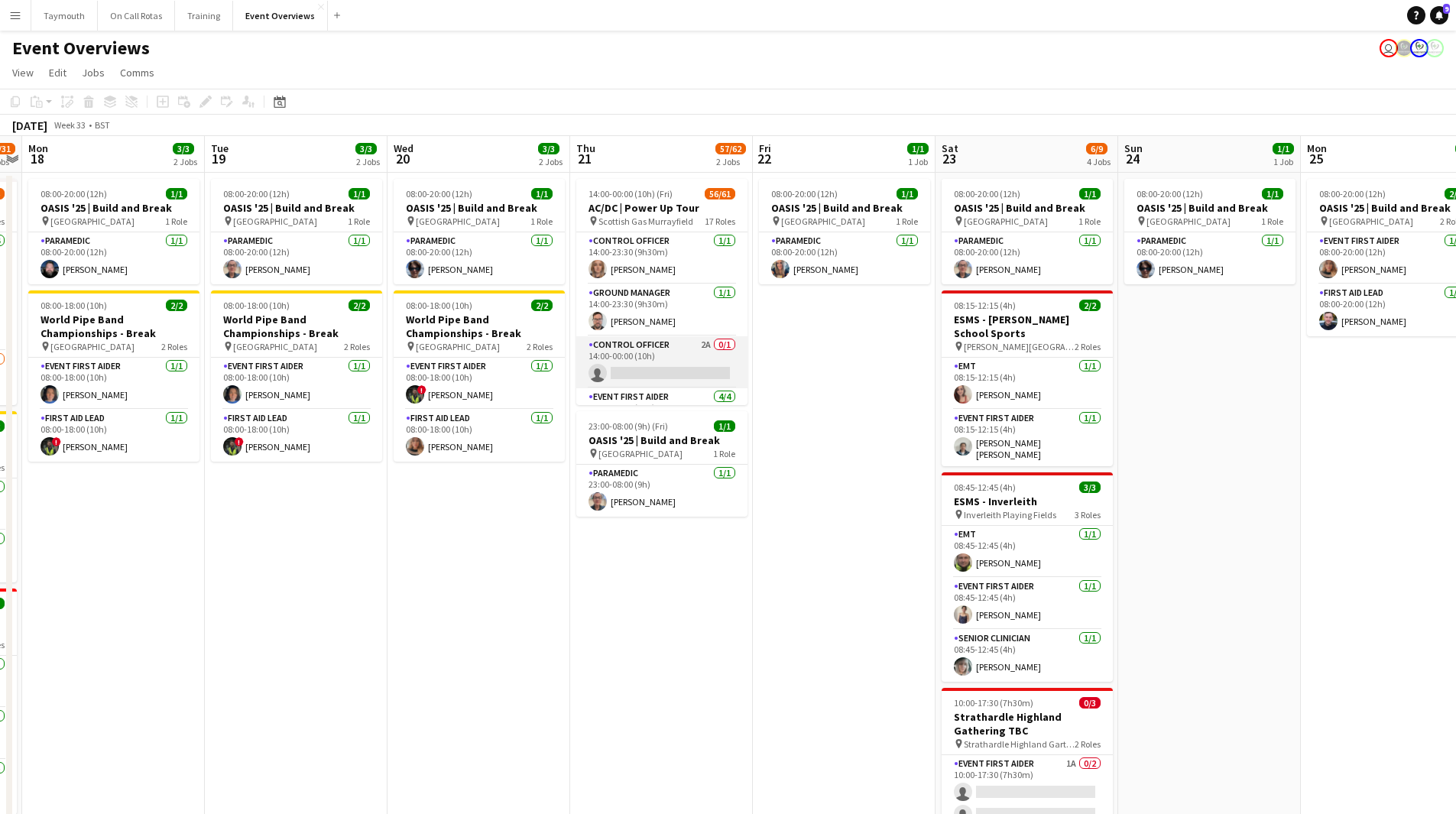
click at [643, 357] on app-card-role "Control Officer 2A 0/1 14:00-00:00 (10h) single-neutral-actions" at bounding box center [661, 362] width 171 height 52
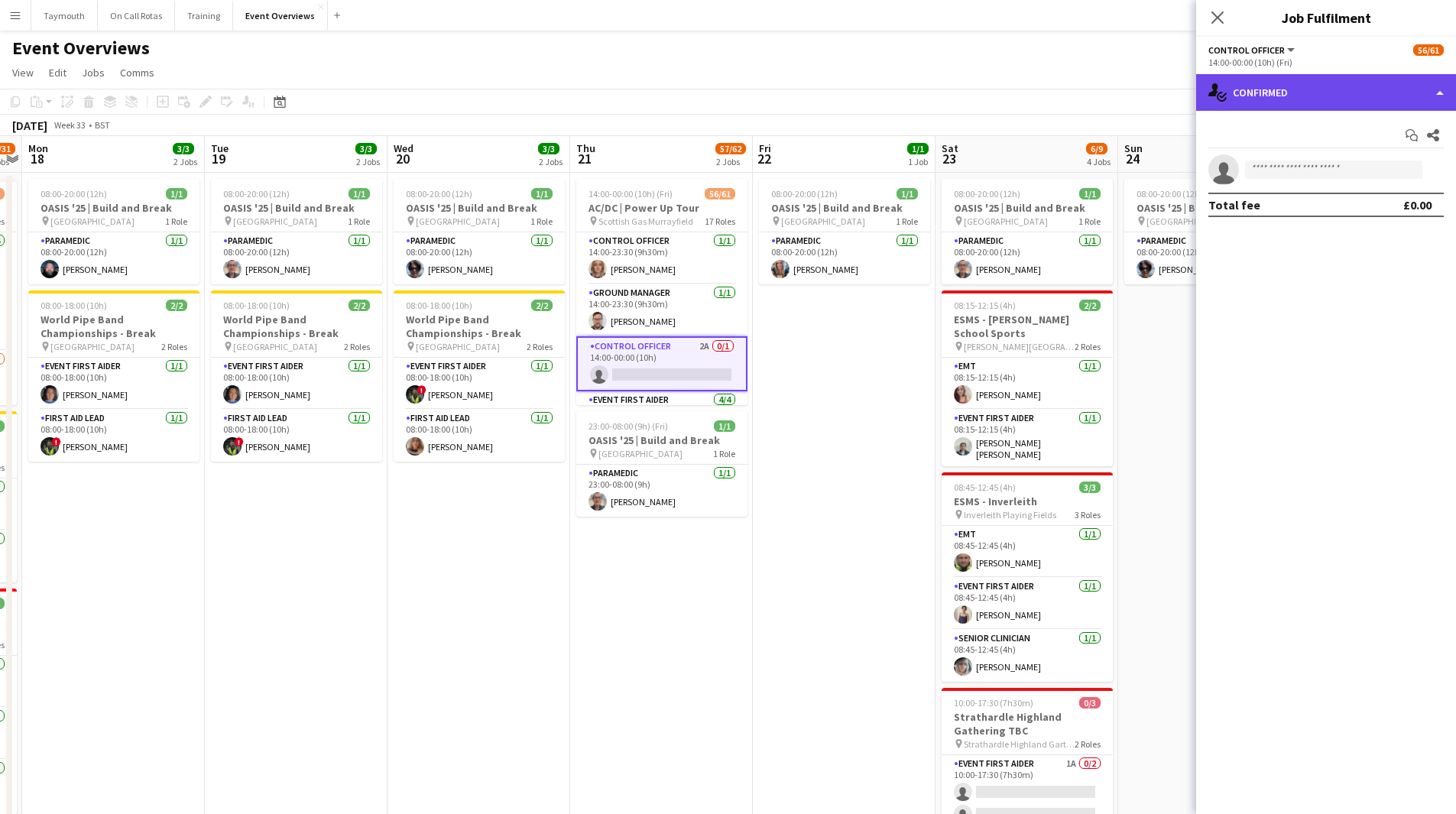
click at [1305, 93] on div "single-neutral-actions-check-2 Confirmed" at bounding box center [1325, 92] width 260 height 37
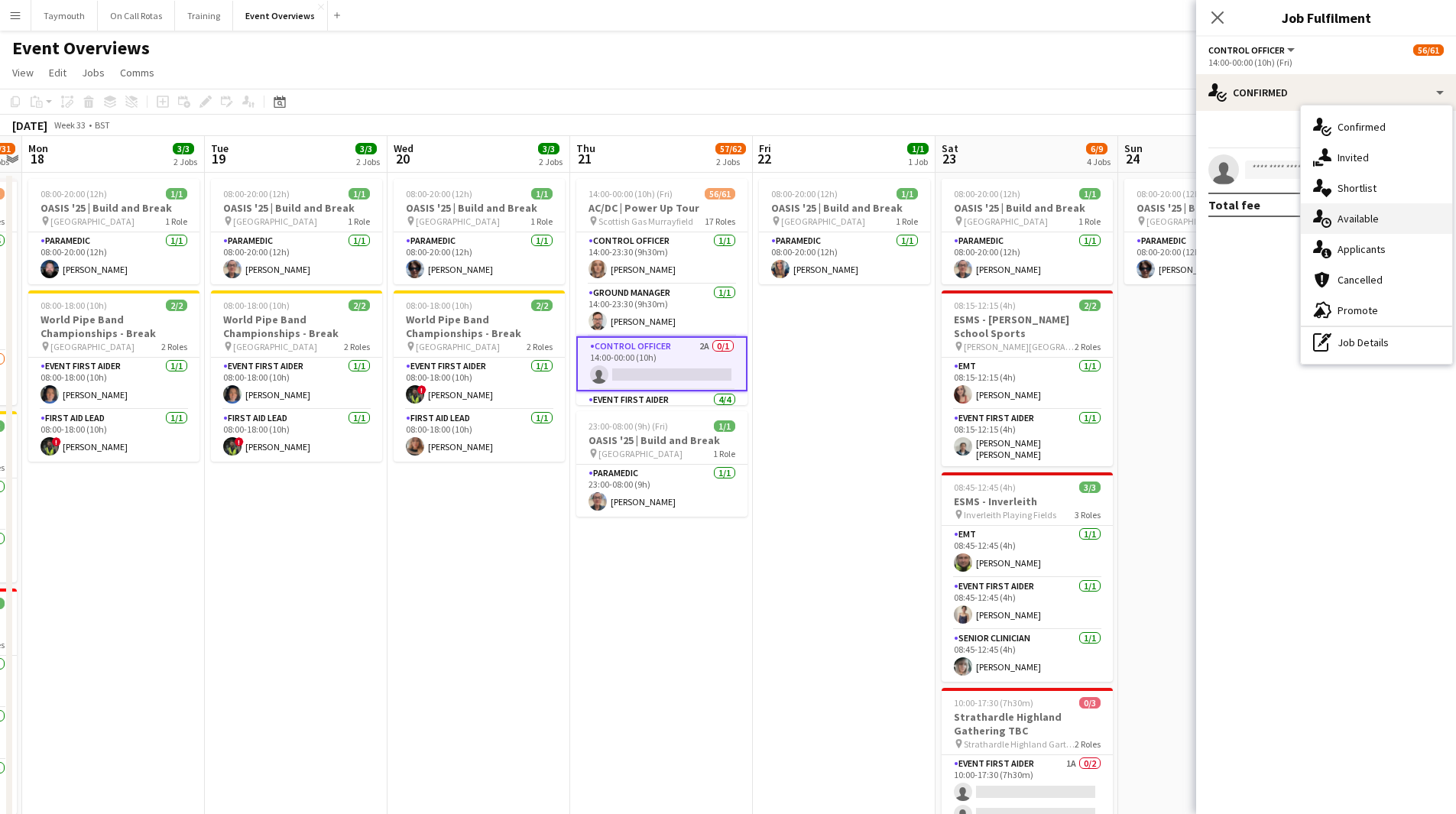
click at [1349, 219] on div "single-neutral-actions-upload Available" at bounding box center [1377, 219] width 151 height 30
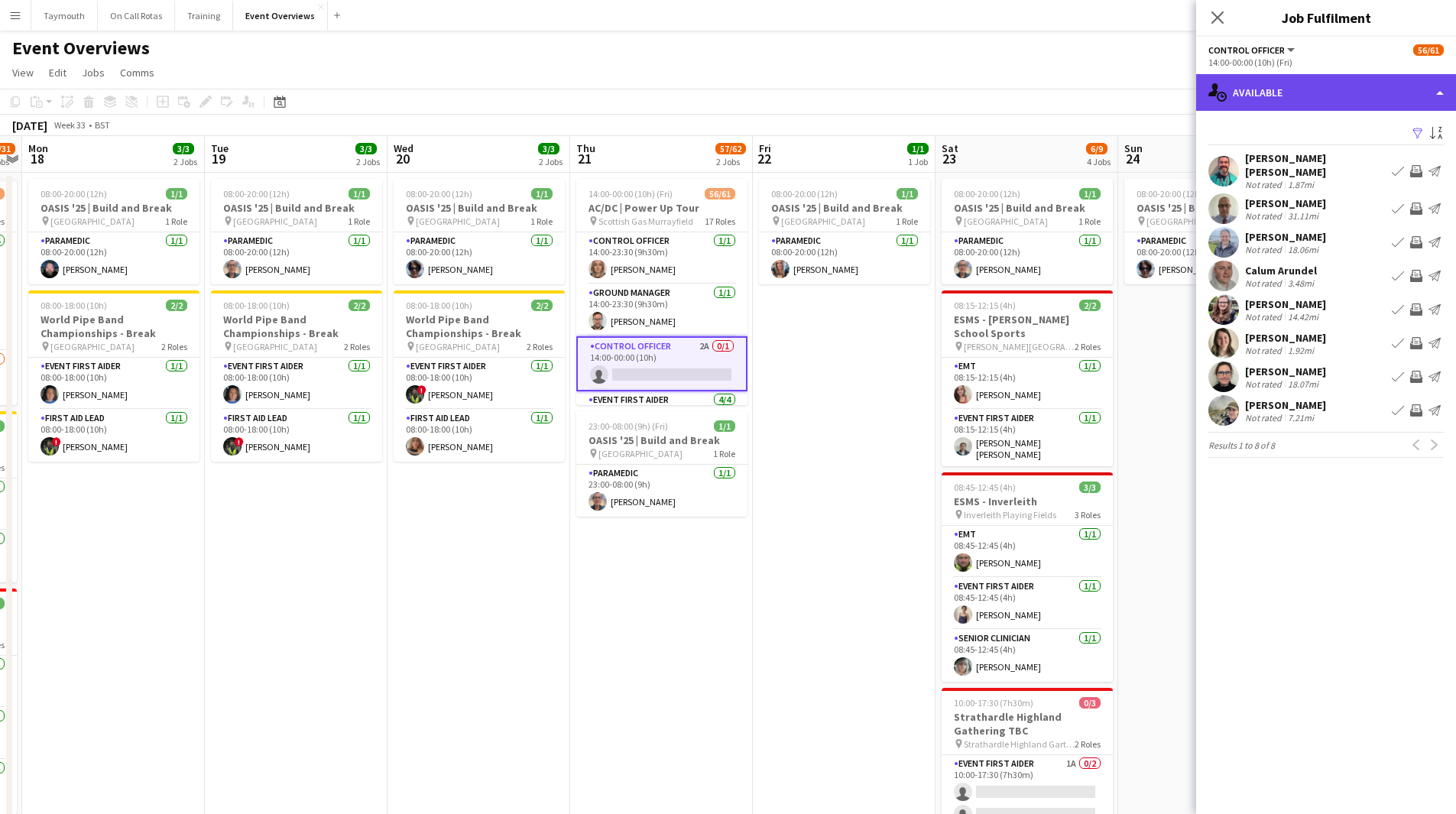
click at [1321, 84] on div "single-neutral-actions-upload Available" at bounding box center [1325, 92] width 260 height 37
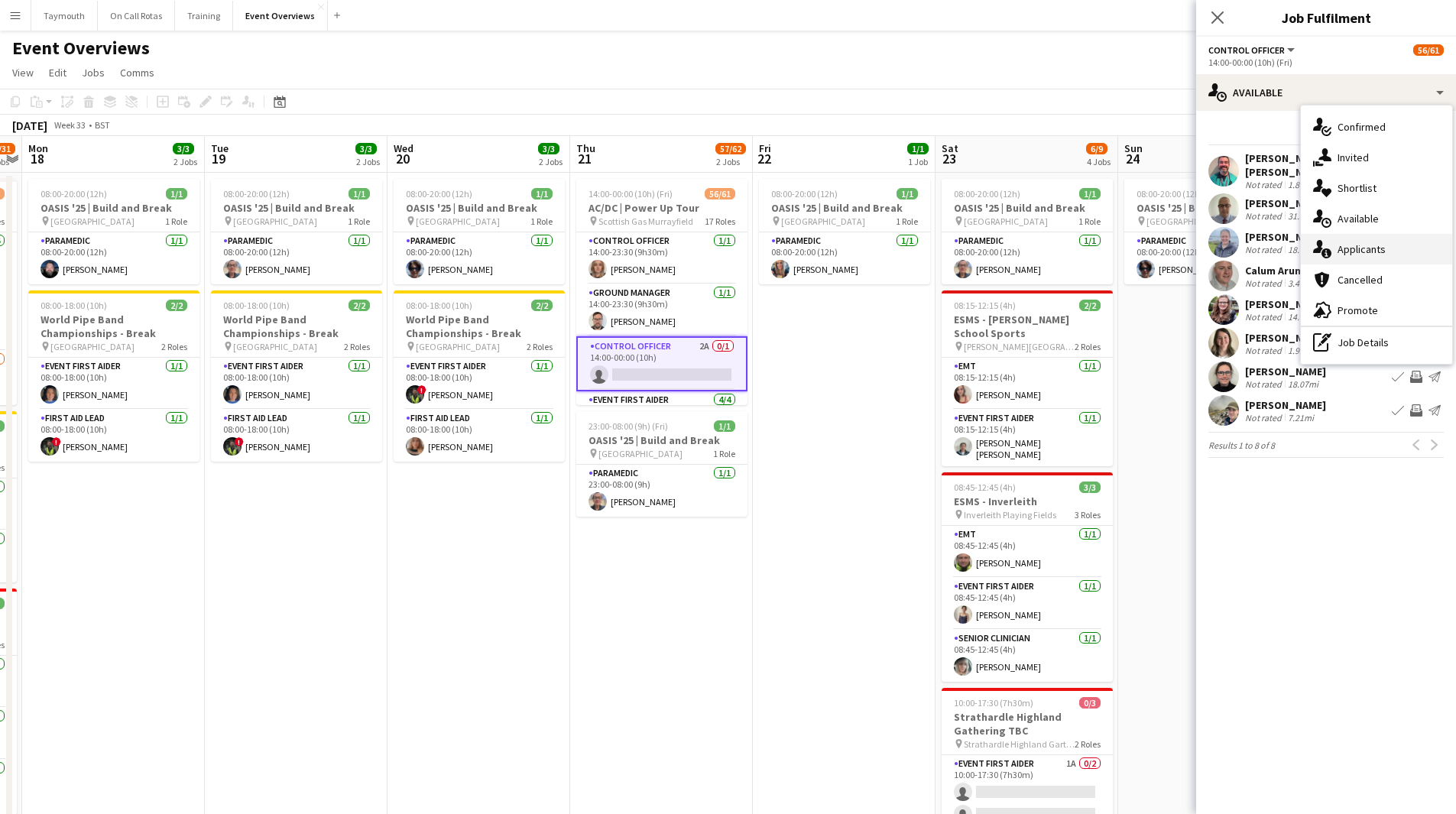
click at [1364, 245] on div "single-neutral-actions-information Applicants" at bounding box center [1377, 249] width 151 height 30
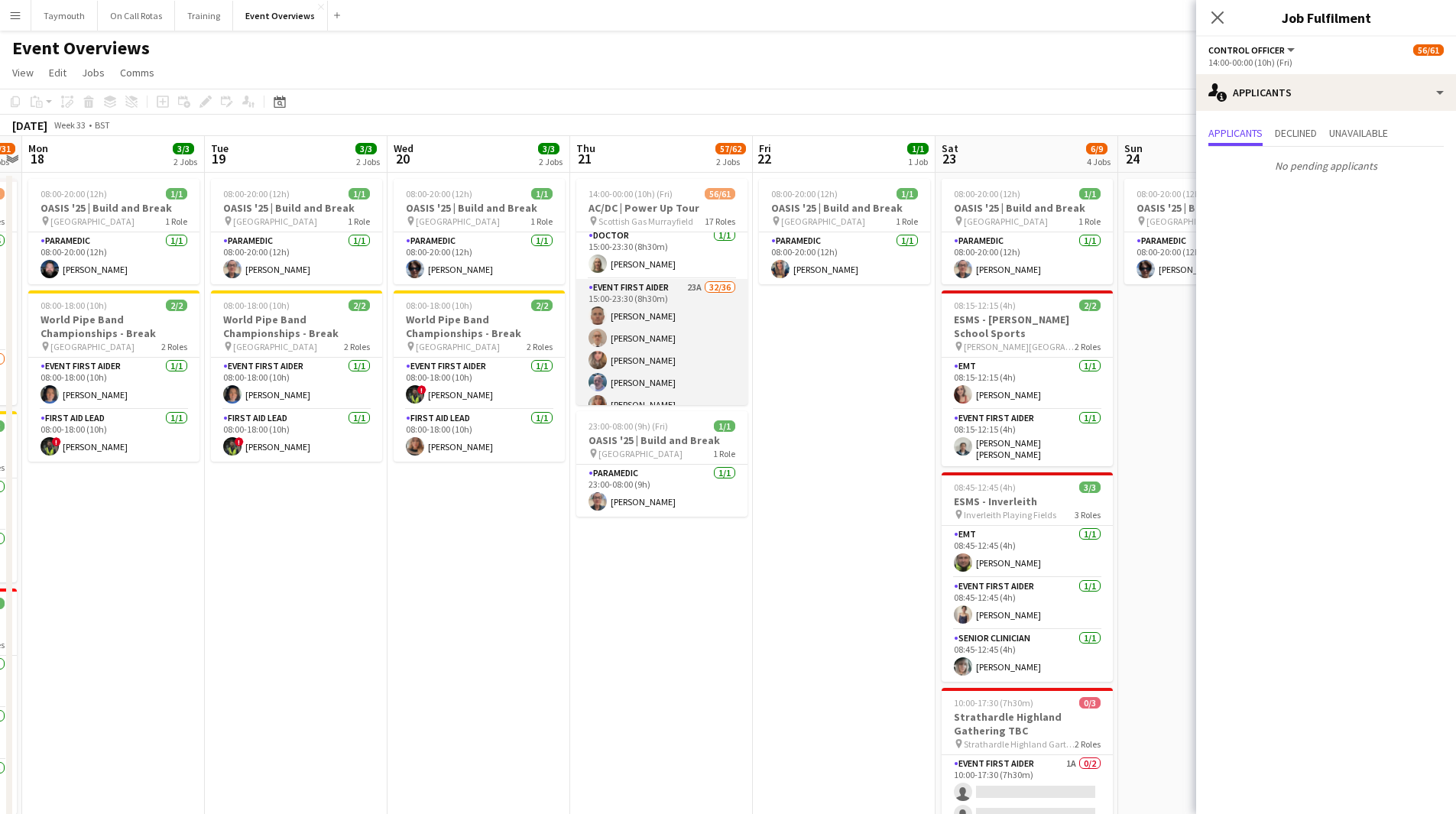
click at [671, 327] on app-card-role "Event First Aider 23A 32/36 15:00-23:30 (8h30m) Garry Campbell Malcolm Napier-H…" at bounding box center [661, 696] width 171 height 832
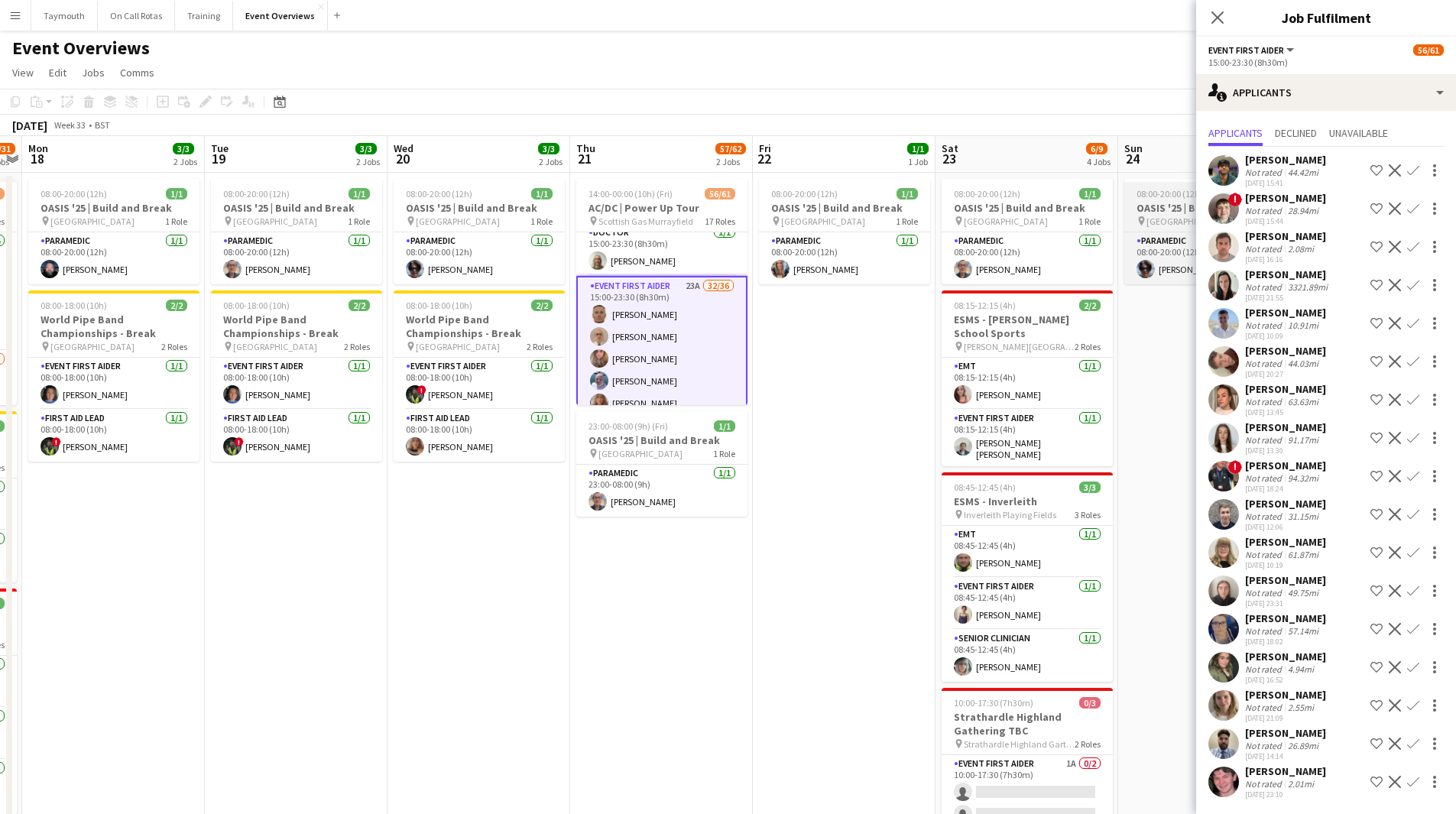
scroll to position [532, 0]
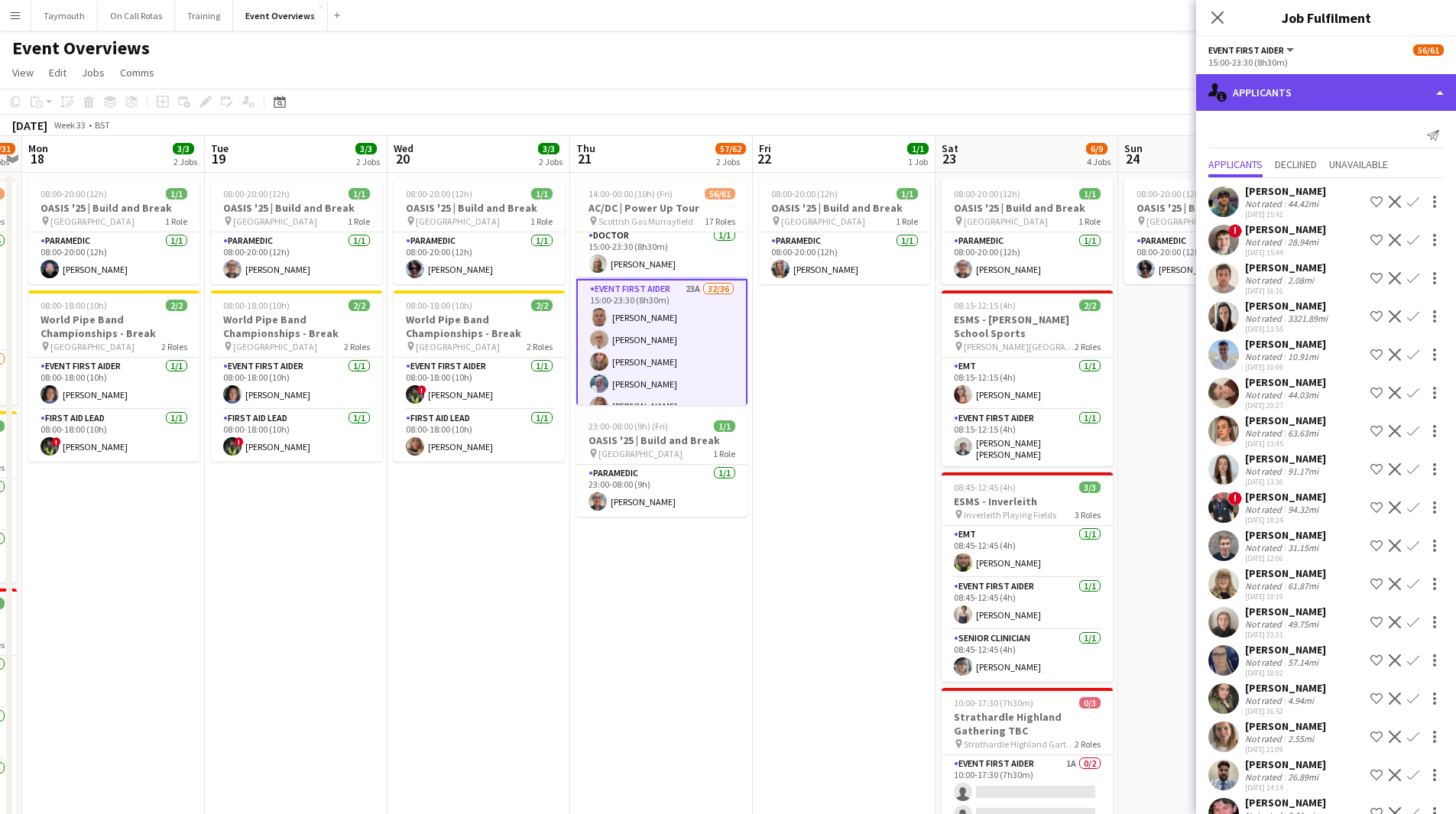
click at [1268, 84] on div "single-neutral-actions-information Applicants" at bounding box center [1325, 92] width 260 height 37
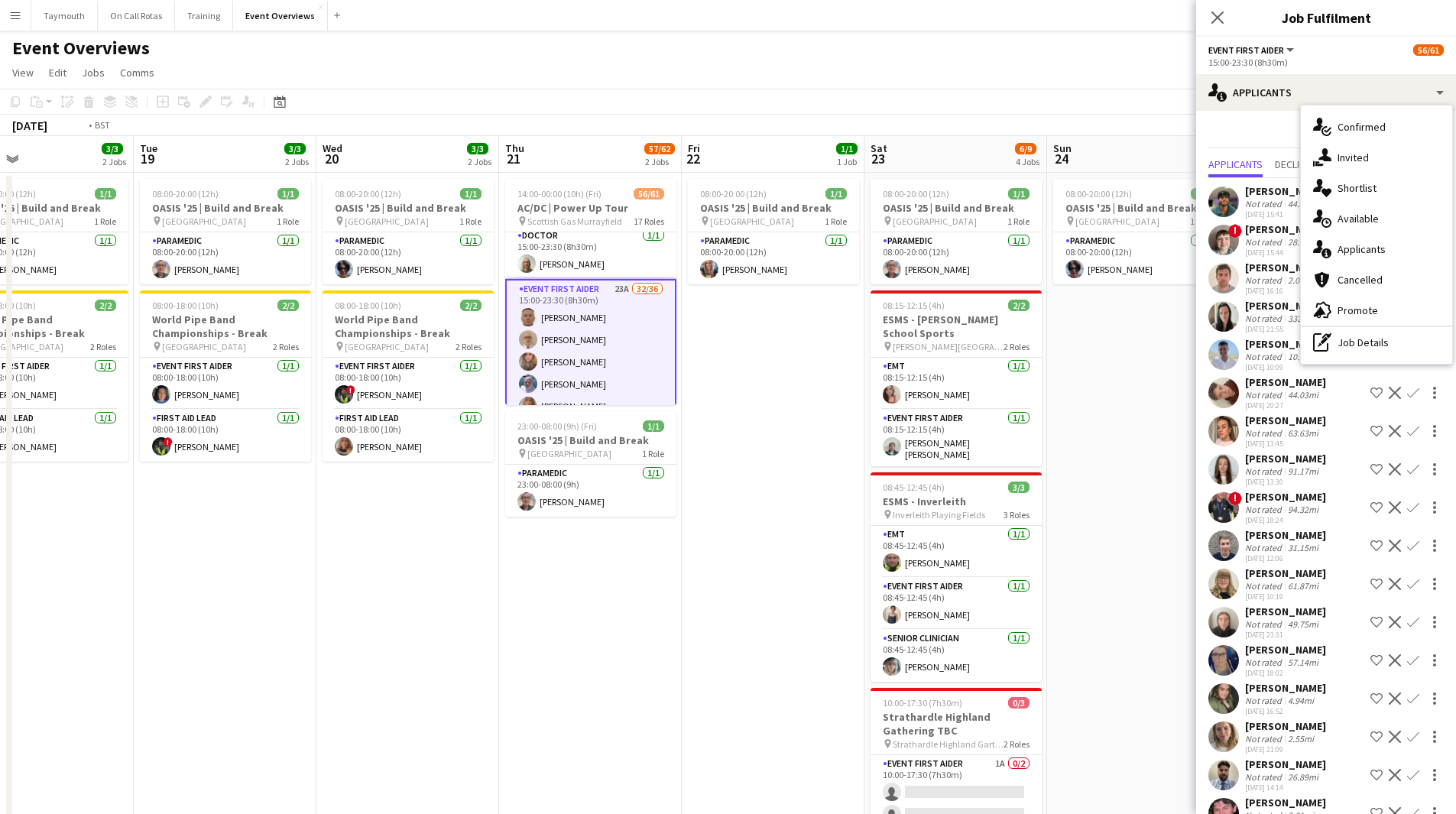
drag, startPoint x: 833, startPoint y: 523, endPoint x: 717, endPoint y: 524, distance: 116.0
click at [718, 524] on app-calendar-viewport "Fri 15 34/35 2 Jobs Sat 16 65/74 3 Jobs Sun 17 30/31 3 Jobs Mon 18 3/3 2 Jobs T…" at bounding box center [728, 530] width 1456 height 790
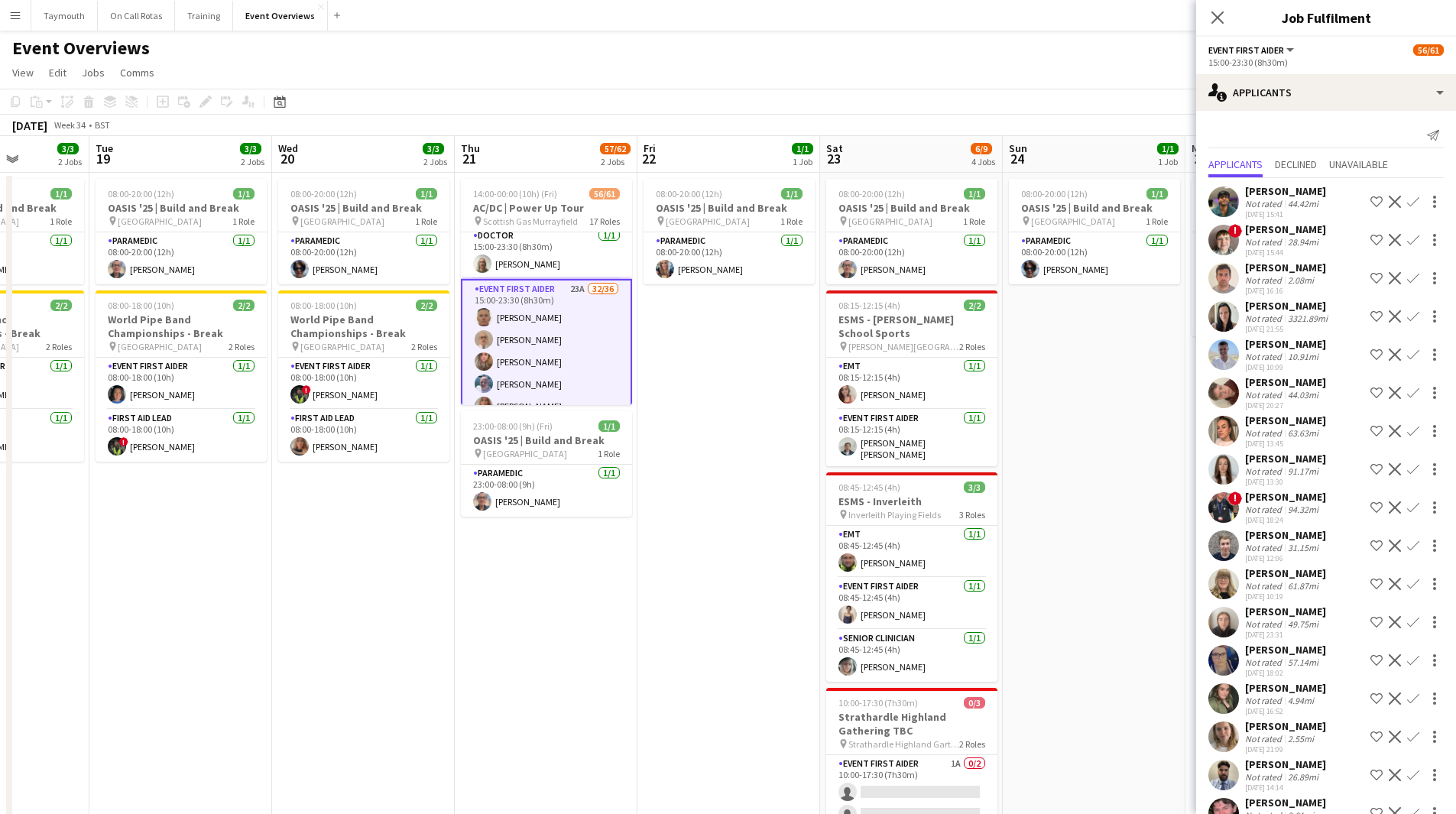
scroll to position [32, 0]
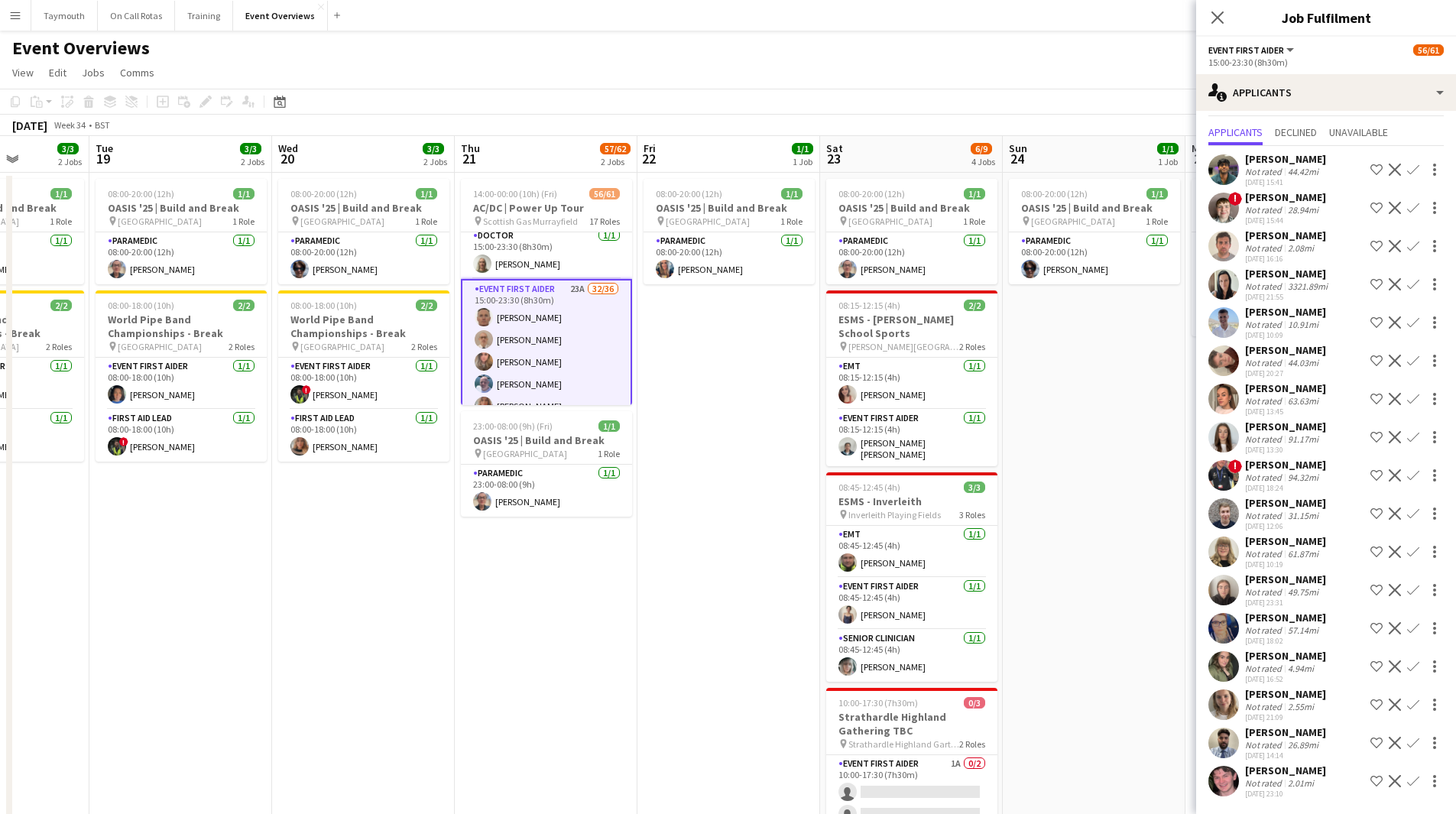
click at [1407, 548] on app-icon "Confirm" at bounding box center [1413, 552] width 12 height 12
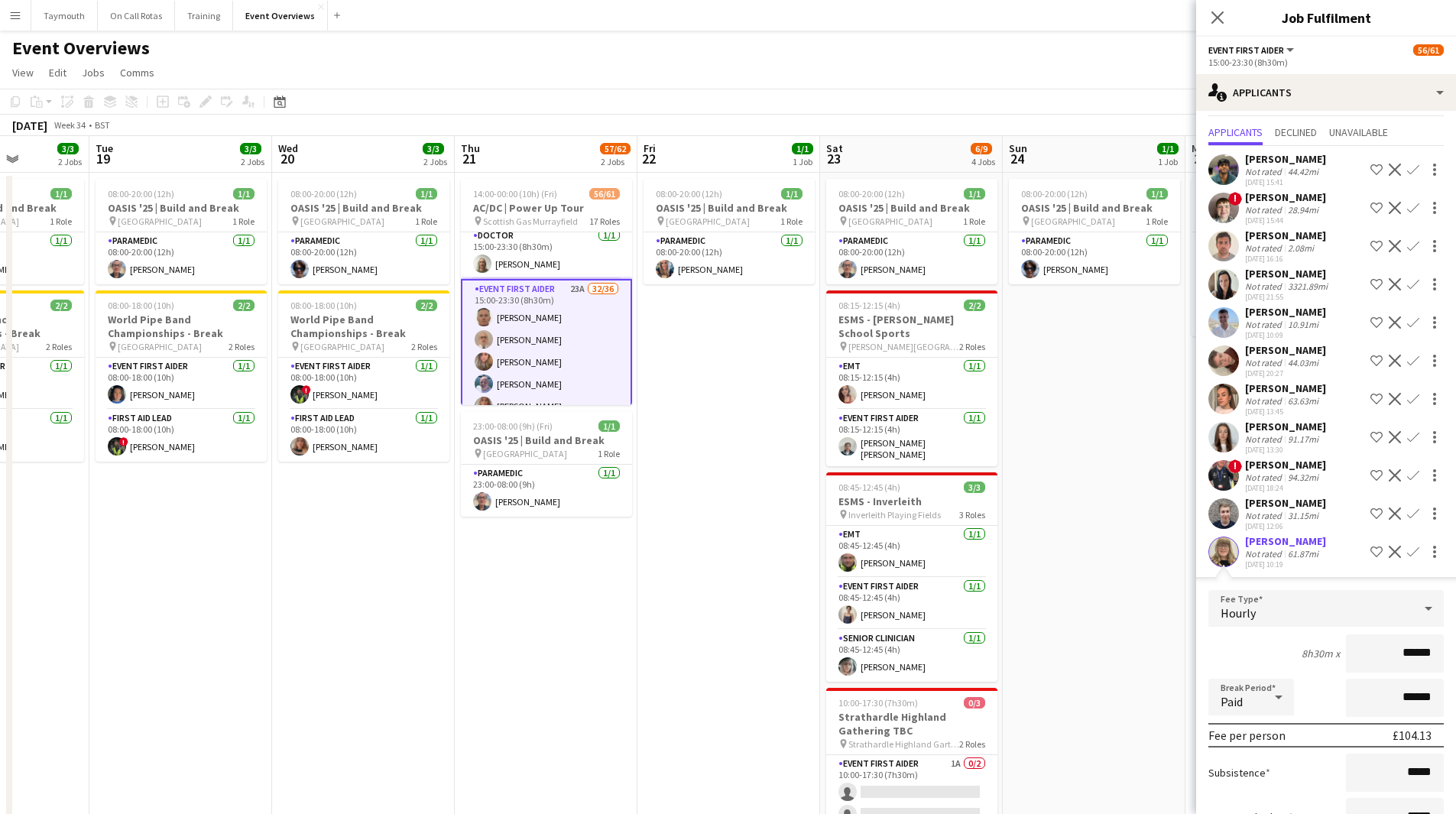
scroll to position [380, 0]
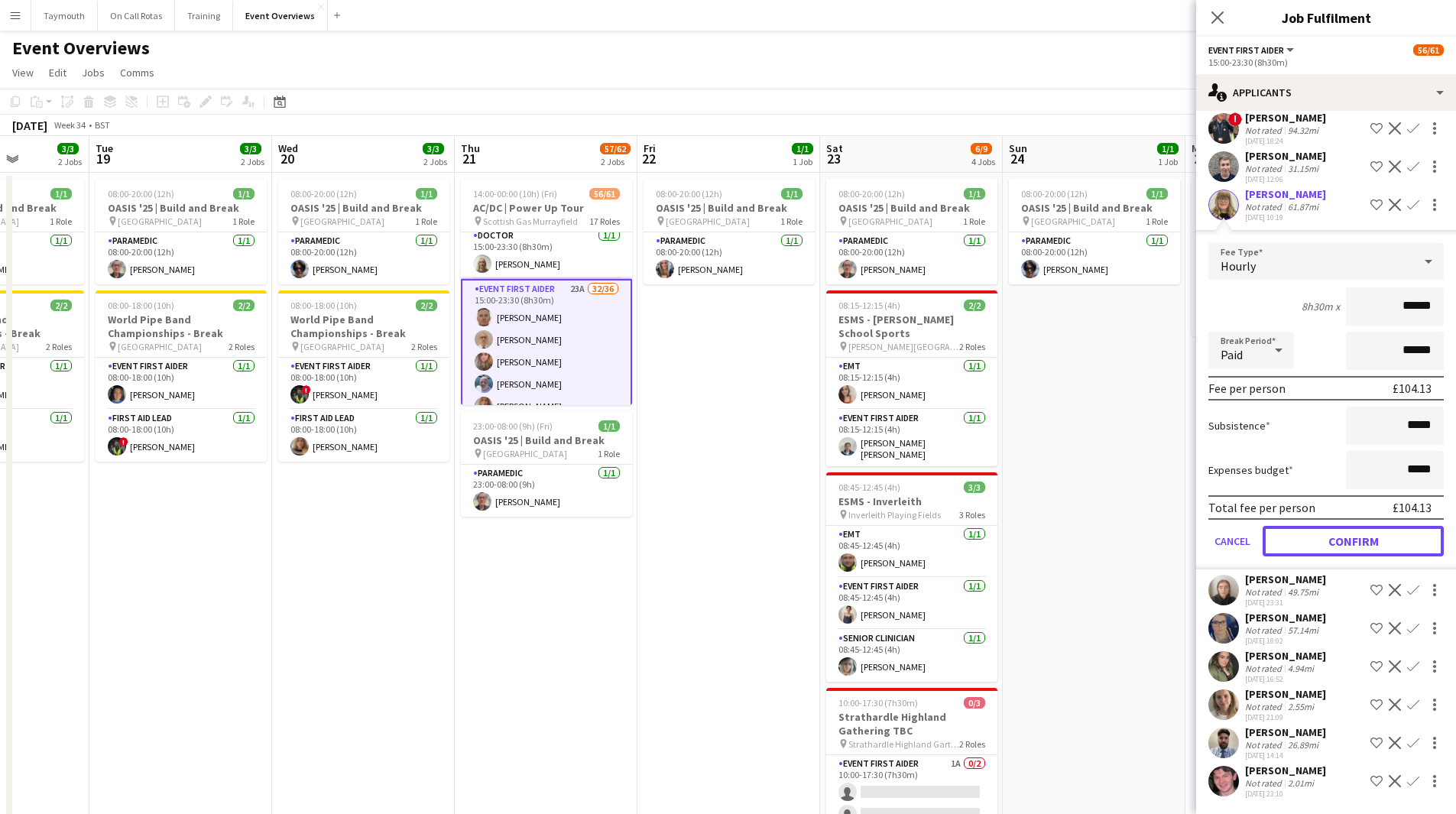
click at [1351, 541] on button "Confirm" at bounding box center [1353, 541] width 181 height 30
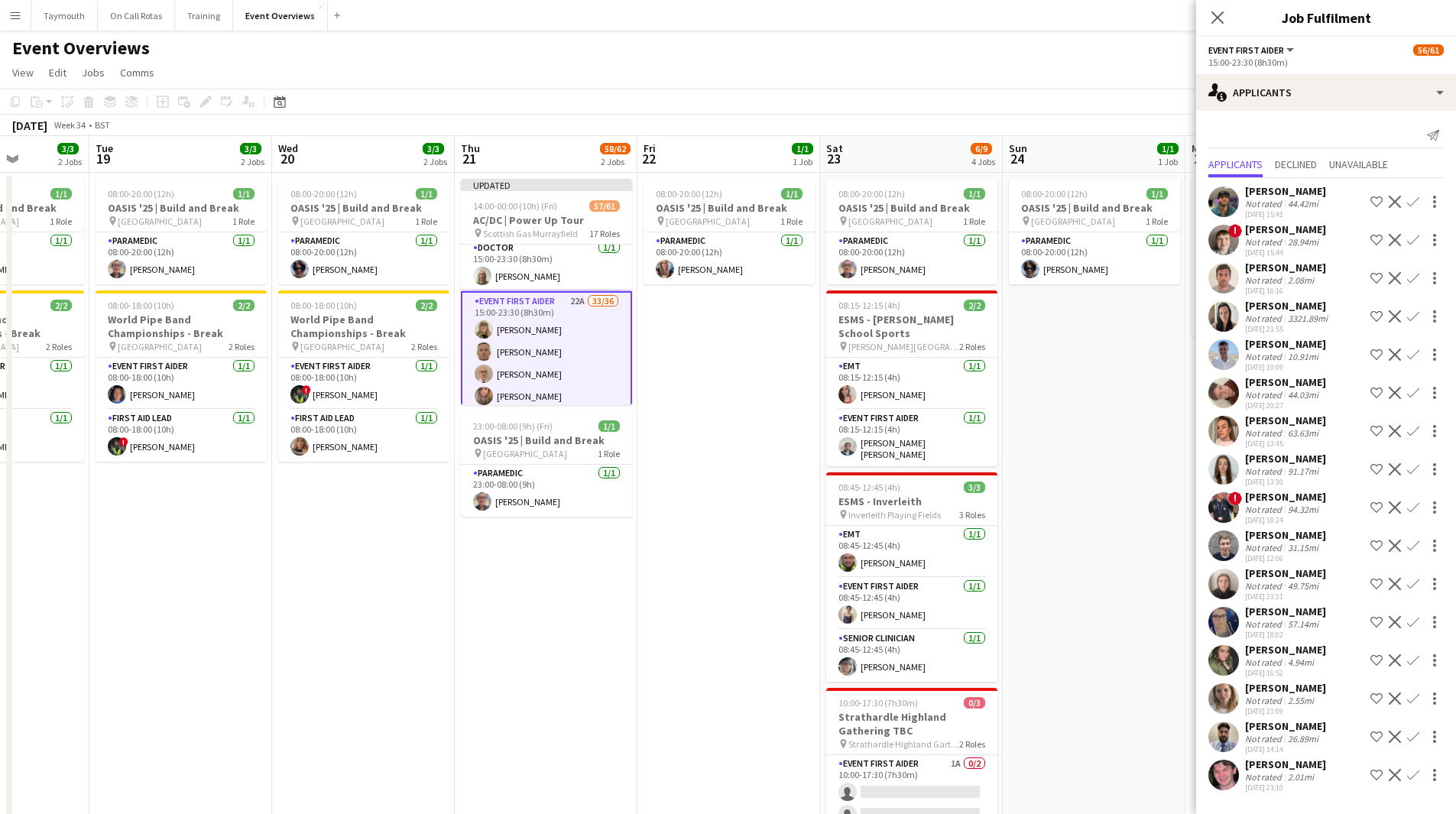
scroll to position [0, 0]
click at [1416, 774] on app-icon "Confirm" at bounding box center [1413, 776] width 12 height 12
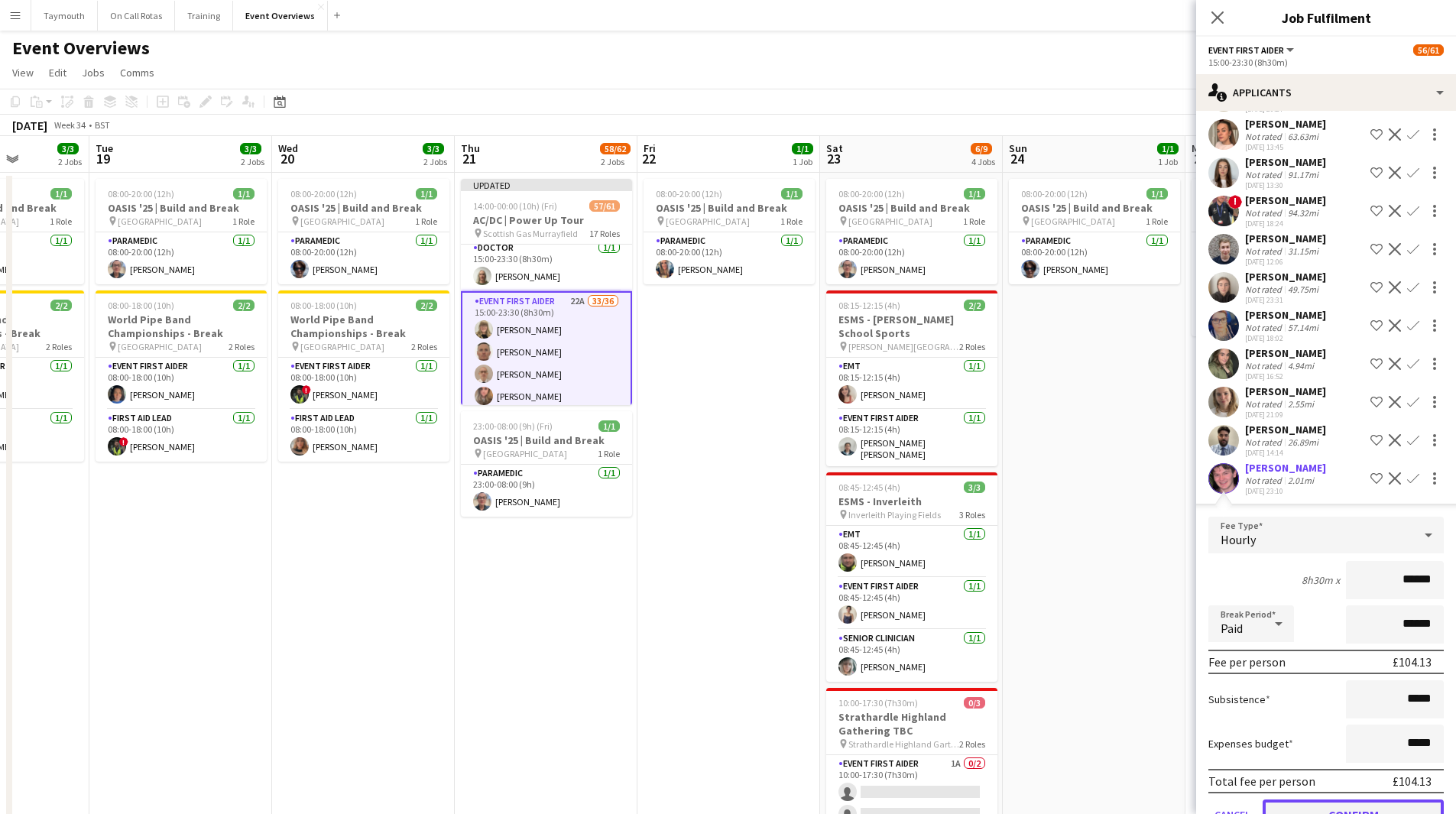
click at [1305, 807] on button "Confirm" at bounding box center [1353, 815] width 181 height 30
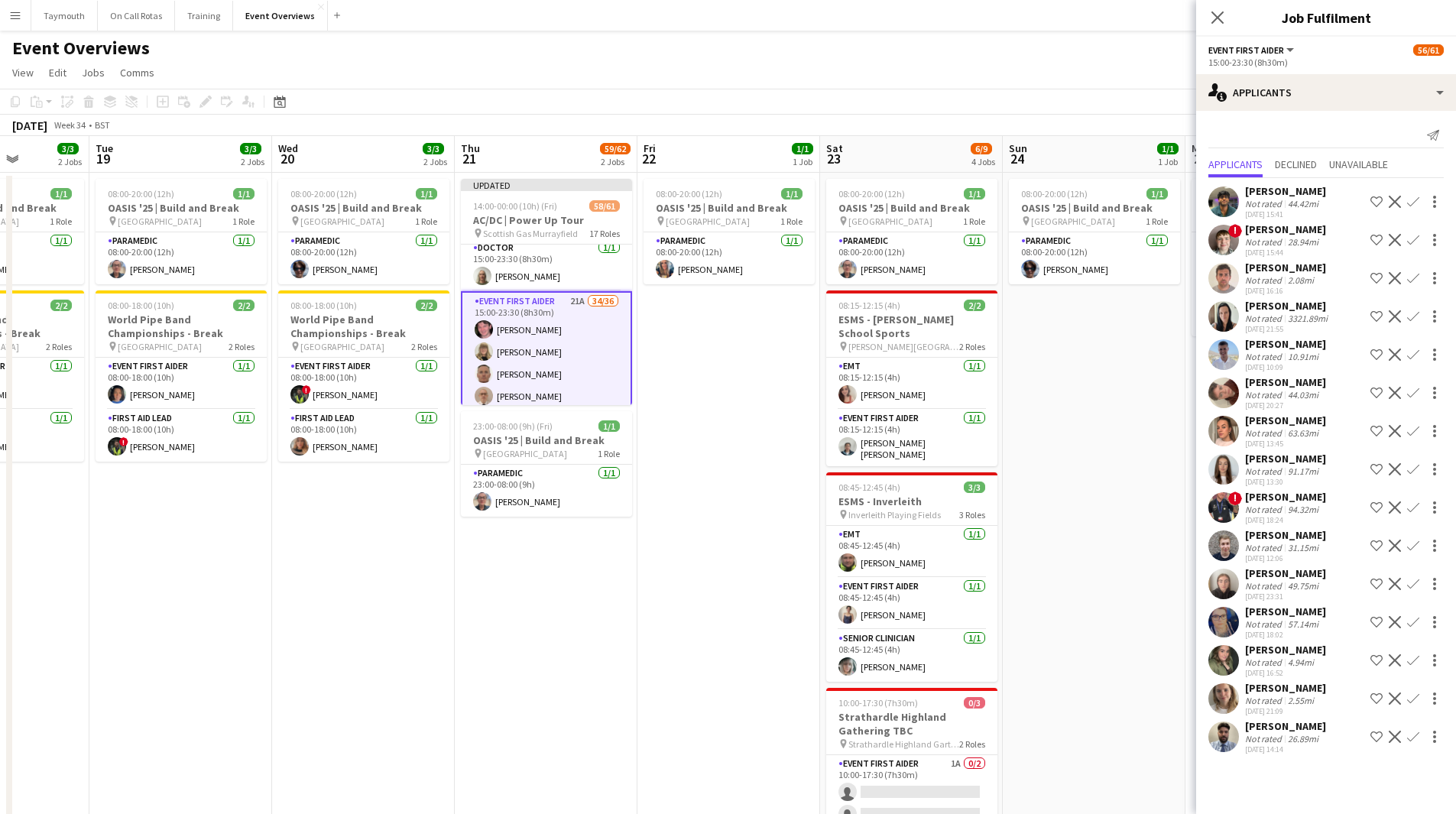
click at [1415, 583] on app-icon "Confirm" at bounding box center [1413, 584] width 12 height 12
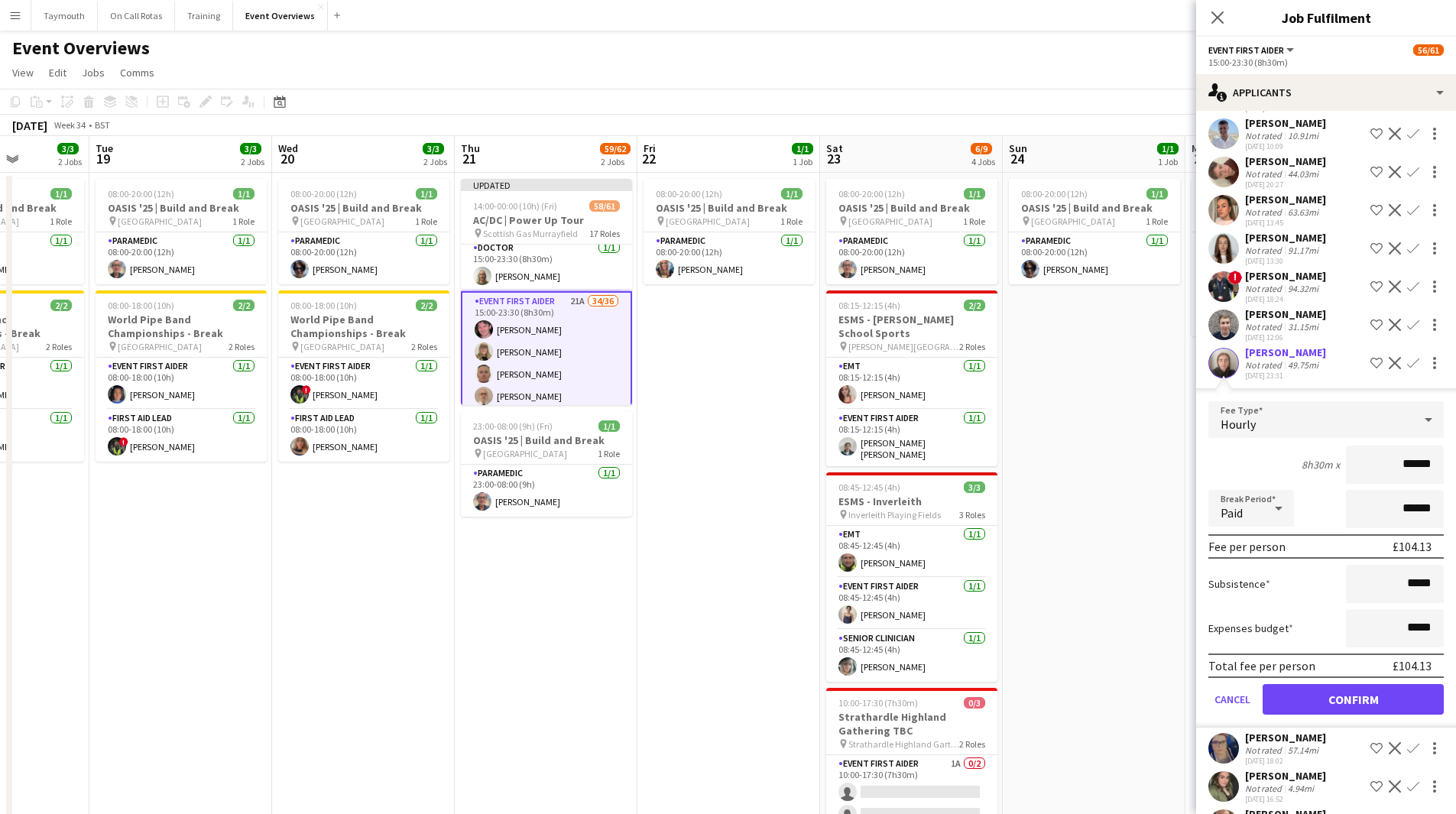
scroll to position [303, 0]
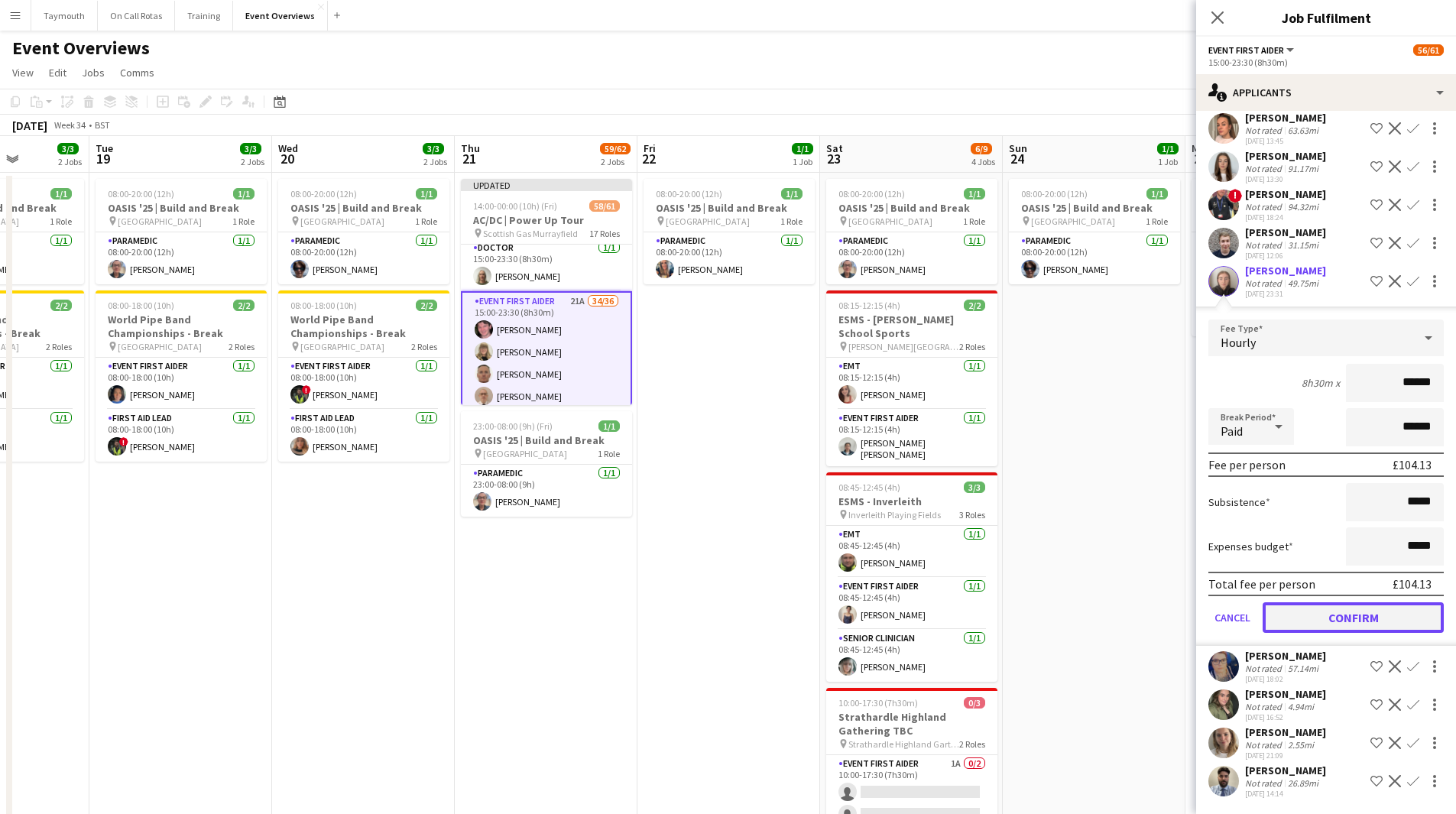
click at [1337, 616] on button "Confirm" at bounding box center [1353, 617] width 181 height 30
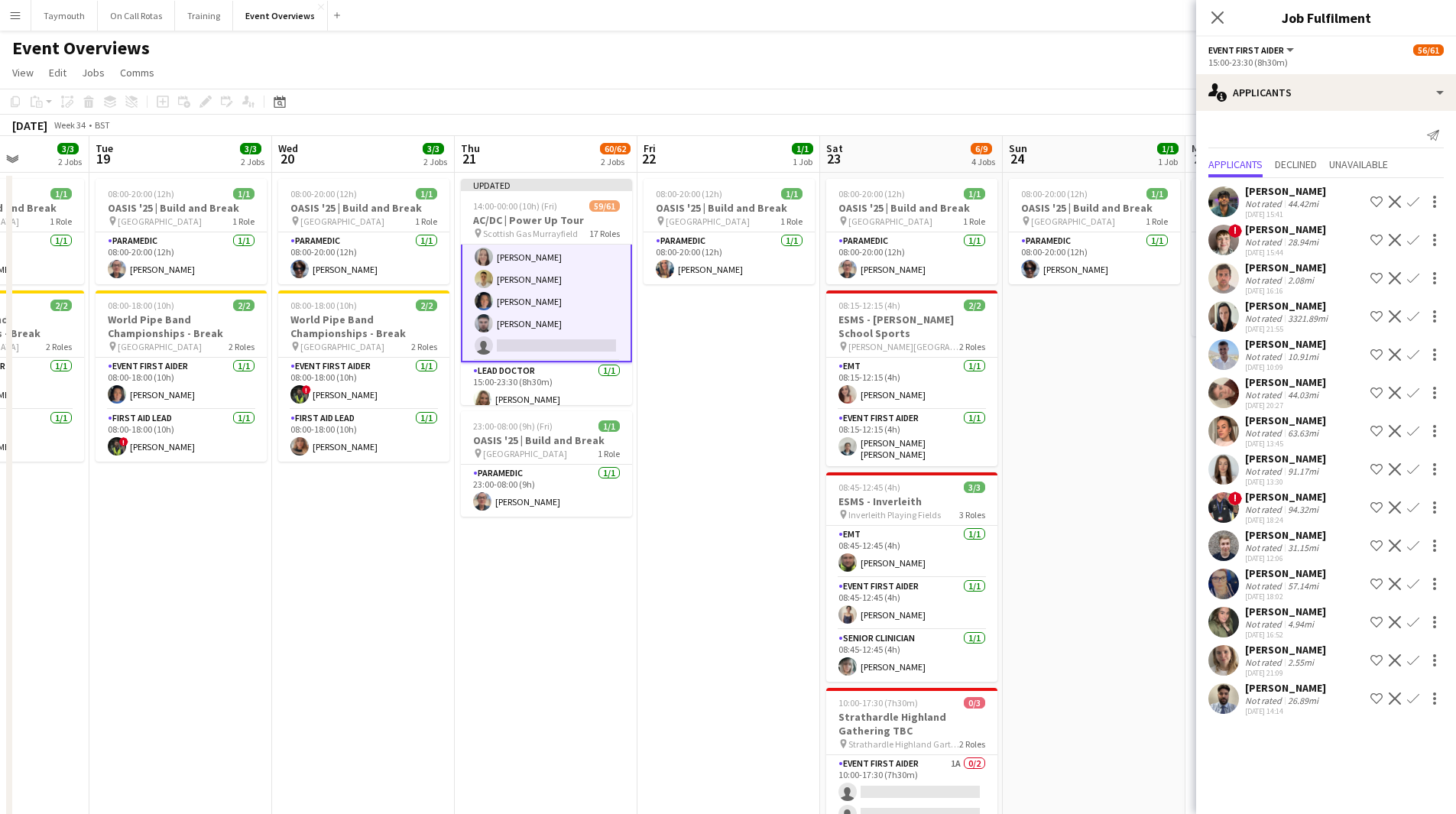
scroll to position [1373, 0]
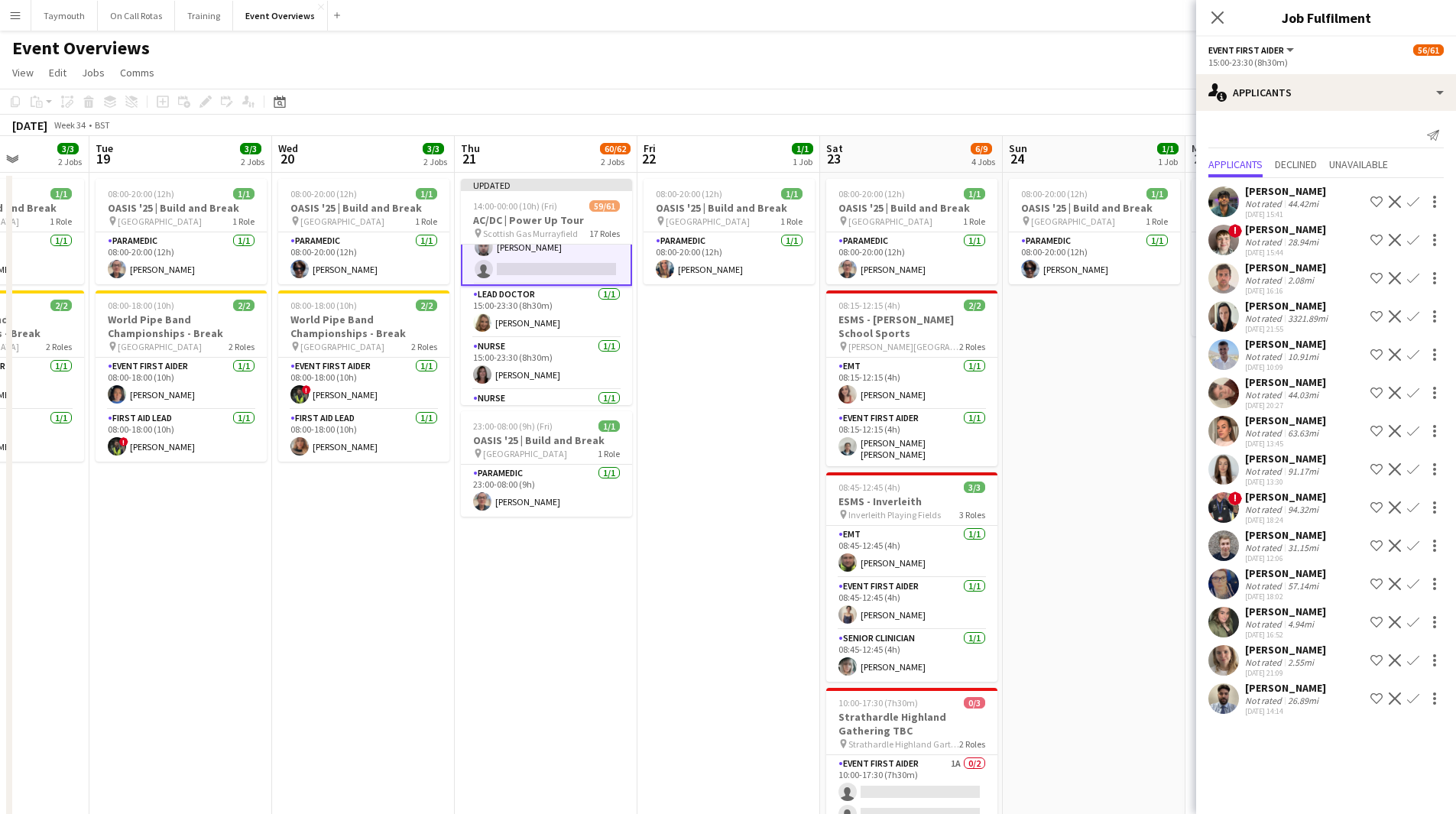
click at [1303, 691] on div "[PERSON_NAME]" at bounding box center [1285, 689] width 81 height 14
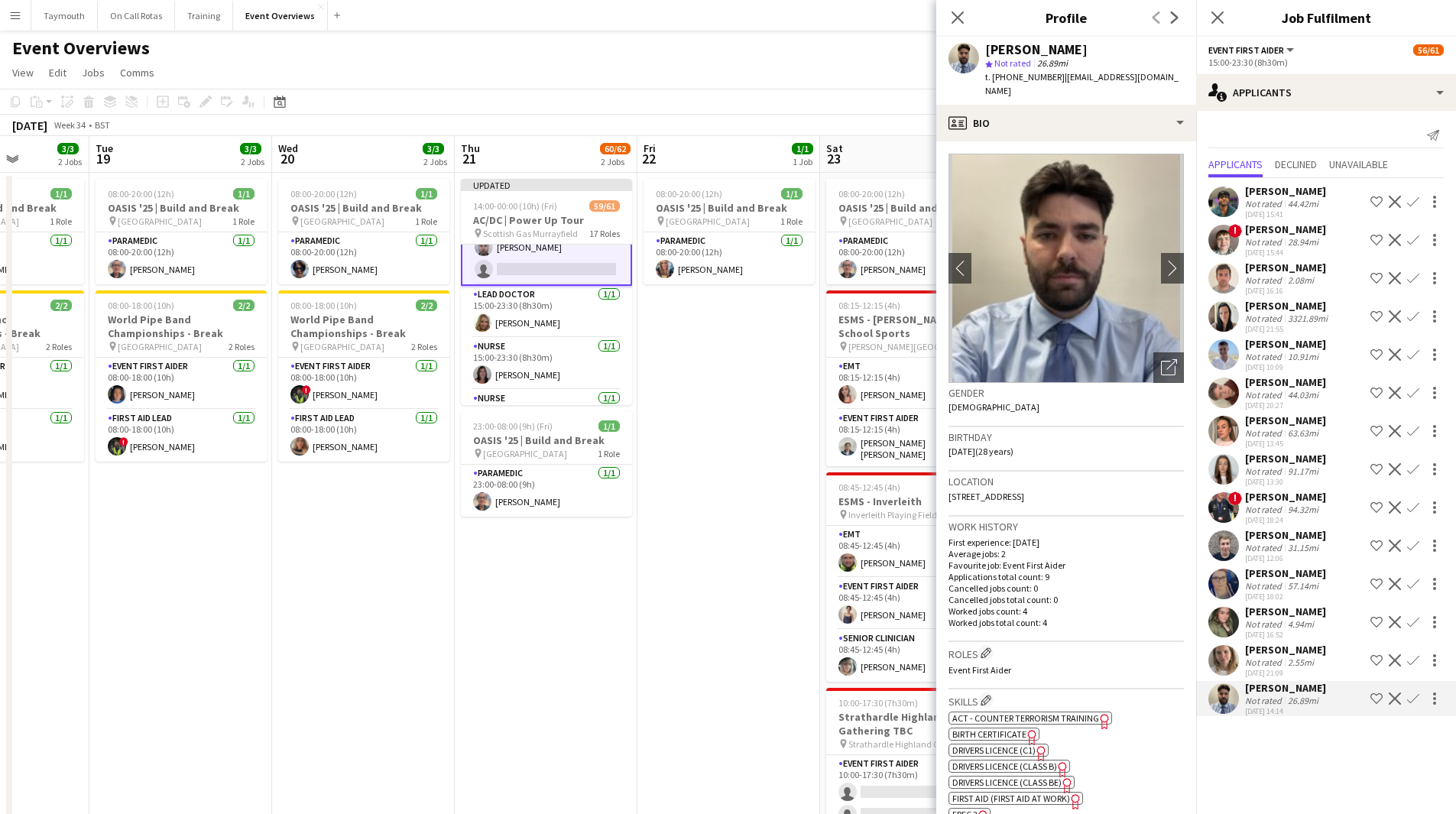
scroll to position [77, 0]
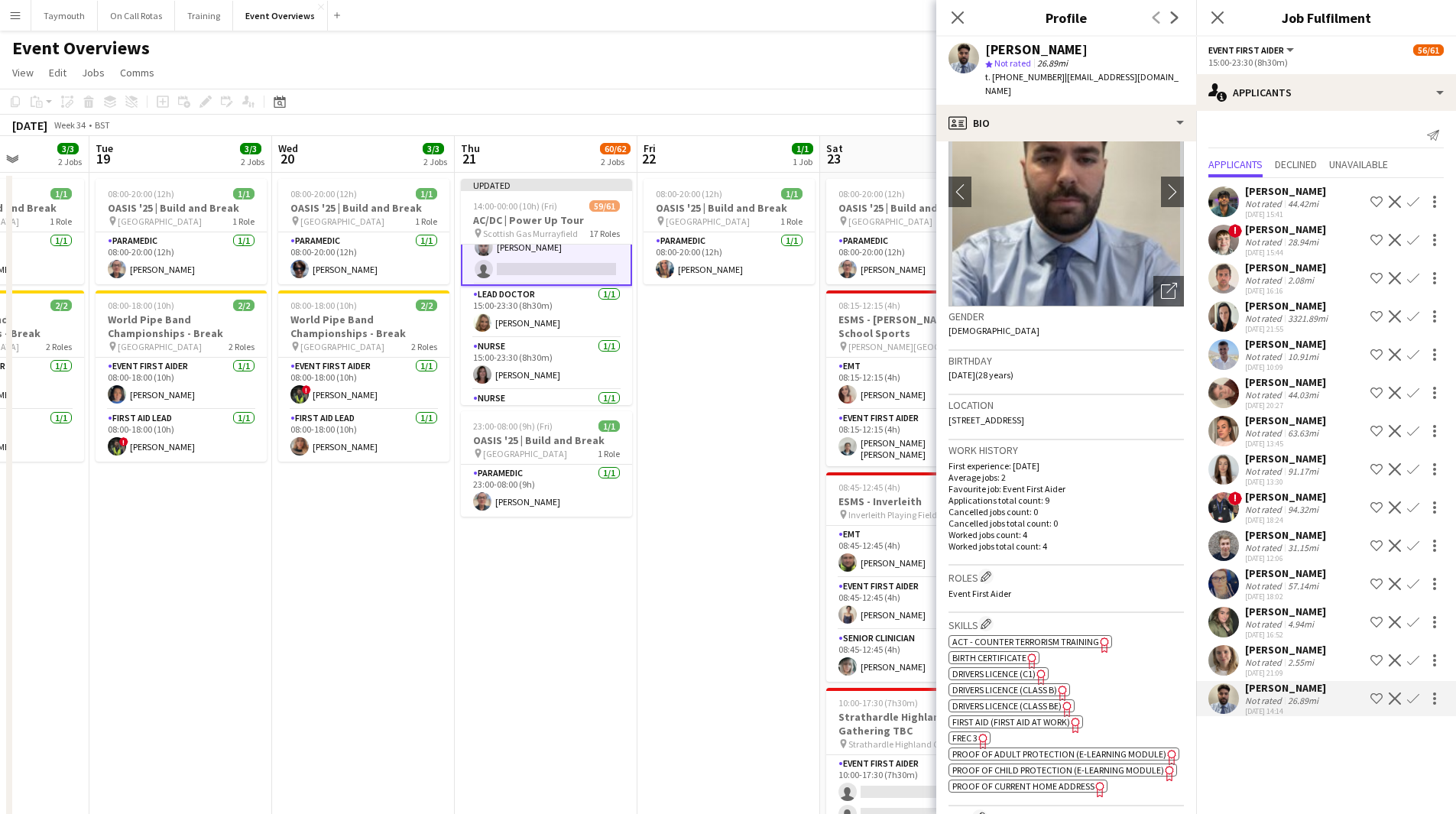
click at [969, 732] on span "FREC 3" at bounding box center [964, 737] width 25 height 11
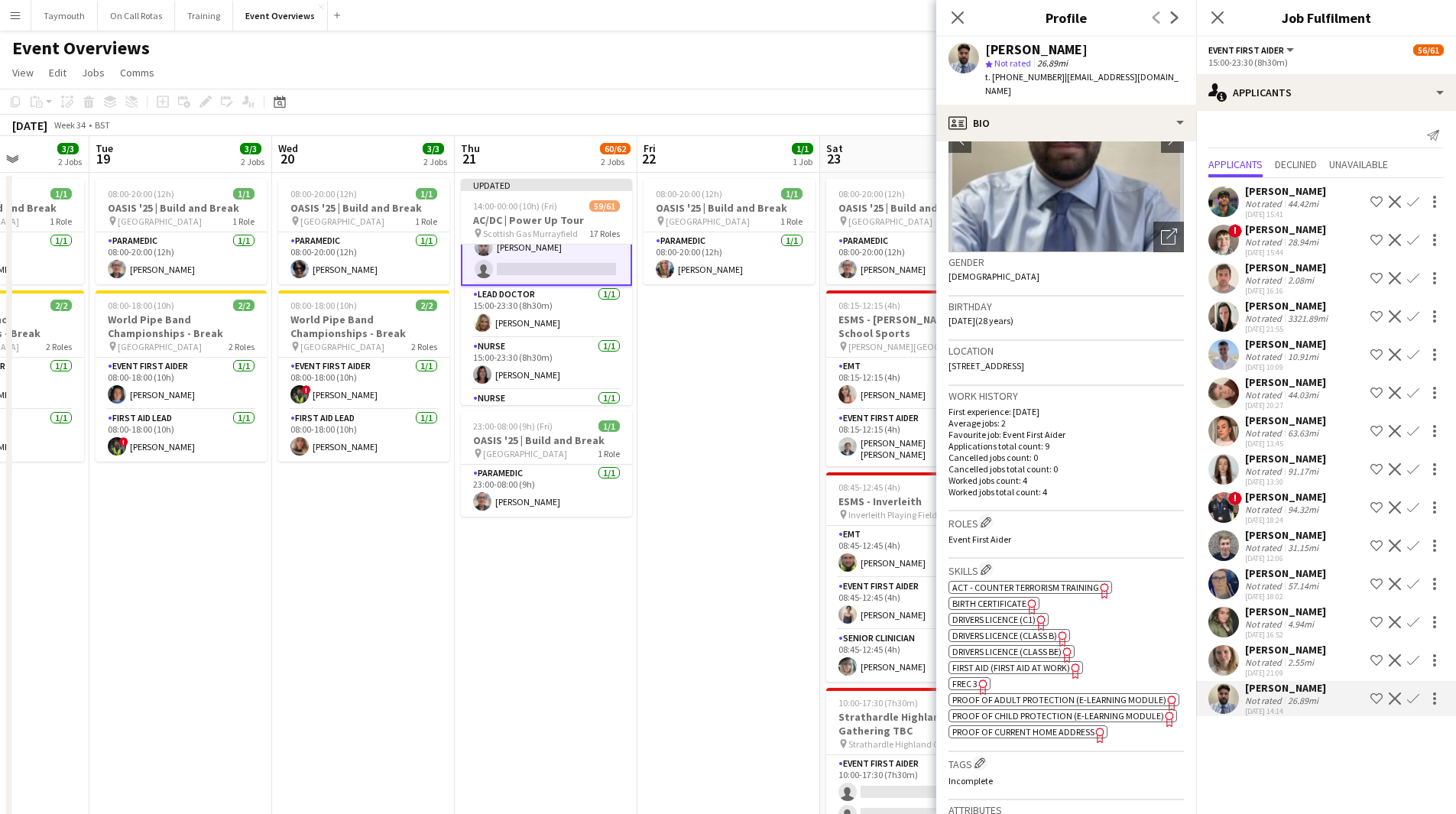
scroll to position [153, 0]
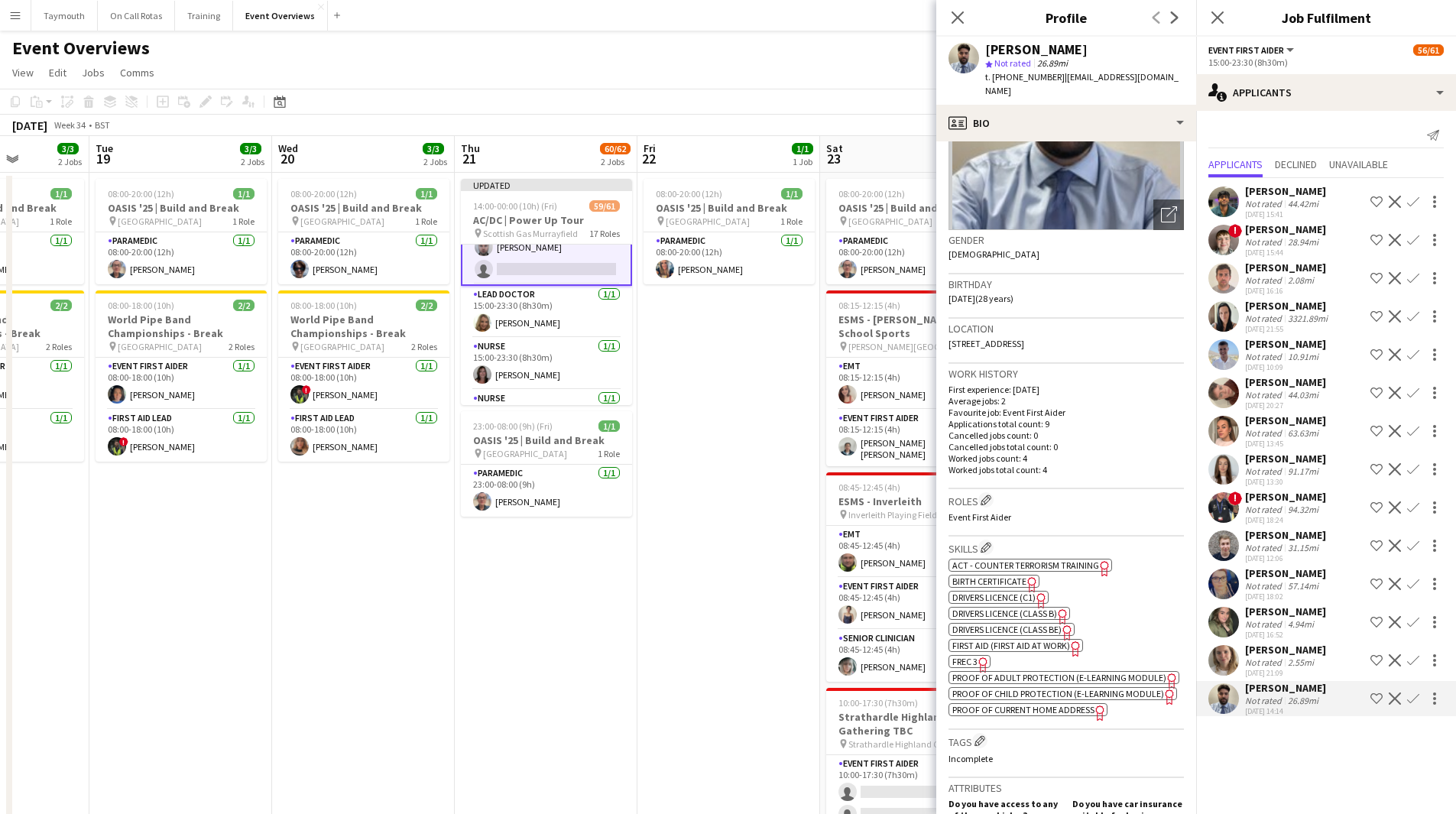
click at [1288, 506] on div "94.32mi" at bounding box center [1303, 509] width 37 height 11
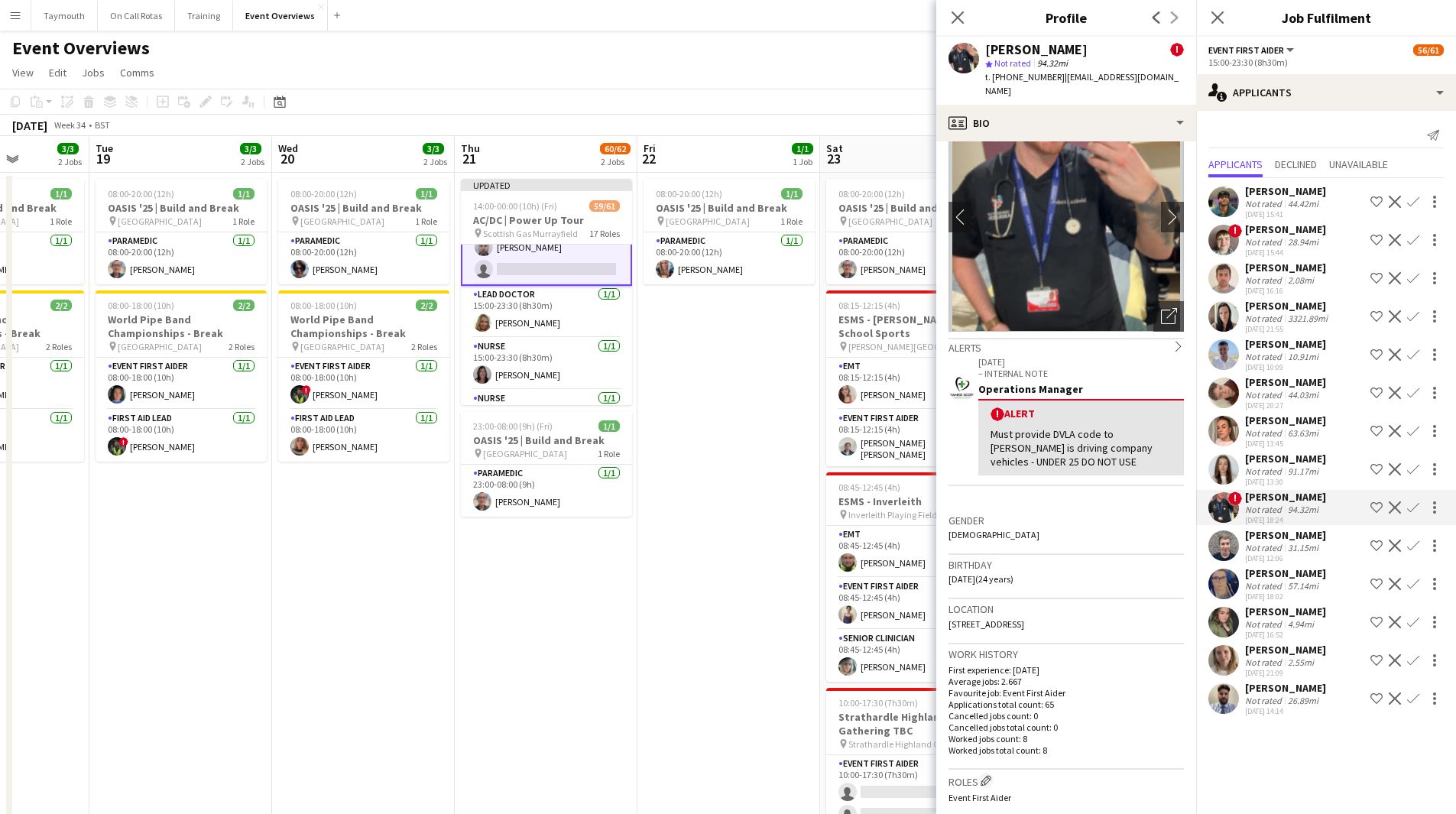
scroll to position [77, 0]
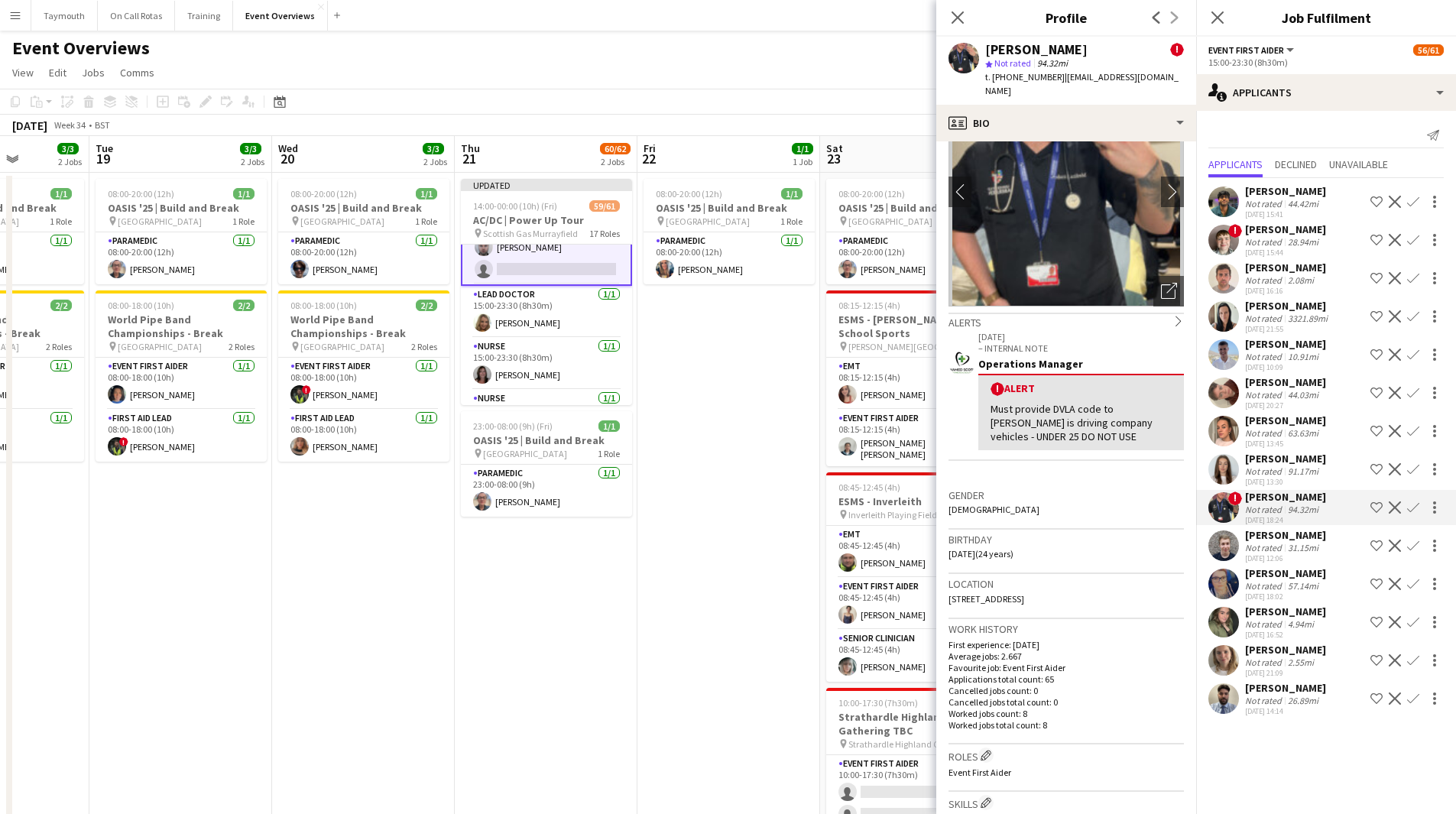
click at [1414, 510] on app-icon "Confirm" at bounding box center [1413, 508] width 12 height 12
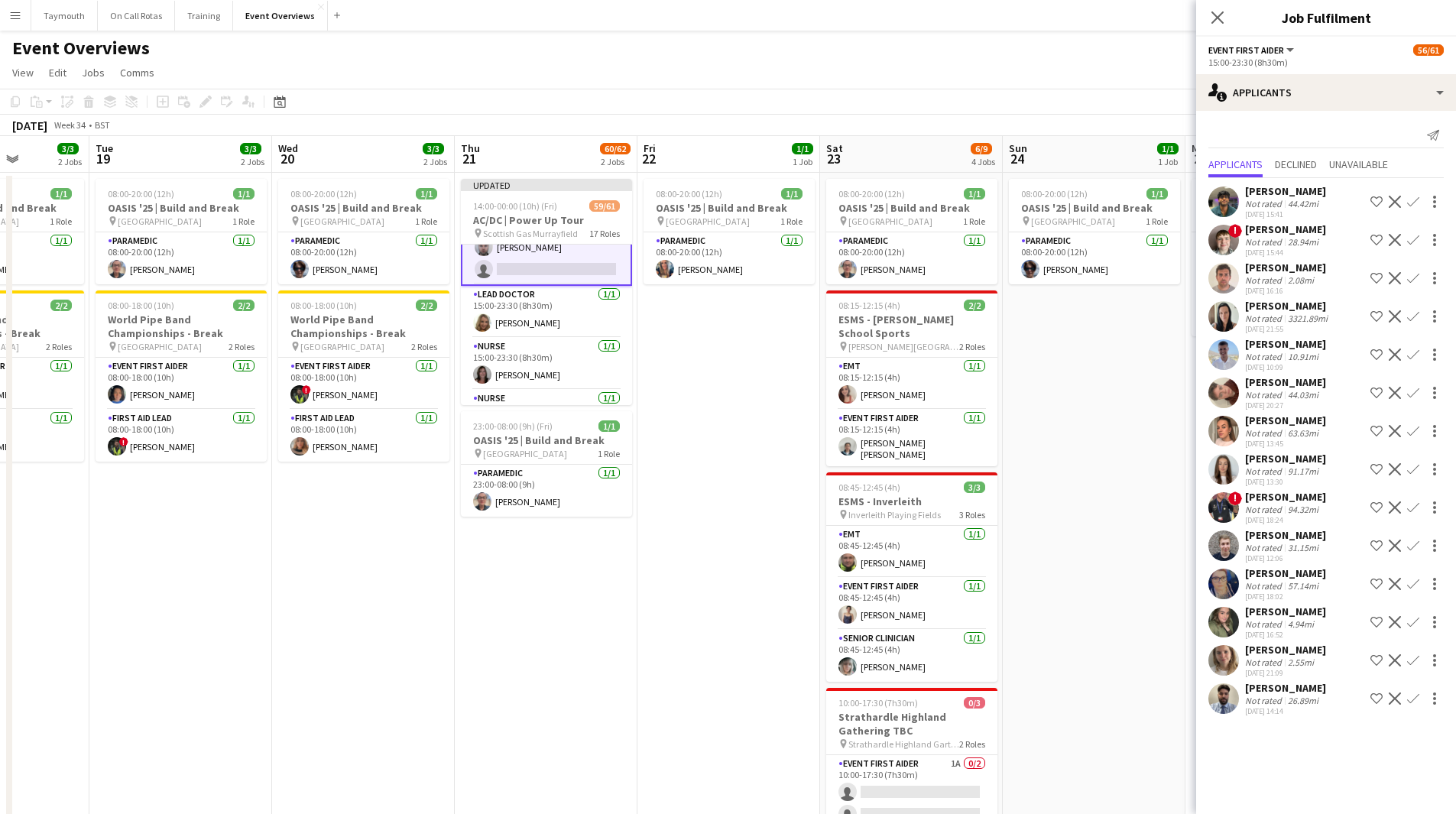
click at [1410, 508] on app-icon "Confirm" at bounding box center [1413, 508] width 12 height 12
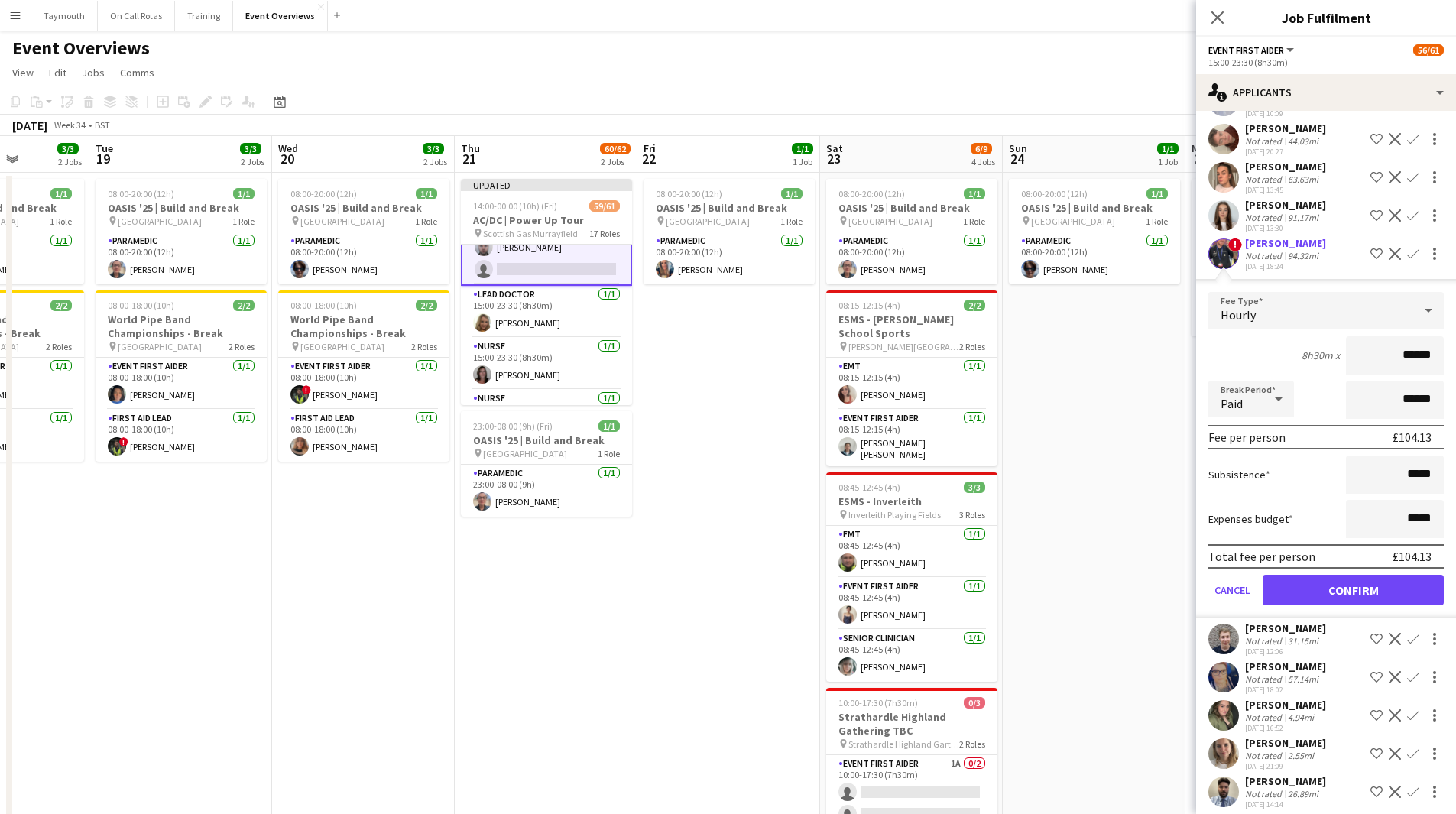
scroll to position [265, 0]
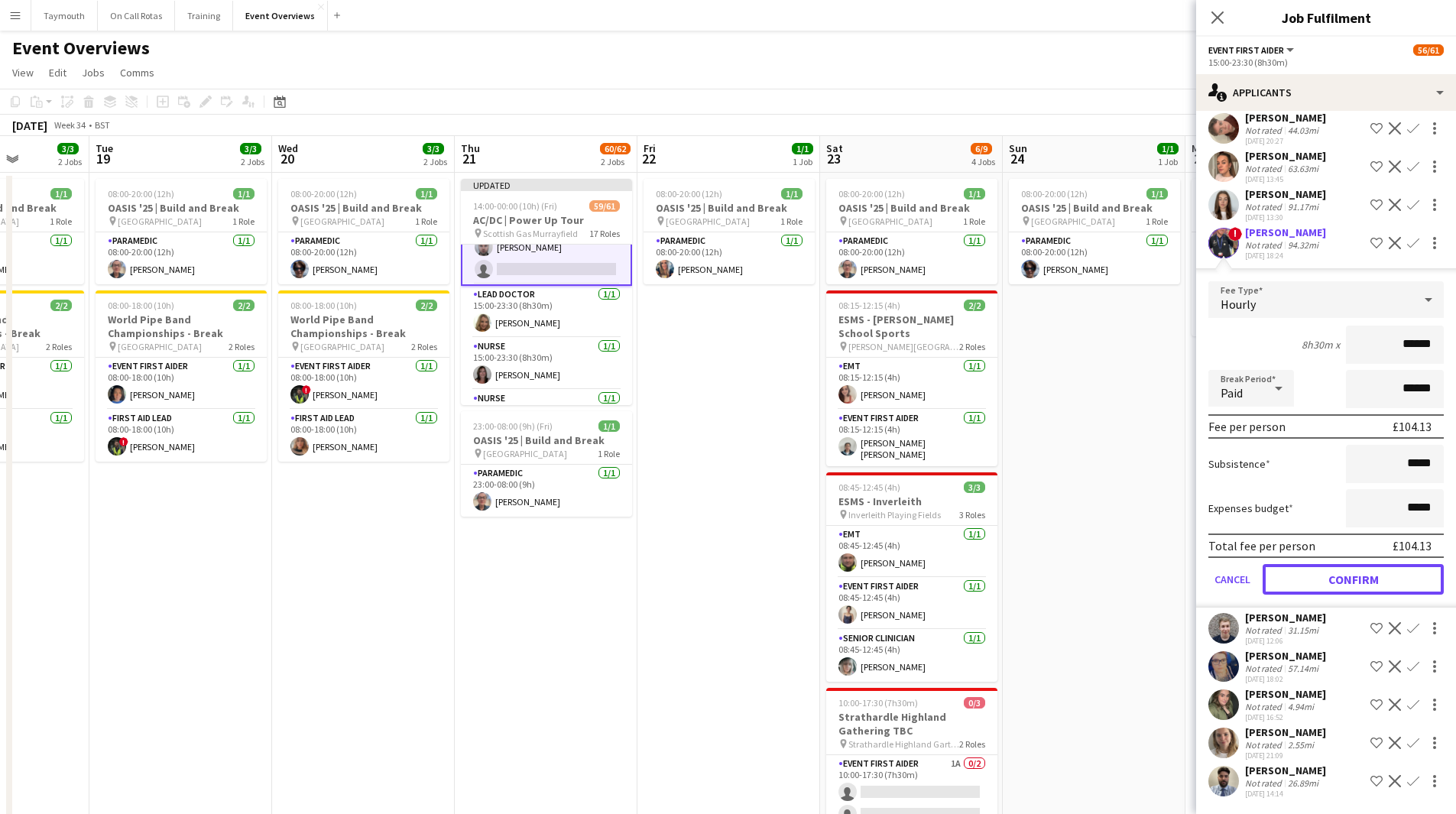
click at [1365, 579] on button "Confirm" at bounding box center [1353, 579] width 181 height 30
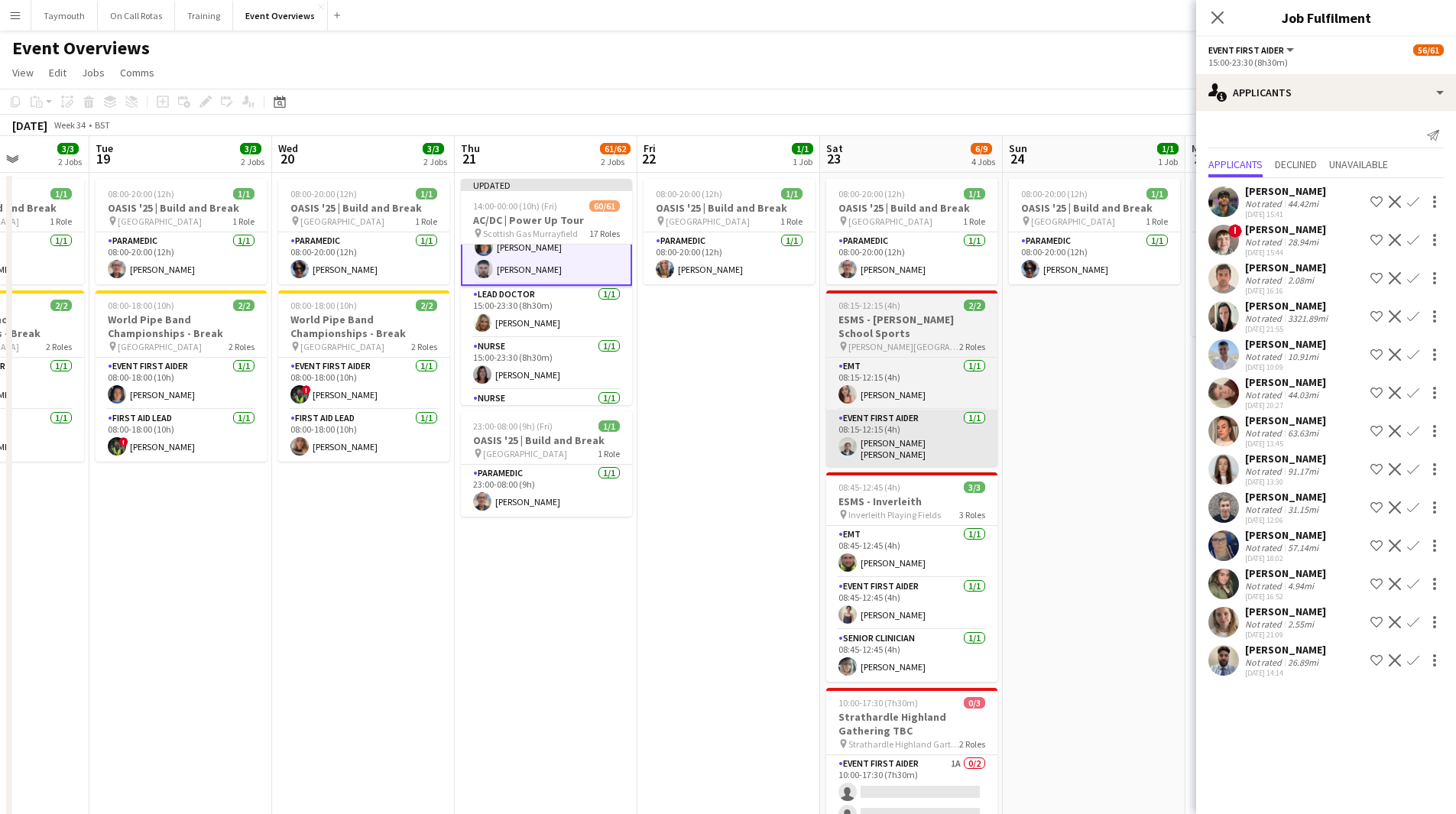
scroll to position [0, 0]
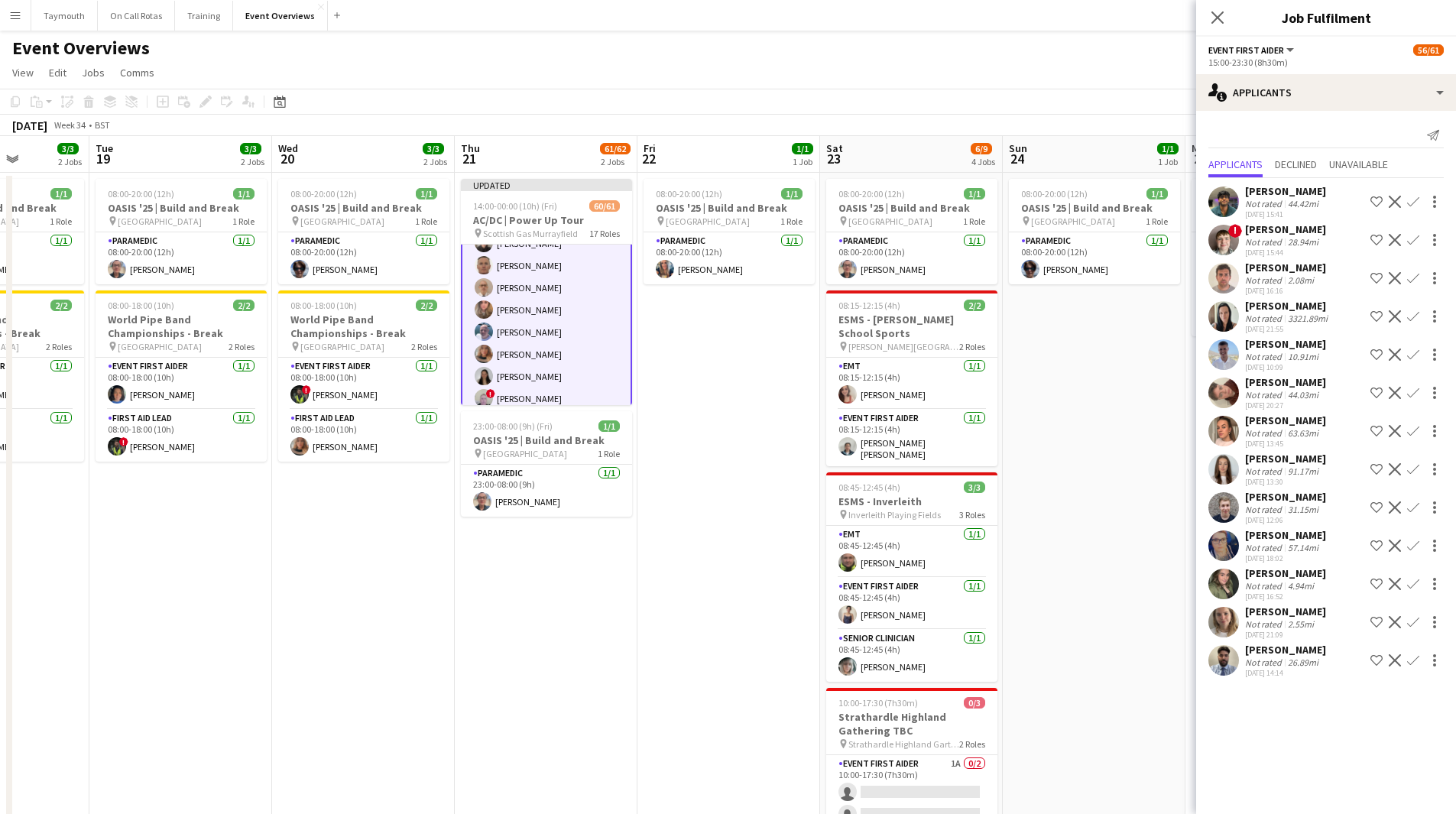
click at [687, 367] on app-date-cell "08:00-20:00 (12h) 1/1 OASIS '25 | Build and Break pin [GEOGRAPHIC_DATA] 1 Role …" at bounding box center [728, 548] width 183 height 753
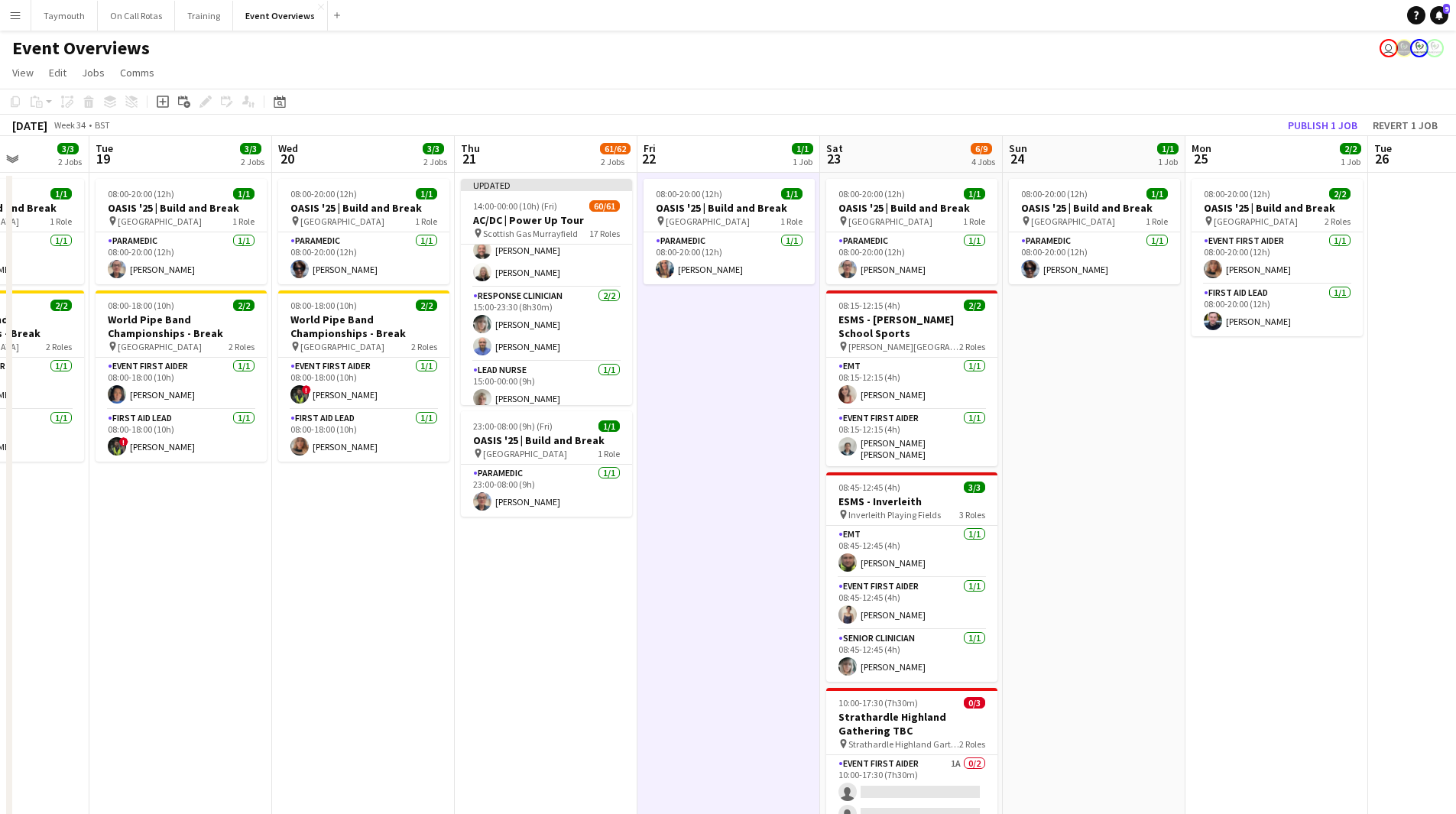
scroll to position [1699, 0]
click at [689, 389] on app-date-cell "08:00-20:00 (12h) 1/1 OASIS '25 | Build and Break pin [GEOGRAPHIC_DATA] 1 Role …" at bounding box center [728, 548] width 183 height 753
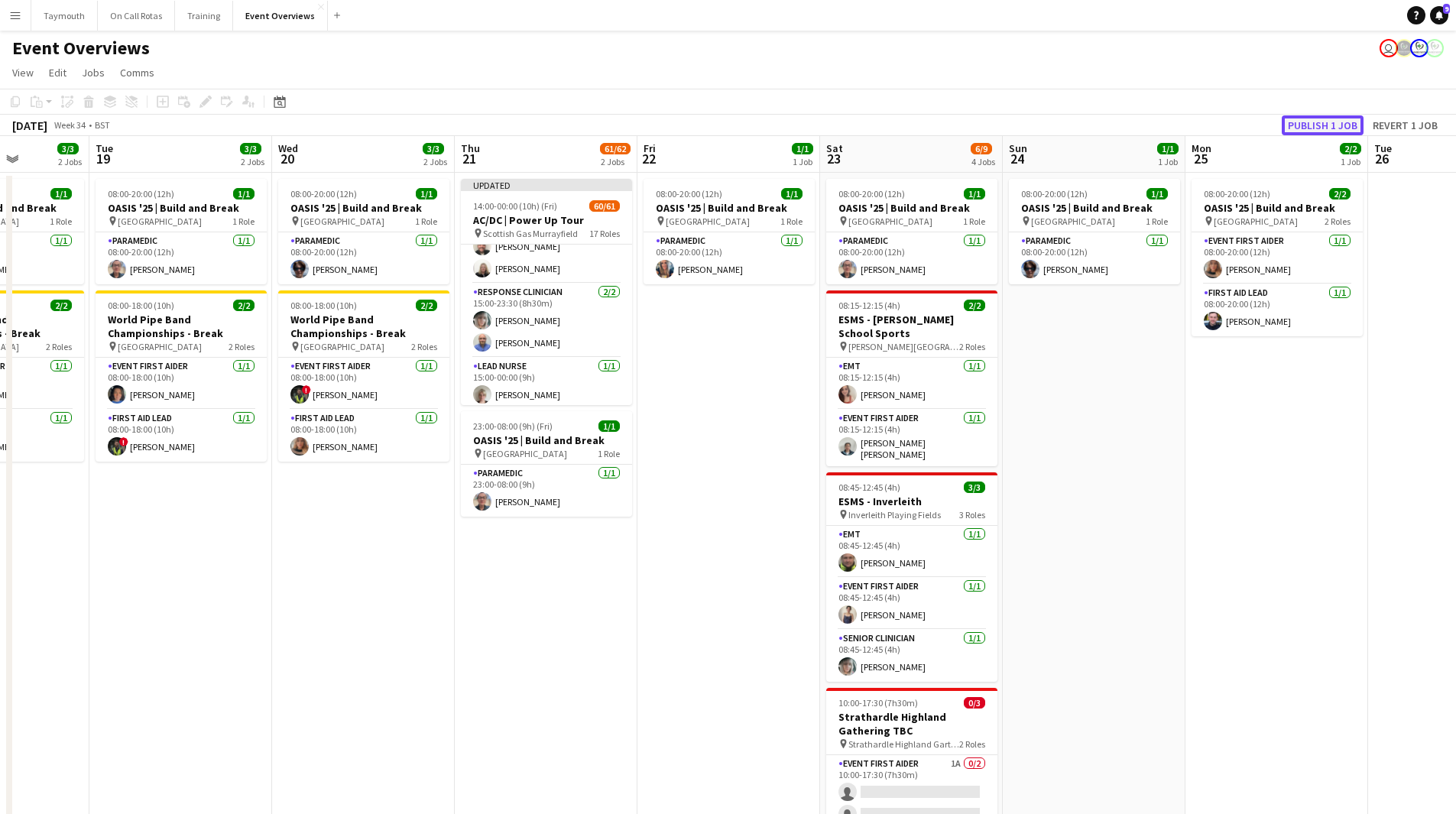
click at [1298, 122] on button "Publish 1 job" at bounding box center [1323, 125] width 82 height 20
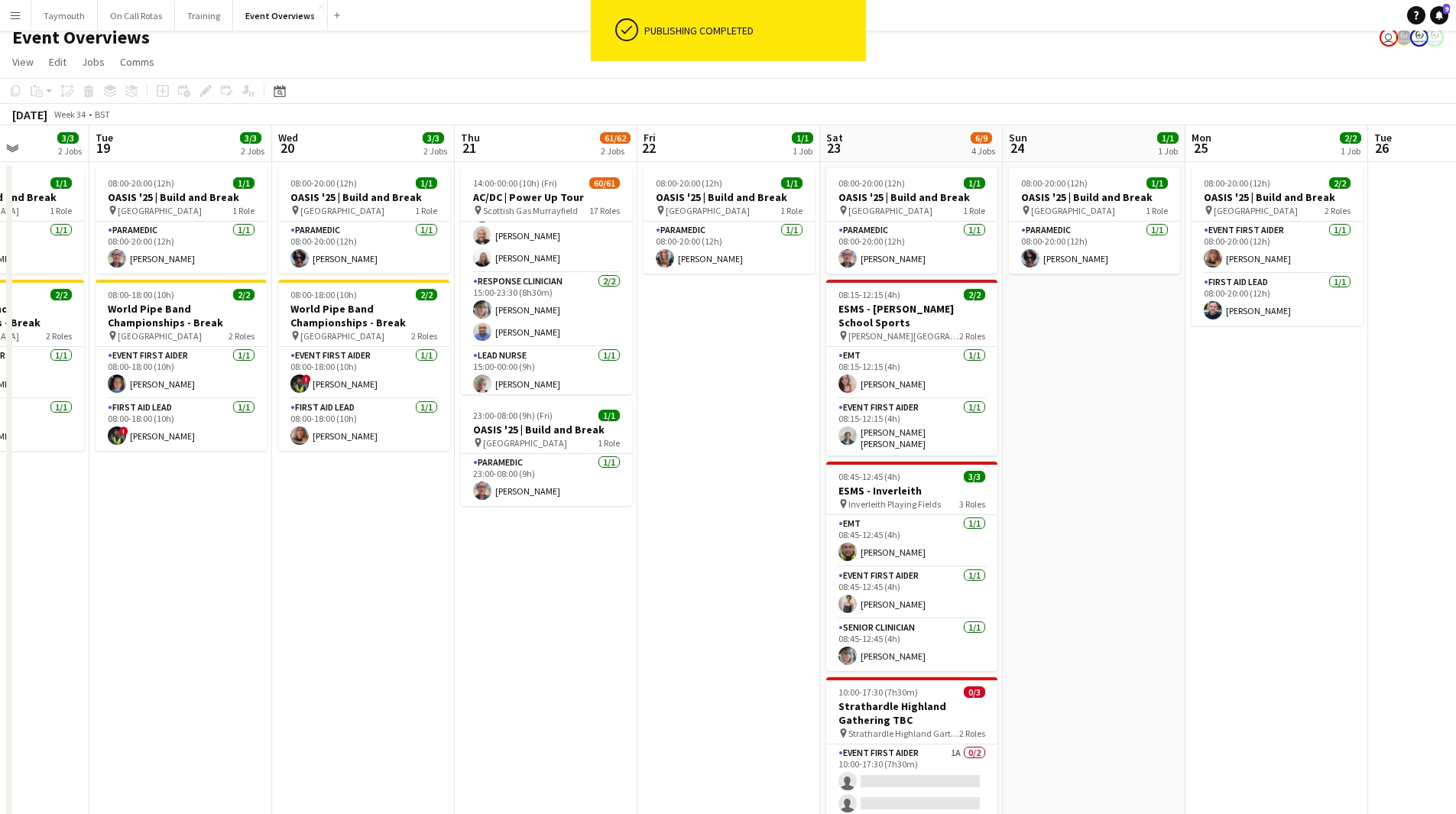
scroll to position [110, 0]
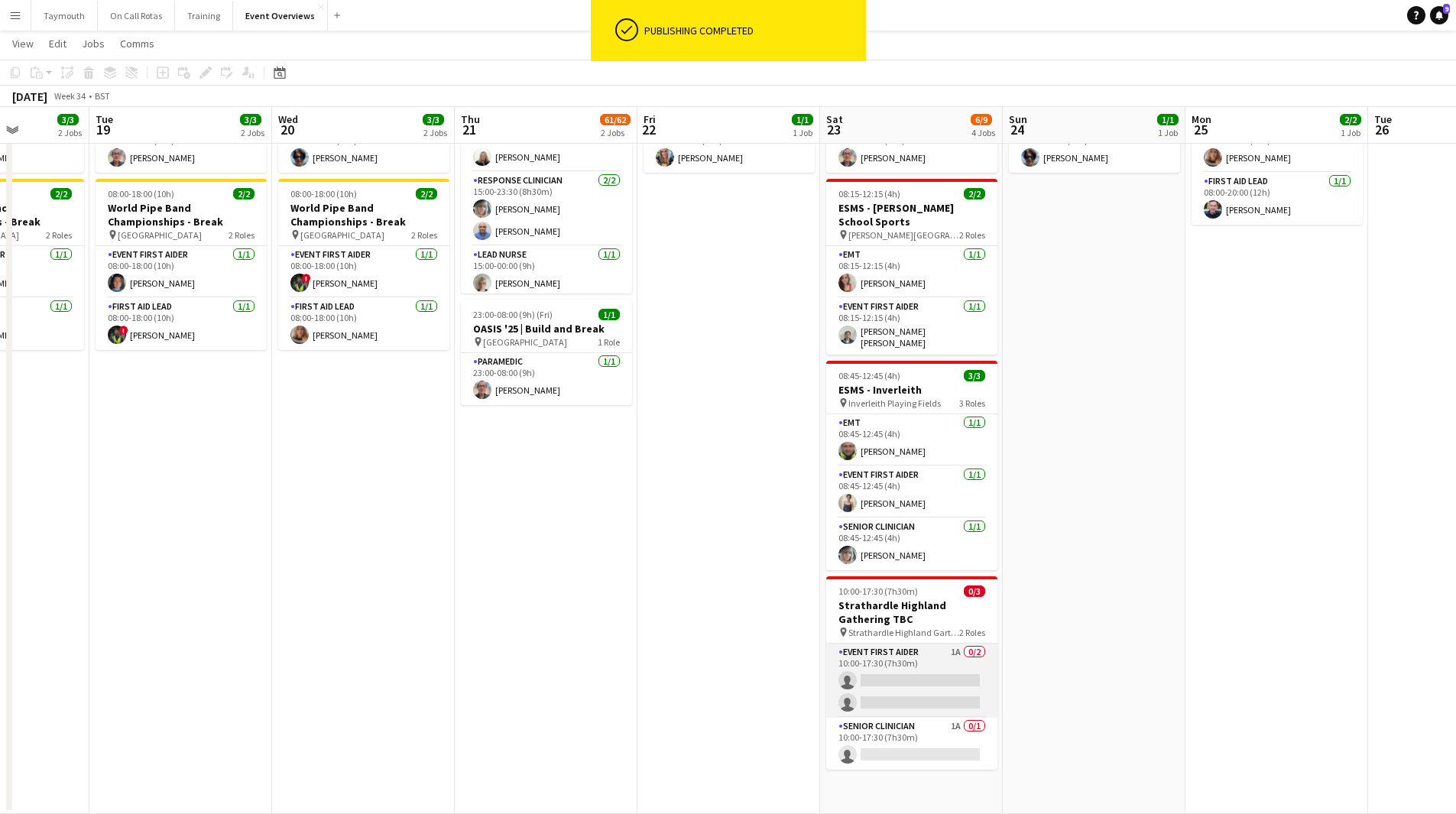
click at [934, 685] on app-card-role "Event First Aider 1A 0/2 10:00-17:30 (7h30m) single-neutral-actions single-neut…" at bounding box center [911, 680] width 171 height 74
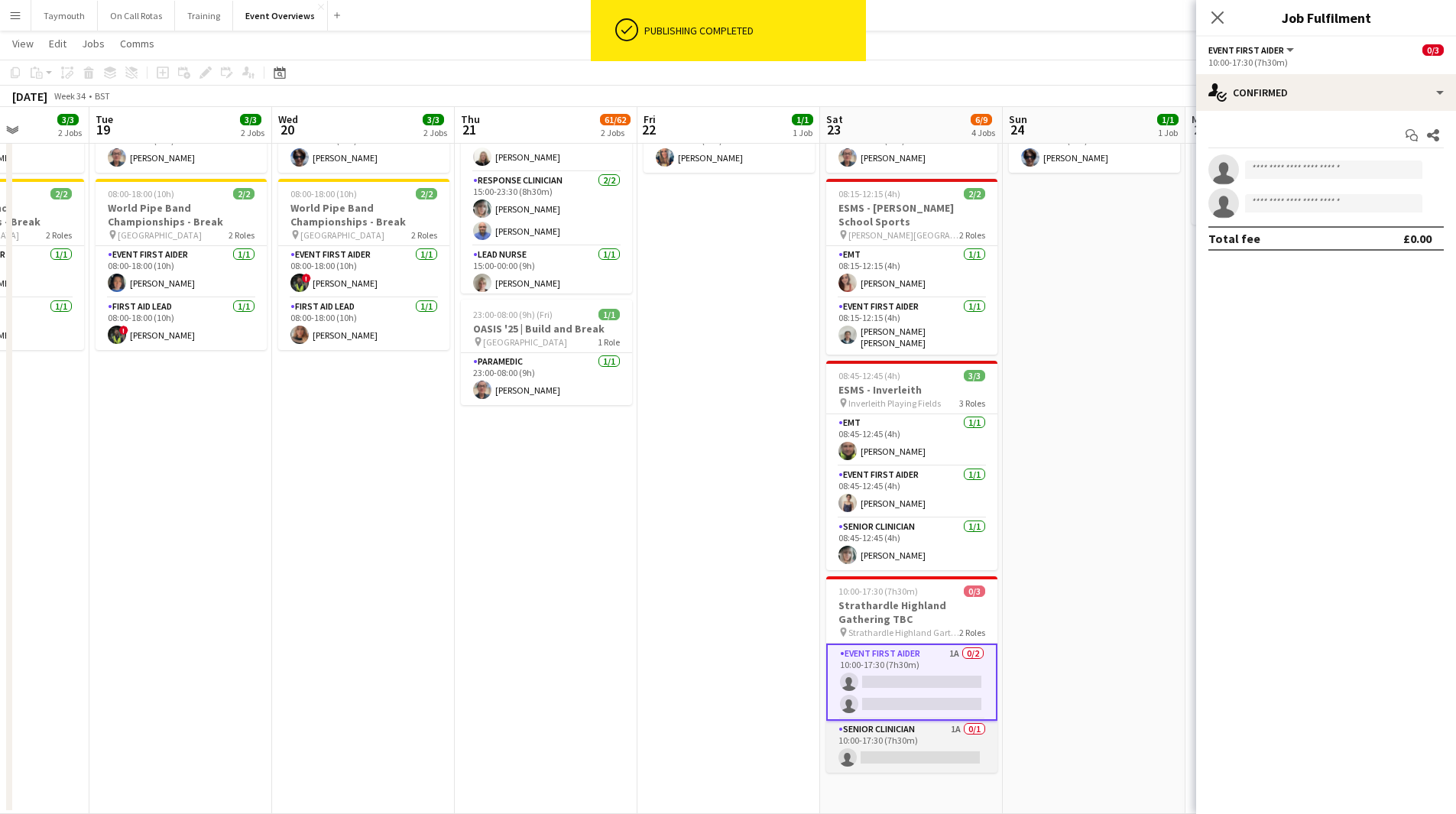
click at [936, 740] on app-card-role "Senior Clinician 1A 0/1 10:00-17:30 (7h30m) single-neutral-actions" at bounding box center [911, 747] width 171 height 52
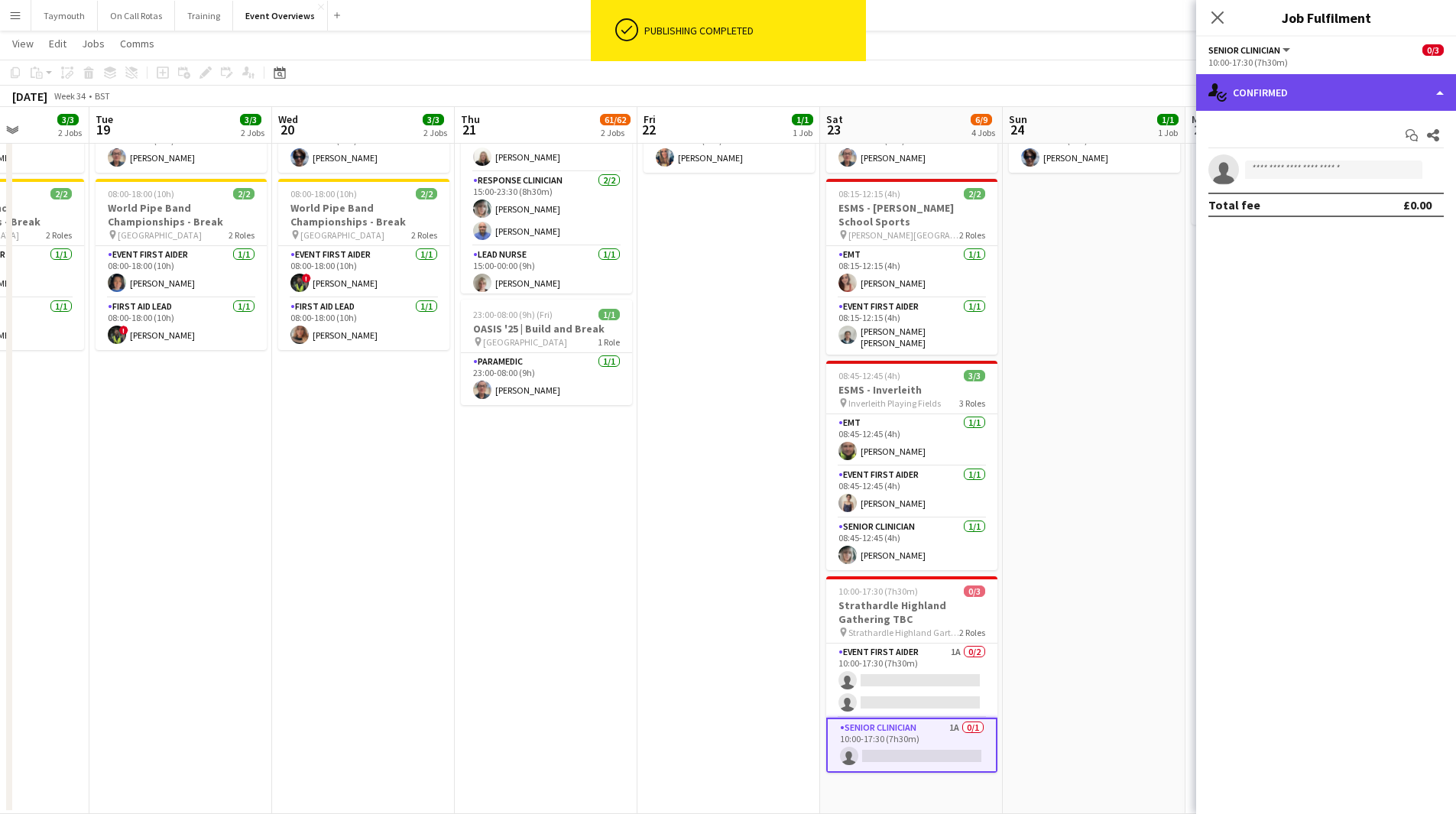
click at [1358, 82] on div "single-neutral-actions-check-2 Confirmed" at bounding box center [1325, 92] width 260 height 37
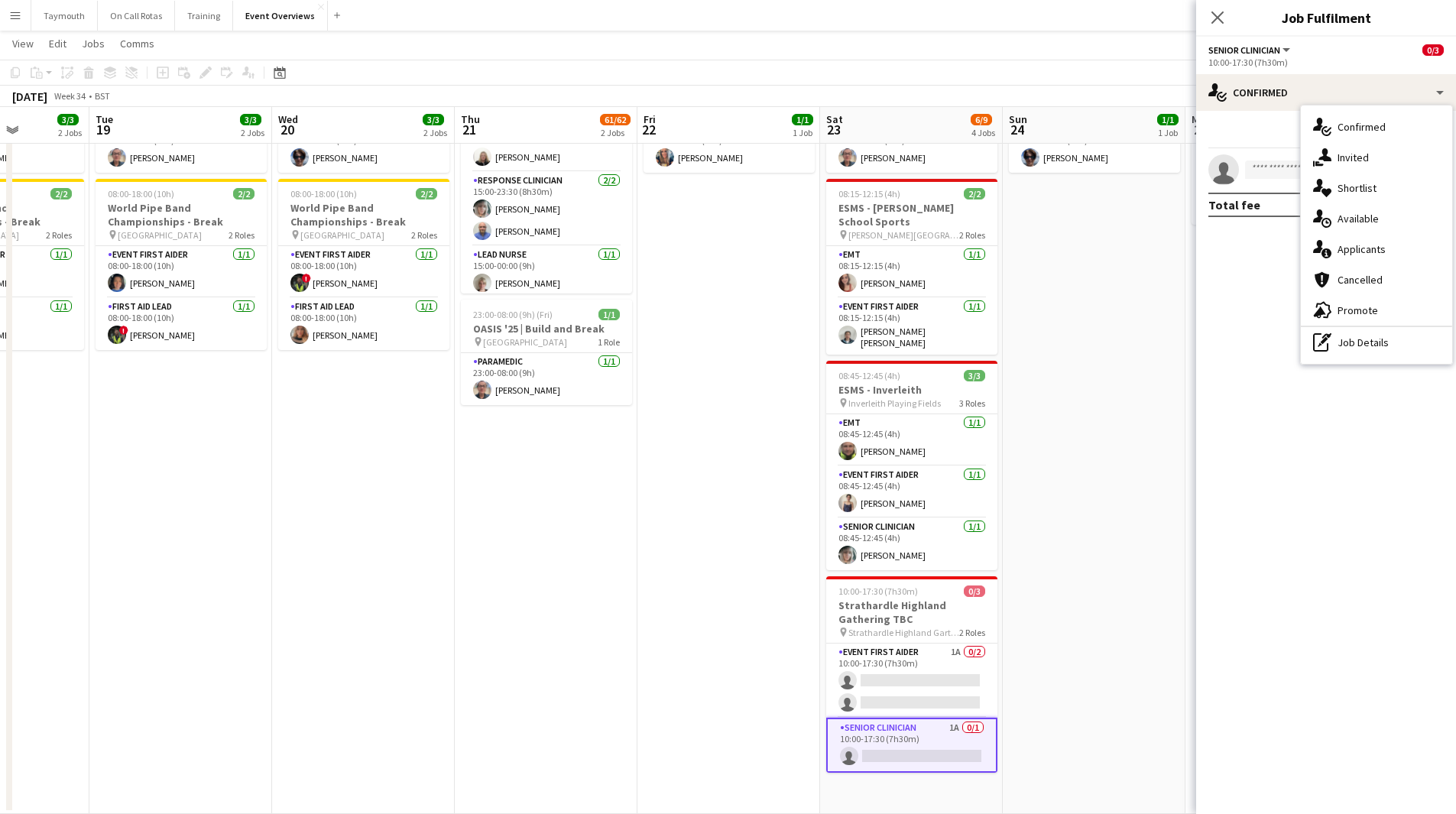
click at [1379, 249] on div "single-neutral-actions-information Applicants" at bounding box center [1377, 249] width 151 height 30
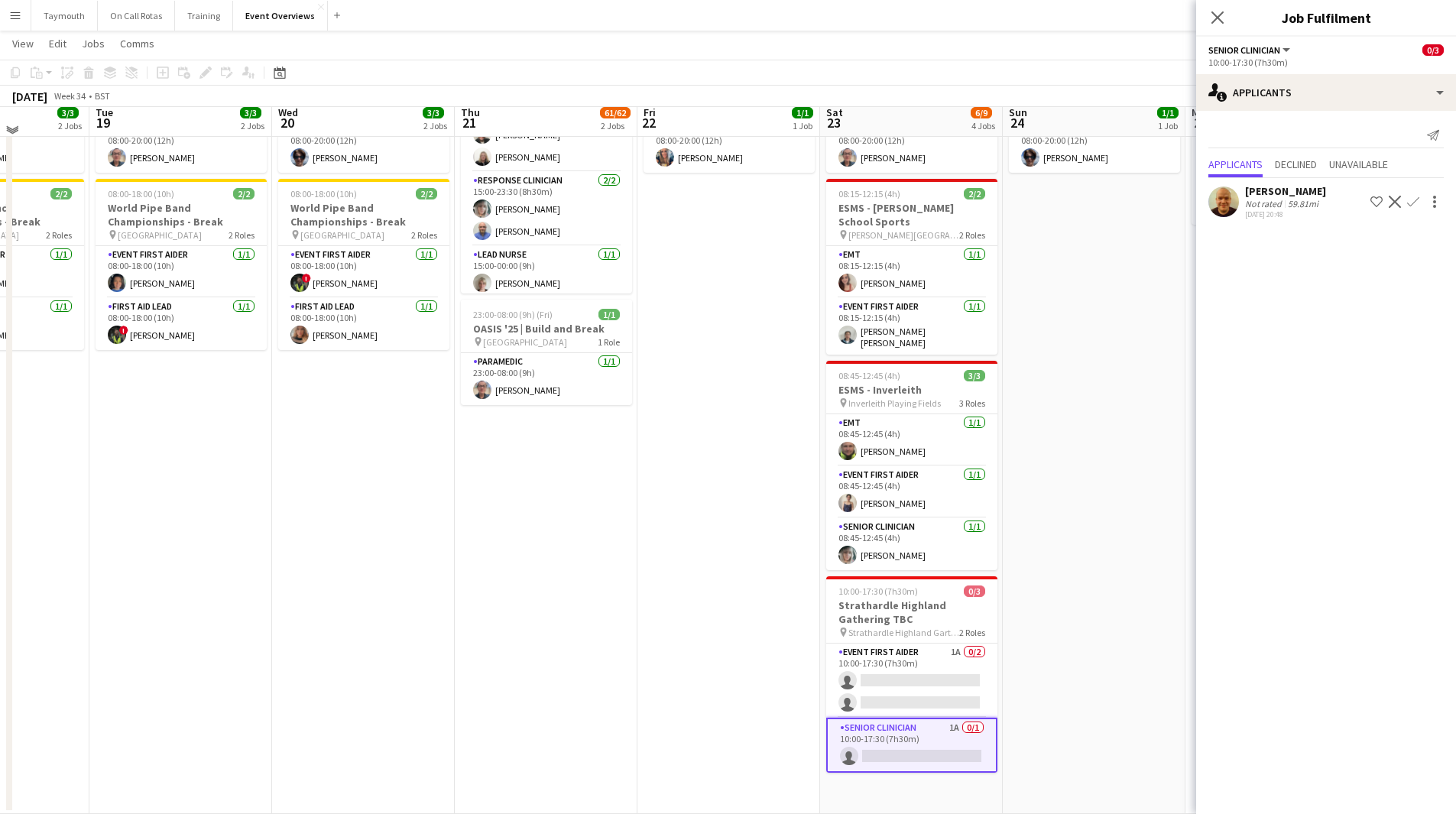
scroll to position [0, 0]
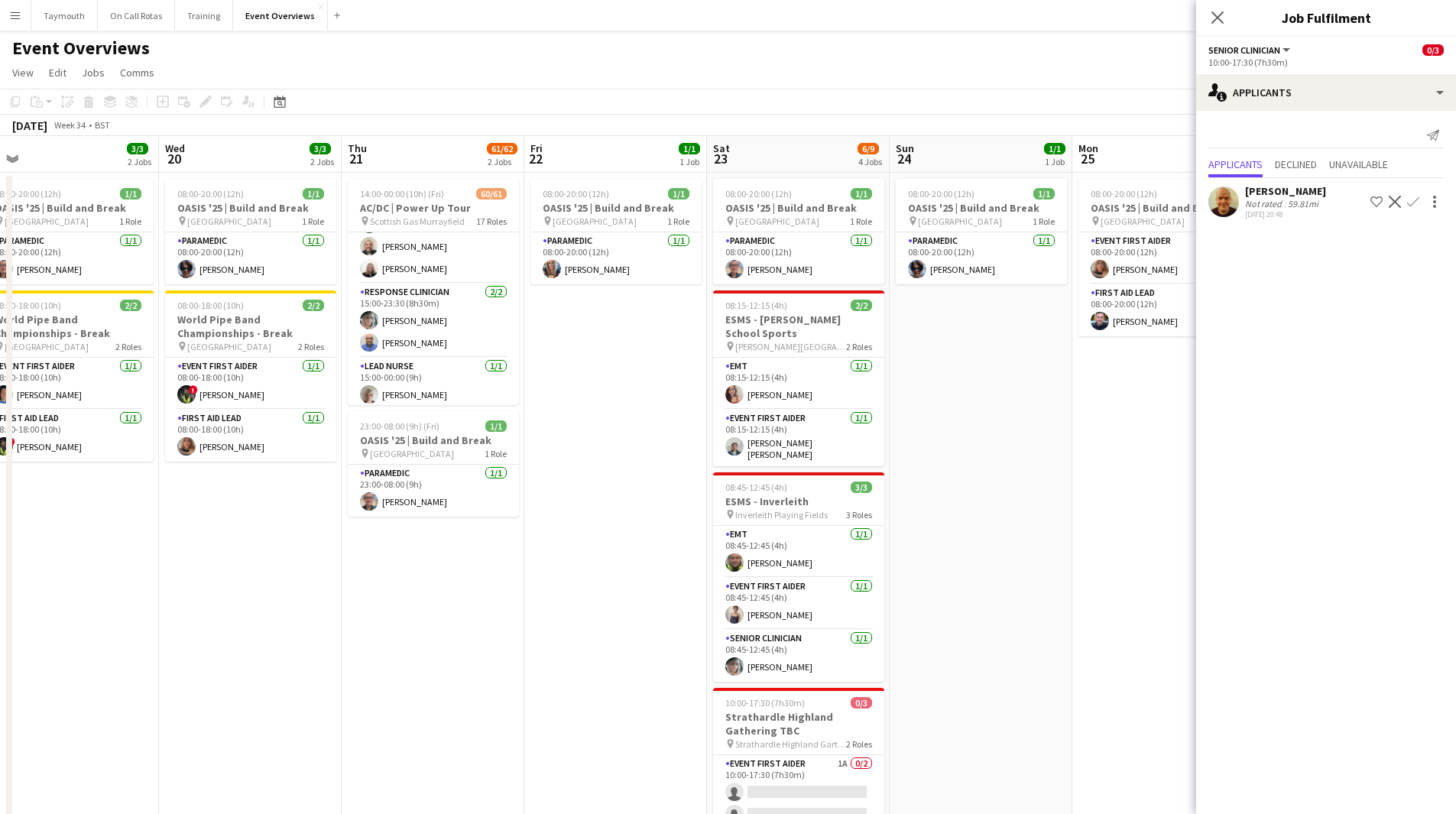
drag, startPoint x: 1066, startPoint y: 534, endPoint x: 818, endPoint y: 520, distance: 248.4
click at [820, 521] on app-calendar-viewport "Sat 16 65/74 3 Jobs Sun 17 30/31 3 Jobs Mon 18 3/3 2 Jobs Tue 19 3/3 2 Jobs Wed…" at bounding box center [728, 530] width 1456 height 790
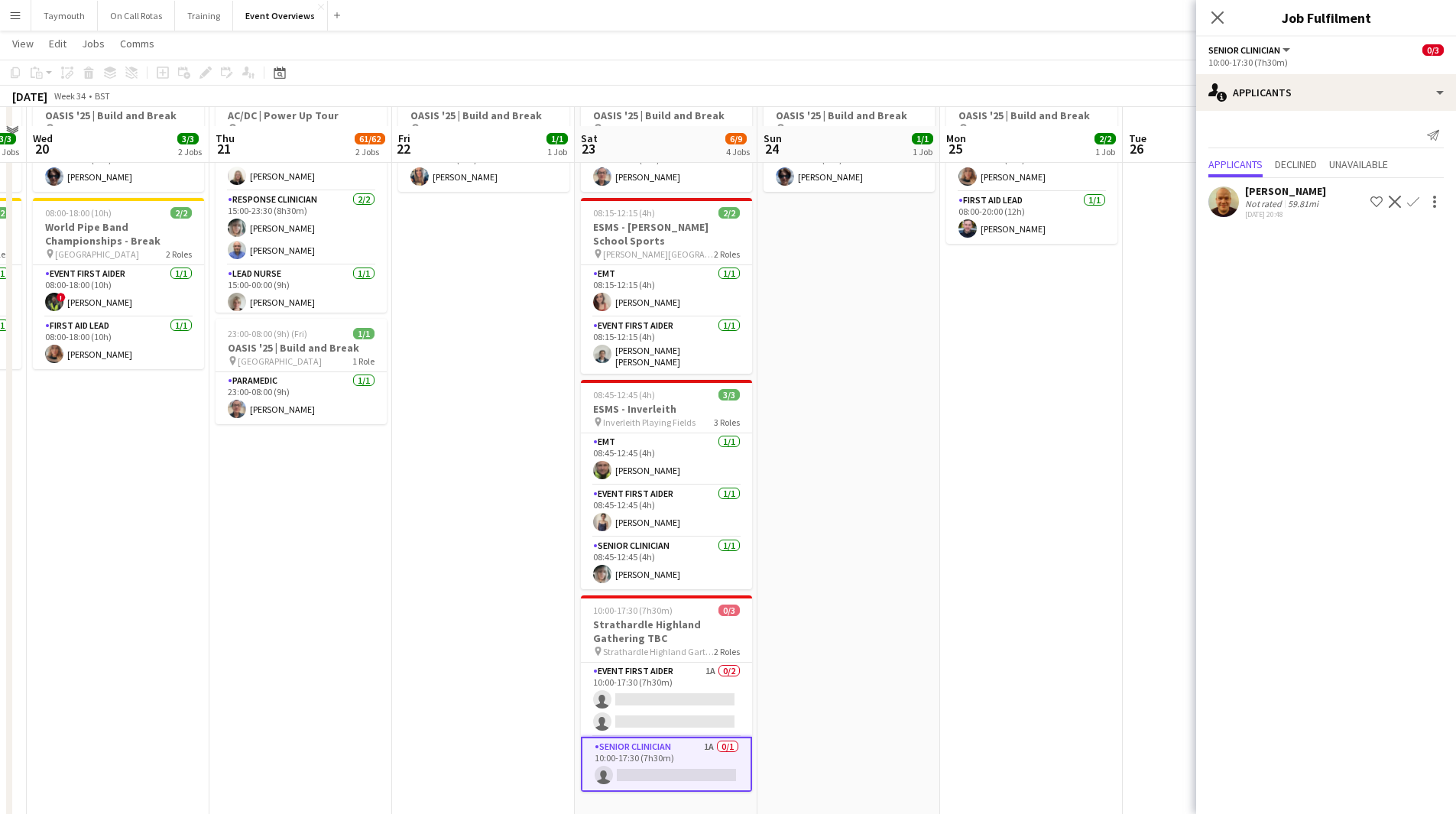
scroll to position [110, 0]
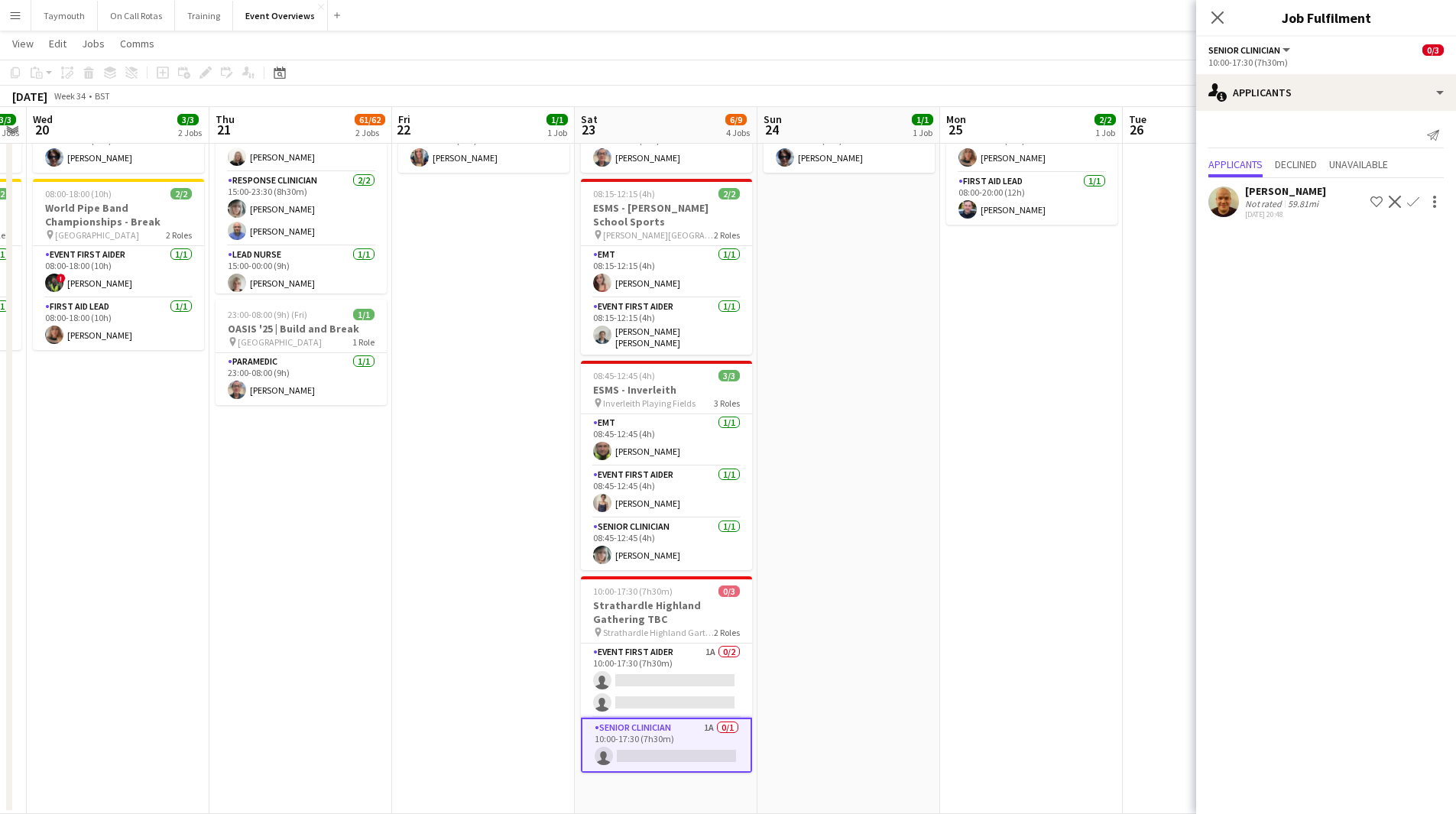
click at [1409, 200] on app-icon "Confirm" at bounding box center [1413, 202] width 12 height 12
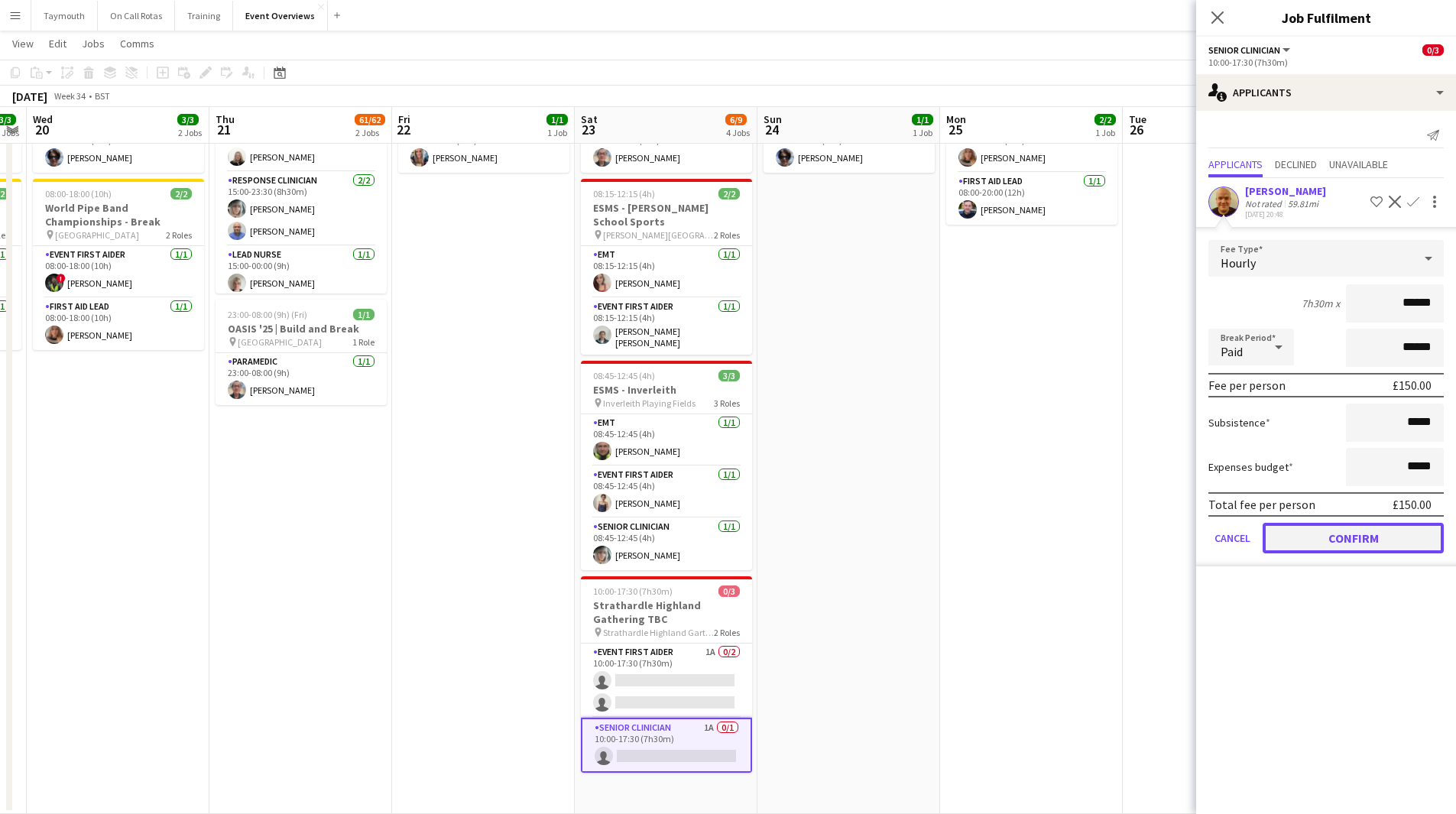
click at [1336, 537] on button "Confirm" at bounding box center [1353, 538] width 181 height 30
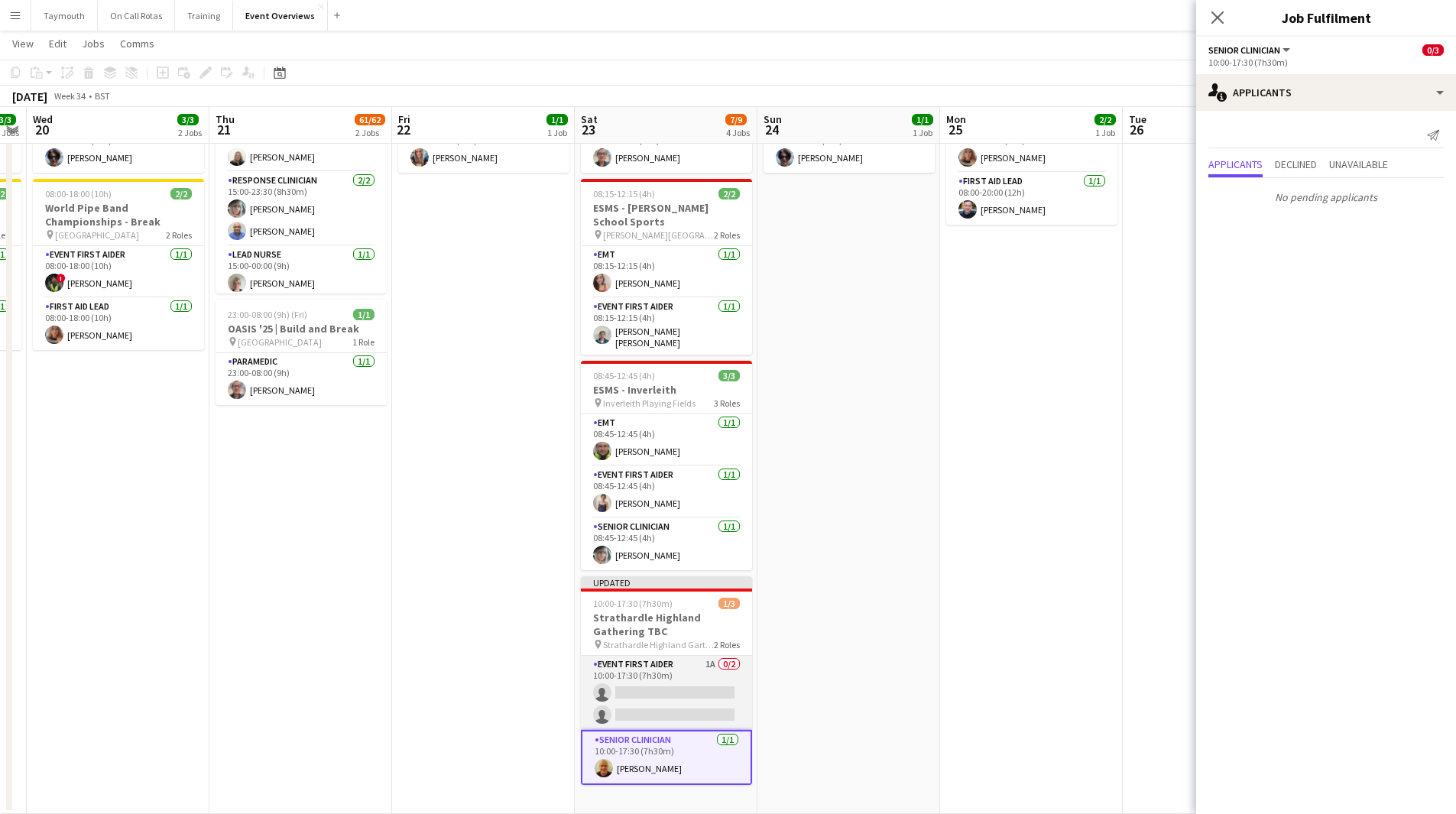
click at [646, 679] on app-card-role "Event First Aider 1A 0/2 10:00-17:30 (7h30m) single-neutral-actions single-neut…" at bounding box center [666, 693] width 171 height 74
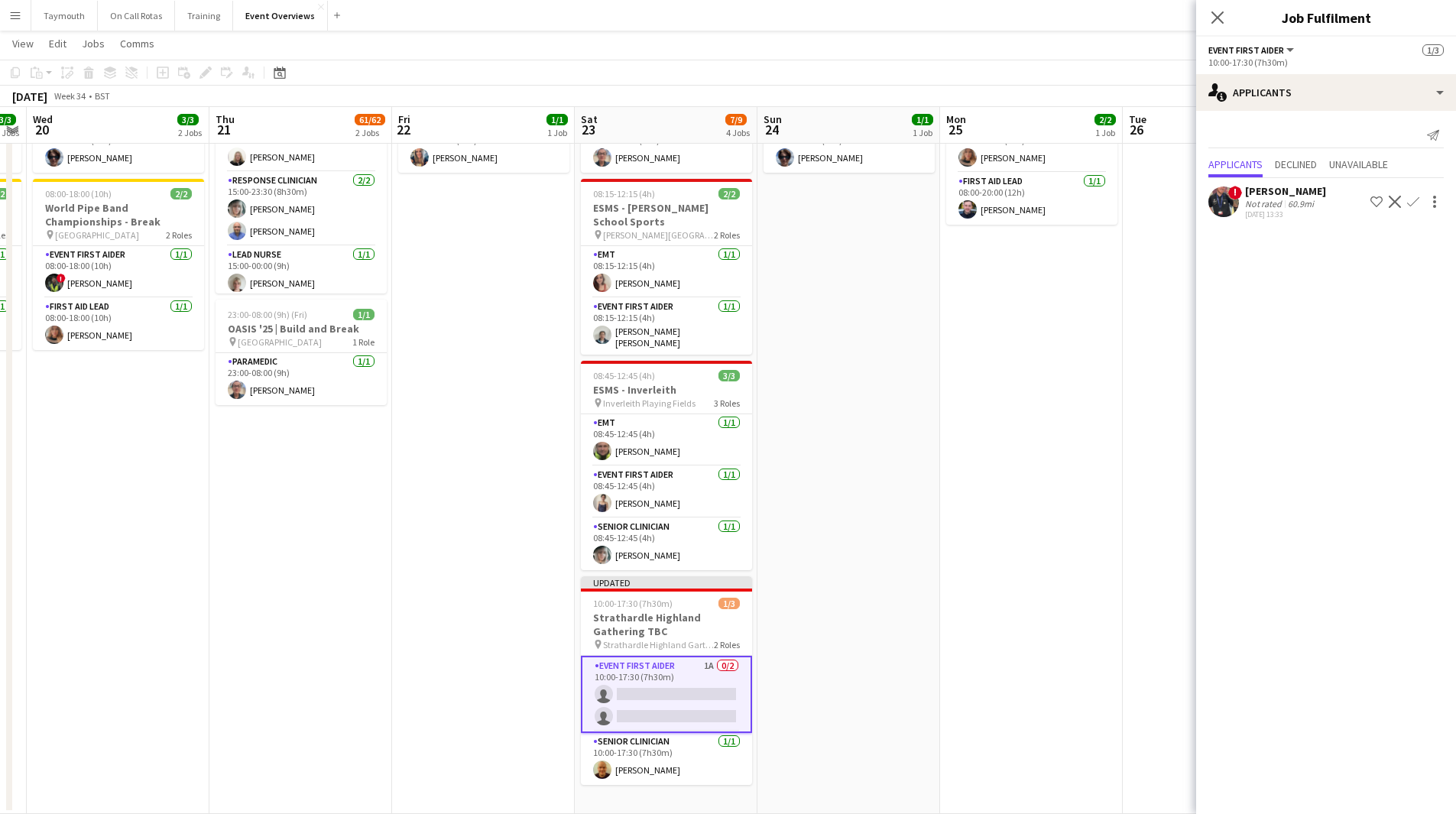
click at [1418, 205] on app-icon "Confirm" at bounding box center [1413, 202] width 12 height 12
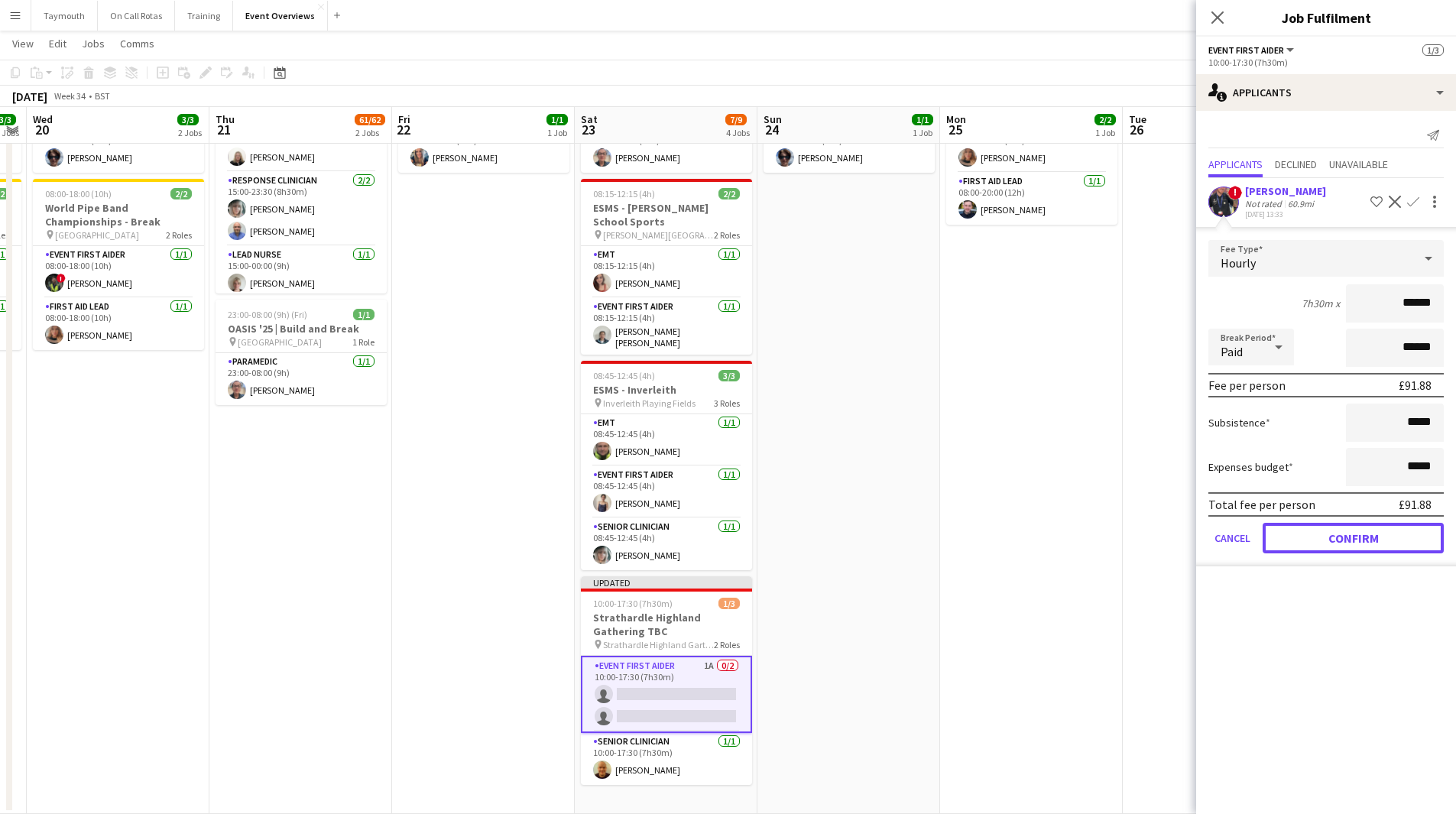
click at [1346, 531] on button "Confirm" at bounding box center [1353, 538] width 181 height 30
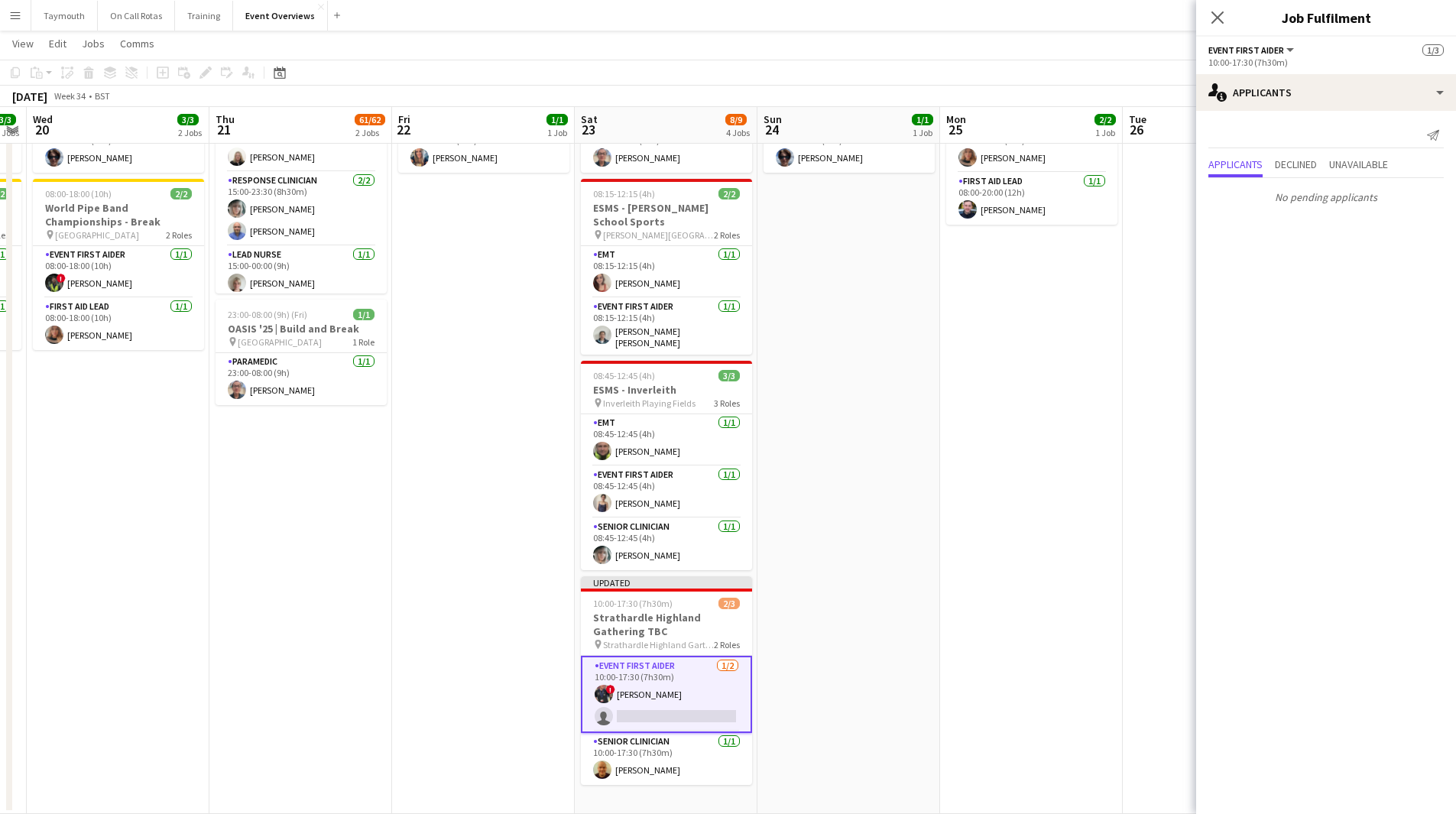
click at [1023, 473] on app-date-cell "08:00-20:00 (12h) 2/2 OASIS '25 | Build and Break pin Murrayfield Stadium 2 Rol…" at bounding box center [1031, 437] width 183 height 753
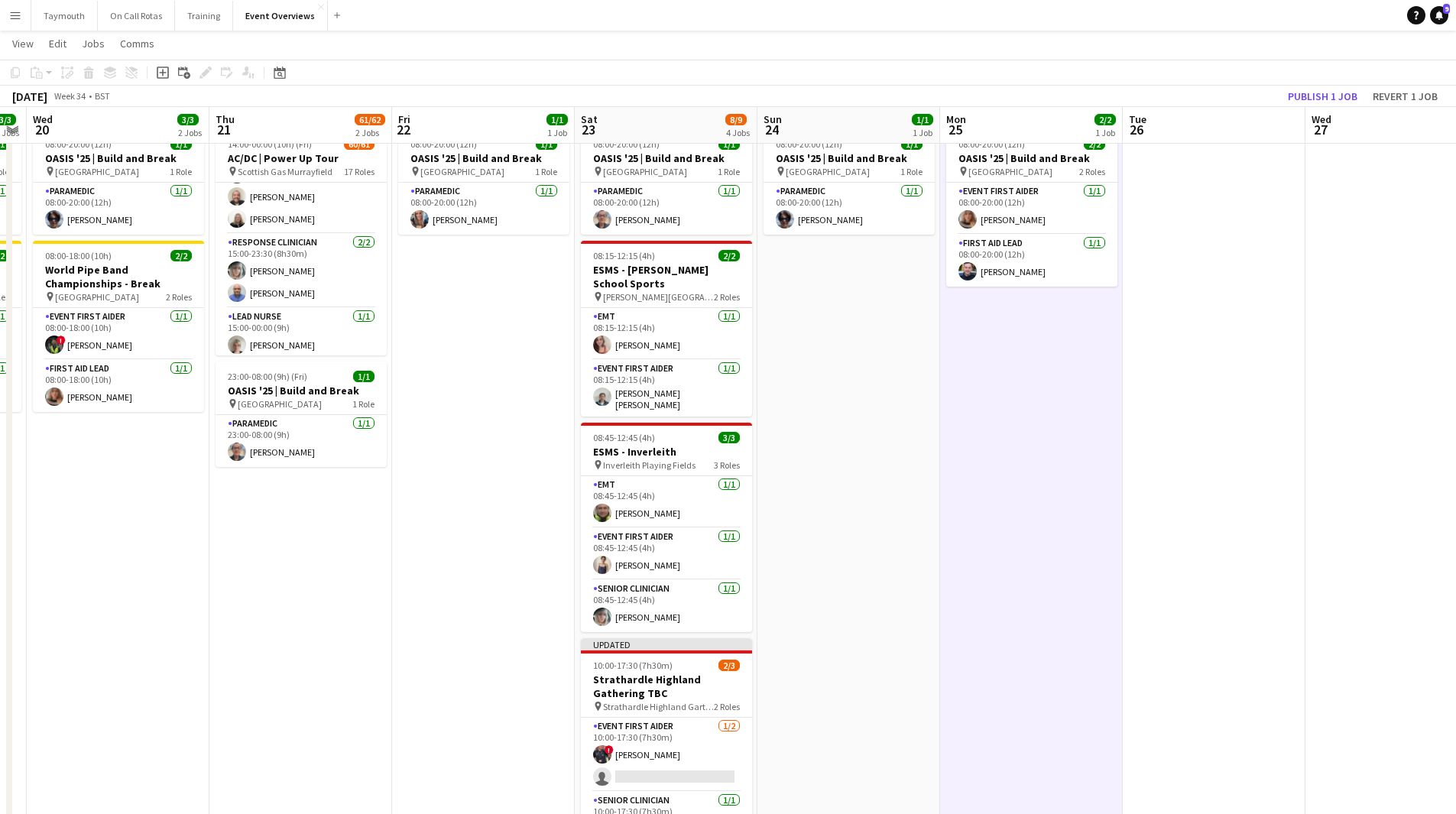
scroll to position [0, 0]
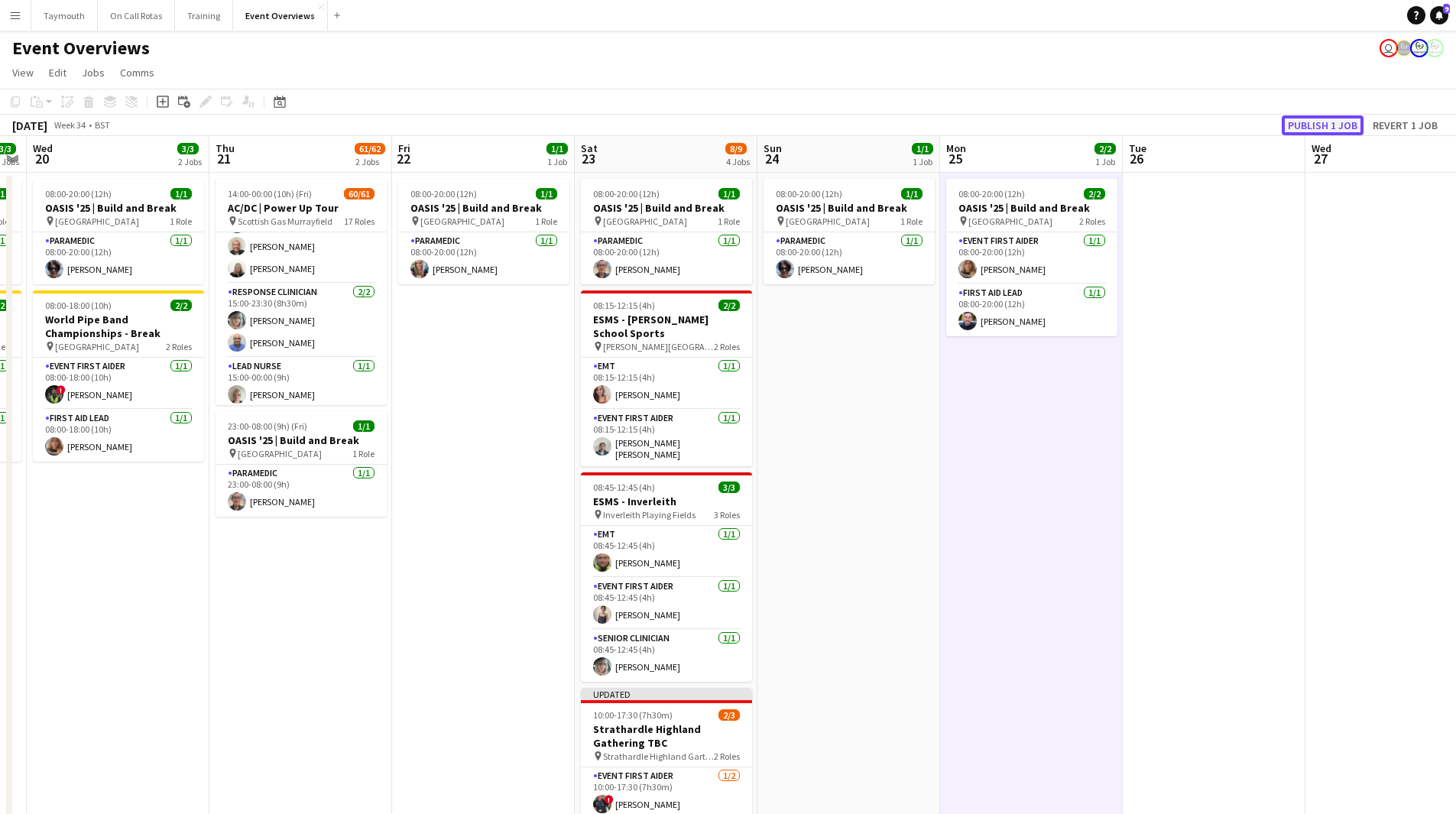
click at [1307, 122] on button "Publish 1 job" at bounding box center [1323, 125] width 82 height 20
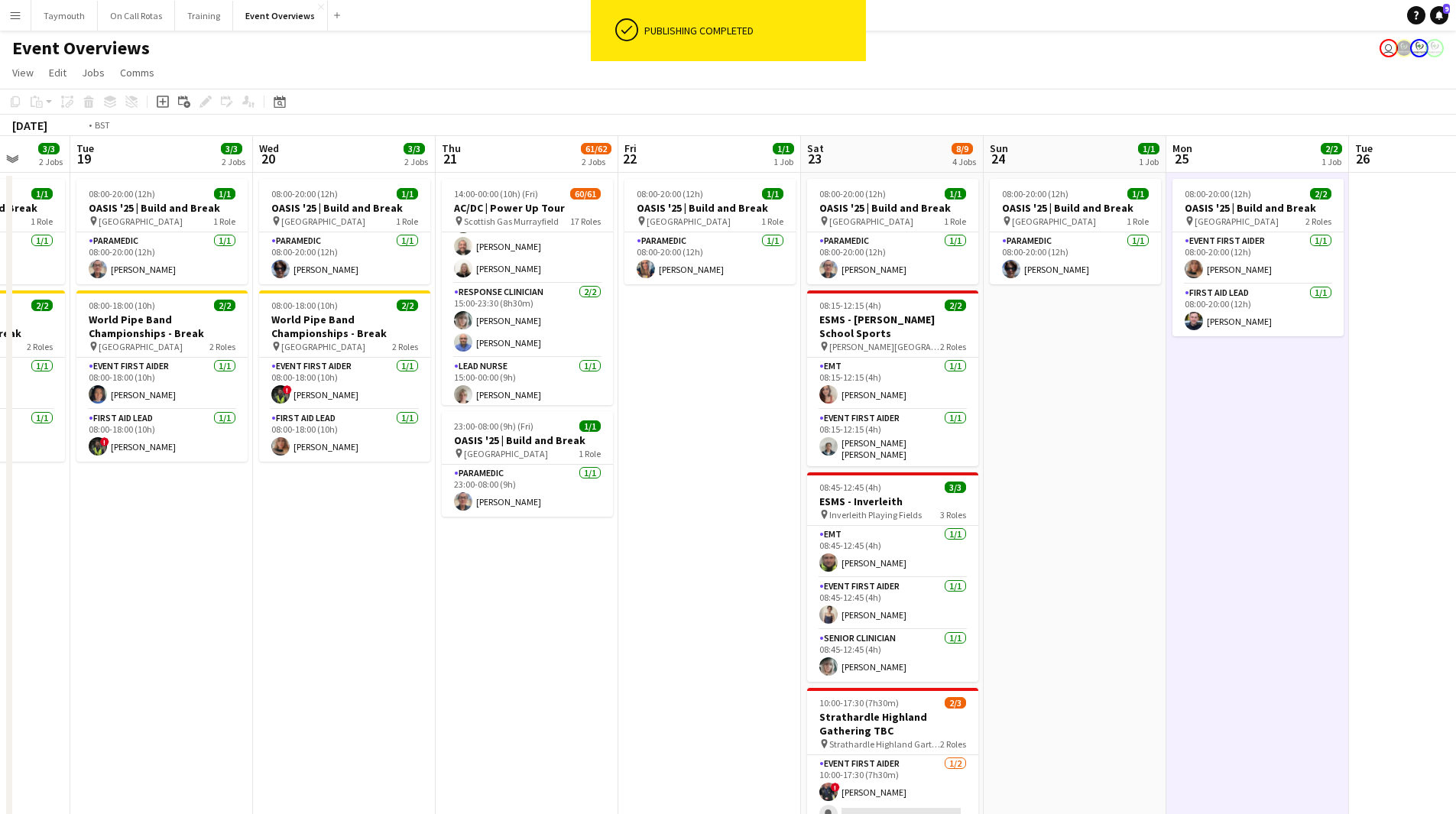
drag, startPoint x: 526, startPoint y: 503, endPoint x: 983, endPoint y: 538, distance: 458.3
click at [999, 537] on app-calendar-viewport "Sun 17 30/31 3 Jobs Mon 18 3/3 2 Jobs Tue 19 3/3 2 Jobs Wed 20 3/3 2 Jobs Thu 2…" at bounding box center [728, 530] width 1456 height 790
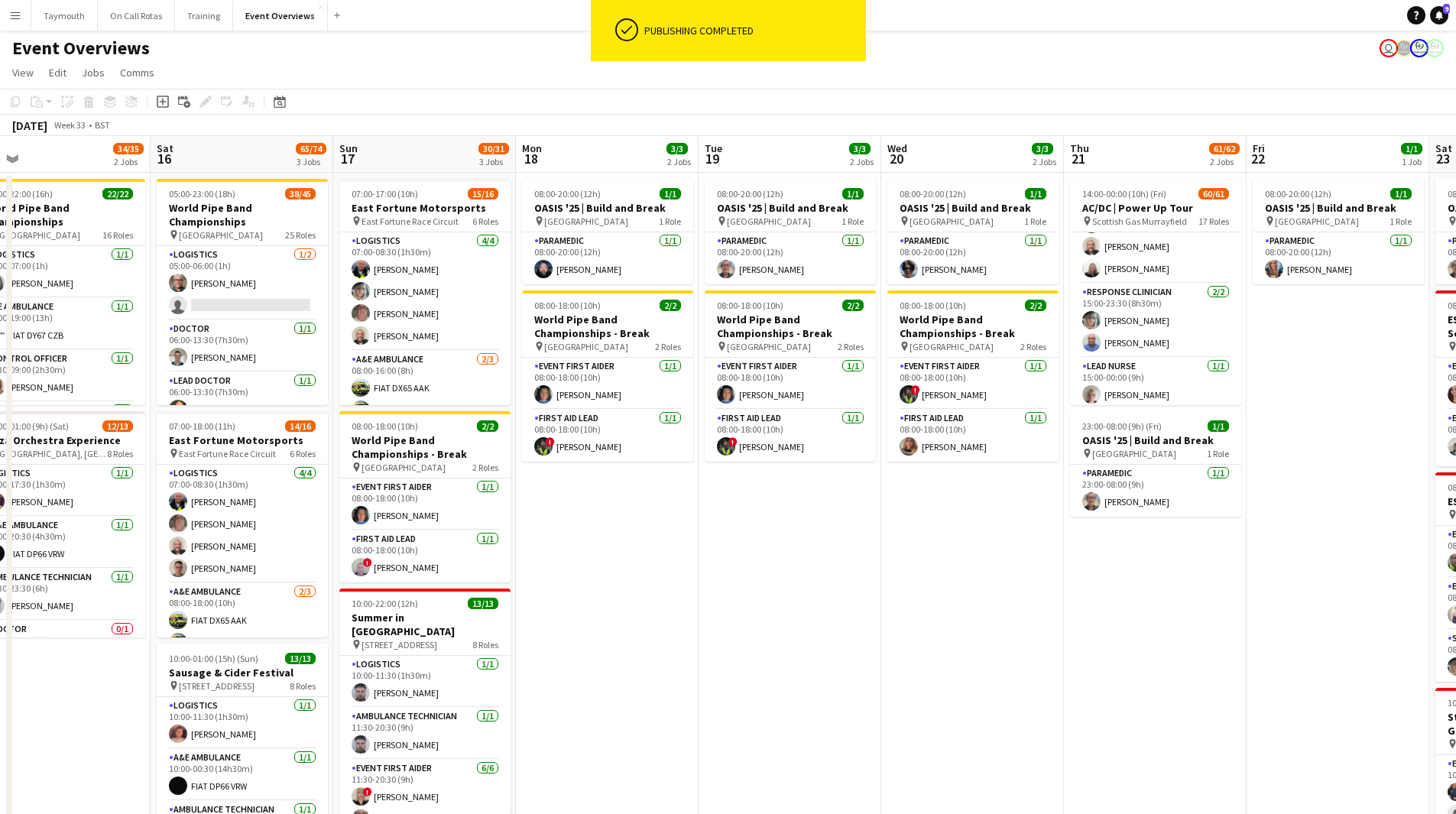
drag, startPoint x: 591, startPoint y: 625, endPoint x: 694, endPoint y: 634, distance: 103.4
click at [694, 634] on app-calendar-viewport "Wed 13 4/4 3 Jobs Thu 14 4/4 3 Jobs Fri 15 34/35 2 Jobs Sat 16 65/74 3 Jobs Sun…" at bounding box center [728, 530] width 1456 height 790
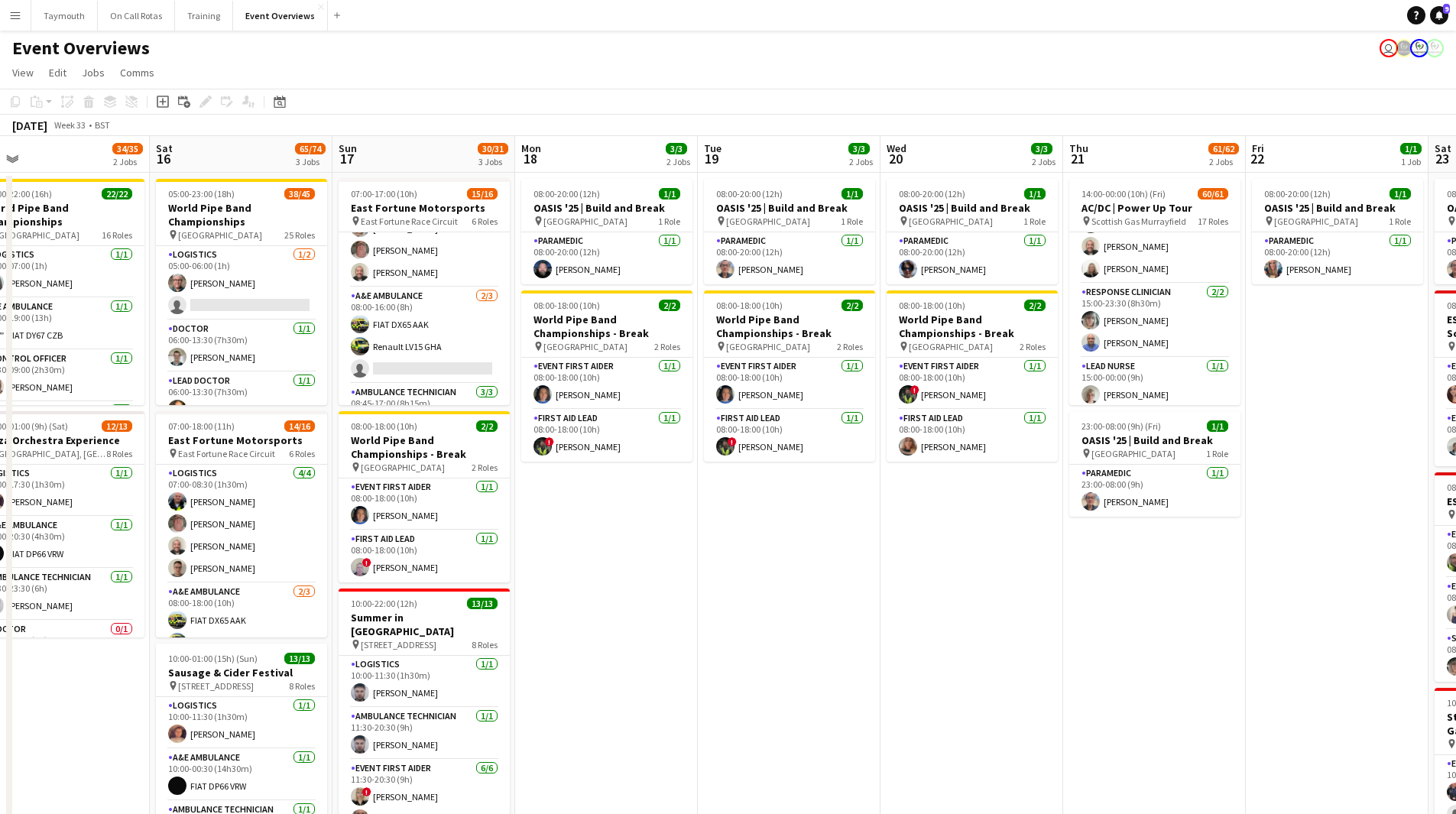
scroll to position [55, 0]
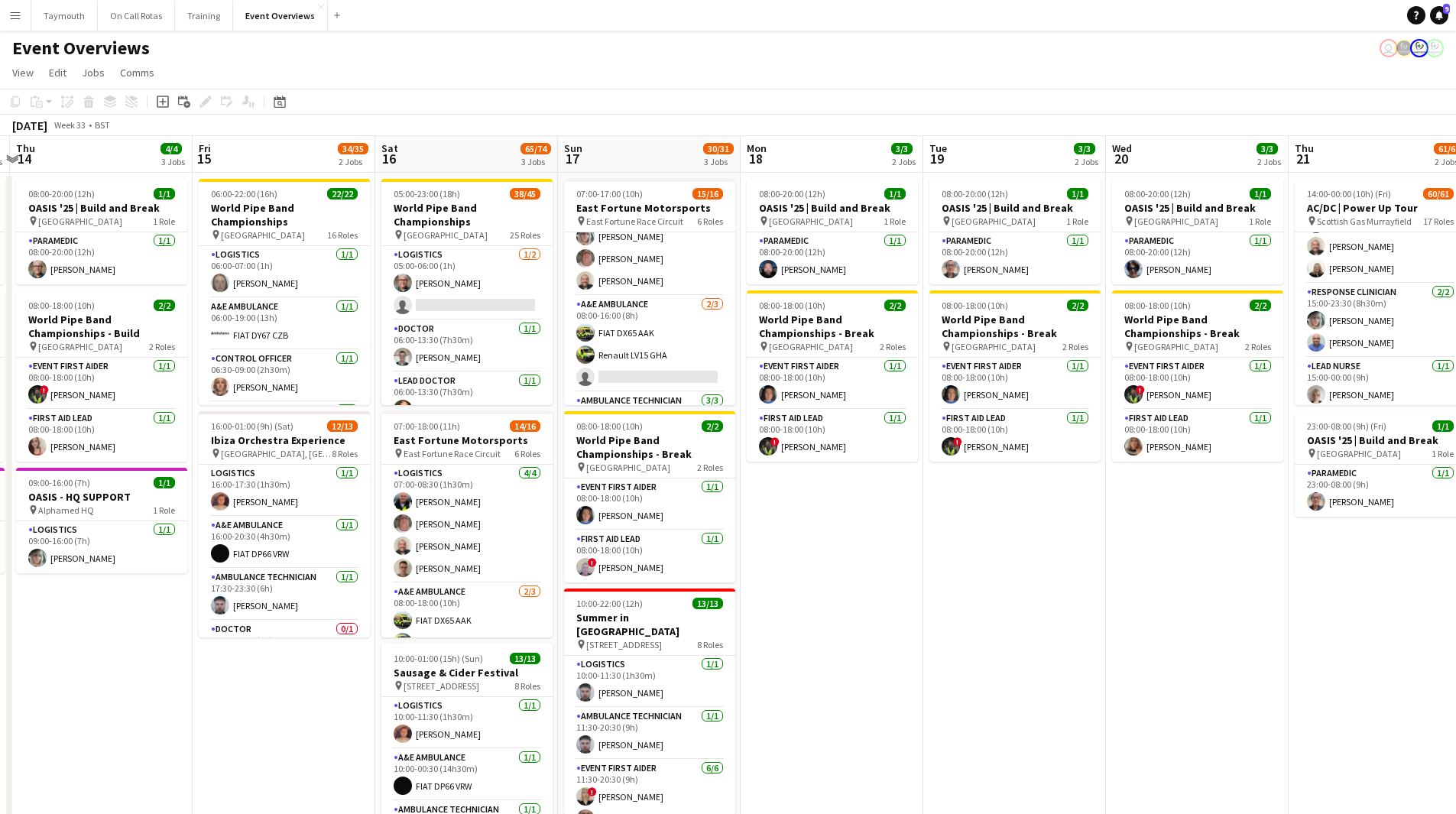
drag, startPoint x: 779, startPoint y: 671, endPoint x: 850, endPoint y: 691, distance: 73.8
click at [850, 691] on app-calendar-viewport "Tue 12 85/86 4 Jobs Wed 13 4/4 3 Jobs Thu 14 4/4 3 Jobs Fri 15 34/35 2 Jobs Sat…" at bounding box center [728, 530] width 1456 height 790
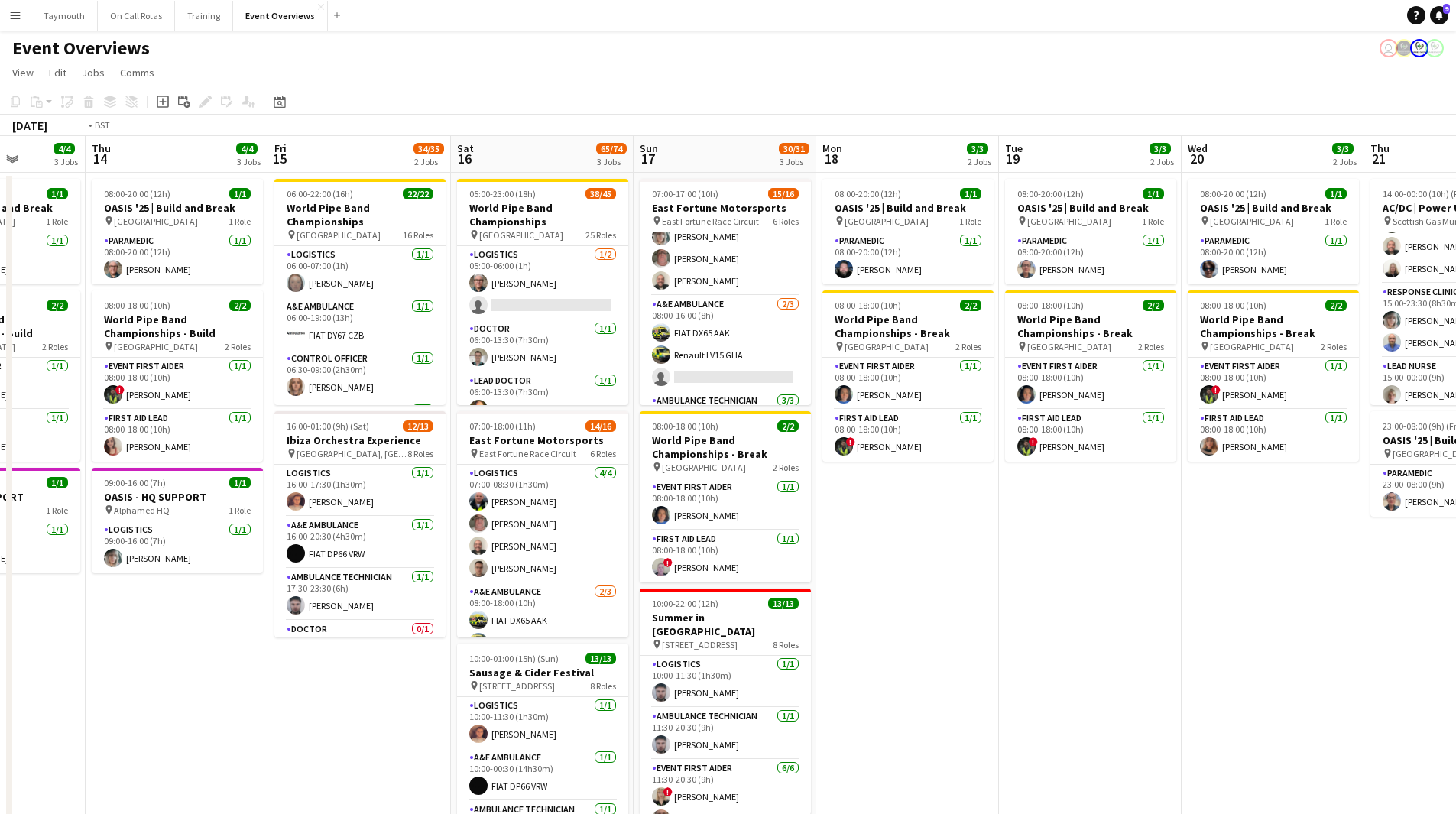
drag, startPoint x: 300, startPoint y: 719, endPoint x: 933, endPoint y: 722, distance: 633.0
click at [931, 720] on app-calendar-viewport "Tue 12 85/86 4 Jobs Wed 13 4/4 3 Jobs Thu 14 4/4 3 Jobs Fri 15 34/35 2 Jobs Sat…" at bounding box center [728, 530] width 1456 height 790
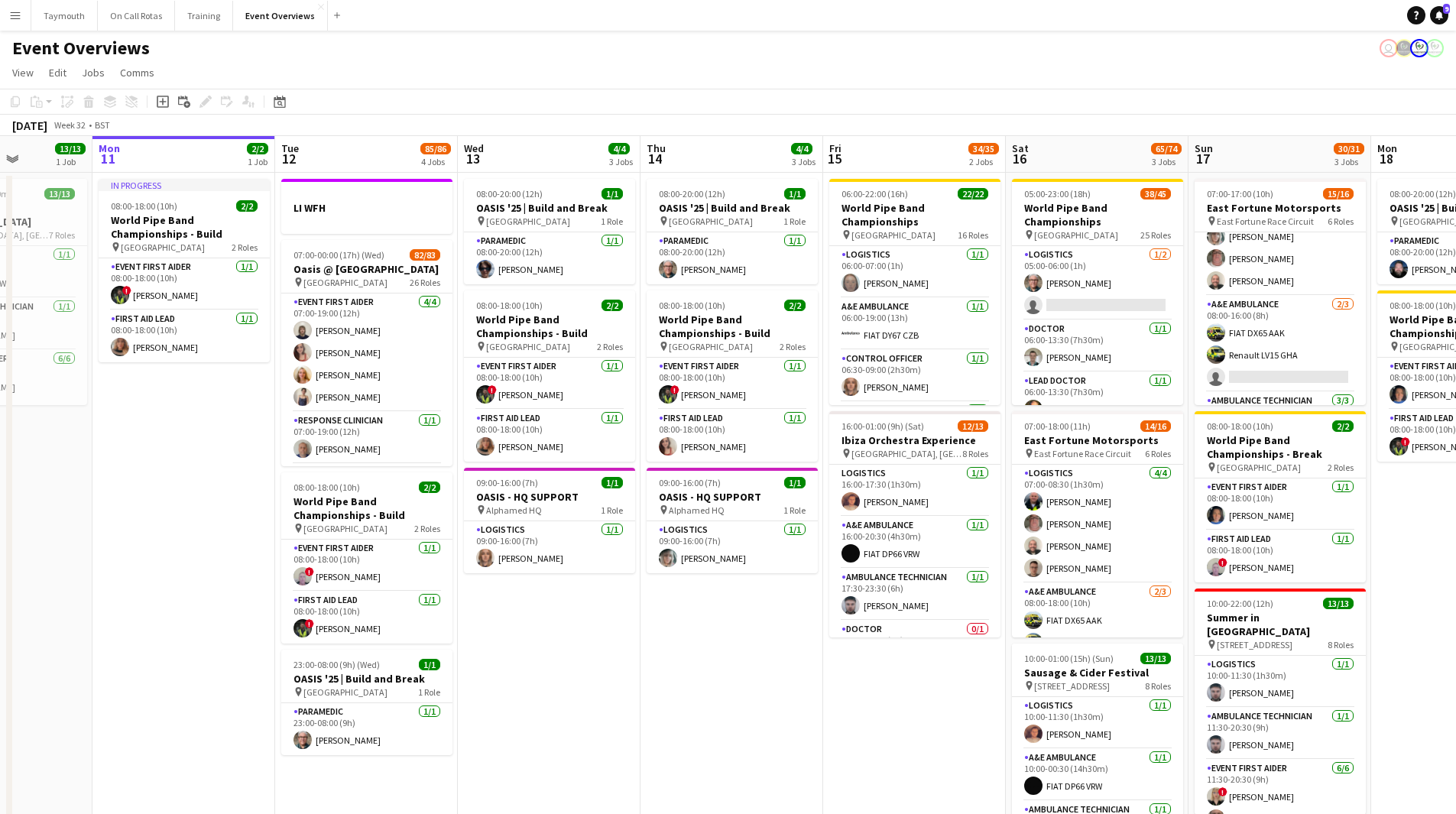
click at [863, 724] on app-date-cell "06:00-22:00 (16h) 22/22 World Pipe Band Championships pin Glasgow Green 16 Role…" at bounding box center [915, 548] width 183 height 753
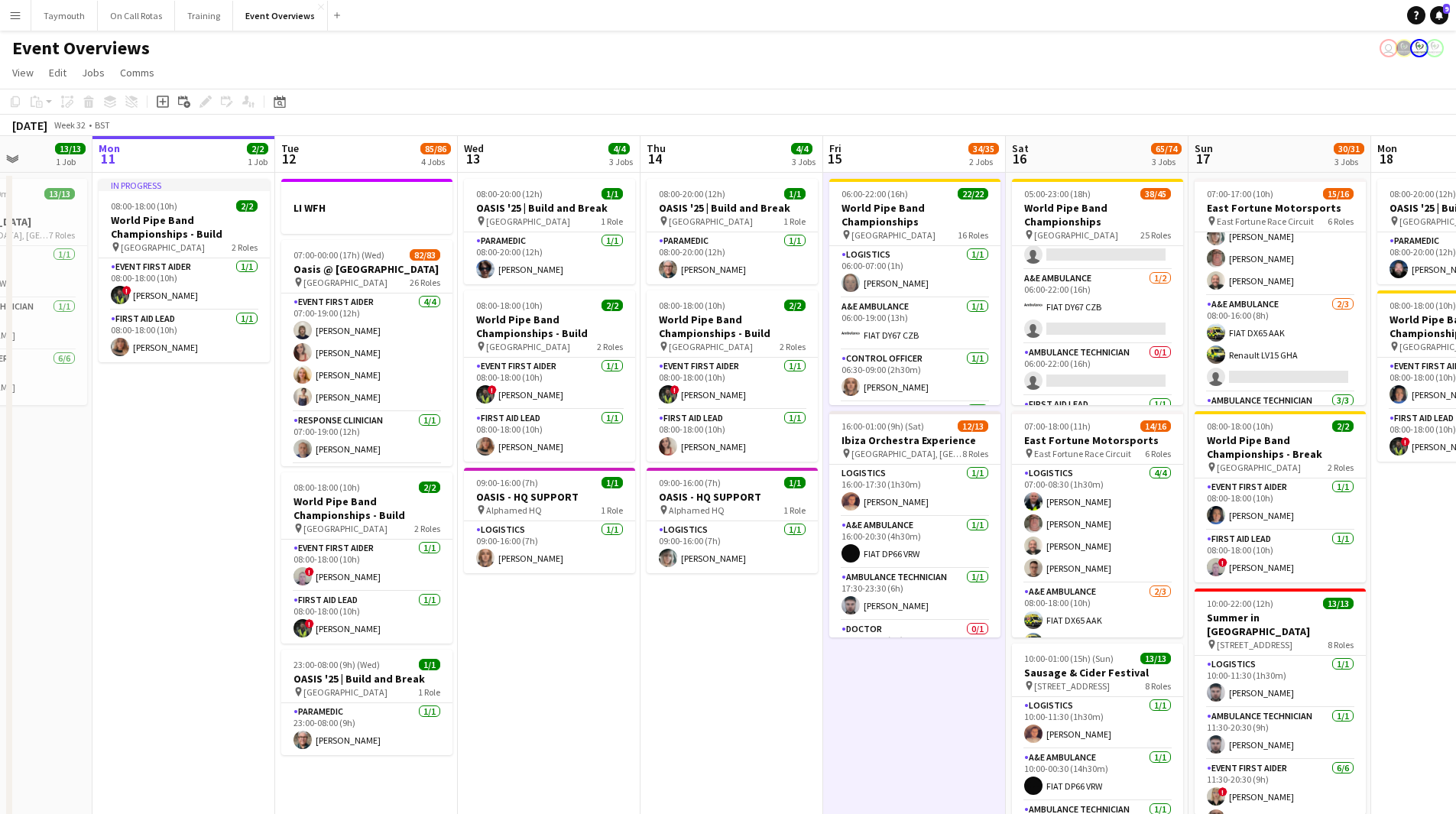
scroll to position [382, 0]
click at [1092, 312] on app-card-role "Logistics 0/1 06:00-21:00 (15h) single-neutral-actions" at bounding box center [1097, 320] width 171 height 52
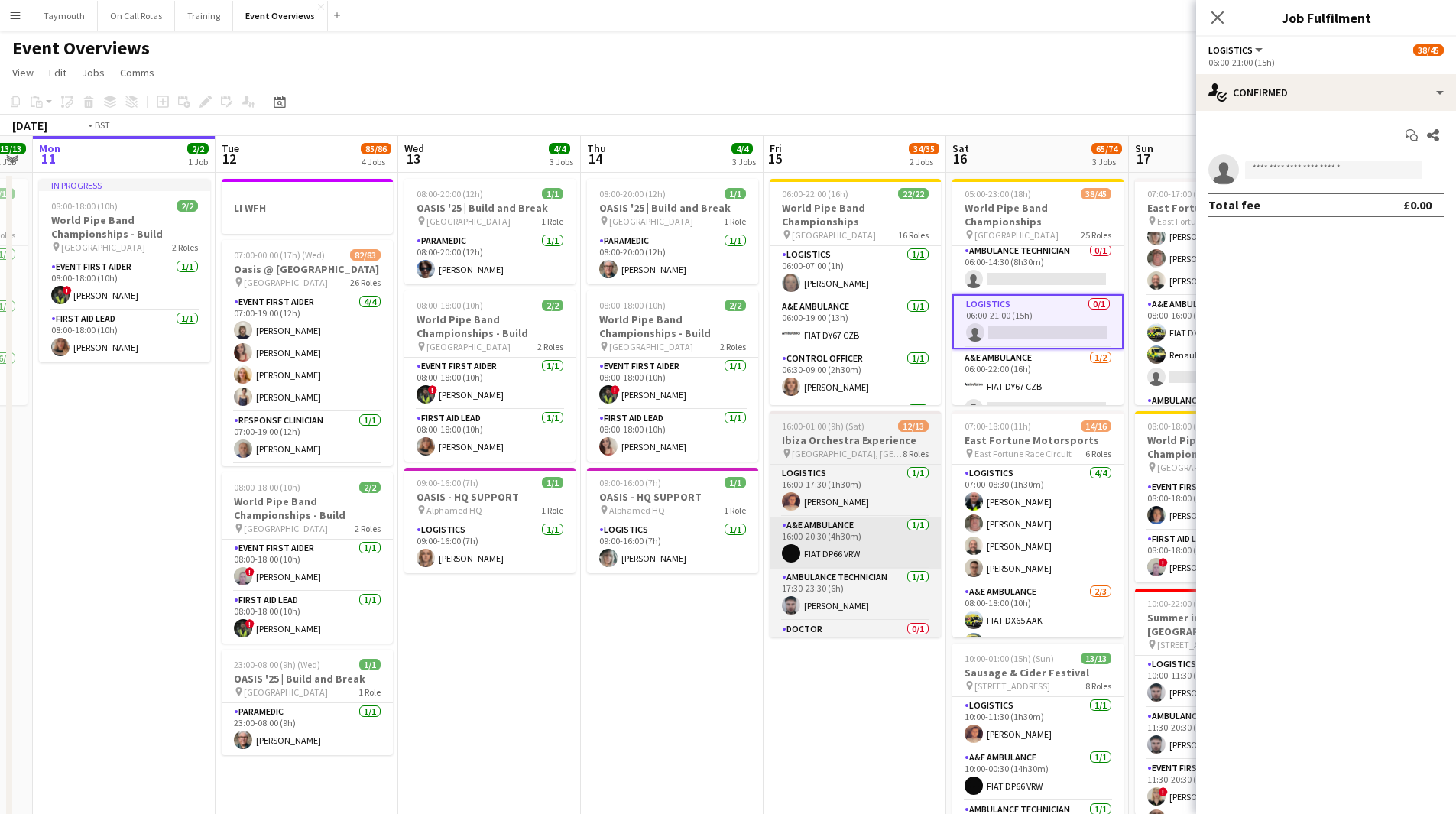
drag, startPoint x: 756, startPoint y: 609, endPoint x: 658, endPoint y: 530, distance: 125.9
click at [500, 606] on app-calendar-viewport "Fri 8 96/97 2 Jobs Sat 9 95/95 2 Jobs Sun 10 13/13 1 Job Mon 11 2/2 1 Job Tue 1…" at bounding box center [728, 530] width 1456 height 790
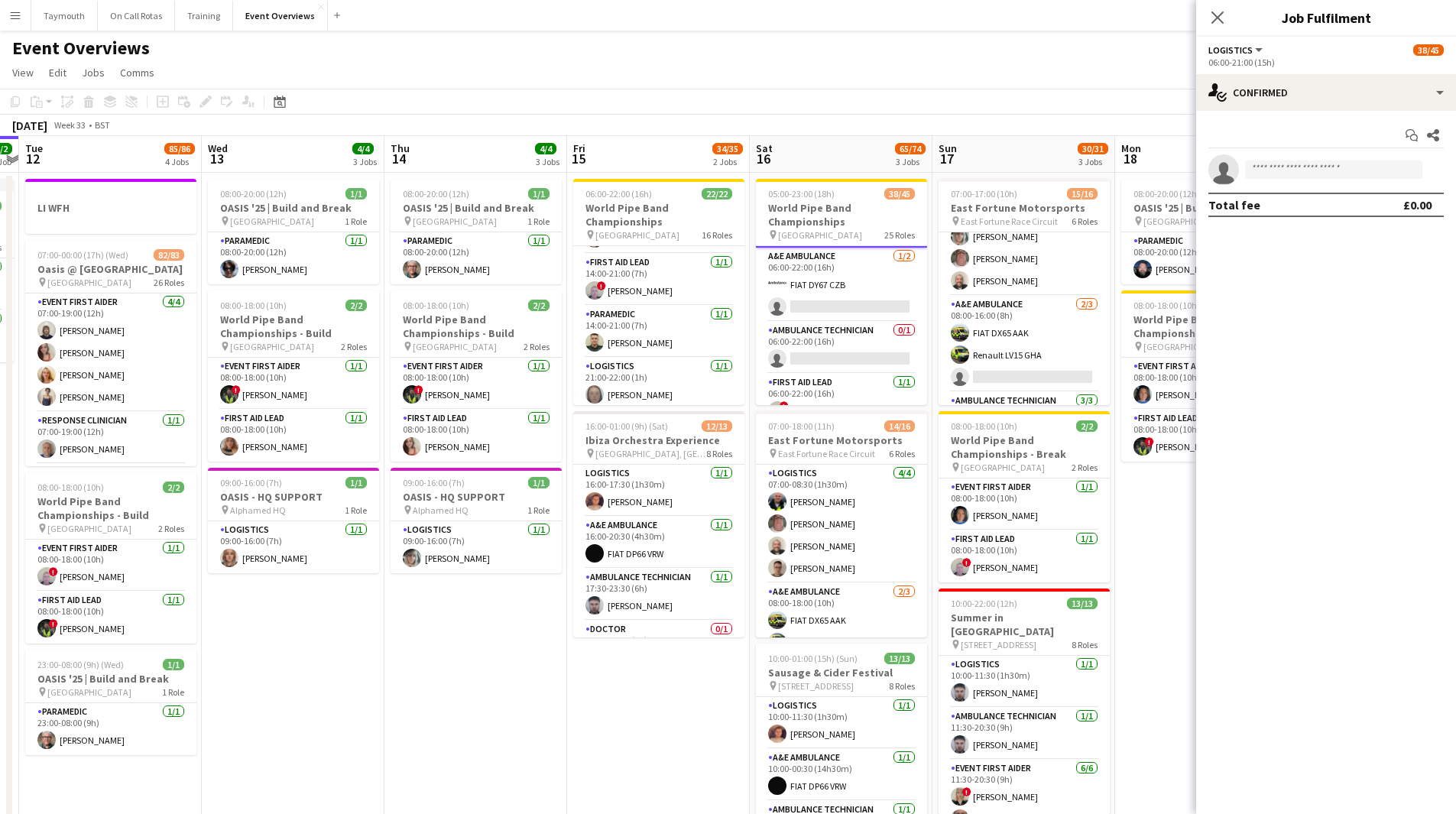
scroll to position [459, 0]
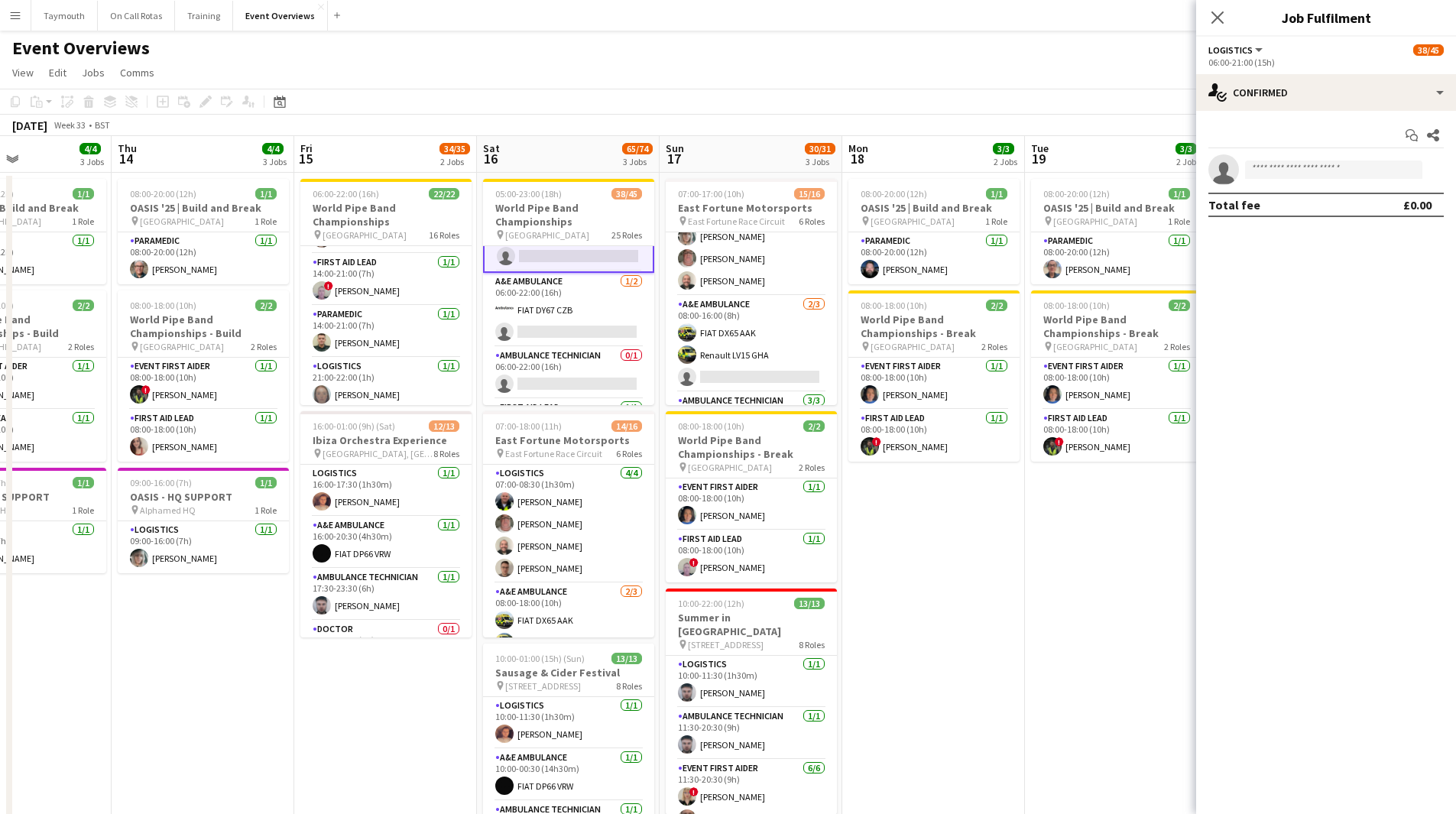
drag, startPoint x: 701, startPoint y: 737, endPoint x: 426, endPoint y: 725, distance: 275.3
click at [426, 725] on app-calendar-viewport "Mon 11 2/2 1 Job Tue 12 85/86 4 Jobs Wed 13 4/4 3 Jobs Thu 14 4/4 3 Jobs Fri 15…" at bounding box center [728, 530] width 1456 height 790
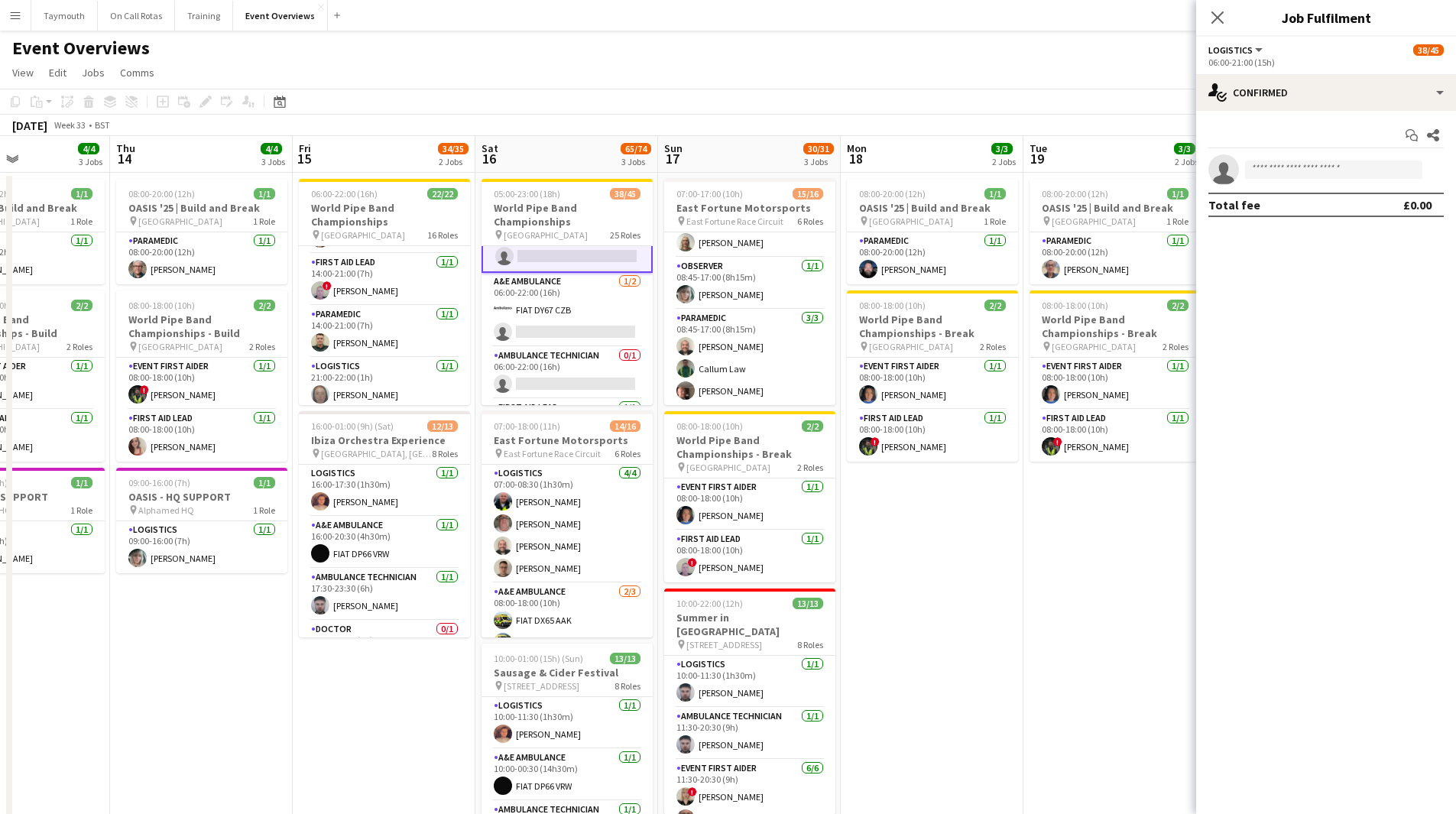
scroll to position [361, 0]
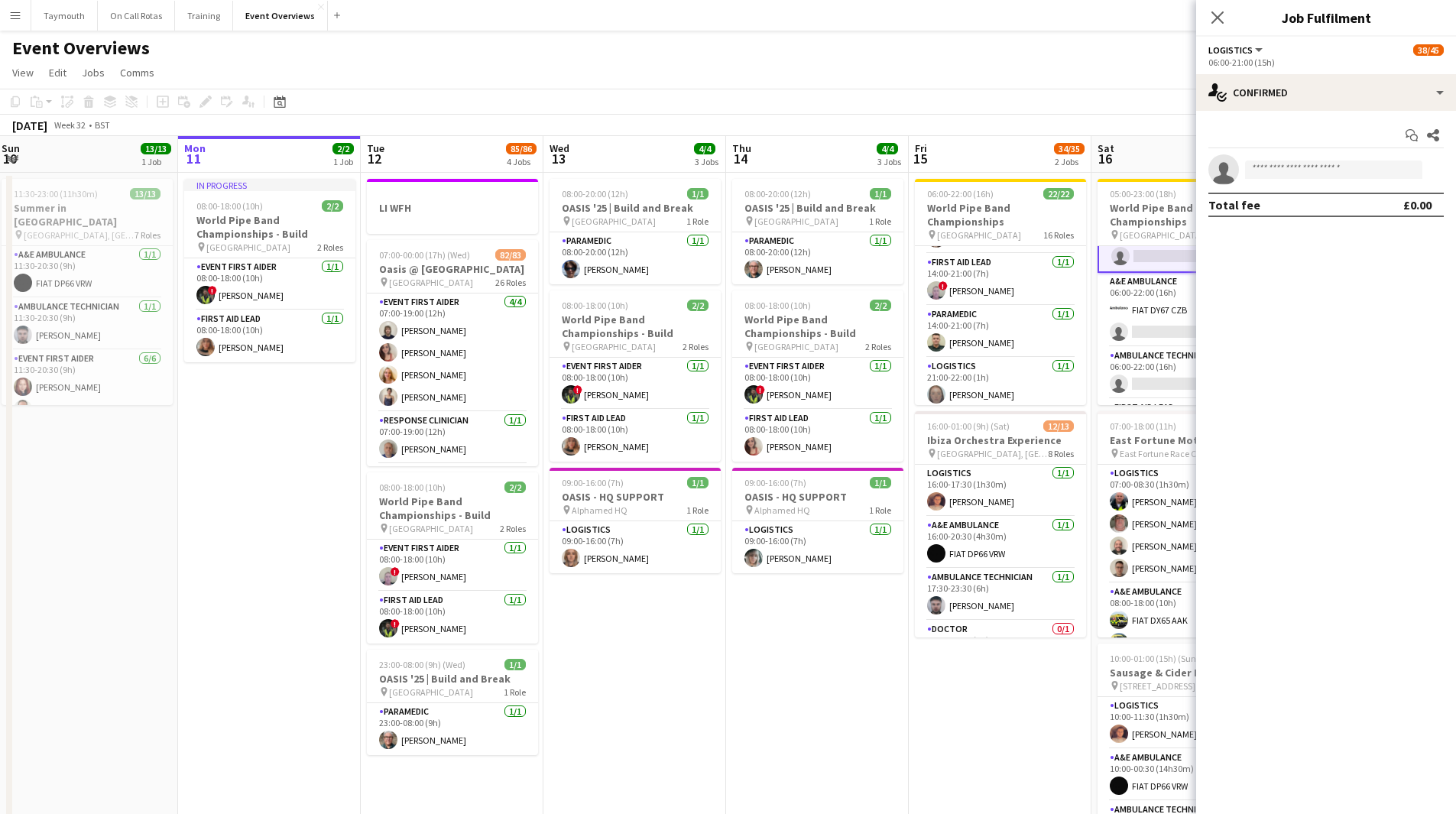
drag, startPoint x: 210, startPoint y: 616, endPoint x: 827, endPoint y: 628, distance: 617.1
click at [827, 628] on app-calendar-viewport "Fri 8 96/97 2 Jobs Sat 9 95/95 2 Jobs Sun 10 13/13 1 Job Mon 11 2/2 1 Job Tue 1…" at bounding box center [728, 530] width 1456 height 790
drag, startPoint x: 1215, startPoint y: 19, endPoint x: 1254, endPoint y: 24, distance: 39.3
click at [1215, 19] on icon at bounding box center [1218, 17] width 12 height 12
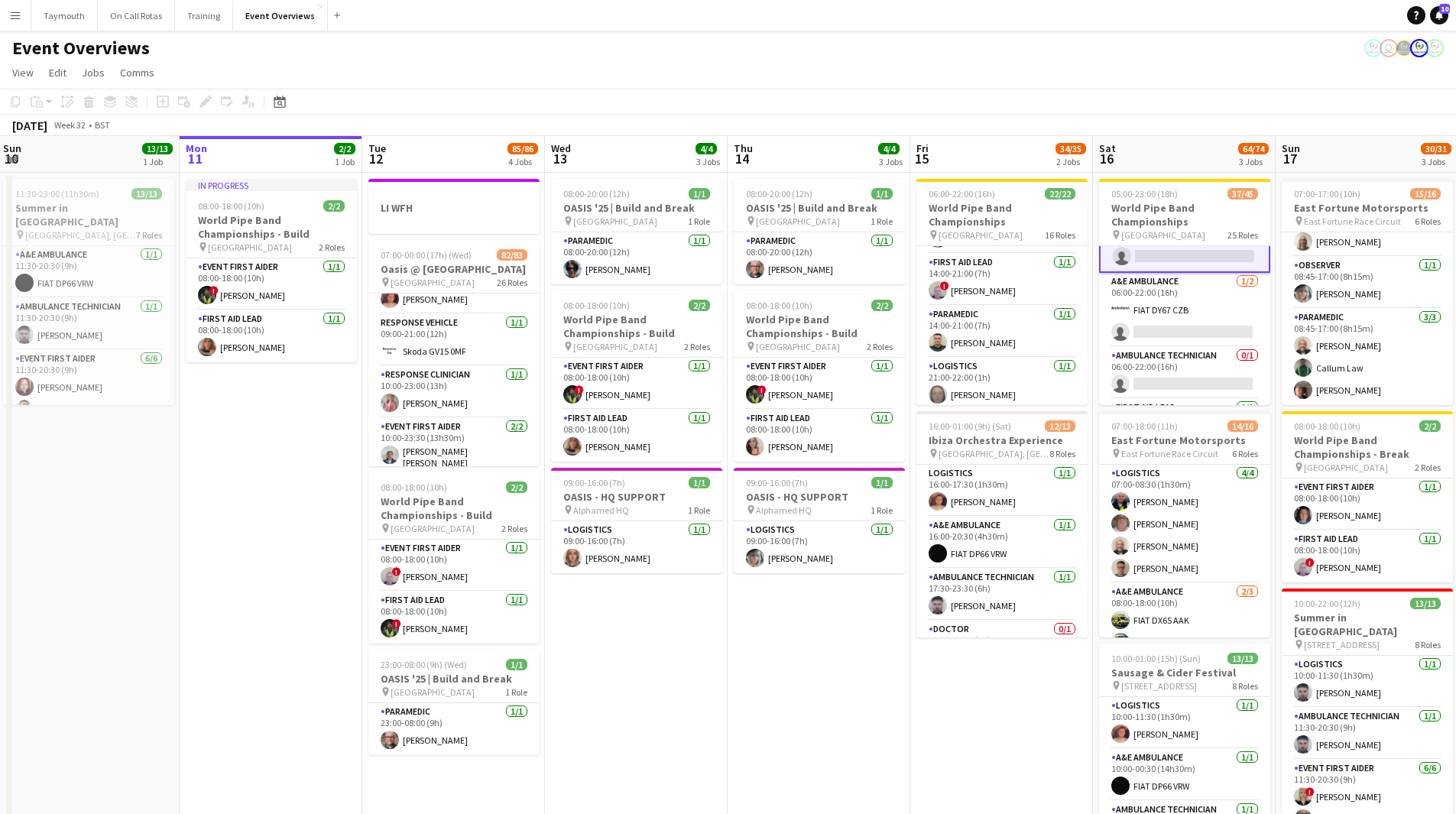
click at [1447, 25] on app-navbar "Menu Boards Boards Boards All jobs Status Workforce Workforce My Workforce Recr…" at bounding box center [728, 15] width 1456 height 30
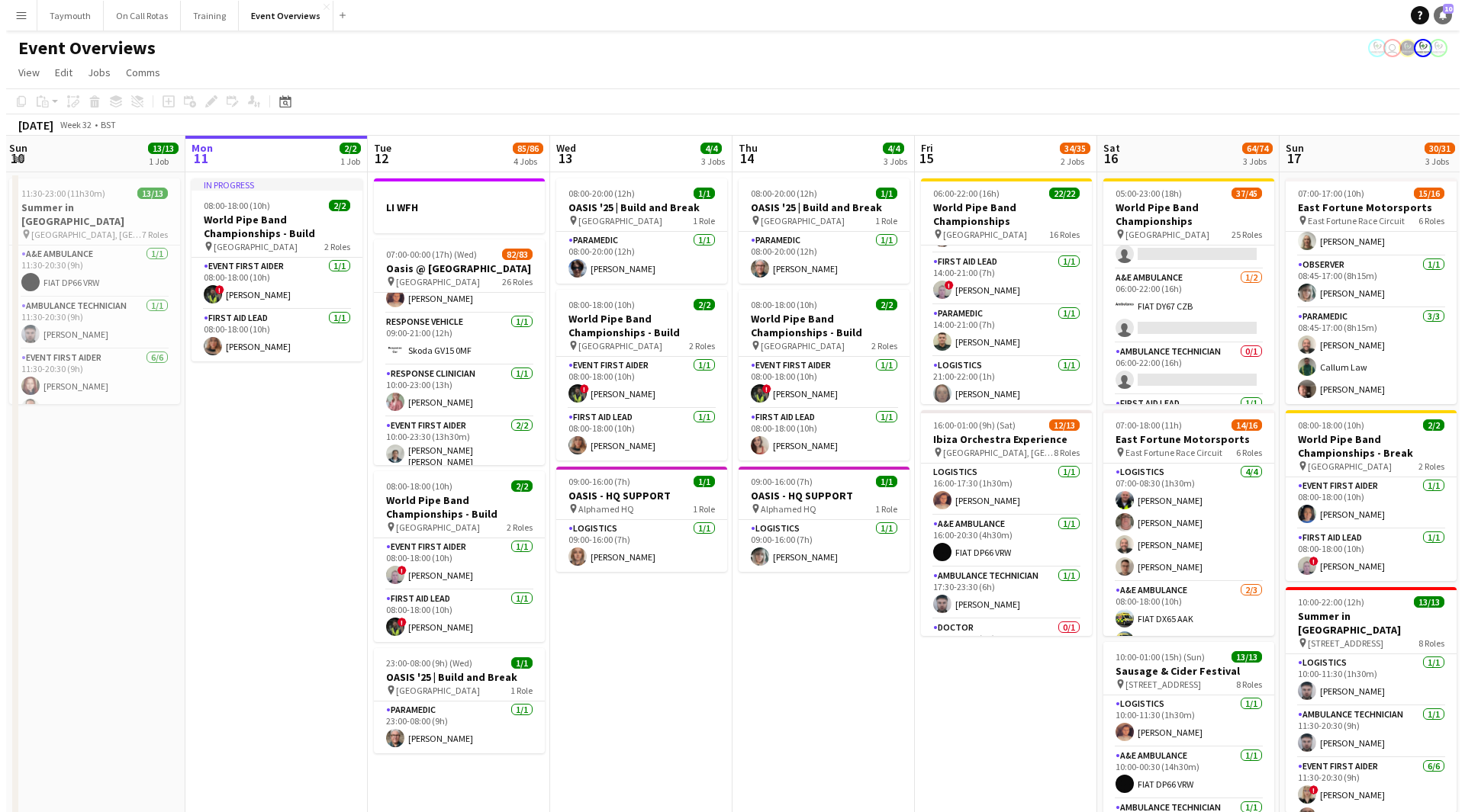
scroll to position [456, 0]
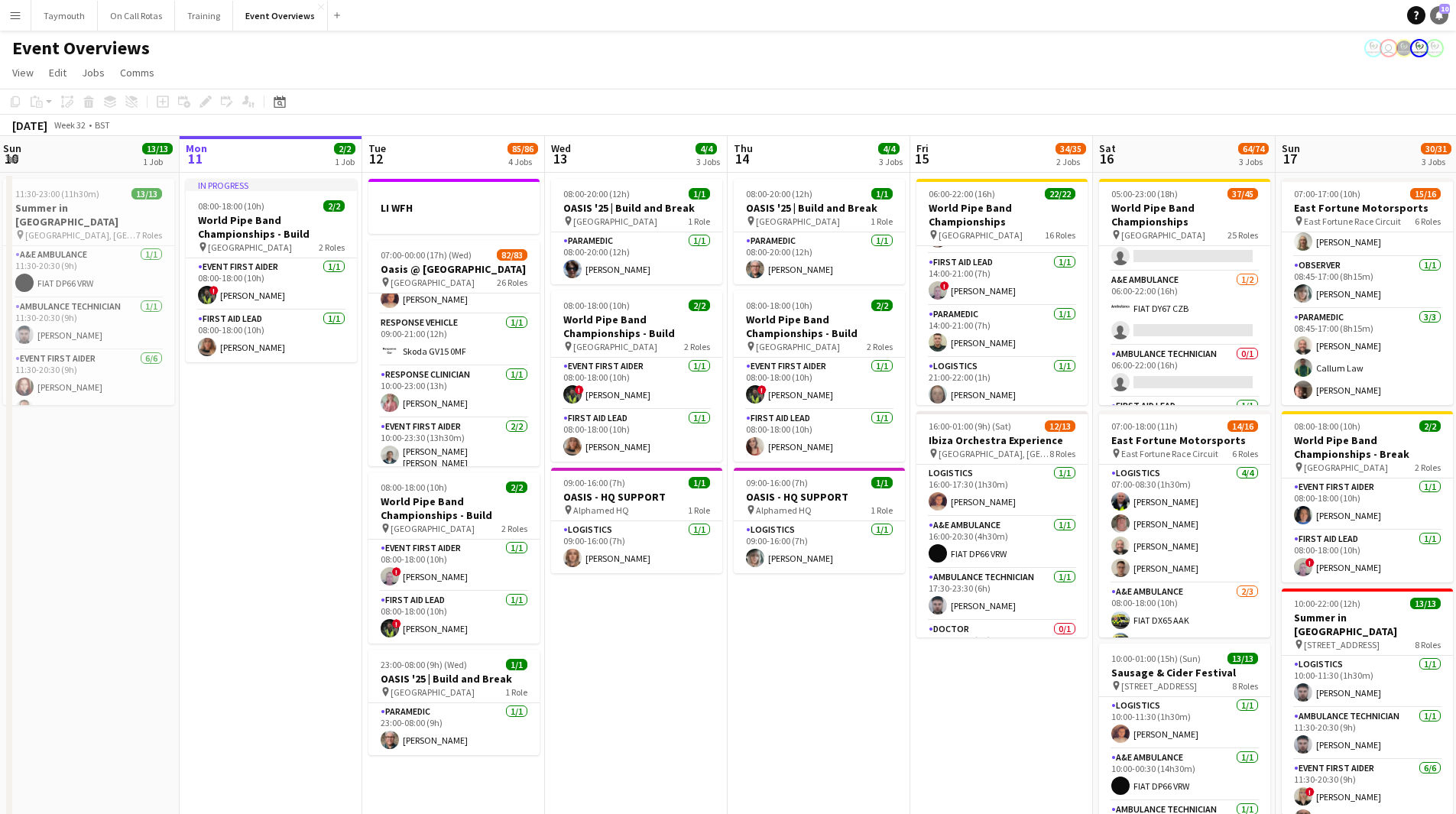
click at [1439, 17] on icon at bounding box center [1439, 14] width 8 height 8
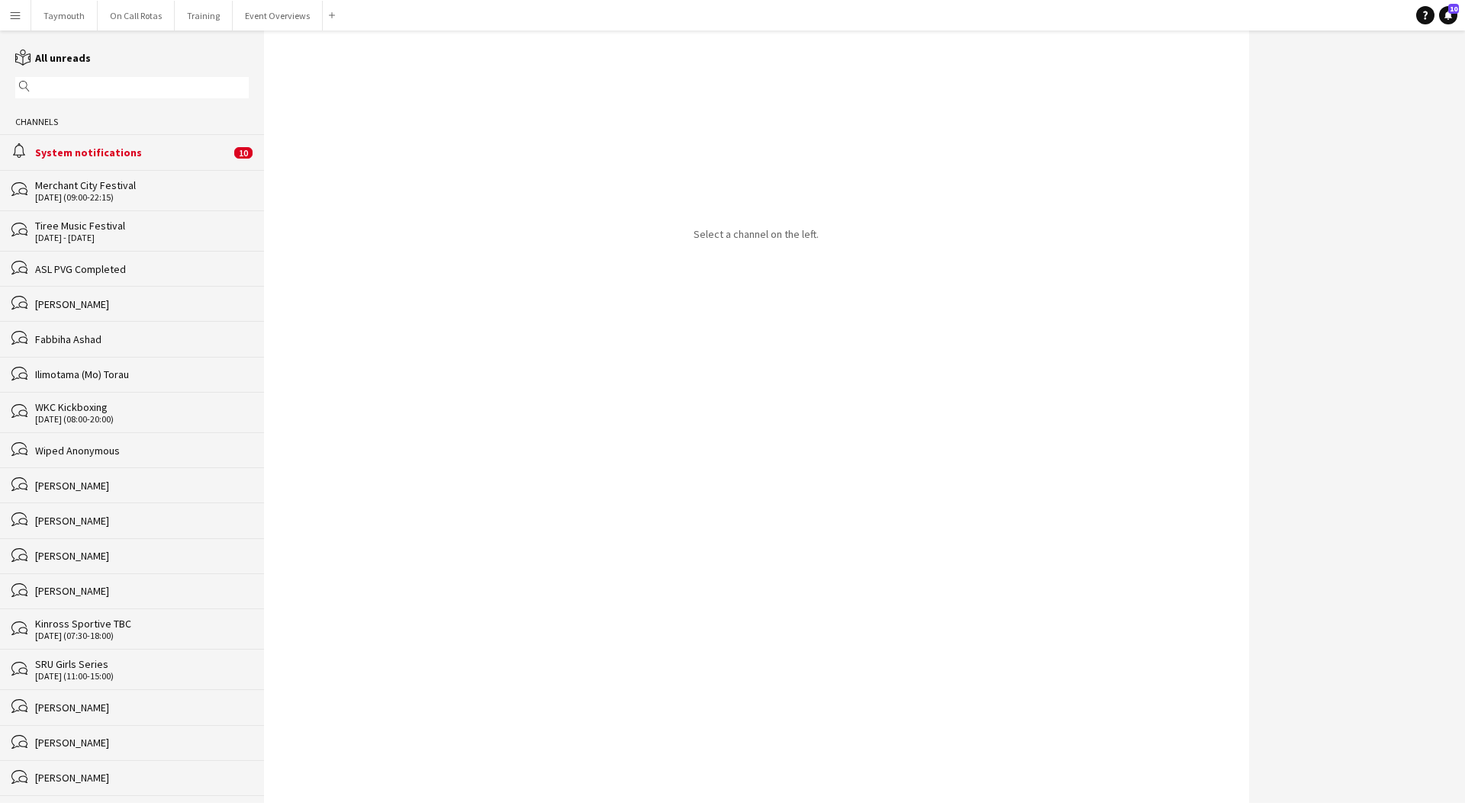
click at [154, 157] on div "System notifications" at bounding box center [132, 153] width 196 height 14
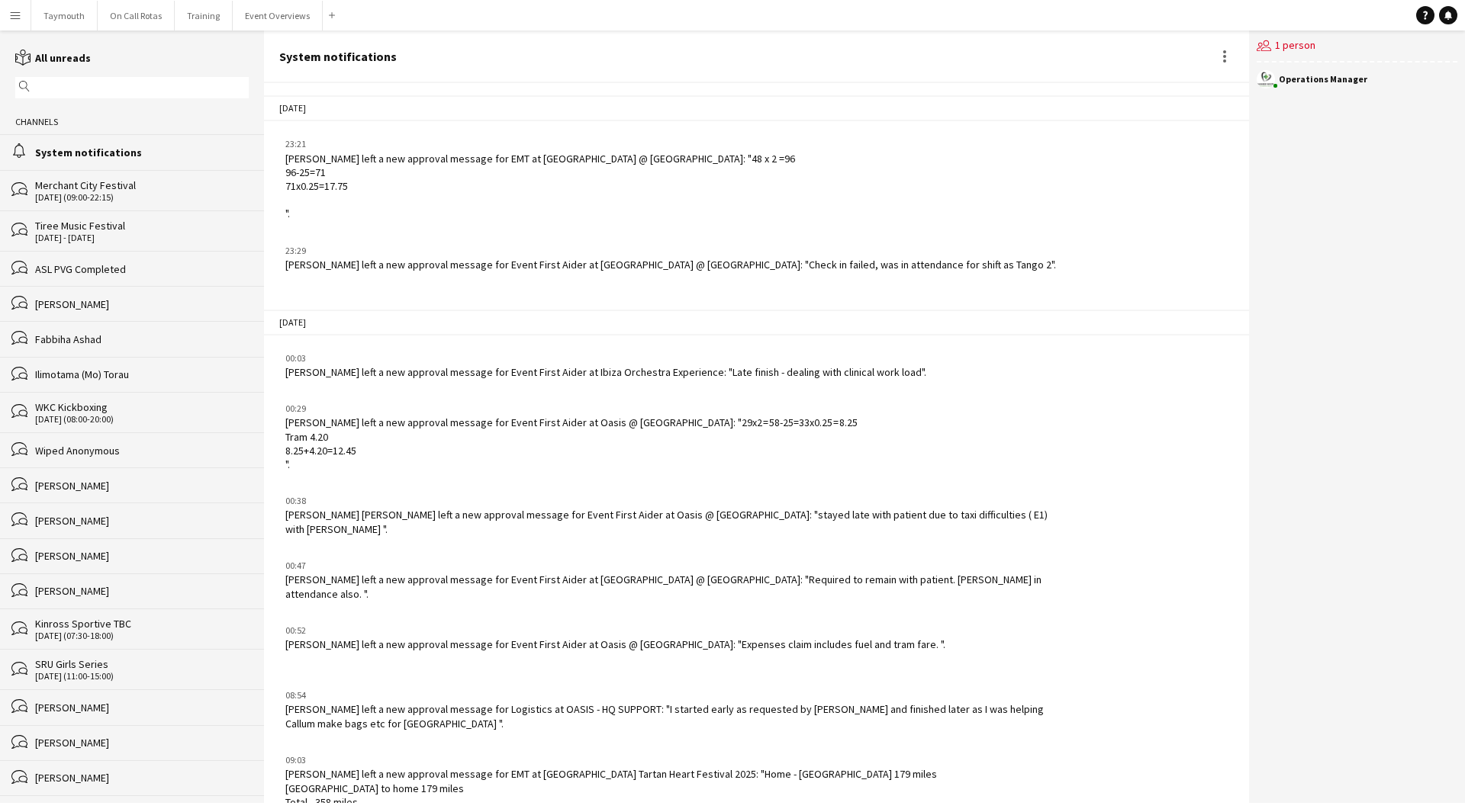
scroll to position [1555, 0]
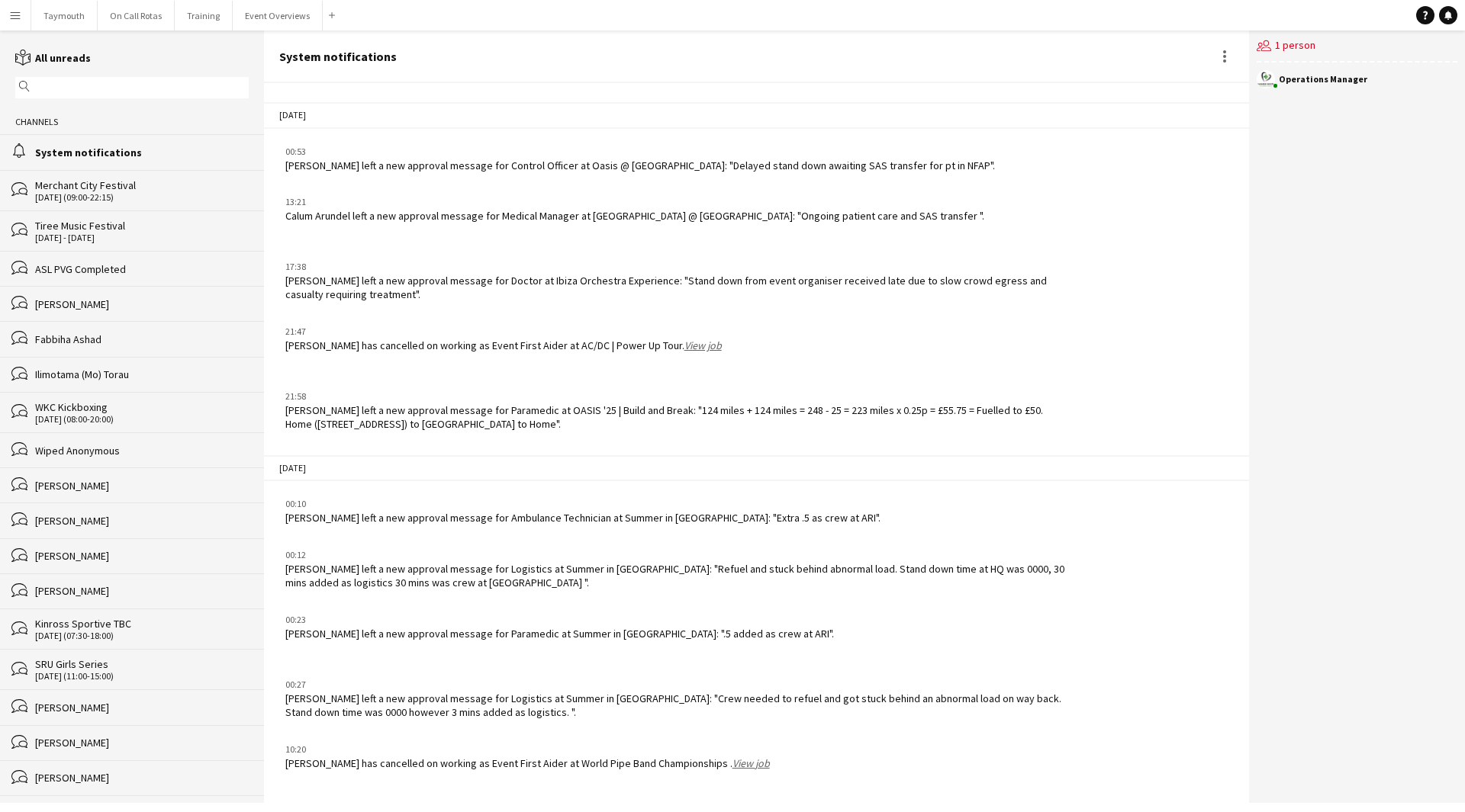
click at [751, 765] on link "View job" at bounding box center [751, 763] width 37 height 14
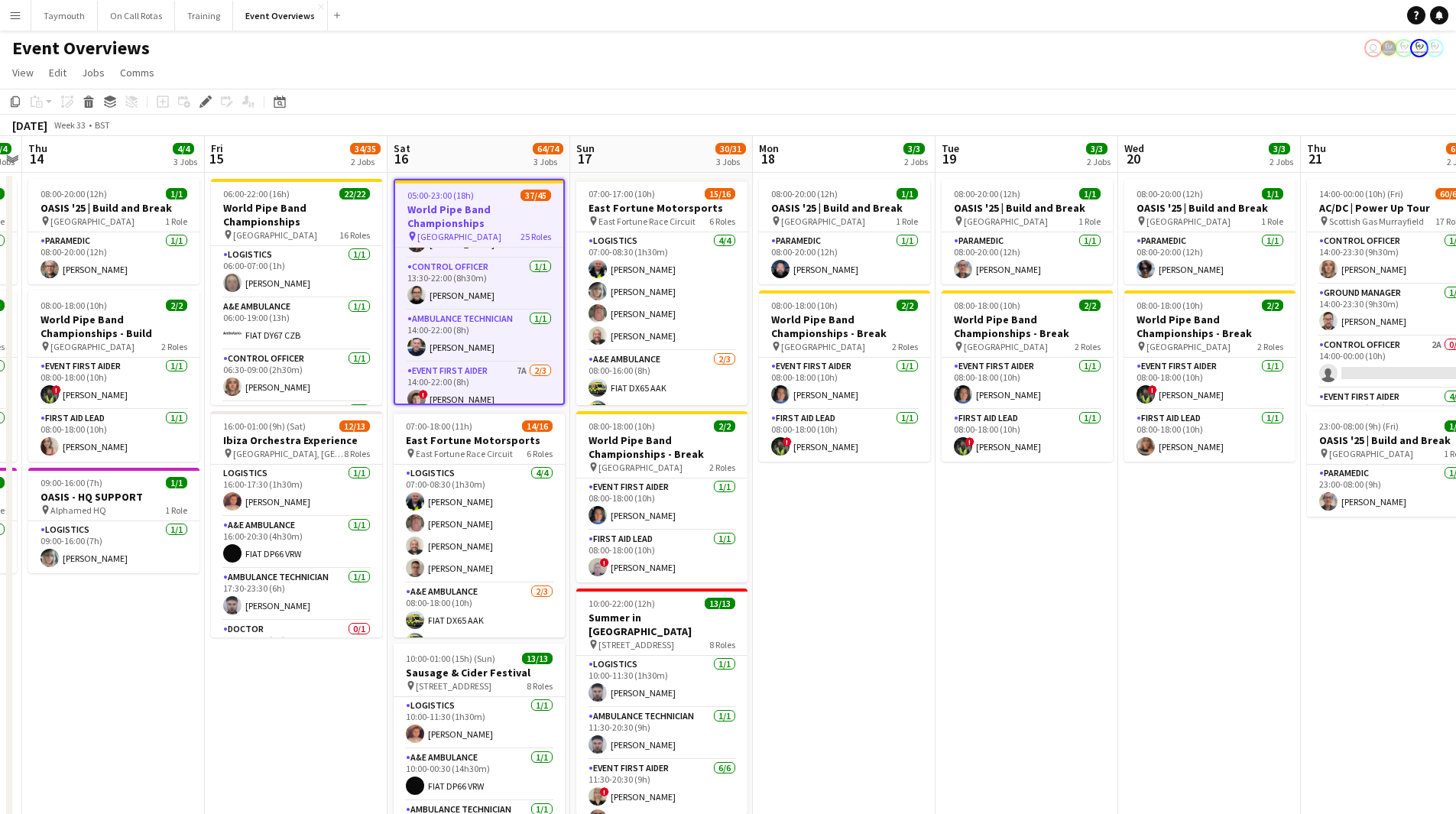
scroll to position [1376, 0]
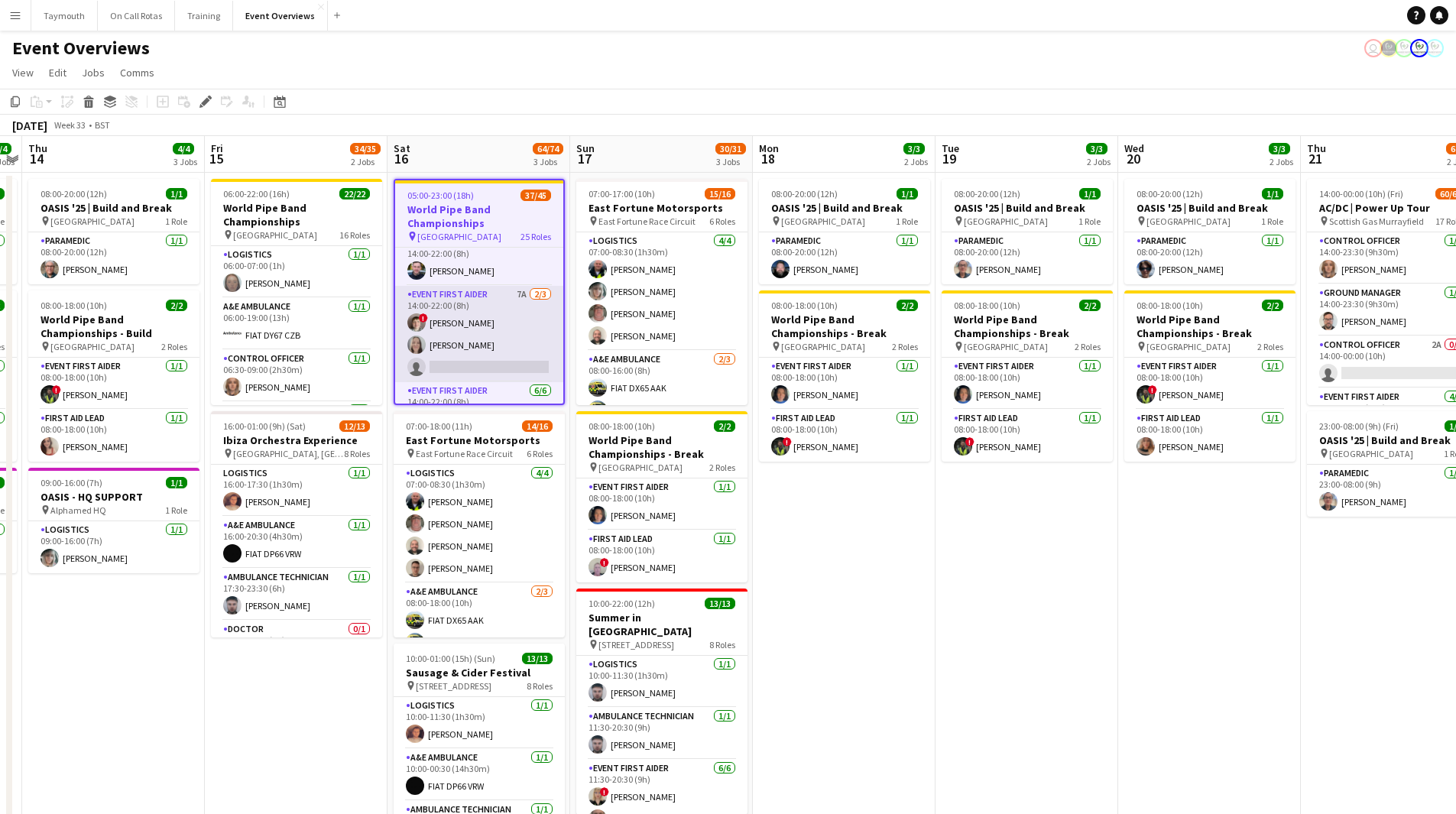
click at [509, 317] on app-card-role "Event First Aider 7A 2/3 14:00-22:00 (8h) ! Iain Macdonald Shona Forsyth single…" at bounding box center [479, 333] width 168 height 97
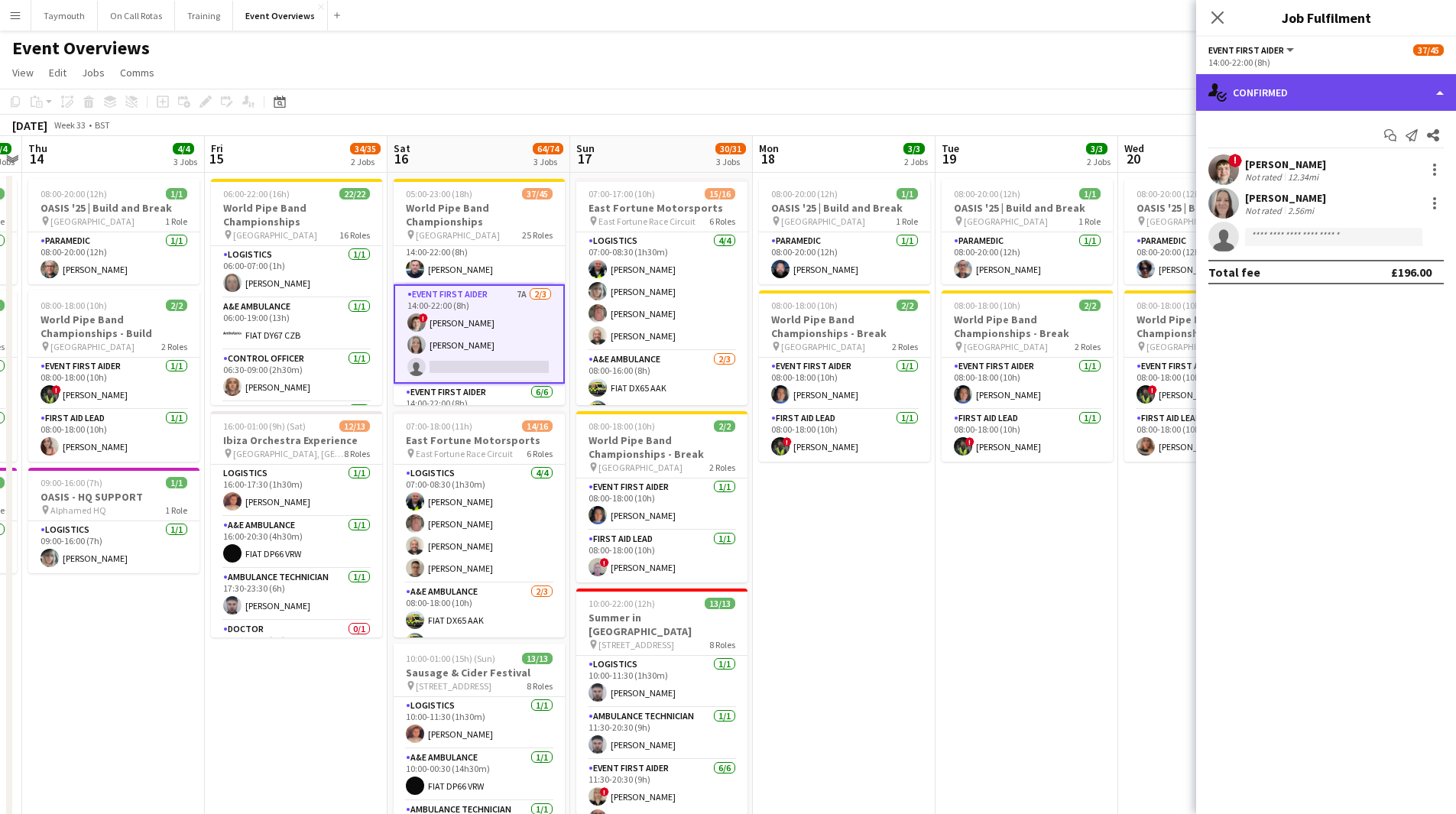
click at [1345, 94] on div "single-neutral-actions-check-2 Confirmed" at bounding box center [1325, 92] width 260 height 37
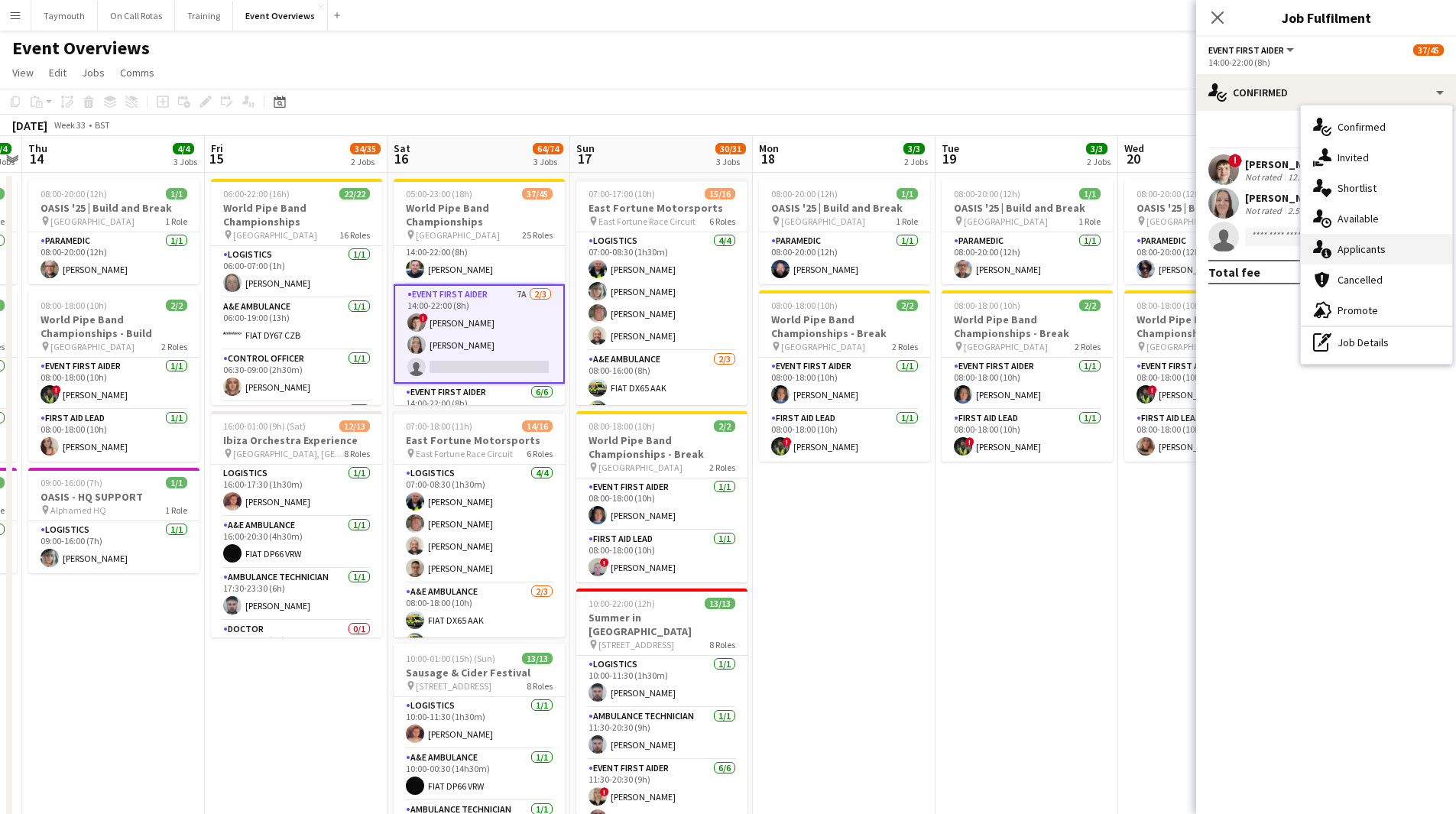
click at [1391, 254] on div "single-neutral-actions-information Applicants" at bounding box center [1377, 249] width 151 height 30
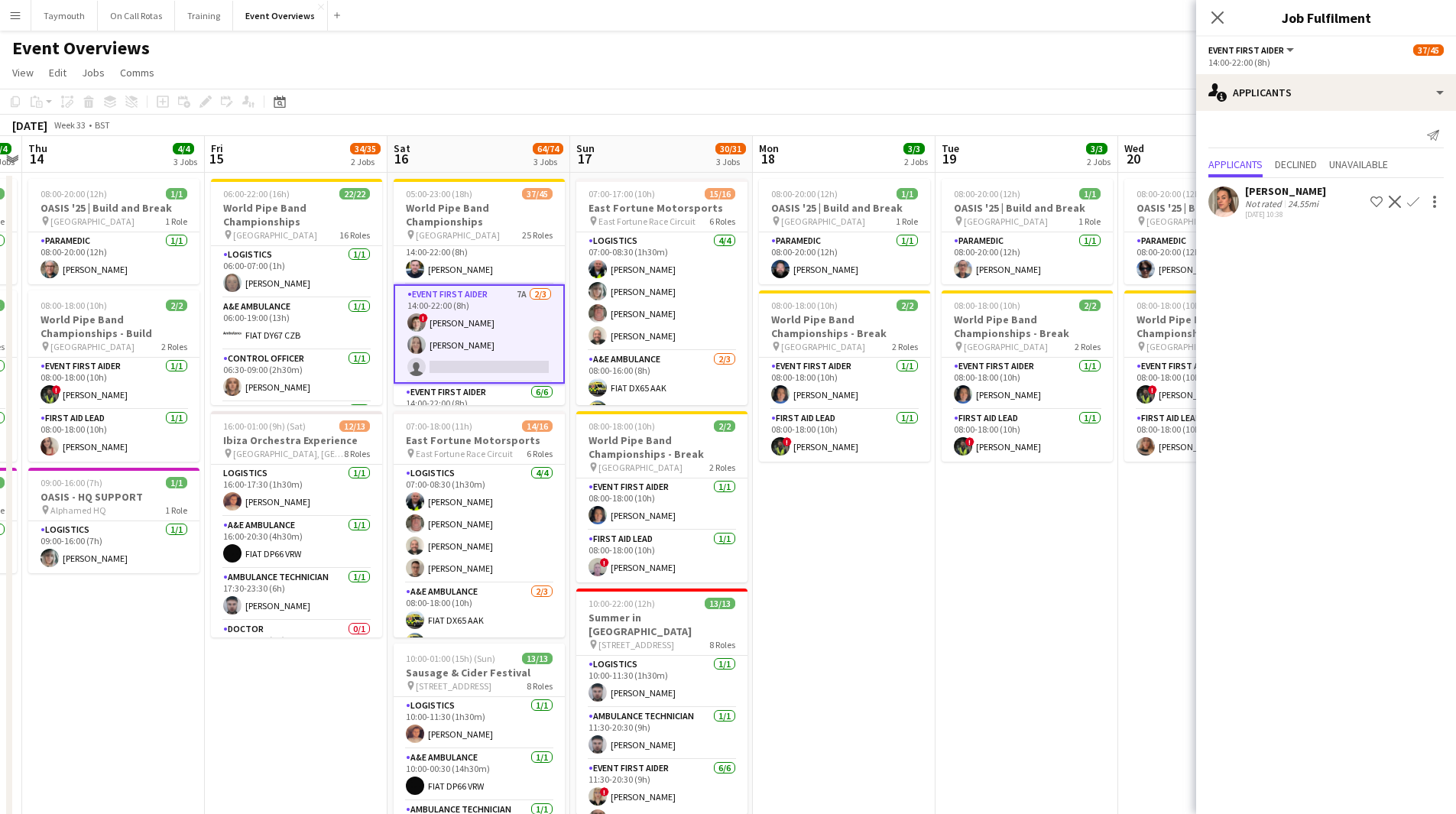
click at [1412, 201] on app-icon "Confirm" at bounding box center [1413, 202] width 12 height 12
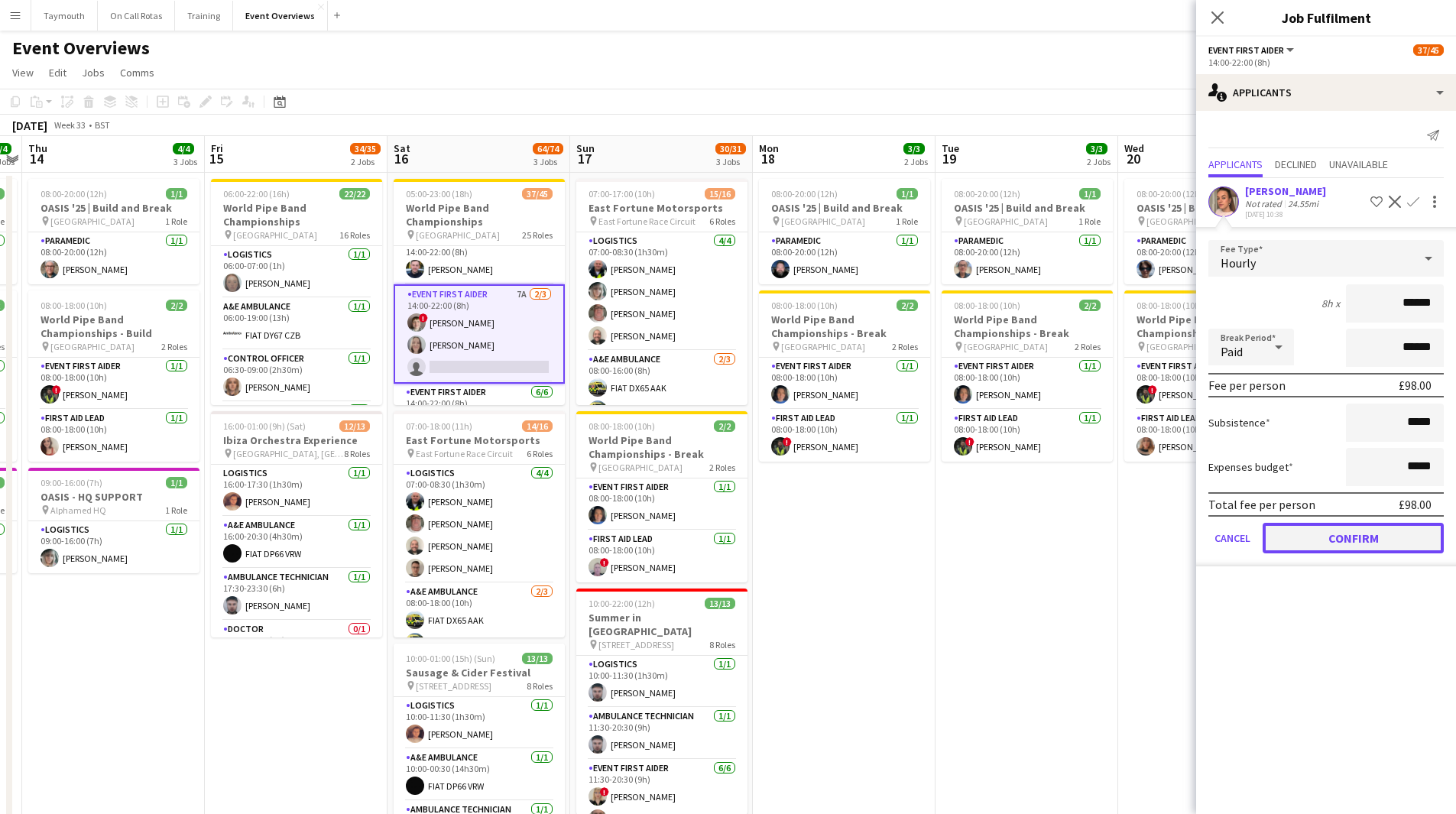
click at [1328, 544] on button "Confirm" at bounding box center [1353, 538] width 181 height 30
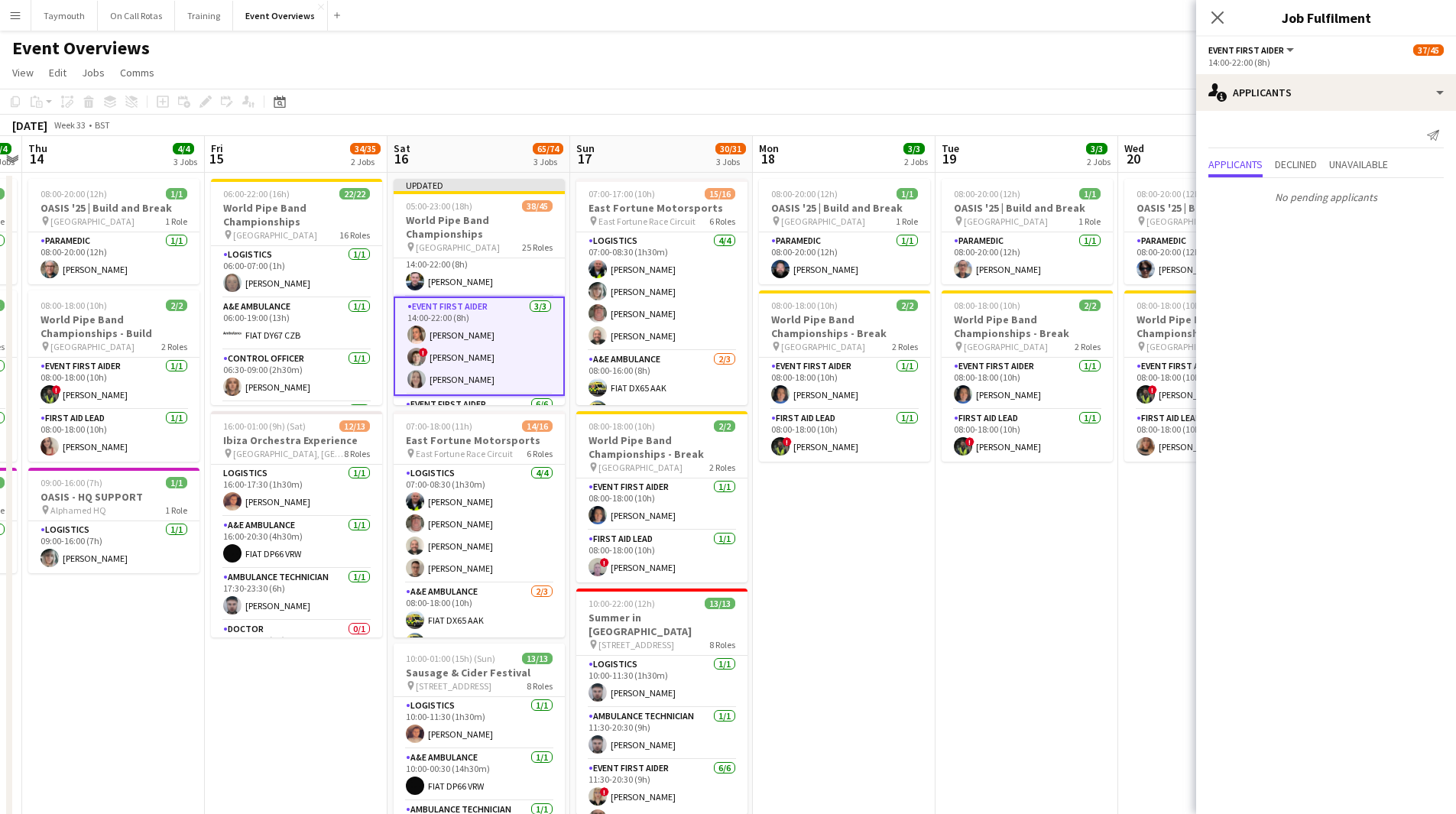
click at [1061, 542] on app-date-cell "08:00-20:00 (12h) 1/1 OASIS '25 | Build and Break pin Murrayfield Stadium 1 Rol…" at bounding box center [1027, 548] width 183 height 753
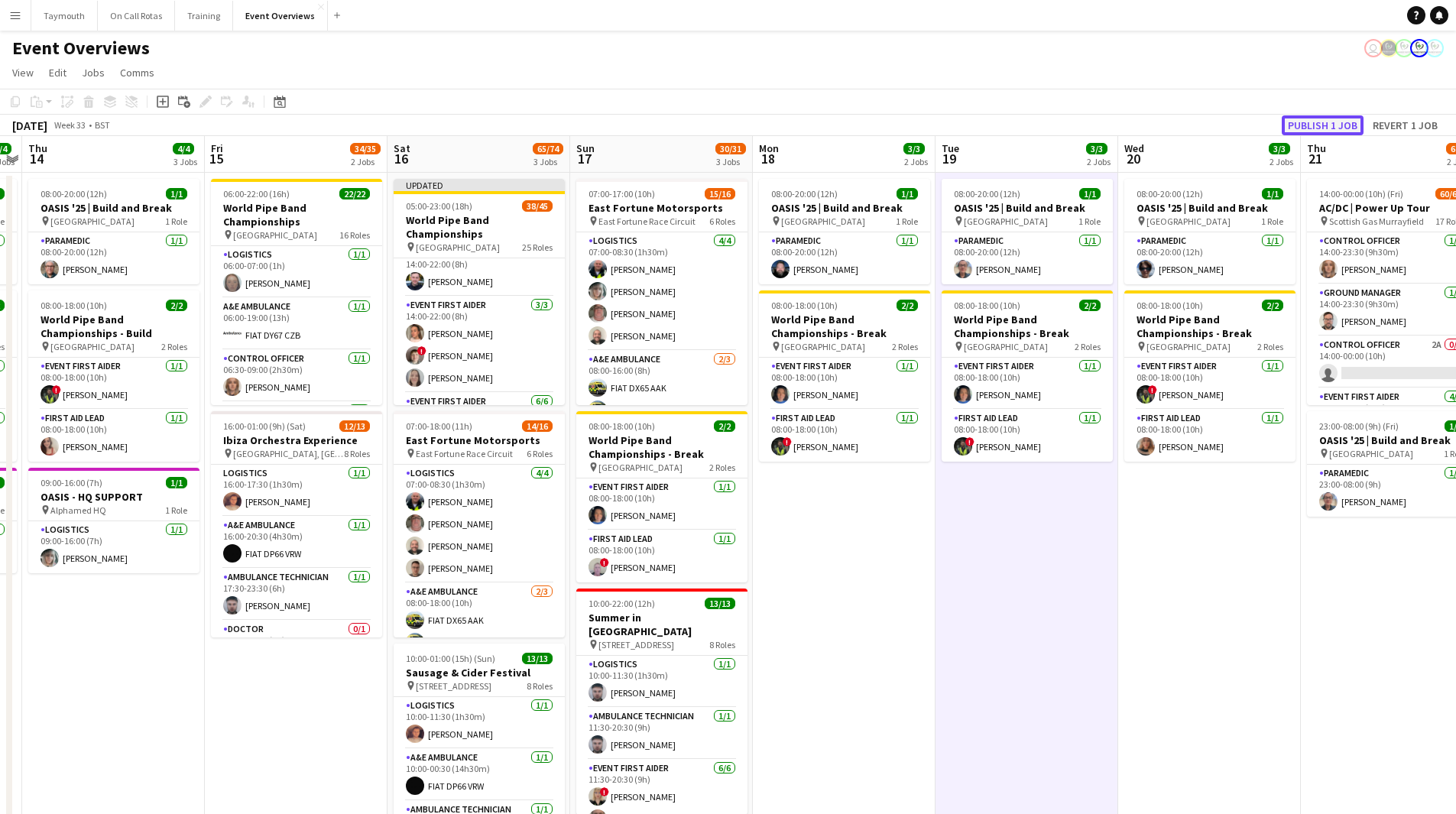
click at [1338, 132] on button "Publish 1 job" at bounding box center [1323, 125] width 82 height 20
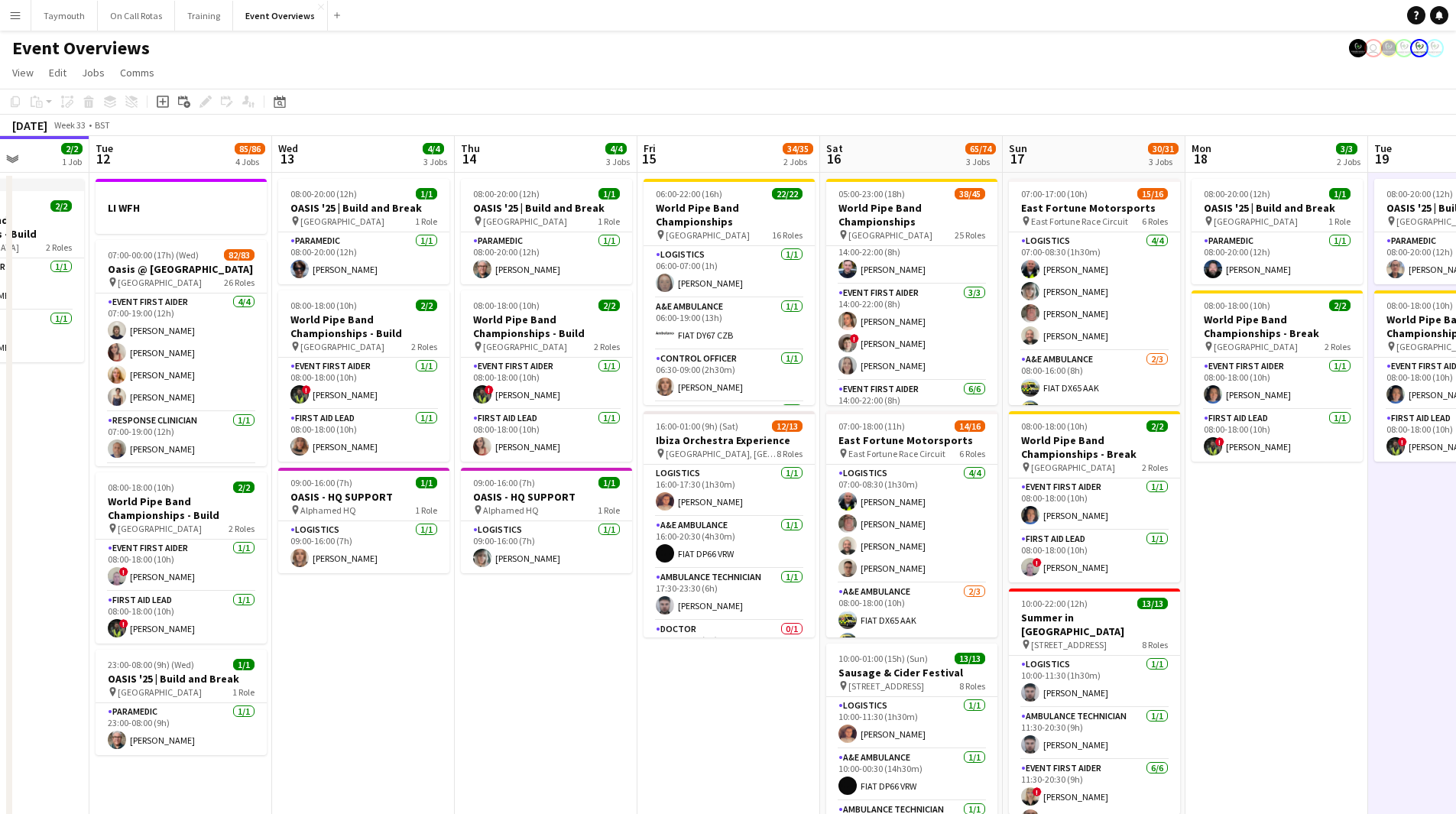
drag, startPoint x: 177, startPoint y: 649, endPoint x: 664, endPoint y: 650, distance: 487.0
click at [664, 650] on app-calendar-viewport "Sat 9 95/95 2 Jobs Sun 10 13/13 1 Job Mon 11 2/2 1 Job Tue 12 85/86 4 Jobs Wed …" at bounding box center [728, 530] width 1456 height 790
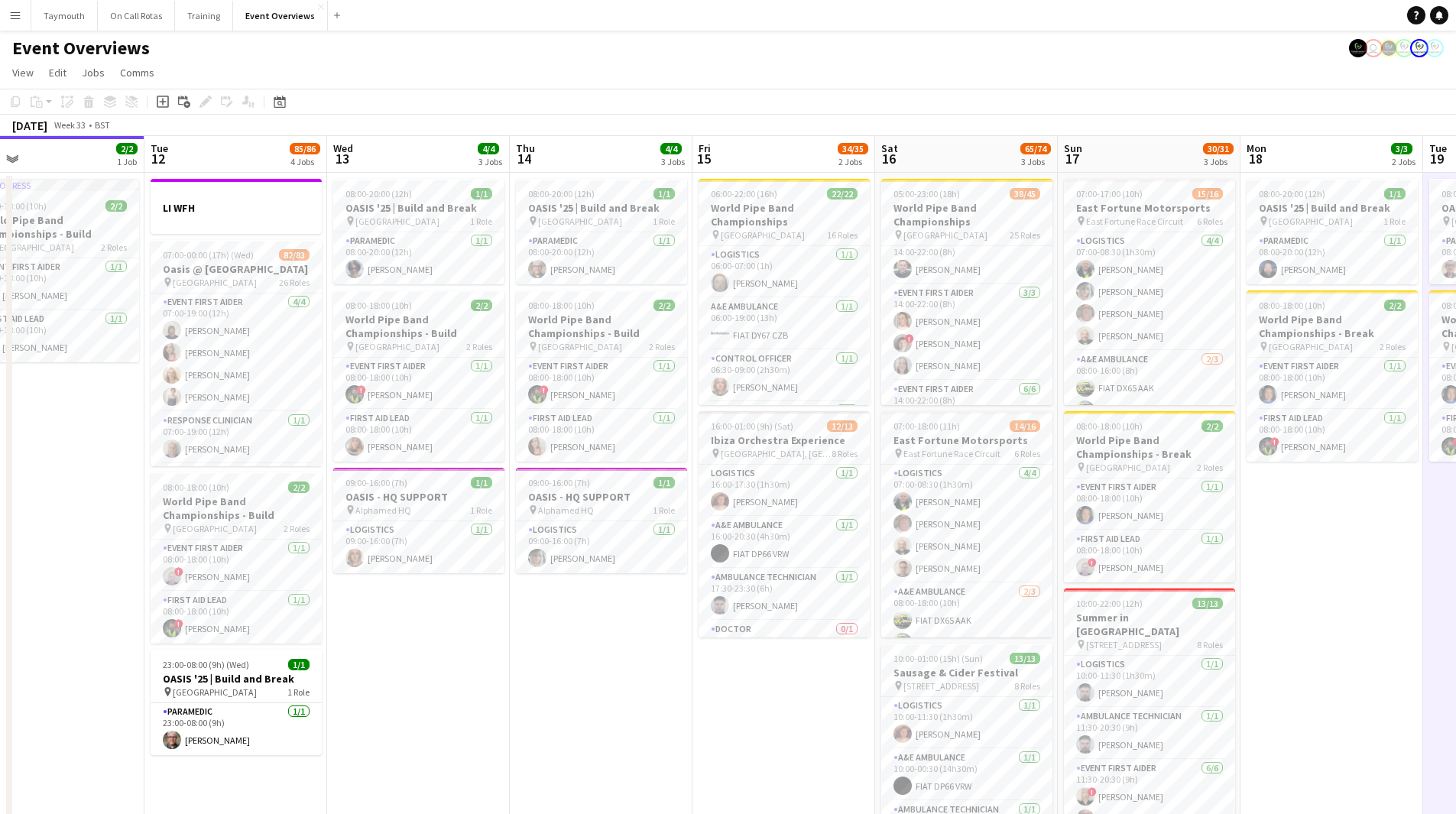
click at [540, 690] on app-date-cell "08:00-20:00 (12h) 1/1 OASIS '25 | Build and Break pin [GEOGRAPHIC_DATA] 1 Role …" at bounding box center [601, 548] width 183 height 753
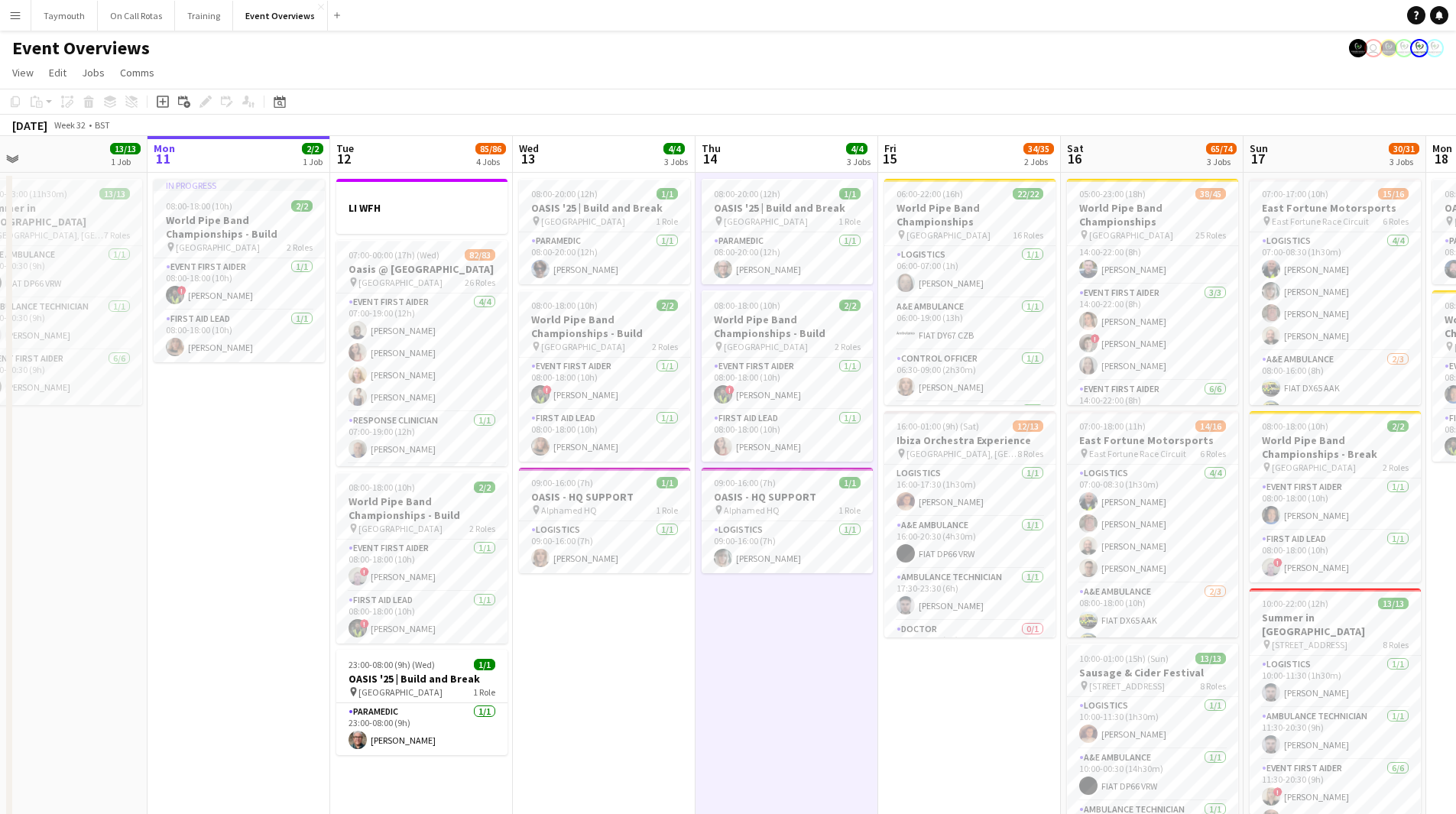
scroll to position [0, 422]
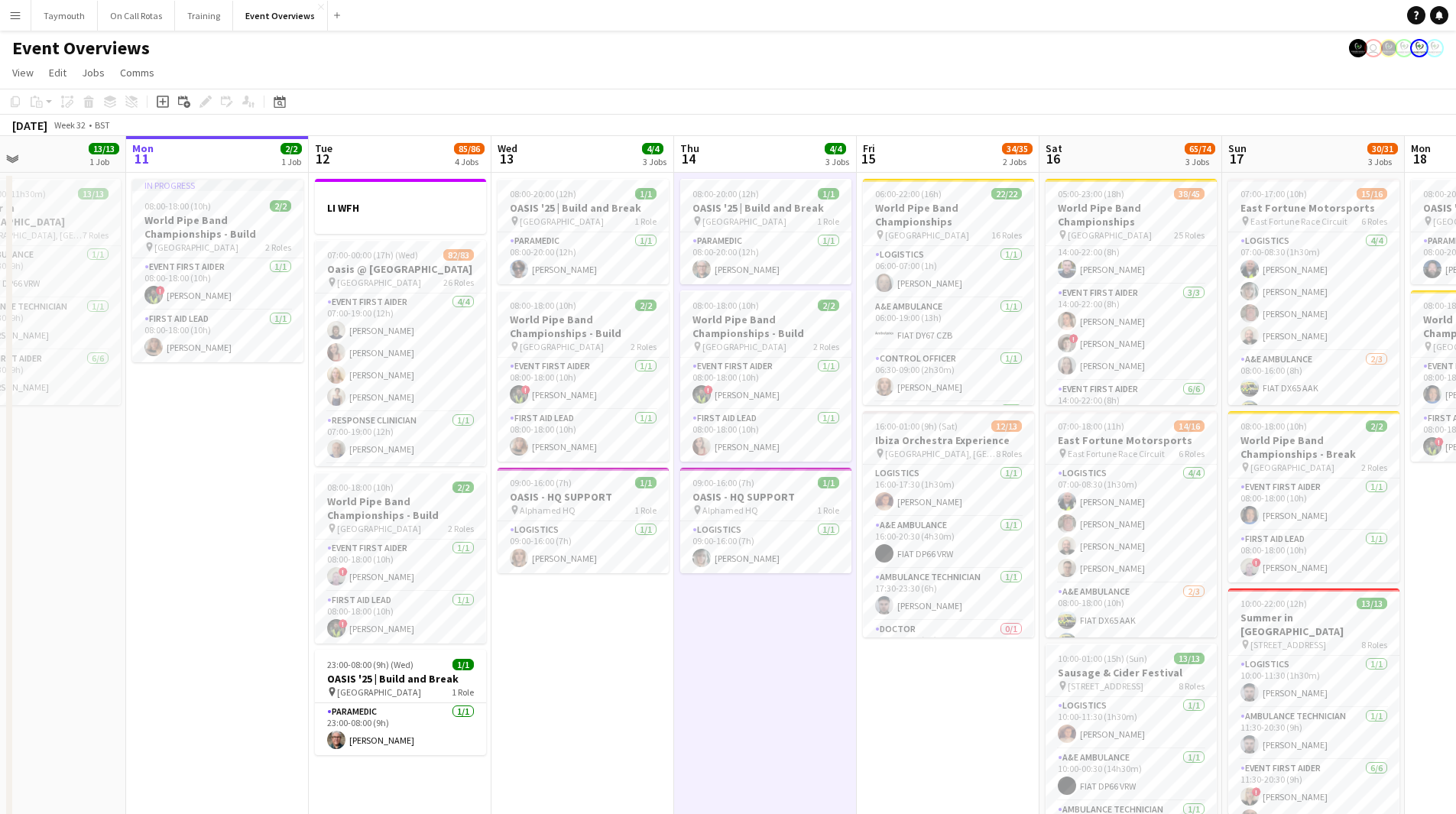
drag, startPoint x: 493, startPoint y: 670, endPoint x: 1020, endPoint y: 675, distance: 527.0
click at [1020, 675] on app-calendar-viewport "Fri 8 96/97 2 Jobs Sat 9 95/95 2 Jobs Sun 10 13/13 1 Job Mon 11 2/2 1 Job Tue 1…" at bounding box center [728, 530] width 1456 height 790
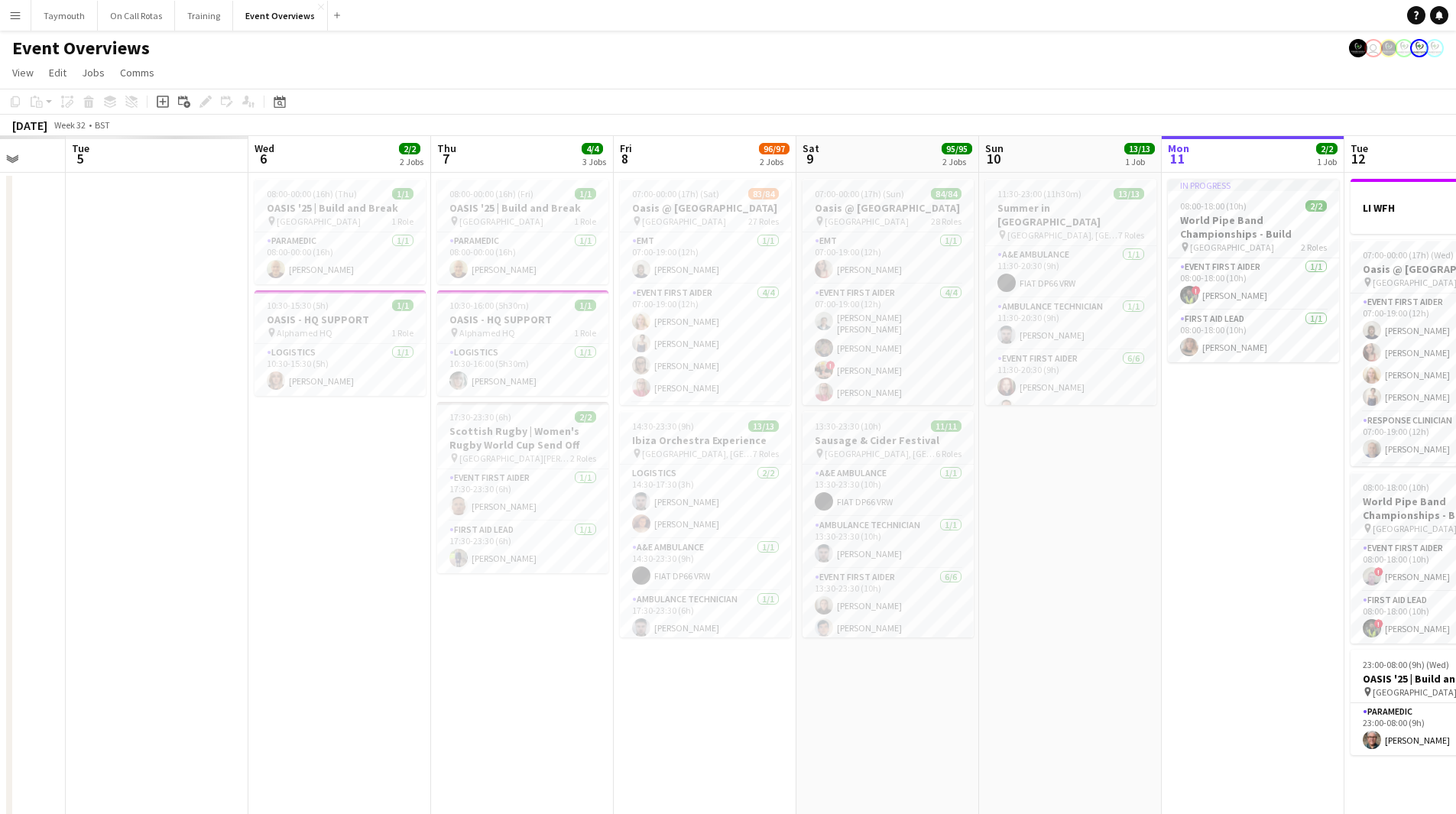
drag, startPoint x: 594, startPoint y: 568, endPoint x: 1063, endPoint y: 557, distance: 469.1
click at [1063, 557] on app-calendar-viewport "Sun 3 Mon 4 Tue 5 Wed 6 2/2 2 Jobs Thu 7 4/4 3 Jobs Fri 8 96/97 2 Jobs Sat 9 95…" at bounding box center [728, 530] width 1456 height 790
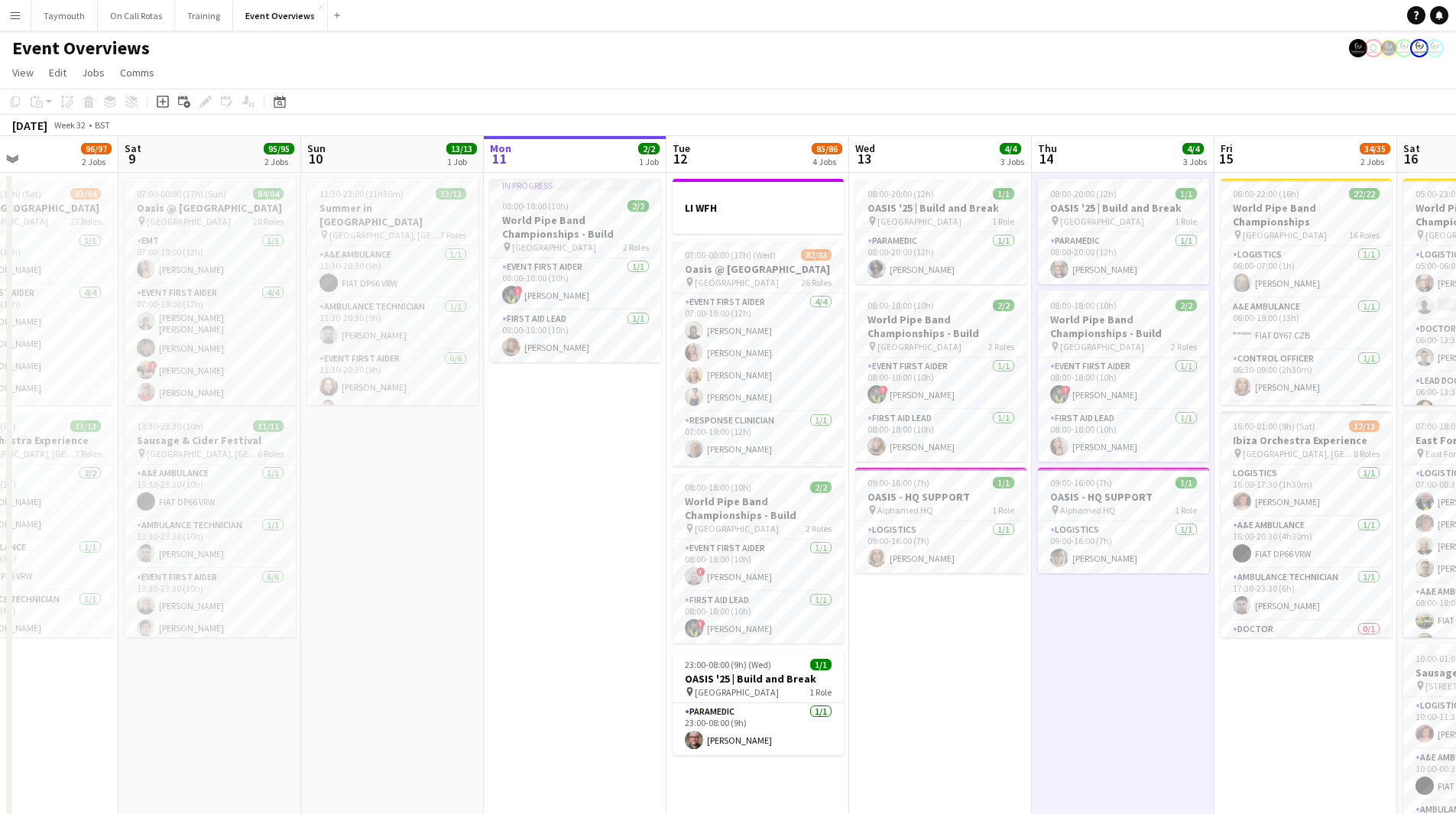
scroll to position [0, 580]
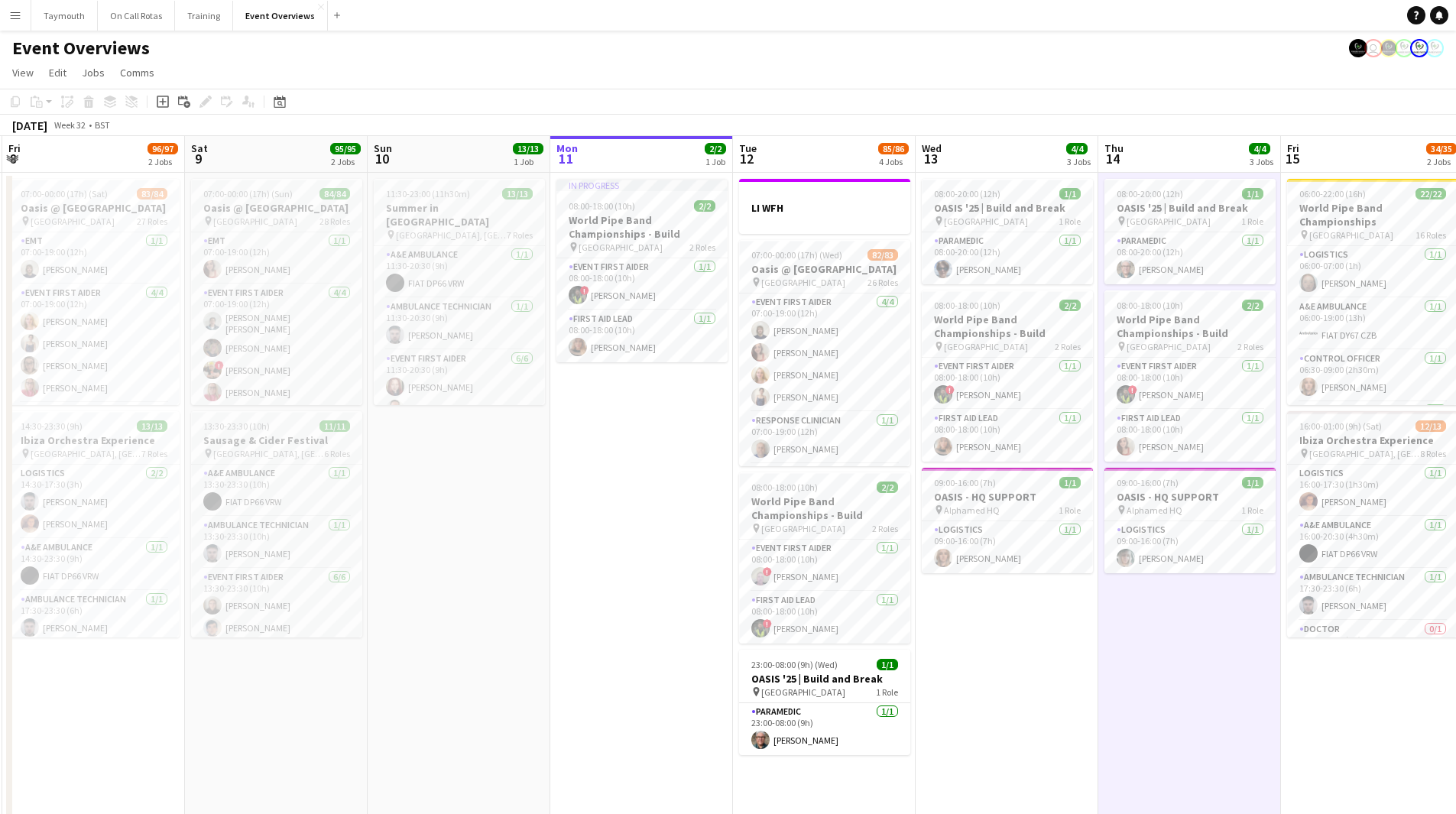
drag, startPoint x: 1039, startPoint y: 555, endPoint x: 374, endPoint y: 600, distance: 666.5
click at [376, 600] on app-calendar-viewport "Tue 5 2/2 2 Jobs Wed 6 2/2 2 Jobs Thu 7 4/4 3 Jobs Fri 8 96/97 2 Jobs Sat 9 95/…" at bounding box center [728, 530] width 1456 height 790
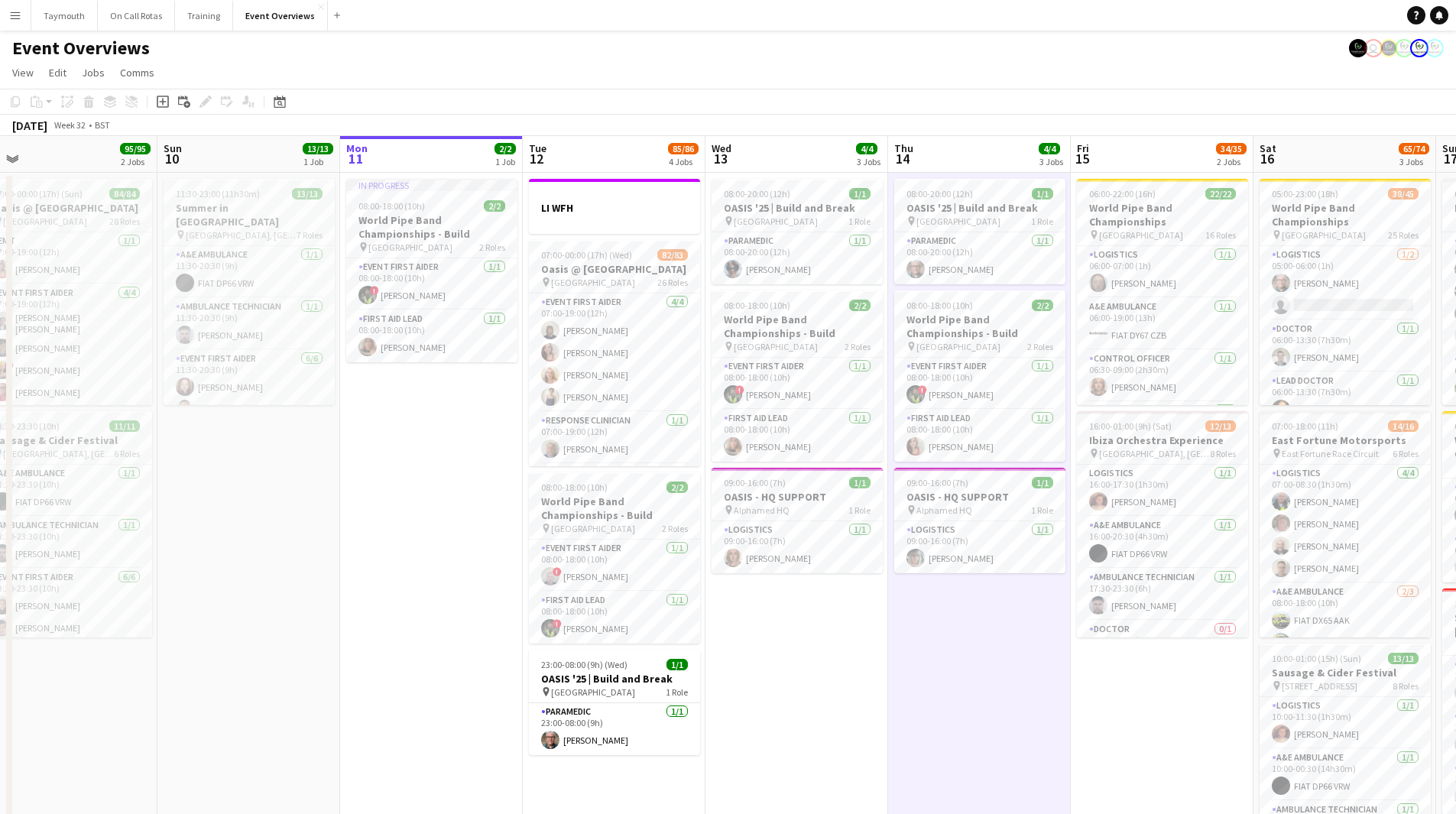
drag, startPoint x: 474, startPoint y: 513, endPoint x: 286, endPoint y: 516, distance: 188.0
click at [287, 517] on app-calendar-viewport "Wed 6 2/2 2 Jobs Thu 7 4/4 3 Jobs Fri 8 96/97 2 Jobs Sat 9 95/95 2 Jobs Sun 10 …" at bounding box center [728, 530] width 1456 height 790
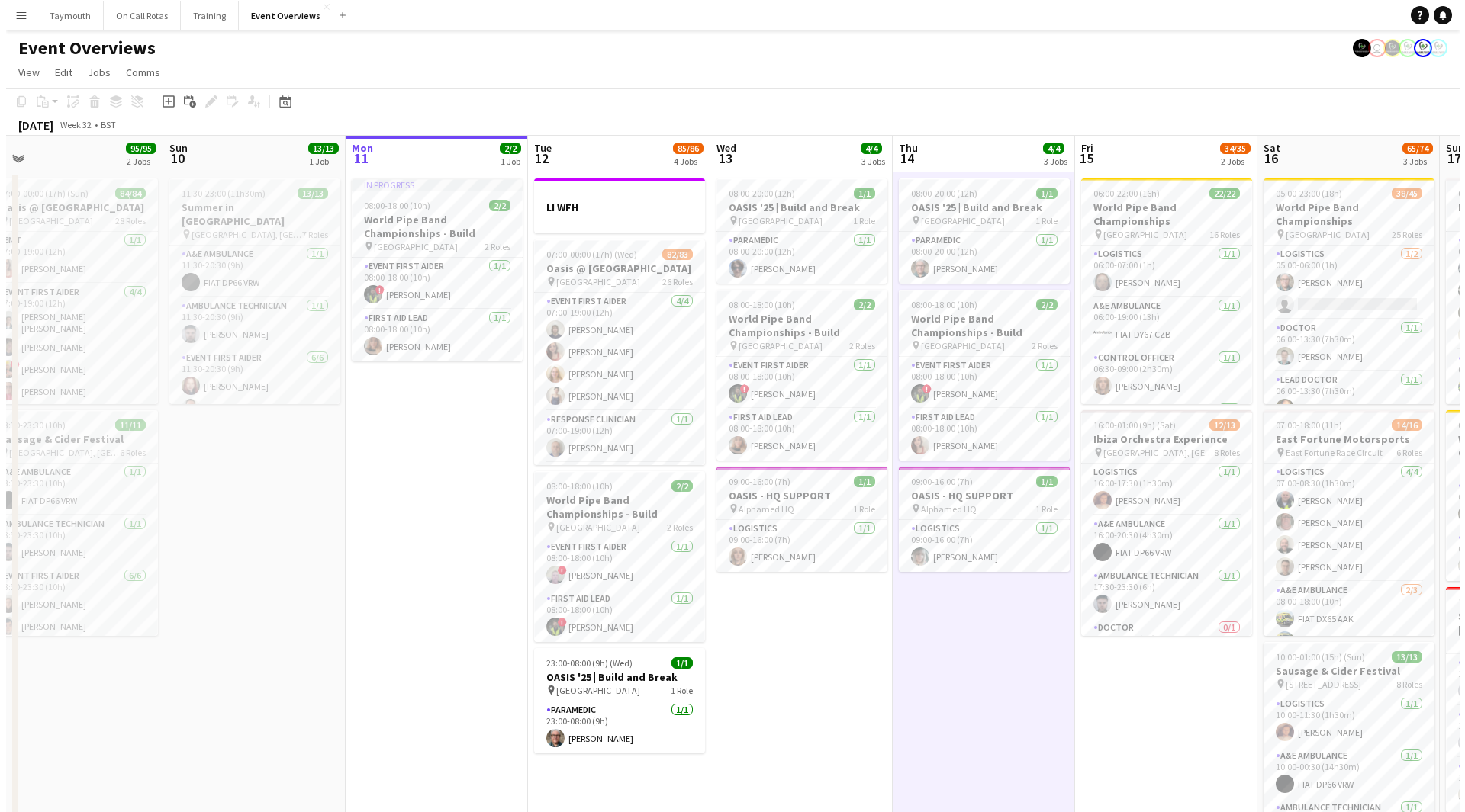
scroll to position [0, 584]
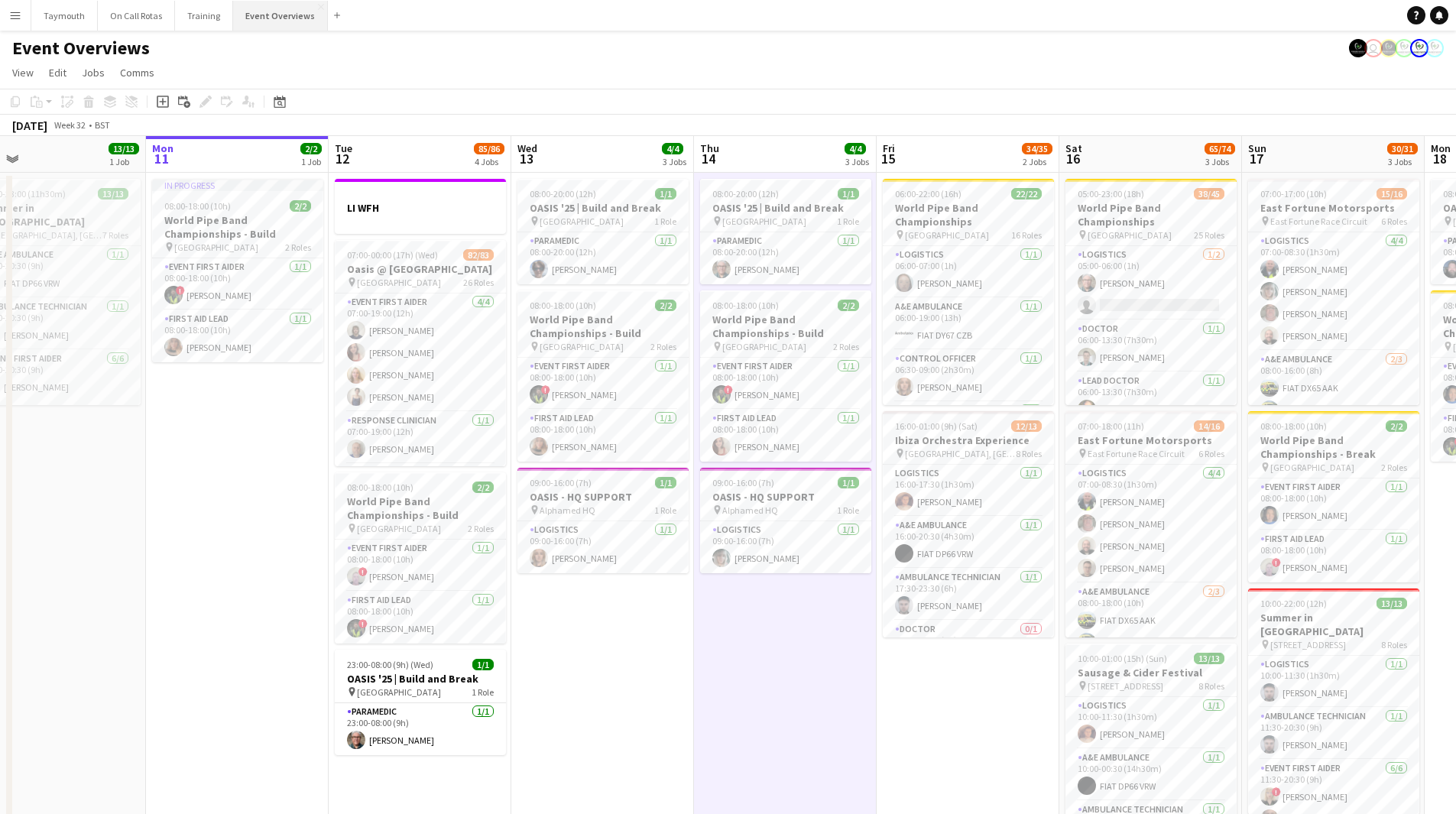
click at [257, 17] on button "Event Overviews Close" at bounding box center [280, 16] width 95 height 30
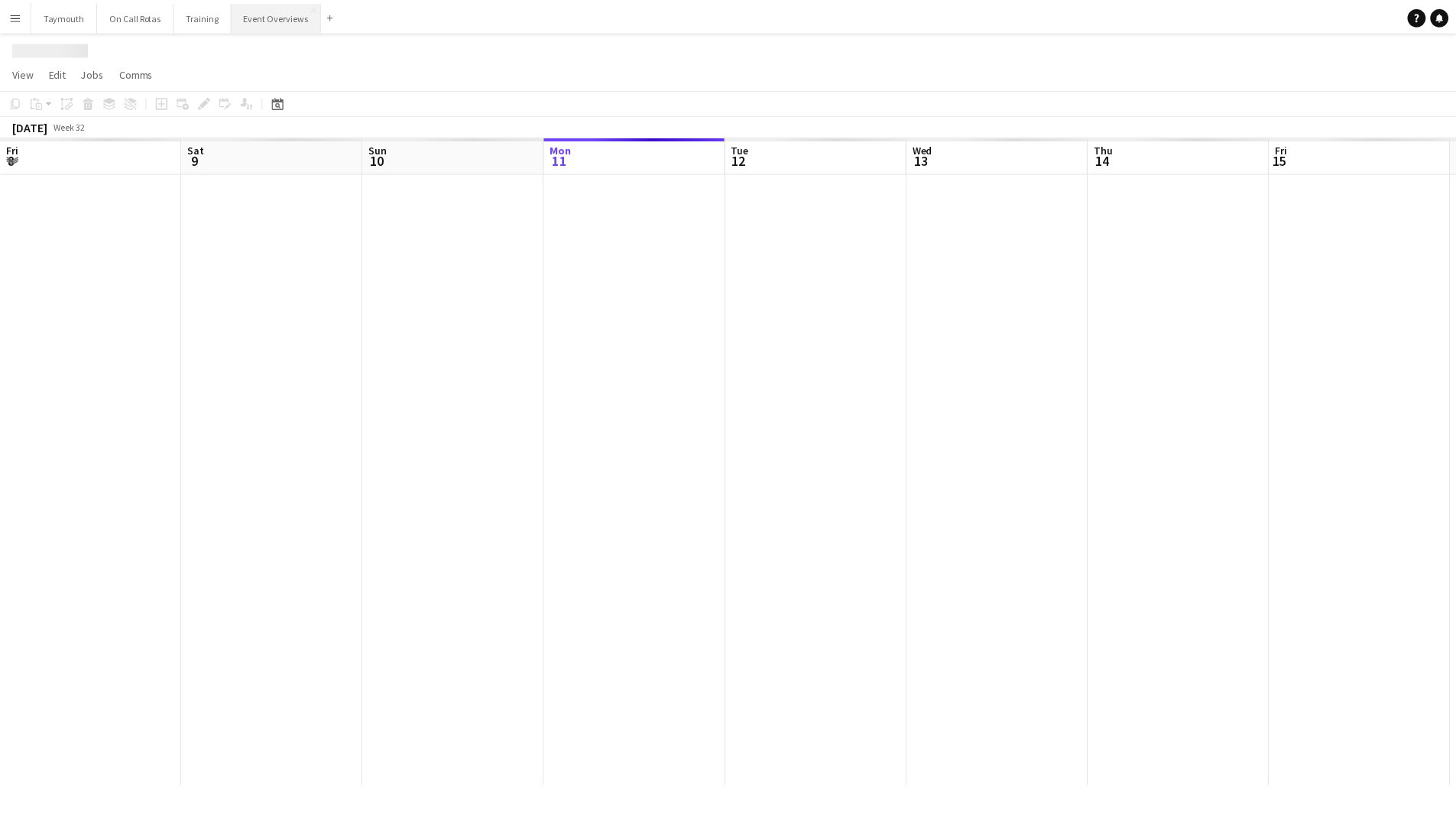
scroll to position [0, 366]
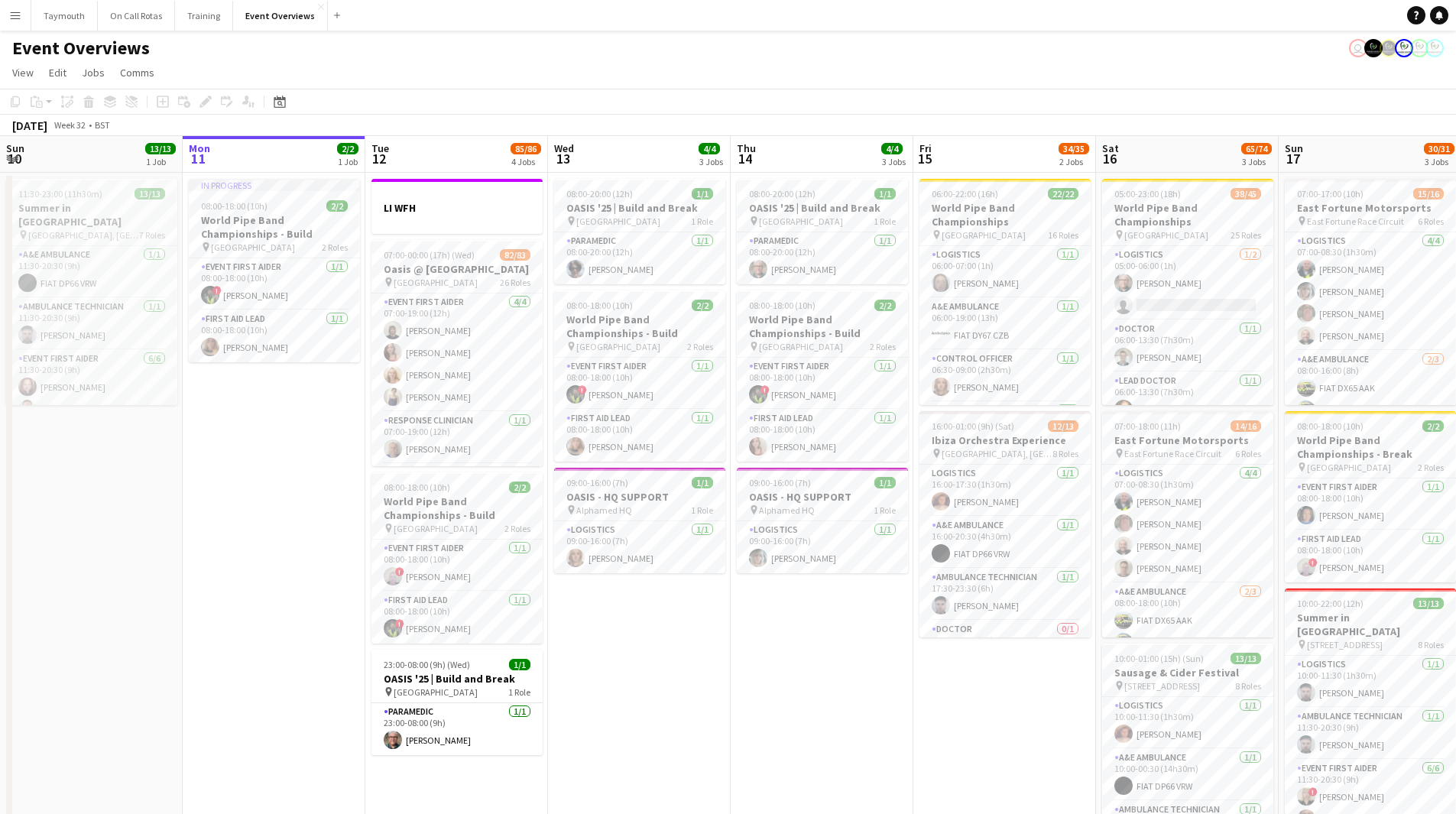
click at [239, 562] on app-date-cell "In progress 08:00-18:00 (10h) 2/2 World Pipe Band Championships - Build pin Gla…" at bounding box center [274, 536] width 183 height 728
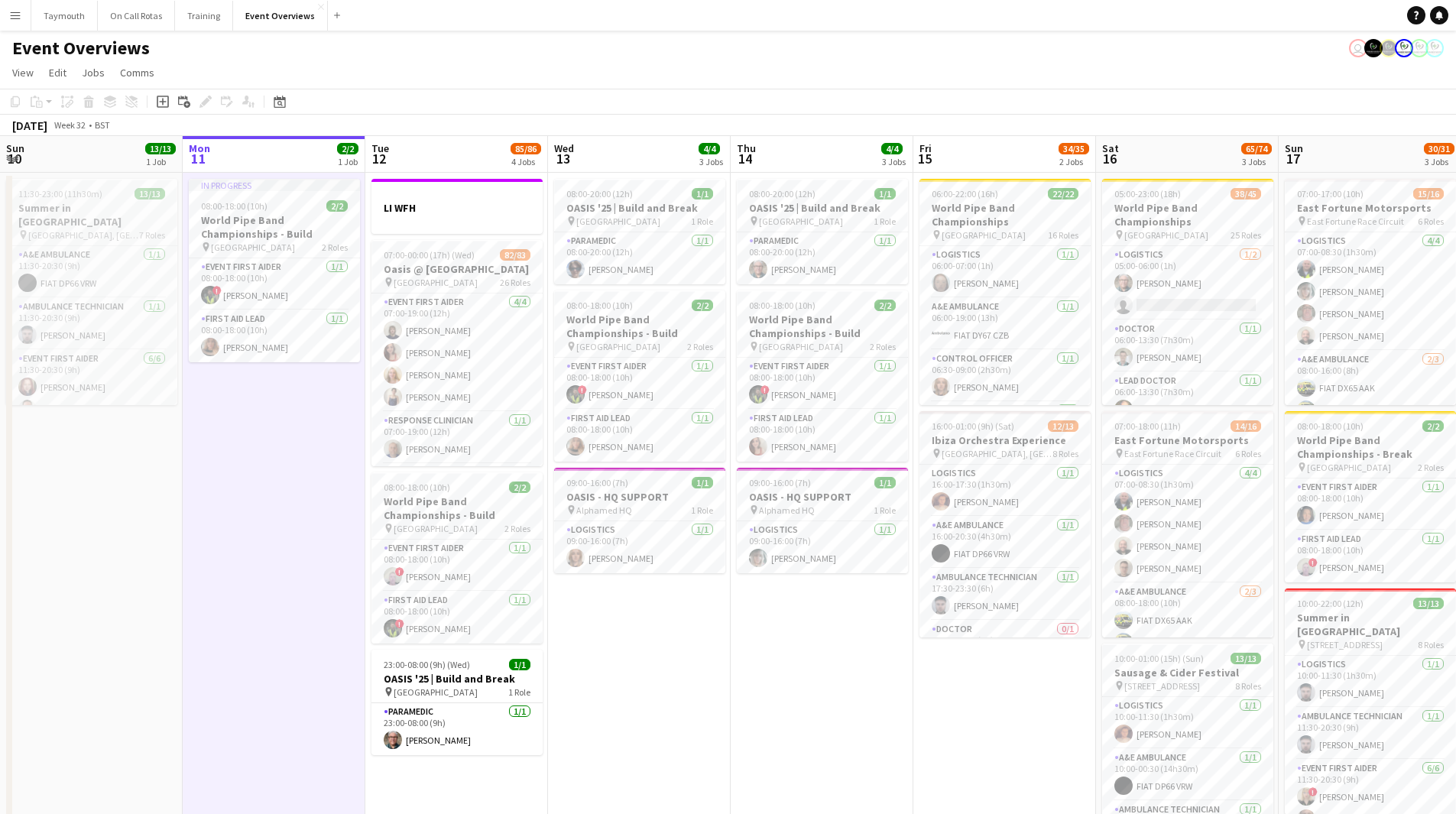
click at [313, 420] on app-date-cell "In progress 08:00-18:00 (10h) 2/2 World Pipe Band Championships - Build pin Gla…" at bounding box center [274, 536] width 183 height 728
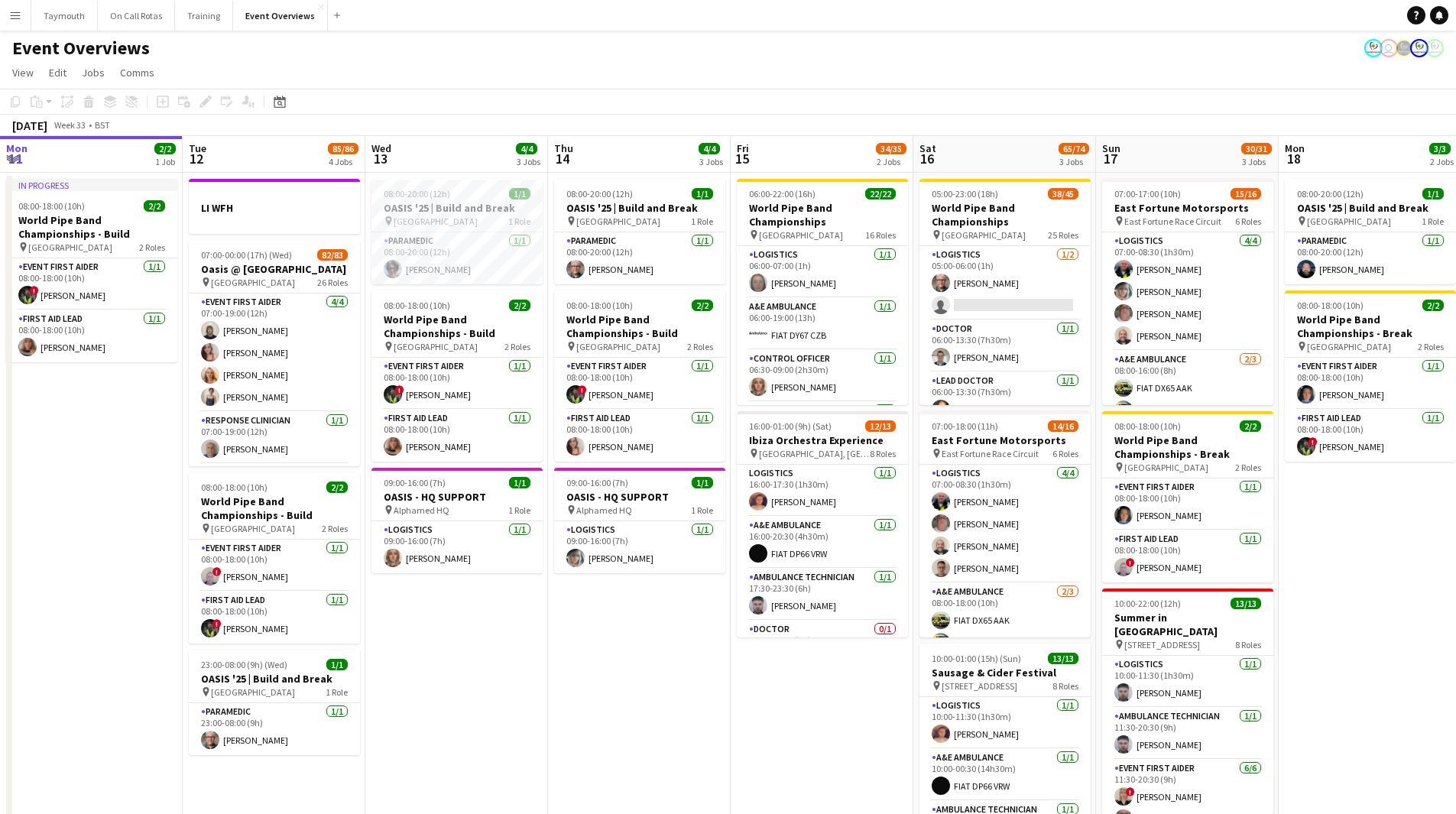
scroll to position [0, 439]
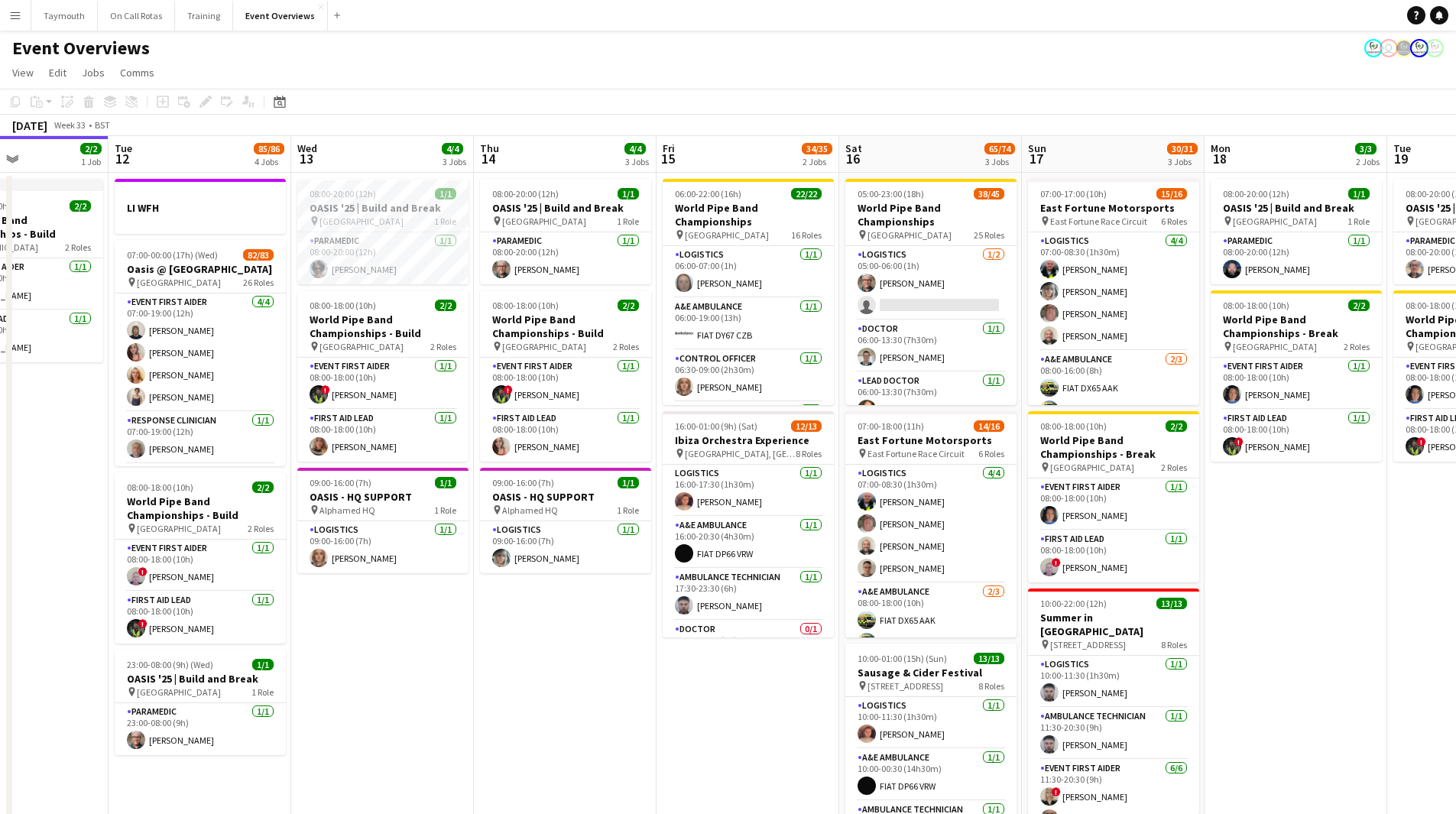
drag, startPoint x: 411, startPoint y: 700, endPoint x: 394, endPoint y: 700, distance: 17.0
click at [394, 700] on app-calendar-viewport "Sat 9 95/95 2 Jobs Sun 10 13/13 1 Job Mon 11 2/2 1 Job Tue 12 85/86 4 Jobs Wed …" at bounding box center [728, 518] width 1456 height 764
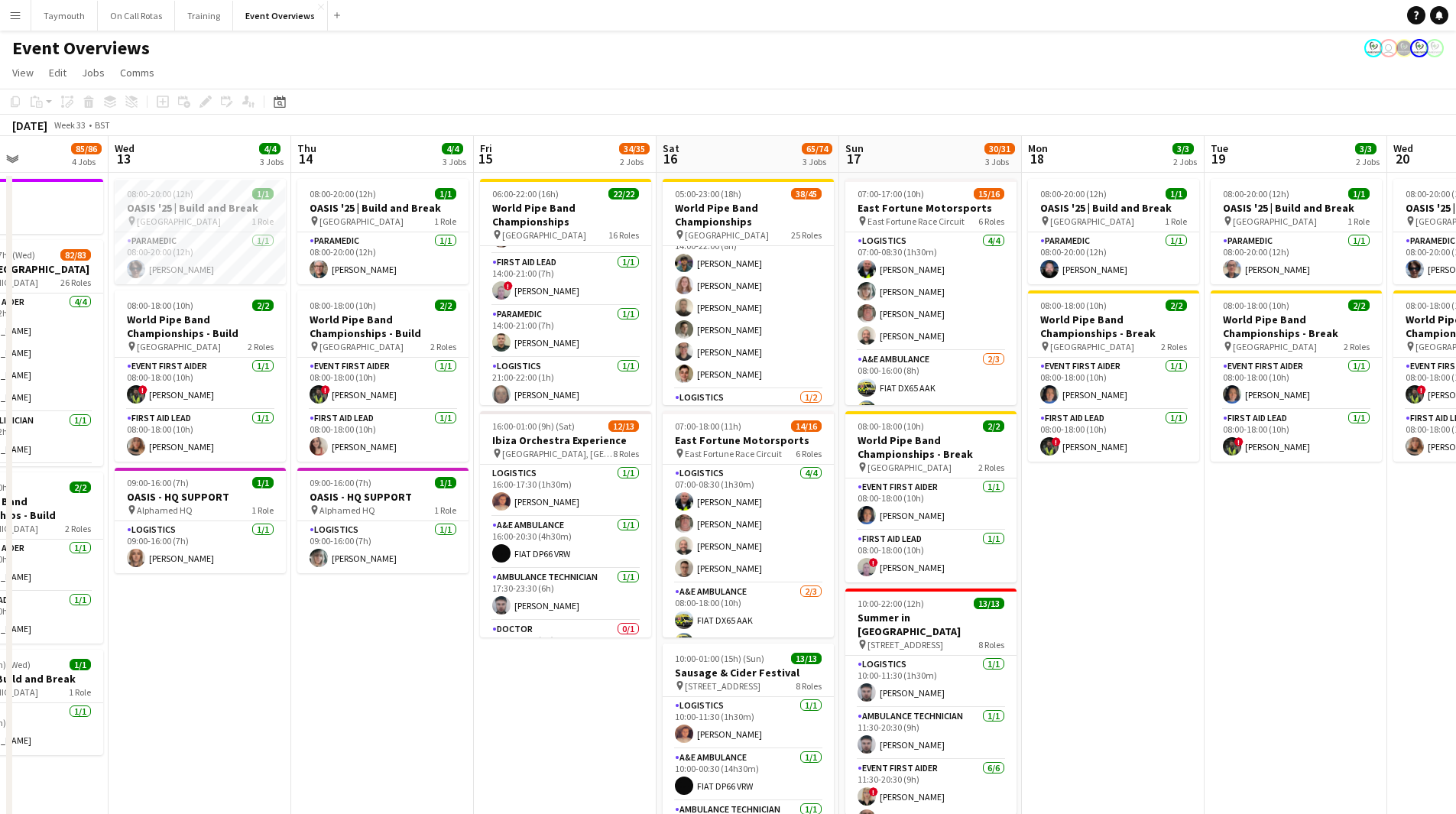
scroll to position [1584, 0]
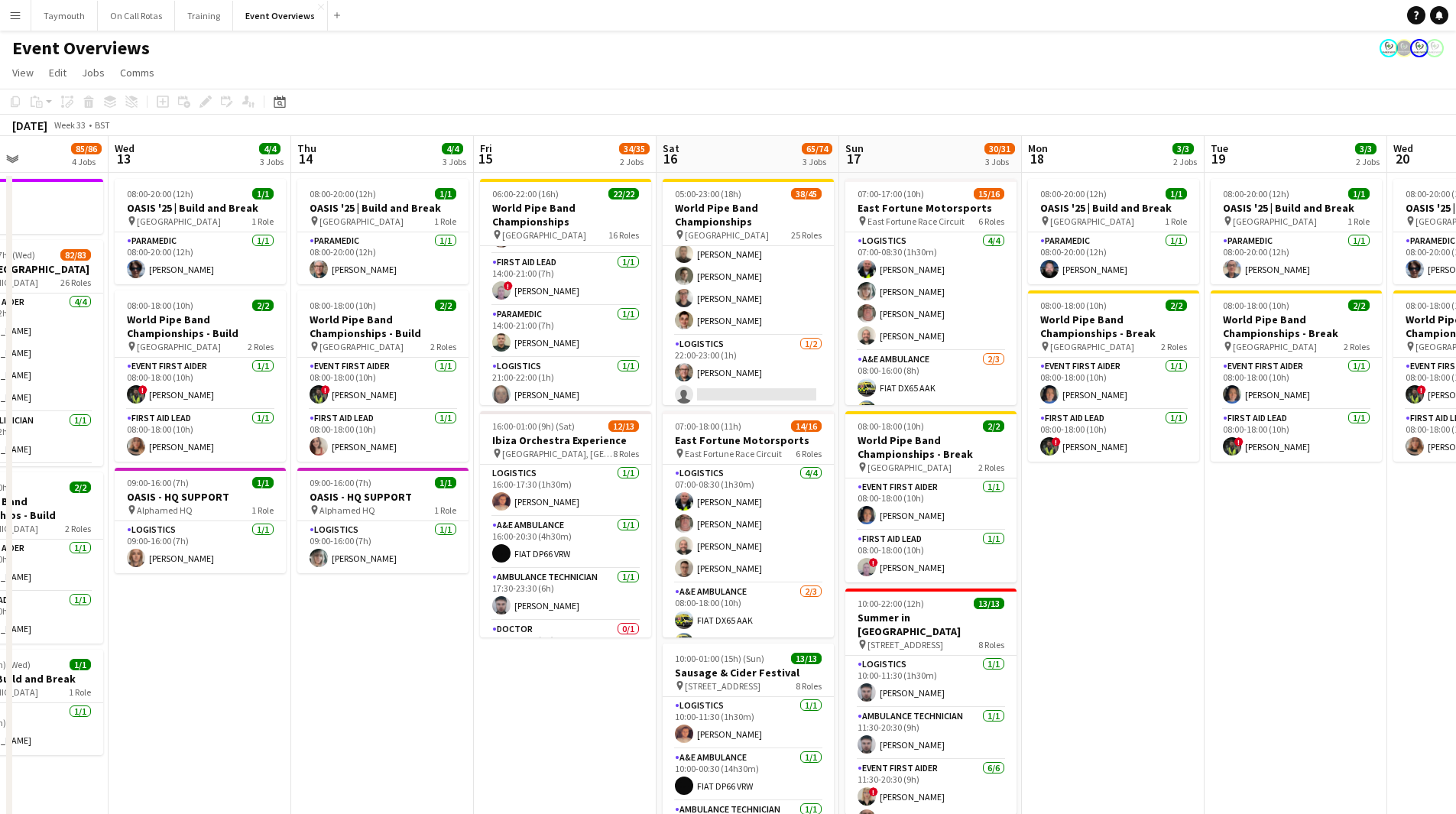
click at [574, 681] on app-date-cell "06:00-22:00 (16h) 22/22 World Pipe Band Championships pin Glasgow Green 16 Role…" at bounding box center [566, 536] width 183 height 728
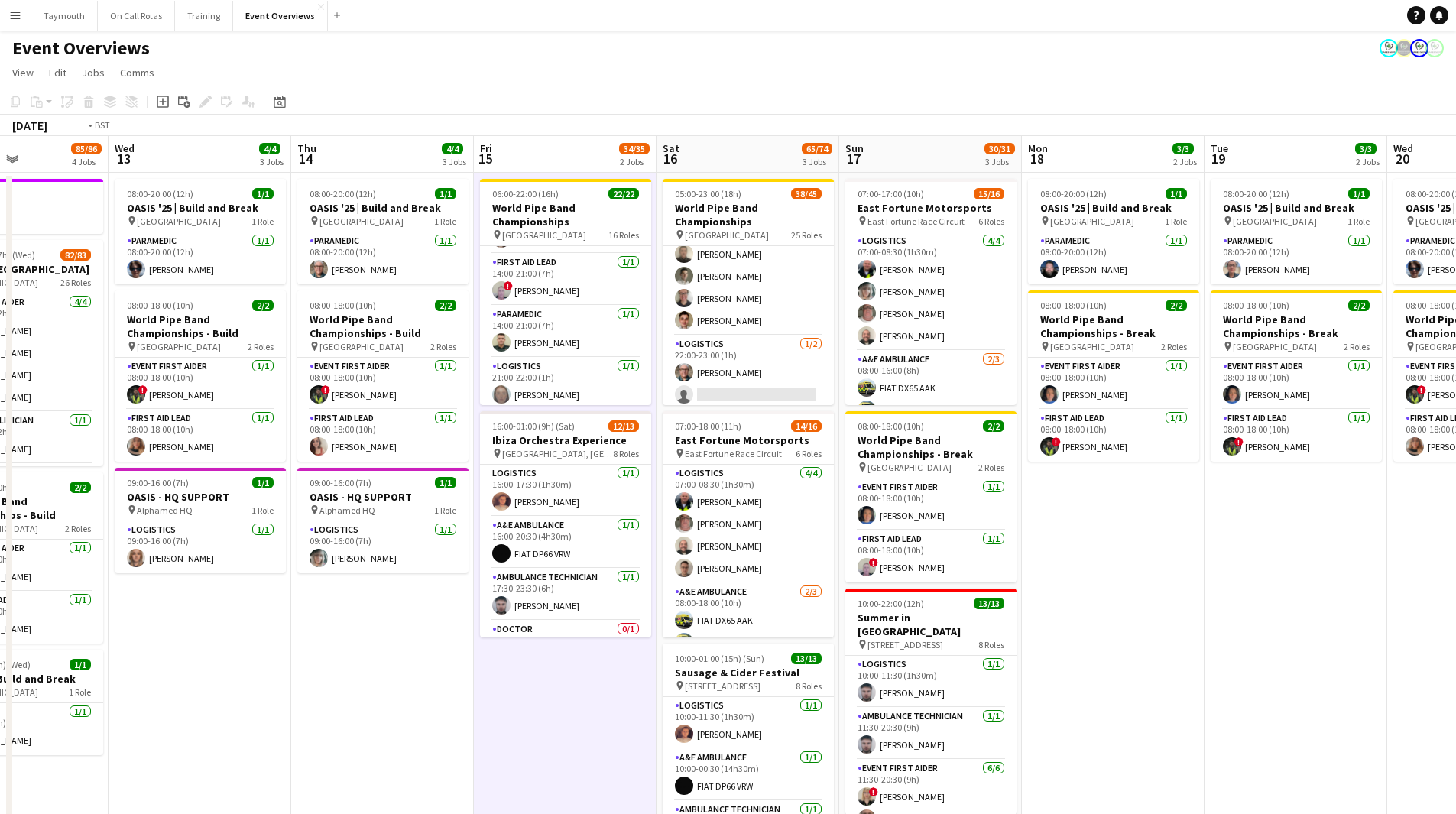
drag, startPoint x: 370, startPoint y: 646, endPoint x: 647, endPoint y: 659, distance: 277.3
click at [647, 659] on app-calendar-viewport "Sun 10 13/13 1 Job Mon 11 2/2 1 Job Tue 12 85/86 4 Jobs Wed 13 4/4 3 Jobs Thu 1…" at bounding box center [728, 518] width 1456 height 764
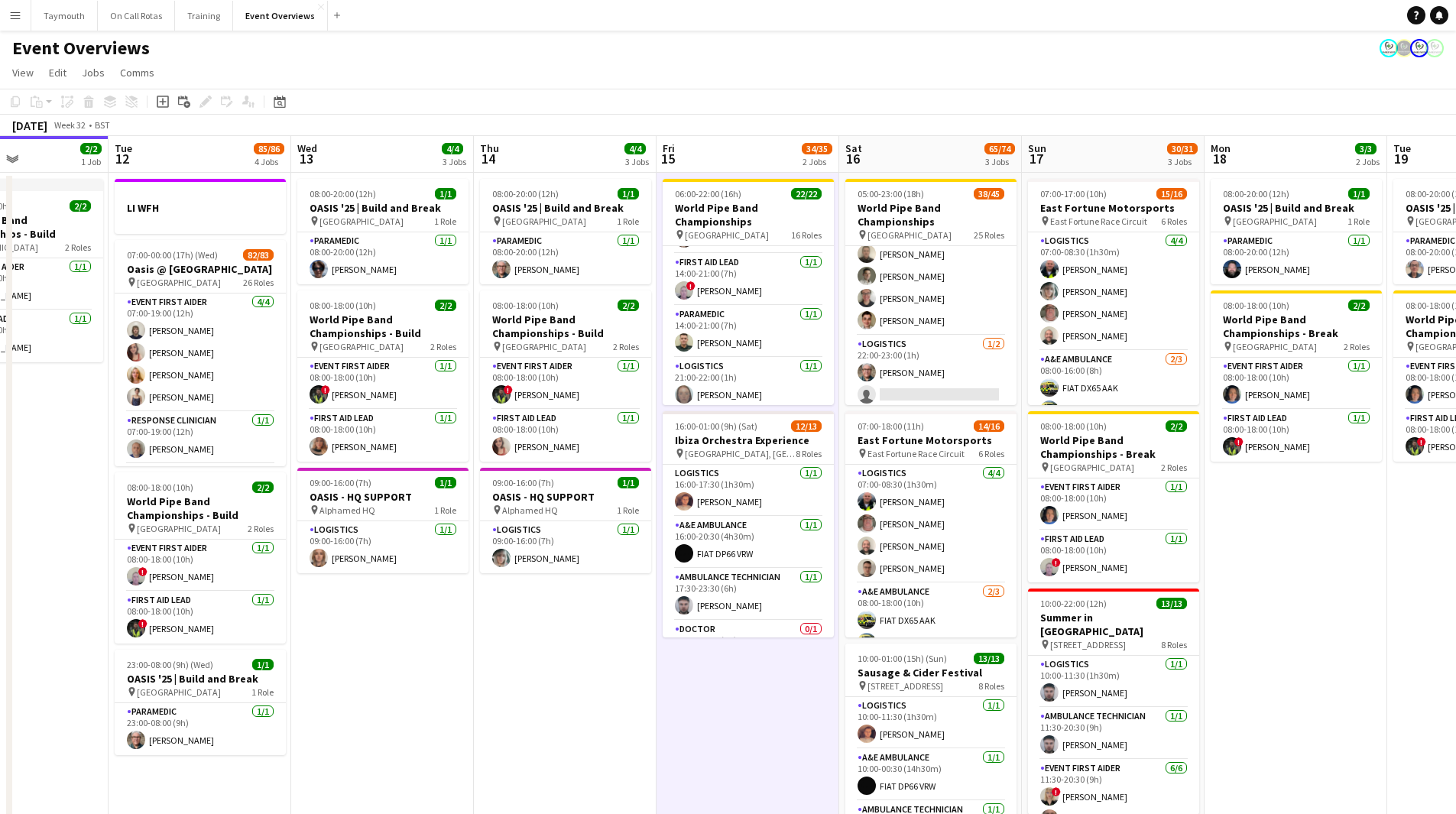
scroll to position [0, 346]
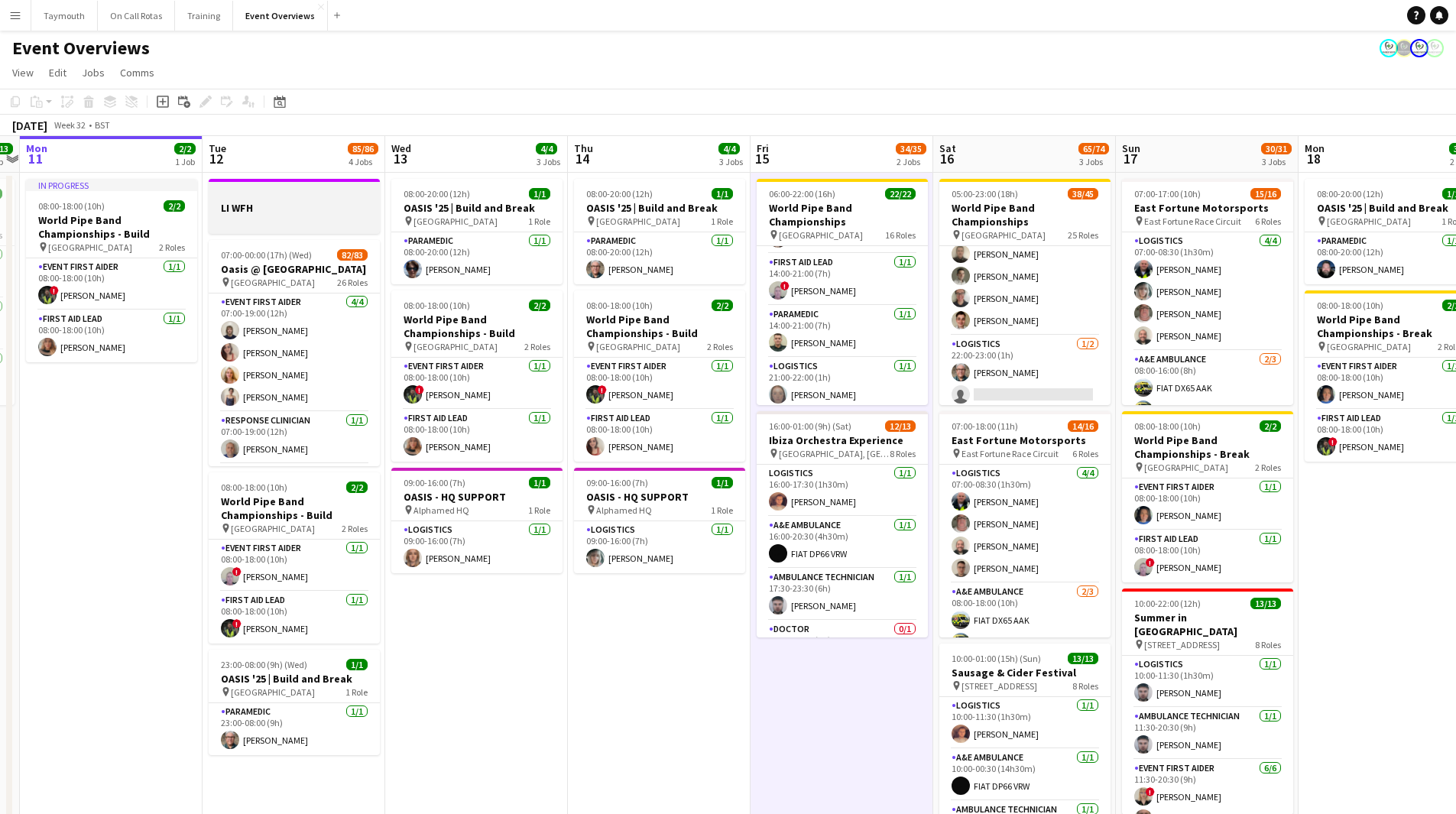
click at [336, 203] on h3 "LI WFH" at bounding box center [294, 208] width 171 height 14
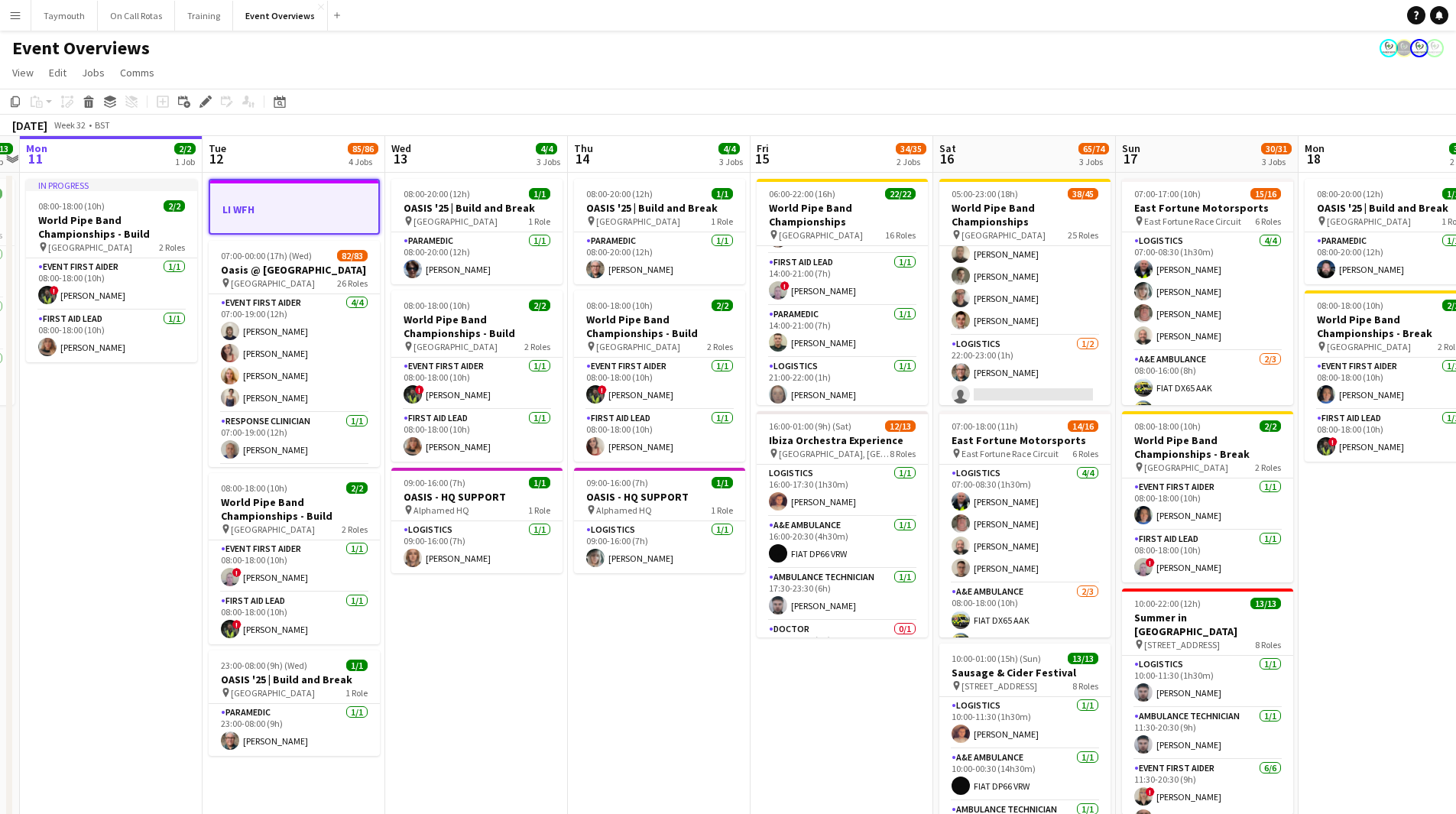
click at [859, 713] on app-date-cell "06:00-22:00 (16h) 22/22 World Pipe Band Championships pin Glasgow Green 16 Role…" at bounding box center [842, 536] width 183 height 728
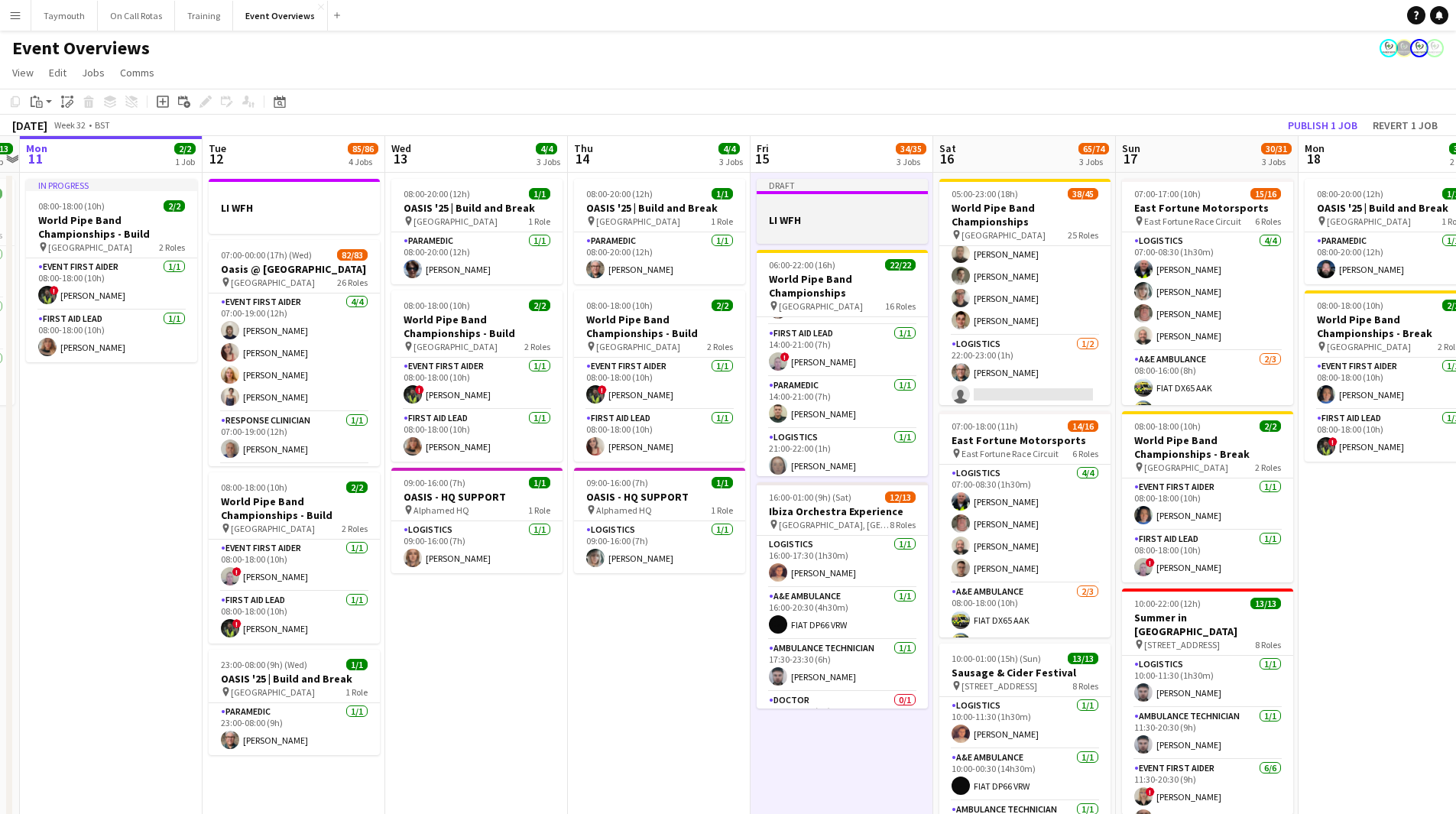
click at [828, 214] on h3 "LI WFH" at bounding box center [842, 220] width 171 height 14
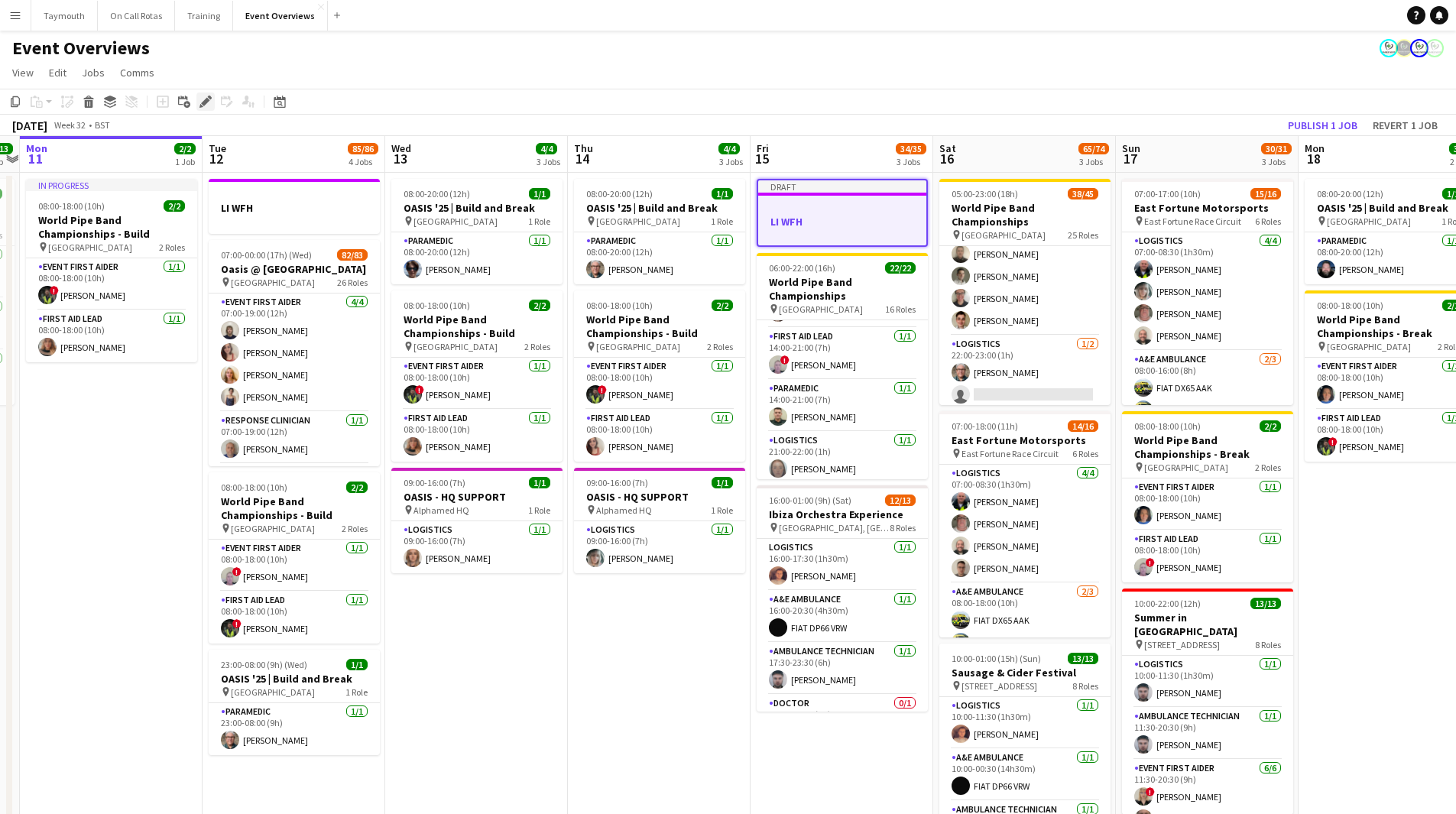
click at [203, 101] on icon "Edit" at bounding box center [205, 102] width 12 height 12
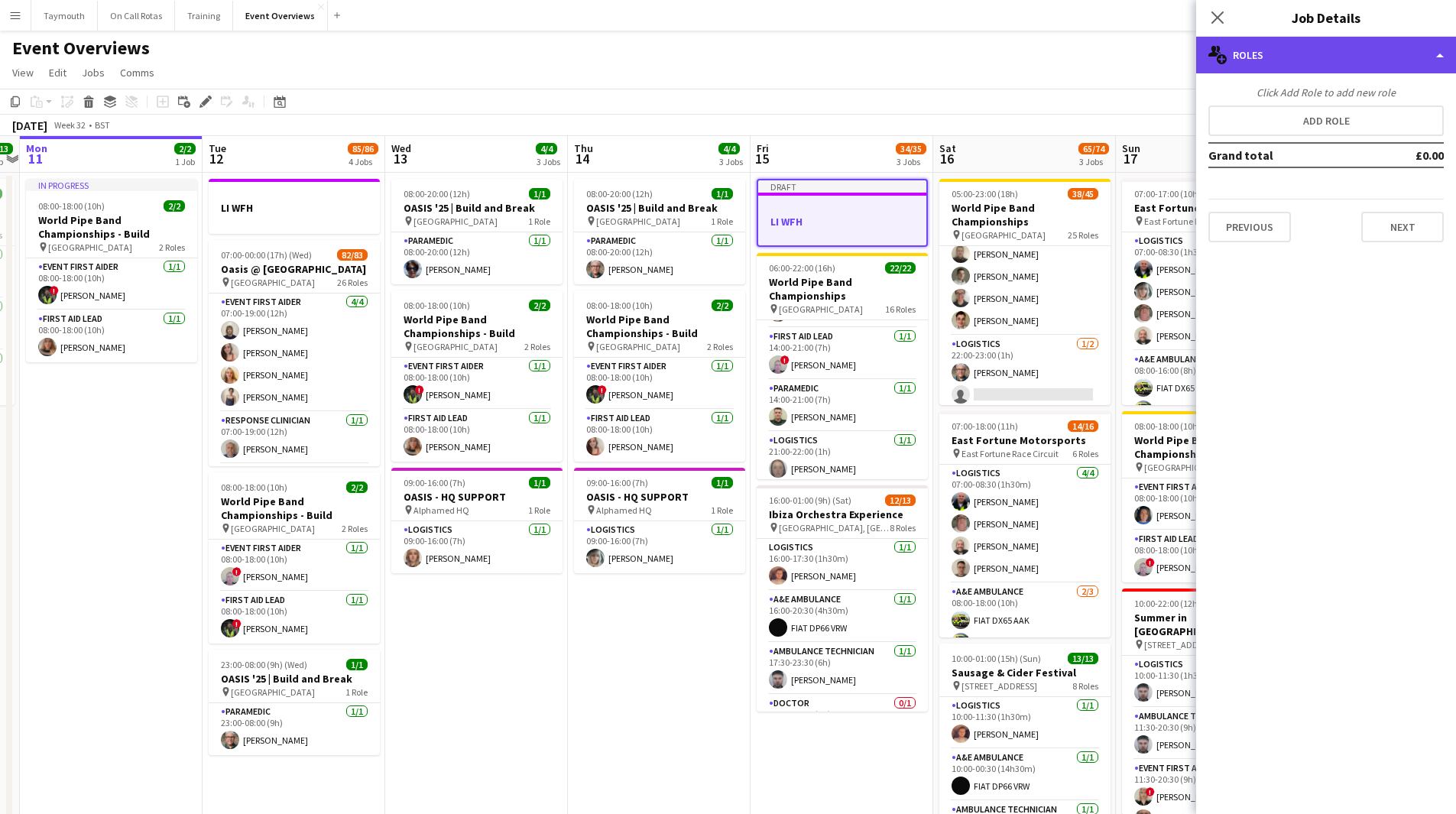
drag, startPoint x: 1336, startPoint y: 59, endPoint x: 1380, endPoint y: 190, distance: 138.2
click at [1336, 60] on div "multiple-users-add Roles" at bounding box center [1325, 55] width 260 height 37
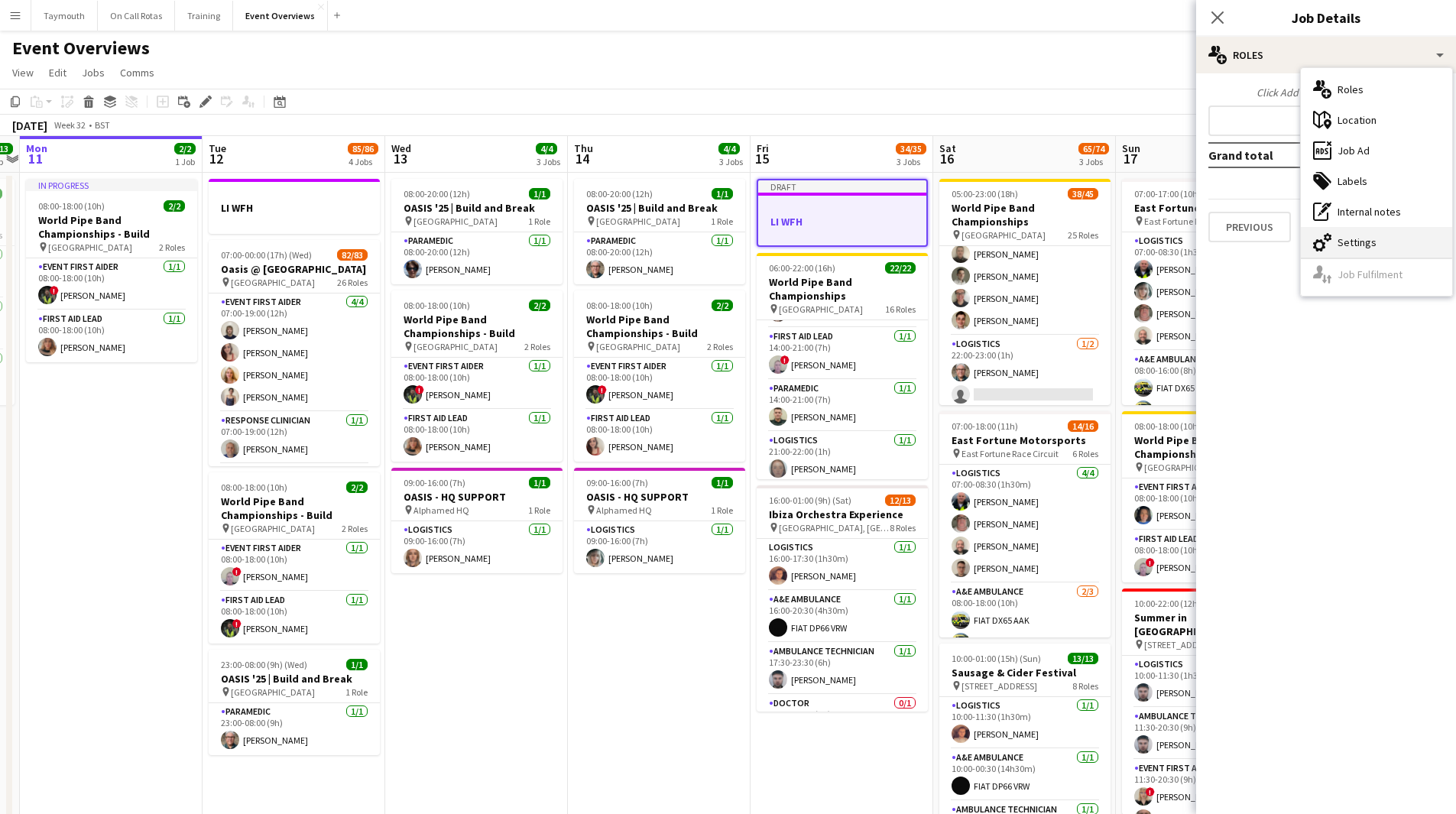
click at [1365, 237] on div "cog-double-3 Settings" at bounding box center [1377, 242] width 151 height 30
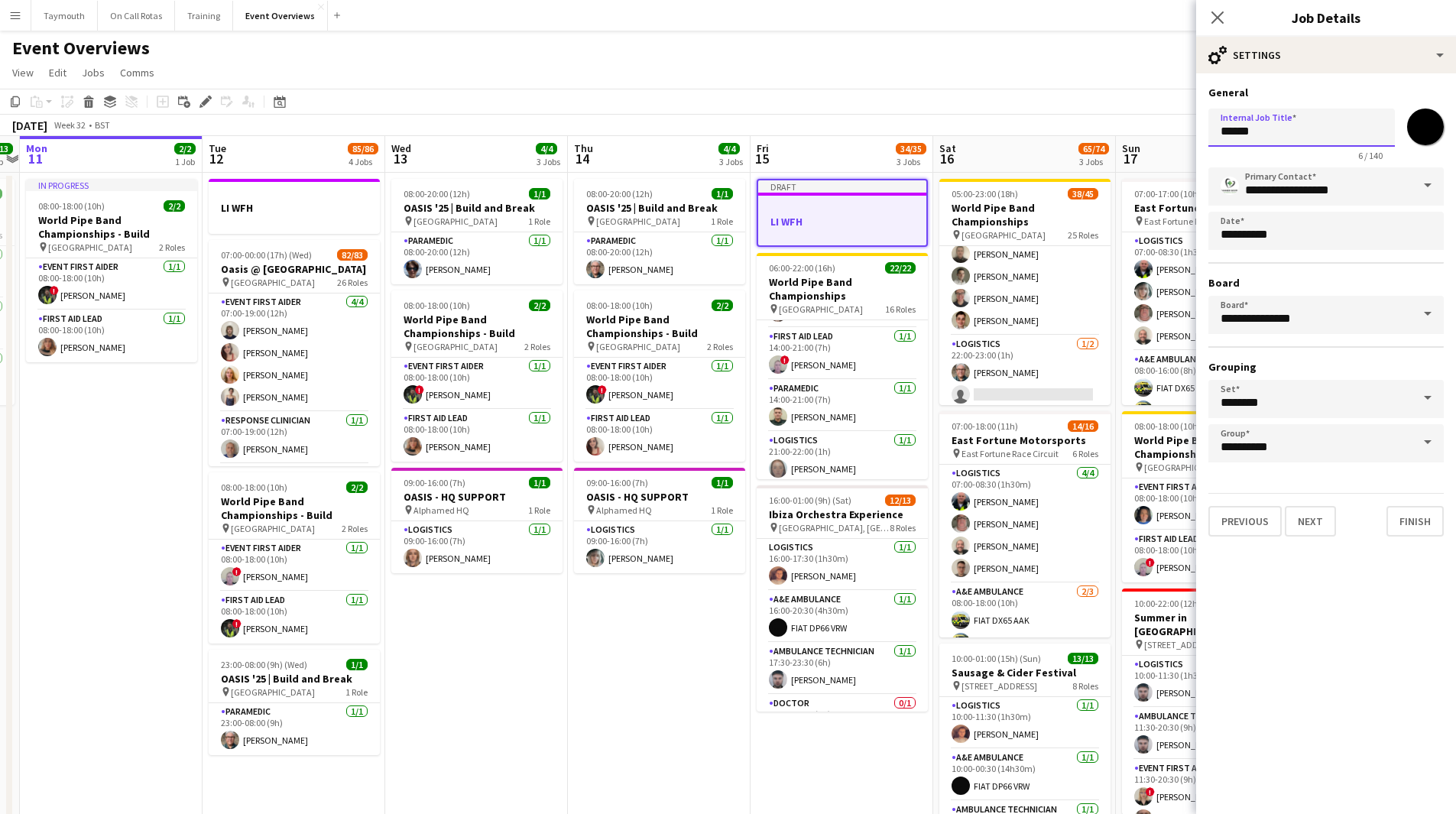
drag, startPoint x: 1307, startPoint y: 126, endPoint x: 901, endPoint y: 106, distance: 406.5
click at [898, 111] on body "Menu Boards Boards Boards All jobs Status Workforce Workforce My Workforce Recr…" at bounding box center [728, 450] width 1456 height 901
type input "**********"
click at [613, 675] on app-date-cell "08:00-20:00 (12h) 1/1 OASIS '25 | Build and Break pin [GEOGRAPHIC_DATA] 1 Role …" at bounding box center [660, 536] width 183 height 728
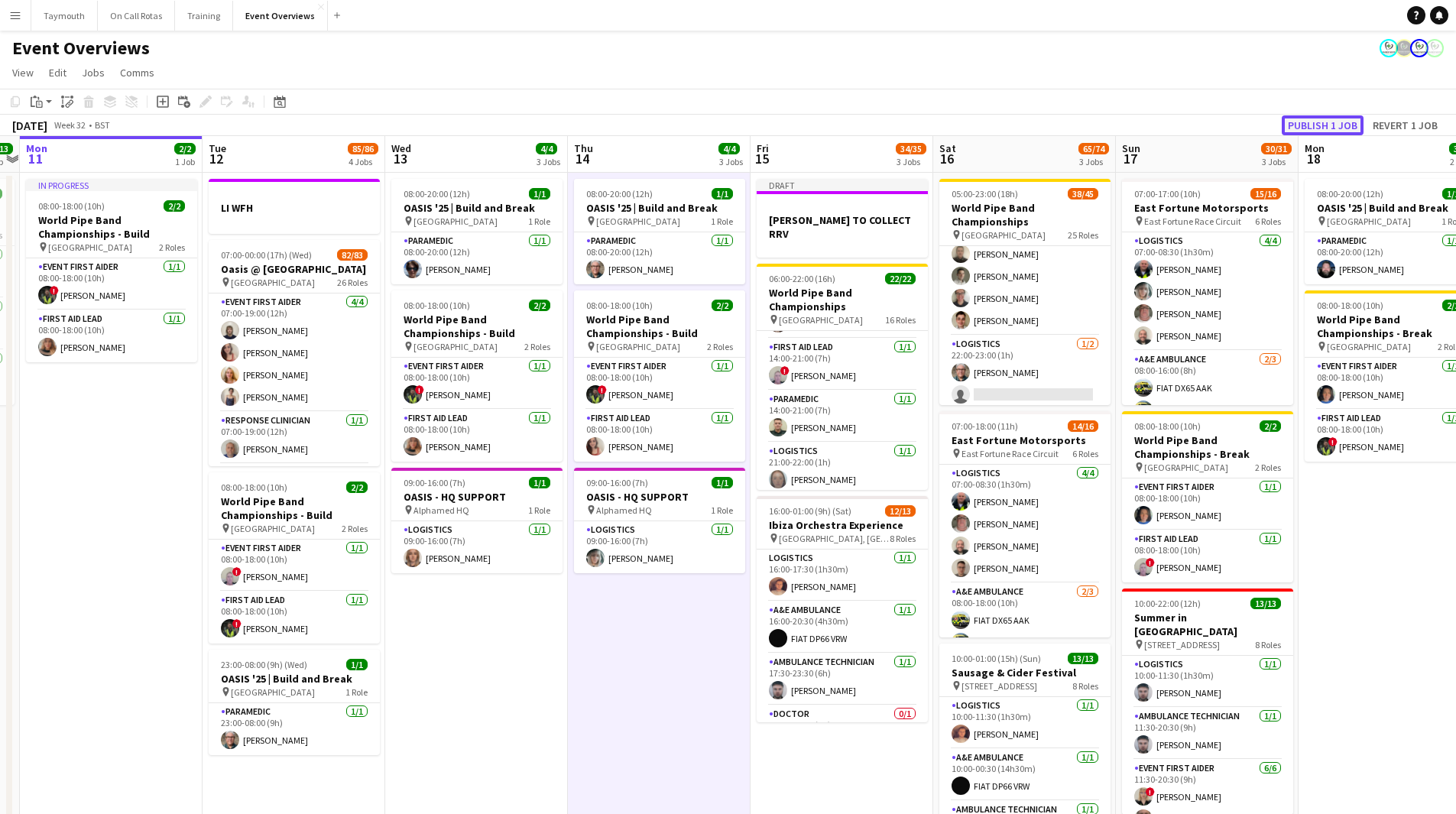
click at [1303, 132] on button "Publish 1 job" at bounding box center [1323, 125] width 82 height 20
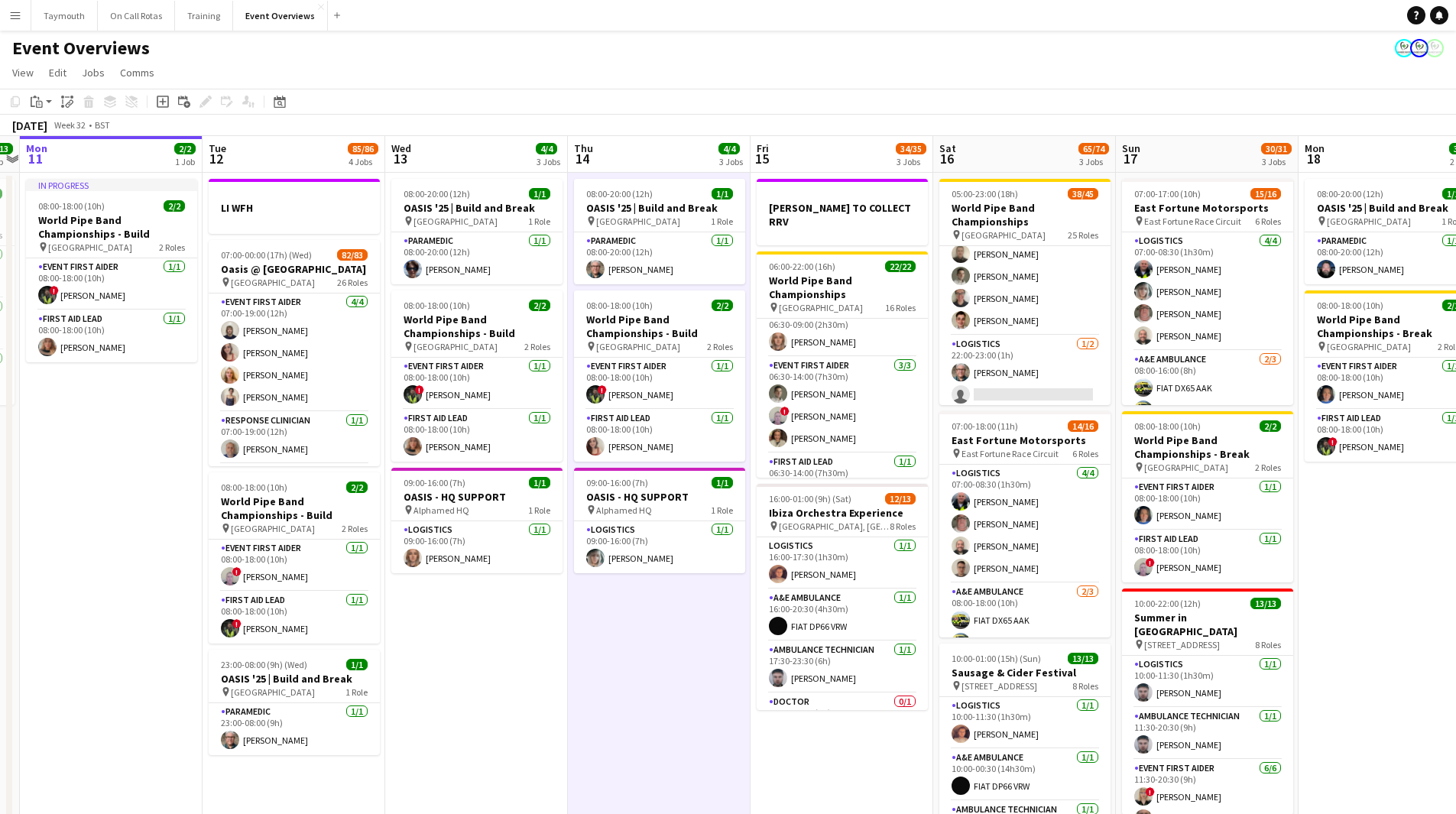
scroll to position [41, 0]
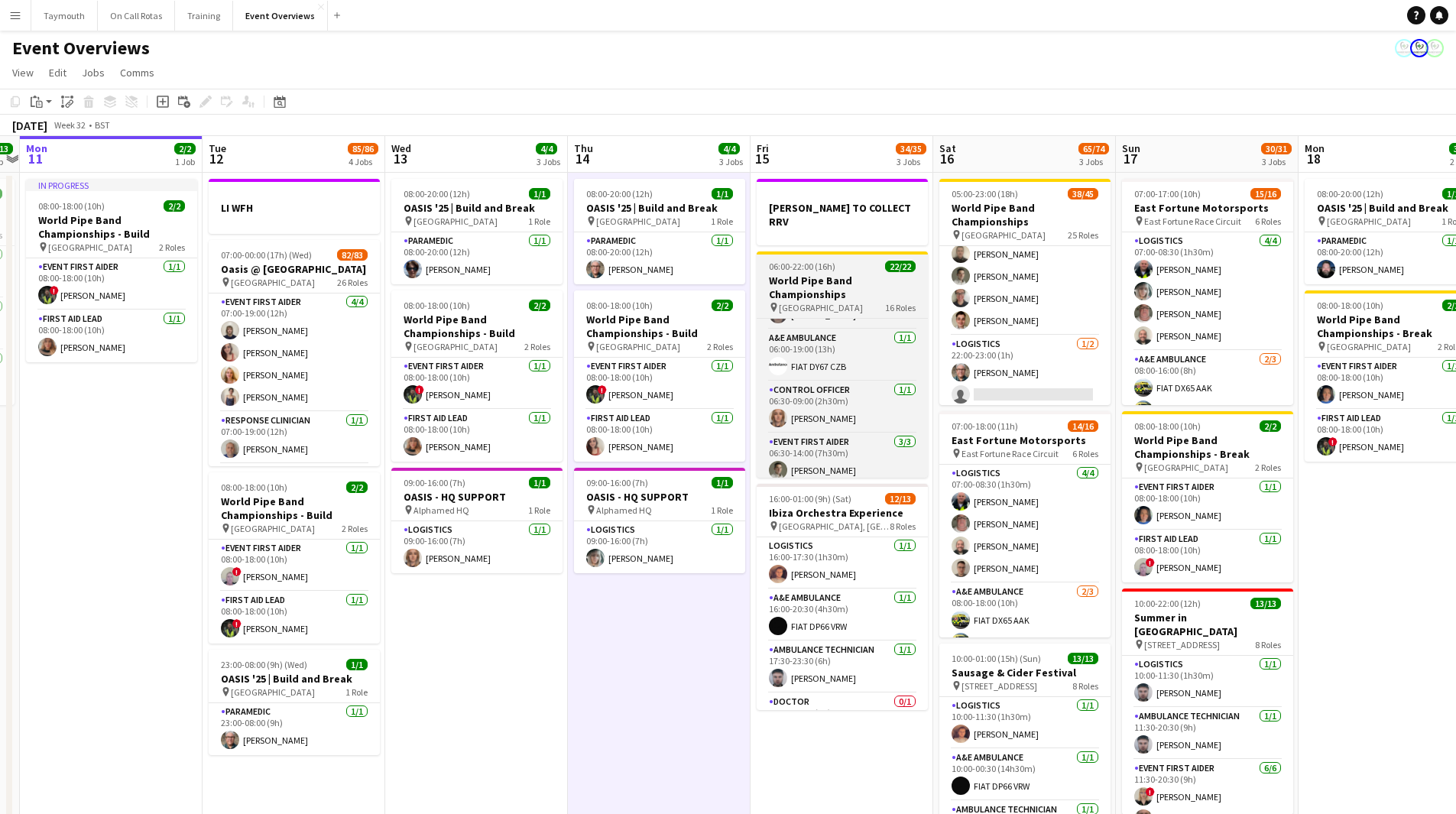
click at [843, 279] on h3 "World Pipe Band Championships" at bounding box center [842, 287] width 171 height 28
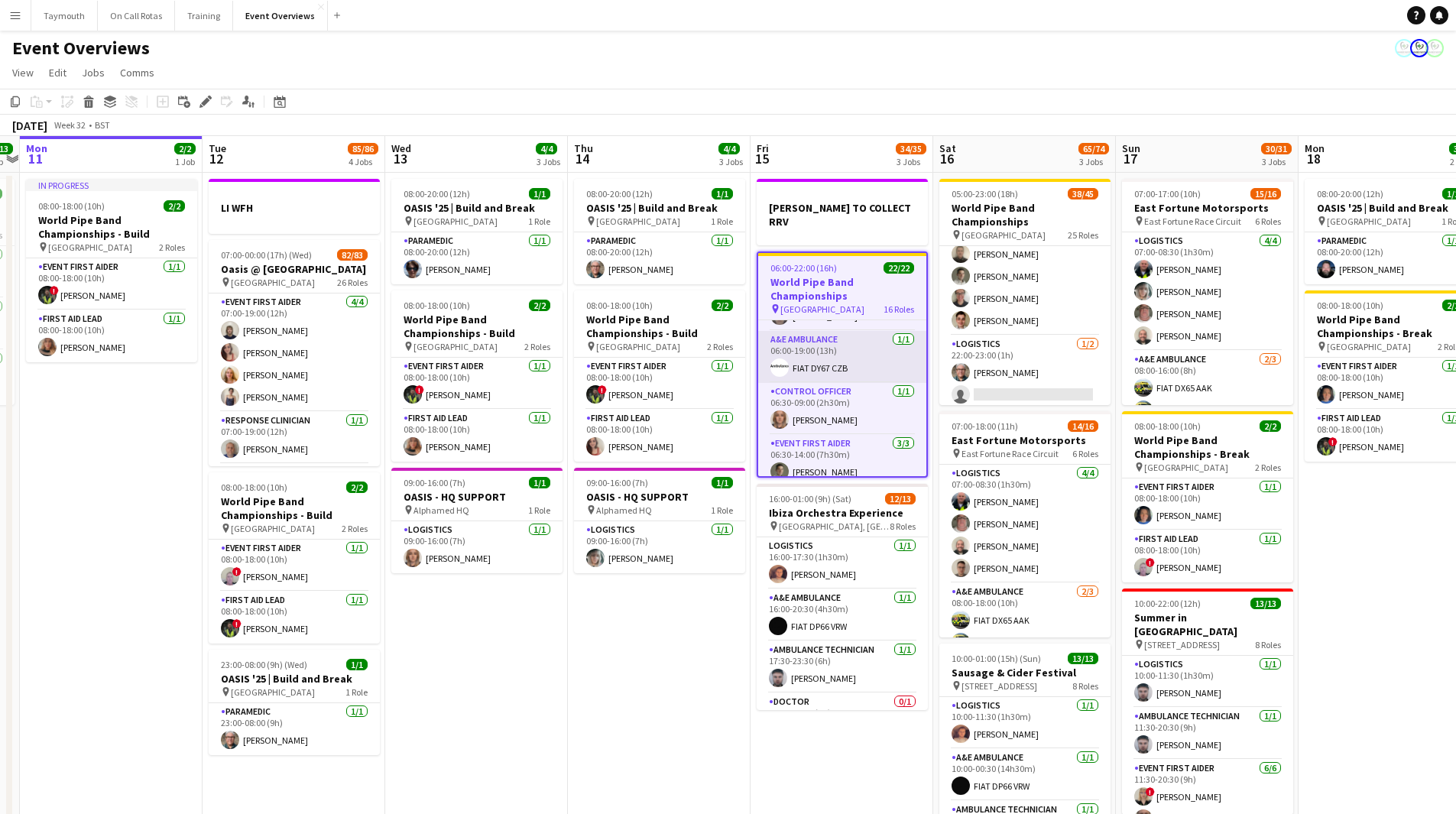
click at [837, 346] on app-card-role "A&E Ambulance 1/1 06:00-19:00 (13h) FIAT DY67 CZB" at bounding box center [842, 357] width 168 height 52
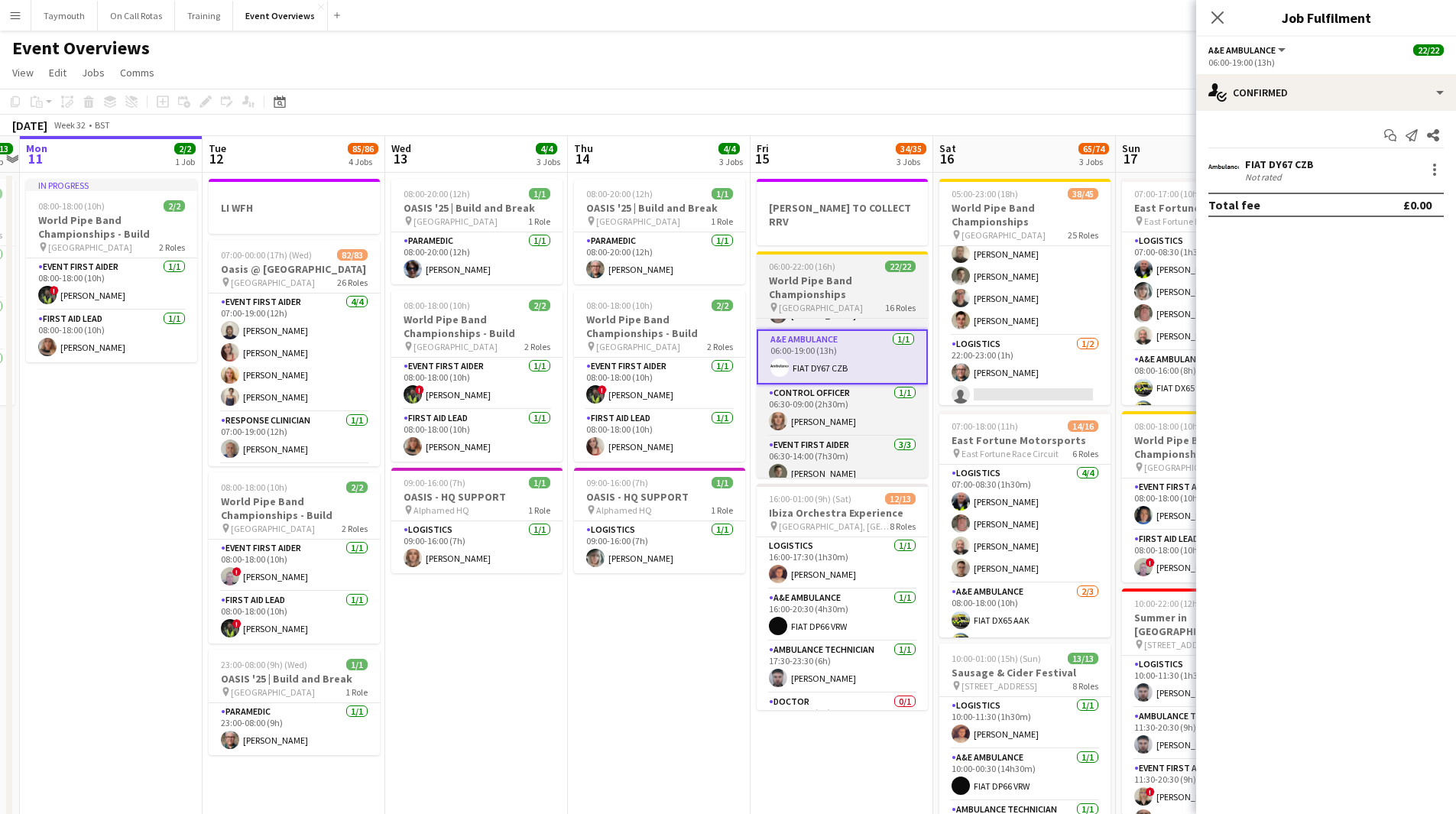
click at [831, 273] on h3 "World Pipe Band Championships" at bounding box center [842, 287] width 171 height 28
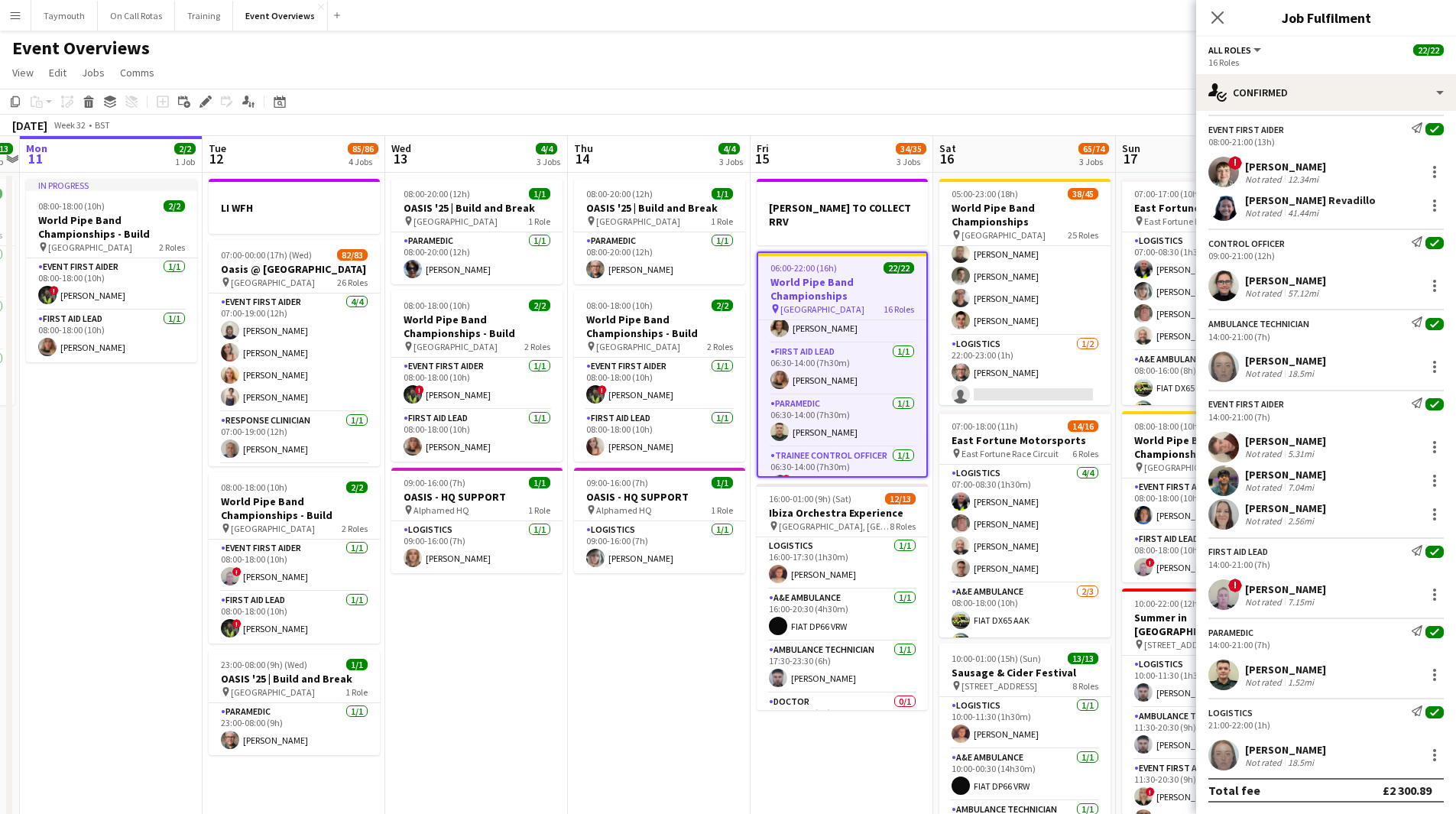
scroll to position [858, 0]
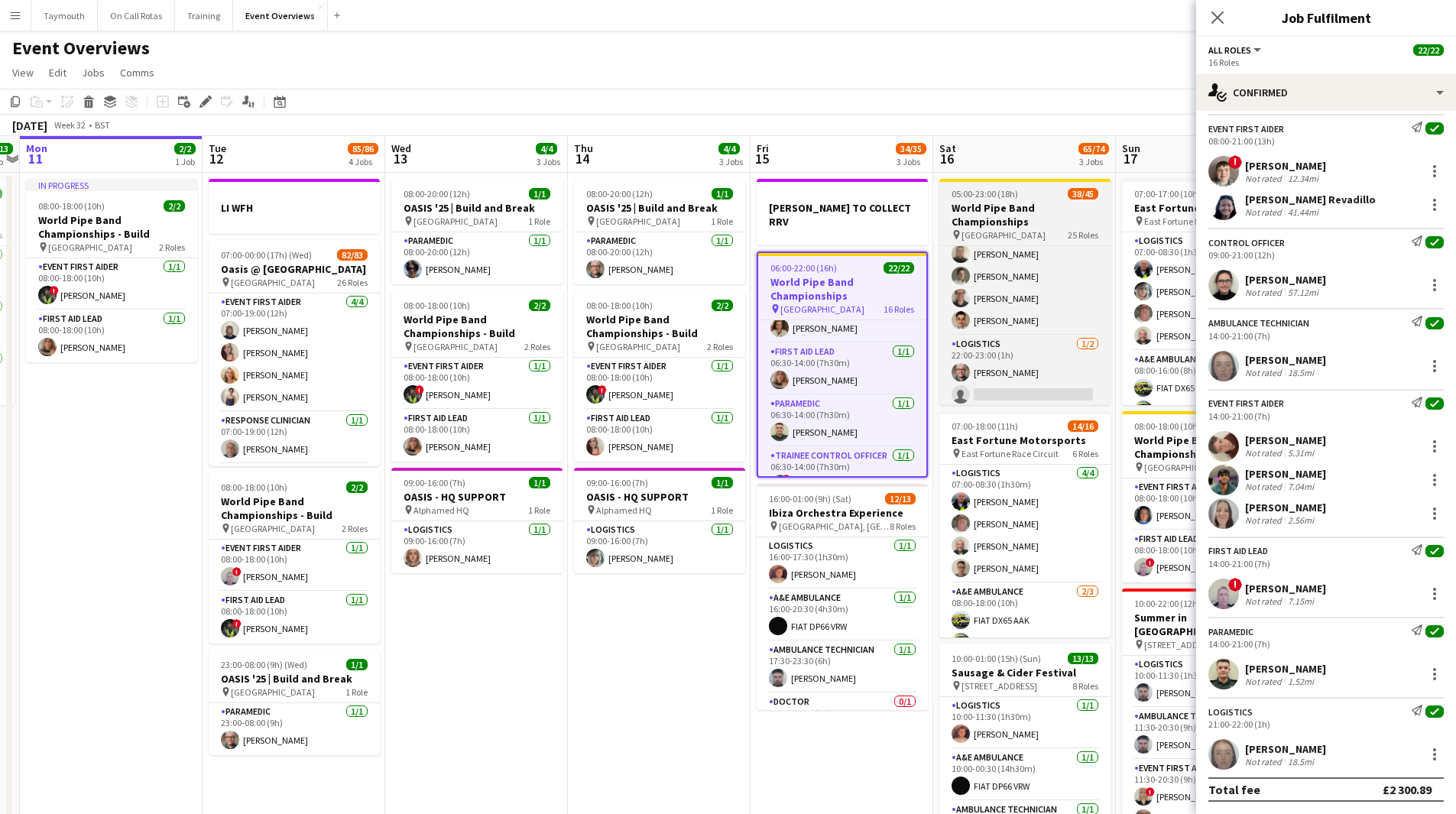
click at [1032, 217] on h3 "World Pipe Band Championships" at bounding box center [1024, 215] width 171 height 28
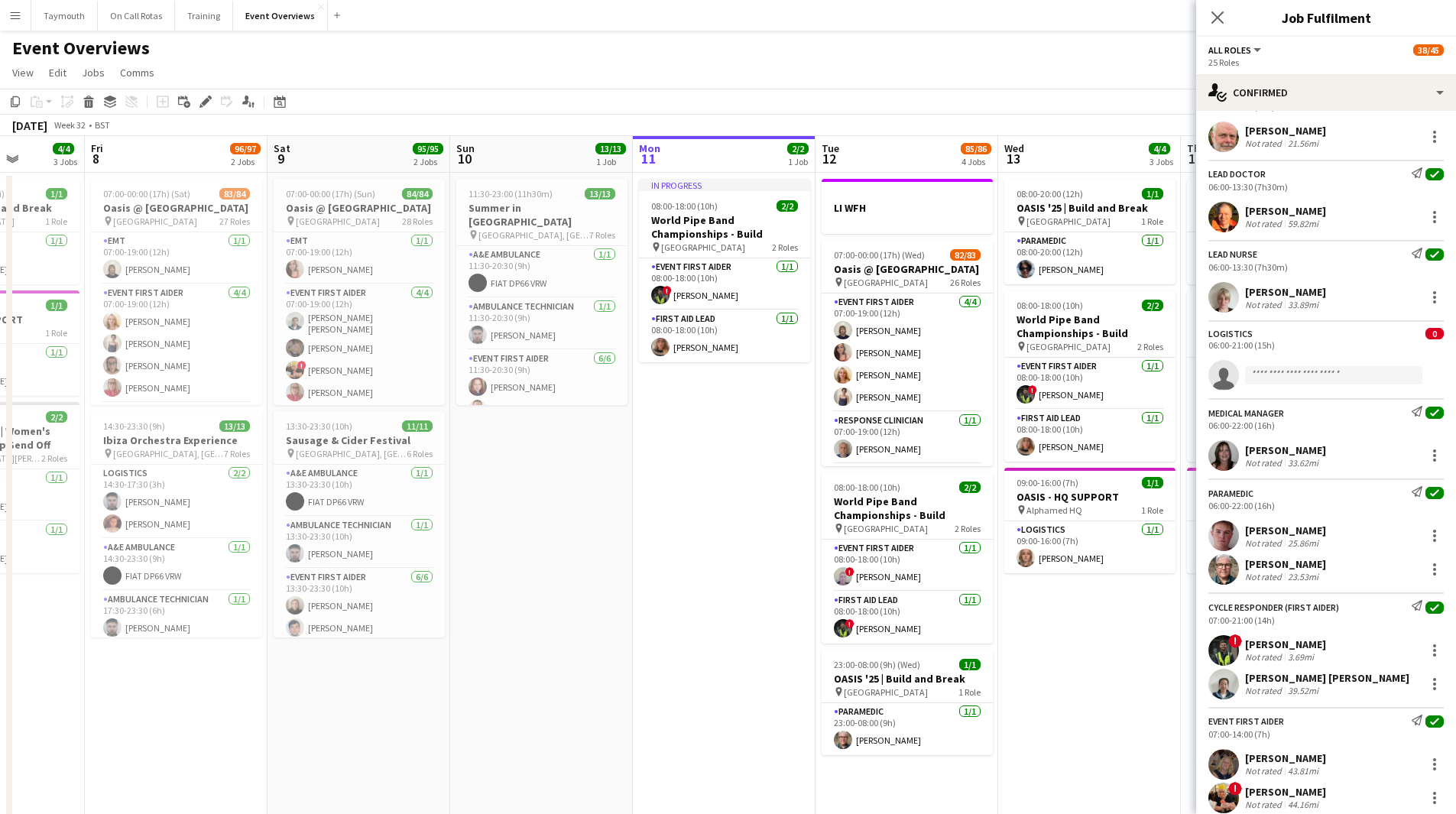
scroll to position [0, 461]
drag, startPoint x: 132, startPoint y: 448, endPoint x: 748, endPoint y: 465, distance: 616.2
click at [748, 465] on app-calendar-viewport "Tue 5 Wed 6 Thu 7 4/4 3 Jobs Fri 8 96/97 2 Jobs Sat 9 95/95 2 Jobs Sun 10 13/13…" at bounding box center [728, 518] width 1456 height 764
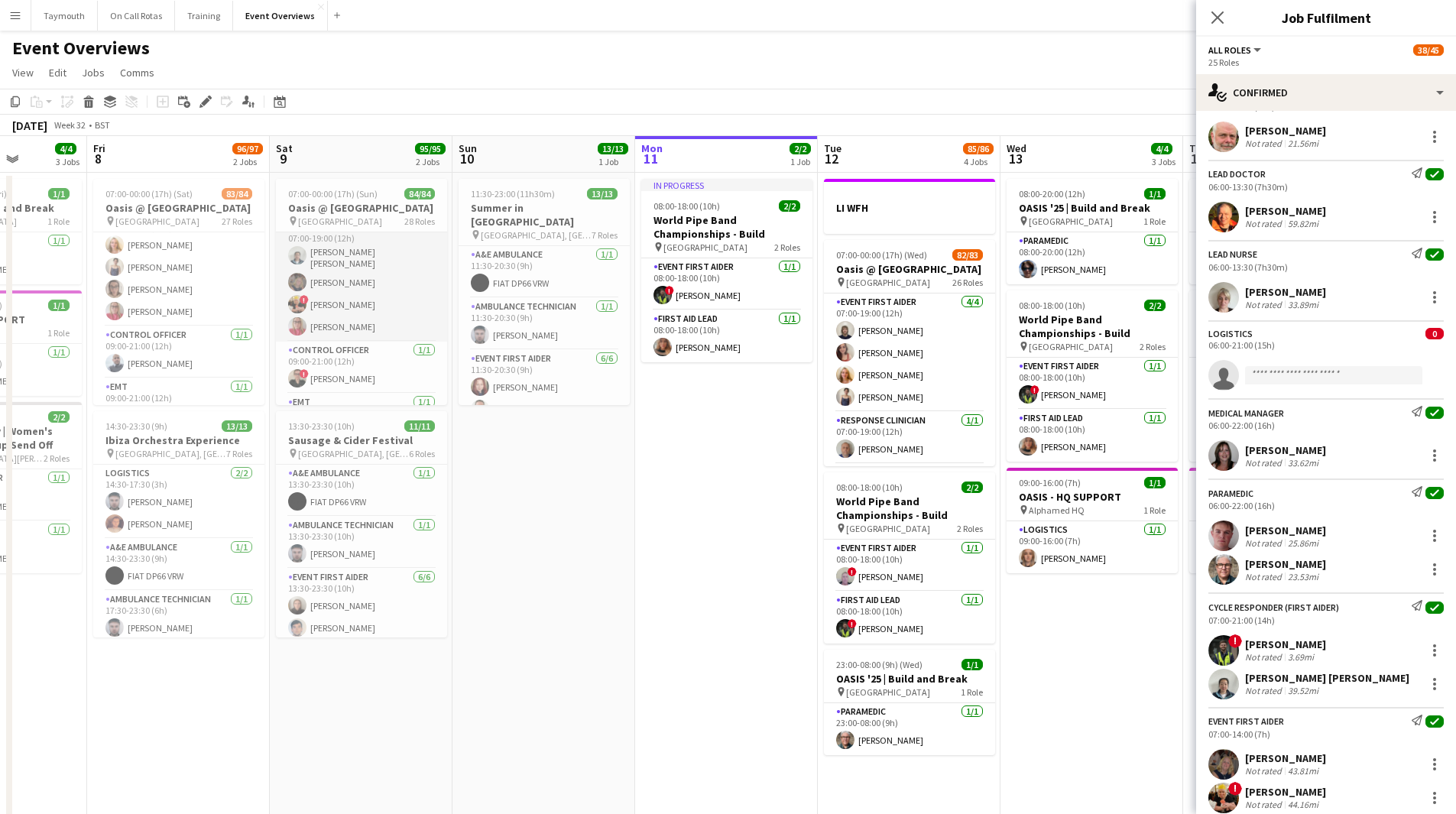
scroll to position [153, 0]
click at [1325, 544] on div "James Welsh Not rated 25.86mi" at bounding box center [1325, 535] width 260 height 30
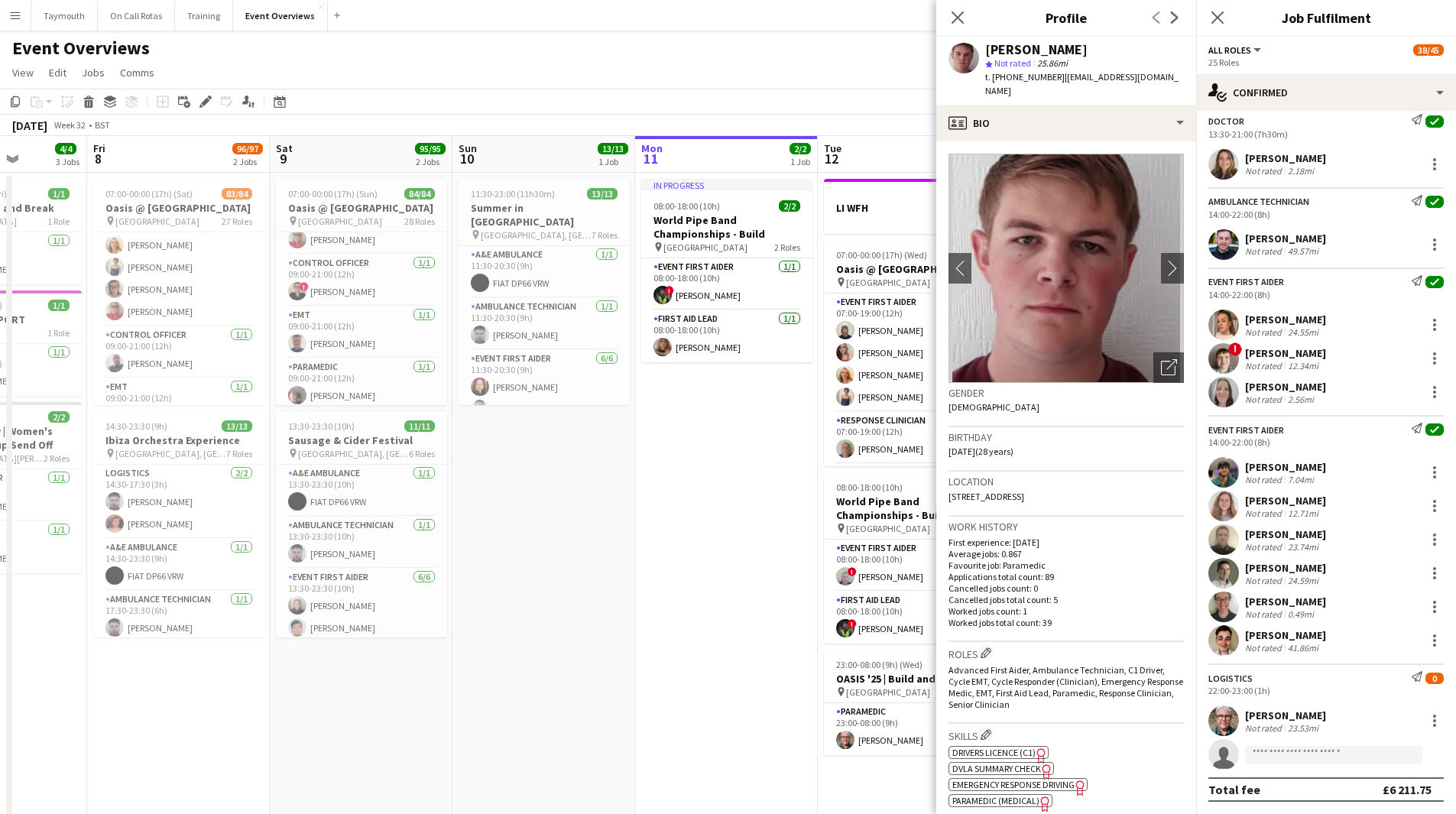
scroll to position [84, 0]
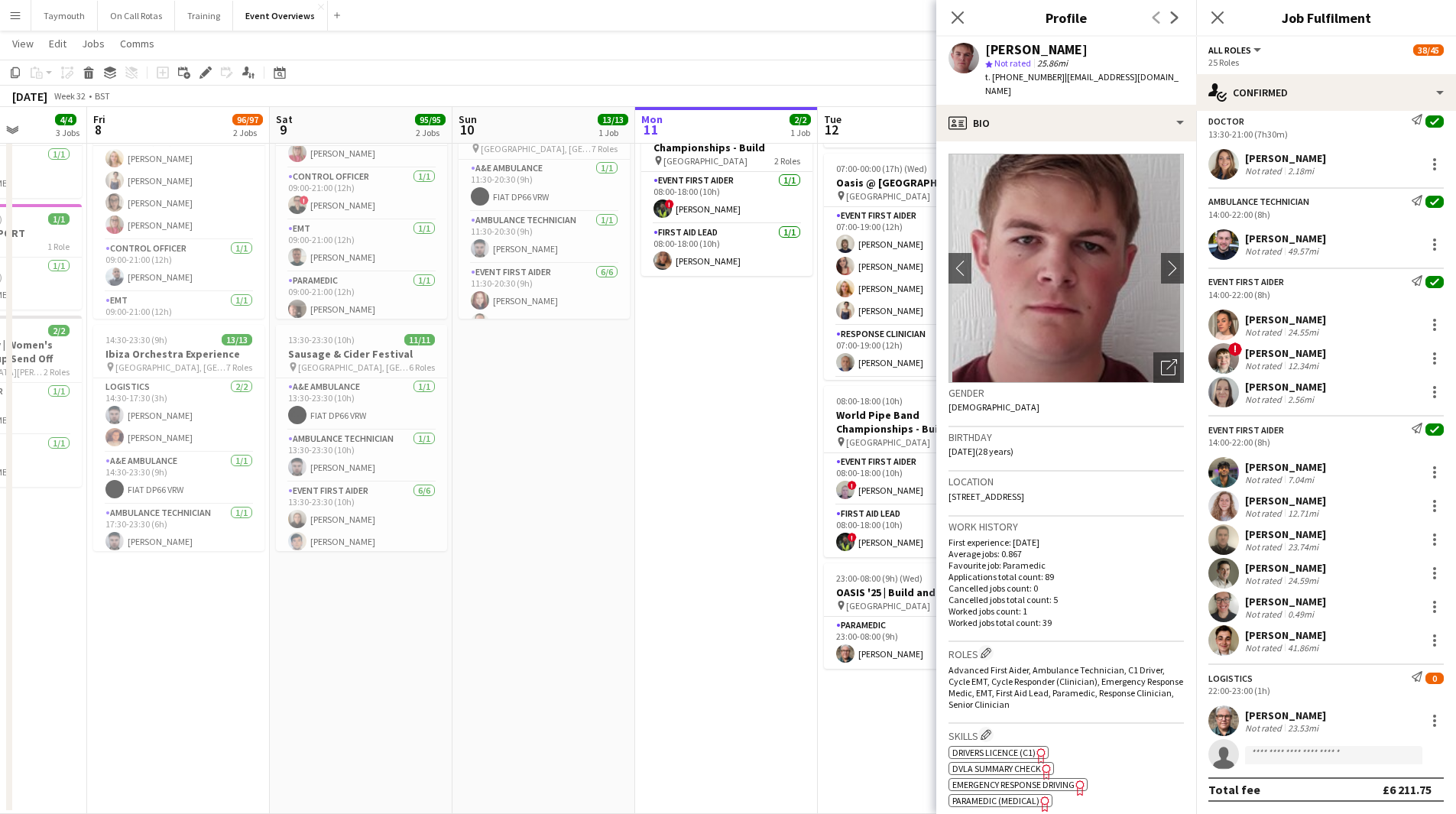
drag, startPoint x: 740, startPoint y: 466, endPoint x: 731, endPoint y: 461, distance: 10.3
click at [740, 466] on app-date-cell "In progress 08:00-18:00 (10h) 2/2 World Pipe Band Championships - Build pin Gla…" at bounding box center [727, 450] width 183 height 728
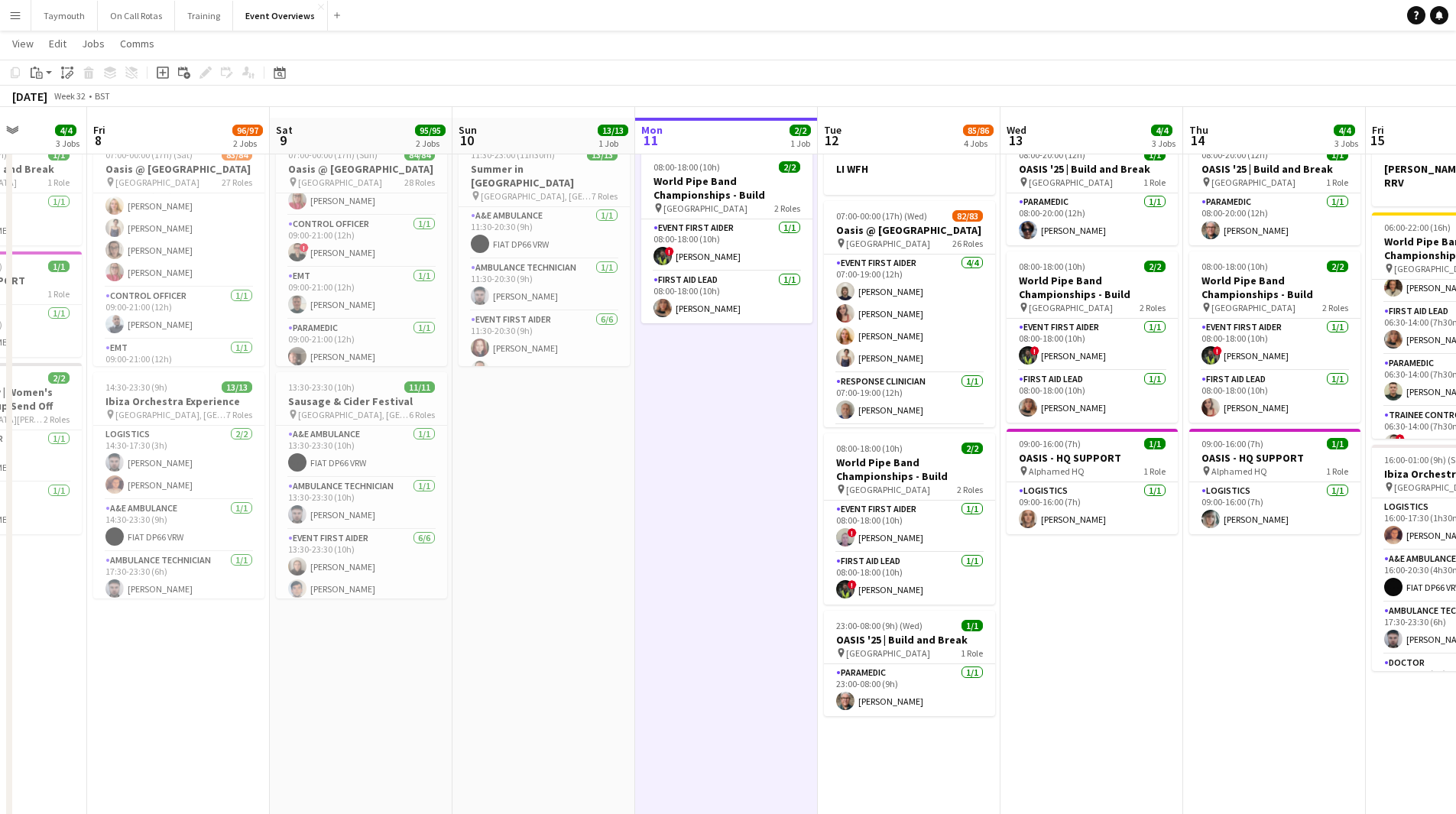
scroll to position [0, 0]
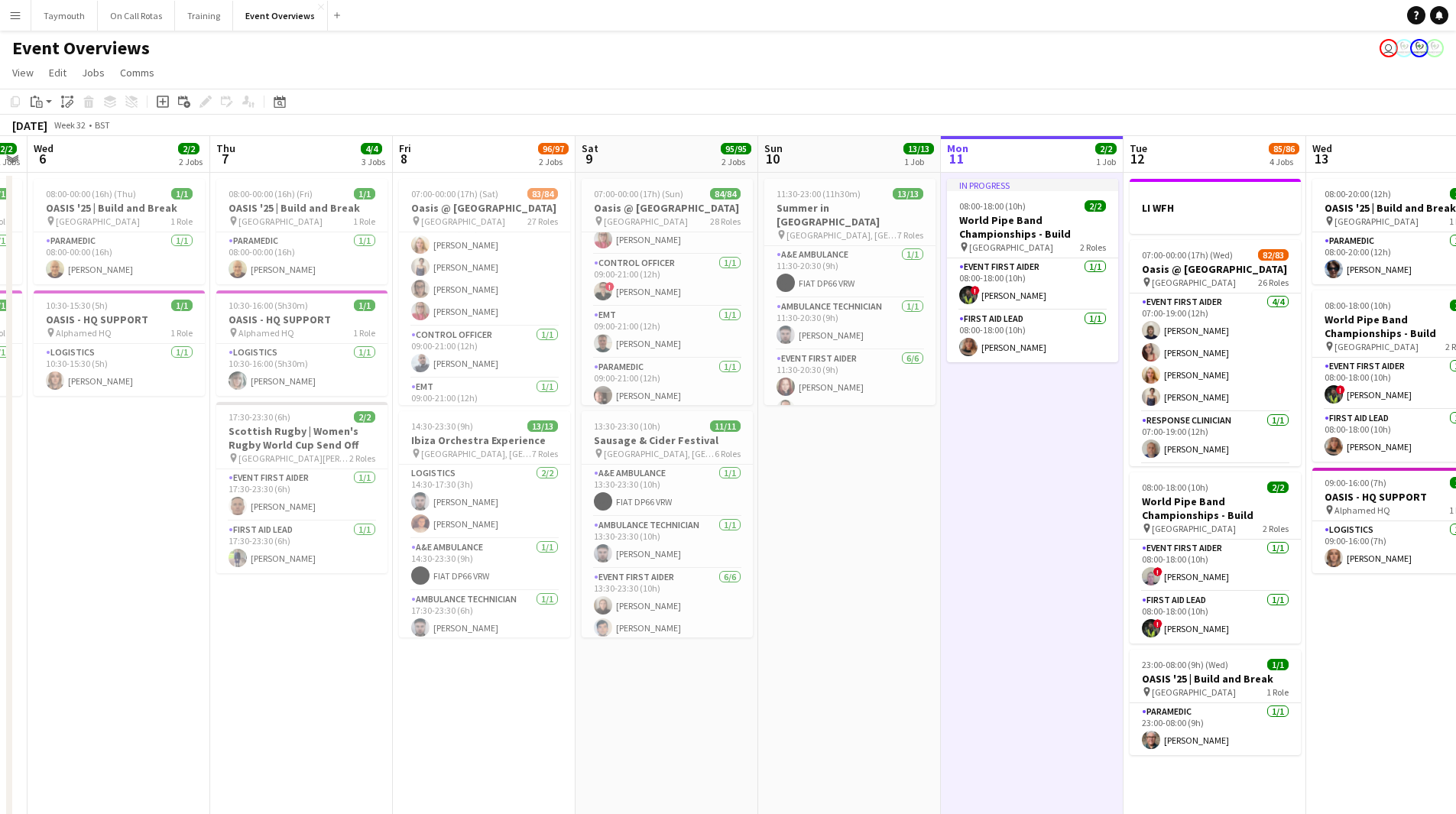
drag, startPoint x: 551, startPoint y: 540, endPoint x: 862, endPoint y: 539, distance: 311.0
click at [862, 539] on app-calendar-viewport "Mon 4 Tue 5 2/2 2 Jobs Wed 6 2/2 2 Jobs Thu 7 4/4 3 Jobs Fri 8 96/97 2 Jobs Sat…" at bounding box center [728, 518] width 1456 height 764
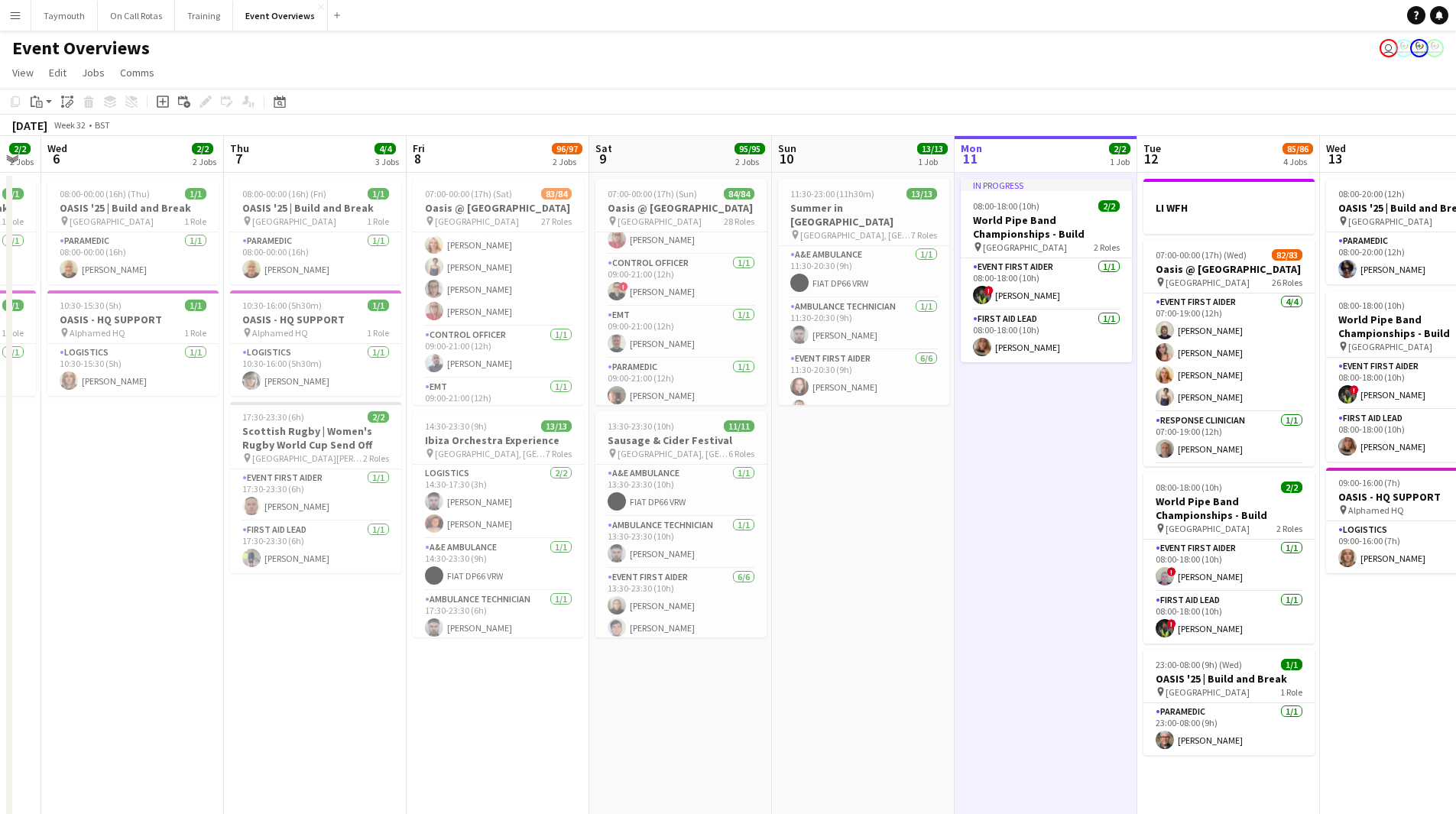
drag, startPoint x: 927, startPoint y: 501, endPoint x: 28, endPoint y: 515, distance: 899.1
click at [19, 513] on app-calendar-viewport "Mon 4 2/2 3 Jobs Tue 5 2/2 2 Jobs Wed 6 2/2 2 Jobs Thu 7 4/4 3 Jobs Fri 8 96/97…" at bounding box center [728, 518] width 1456 height 764
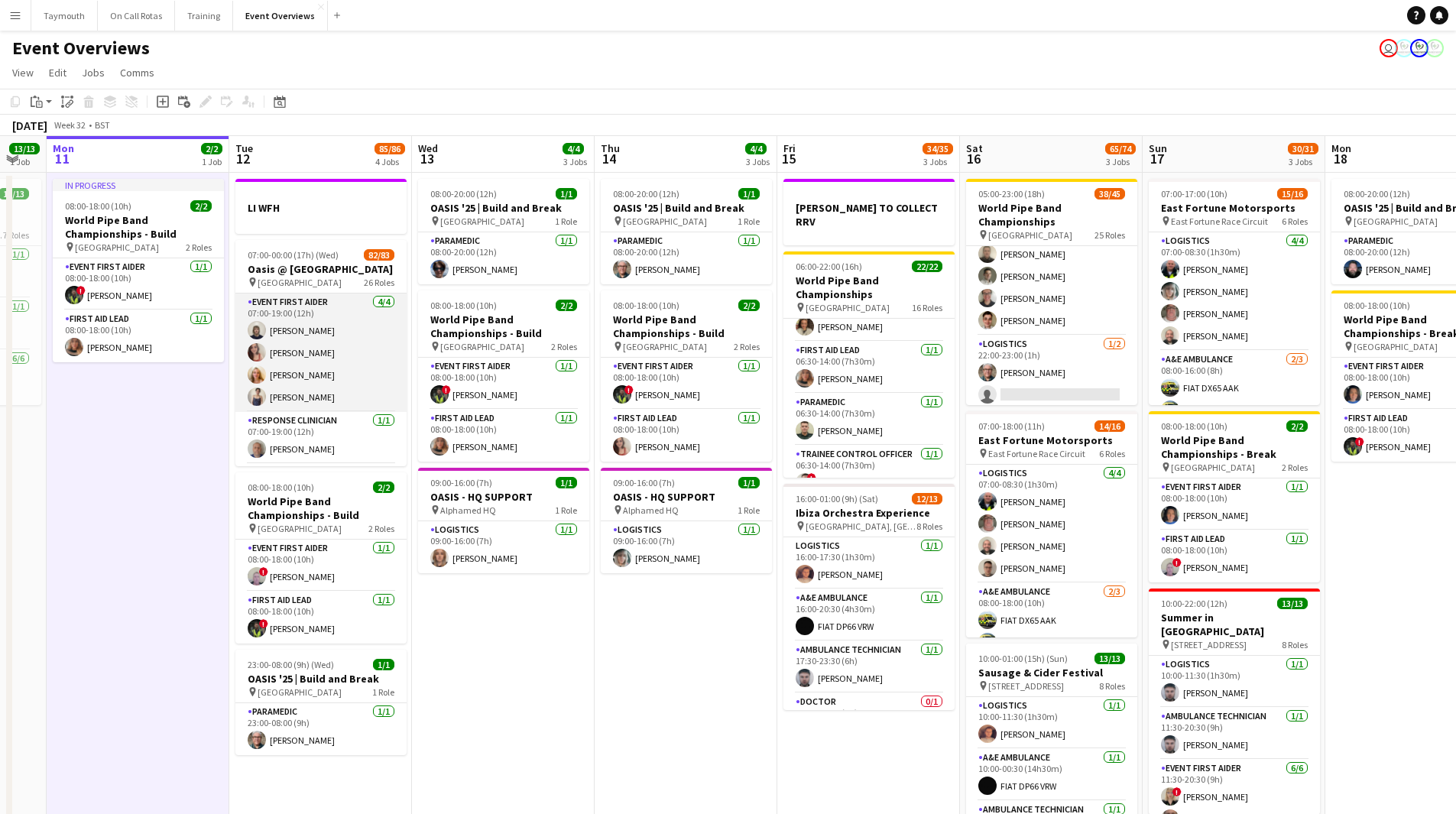
scroll to position [153, 0]
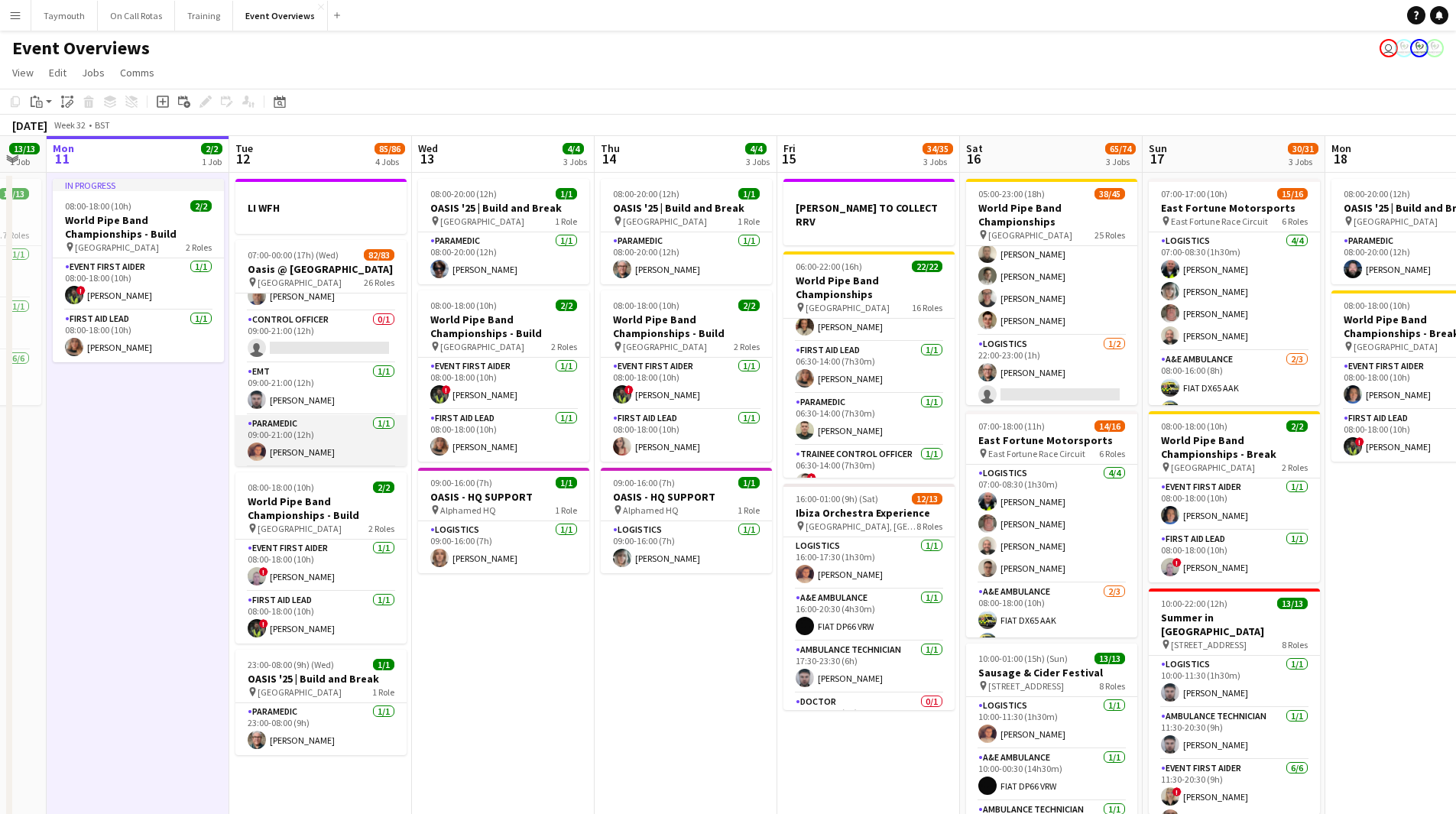
click at [321, 441] on app-card-role "Paramedic 1/1 09:00-21:00 (12h) Kieran Coyle" at bounding box center [320, 441] width 171 height 52
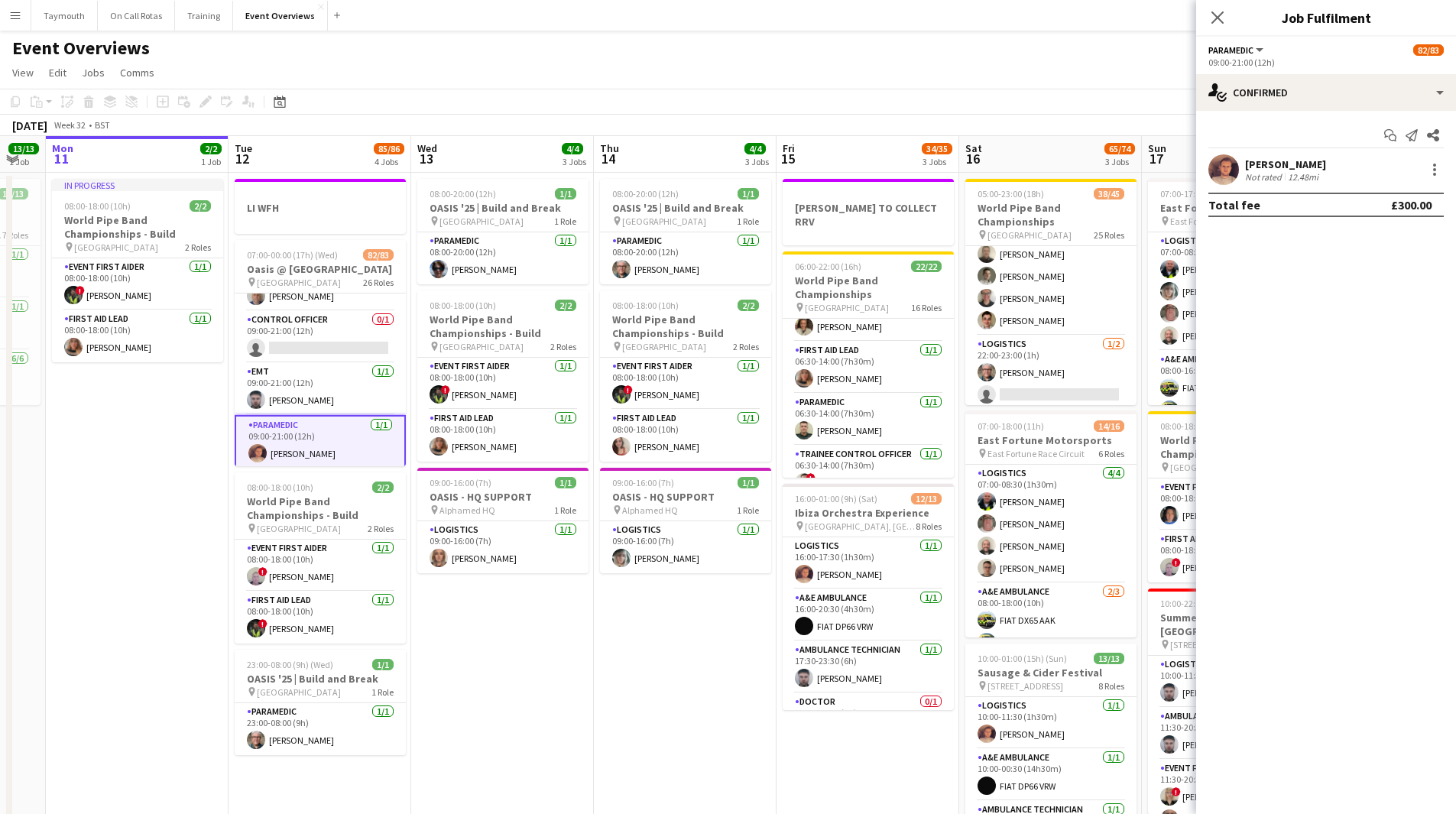
click at [1298, 162] on div "[PERSON_NAME]" at bounding box center [1285, 165] width 81 height 14
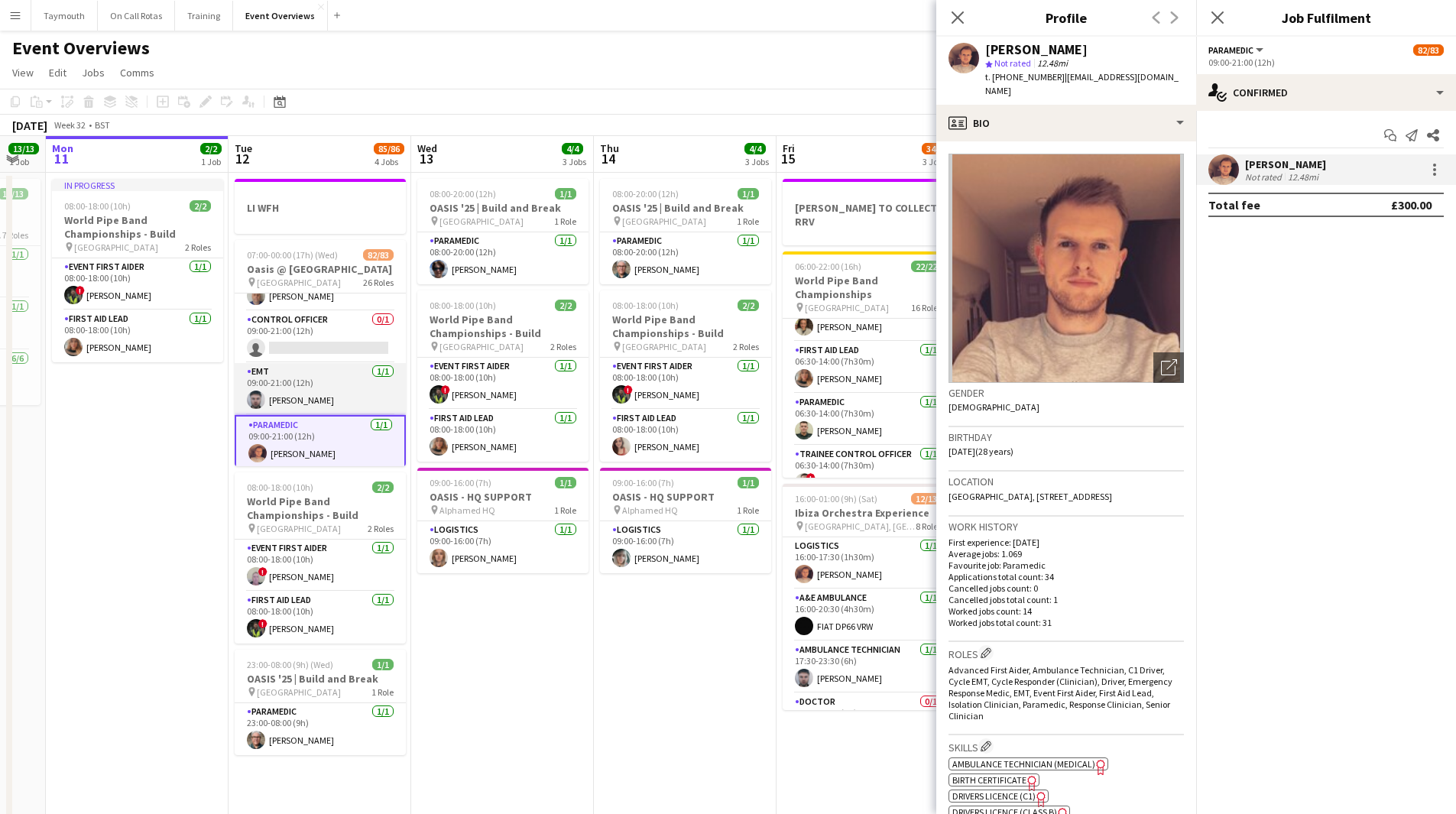
click at [333, 400] on app-card-role "EMT 1/1 09:00-21:00 (12h) Jordan Davidson" at bounding box center [320, 389] width 171 height 52
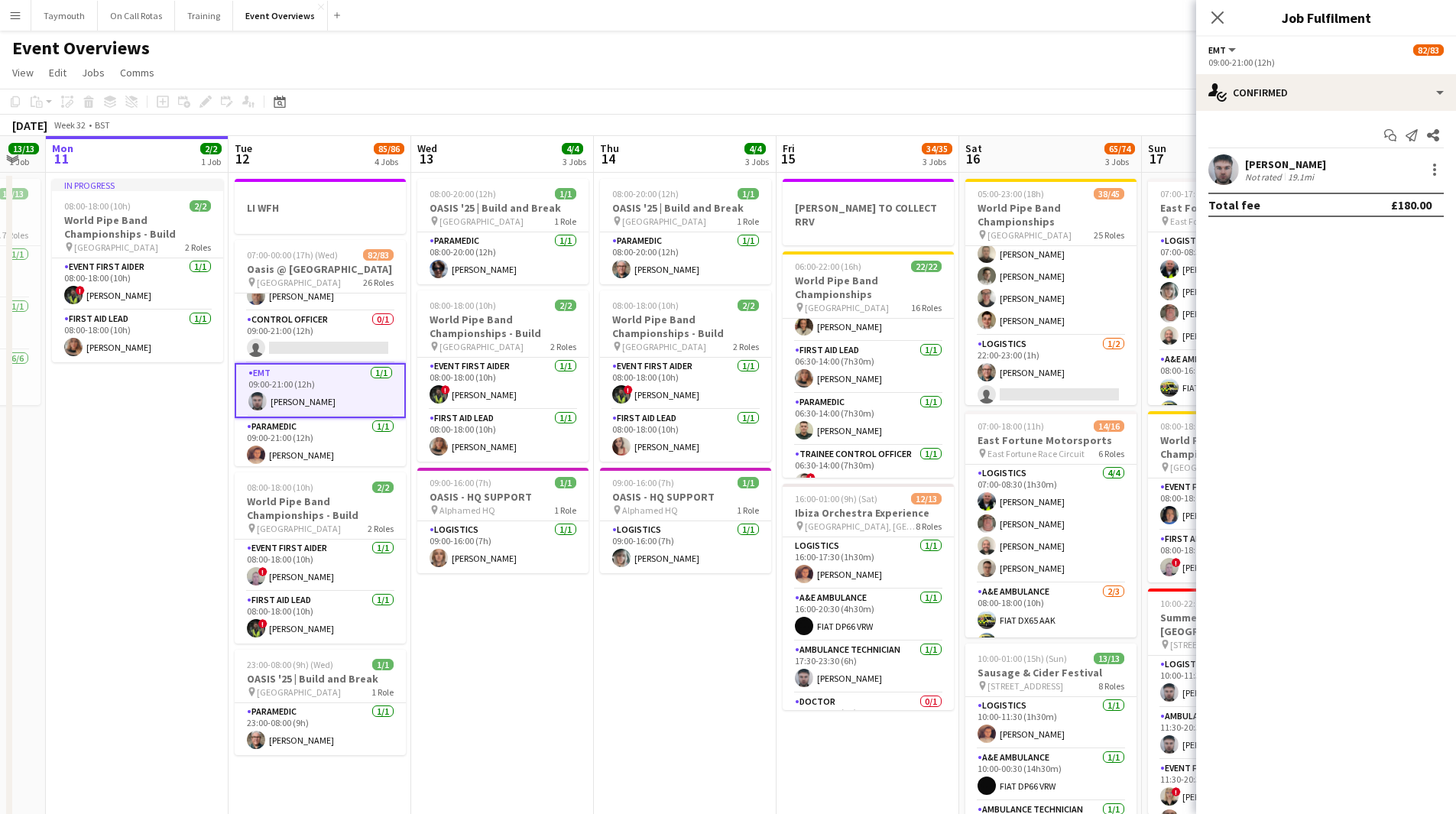
click at [1360, 171] on div "Jordan Davidson Not rated 19.1mi" at bounding box center [1325, 169] width 260 height 30
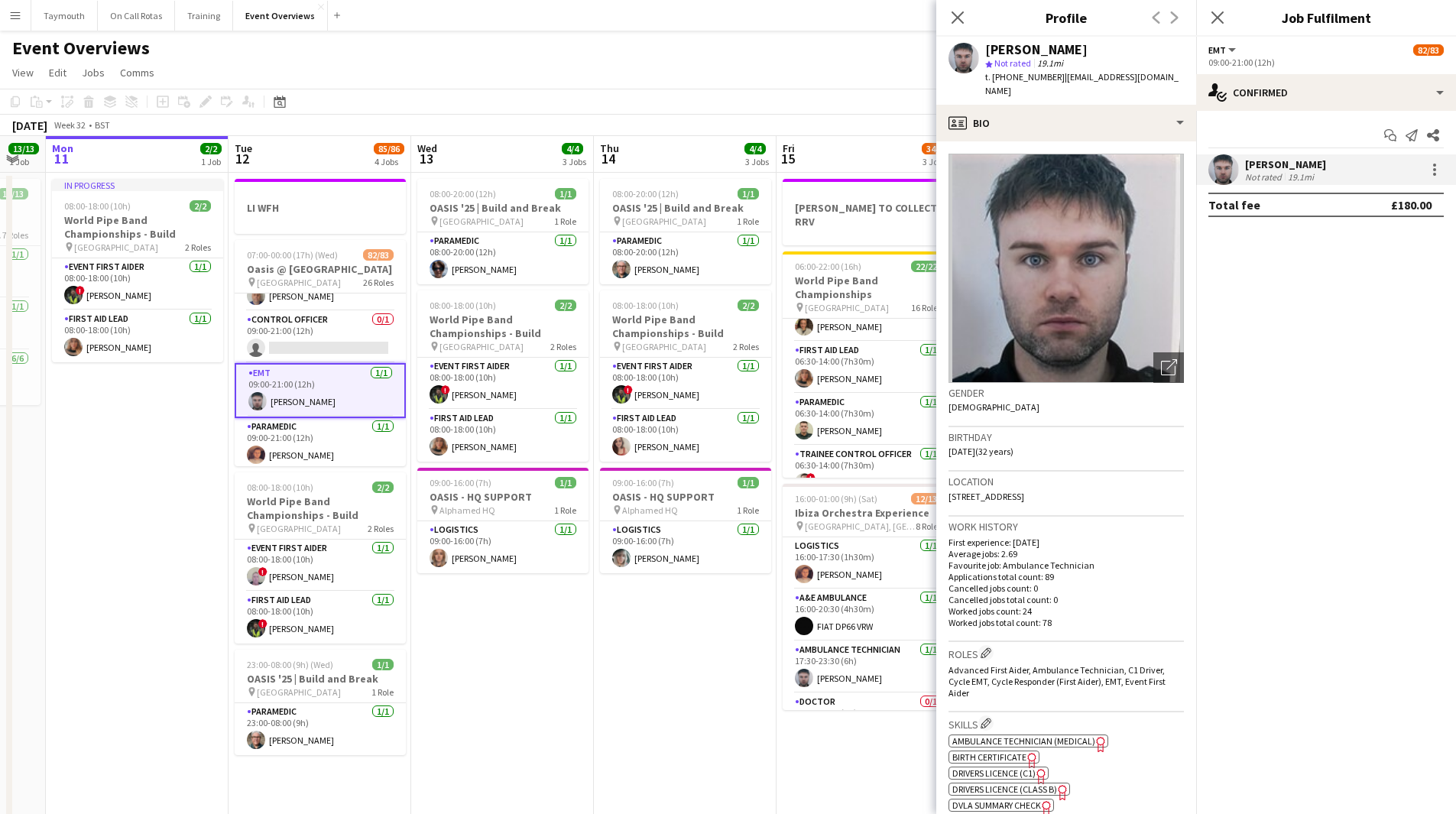
click at [600, 619] on app-date-cell "08:00-20:00 (12h) 1/1 OASIS '25 | Build and Break pin [GEOGRAPHIC_DATA] 1 Role …" at bounding box center [685, 536] width 183 height 728
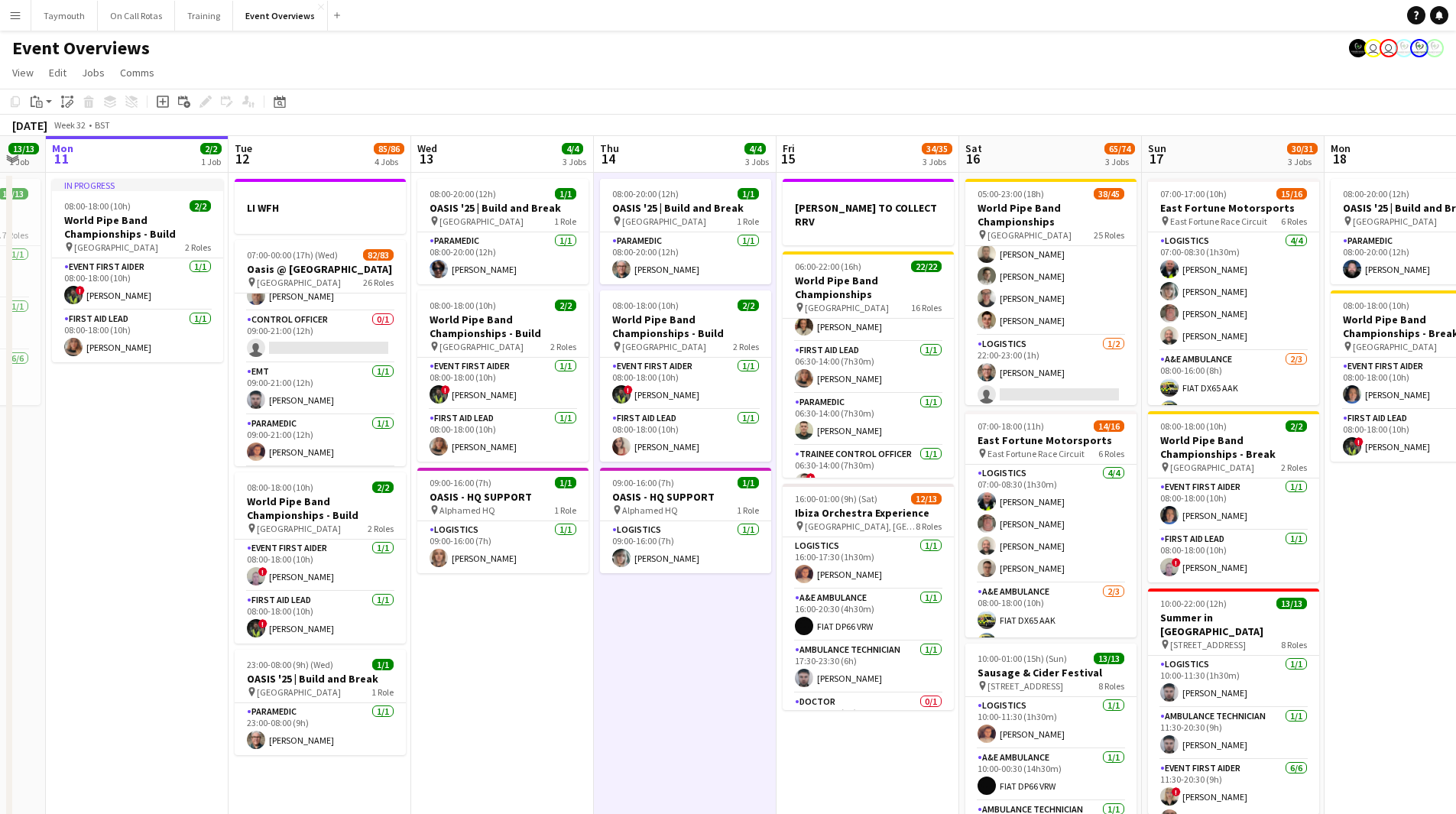
click at [709, 654] on app-date-cell "08:00-20:00 (12h) 1/1 OASIS '25 | Build and Break pin [GEOGRAPHIC_DATA] 1 Role …" at bounding box center [685, 536] width 183 height 728
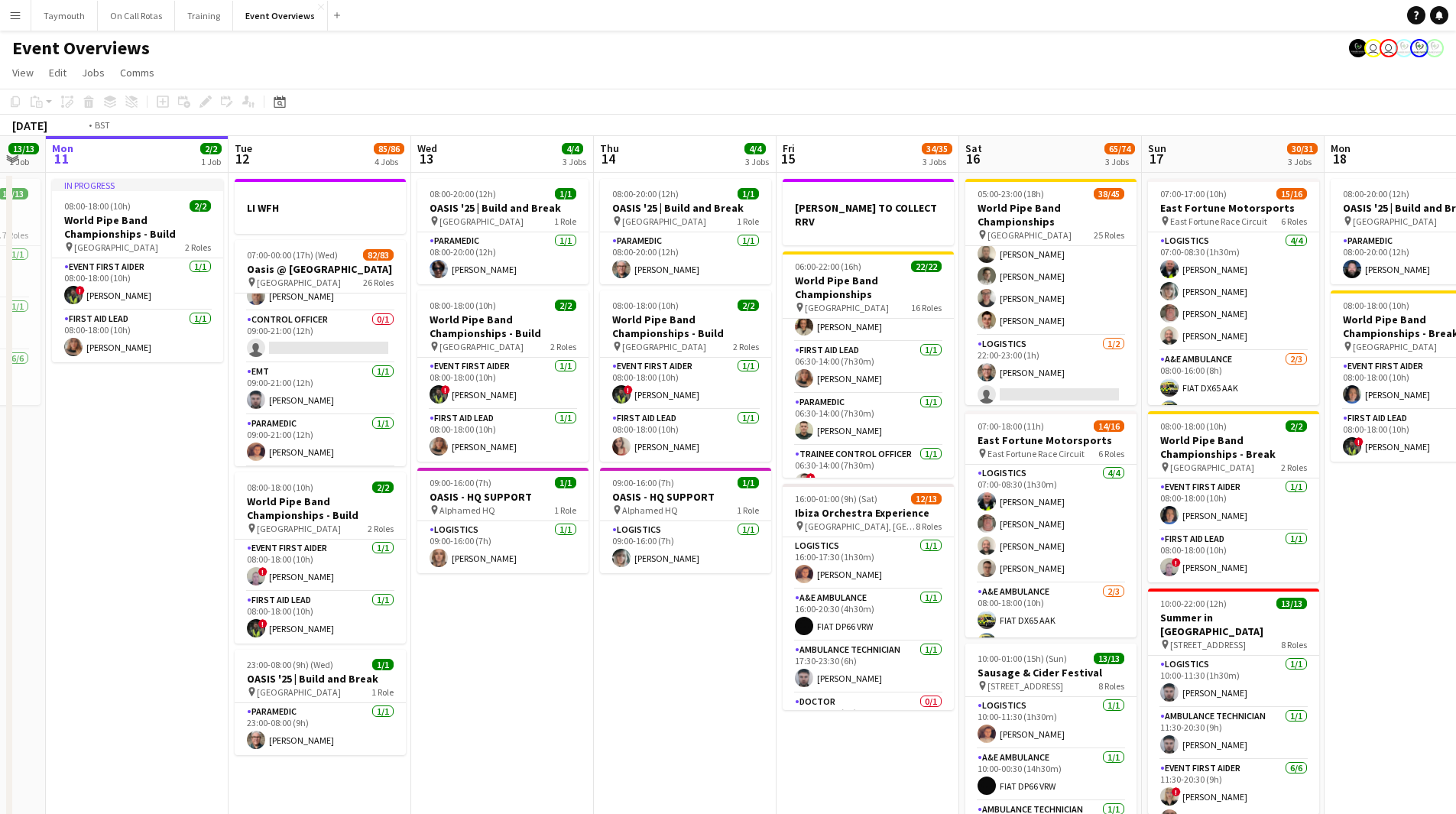
drag, startPoint x: 709, startPoint y: 654, endPoint x: 441, endPoint y: 703, distance: 272.4
click at [441, 703] on app-calendar-viewport "Fri 8 96/97 2 Jobs Sat 9 95/95 2 Jobs Sun 10 13/13 1 Job Mon 11 2/2 1 Job Tue 1…" at bounding box center [728, 518] width 1456 height 764
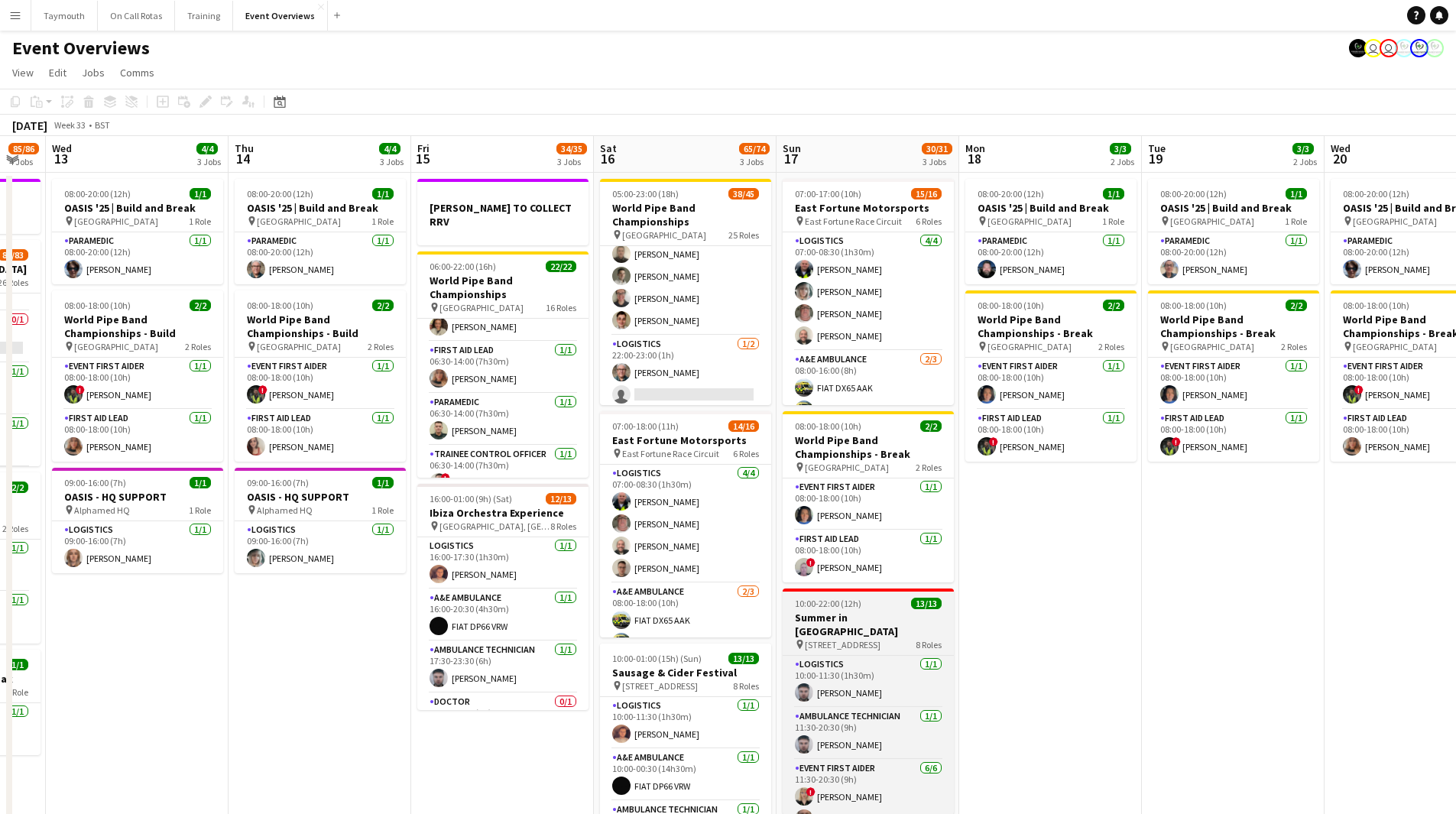
scroll to position [0, 405]
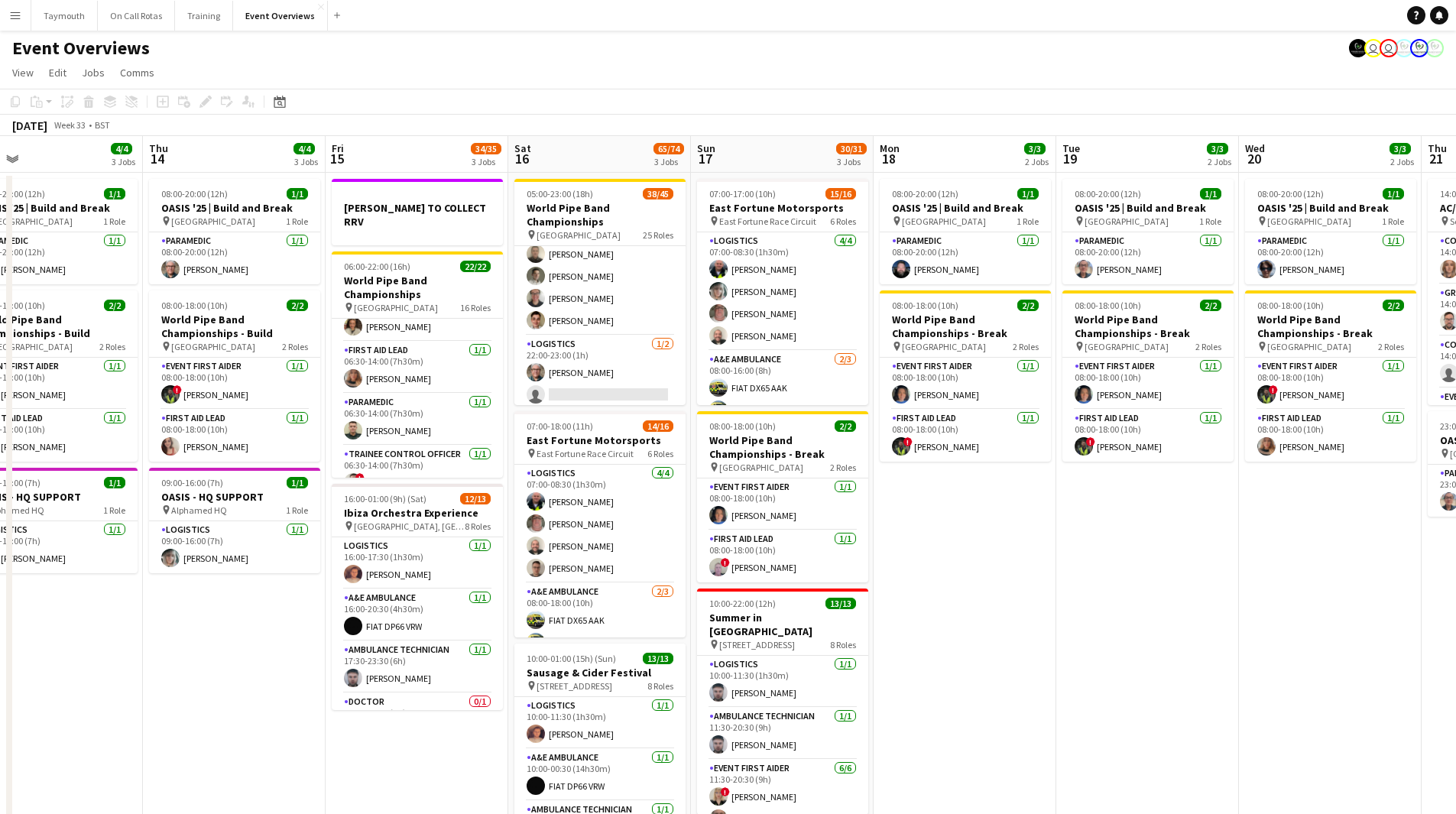
drag, startPoint x: 775, startPoint y: 580, endPoint x: 540, endPoint y: 605, distance: 236.3
click at [541, 605] on app-calendar-viewport "Sun 10 13/13 1 Job Mon 11 2/2 1 Job Tue 12 85/86 4 Jobs Wed 13 4/4 3 Jobs Thu 1…" at bounding box center [728, 518] width 1456 height 764
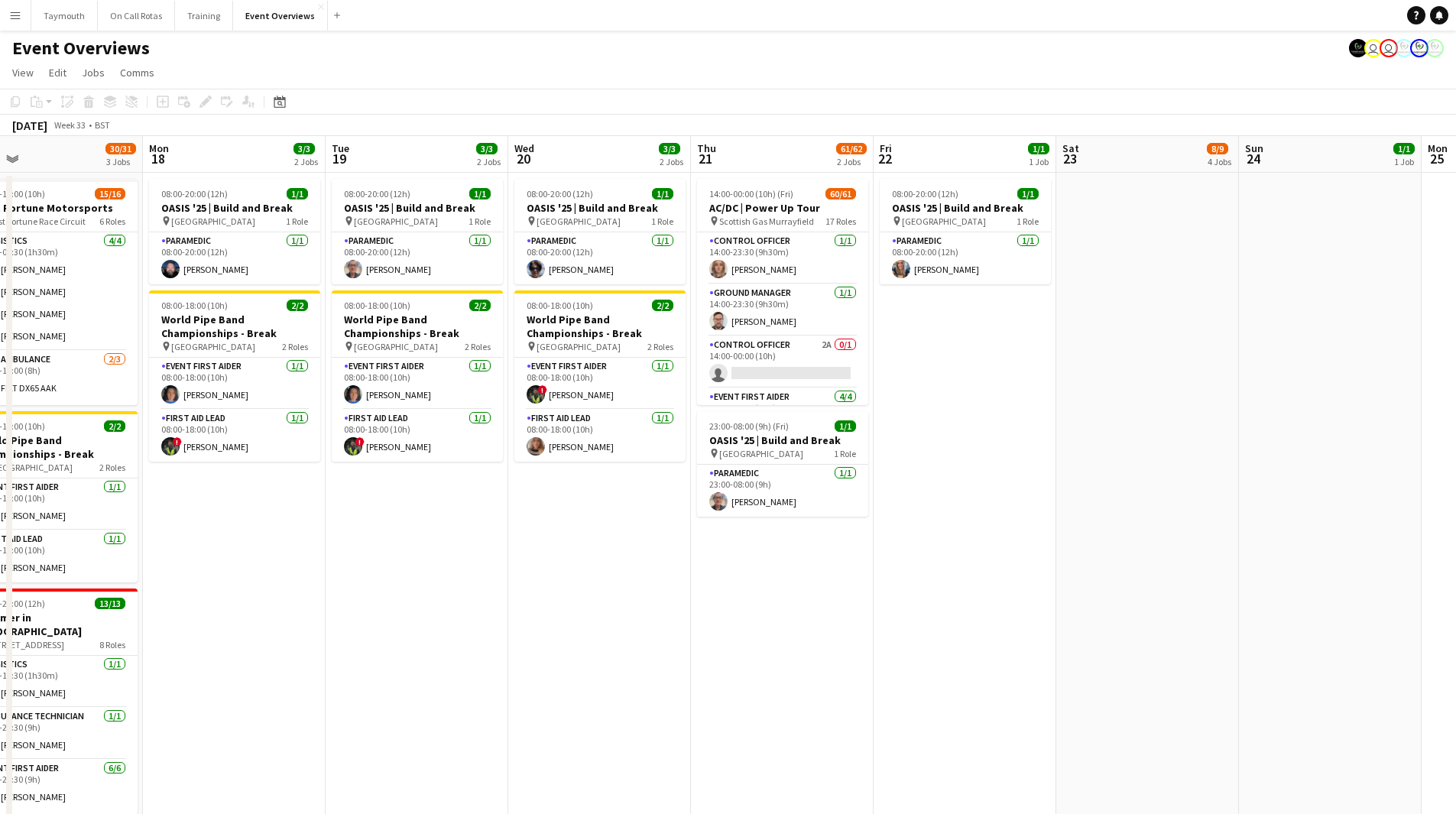
scroll to position [0, 443]
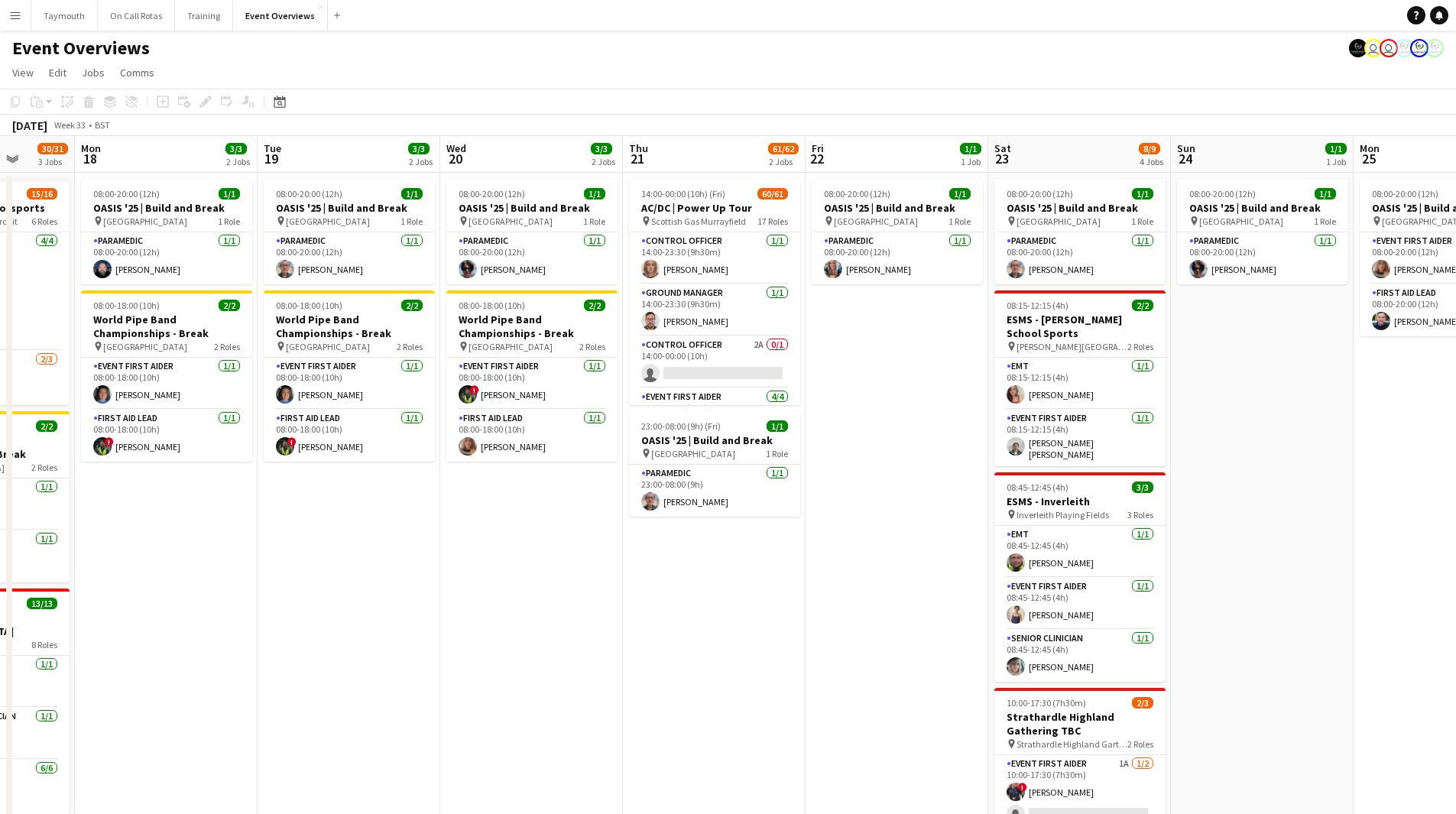
drag, startPoint x: 862, startPoint y: 614, endPoint x: 648, endPoint y: 631, distance: 214.7
click at [648, 631] on app-calendar-viewport "Fri 15 34/35 3 Jobs Sat 16 65/74 3 Jobs Sun 17 30/31 3 Jobs Mon 18 3/3 2 Jobs T…" at bounding box center [728, 530] width 1456 height 790
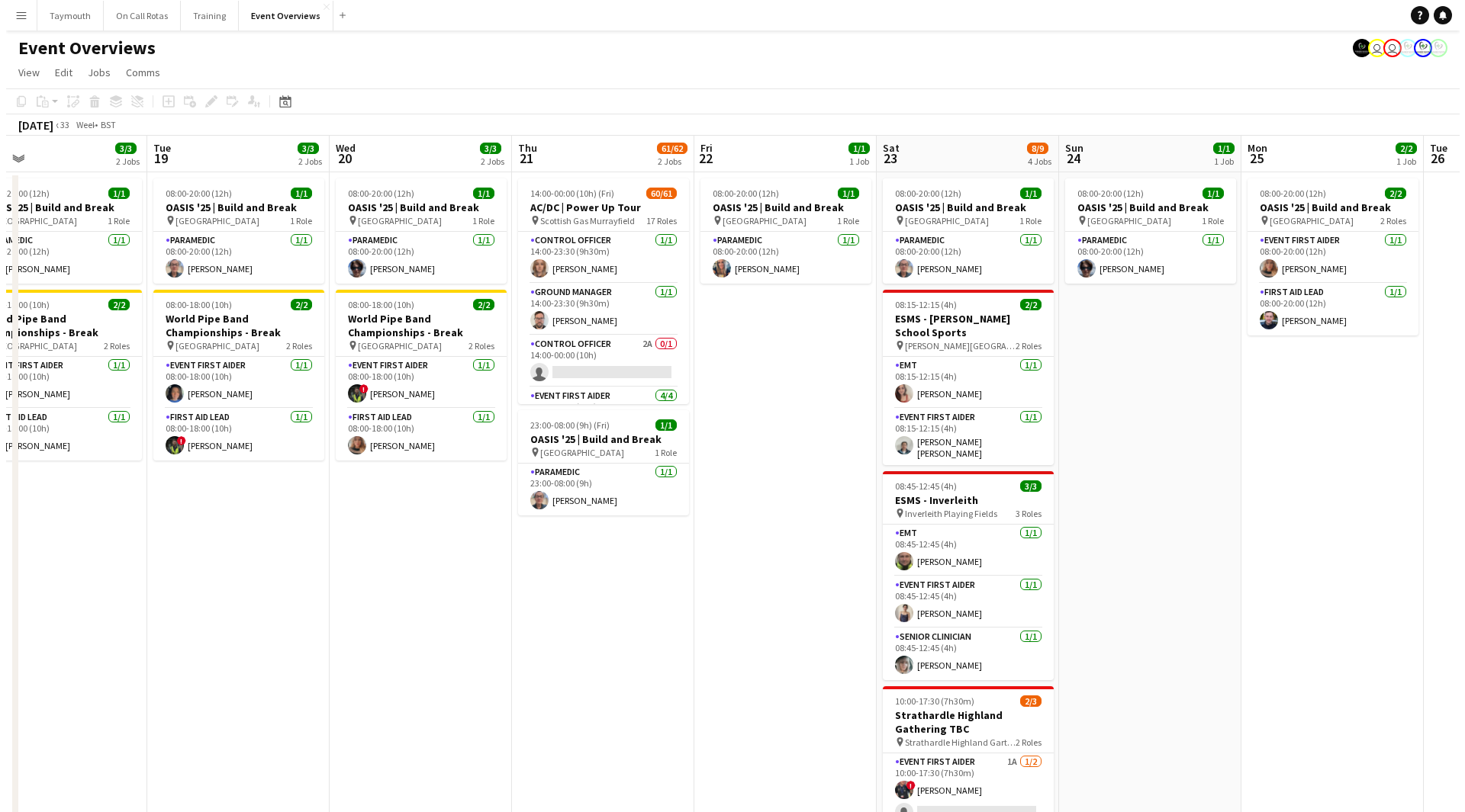
scroll to position [0, 611]
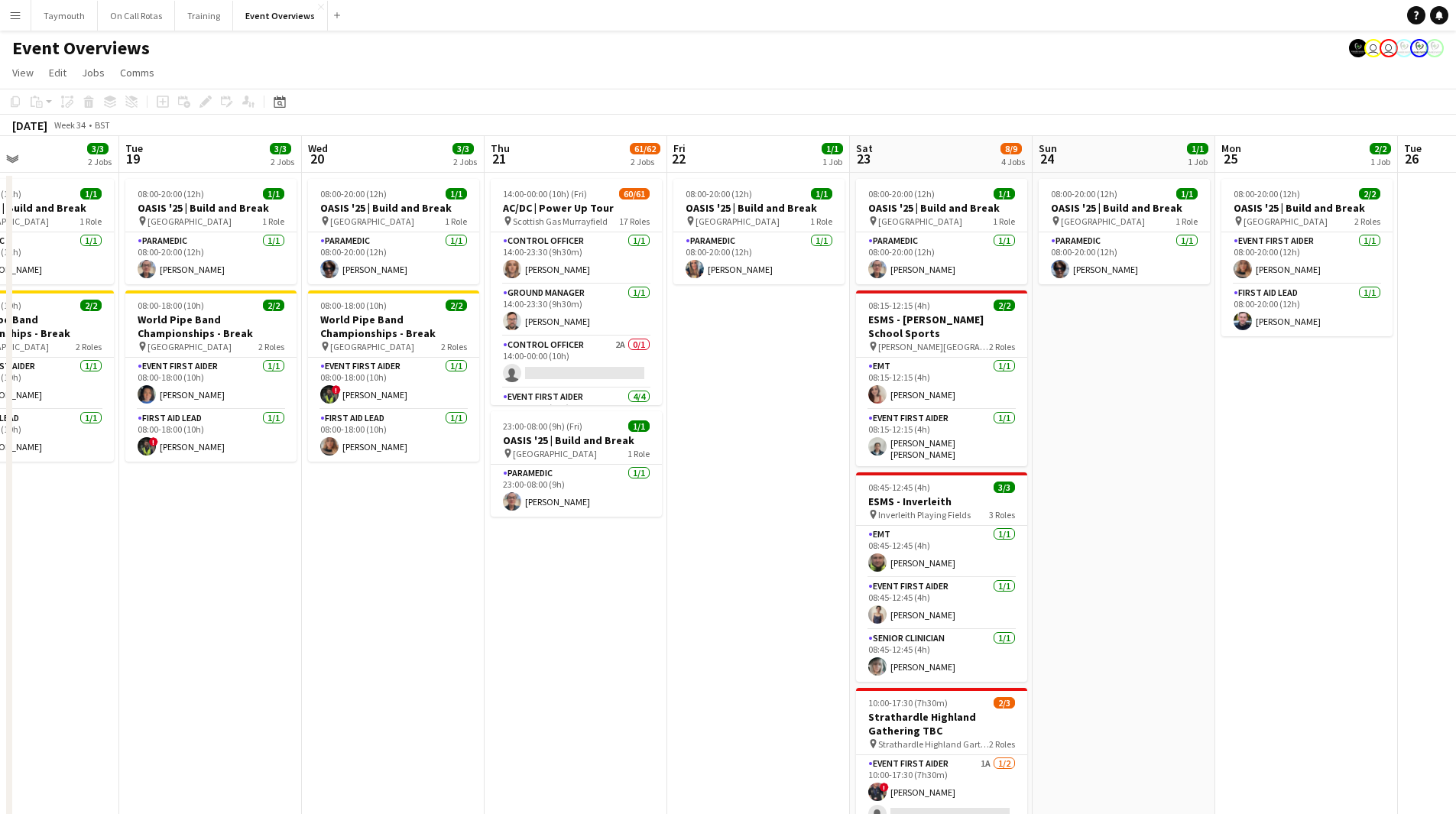
drag, startPoint x: 799, startPoint y: 631, endPoint x: 661, endPoint y: 632, distance: 138.0
click at [661, 632] on app-calendar-viewport "Fri 15 34/35 3 Jobs Sat 16 65/74 3 Jobs Sun 17 30/31 3 Jobs Mon 18 3/3 2 Jobs T…" at bounding box center [728, 530] width 1456 height 790
drag, startPoint x: 19, startPoint y: 12, endPoint x: 29, endPoint y: 55, distance: 44.1
click at [19, 12] on app-icon "Menu" at bounding box center [16, 16] width 12 height 12
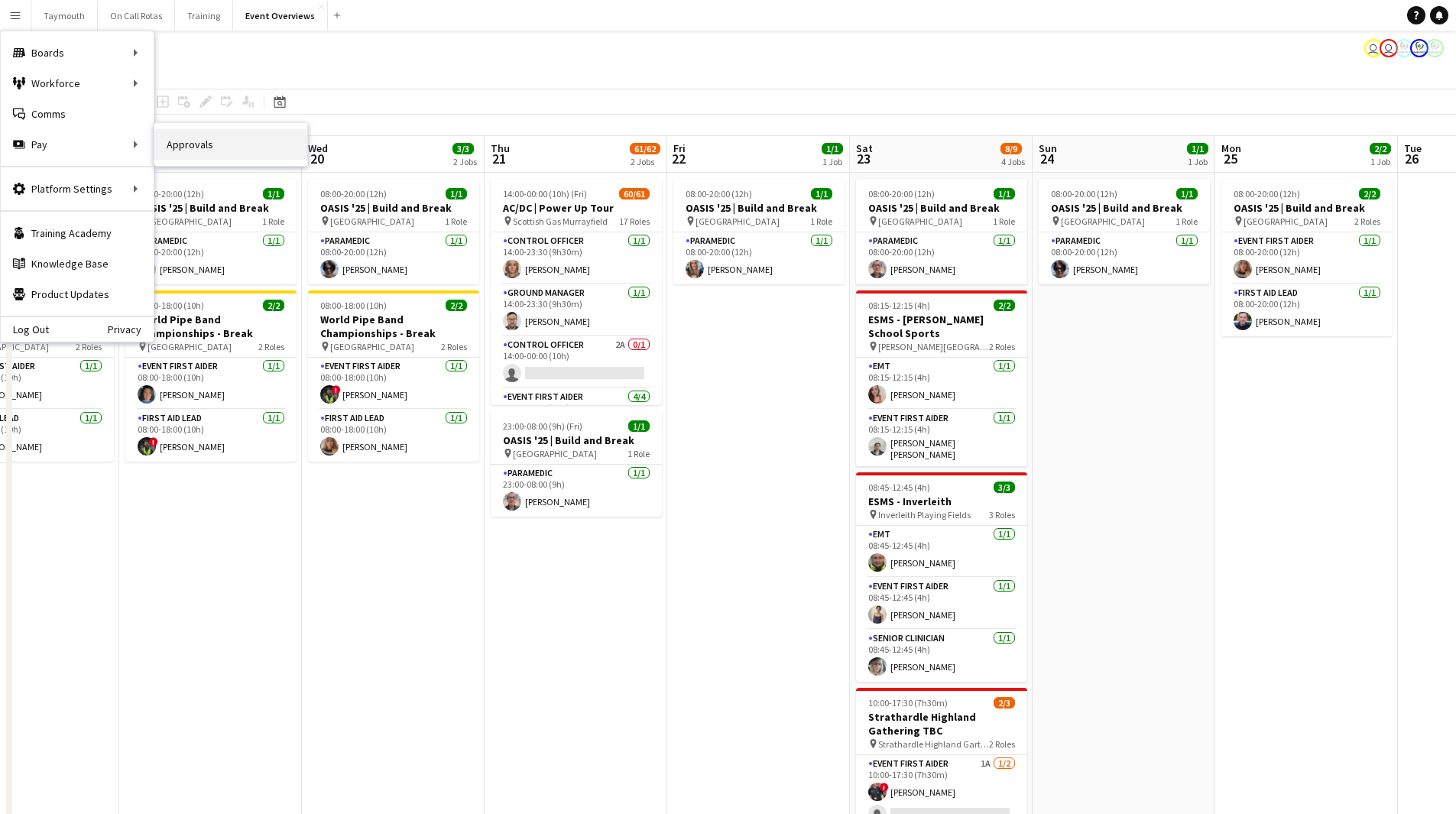
click at [185, 145] on link "Approvals" at bounding box center [231, 144] width 153 height 30
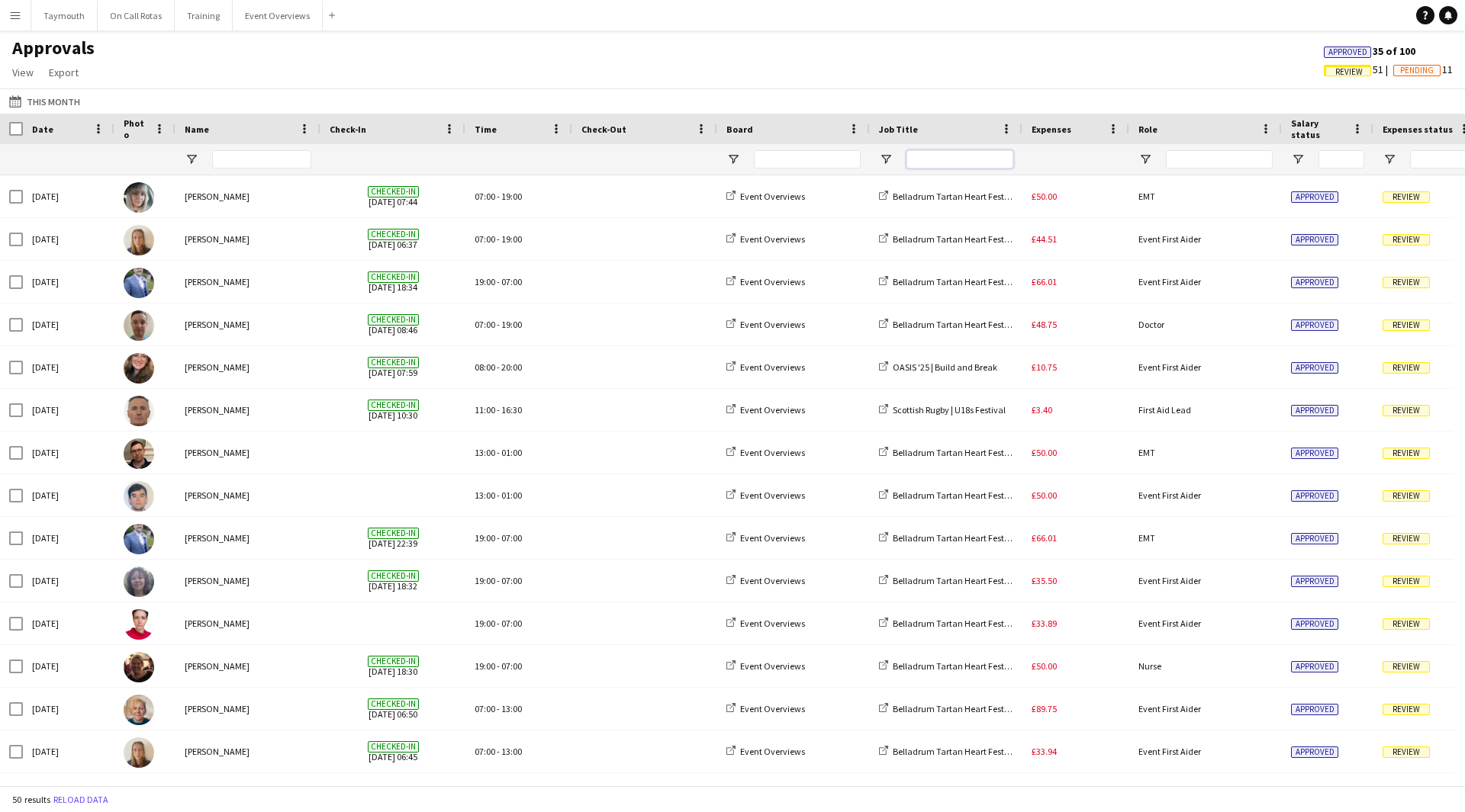
click at [972, 162] on input "Job Title Filter Input" at bounding box center [959, 159] width 107 height 18
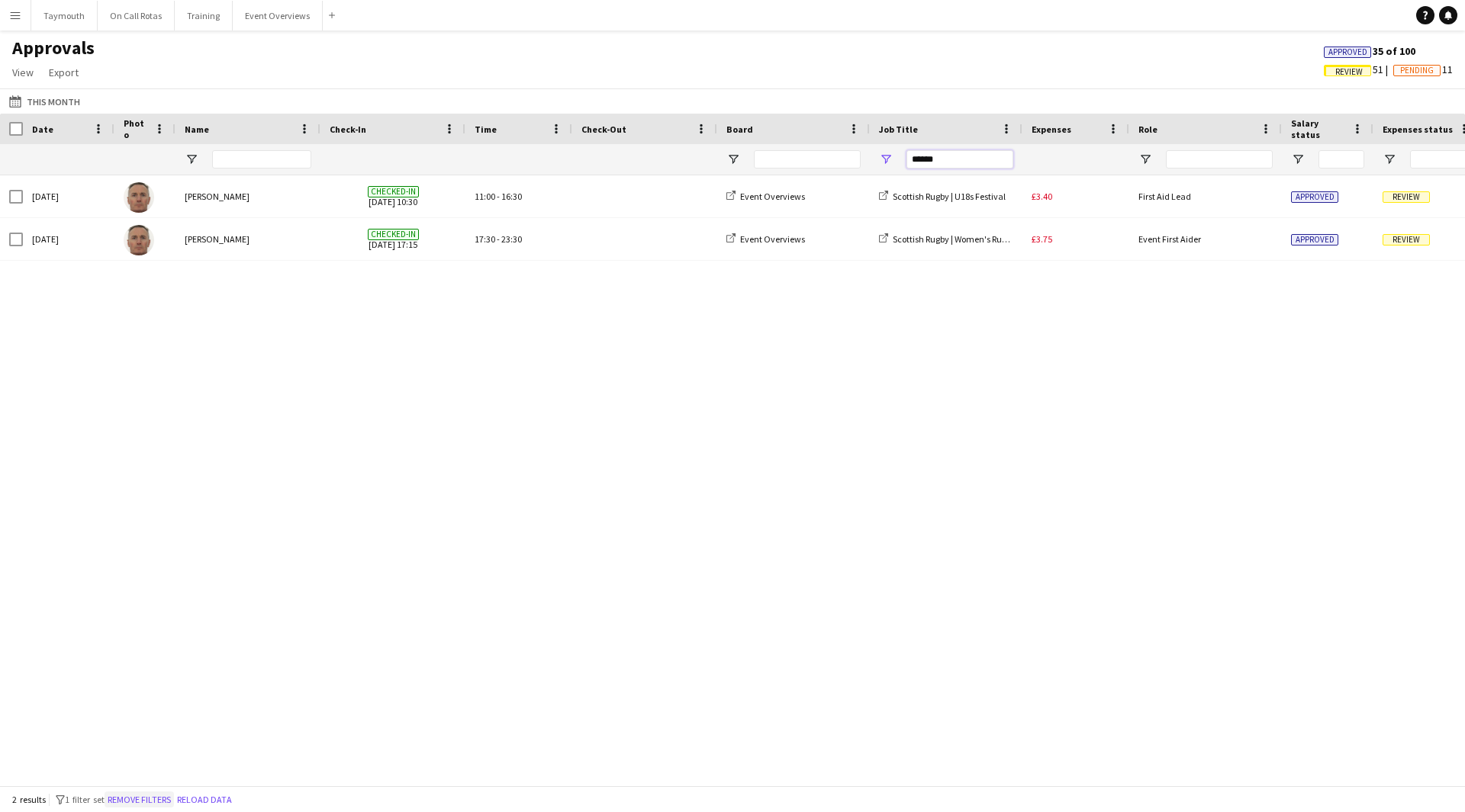
type input "******"
click at [136, 799] on button "Remove filters" at bounding box center [139, 800] width 70 height 17
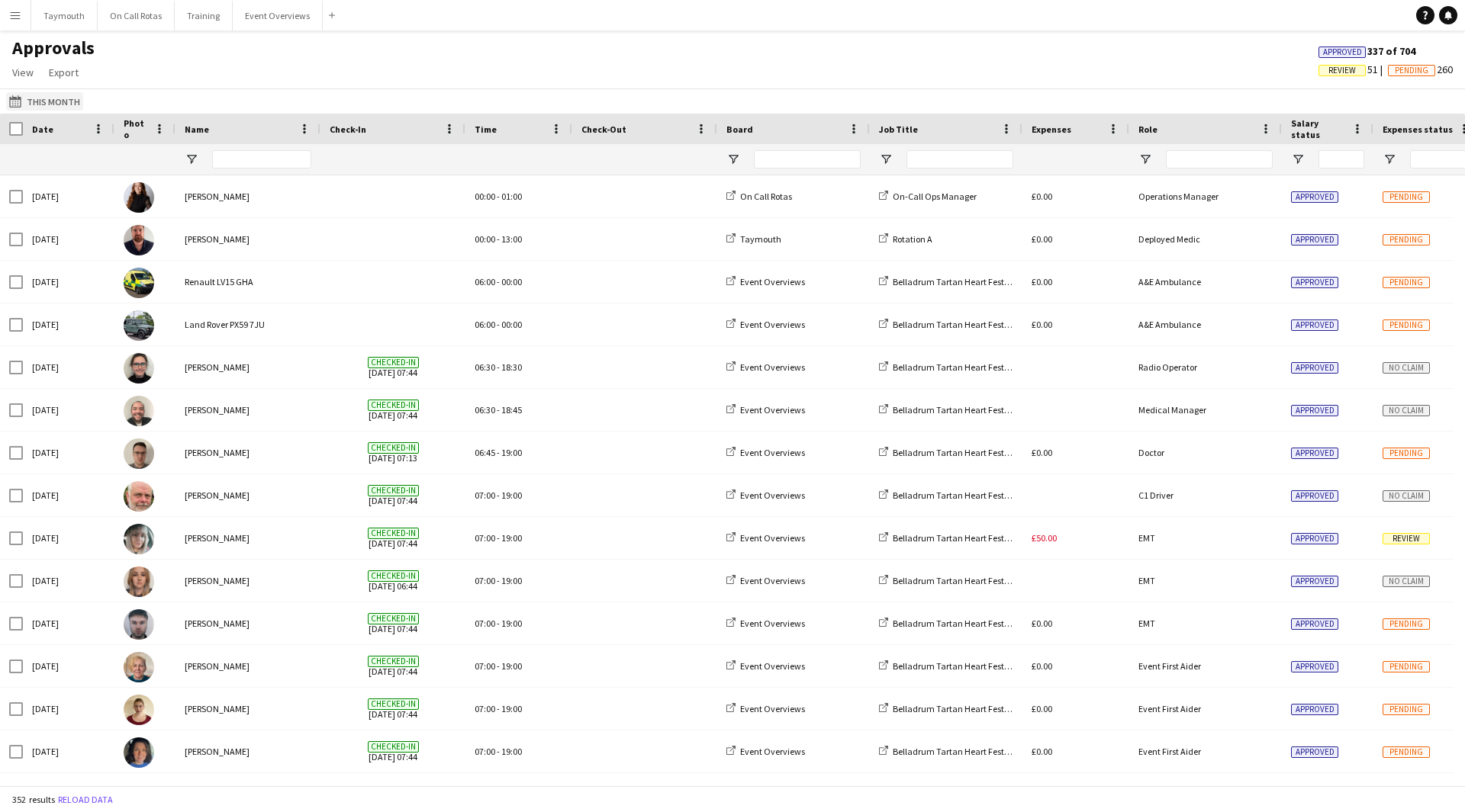
click at [48, 104] on button "This Month This Month" at bounding box center [44, 101] width 77 height 18
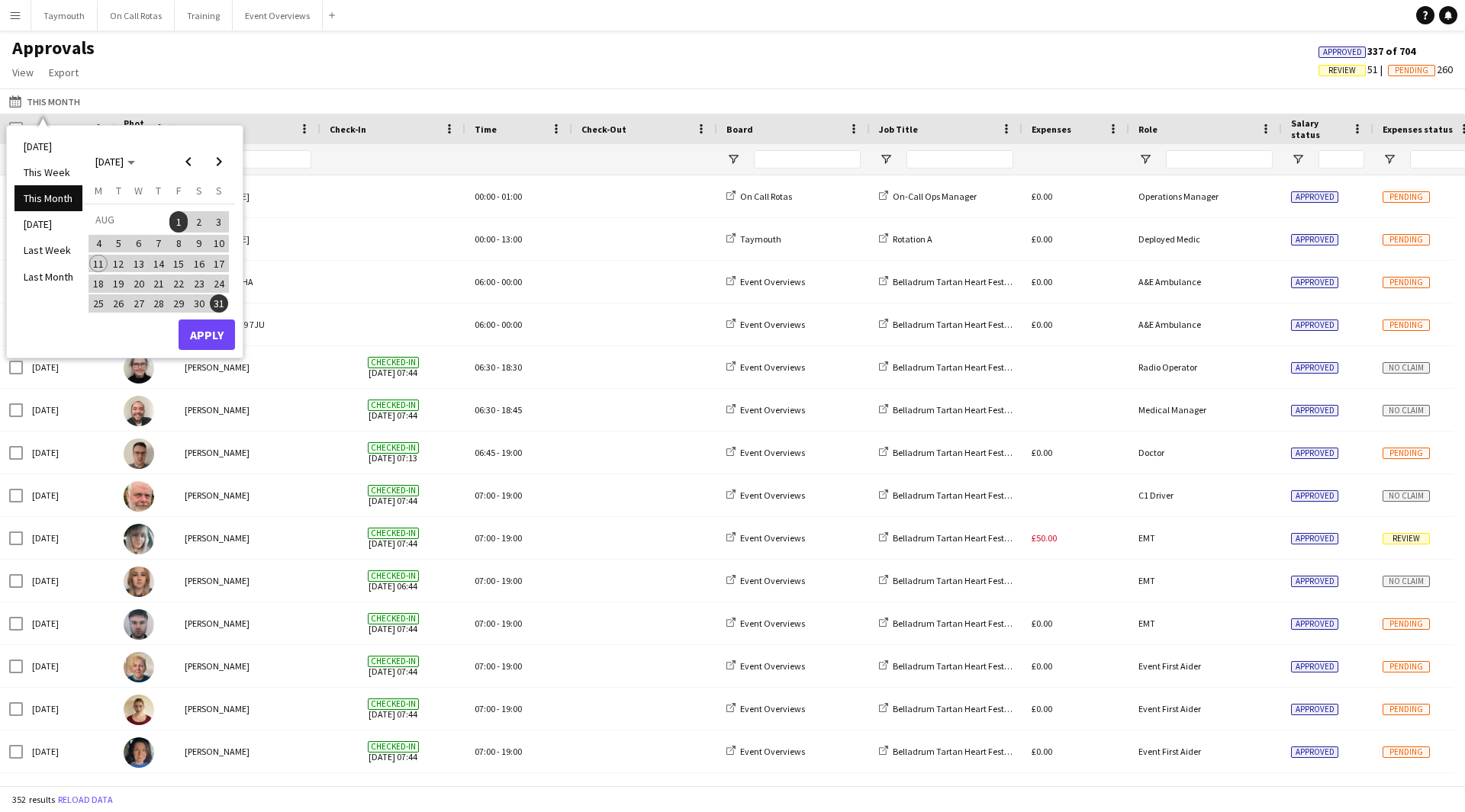
click at [55, 195] on li "This Month" at bounding box center [49, 198] width 68 height 26
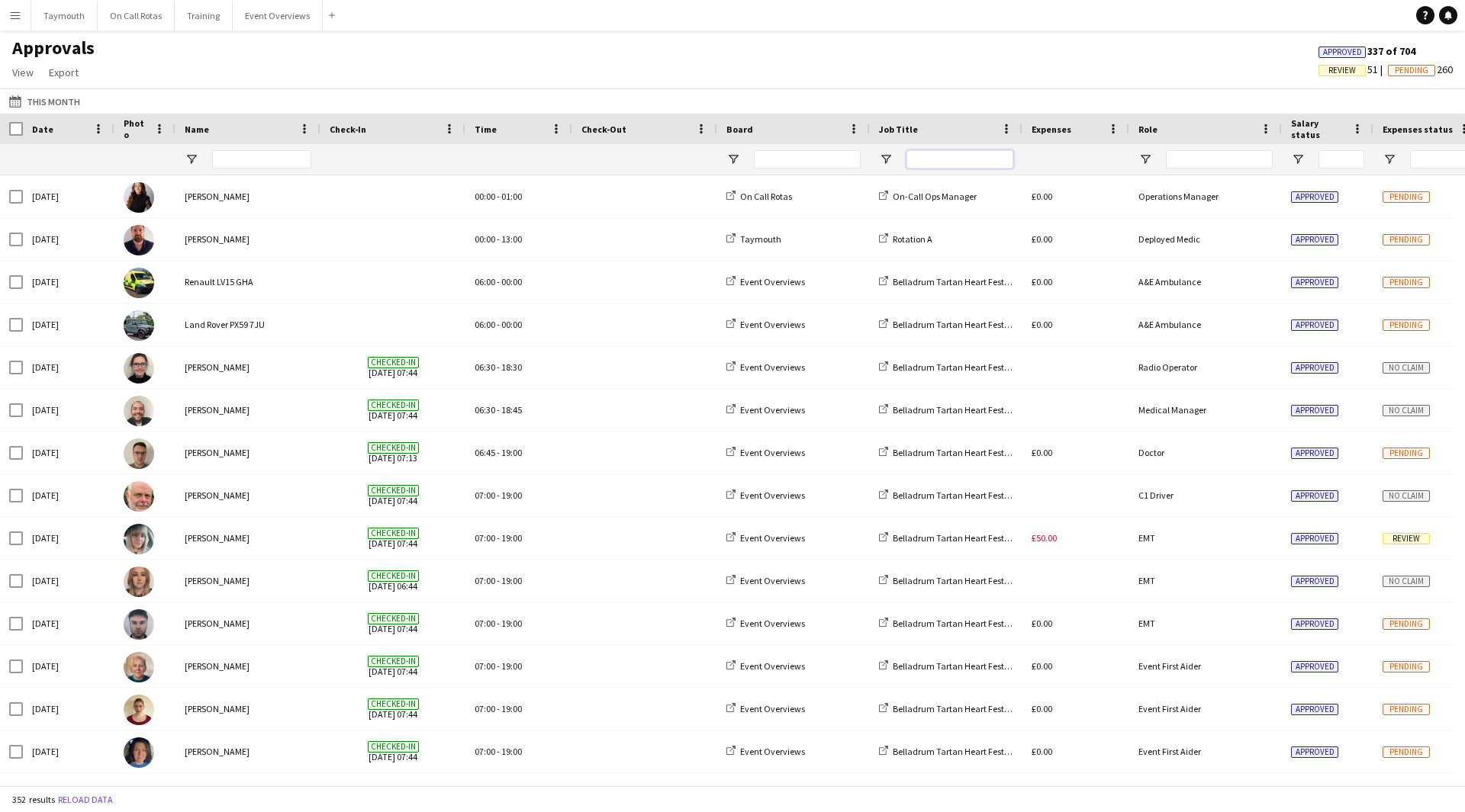
click at [968, 155] on input "Job Title Filter Input" at bounding box center [959, 159] width 107 height 18
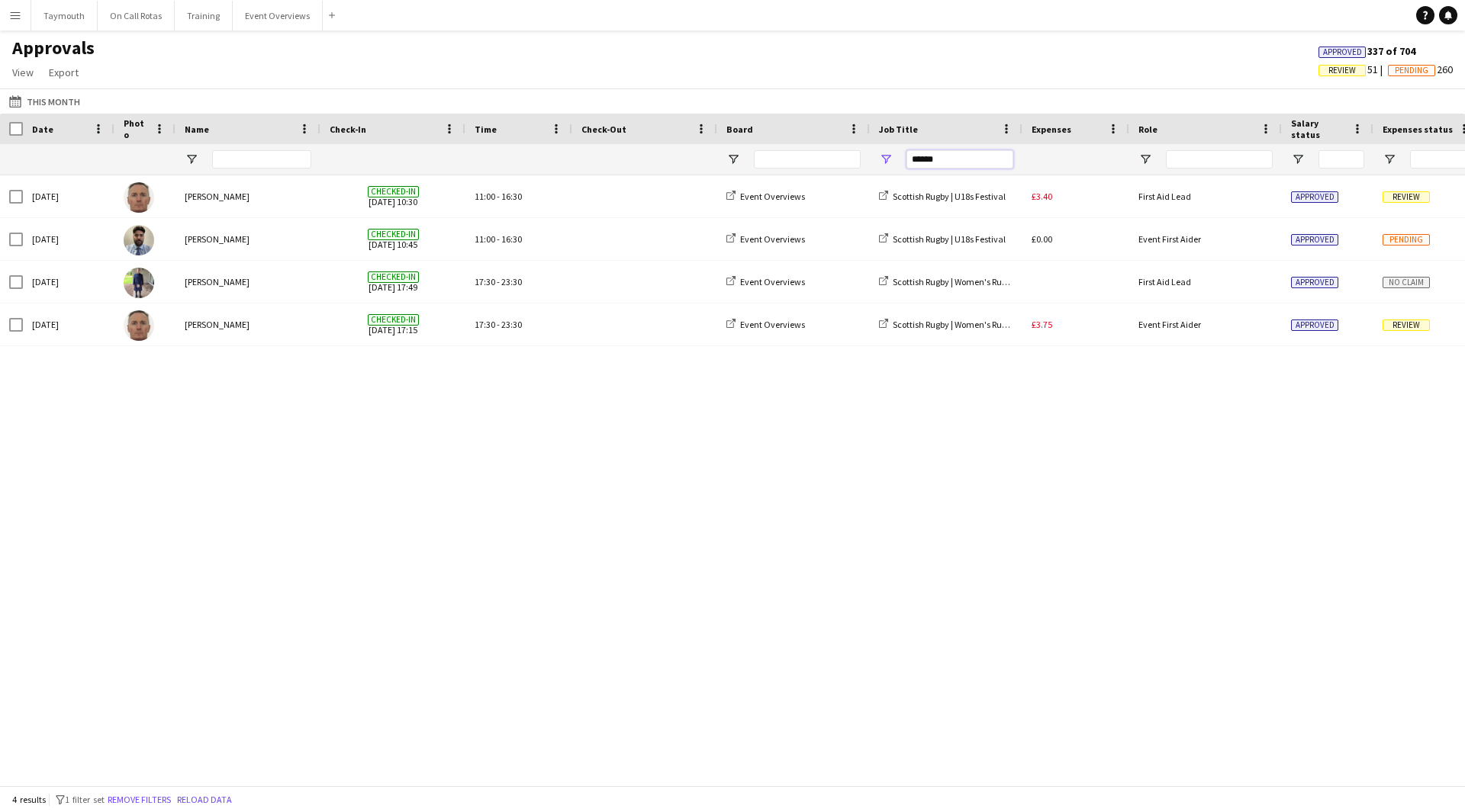
drag, startPoint x: 979, startPoint y: 155, endPoint x: 735, endPoint y: 133, distance: 245.0
click at [735, 133] on div "Date Photo Name" at bounding box center [1385, 144] width 2770 height 62
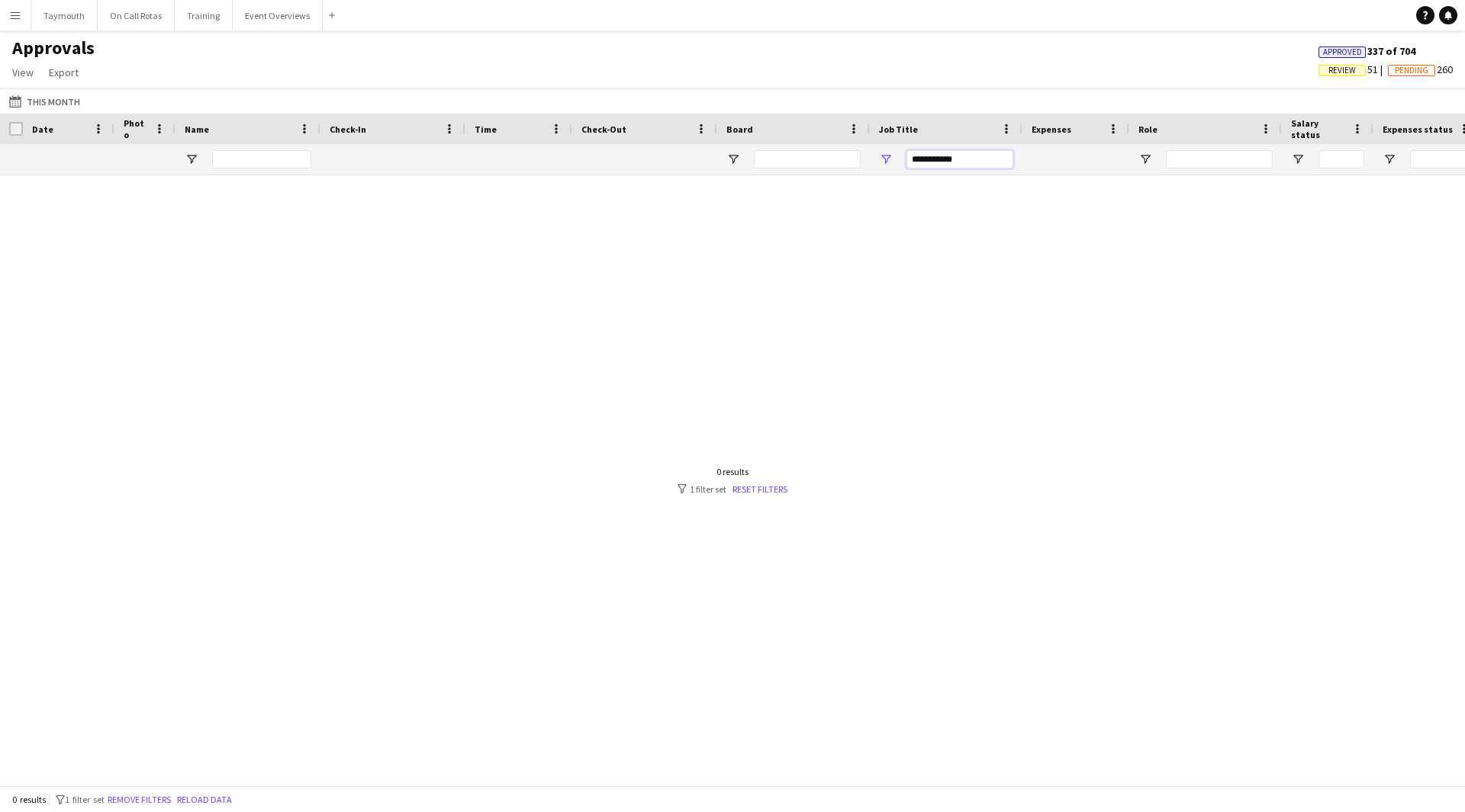
click at [932, 159] on input "**********" at bounding box center [959, 159] width 107 height 18
drag, startPoint x: 1004, startPoint y: 157, endPoint x: 950, endPoint y: 163, distance: 54.3
click at [950, 163] on input "**********" at bounding box center [959, 159] width 107 height 18
click at [936, 159] on input "**********" at bounding box center [959, 159] width 107 height 18
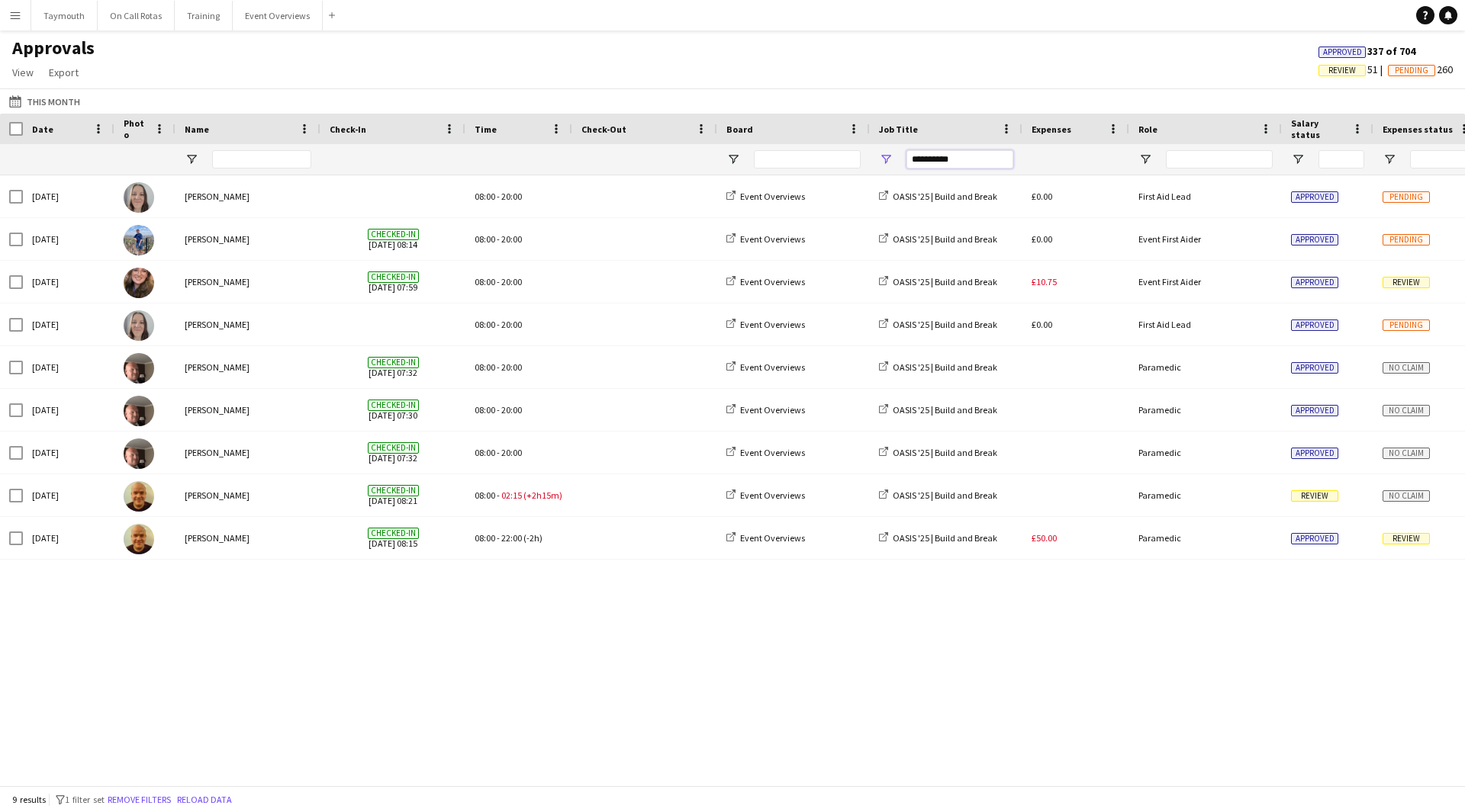
click at [962, 159] on input "*********" at bounding box center [959, 159] width 107 height 18
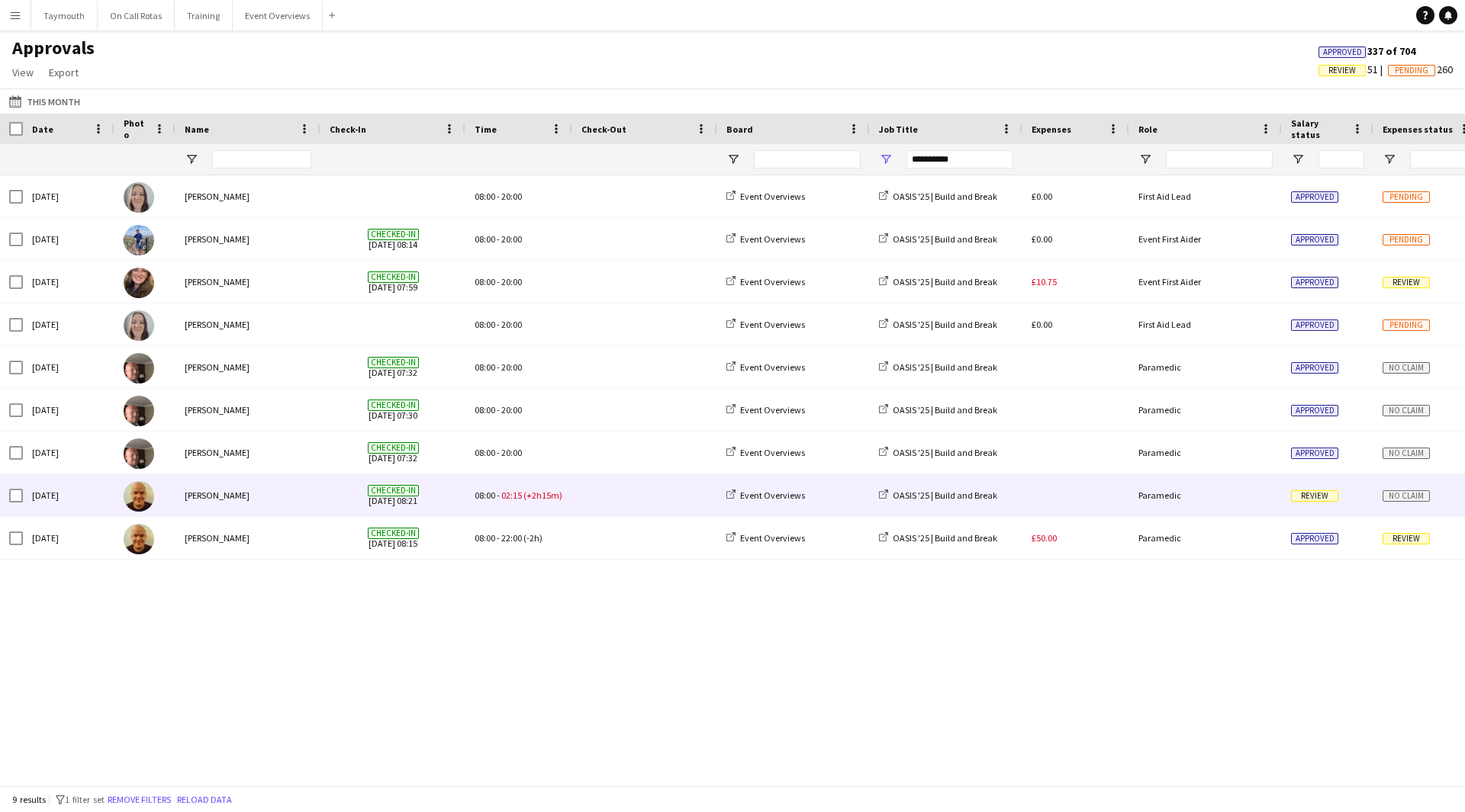
click at [654, 494] on span at bounding box center [645, 495] width 127 height 42
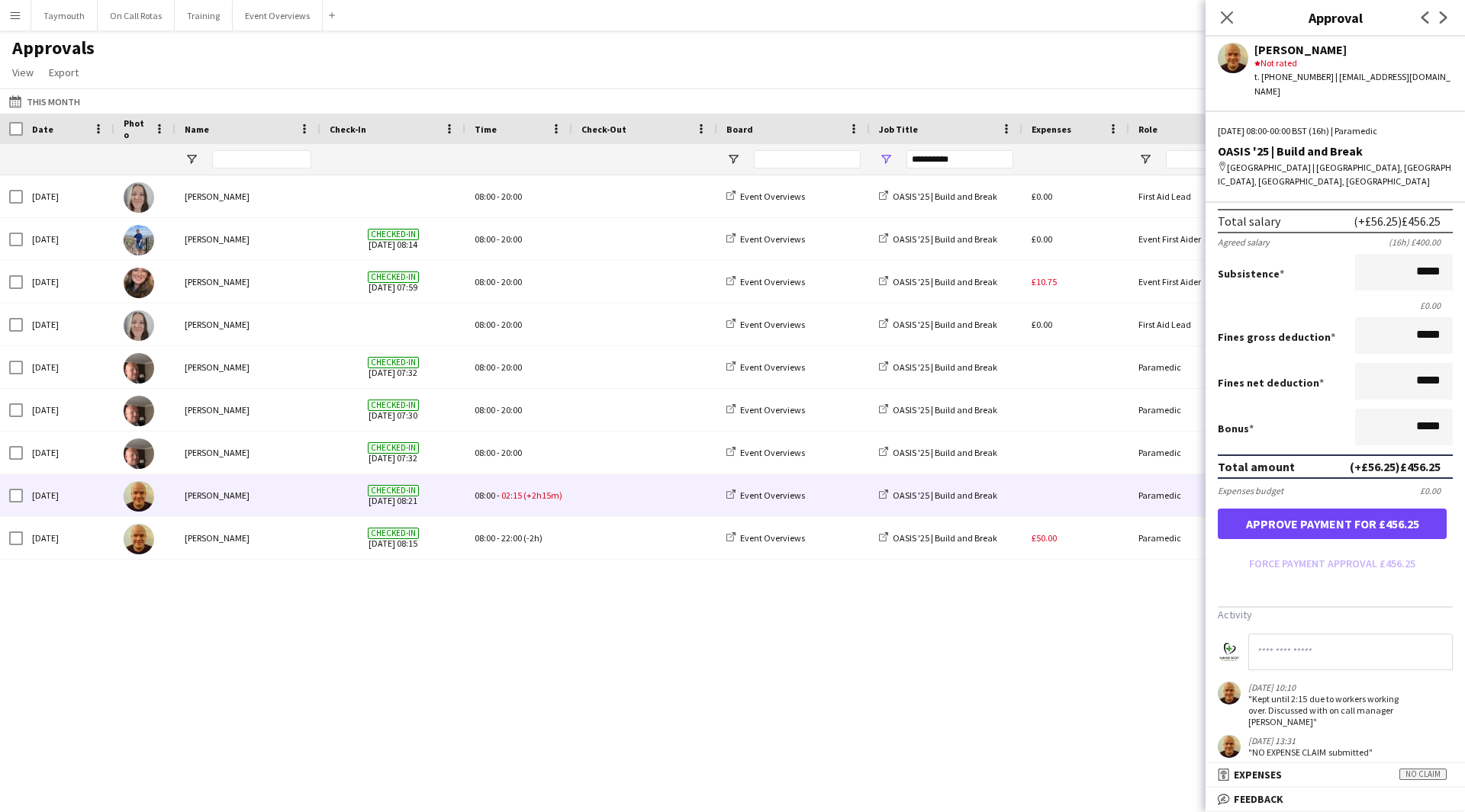
scroll to position [261, 0]
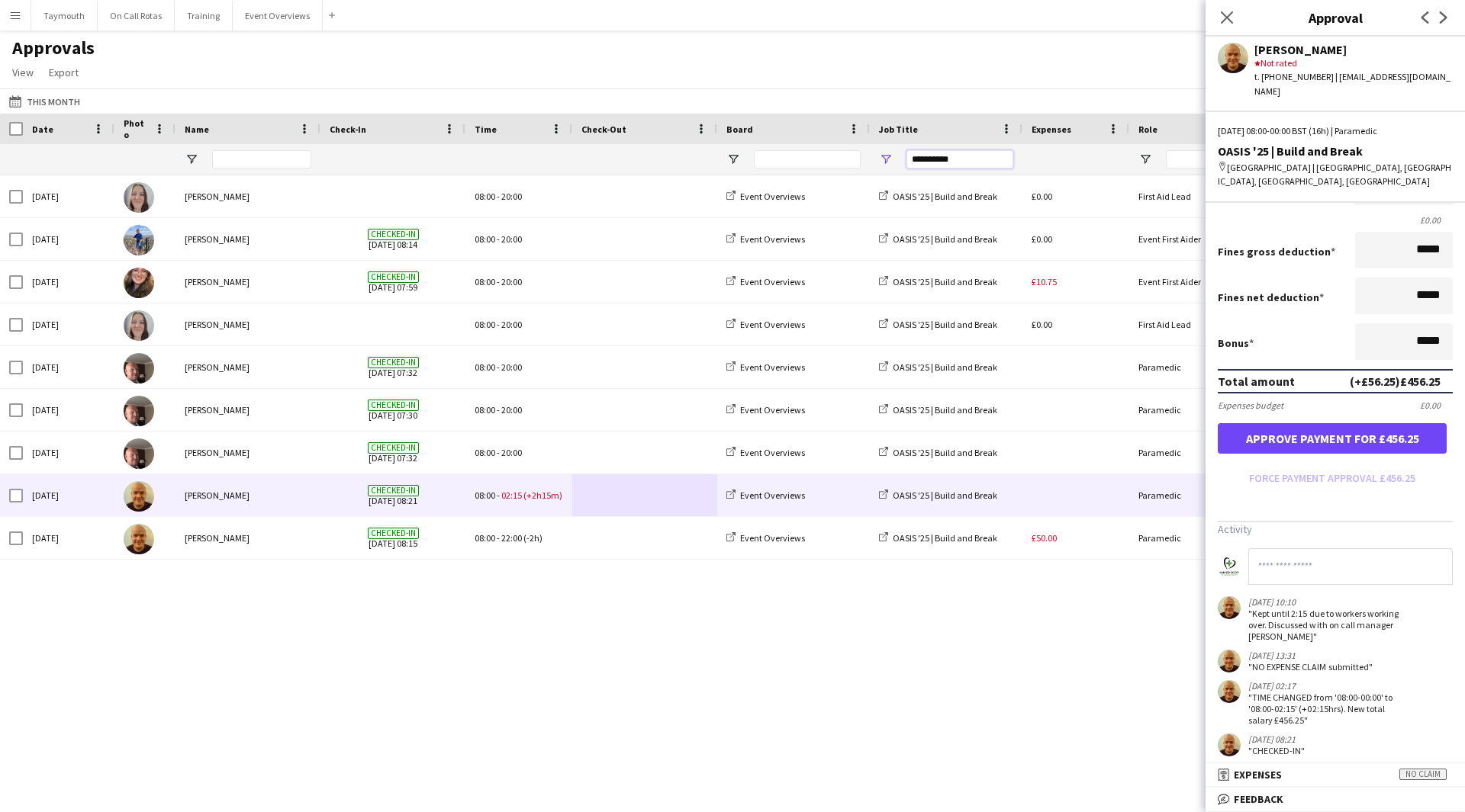
drag, startPoint x: 962, startPoint y: 160, endPoint x: 825, endPoint y: 145, distance: 137.8
click at [825, 145] on div "*********" at bounding box center [1385, 159] width 2770 height 30
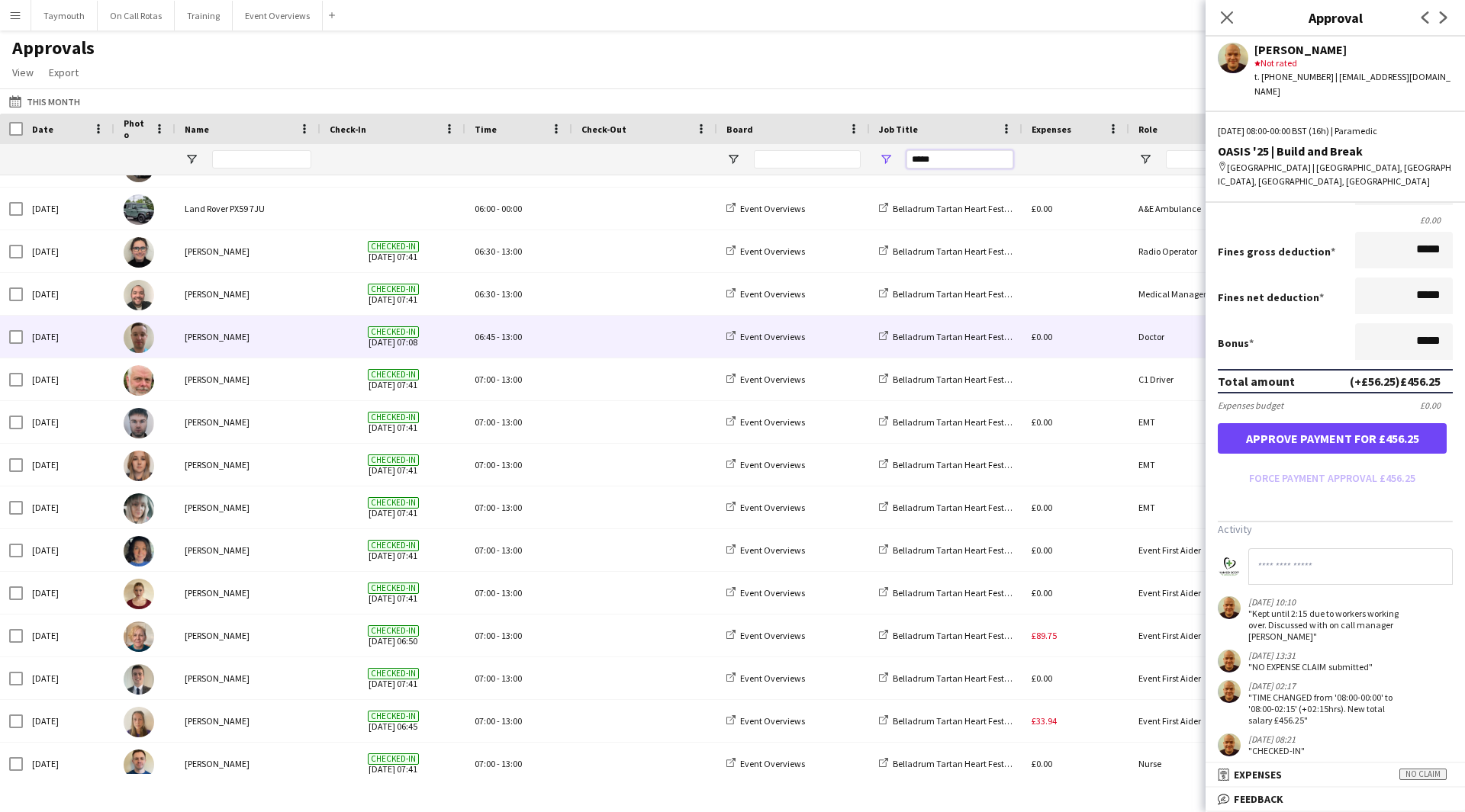
scroll to position [3784, 0]
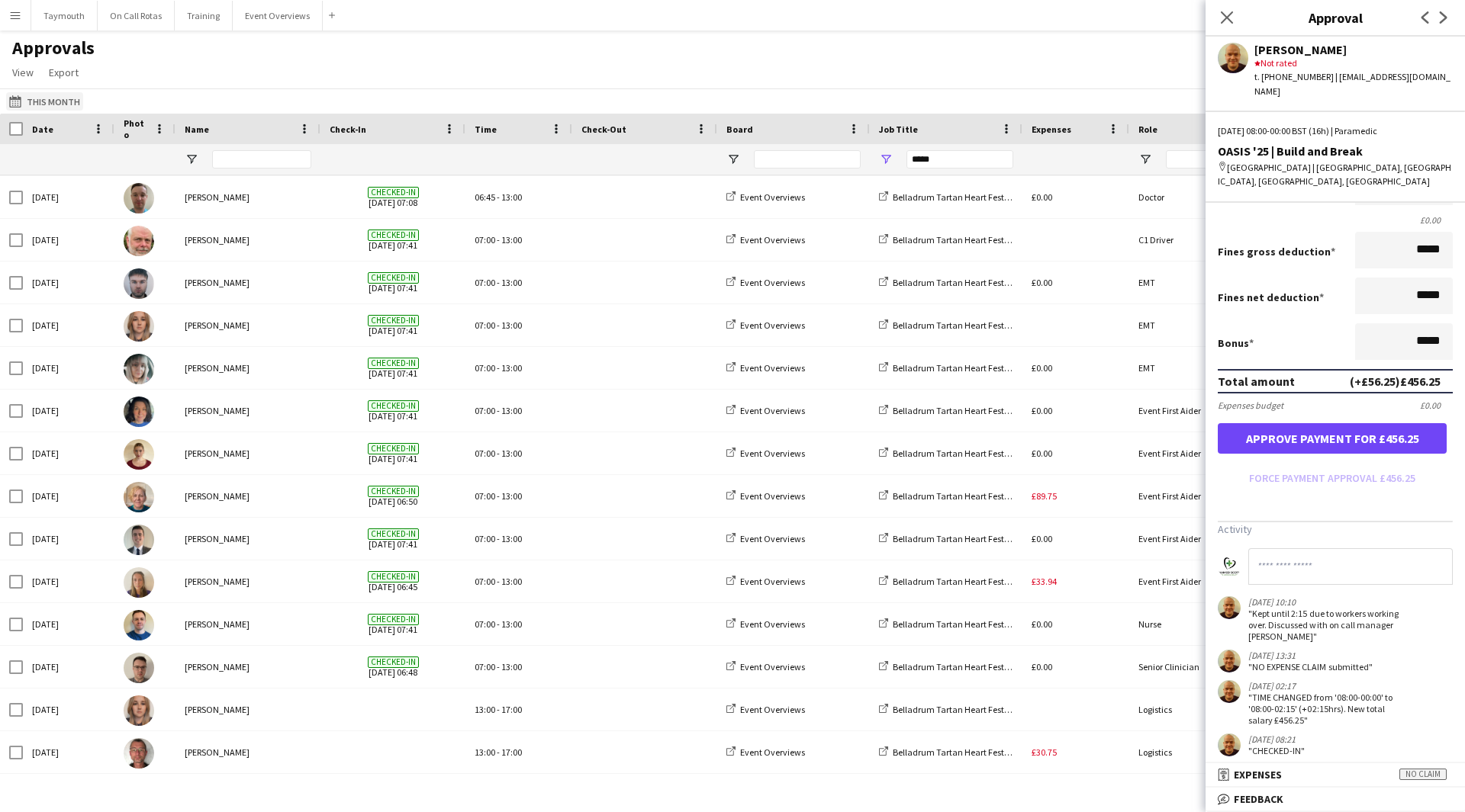
click at [63, 100] on button "This Month This Month" at bounding box center [44, 101] width 77 height 18
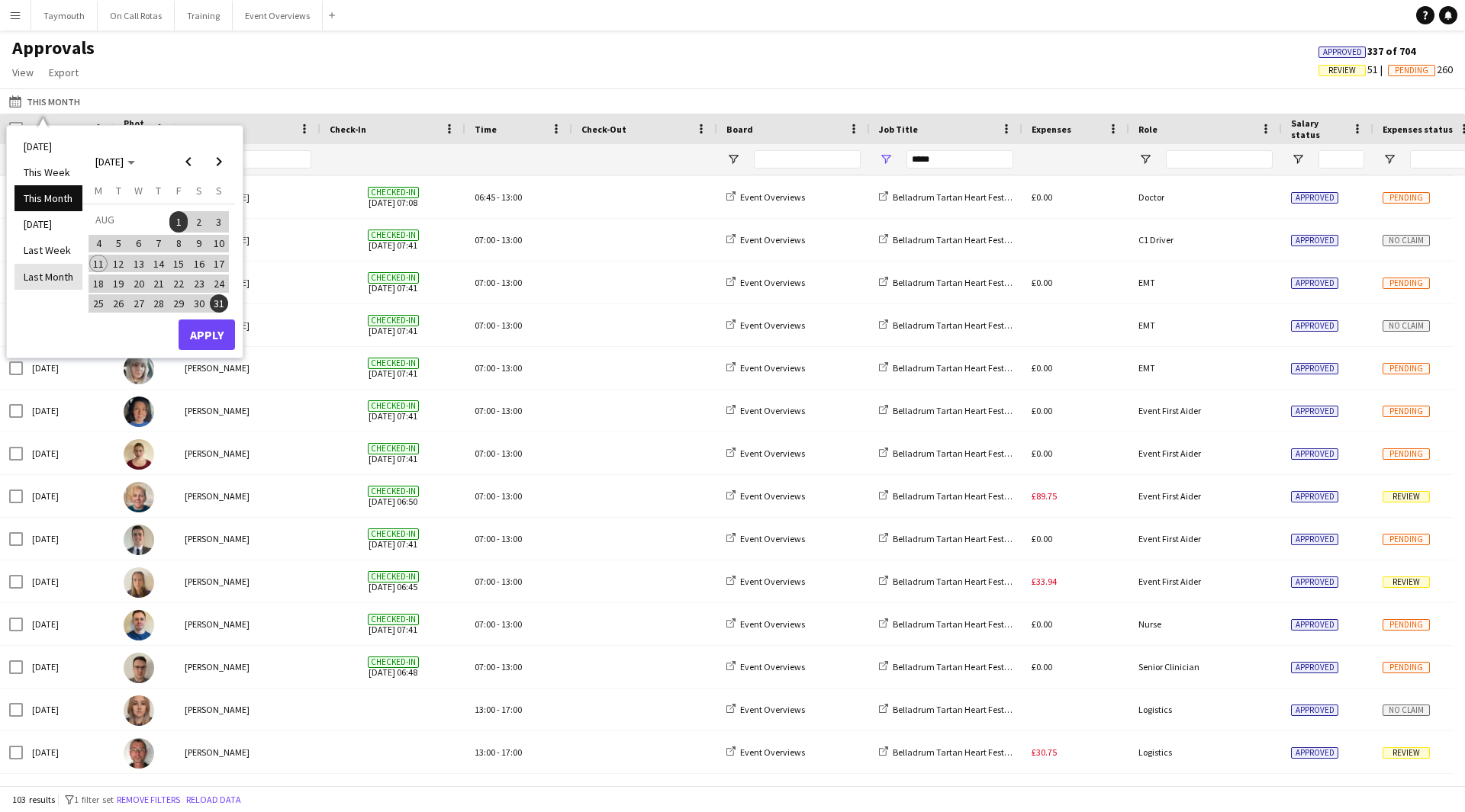
click at [56, 273] on li "Last Month" at bounding box center [49, 277] width 68 height 26
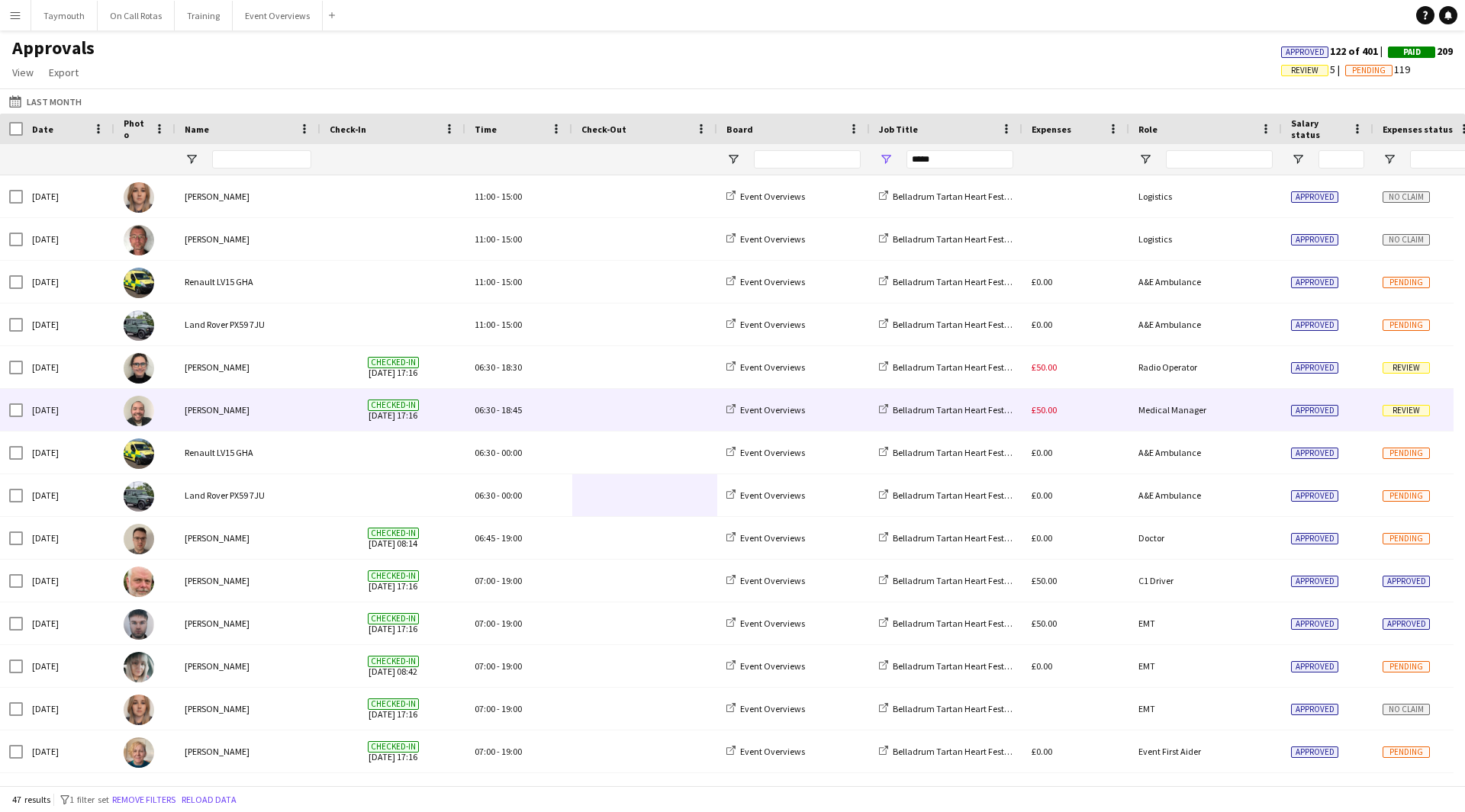
click at [686, 406] on span at bounding box center [645, 410] width 127 height 42
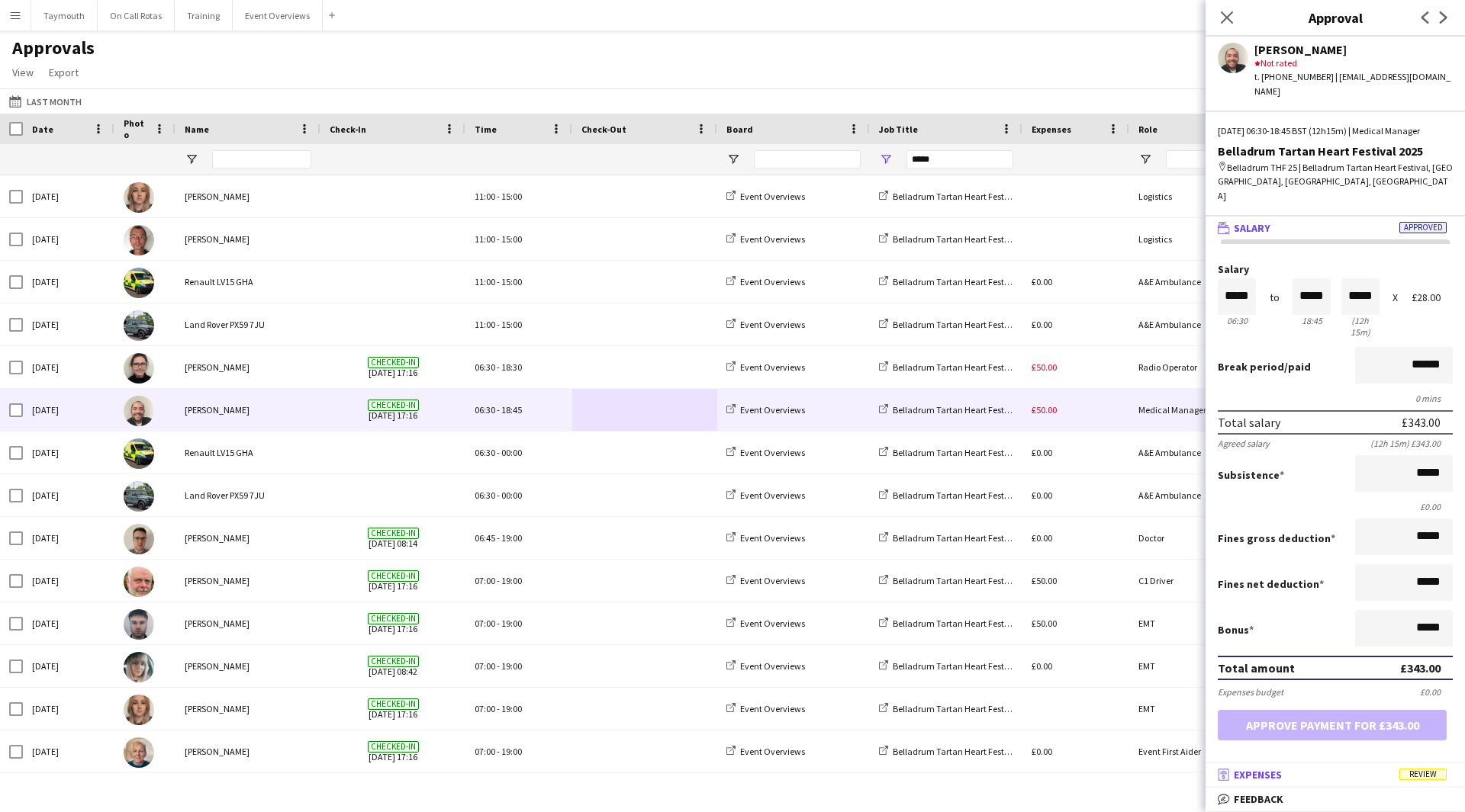
click at [1391, 775] on mat-panel-title "receipt Expenses Review" at bounding box center [1333, 775] width 254 height 14
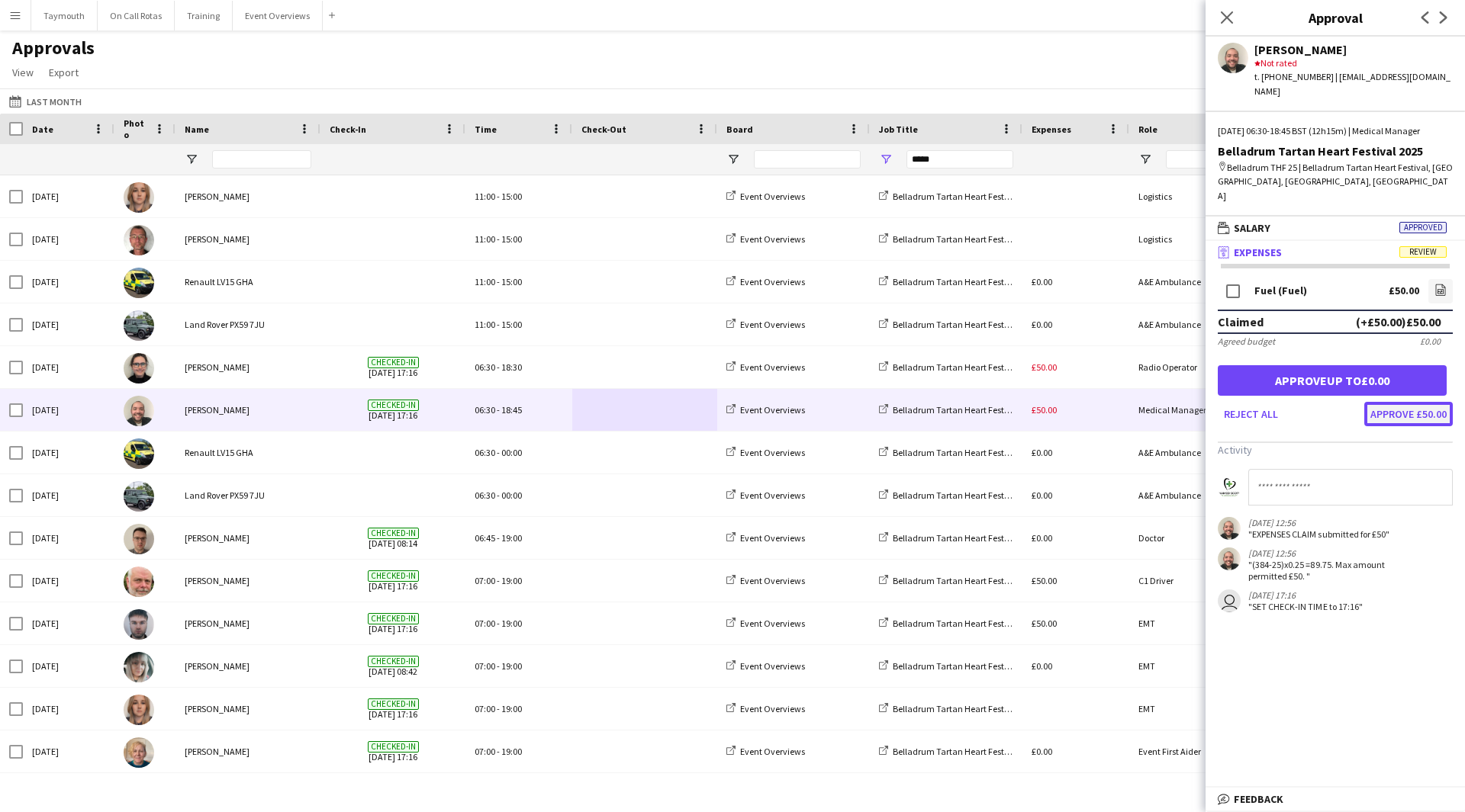
click at [1415, 414] on button "Approve £50.00" at bounding box center [1409, 414] width 89 height 24
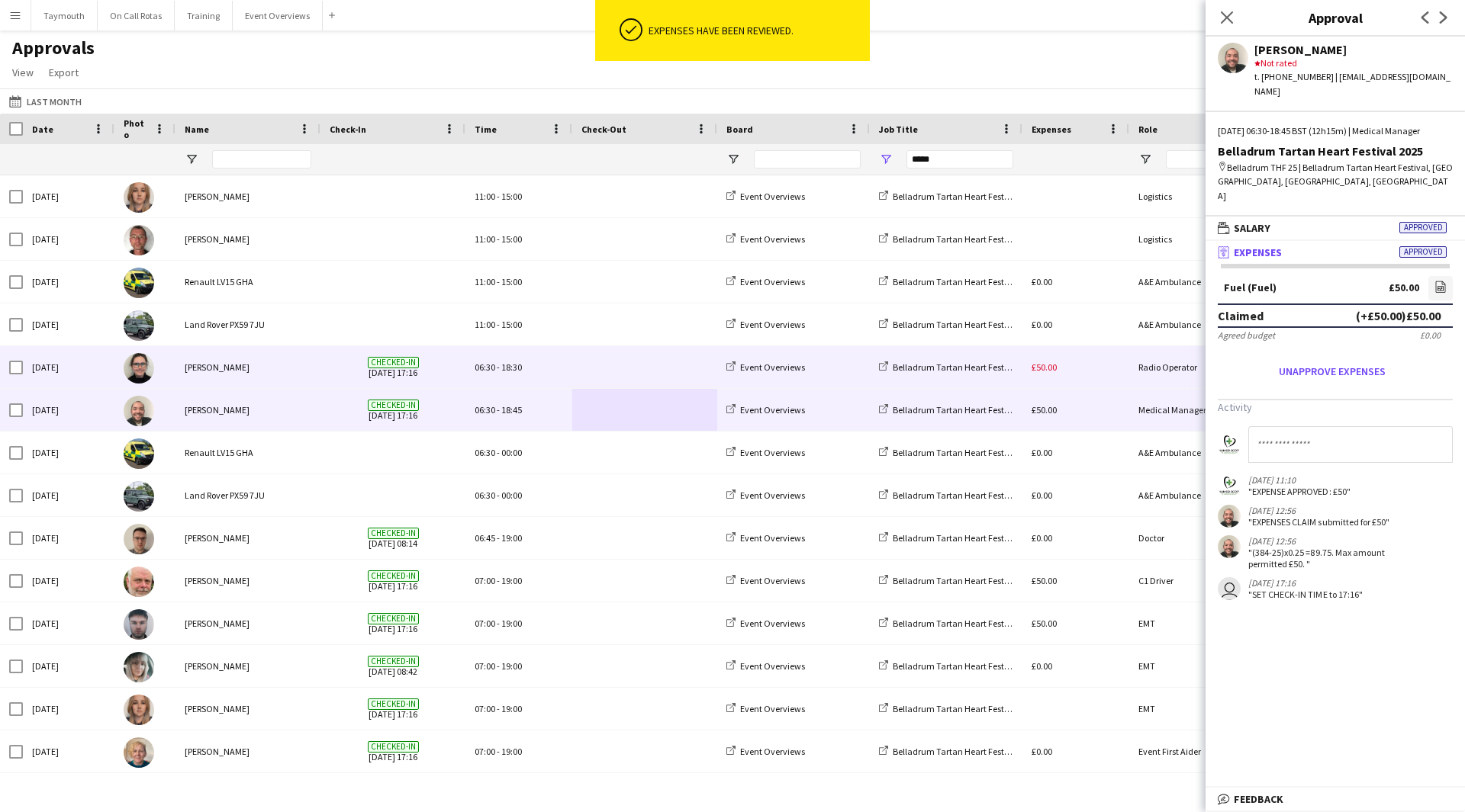
click at [1069, 373] on div "£50.00" at bounding box center [1076, 367] width 107 height 42
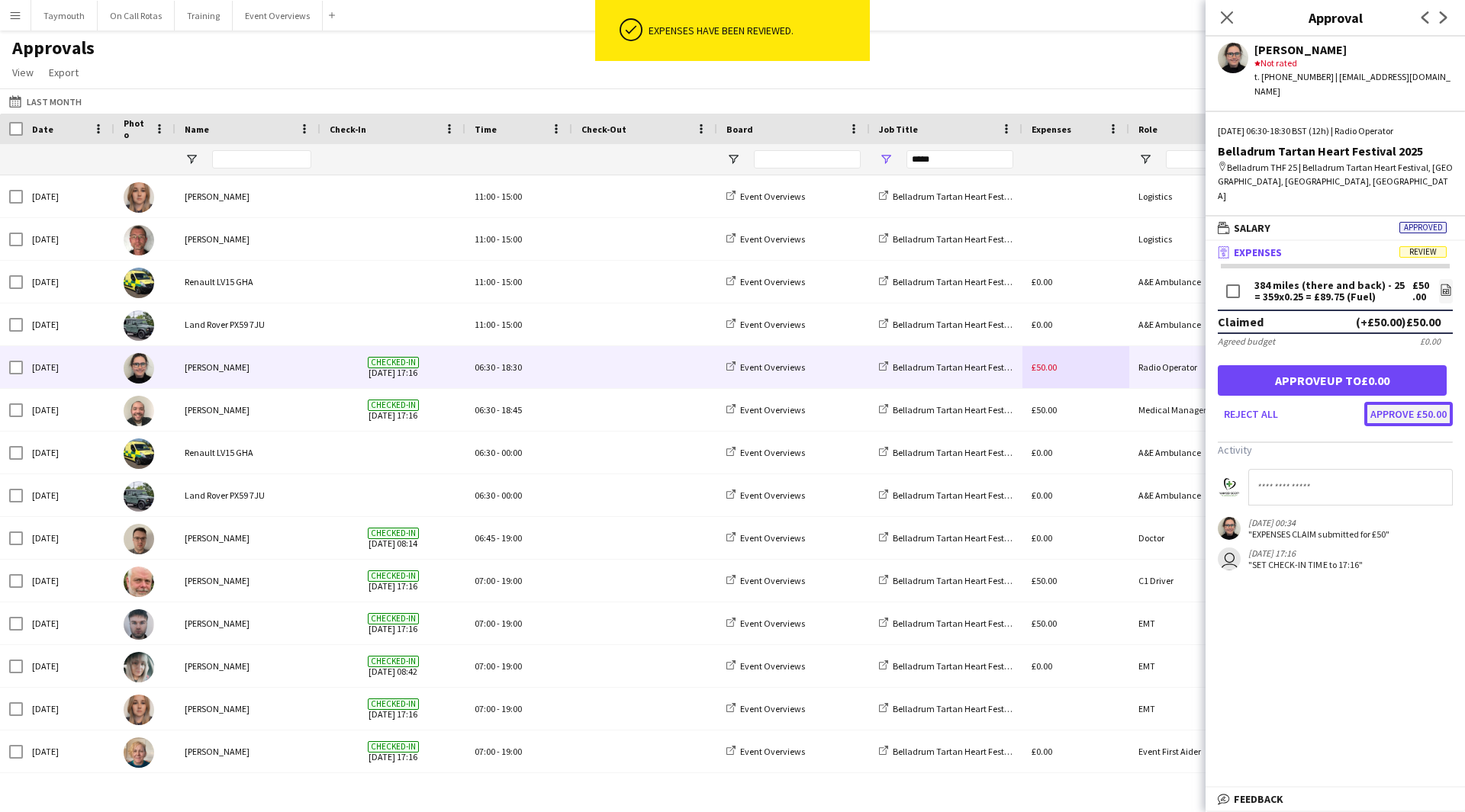
click at [1407, 402] on button "Approve £50.00" at bounding box center [1409, 414] width 89 height 24
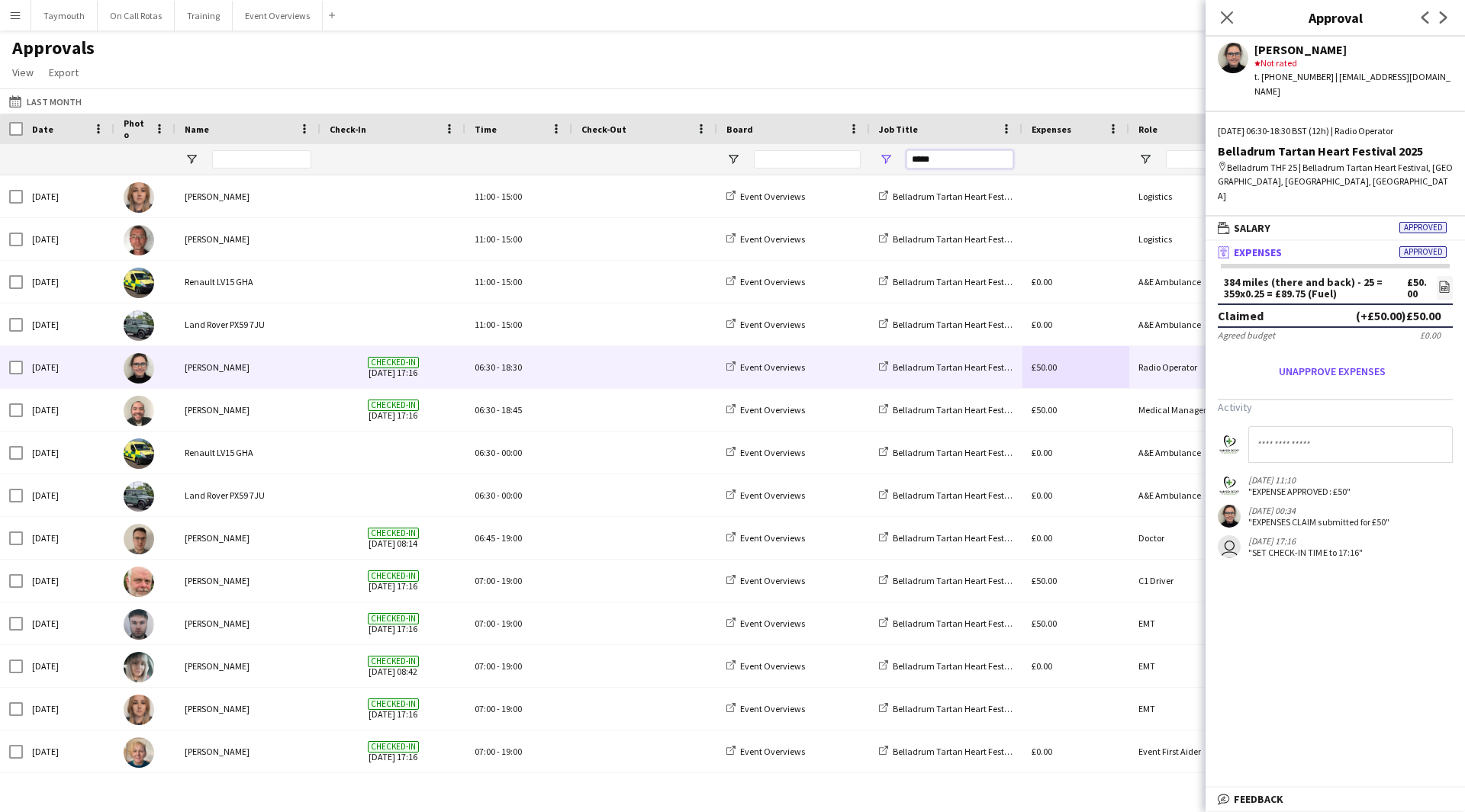
drag, startPoint x: 956, startPoint y: 156, endPoint x: 561, endPoint y: 139, distance: 395.4
click at [561, 139] on div "Date Photo Name" at bounding box center [1390, 144] width 2781 height 62
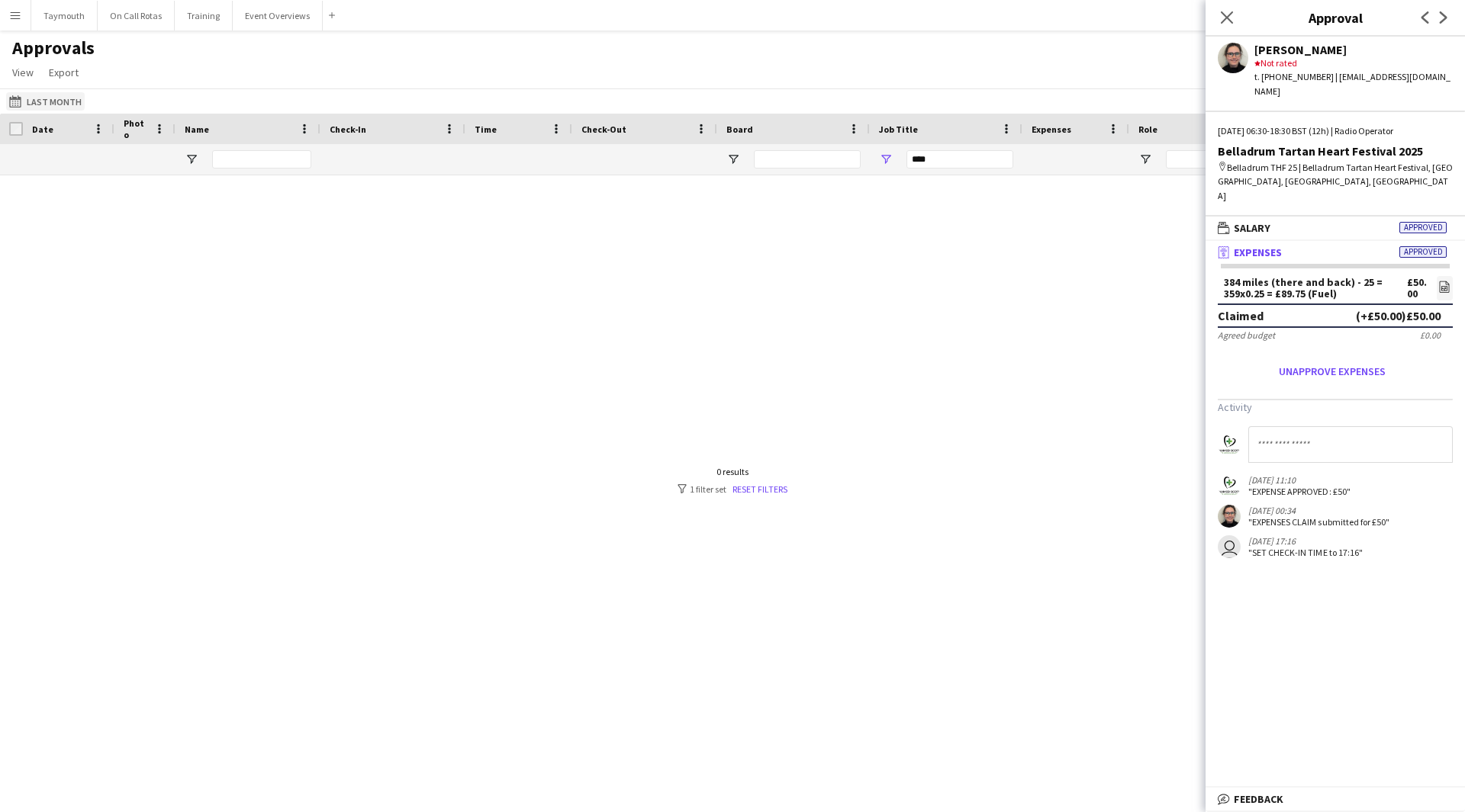
click at [70, 99] on button "This Month Last Month" at bounding box center [45, 101] width 78 height 18
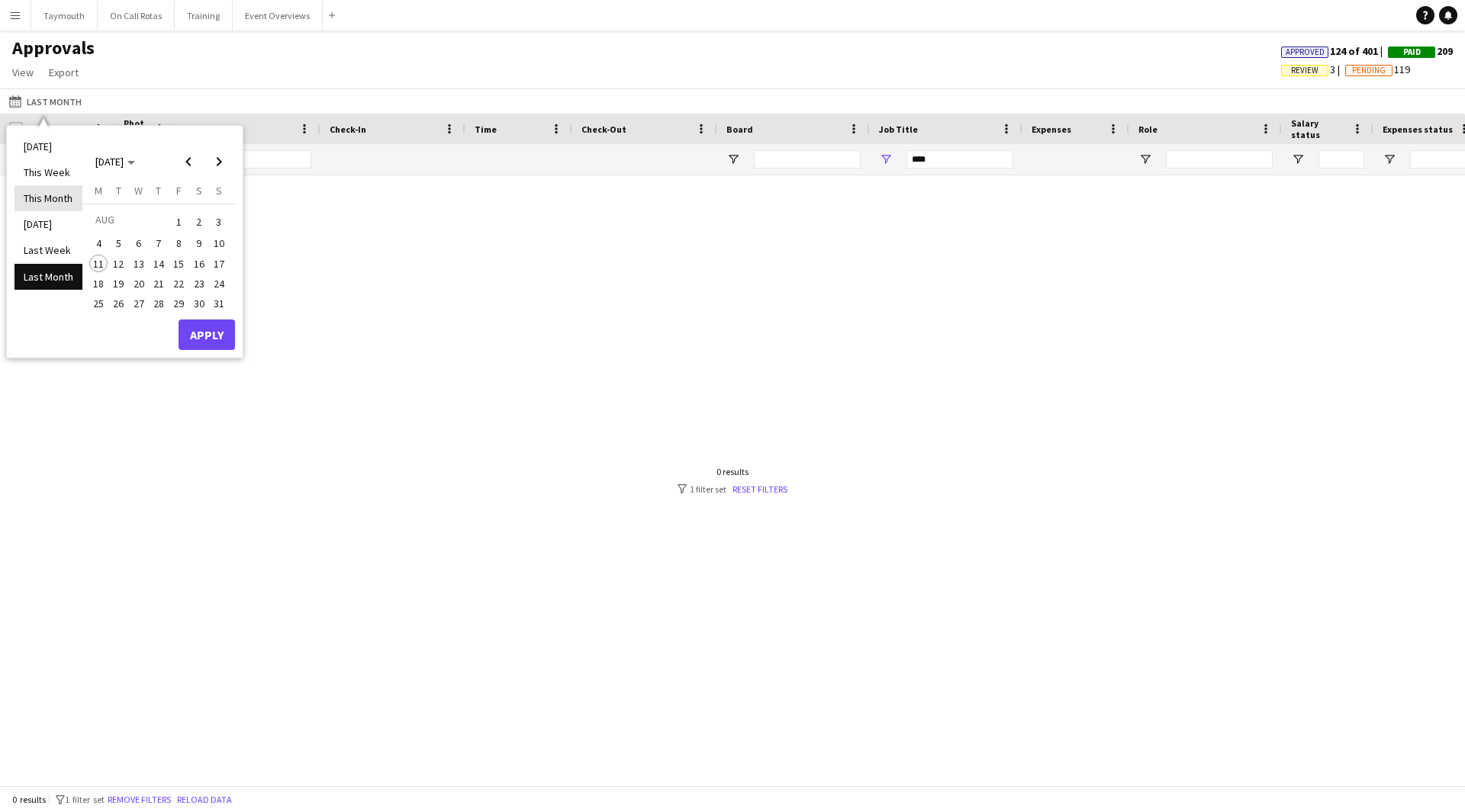
click at [47, 186] on li "This Month" at bounding box center [49, 198] width 68 height 26
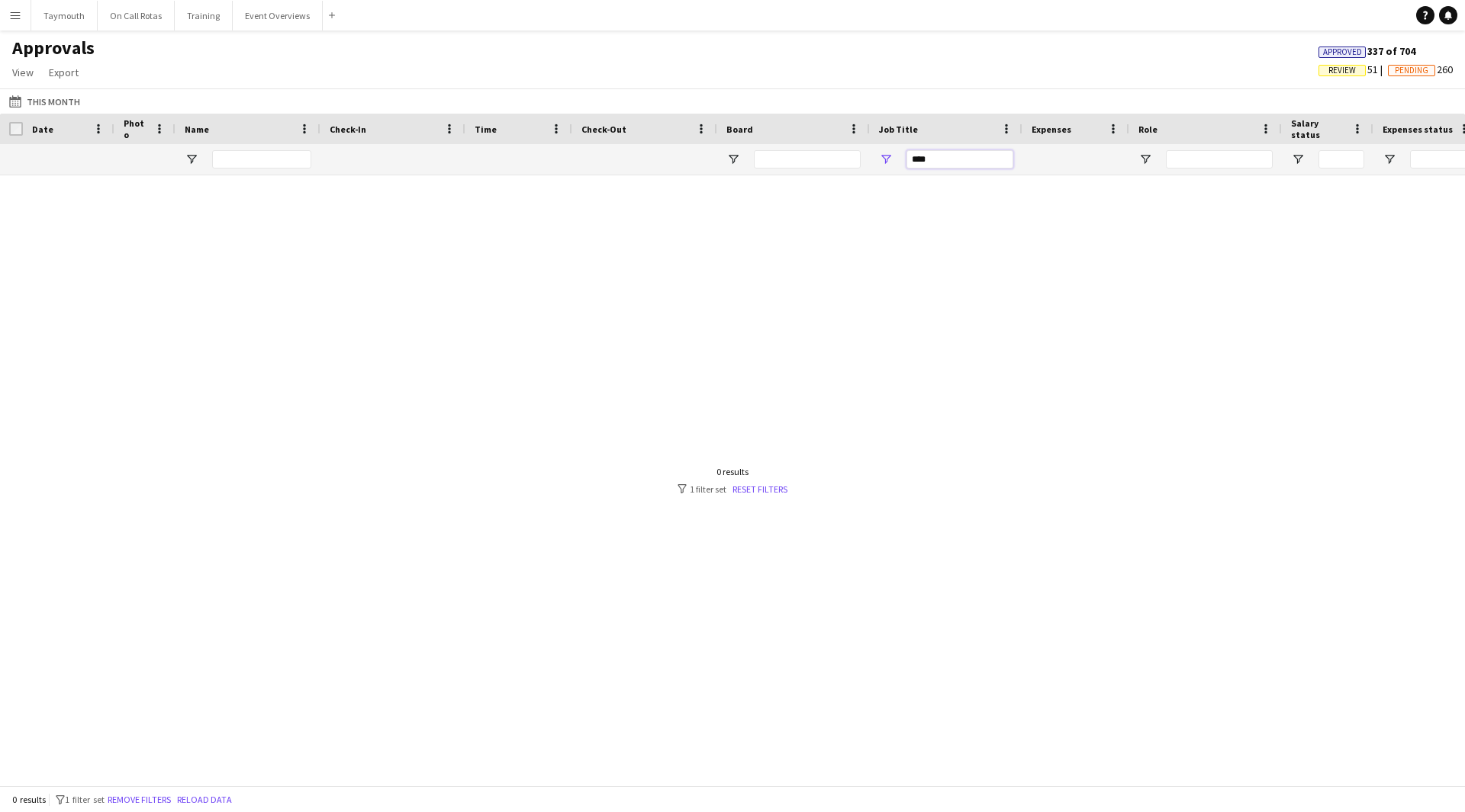
drag, startPoint x: 772, startPoint y: 162, endPoint x: 430, endPoint y: 142, distance: 342.6
click at [438, 149] on div "****" at bounding box center [1385, 159] width 2770 height 30
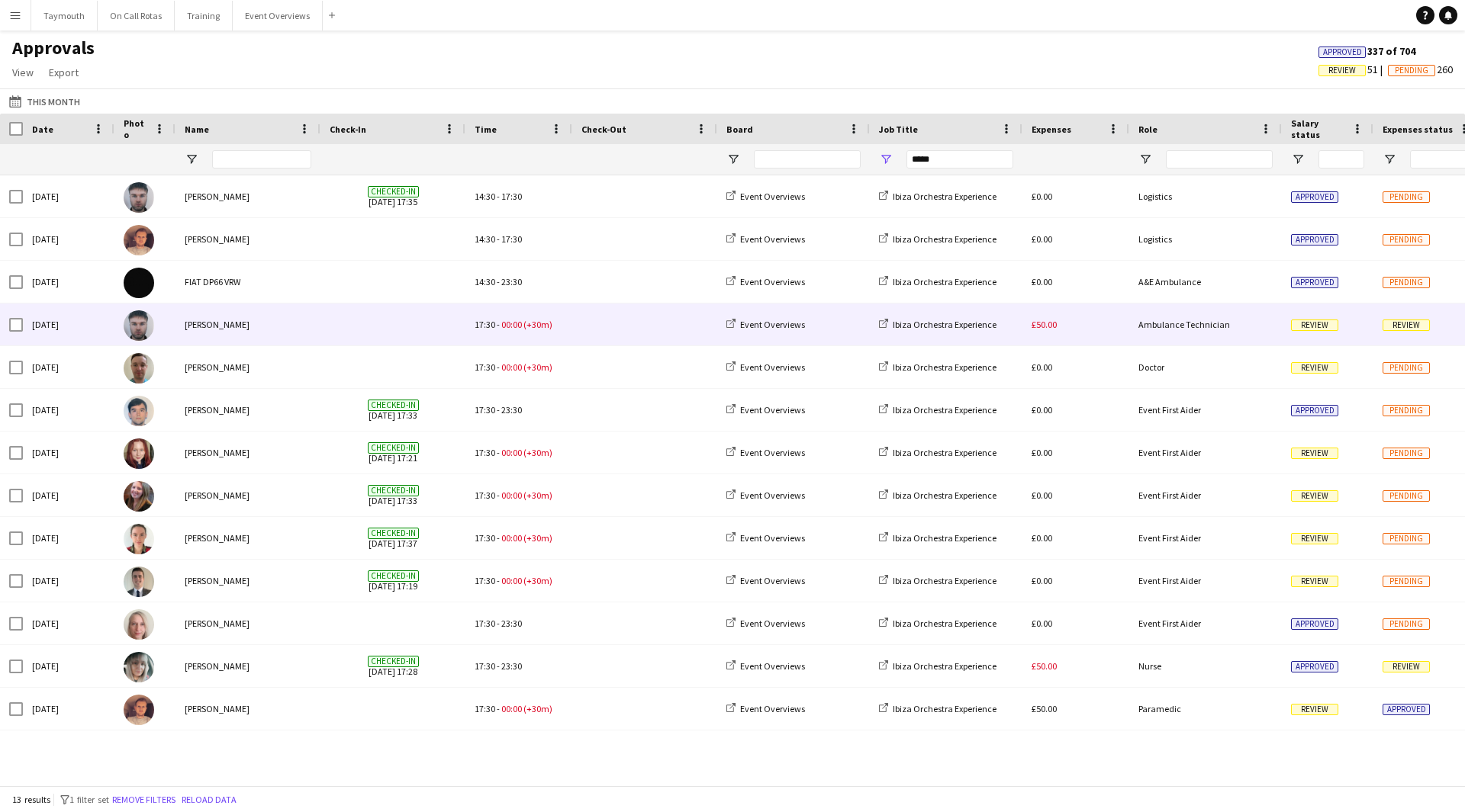
click at [642, 314] on span at bounding box center [645, 325] width 127 height 42
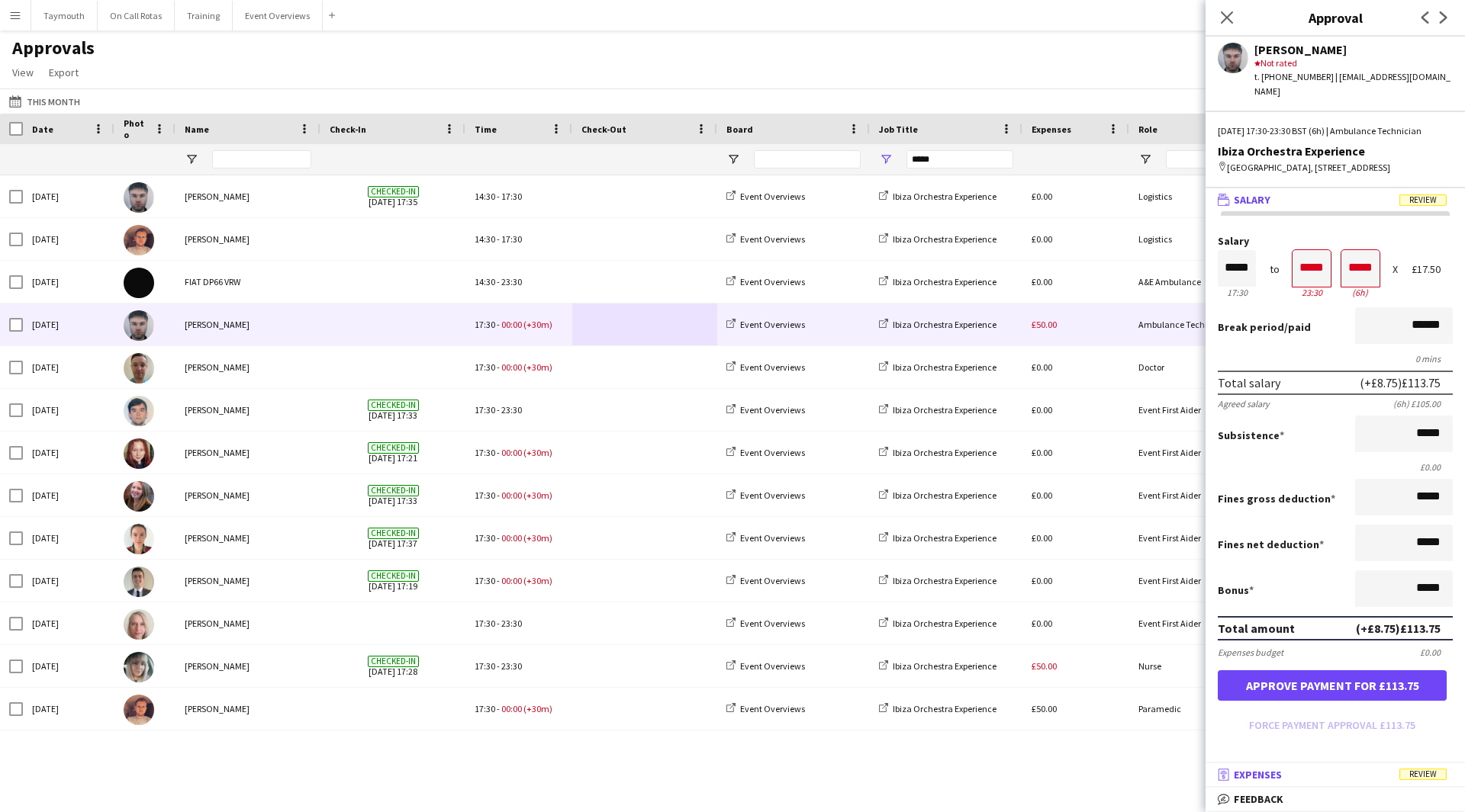
click at [1376, 778] on mat-panel-title "receipt Expenses Review" at bounding box center [1333, 775] width 254 height 14
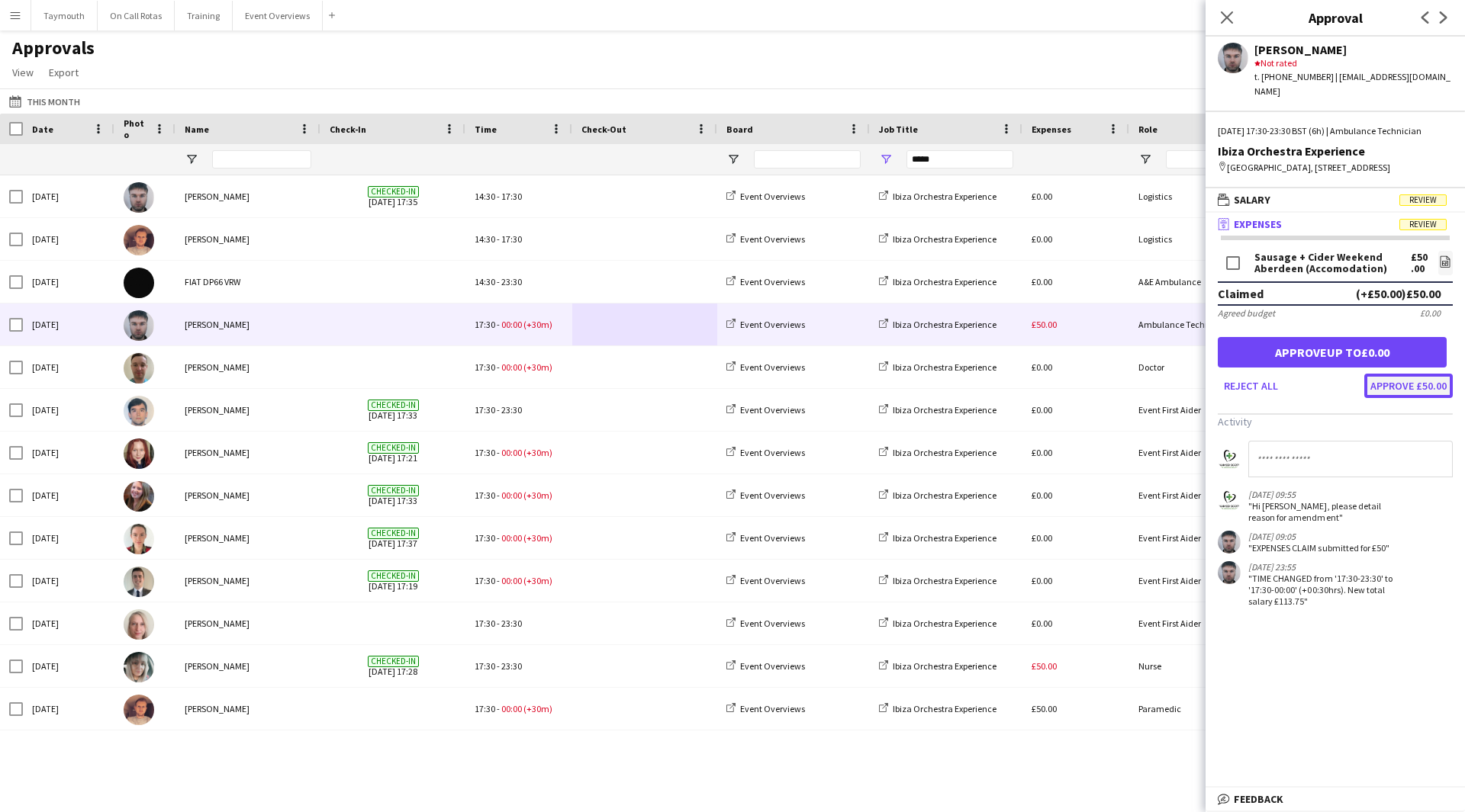
click at [1437, 393] on button "Approve £50.00" at bounding box center [1409, 386] width 89 height 24
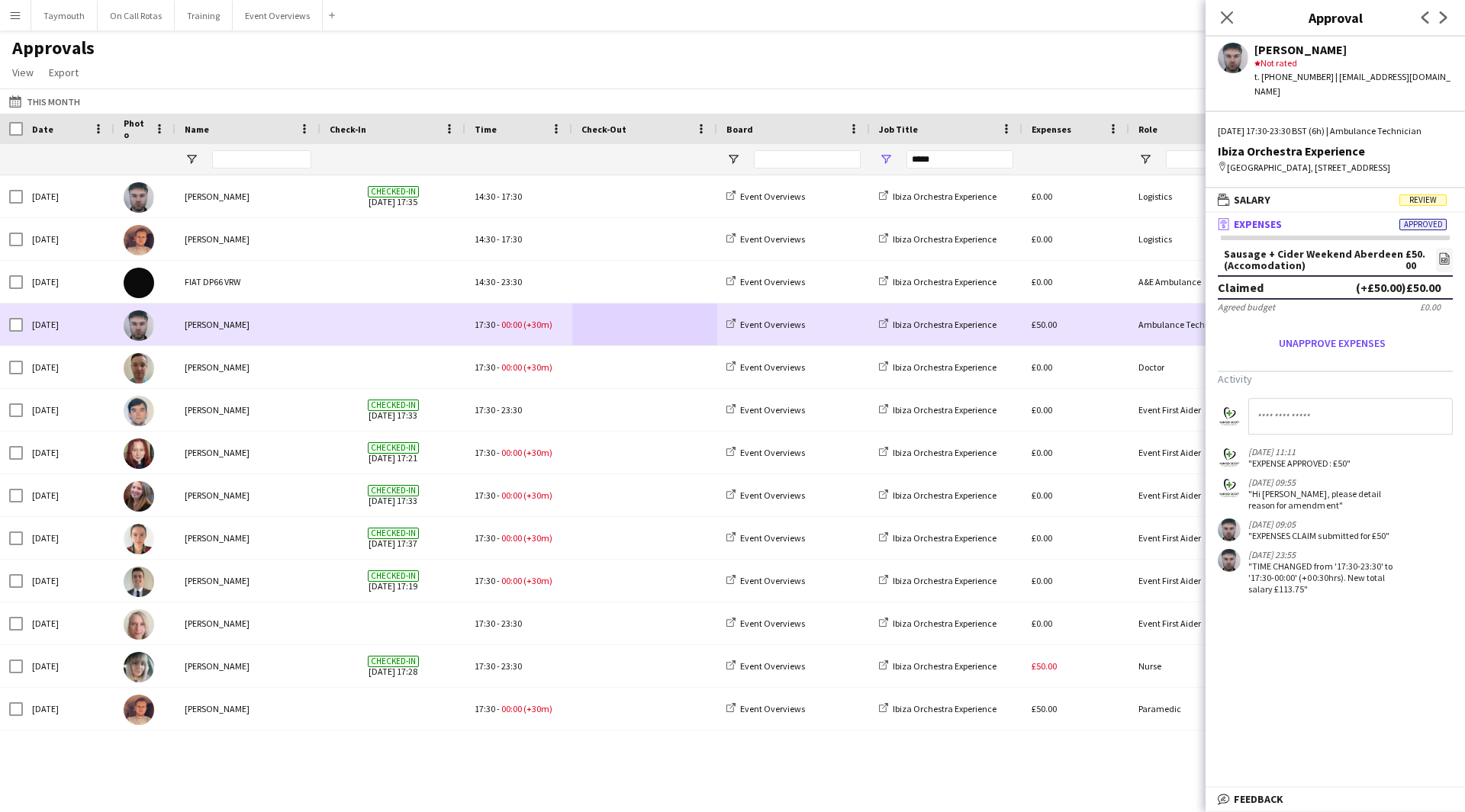
click at [654, 327] on span at bounding box center [645, 325] width 127 height 42
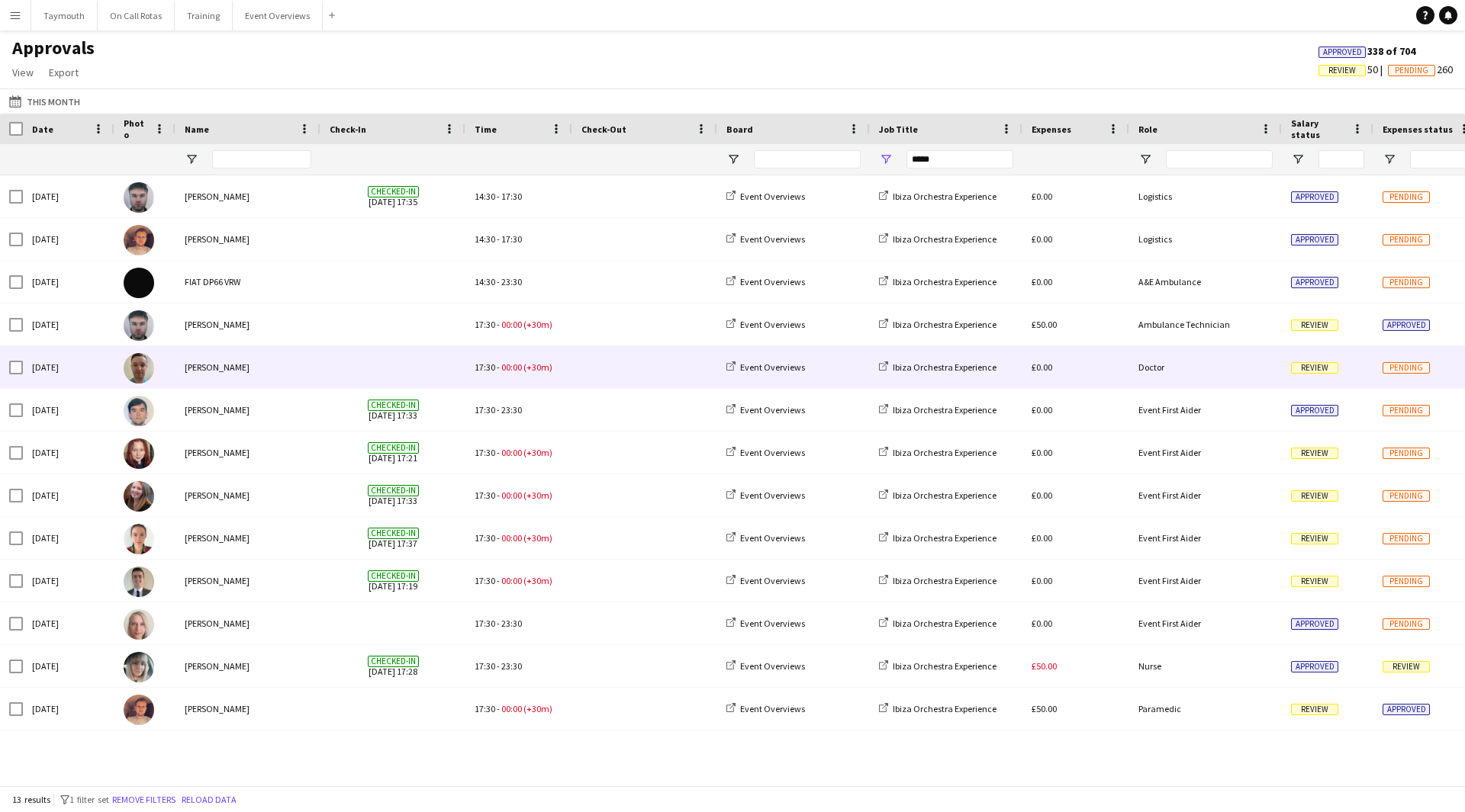
click at [655, 374] on span at bounding box center [645, 367] width 127 height 42
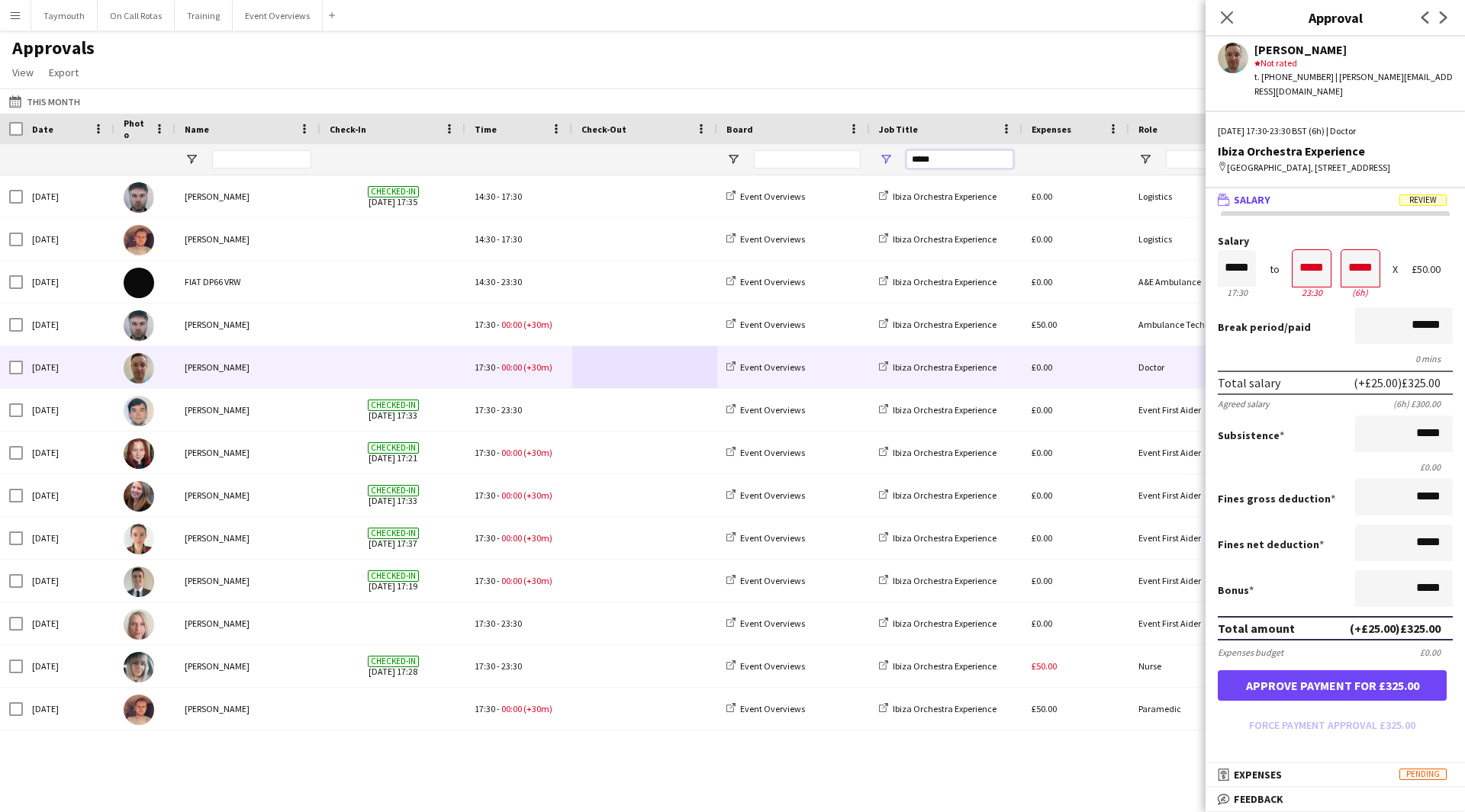
drag, startPoint x: 950, startPoint y: 161, endPoint x: 753, endPoint y: 155, distance: 197.1
click at [755, 156] on div "*****" at bounding box center [1385, 159] width 2770 height 30
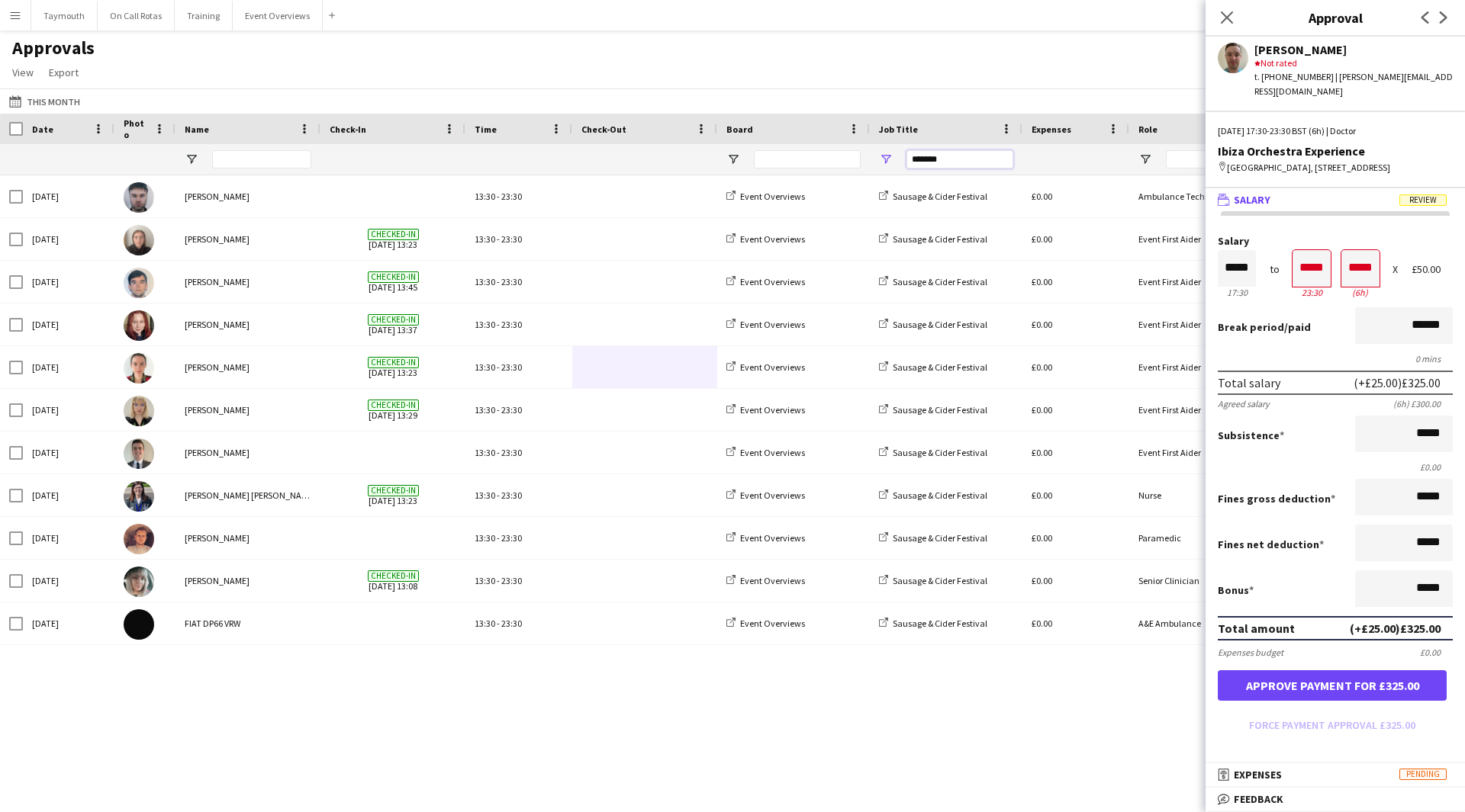
drag, startPoint x: 989, startPoint y: 160, endPoint x: 825, endPoint y: 160, distance: 164.0
click at [825, 160] on div "*******" at bounding box center [1385, 159] width 2770 height 30
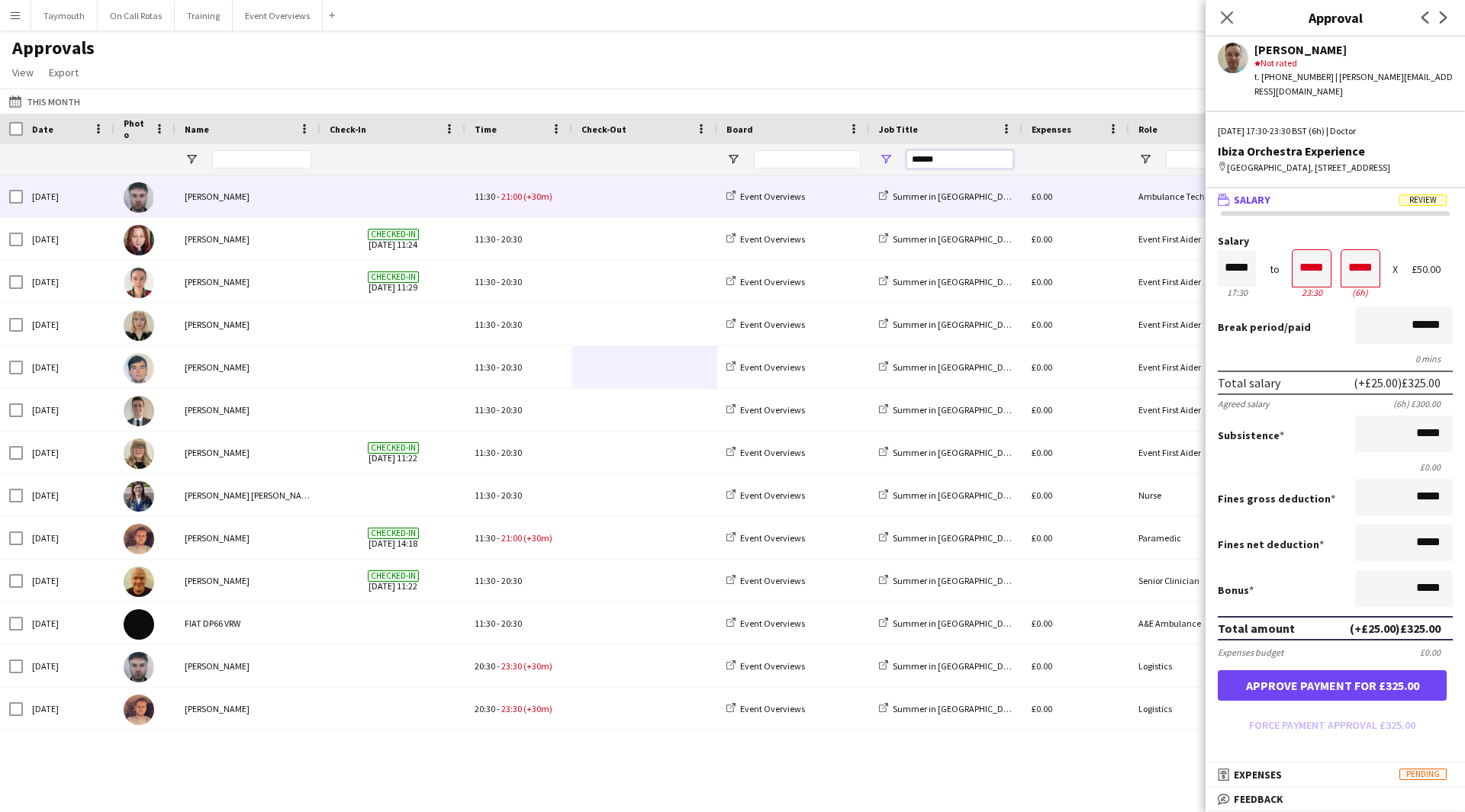
type input "******"
click at [591, 206] on span at bounding box center [645, 196] width 127 height 42
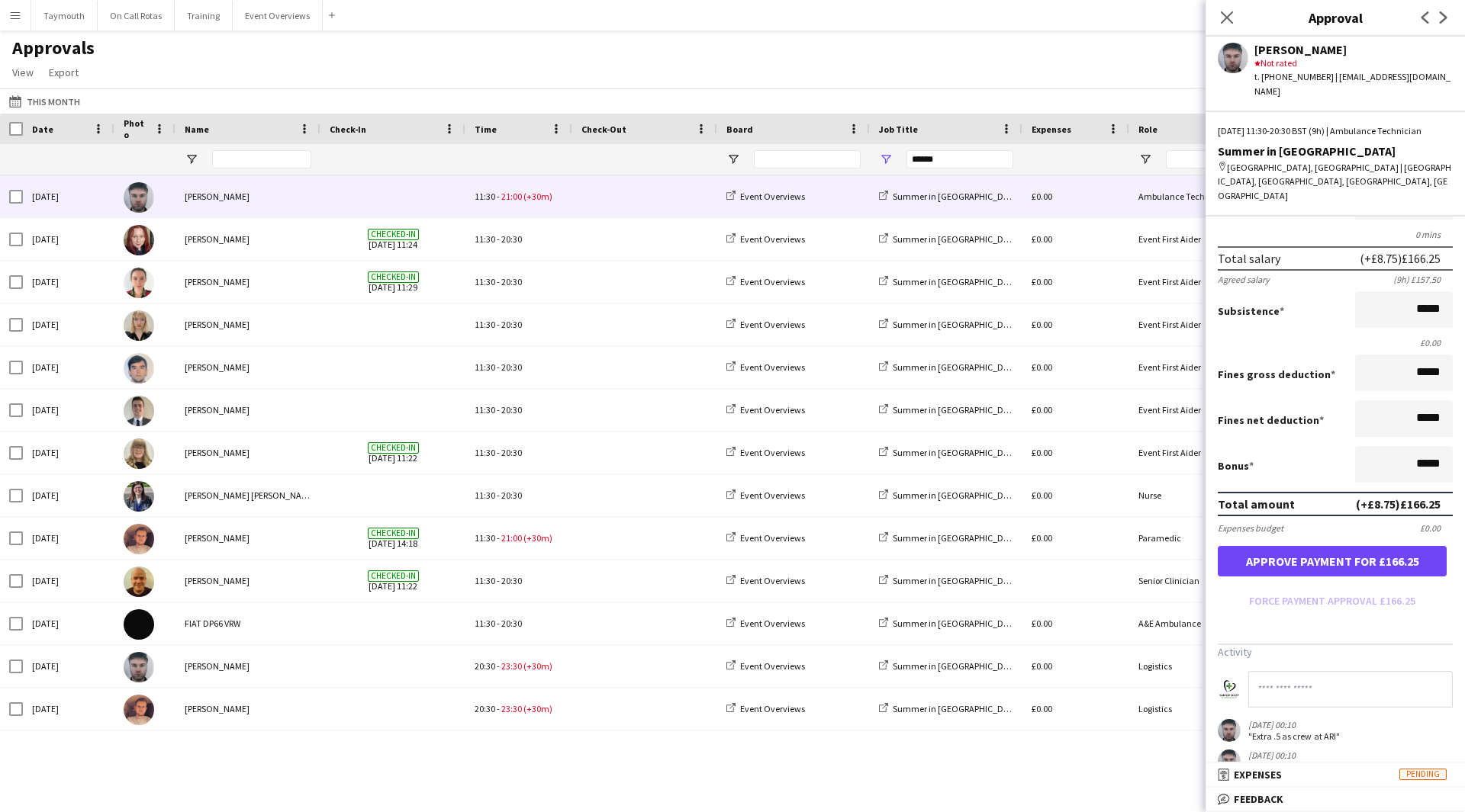
scroll to position [192, 0]
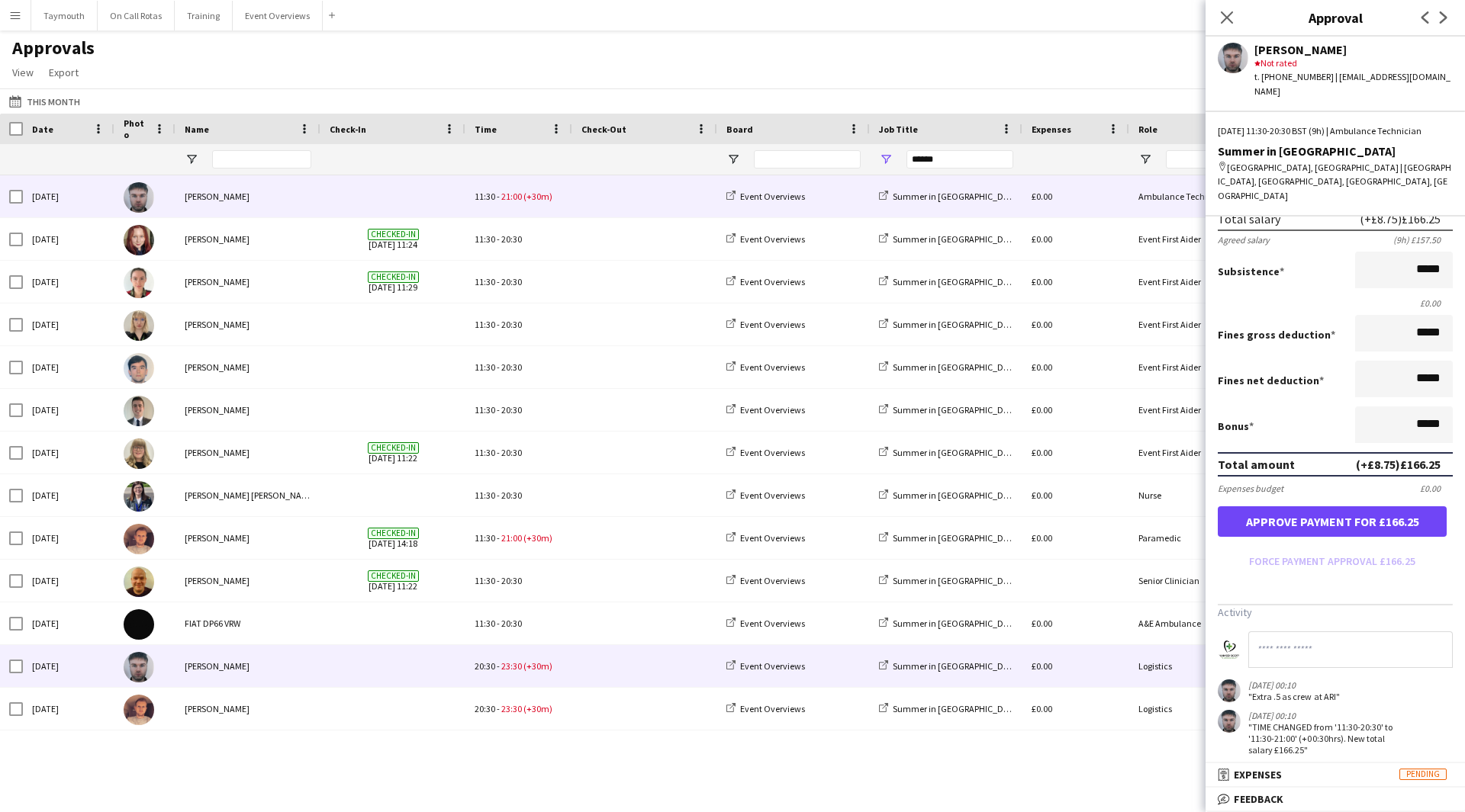
click at [636, 667] on span at bounding box center [645, 666] width 127 height 42
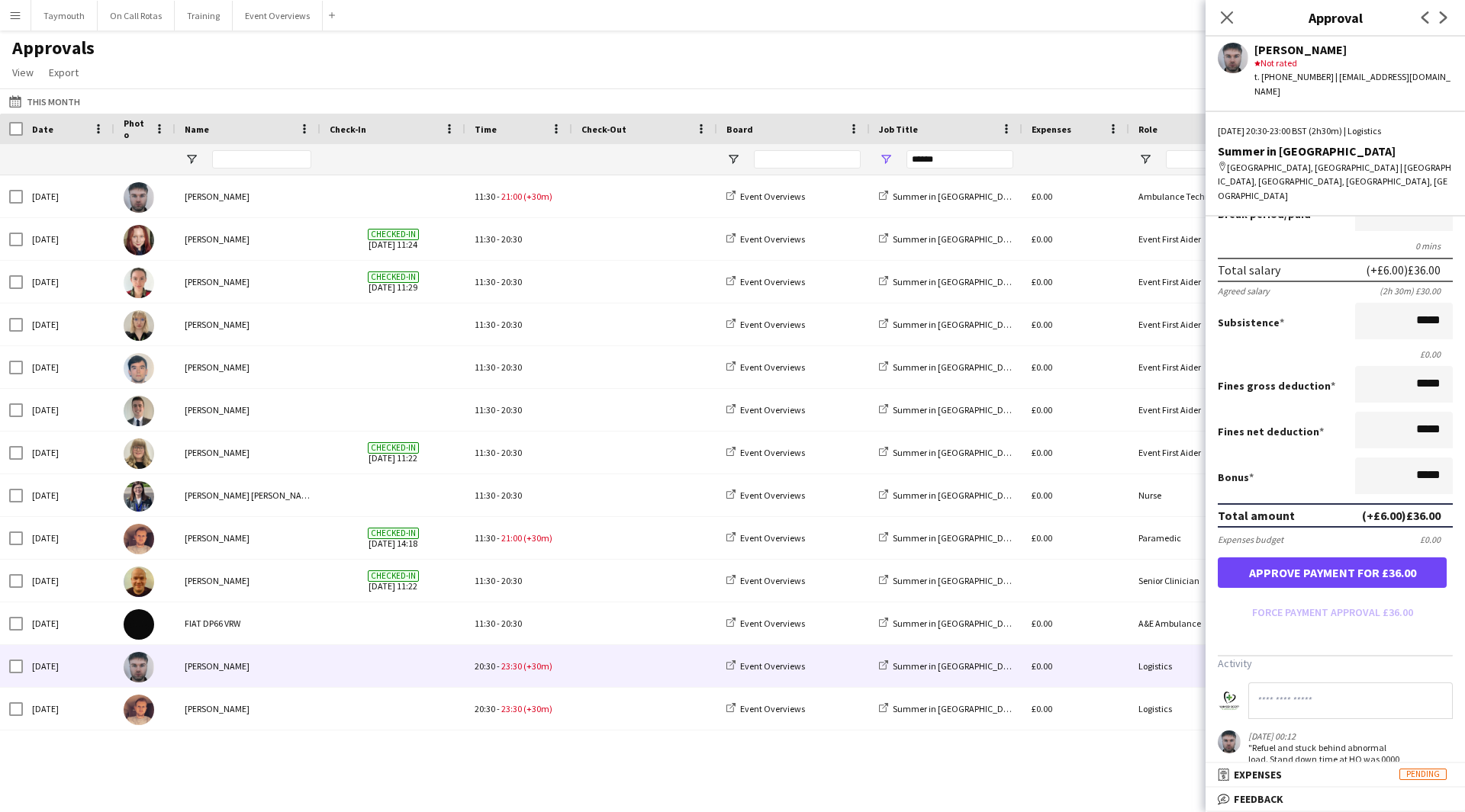
scroll to position [212, 0]
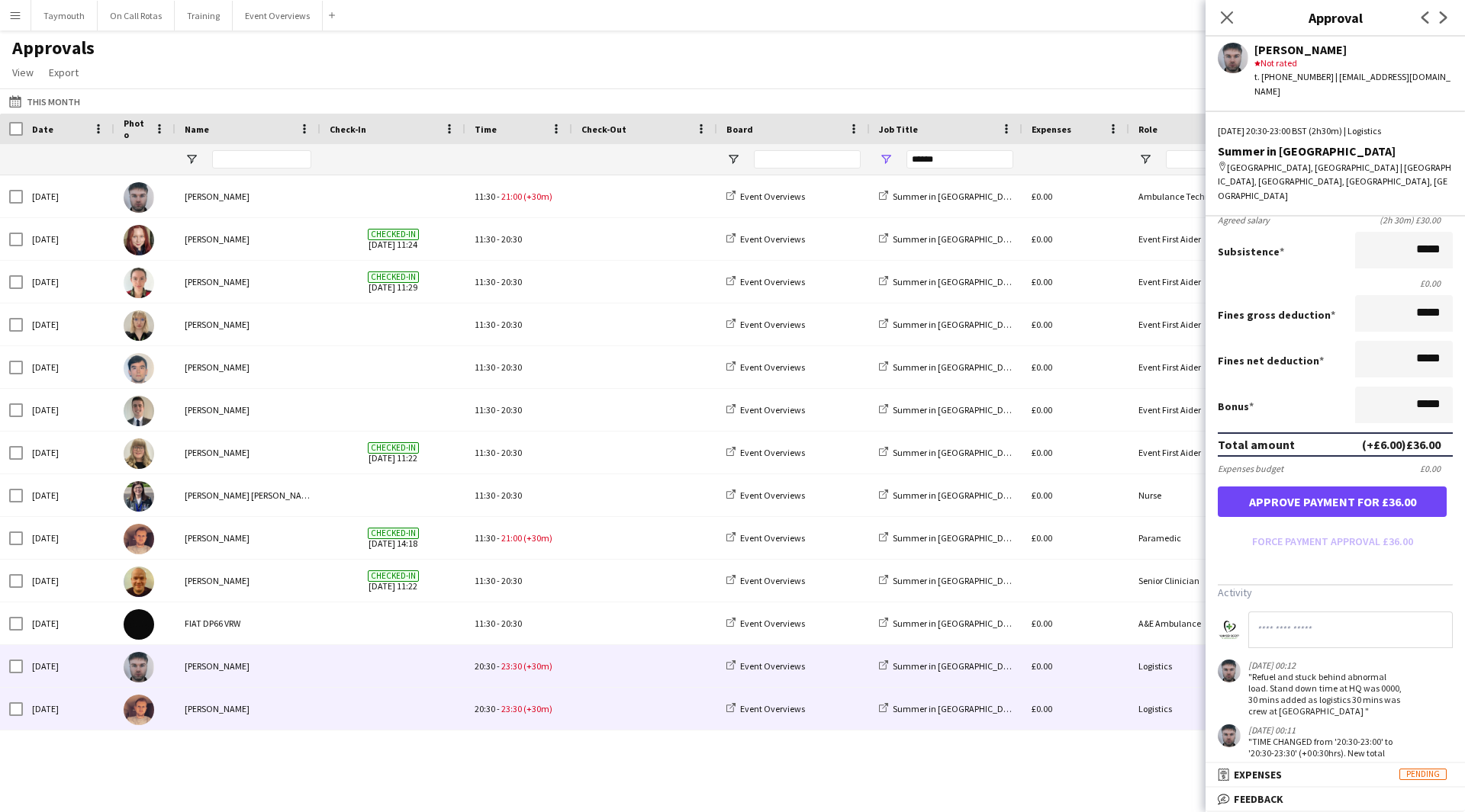
click at [640, 705] on span at bounding box center [645, 709] width 127 height 42
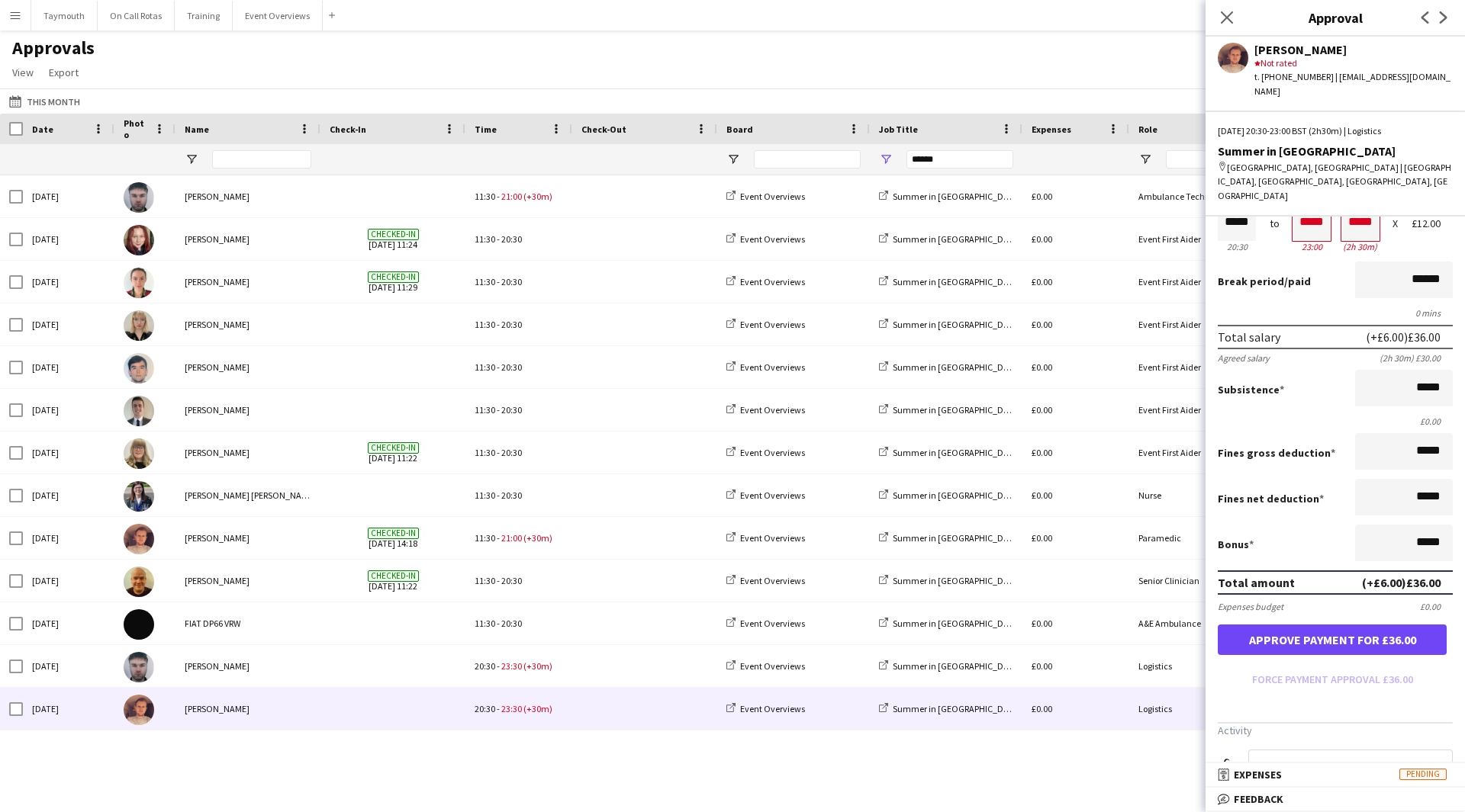
scroll to position [0, 0]
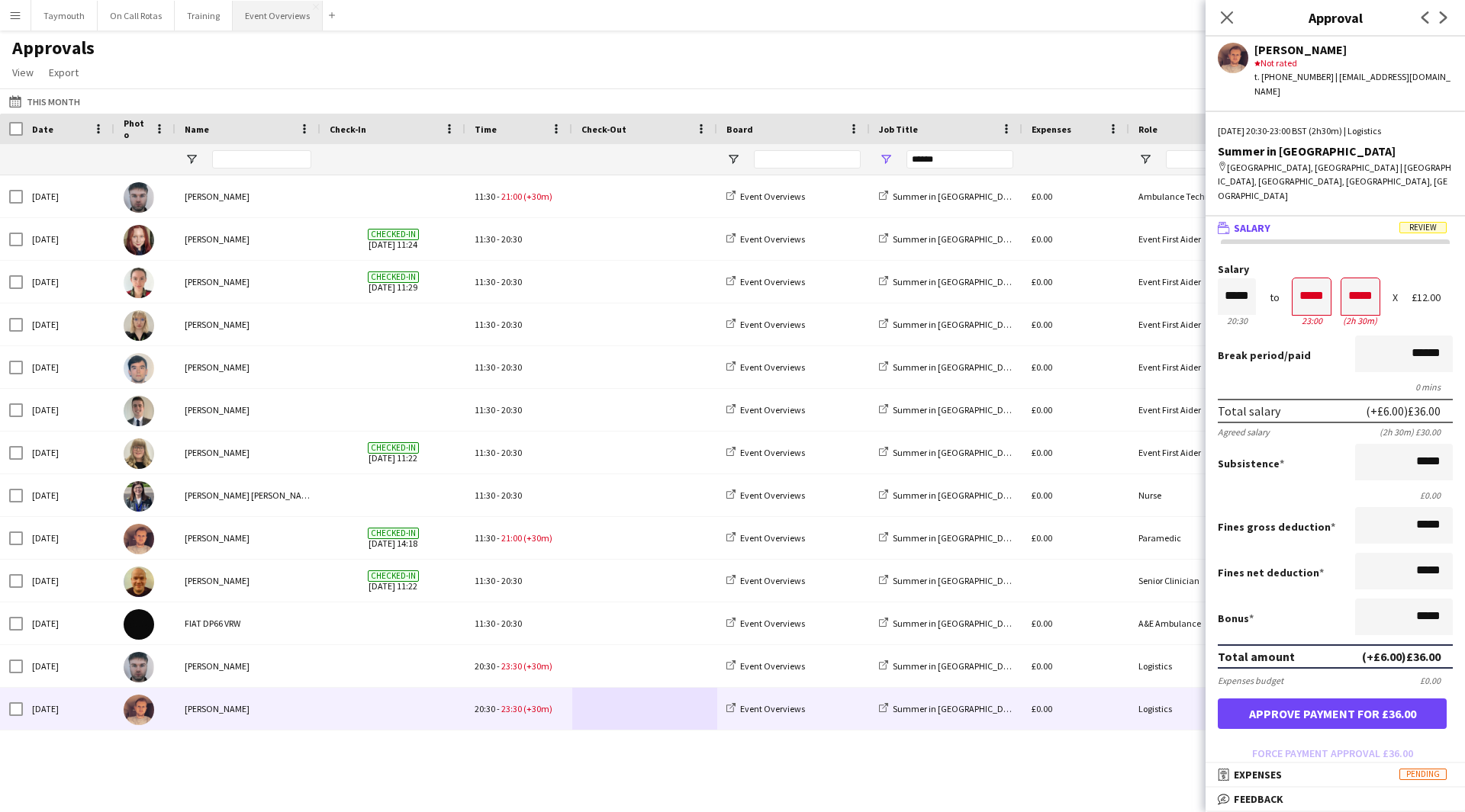
click at [288, 15] on button "Event Overviews Close" at bounding box center [278, 16] width 90 height 30
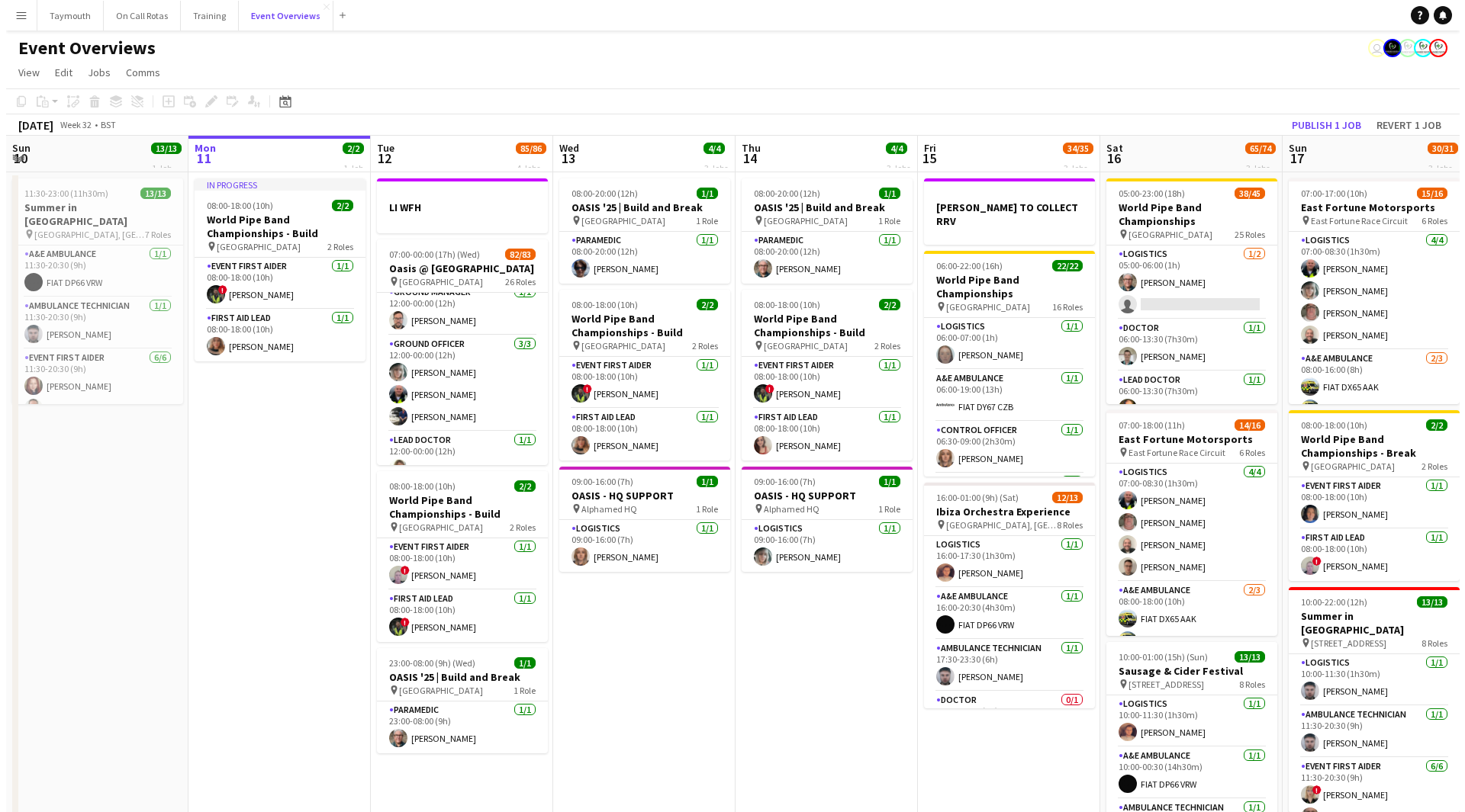
scroll to position [762, 0]
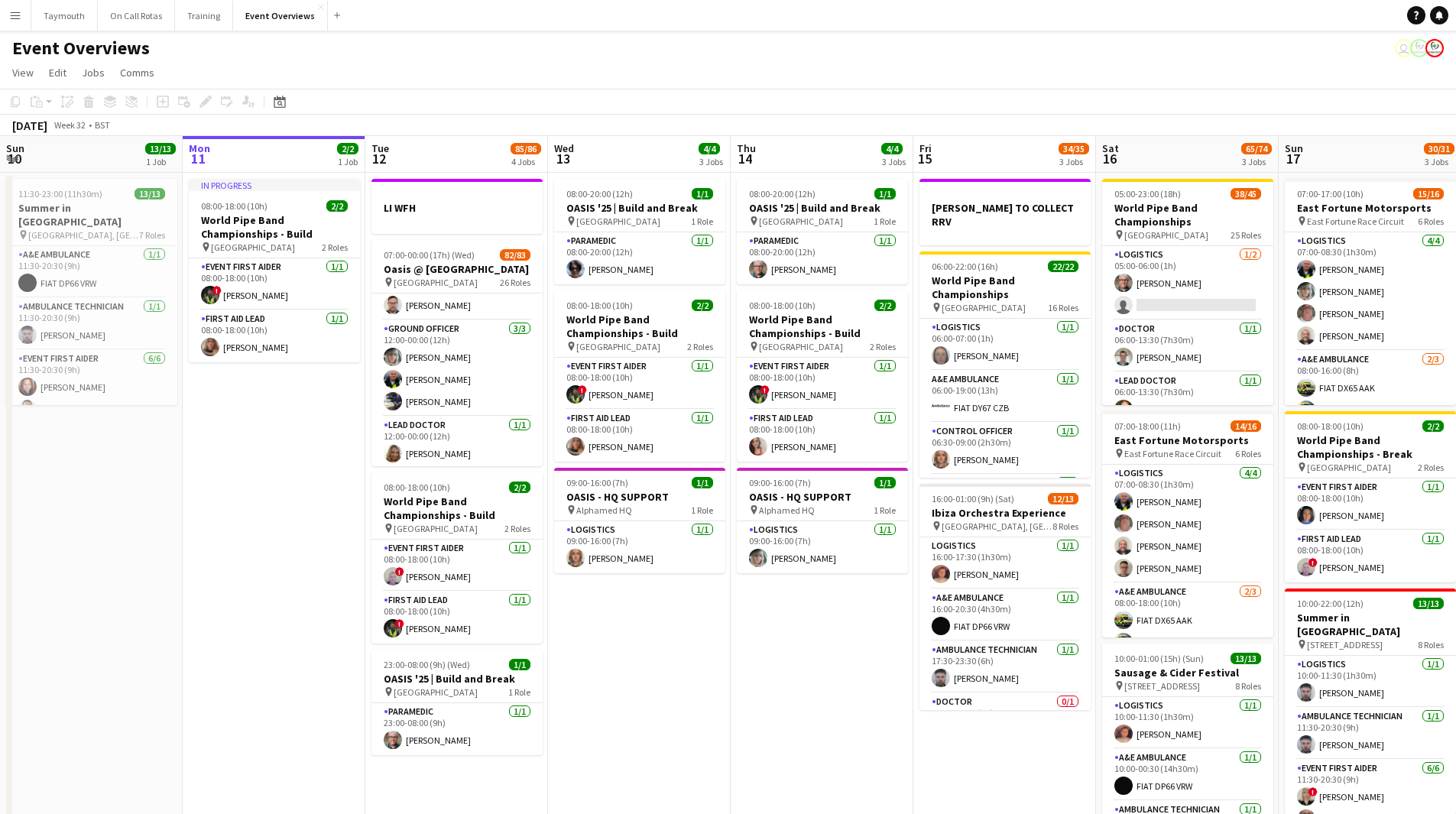
click at [16, 17] on app-icon "Menu" at bounding box center [16, 16] width 12 height 12
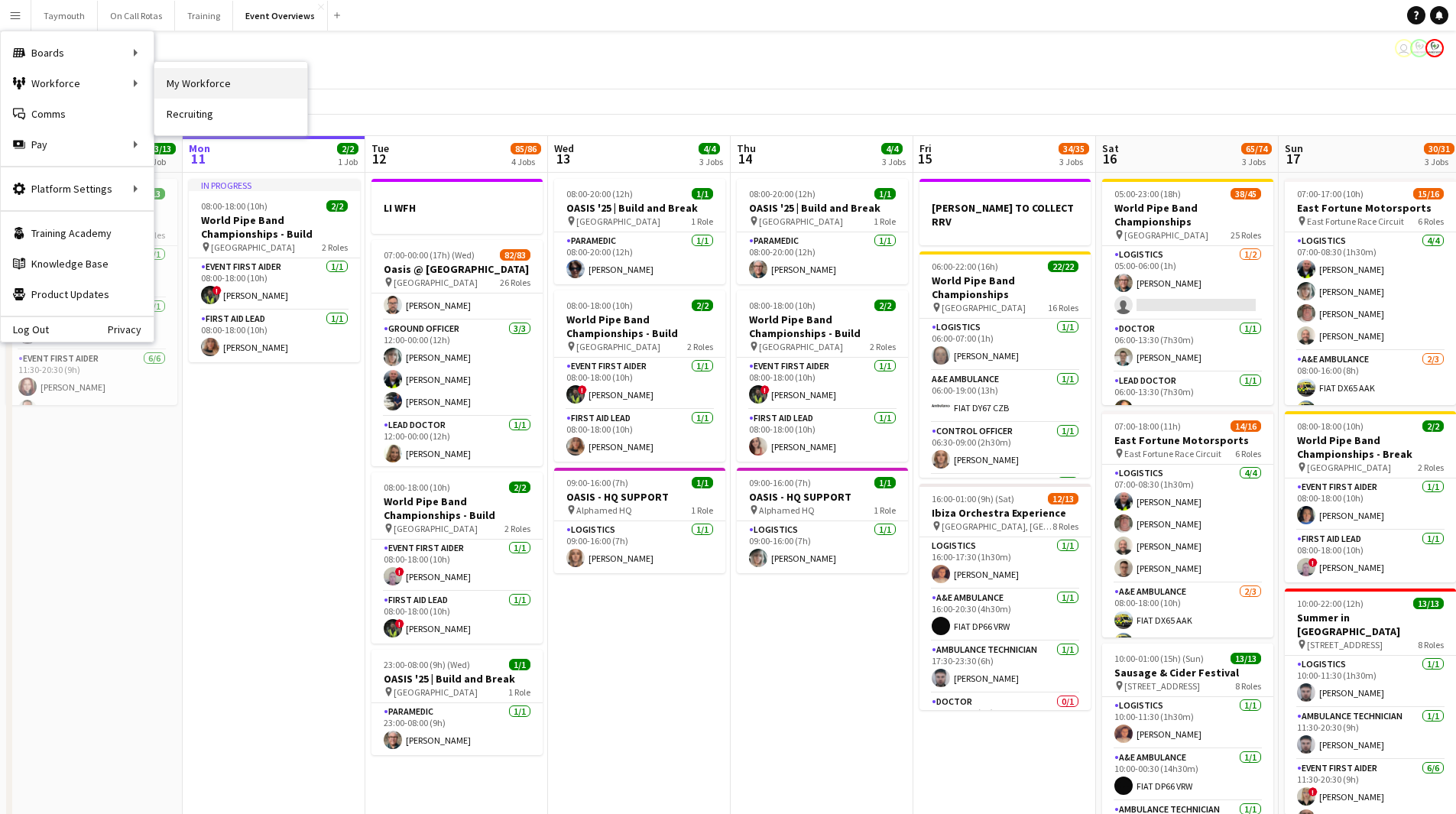
click at [185, 80] on link "My Workforce" at bounding box center [231, 83] width 153 height 30
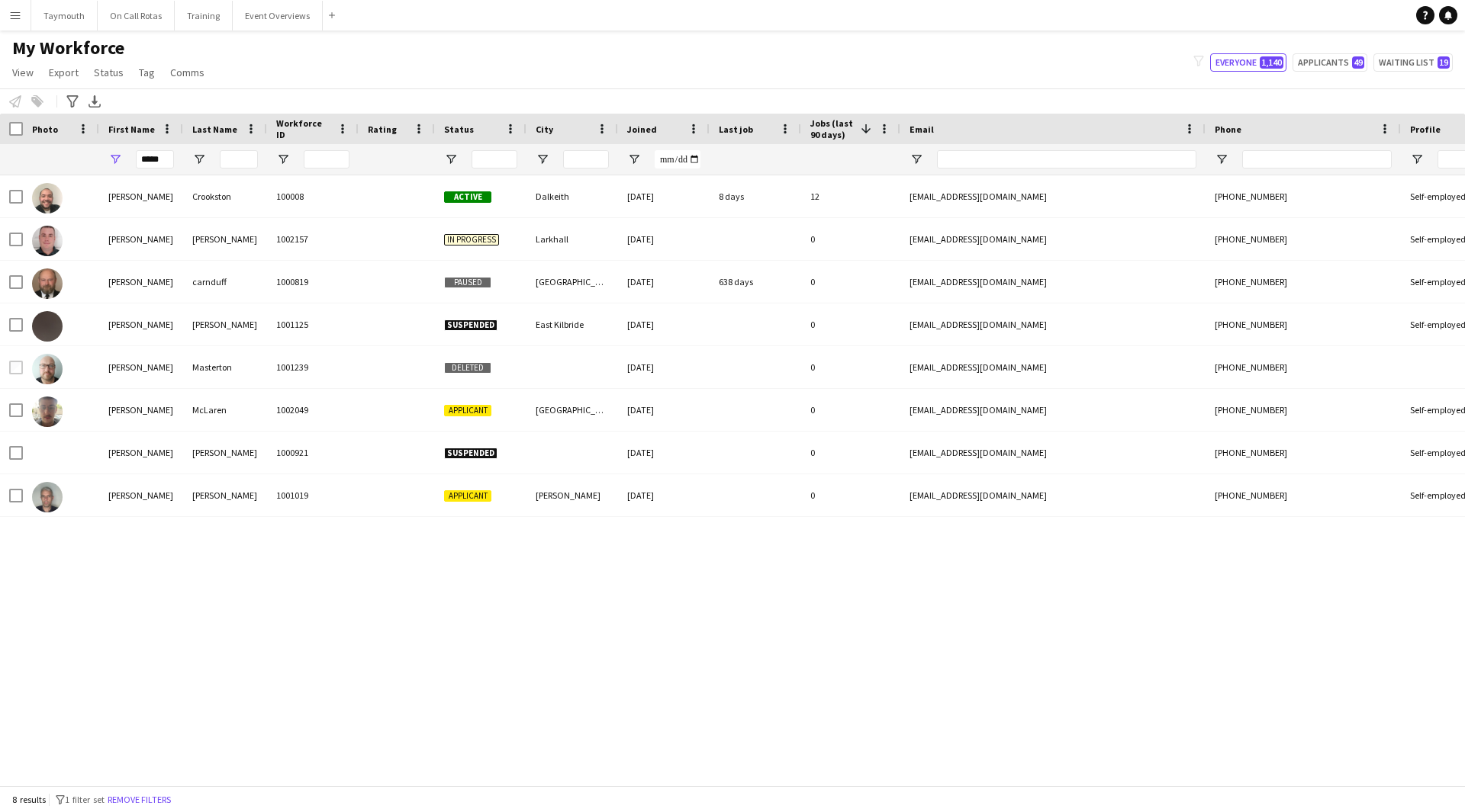
click at [17, 23] on button "Menu" at bounding box center [15, 15] width 30 height 30
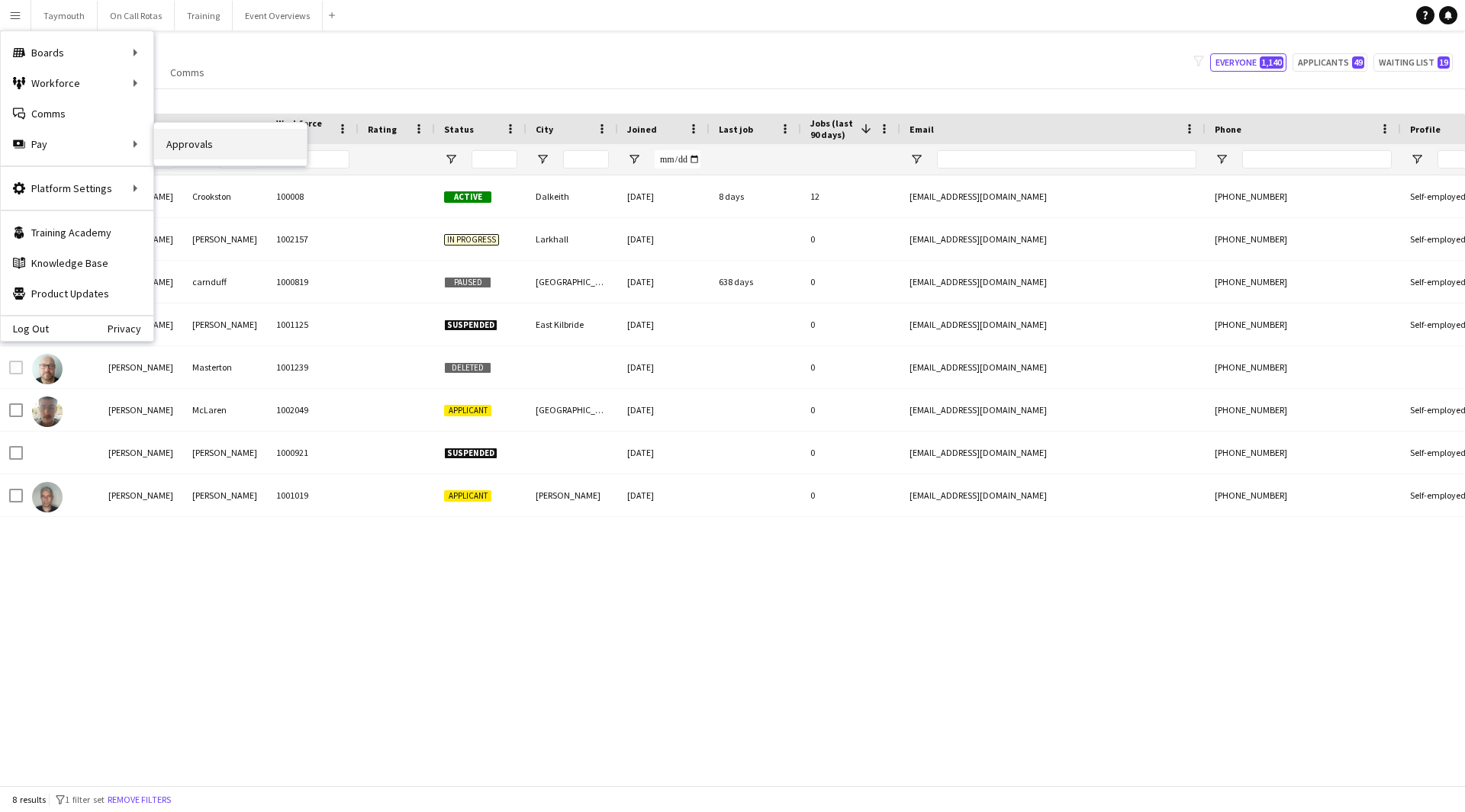
click at [199, 143] on link "Approvals" at bounding box center [230, 143] width 153 height 30
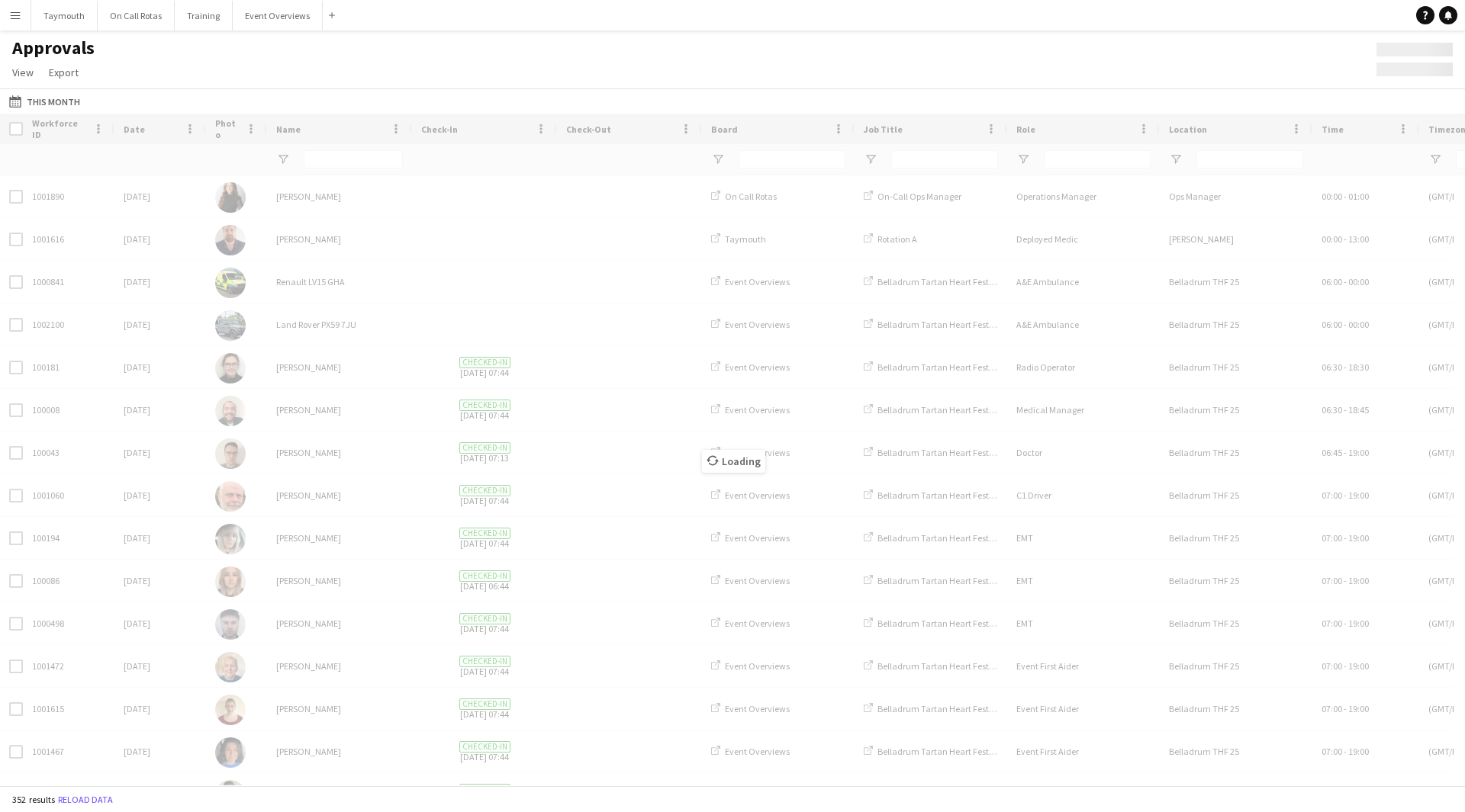
type input "******"
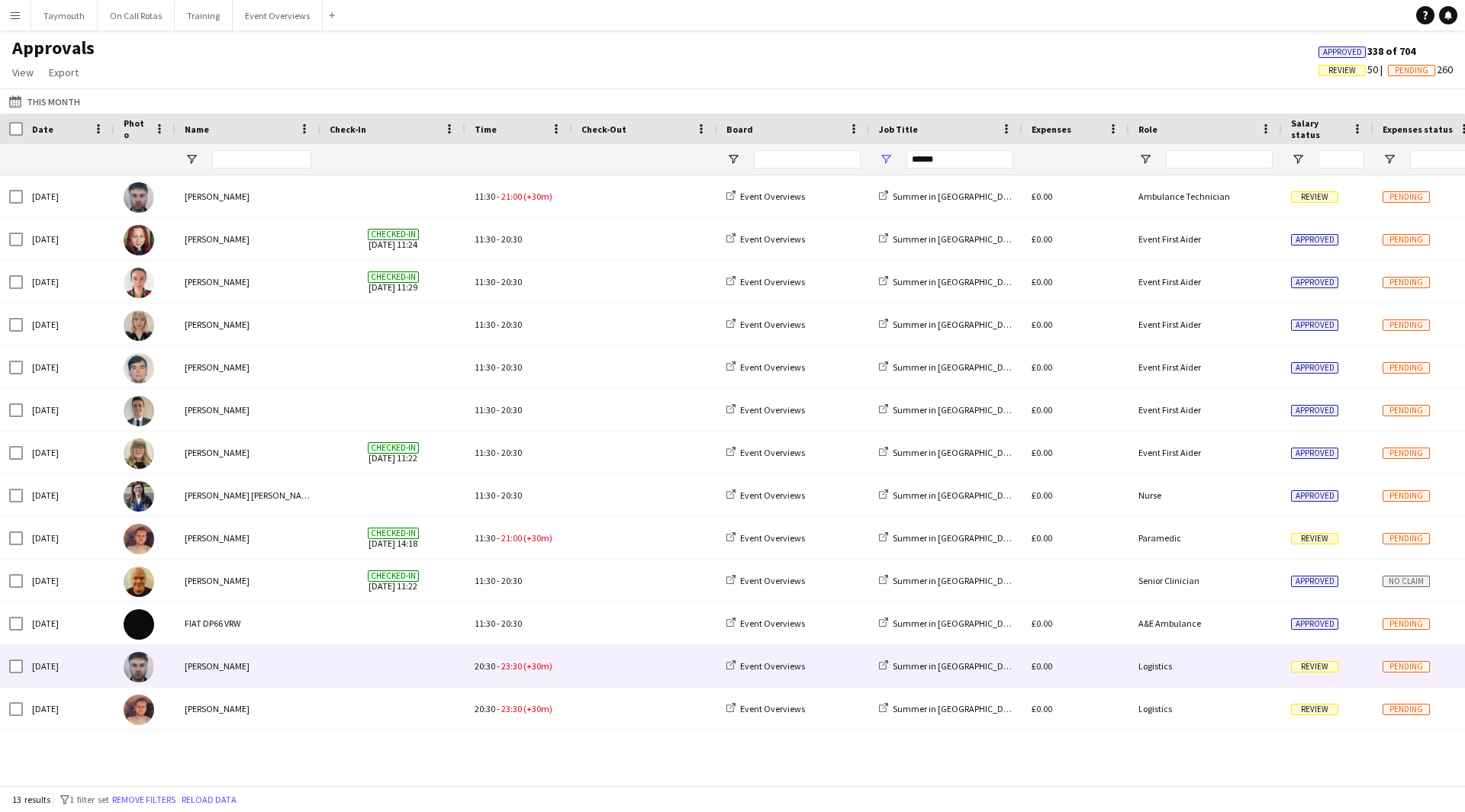
click at [607, 673] on span at bounding box center [645, 666] width 127 height 42
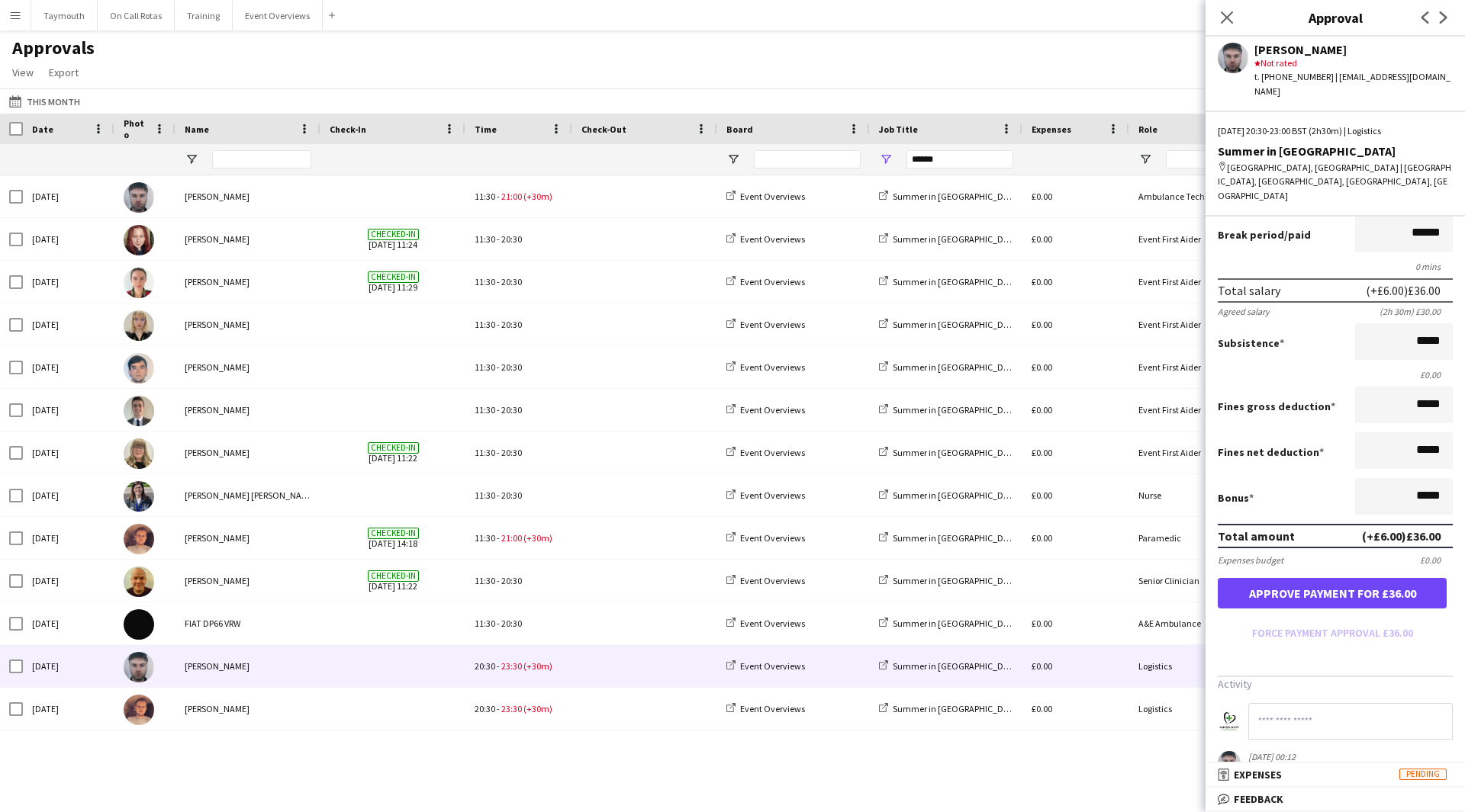
scroll to position [212, 0]
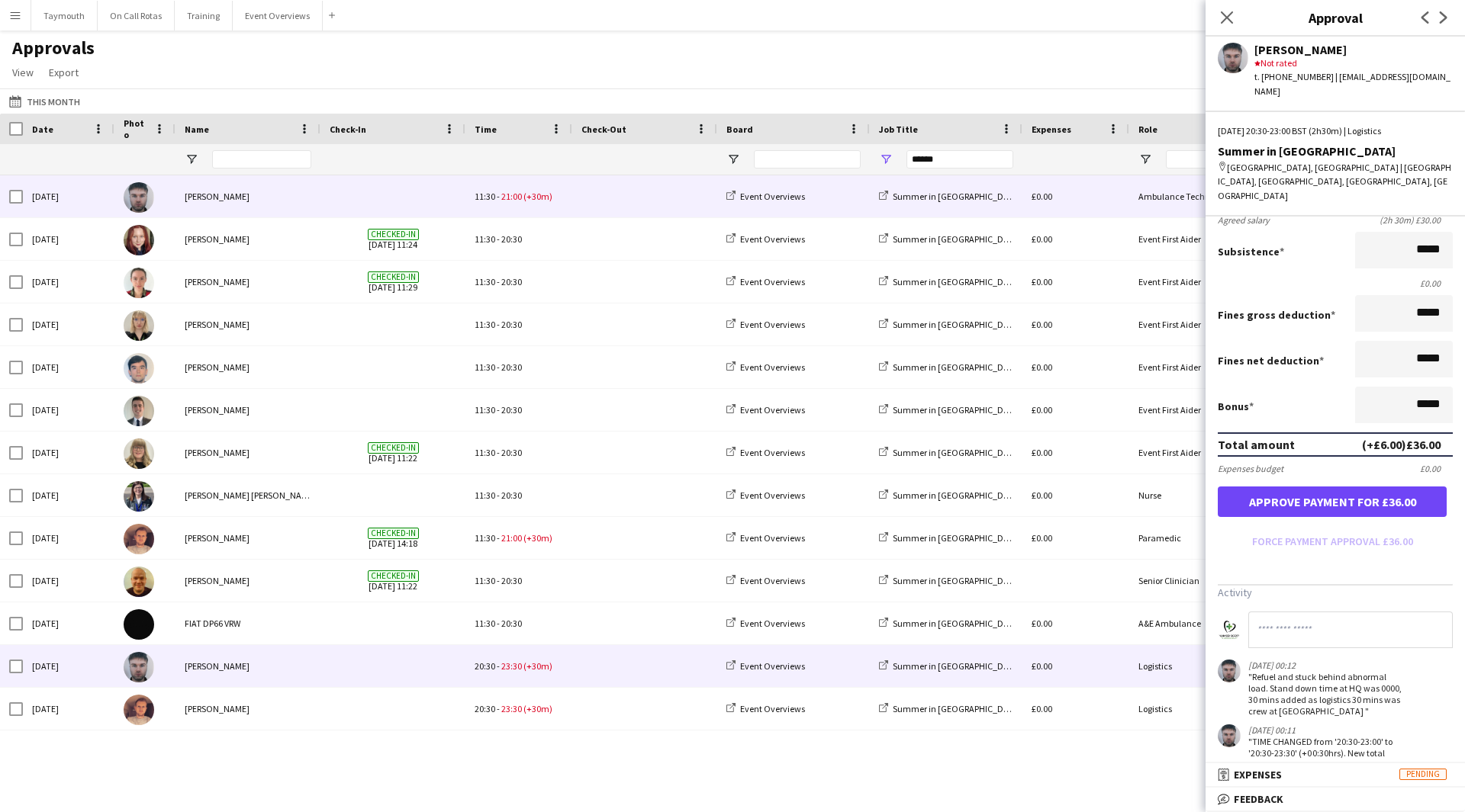
click at [663, 193] on span at bounding box center [645, 196] width 127 height 42
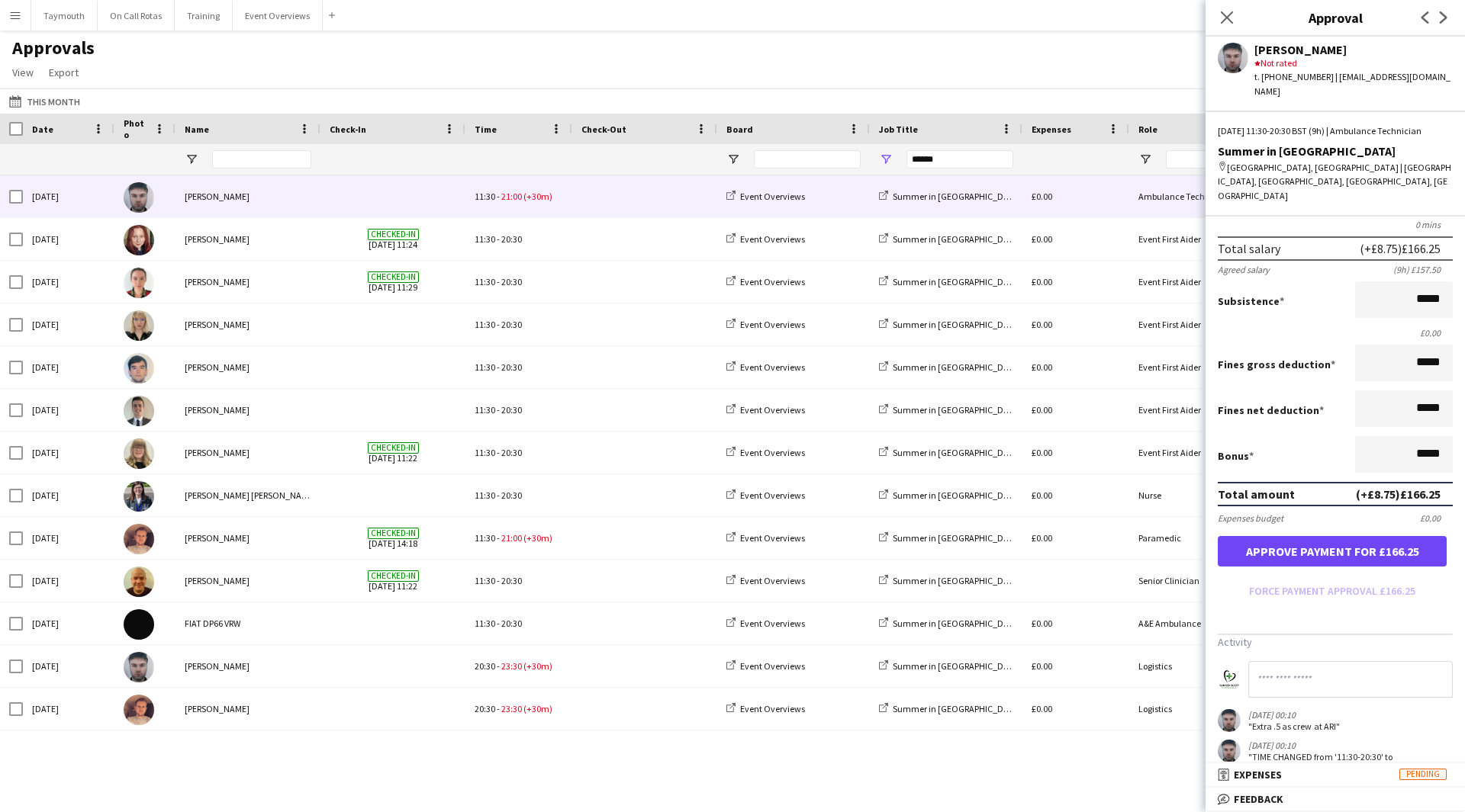
scroll to position [192, 0]
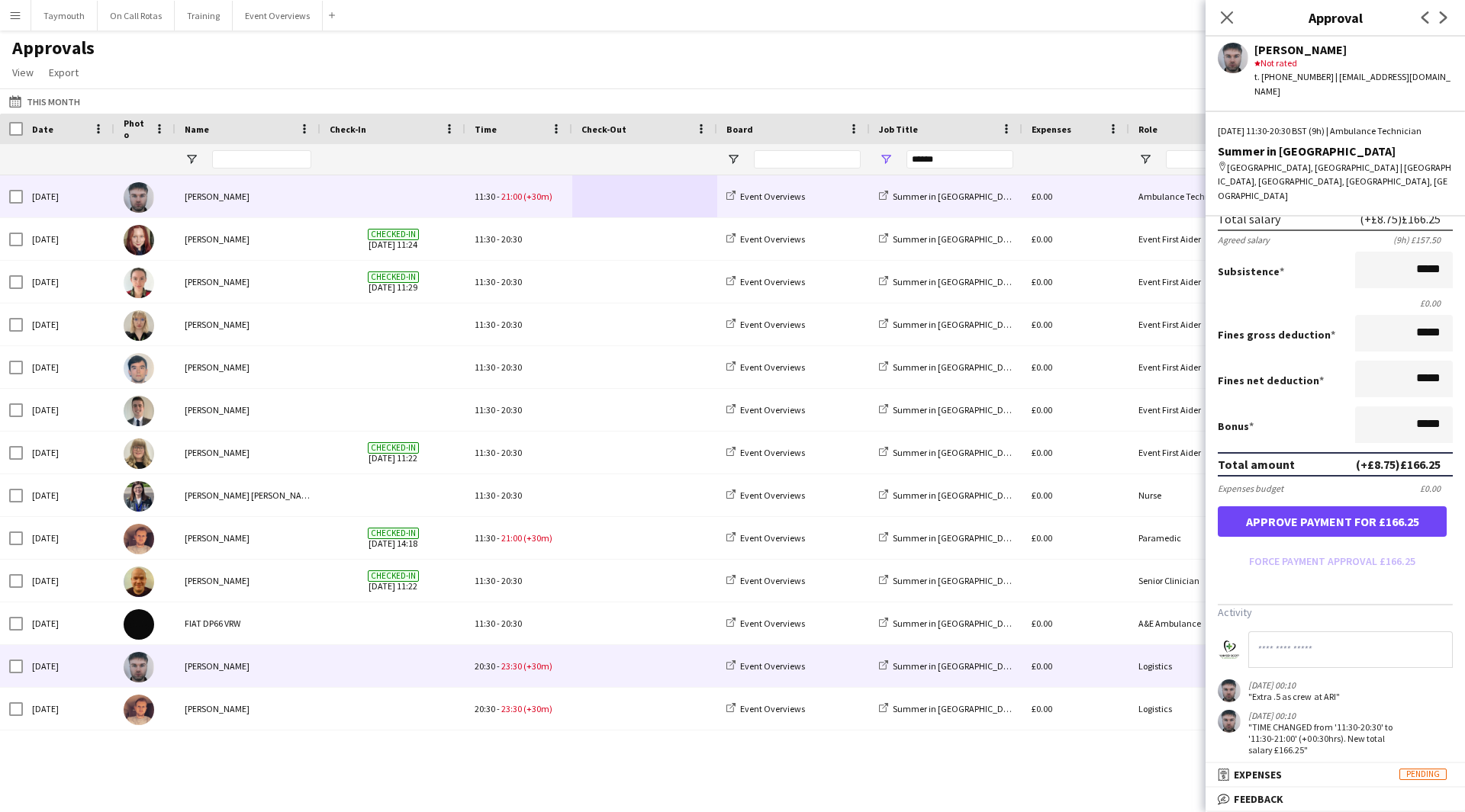
click at [623, 676] on span at bounding box center [645, 666] width 127 height 42
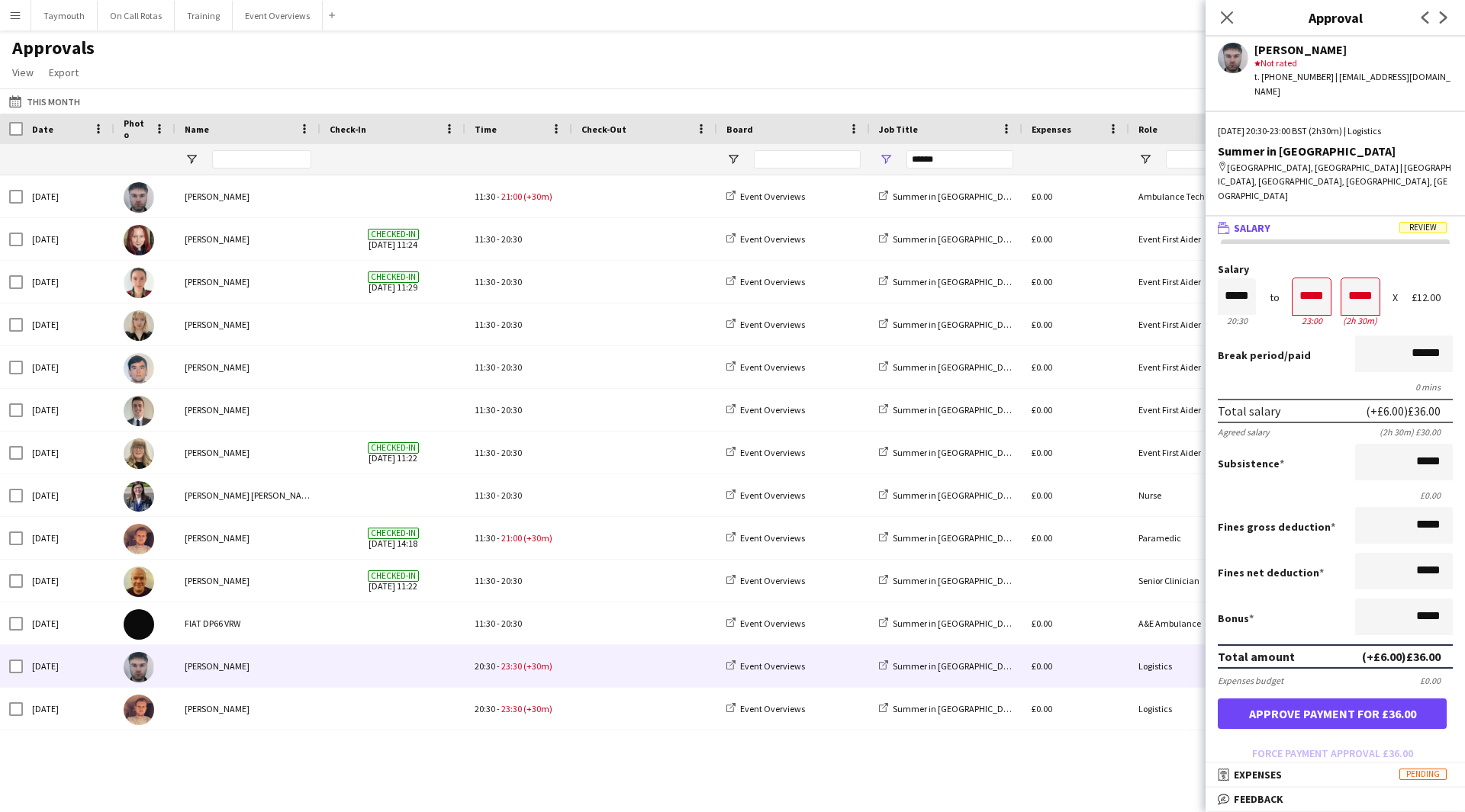
scroll to position [0, 0]
click at [1376, 698] on button "Approve payment for £36.00" at bounding box center [1332, 713] width 229 height 30
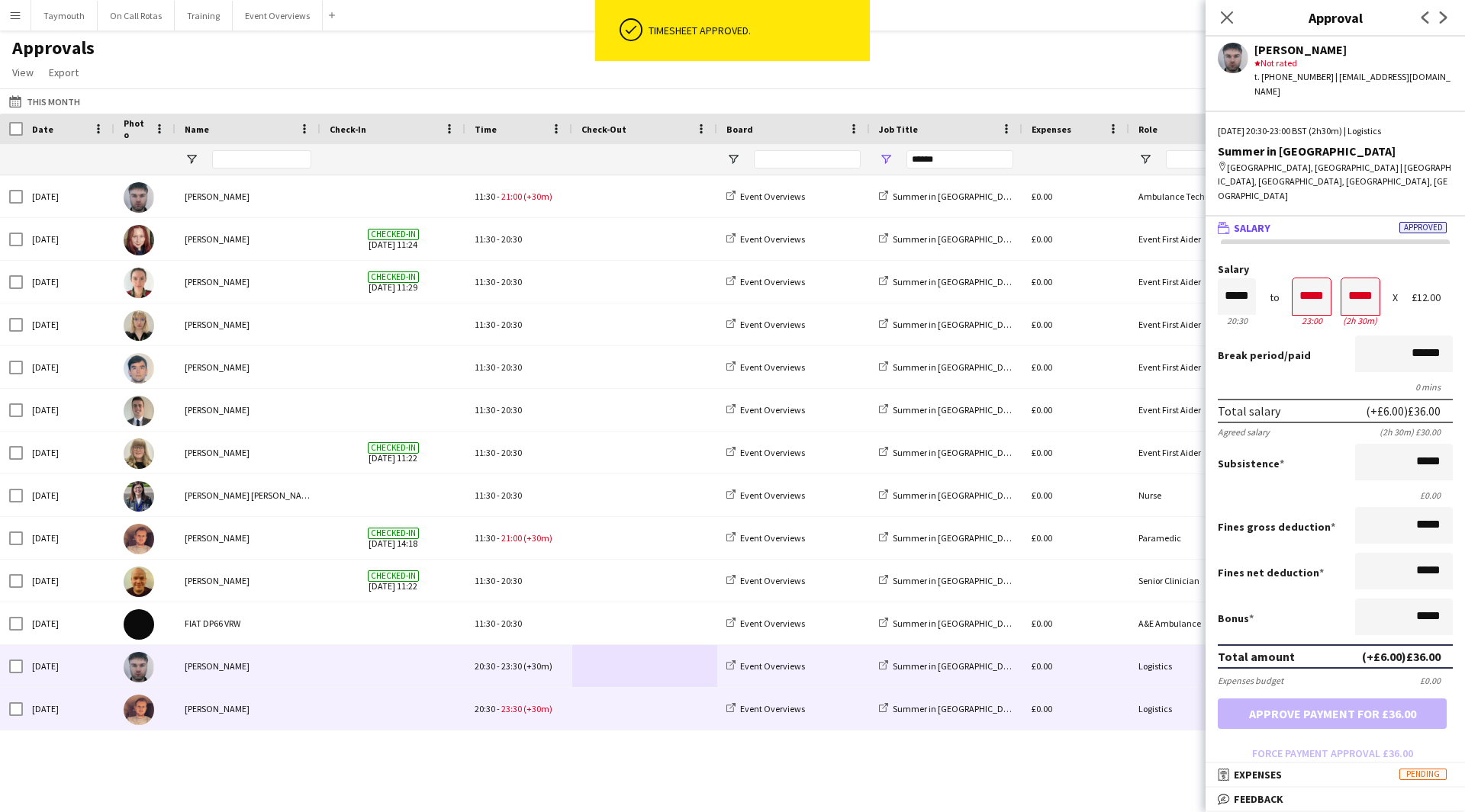
click at [646, 704] on span at bounding box center [645, 709] width 127 height 42
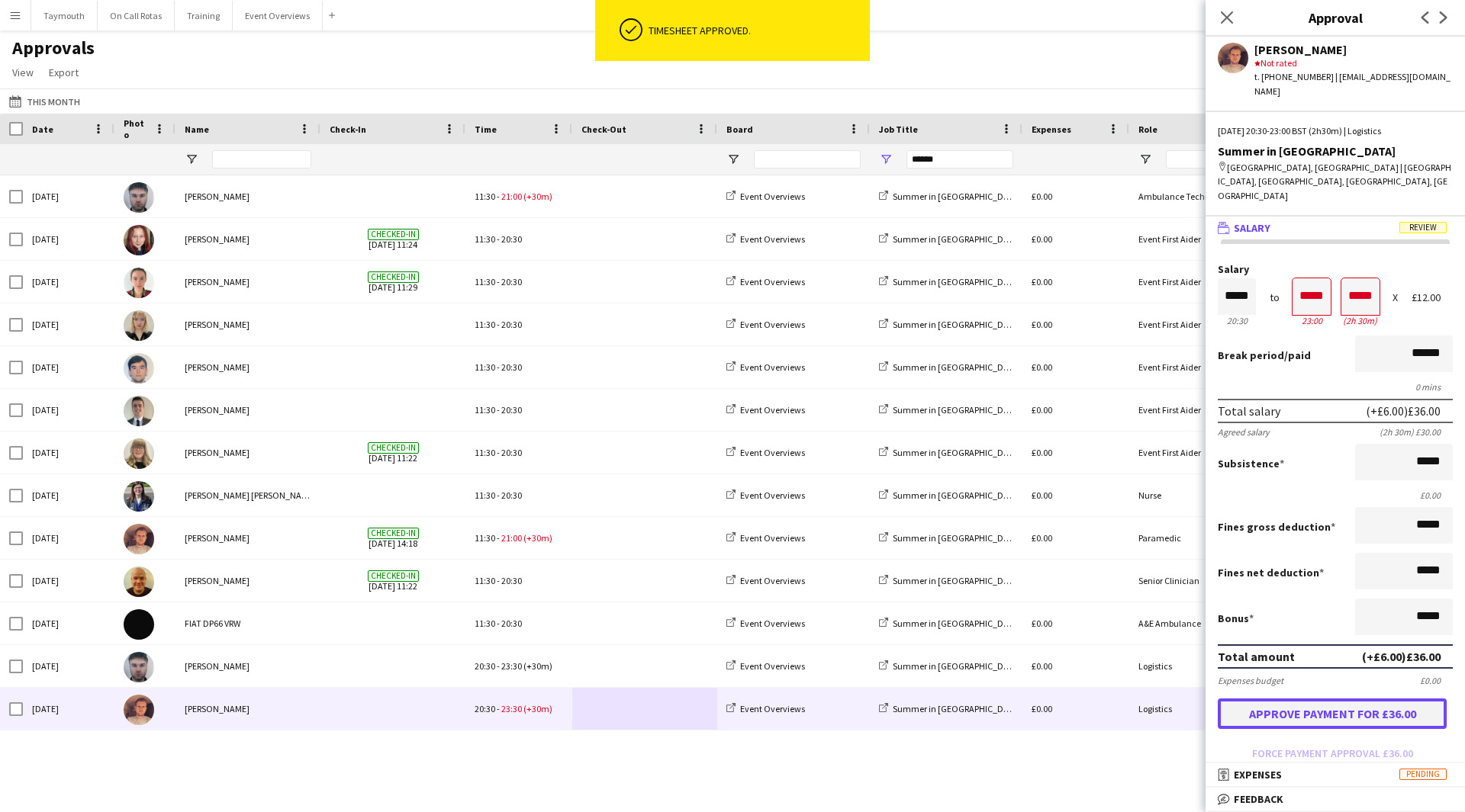
click at [1399, 698] on button "Approve payment for £36.00" at bounding box center [1332, 713] width 229 height 30
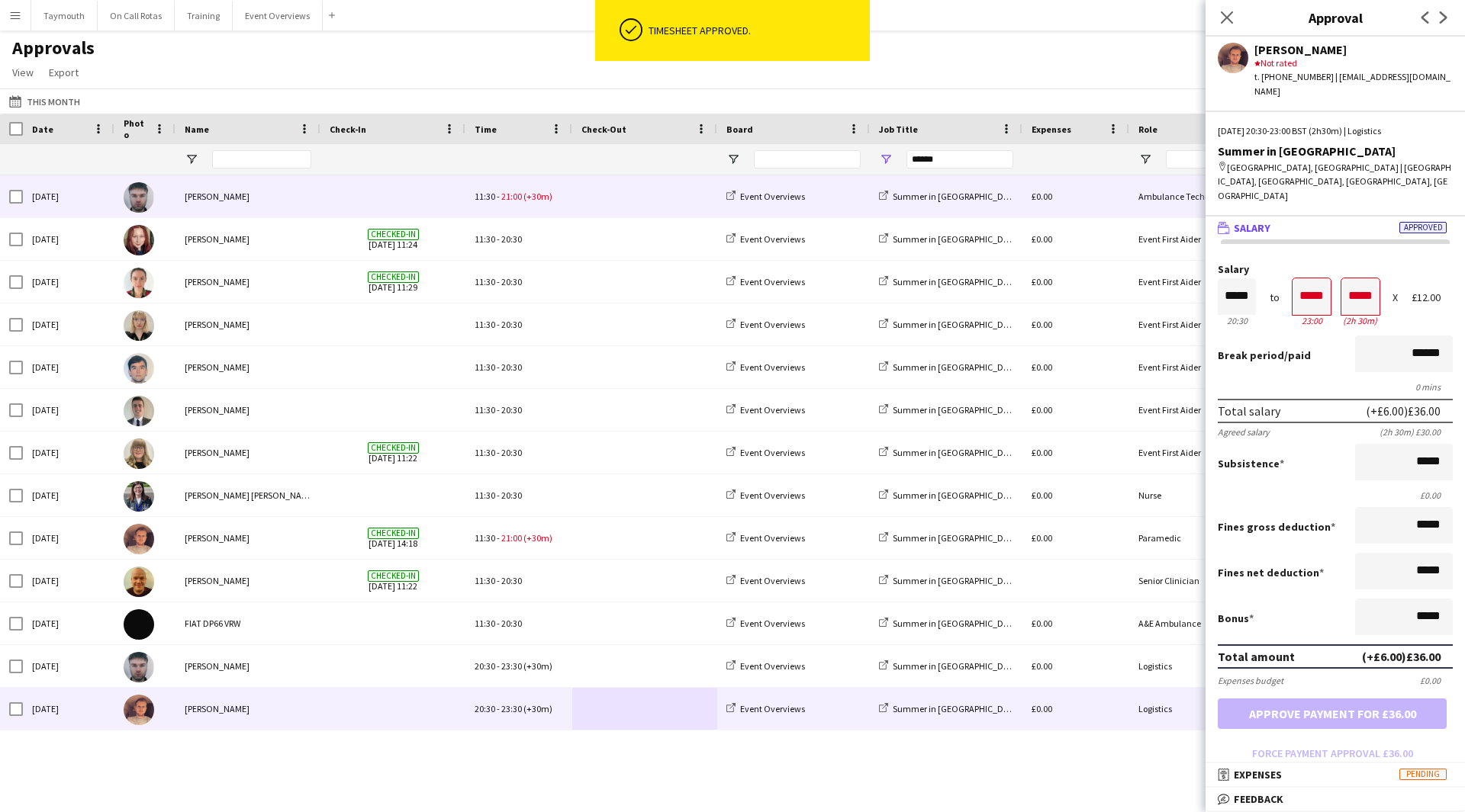
click at [606, 198] on span at bounding box center [645, 196] width 127 height 42
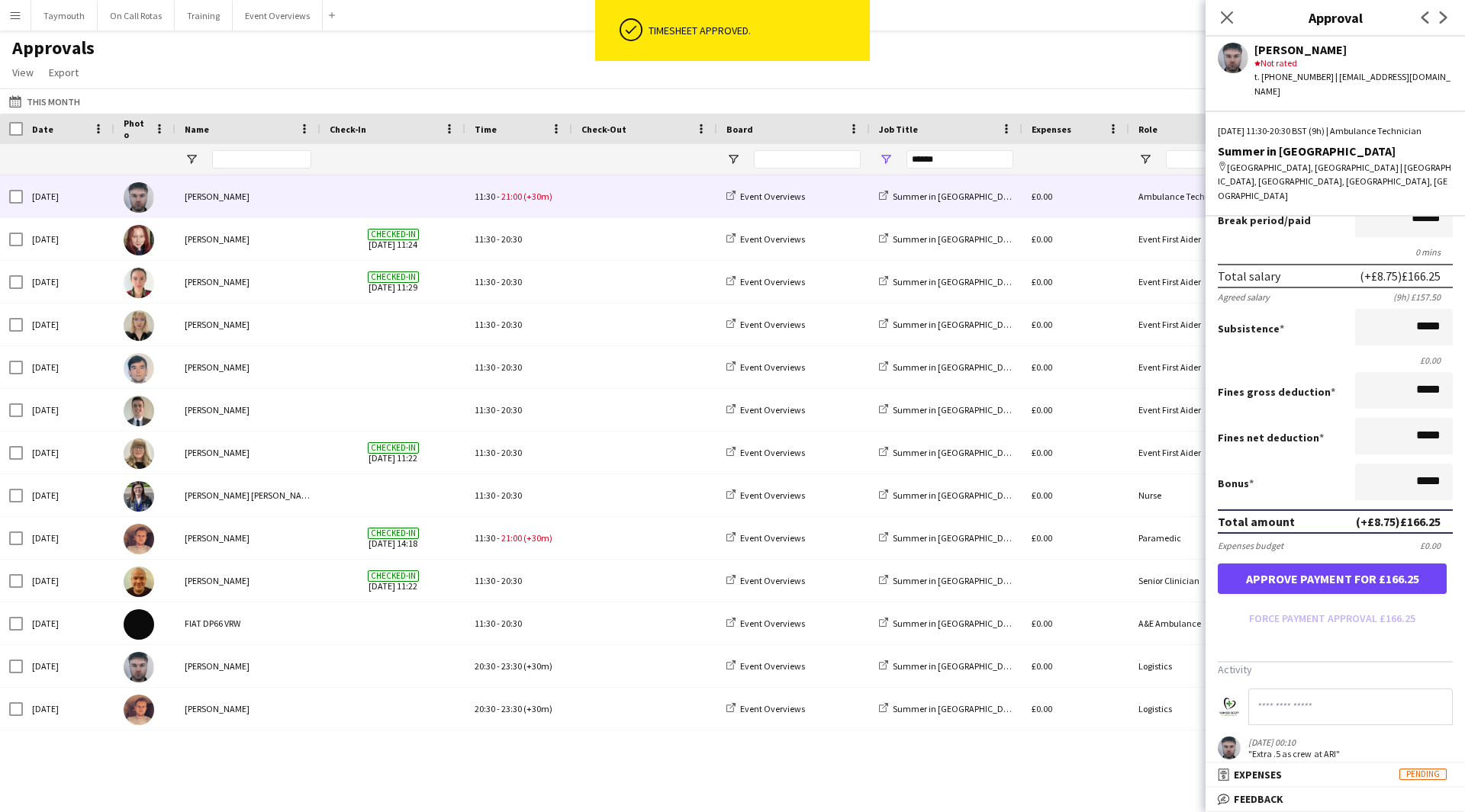
scroll to position [192, 0]
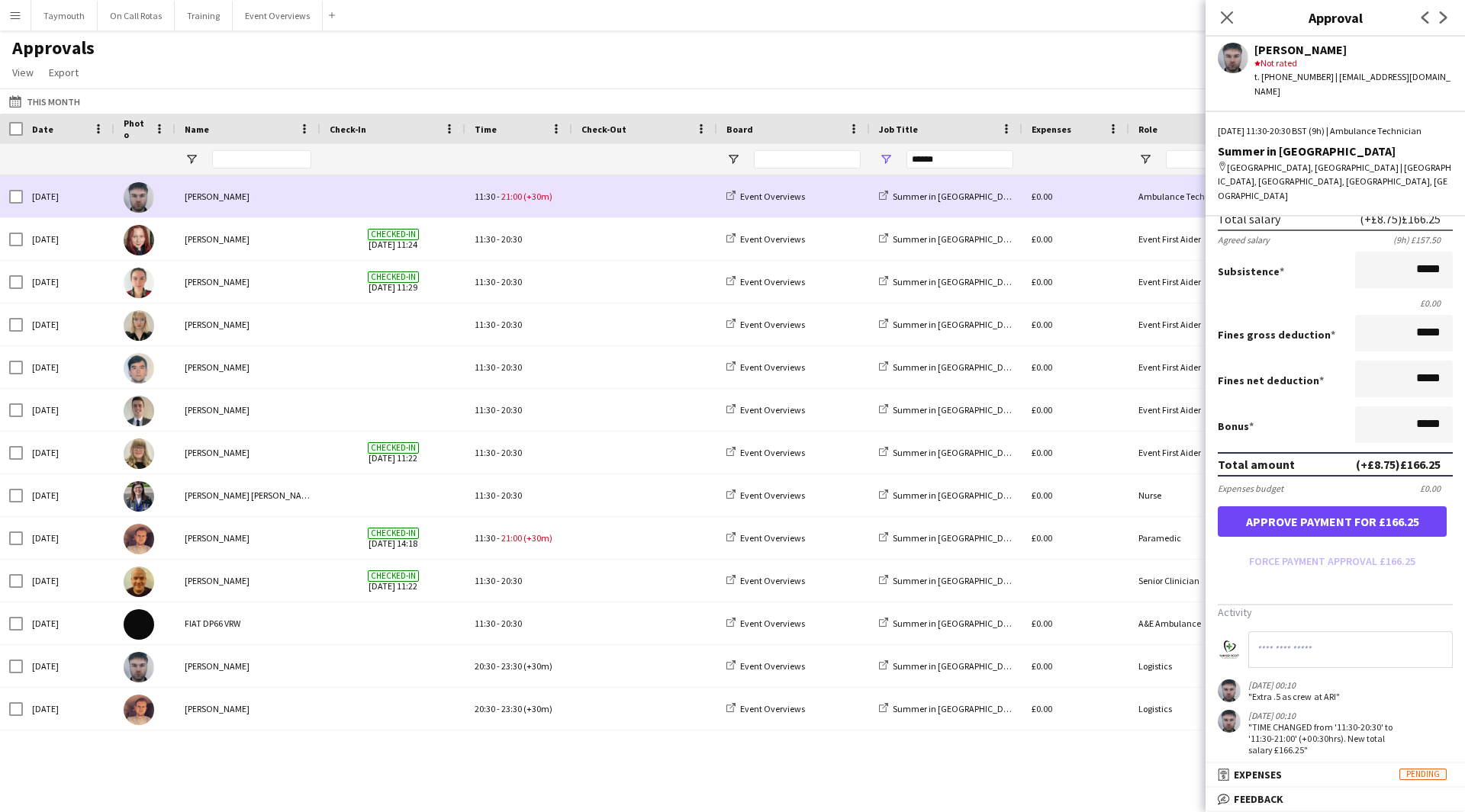
click at [635, 205] on span at bounding box center [645, 196] width 127 height 42
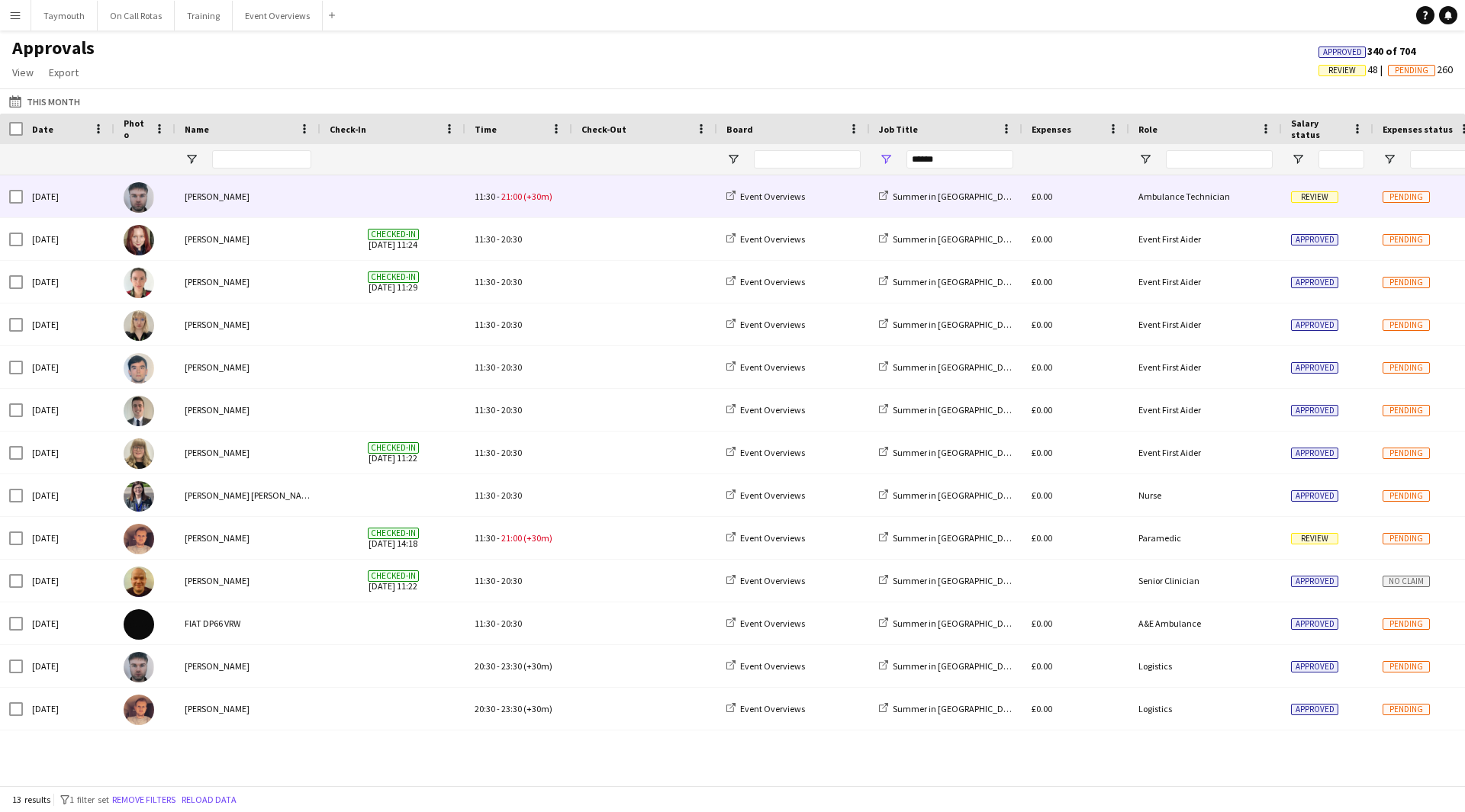
click at [635, 205] on span at bounding box center [645, 196] width 127 height 42
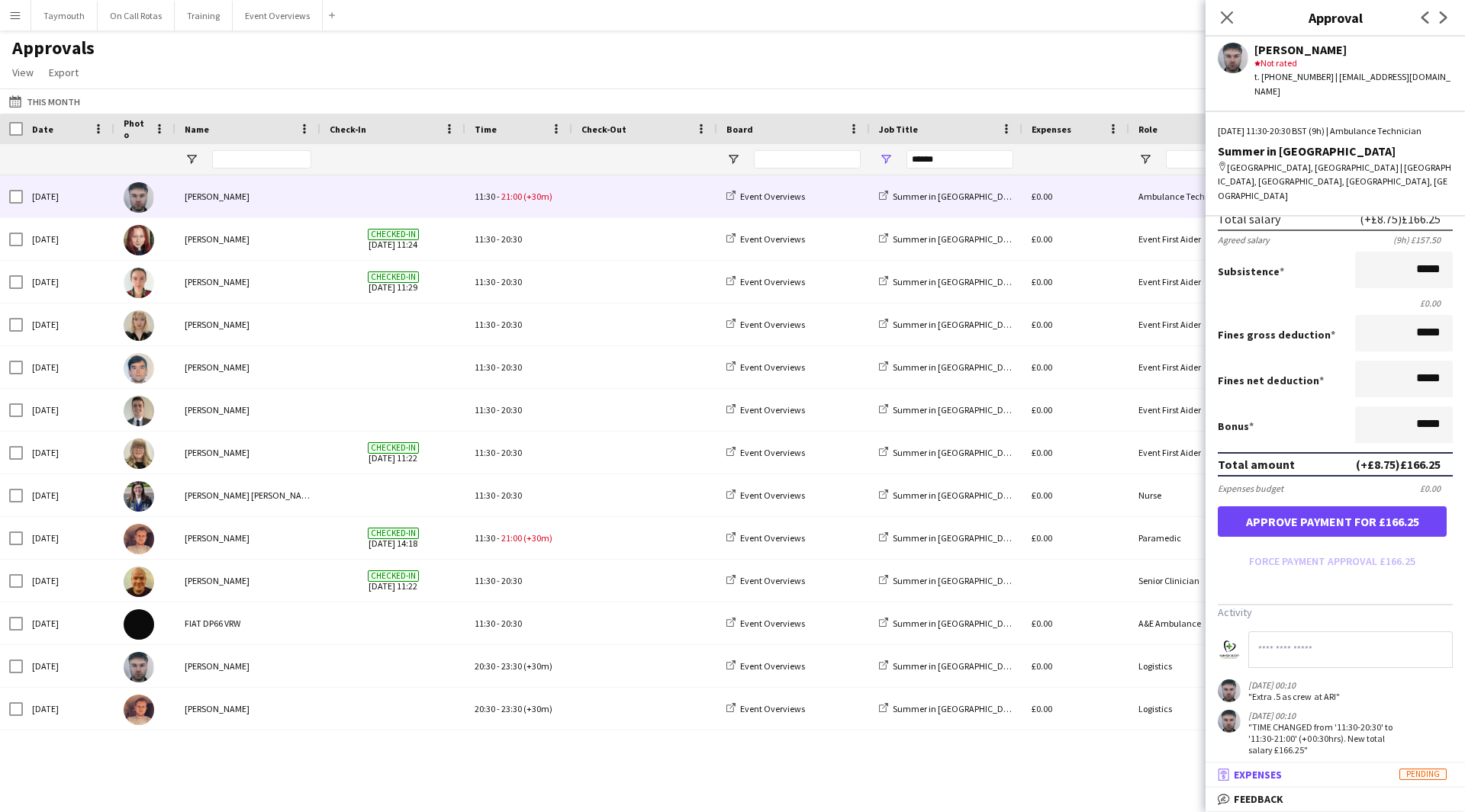
click at [1331, 780] on mat-panel-title "receipt Expenses Pending" at bounding box center [1333, 775] width 254 height 14
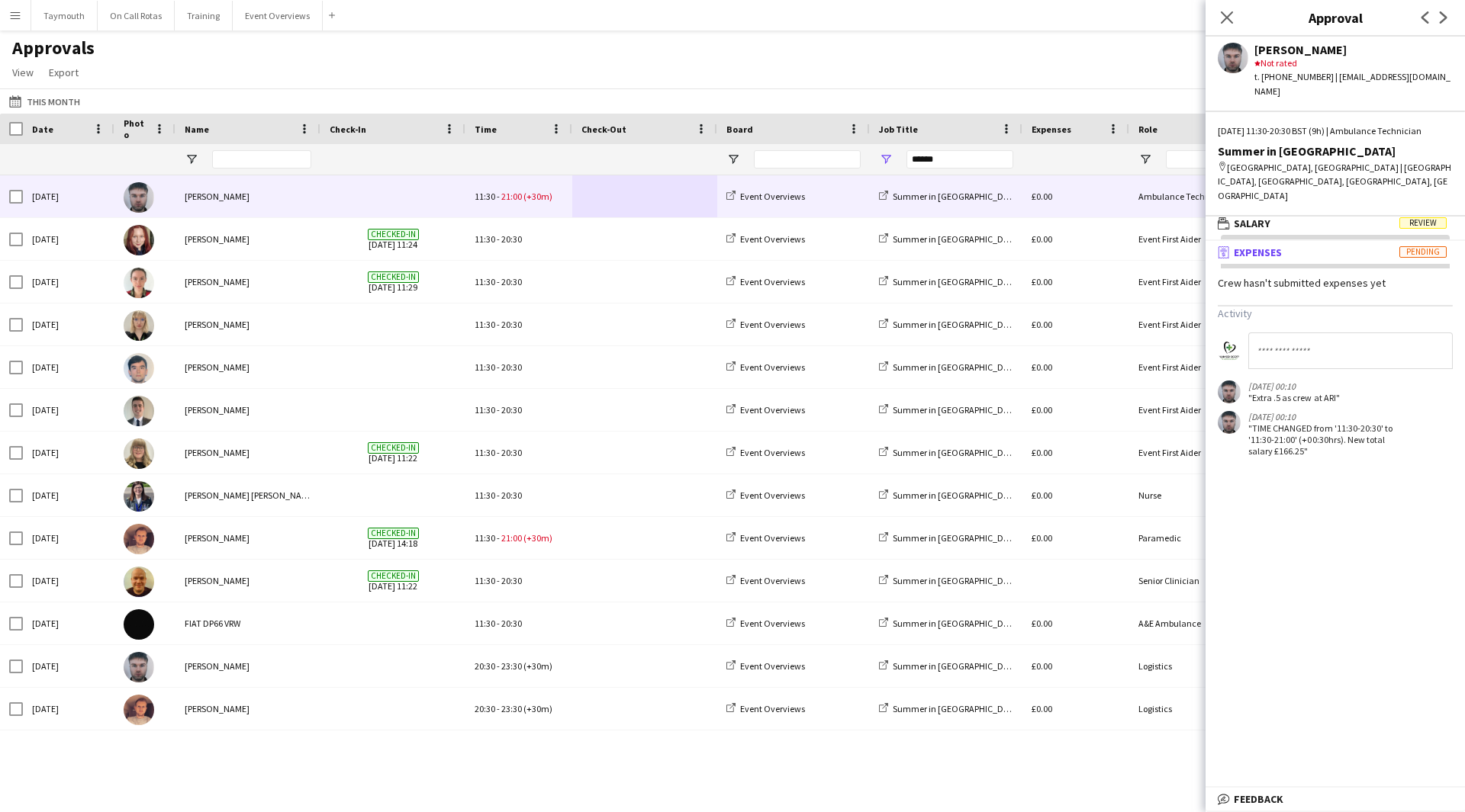
scroll to position [4, 0]
click at [1380, 216] on mat-panel-title "wallet Salary Review" at bounding box center [1333, 223] width 254 height 14
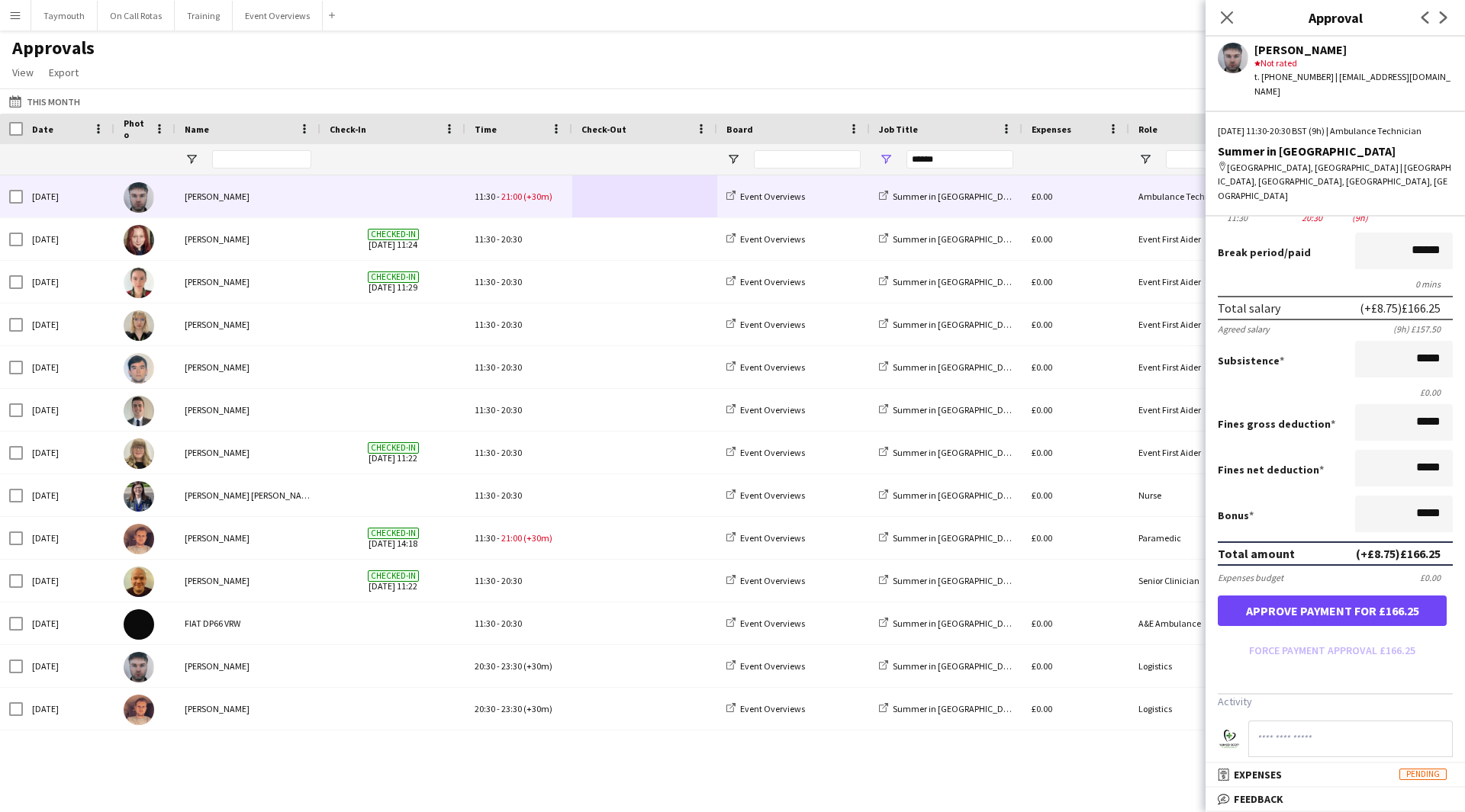
scroll to position [0, 0]
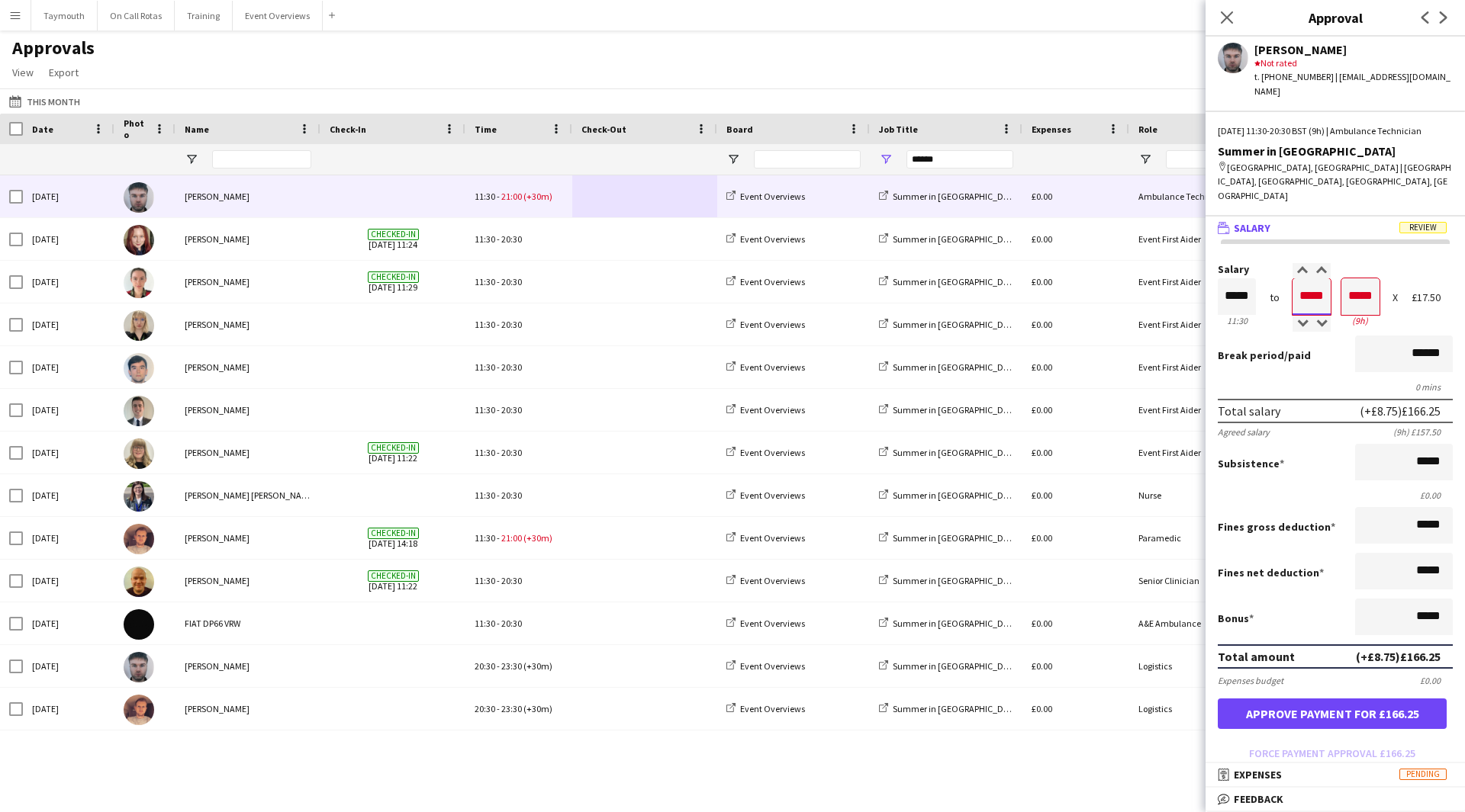
click at [1322, 281] on input "*****" at bounding box center [1312, 297] width 38 height 36
click at [1411, 314] on div "Salary ***** 11:30 to ***** 20:30 ***** (9h) X £17.50" at bounding box center [1336, 297] width 235 height 66
drag, startPoint x: 1369, startPoint y: 283, endPoint x: 1328, endPoint y: 282, distance: 41.0
click at [1328, 282] on div "Salary ***** 11:30 to ***** 20:30 ***** (9h) X £17.50" at bounding box center [1336, 297] width 235 height 66
type input "*****"
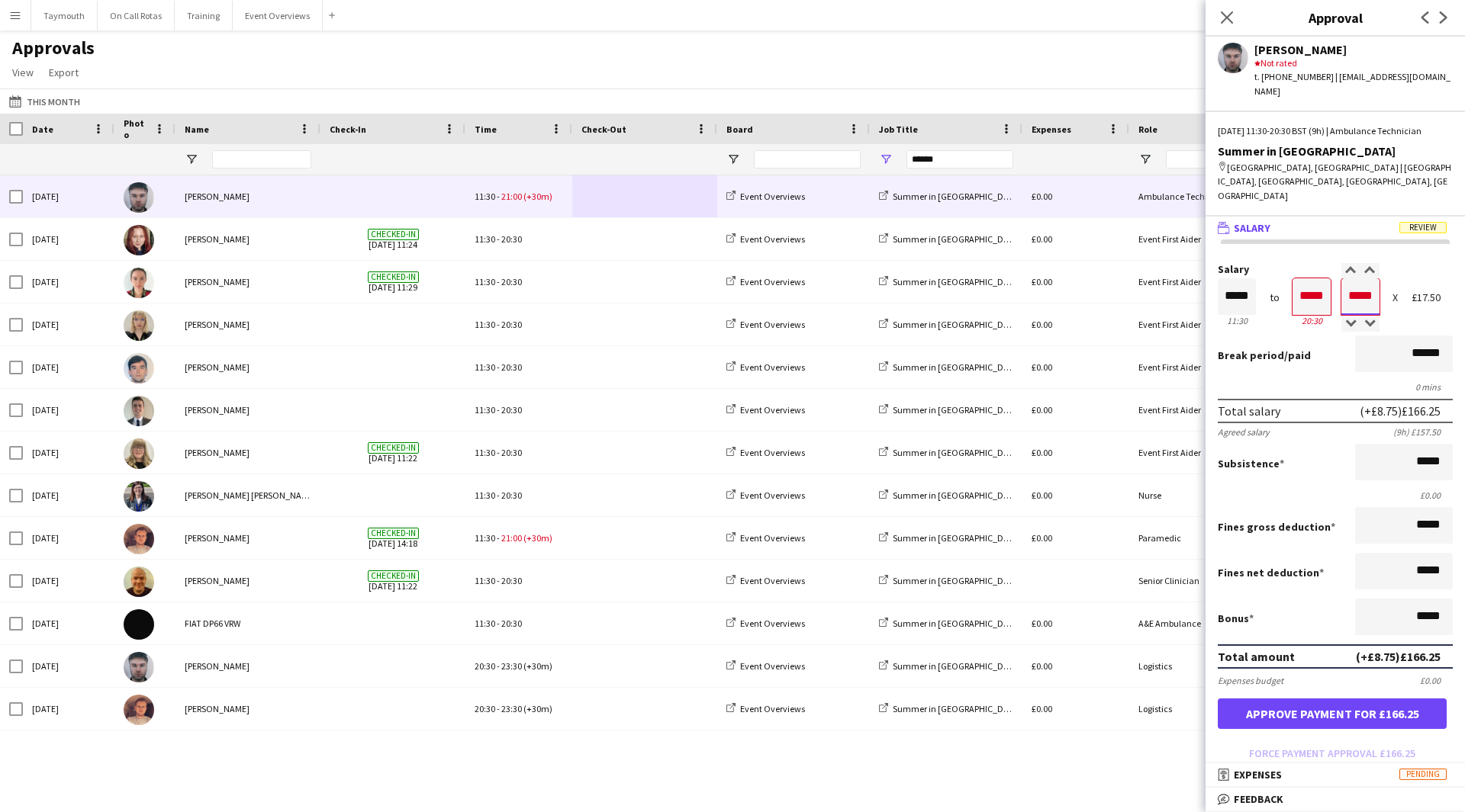
type input "*****"
click at [1400, 294] on div "Salary ***** 11:30 to ***** 20:30 ***** (9h) X £17.50" at bounding box center [1336, 297] width 235 height 66
drag, startPoint x: 1324, startPoint y: 279, endPoint x: 1261, endPoint y: 272, distance: 63.4
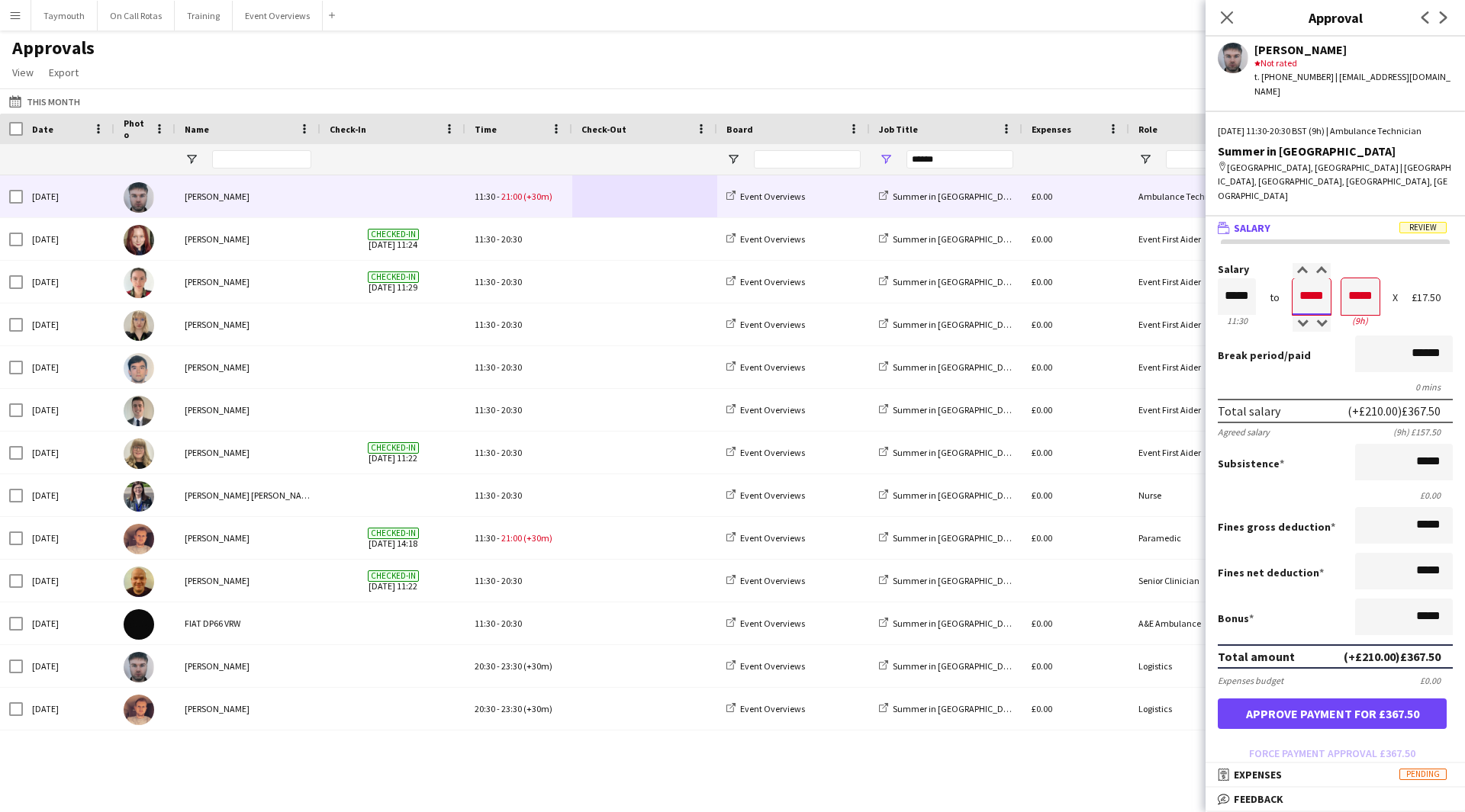
click at [1261, 272] on div "Salary ***** 11:30 to ***** 20:30 ***** (9h) X £17.50" at bounding box center [1336, 297] width 235 height 66
type input "*****"
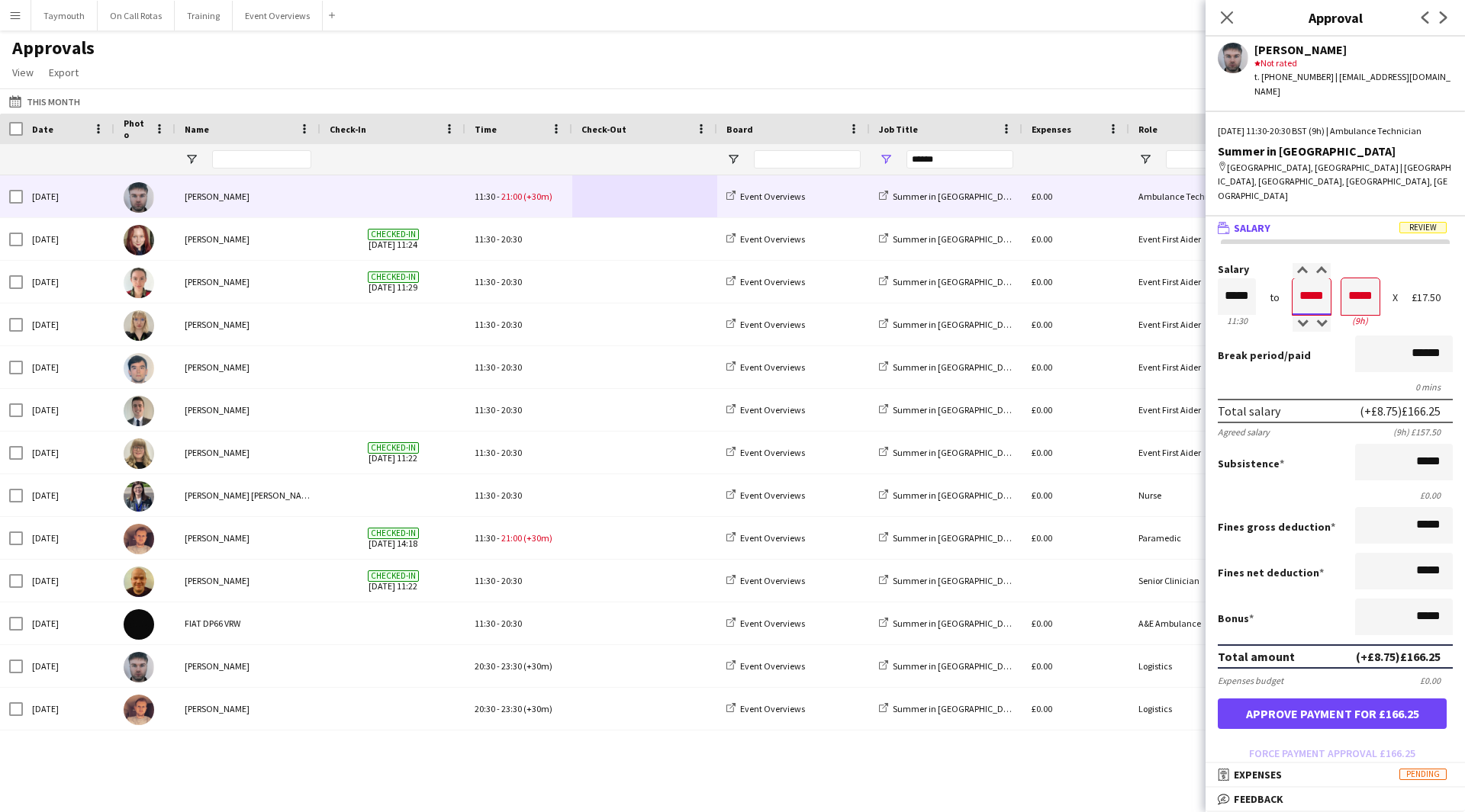
type input "*****"
click at [1218, 698] on button "Approve payment for £166.25" at bounding box center [1332, 713] width 229 height 30
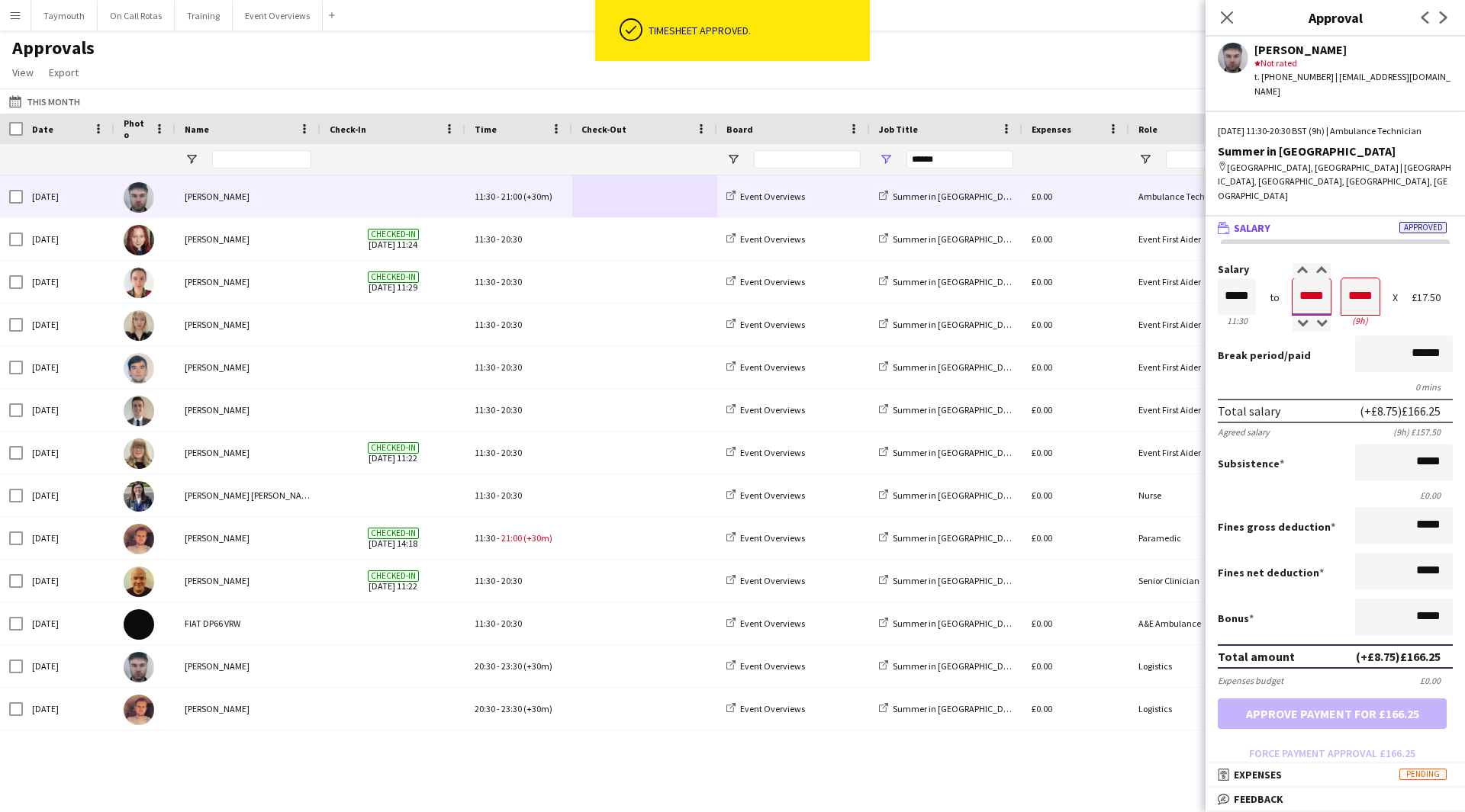
scroll to position [222, 0]
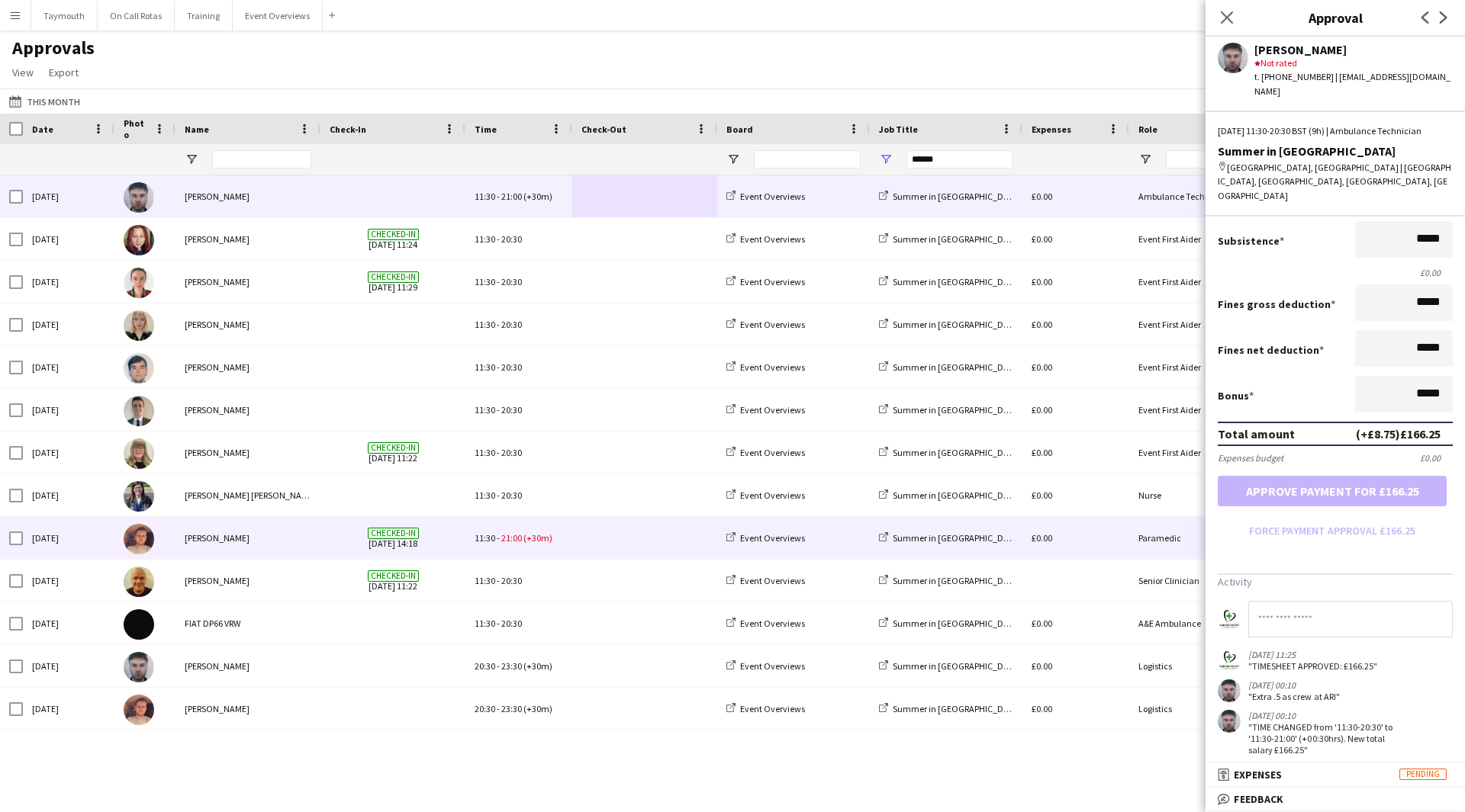
click at [553, 534] on div "11:30 - 21:00 (+30m)" at bounding box center [519, 538] width 107 height 42
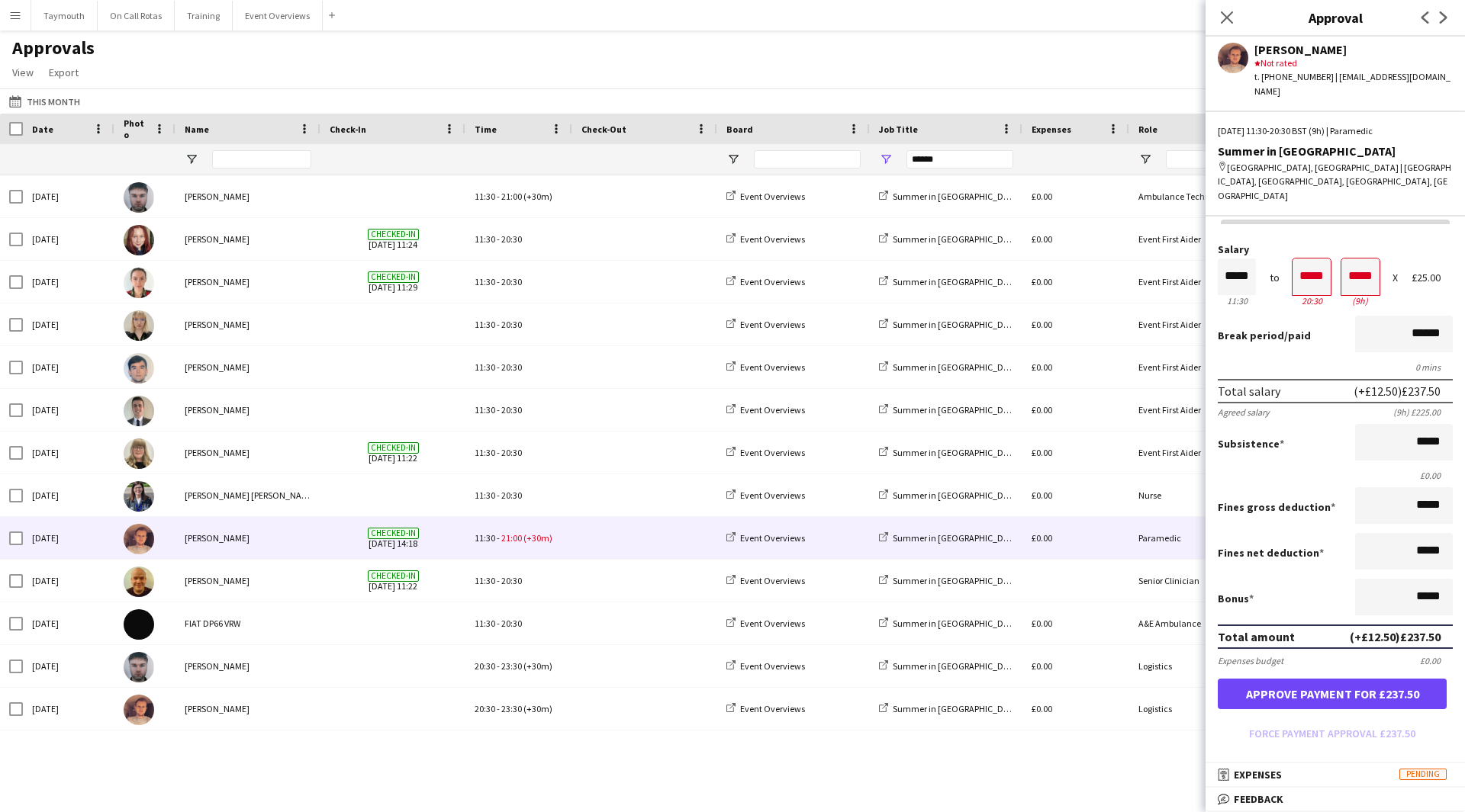
scroll to position [0, 0]
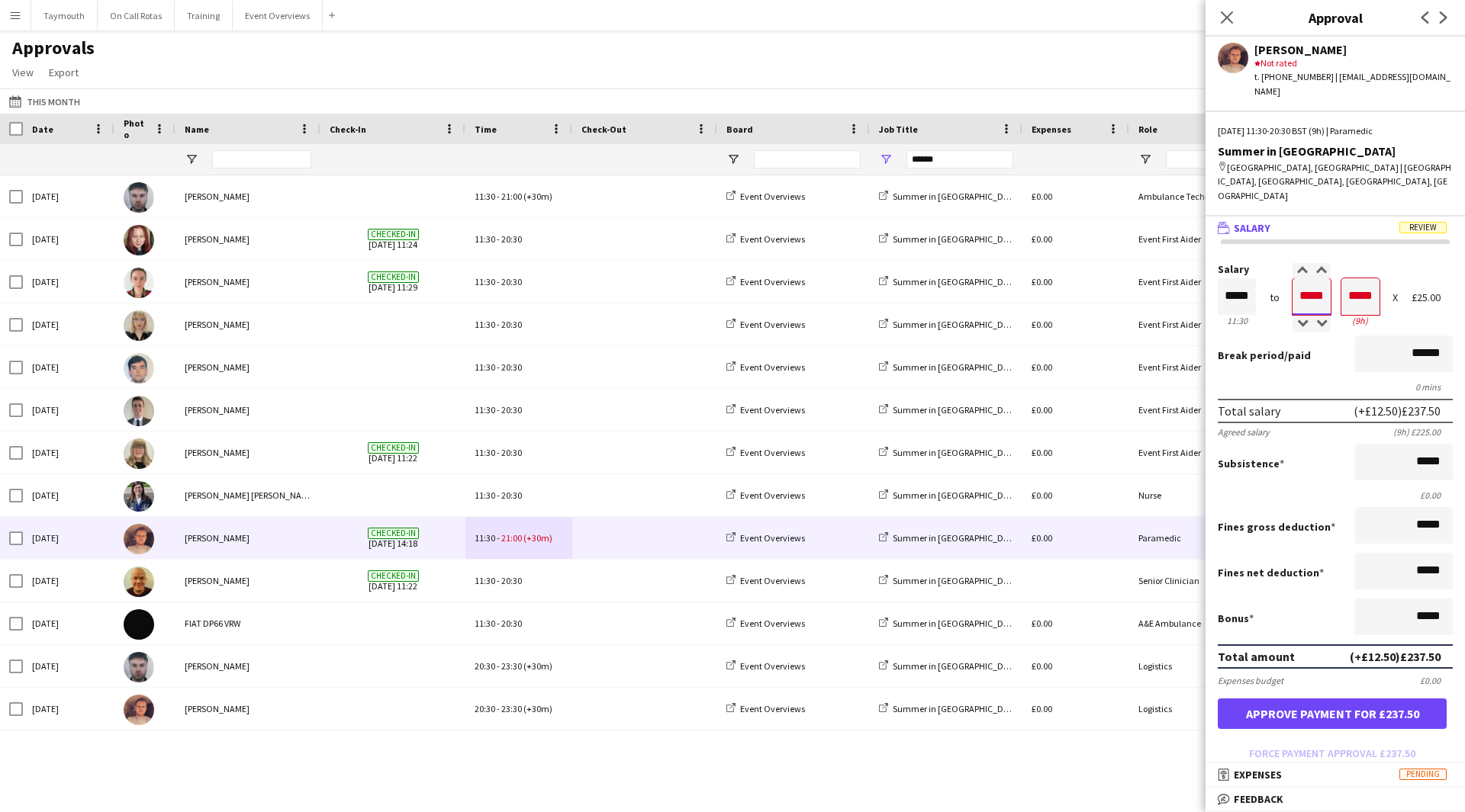
drag, startPoint x: 1322, startPoint y: 269, endPoint x: 1290, endPoint y: 268, distance: 32.0
click at [1293, 279] on input "*****" at bounding box center [1312, 297] width 38 height 36
type input "*****"
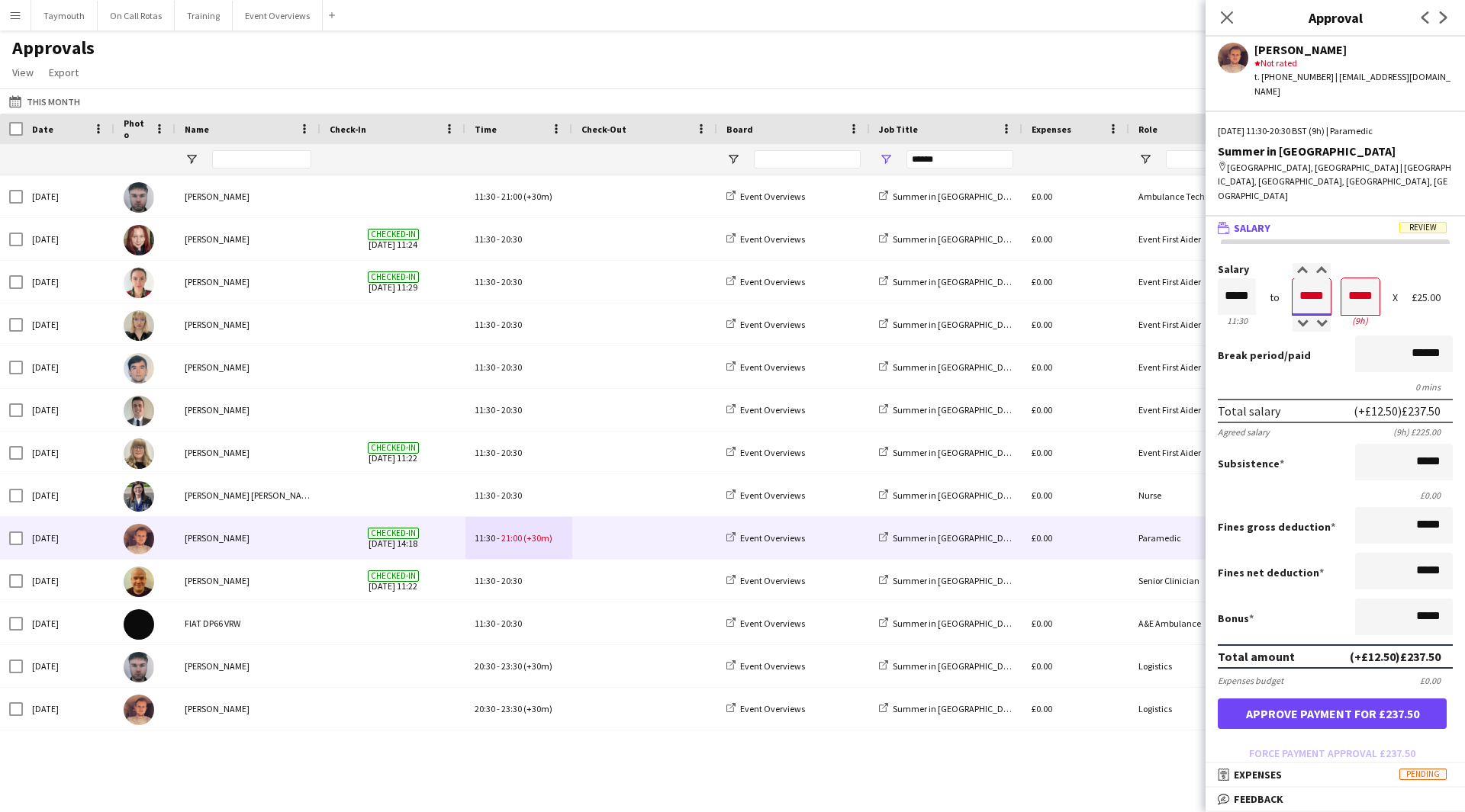
type input "*****"
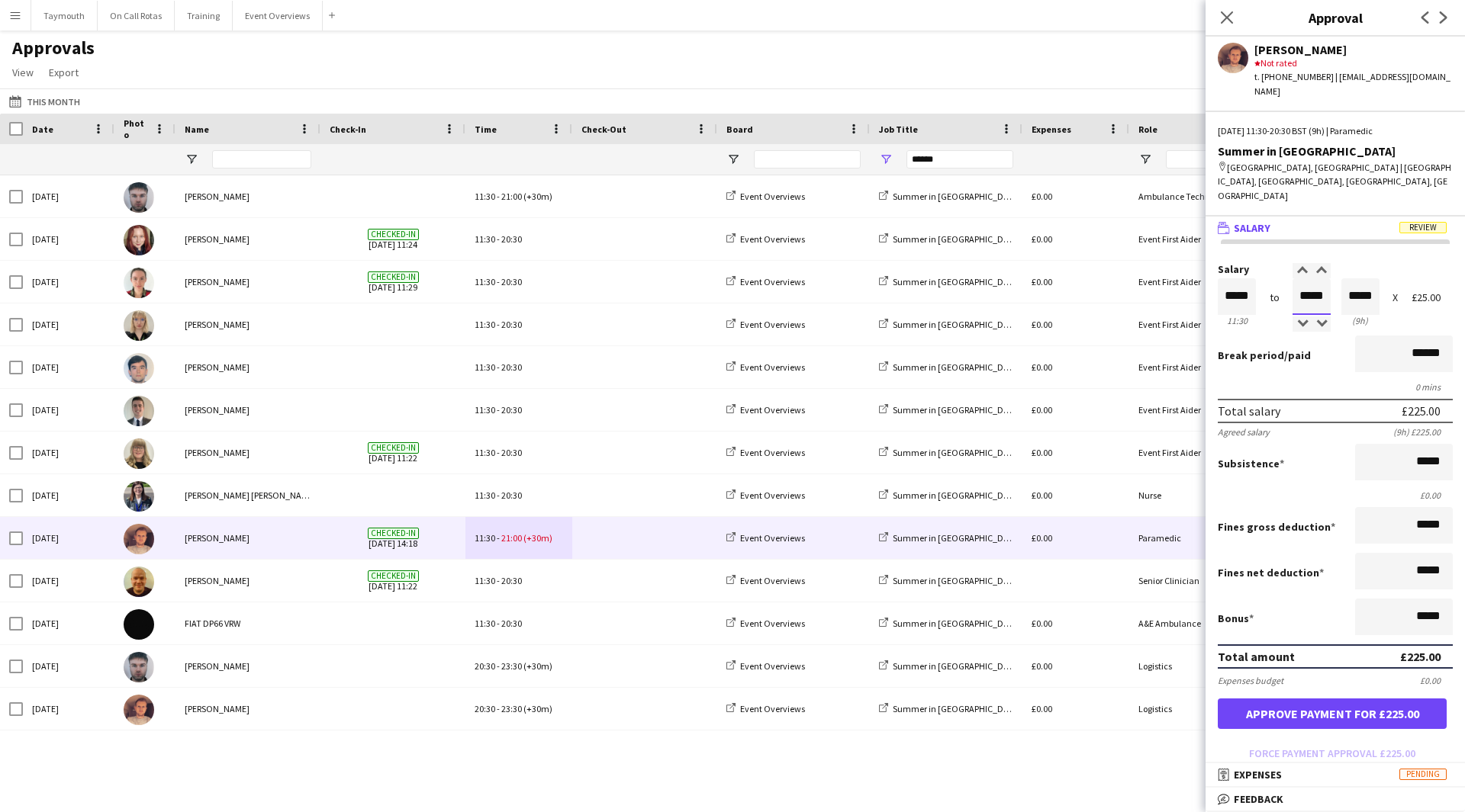
type input "*****"
click at [1376, 698] on button "Approve payment for £225.00" at bounding box center [1332, 713] width 229 height 30
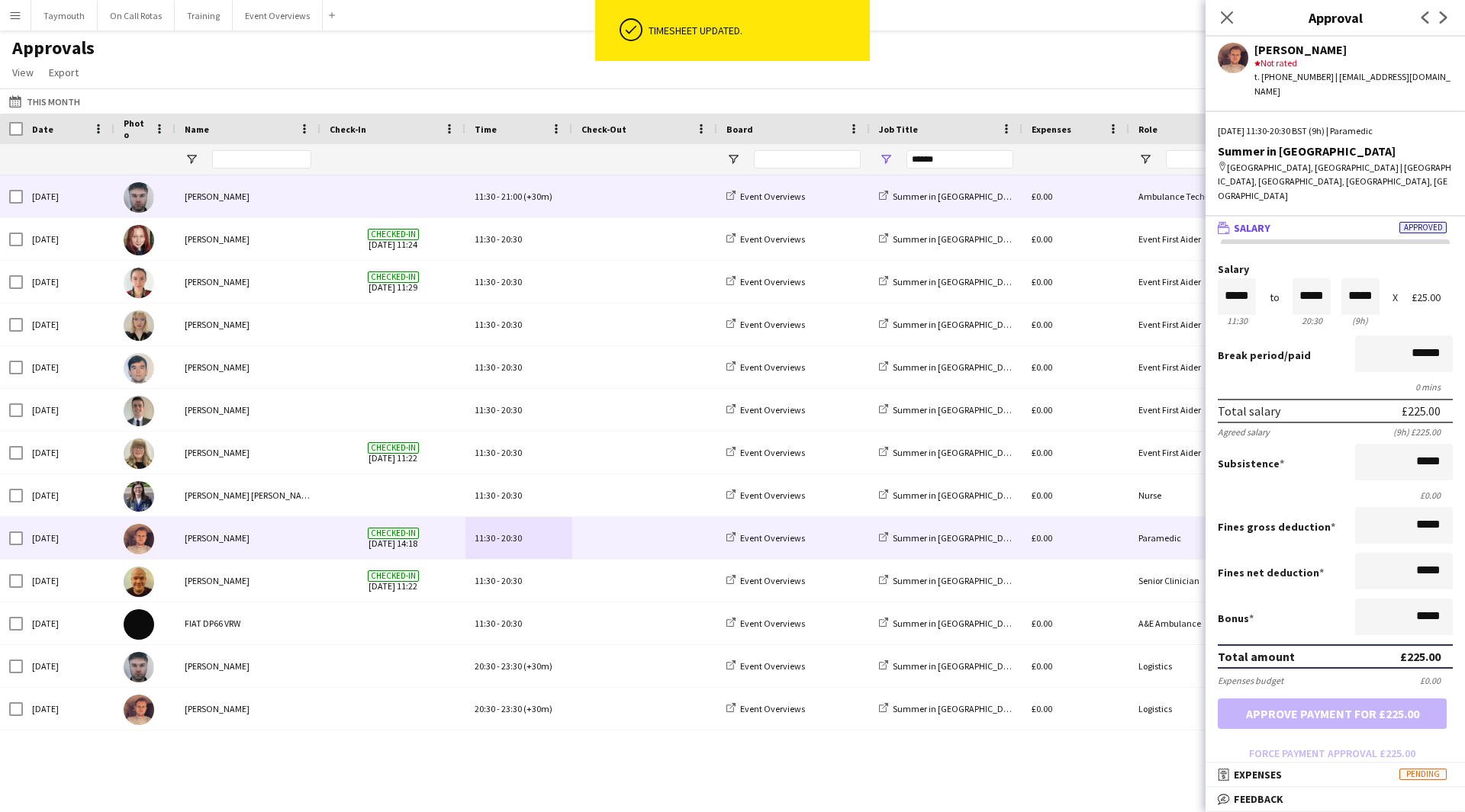
click at [643, 198] on span at bounding box center [645, 196] width 127 height 42
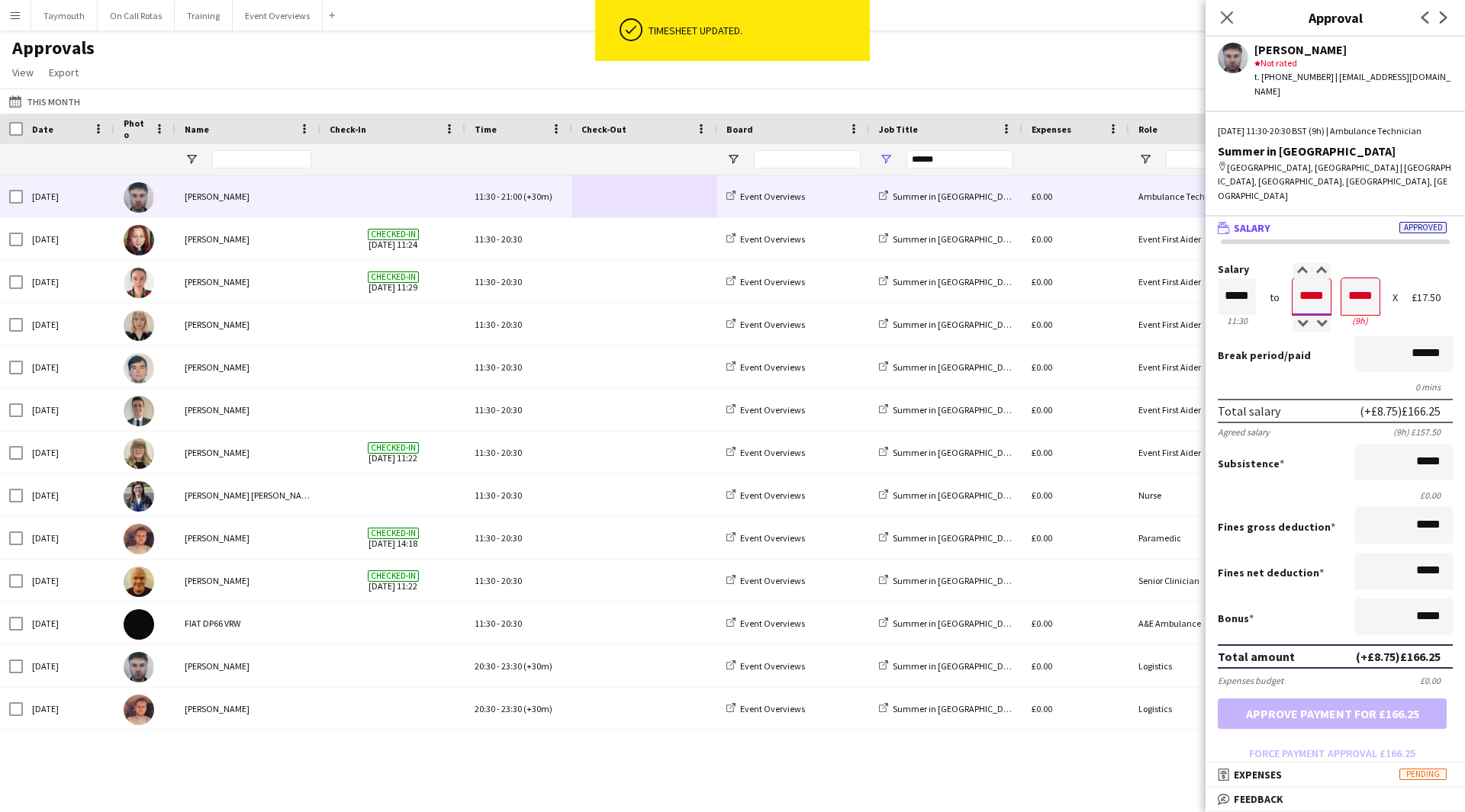
drag, startPoint x: 1322, startPoint y: 275, endPoint x: 1285, endPoint y: 280, distance: 37.3
click at [1285, 280] on div "Salary ***** 11:30 to ***** 20:30 ***** (9h) X £17.50" at bounding box center [1336, 297] width 235 height 66
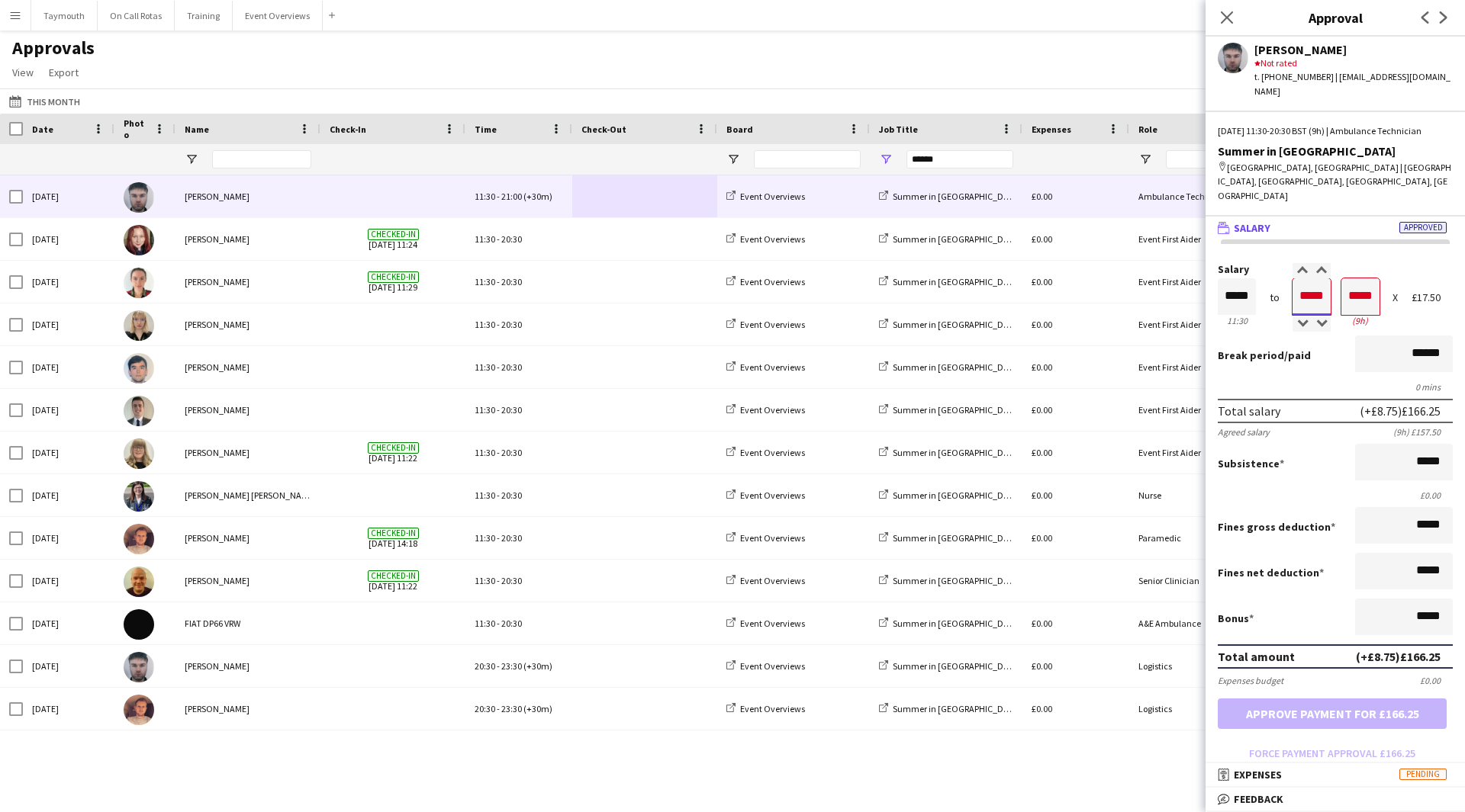
type input "*****"
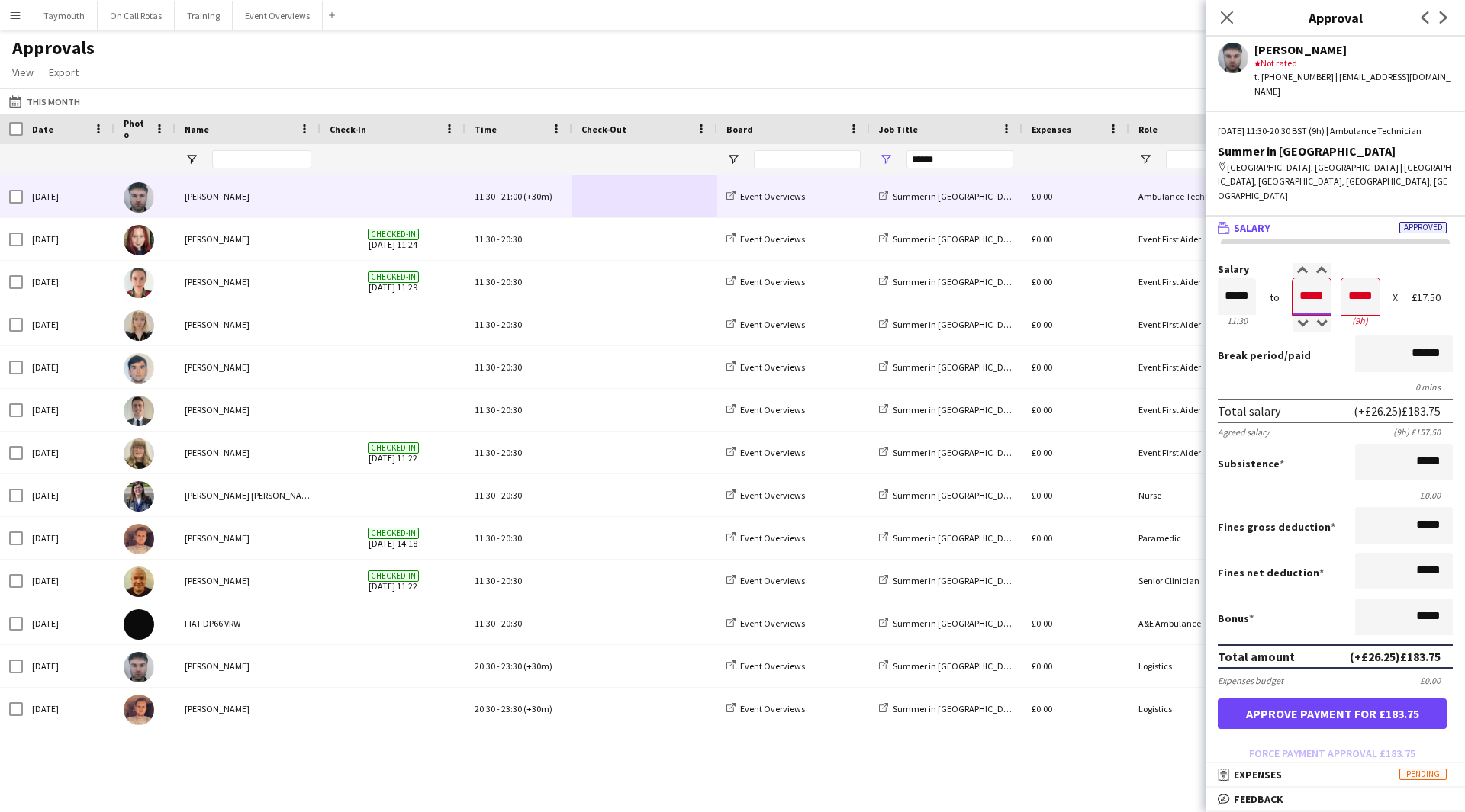
type input "*****"
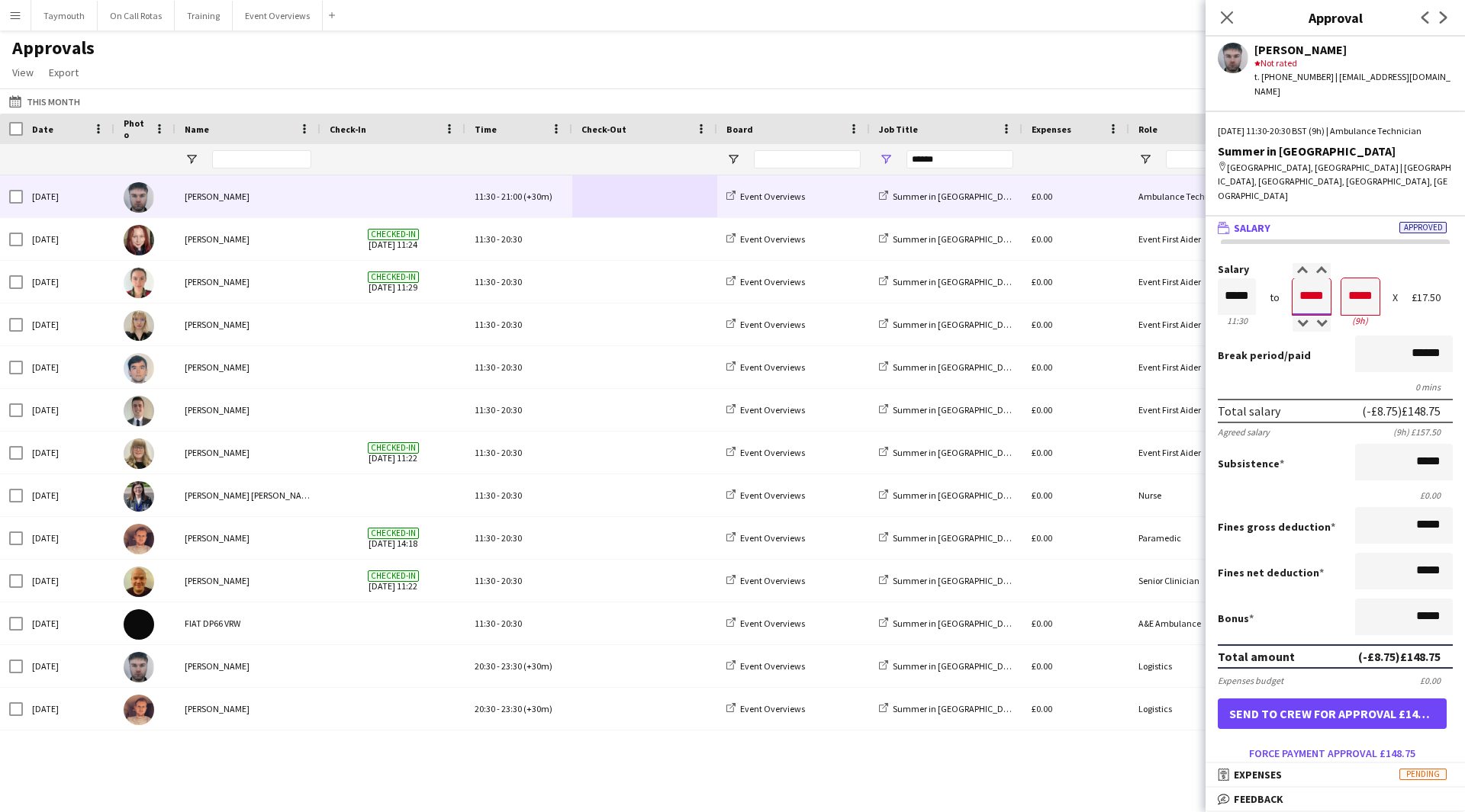
type input "*****"
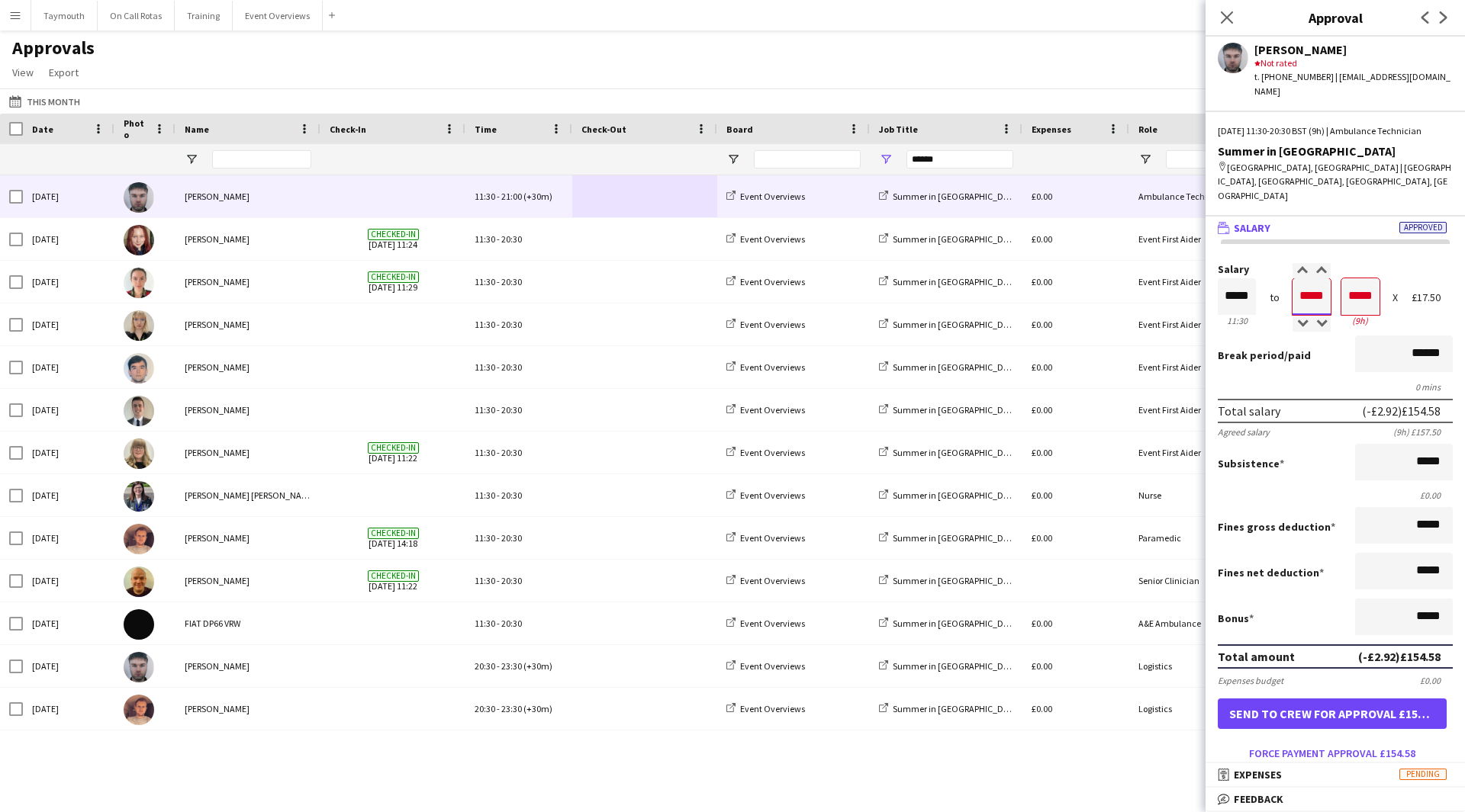
type input "*****"
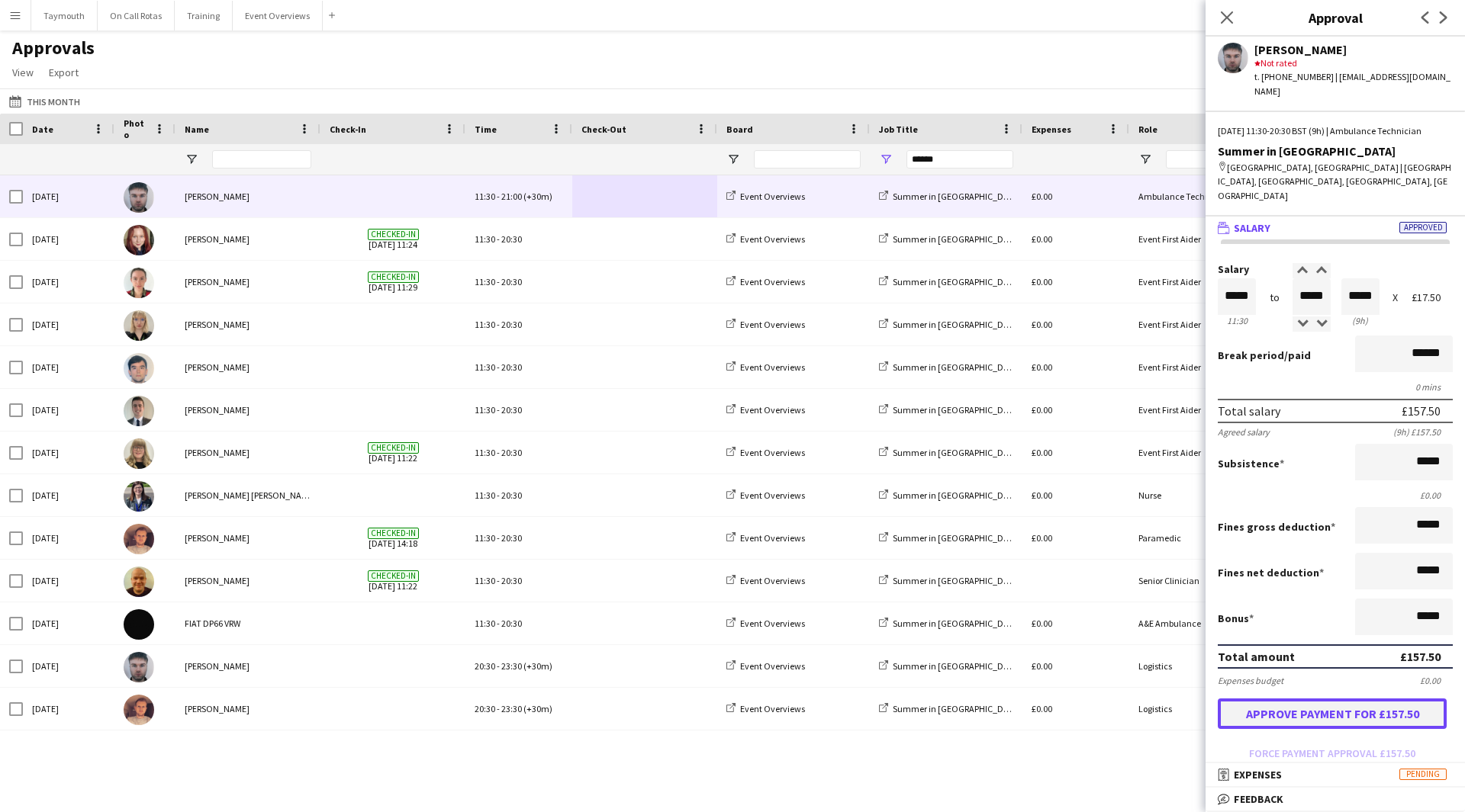
click at [1361, 698] on button "Approve payment for £157.50" at bounding box center [1332, 713] width 229 height 30
click at [291, 23] on button "Event Overviews Close" at bounding box center [278, 16] width 90 height 30
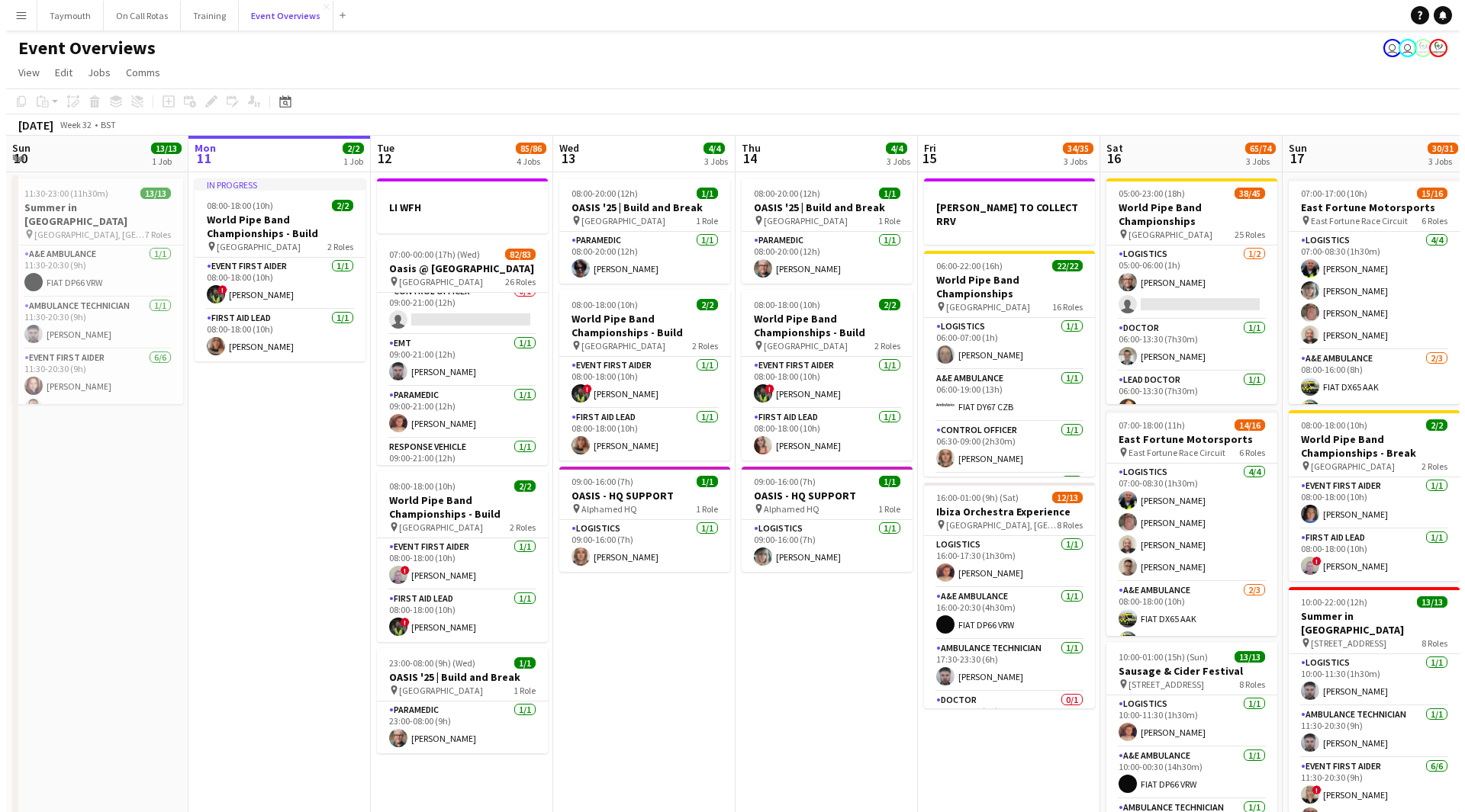
scroll to position [153, 0]
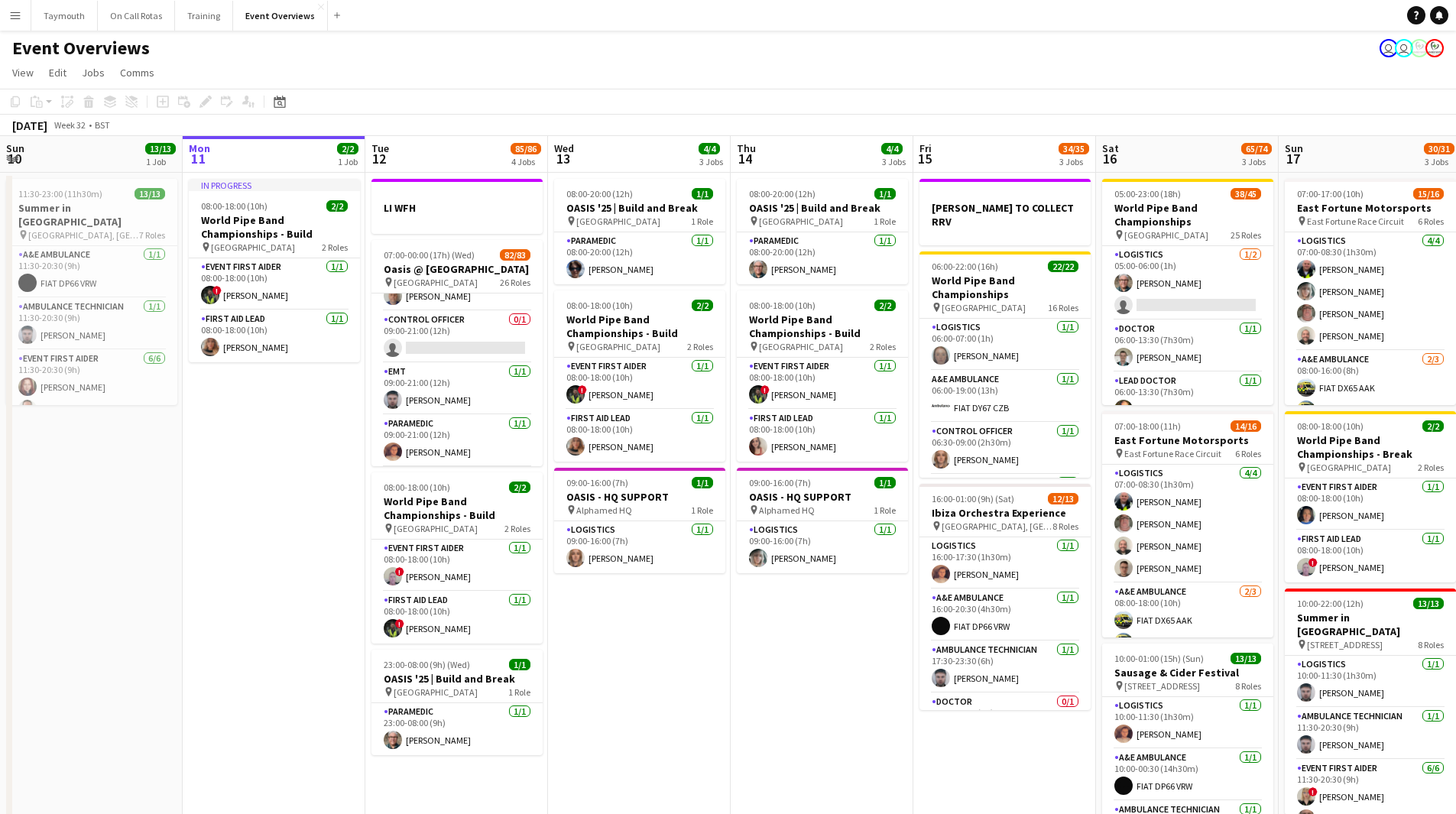
click at [22, 17] on button "Menu" at bounding box center [15, 15] width 30 height 30
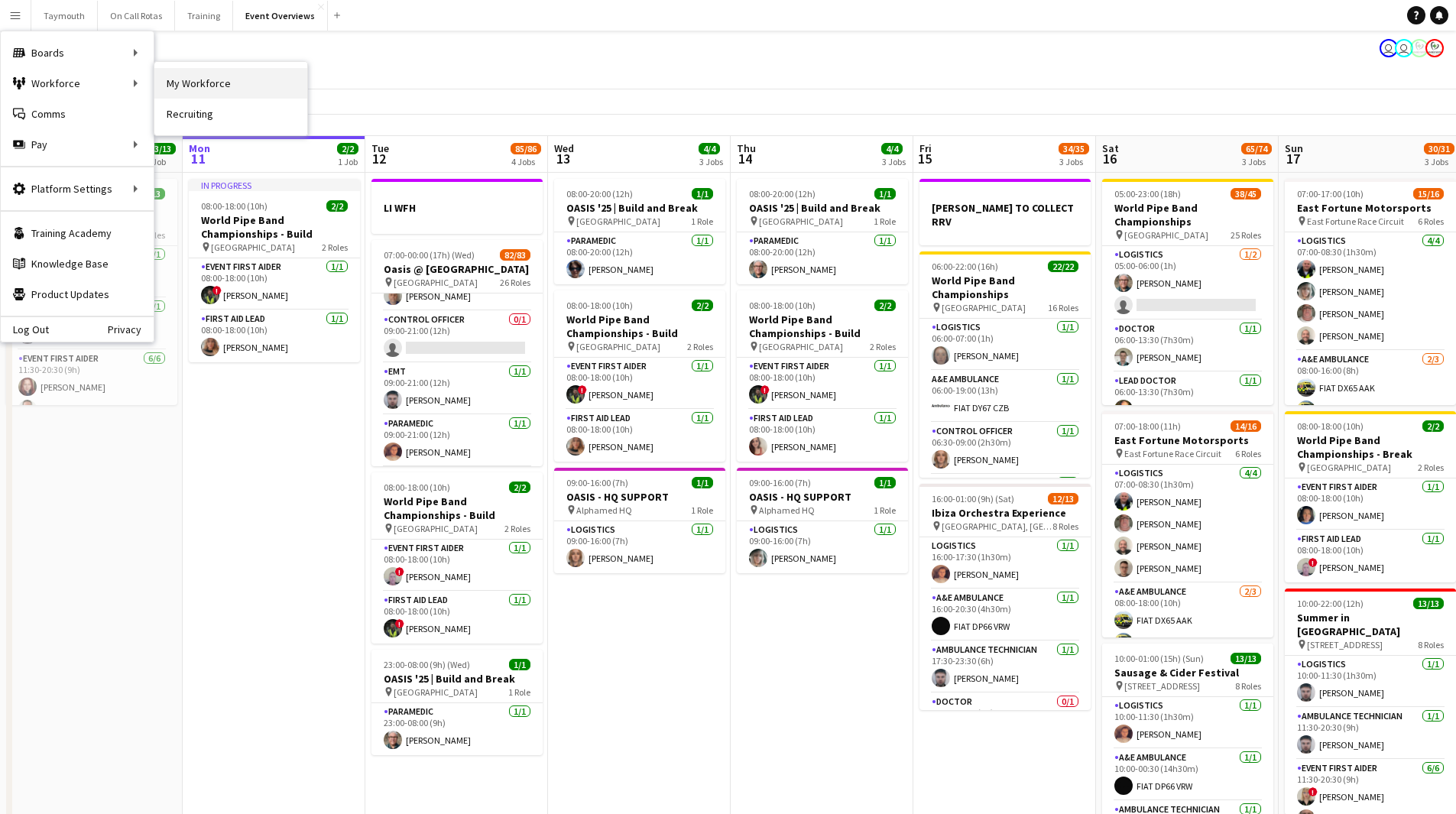
click at [185, 80] on link "My Workforce" at bounding box center [231, 83] width 153 height 30
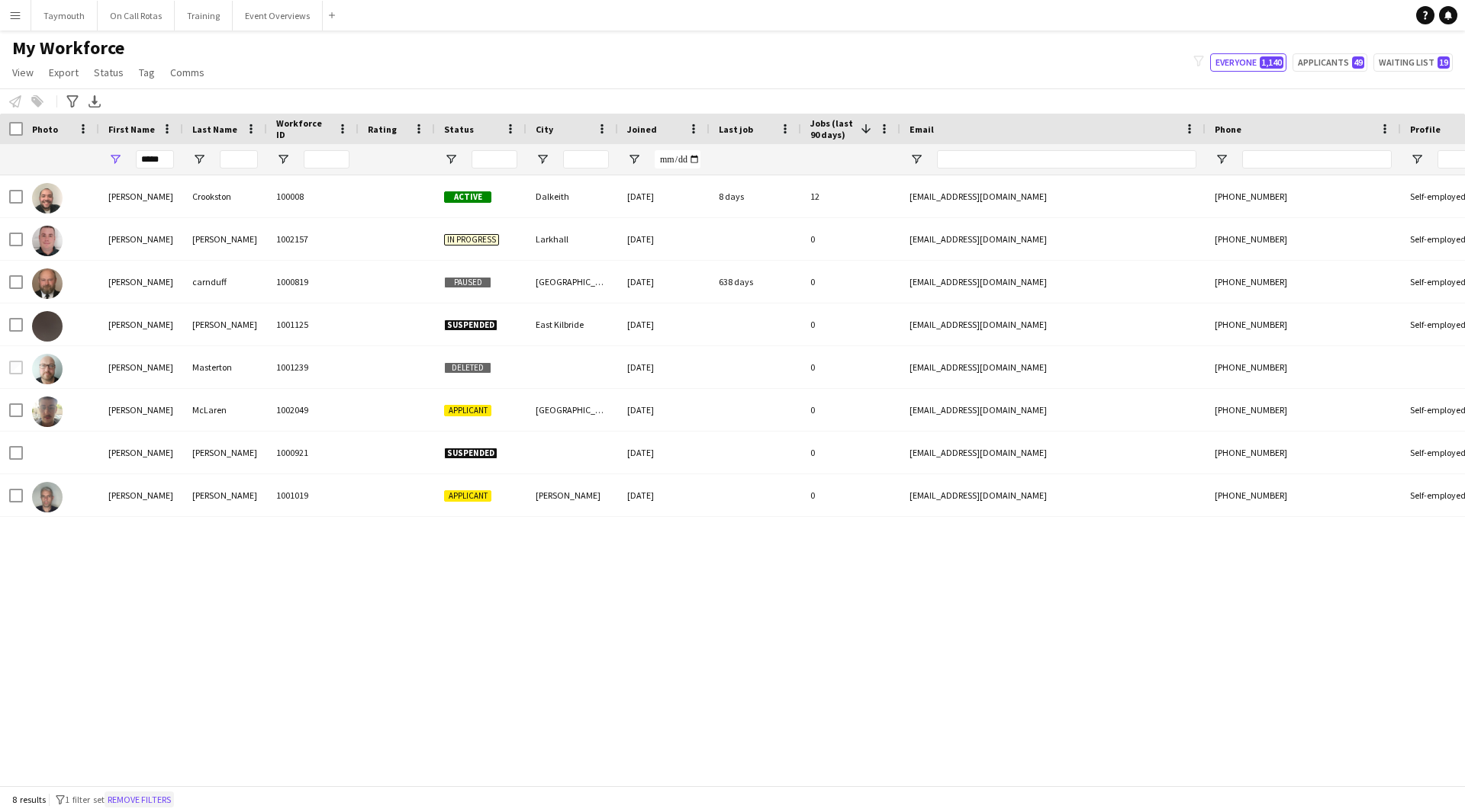
click at [165, 804] on button "Remove filters" at bounding box center [139, 800] width 70 height 17
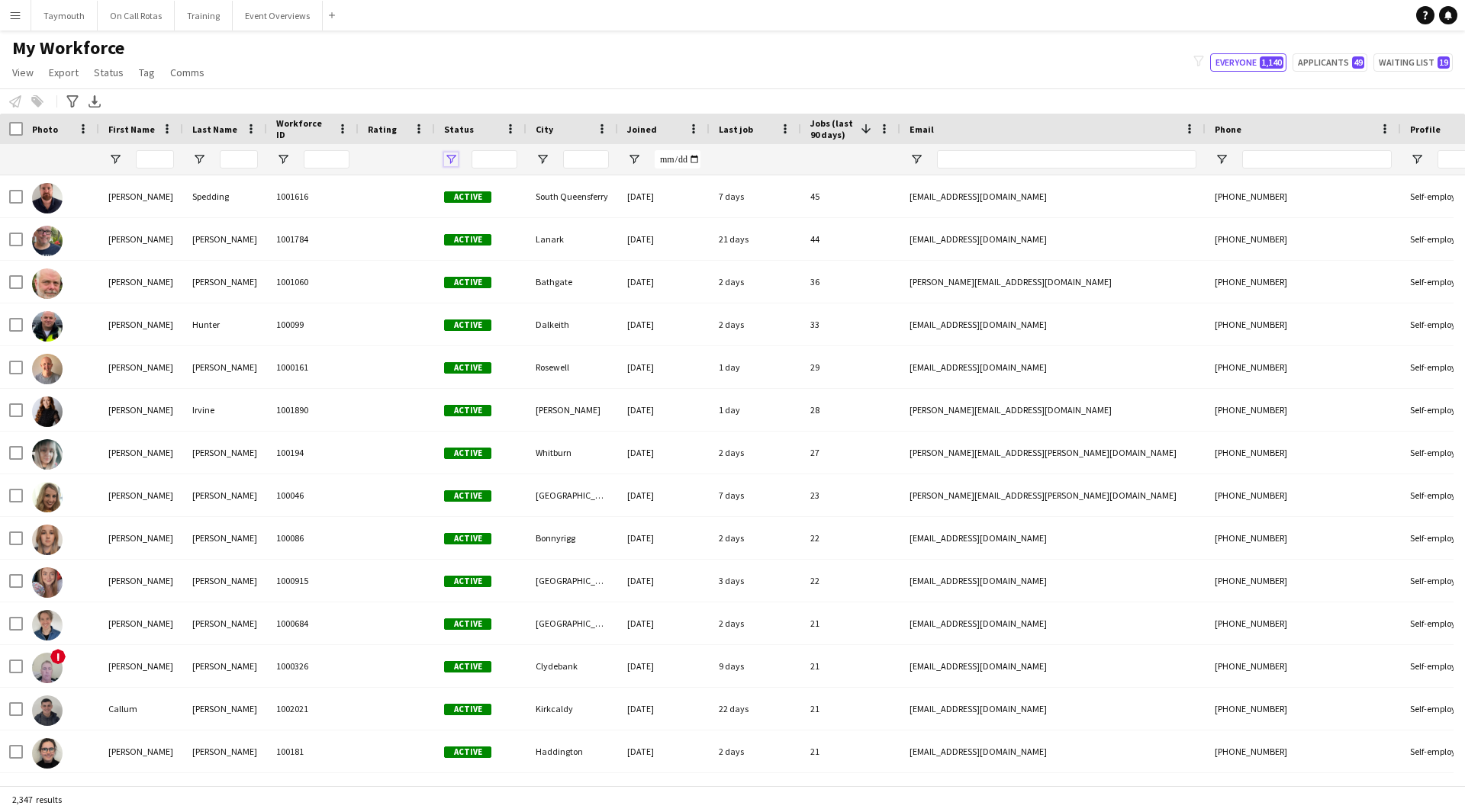
click at [454, 161] on span "Open Filter Menu" at bounding box center [451, 160] width 14 height 14
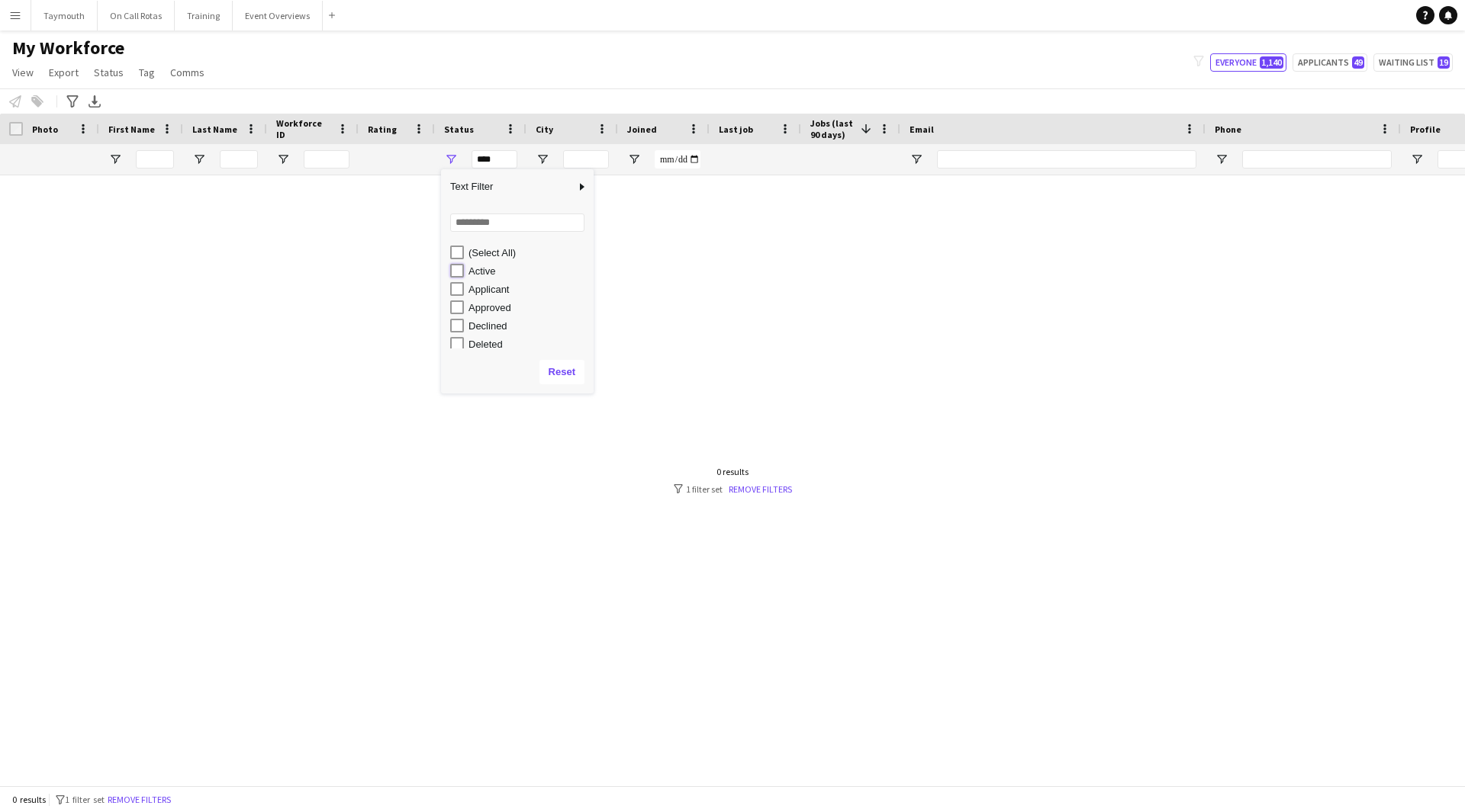
type input "**********"
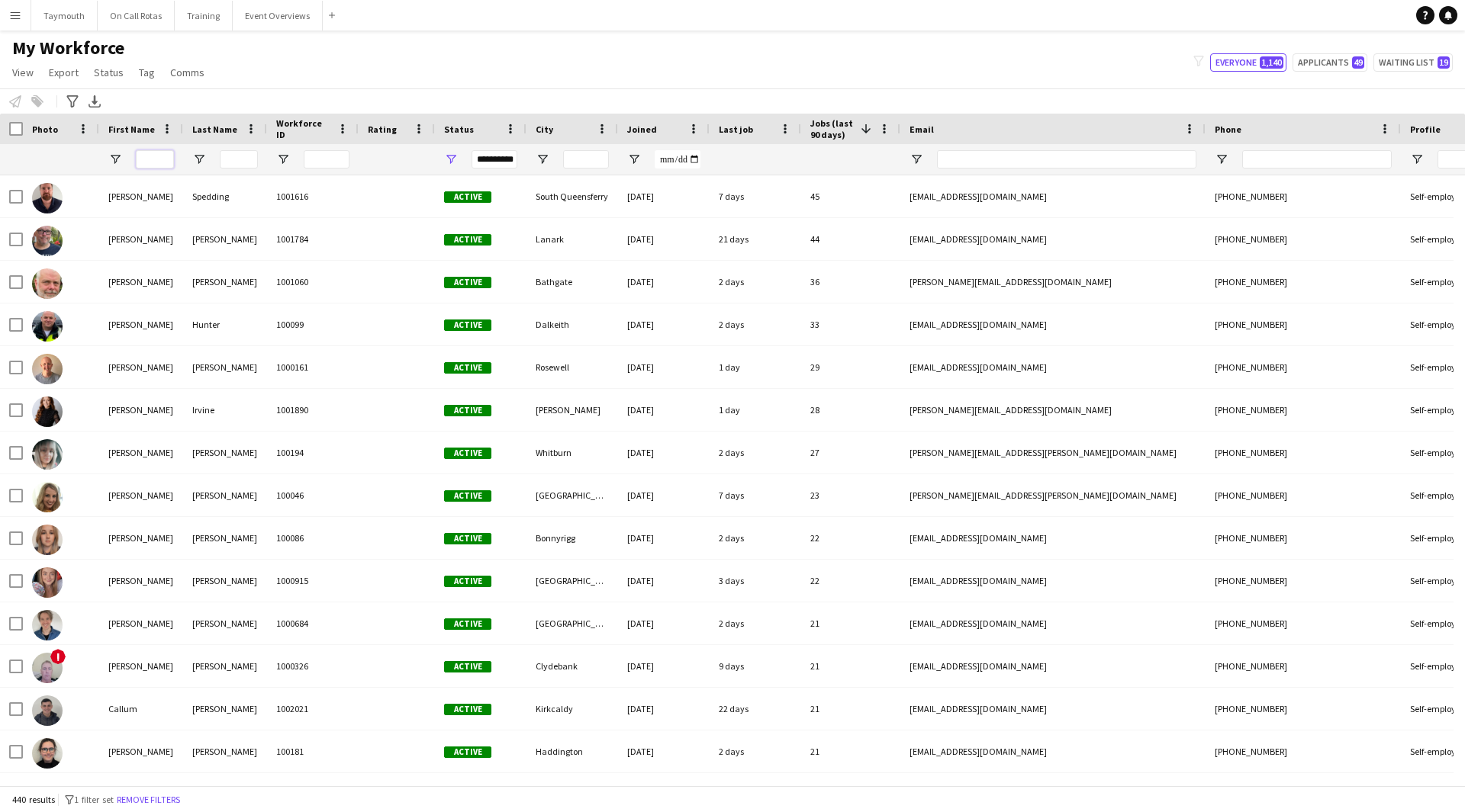
click at [169, 160] on input "First Name Filter Input" at bounding box center [155, 159] width 38 height 18
click at [77, 102] on icon "Advanced filters" at bounding box center [72, 102] width 12 height 12
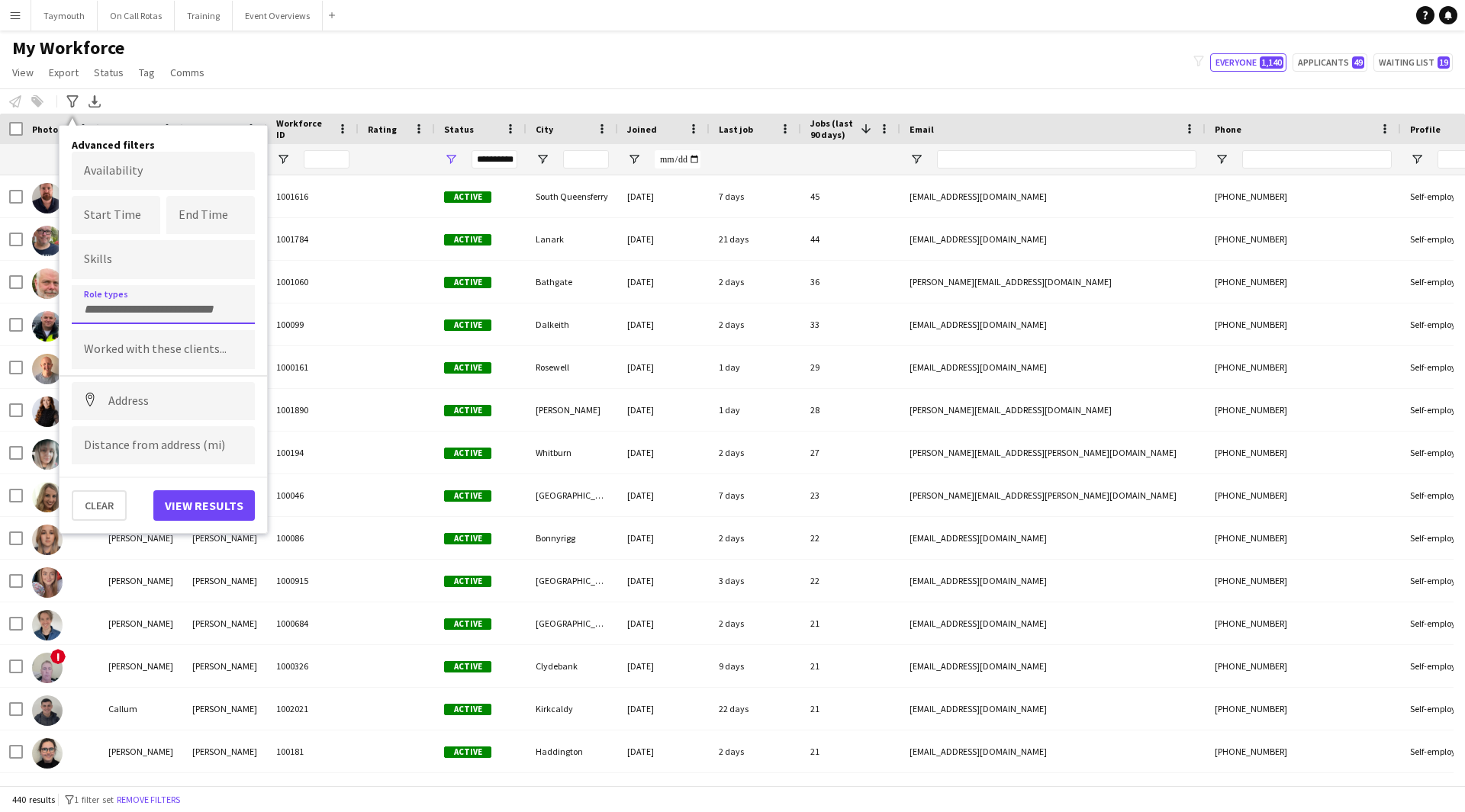
click at [130, 298] on div at bounding box center [163, 304] width 183 height 39
type input "*****"
click at [129, 342] on div "Control Officer" at bounding box center [163, 347] width 183 height 36
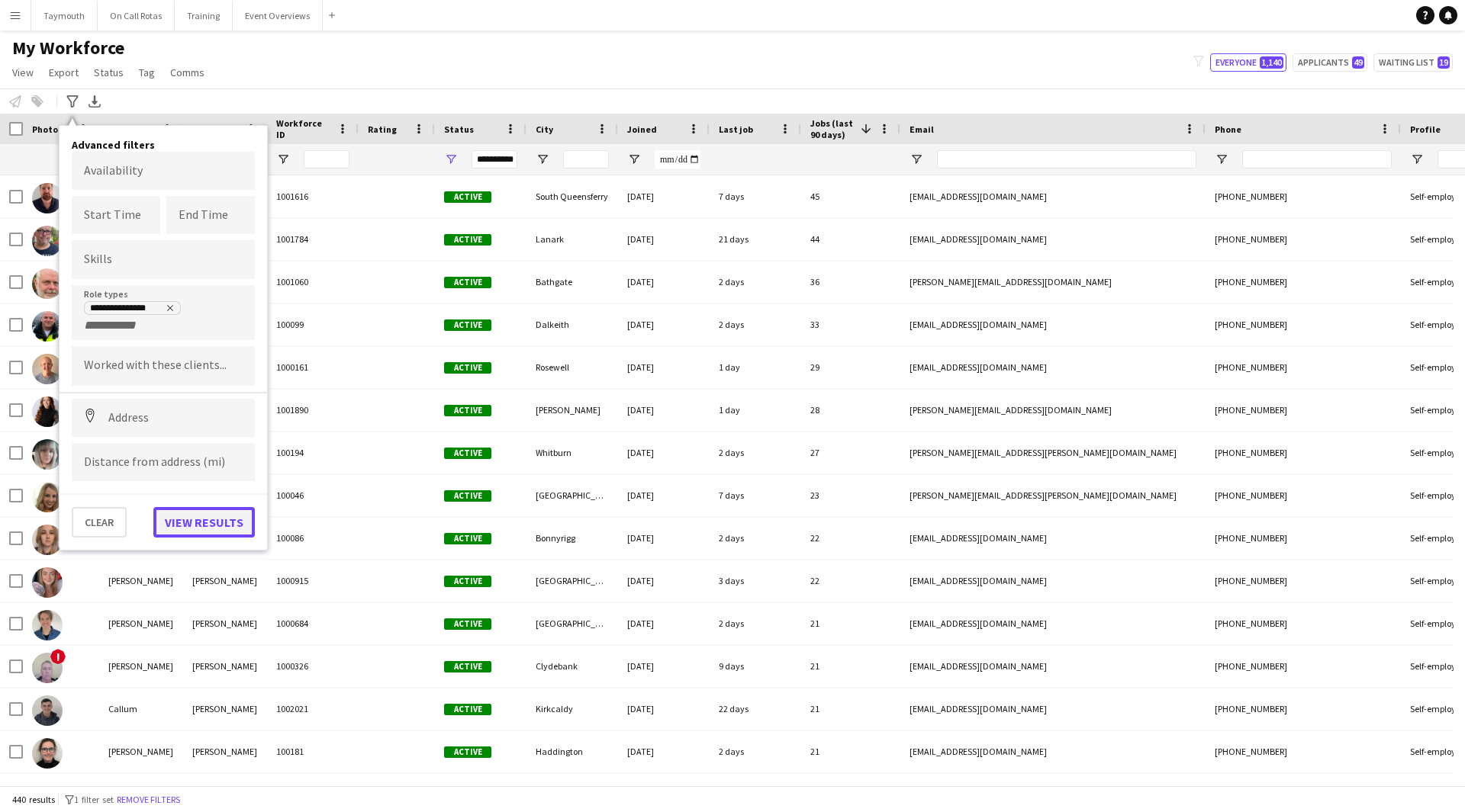
click at [235, 518] on button "View results" at bounding box center [204, 522] width 102 height 30
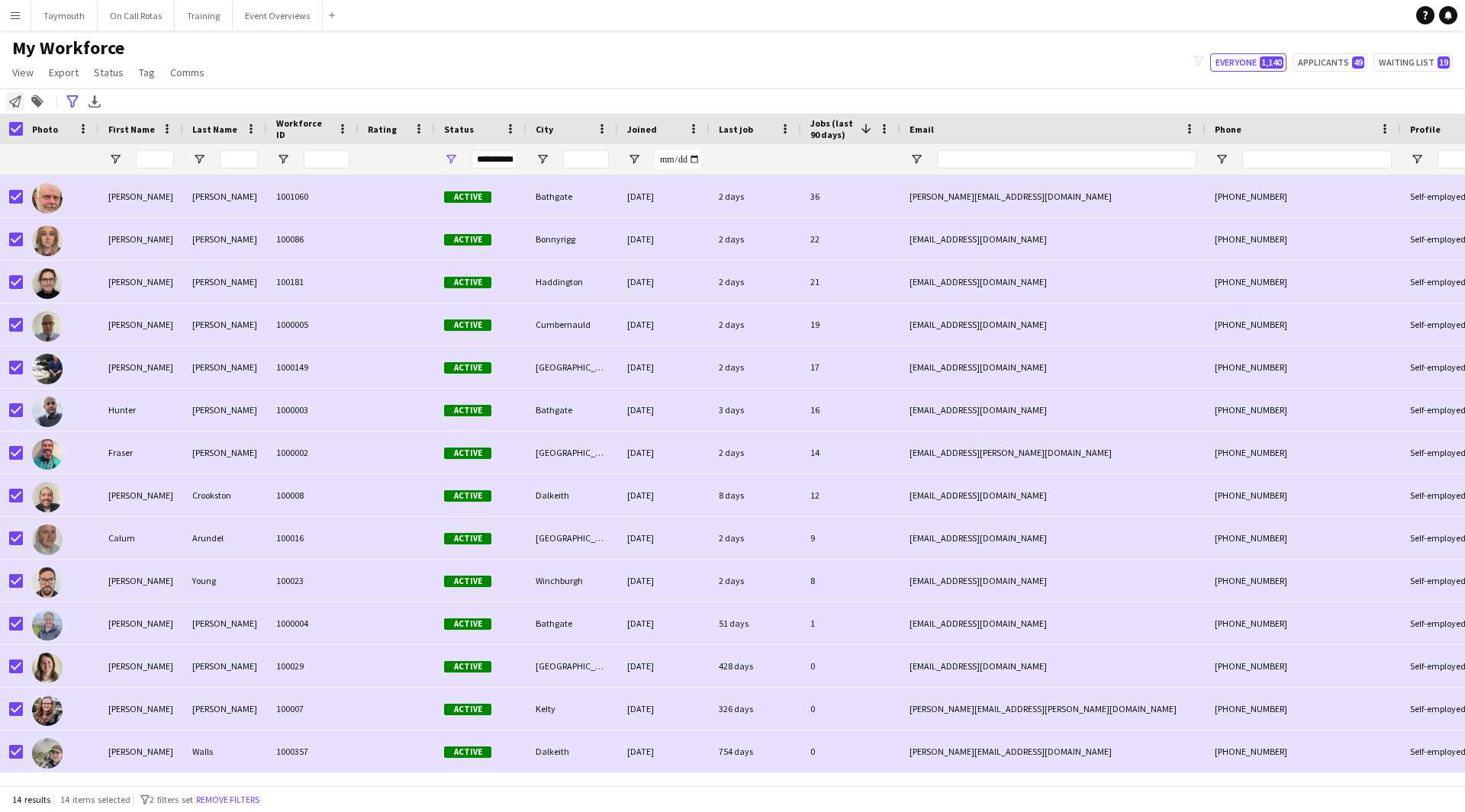
click at [17, 99] on icon at bounding box center [16, 102] width 12 height 12
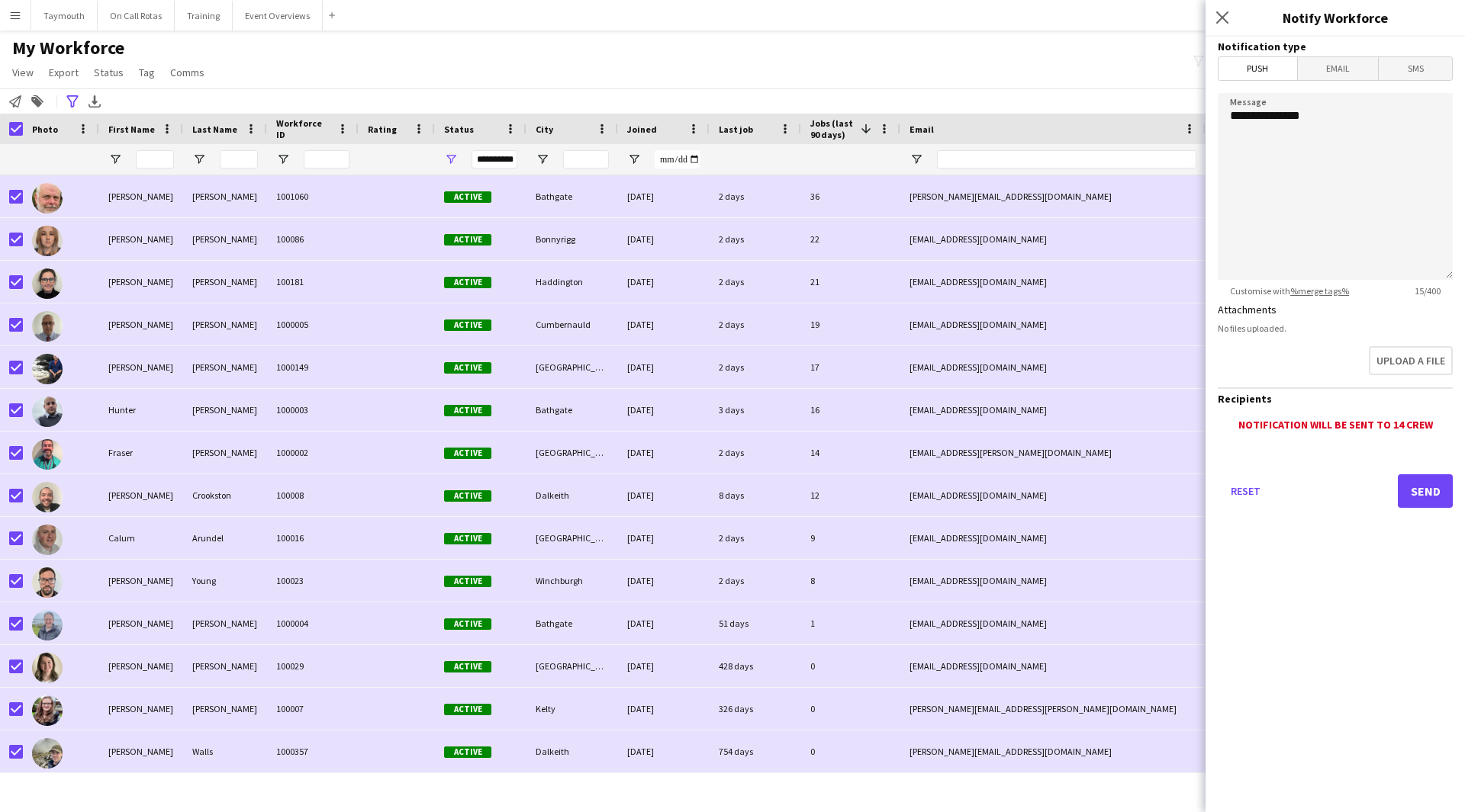
click at [1350, 67] on span "Email" at bounding box center [1338, 69] width 81 height 23
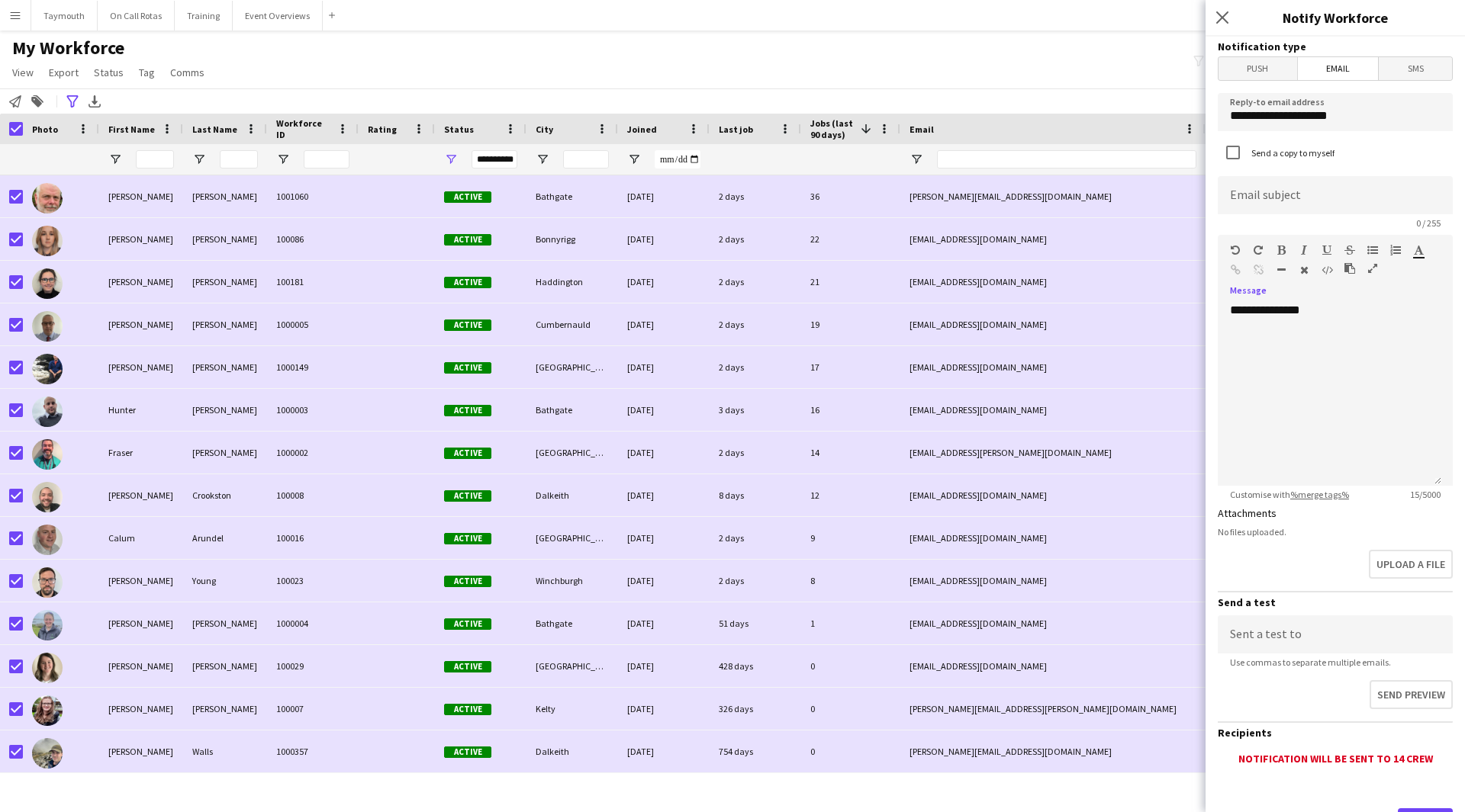
click at [1369, 267] on icon "button" at bounding box center [1373, 268] width 10 height 10
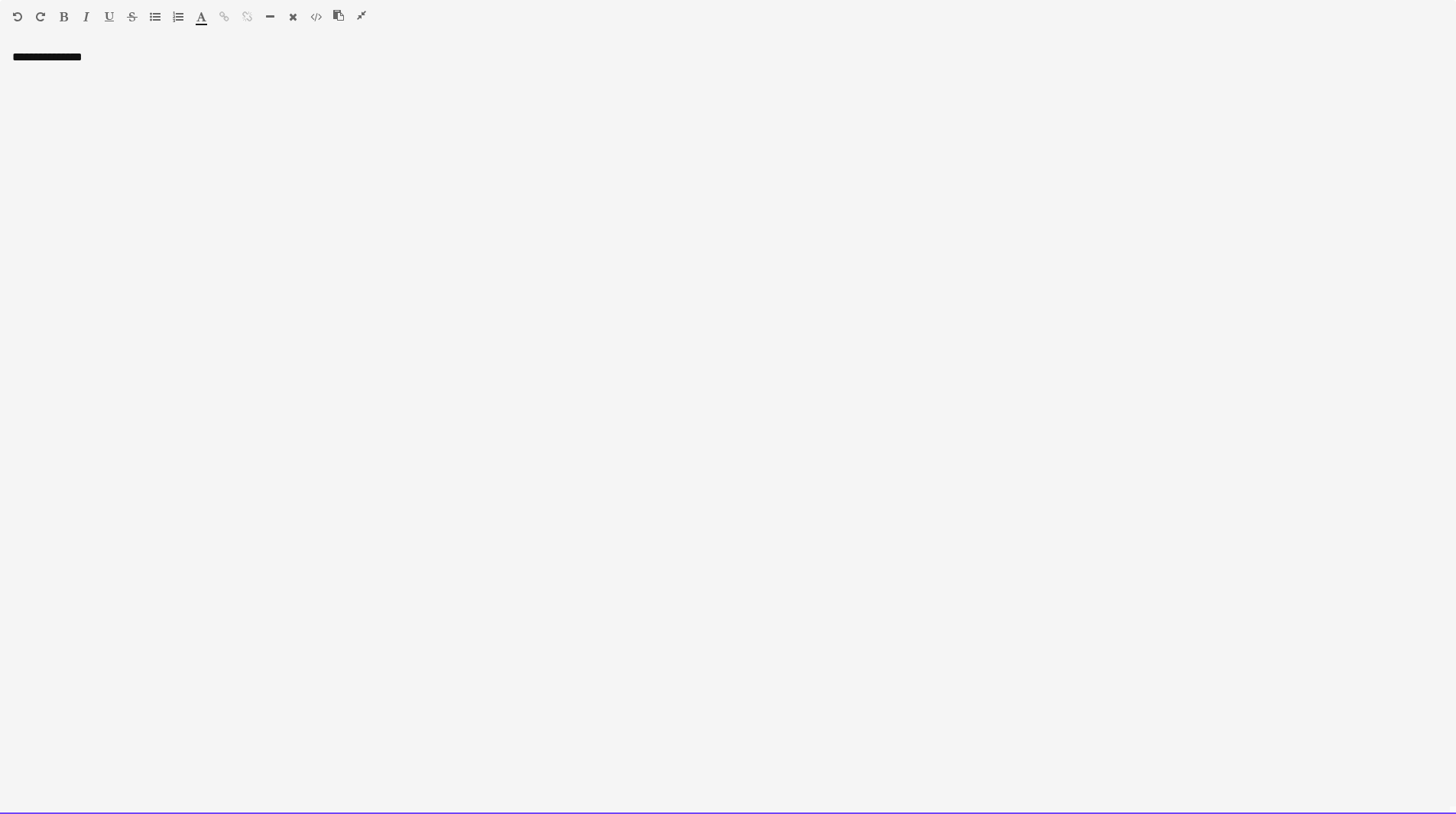
click at [206, 91] on div "**********" at bounding box center [728, 432] width 1456 height 764
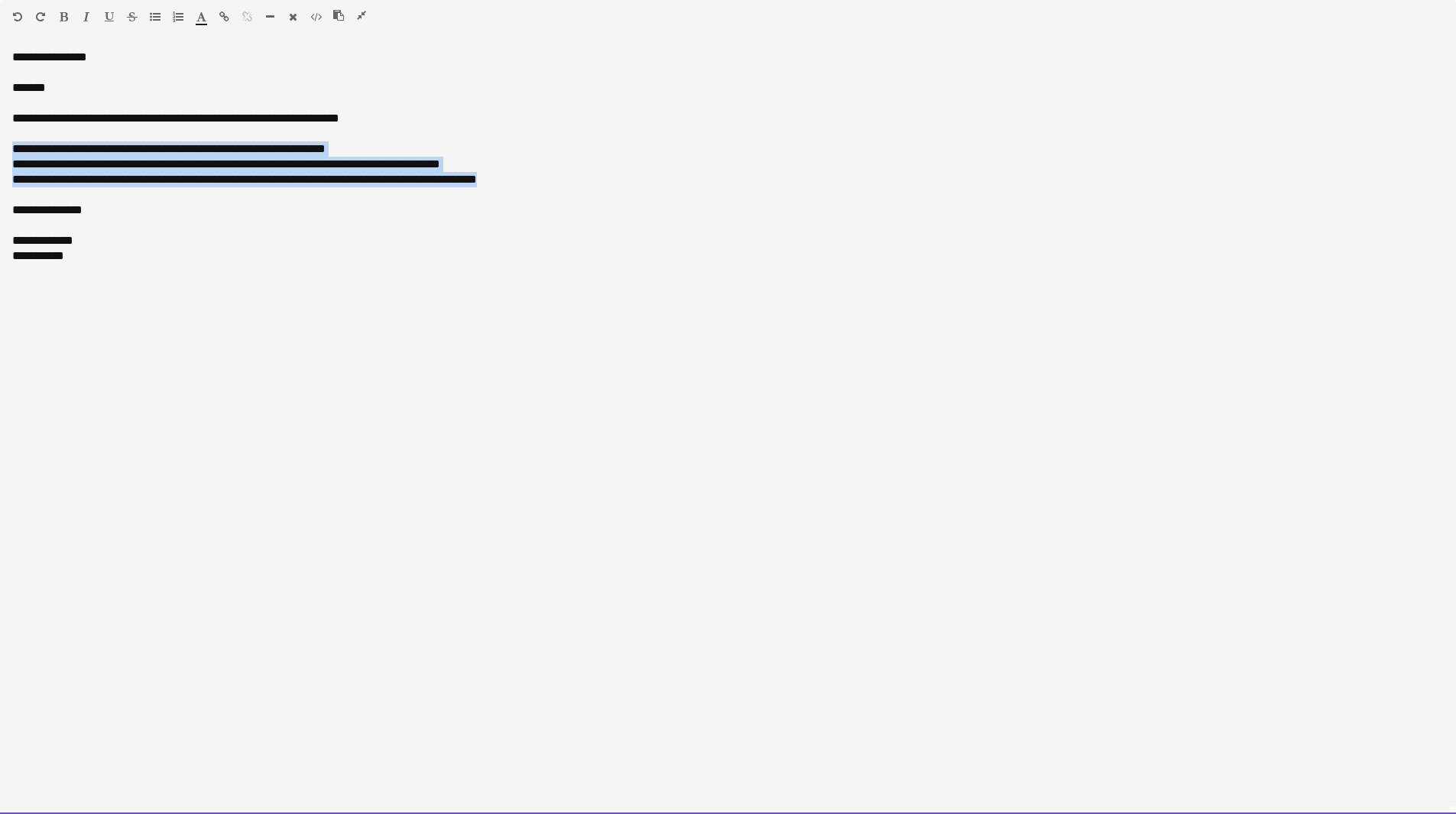
drag, startPoint x: 517, startPoint y: 185, endPoint x: 16, endPoint y: 153, distance: 502.0
click at [16, 153] on div "**********" at bounding box center [728, 172] width 1432 height 184
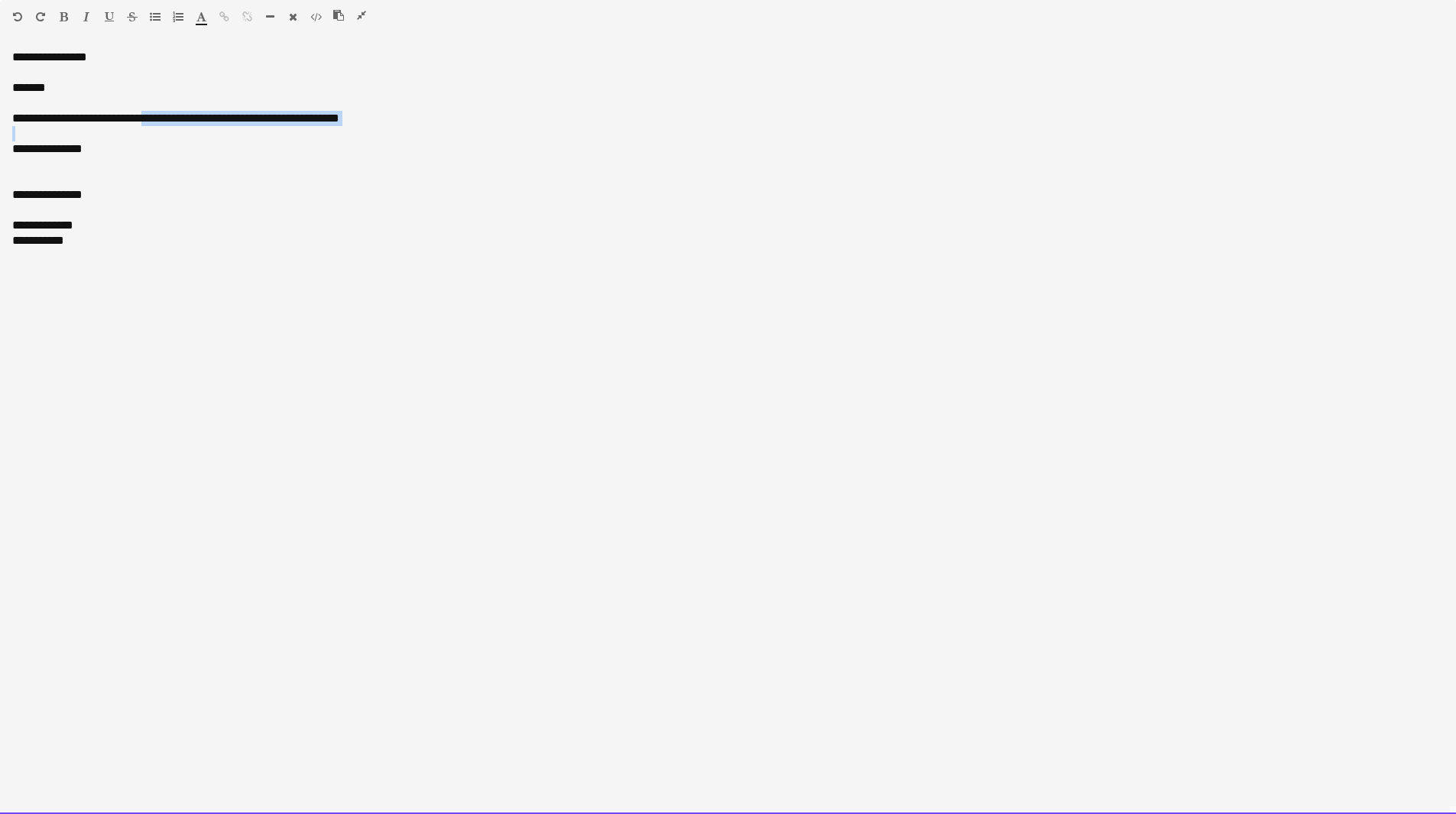
drag, startPoint x: 420, startPoint y: 129, endPoint x: 148, endPoint y: 119, distance: 272.2
click at [148, 119] on div "**********" at bounding box center [728, 164] width 1432 height 168
click at [131, 134] on div "**********" at bounding box center [728, 134] width 1432 height 16
click at [414, 119] on div "**********" at bounding box center [728, 118] width 1432 height 16
click at [66, 166] on div at bounding box center [728, 165] width 1432 height 16
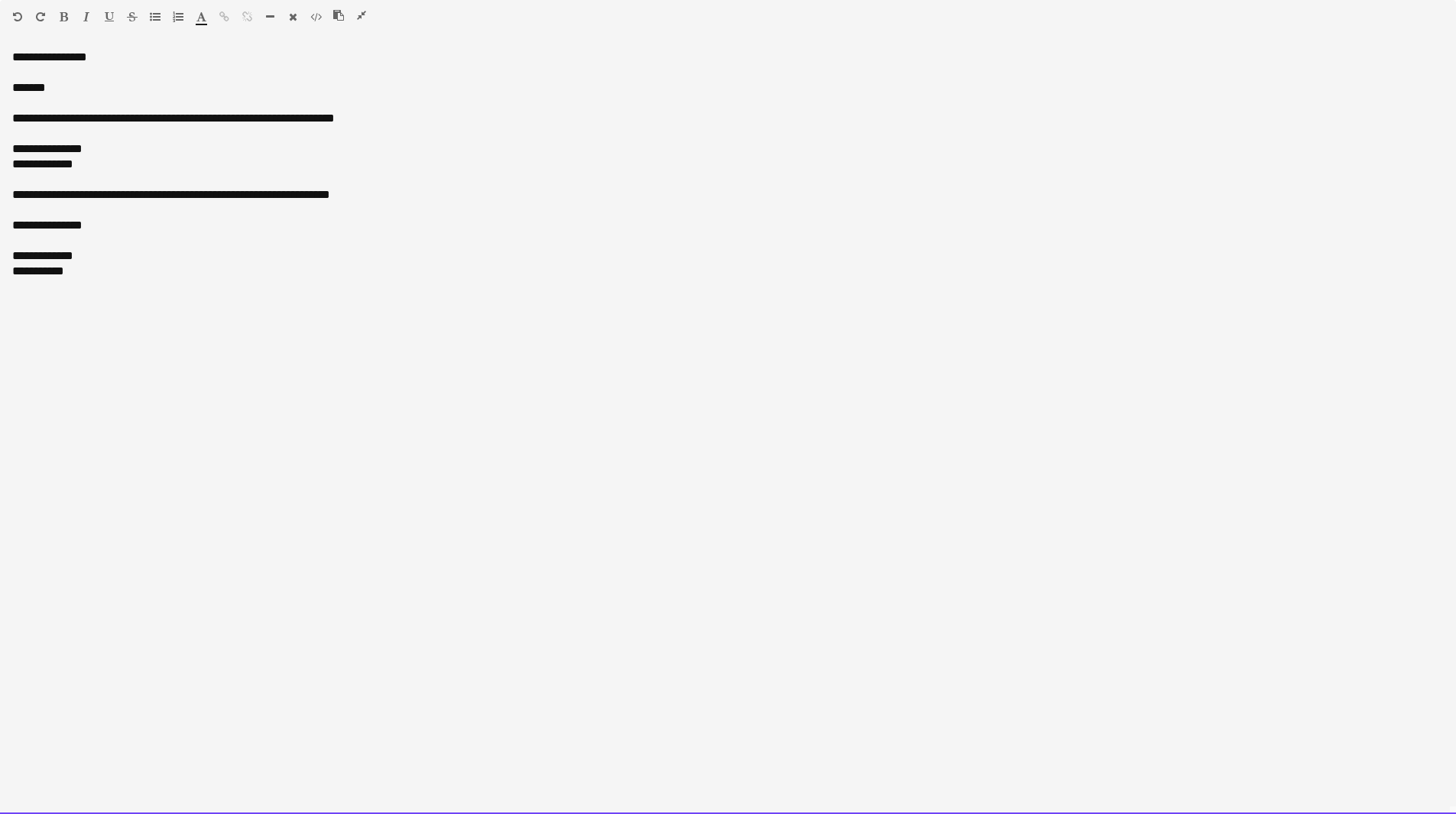
click at [376, 193] on div "**********" at bounding box center [728, 195] width 1432 height 16
drag, startPoint x: 118, startPoint y: 225, endPoint x: -1, endPoint y: 229, distance: 119.1
click at [0, 229] on html "Menu Boards Boards Boards All jobs Status Workforce Workforce My Workforce Recr…" at bounding box center [728, 723] width 1456 height 1447
drag, startPoint x: 71, startPoint y: 259, endPoint x: 3, endPoint y: 259, distance: 68.0
click at [3, 259] on div "**********" at bounding box center [728, 432] width 1456 height 764
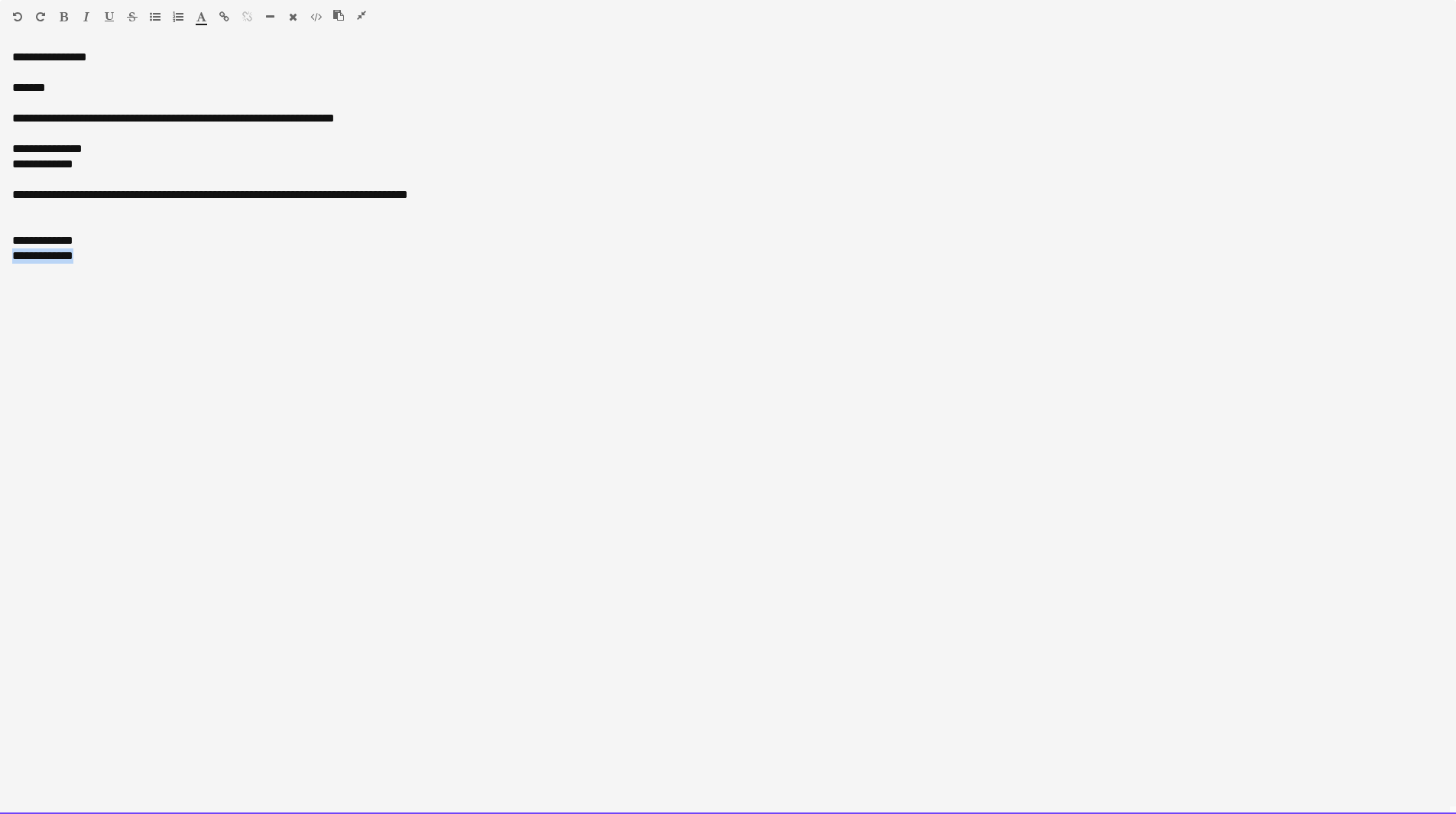
drag, startPoint x: 129, startPoint y: 267, endPoint x: 4, endPoint y: 259, distance: 125.3
click at [4, 259] on div "**********" at bounding box center [728, 432] width 1456 height 764
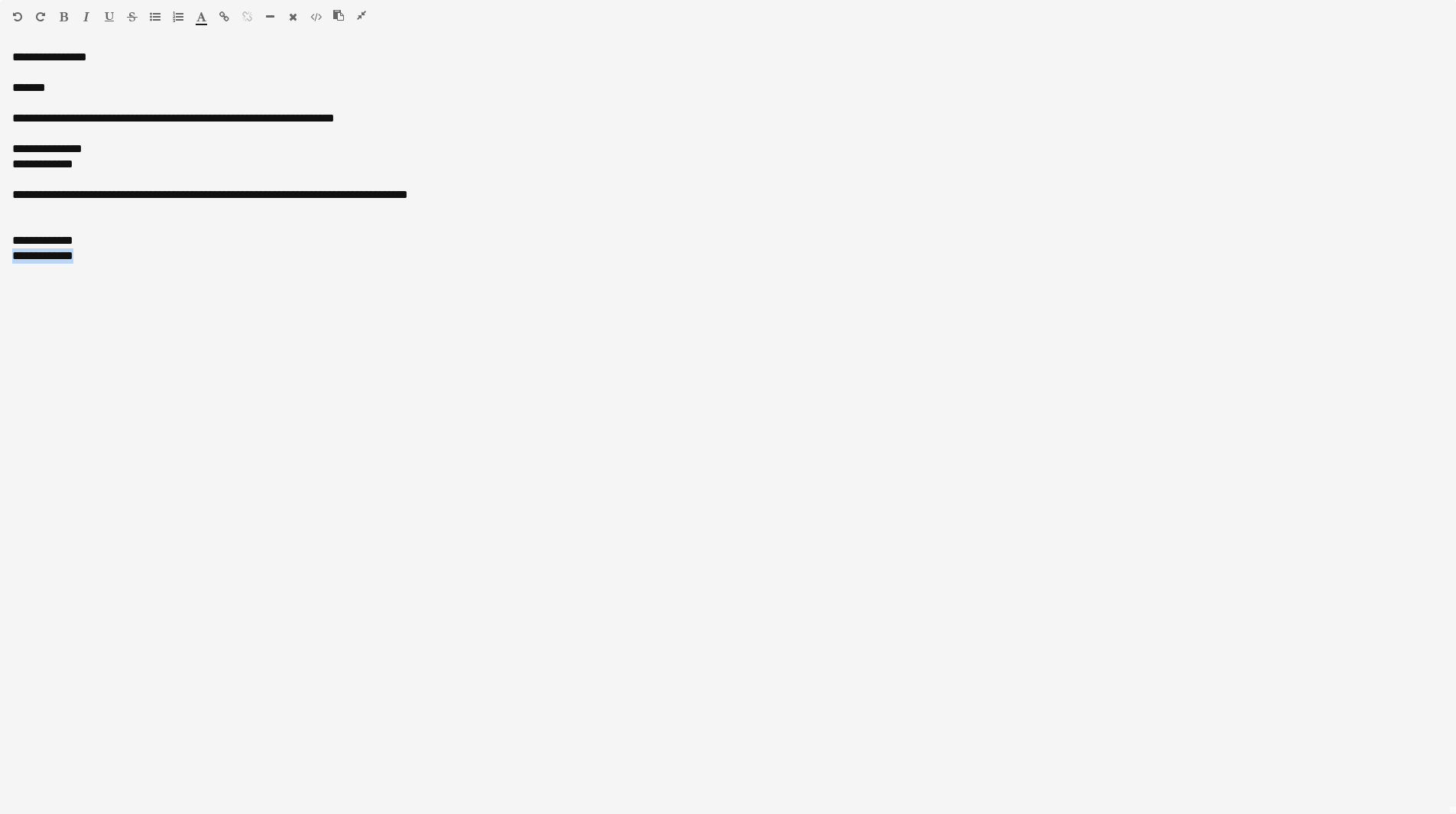
click at [84, 15] on icon "button" at bounding box center [86, 17] width 6 height 10
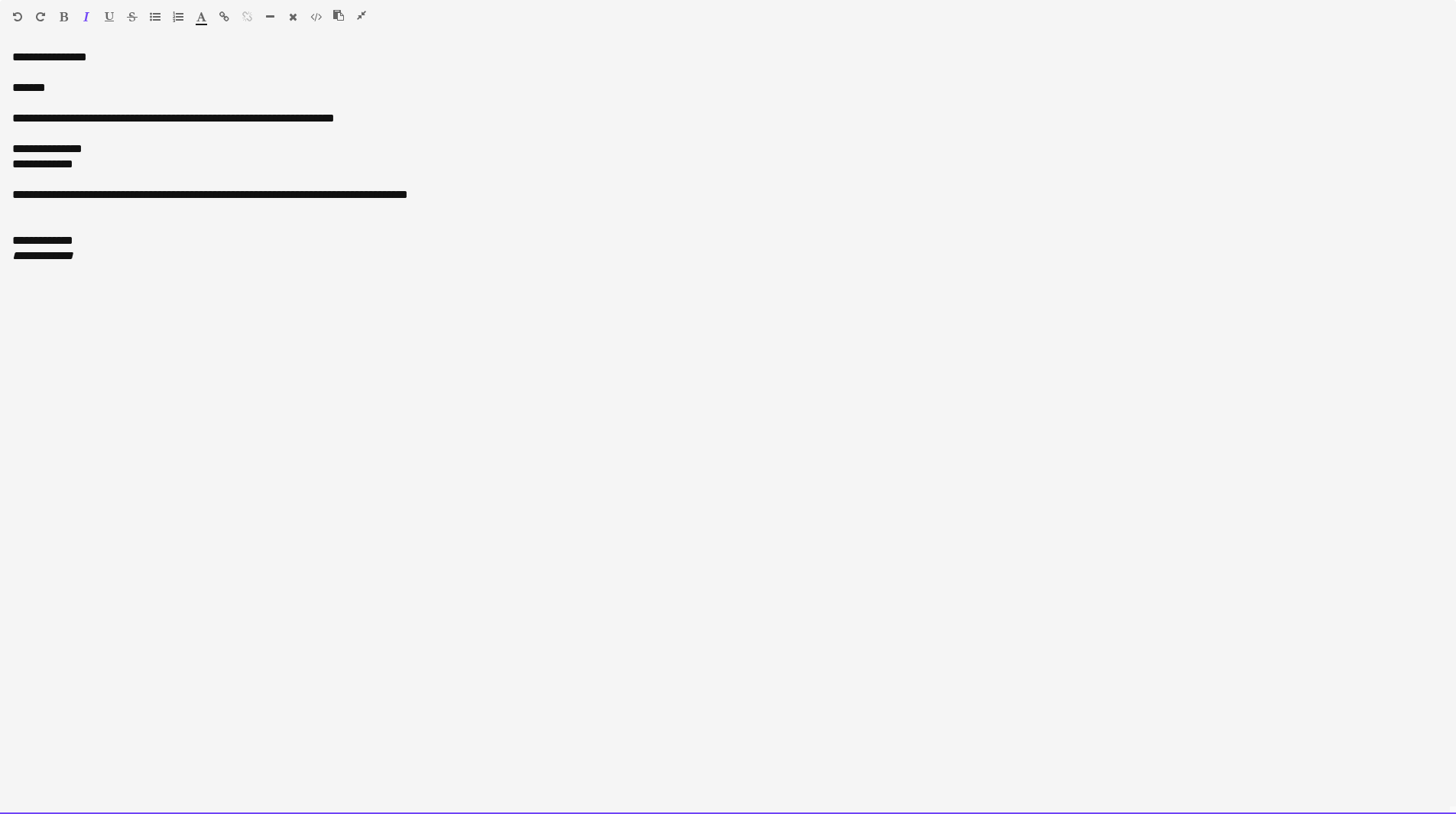
drag, startPoint x: 36, startPoint y: 219, endPoint x: 28, endPoint y: 217, distance: 8.2
click at [37, 219] on div at bounding box center [728, 225] width 1432 height 16
drag, startPoint x: 91, startPoint y: 151, endPoint x: -10, endPoint y: 151, distance: 101.0
click at [0, 151] on html "Menu Boards Boards Boards All jobs Status Workforce Workforce My Workforce Recr…" at bounding box center [728, 723] width 1456 height 1447
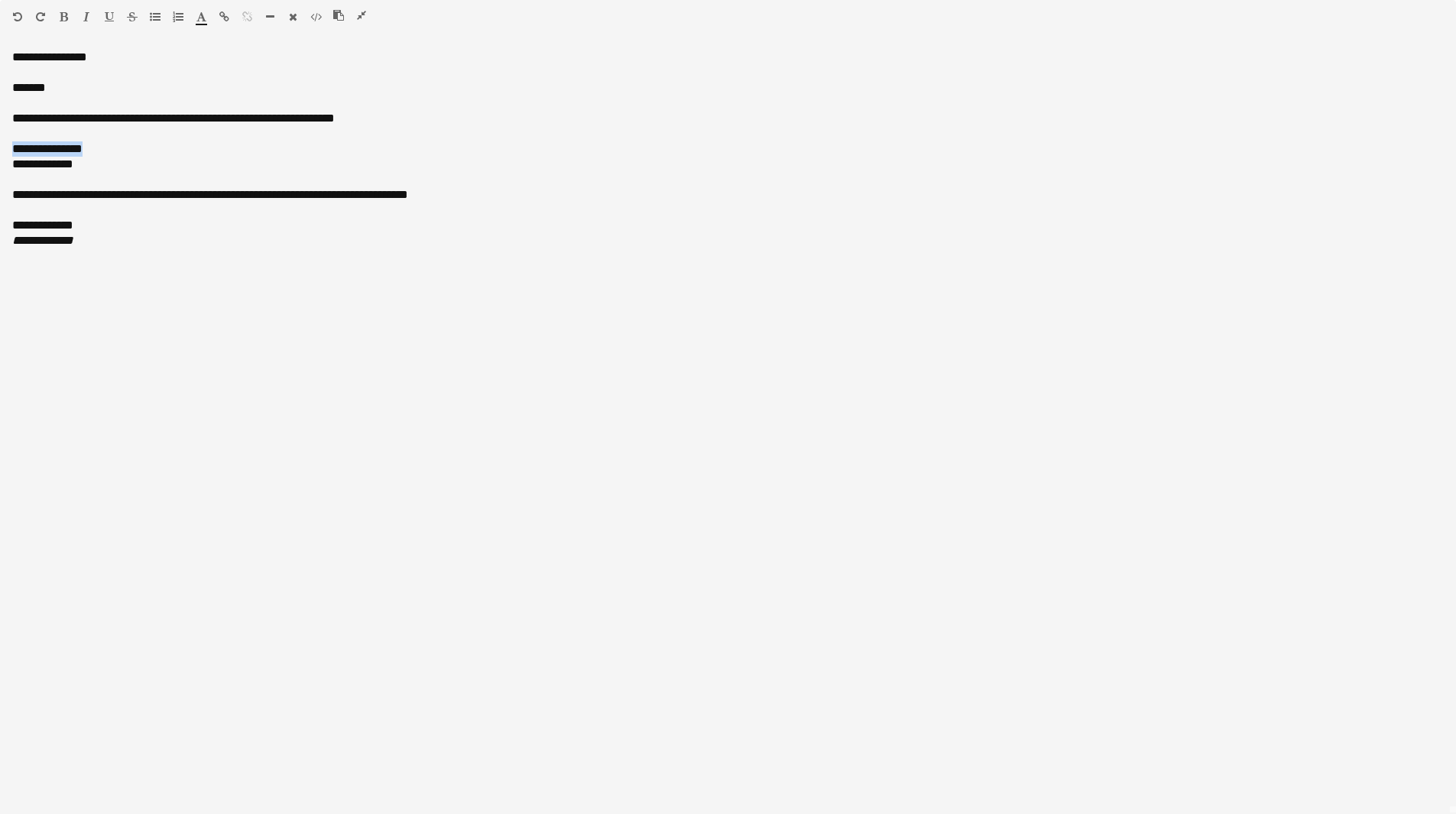
click at [66, 17] on icon "button" at bounding box center [64, 17] width 9 height 10
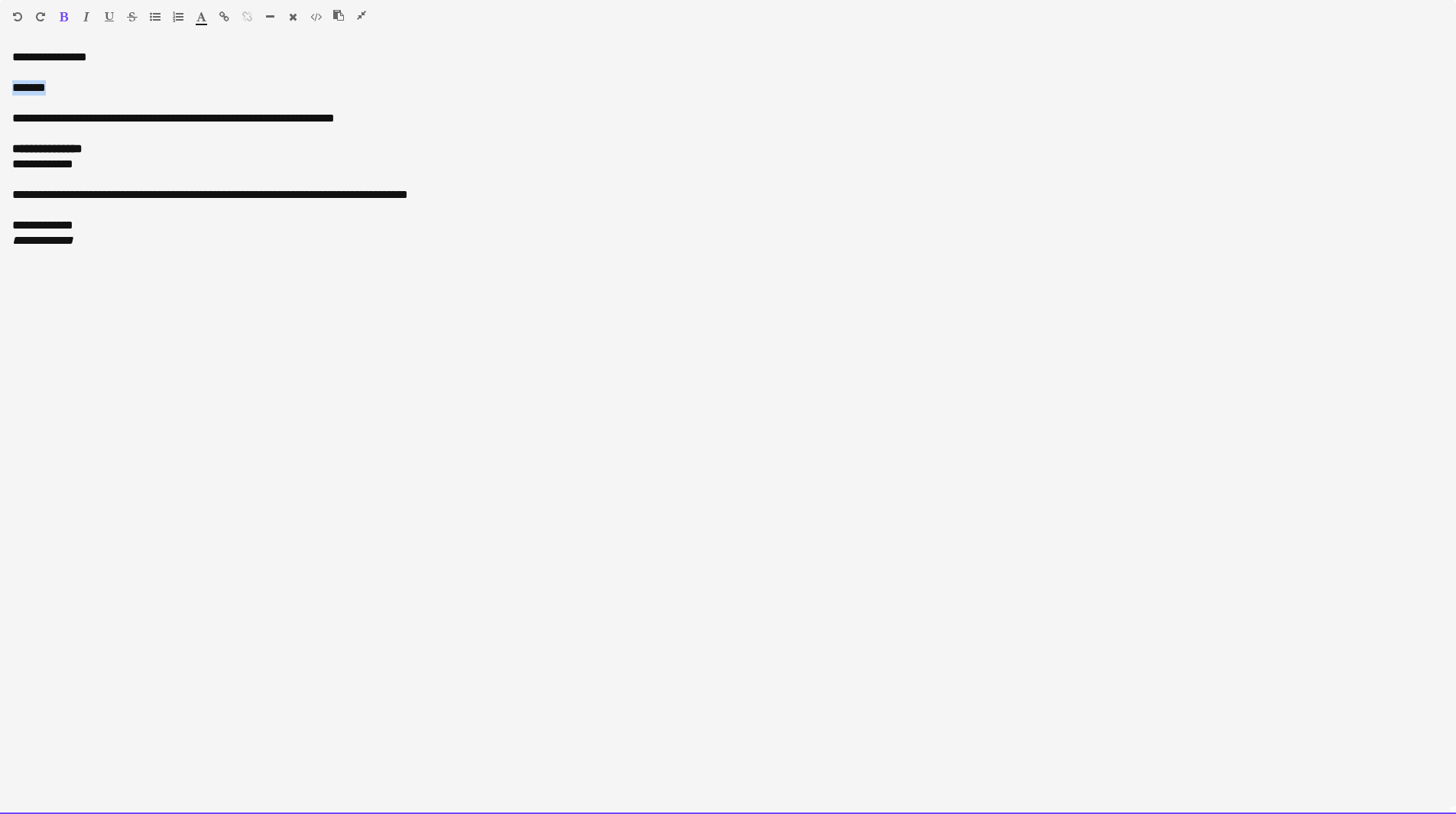
drag, startPoint x: 14, startPoint y: 89, endPoint x: -7, endPoint y: 87, distance: 21.1
click at [0, 87] on html "Menu Boards Boards Boards All jobs Status Workforce Workforce My Workforce Recr…" at bounding box center [728, 723] width 1456 height 1447
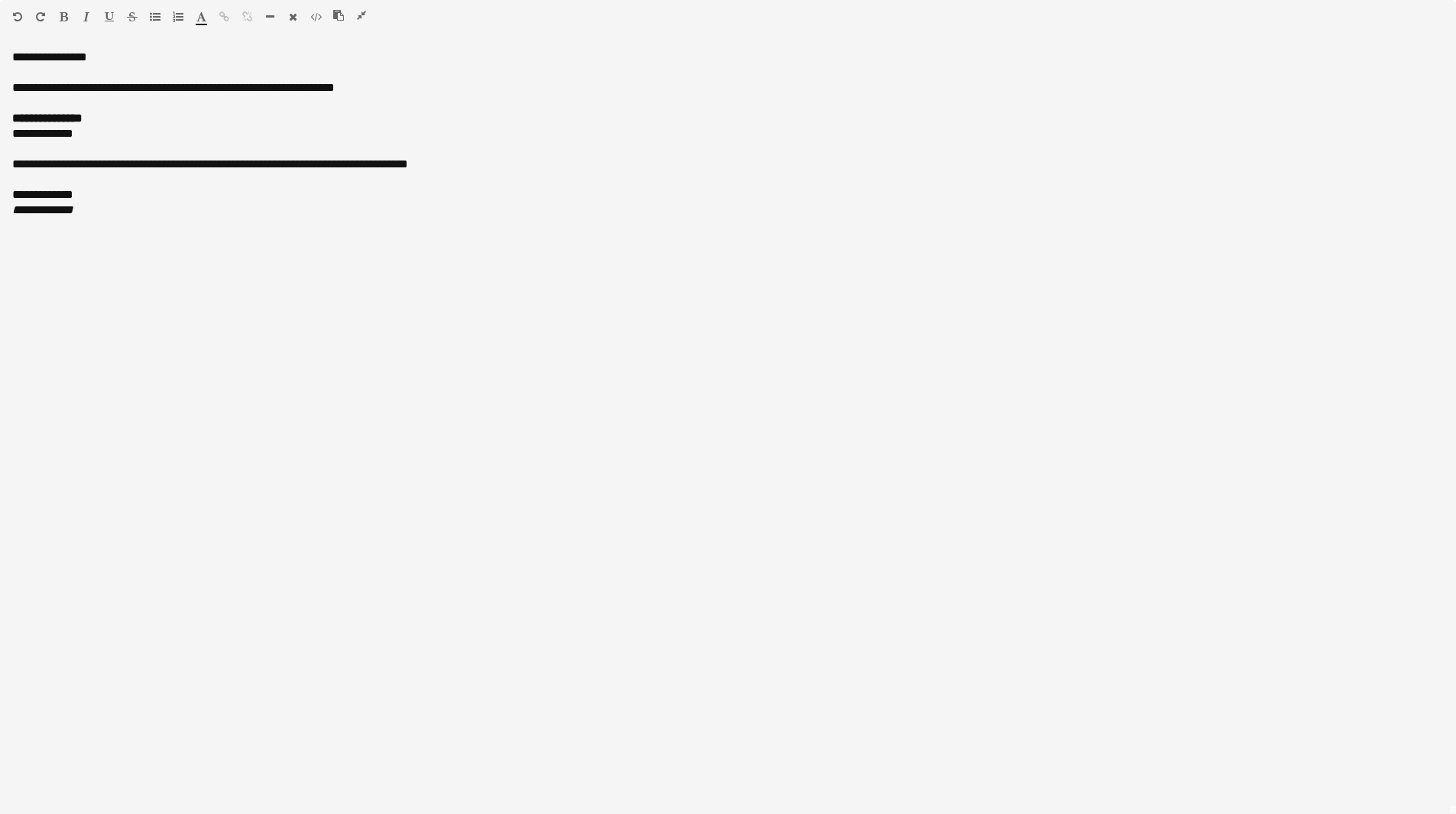
click at [361, 10] on icon "button" at bounding box center [361, 15] width 10 height 10
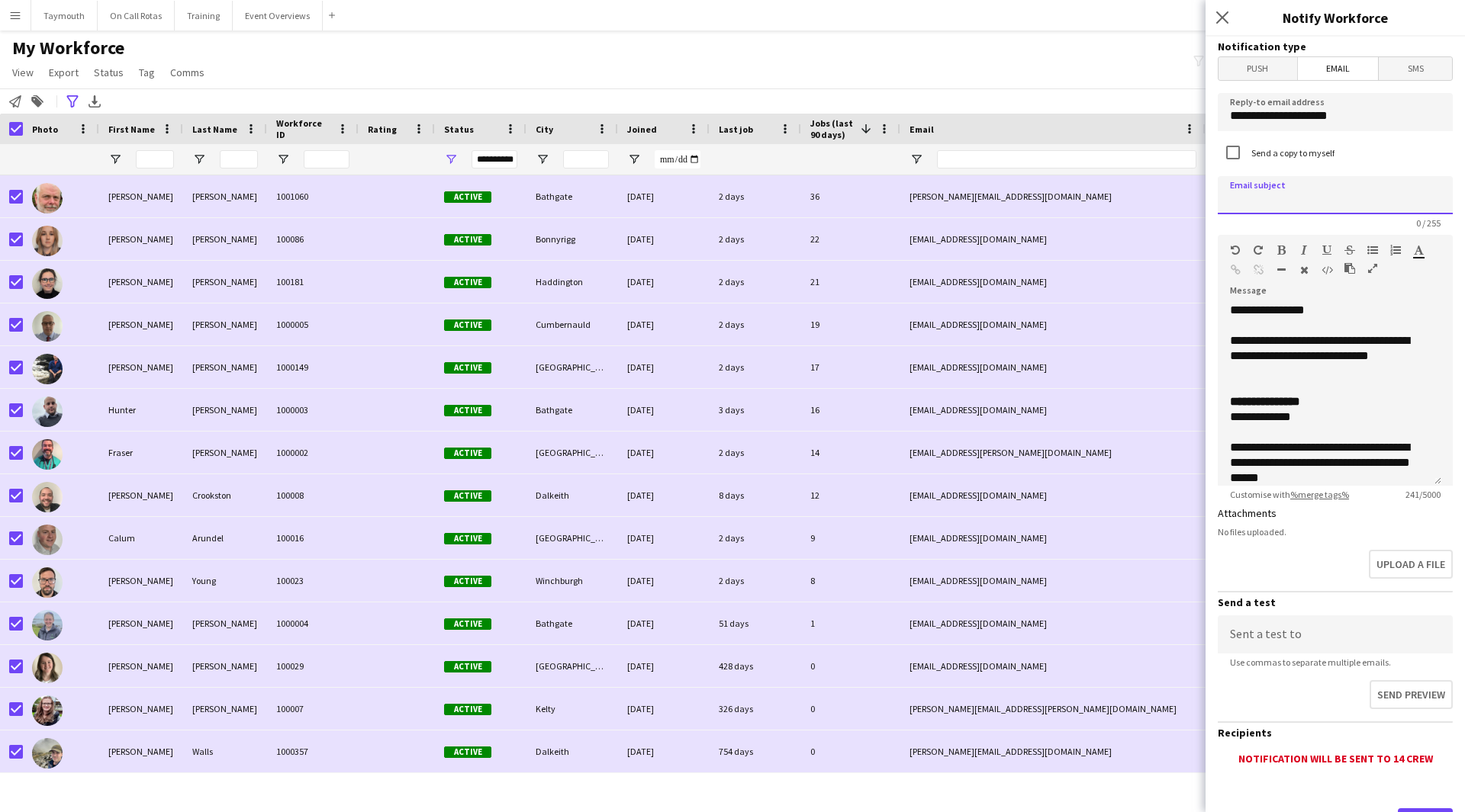
click at [1383, 198] on input at bounding box center [1336, 195] width 235 height 38
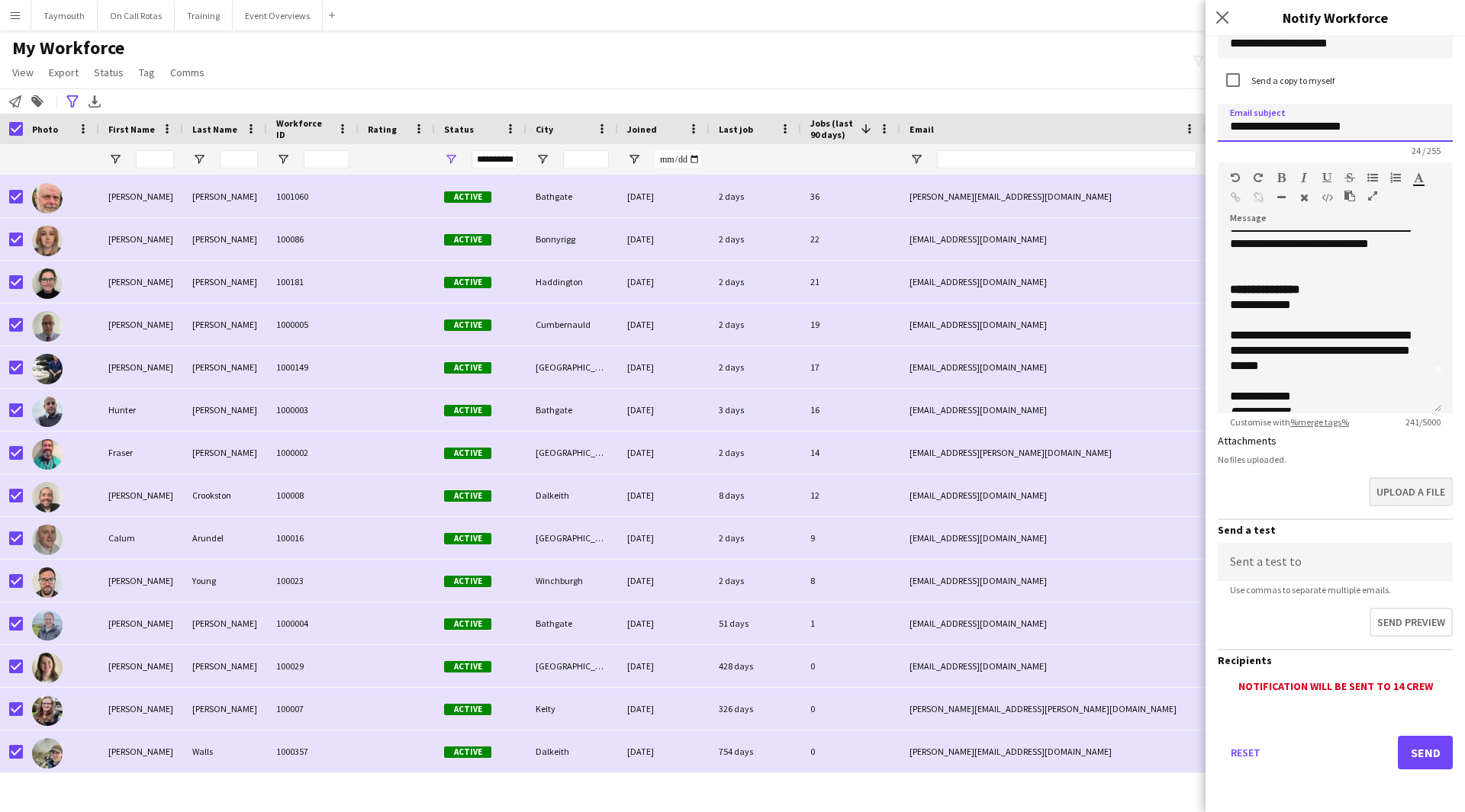
scroll to position [58, 0]
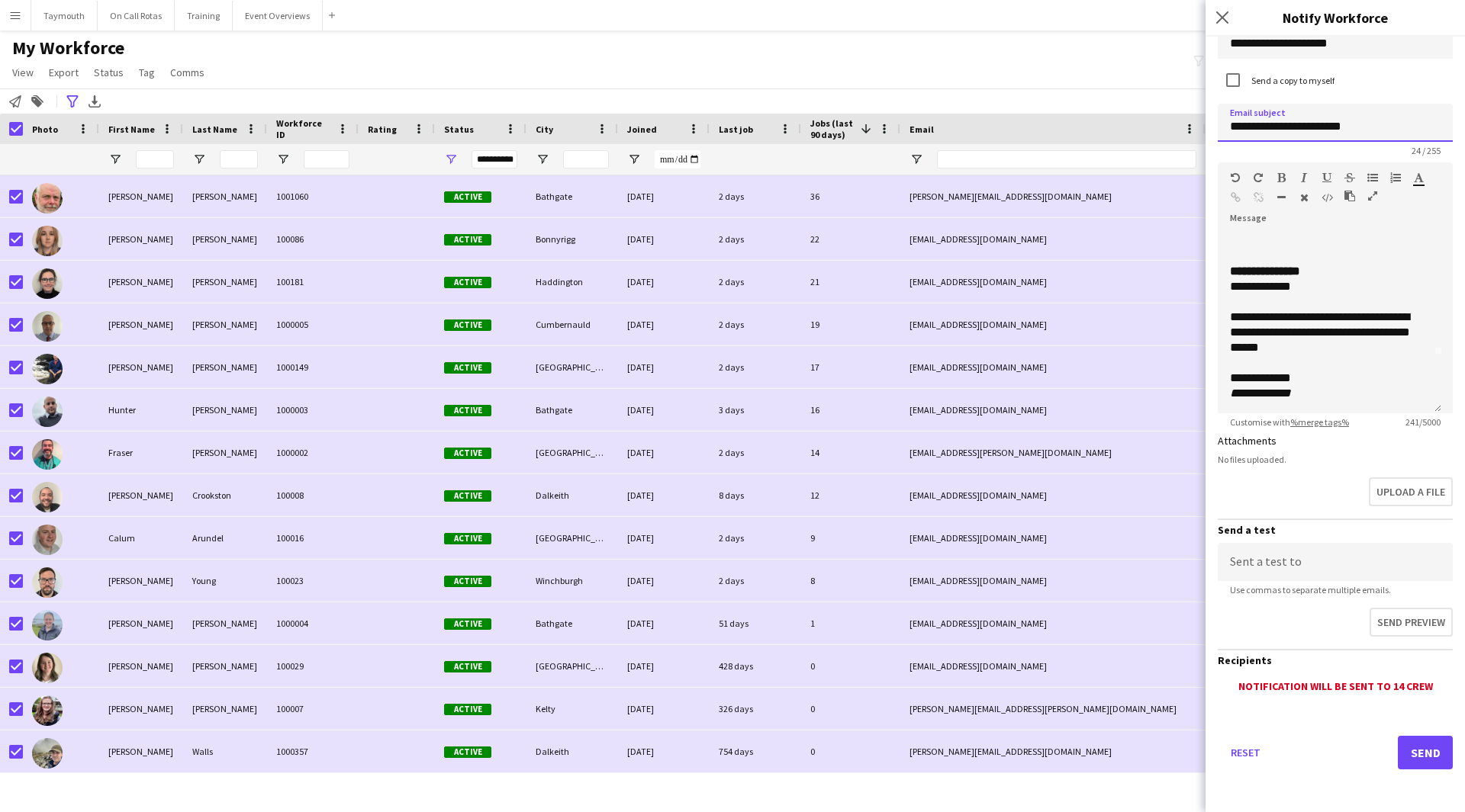
type input "**********"
click at [1409, 758] on button "Send" at bounding box center [1425, 753] width 55 height 34
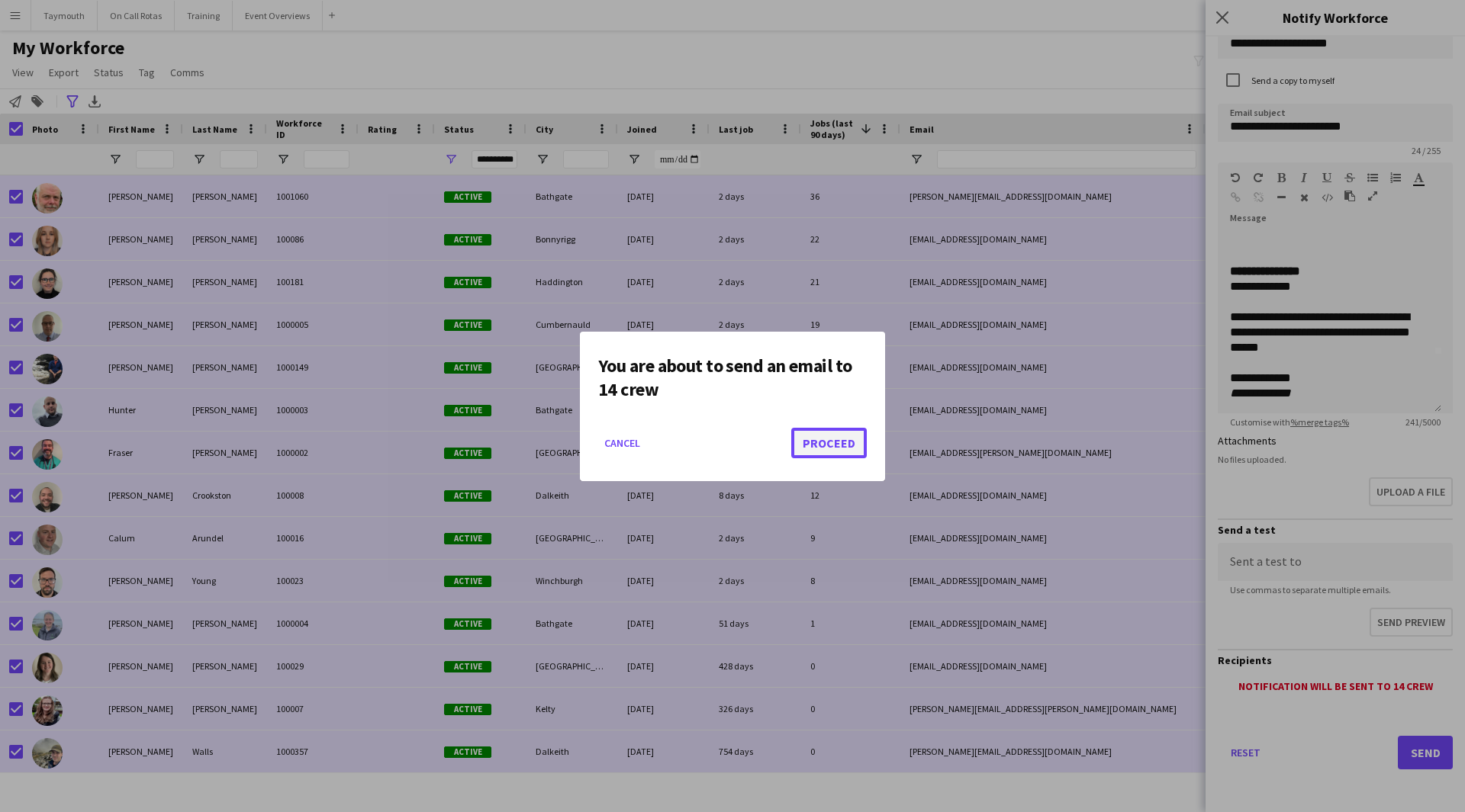
click at [814, 440] on button "Proceed" at bounding box center [829, 443] width 76 height 30
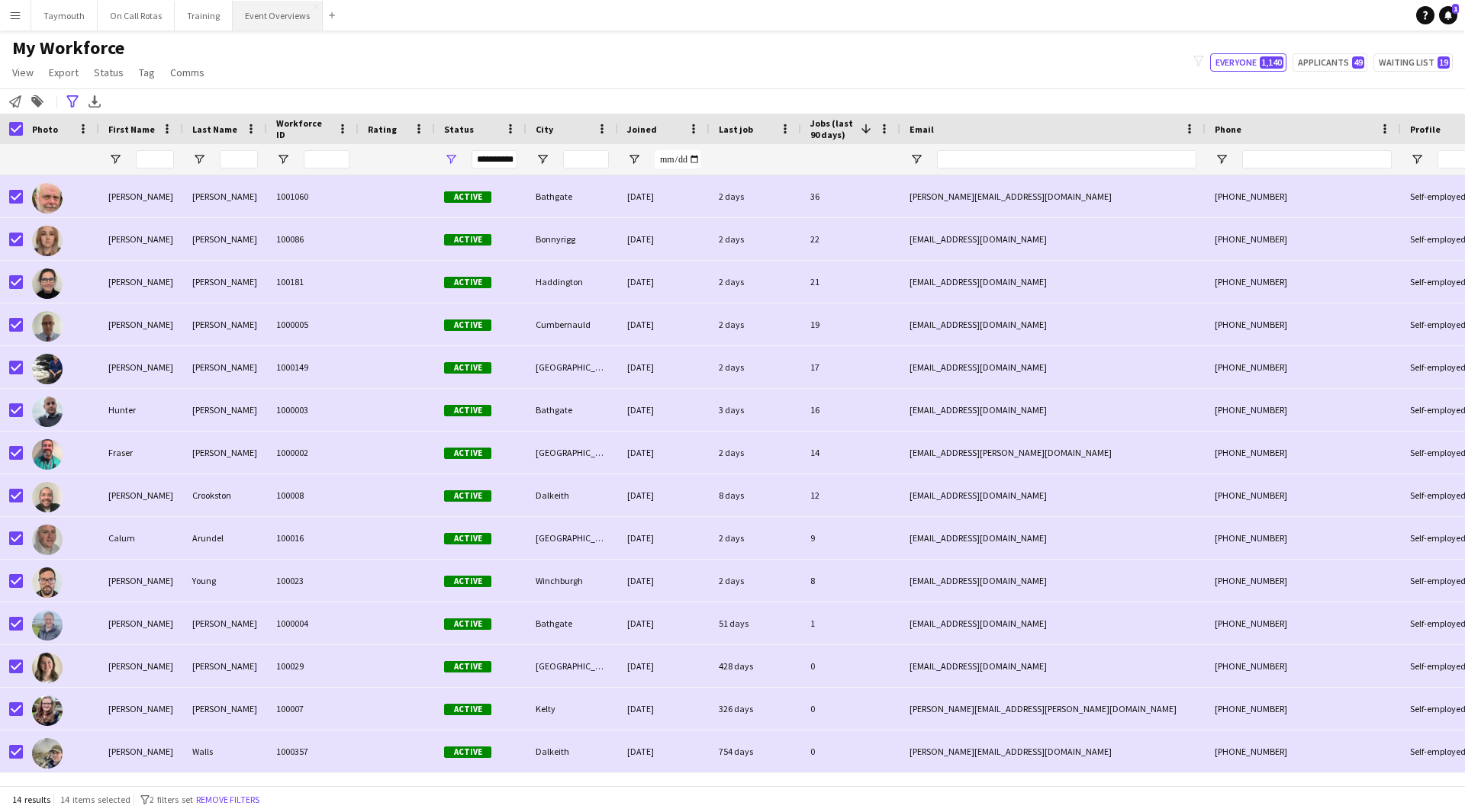
click at [279, 20] on button "Event Overviews Close" at bounding box center [278, 16] width 90 height 30
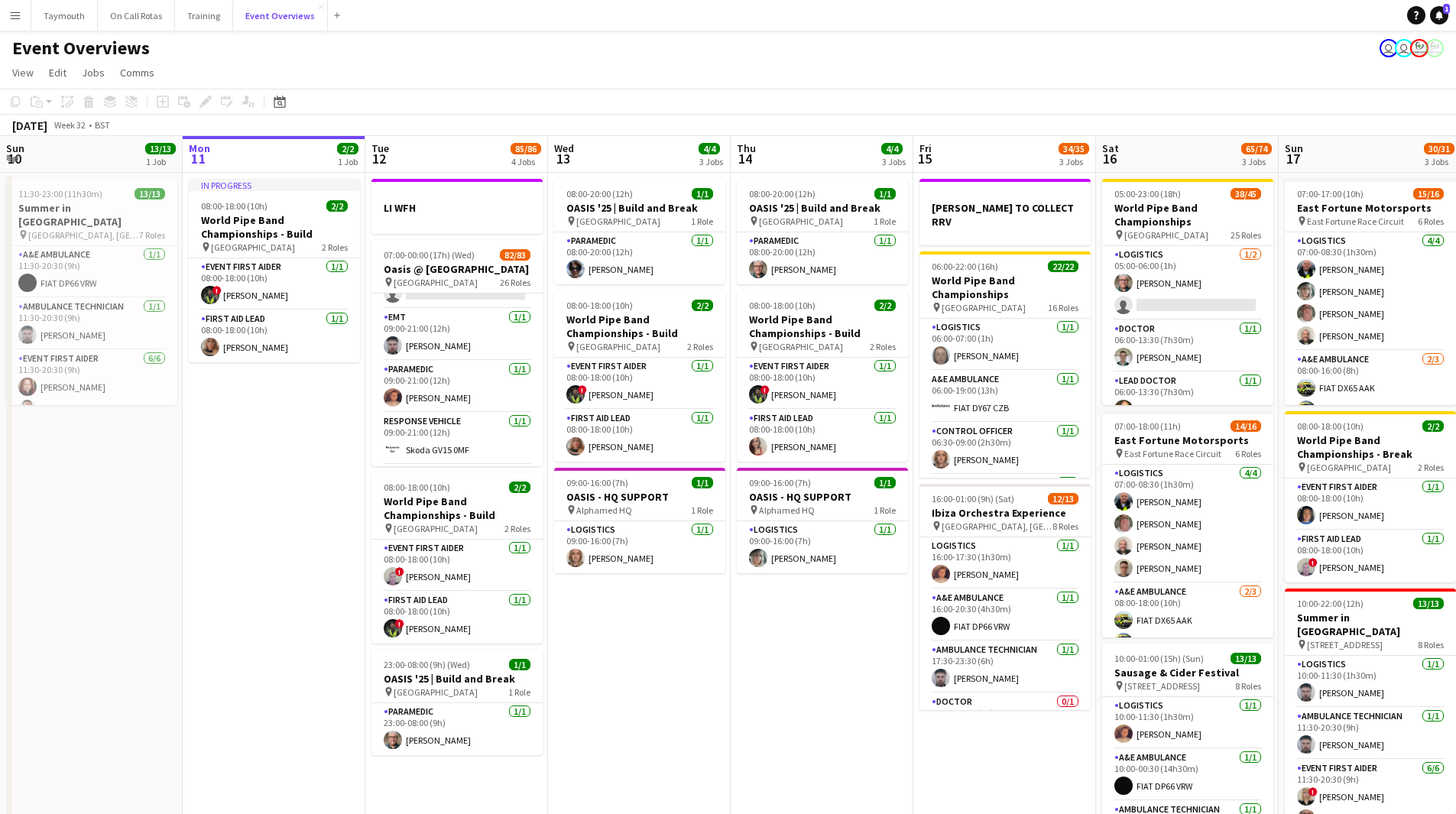
scroll to position [229, 0]
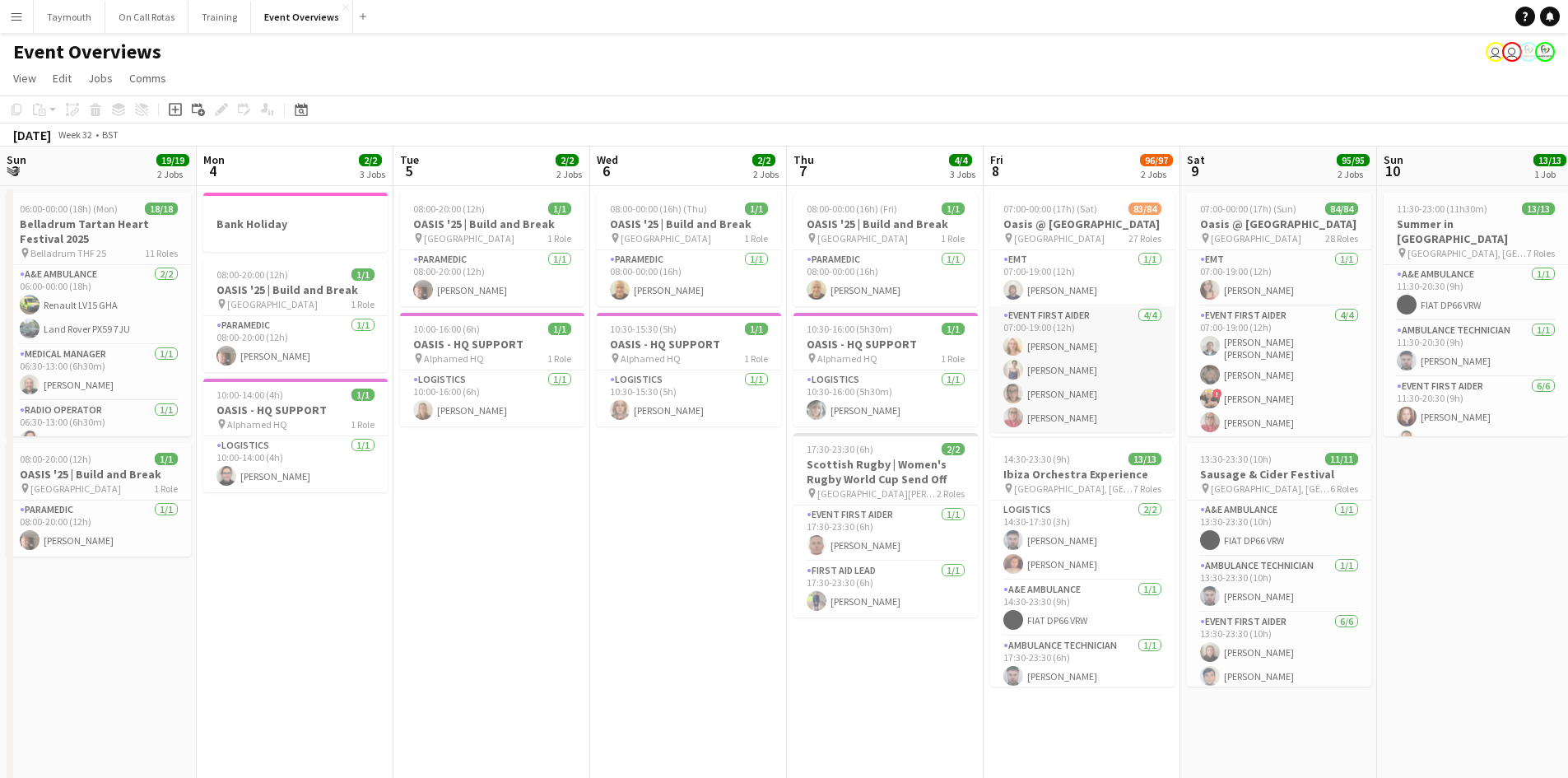
scroll to position [0, 455]
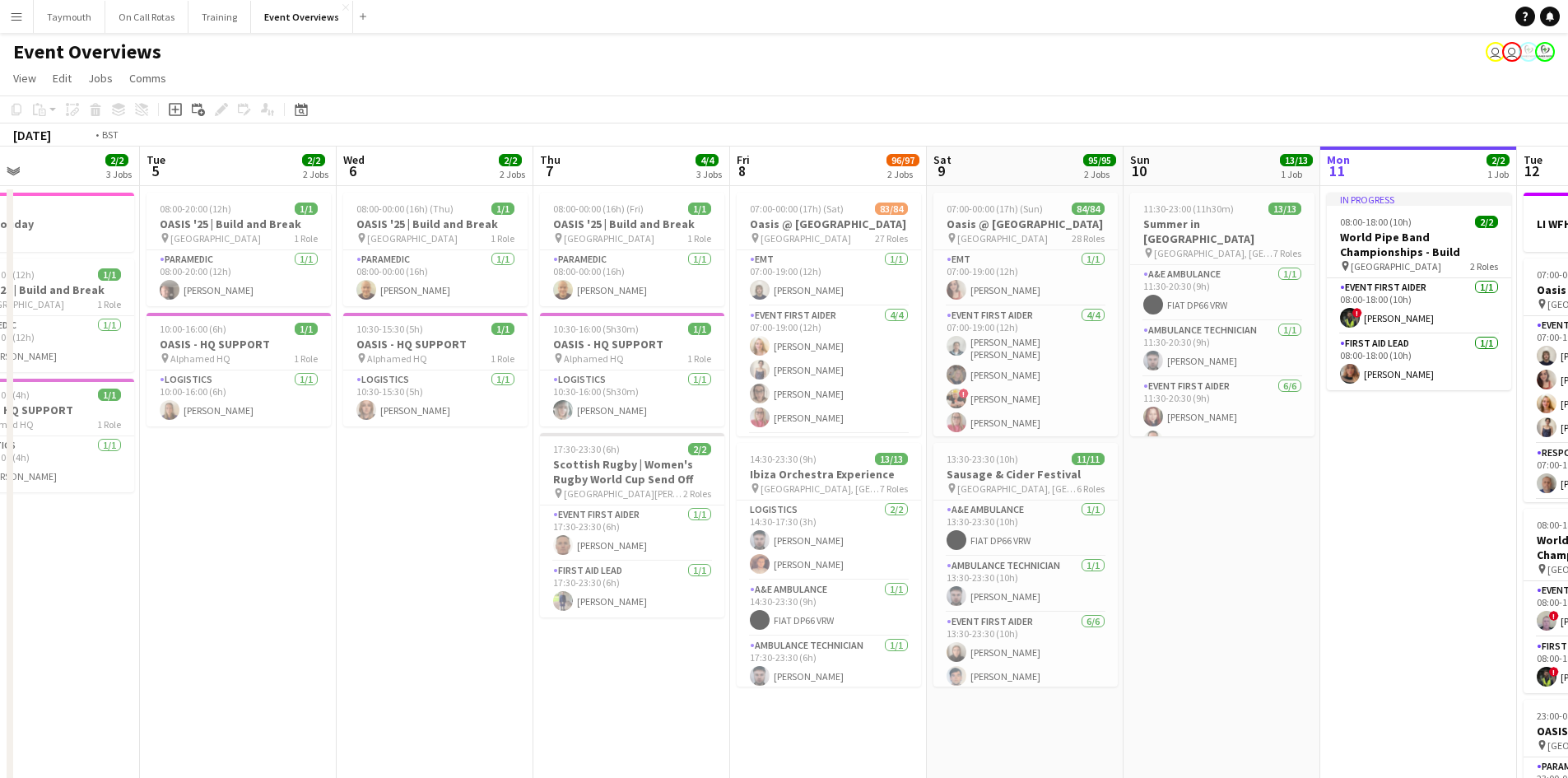
drag, startPoint x: 181, startPoint y: 571, endPoint x: 787, endPoint y: 576, distance: 606.0
click at [787, 576] on app-calendar-viewport "Sat 2 Sun 3 19/19 2 Jobs Mon 4 2/2 3 Jobs Tue 5 2/2 2 Jobs Wed 6 2/2 2 Jobs Thu…" at bounding box center [784, 558] width 1568 height 823
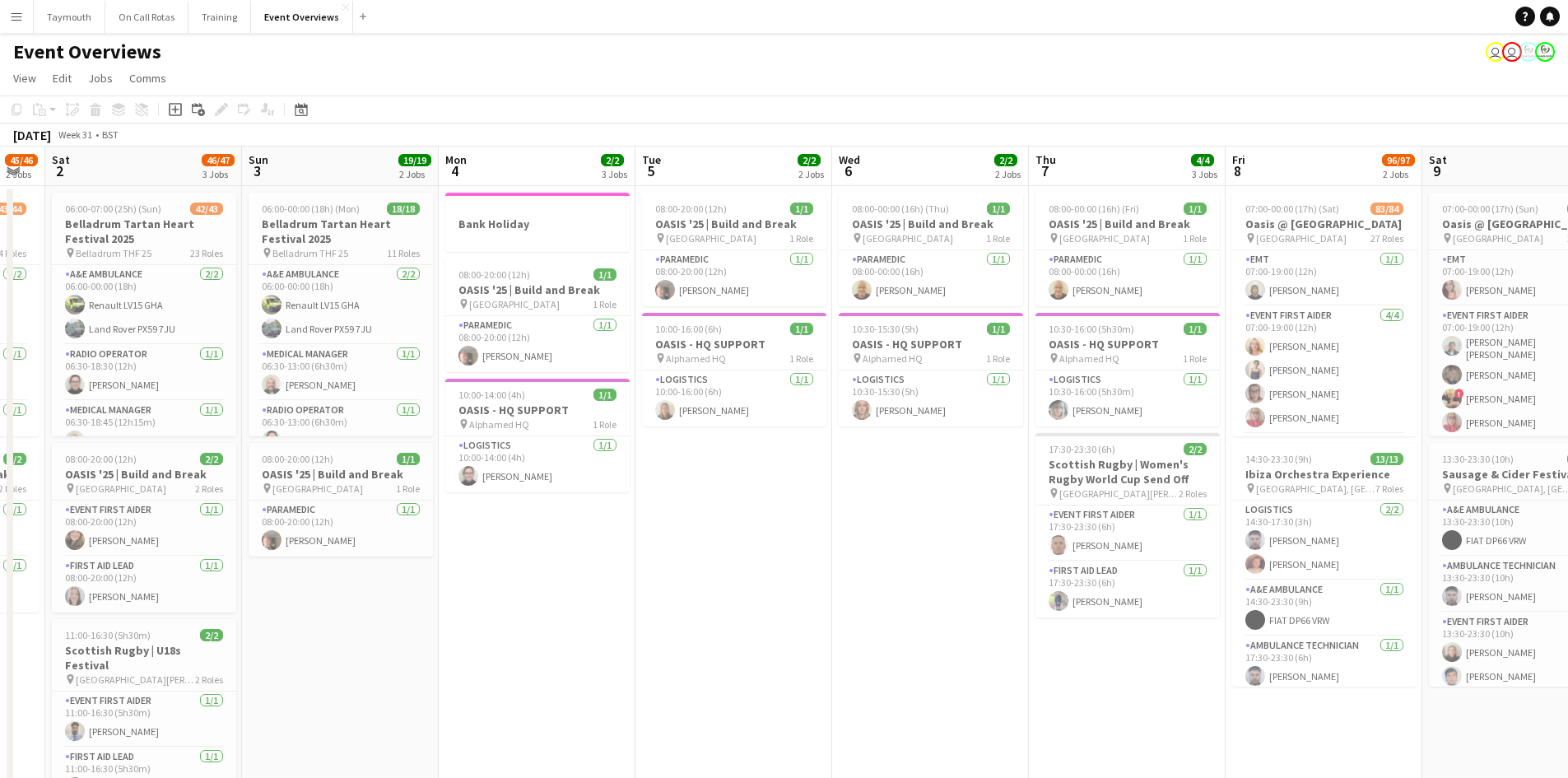
scroll to position [0, 484]
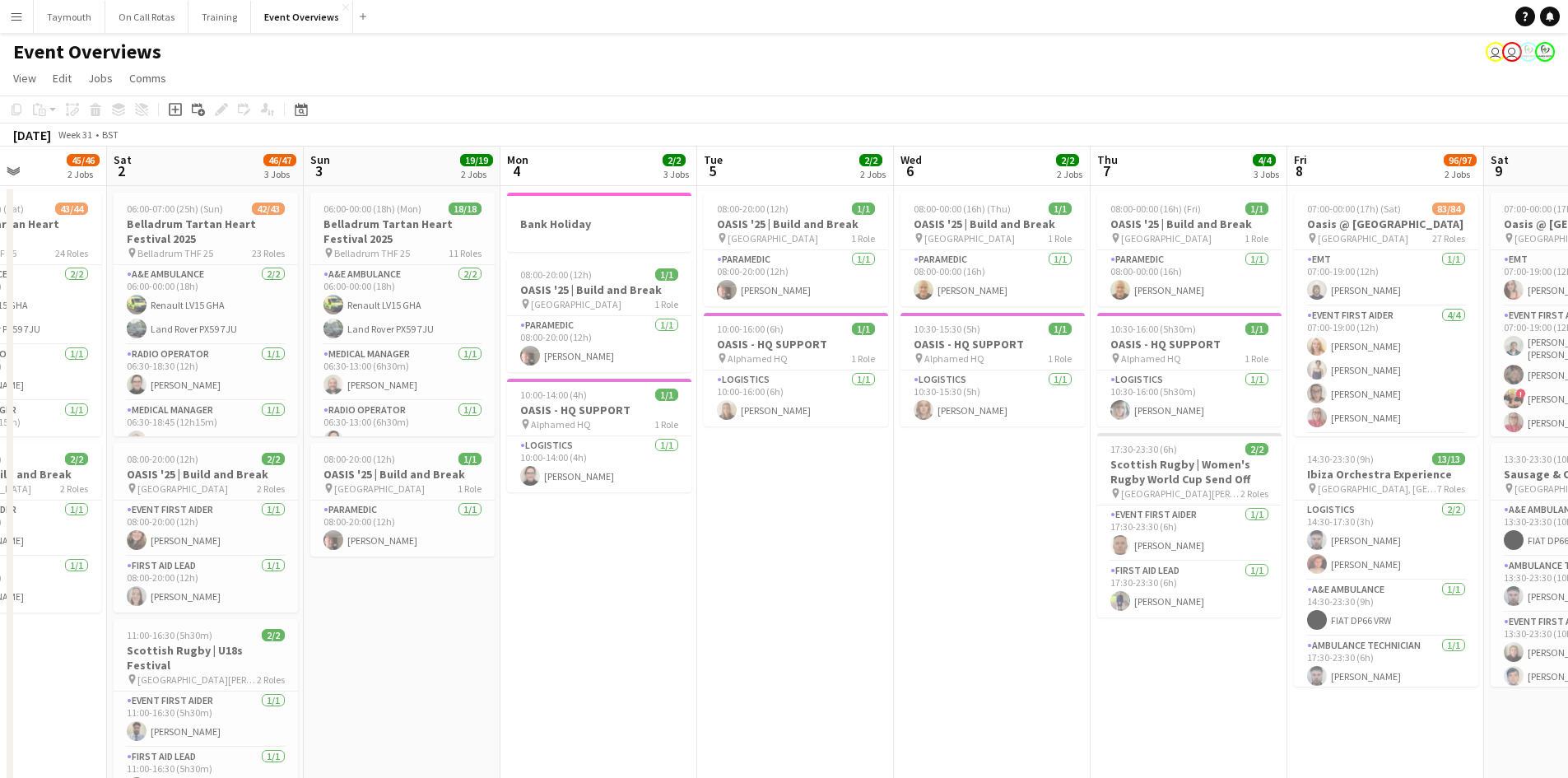
drag, startPoint x: 519, startPoint y: 550, endPoint x: 673, endPoint y: 542, distance: 154.2
click at [673, 542] on app-calendar-viewport "Wed 30 4/4 1 Job Thu 31 48/48 2 Jobs Fri 1 45/46 2 Jobs Sat 2 46/47 3 Jobs Sun …" at bounding box center [784, 558] width 1568 height 823
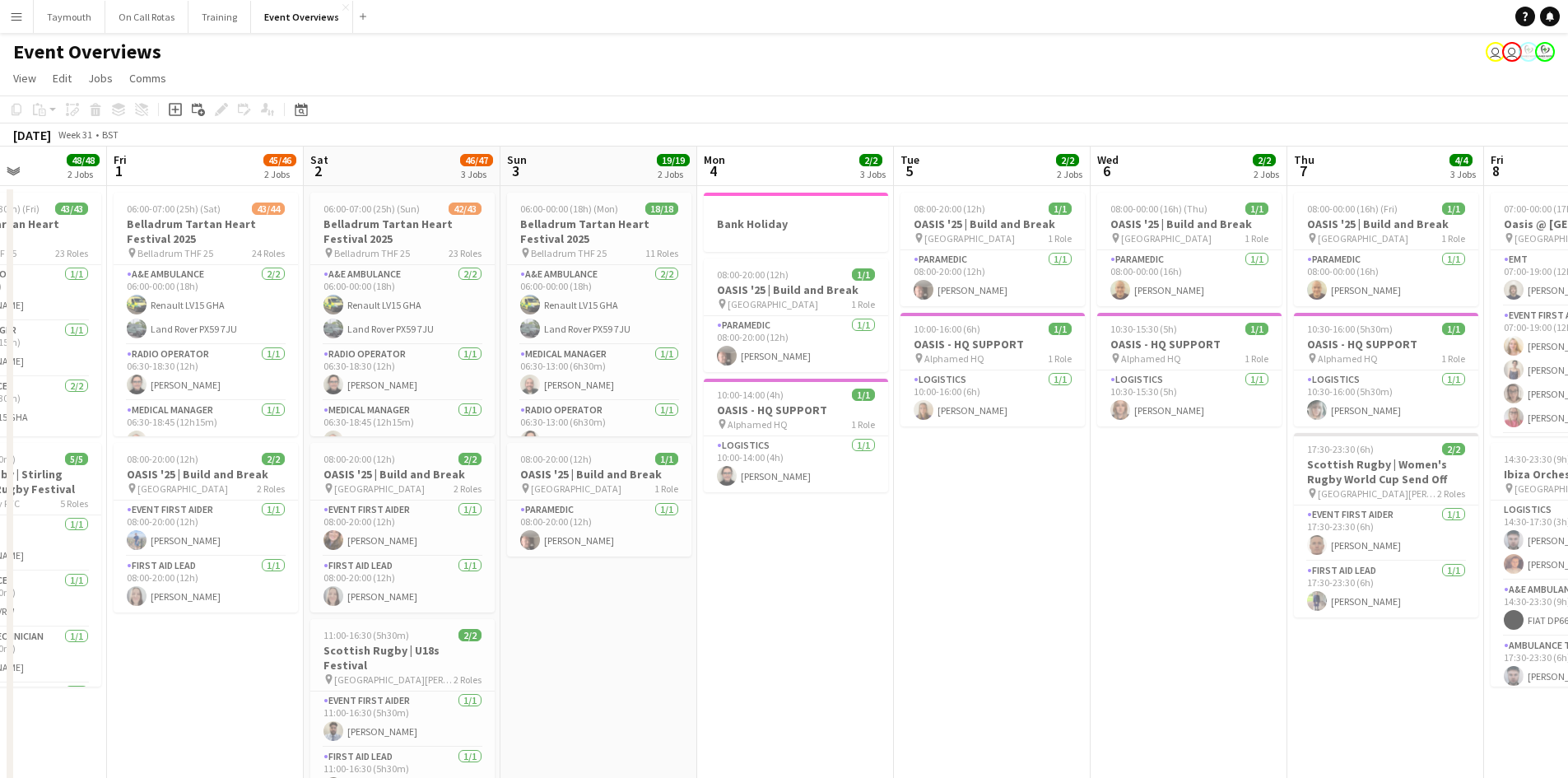
scroll to position [0, 410]
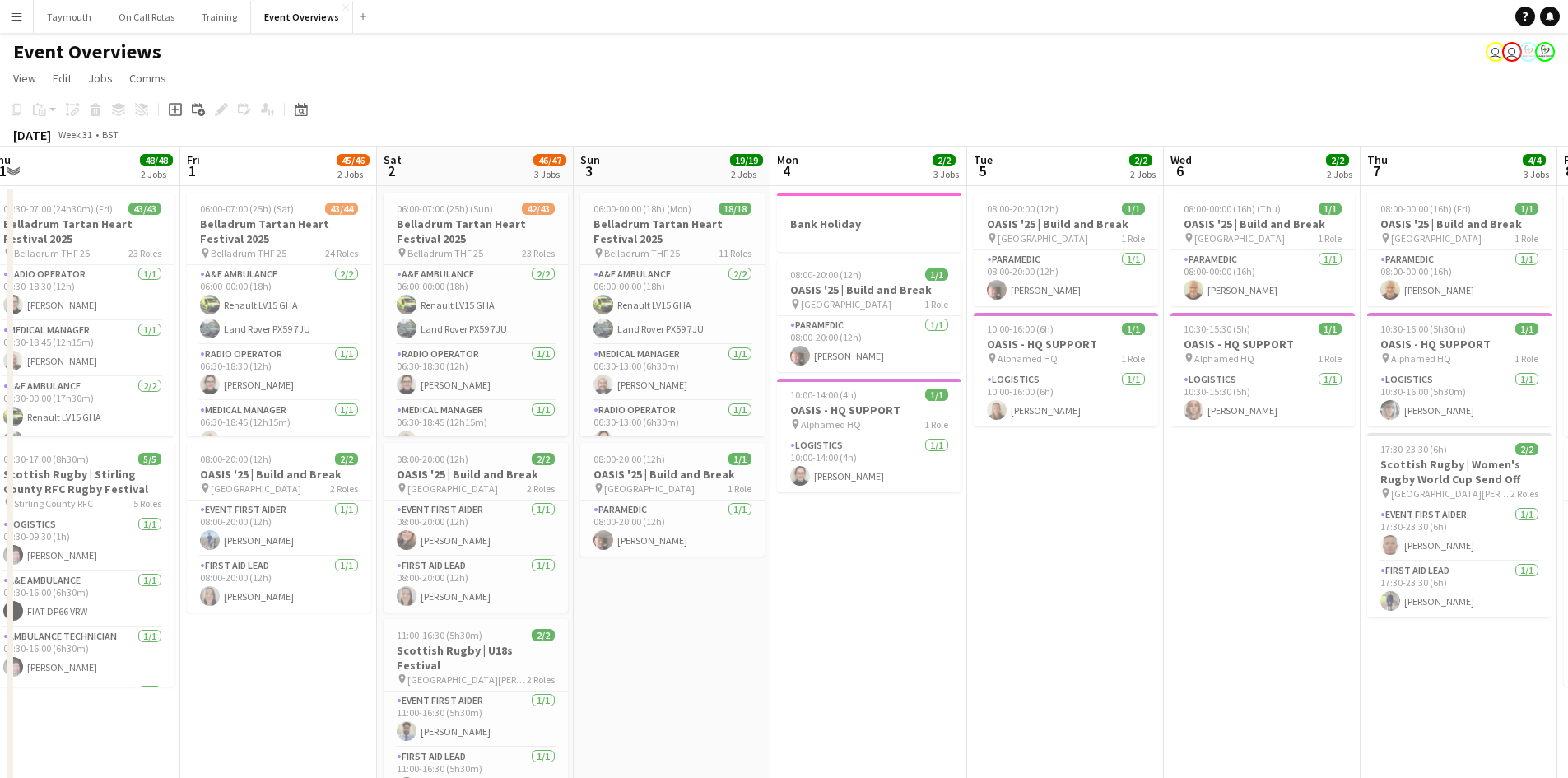
drag, startPoint x: 656, startPoint y: 591, endPoint x: 98, endPoint y: 579, distance: 558.1
click at [98, 579] on app-calendar-viewport "Tue 29 Wed 30 4/4 1 Job Thu 31 48/48 2 Jobs Fri 1 45/46 2 Jobs Sat 2 46/47 3 Jo…" at bounding box center [784, 558] width 1568 height 823
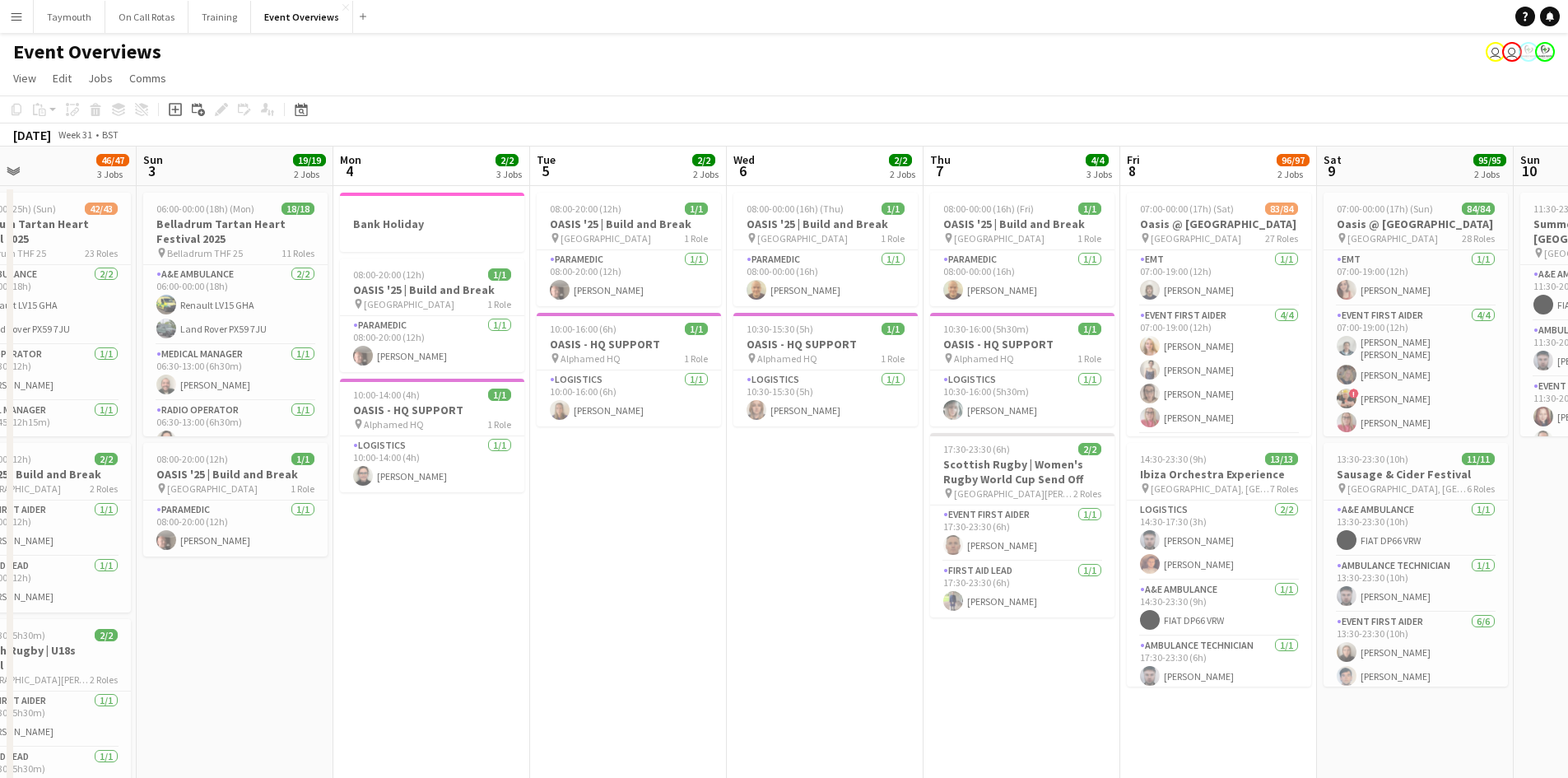
scroll to position [0, 374]
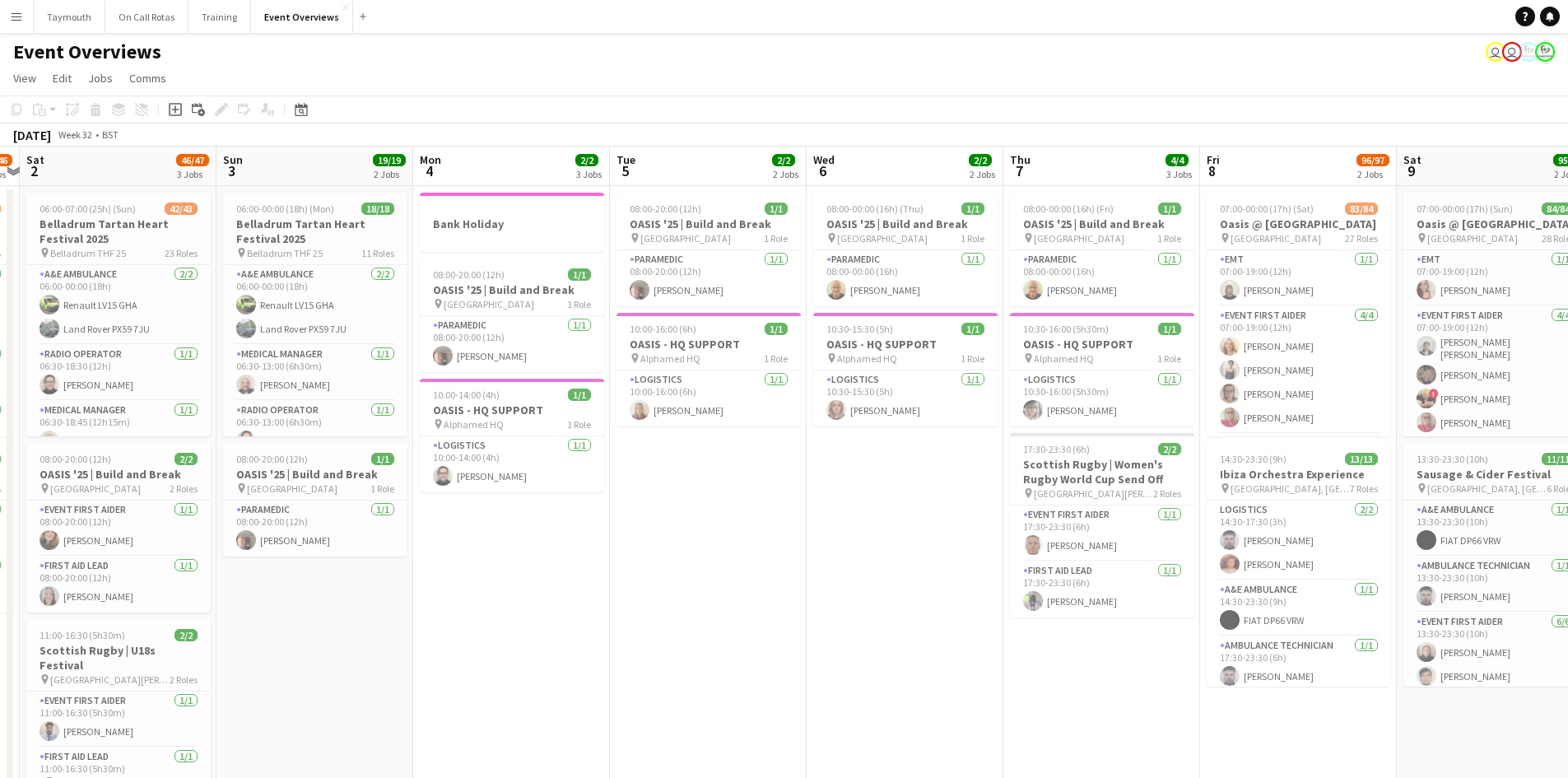
drag, startPoint x: 338, startPoint y: 560, endPoint x: 809, endPoint y: 566, distance: 471.0
click at [809, 566] on app-calendar-viewport "Thu 31 48/48 2 Jobs Fri 1 45/46 2 Jobs Sat 2 46/47 3 Jobs Sun 3 19/19 2 Jobs Mo…" at bounding box center [784, 558] width 1568 height 823
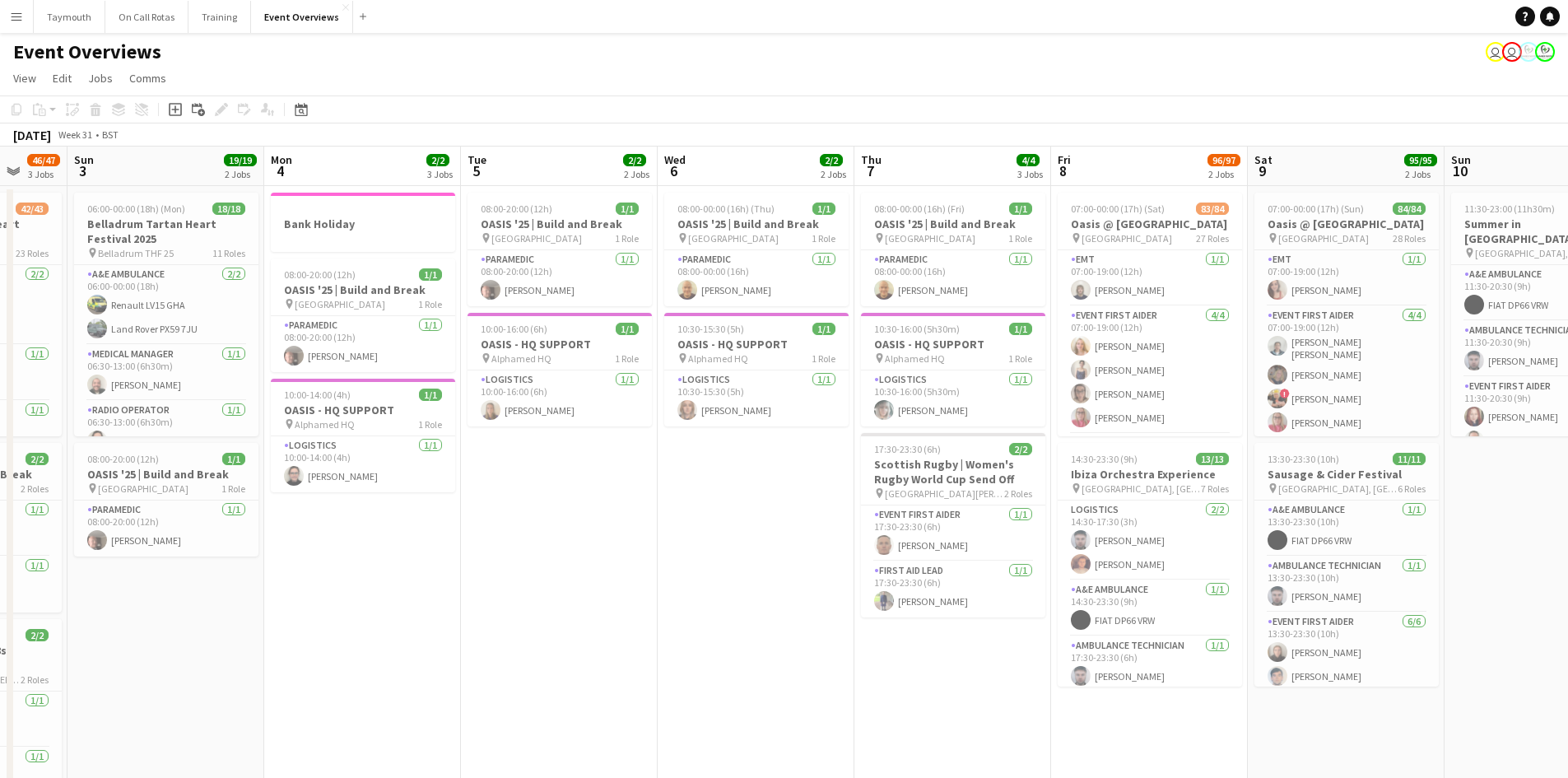
scroll to position [0, 527]
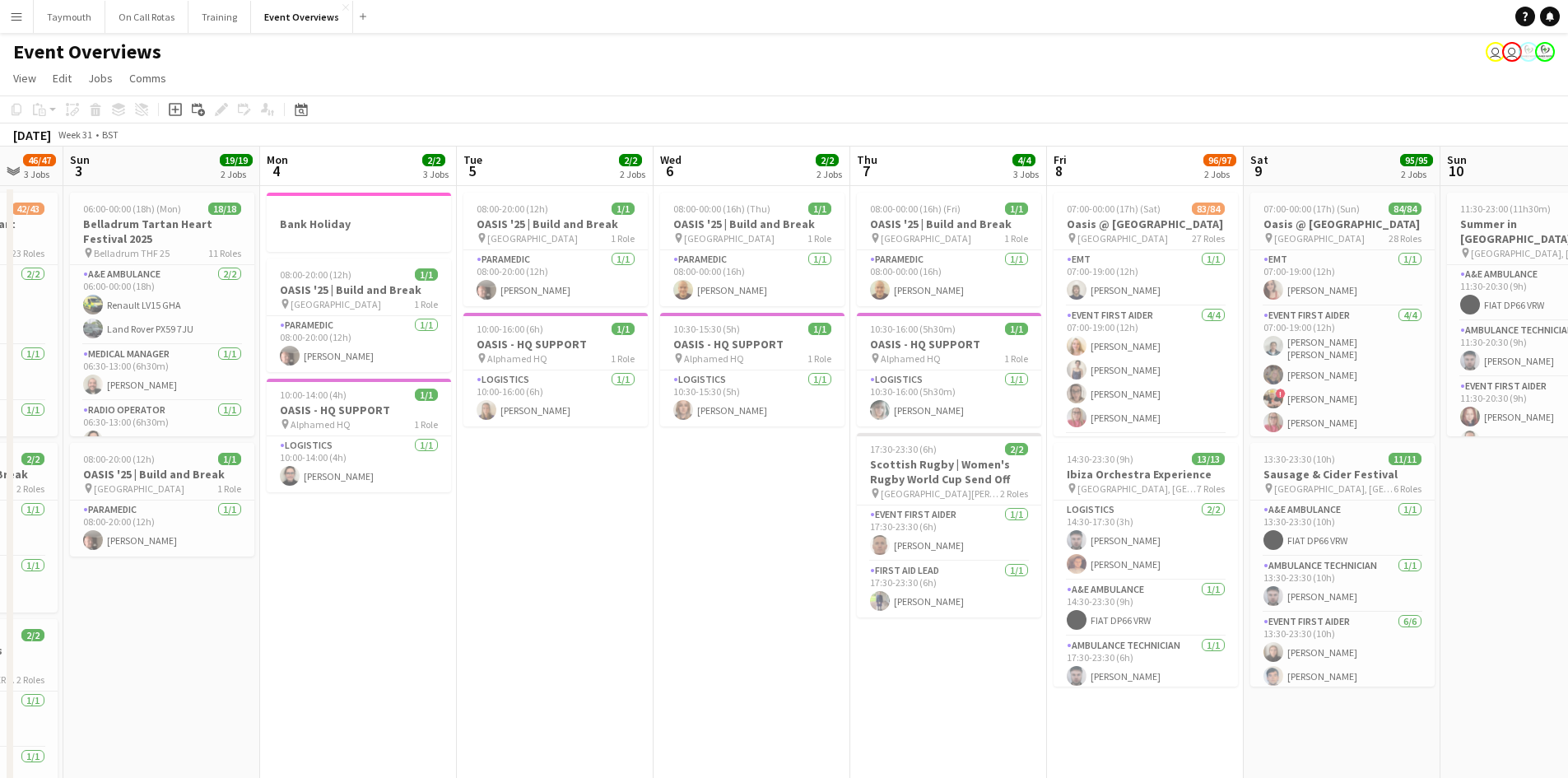
drag, startPoint x: 764, startPoint y: 561, endPoint x: 611, endPoint y: 595, distance: 156.7
click at [611, 595] on app-calendar-viewport "Thu 31 48/48 2 Jobs Fri 1 45/46 2 Jobs Sat 2 46/47 3 Jobs Sun 3 19/19 2 Jobs Mo…" at bounding box center [784, 558] width 1568 height 823
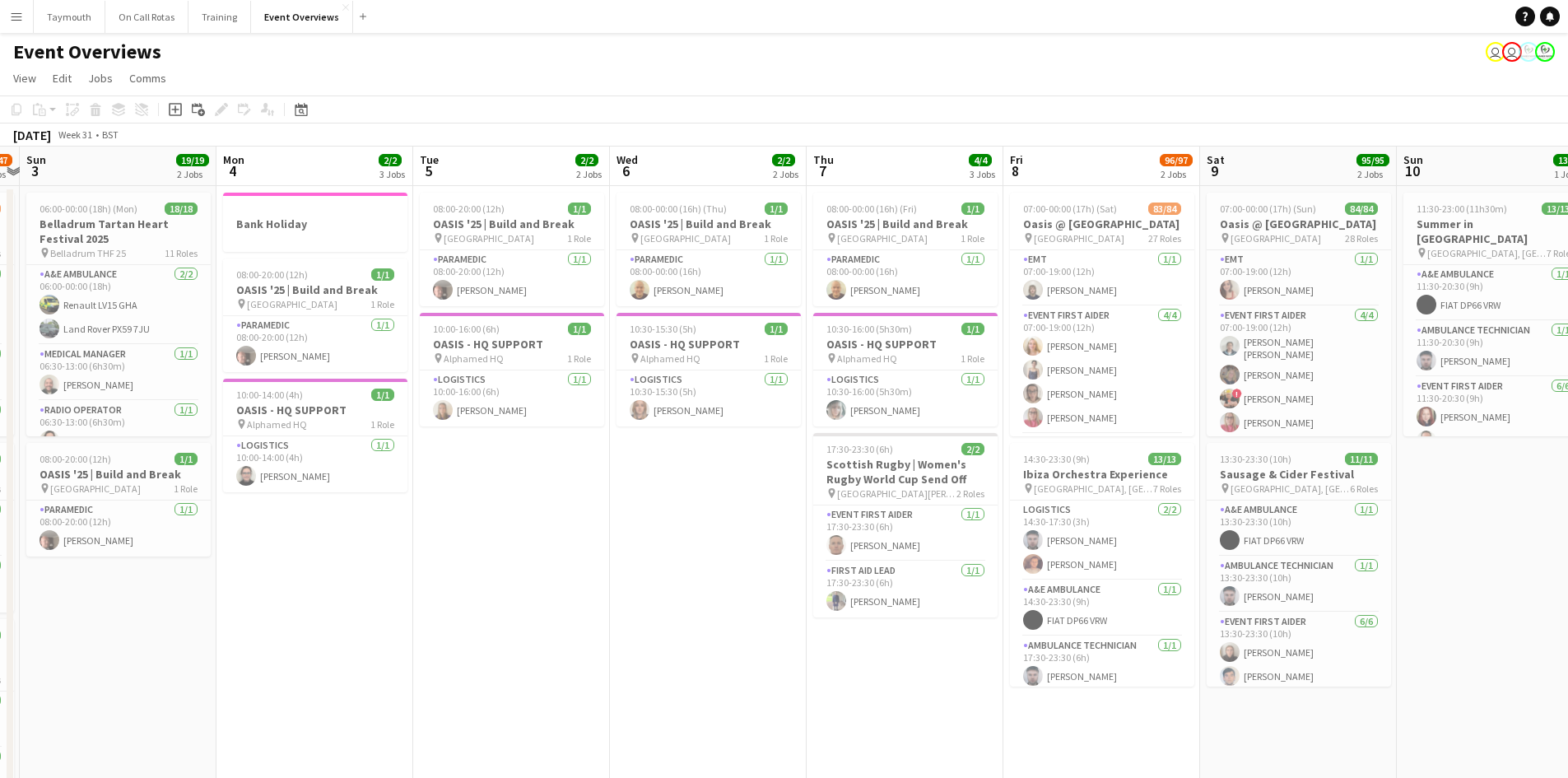
scroll to position [0, 579]
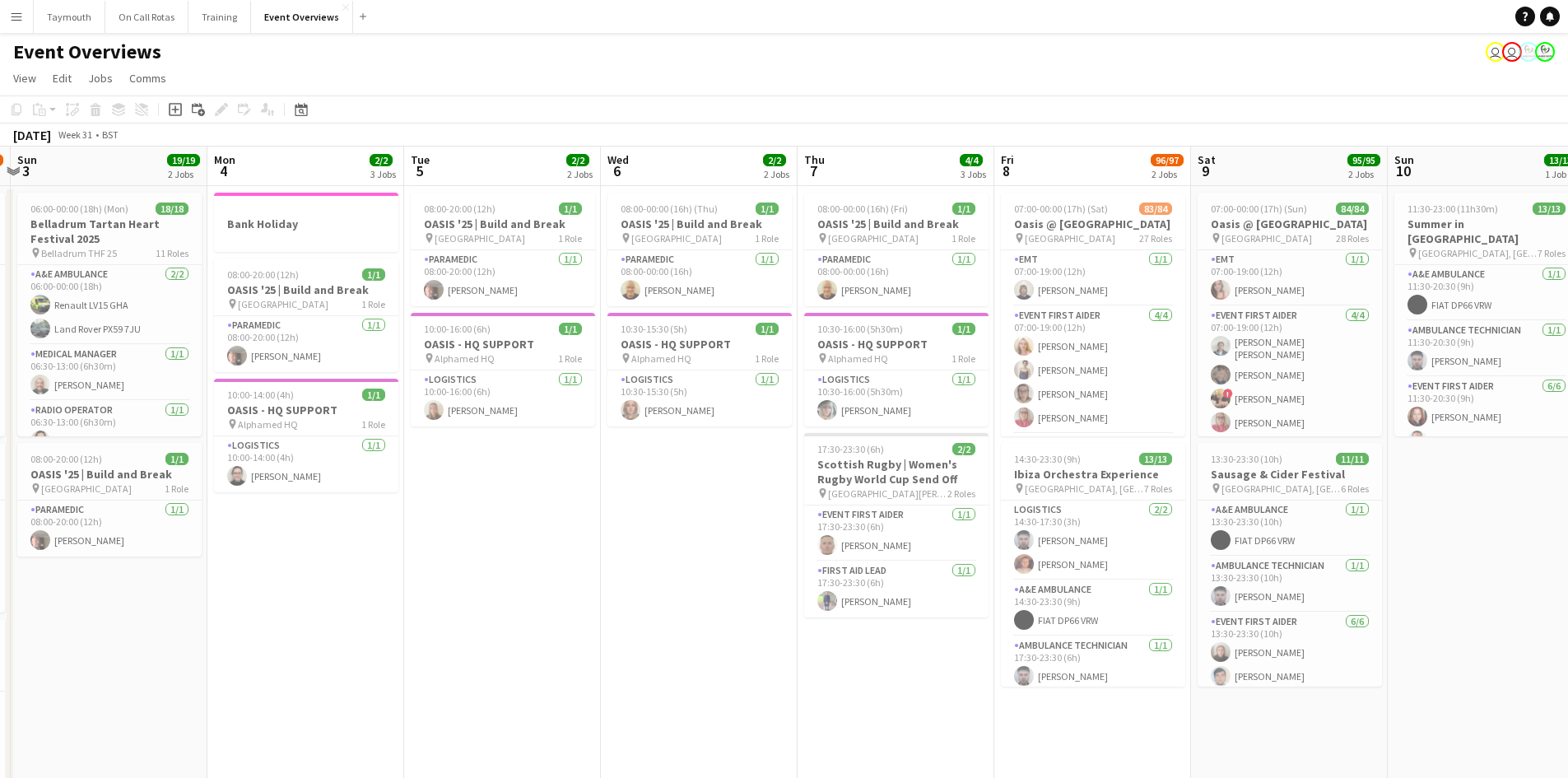
drag, startPoint x: 733, startPoint y: 549, endPoint x: 679, endPoint y: 573, distance: 59.1
click at [679, 573] on app-calendar-viewport "Thu 31 48/48 2 Jobs Fri 1 45/46 2 Jobs Sat 2 46/47 3 Jobs Sun 3 19/19 2 Jobs Mo…" at bounding box center [784, 558] width 1568 height 823
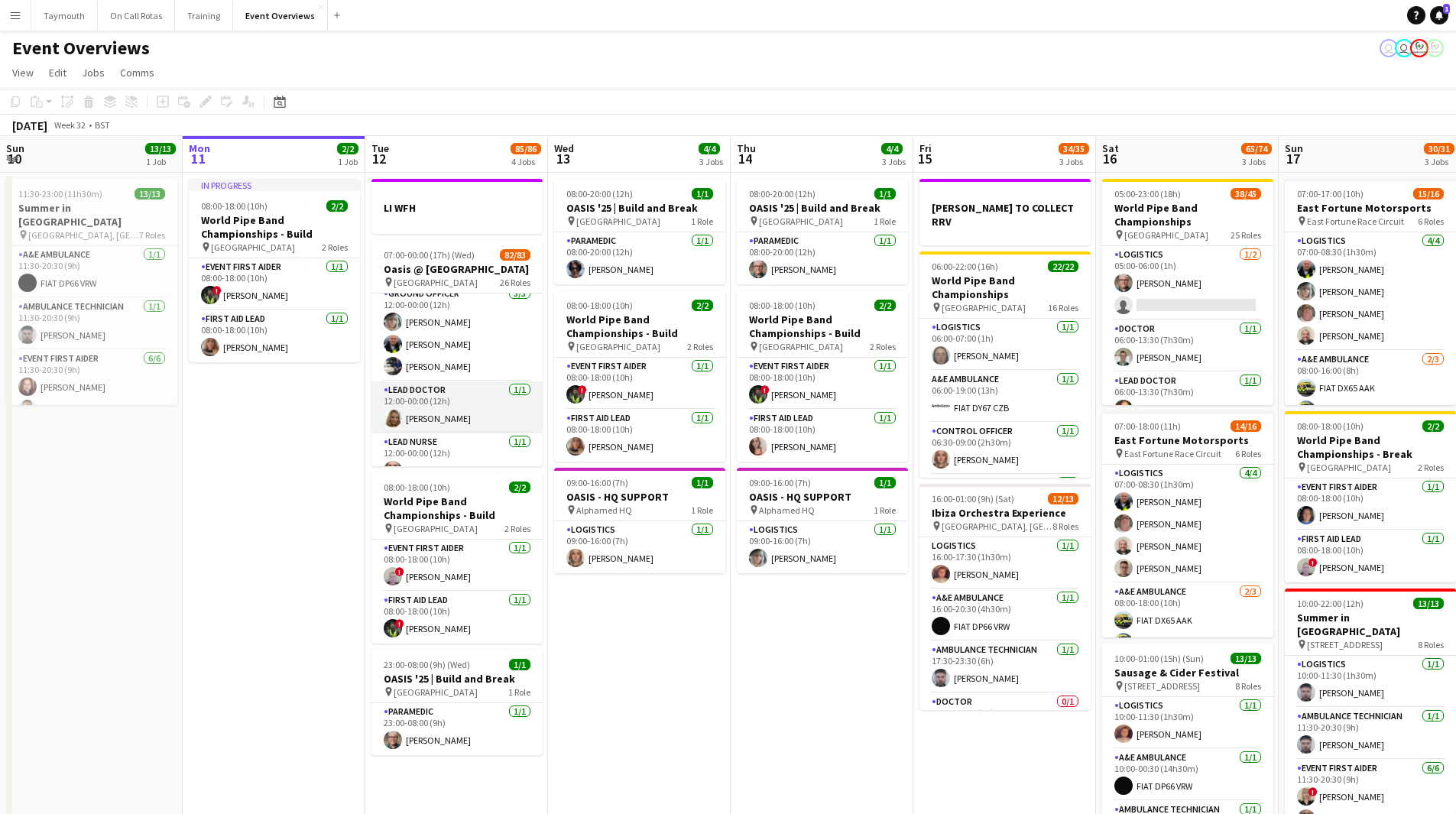
scroll to position [764, 0]
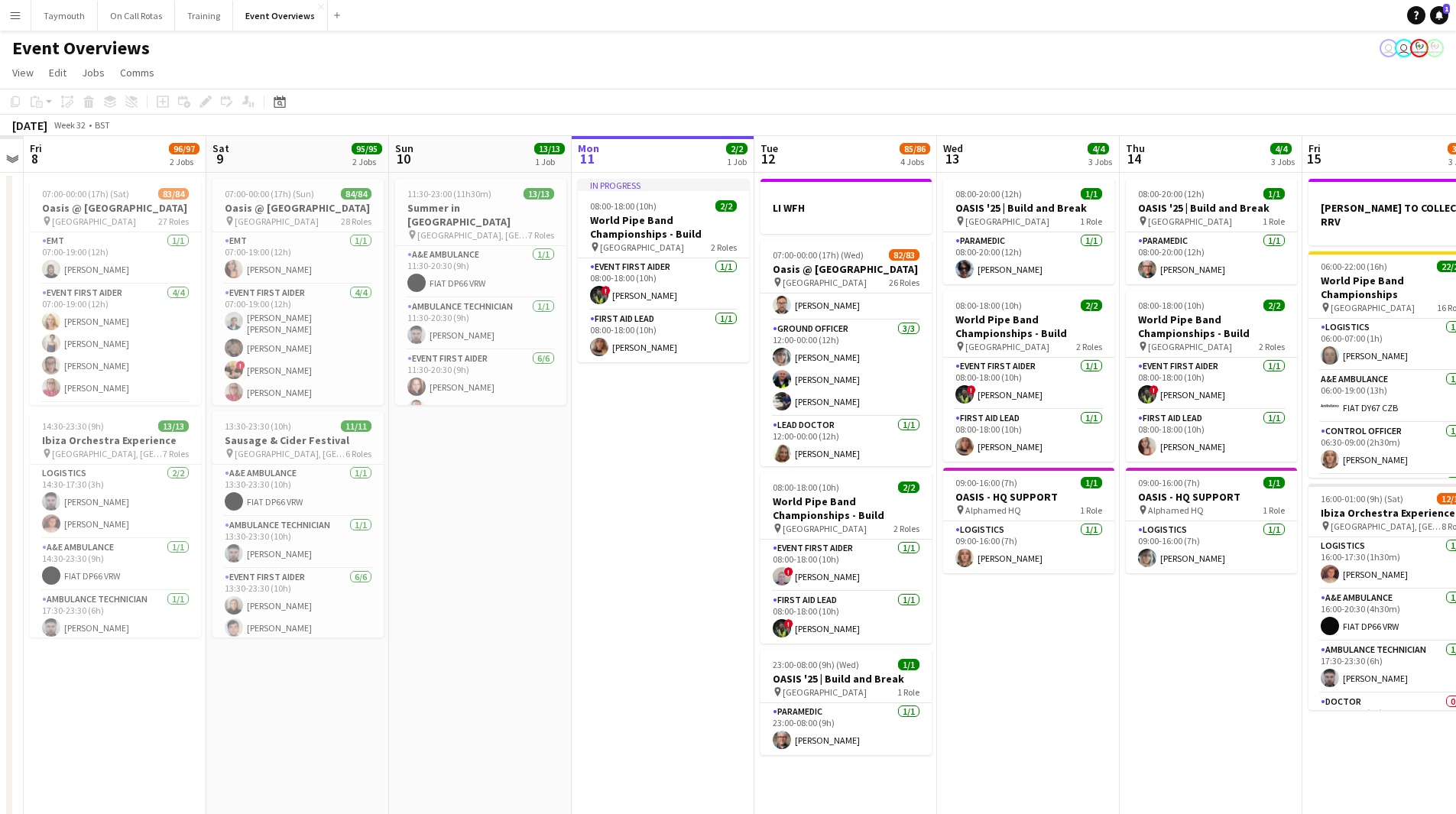
drag, startPoint x: 249, startPoint y: 491, endPoint x: 638, endPoint y: 491, distance: 389.0
click at [638, 491] on app-calendar-viewport "Wed 6 Thu 7 Fri 8 96/97 2 Jobs Sat 9 95/95 2 Jobs Sun 10 13/13 1 Job Mon 11 2/2…" at bounding box center [728, 518] width 1456 height 764
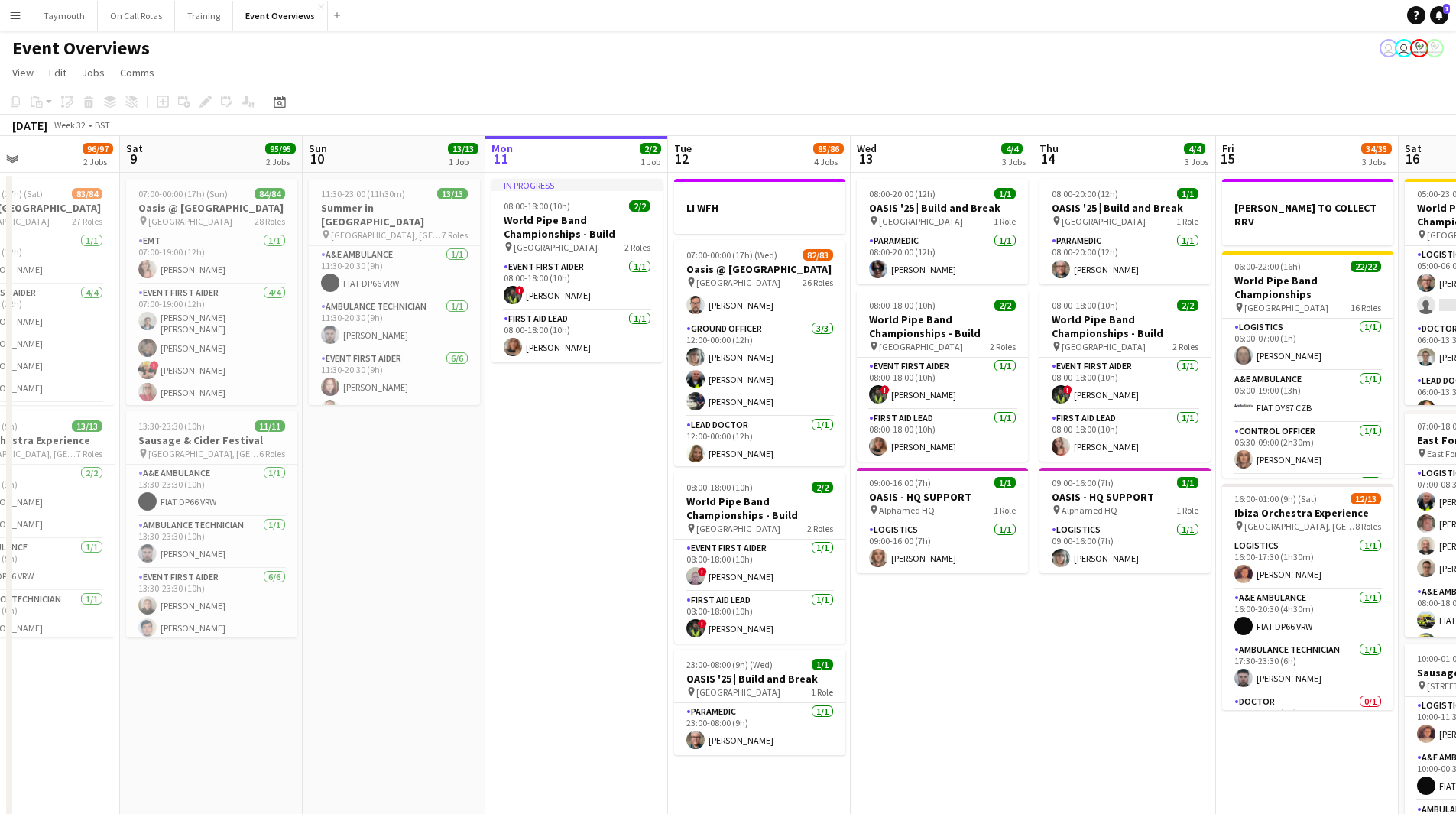
drag, startPoint x: 518, startPoint y: 541, endPoint x: 738, endPoint y: 543, distance: 220.0
click at [738, 543] on app-calendar-viewport "Wed 6 2/2 2 Jobs Thu 7 4/4 3 Jobs Fri 8 96/97 2 Jobs Sat 9 95/95 2 Jobs Sun 10 …" at bounding box center [728, 518] width 1456 height 764
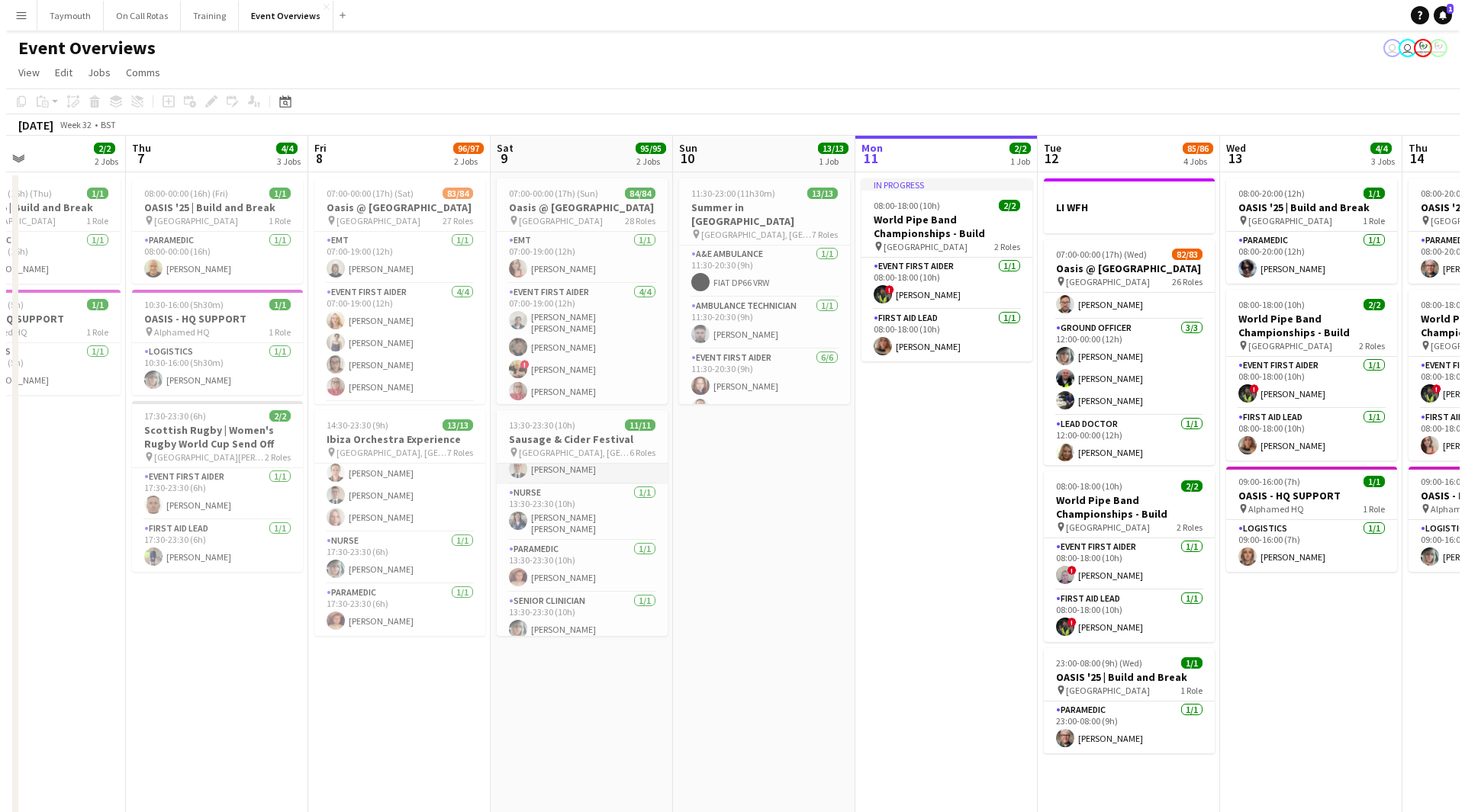
scroll to position [249, 0]
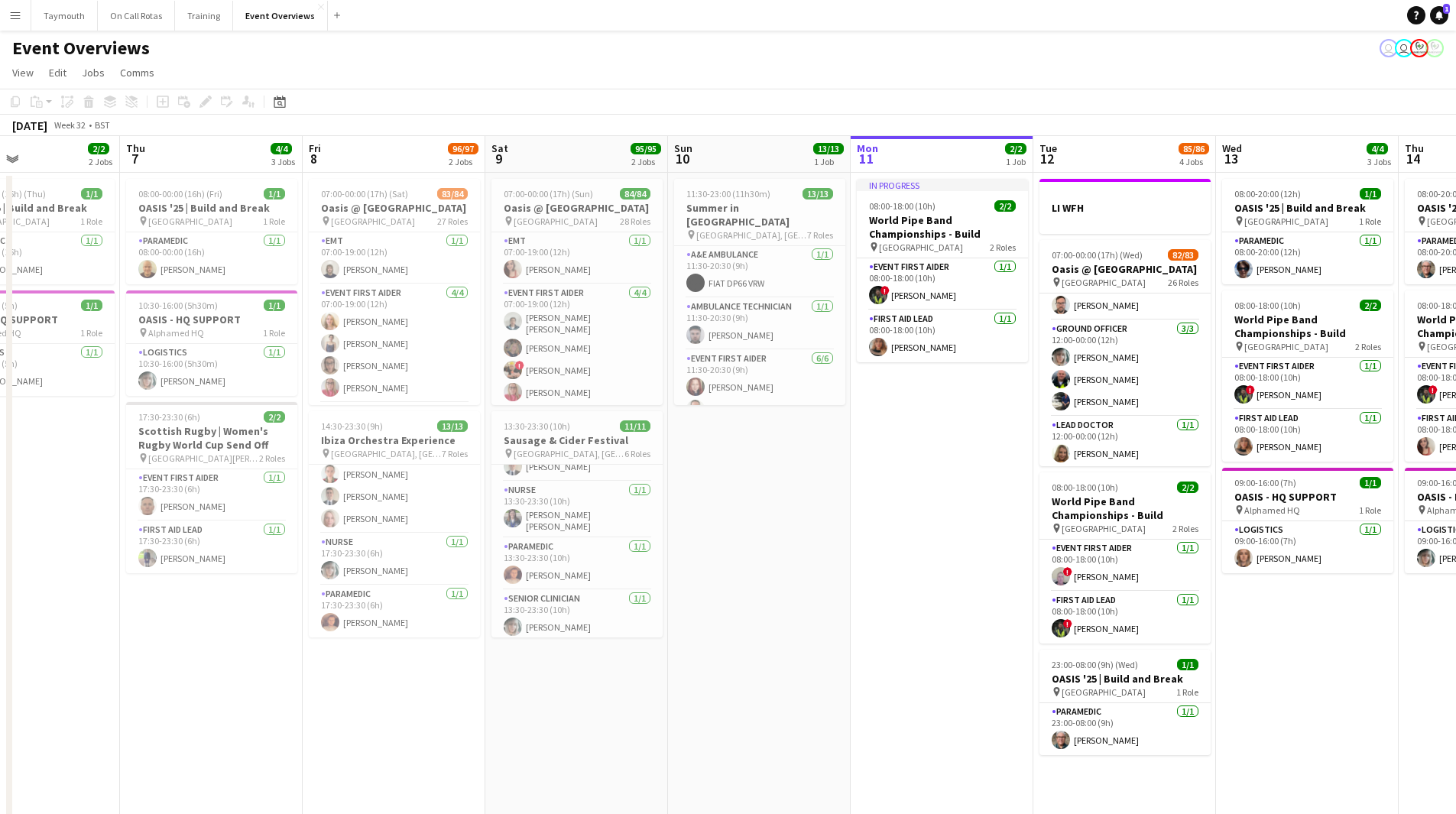
click at [10, 16] on app-icon "Menu" at bounding box center [16, 16] width 12 height 12
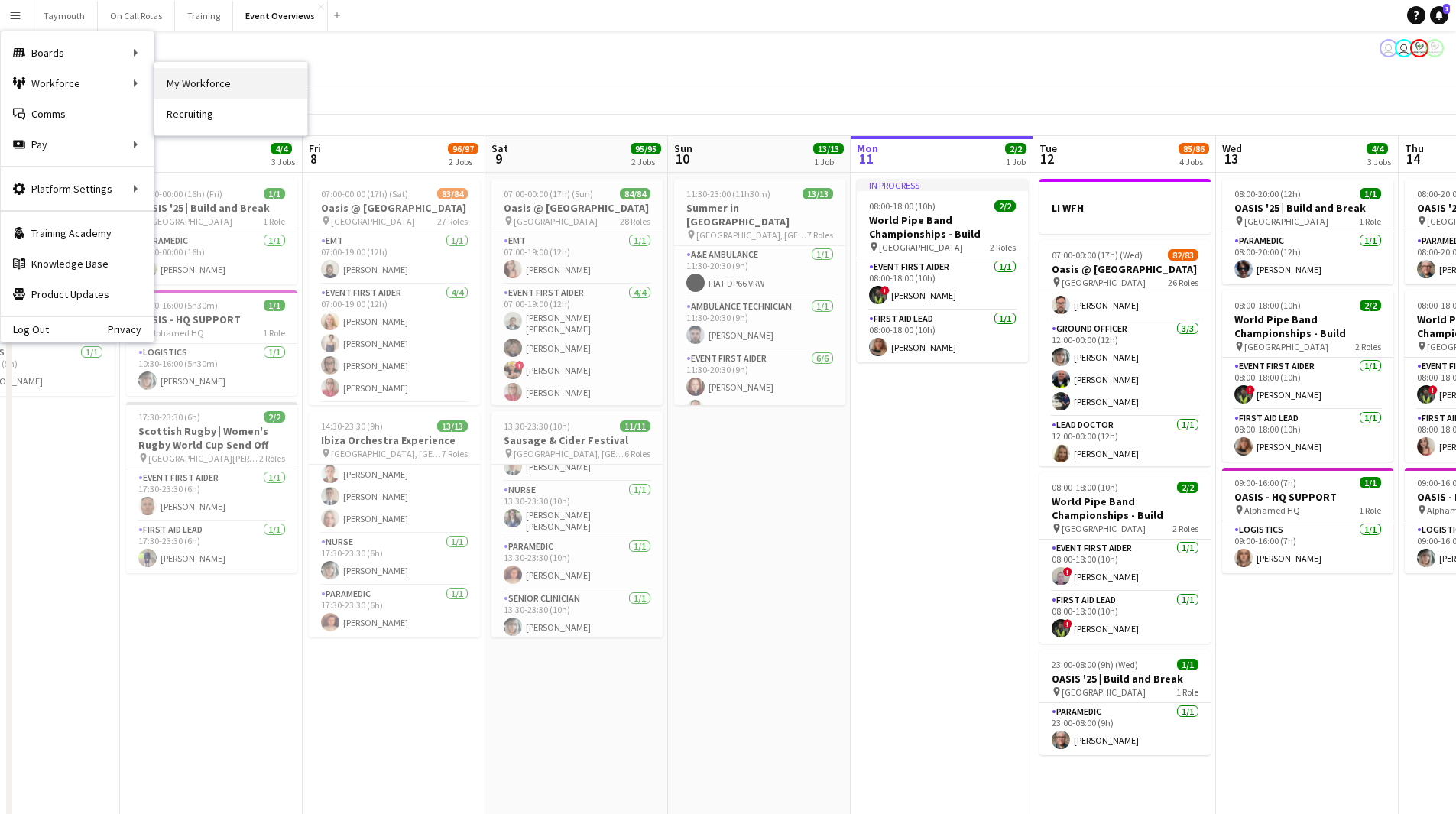
click at [207, 83] on link "My Workforce" at bounding box center [231, 83] width 153 height 30
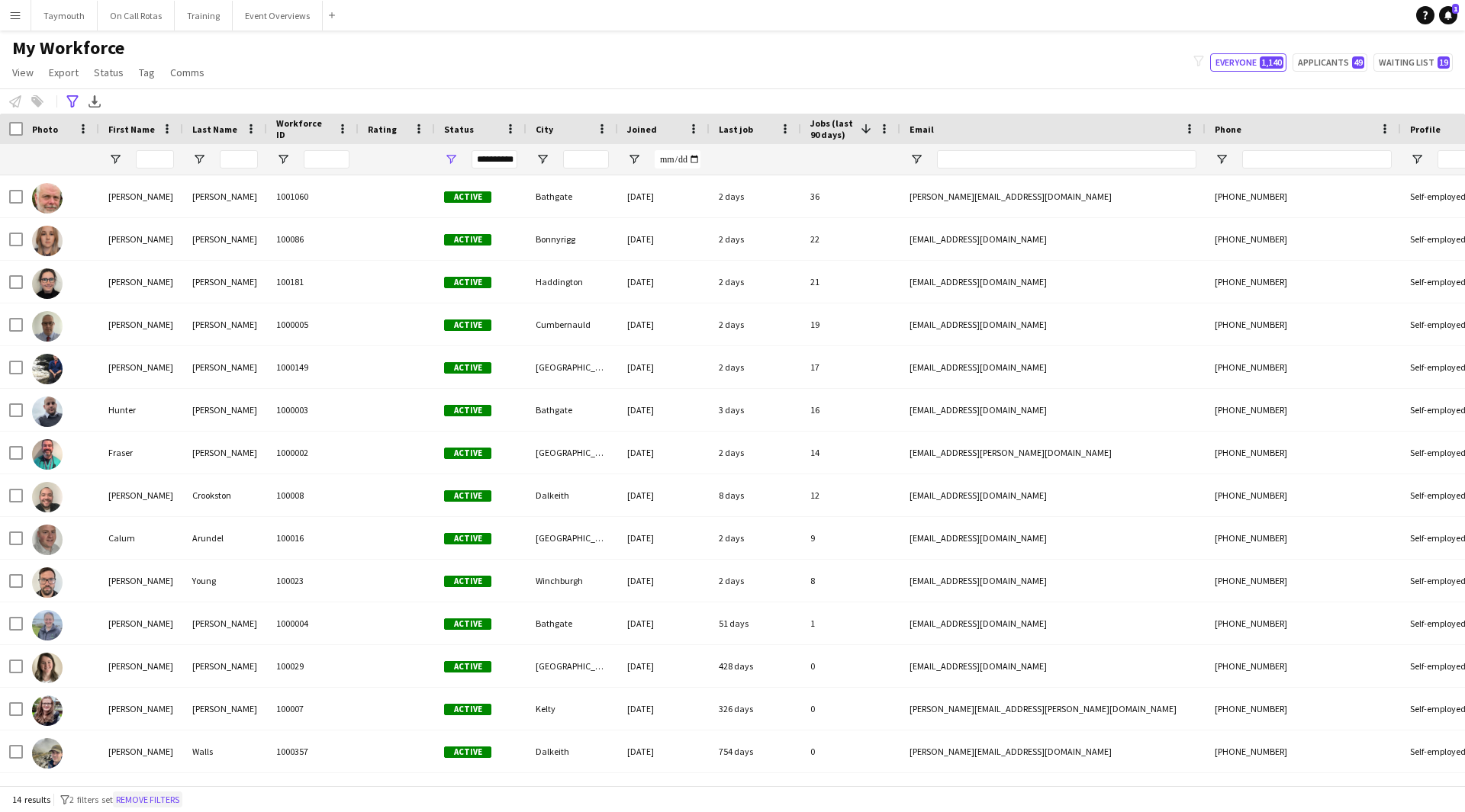
click at [156, 795] on button "Remove filters" at bounding box center [148, 800] width 70 height 17
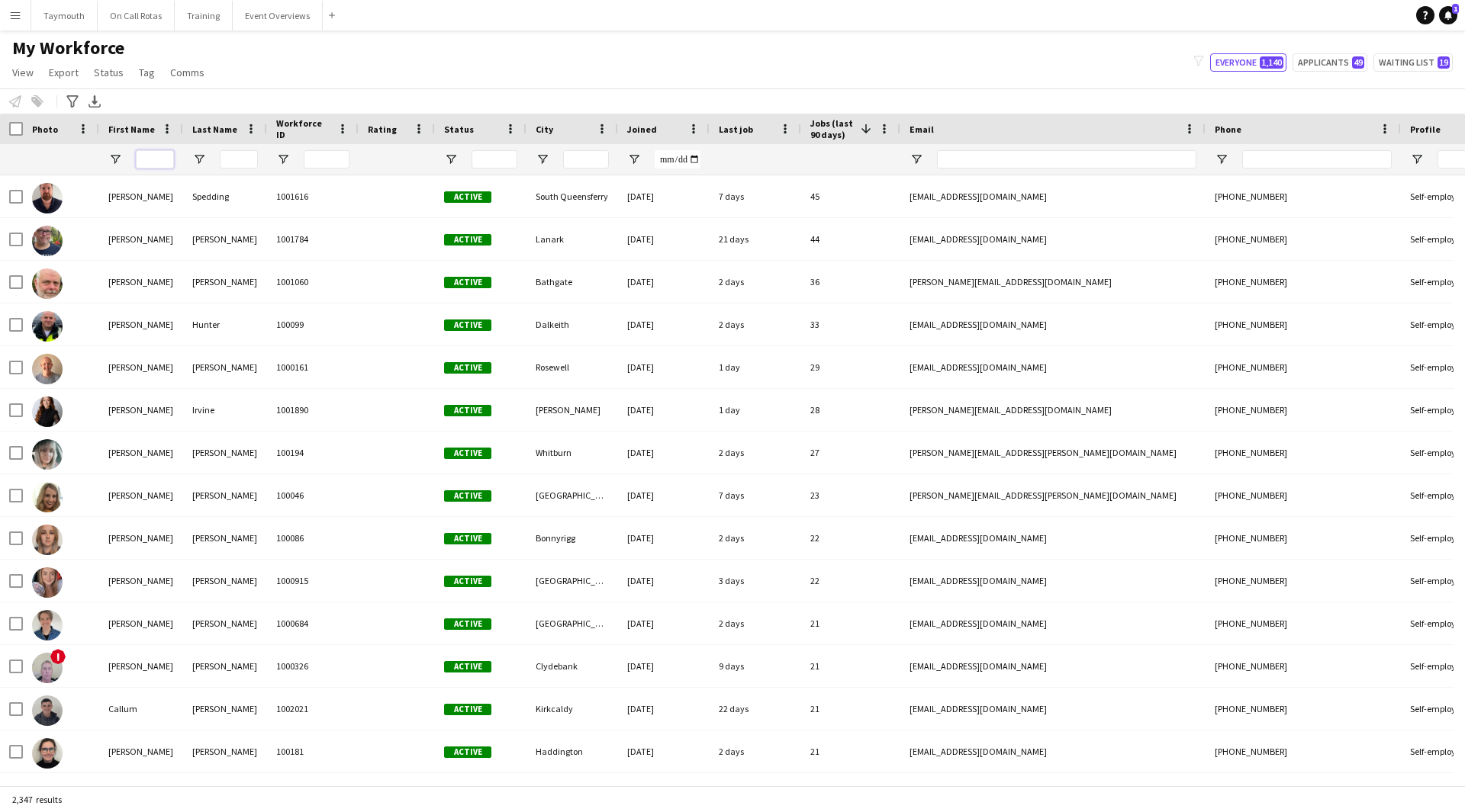
click at [147, 162] on input "First Name Filter Input" at bounding box center [155, 159] width 38 height 18
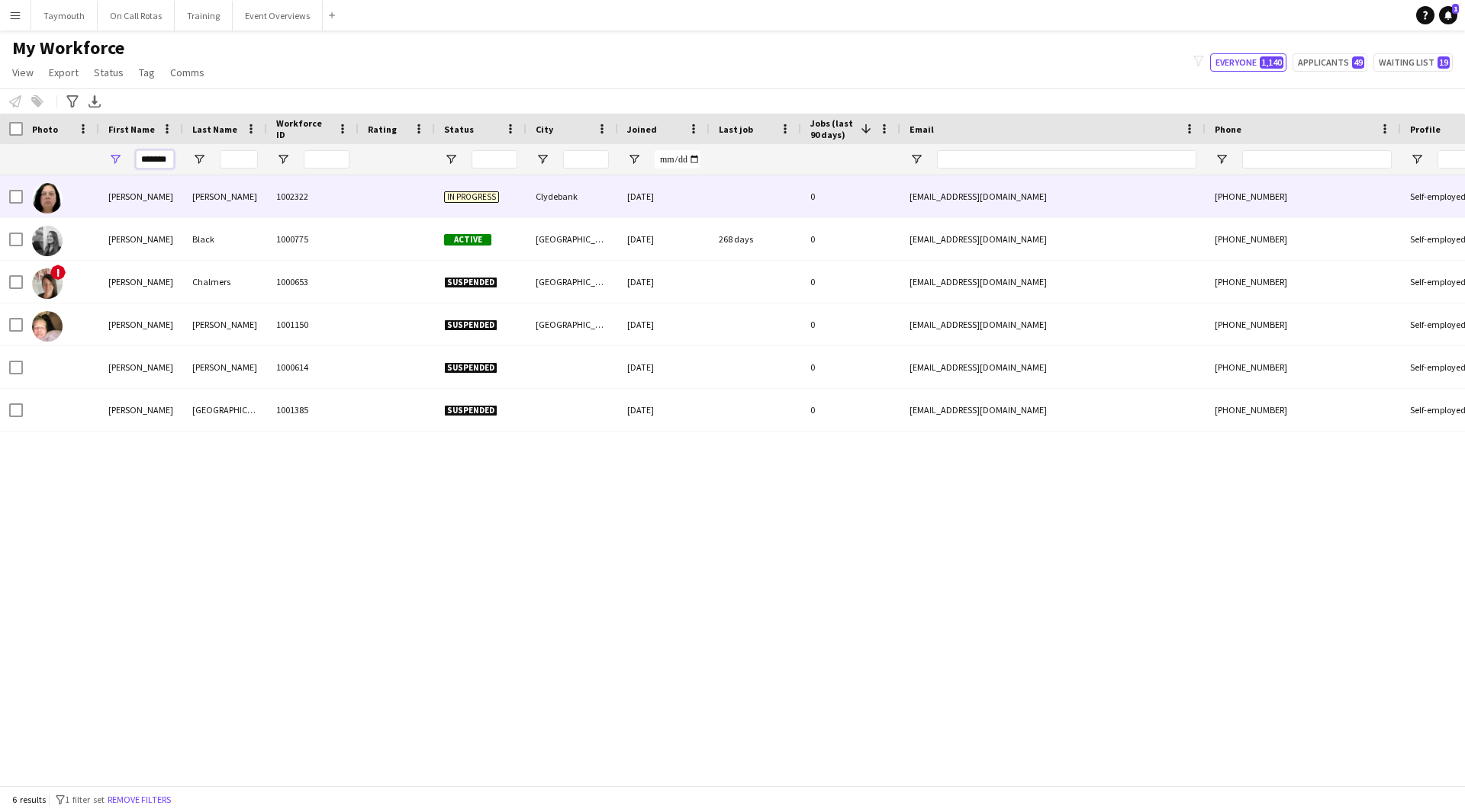
type input "*******"
click at [336, 186] on div "1002322" at bounding box center [312, 196] width 91 height 42
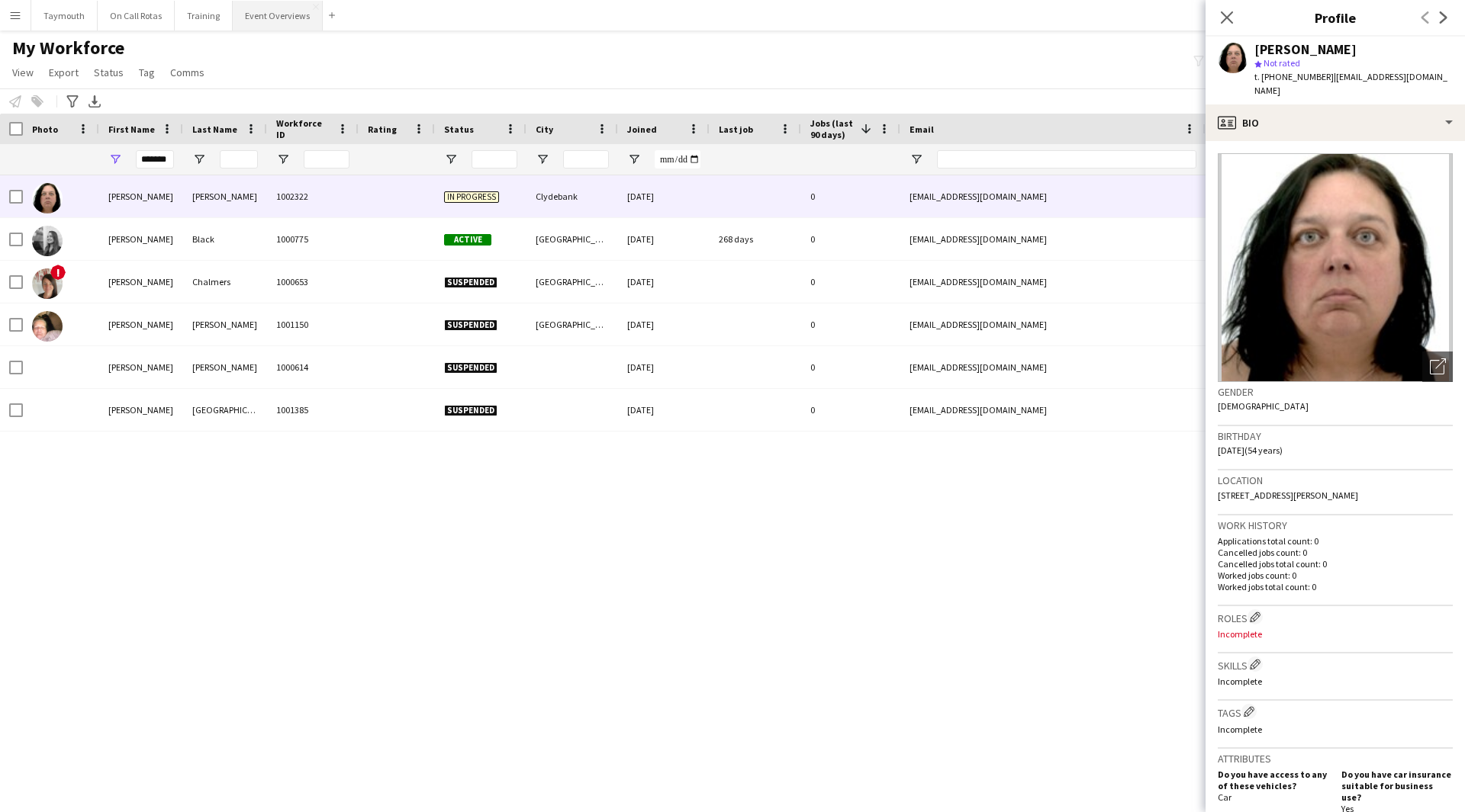
click at [292, 4] on button "Event Overviews Close" at bounding box center [278, 16] width 90 height 30
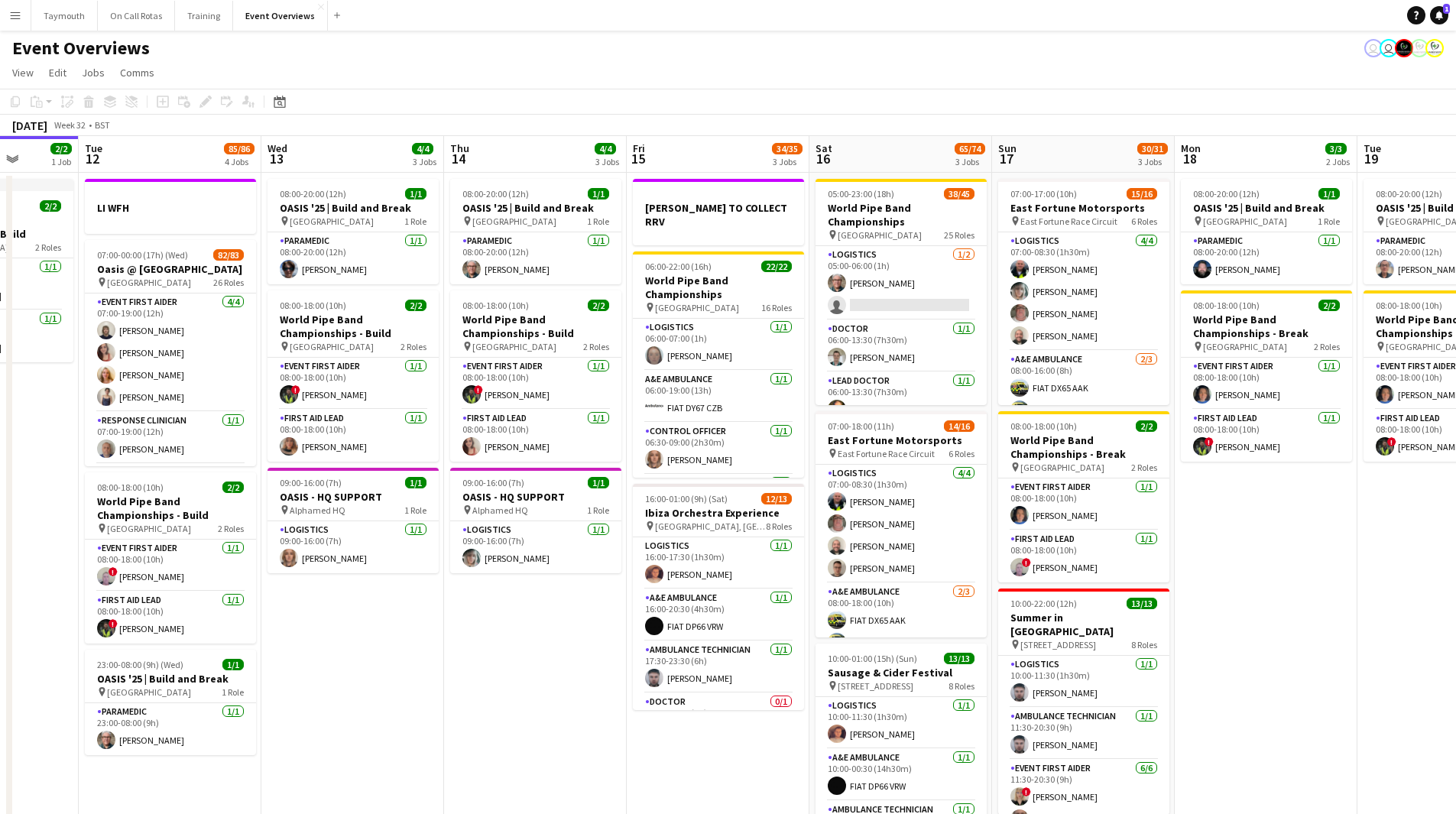
scroll to position [0, 436]
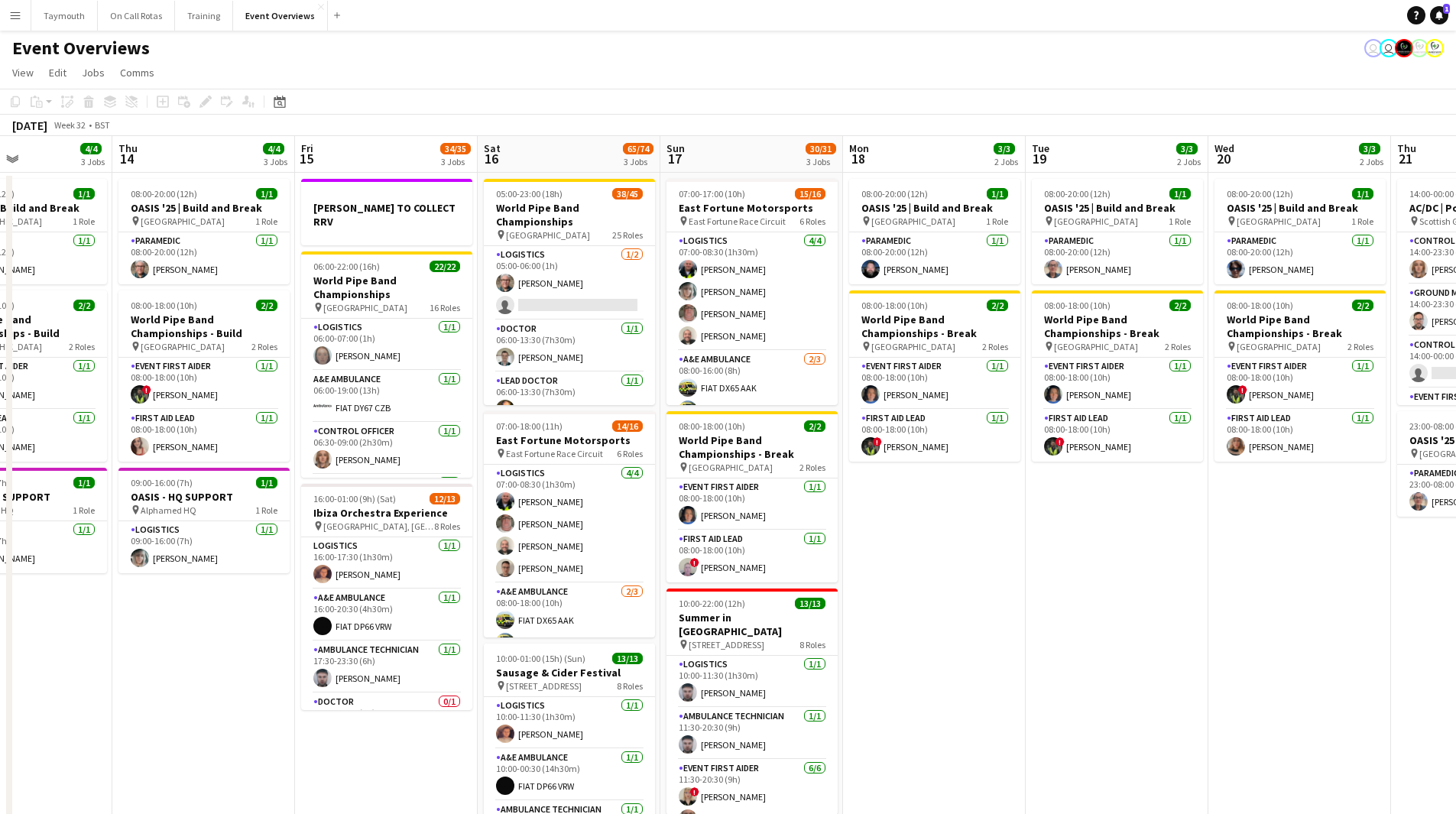
drag, startPoint x: 762, startPoint y: 651, endPoint x: 144, endPoint y: 668, distance: 618.2
click at [144, 668] on app-calendar-viewport "Mon 11 2/2 1 Job Tue 12 85/86 4 Jobs Wed 13 4/4 3 Jobs Thu 14 4/4 3 Jobs Fri 15…" at bounding box center [728, 518] width 1456 height 764
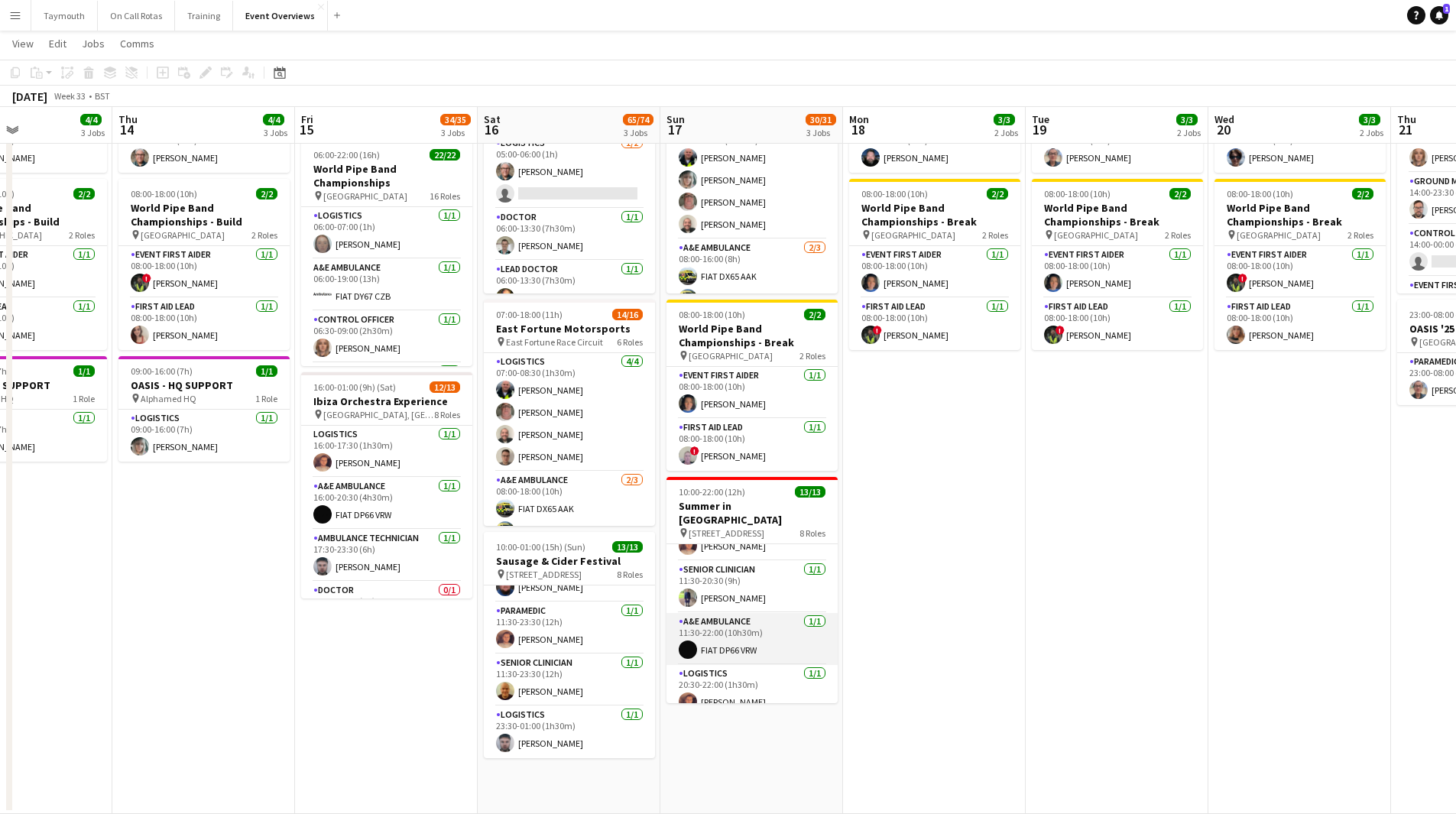
scroll to position [278, 0]
click at [779, 652] on app-card-role "Senior Clinician [DATE] 11:30-20:30 (9h) [PERSON_NAME]" at bounding box center [752, 663] width 171 height 52
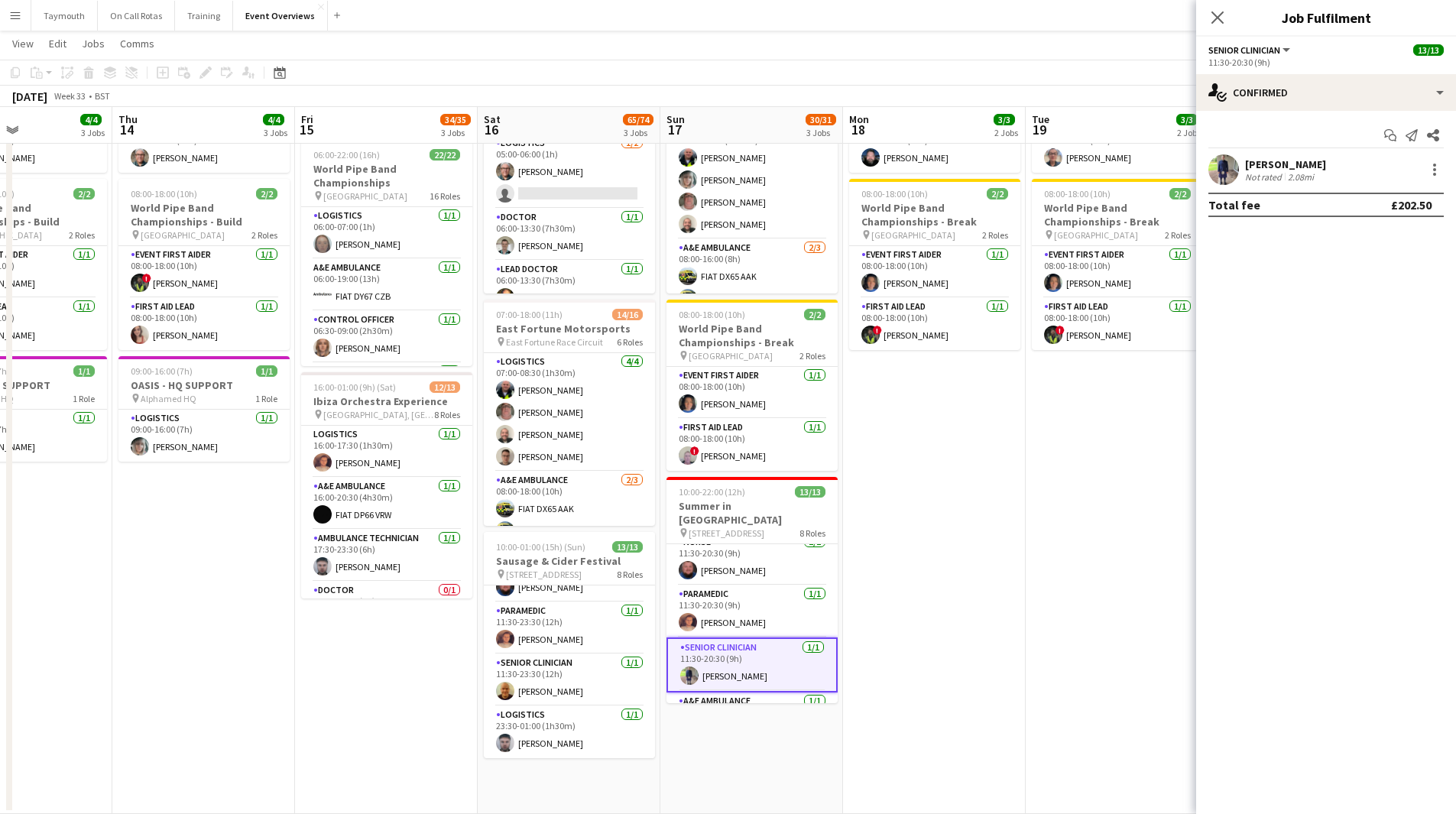
click at [1335, 155] on div "[PERSON_NAME] Not rated 2.08mi" at bounding box center [1325, 169] width 260 height 30
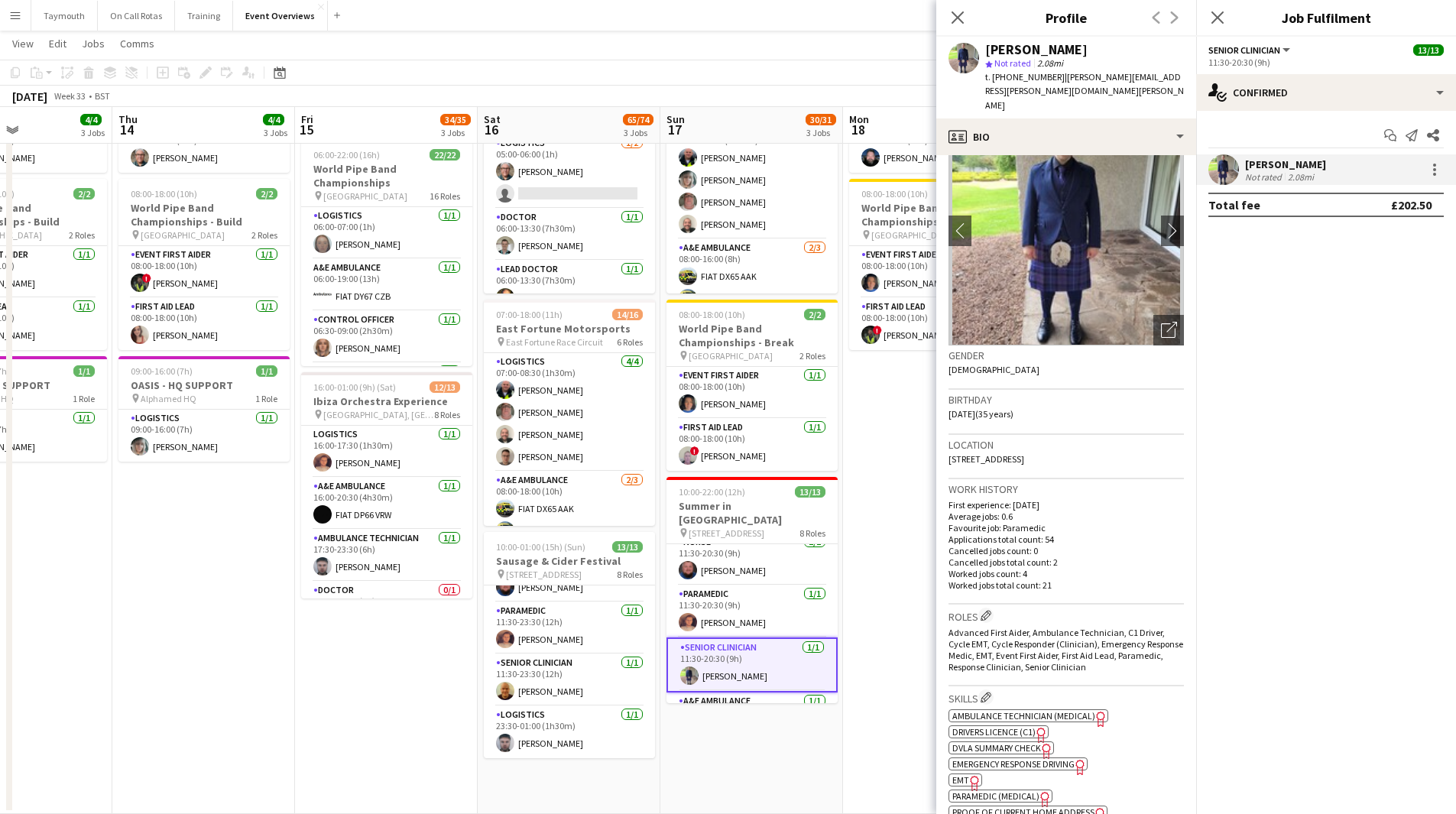
scroll to position [77, 0]
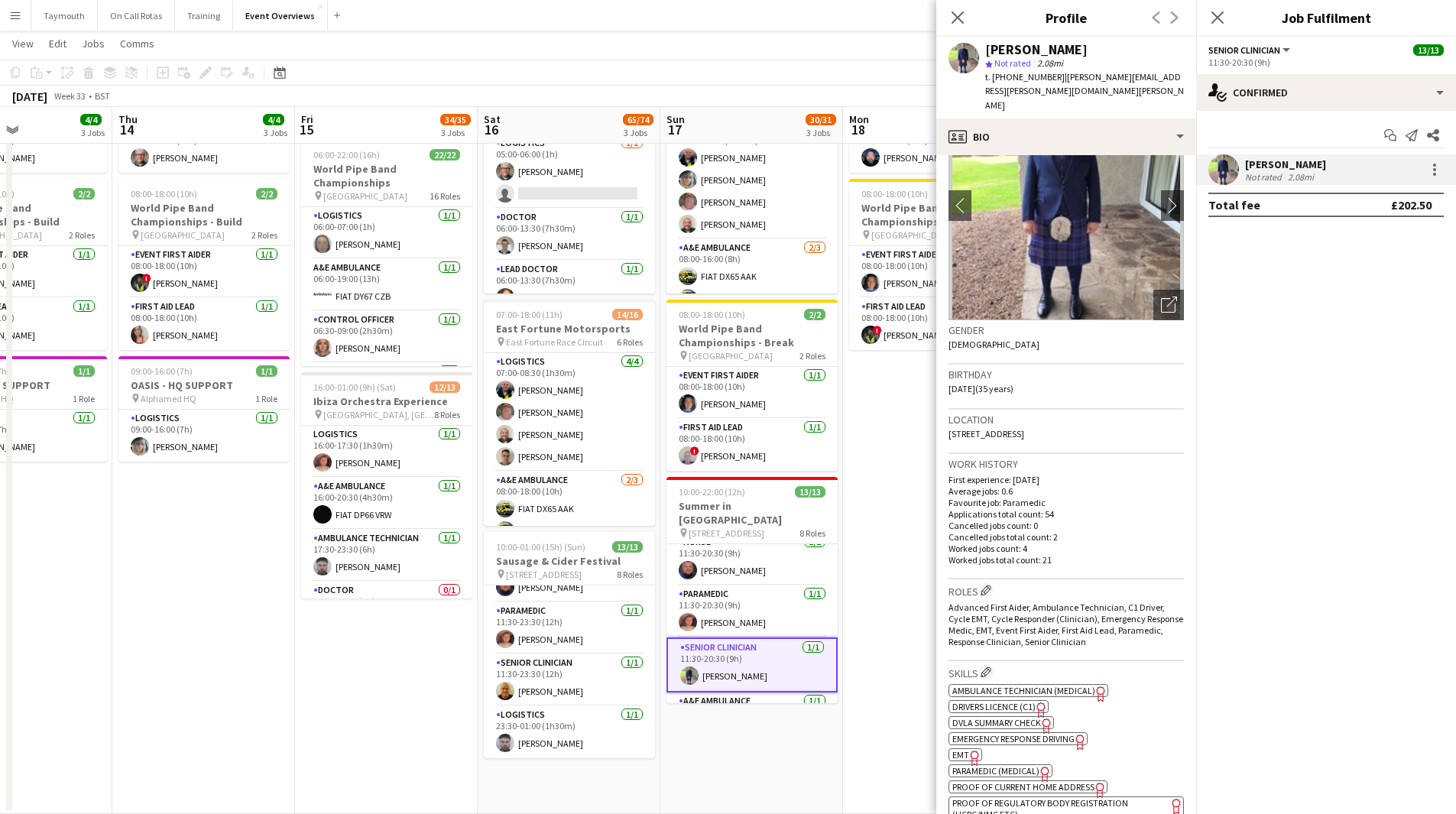
click at [901, 570] on app-date-cell "08:00-20:00 (12h) 1/1 OASIS '25 | Build and Break pin [GEOGRAPHIC_DATA] 1 Role …" at bounding box center [935, 437] width 183 height 753
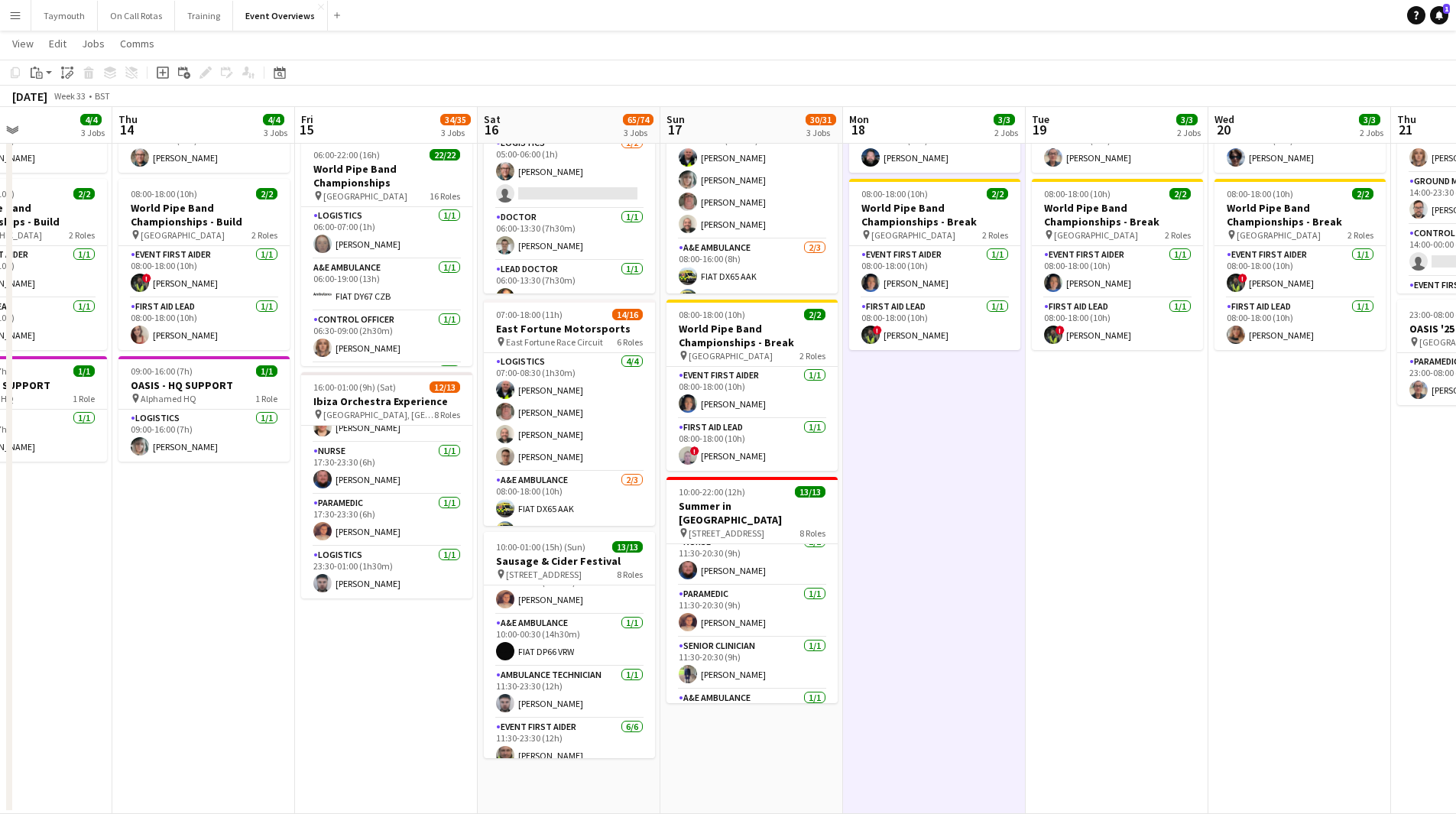
scroll to position [0, 0]
click at [453, 713] on app-date-cell "[PERSON_NAME] TO COLLECT RRV 06:00-22:00 (16h) 22/22 World Pipe Band Championsh…" at bounding box center [386, 437] width 183 height 753
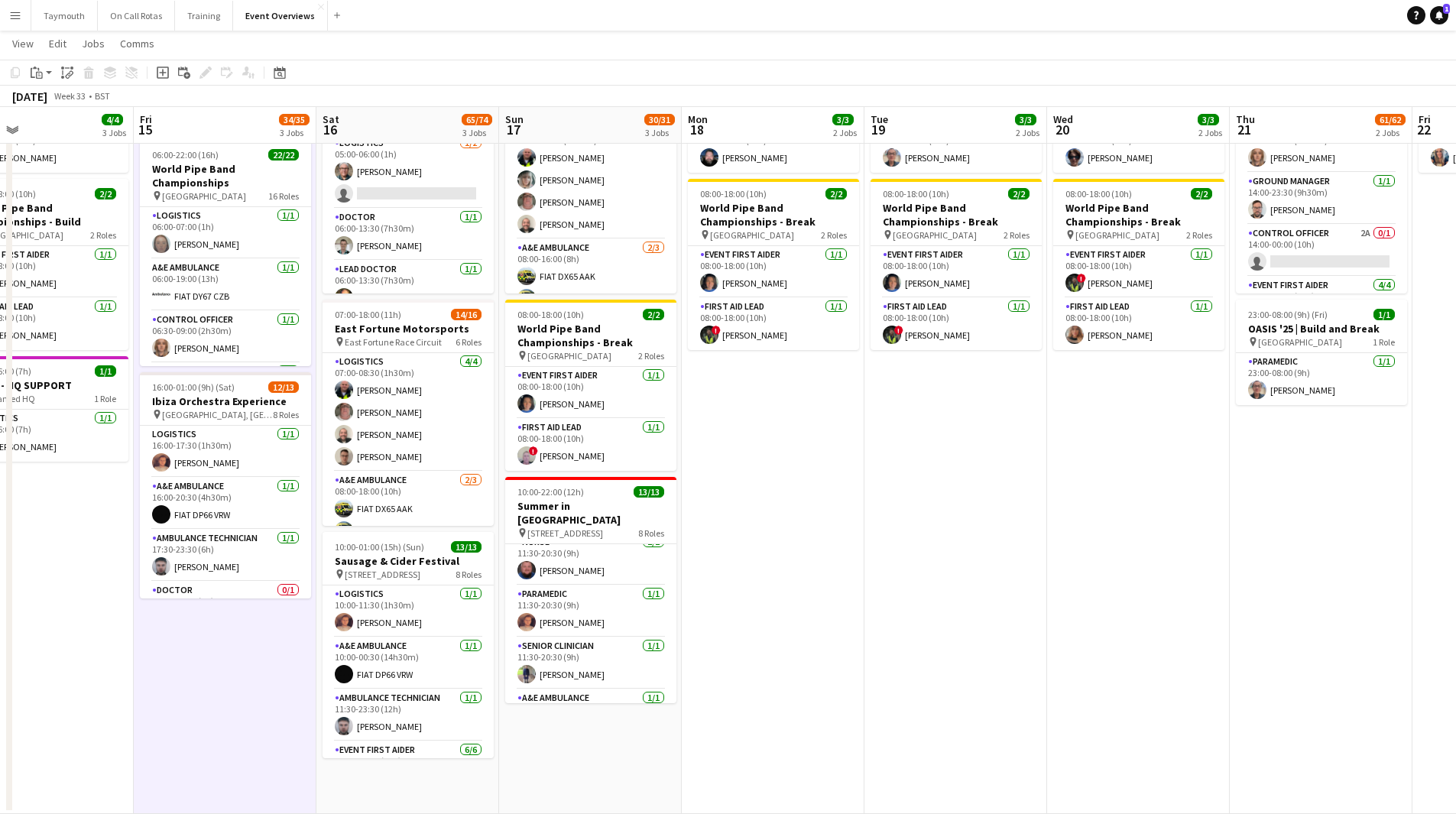
drag, startPoint x: 393, startPoint y: 646, endPoint x: 230, endPoint y: 660, distance: 163.6
click at [230, 660] on app-calendar-viewport "Mon 11 2/2 1 Job Tue 12 85/86 4 Jobs Wed 13 4/4 3 Jobs Thu 14 4/4 3 Jobs Fri 15…" at bounding box center [728, 381] width 1456 height 864
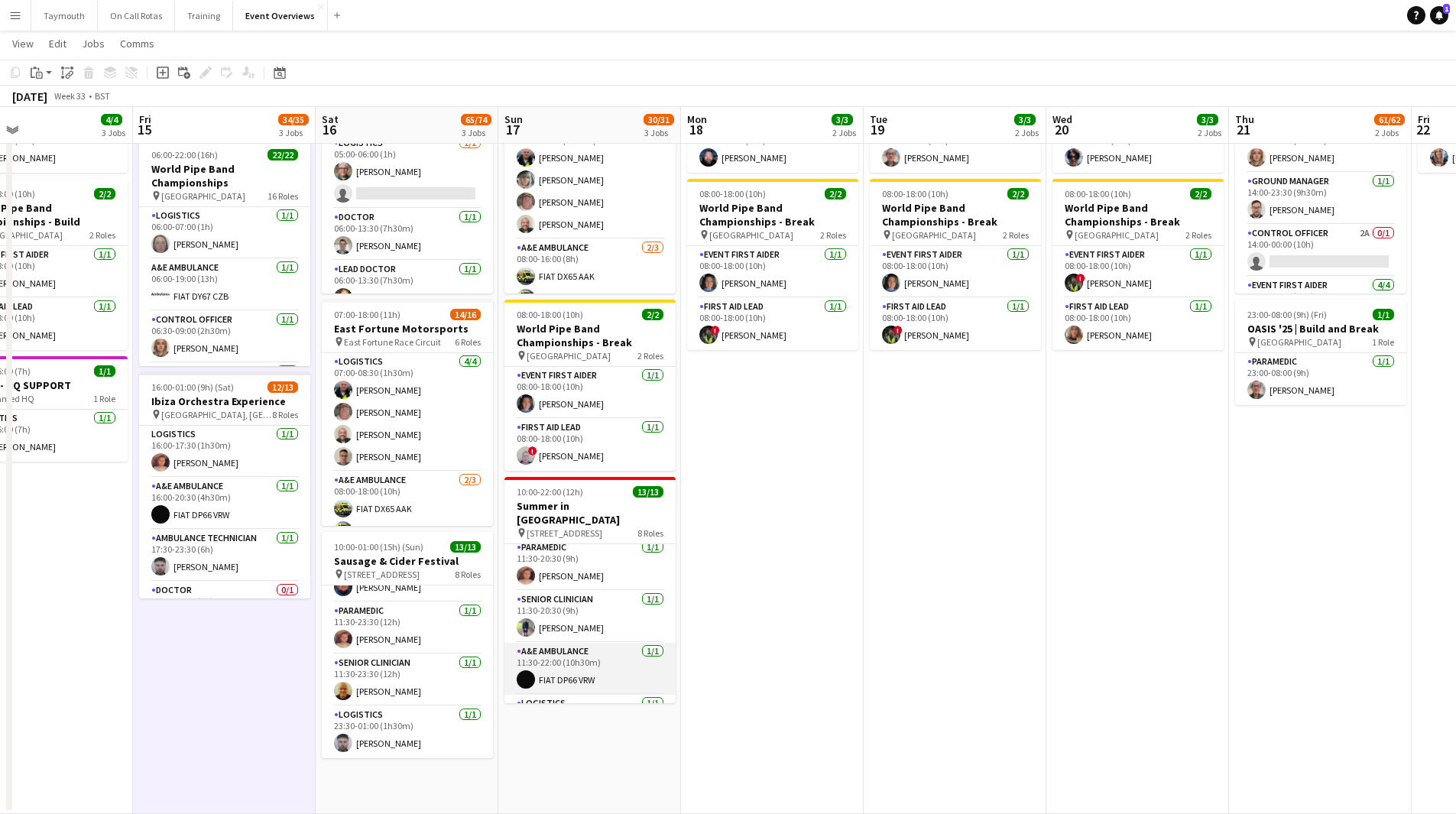
scroll to position [354, 0]
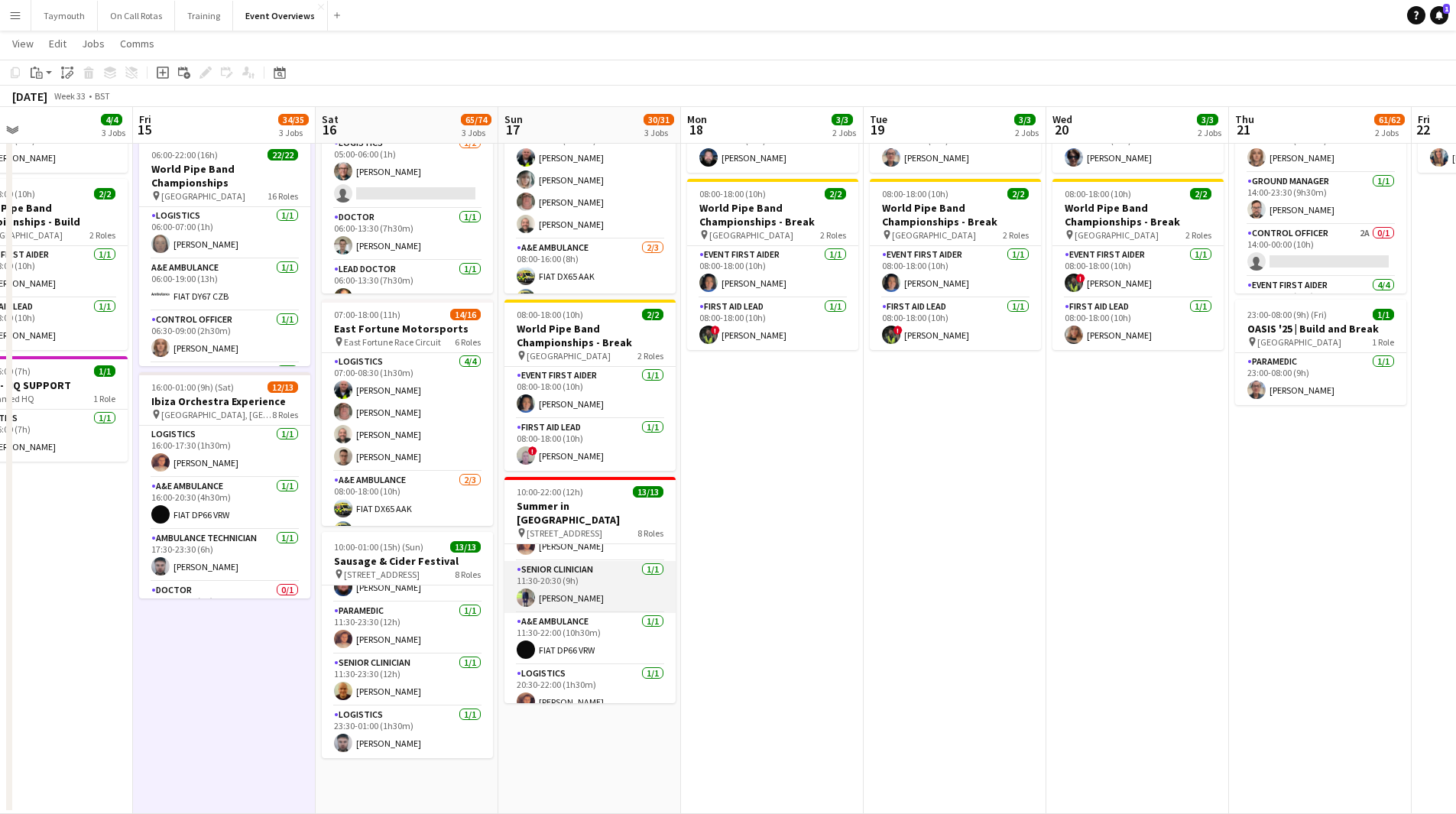
click at [601, 575] on app-card-role "Senior Clinician [DATE] 11:30-20:30 (9h) [PERSON_NAME]" at bounding box center [590, 588] width 171 height 52
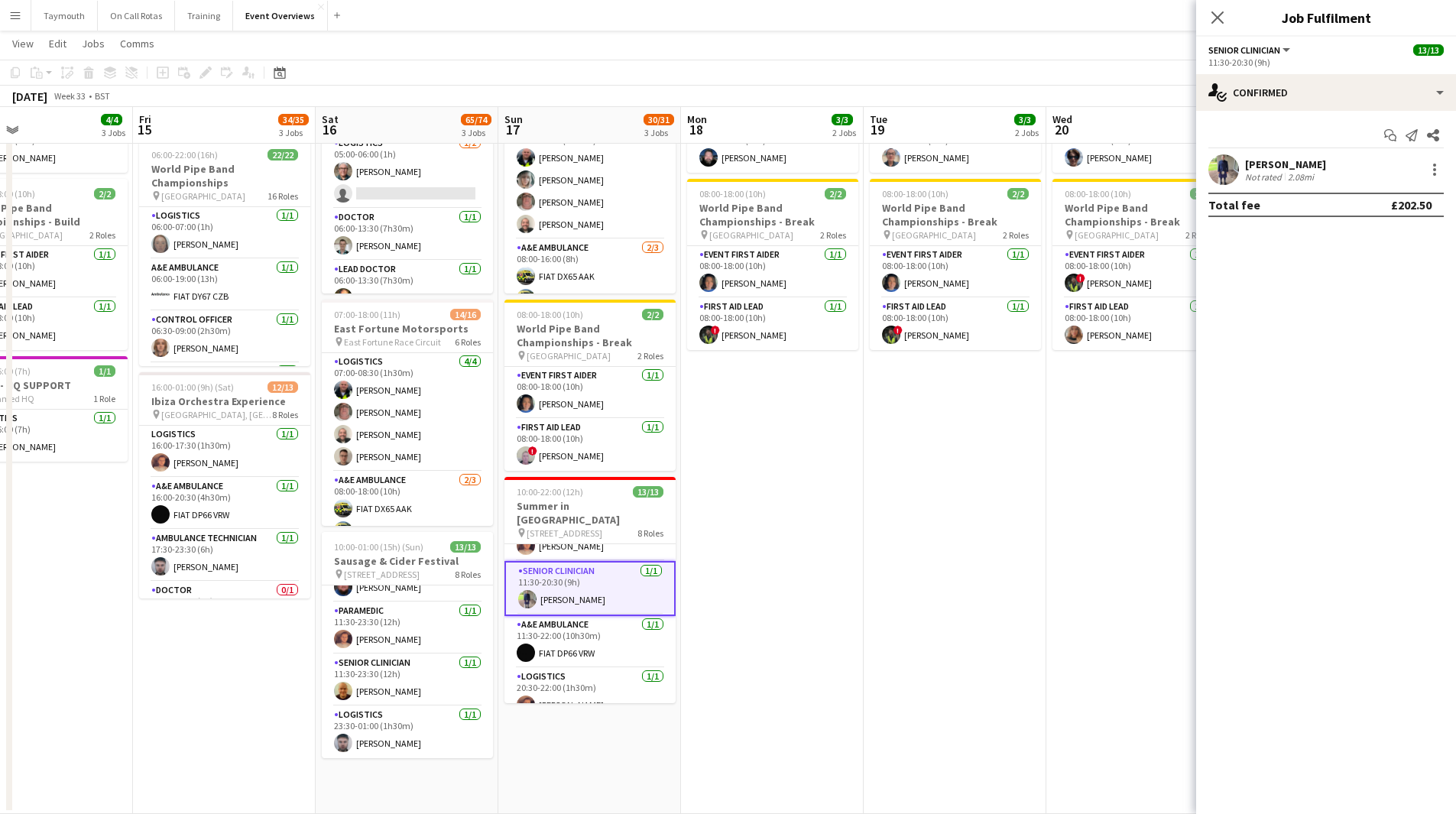
click at [1290, 182] on div "2.08mi" at bounding box center [1300, 177] width 32 height 11
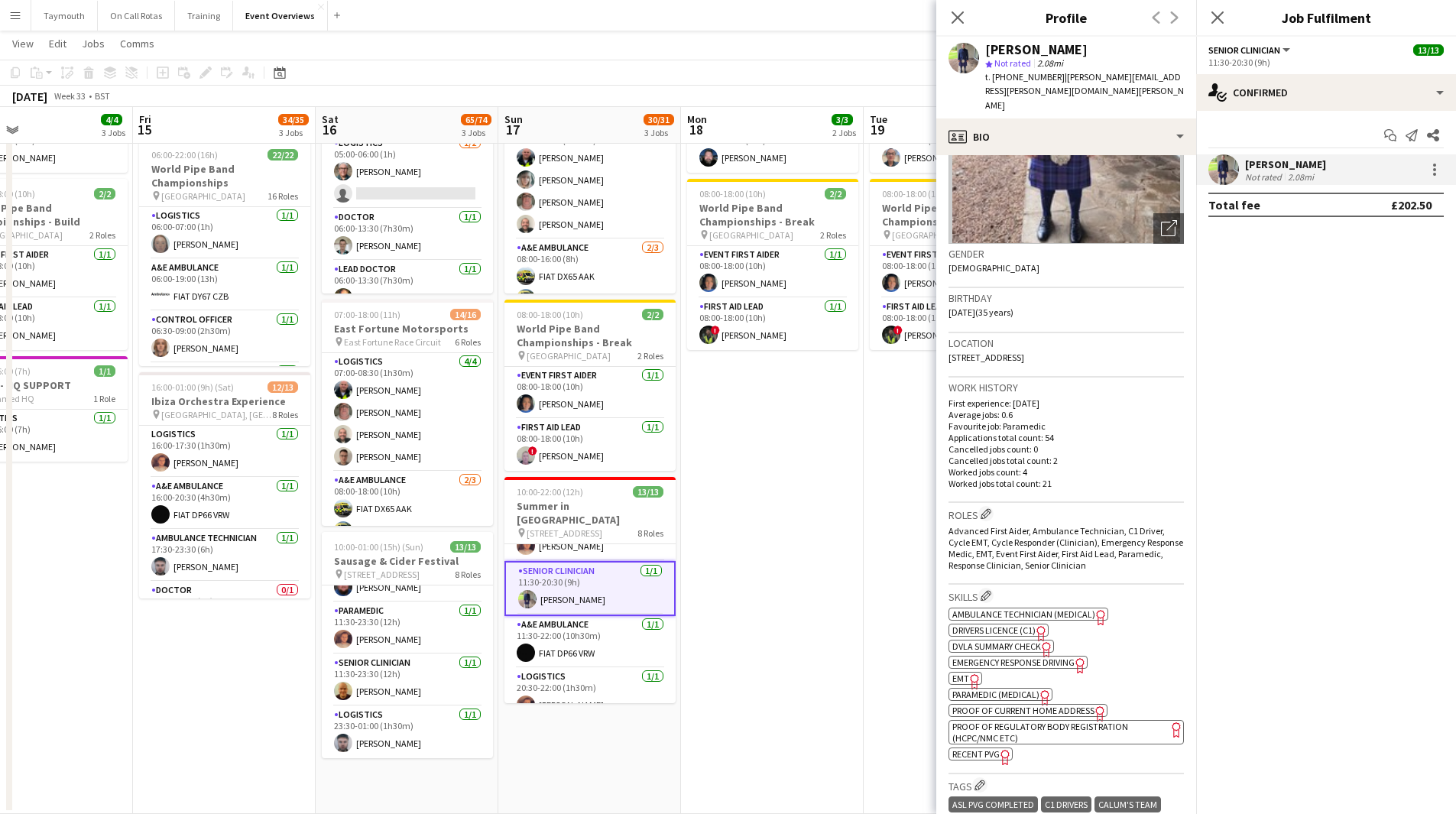
scroll to position [229, 0]
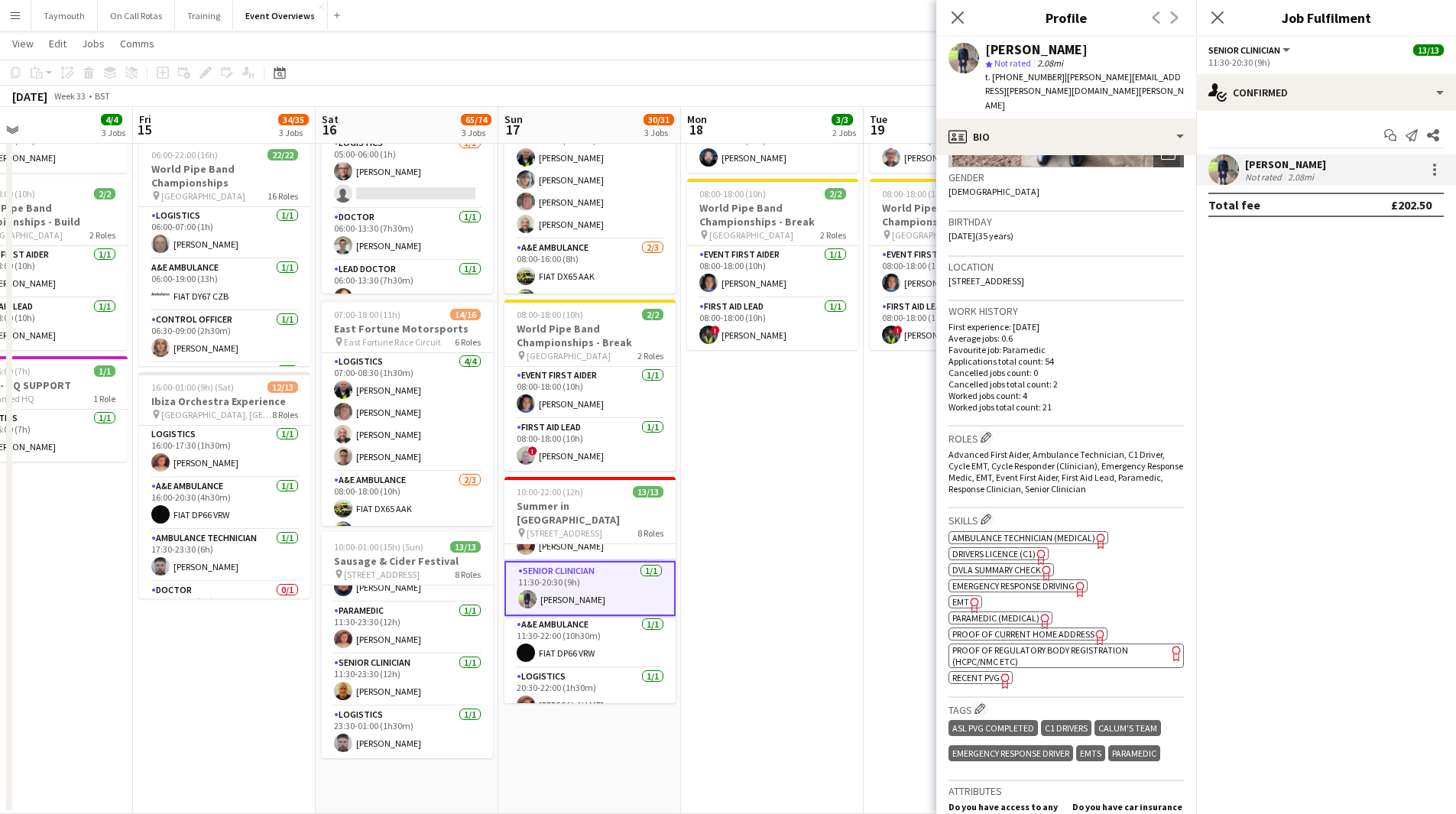
click at [962, 596] on span "EMT" at bounding box center [960, 602] width 17 height 11
click at [787, 566] on app-date-cell "08:00-20:00 (12h) 1/1 OASIS '25 | Build and Break pin [GEOGRAPHIC_DATA] 1 Role …" at bounding box center [773, 437] width 183 height 753
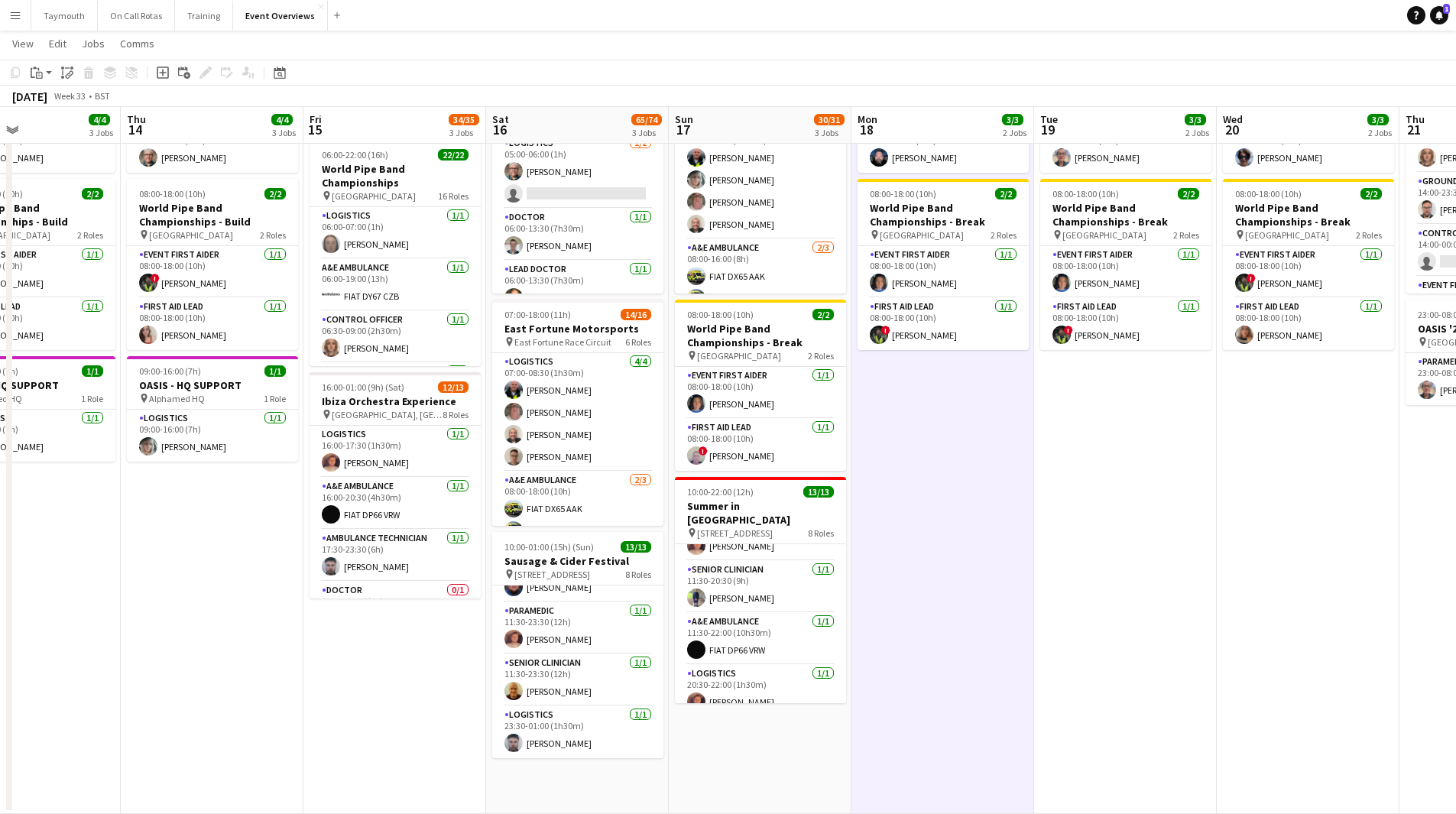
drag, startPoint x: 227, startPoint y: 697, endPoint x: 403, endPoint y: 695, distance: 176.0
click at [403, 695] on app-calendar-viewport "Mon 11 2/2 1 Job Tue 12 85/86 4 Jobs Wed 13 4/4 3 Jobs Thu 14 4/4 3 Jobs Fri 15…" at bounding box center [728, 381] width 1456 height 864
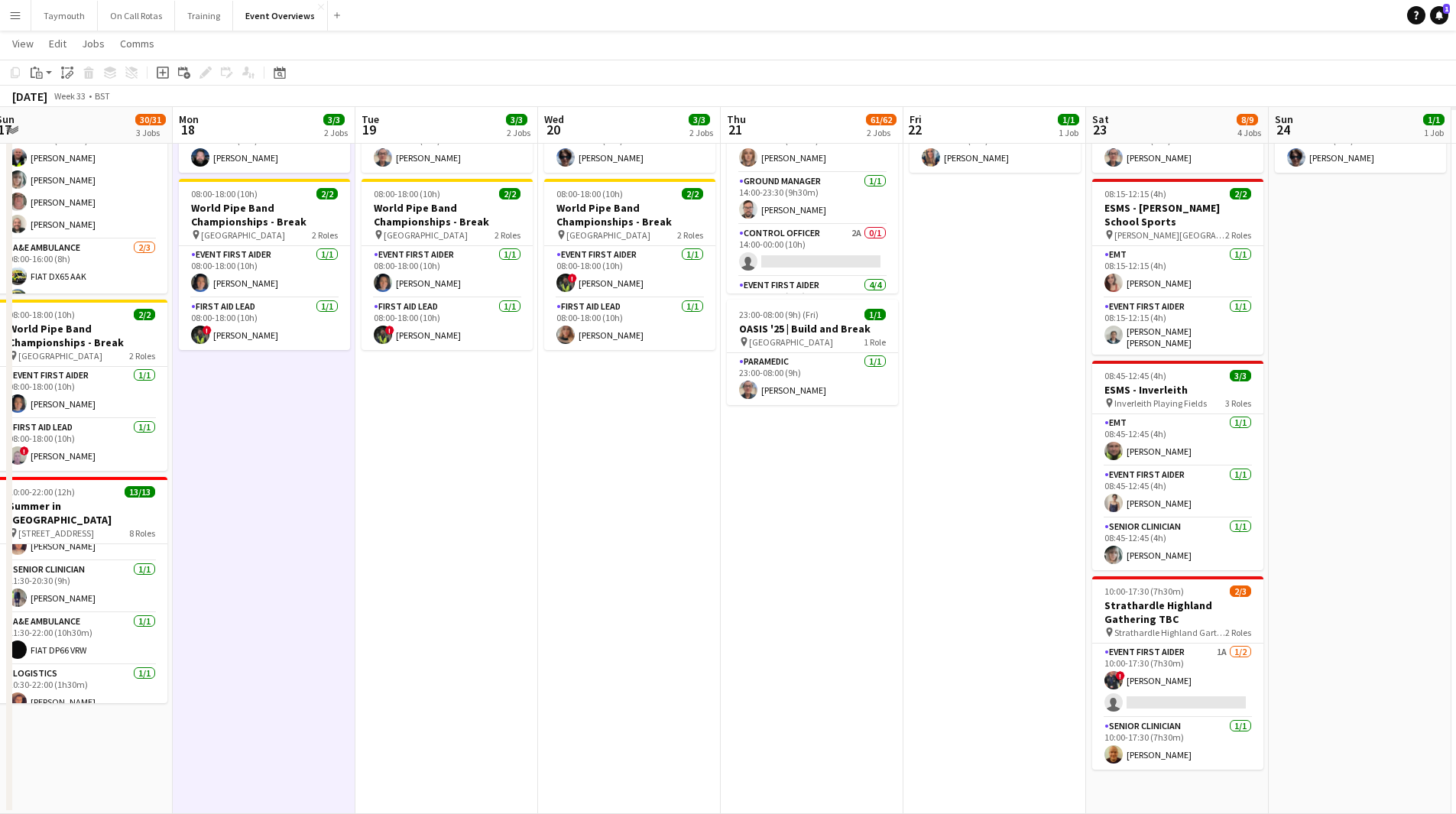
drag, startPoint x: 1231, startPoint y: 637, endPoint x: 564, endPoint y: 700, distance: 670.0
click at [540, 700] on app-calendar-viewport "Thu 14 4/4 3 Jobs Fri 15 34/35 3 Jobs Sat 16 65/74 3 Jobs Sun 17 30/31 3 Jobs M…" at bounding box center [728, 381] width 1456 height 864
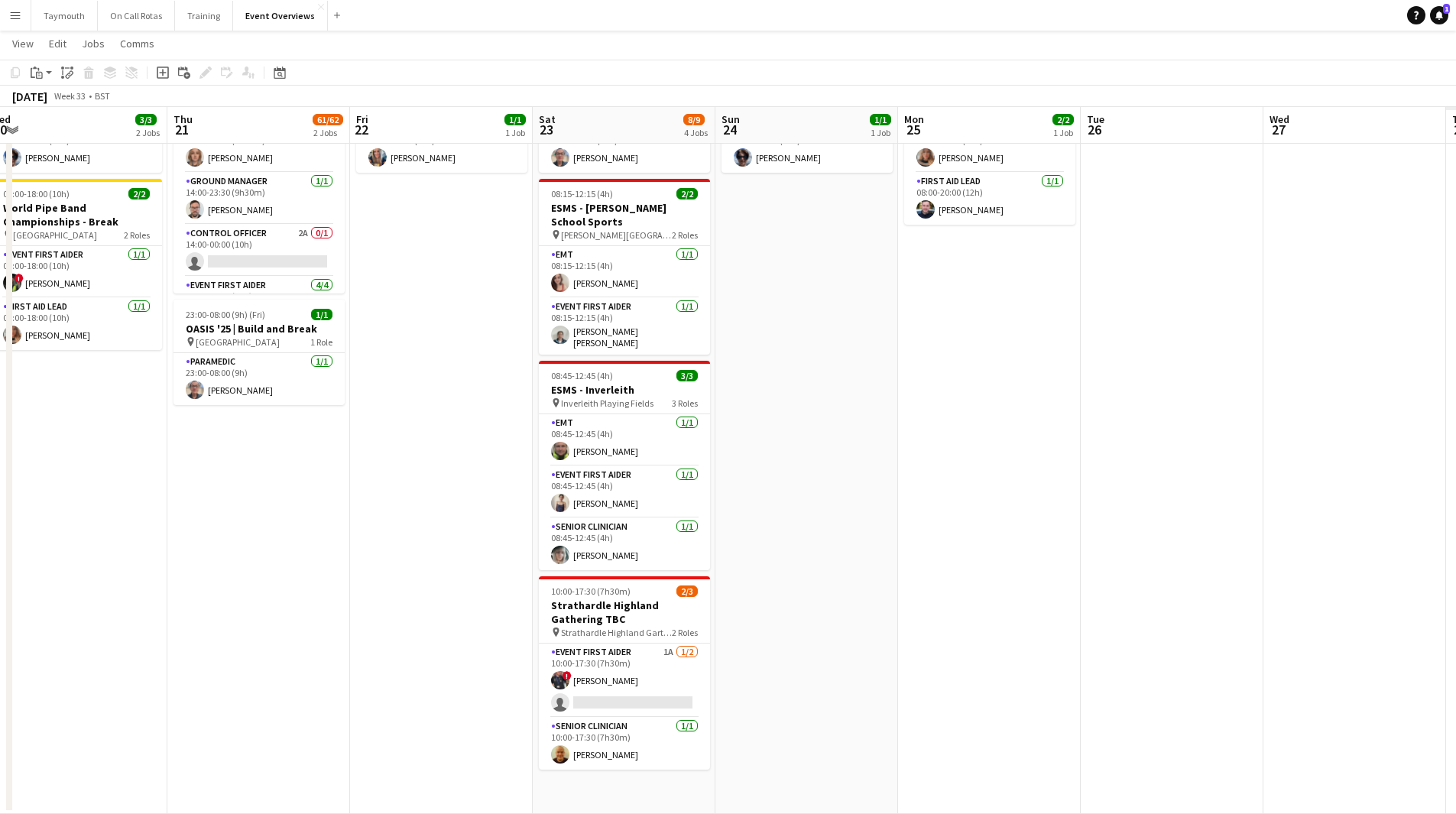
drag, startPoint x: 422, startPoint y: 667, endPoint x: 274, endPoint y: 662, distance: 148.1
click at [279, 663] on app-calendar-viewport "Sun 17 30/31 3 Jobs Mon 18 3/3 2 Jobs Tue 19 3/3 2 Jobs Wed 20 3/3 2 Jobs Thu 2…" at bounding box center [728, 381] width 1456 height 864
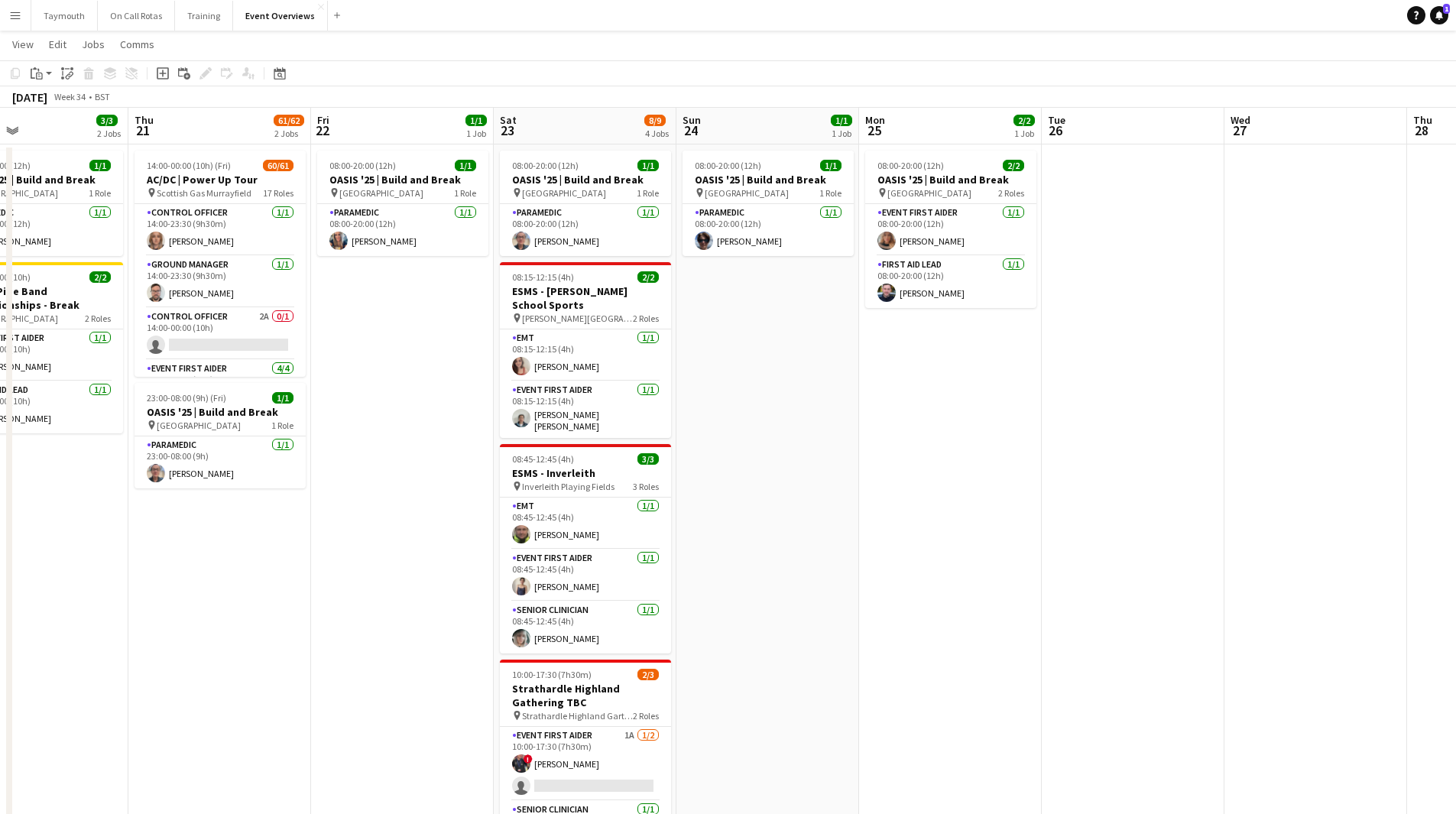
scroll to position [0, 0]
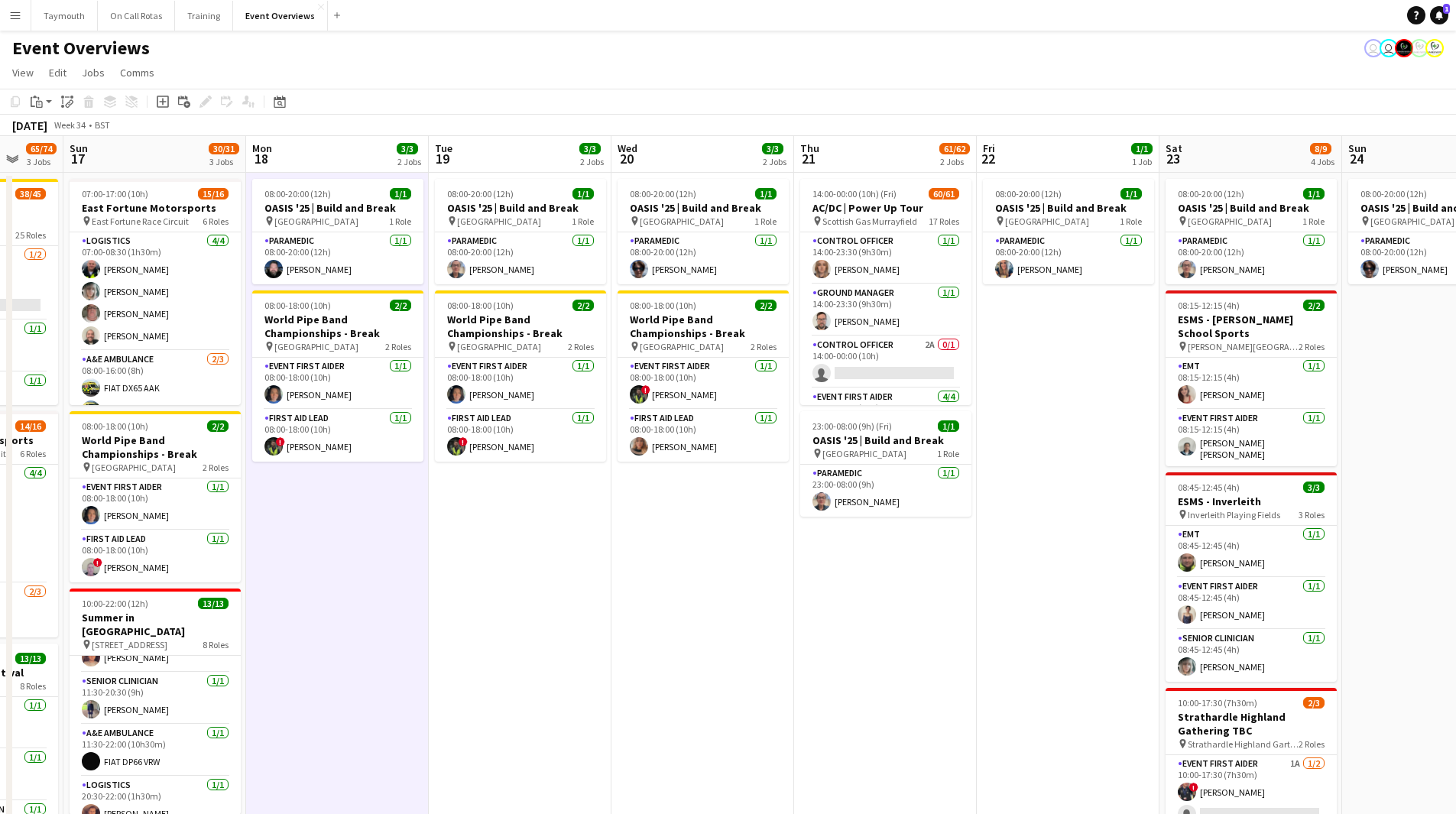
drag, startPoint x: 929, startPoint y: 612, endPoint x: 961, endPoint y: 612, distance: 32.0
click at [961, 612] on app-calendar-viewport "Fri 15 34/35 3 Jobs Sat 16 65/74 3 Jobs Sun 17 30/31 3 Jobs Mon 18 3/3 2 Jobs T…" at bounding box center [728, 530] width 1456 height 790
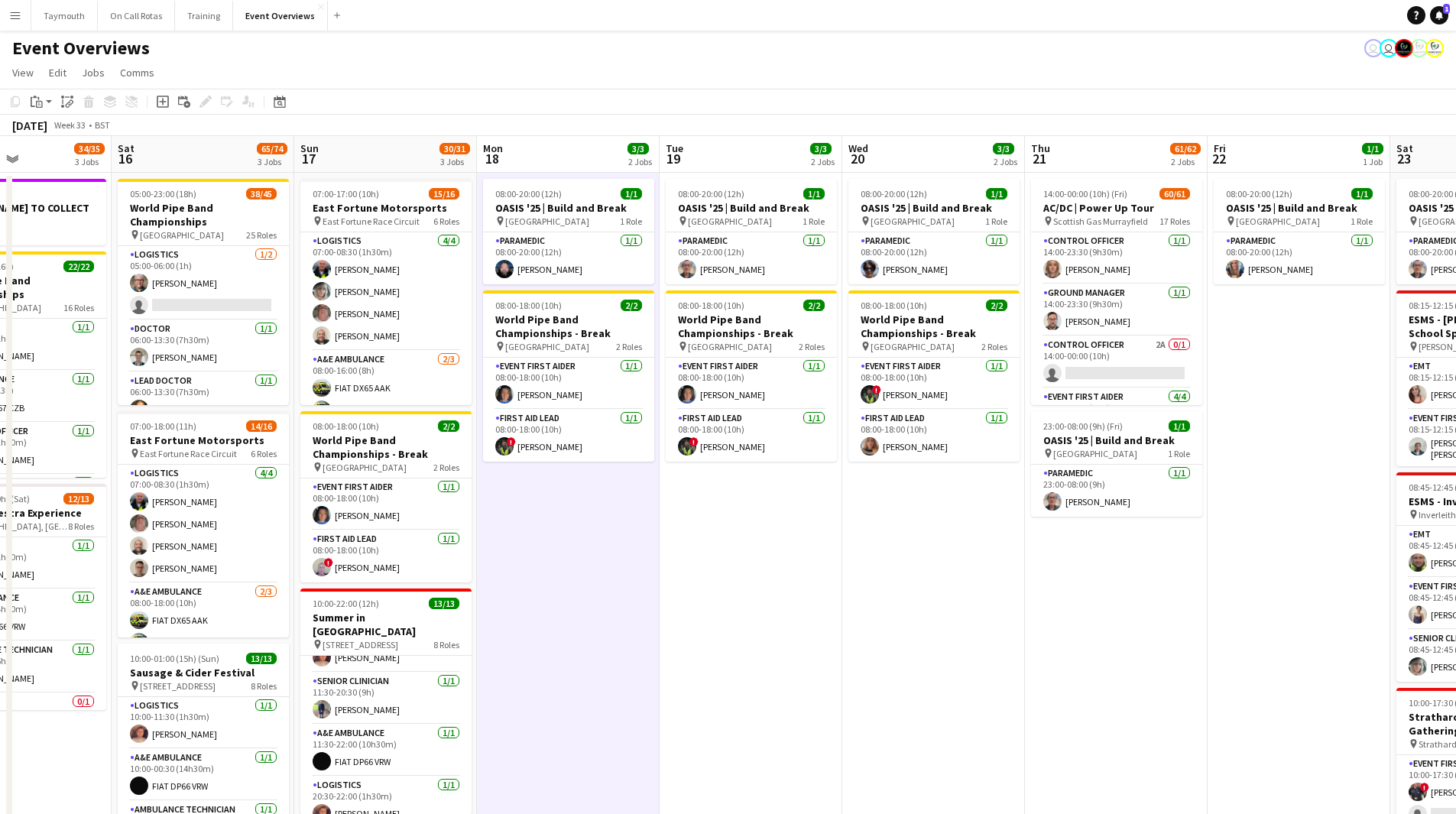
drag, startPoint x: 454, startPoint y: 633, endPoint x: 685, endPoint y: 622, distance: 231.3
click at [685, 622] on app-calendar-viewport "Wed 13 4/4 3 Jobs Thu 14 4/4 3 Jobs Fri 15 34/35 3 Jobs Sat 16 65/74 3 Jobs Sun…" at bounding box center [728, 530] width 1456 height 790
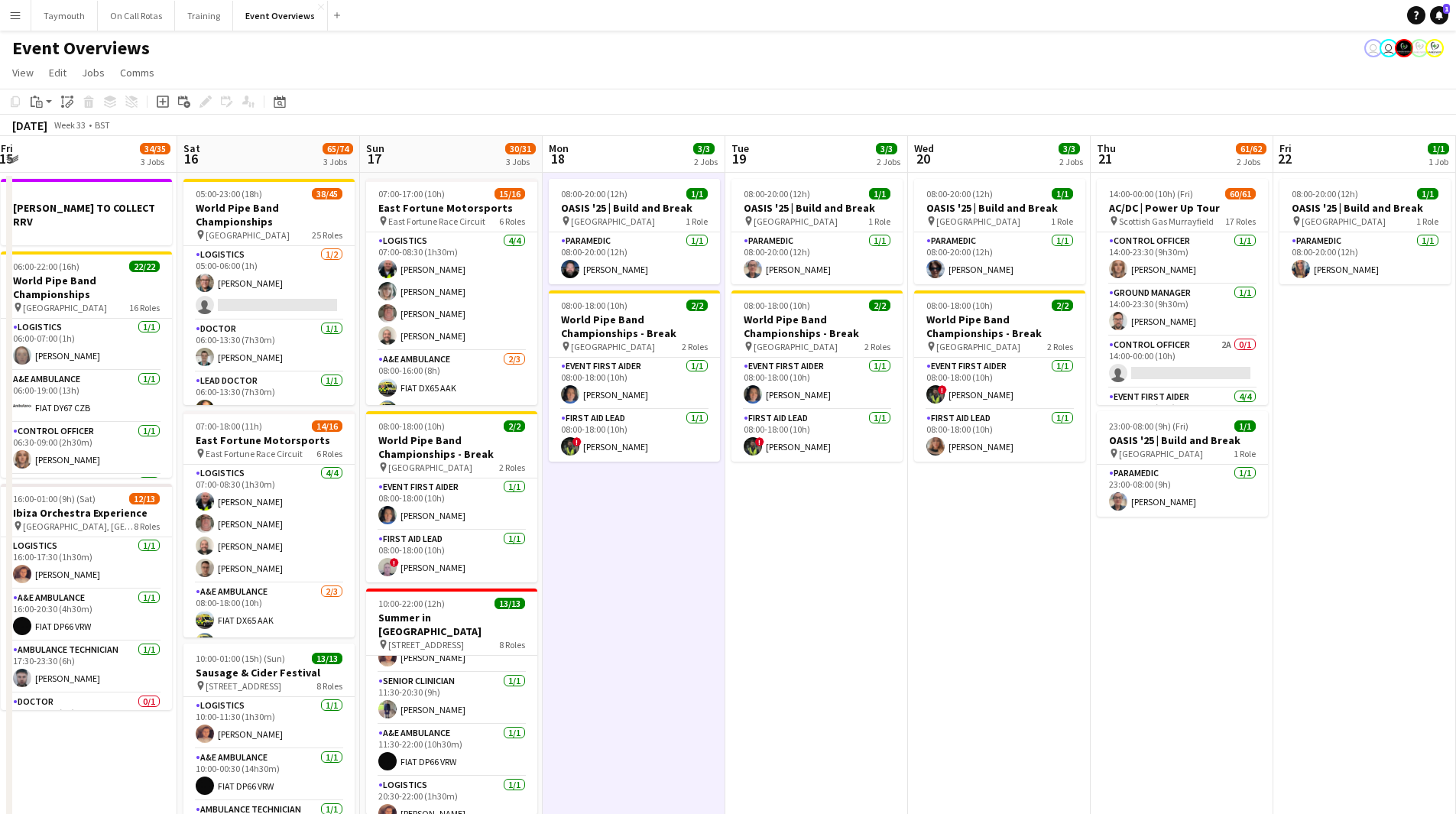
drag, startPoint x: 722, startPoint y: 657, endPoint x: 77, endPoint y: 563, distance: 651.8
click at [0, 649] on html "Menu Boards Boards Boards All jobs Status Workforce Workforce My Workforce Recr…" at bounding box center [728, 463] width 1456 height 926
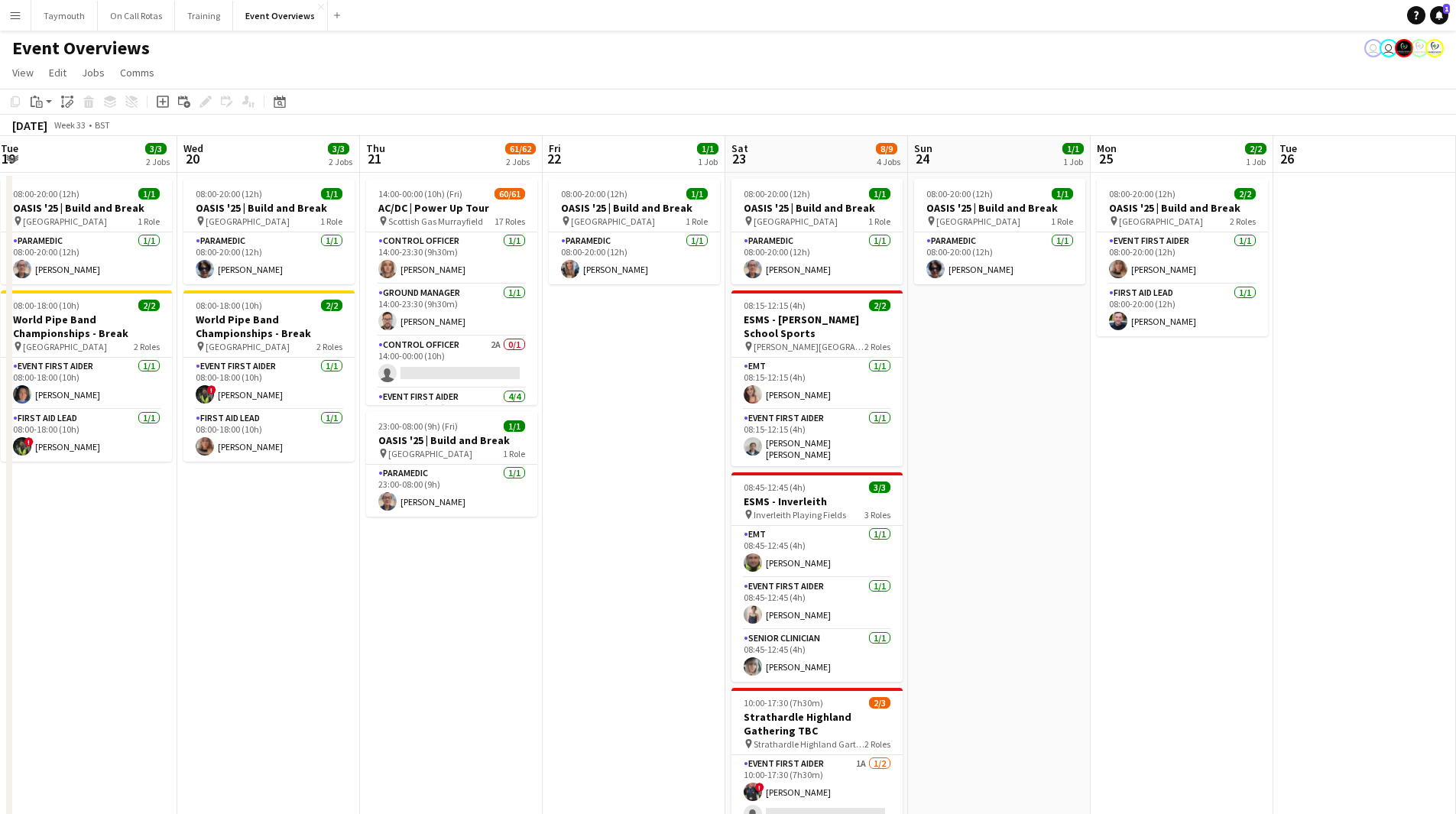
drag, startPoint x: 844, startPoint y: 587, endPoint x: 188, endPoint y: 519, distance: 659.5
click at [0, 569] on html "Menu Boards Boards Boards All jobs Status Workforce Workforce My Workforce Recr…" at bounding box center [728, 463] width 1456 height 926
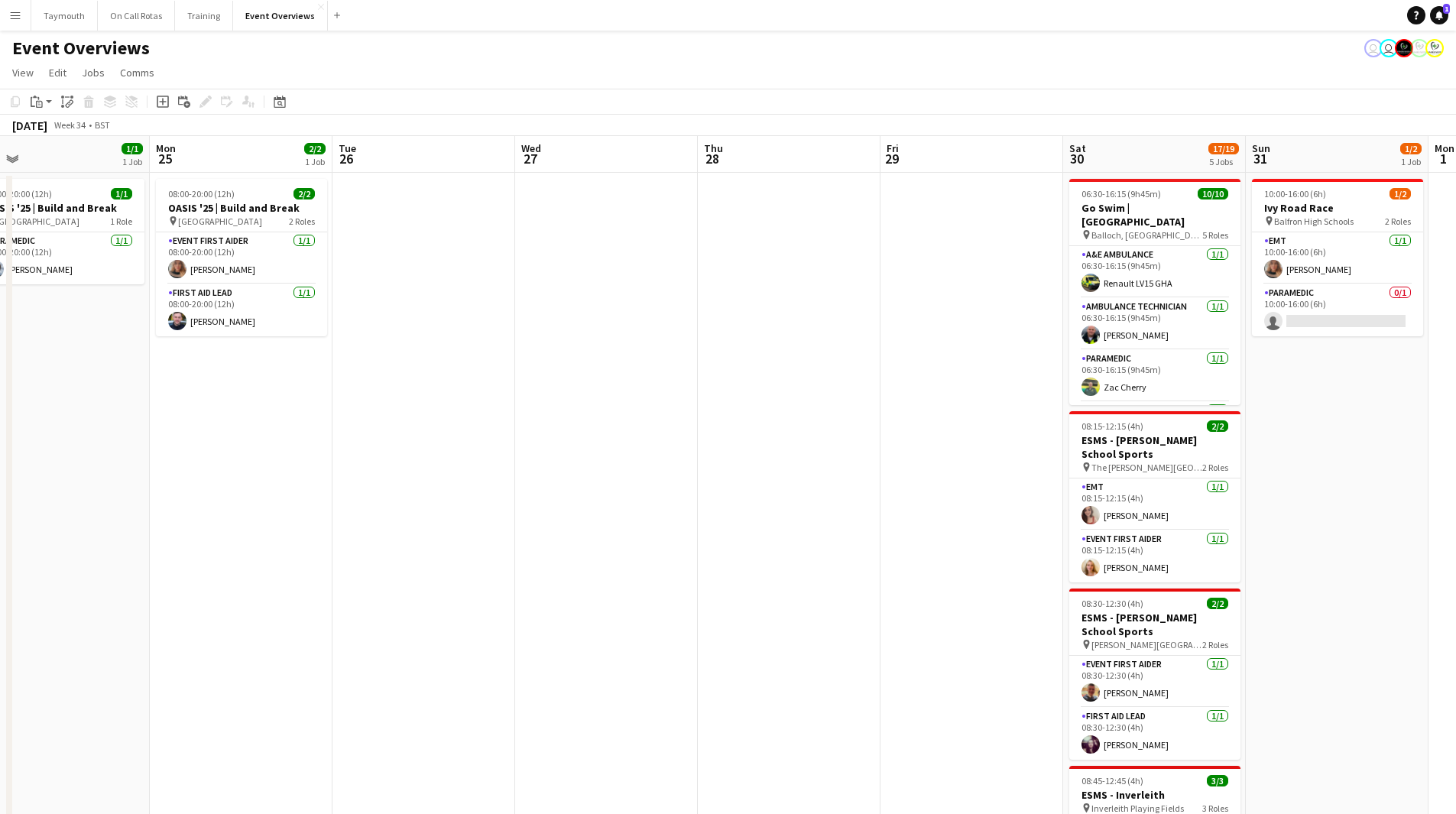
drag, startPoint x: 717, startPoint y: 589, endPoint x: -78, endPoint y: 580, distance: 795.1
click at [0, 580] on html "Menu Boards Boards Boards All jobs Status Workforce Workforce My Workforce Recr…" at bounding box center [728, 587] width 1456 height 1174
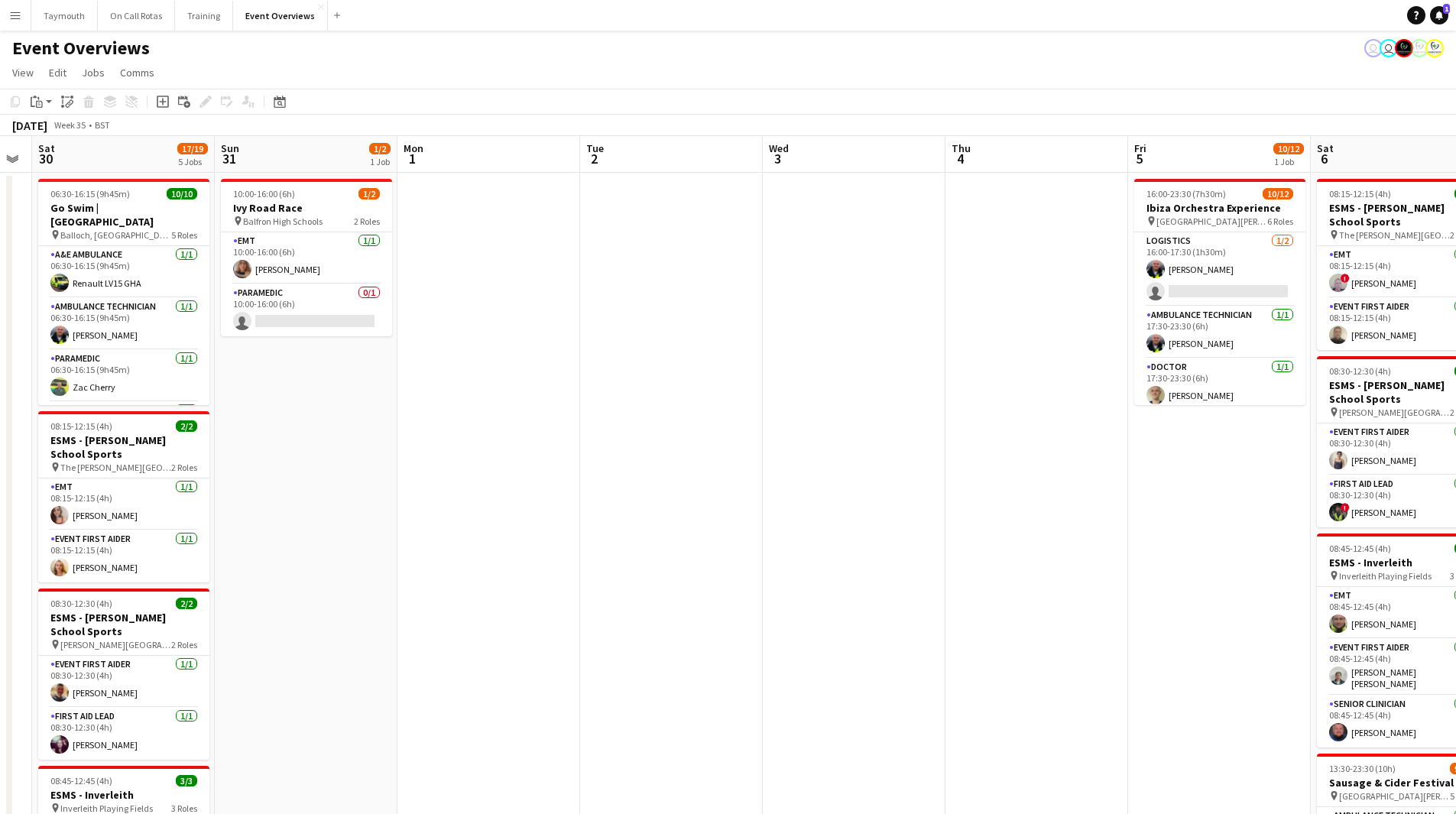
drag, startPoint x: 802, startPoint y: 535, endPoint x: 72, endPoint y: 557, distance: 730.3
click at [60, 562] on app-calendar-viewport "Tue 26 Wed 27 Thu 28 Fri 29 Sat 30 17/19 5 Jobs Sun 31 1/2 1 Job Mon 1 Tue 2 We…" at bounding box center [728, 655] width 1456 height 1039
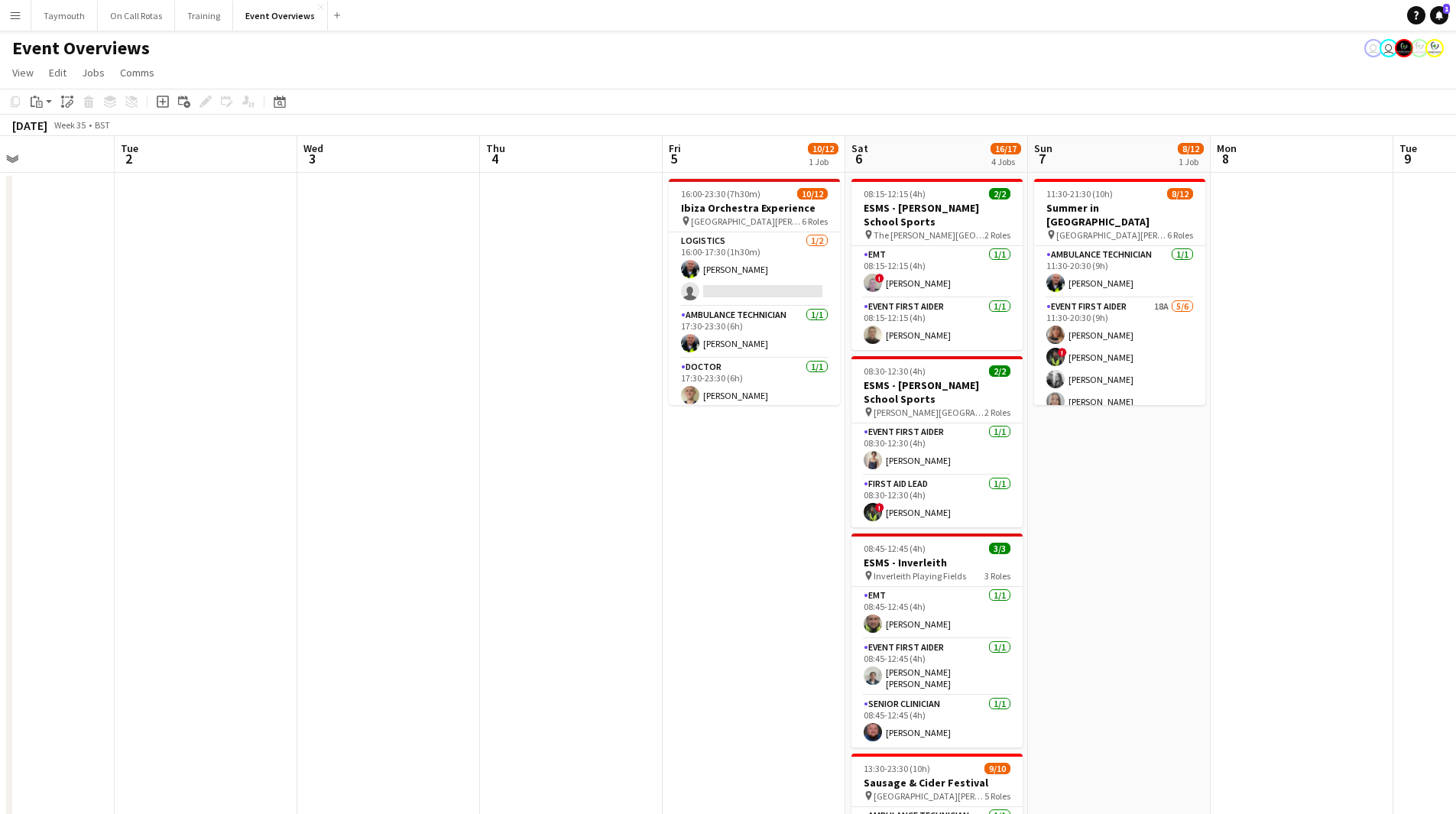
scroll to position [0, 515]
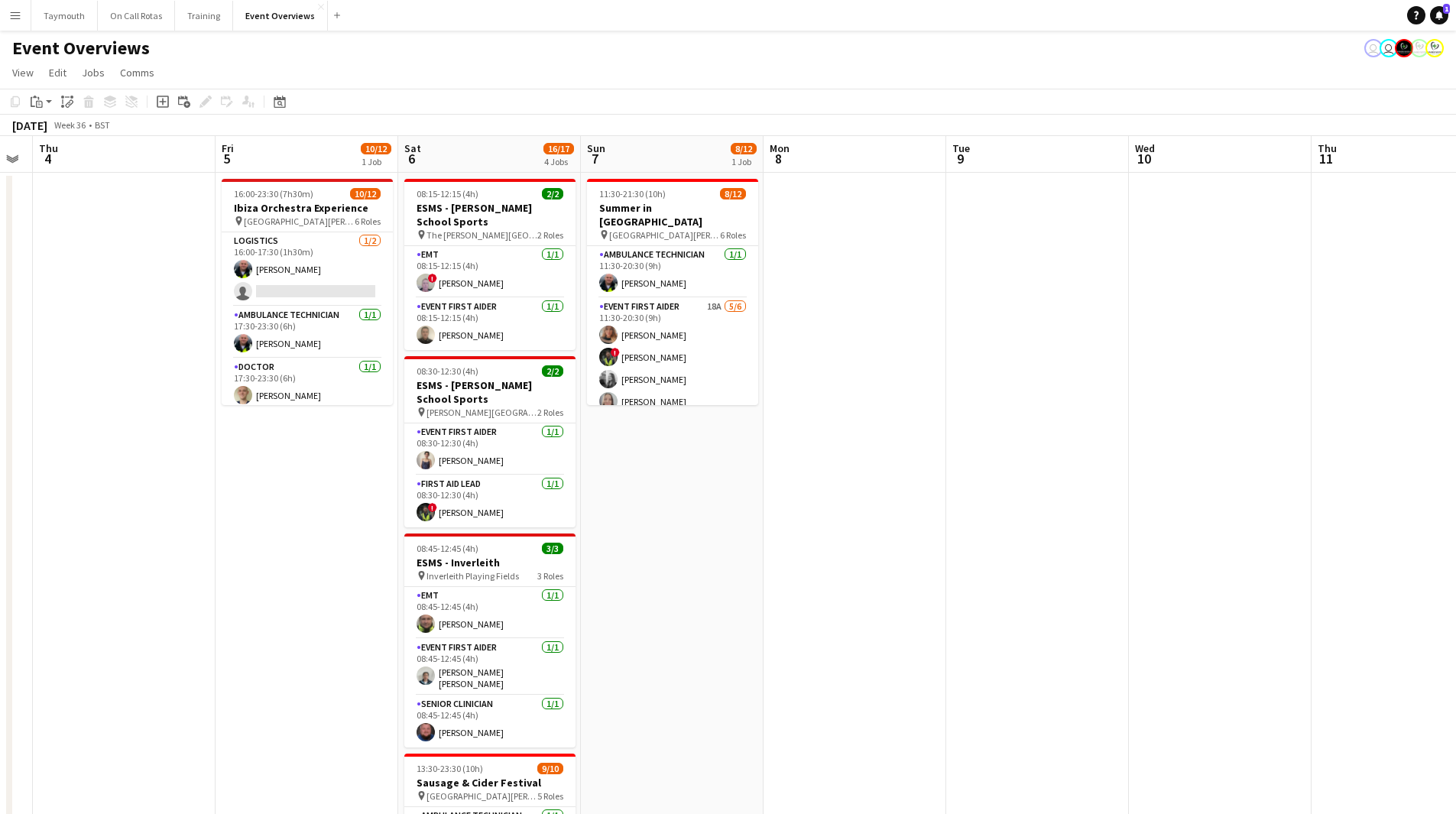
drag, startPoint x: -53, startPoint y: 589, endPoint x: -116, endPoint y: 583, distance: 63.3
click at [0, 583] on html "Menu Boards Boards Boards All jobs Status Workforce Workforce My Workforce Recr…" at bounding box center [728, 587] width 1456 height 1174
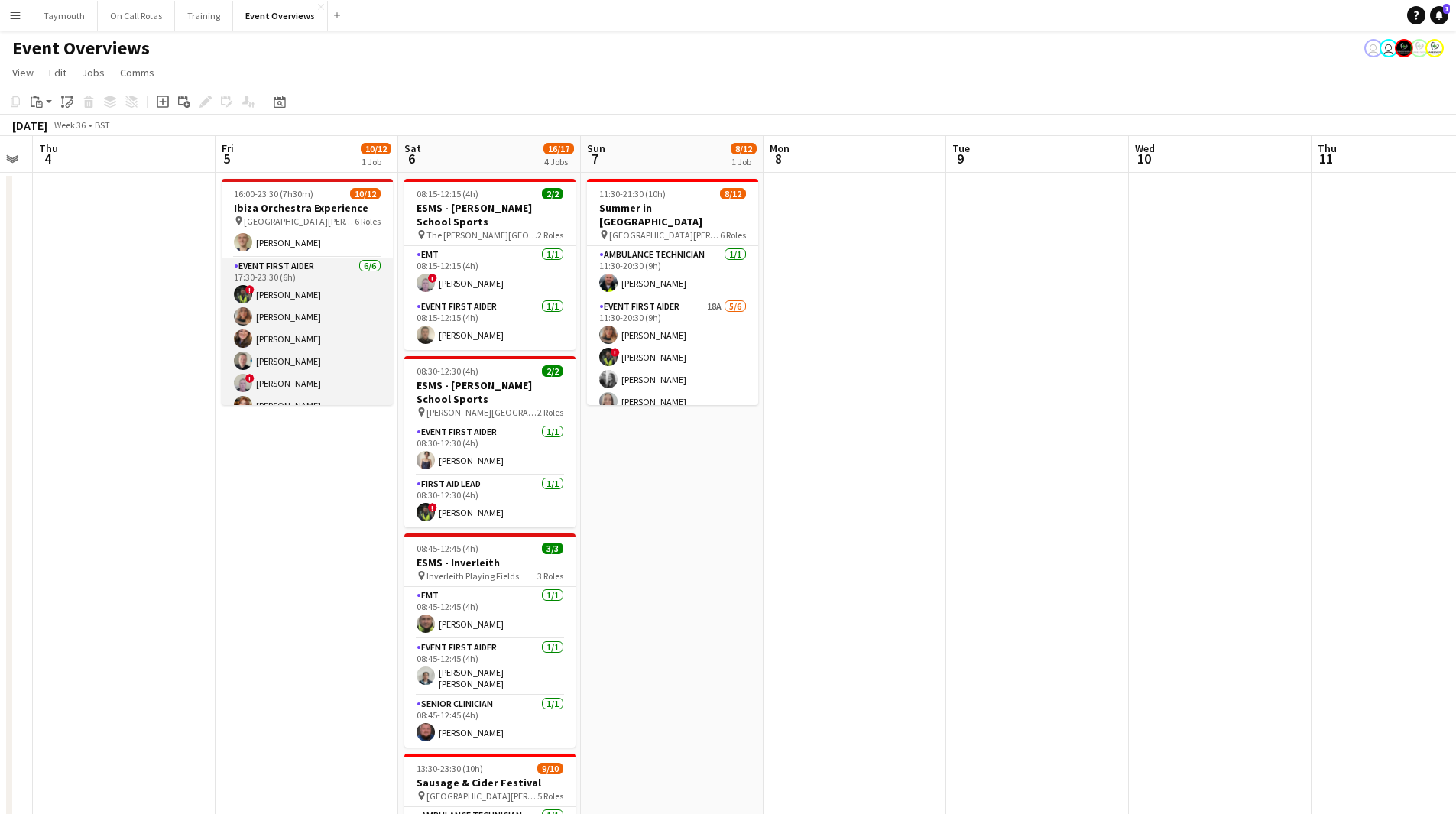
scroll to position [272, 0]
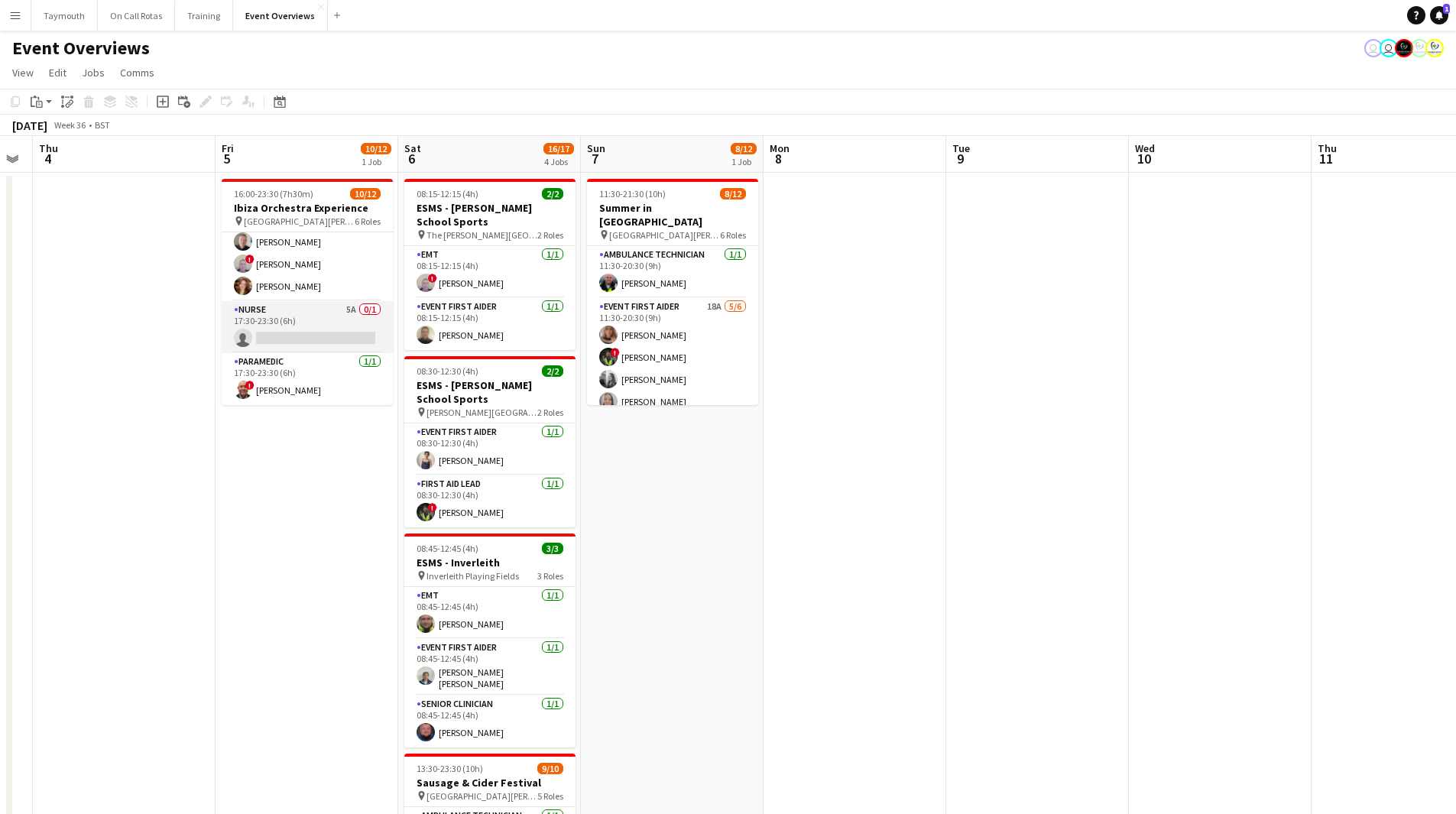
click at [339, 337] on app-card-role "Nurse 5A 0/1 17:30-23:30 (6h) single-neutral-actions" at bounding box center [307, 327] width 171 height 52
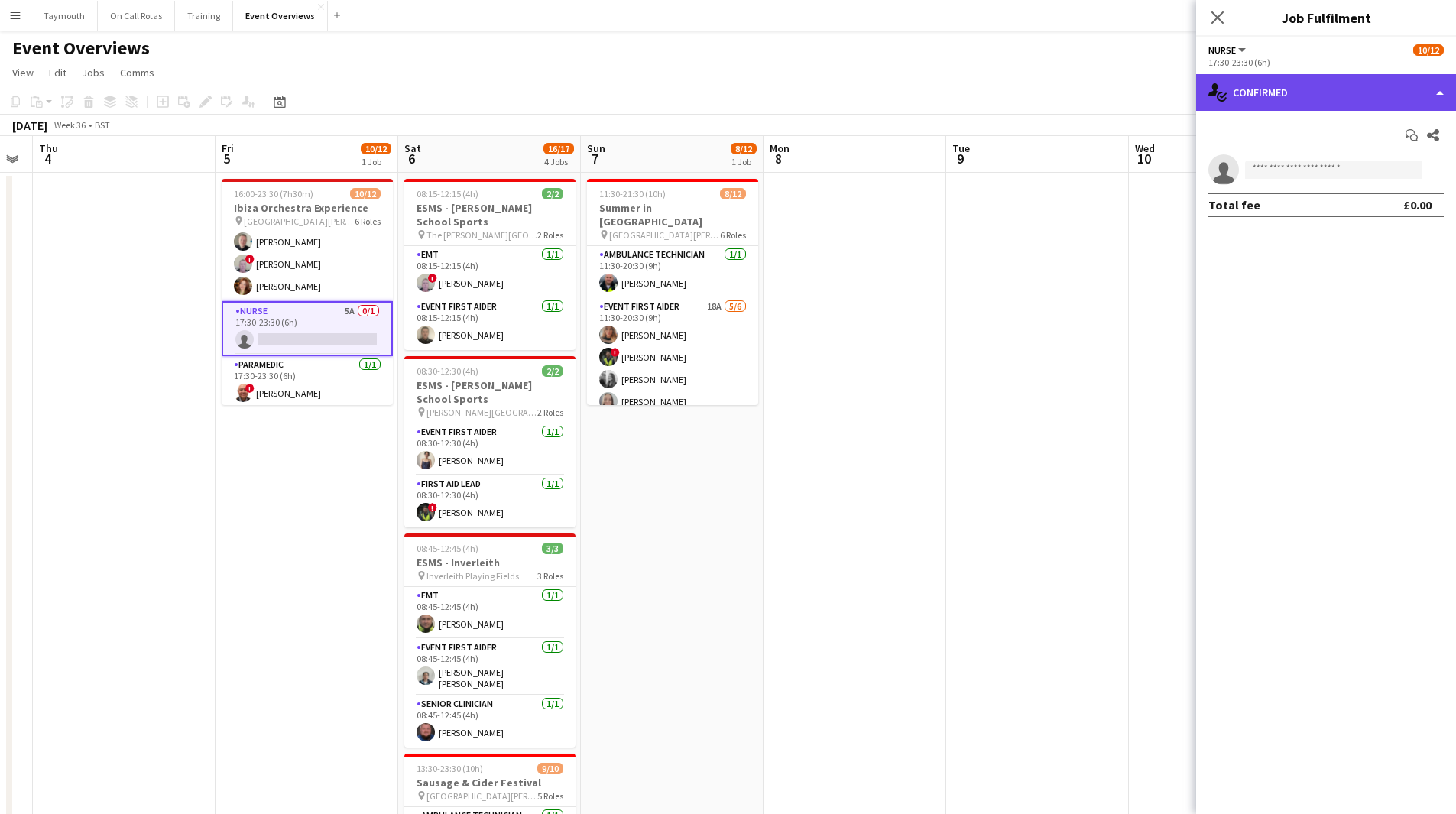
click at [1314, 96] on div "single-neutral-actions-check-2 Confirmed" at bounding box center [1325, 92] width 260 height 37
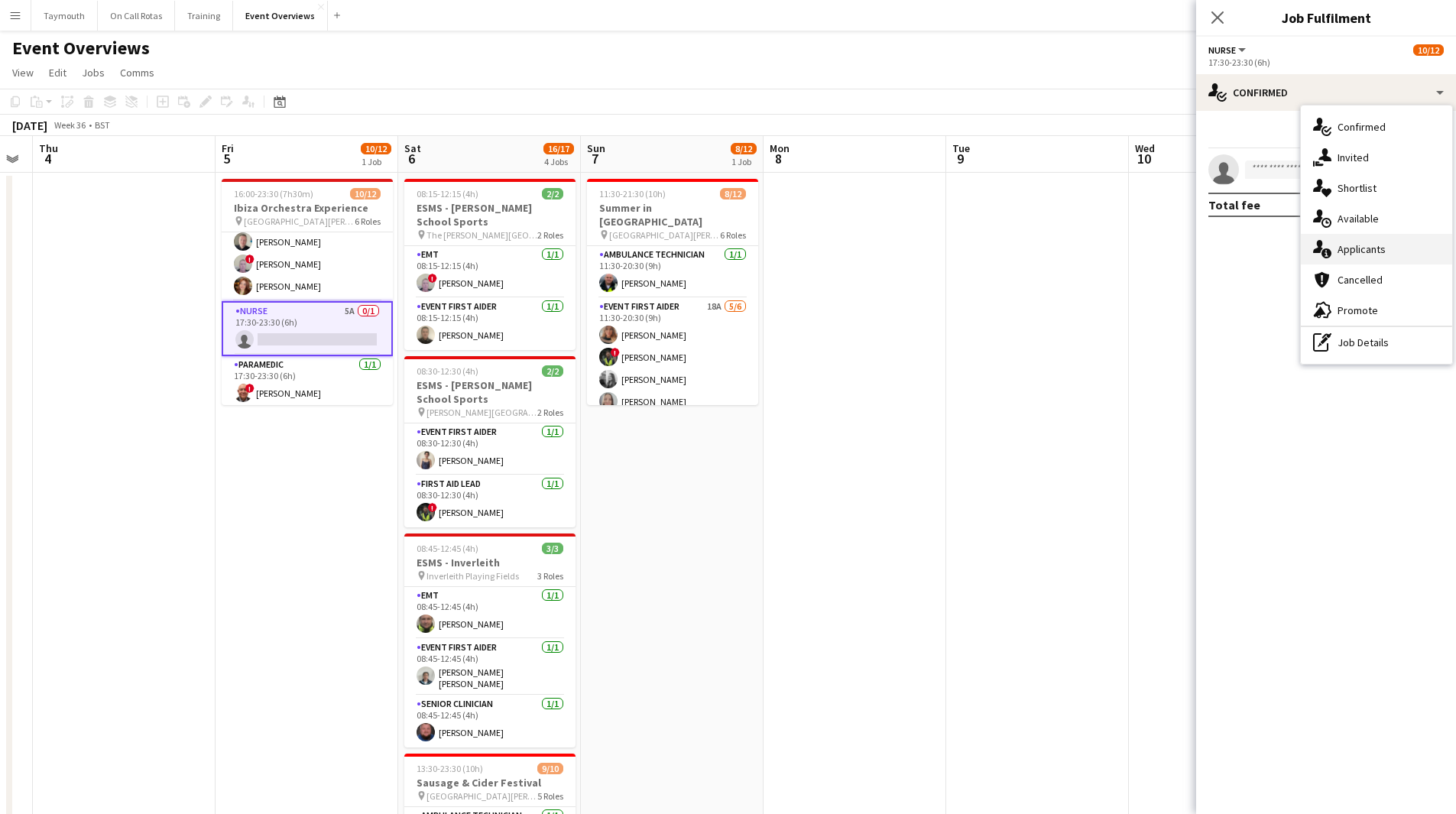
click at [1397, 243] on div "single-neutral-actions-information Applicants" at bounding box center [1377, 249] width 151 height 30
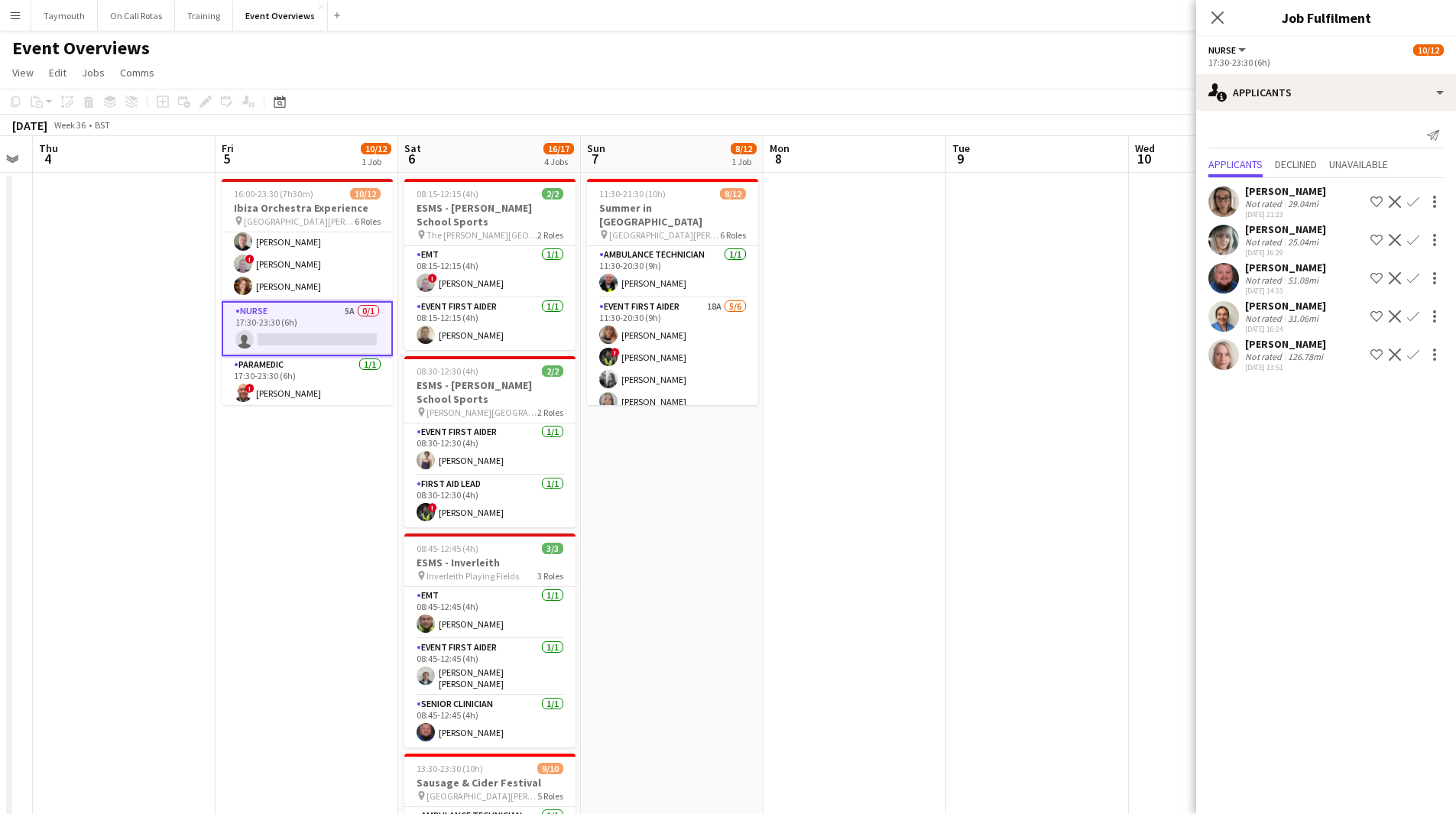
click at [1313, 320] on div "31.06mi" at bounding box center [1303, 318] width 37 height 11
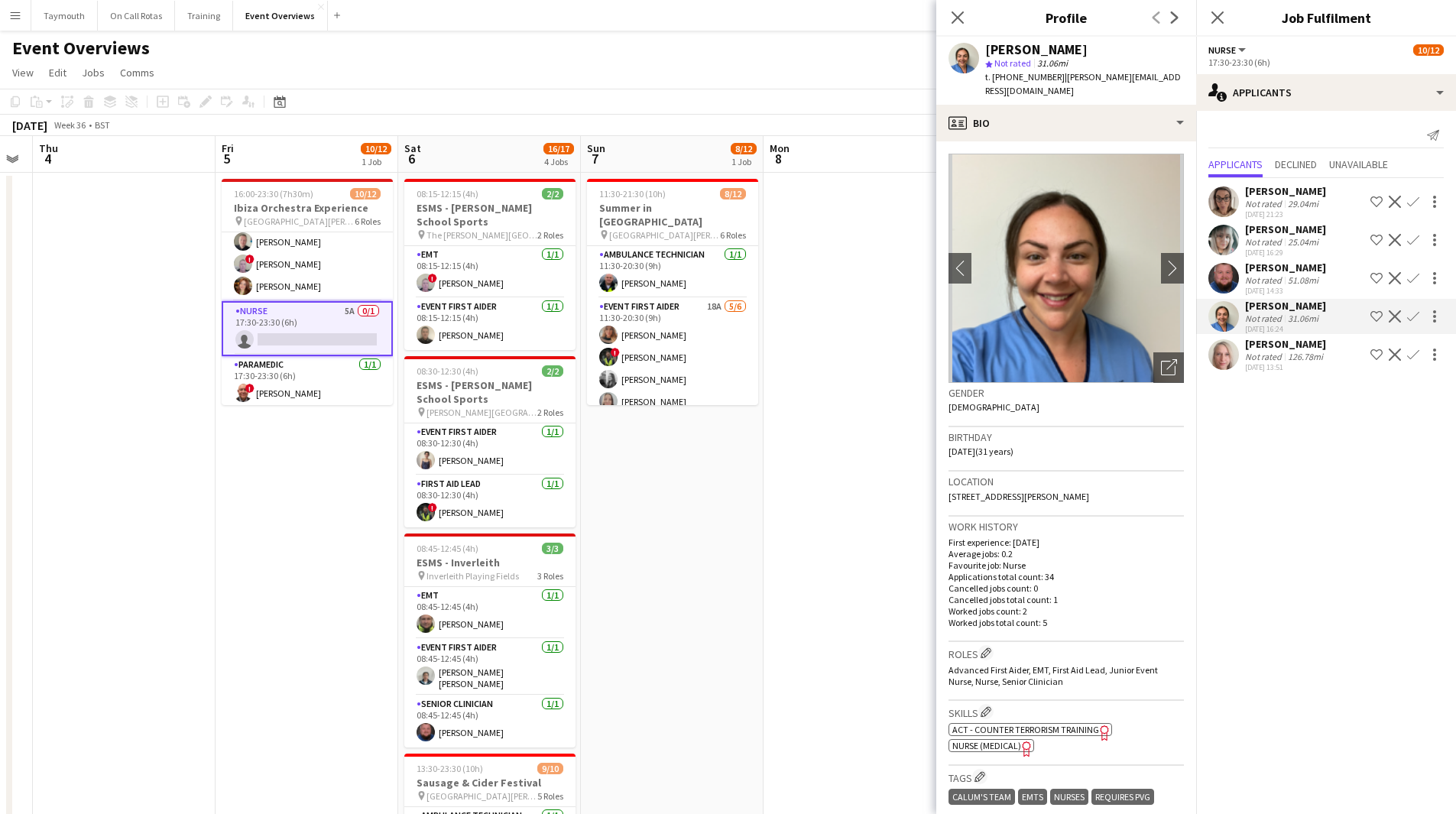
click at [1296, 205] on div "29.04mi" at bounding box center [1303, 203] width 37 height 11
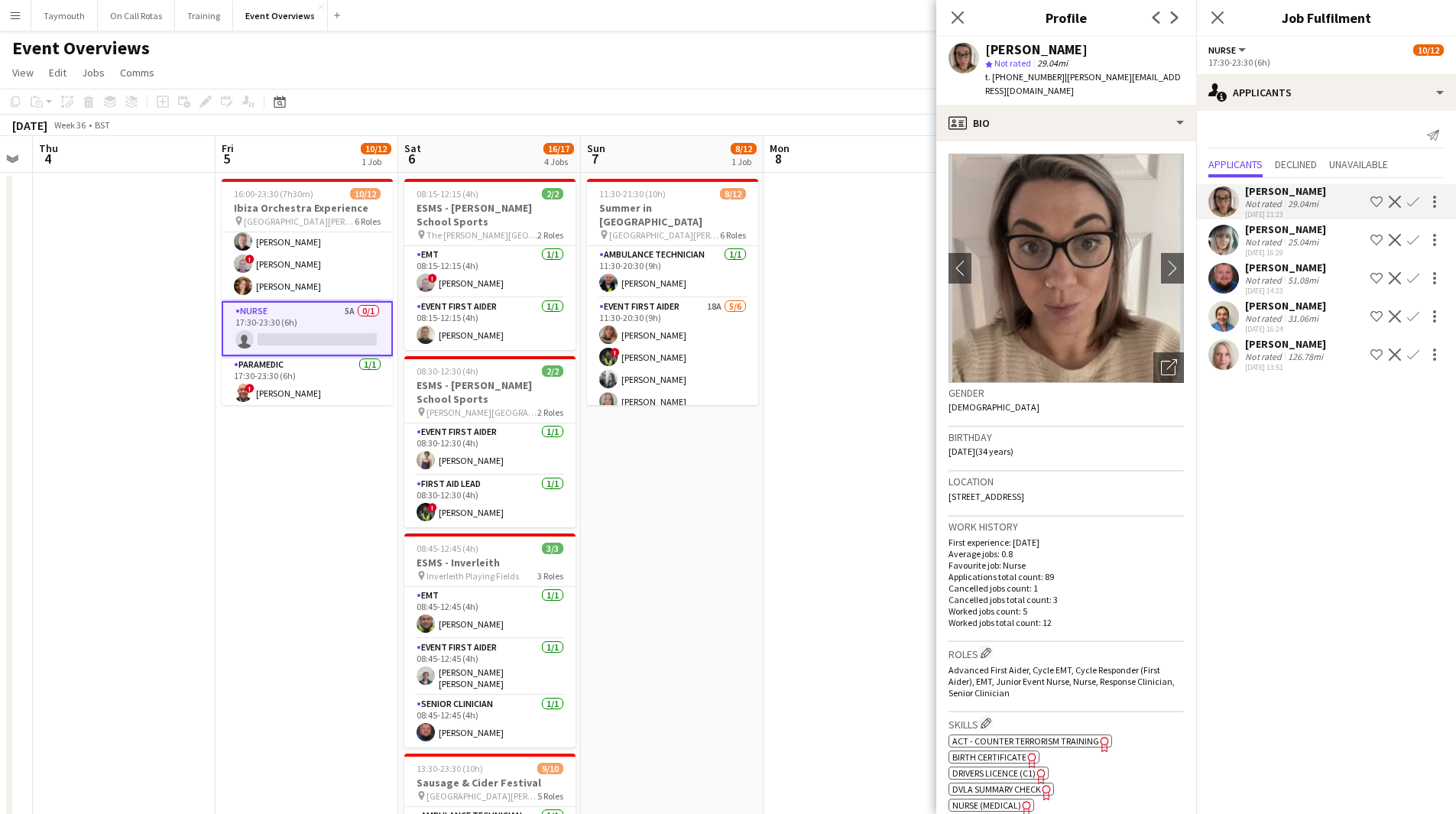
click at [1416, 203] on app-icon "Confirm" at bounding box center [1413, 202] width 12 height 12
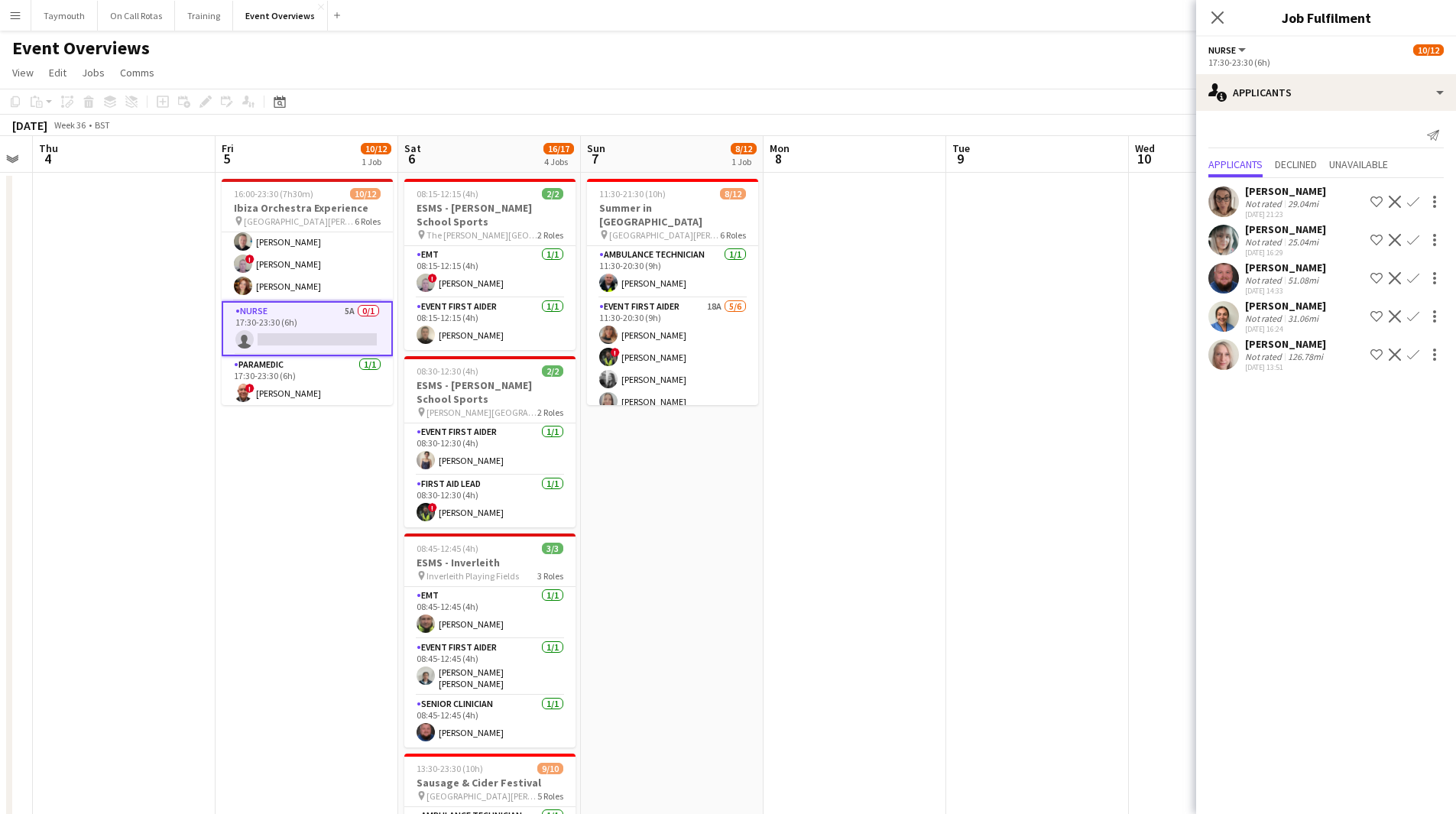
click at [1412, 201] on app-icon "Confirm" at bounding box center [1413, 202] width 12 height 12
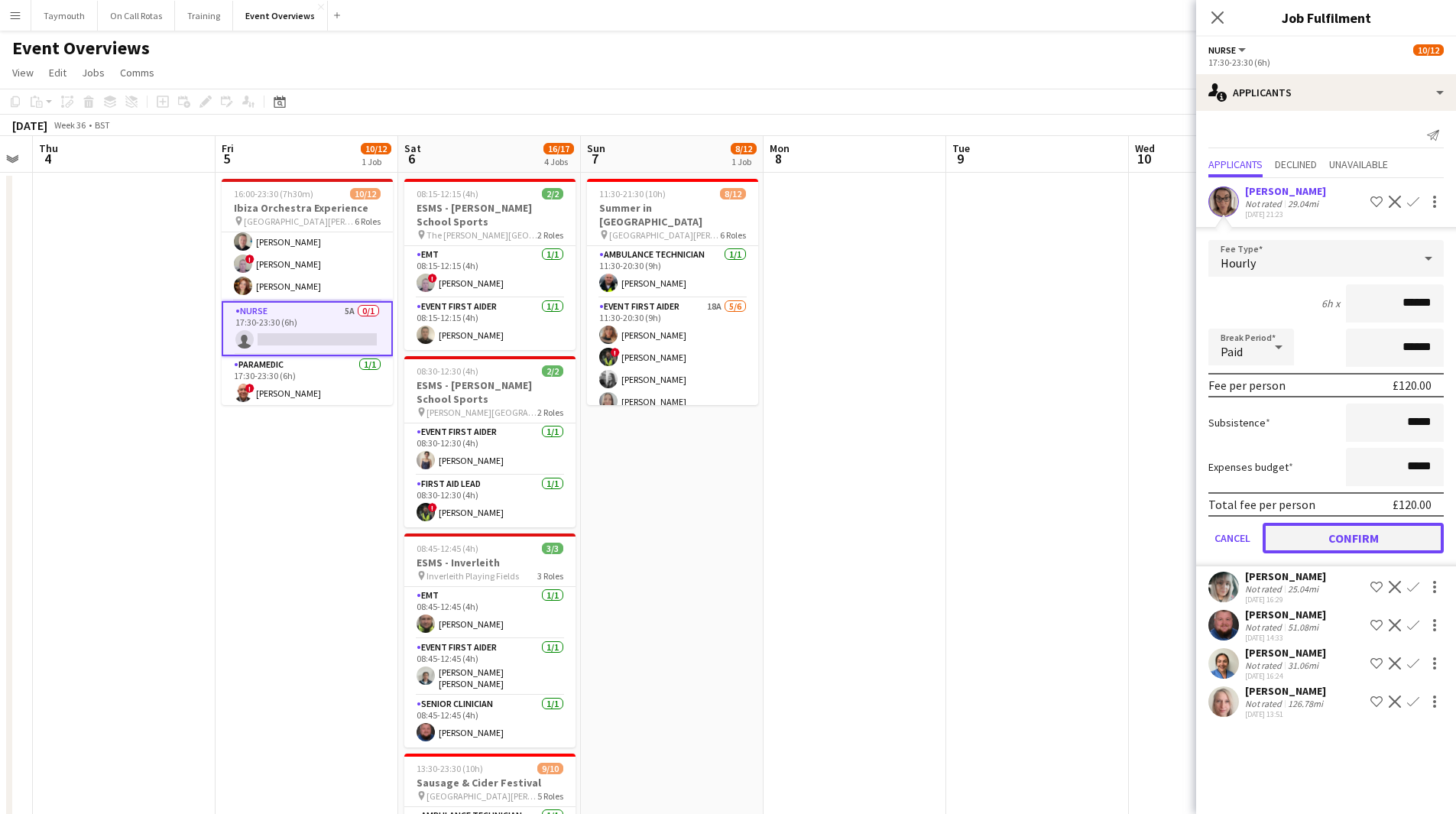
click at [1356, 542] on button "Confirm" at bounding box center [1353, 538] width 181 height 30
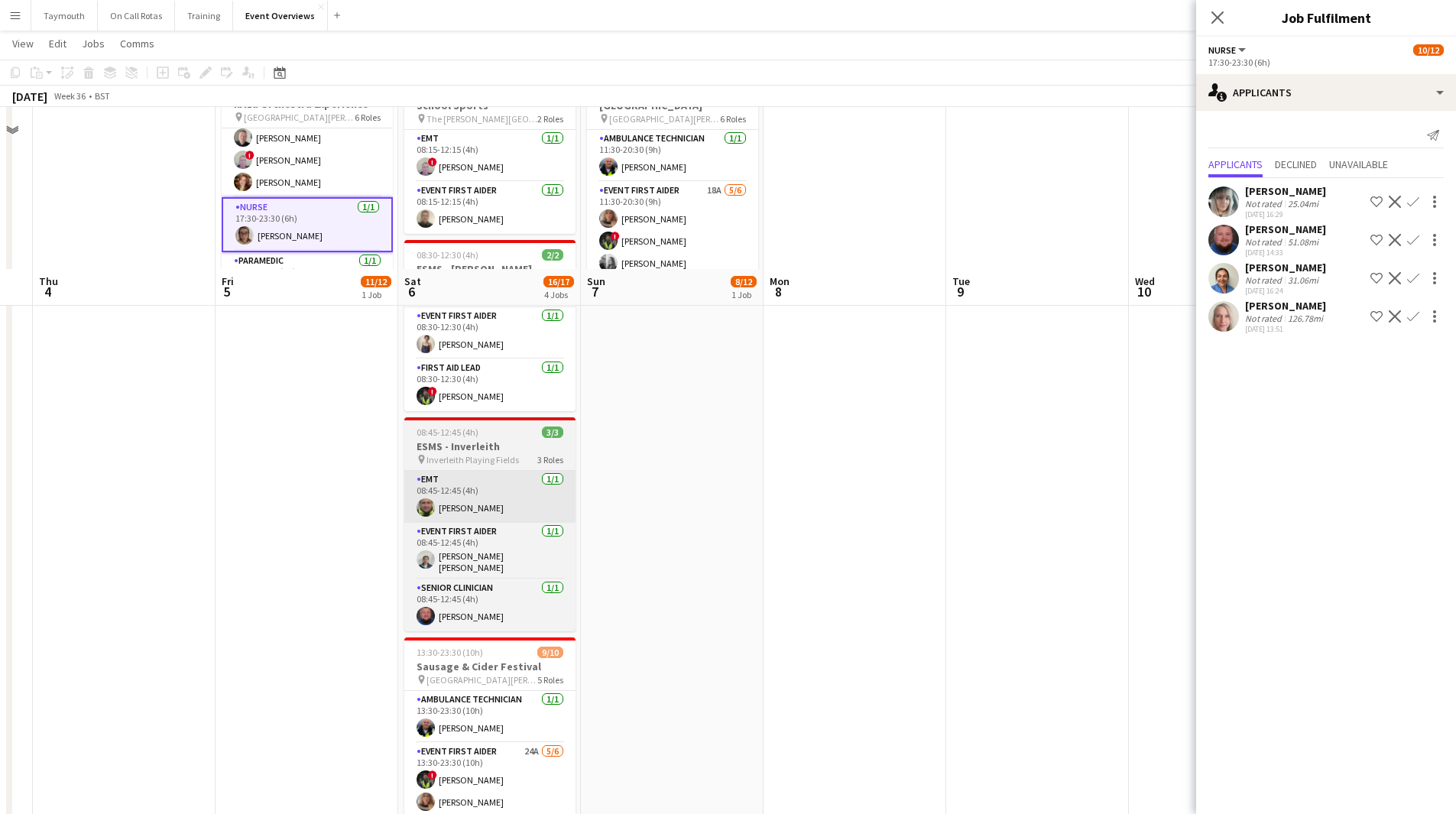
scroll to position [306, 0]
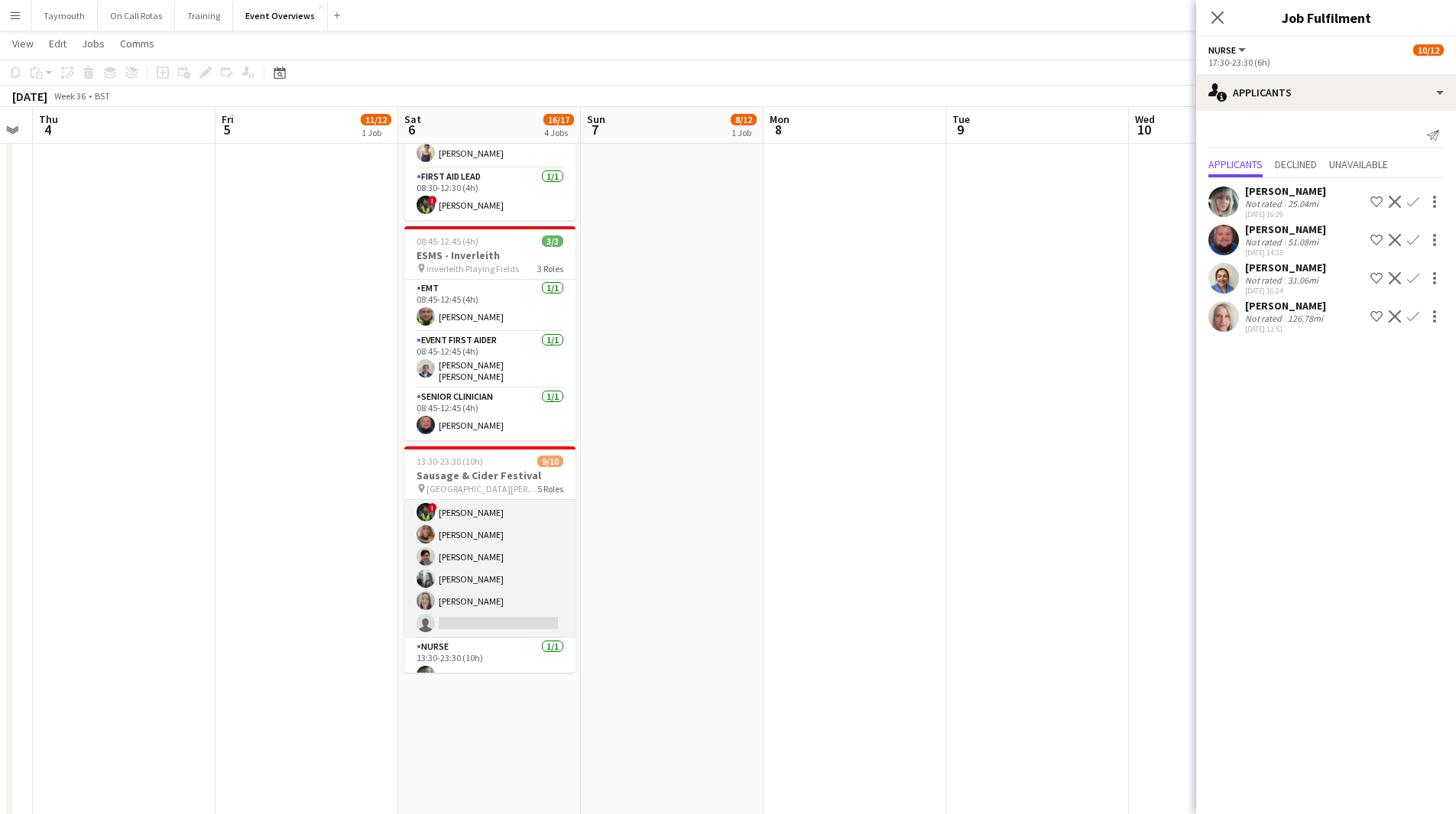
click at [506, 596] on app-card-role "Event First Aider 24A [DATE] 13:30-23:30 (10h) ! [PERSON_NAME] [PERSON_NAME] [P…" at bounding box center [490, 556] width 171 height 163
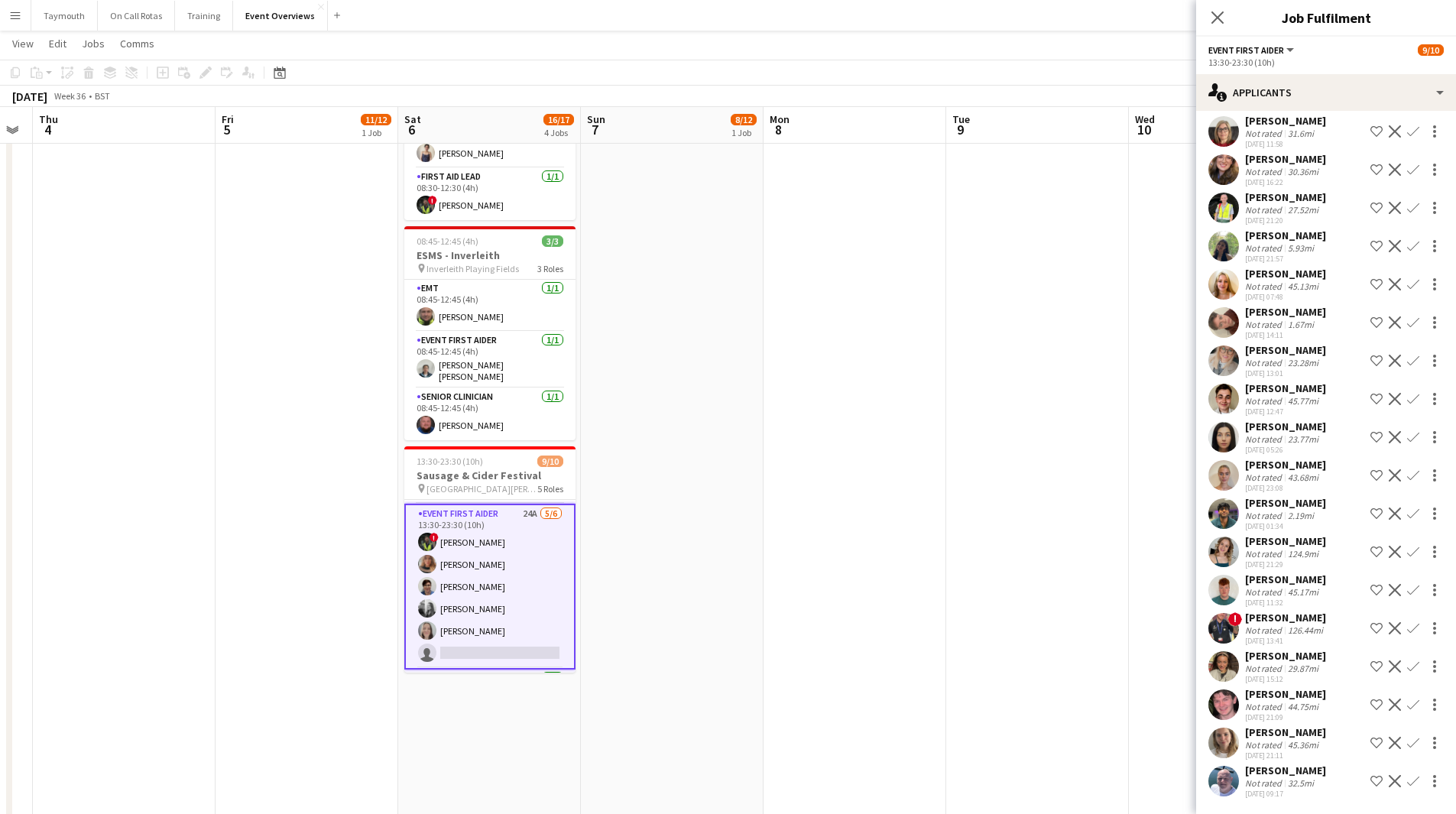
scroll to position [0, 0]
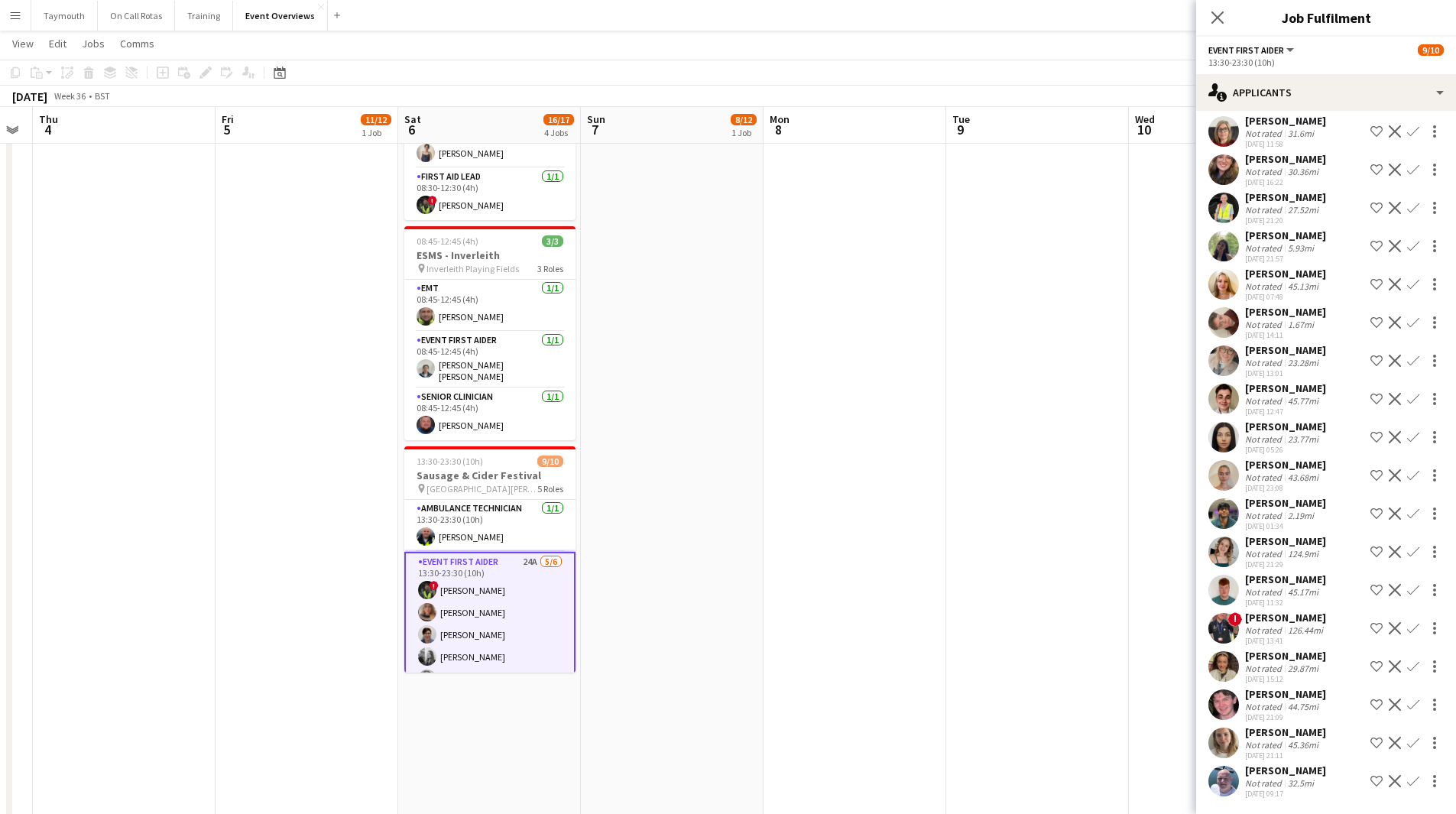
click at [1407, 784] on app-icon "Confirm" at bounding box center [1413, 782] width 12 height 12
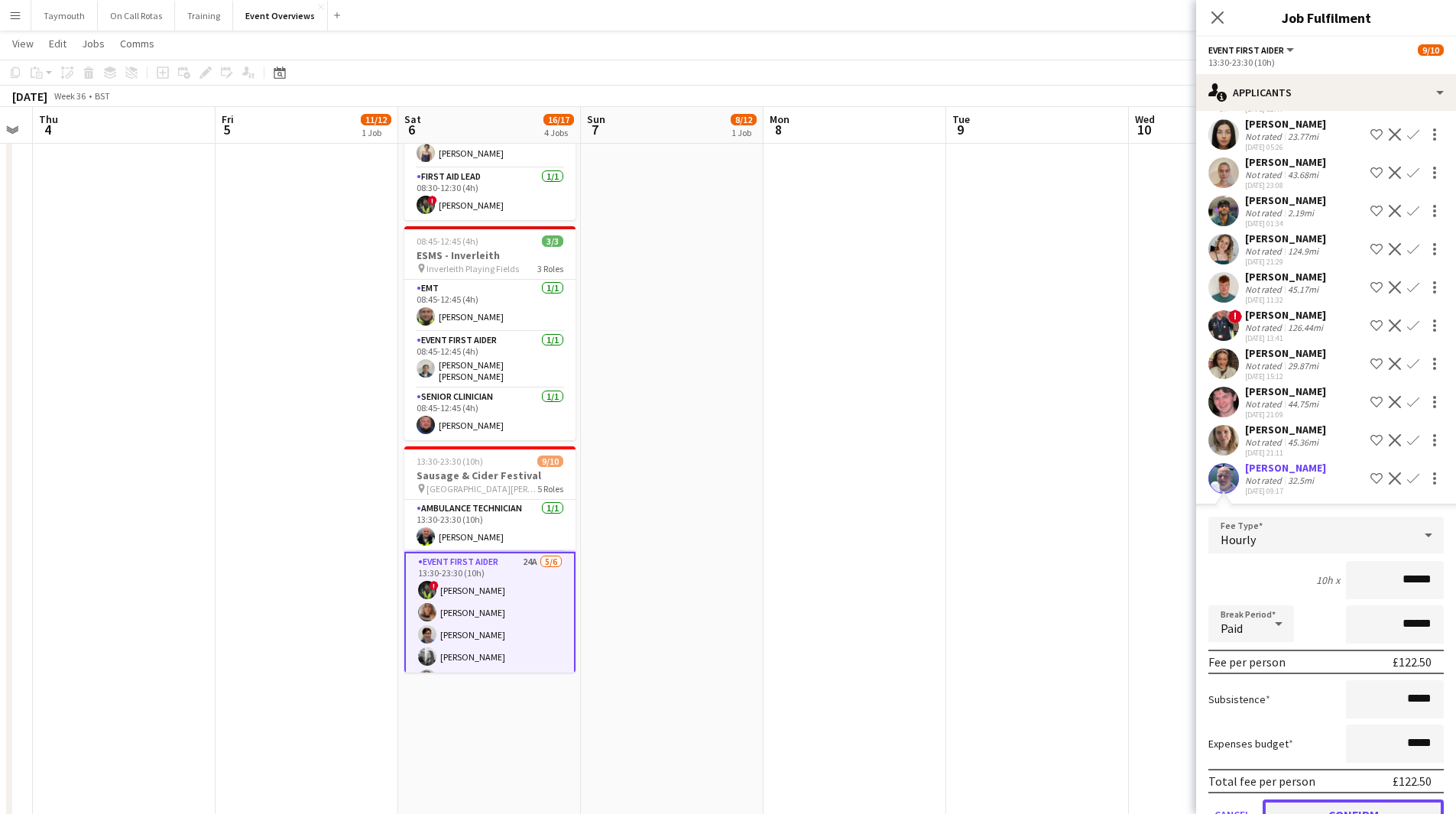
click at [1409, 801] on button "Confirm" at bounding box center [1353, 815] width 181 height 30
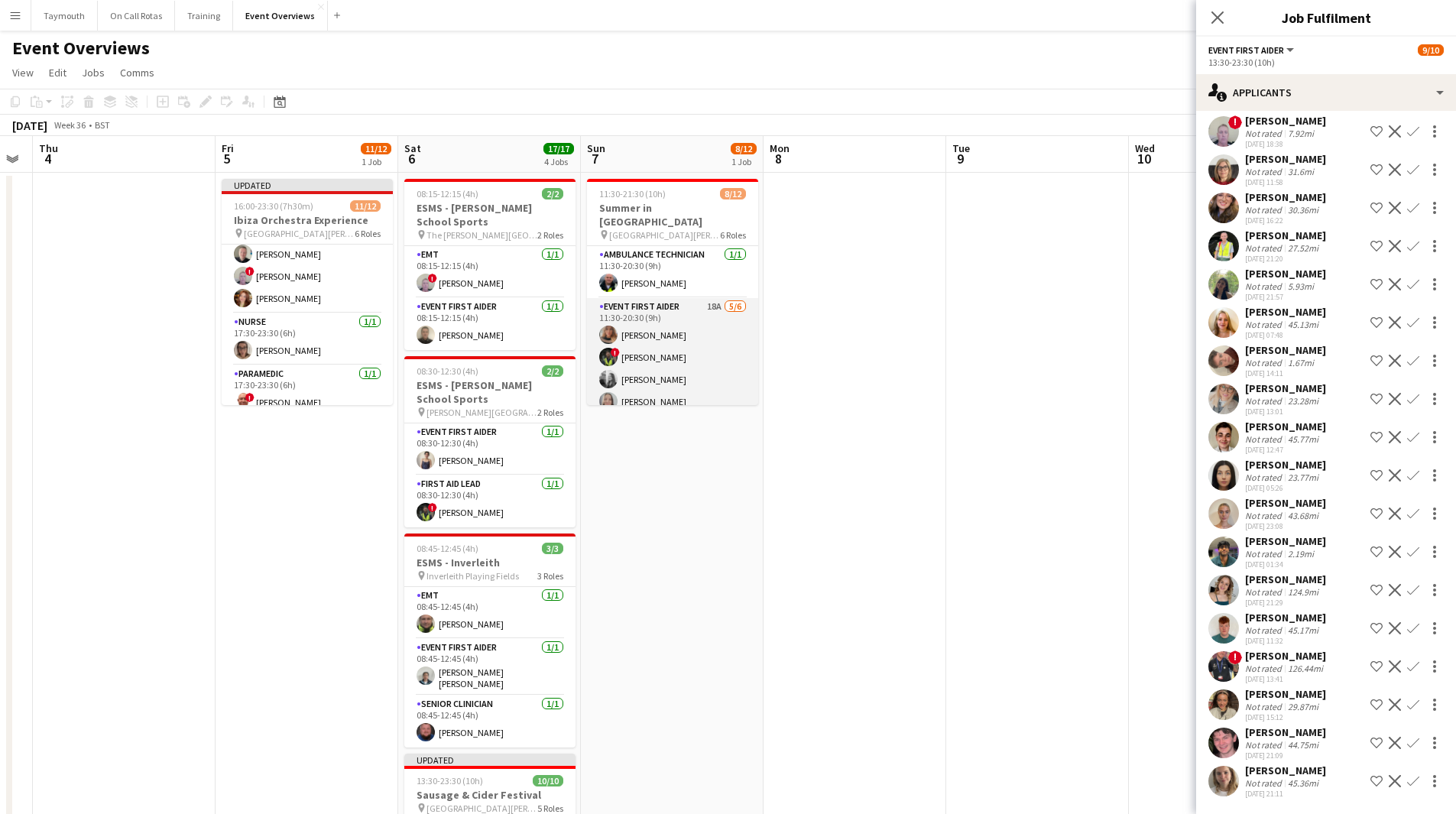
click at [693, 334] on app-card-role "Event First Aider 18A [DATE] 11:30-20:30 (9h) [PERSON_NAME] ! [PERSON_NAME] [PE…" at bounding box center [672, 380] width 171 height 163
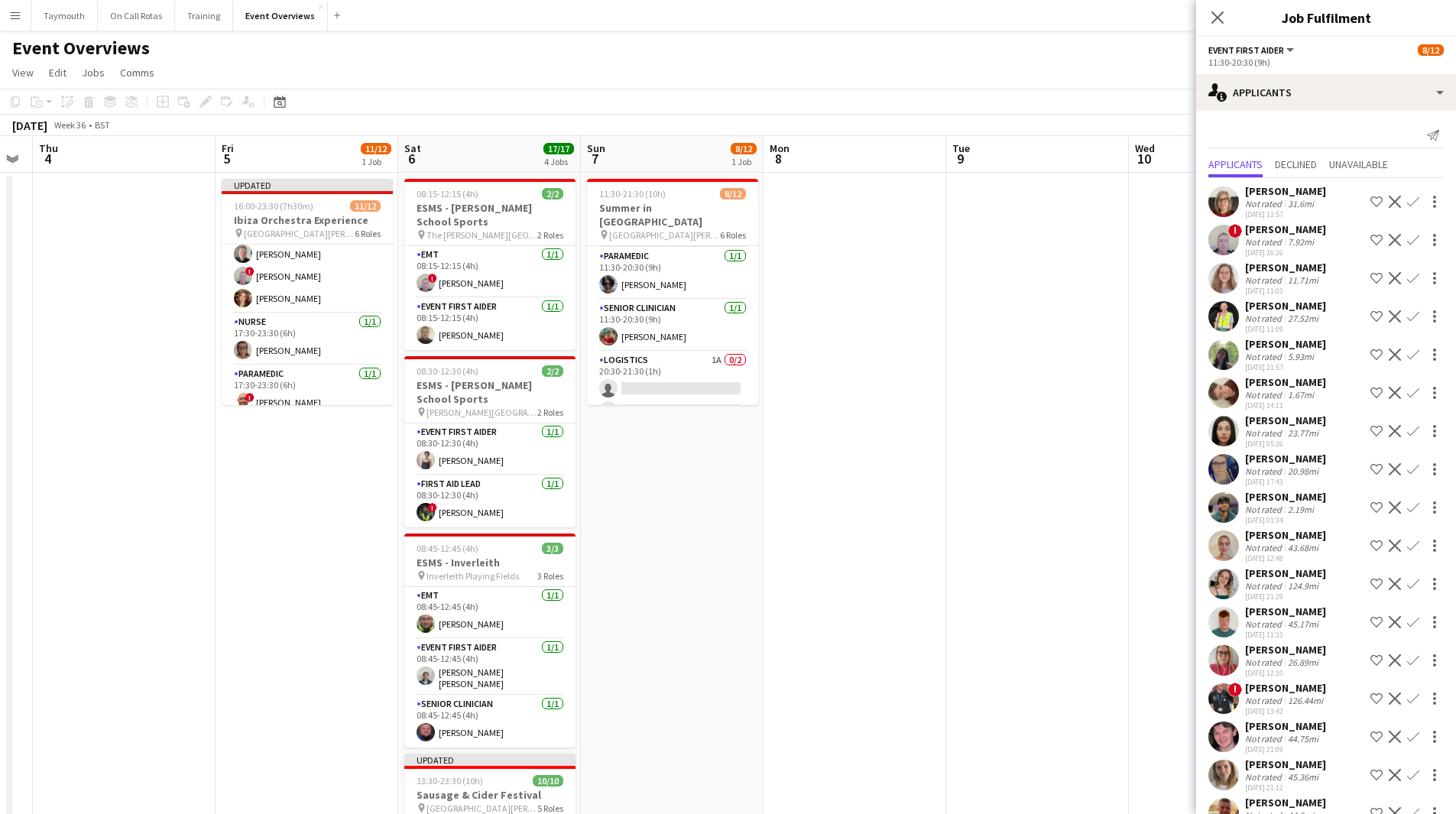
scroll to position [275, 0]
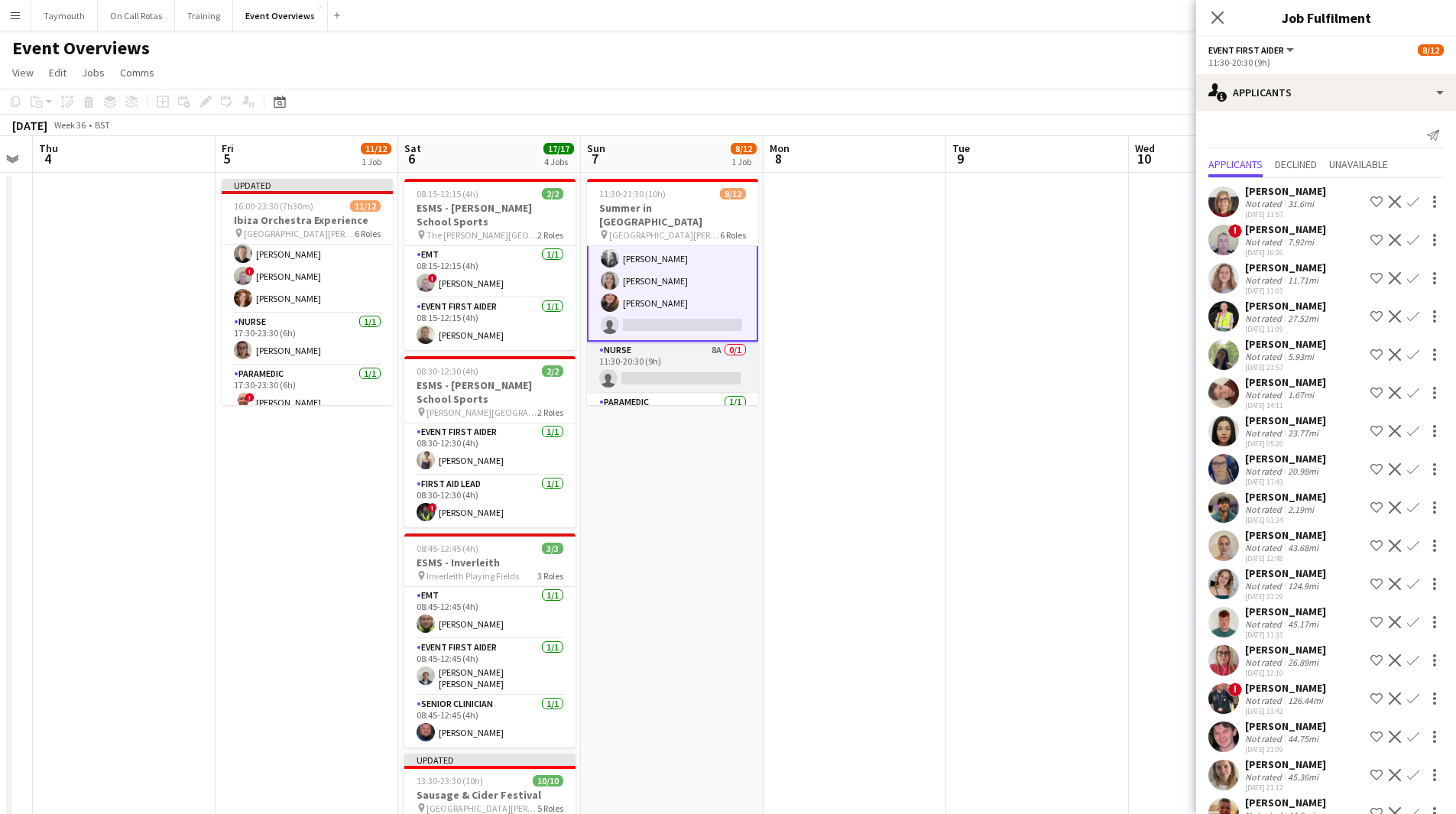
click at [681, 352] on app-card-role "Nurse 8A 0/1 11:30-20:30 (9h) single-neutral-actions" at bounding box center [672, 368] width 171 height 52
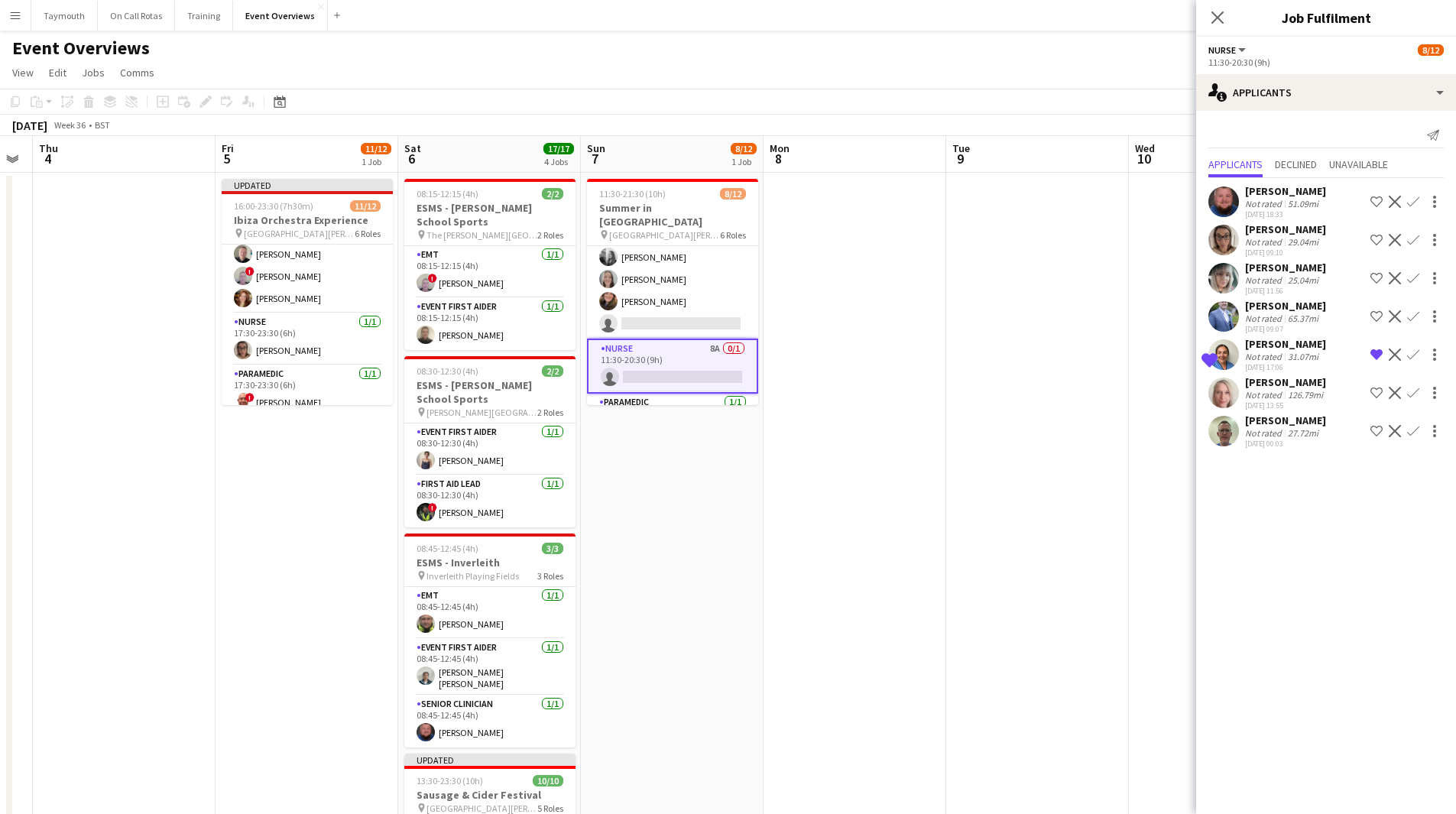
scroll to position [121, 0]
click at [1409, 435] on app-icon "Confirm" at bounding box center [1413, 431] width 12 height 12
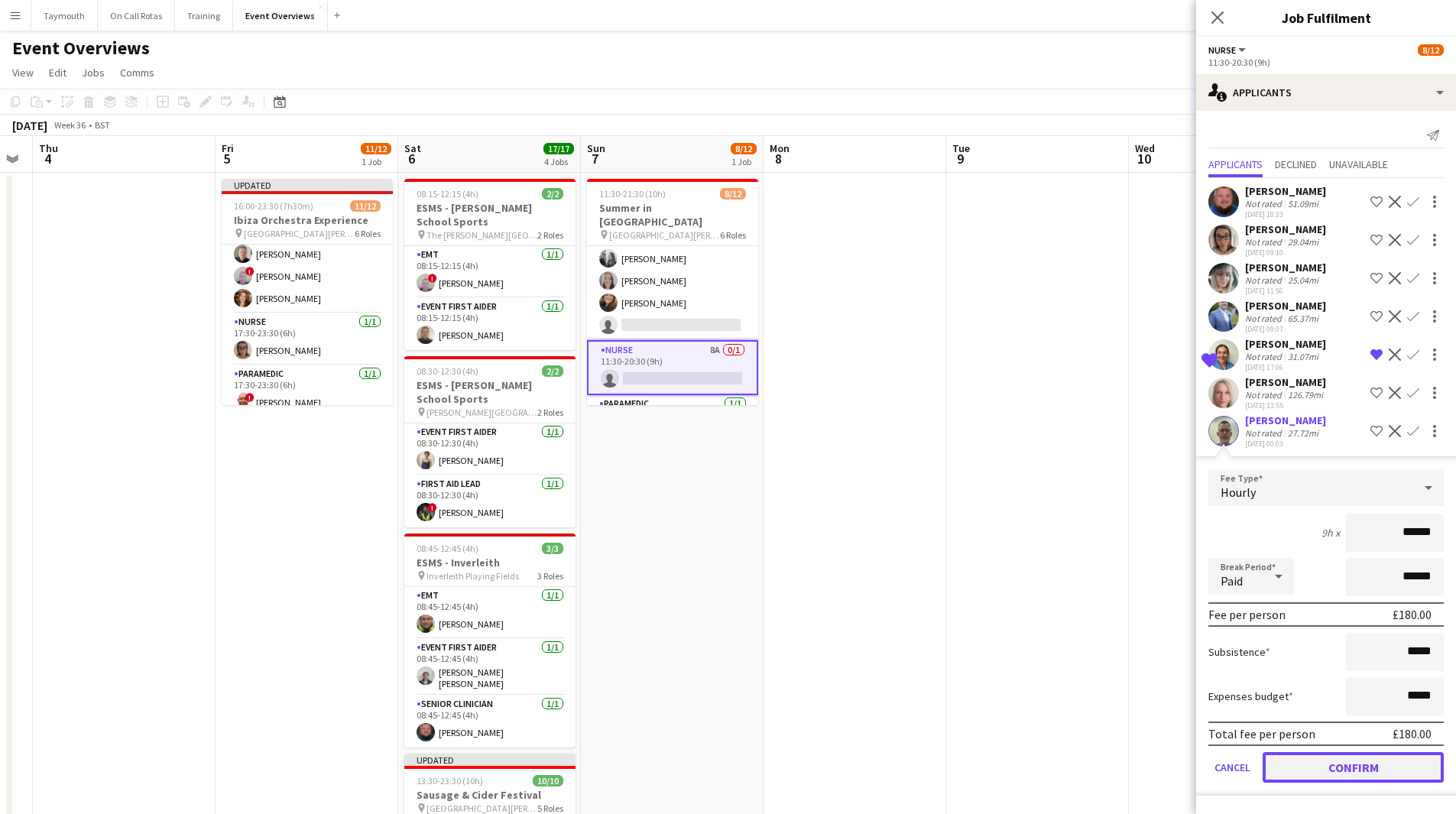
click at [1359, 773] on button "Confirm" at bounding box center [1353, 767] width 181 height 30
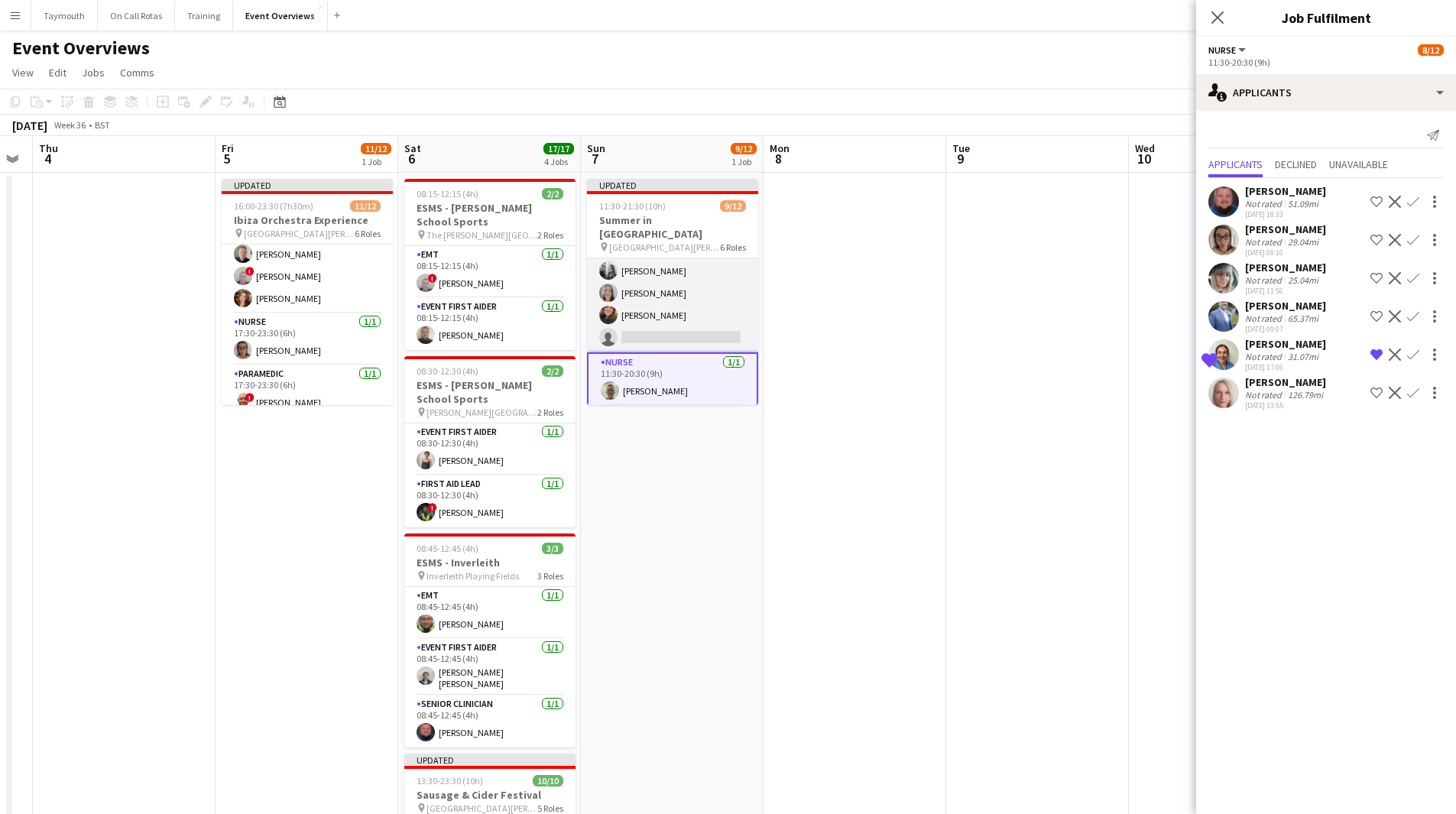
click at [700, 295] on app-card-role "Event First Aider 18A [DATE] 11:30-20:30 (9h) [PERSON_NAME] ! [PERSON_NAME] [PE…" at bounding box center [672, 271] width 171 height 163
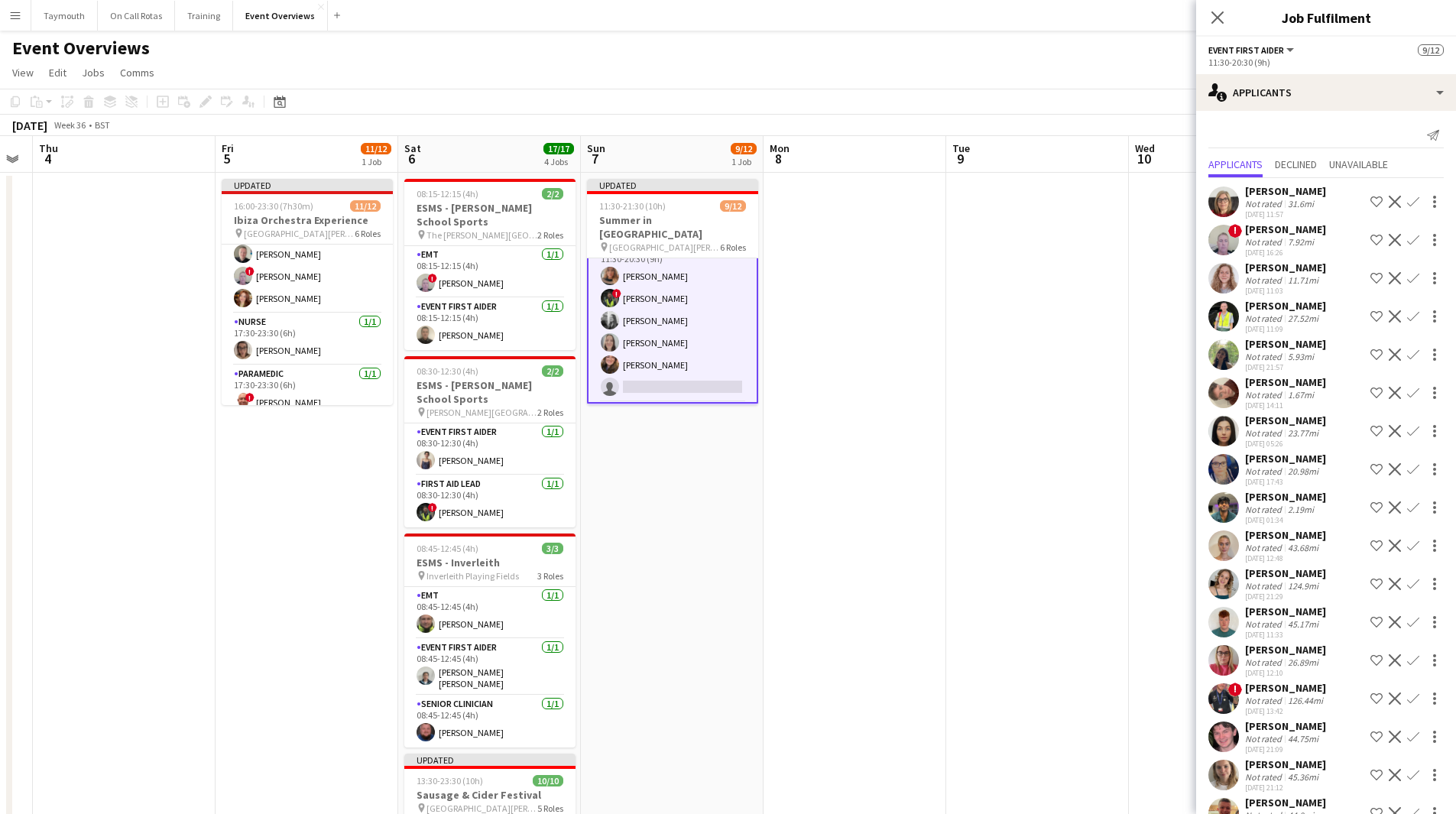
scroll to position [46, 0]
click at [1407, 433] on app-icon "Confirm" at bounding box center [1413, 431] width 12 height 12
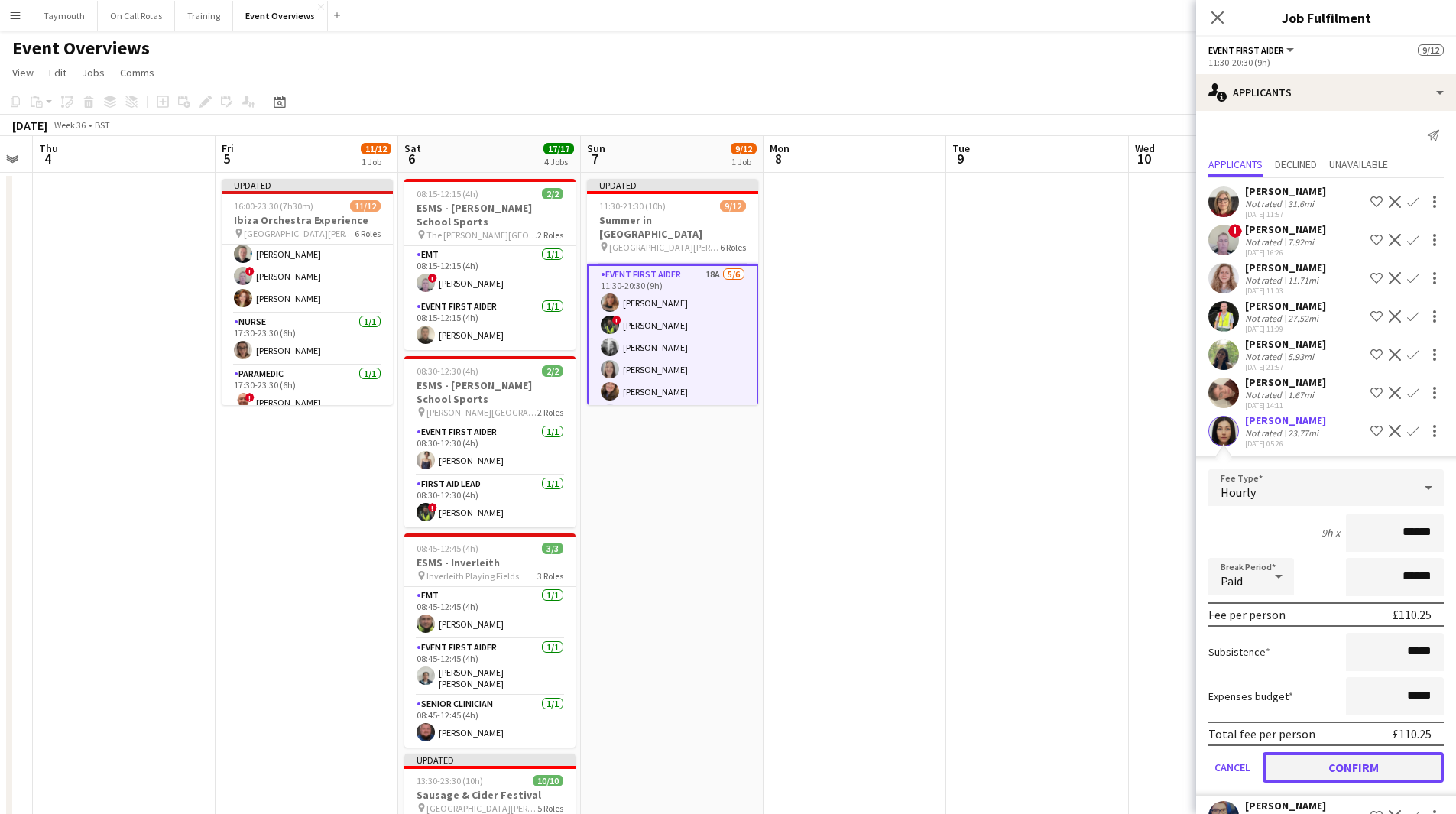
click at [1335, 760] on button "Confirm" at bounding box center [1353, 767] width 181 height 30
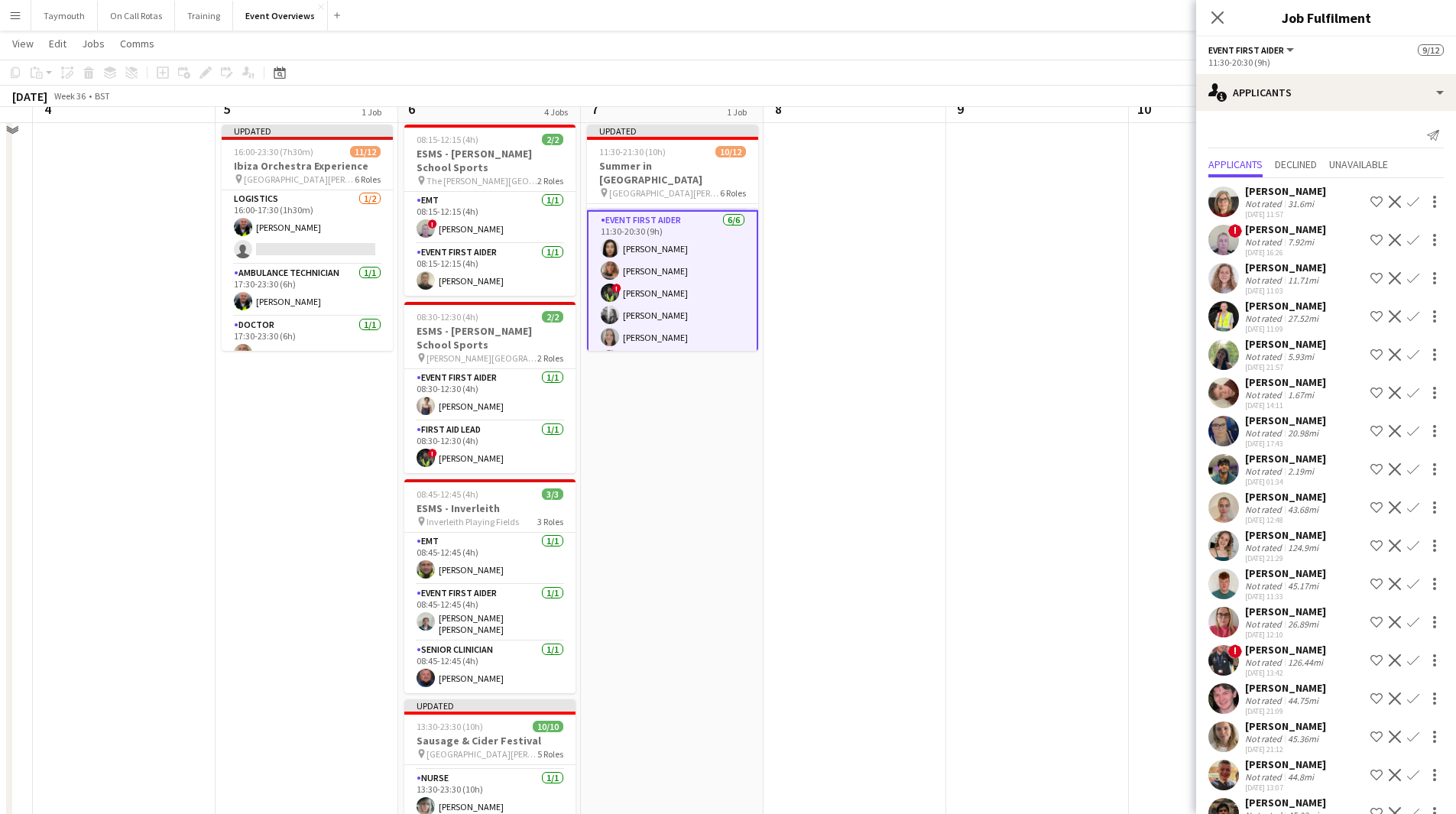
scroll to position [0, 0]
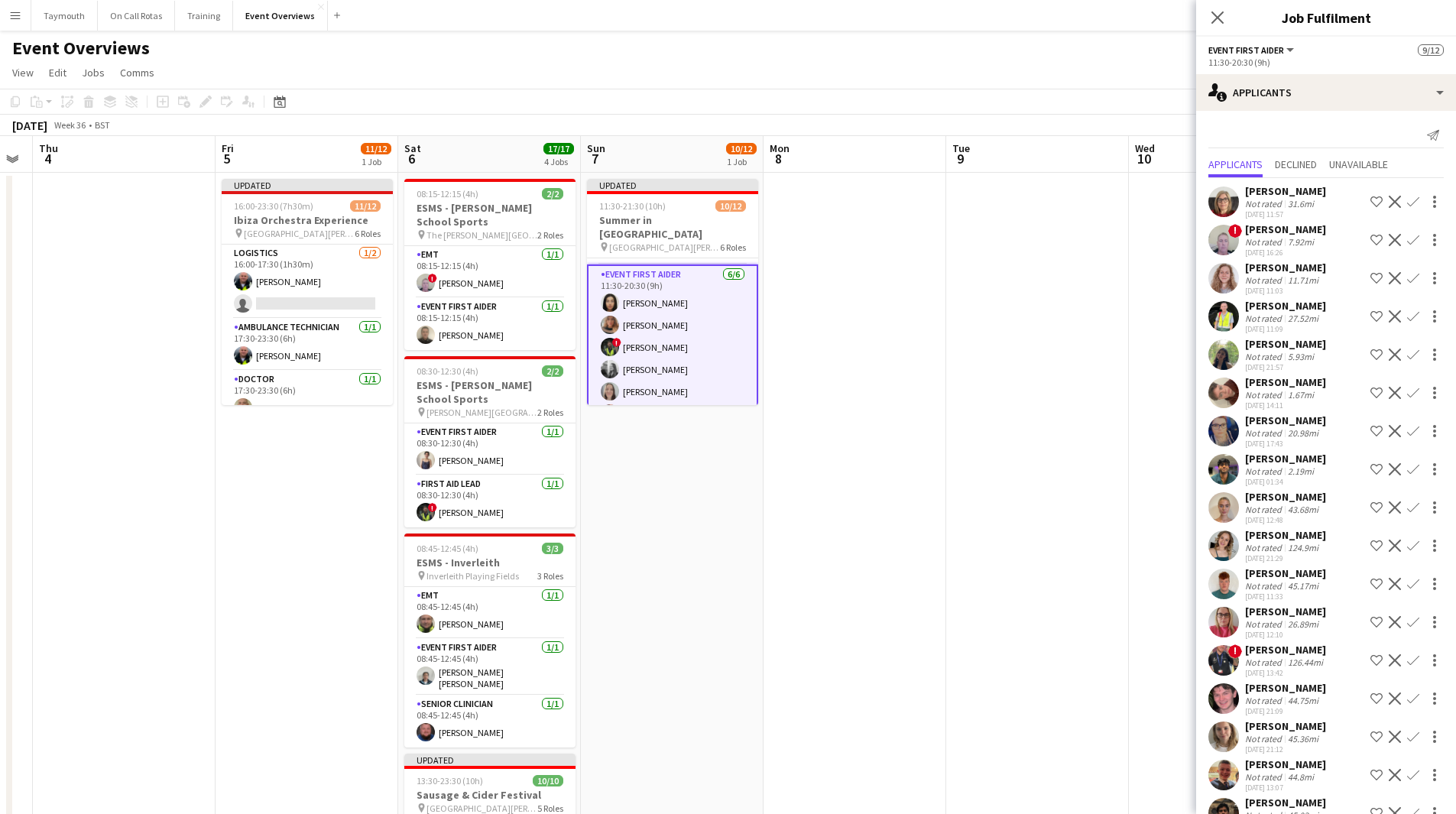
click at [866, 518] on app-date-cell at bounding box center [855, 673] width 183 height 1002
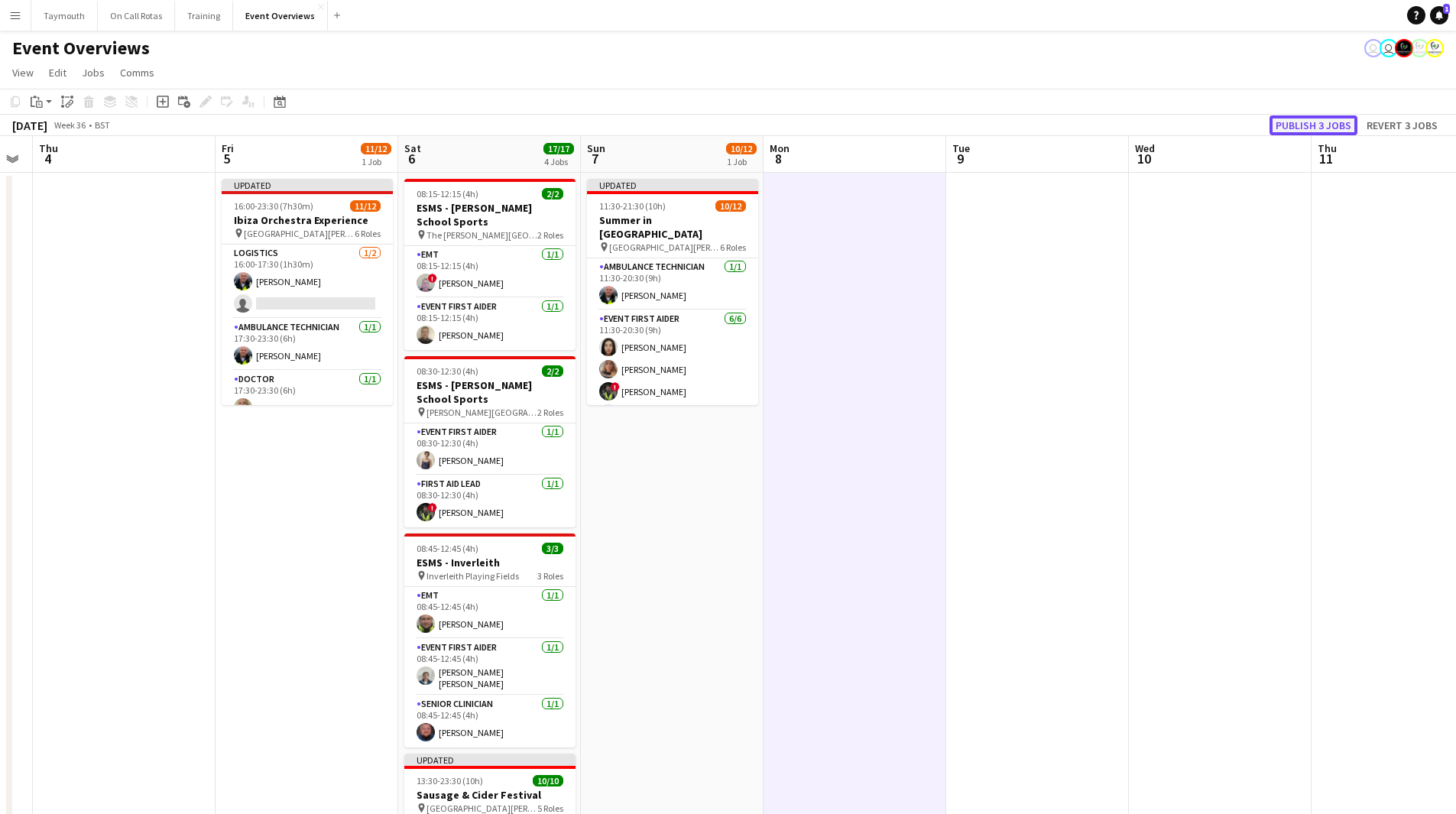
click at [1348, 123] on button "Publish 3 jobs" at bounding box center [1313, 125] width 88 height 20
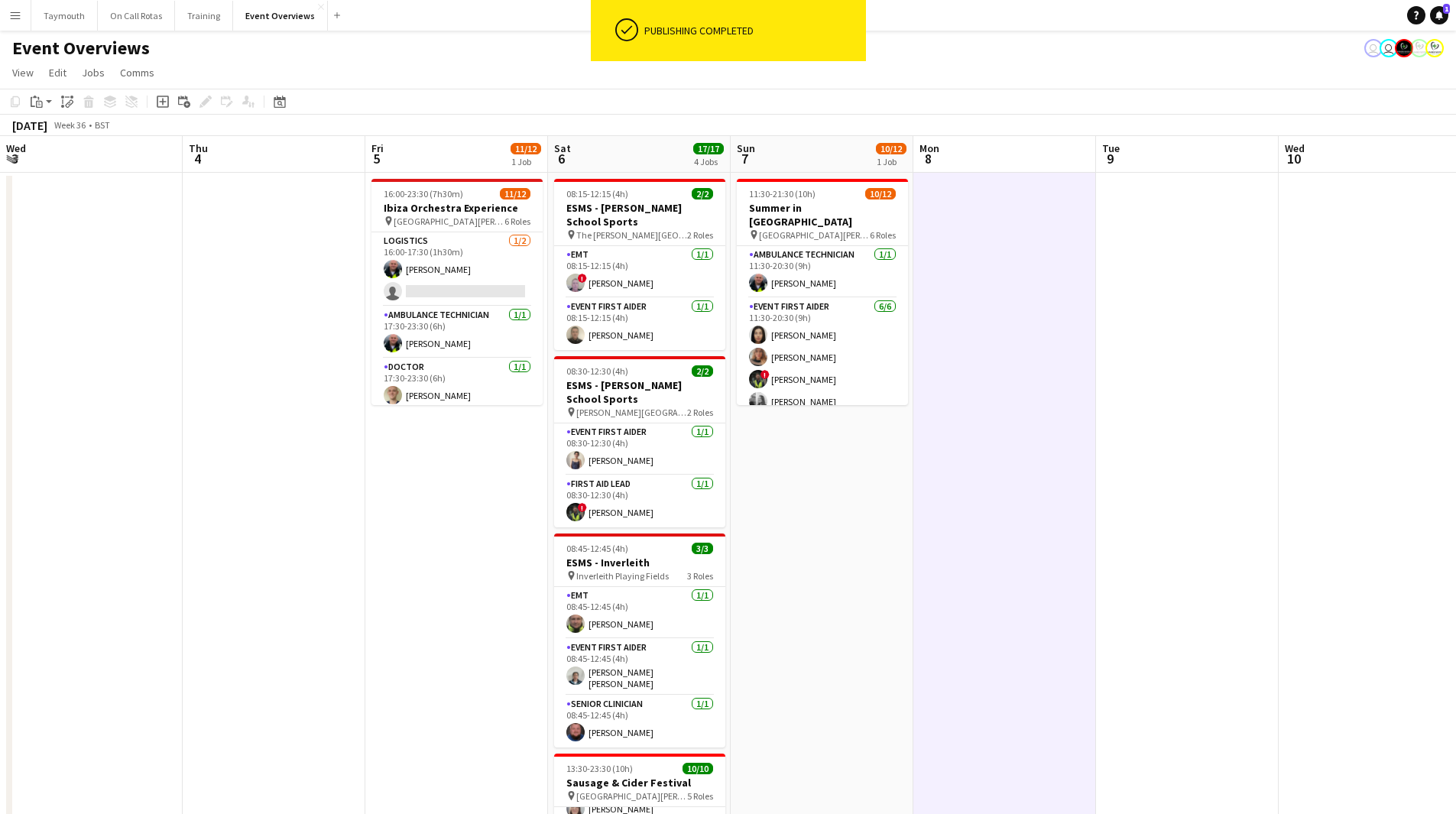
drag, startPoint x: 258, startPoint y: 535, endPoint x: 1376, endPoint y: 535, distance: 1118.0
click at [1369, 535] on app-calendar-viewport "Mon 1 Tue 2 Wed 3 Thu 4 Fri 5 11/12 1 Job Sat 6 17/17 4 Jobs Sun 7 10/12 1 Job …" at bounding box center [728, 655] width 1456 height 1039
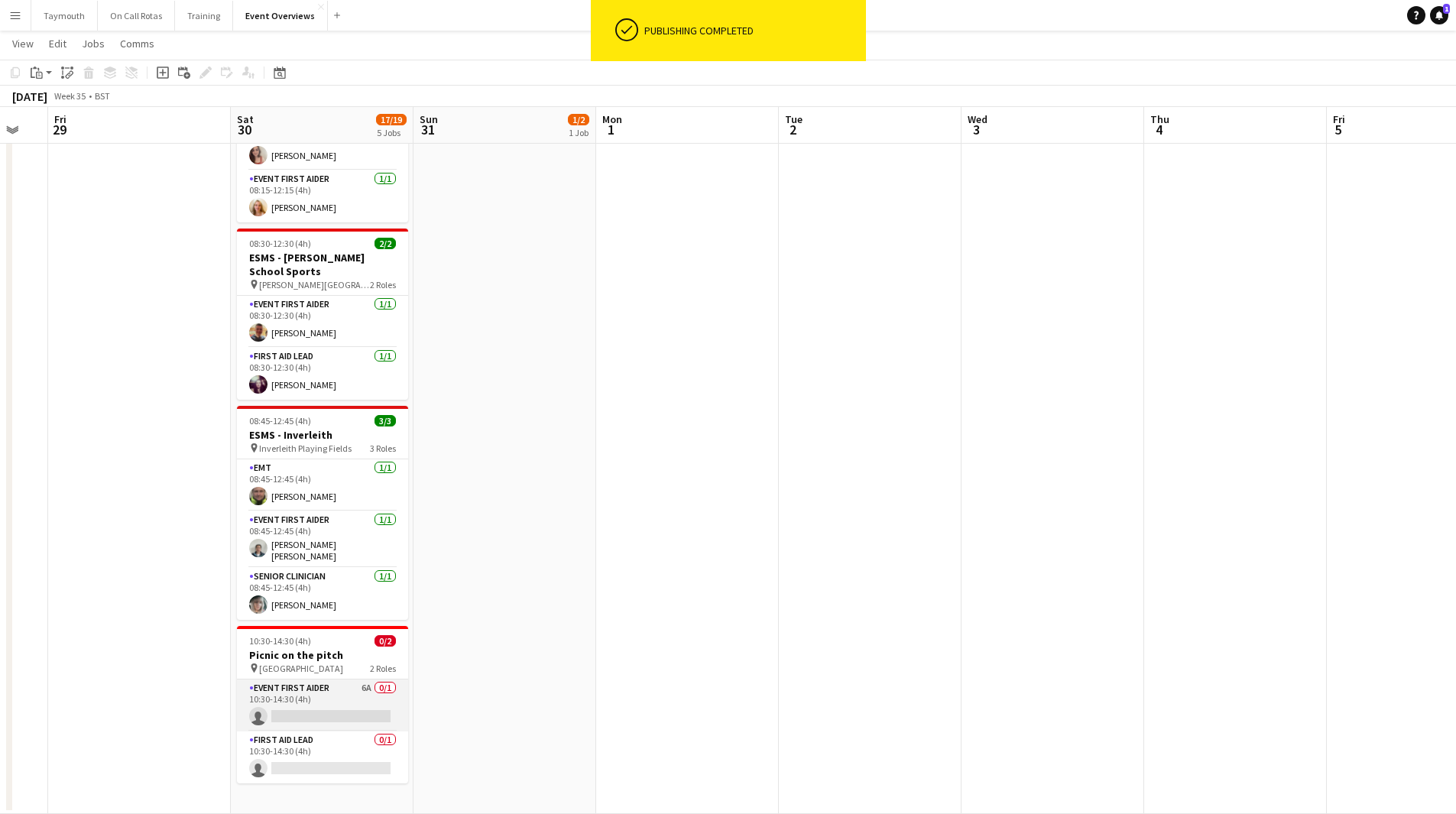
click at [341, 680] on app-card-role "Event First Aider 6A 0/1 10:30-14:30 (4h) single-neutral-actions" at bounding box center [322, 706] width 171 height 52
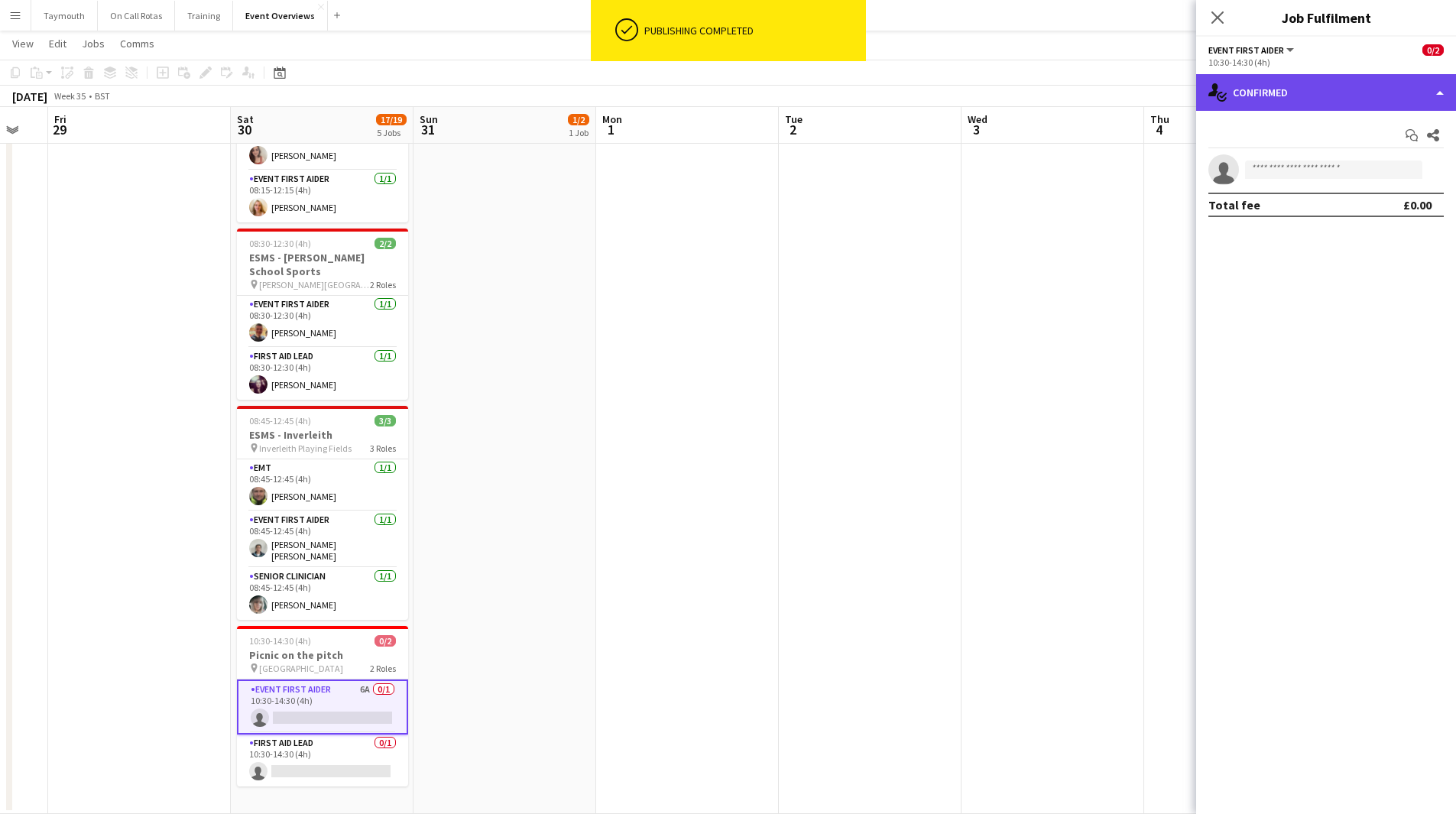
click at [1286, 99] on div "single-neutral-actions-check-2 Confirmed" at bounding box center [1325, 92] width 260 height 37
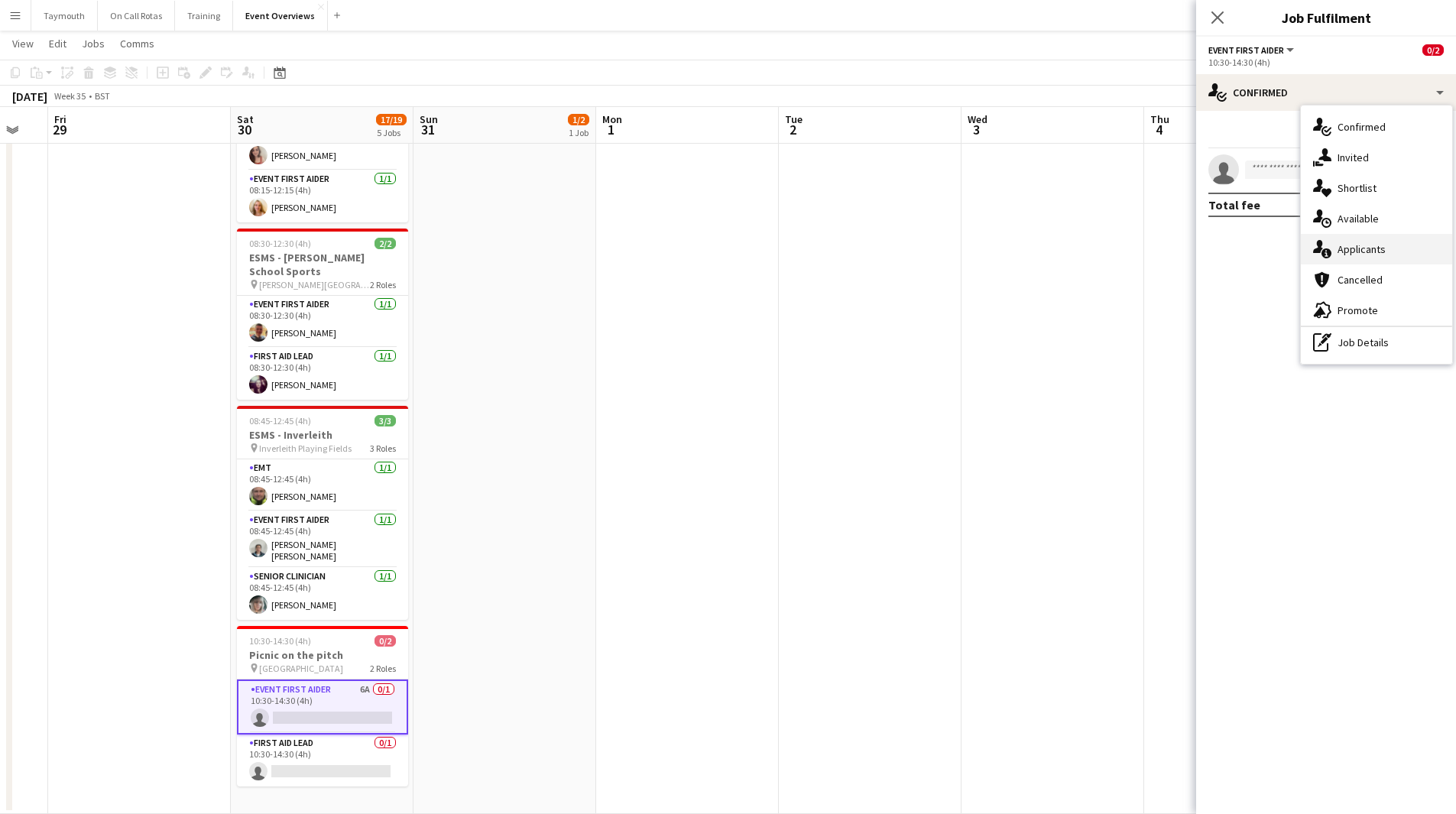
click at [1379, 250] on div "single-neutral-actions-information Applicants" at bounding box center [1377, 249] width 151 height 30
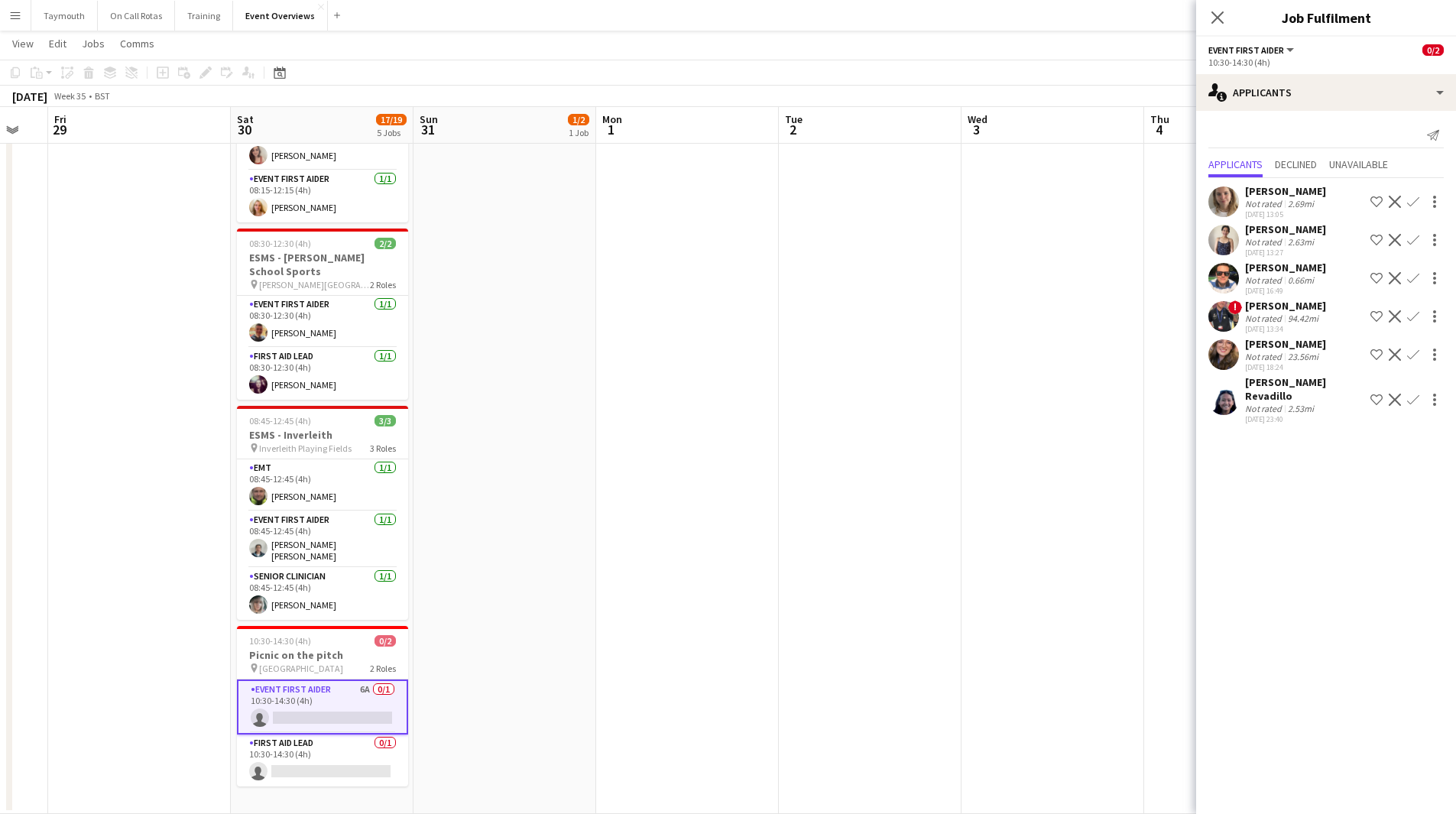
click at [1285, 384] on div "[PERSON_NAME] Revadillo" at bounding box center [1305, 389] width 119 height 28
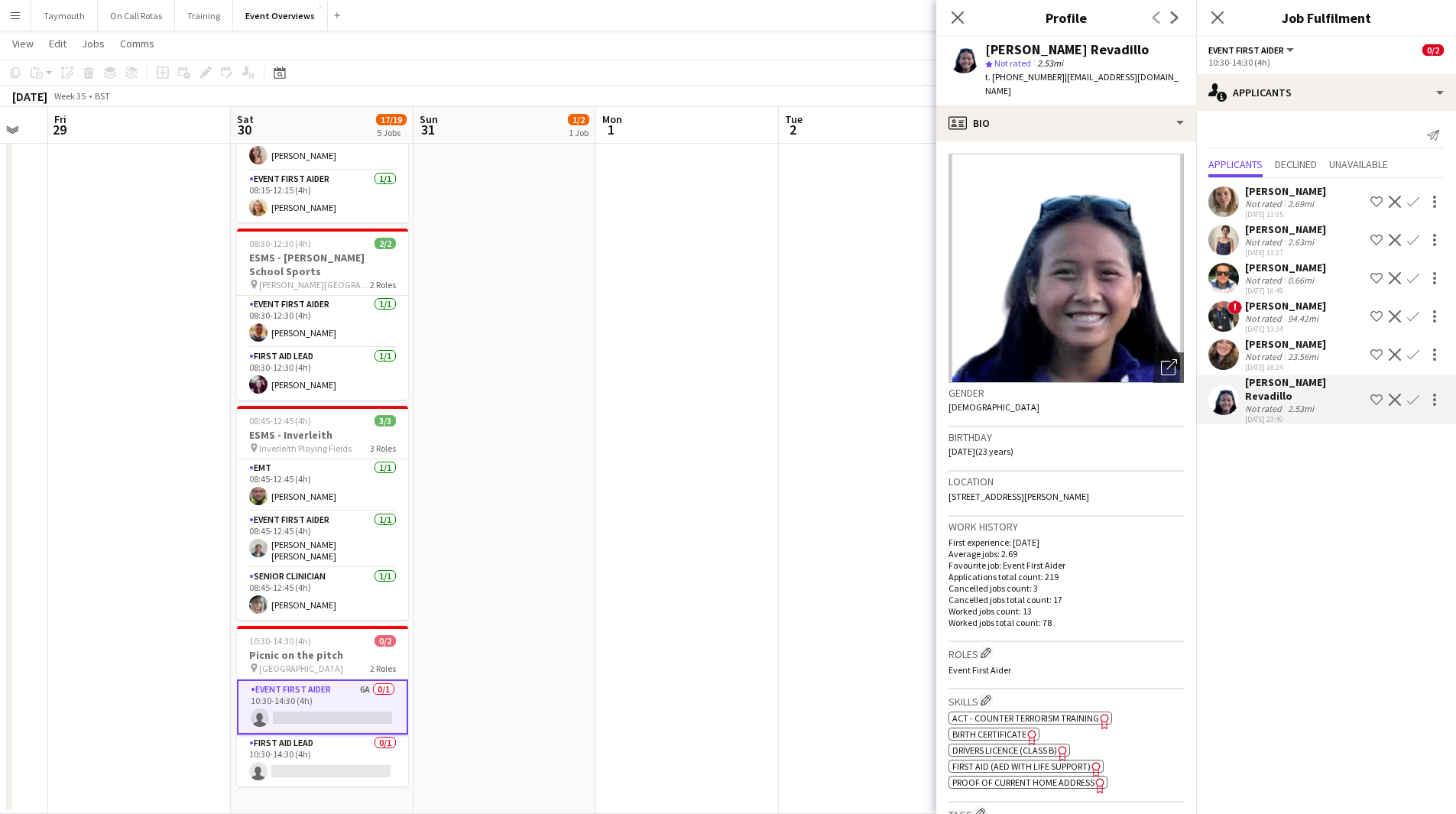
click at [637, 513] on app-date-cell at bounding box center [688, 313] width 183 height 1002
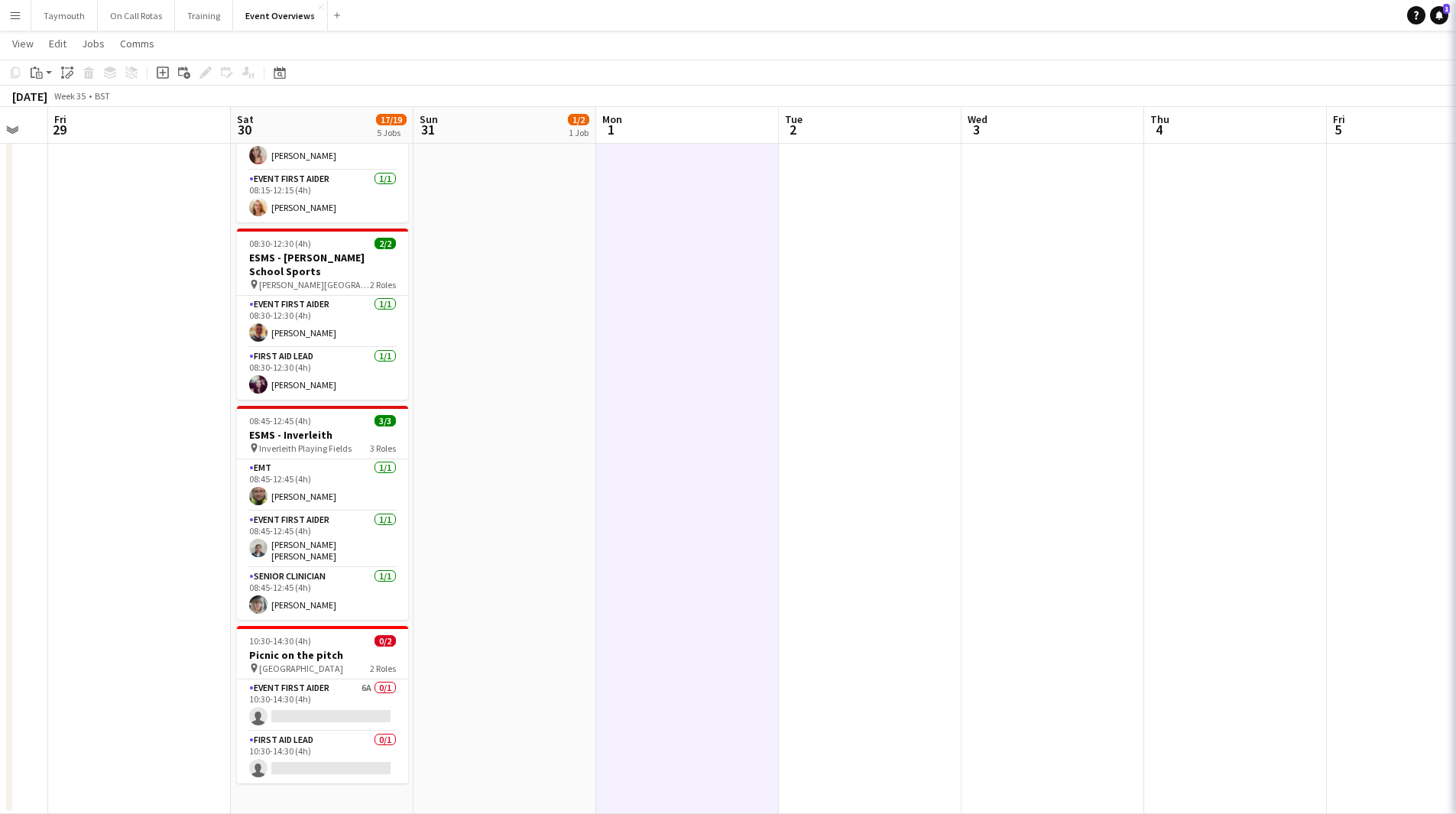
drag, startPoint x: 637, startPoint y: 513, endPoint x: 793, endPoint y: 518, distance: 156.1
click at [733, 521] on app-calendar-viewport "Wed 27 Thu 28 Fri 29 Sat 30 17/19 5 Jobs Sun 31 1/2 1 Job Mon 1 Tue 2 Wed 3 Thu…" at bounding box center [728, 258] width 1456 height 1113
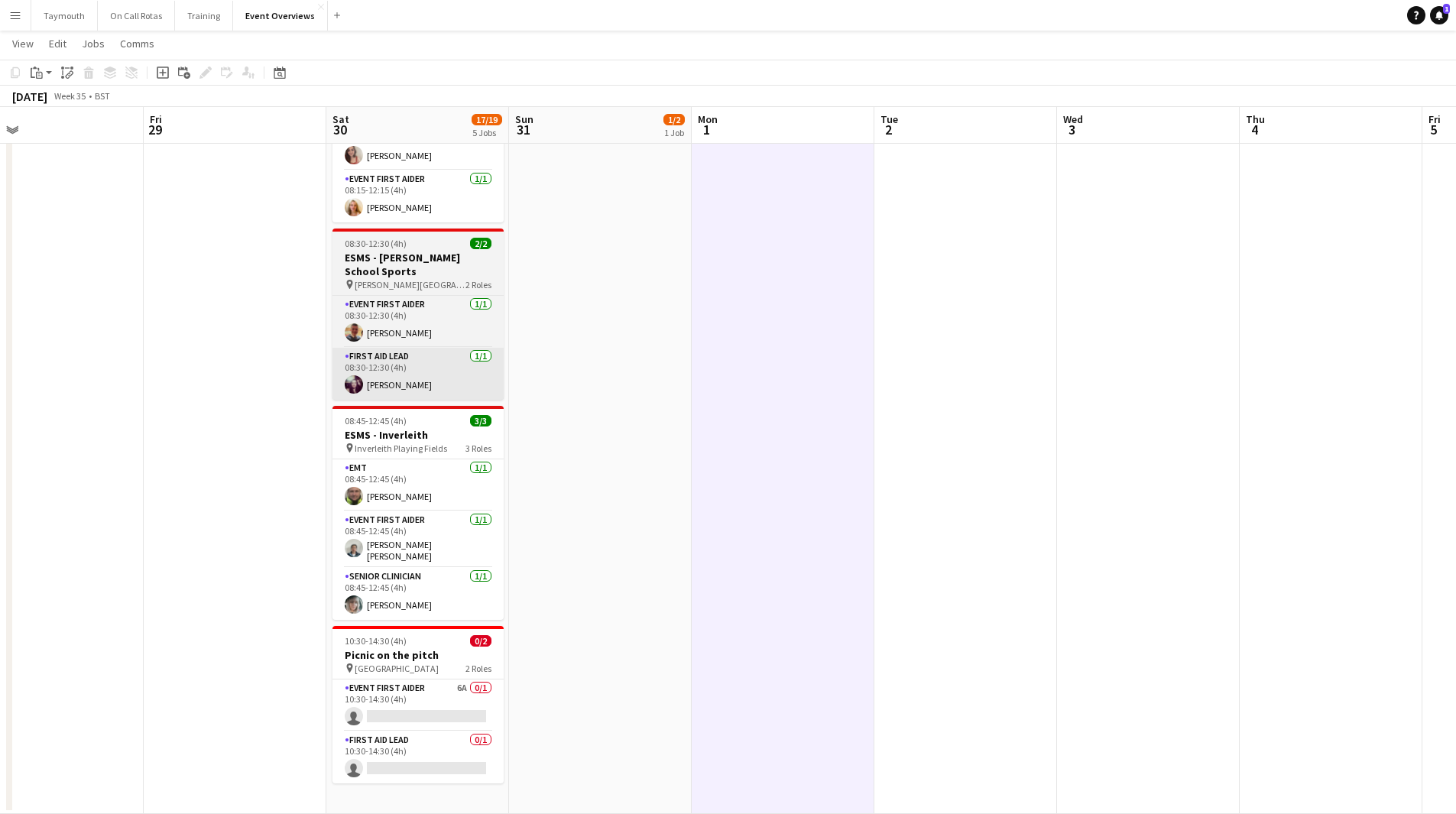
drag, startPoint x: 226, startPoint y: 399, endPoint x: 659, endPoint y: 399, distance: 433.0
click at [513, 389] on app-calendar-viewport "Tue 26 Wed 27 Thu 28 Fri 29 Sat 30 17/19 5 Jobs Sun 31 1/2 1 Job Mon 1 Tue 2 We…" at bounding box center [728, 258] width 1456 height 1113
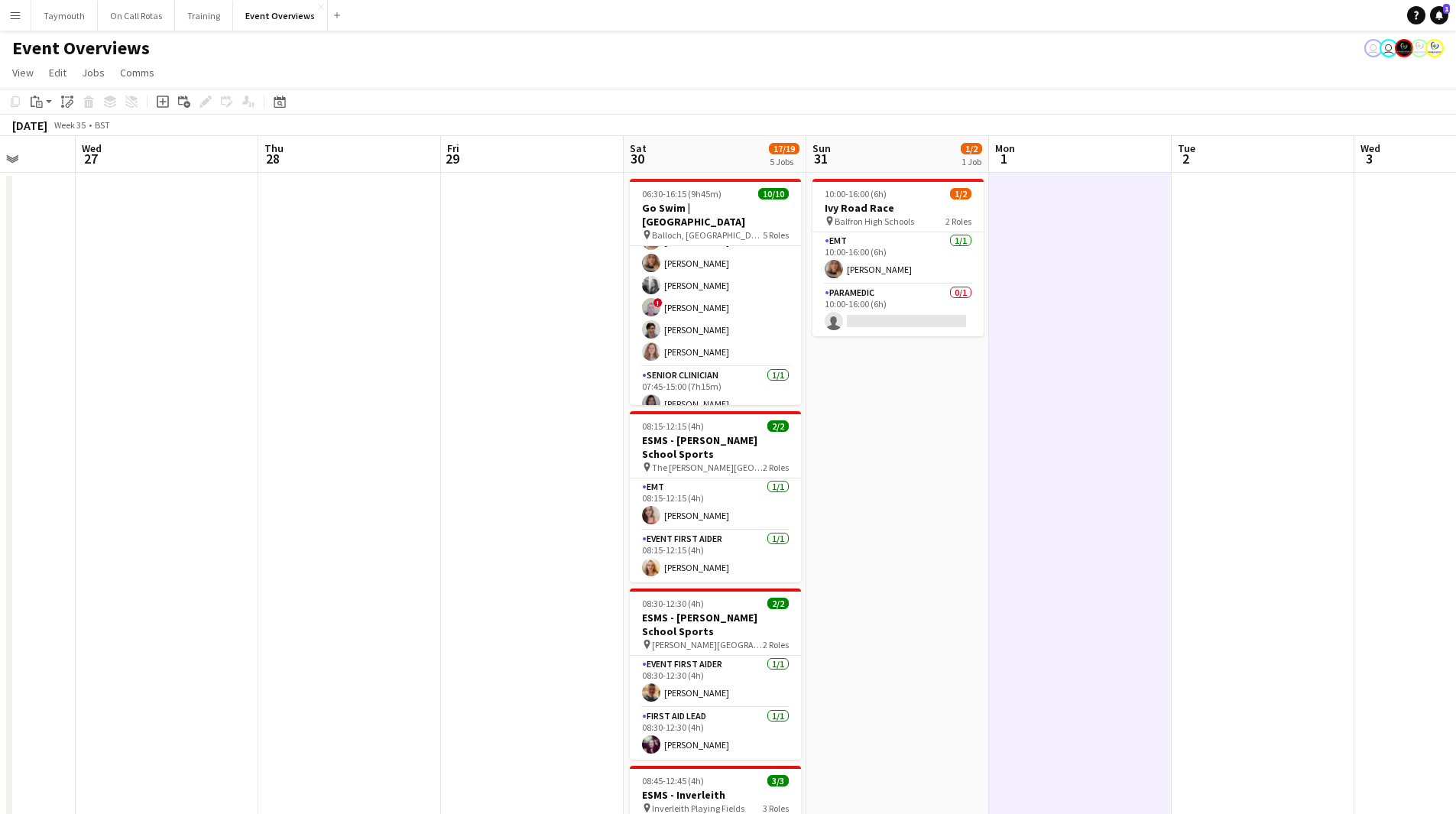
drag, startPoint x: 476, startPoint y: 461, endPoint x: 1335, endPoint y: 475, distance: 859.1
click at [1308, 461] on app-calendar-viewport "Sun 24 1/1 1 Job Mon 25 2/2 1 Job Tue 26 Wed 27 Thu 28 Fri 29 Sat 30 17/19 5 Jo…" at bounding box center [728, 655] width 1456 height 1039
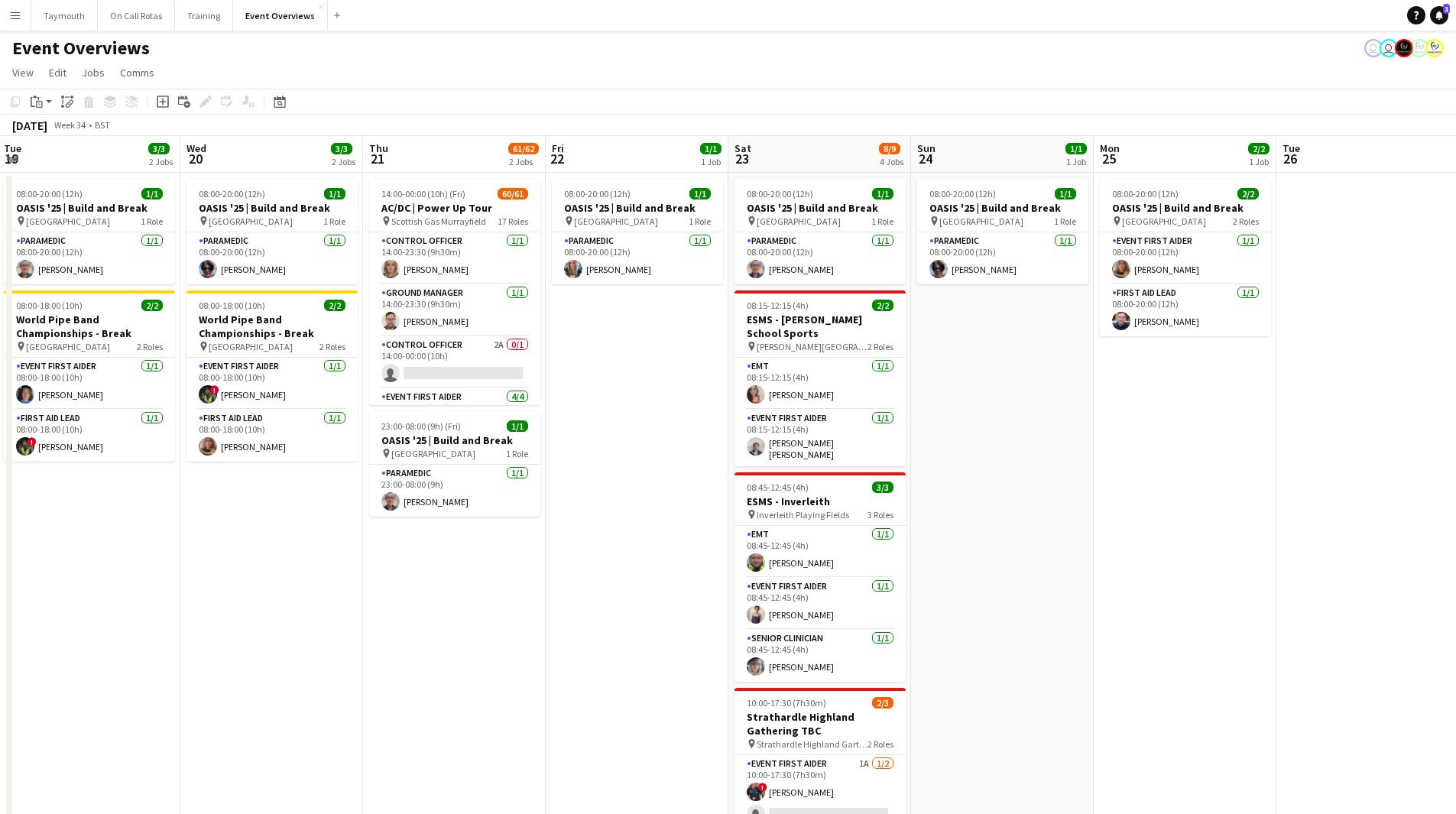
drag, startPoint x: 620, startPoint y: 500, endPoint x: 1034, endPoint y: 505, distance: 414.0
click at [942, 499] on app-calendar-viewport "Sun 17 30/31 3 Jobs Mon 18 3/3 2 Jobs Tue 19 3/3 2 Jobs Wed 20 3/3 2 Jobs Thu 2…" at bounding box center [728, 655] width 1456 height 1039
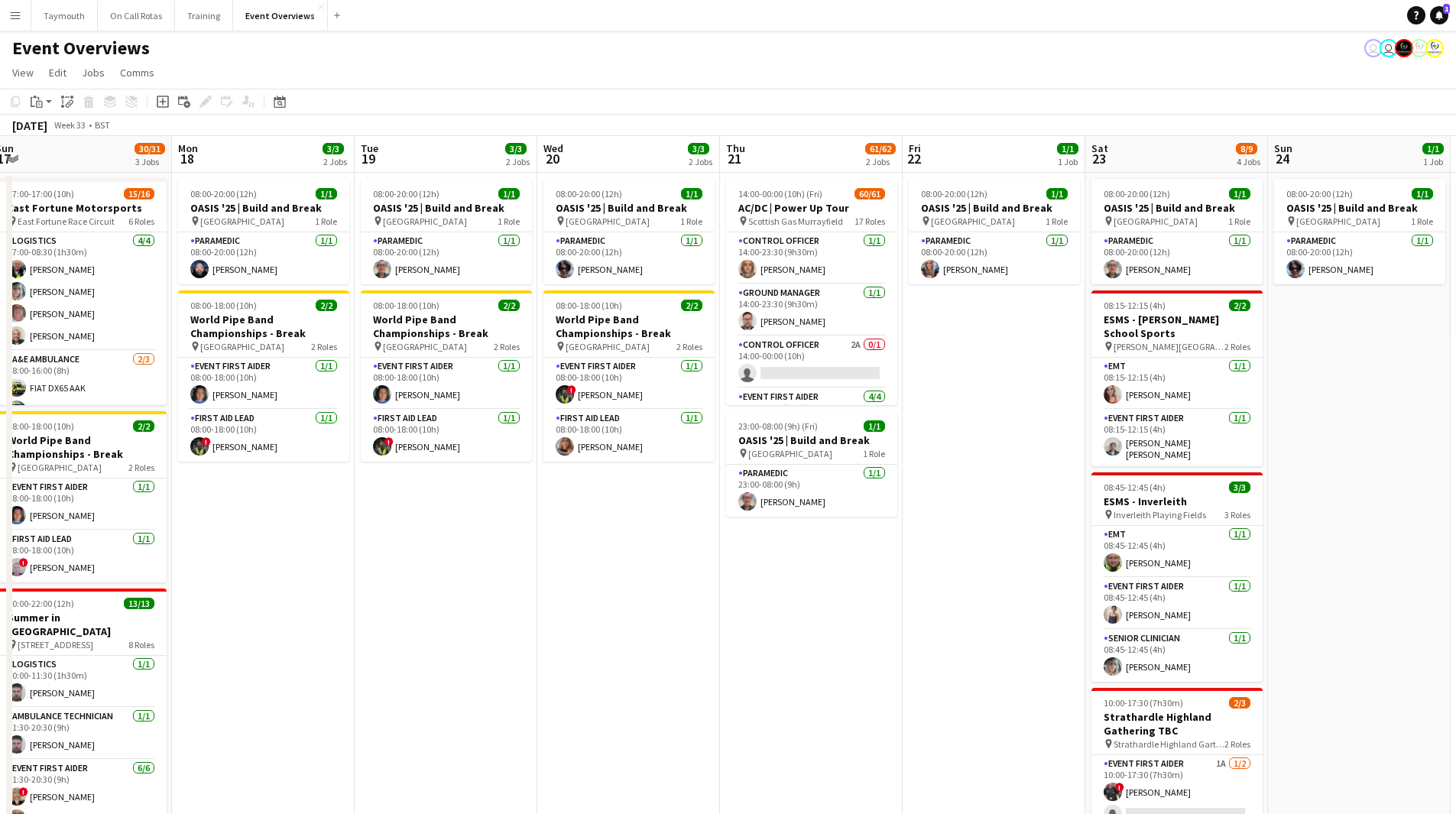
drag, startPoint x: 278, startPoint y: 568, endPoint x: 866, endPoint y: 562, distance: 588.0
click at [866, 562] on app-calendar-viewport "Fri 15 34/35 3 Jobs Sat 16 65/74 3 Jobs Sun 17 30/31 3 Jobs Mon 18 3/3 2 Jobs T…" at bounding box center [728, 655] width 1456 height 1039
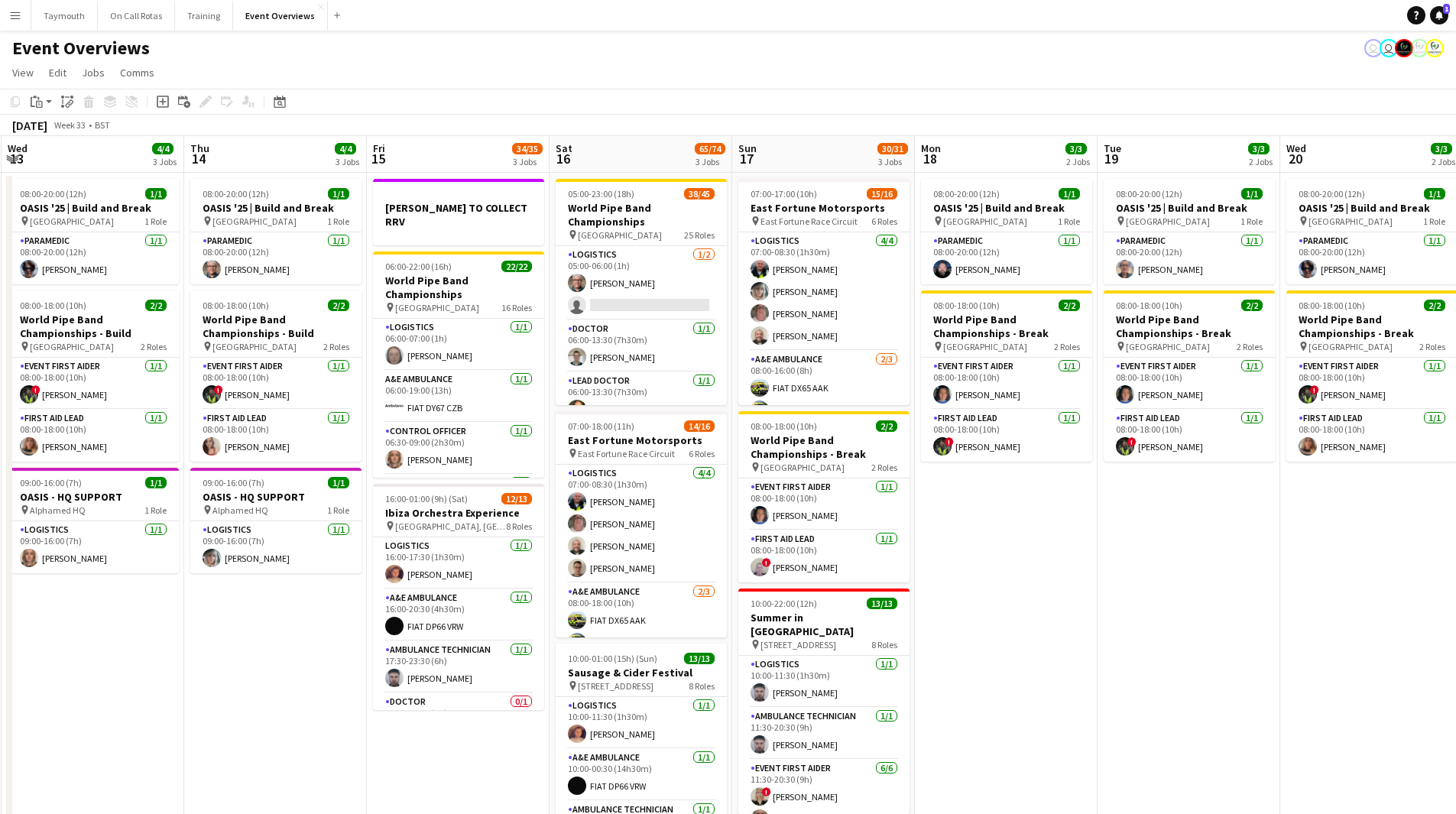
drag, startPoint x: 110, startPoint y: 609, endPoint x: 305, endPoint y: 623, distance: 195.5
click at [305, 623] on app-calendar-viewport "Mon 11 2/2 1 Job Tue 12 85/86 4 Jobs Wed 13 4/4 3 Jobs Thu 14 4/4 3 Jobs Fri 15…" at bounding box center [728, 655] width 1456 height 1039
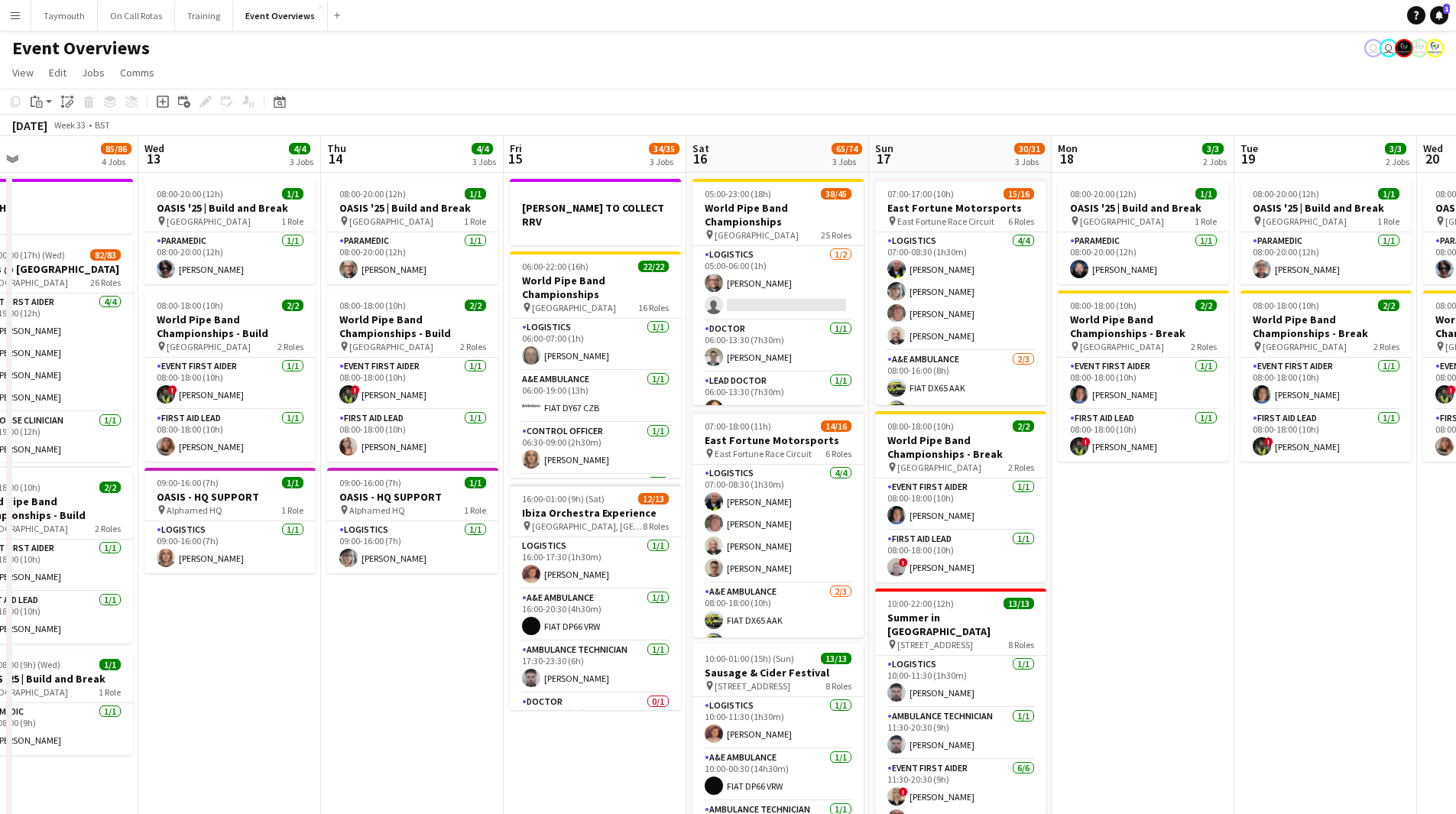
drag, startPoint x: 257, startPoint y: 652, endPoint x: 963, endPoint y: 620, distance: 706.7
click at [954, 617] on app-calendar-viewport "Mon 11 2/2 1 Job Tue 12 85/86 4 Jobs Wed 13 4/4 3 Jobs Thu 14 4/4 3 Jobs Fri 15…" at bounding box center [728, 655] width 1456 height 1039
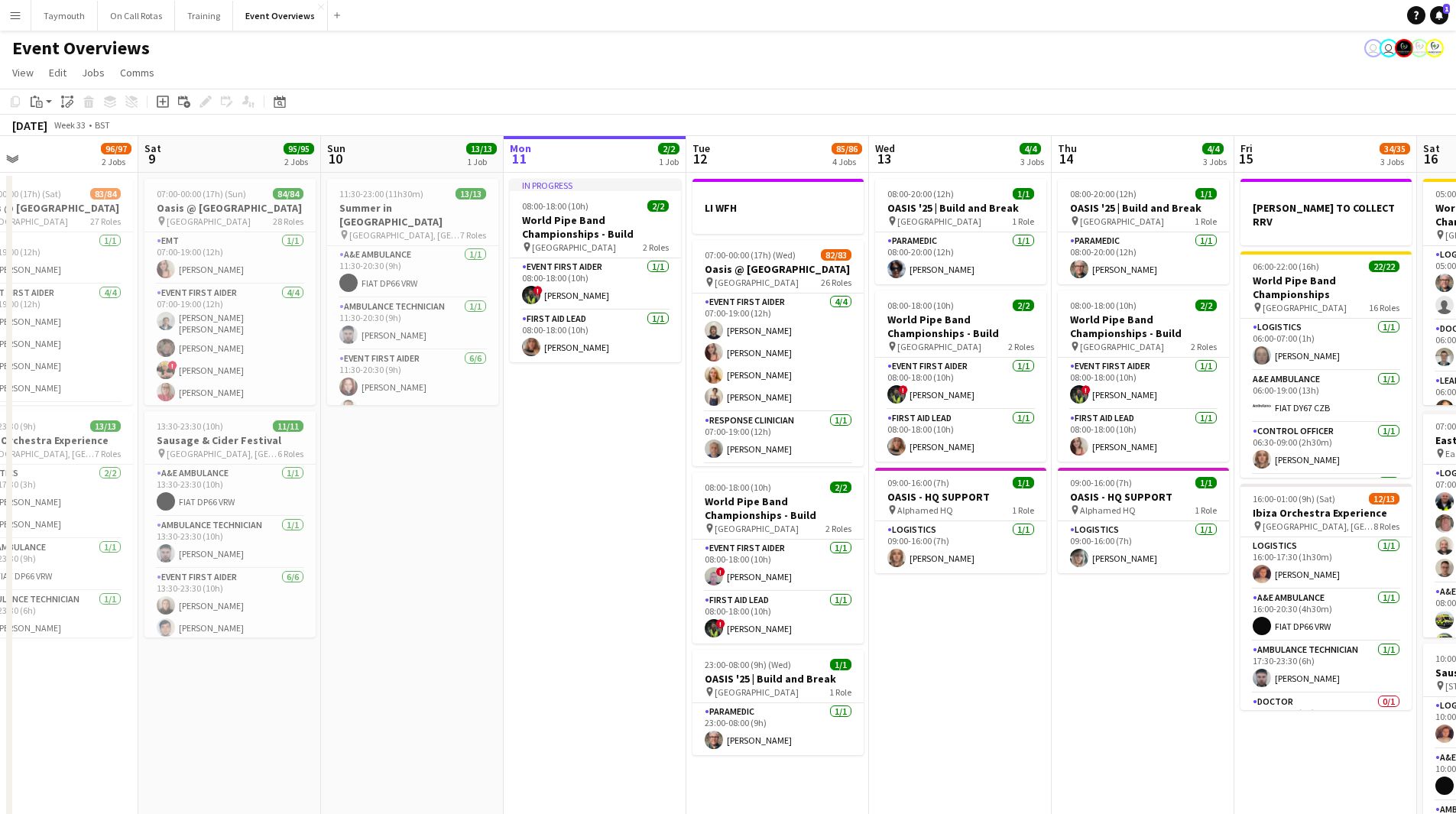
scroll to position [0, 396]
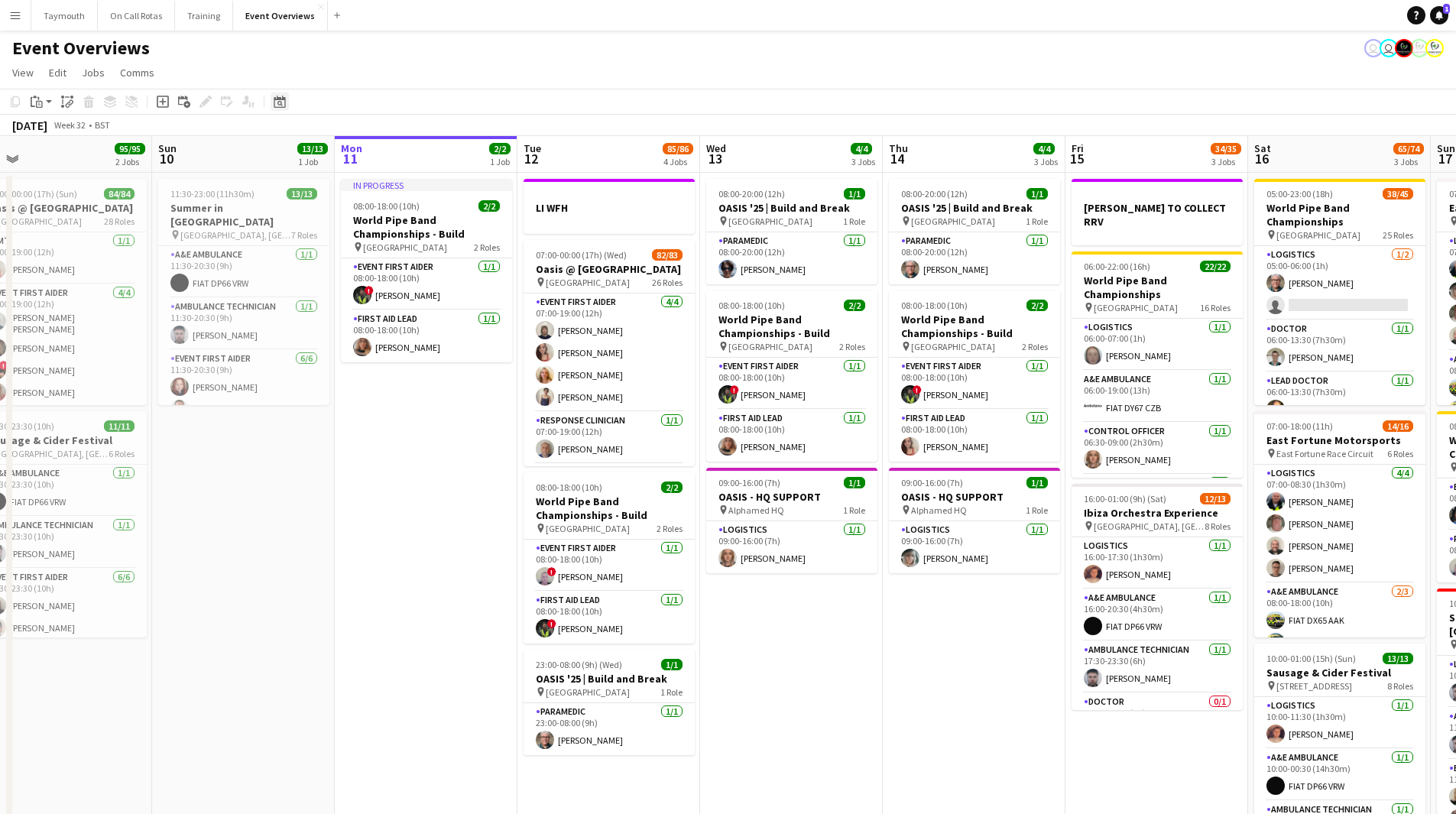
click at [278, 102] on icon "Date picker" at bounding box center [279, 102] width 12 height 12
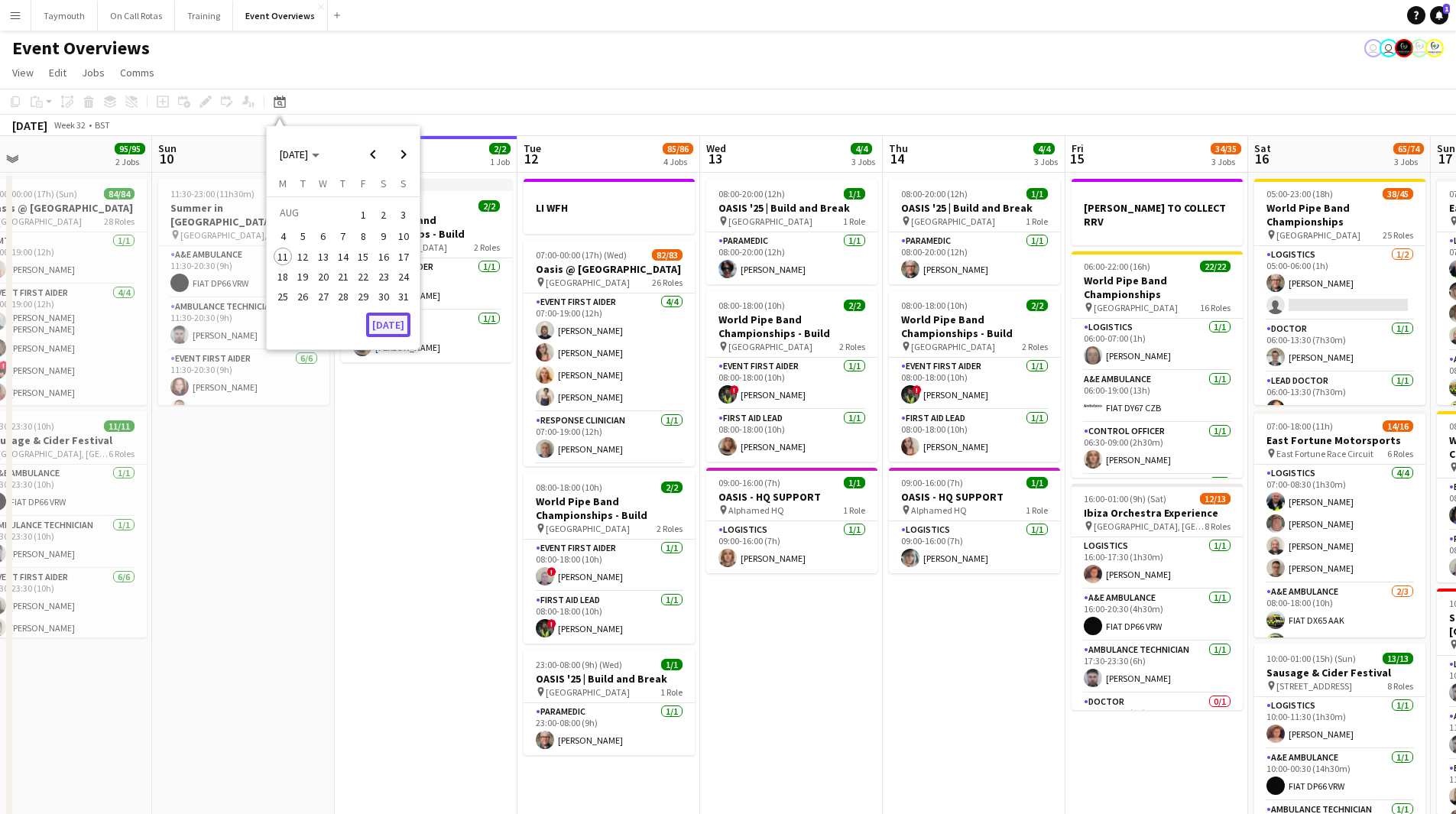
click at [385, 330] on button "[DATE]" at bounding box center [388, 325] width 44 height 24
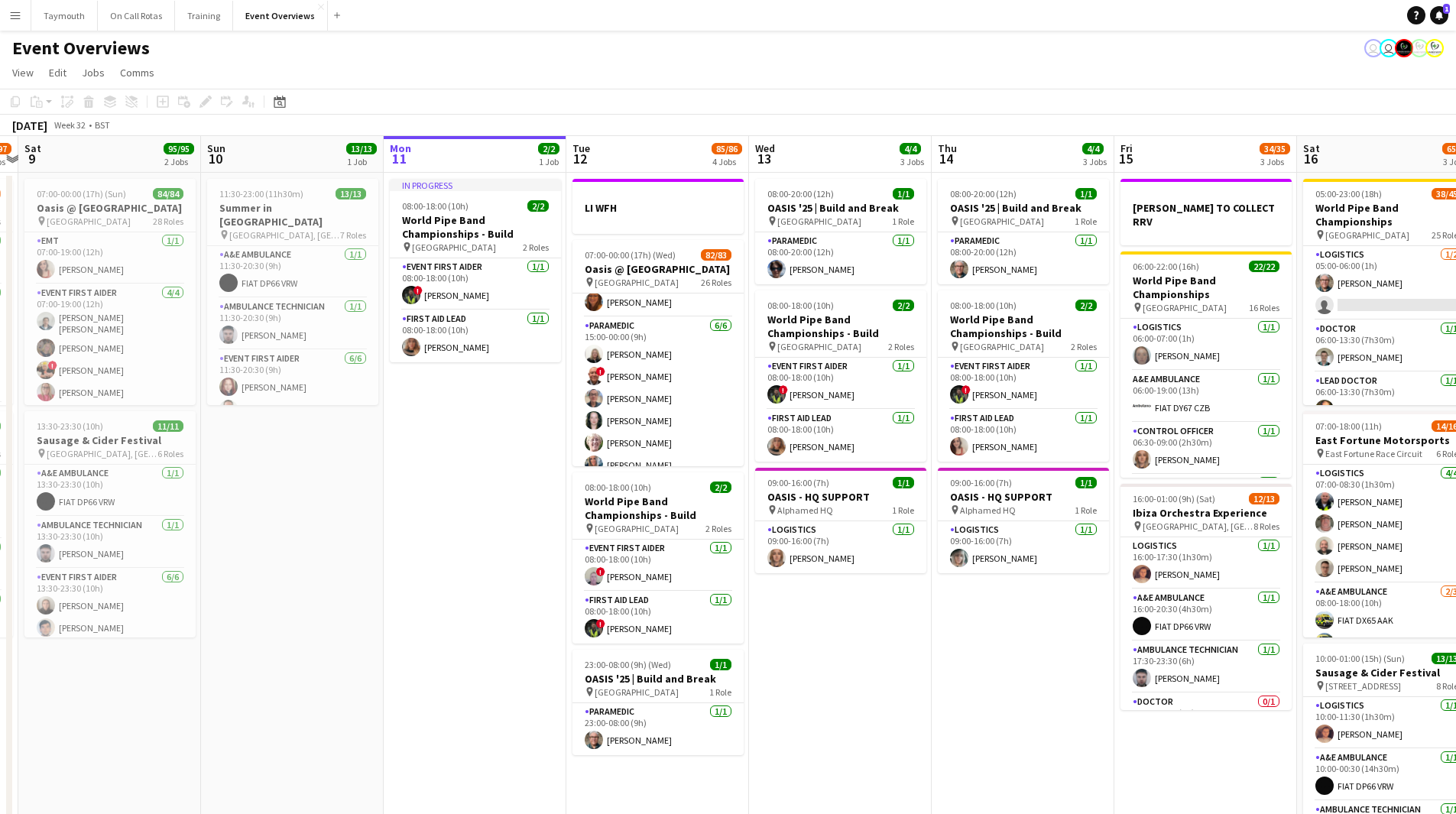
scroll to position [0, 340]
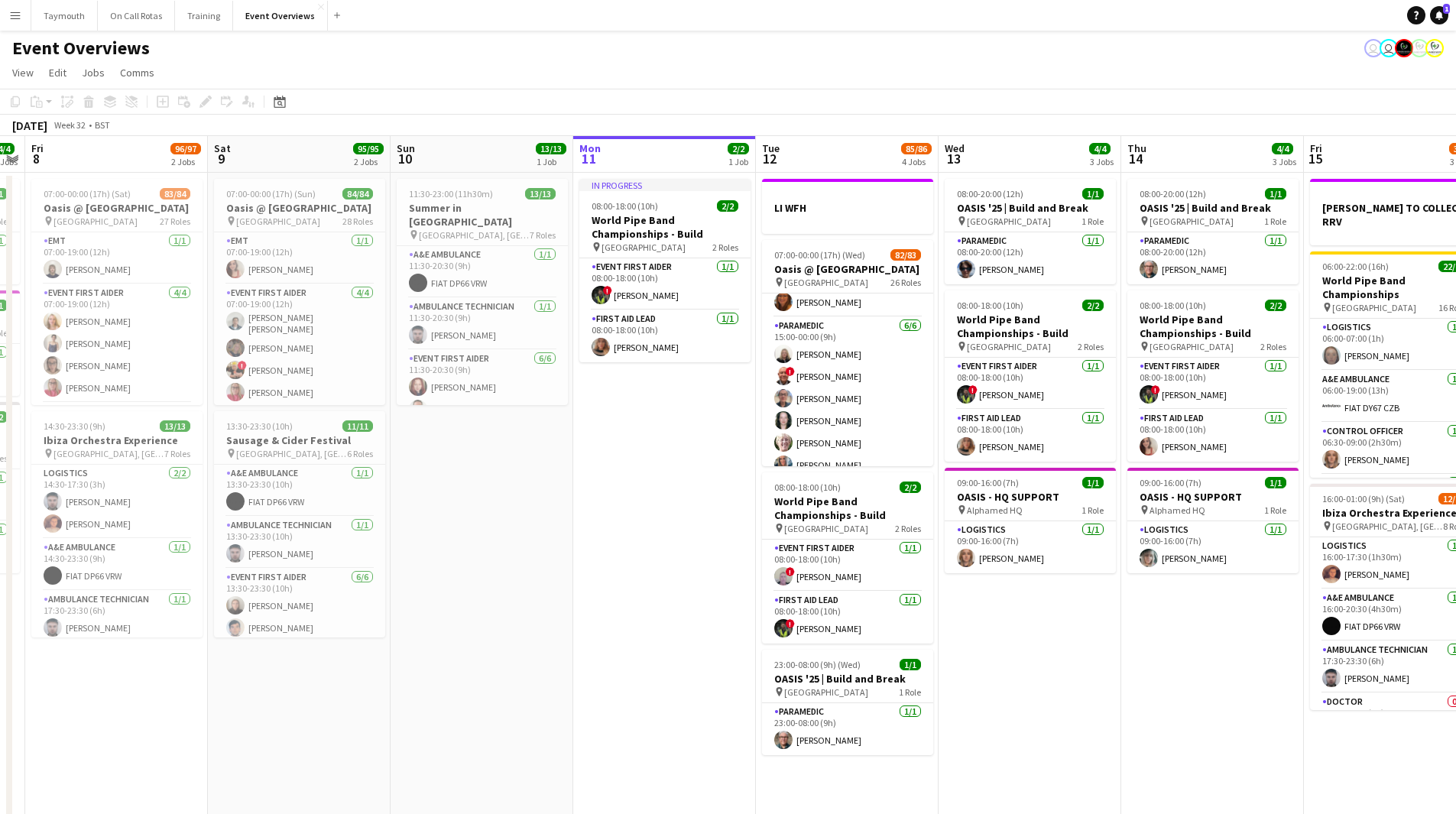
drag, startPoint x: 398, startPoint y: 557, endPoint x: 576, endPoint y: 563, distance: 178.1
click at [576, 563] on app-calendar-viewport "Wed 6 2/2 2 Jobs Thu 7 4/4 3 Jobs Fri 8 96/97 2 Jobs Sat 9 95/95 2 Jobs Sun 10 …" at bounding box center [728, 655] width 1456 height 1039
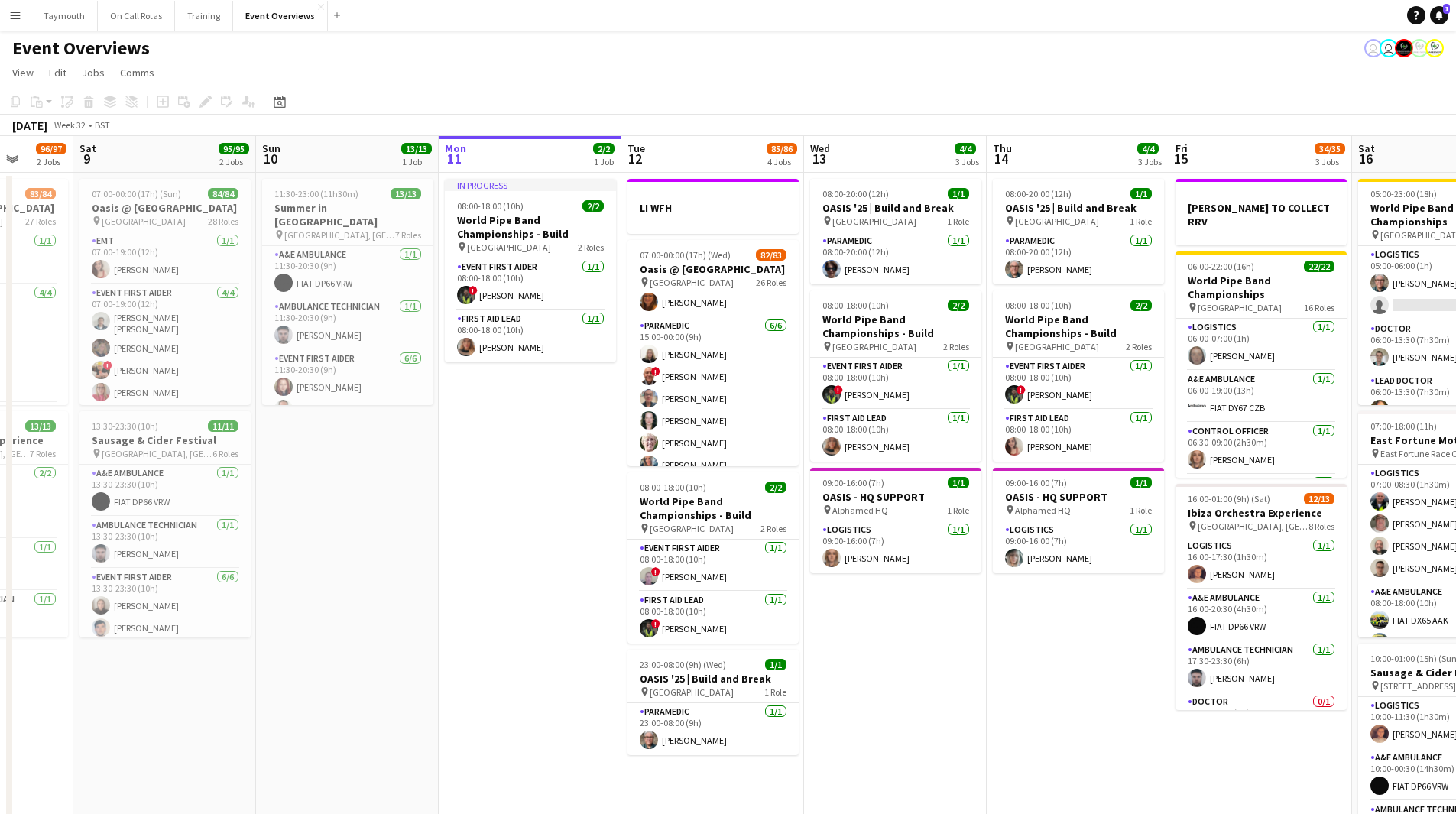
drag, startPoint x: 1245, startPoint y: 659, endPoint x: 804, endPoint y: 685, distance: 441.8
click at [747, 698] on app-calendar-viewport "Wed 6 2/2 2 Jobs Thu 7 4/4 3 Jobs Fri 8 96/97 2 Jobs Sat 9 95/95 2 Jobs Sun 10 …" at bounding box center [728, 655] width 1456 height 1039
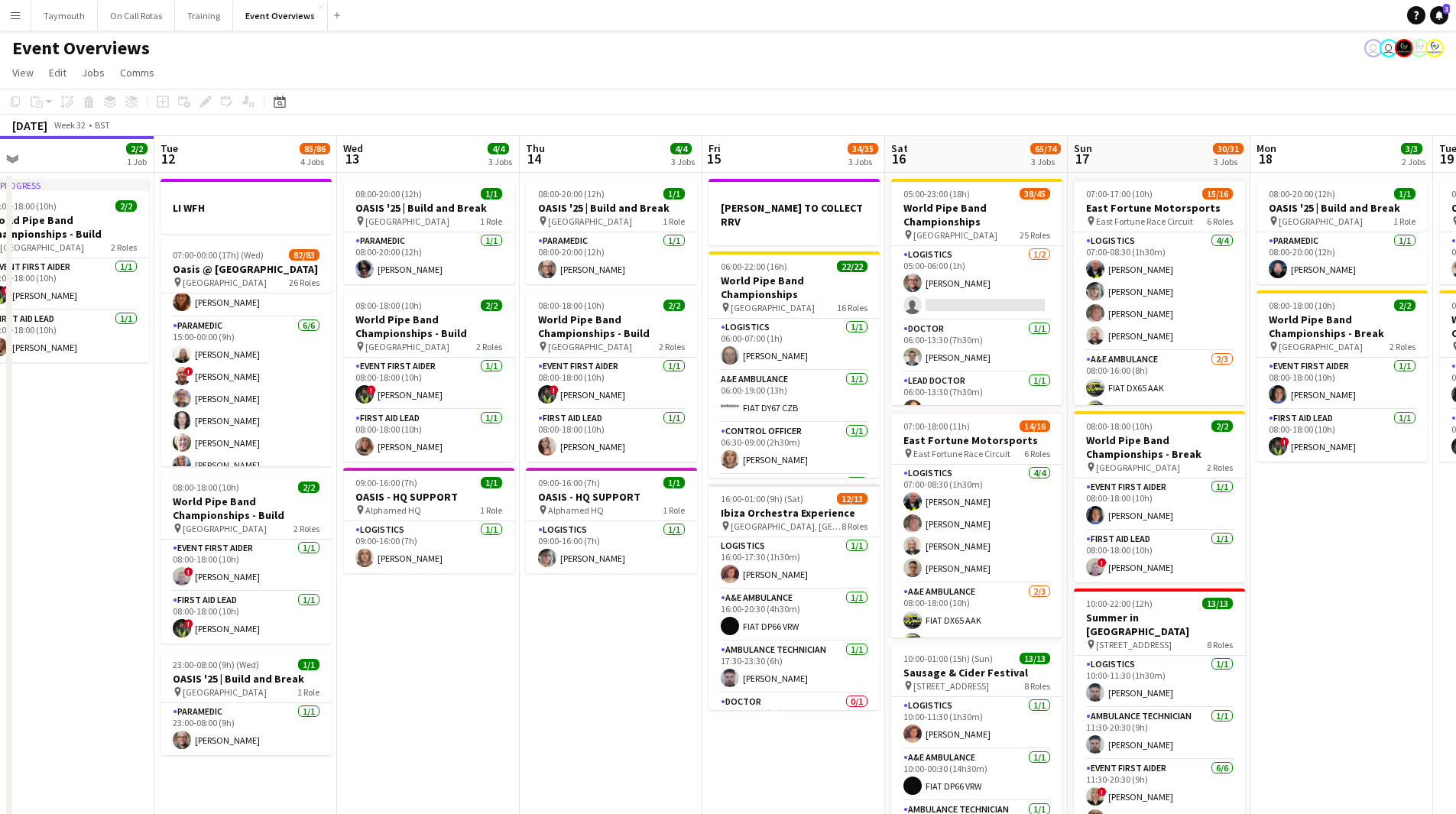
drag, startPoint x: 1352, startPoint y: 723, endPoint x: 698, endPoint y: 723, distance: 654.0
click at [700, 724] on app-calendar-viewport "Fri 8 96/97 2 Jobs Sat 9 95/95 2 Jobs Sun 10 13/13 1 Job Mon 11 2/2 1 Job Tue 1…" at bounding box center [728, 655] width 1456 height 1039
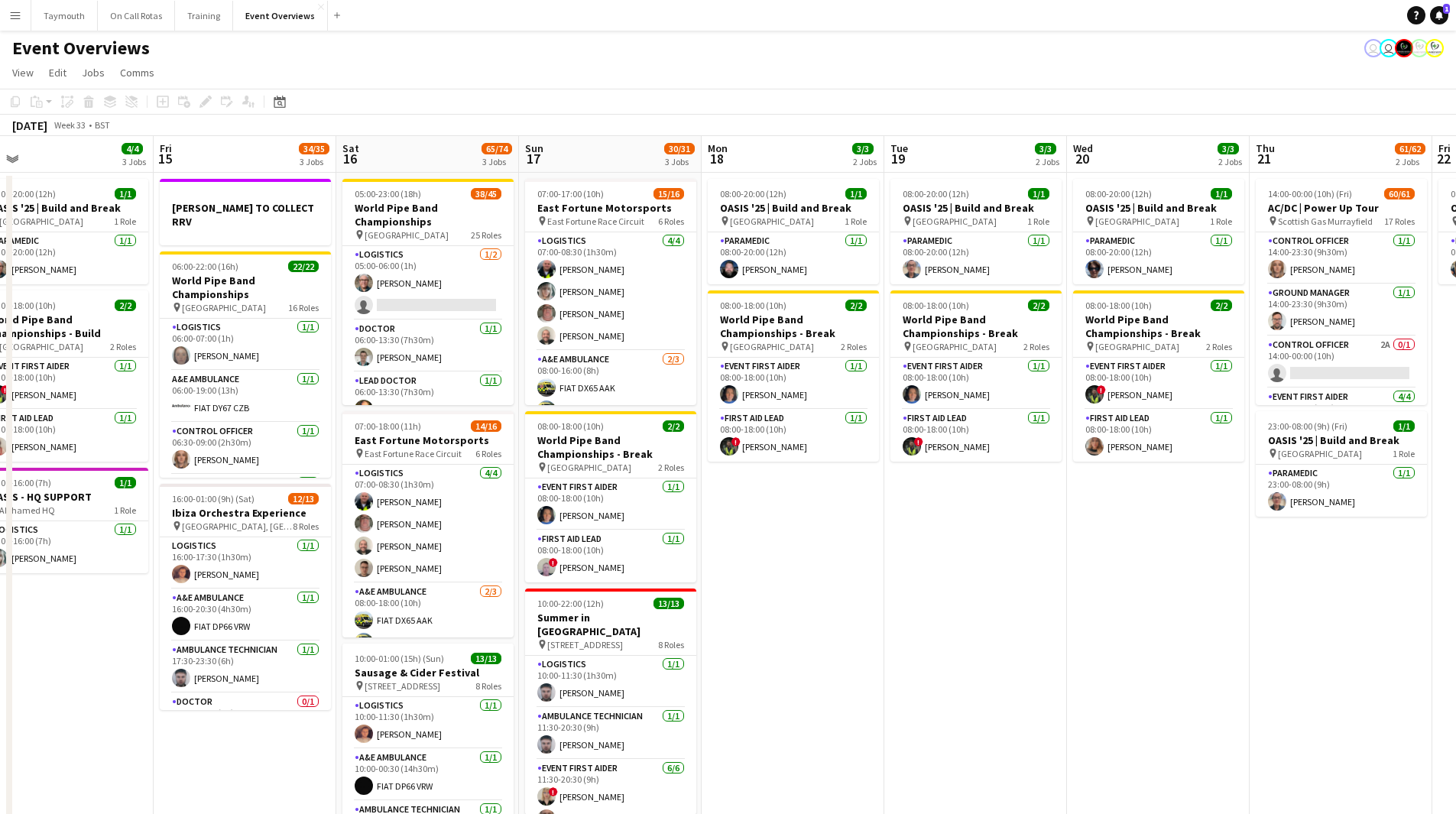
scroll to position [0, 595]
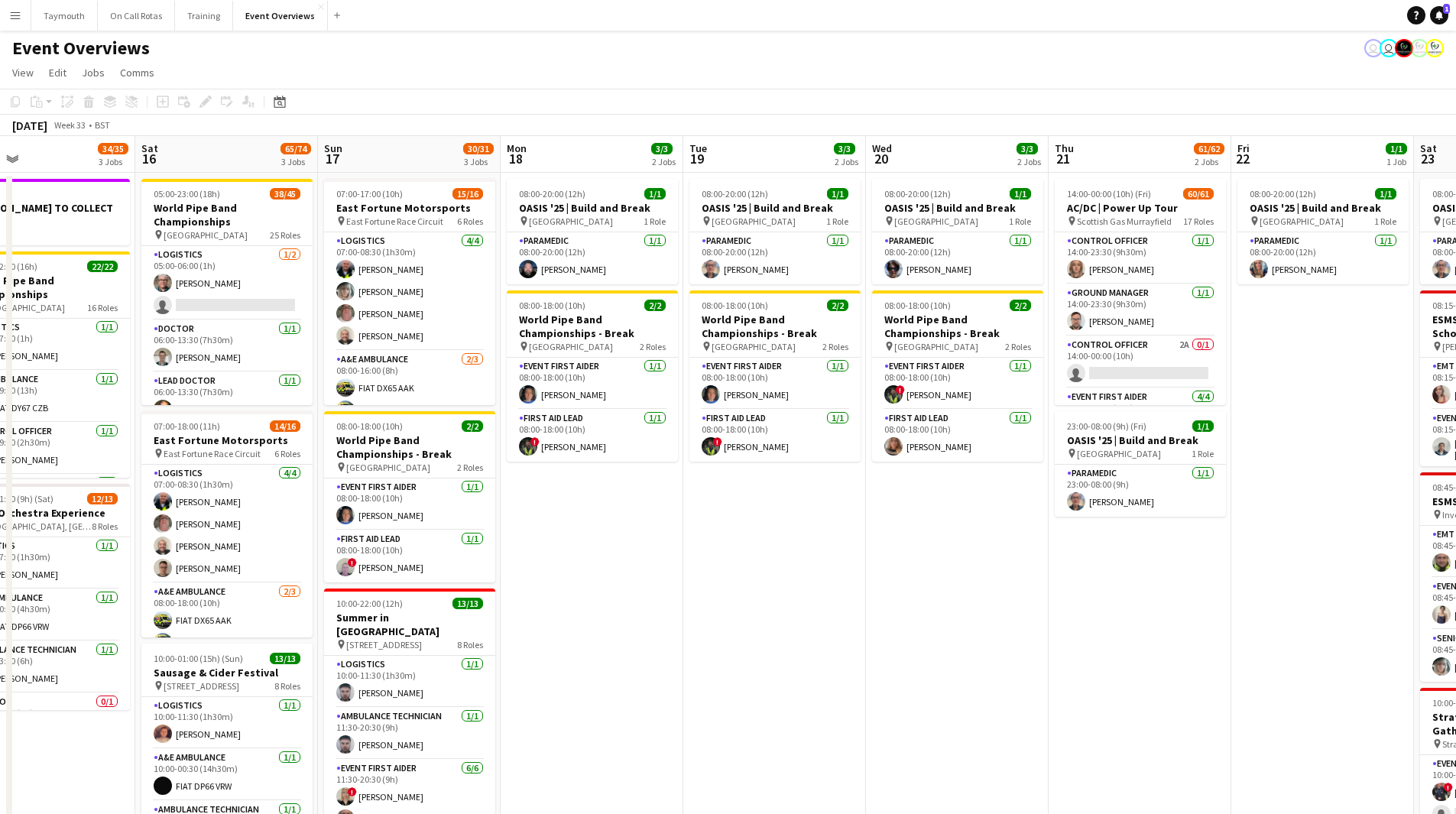
drag, startPoint x: 974, startPoint y: 694, endPoint x: 939, endPoint y: 698, distance: 35.2
click at [939, 698] on app-calendar-viewport "Tue 12 85/86 4 Jobs Wed 13 4/4 3 Jobs Thu 14 4/4 3 Jobs Fri 15 34/35 3 Jobs Sat…" at bounding box center [728, 655] width 1456 height 1039
click at [254, 254] on app-card-role "Lead Doctor 1A 0/1 13:00-21:00 (8h) single-neutral-actions" at bounding box center [226, 280] width 171 height 52
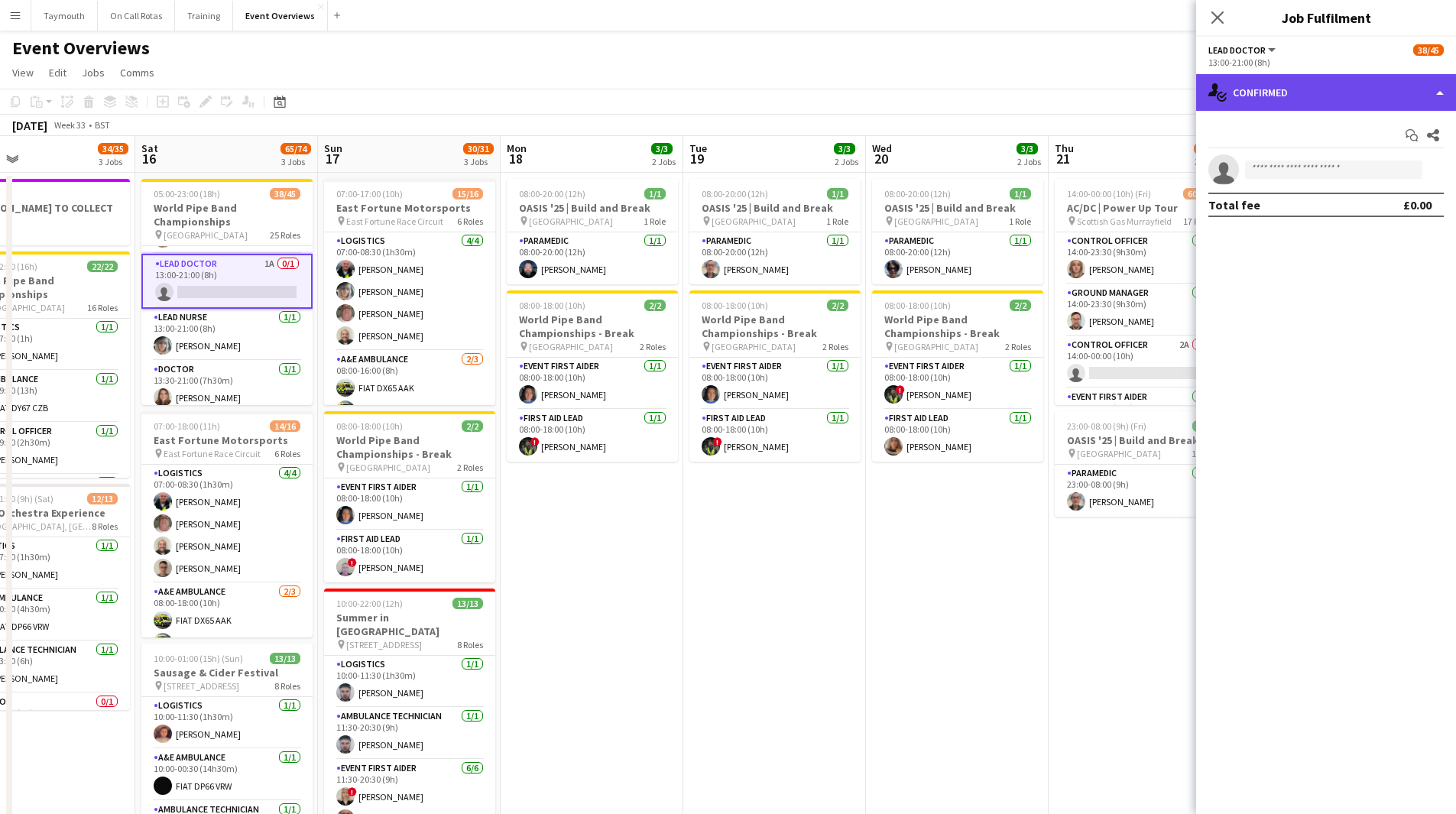
click at [1323, 91] on div "single-neutral-actions-check-2 Confirmed" at bounding box center [1325, 92] width 260 height 37
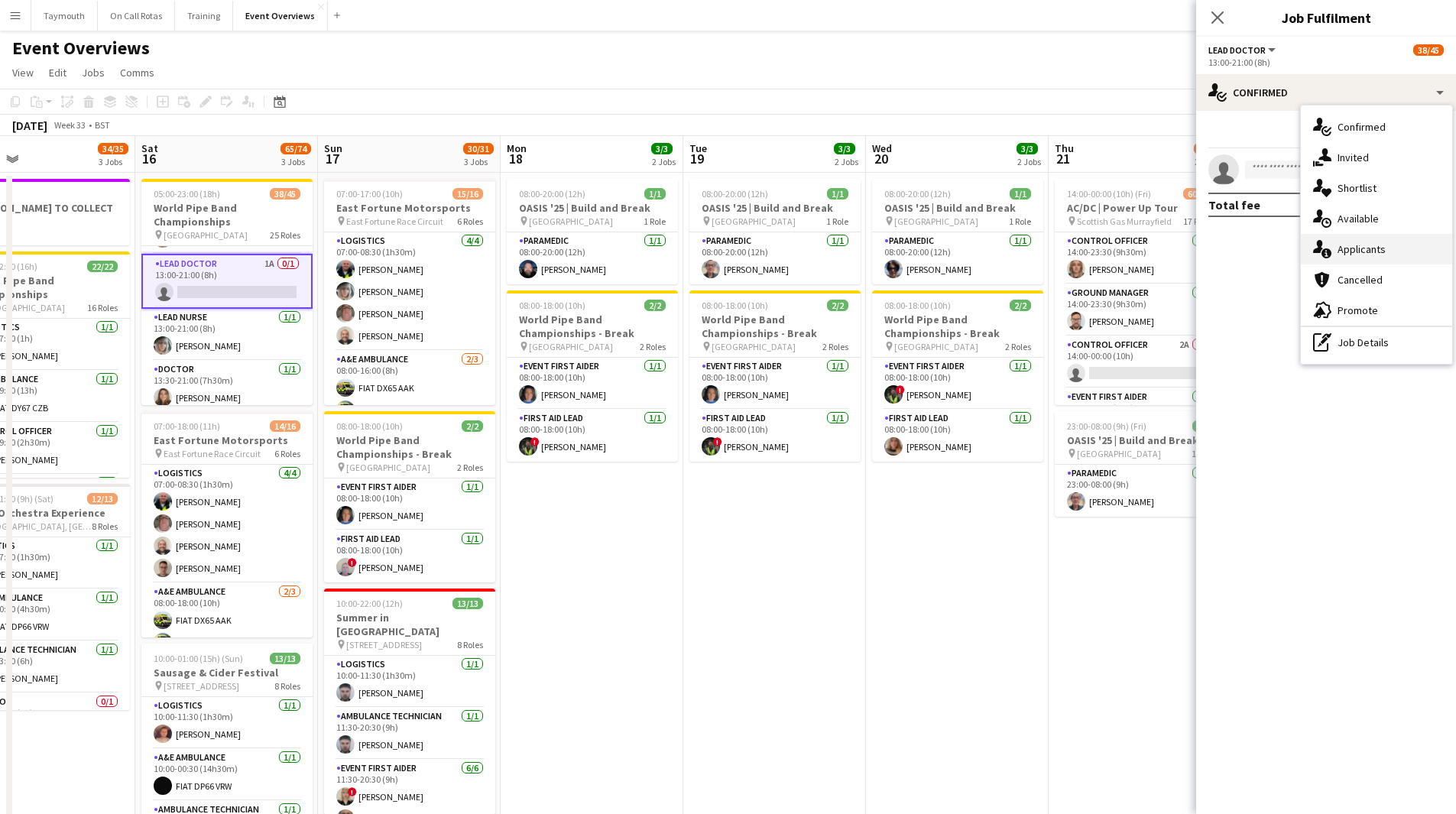
click at [1397, 260] on div "single-neutral-actions-information Applicants" at bounding box center [1377, 249] width 151 height 30
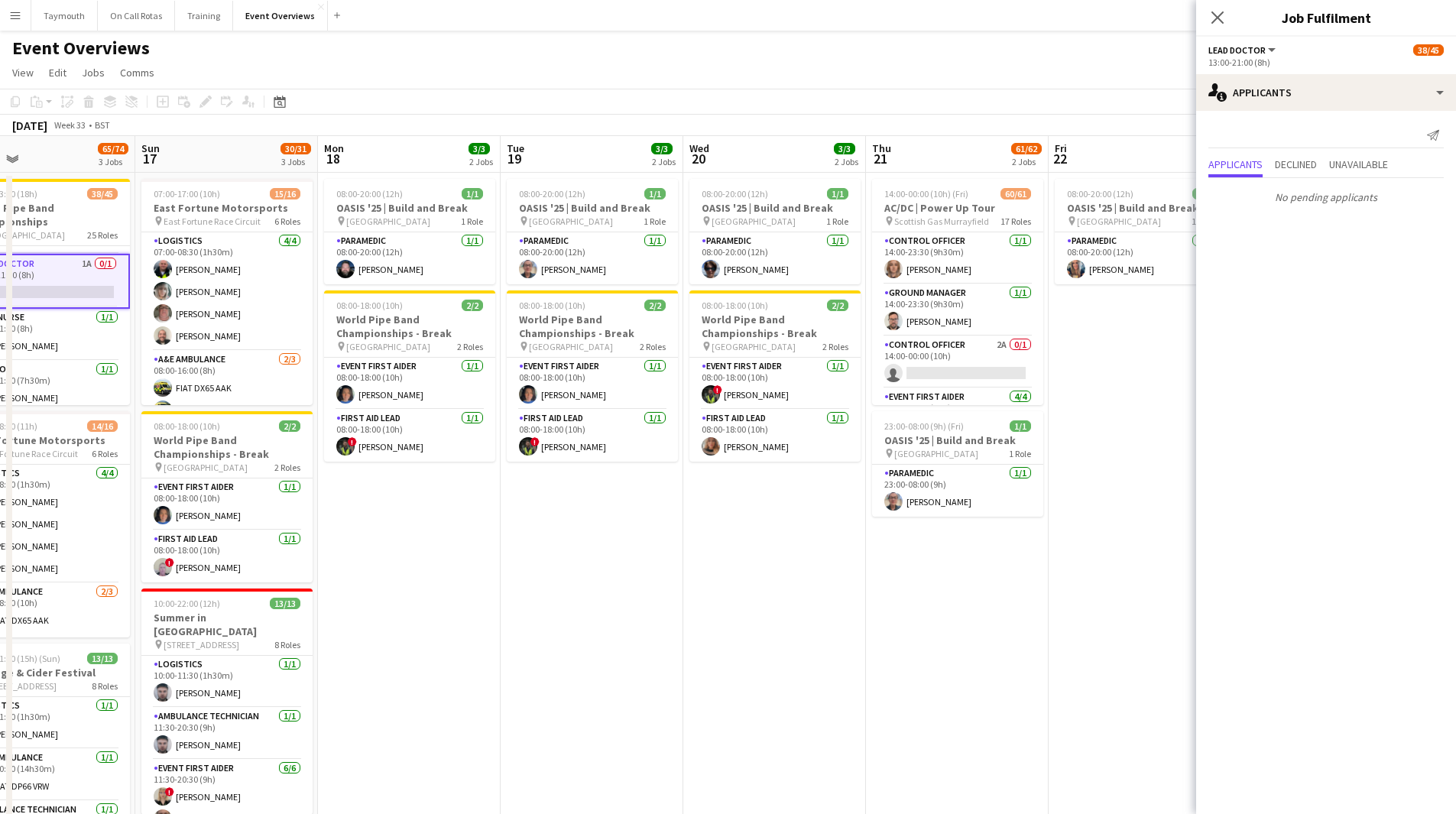
drag, startPoint x: 808, startPoint y: 579, endPoint x: 736, endPoint y: 592, distance: 73.2
click at [736, 592] on app-calendar-viewport "Wed 13 4/4 3 Jobs Thu 14 4/4 3 Jobs Fri 15 34/35 3 Jobs Sat 16 65/74 3 Jobs Sun…" at bounding box center [728, 655] width 1456 height 1039
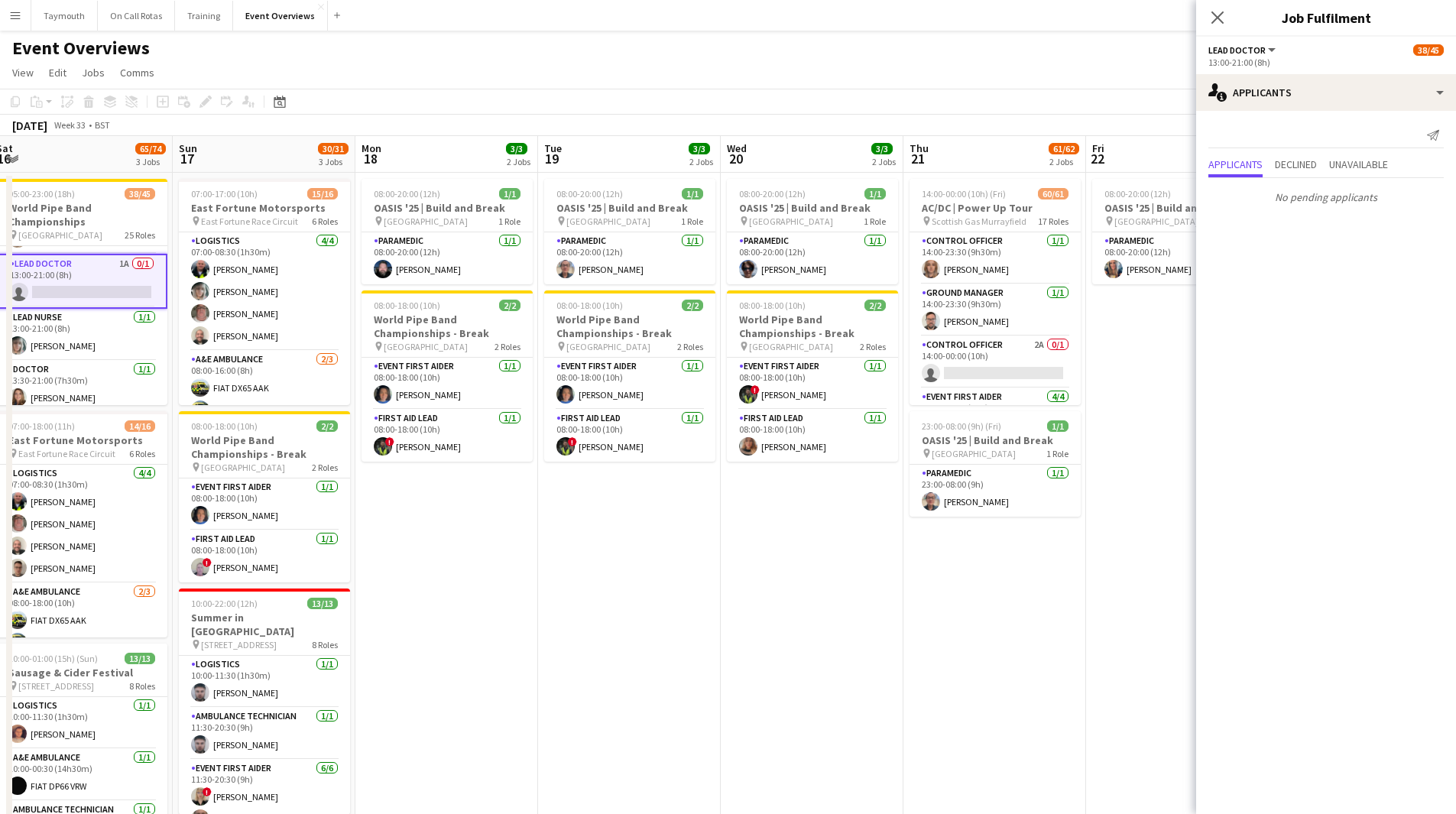
drag, startPoint x: 1076, startPoint y: 675, endPoint x: 867, endPoint y: 684, distance: 209.2
click at [893, 689] on app-calendar-viewport "Wed 13 4/4 3 Jobs Thu 14 4/4 3 Jobs Fri 15 34/35 3 Jobs Sat 16 65/74 3 Jobs Sun…" at bounding box center [728, 655] width 1456 height 1039
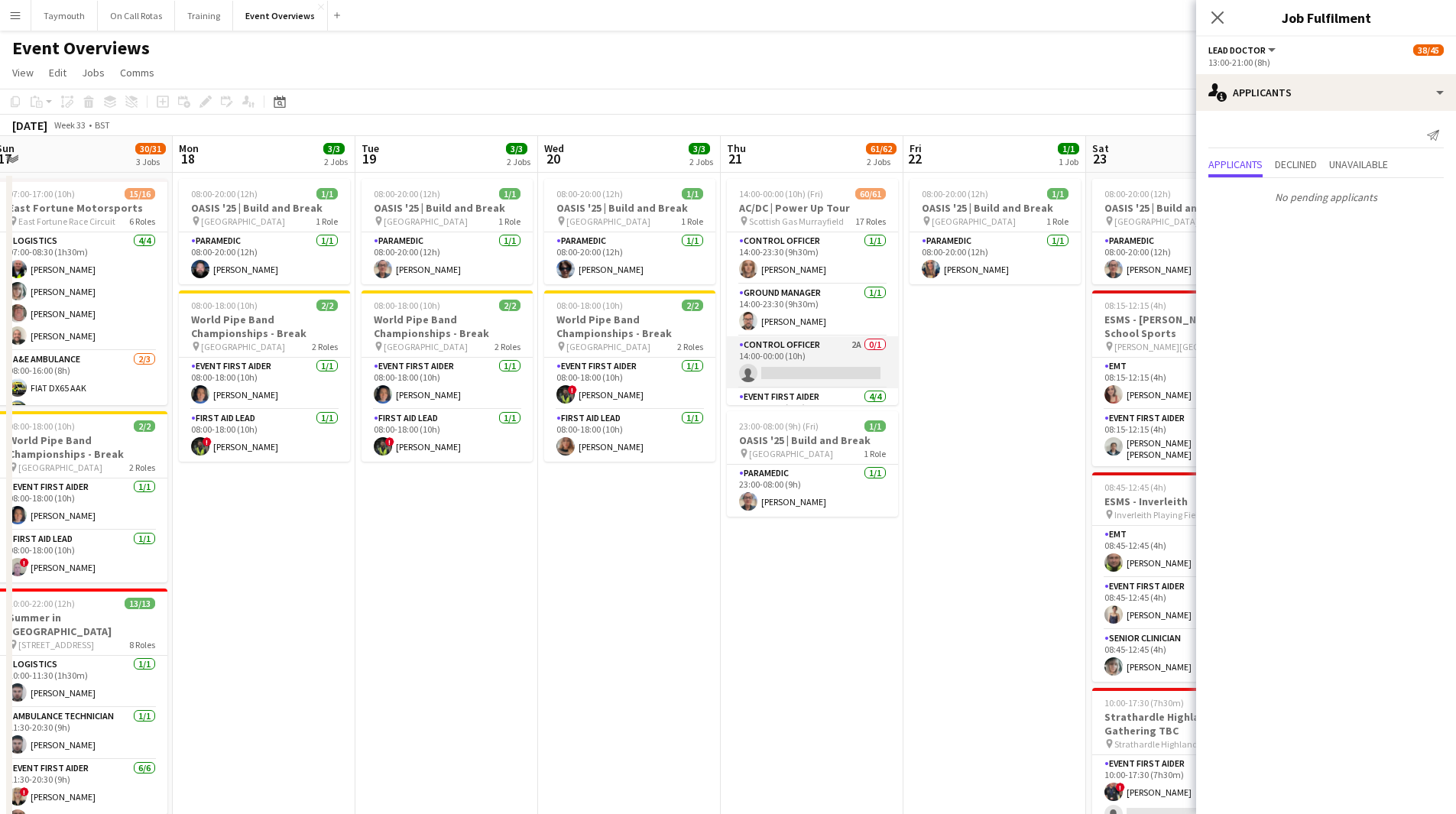
click at [833, 373] on app-card-role "Control Officer 2A 0/1 14:00-00:00 (10h) single-neutral-actions" at bounding box center [812, 362] width 171 height 52
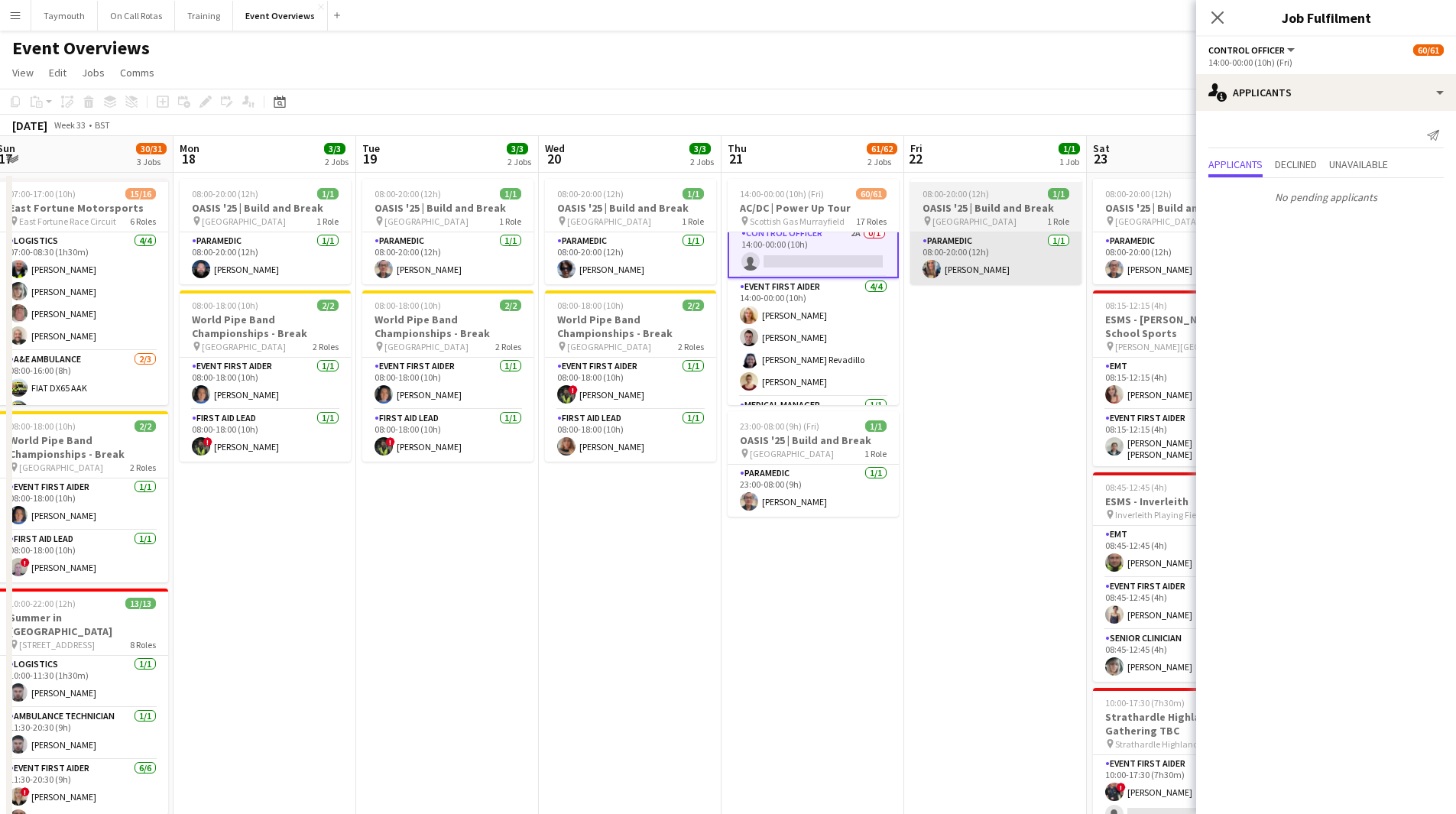
scroll to position [153, 0]
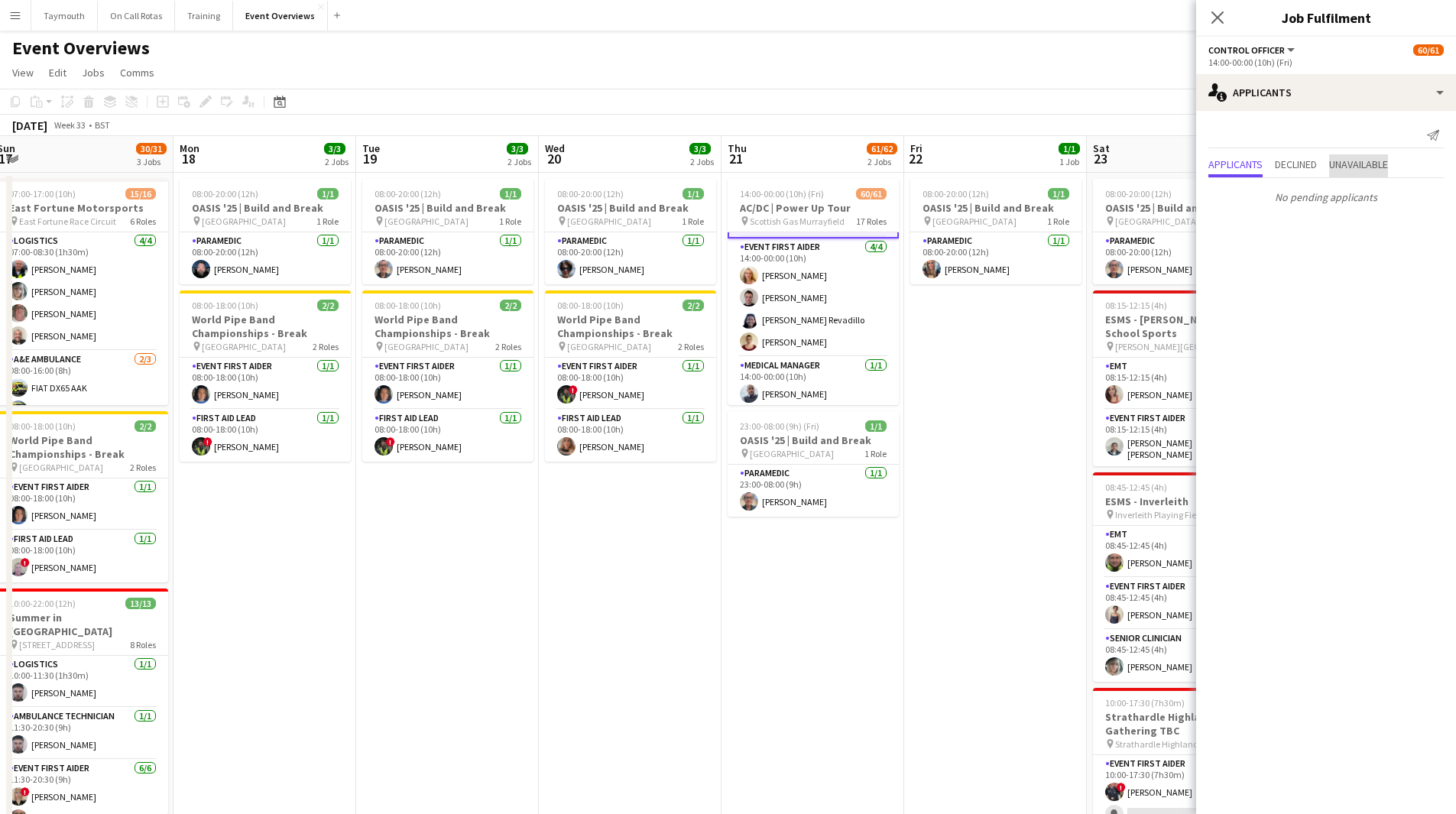
click at [1365, 170] on span "Unavailable" at bounding box center [1359, 165] width 59 height 10
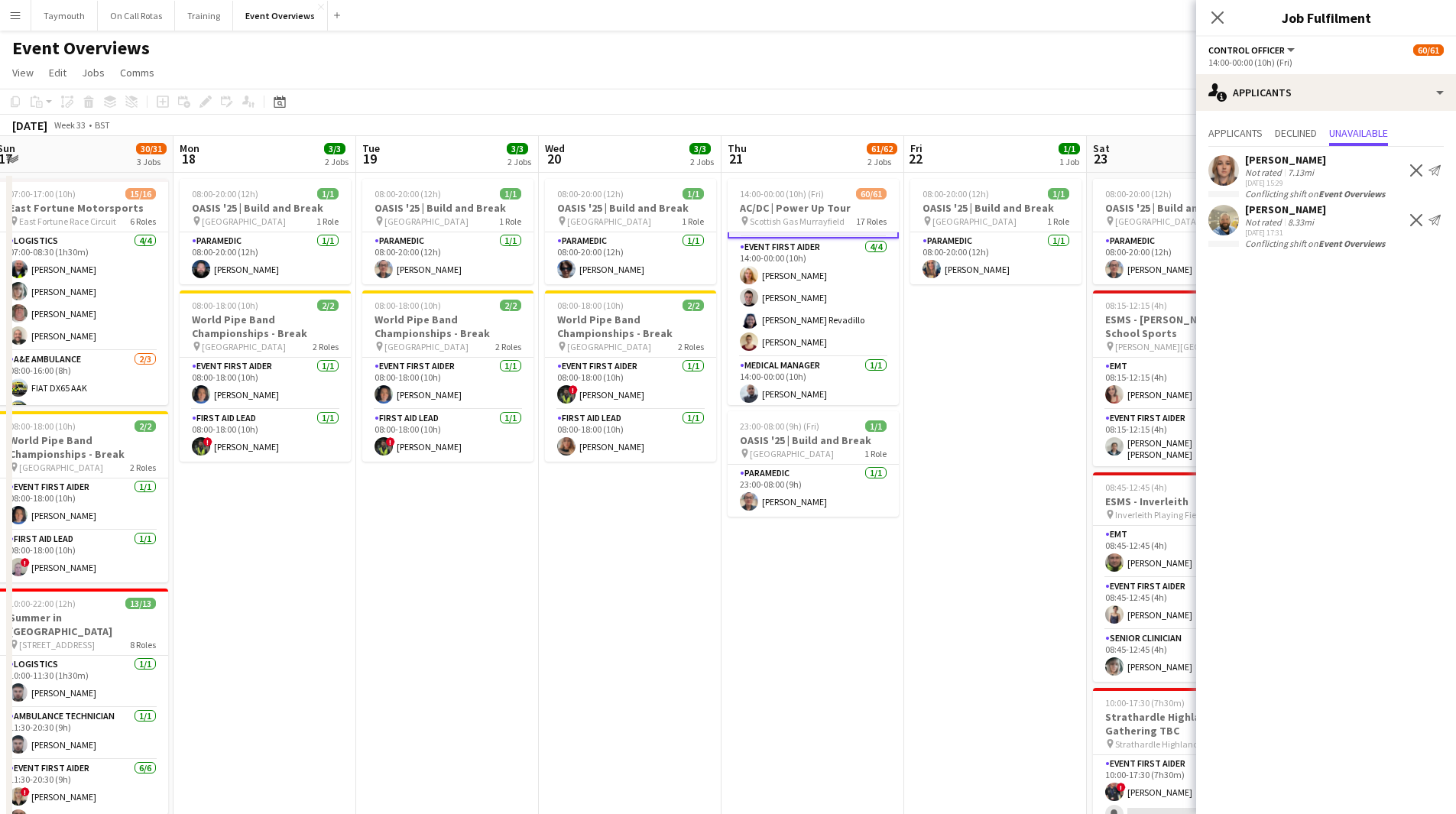
click at [959, 464] on app-date-cell "08:00-20:00 (12h) 1/1 OASIS '25 | Build and Break pin [GEOGRAPHIC_DATA] 1 Role …" at bounding box center [996, 673] width 183 height 1002
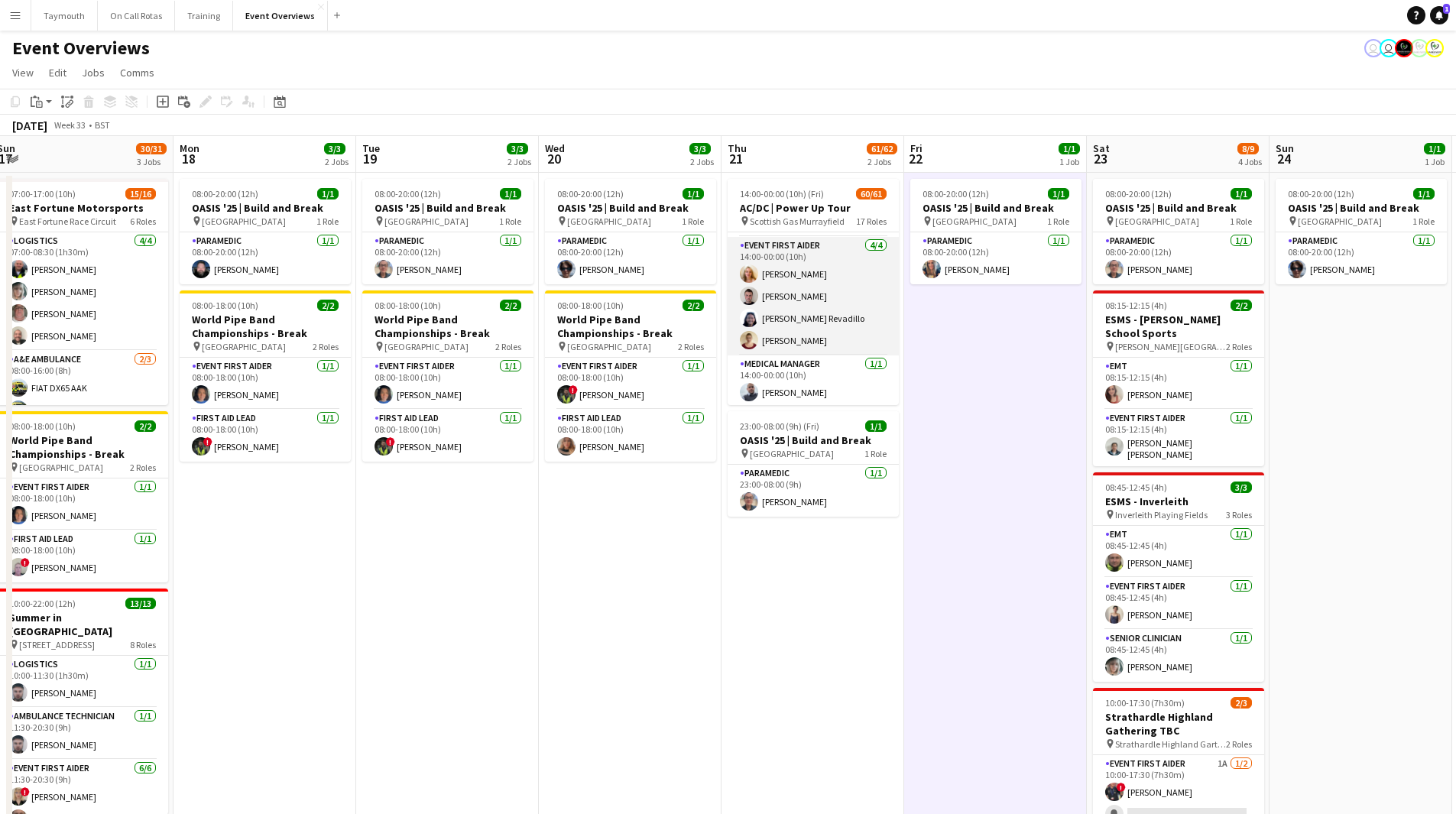
scroll to position [0, 0]
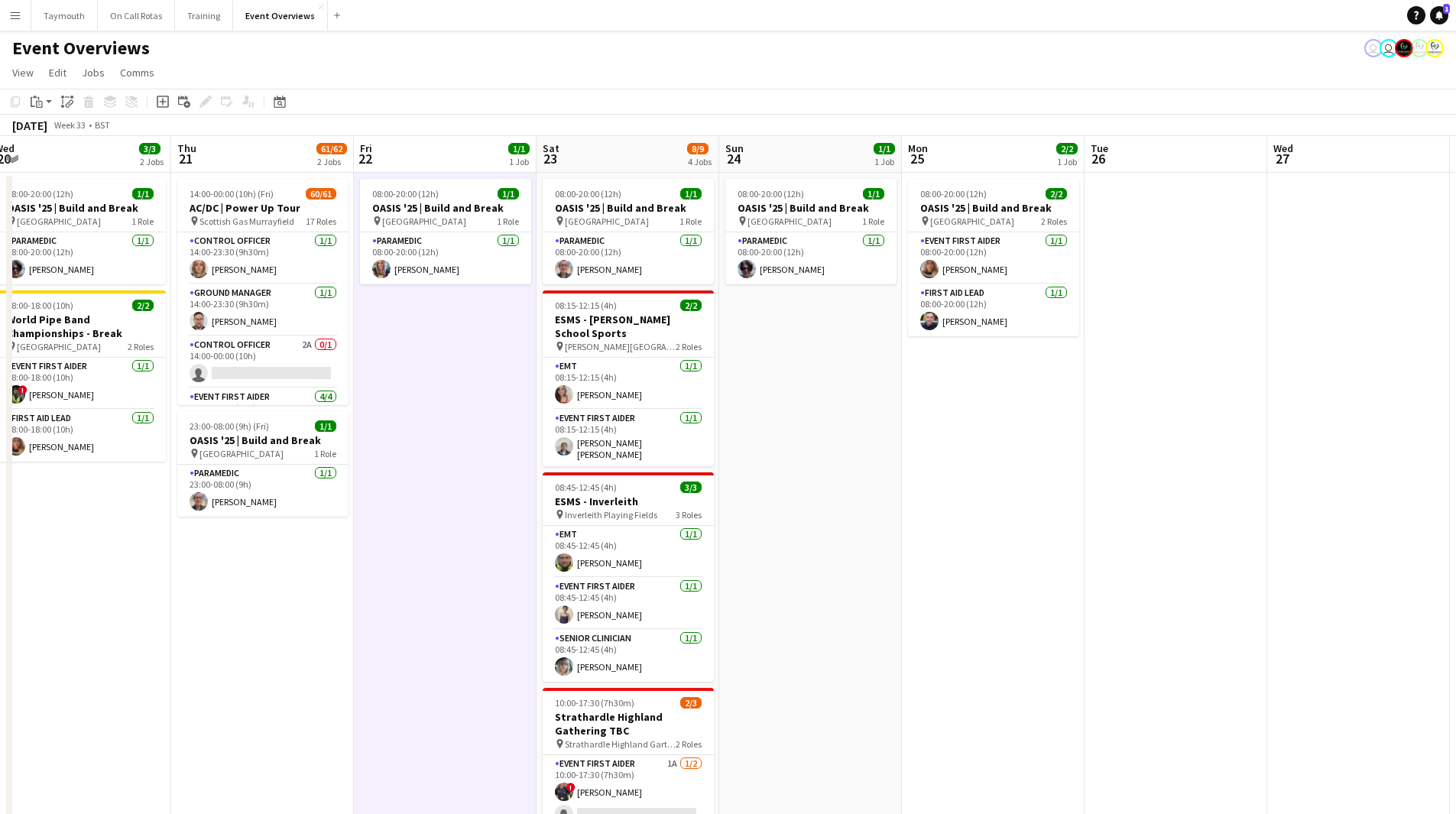
drag, startPoint x: 969, startPoint y: 408, endPoint x: 164, endPoint y: 436, distance: 805.5
click at [205, 438] on app-calendar-viewport "Sun 17 30/31 3 Jobs Mon 18 3/3 2 Jobs Tue 19 3/3 2 Jobs Wed 20 3/3 2 Jobs Thu 2…" at bounding box center [728, 655] width 1456 height 1039
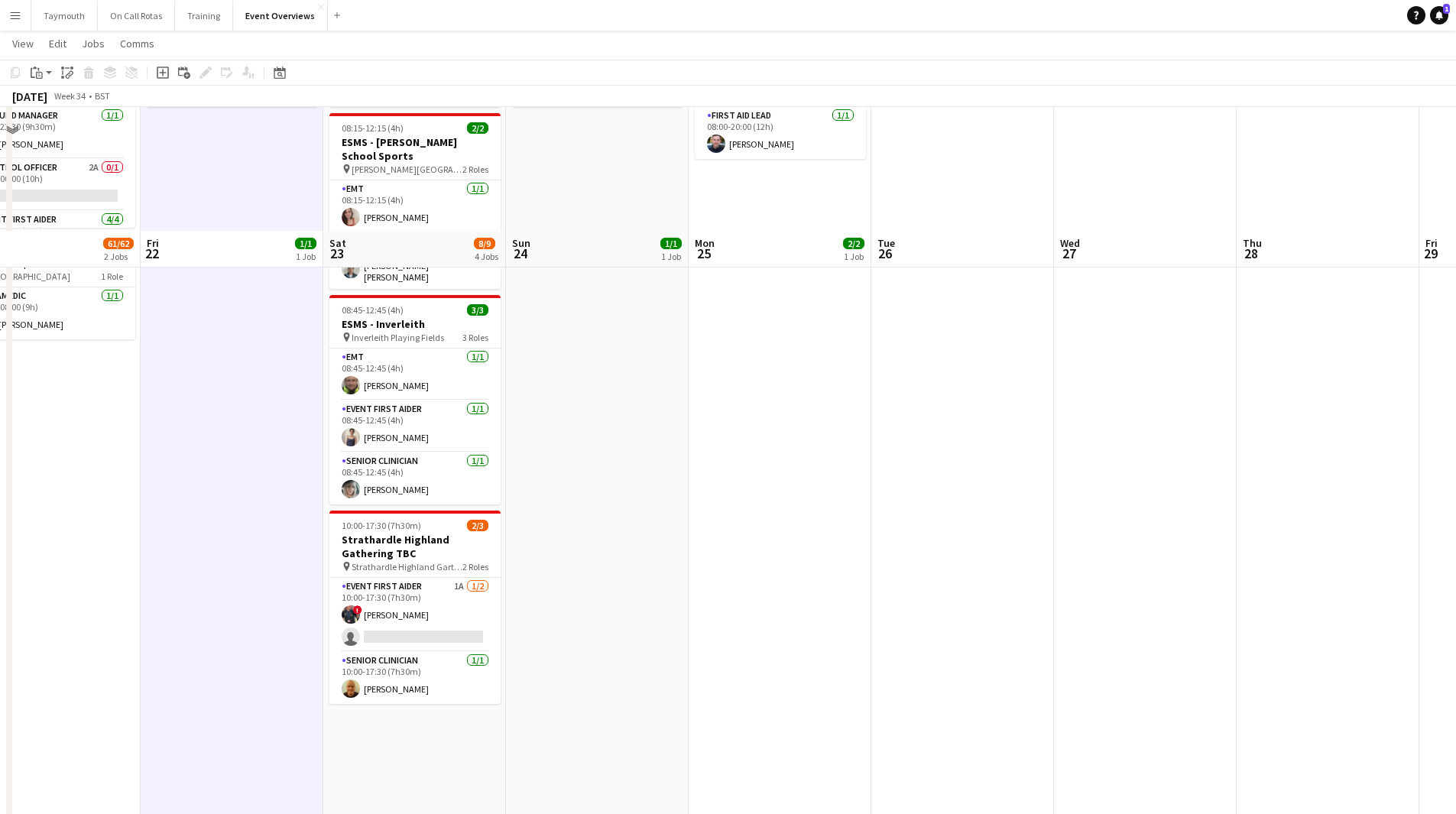
scroll to position [306, 0]
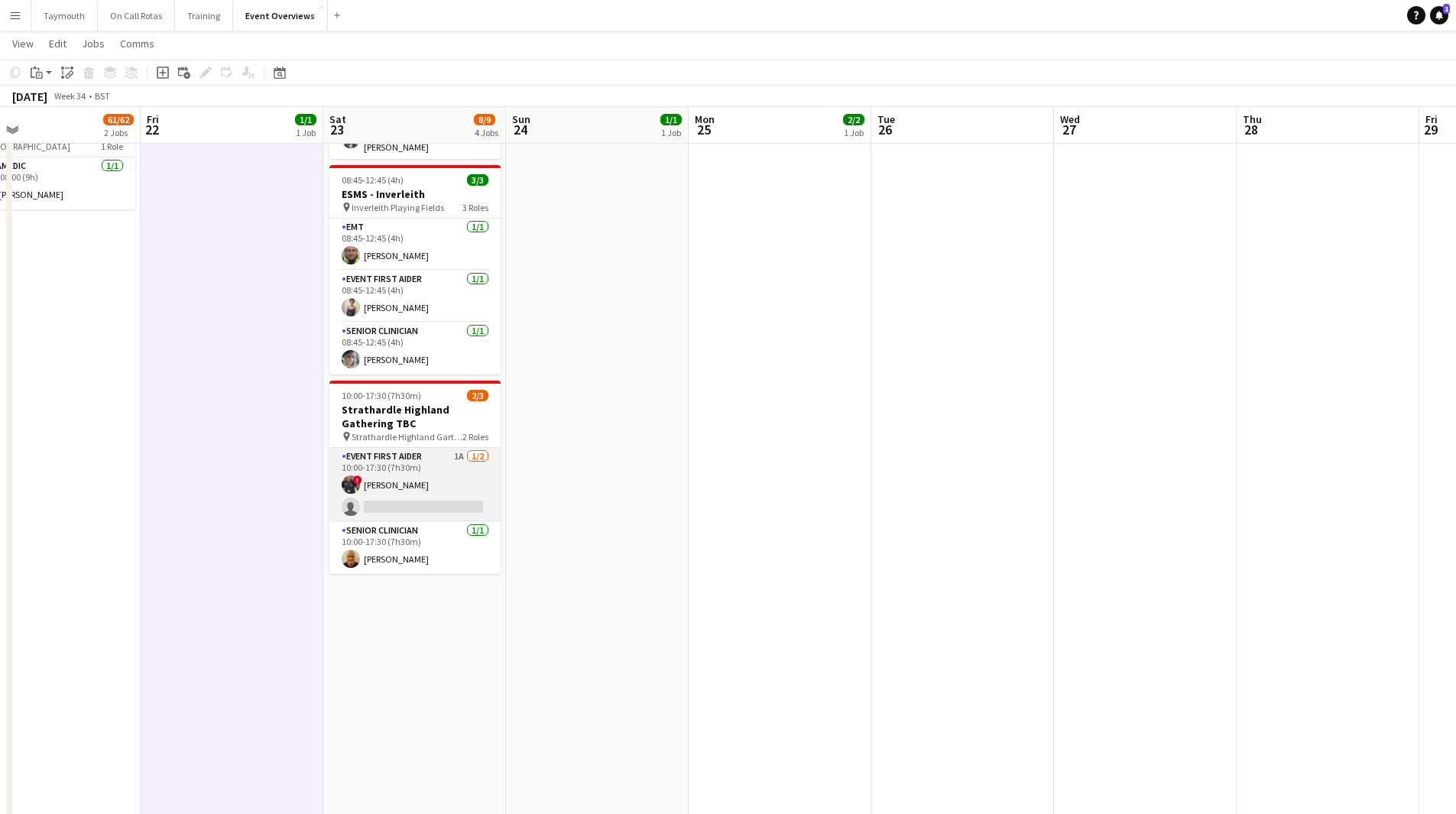
click at [427, 486] on app-card-role "Event First Aider 1A [DATE] 10:00-17:30 (7h30m) ! [PERSON_NAME] single-neutral-…" at bounding box center [415, 485] width 171 height 74
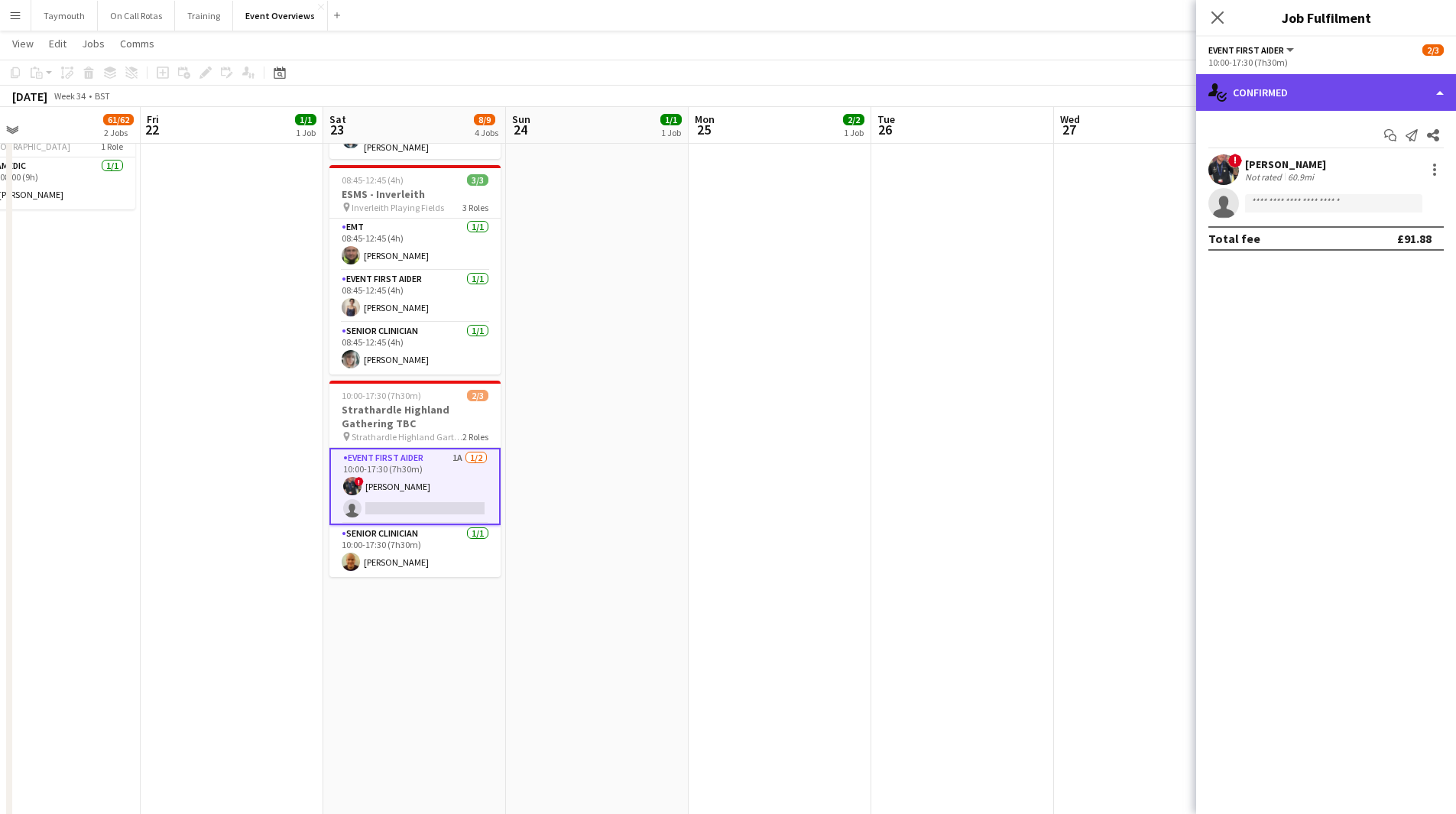
click at [1311, 84] on div "single-neutral-actions-check-2 Confirmed" at bounding box center [1325, 92] width 260 height 37
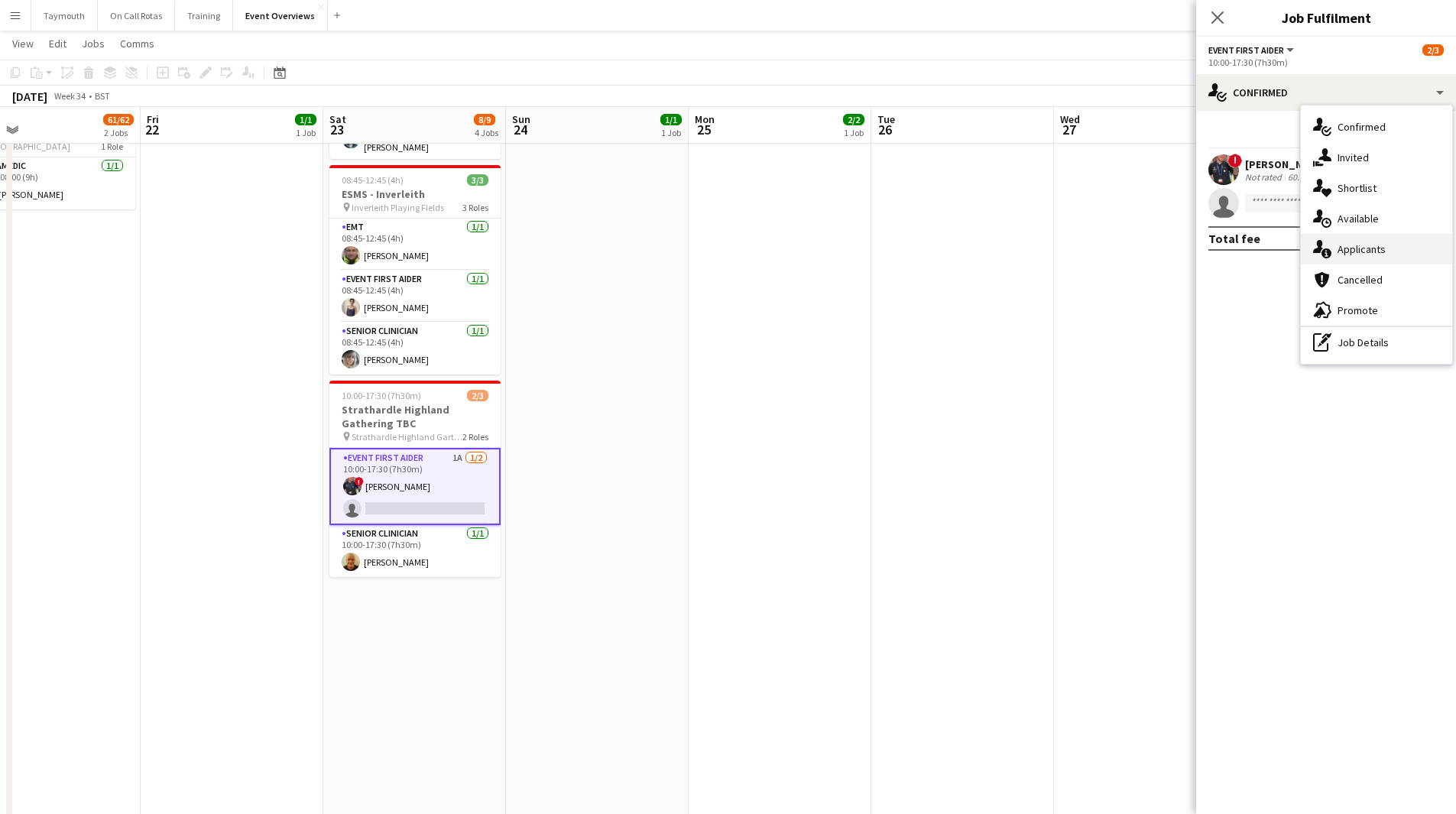
click at [1369, 242] on div "single-neutral-actions-information Applicants" at bounding box center [1377, 249] width 151 height 30
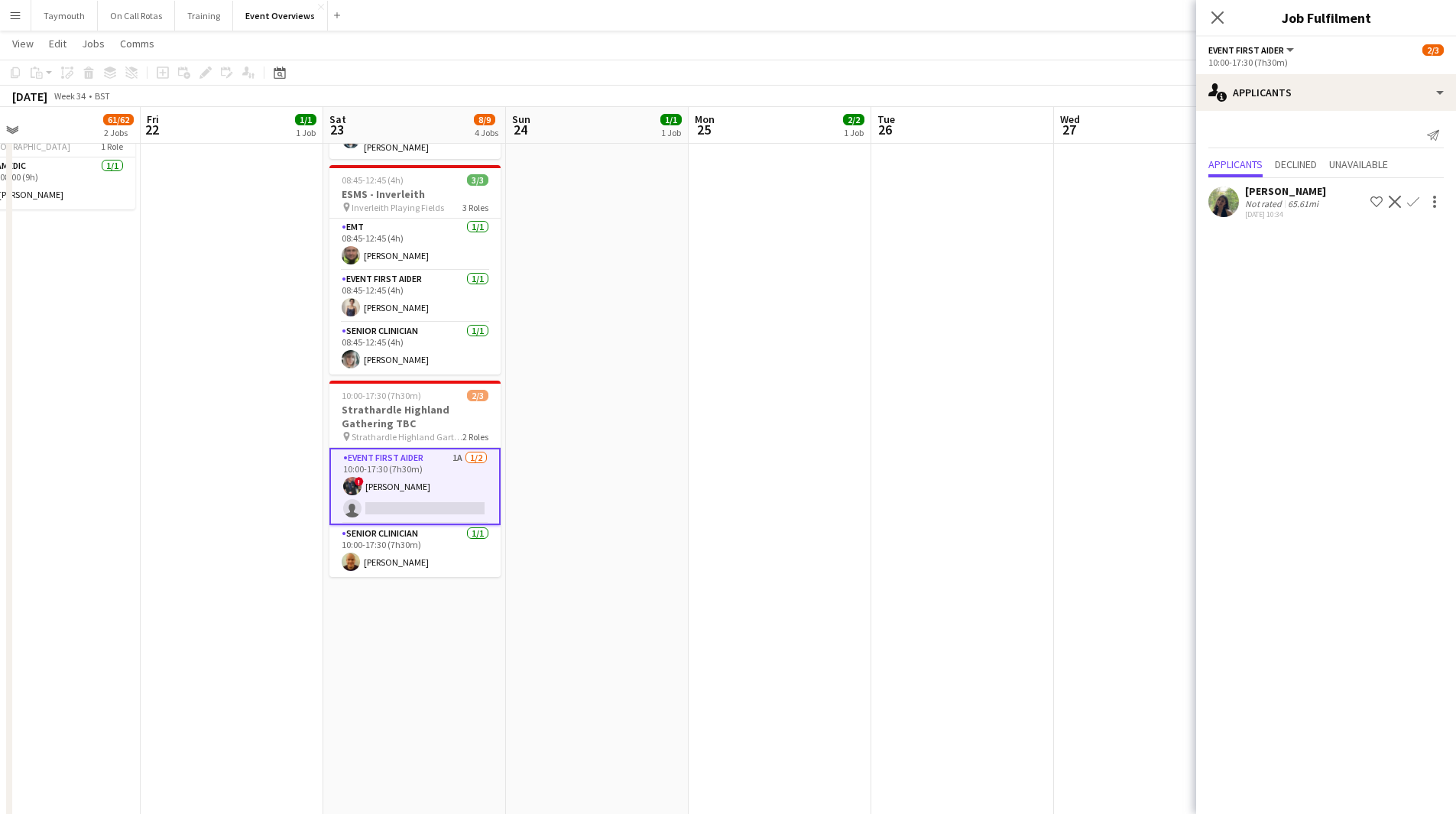
drag, startPoint x: 204, startPoint y: 442, endPoint x: 627, endPoint y: 477, distance: 424.4
click at [571, 481] on app-calendar-viewport "Mon 18 3/3 2 Jobs Tue 19 3/3 2 Jobs Wed 20 3/3 2 Jobs Thu 21 61/62 2 Jobs Fri 2…" at bounding box center [728, 310] width 1456 height 1113
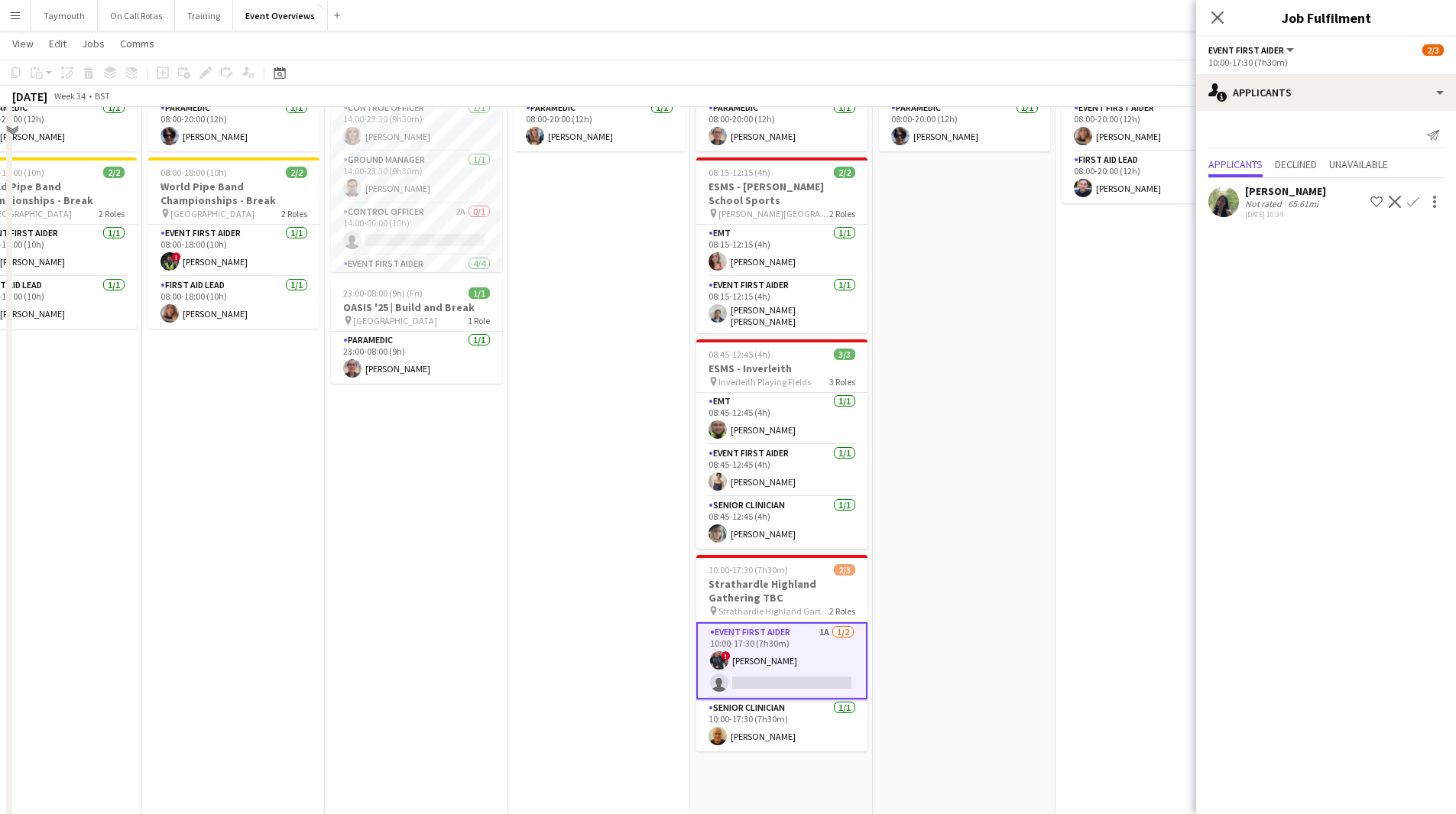
scroll to position [0, 0]
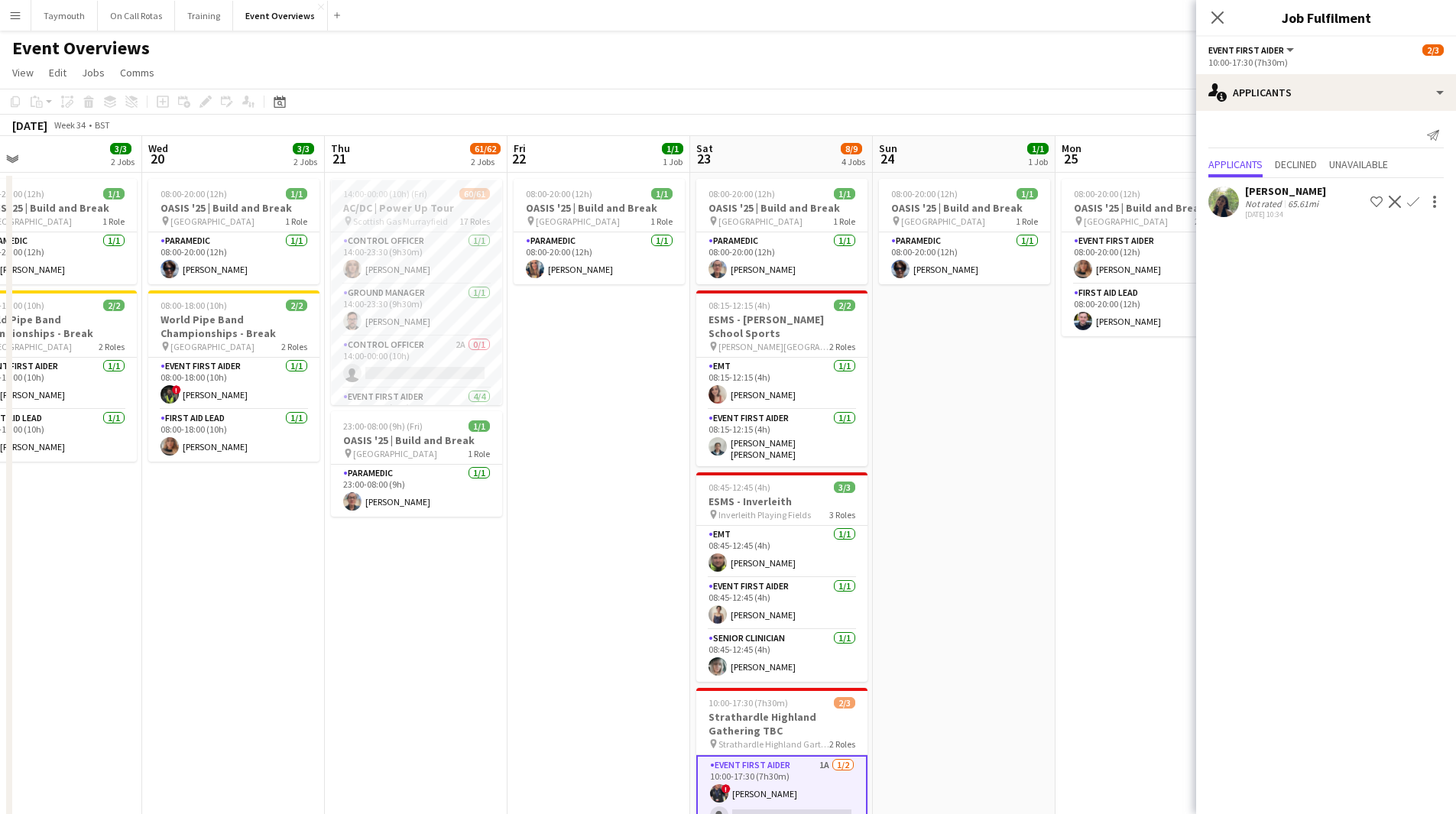
drag, startPoint x: 503, startPoint y: 598, endPoint x: 734, endPoint y: 584, distance: 231.4
click at [734, 584] on app-calendar-viewport "Sun 17 30/31 3 Jobs Mon 18 3/3 2 Jobs Tue 19 3/3 2 Jobs Wed 20 3/3 2 Jobs Thu 2…" at bounding box center [728, 655] width 1456 height 1039
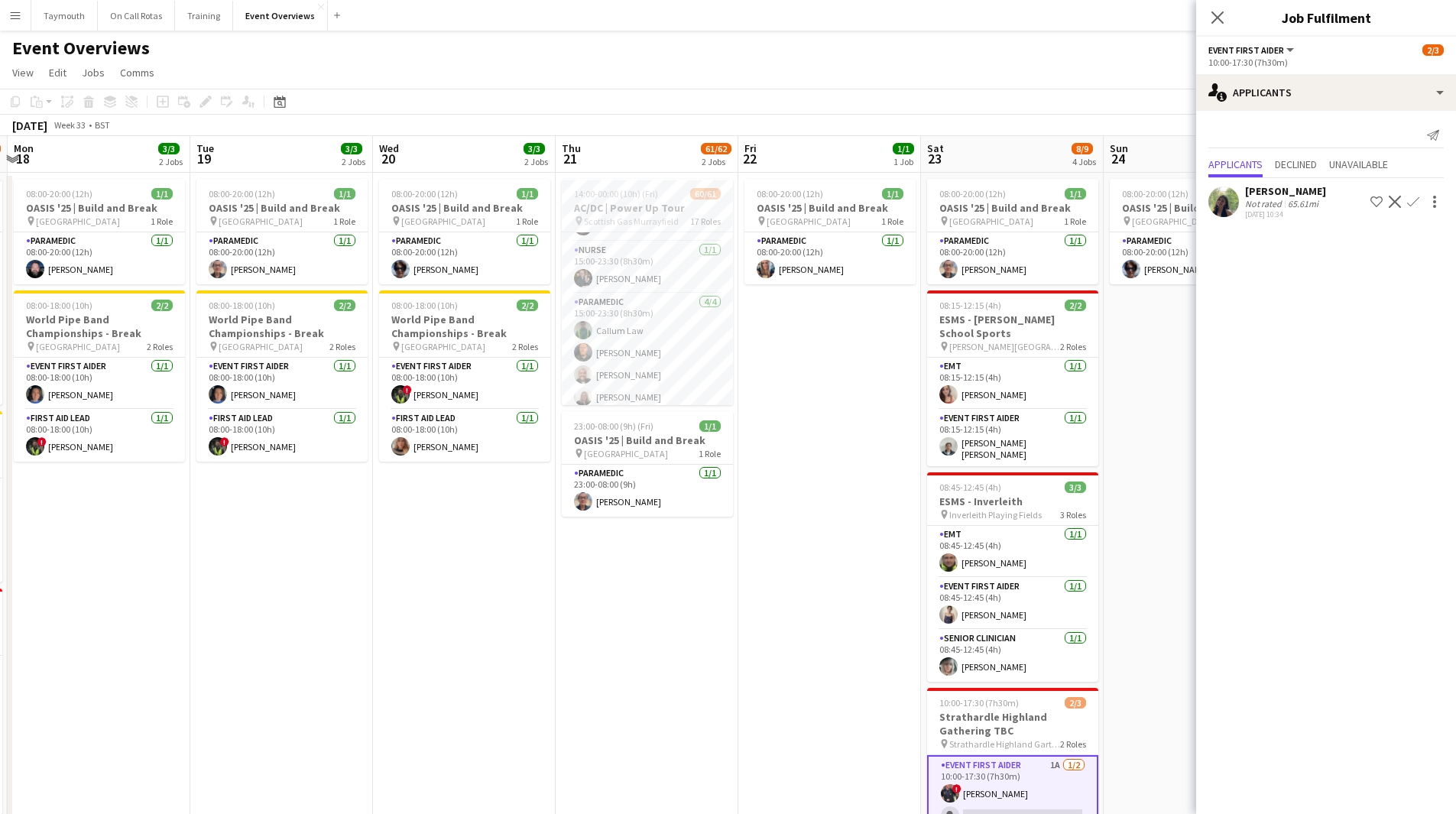
scroll to position [1686, 0]
click at [524, 613] on app-date-cell "08:00-20:00 (12h) 1/1 OASIS '25 | Build and Break pin [GEOGRAPHIC_DATA] 1 Role …" at bounding box center [465, 673] width 183 height 1002
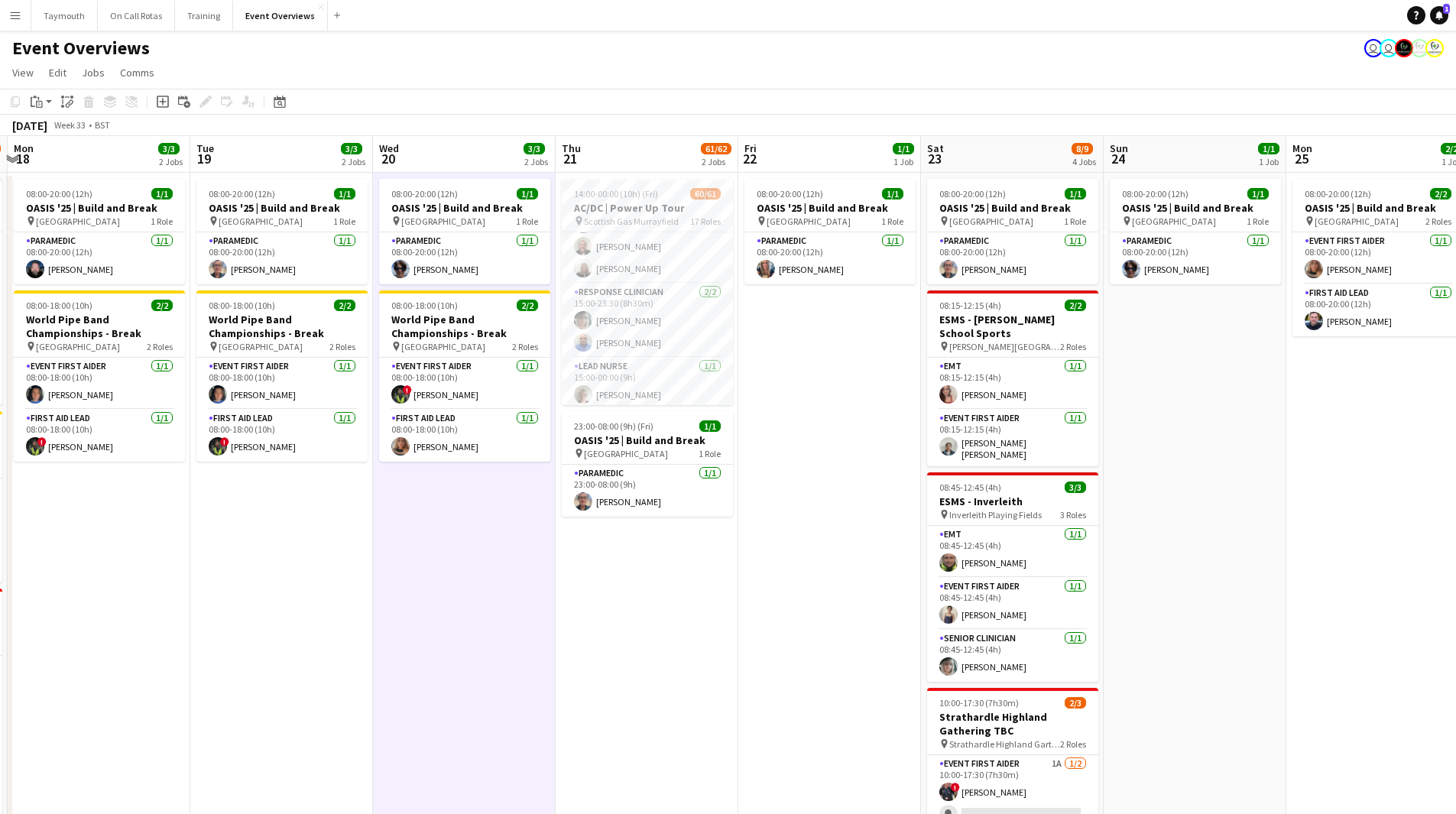
scroll to position [0, 386]
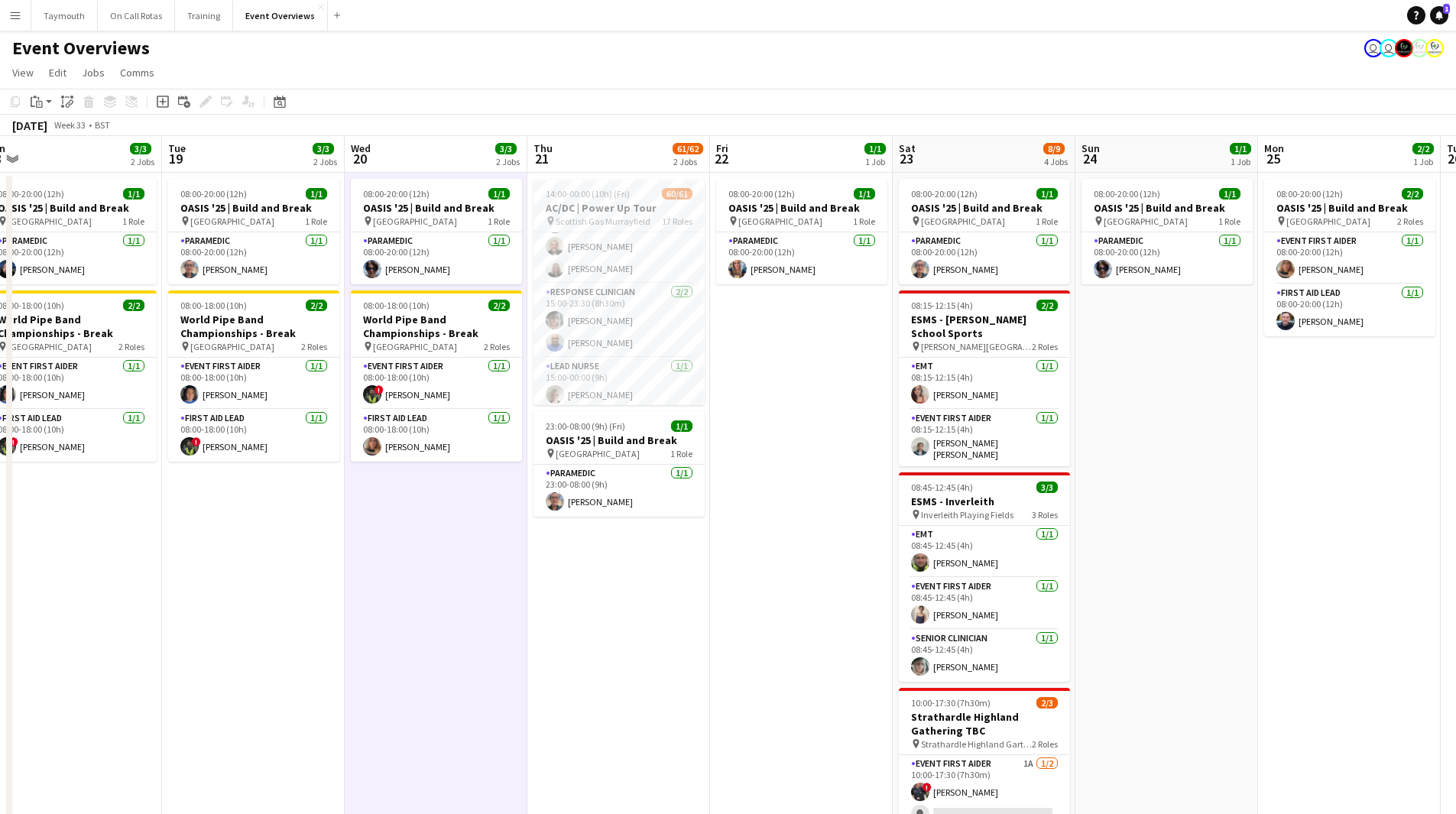
drag, startPoint x: 380, startPoint y: 602, endPoint x: 899, endPoint y: 621, distance: 519.3
click at [901, 621] on app-calendar-viewport "Sat 16 65/74 3 Jobs Sun 17 30/31 3 Jobs Mon 18 3/3 2 Jobs Tue 19 3/3 2 Jobs Wed…" at bounding box center [728, 655] width 1456 height 1039
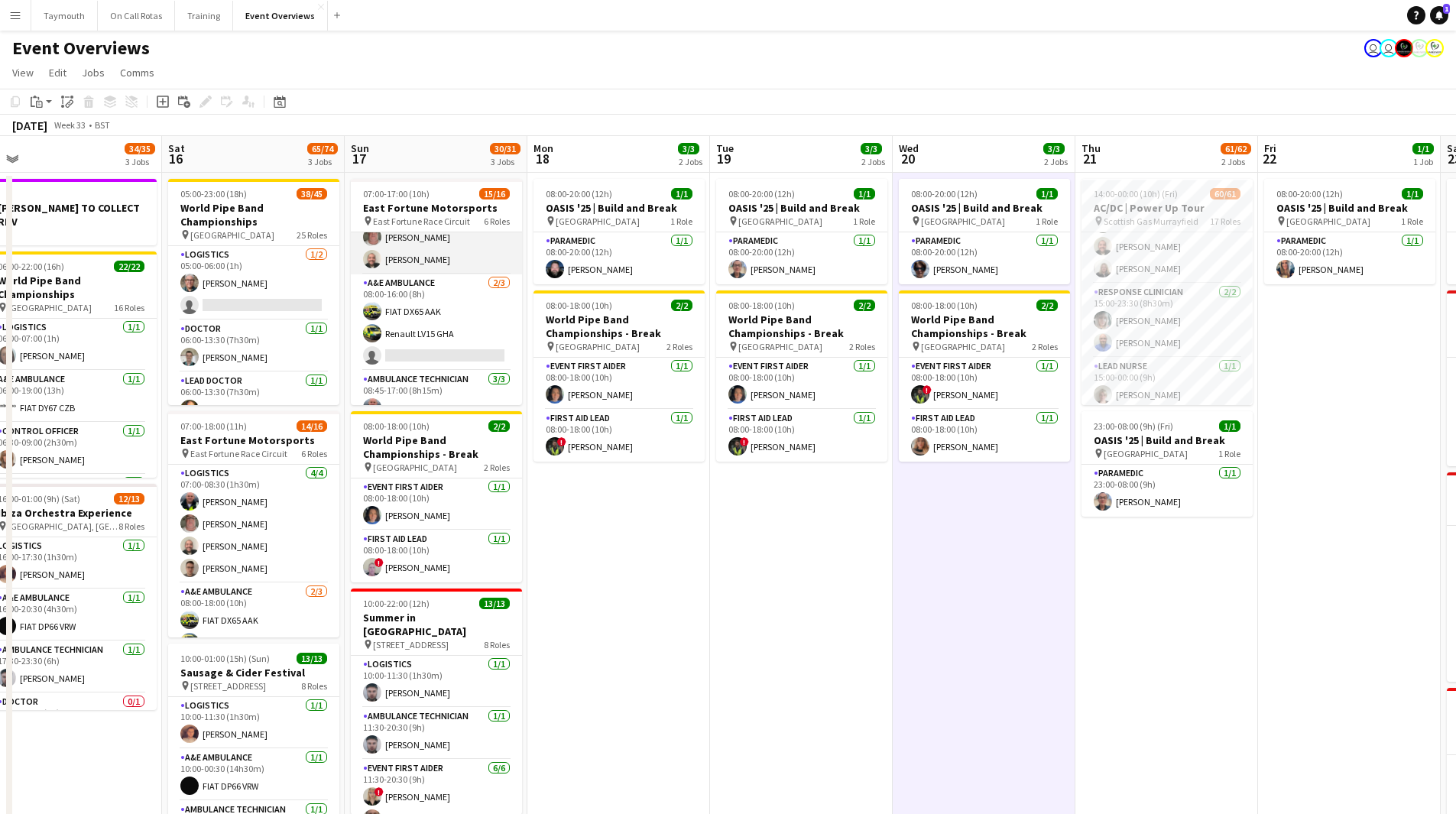
scroll to position [0, 0]
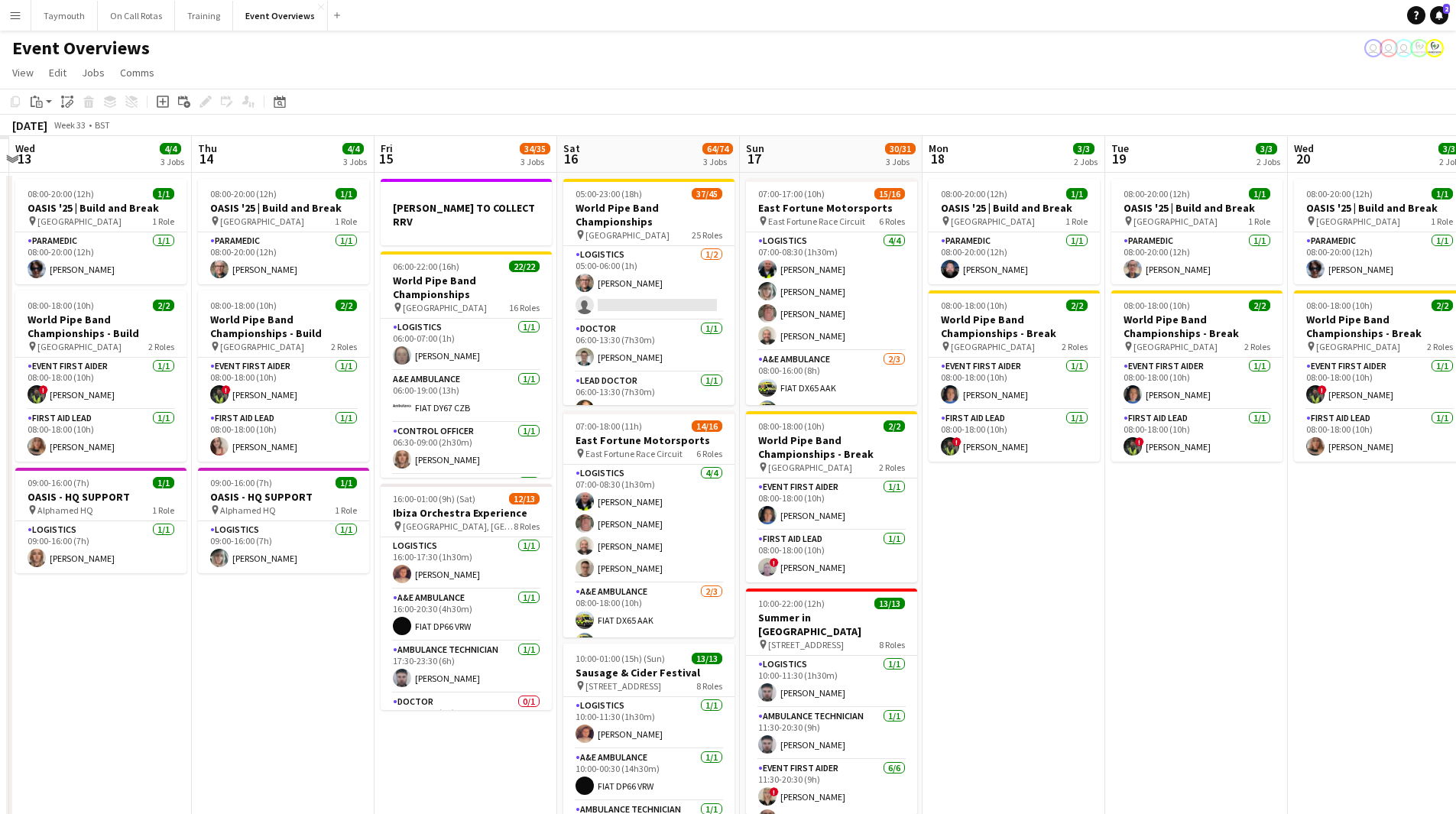
drag, startPoint x: 731, startPoint y: 598, endPoint x: 1127, endPoint y: 594, distance: 396.0
click at [1127, 594] on app-calendar-viewport "Mon 11 Tue 12 Wed 13 4/4 3 Jobs Thu 14 4/4 3 Jobs Fri 15 34/35 3 Jobs Sat 16 64…" at bounding box center [728, 530] width 1456 height 790
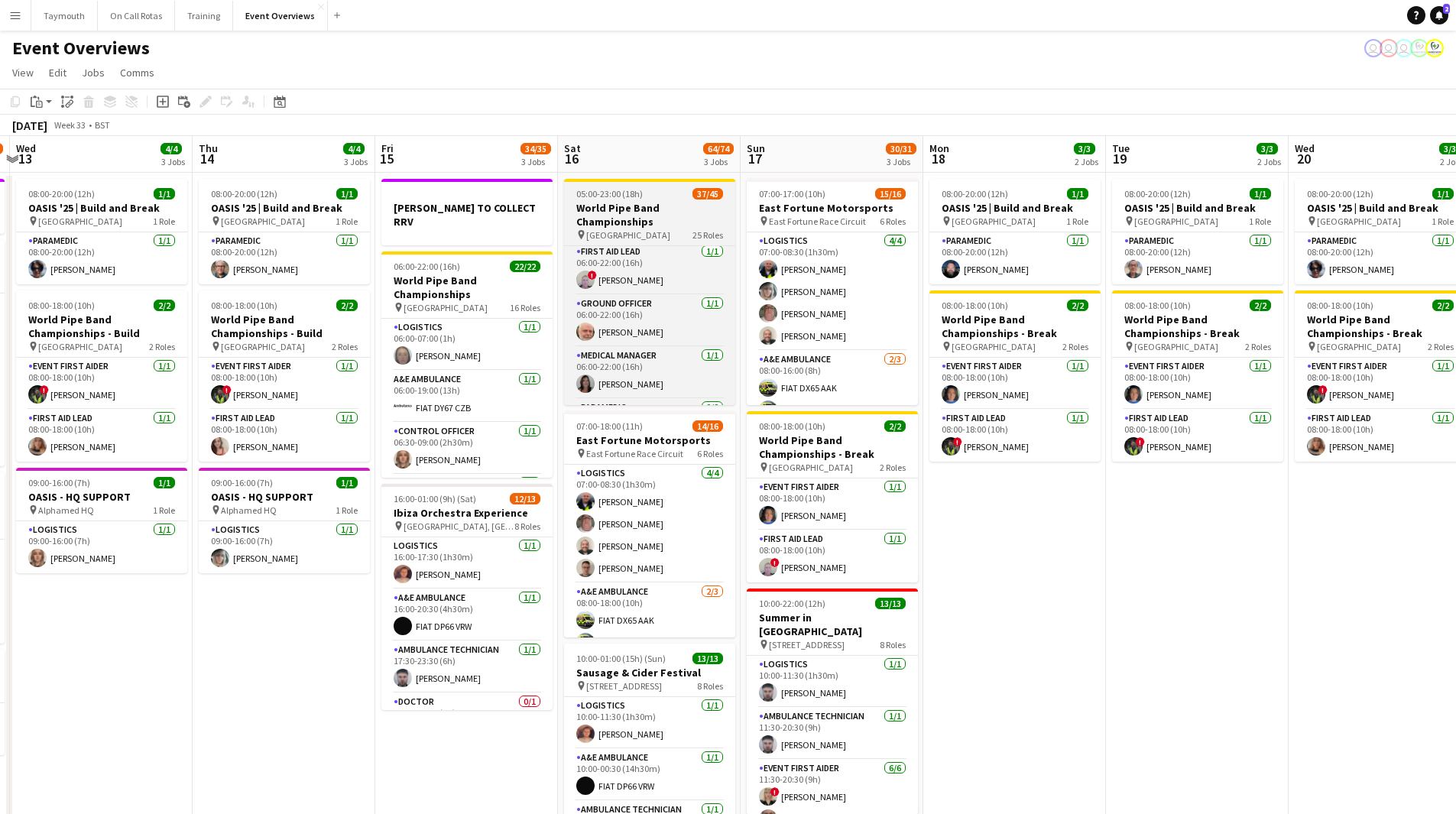
click at [671, 225] on h3 "World Pipe Band Championships" at bounding box center [649, 215] width 171 height 28
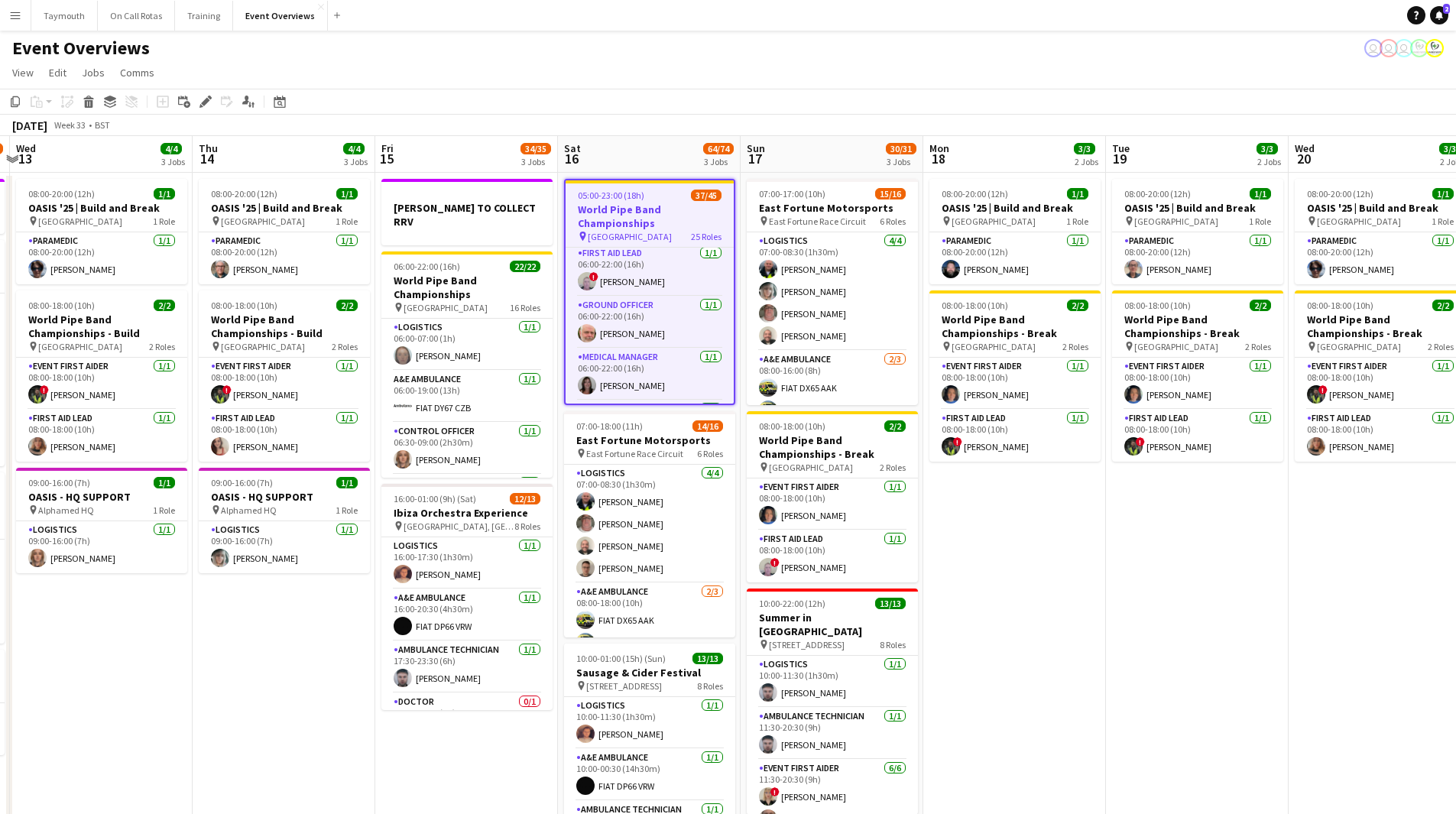
click at [649, 305] on app-card-role "Ground Officer [DATE] 06:00-22:00 (16h) [PERSON_NAME]" at bounding box center [649, 323] width 168 height 52
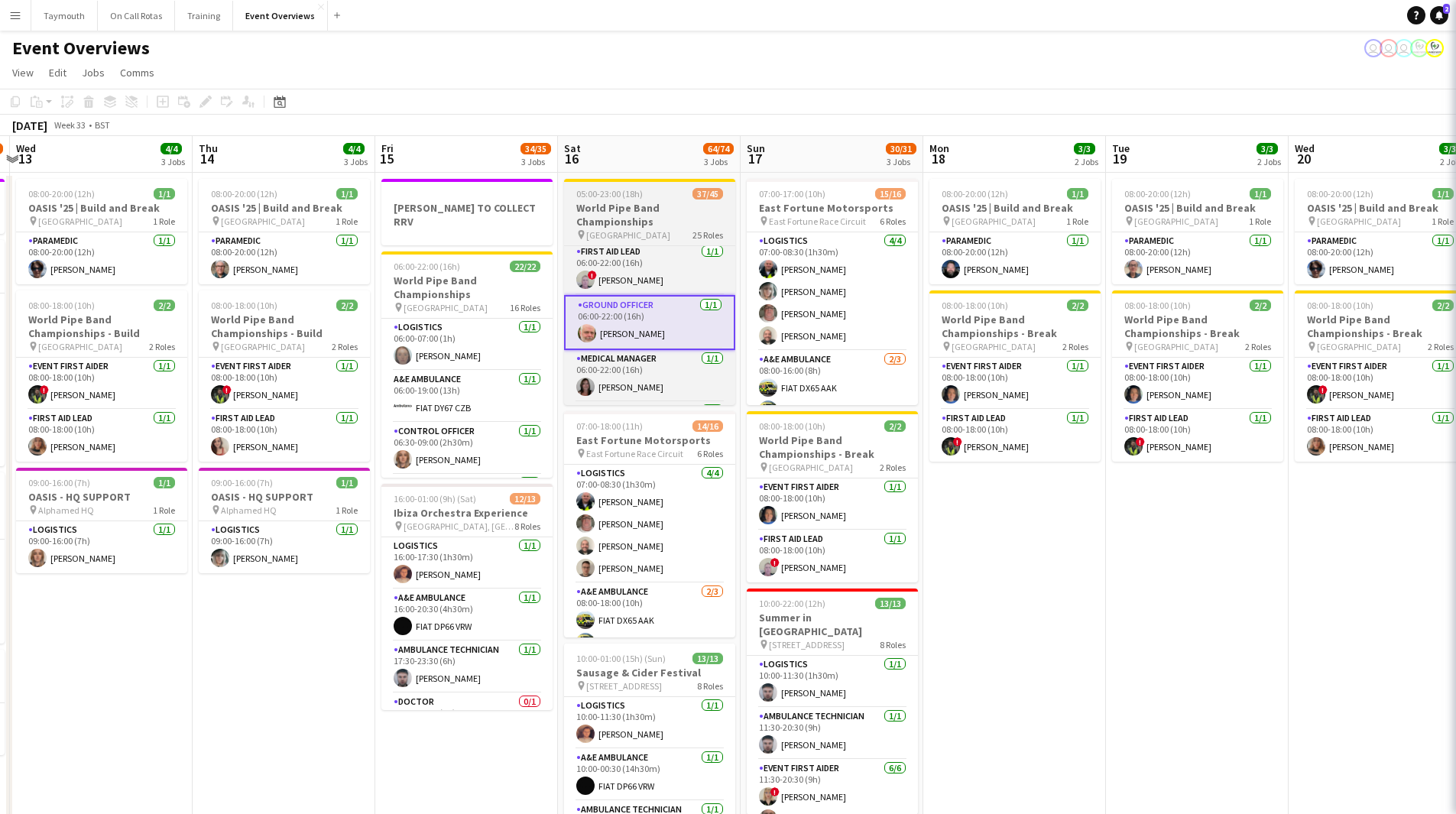
click at [642, 209] on h3 "World Pipe Band Championships" at bounding box center [649, 215] width 171 height 28
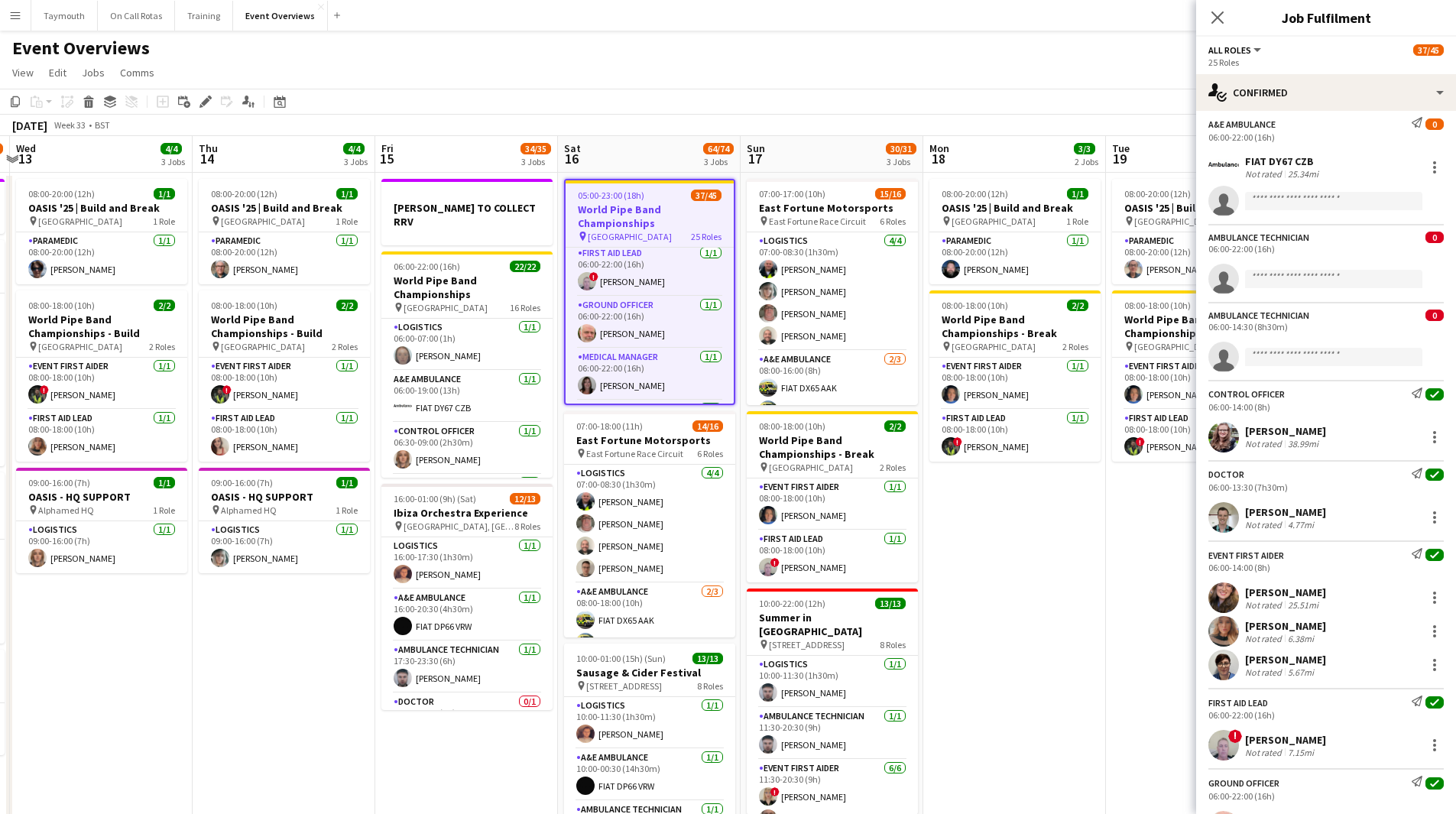
scroll to position [153, 0]
click at [1432, 429] on div at bounding box center [1434, 435] width 18 height 18
click at [1394, 657] on button "Set as supervisor" at bounding box center [1372, 648] width 119 height 37
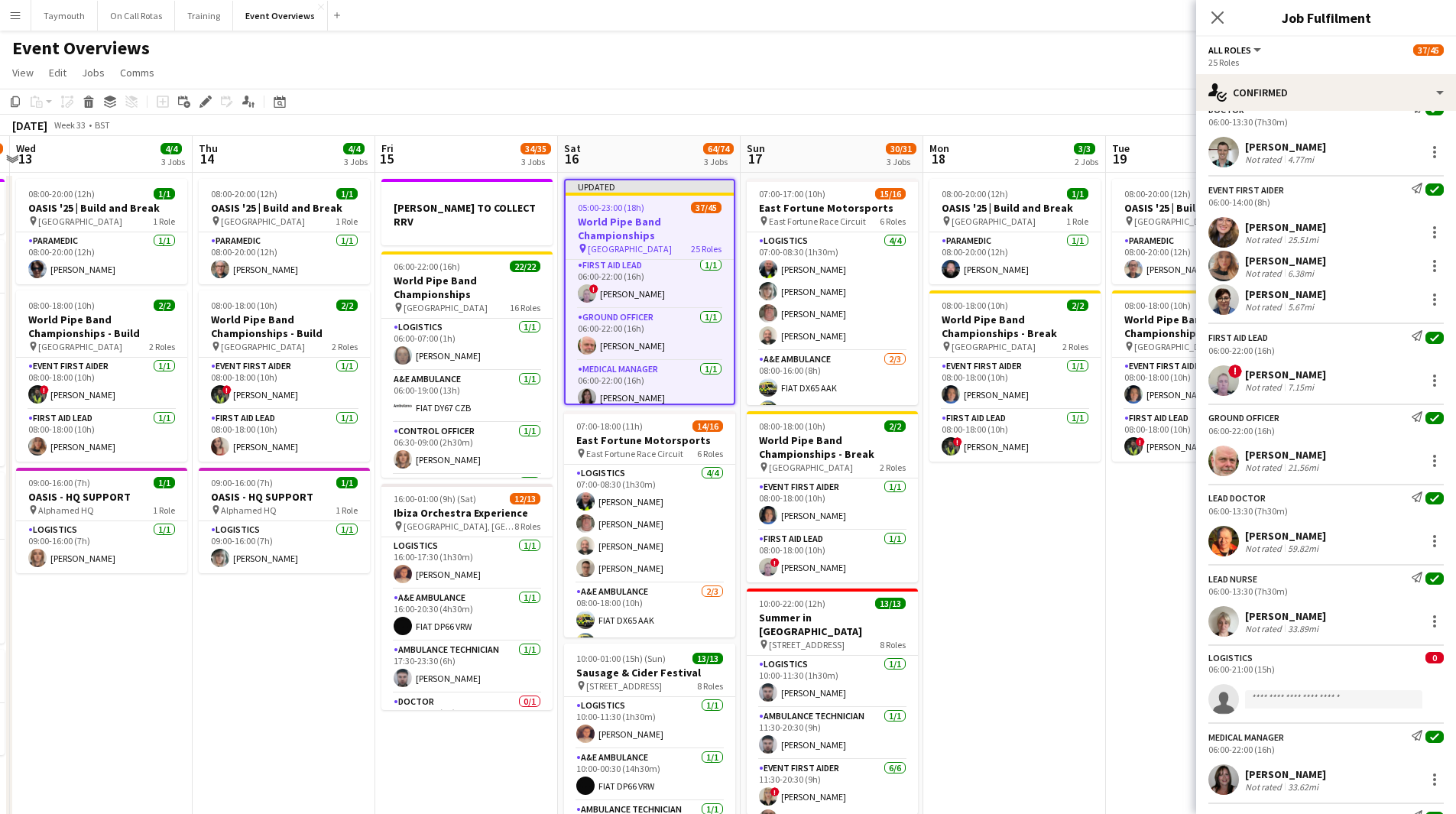
scroll to position [535, 0]
click at [1426, 454] on div at bounding box center [1434, 459] width 18 height 18
click at [1376, 670] on span "Set as supervisor" at bounding box center [1372, 670] width 95 height 13
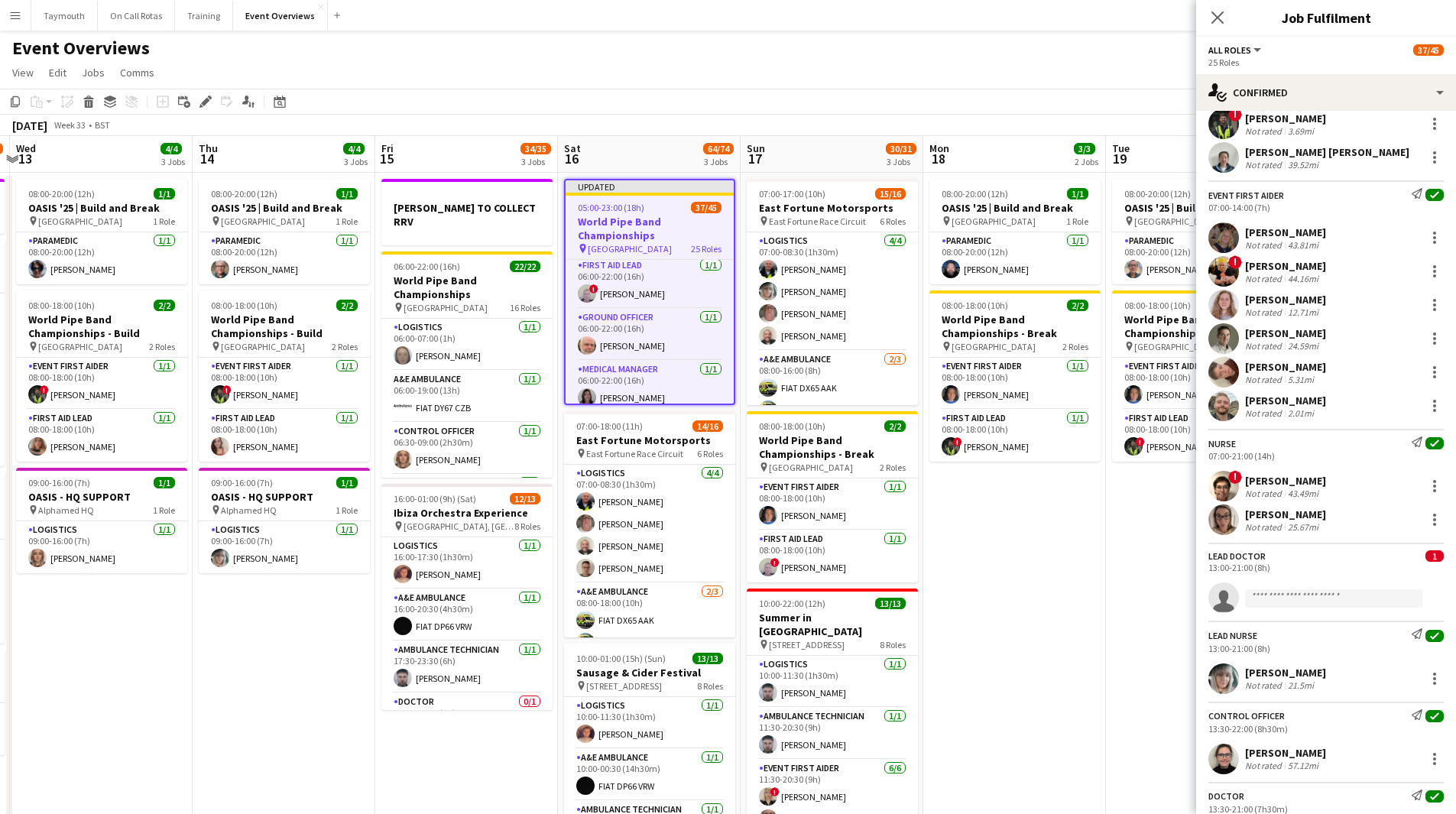
scroll to position [1605, 0]
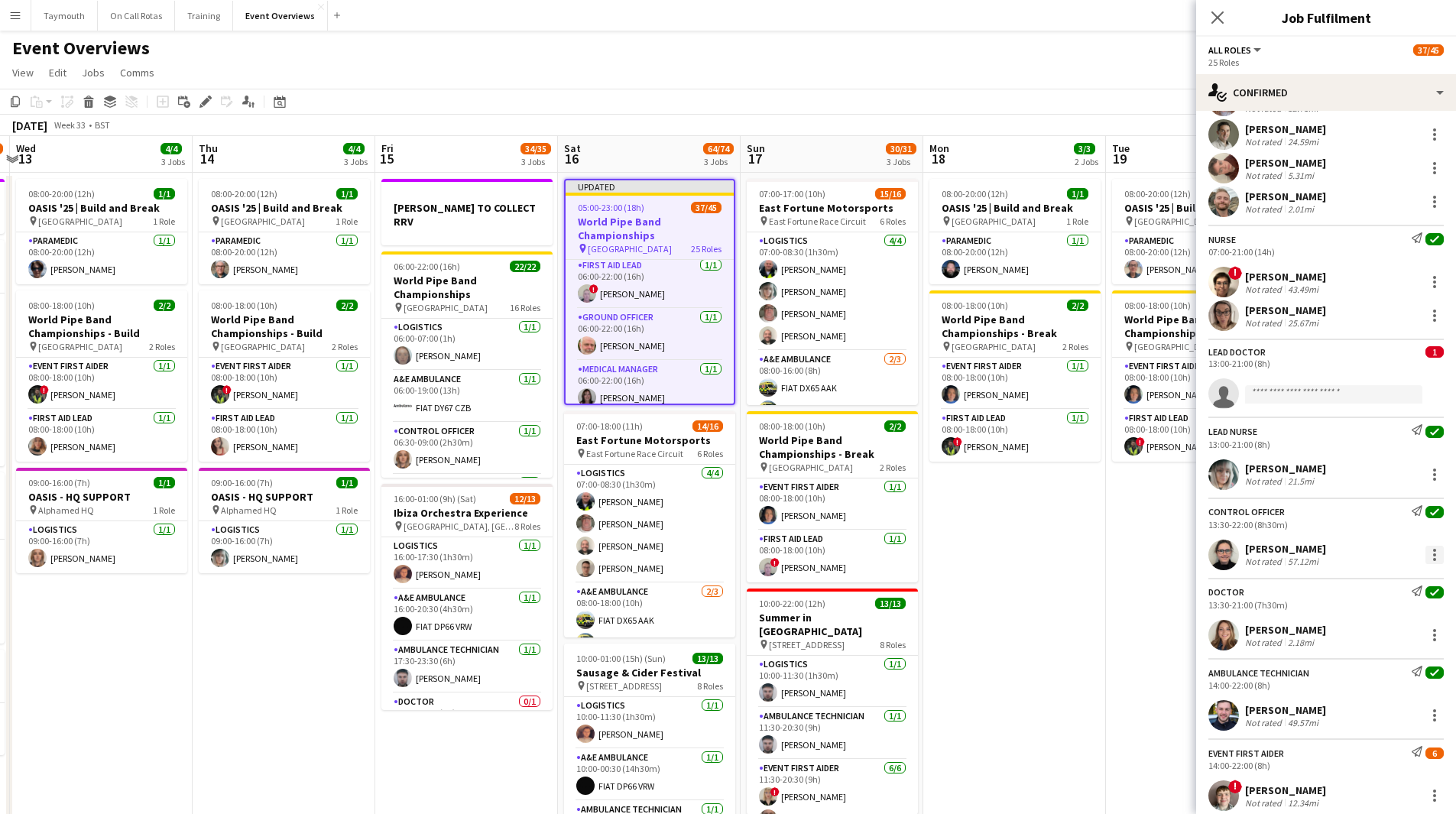
click at [1430, 559] on div at bounding box center [1434, 555] width 18 height 18
click at [1356, 776] on button "Set as supervisor" at bounding box center [1372, 767] width 119 height 37
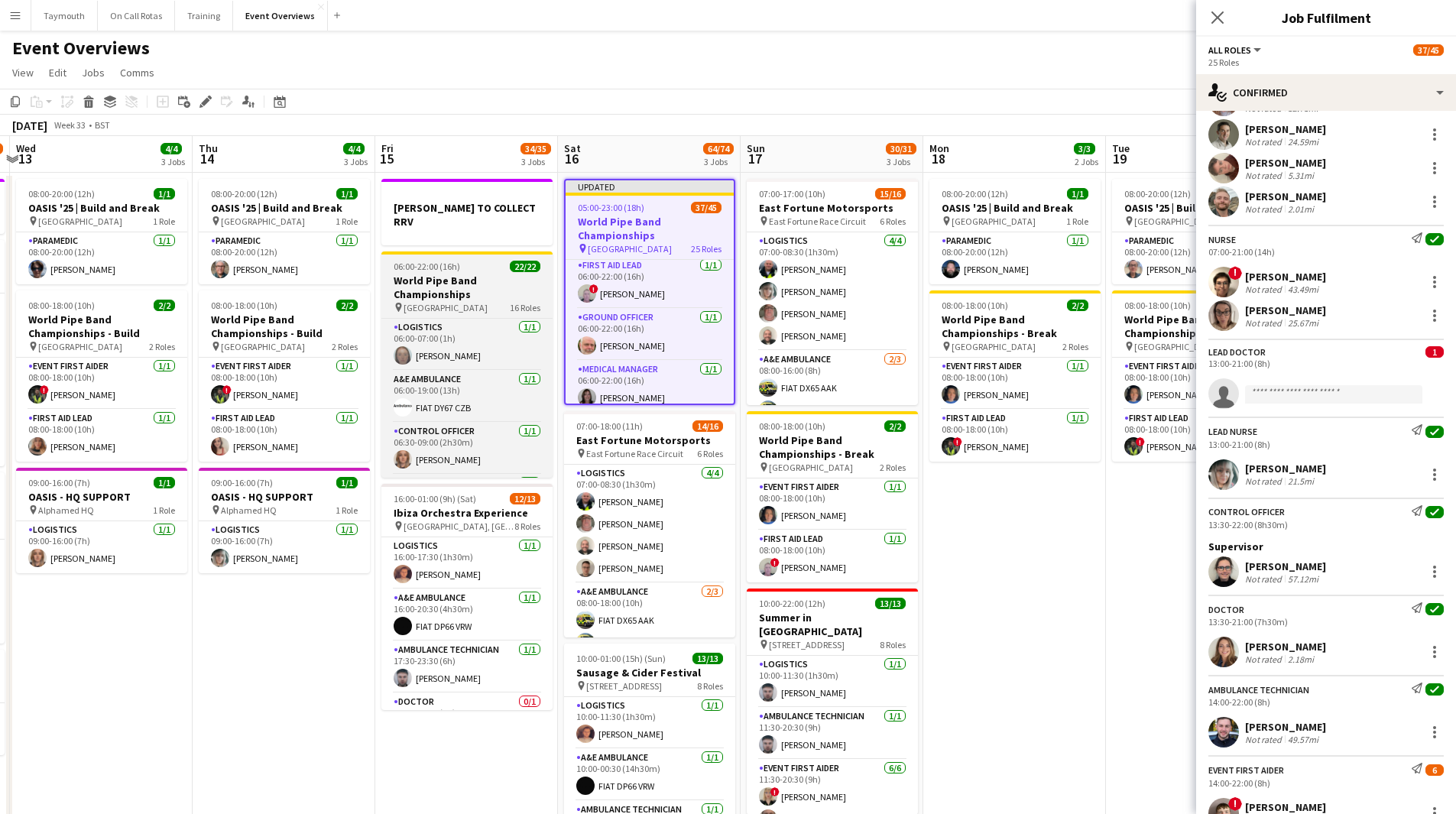
click at [493, 273] on h3 "World Pipe Band Championships" at bounding box center [466, 287] width 171 height 28
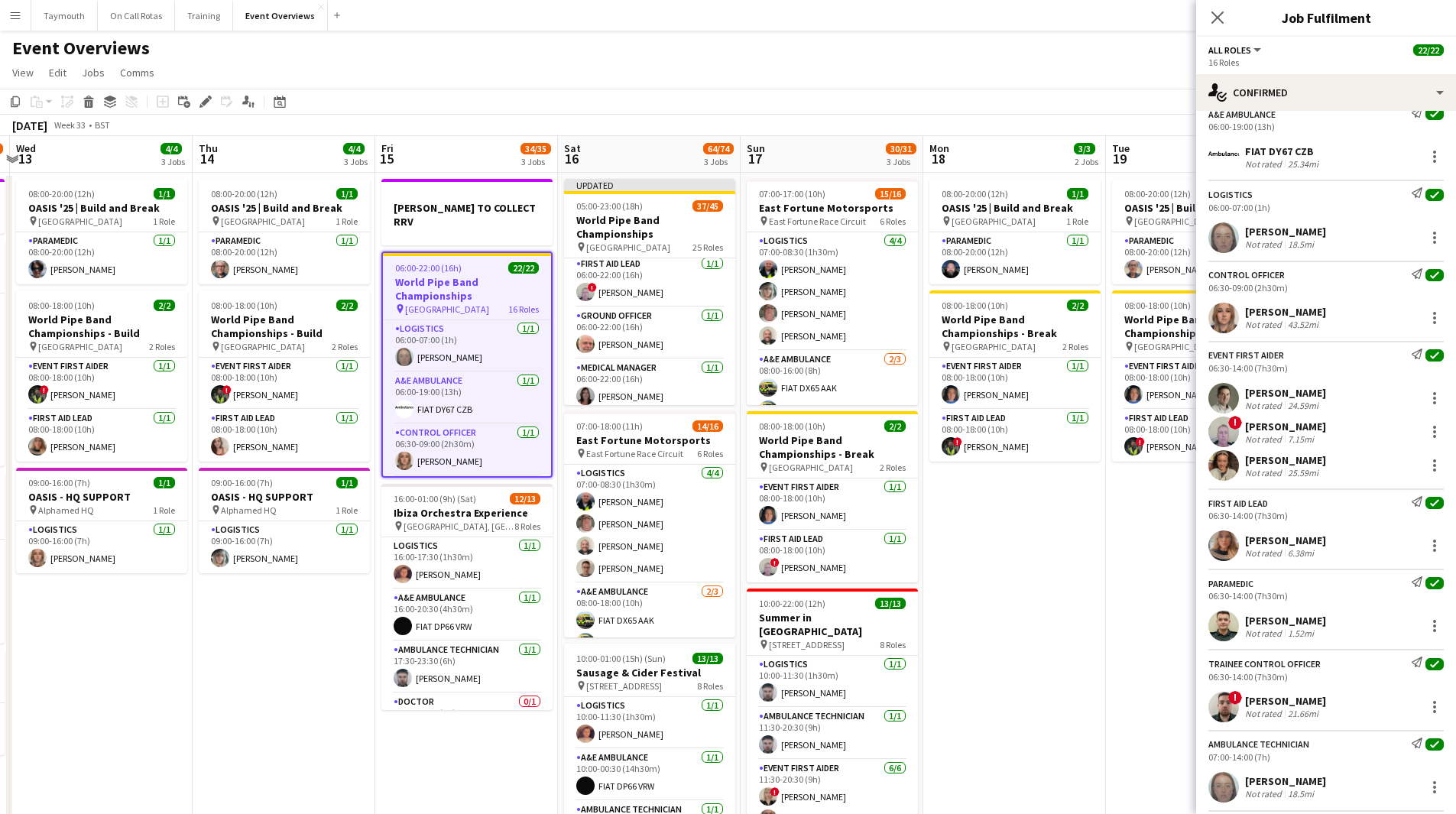
scroll to position [0, 0]
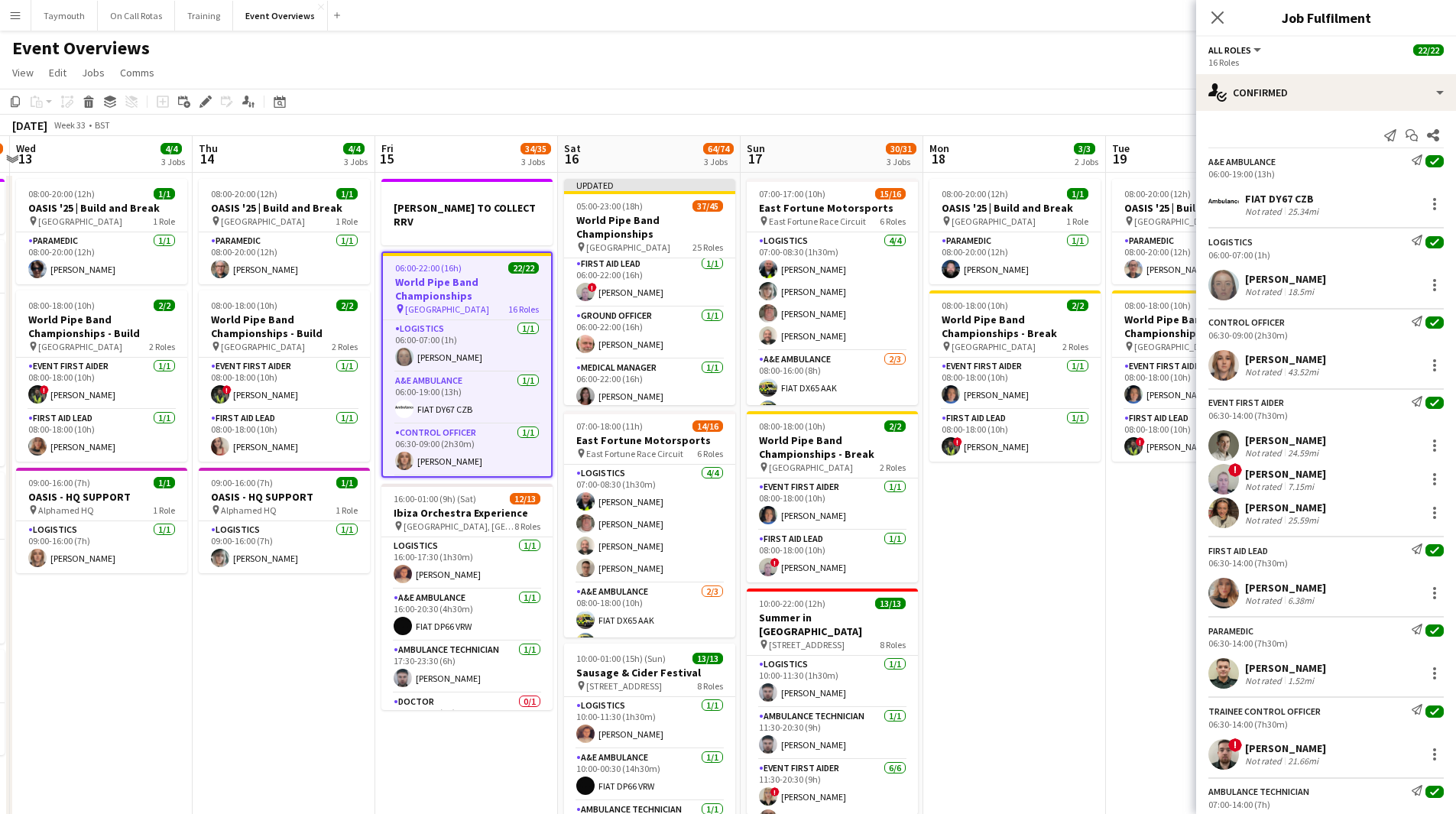
click at [1433, 361] on div "[PERSON_NAME] Not rated 43.52mi" at bounding box center [1325, 365] width 260 height 30
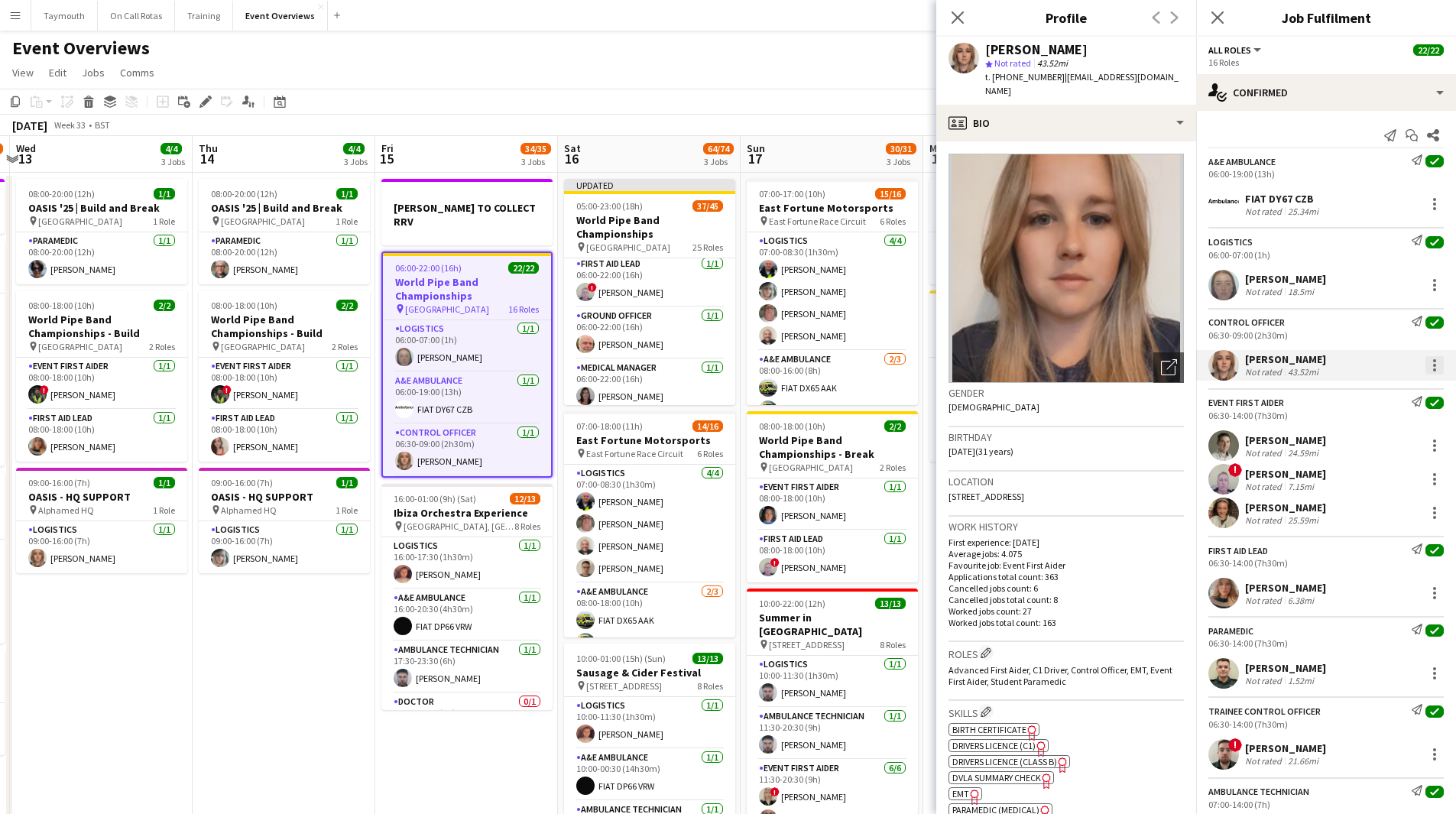
click at [1428, 367] on div at bounding box center [1434, 365] width 18 height 18
click at [1392, 585] on button "Set as supervisor" at bounding box center [1372, 577] width 119 height 37
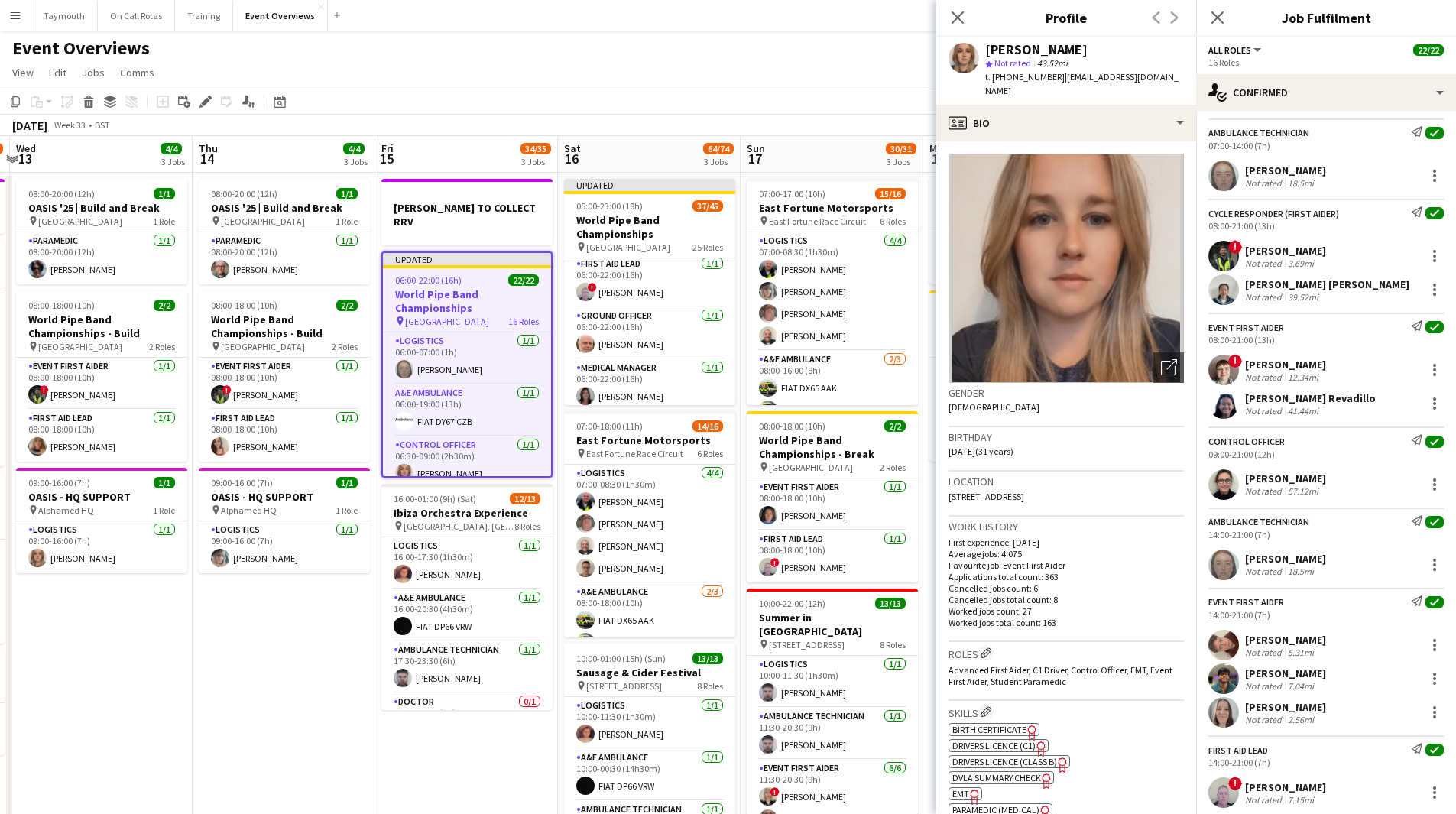
scroll to position [688, 0]
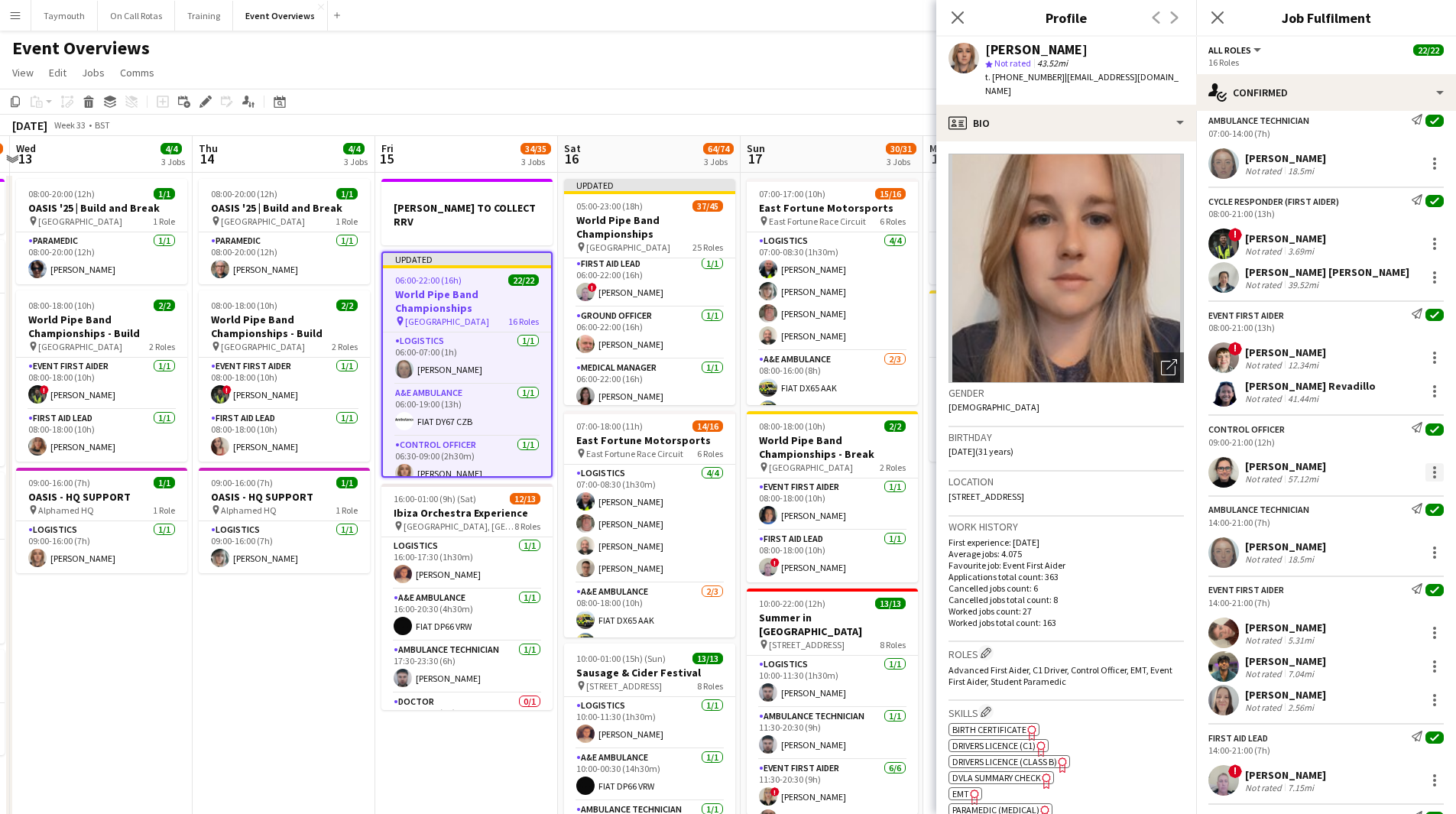
click at [1427, 471] on div at bounding box center [1434, 472] width 18 height 18
click at [1374, 681] on span "Set as supervisor" at bounding box center [1372, 683] width 95 height 13
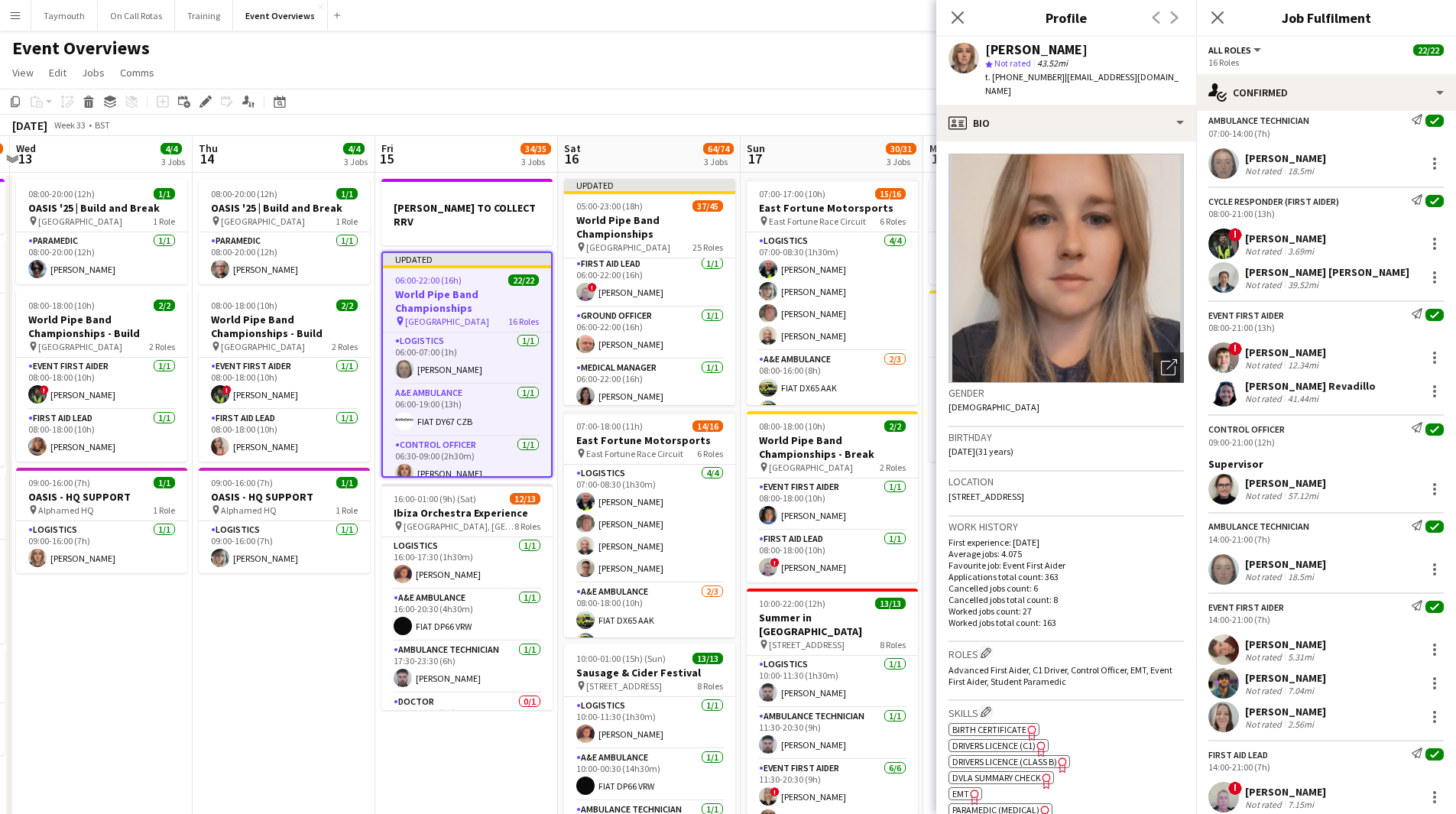
drag, startPoint x: 280, startPoint y: 691, endPoint x: 293, endPoint y: 688, distance: 13.3
click at [283, 691] on app-date-cell "08:00-20:00 (12h) 1/1 OASIS '25 | Build and Break pin [GEOGRAPHIC_DATA] 1 Role …" at bounding box center [284, 548] width 183 height 753
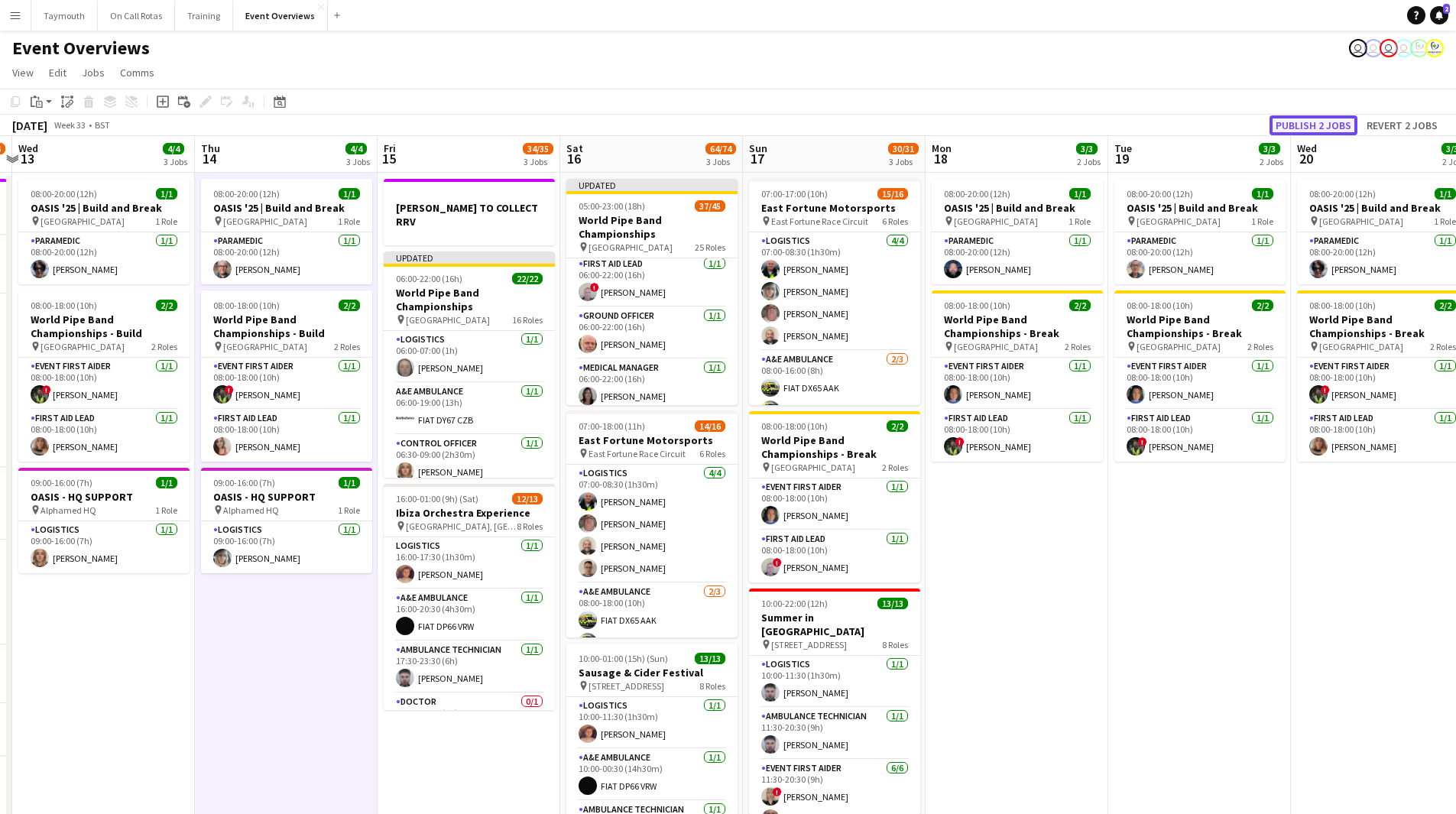
click at [1332, 124] on button "Publish 2 jobs" at bounding box center [1313, 125] width 88 height 20
